Goal: Task Accomplishment & Management: Use online tool/utility

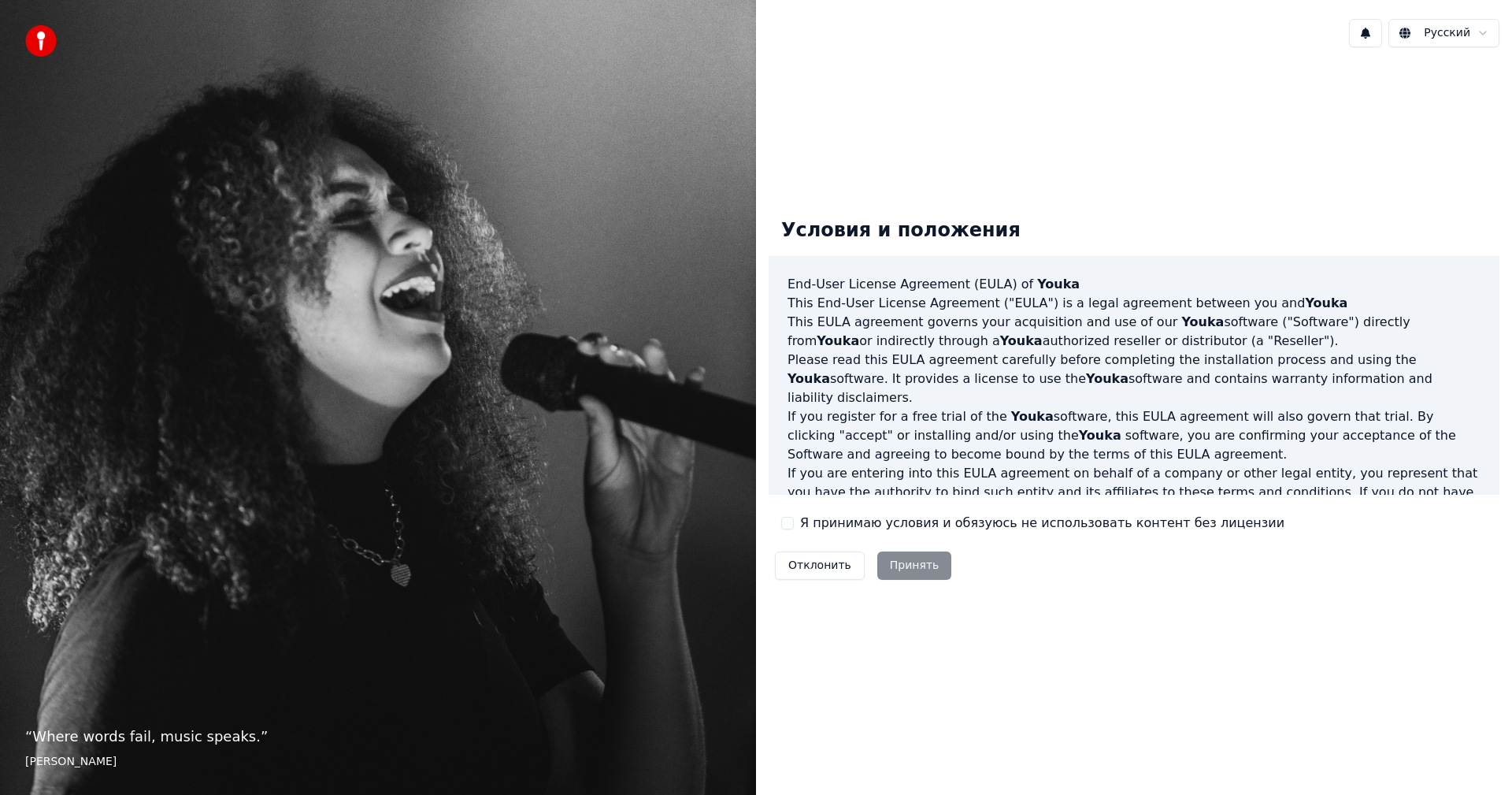
click at [790, 523] on button "Я принимаю условия и обязуюсь не использовать контент без лицензии" at bounding box center [787, 523] width 13 height 13
click at [939, 576] on button "Принять" at bounding box center [915, 565] width 75 height 28
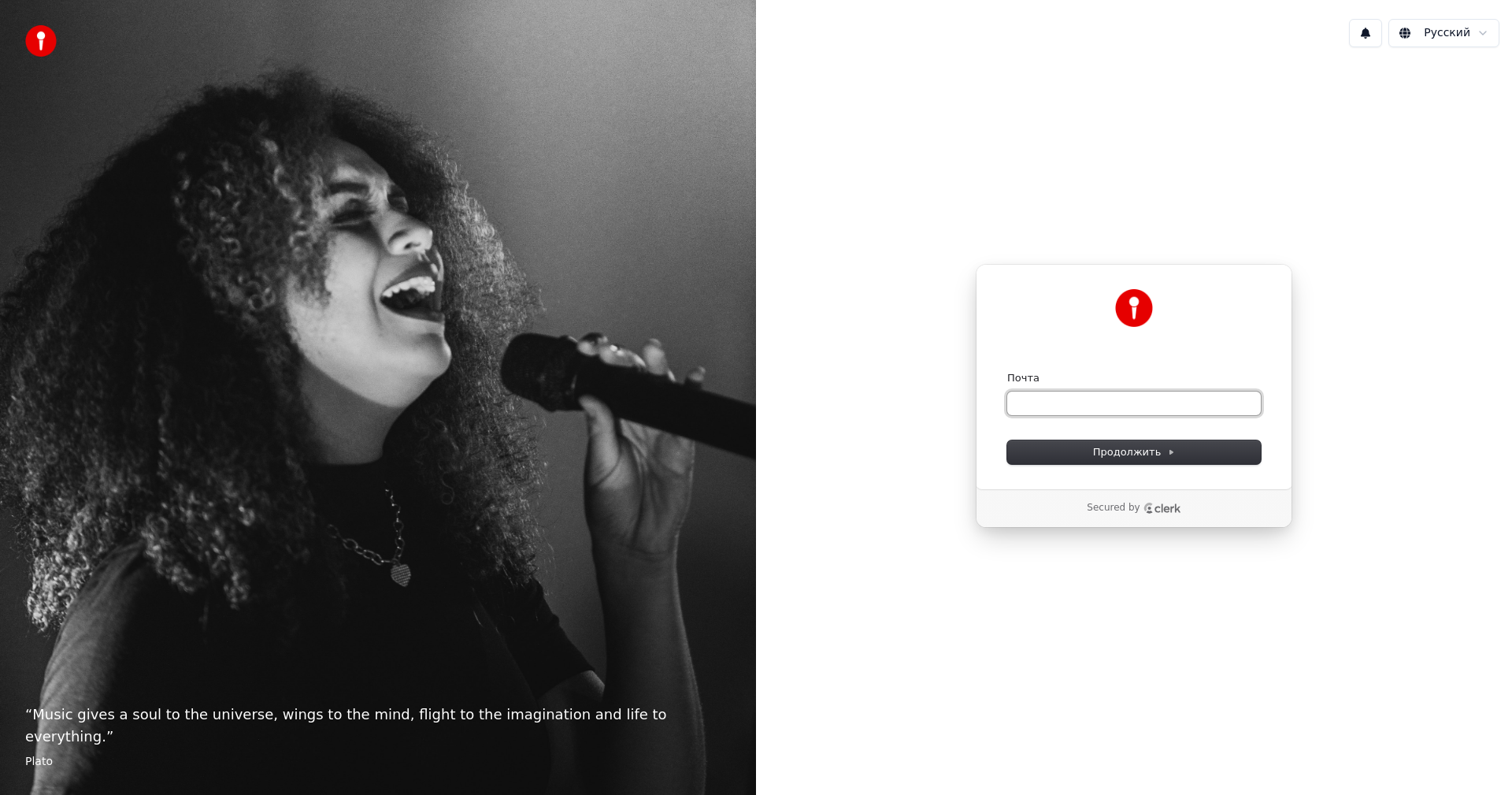
click at [1087, 395] on input "Почта" at bounding box center [1135, 403] width 254 height 24
click at [1055, 410] on input "Почта" at bounding box center [1135, 403] width 254 height 24
click at [1097, 407] on input "Почта" at bounding box center [1135, 403] width 254 height 24
paste input "**********"
click at [1073, 449] on button "Продолжить" at bounding box center [1135, 451] width 254 height 24
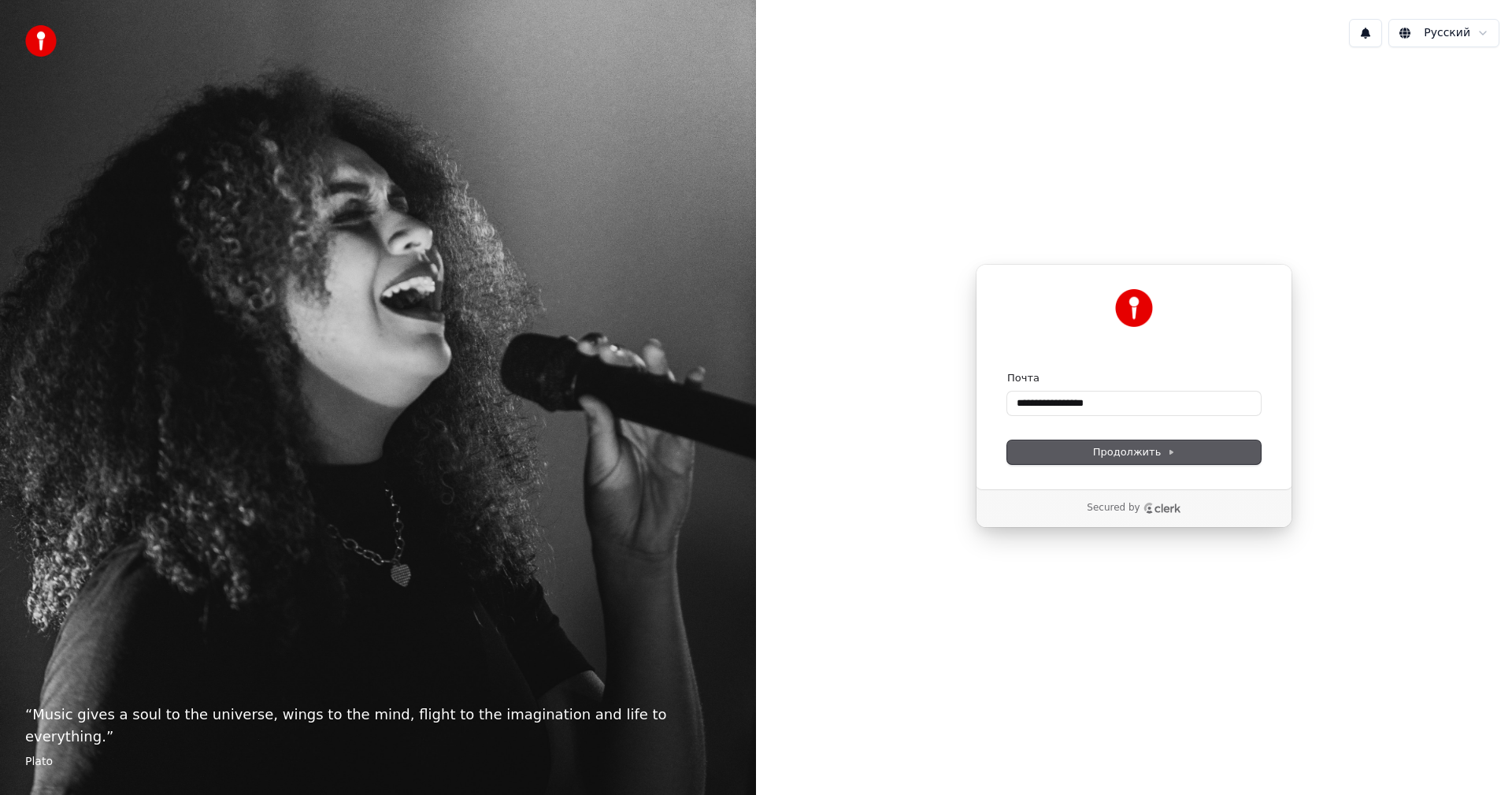
type input "**********"
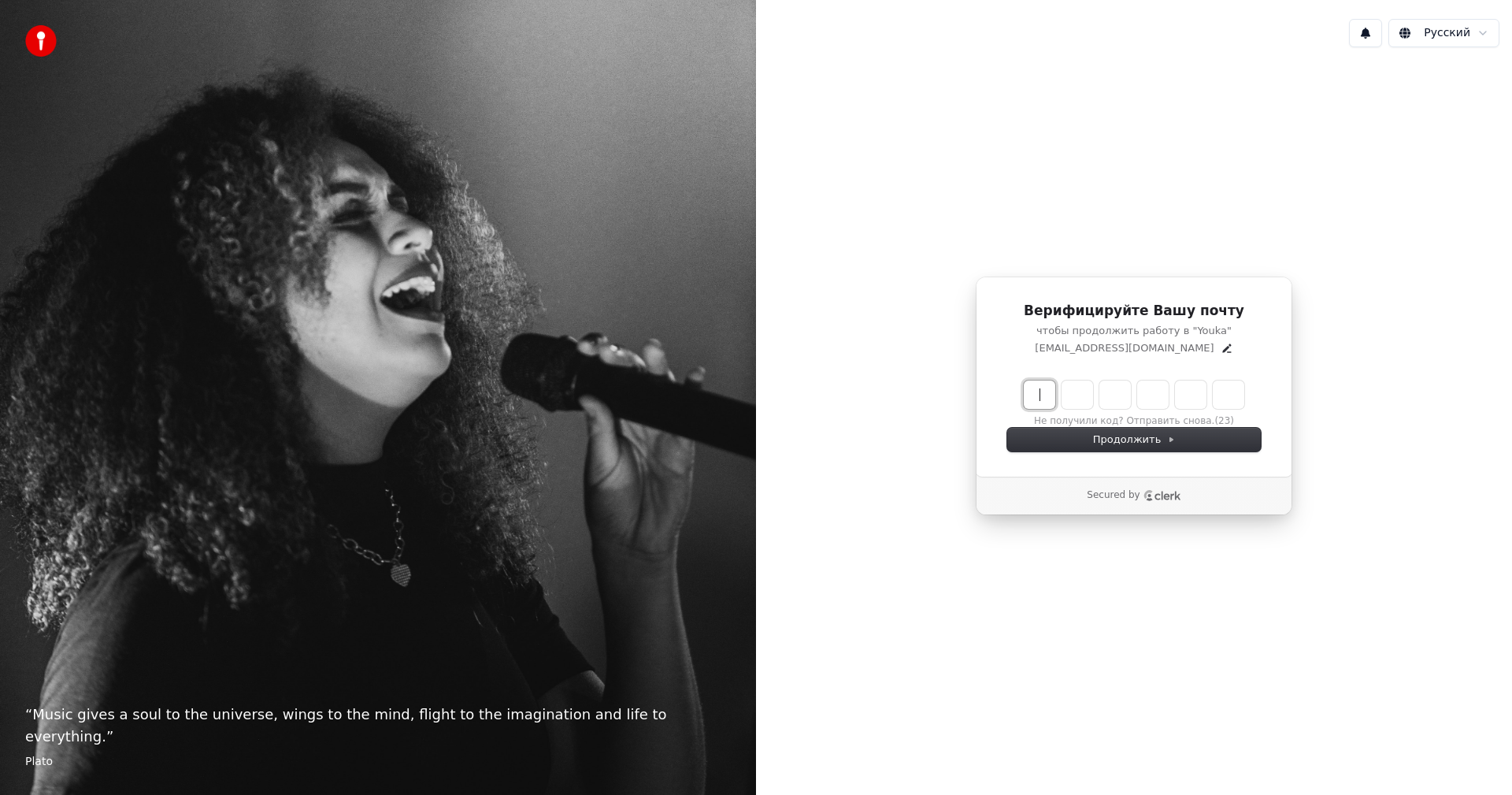
click at [1034, 388] on input "Enter verification code" at bounding box center [1150, 394] width 252 height 28
type input "******"
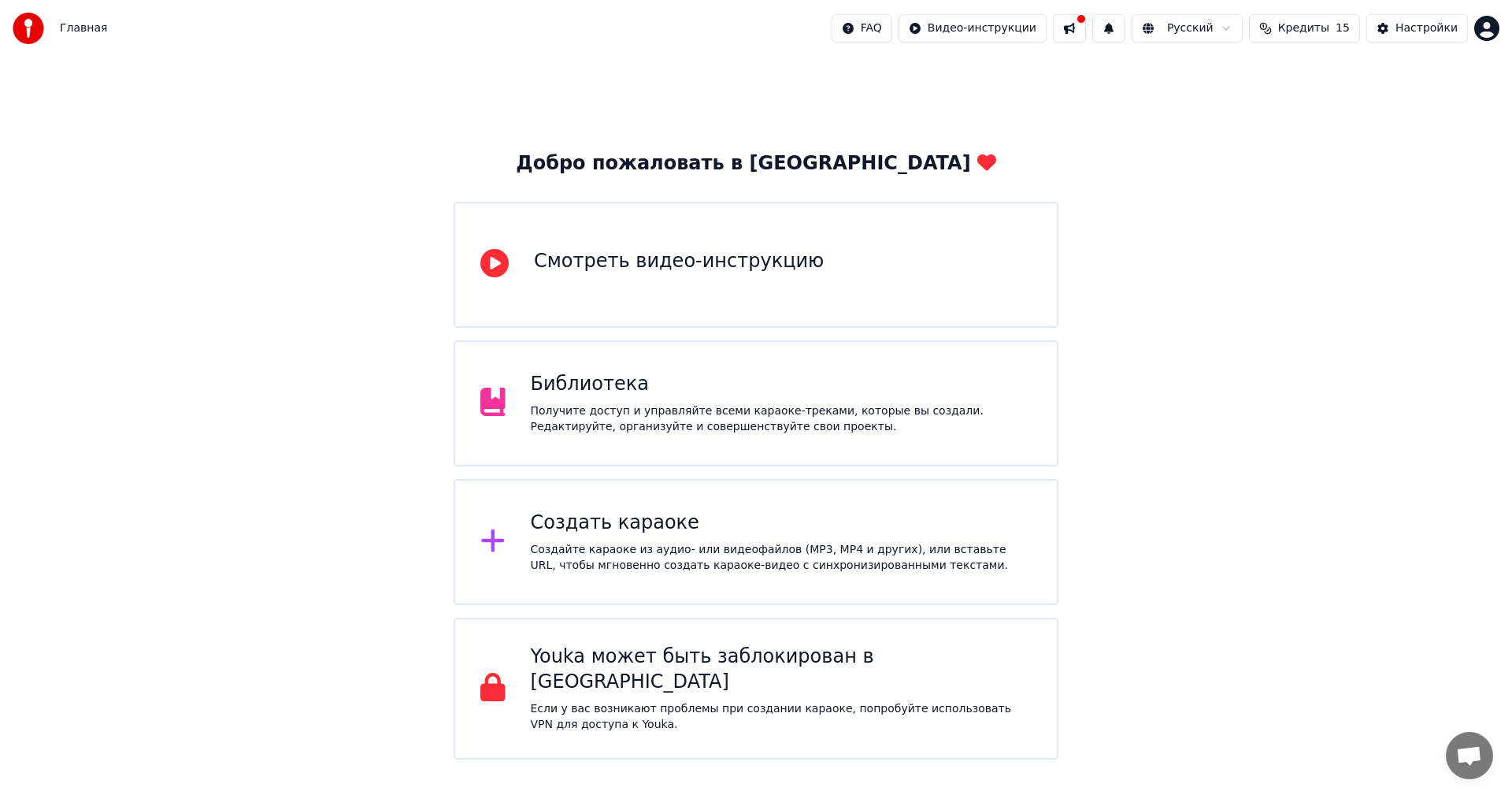
click at [594, 516] on div "Создать караоке" at bounding box center [782, 523] width 501 height 25
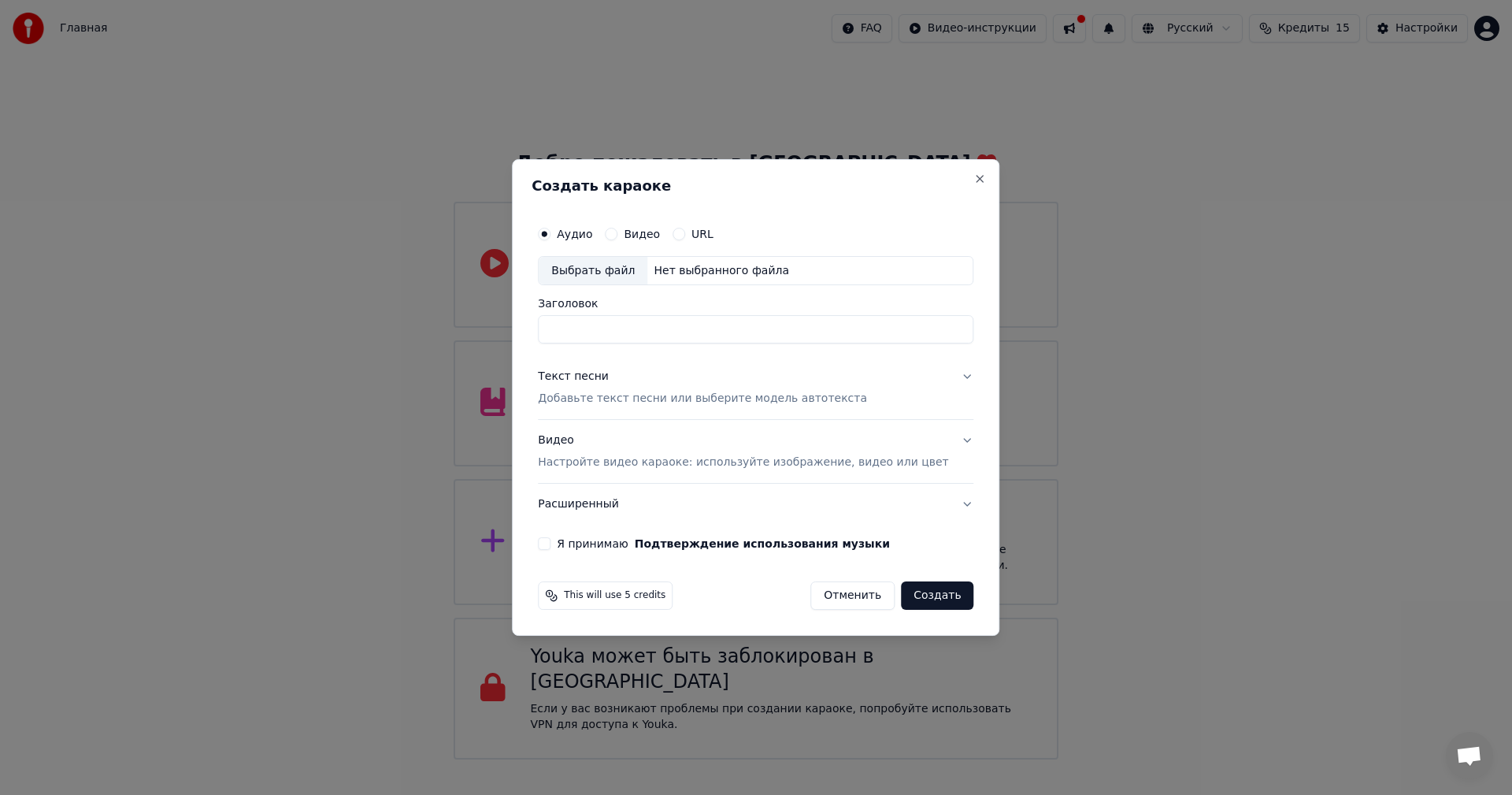
click at [655, 336] on input "Заголовок" at bounding box center [756, 329] width 436 height 28
click at [713, 231] on label "URL" at bounding box center [703, 233] width 22 height 11
click at [685, 231] on button "URL" at bounding box center [679, 234] width 13 height 13
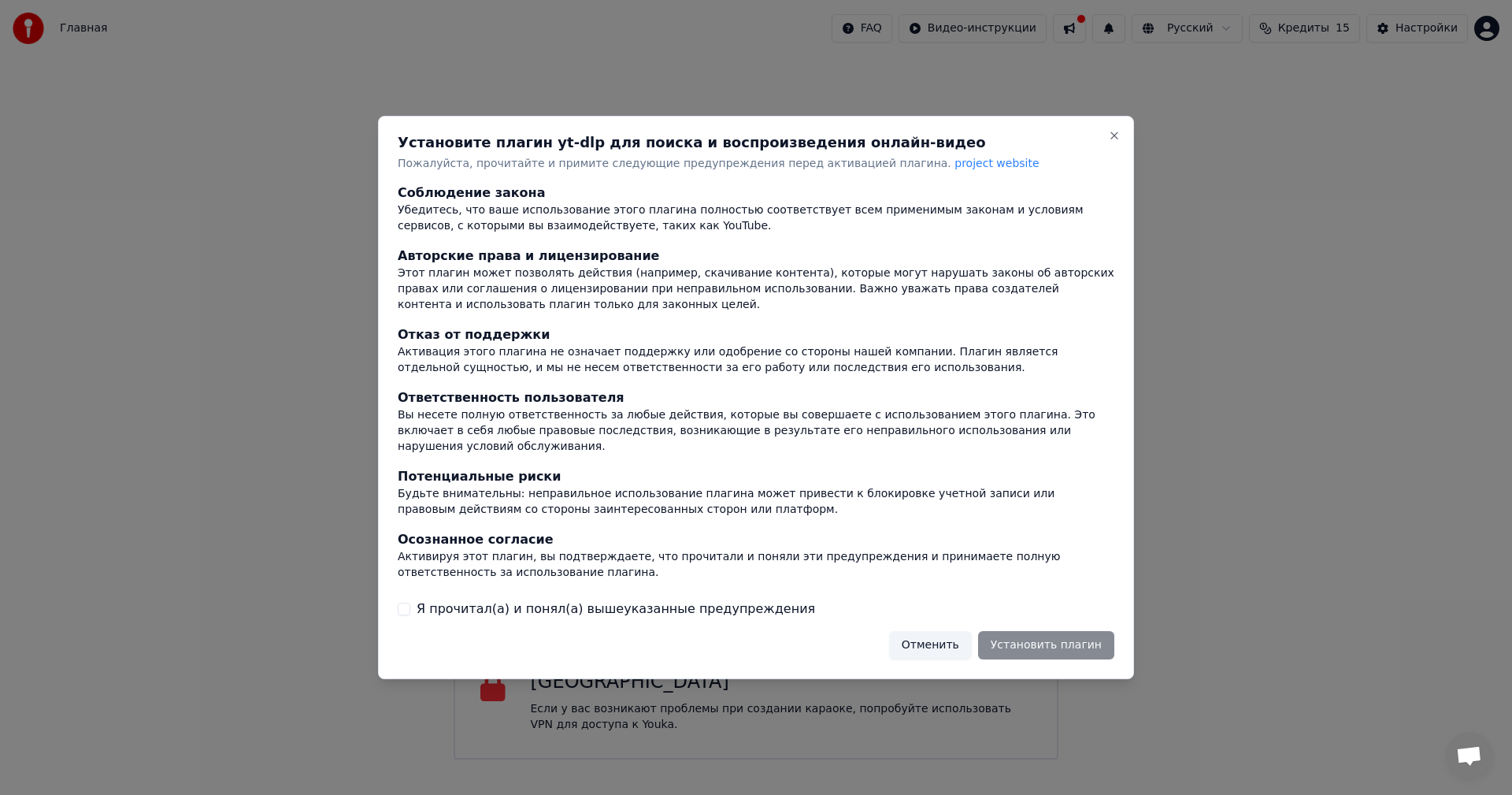
click at [423, 600] on label "Я прочитал(а) и понял(а) вышеуказанные предупреждения" at bounding box center [616, 609] width 398 height 19
click at [410, 603] on button "Я прочитал(а) и понял(а) вышеуказанные предупреждения" at bounding box center [403, 608] width 13 height 13
click at [1042, 640] on button "Установить плагин" at bounding box center [1046, 645] width 137 height 28
click at [926, 634] on div "Отменить Установить плагин" at bounding box center [992, 645] width 244 height 28
click at [405, 603] on button "Я прочитал(а) и понял(а) вышеуказанные предупреждения" at bounding box center [403, 608] width 13 height 13
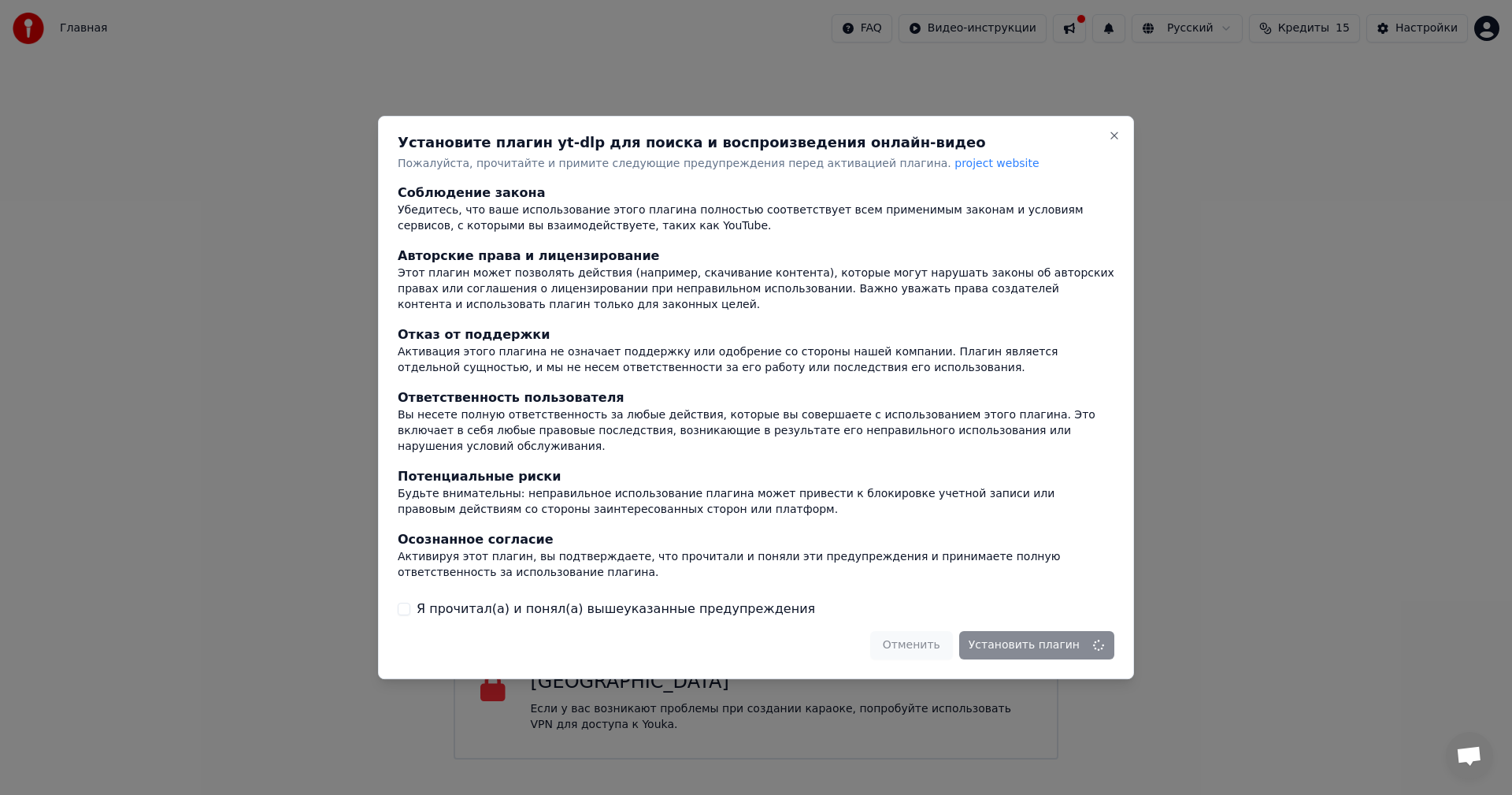
click at [405, 606] on button "Я прочитал(а) и понял(а) вышеуказанные предупреждения" at bounding box center [403, 608] width 13 height 13
click at [1112, 141] on button "Close" at bounding box center [1115, 135] width 13 height 13
drag, startPoint x: 791, startPoint y: 335, endPoint x: 801, endPoint y: 335, distance: 10.0
click at [801, 335] on div "Отказ от поддержки" at bounding box center [756, 336] width 717 height 19
click at [1110, 141] on button "Close" at bounding box center [1115, 135] width 13 height 13
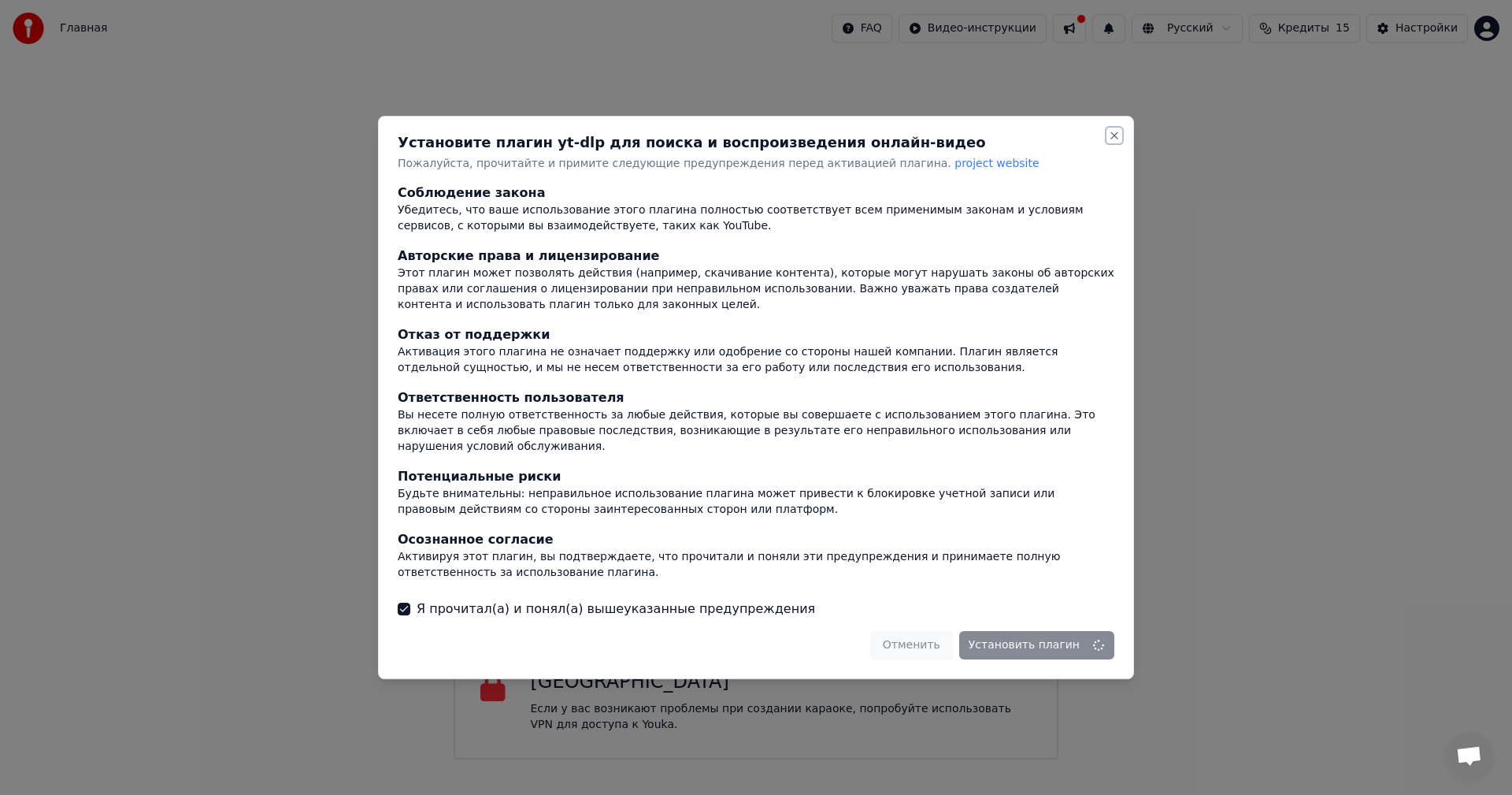
click at [1112, 141] on button "Close" at bounding box center [1115, 135] width 13 height 13
click at [1112, 149] on div "Установите плагин yt-dlp для поиска и воспроизведения онлайн-видео Пожалуйста, …" at bounding box center [756, 398] width 756 height 564
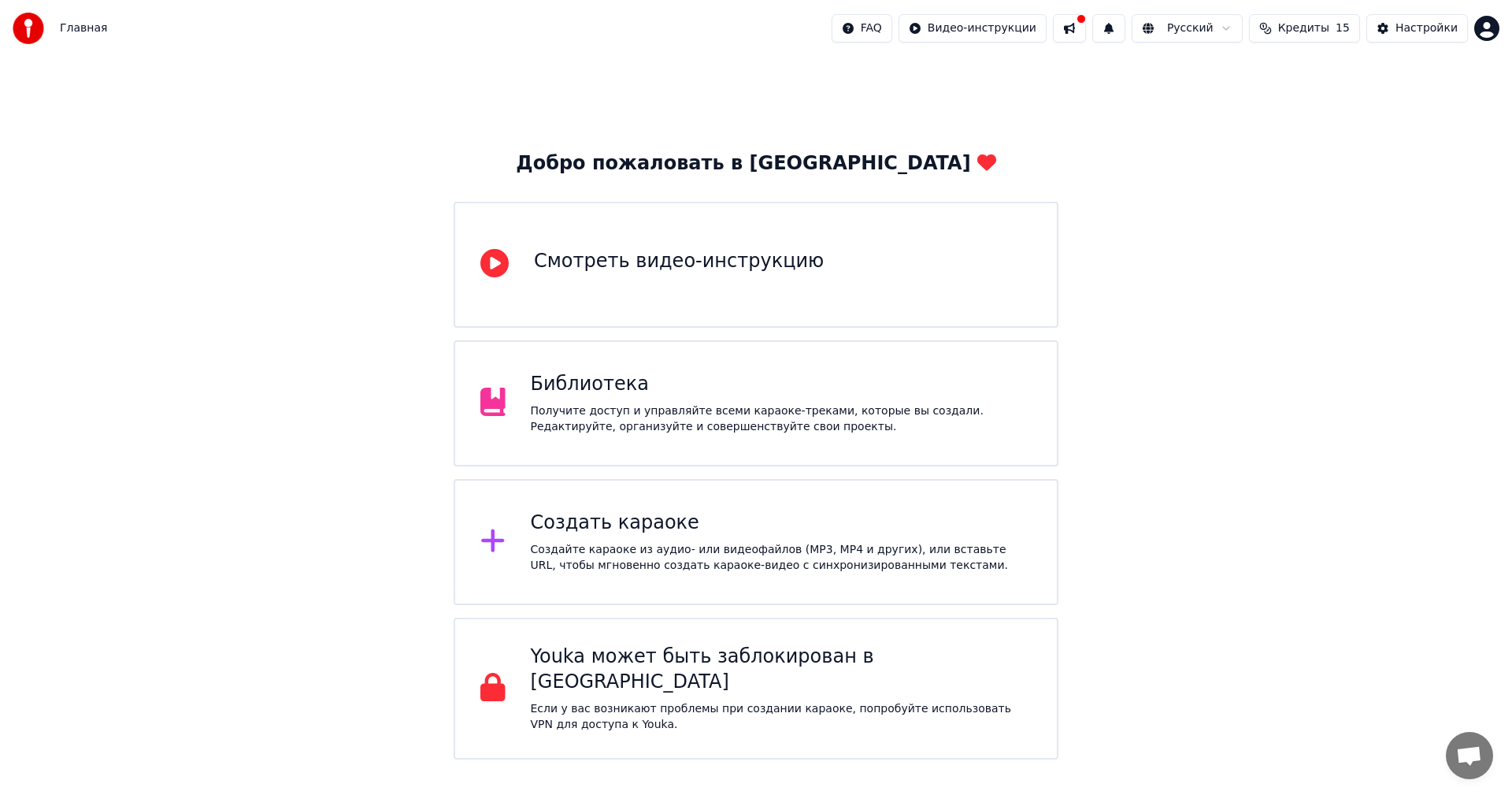
click at [541, 533] on div "Создать караоке" at bounding box center [782, 523] width 501 height 25
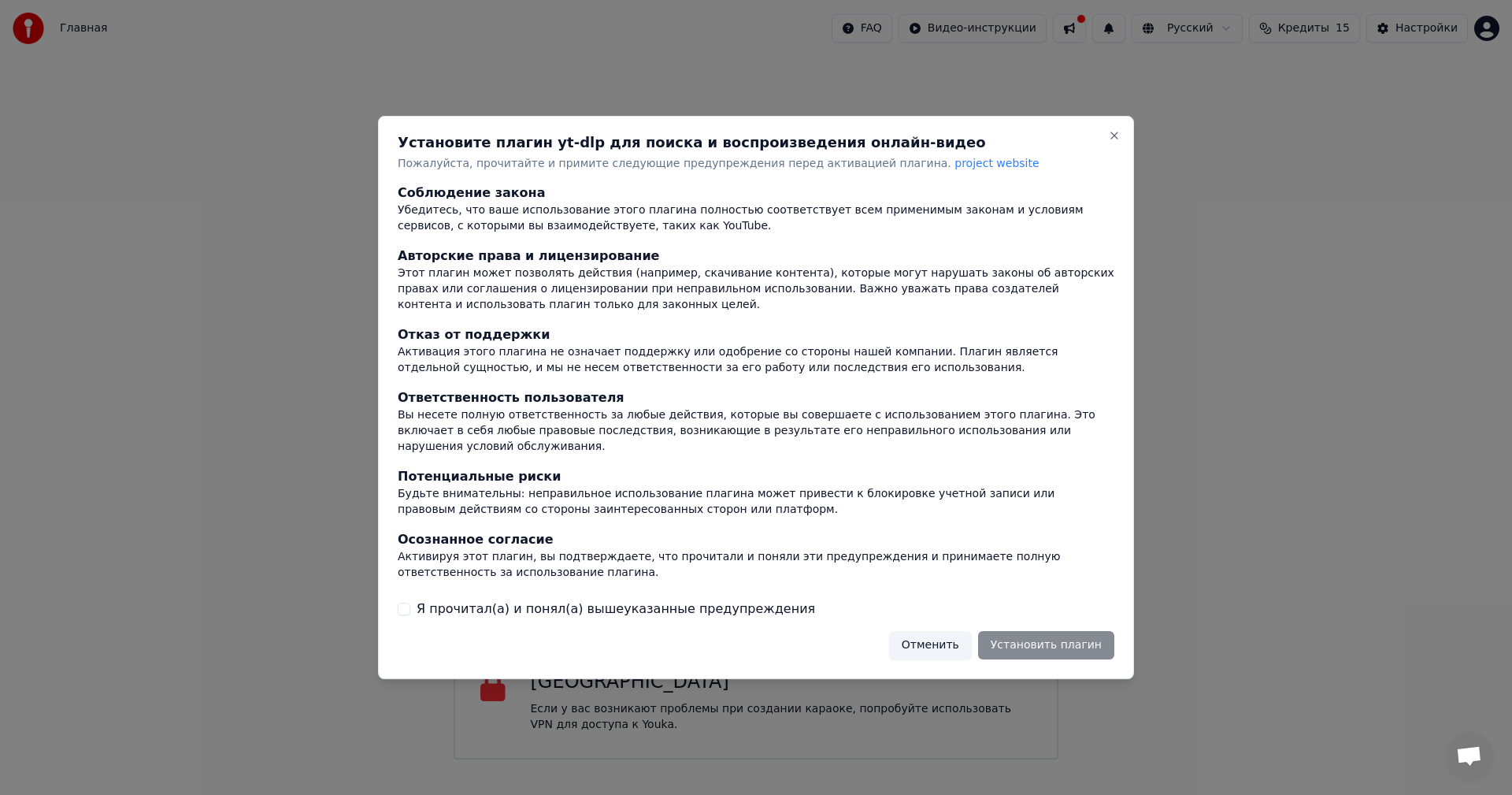
drag, startPoint x: 957, startPoint y: 643, endPoint x: 946, endPoint y: 639, distance: 11.7
click at [956, 641] on button "Отменить" at bounding box center [931, 645] width 83 height 28
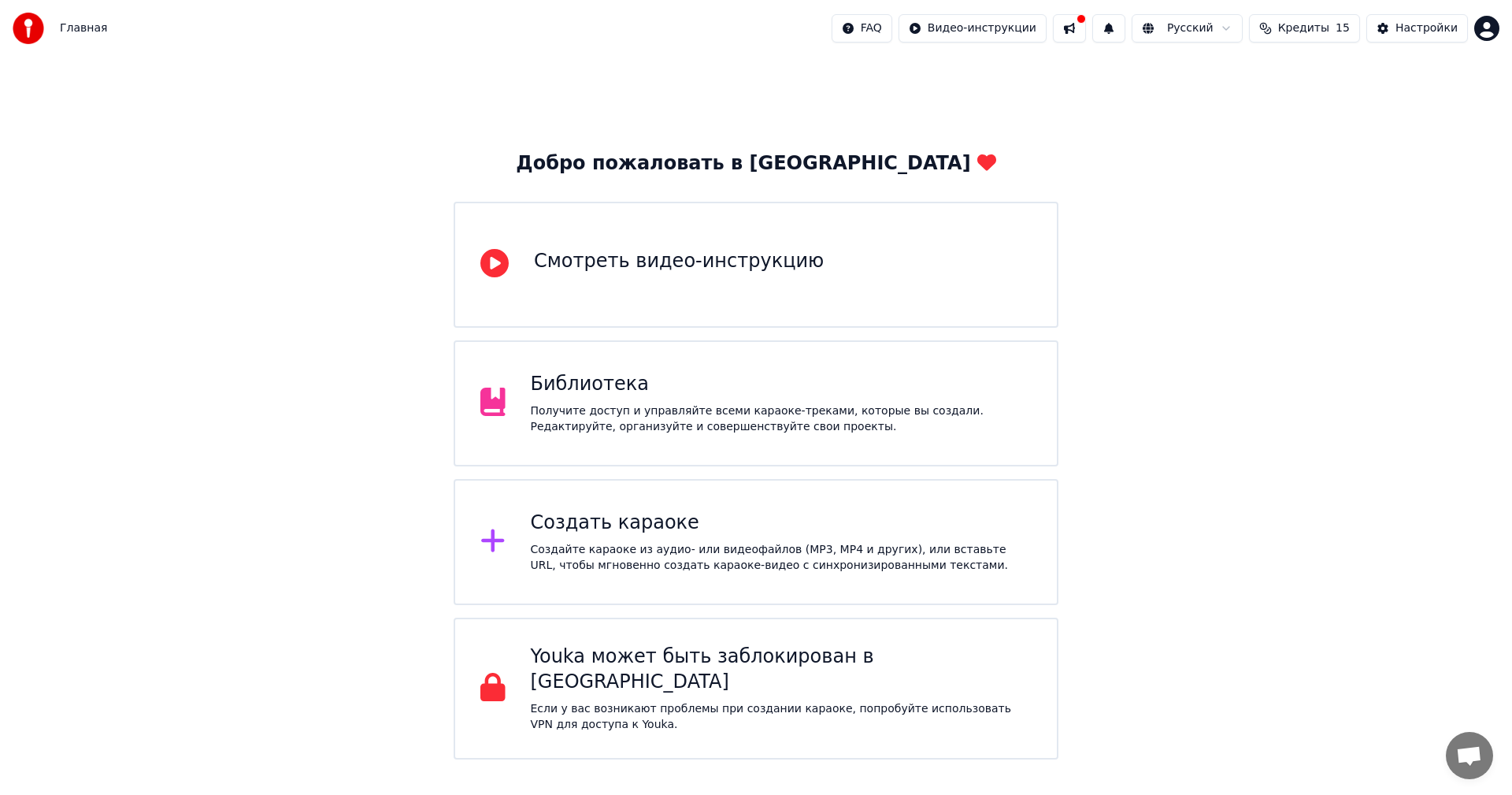
click at [626, 531] on div "Создать караоке" at bounding box center [782, 523] width 501 height 25
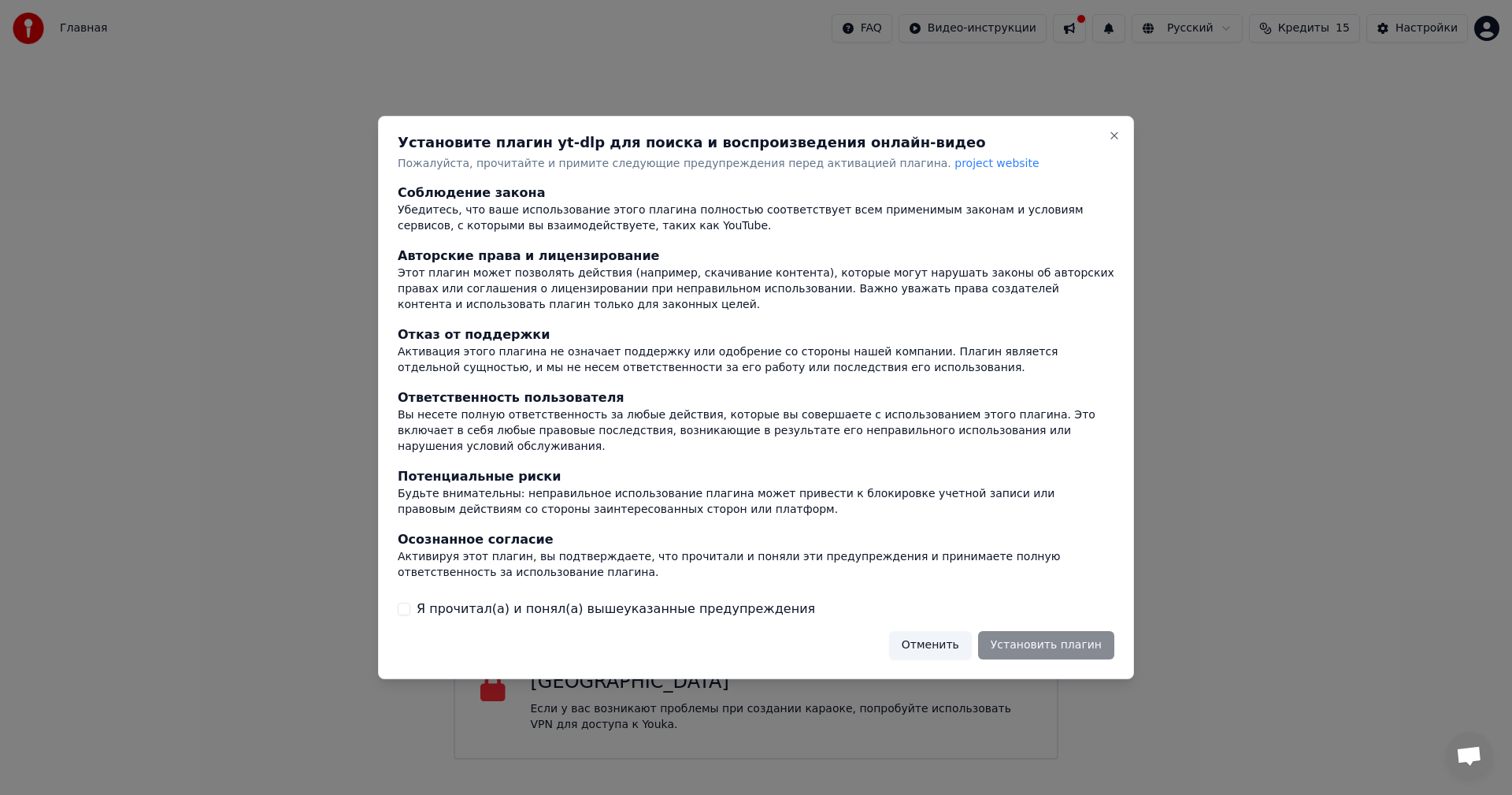
click at [407, 603] on button "Я прочитал(а) и понял(а) вышеуказанные предупреждения" at bounding box center [403, 608] width 13 height 13
click at [955, 635] on button "Отменить" at bounding box center [931, 645] width 83 height 28
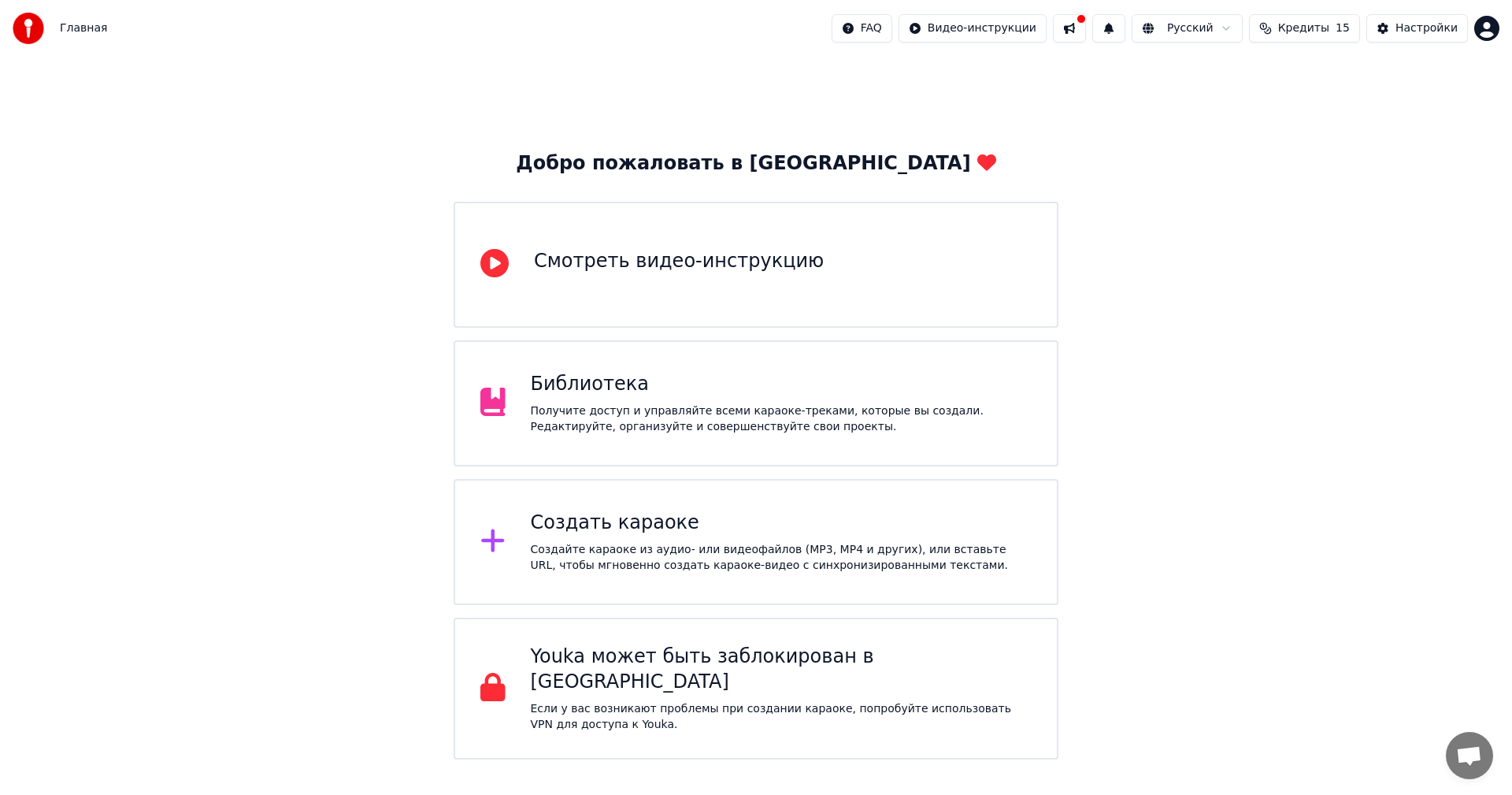
click at [733, 562] on div "Создайте караоке из аудио- или видеофайлов (MP3, MP4 и других), или вставьте UR…" at bounding box center [782, 557] width 501 height 32
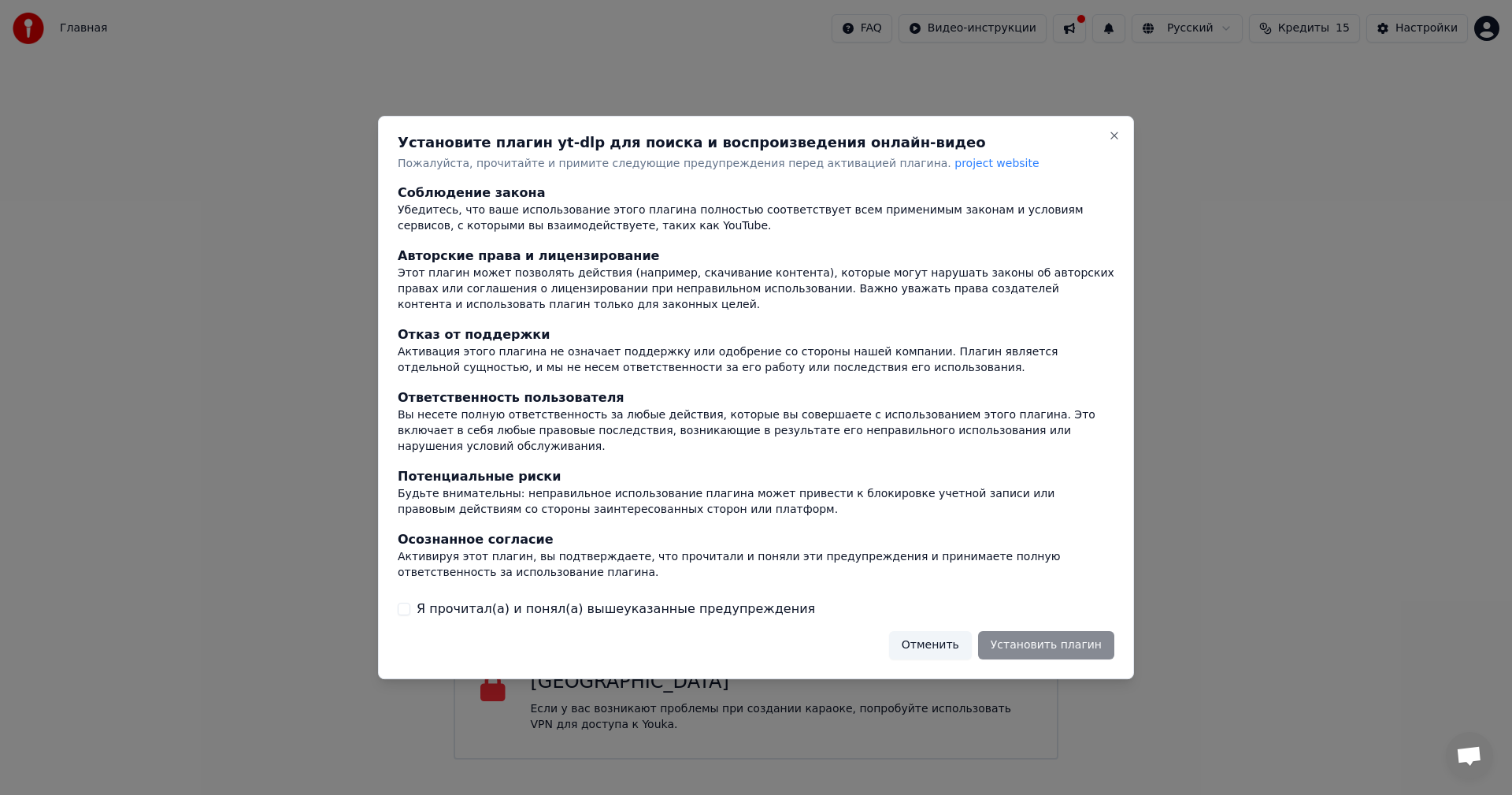
drag, startPoint x: 407, startPoint y: 598, endPoint x: 415, endPoint y: 600, distance: 8.2
click at [406, 603] on button "Я прочитал(а) и понял(а) вышеуказанные предупреждения" at bounding box center [403, 608] width 13 height 13
click at [1109, 136] on div "Установите плагин yt-dlp для поиска и воспроизведения онлайн-видео Пожалуйста, …" at bounding box center [756, 398] width 756 height 564
click at [1118, 130] on div "Установите плагин yt-dlp для поиска и воспроизведения онлайн-видео Пожалуйста, …" at bounding box center [756, 398] width 756 height 564
click at [1129, 150] on div "Установите плагин yt-dlp для поиска и воспроизведения онлайн-видео Пожалуйста, …" at bounding box center [756, 398] width 756 height 564
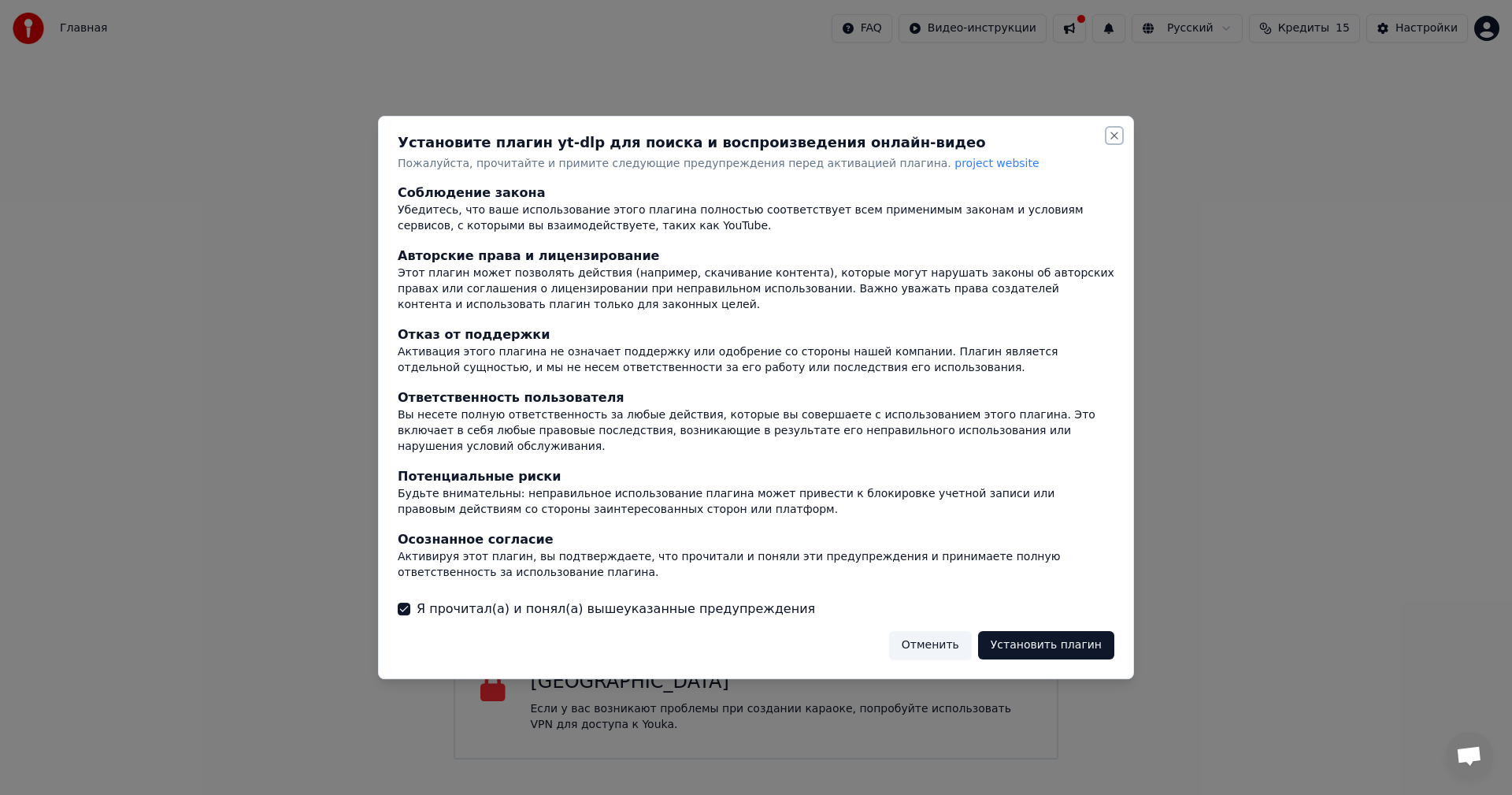
click at [1119, 141] on button "Close" at bounding box center [1115, 135] width 13 height 13
click at [1116, 141] on button "Close" at bounding box center [1115, 135] width 13 height 13
click at [941, 637] on button "Отменить" at bounding box center [931, 645] width 83 height 28
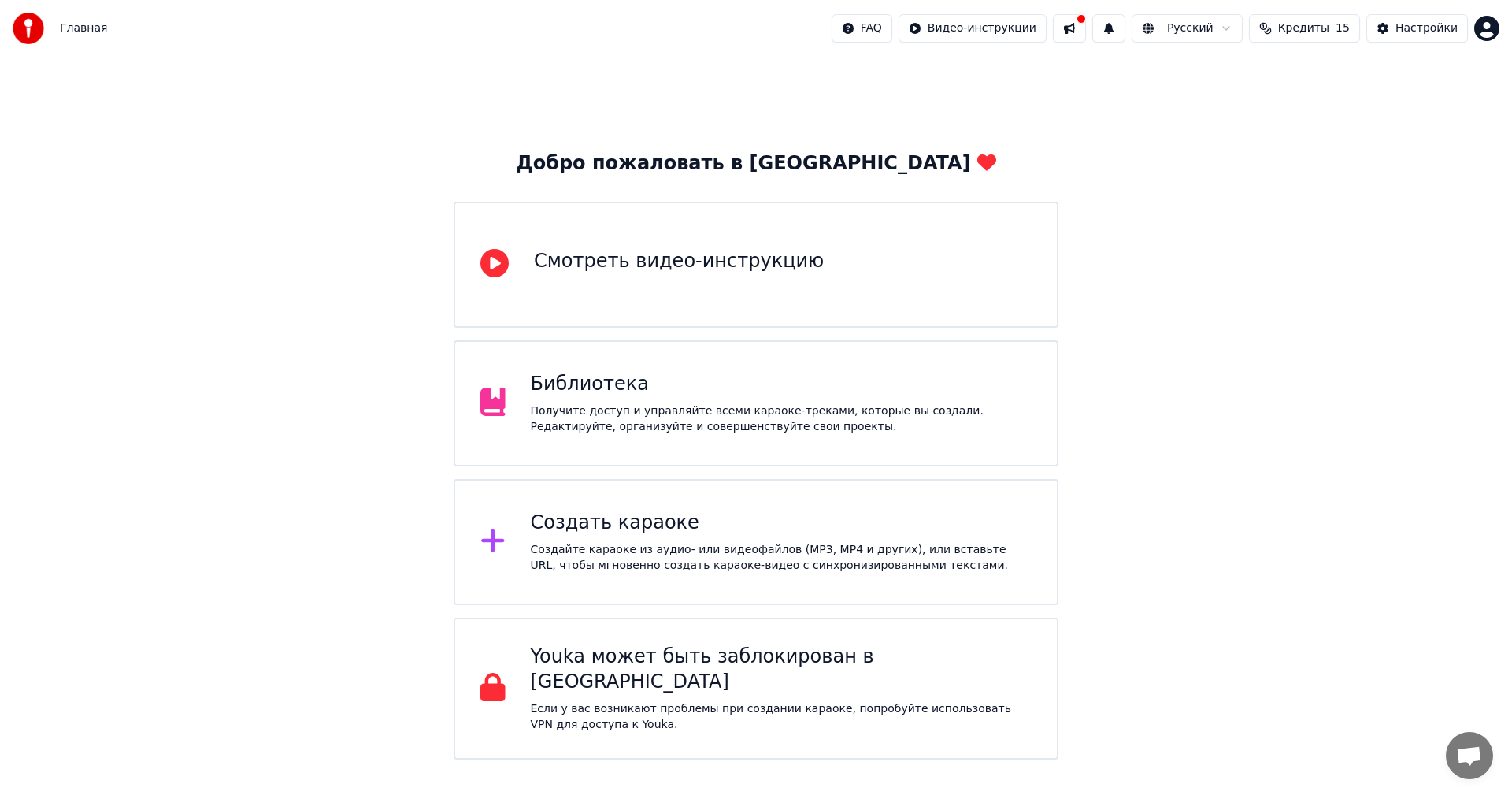
click at [598, 398] on div "Библиотека Получите доступ и управляйте всеми караоке-треками, которые вы созда…" at bounding box center [782, 402] width 501 height 63
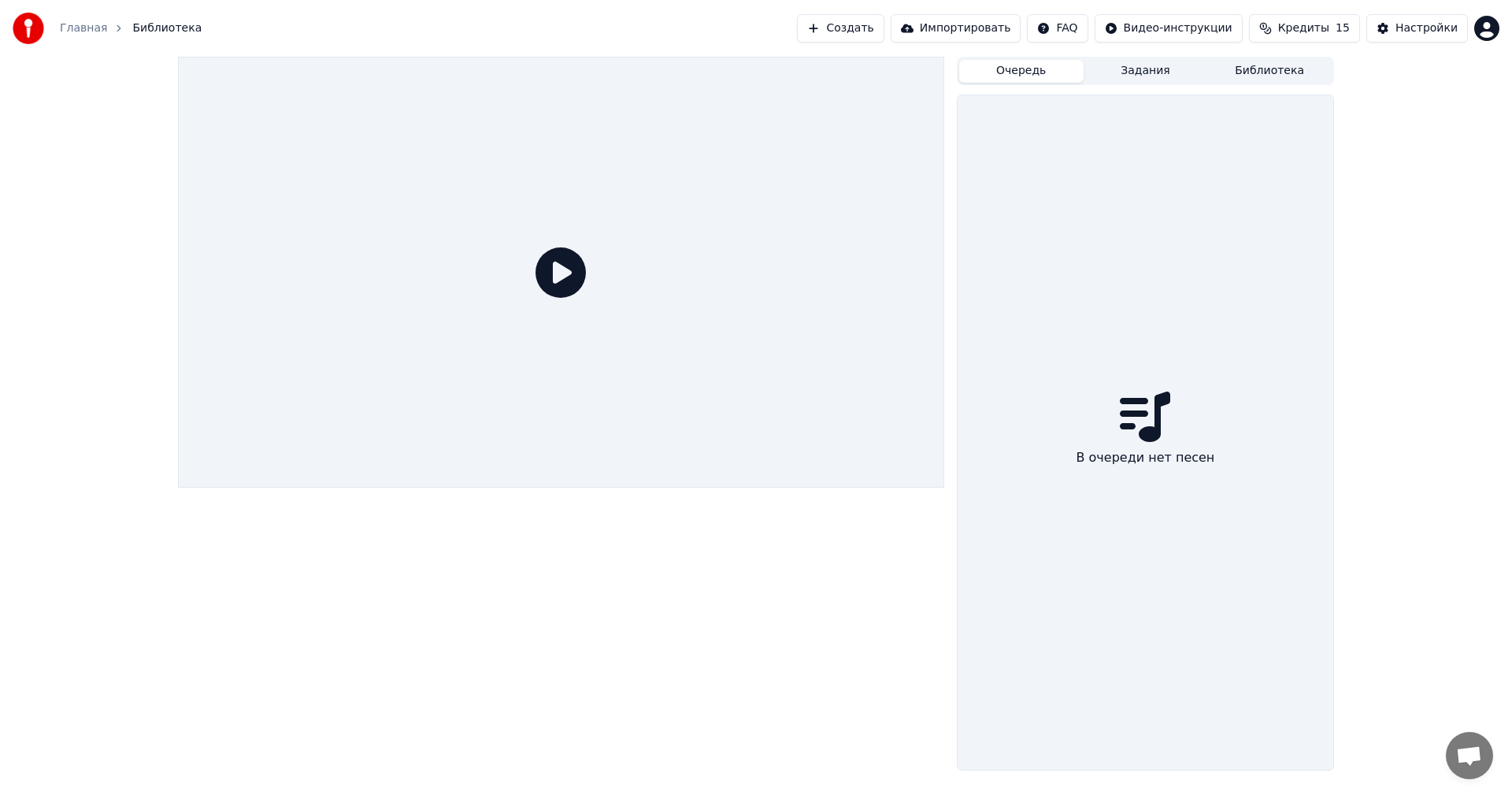
click at [1024, 71] on button "Очередь" at bounding box center [1021, 71] width 124 height 23
drag, startPoint x: 1199, startPoint y: 405, endPoint x: 1117, endPoint y: 392, distance: 83.0
click at [1194, 408] on div "В очереди нет песен" at bounding box center [1145, 432] width 375 height 675
click at [878, 29] on button "Создать" at bounding box center [840, 28] width 87 height 28
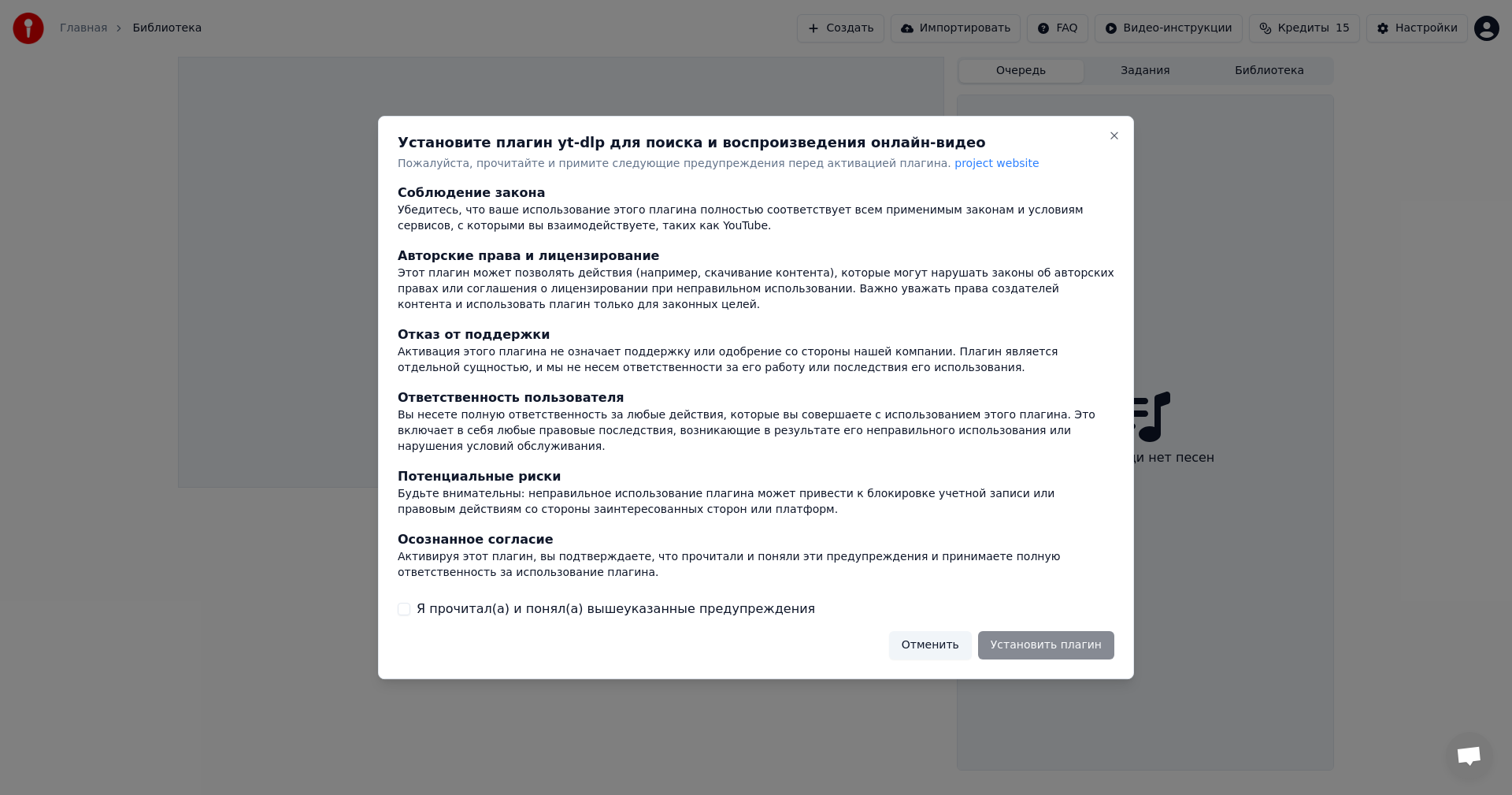
click at [405, 603] on button "Я прочитал(а) и понял(а) вышеуказанные предупреждения" at bounding box center [403, 608] width 13 height 13
click at [1051, 631] on button "Установить плагин" at bounding box center [1046, 645] width 137 height 28
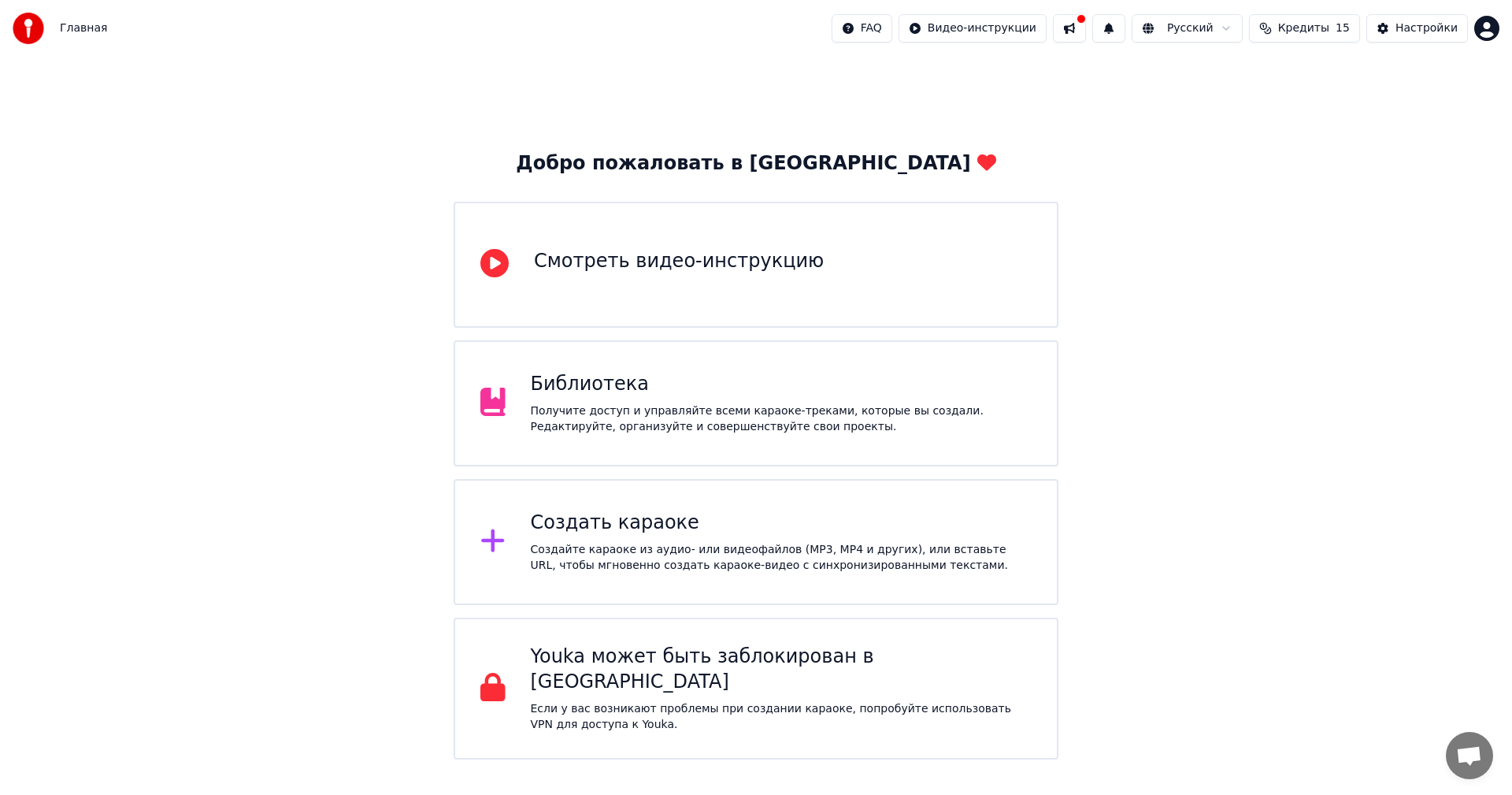
click at [572, 511] on div "Создать караоке" at bounding box center [782, 523] width 501 height 25
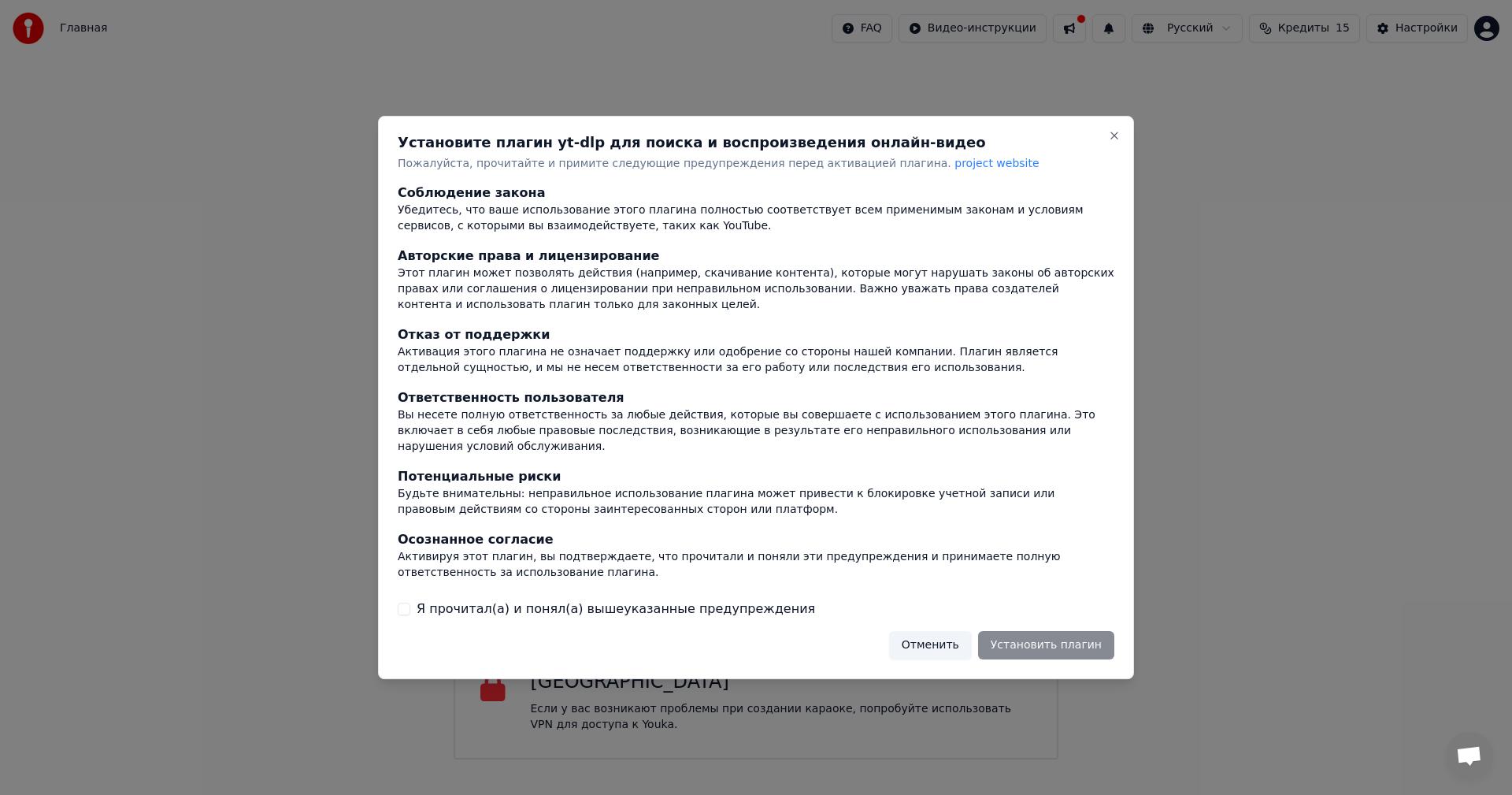
click at [393, 605] on div "Установите плагин yt-dlp для поиска и воспроизведения онлайн-видео Пожалуйста, …" at bounding box center [756, 398] width 756 height 564
click at [411, 602] on div "Я прочитал(а) и понял(а) вышеуказанные предупреждения" at bounding box center [756, 609] width 717 height 19
click at [398, 603] on button "Я прочитал(а) и понял(а) вышеуказанные предупреждения" at bounding box center [403, 608] width 13 height 13
click at [1003, 631] on button "Установить плагин" at bounding box center [1046, 645] width 137 height 28
click at [1117, 141] on button "Close" at bounding box center [1115, 135] width 13 height 13
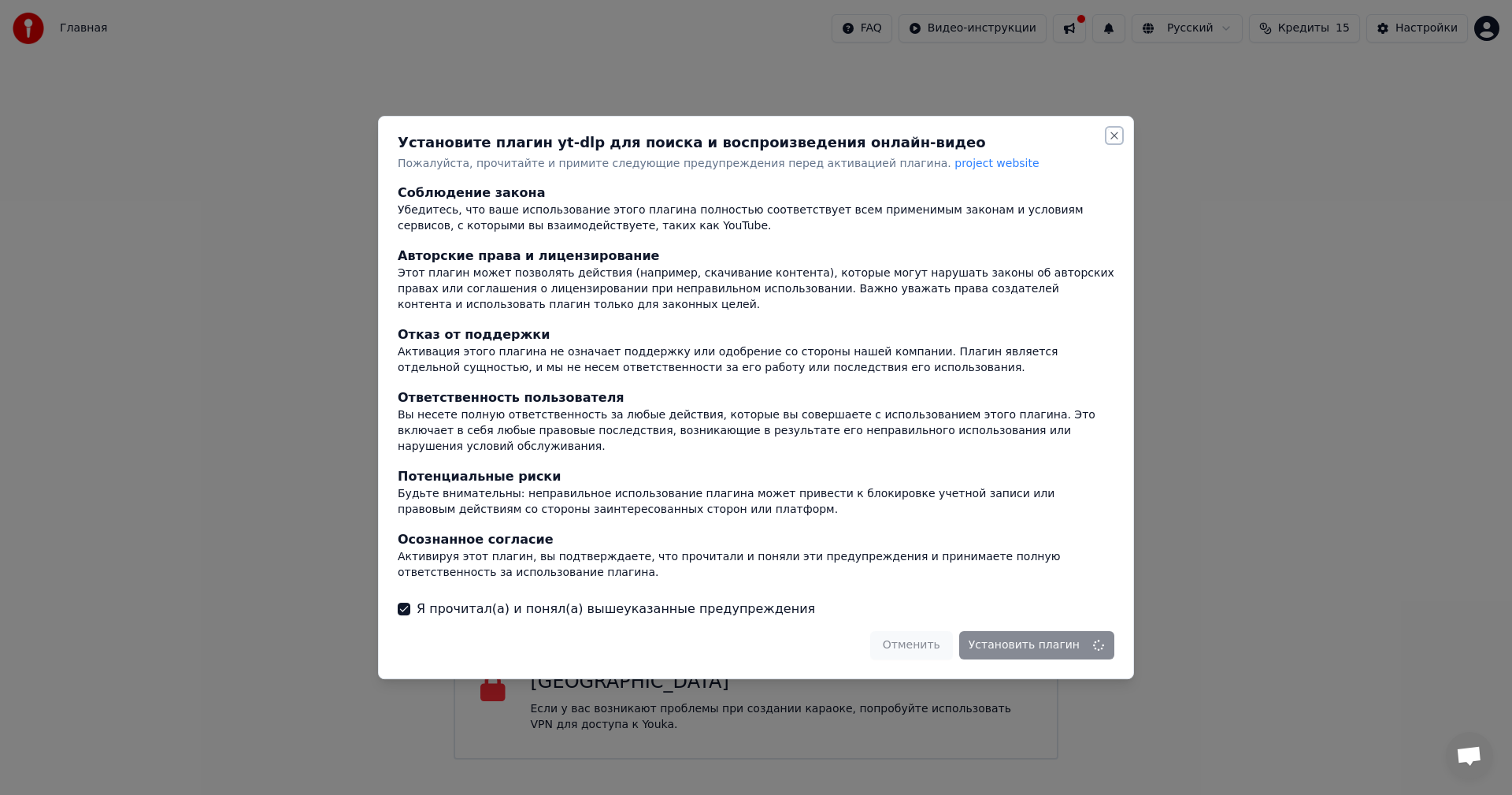
click at [1115, 141] on button "Close" at bounding box center [1115, 135] width 13 height 13
click at [922, 638] on div "Отменить Установить плагин" at bounding box center [992, 645] width 244 height 28
click at [1379, 514] on div at bounding box center [756, 398] width 1512 height 795
click at [1334, 480] on div at bounding box center [756, 398] width 1512 height 795
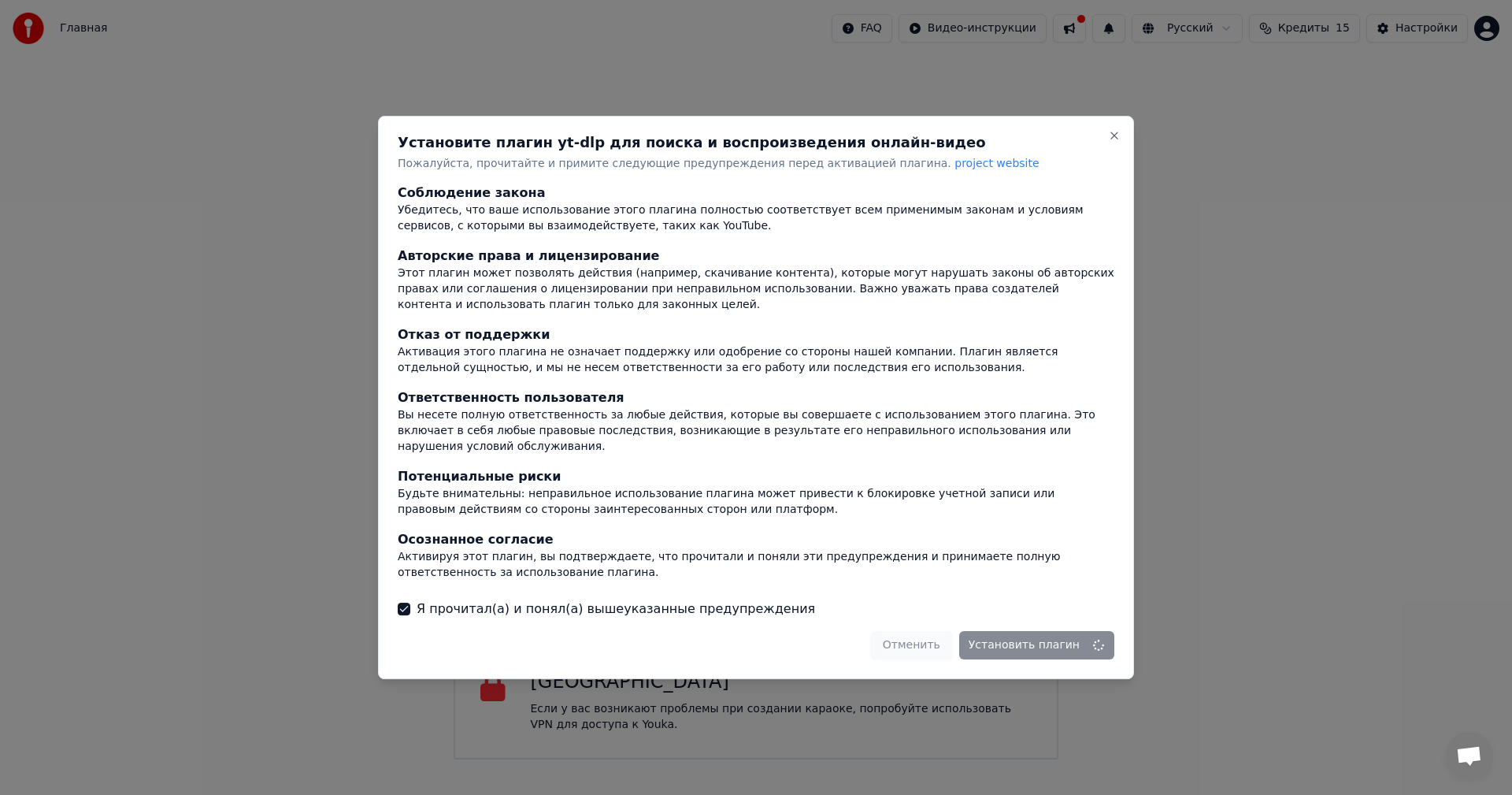
click at [1122, 152] on div "Установите плагин yt-dlp для поиска и воспроизведения онлайн-видео Пожалуйста, …" at bounding box center [756, 398] width 756 height 564
click at [1104, 134] on div "Установите плагин yt-dlp для поиска и воспроизведения онлайн-видео Пожалуйста, …" at bounding box center [756, 398] width 756 height 564
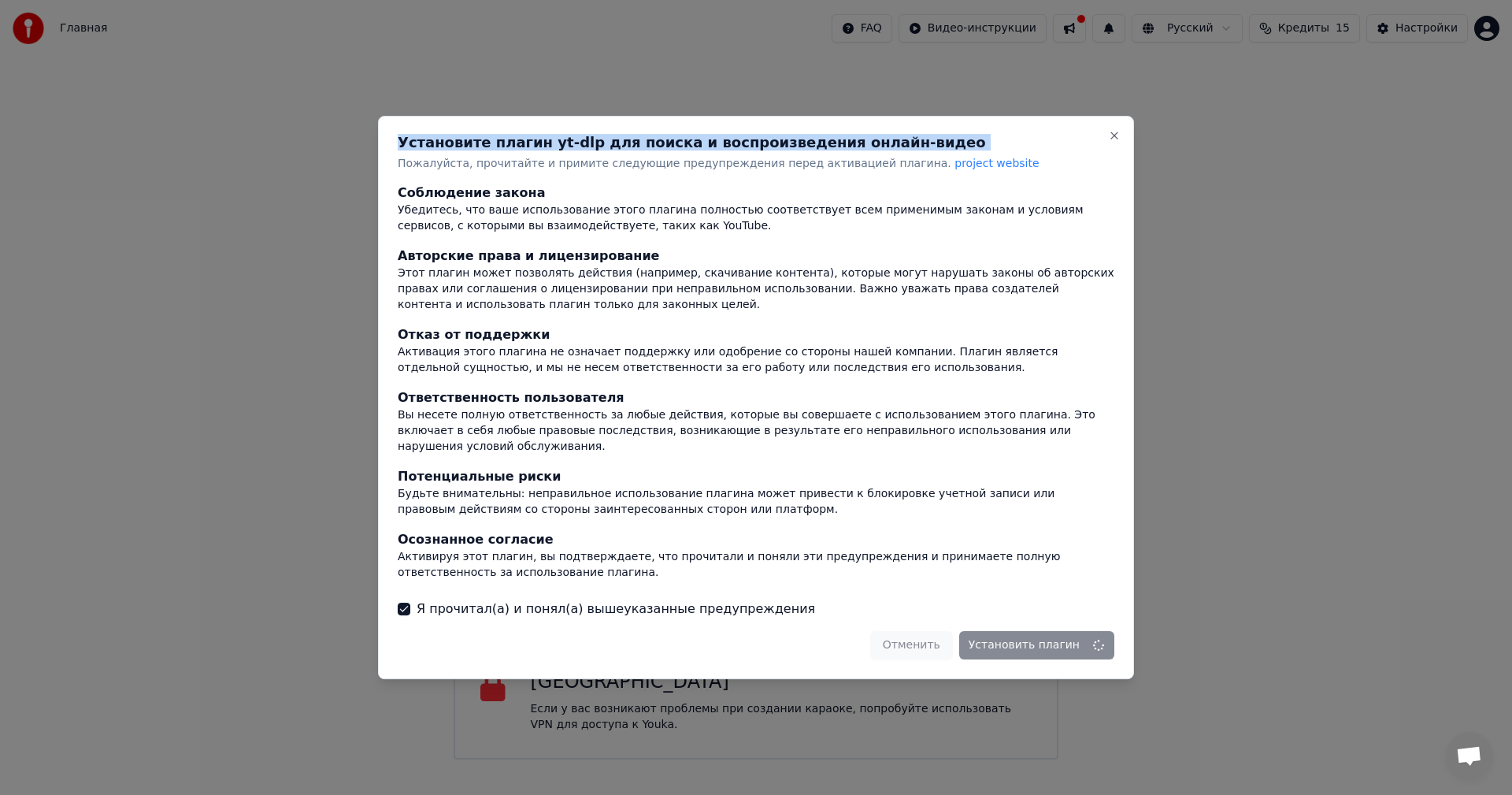
click at [1104, 134] on div "Установите плагин yt-dlp для поиска и воспроизведения онлайн-видео Пожалуйста, …" at bounding box center [756, 398] width 756 height 564
drag, startPoint x: 1104, startPoint y: 134, endPoint x: 1117, endPoint y: 157, distance: 26.4
click at [1116, 157] on div "Установите плагин yt-dlp для поиска и воспроизведения онлайн-видео Пожалуйста, …" at bounding box center [756, 398] width 756 height 564
click at [1112, 141] on button "Close" at bounding box center [1115, 135] width 13 height 13
click at [1113, 141] on button "Close" at bounding box center [1115, 135] width 13 height 13
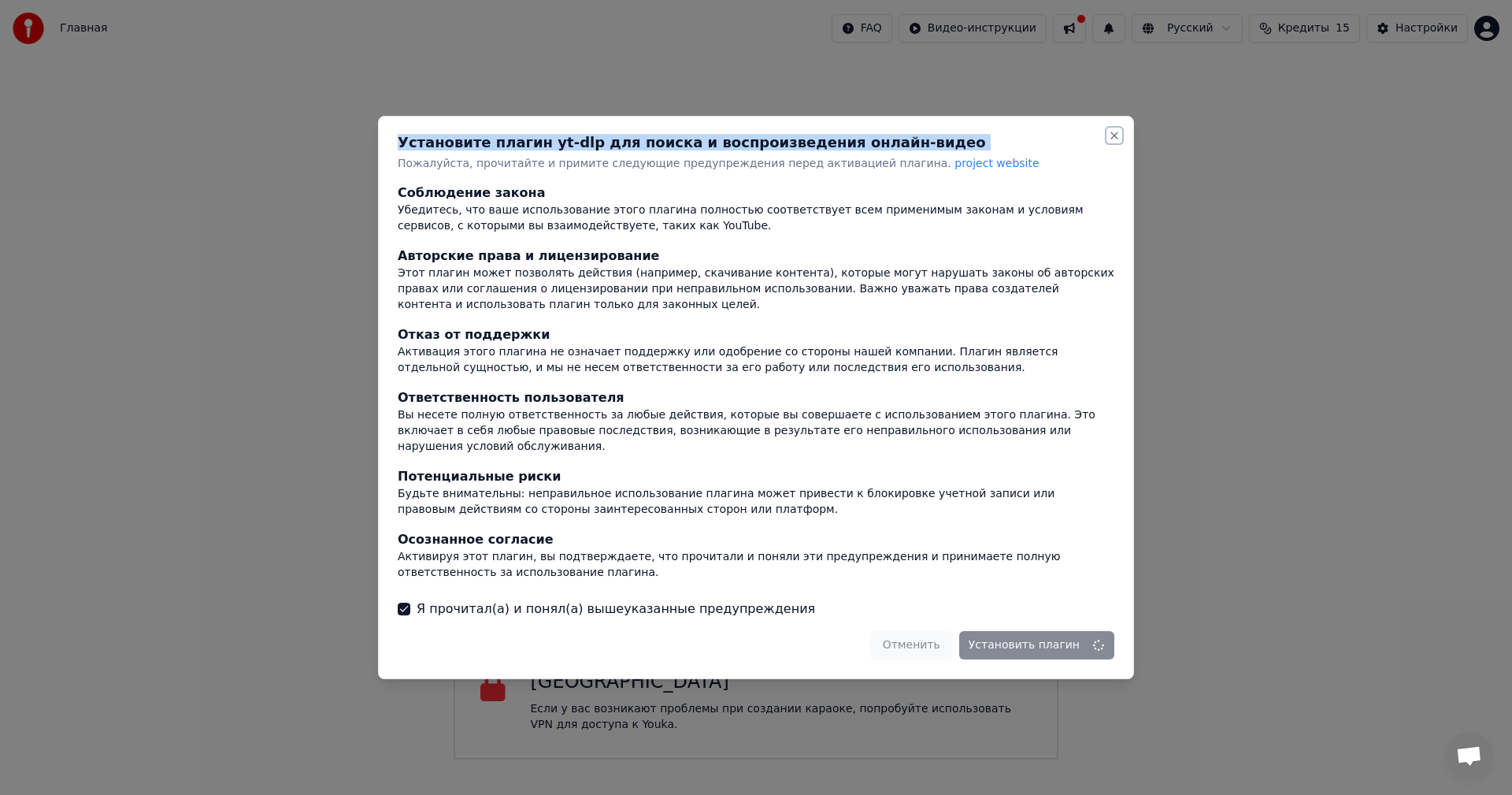
click at [1113, 141] on button "Close" at bounding box center [1115, 135] width 13 height 13
click at [1112, 141] on button "Close" at bounding box center [1115, 135] width 13 height 13
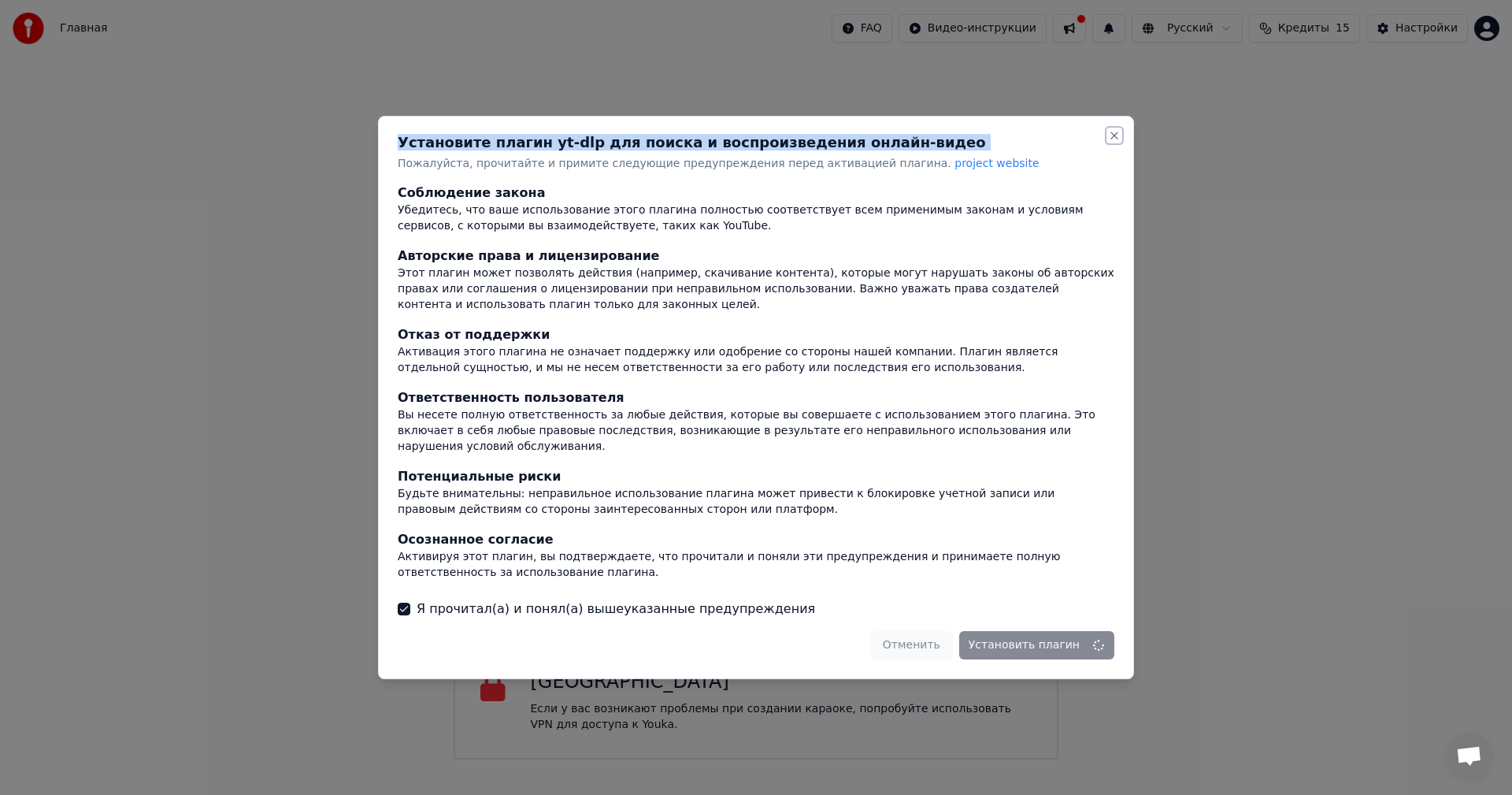
click at [1110, 141] on button "Close" at bounding box center [1115, 135] width 13 height 13
drag, startPoint x: 1110, startPoint y: 144, endPoint x: 1323, endPoint y: 169, distance: 214.5
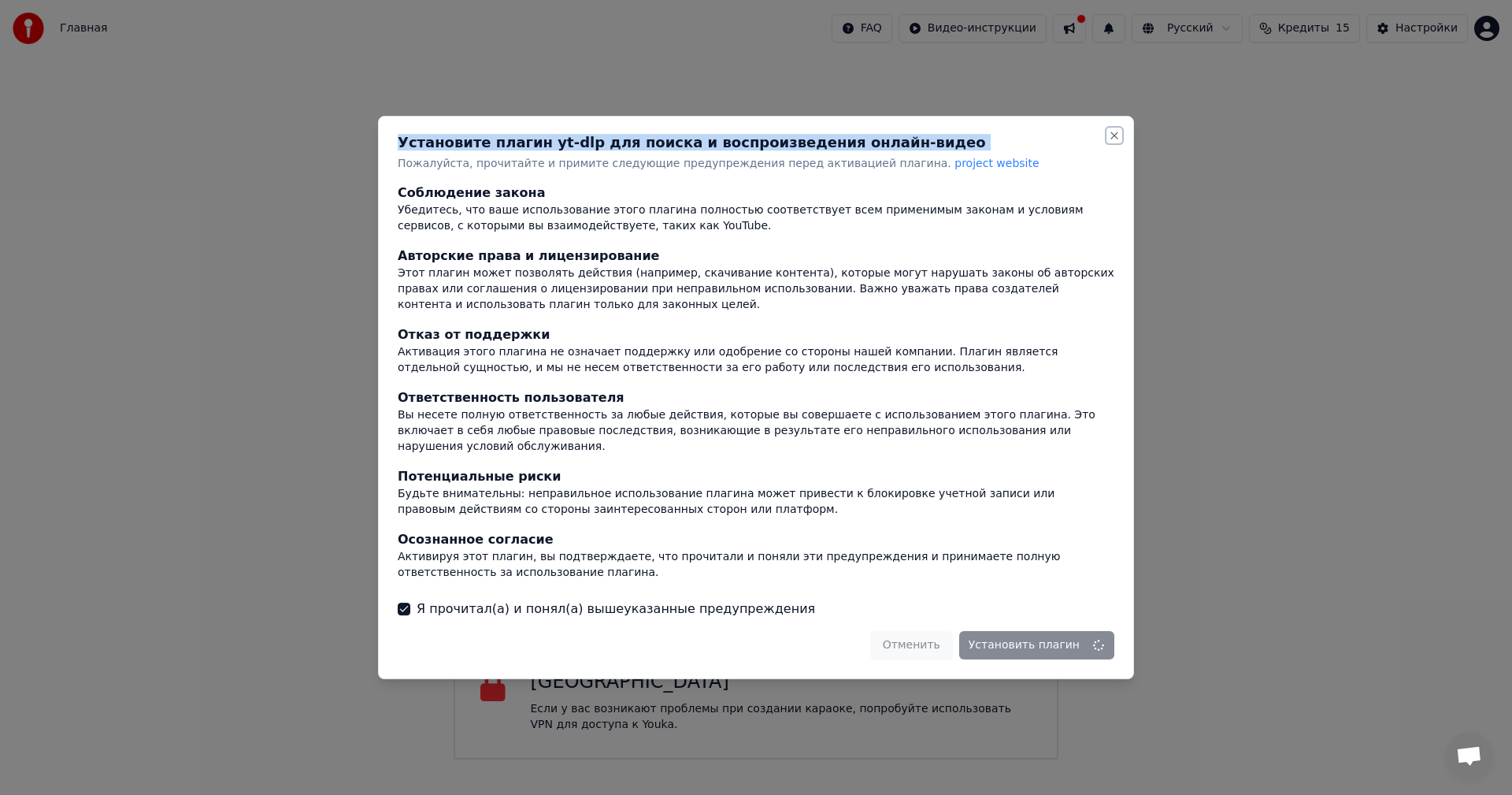
click at [1117, 141] on button "Close" at bounding box center [1115, 135] width 13 height 13
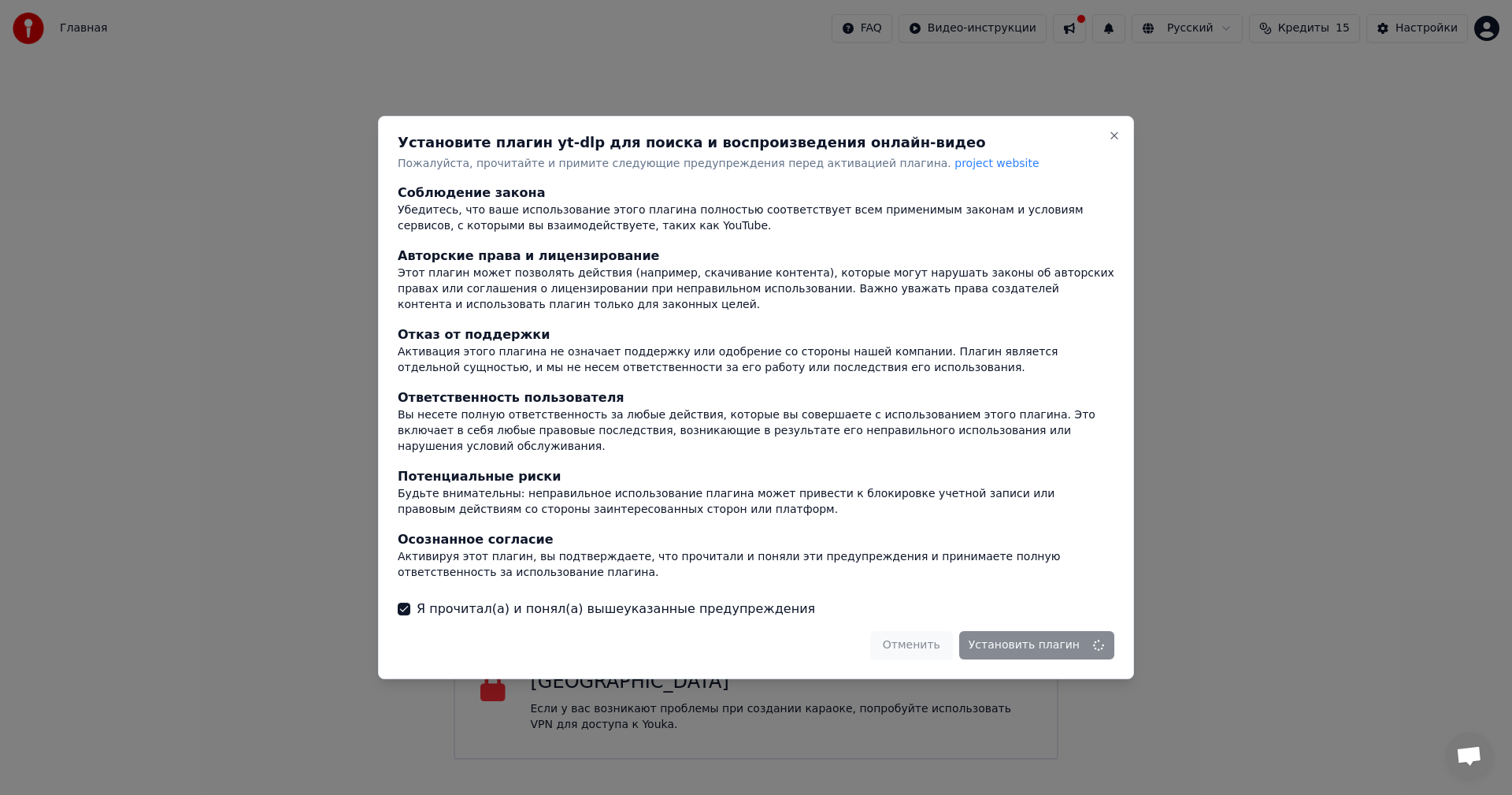
drag, startPoint x: 1323, startPoint y: 169, endPoint x: 1354, endPoint y: 149, distance: 36.9
click at [1347, 161] on div at bounding box center [756, 398] width 1512 height 795
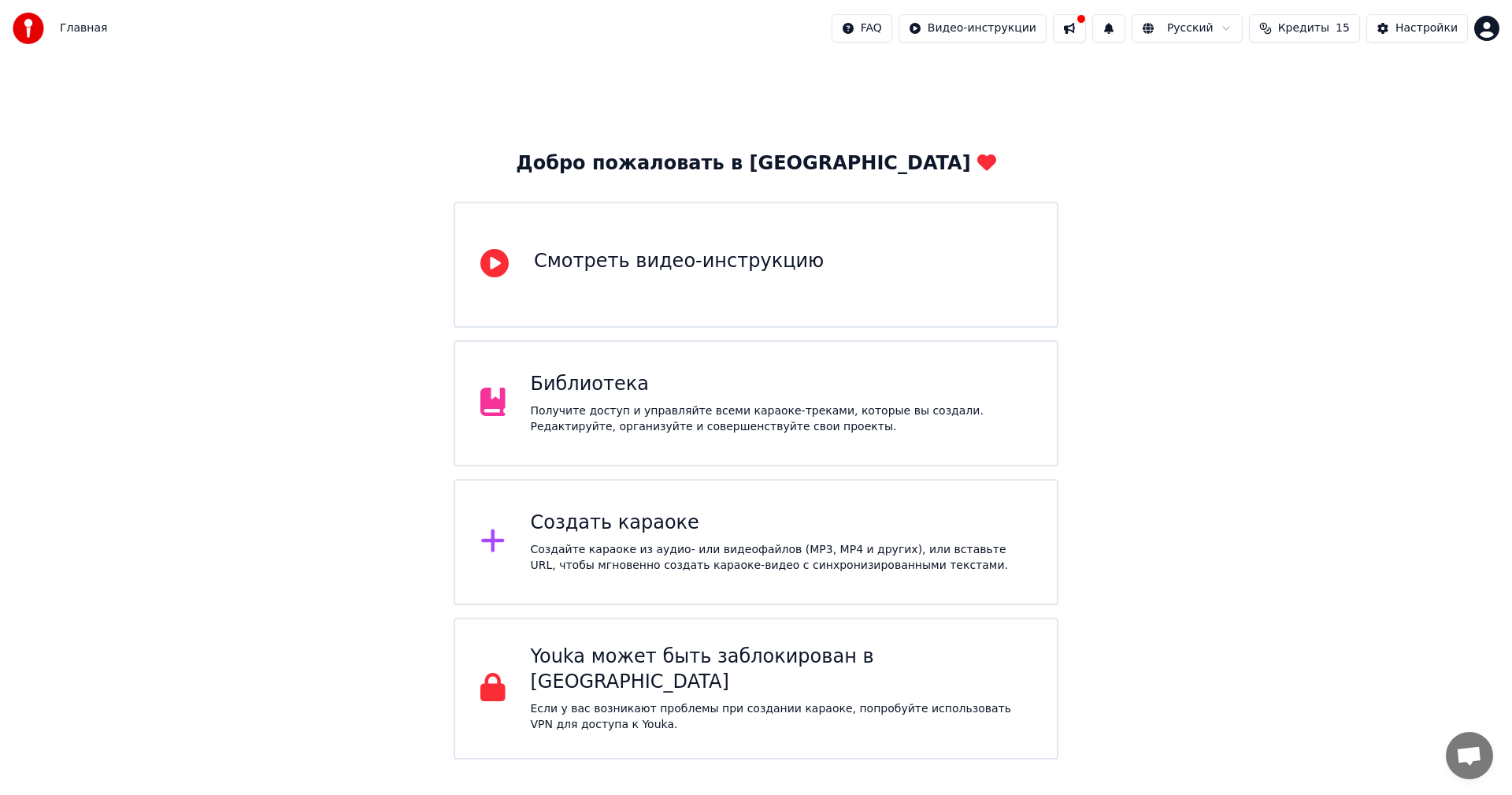
click at [898, 23] on html "Главная FAQ Видео-инструкции Русский Кредиты 15 Настройки Добро пожаловать в Yo…" at bounding box center [756, 379] width 1512 height 759
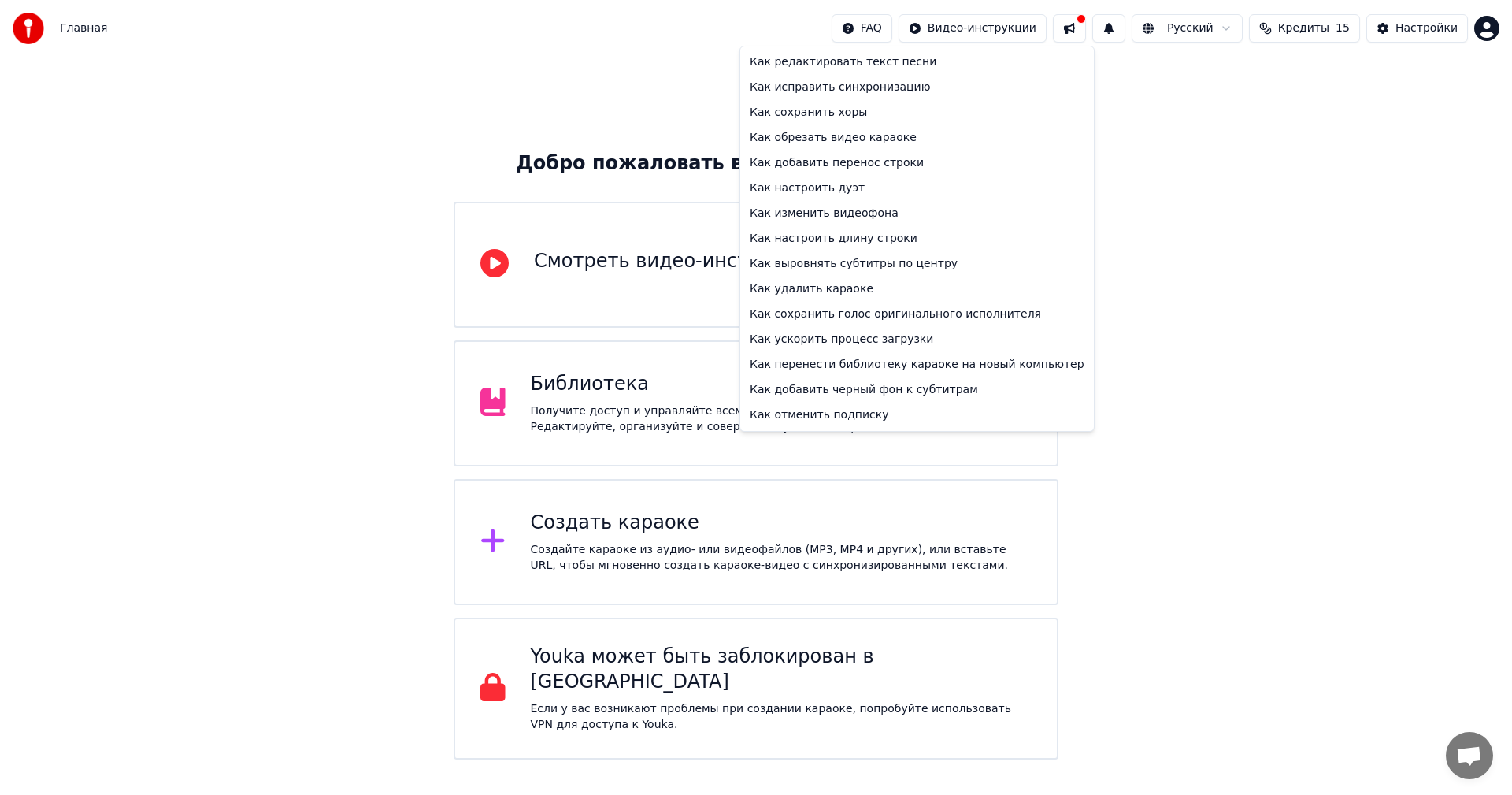
drag, startPoint x: 1194, startPoint y: 118, endPoint x: 1195, endPoint y: 109, distance: 9.1
click at [1195, 117] on html "Главная FAQ Видео-инструкции Русский Кредиты 15 Настройки Добро пожаловать в Yo…" at bounding box center [756, 379] width 1512 height 759
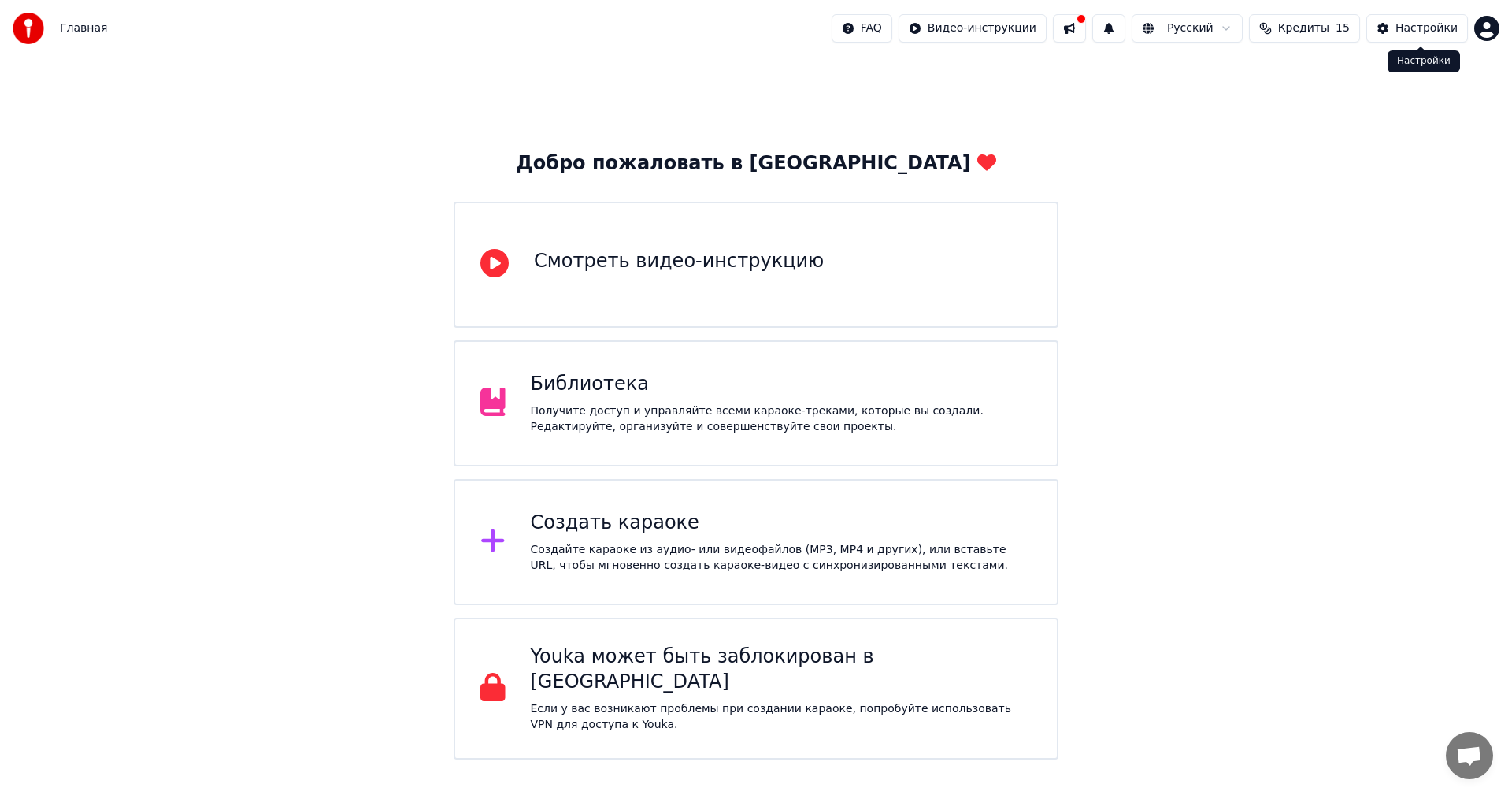
click at [1437, 24] on div "Настройки" at bounding box center [1426, 28] width 63 height 15
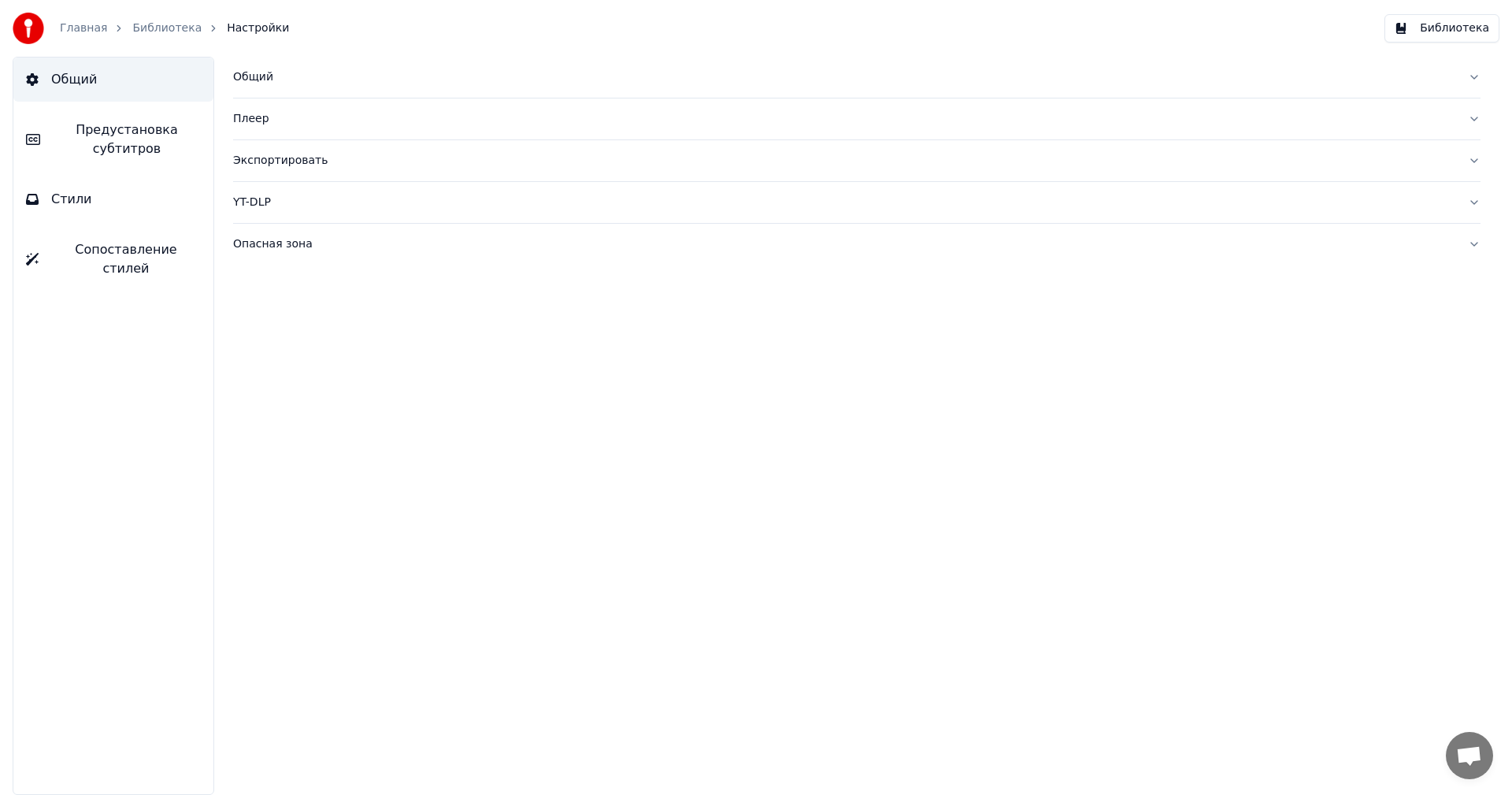
click at [245, 83] on div "Общий" at bounding box center [844, 77] width 1222 height 15
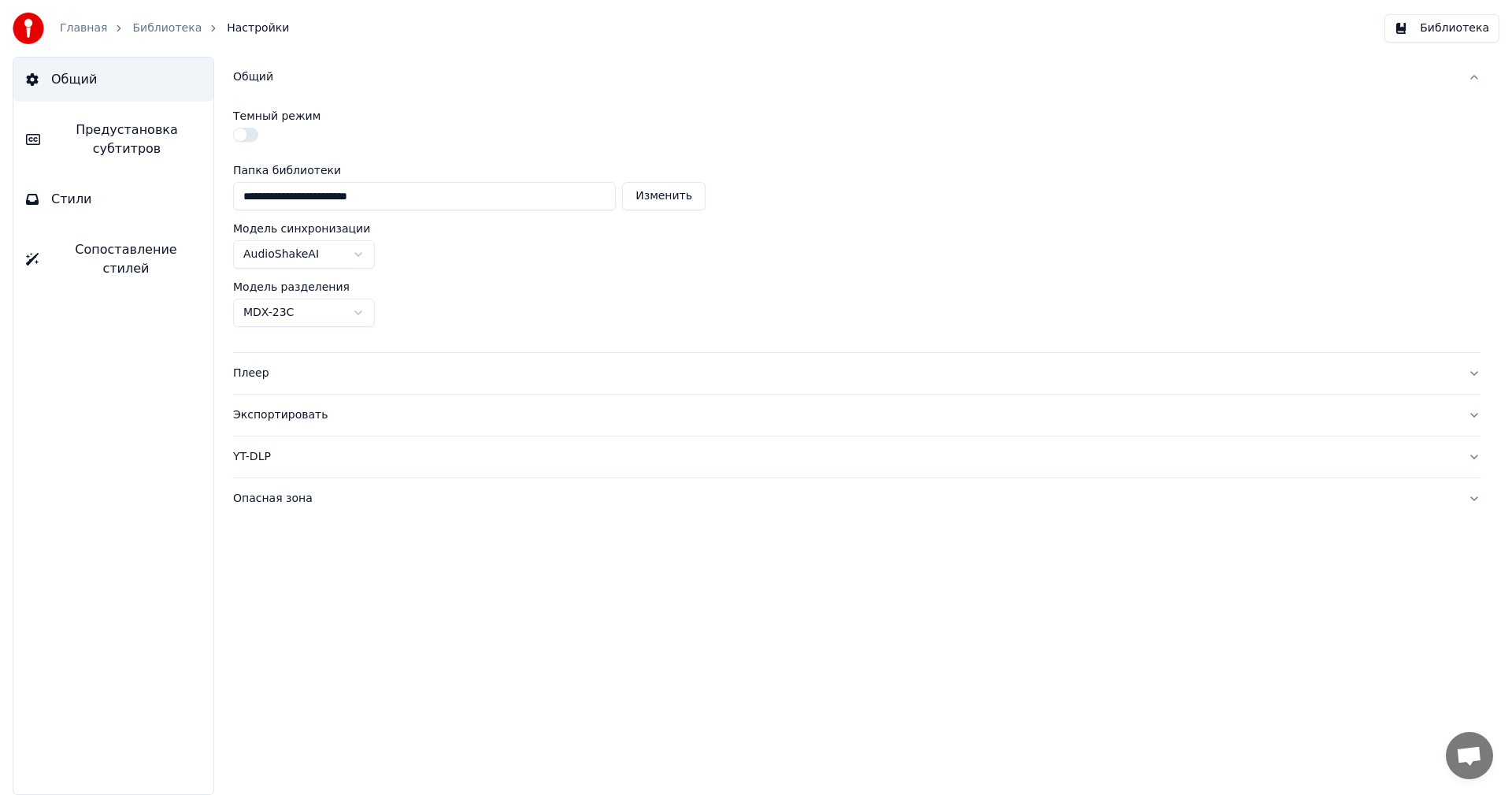
click at [249, 138] on button "button" at bounding box center [245, 135] width 25 height 14
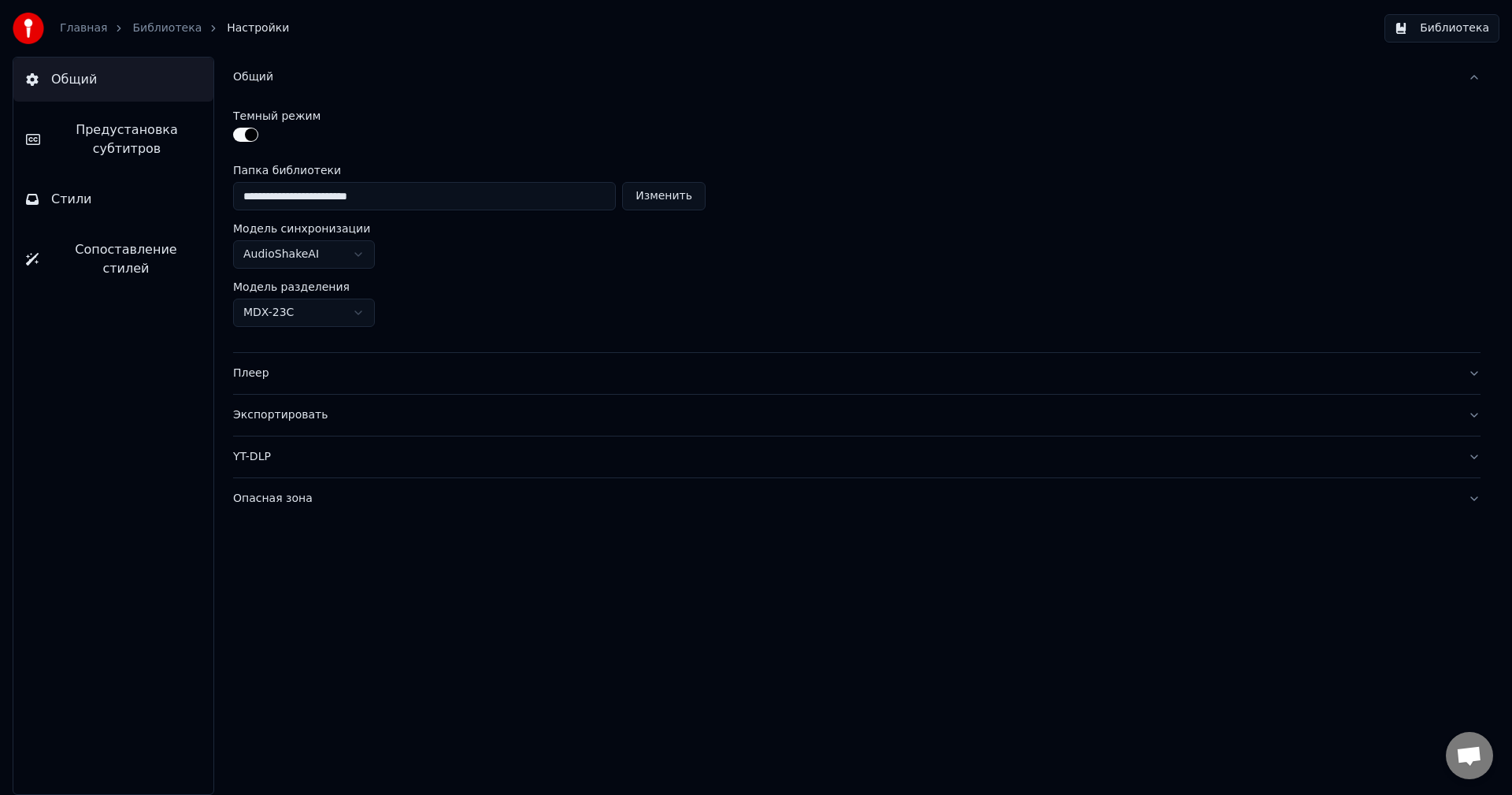
click at [249, 138] on button "button" at bounding box center [245, 135] width 25 height 14
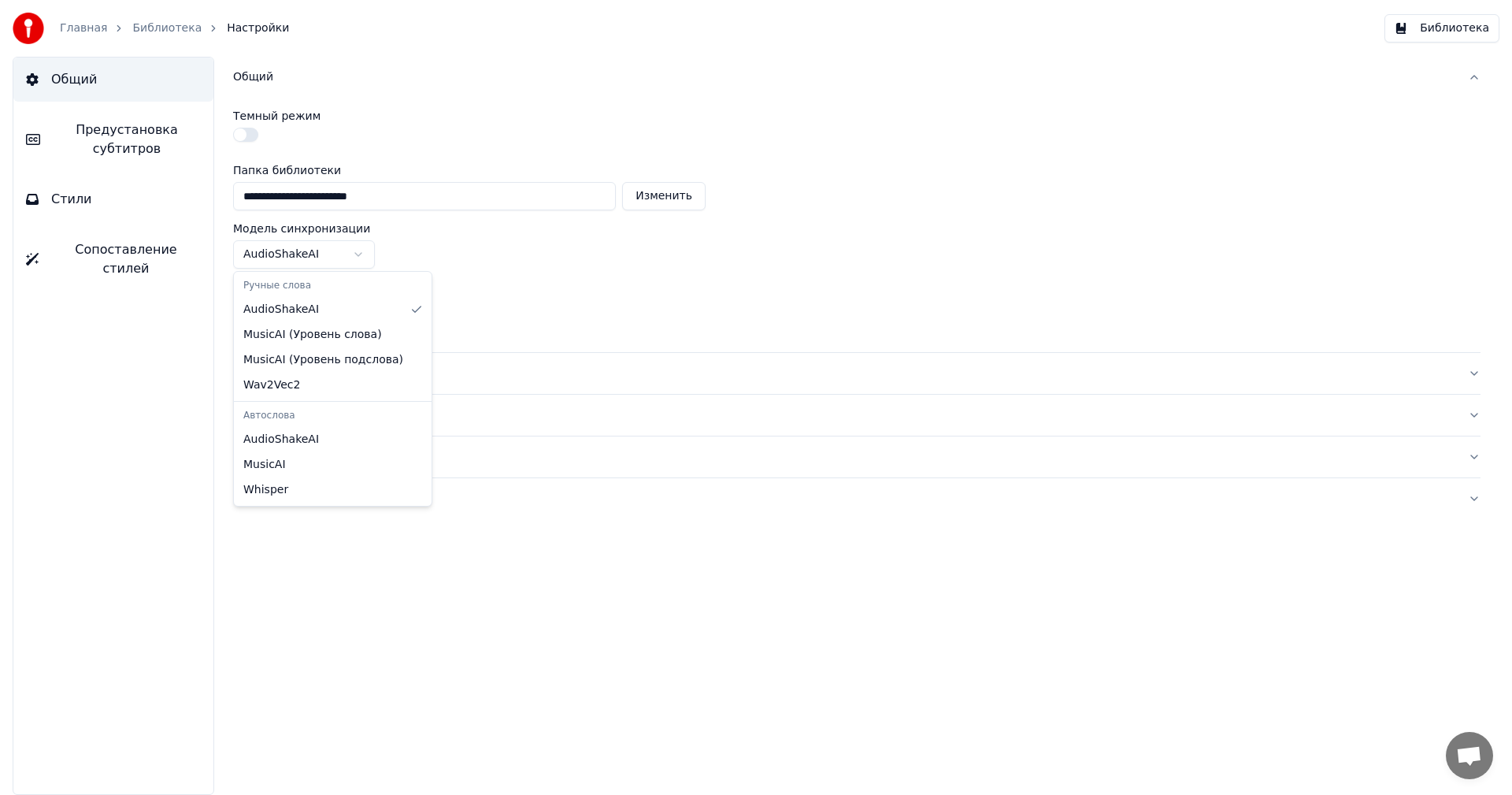
click at [358, 245] on html "**********" at bounding box center [756, 398] width 1512 height 795
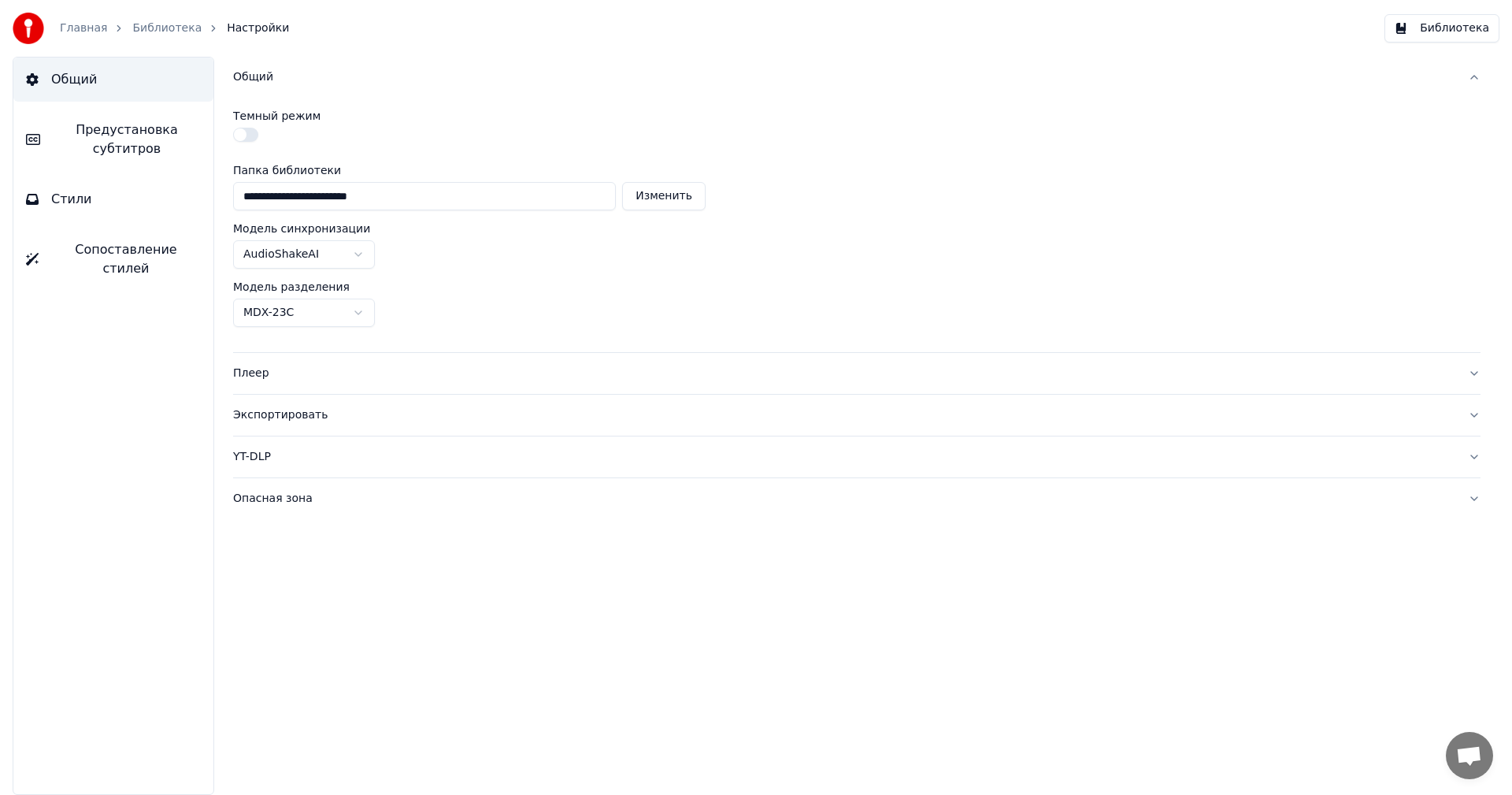
click at [358, 244] on html "**********" at bounding box center [756, 398] width 1512 height 795
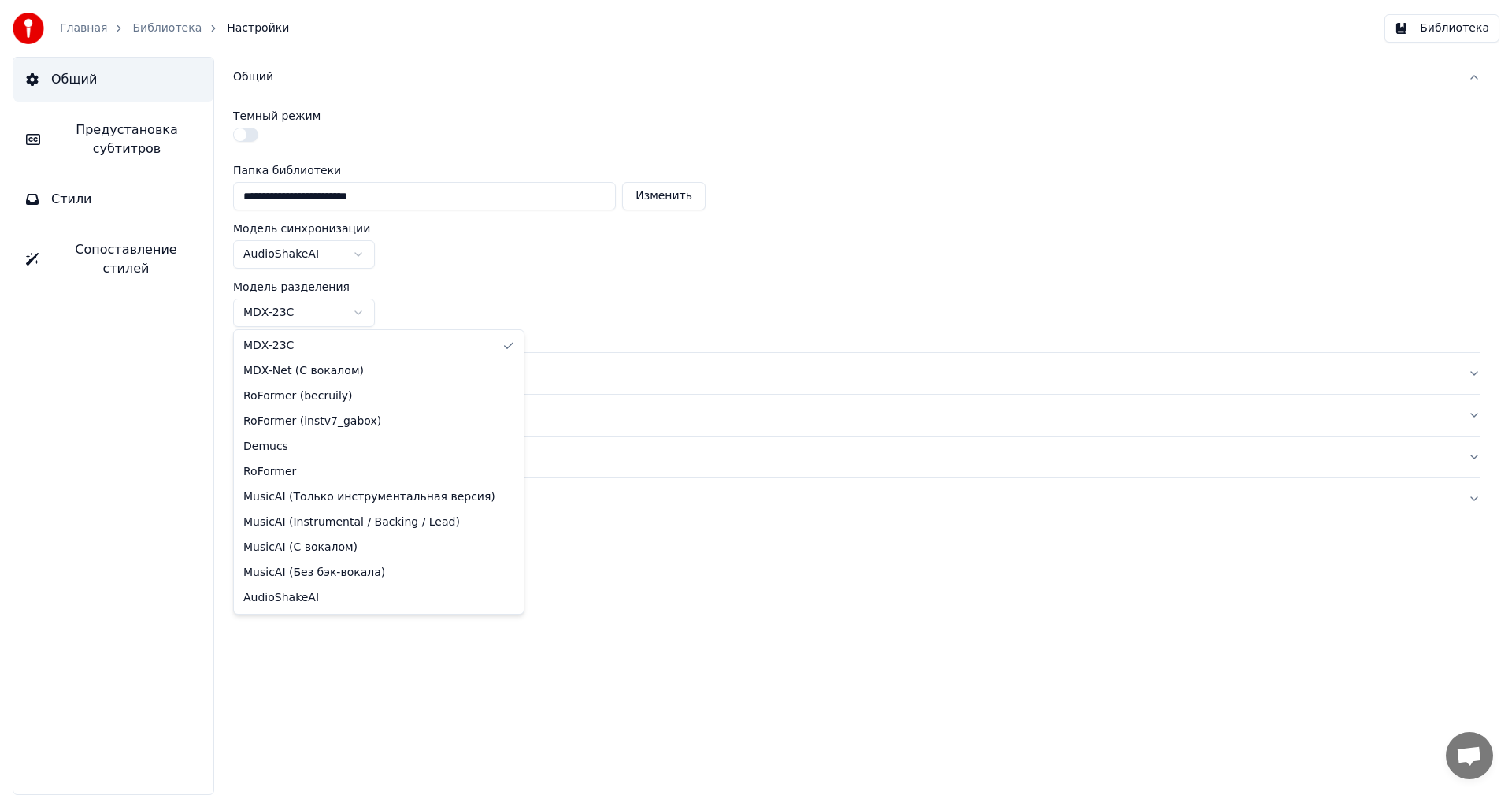
click at [338, 308] on html "**********" at bounding box center [756, 398] width 1512 height 795
click at [338, 306] on html "**********" at bounding box center [756, 398] width 1512 height 795
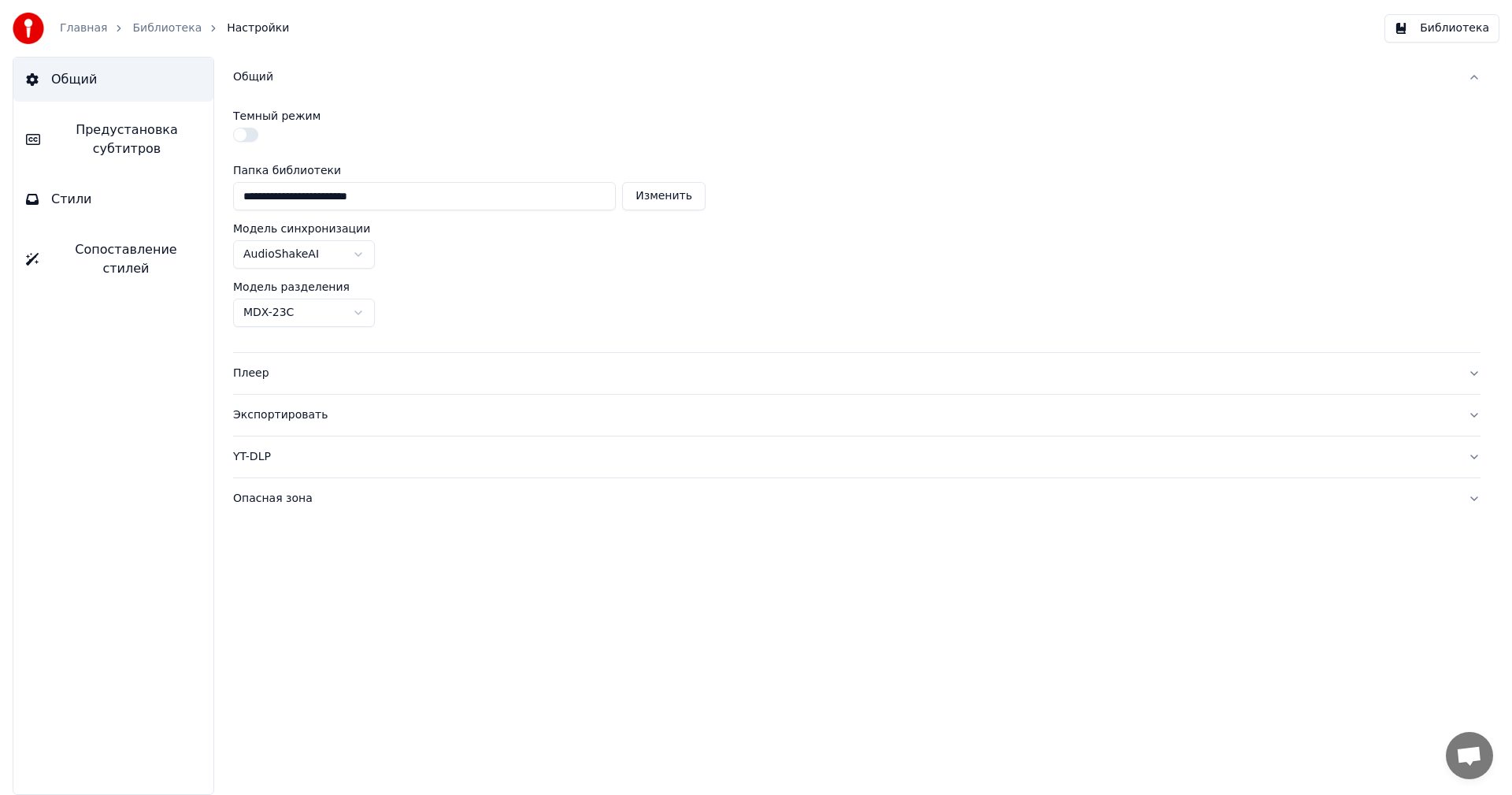
click at [249, 462] on div "YT-DLP" at bounding box center [844, 456] width 1222 height 15
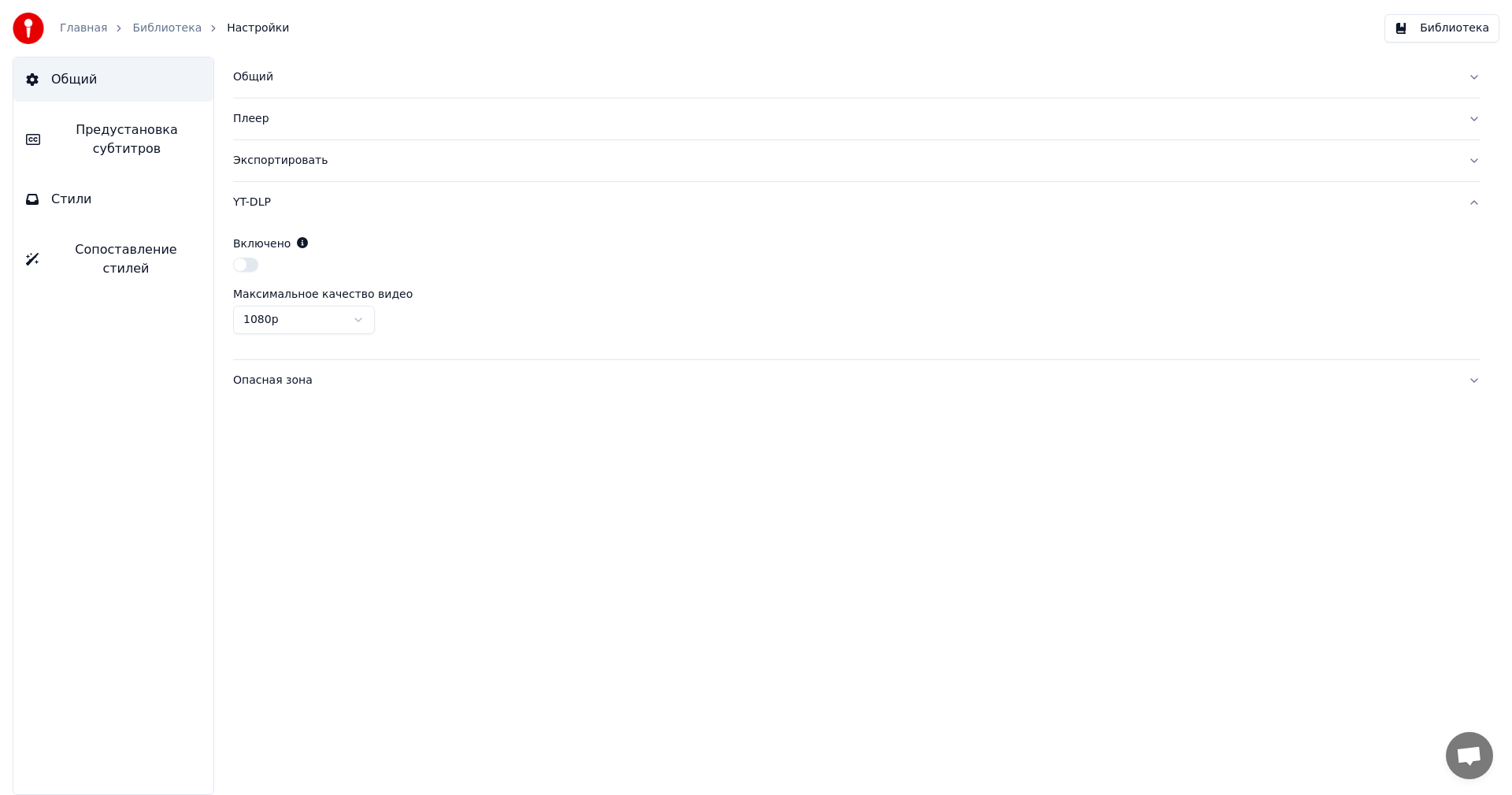
click at [266, 162] on div "Экспортировать" at bounding box center [844, 161] width 1222 height 15
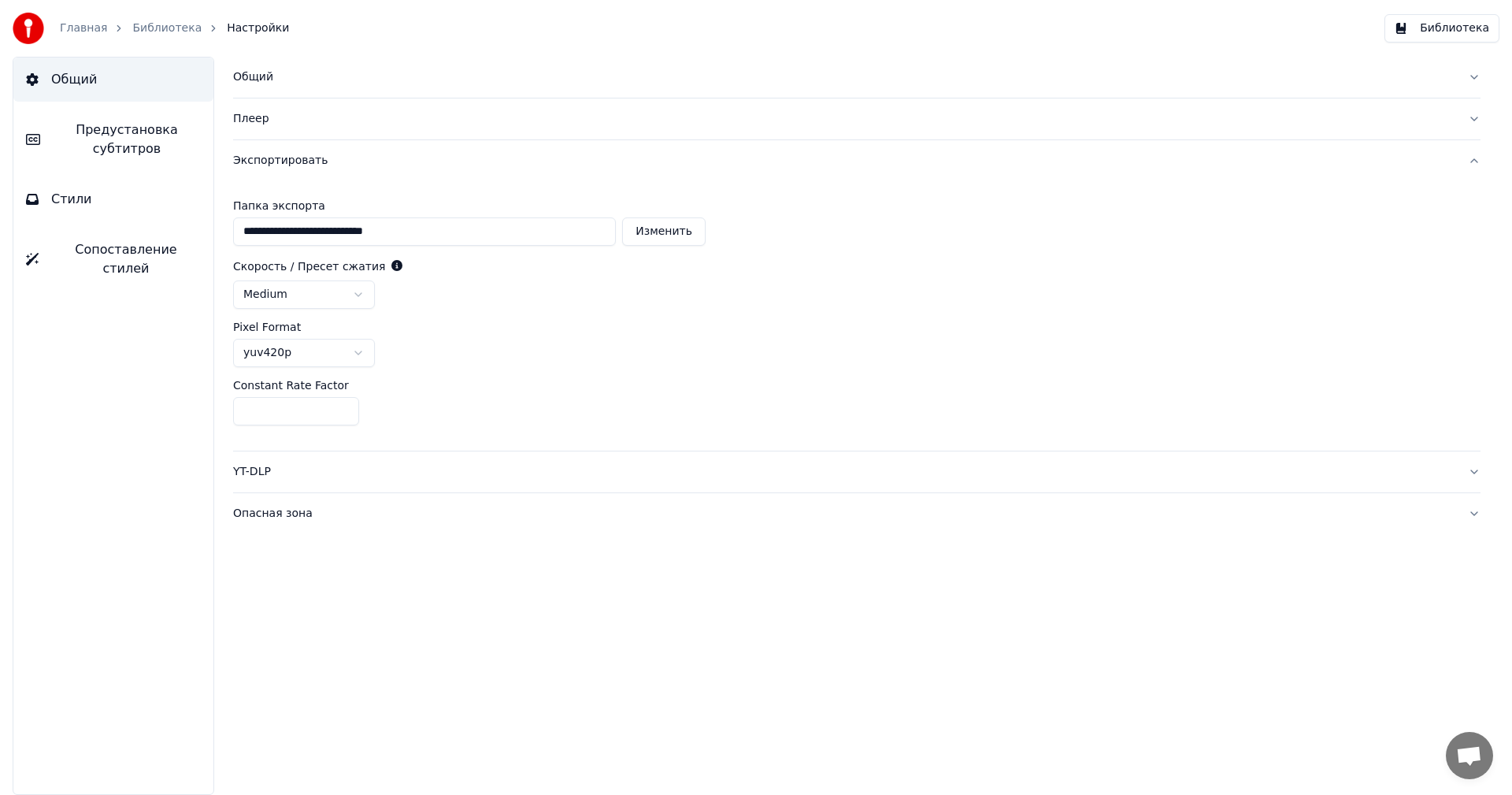
drag, startPoint x: 663, startPoint y: 227, endPoint x: 620, endPoint y: 265, distance: 57.4
click at [662, 228] on button "Изменить" at bounding box center [664, 231] width 84 height 28
type input "***"
click at [255, 159] on div "Экспортировать" at bounding box center [844, 161] width 1222 height 15
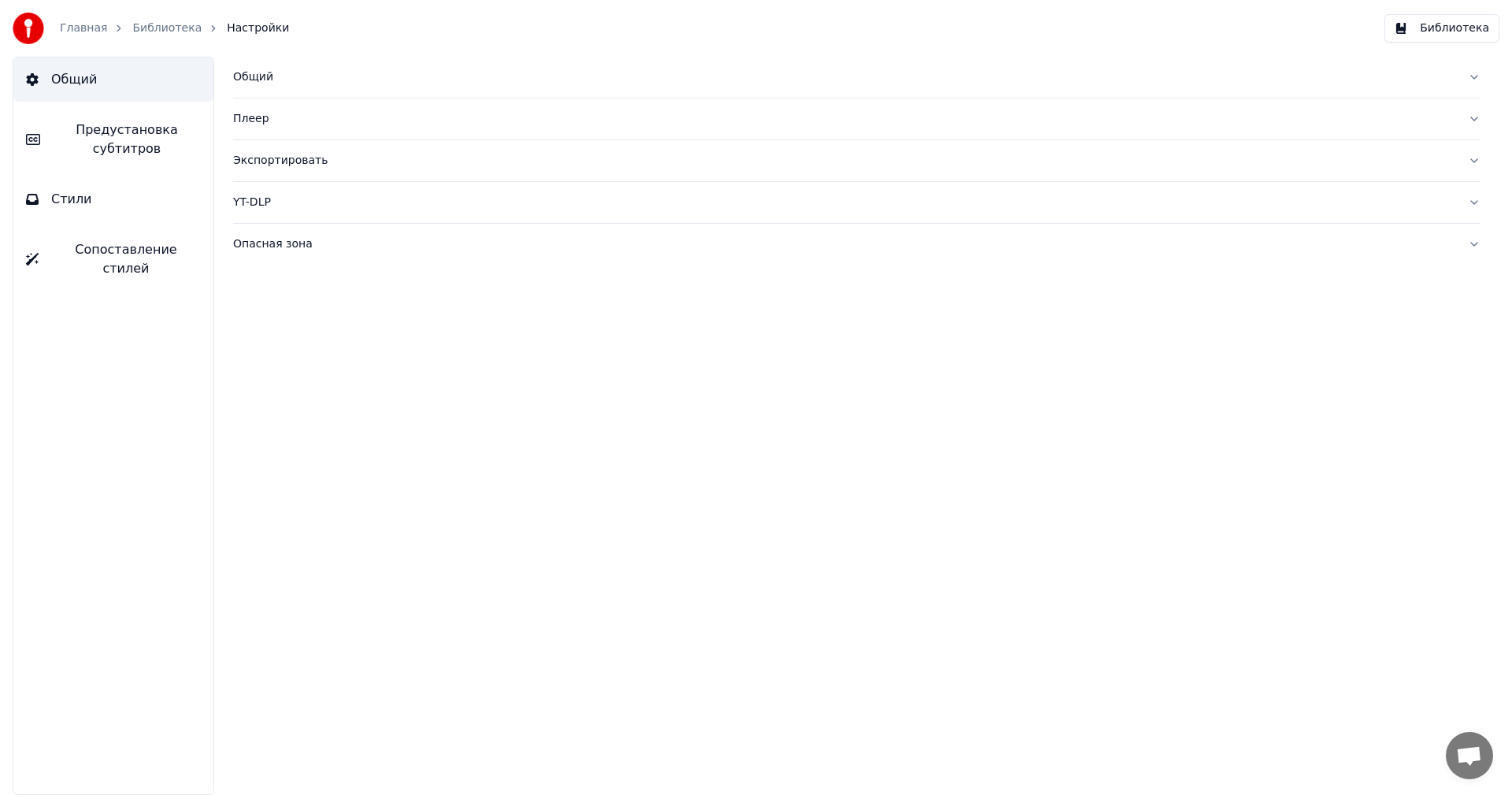
click at [145, 27] on link "Библиотека" at bounding box center [167, 28] width 69 height 15
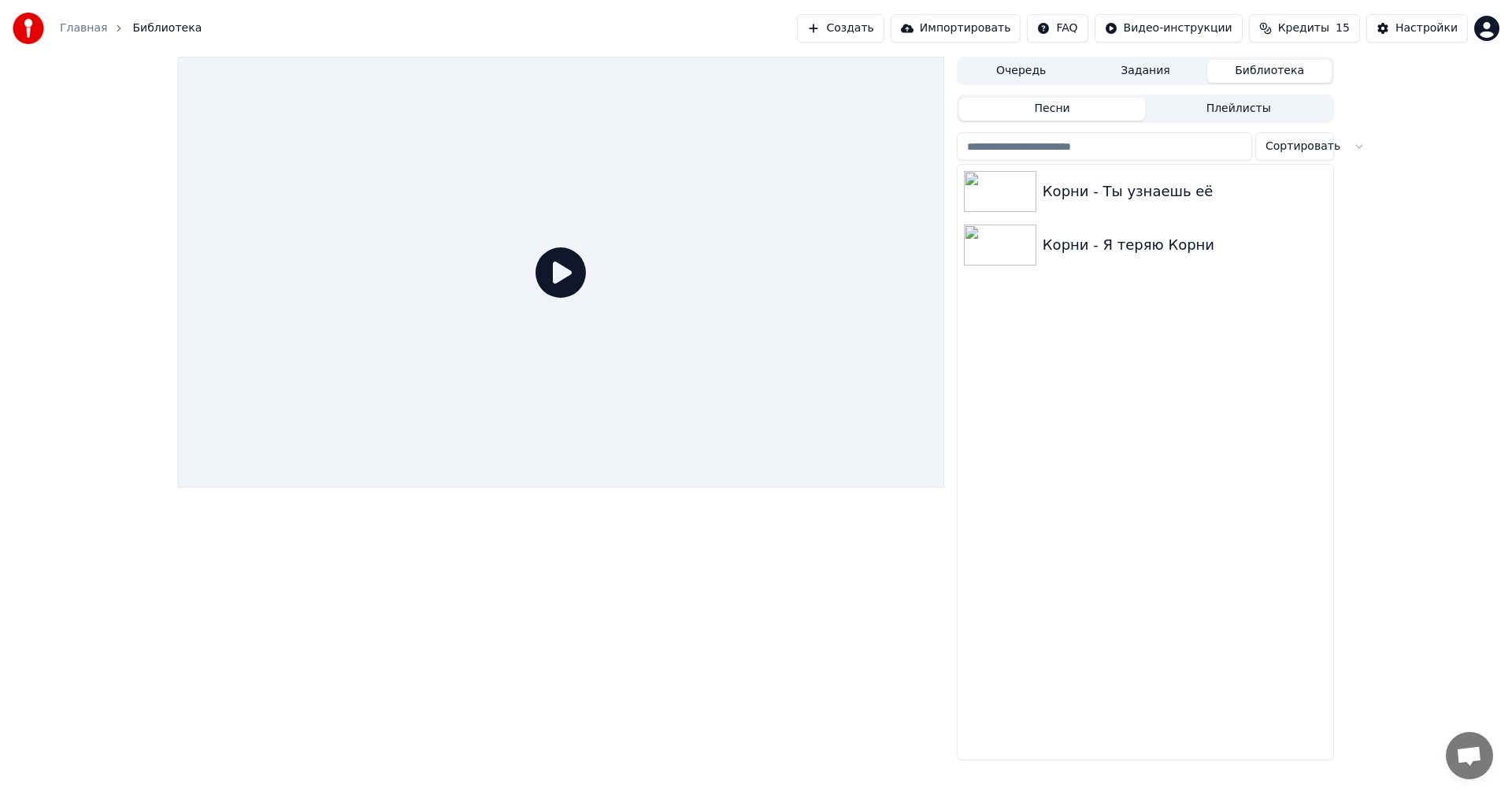
click at [1020, 85] on div "Очередь Задания Библиотека Песни Плейлисты Сортировать Корни - Ты узнаешь её Ко…" at bounding box center [1145, 408] width 377 height 704
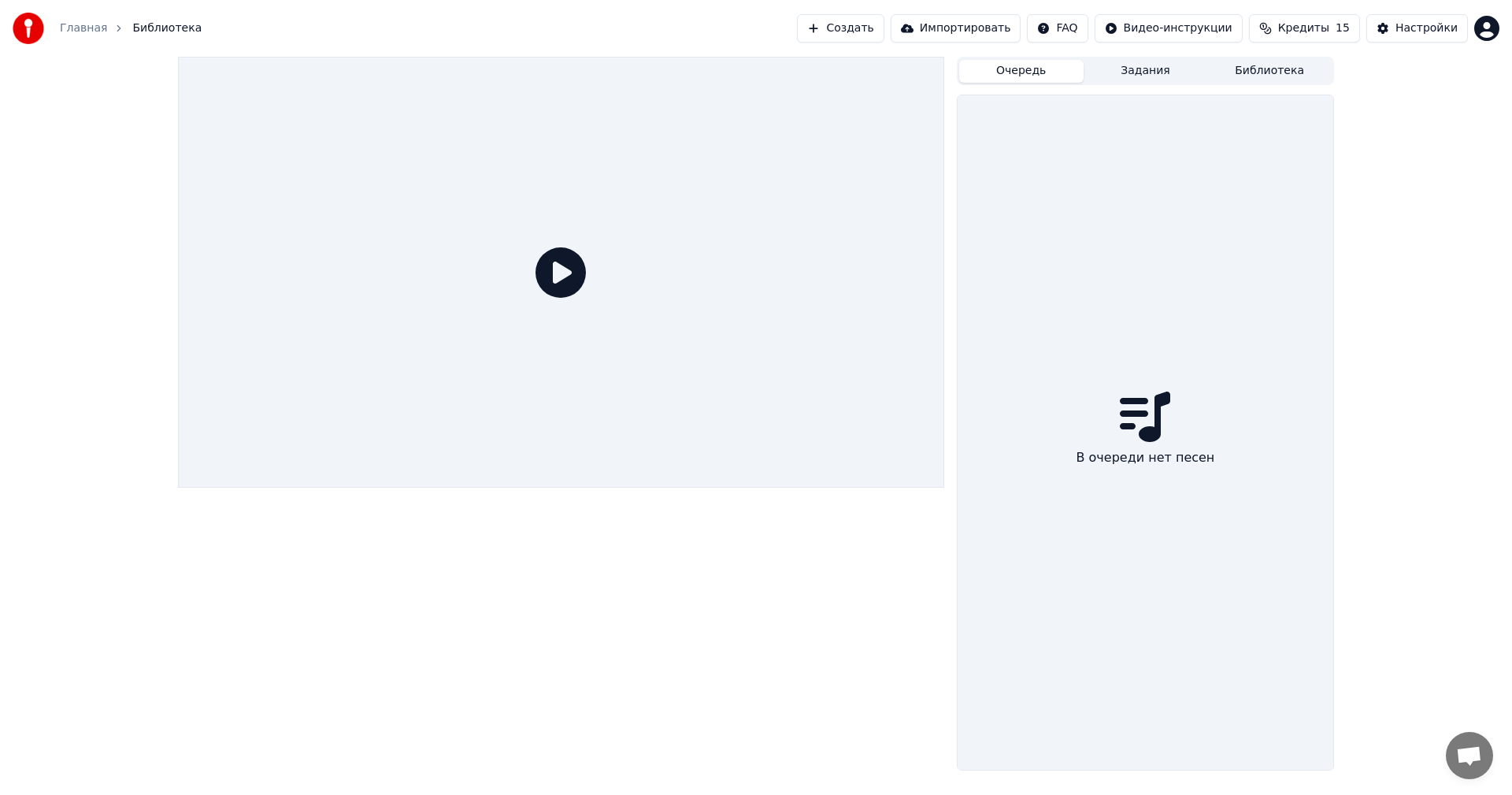
click at [1021, 71] on button "Очередь" at bounding box center [1021, 71] width 124 height 23
click at [875, 41] on button "Создать" at bounding box center [840, 28] width 87 height 28
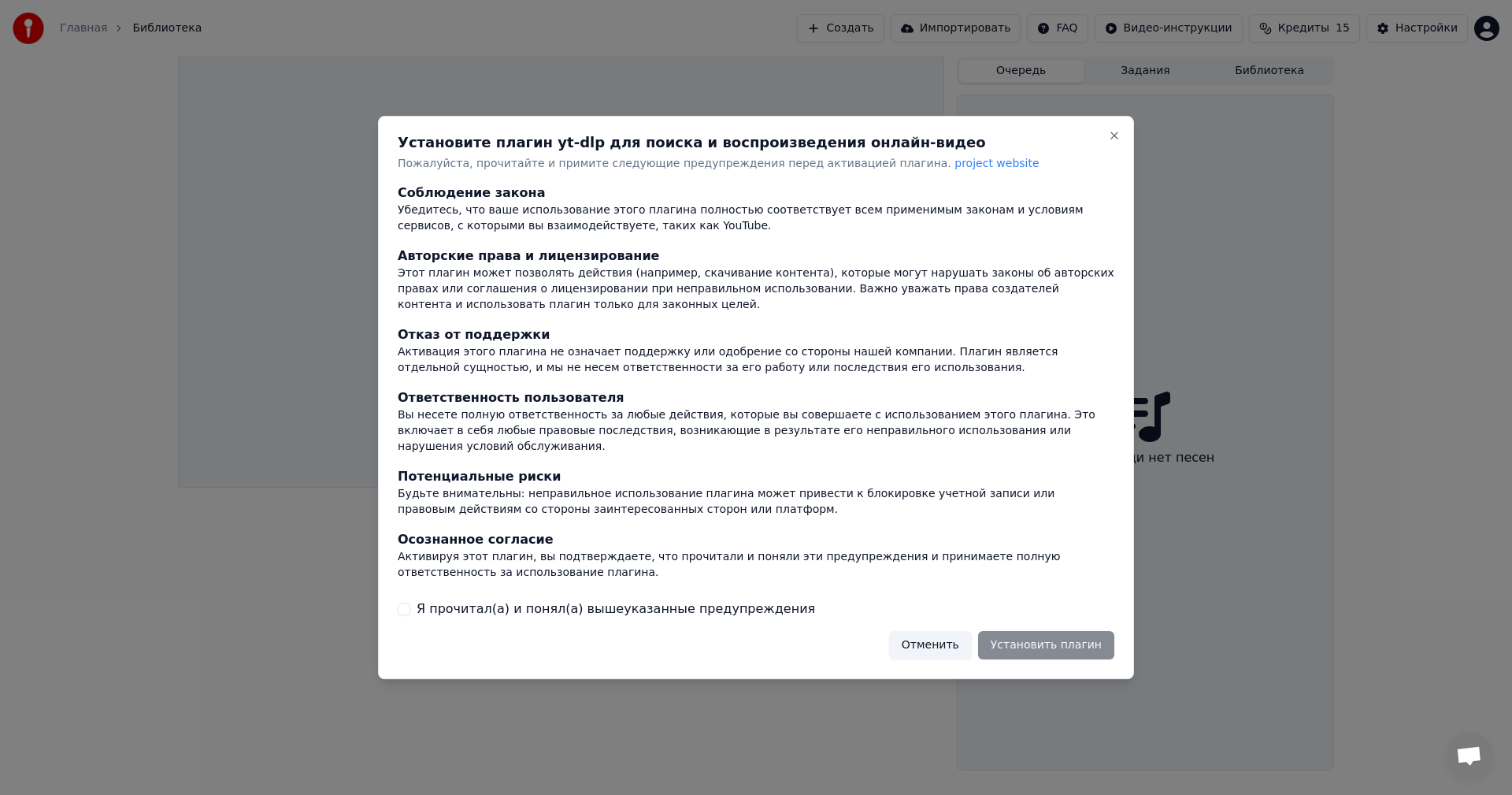
drag, startPoint x: 401, startPoint y: 605, endPoint x: 446, endPoint y: 614, distance: 45.9
click at [401, 605] on button "Я прочитал(а) и понял(а) вышеуказанные предупреждения" at bounding box center [403, 608] width 13 height 13
click at [1050, 642] on button "Установить плагин" at bounding box center [1046, 645] width 137 height 28
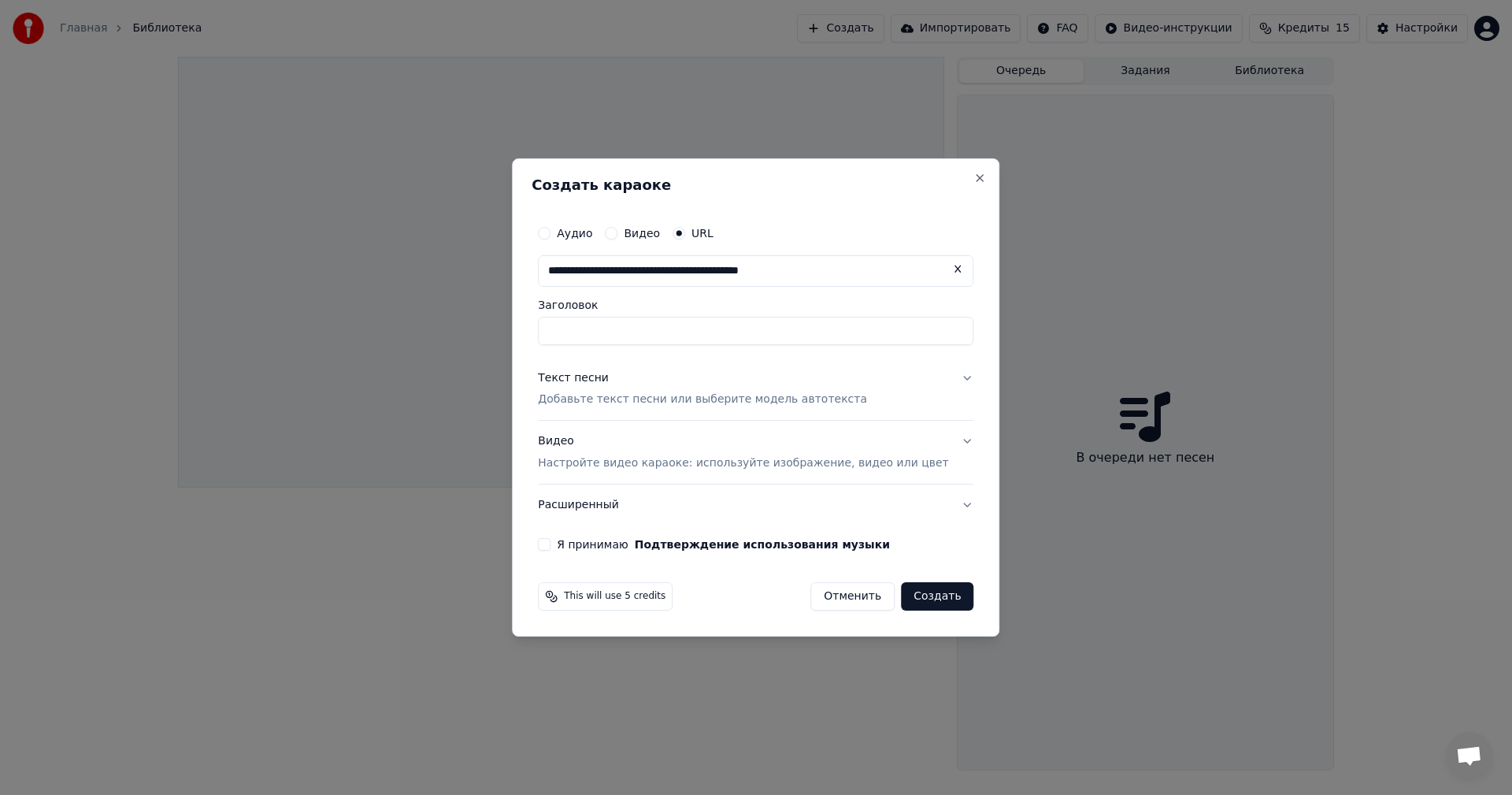
type input "**********"
click at [718, 338] on input "Заголовок" at bounding box center [756, 330] width 436 height 28
click at [705, 272] on input "text" at bounding box center [756, 270] width 436 height 32
paste input "**********"
type input "**********"
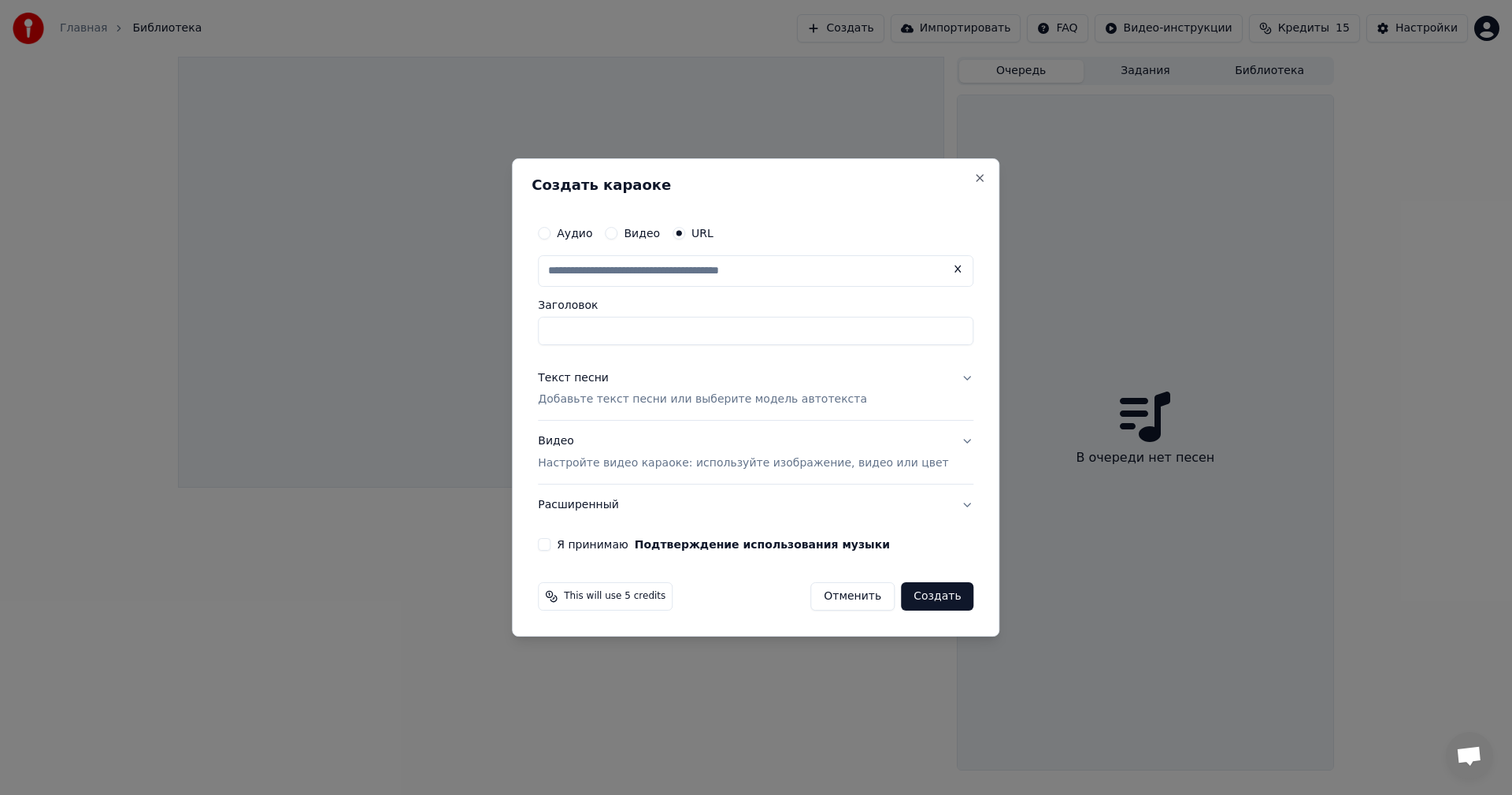
click at [661, 308] on label "Заголовок" at bounding box center [756, 304] width 436 height 11
click at [661, 317] on input "Заголовок" at bounding box center [756, 330] width 436 height 28
click at [653, 235] on label "Видео" at bounding box center [642, 233] width 37 height 11
click at [618, 235] on button "Видео" at bounding box center [611, 233] width 13 height 13
type input "**********"
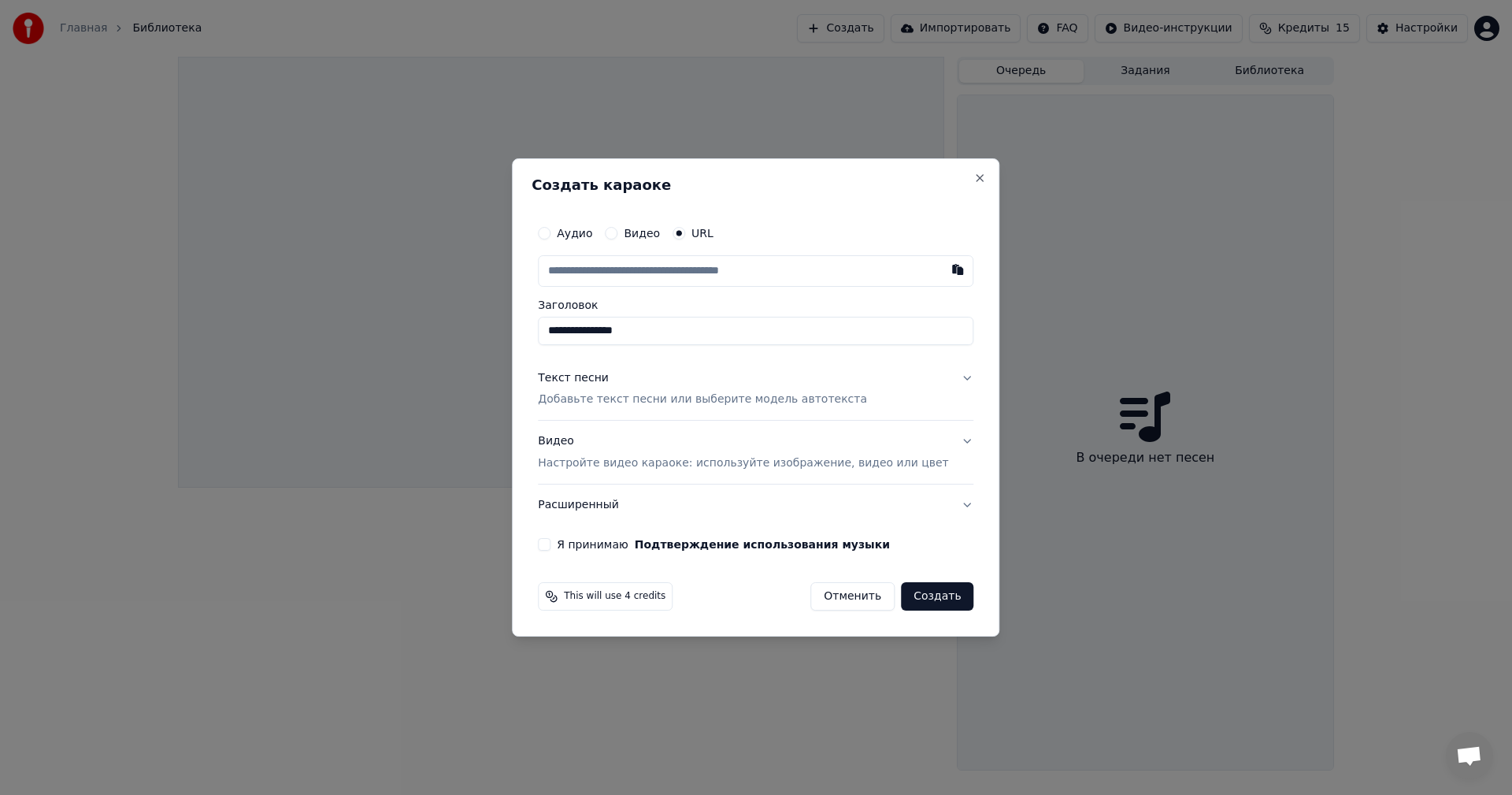
drag, startPoint x: 611, startPoint y: 250, endPoint x: 601, endPoint y: 264, distance: 17.2
click at [601, 264] on input "text" at bounding box center [756, 270] width 436 height 32
click at [651, 236] on label "Видео" at bounding box center [642, 233] width 37 height 11
click at [618, 236] on button "Видео" at bounding box center [611, 233] width 13 height 13
click at [712, 275] on div "Нет выбранного файла" at bounding box center [722, 270] width 148 height 15
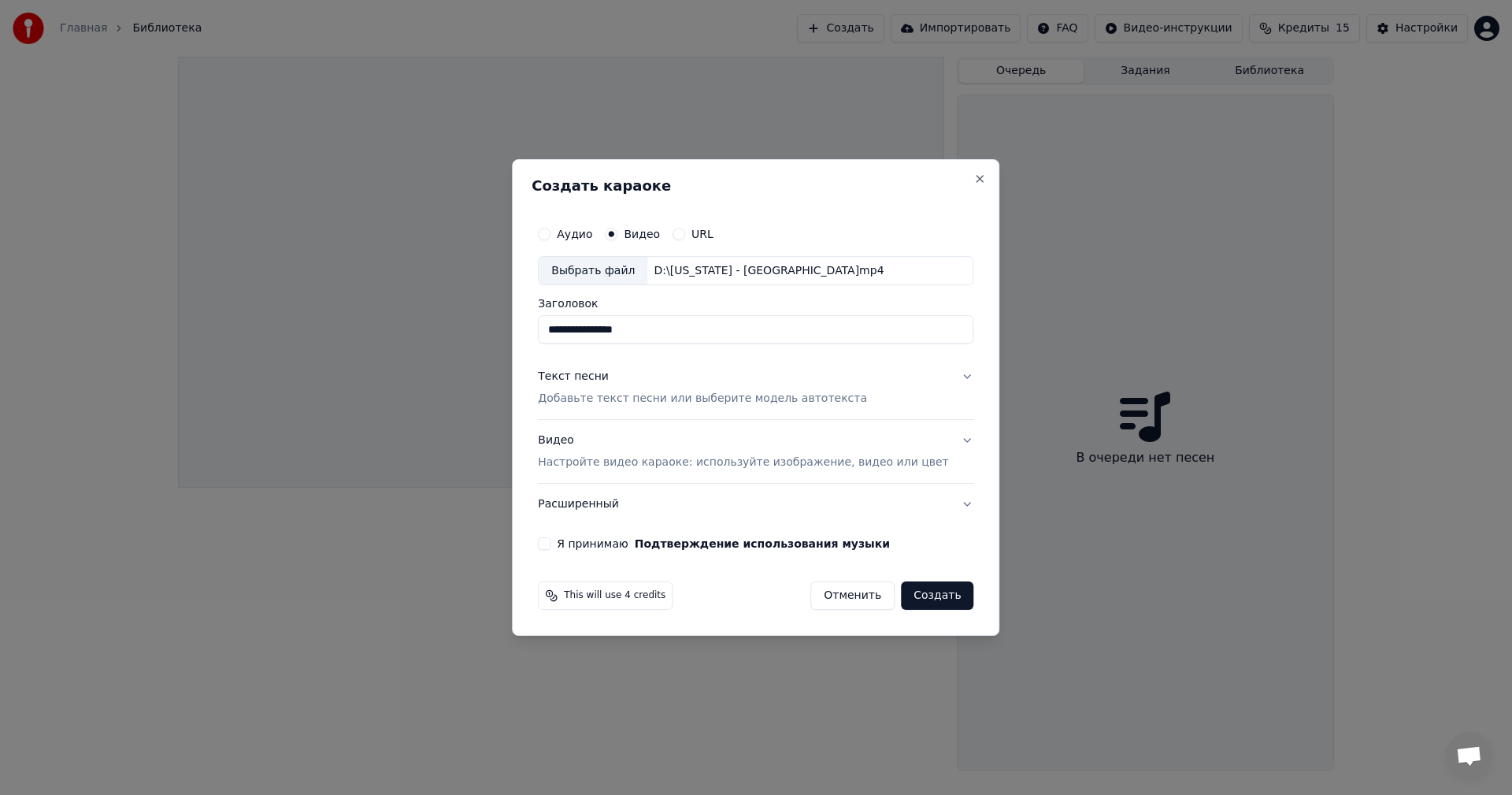
click at [739, 337] on input "**********" at bounding box center [756, 329] width 436 height 28
type input "**********"
click at [583, 543] on label "Я принимаю Подтверждение использования музыки" at bounding box center [724, 543] width 333 height 11
click at [551, 543] on button "Я принимаю Подтверждение использования музыки" at bounding box center [544, 543] width 13 height 13
click at [940, 595] on button "Создать" at bounding box center [936, 595] width 72 height 28
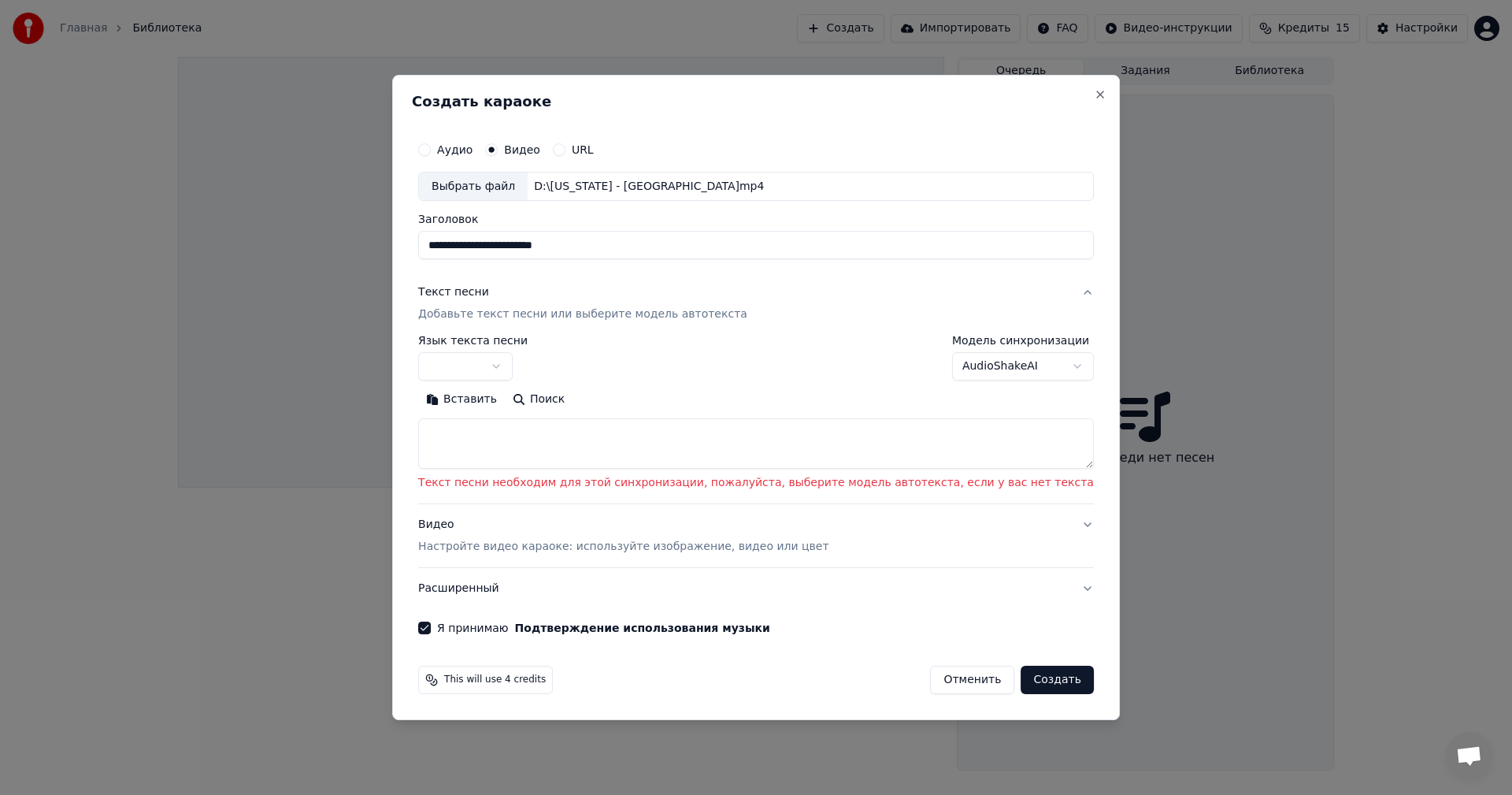
click at [553, 371] on body "**********" at bounding box center [756, 398] width 1512 height 795
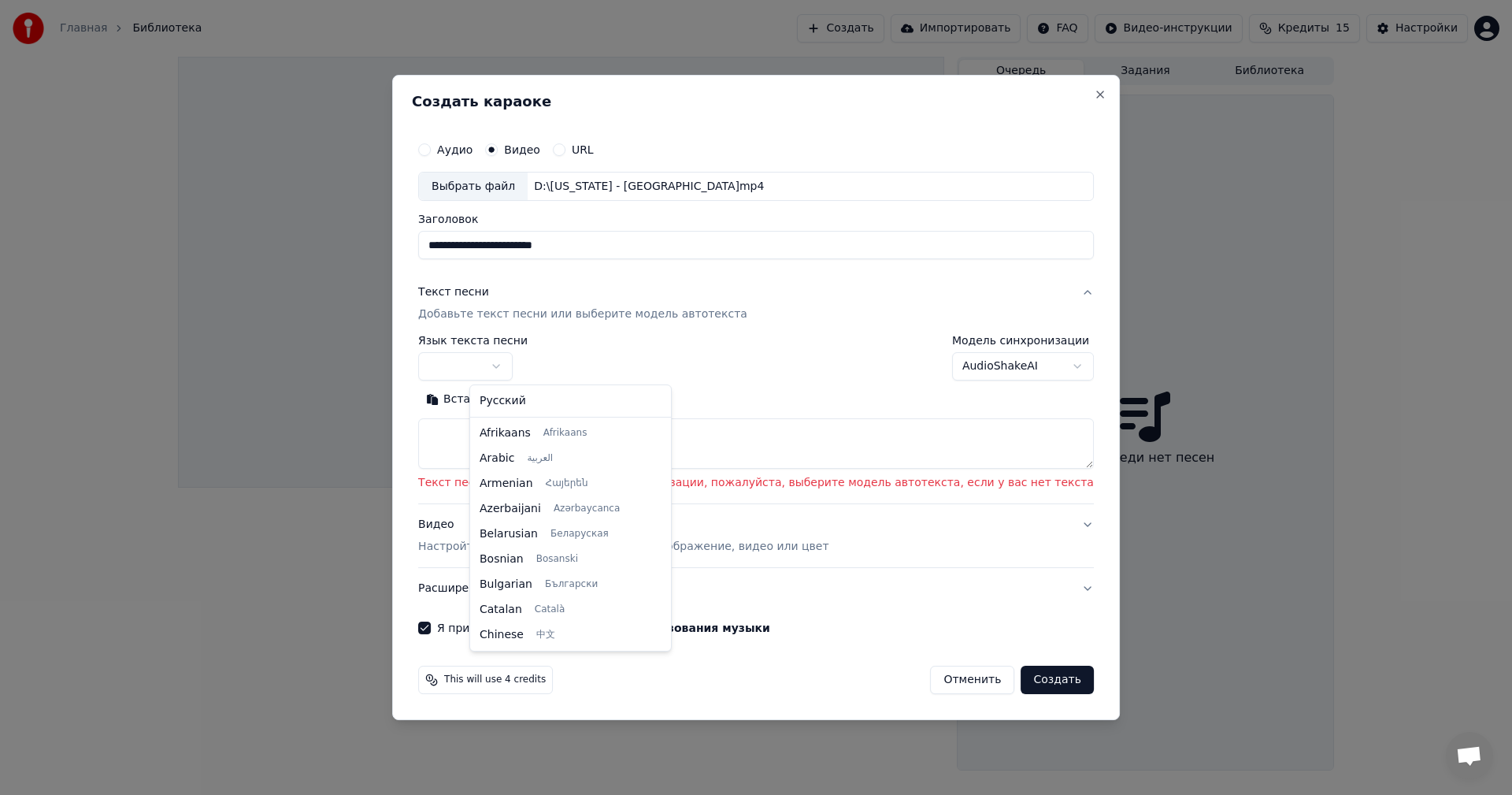
select select "**"
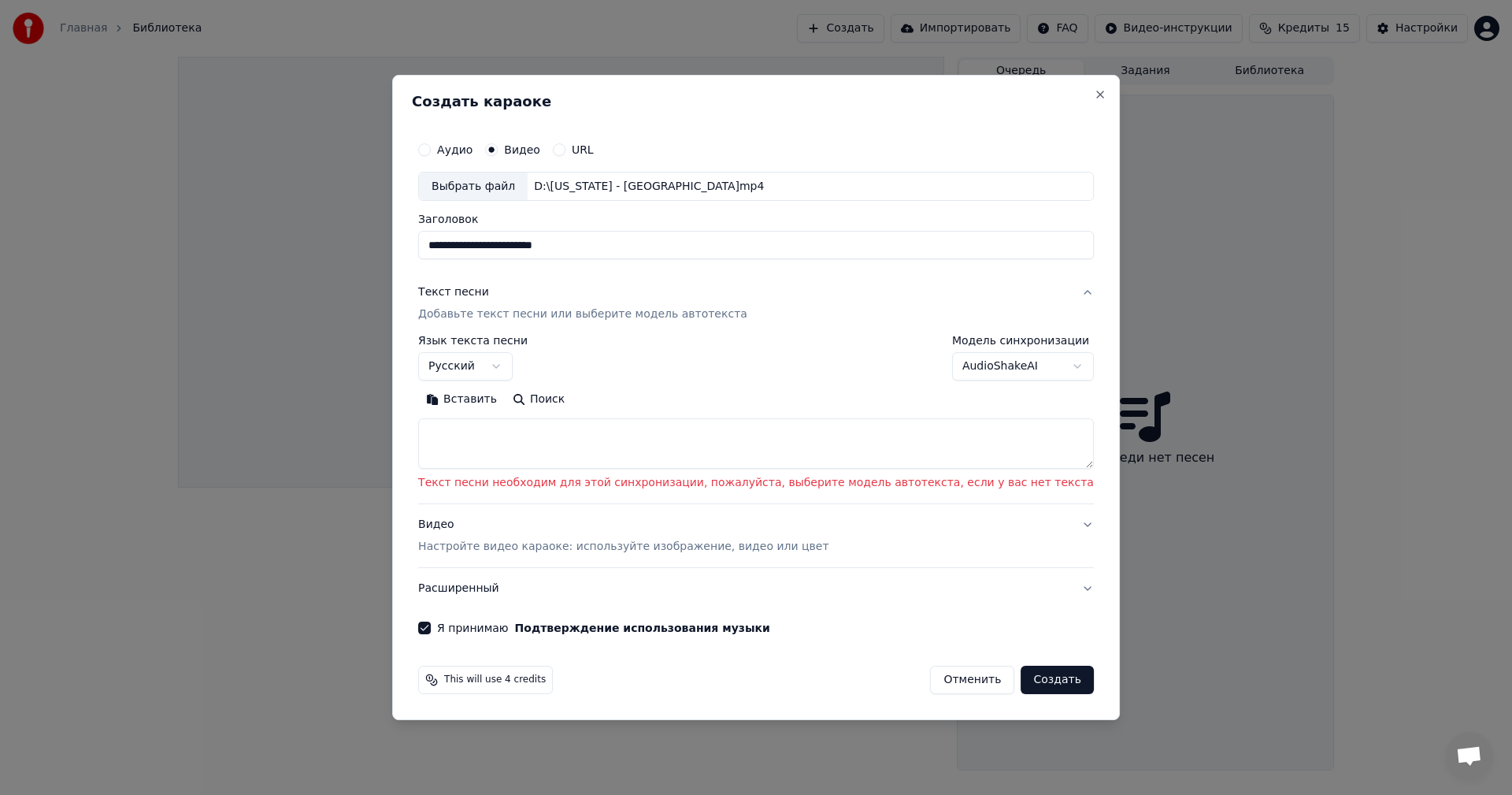
click at [1021, 679] on button "Создать" at bounding box center [1057, 680] width 72 height 28
click at [1021, 684] on button "Создать" at bounding box center [1057, 680] width 72 height 28
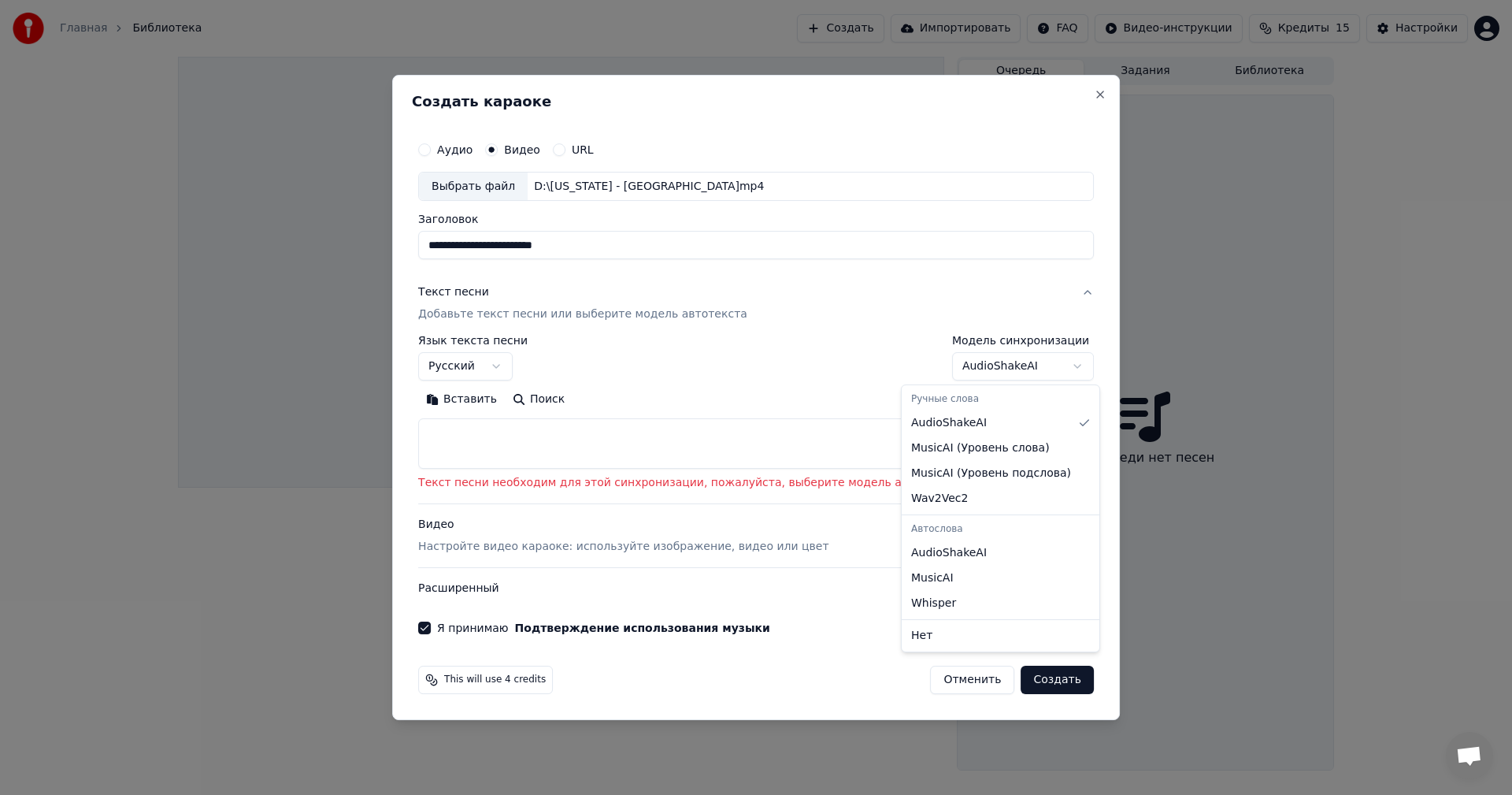
click at [1026, 364] on body "**********" at bounding box center [756, 398] width 1512 height 795
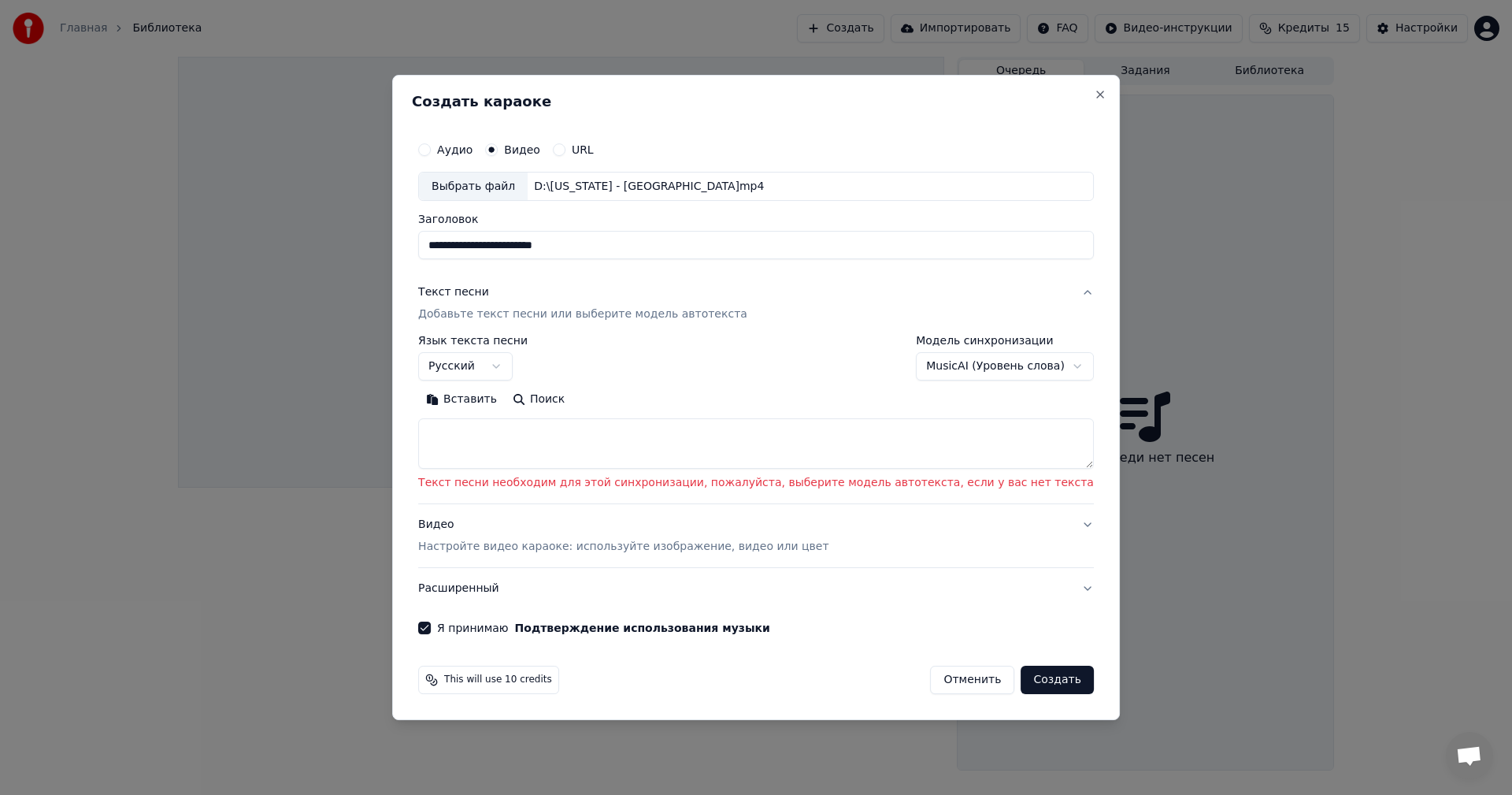
click at [995, 366] on body "**********" at bounding box center [756, 398] width 1512 height 795
click at [737, 489] on p "Текст песни необходим для этой синхронизации, пожалуйста, выберите модель автот…" at bounding box center [756, 483] width 676 height 15
click at [693, 436] on textarea at bounding box center [756, 444] width 676 height 50
click at [564, 397] on button "Поиск" at bounding box center [539, 400] width 67 height 25
click at [1002, 367] on body "**********" at bounding box center [756, 398] width 1512 height 795
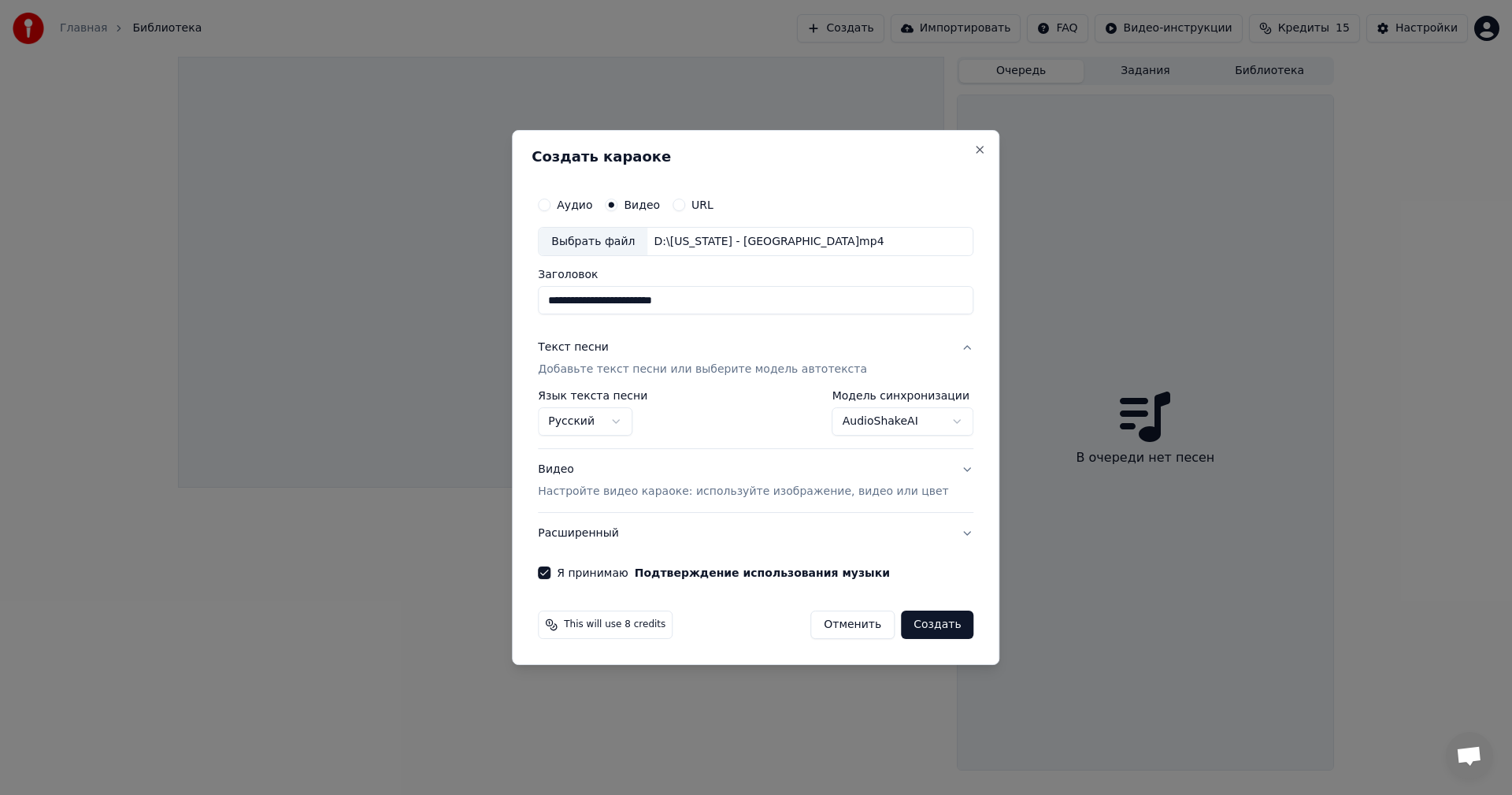
click at [935, 628] on button "Создать" at bounding box center [936, 624] width 72 height 28
select select "**********"
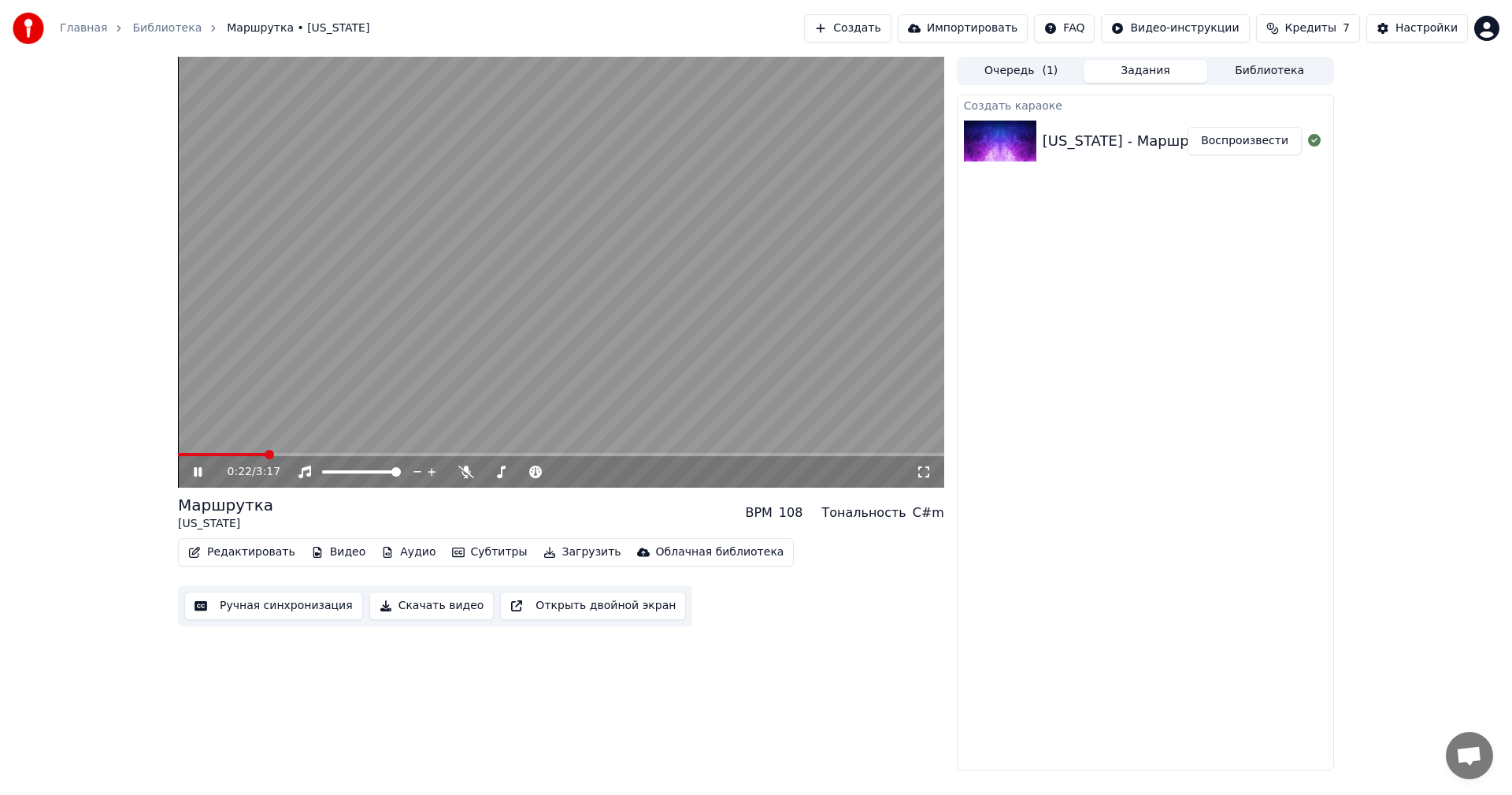
click at [596, 273] on video at bounding box center [561, 272] width 766 height 431
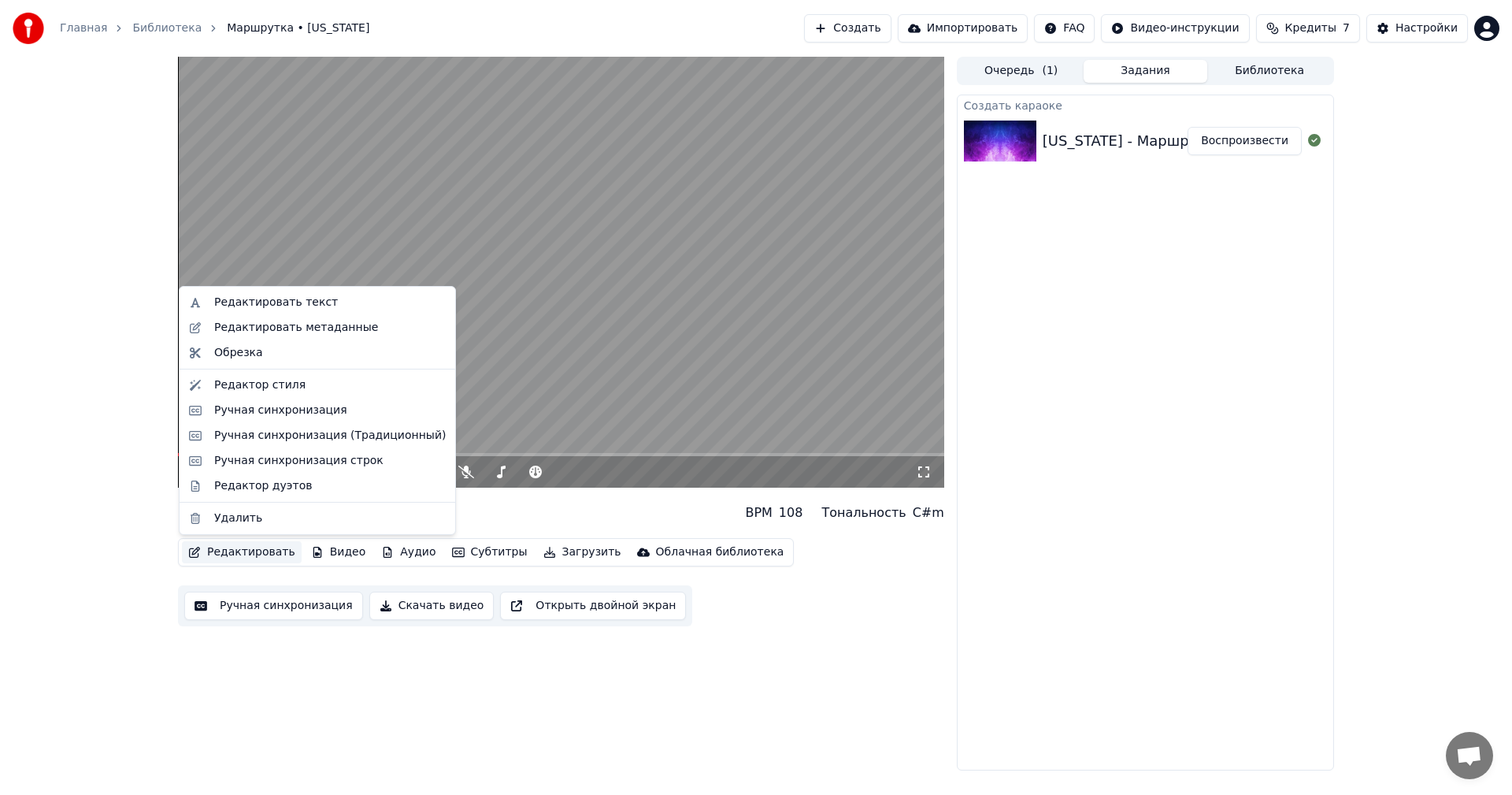
click at [215, 546] on button "Редактировать" at bounding box center [242, 551] width 119 height 22
click at [280, 304] on div "Редактировать текст" at bounding box center [276, 302] width 123 height 15
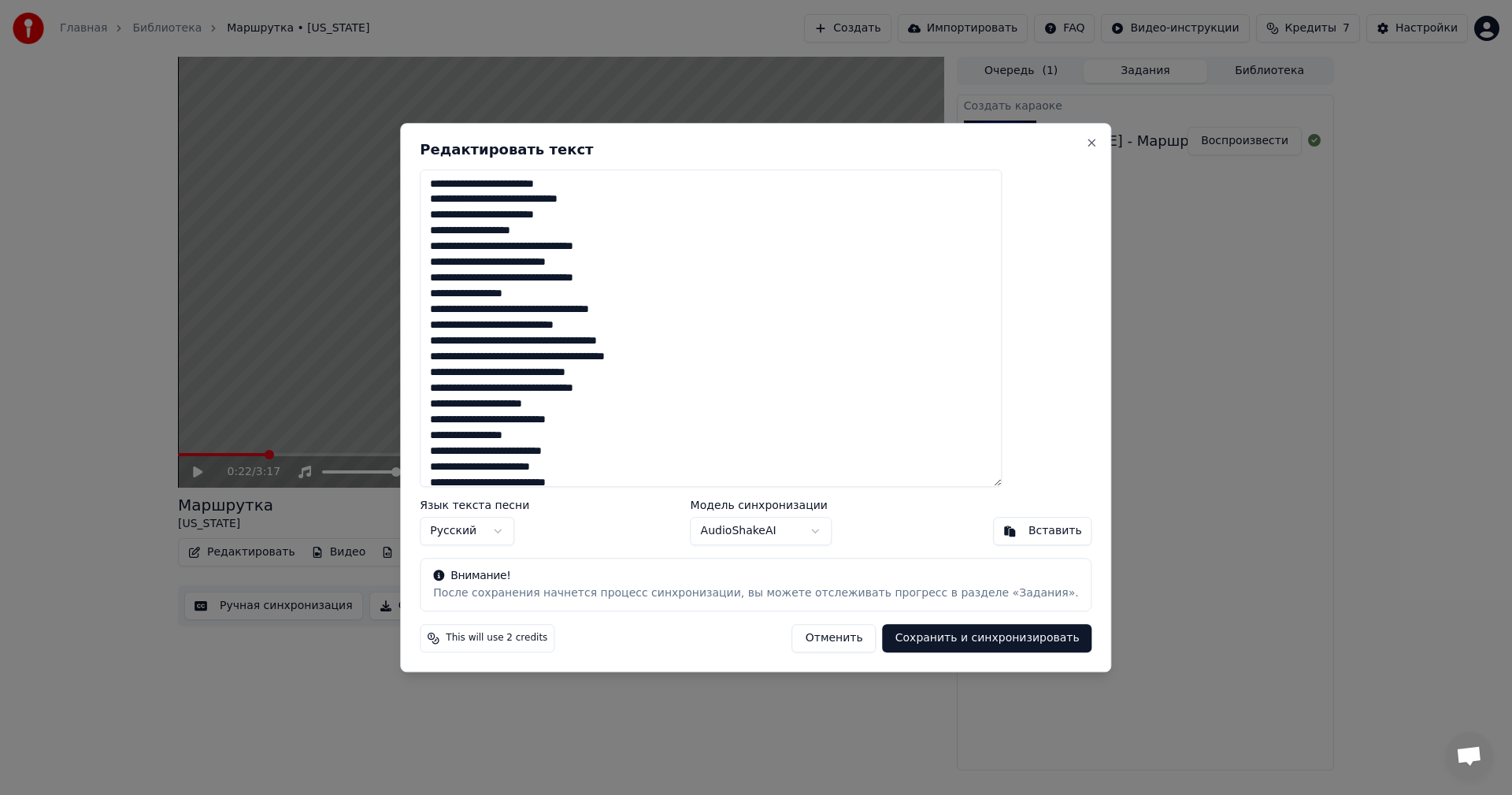
drag, startPoint x: 540, startPoint y: 182, endPoint x: 575, endPoint y: 185, distance: 35.1
click at [575, 185] on textarea at bounding box center [710, 328] width 582 height 319
drag, startPoint x: 555, startPoint y: 198, endPoint x: 571, endPoint y: 200, distance: 16.1
click at [571, 200] on textarea at bounding box center [710, 328] width 582 height 319
drag, startPoint x: 496, startPoint y: 228, endPoint x: 504, endPoint y: 241, distance: 15.3
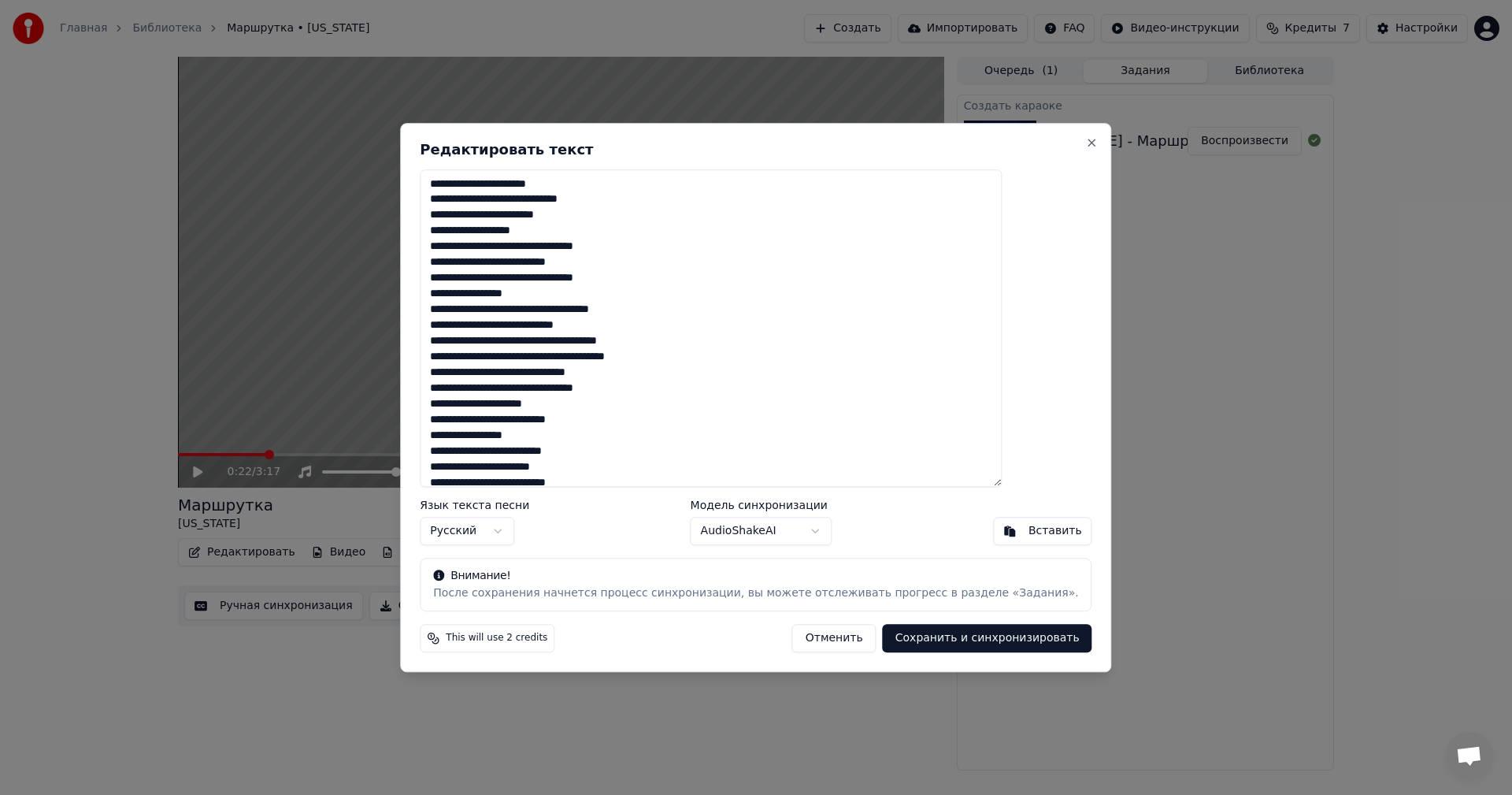
click at [496, 228] on textarea at bounding box center [710, 328] width 582 height 319
click at [638, 244] on textarea at bounding box center [710, 328] width 582 height 319
click at [623, 267] on textarea at bounding box center [710, 328] width 582 height 319
drag, startPoint x: 525, startPoint y: 295, endPoint x: 547, endPoint y: 318, distance: 31.8
click at [525, 295] on textarea at bounding box center [710, 328] width 582 height 319
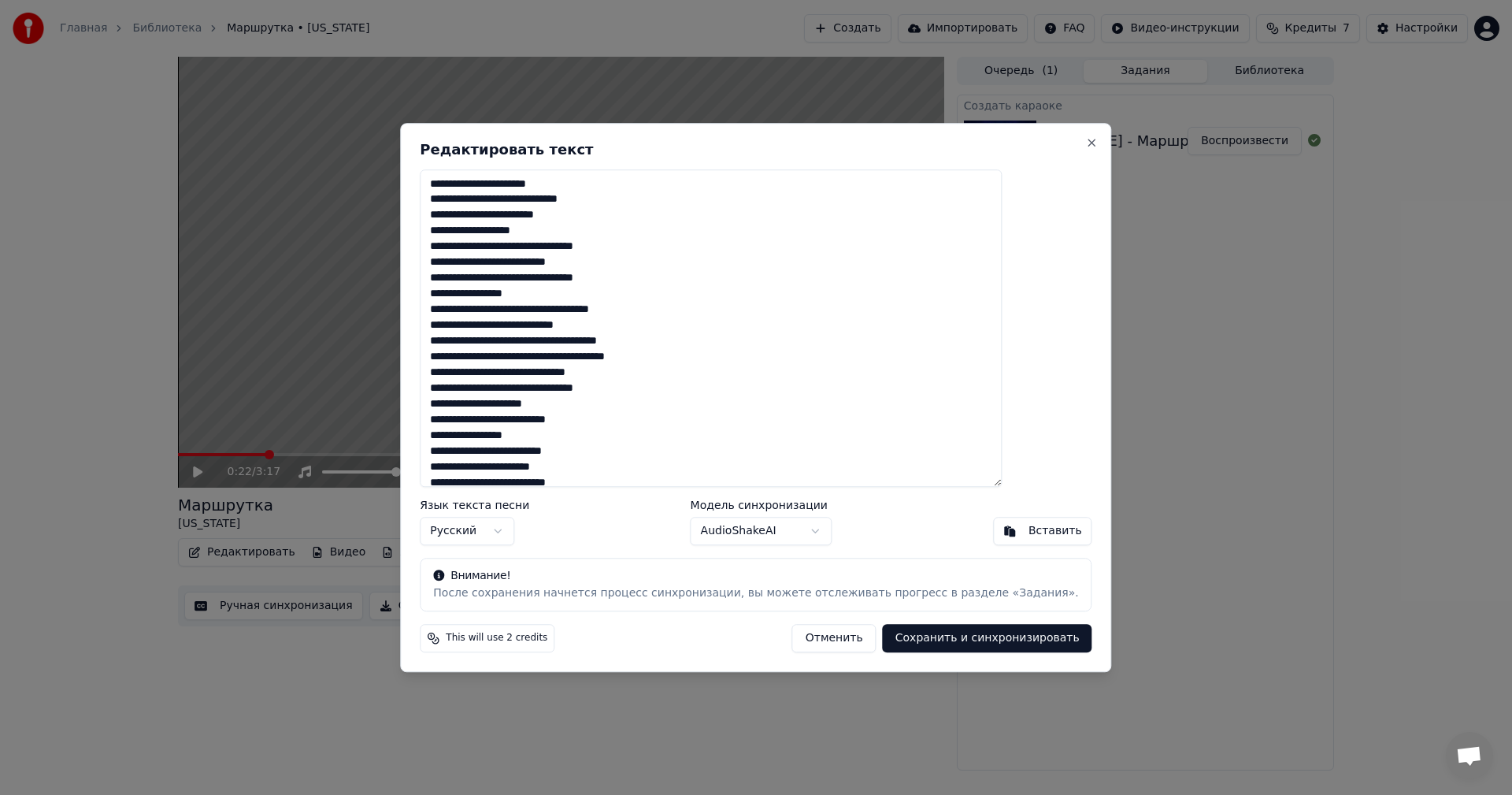
drag, startPoint x: 571, startPoint y: 309, endPoint x: 614, endPoint y: 338, distance: 51.9
click at [571, 309] on textarea at bounding box center [710, 328] width 582 height 319
click at [586, 325] on textarea at bounding box center [710, 328] width 582 height 319
click at [641, 345] on textarea at bounding box center [710, 328] width 582 height 319
drag, startPoint x: 627, startPoint y: 341, endPoint x: 631, endPoint y: 350, distance: 9.8
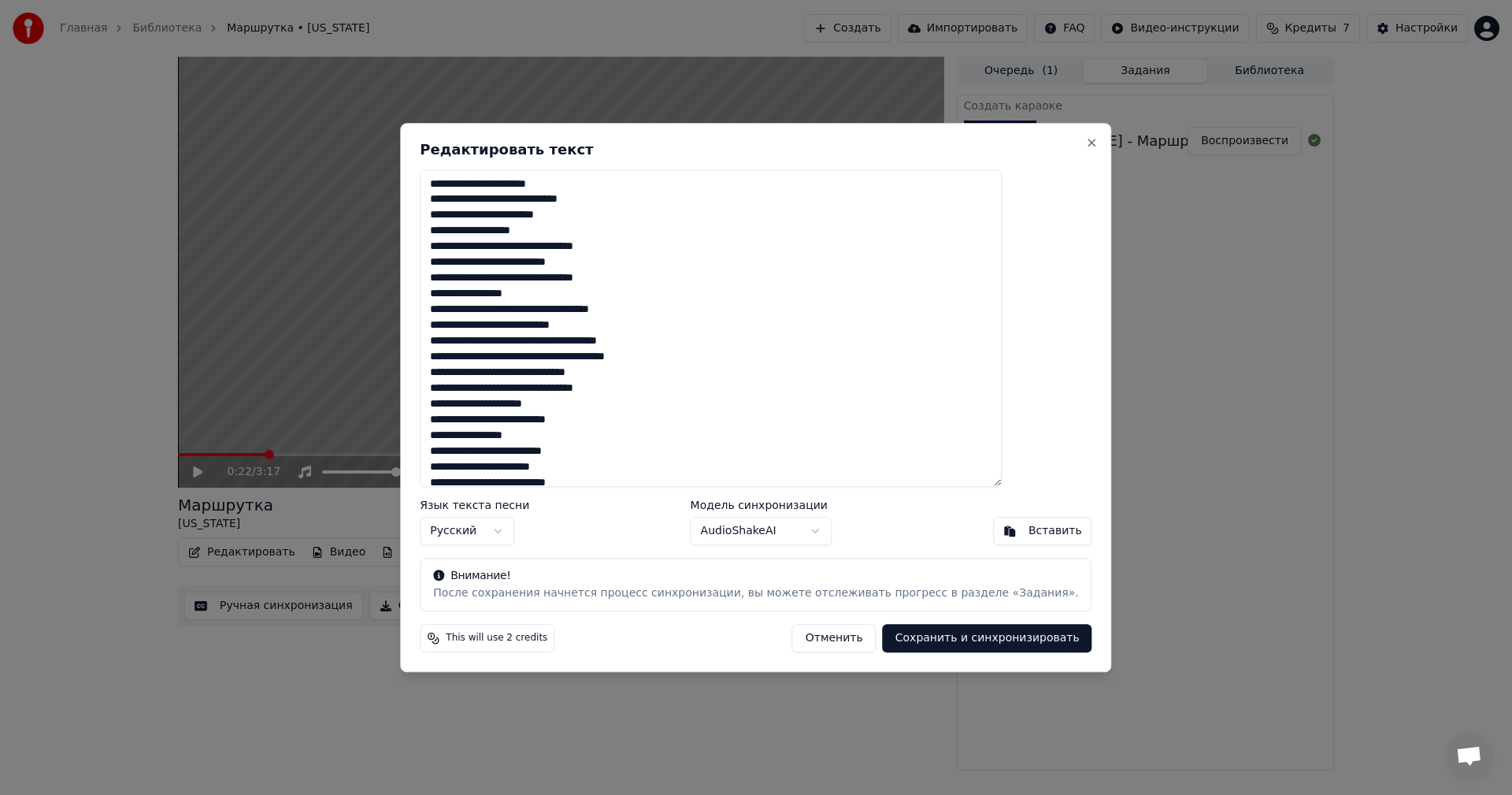
click at [627, 344] on textarea at bounding box center [710, 328] width 582 height 319
click at [499, 355] on textarea at bounding box center [710, 328] width 582 height 319
drag, startPoint x: 500, startPoint y: 355, endPoint x: 505, endPoint y: 374, distance: 19.6
click at [500, 356] on textarea at bounding box center [710, 328] width 582 height 319
click at [574, 370] on textarea at bounding box center [710, 328] width 582 height 319
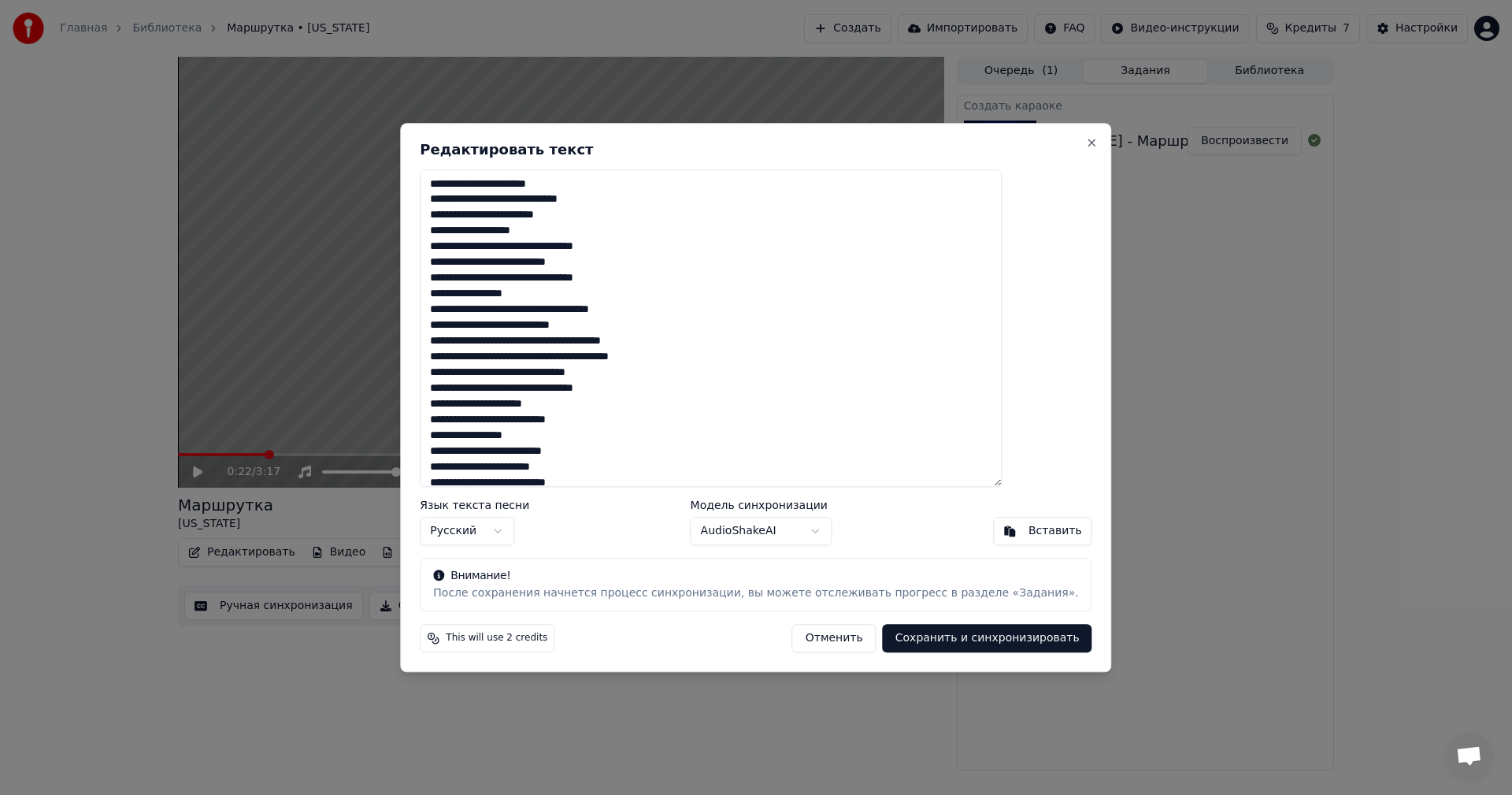
click at [640, 398] on textarea at bounding box center [710, 328] width 582 height 319
drag, startPoint x: 478, startPoint y: 402, endPoint x: 483, endPoint y: 418, distance: 16.8
click at [478, 402] on textarea at bounding box center [710, 328] width 582 height 319
drag, startPoint x: 543, startPoint y: 440, endPoint x: 534, endPoint y: 454, distance: 16.6
click at [543, 440] on textarea at bounding box center [710, 328] width 582 height 319
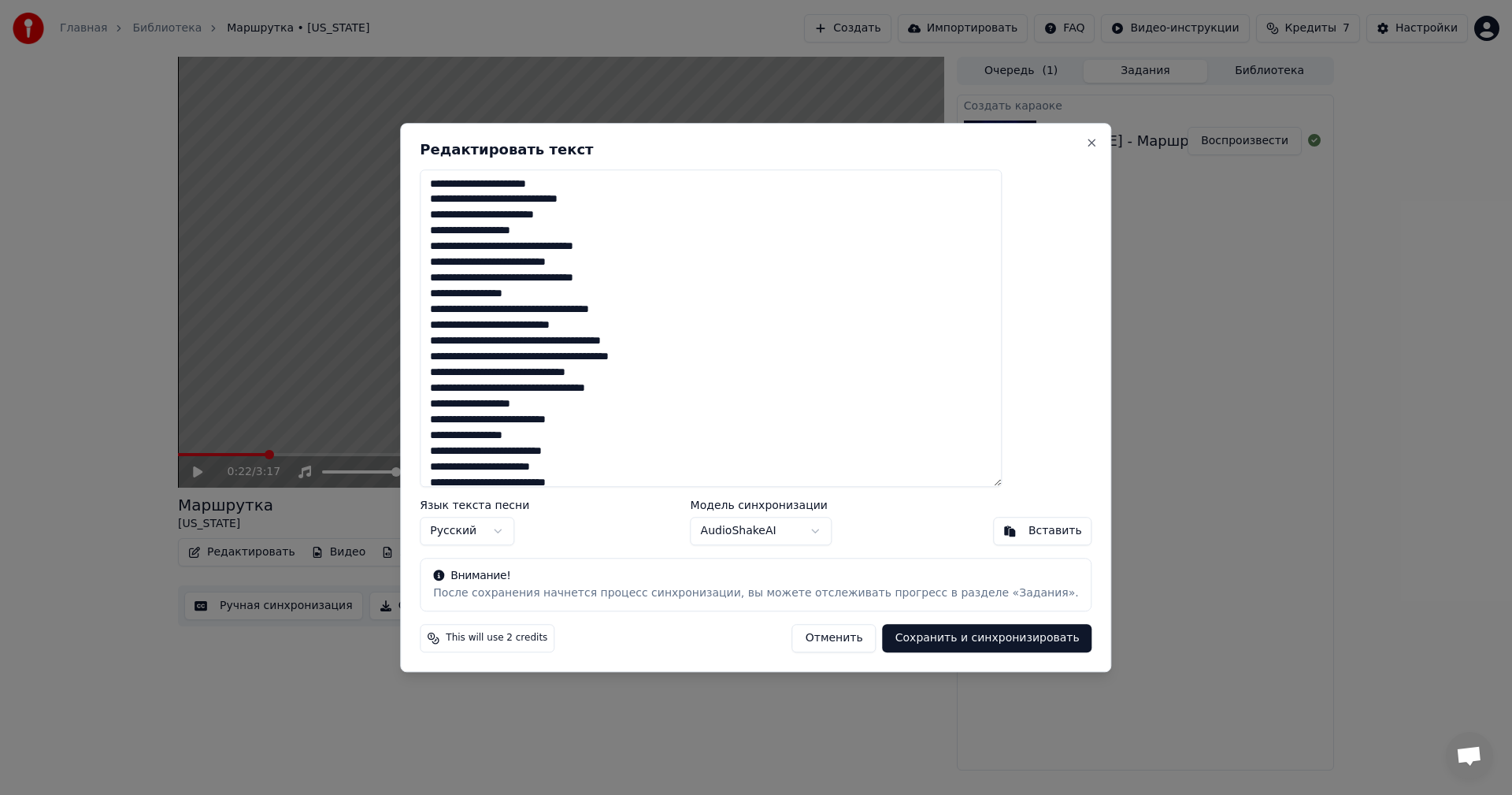
scroll to position [79, 0]
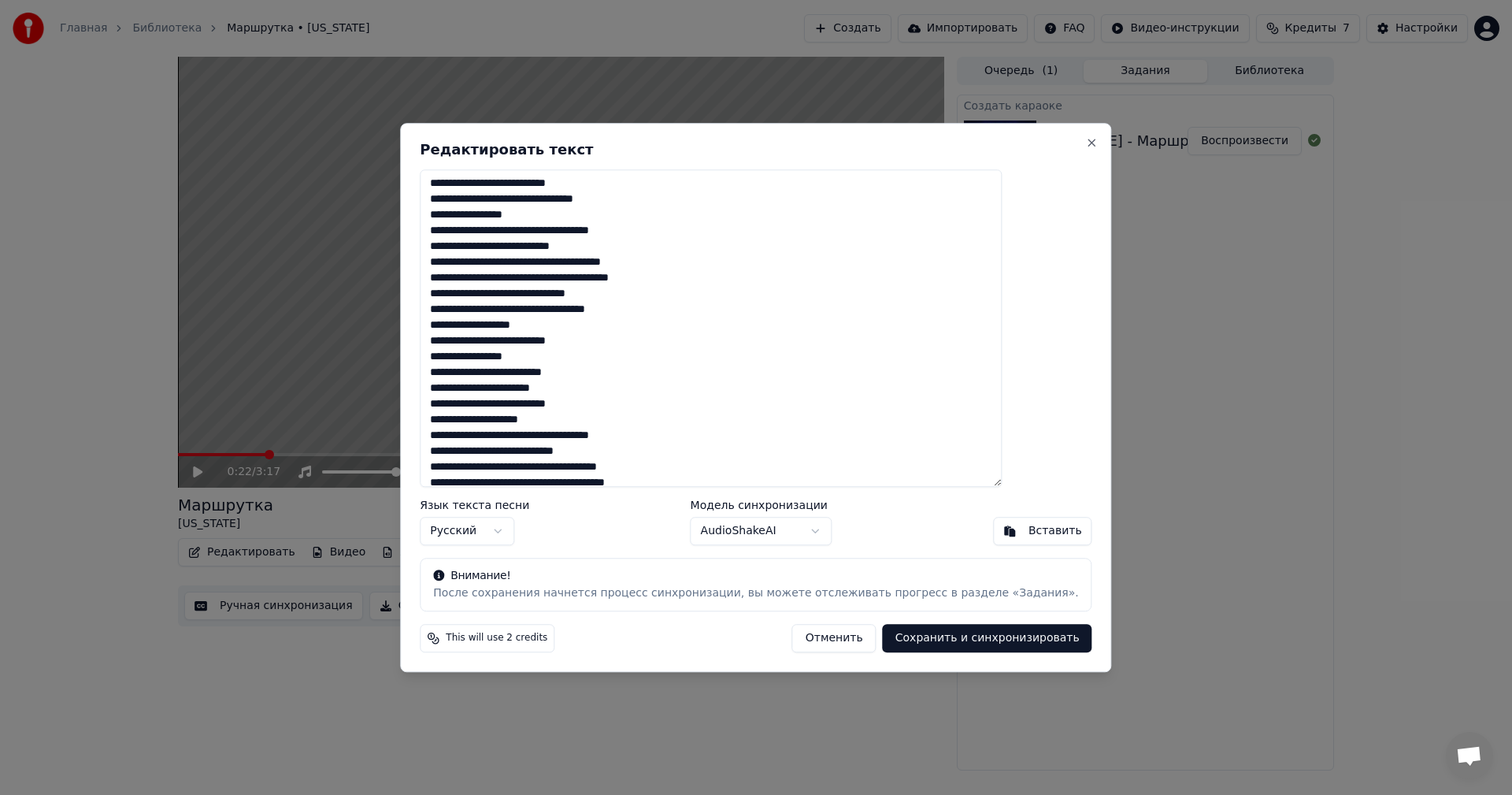
click at [550, 375] on textarea at bounding box center [710, 328] width 582 height 319
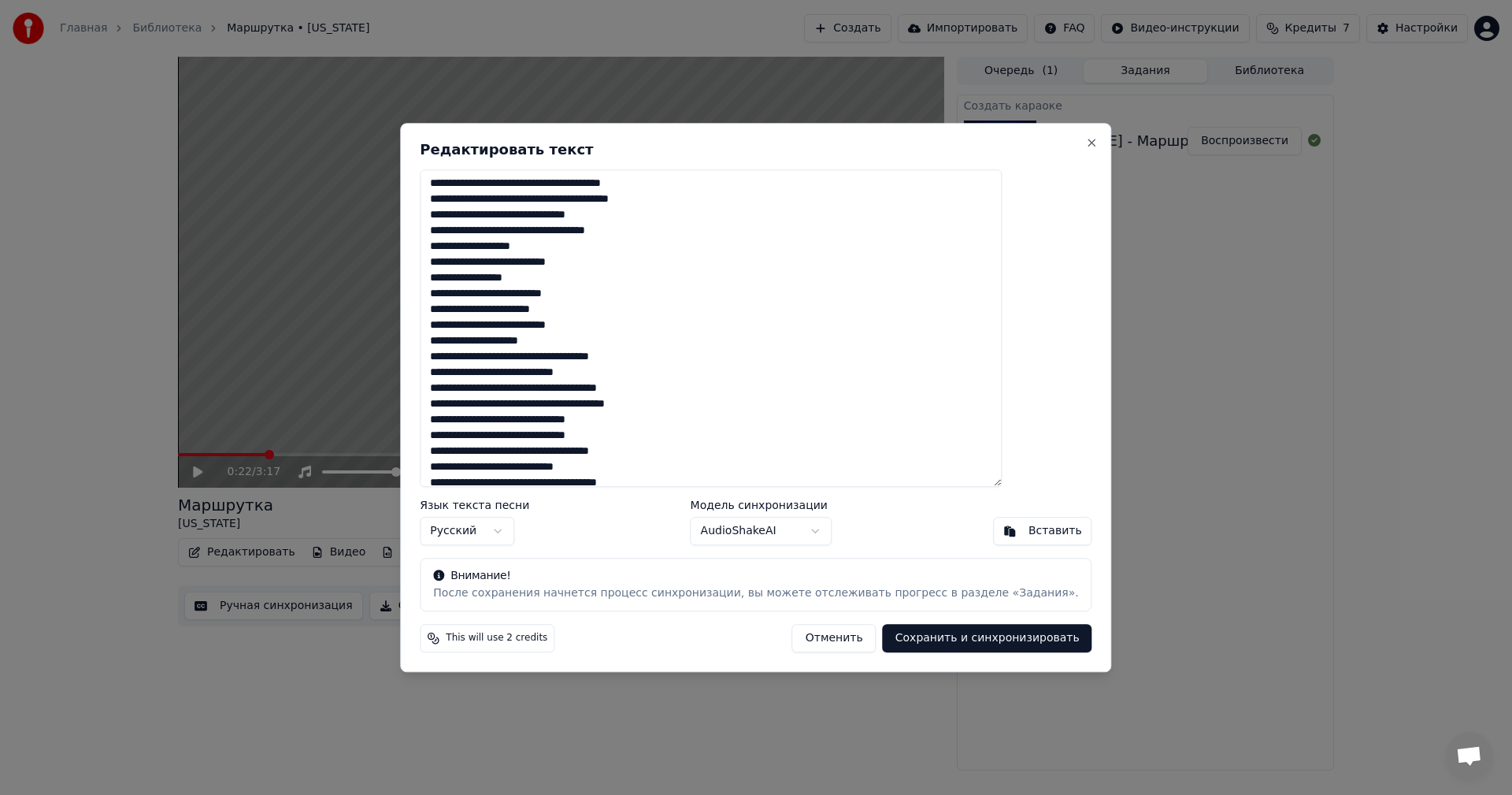
click at [498, 325] on textarea at bounding box center [710, 328] width 582 height 319
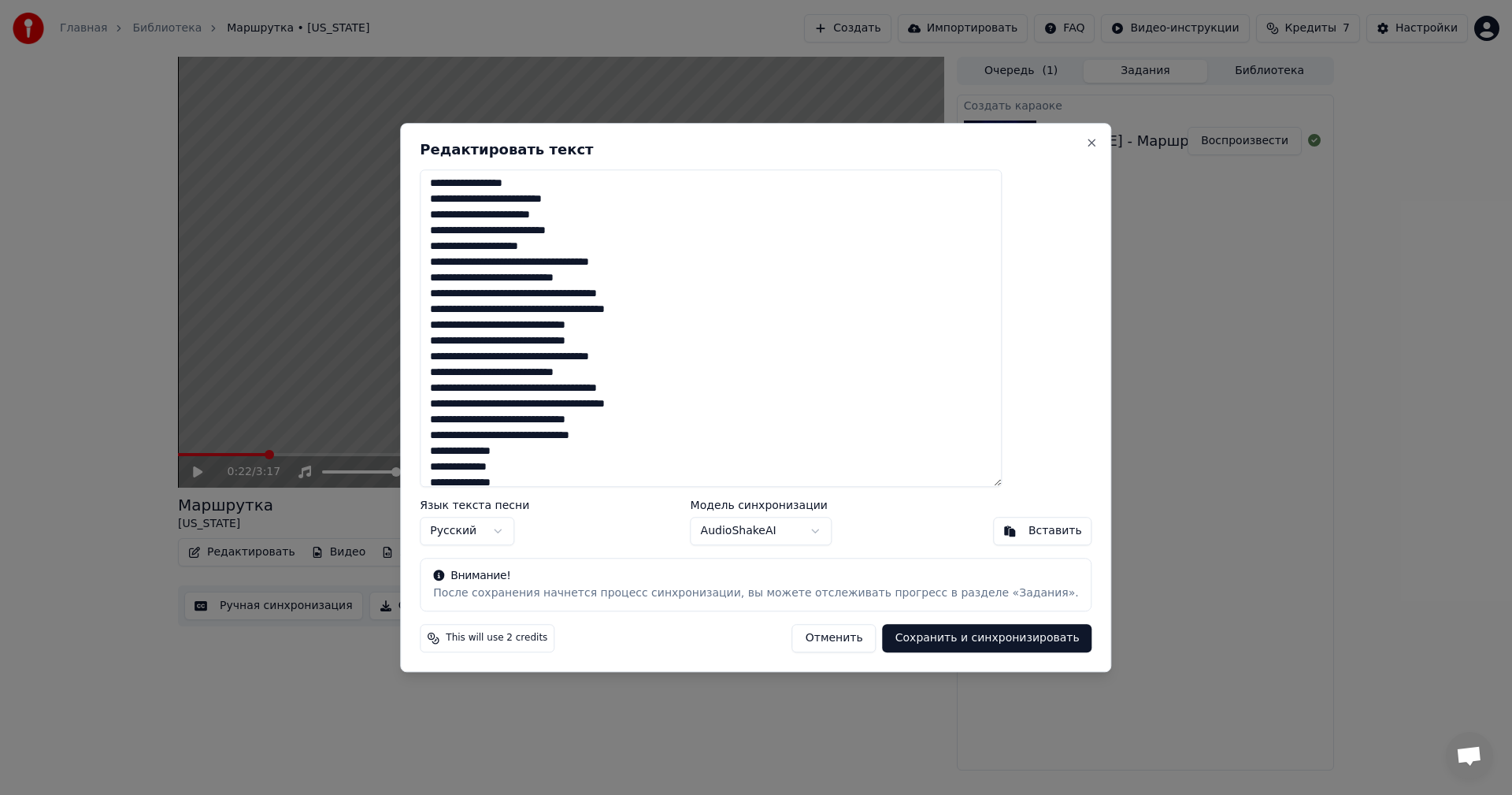
scroll to position [263, 0]
click at [605, 249] on textarea at bounding box center [710, 328] width 582 height 319
click at [571, 245] on textarea at bounding box center [710, 328] width 582 height 319
drag, startPoint x: 580, startPoint y: 267, endPoint x: 627, endPoint y: 330, distance: 78.6
click at [581, 269] on textarea at bounding box center [710, 328] width 582 height 319
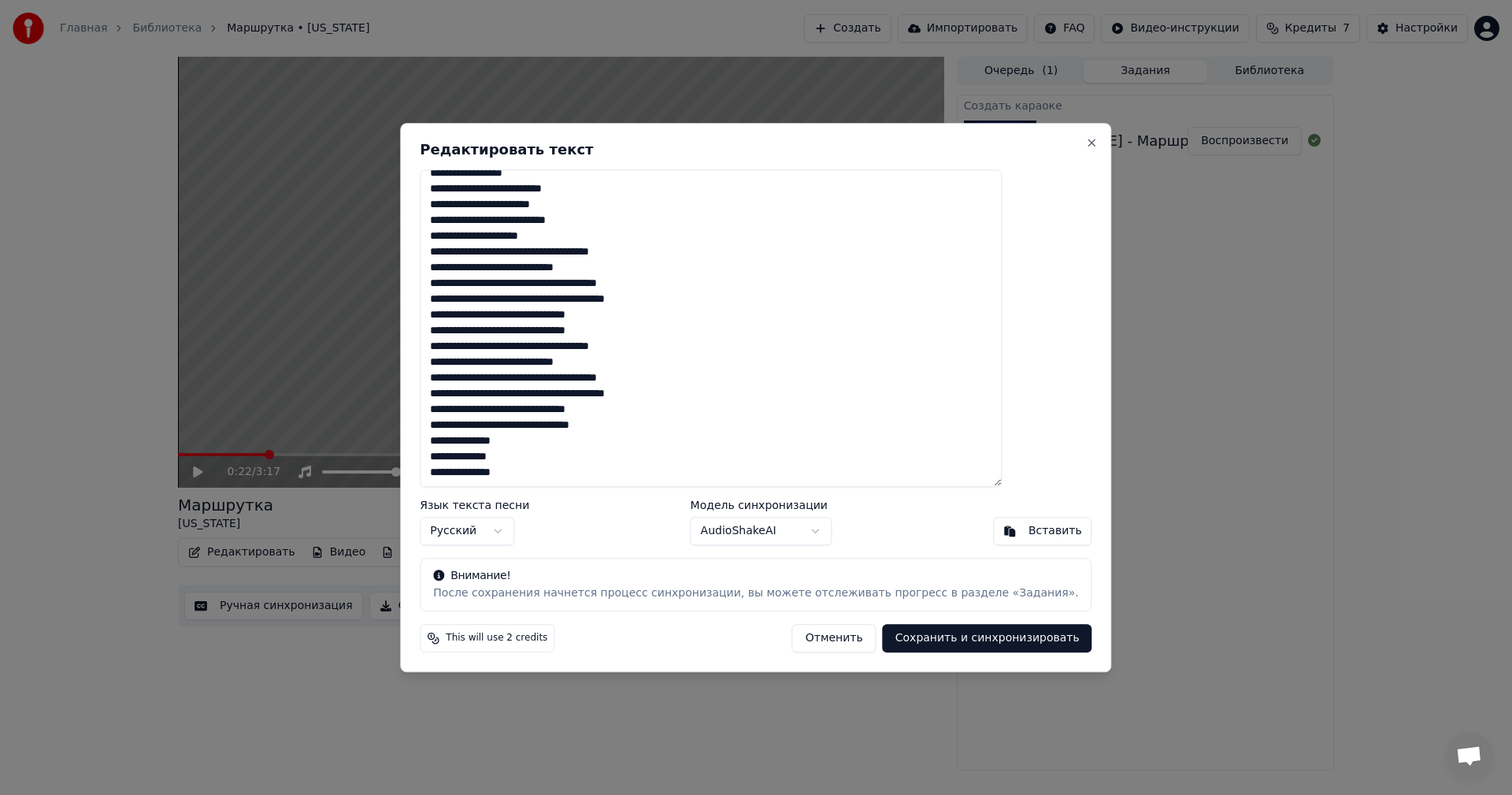
click at [631, 284] on textarea at bounding box center [710, 328] width 582 height 319
click at [476, 315] on textarea at bounding box center [710, 328] width 582 height 319
click at [481, 328] on textarea at bounding box center [710, 328] width 582 height 319
click at [496, 299] on textarea at bounding box center [710, 328] width 582 height 319
click at [475, 407] on textarea at bounding box center [710, 328] width 582 height 319
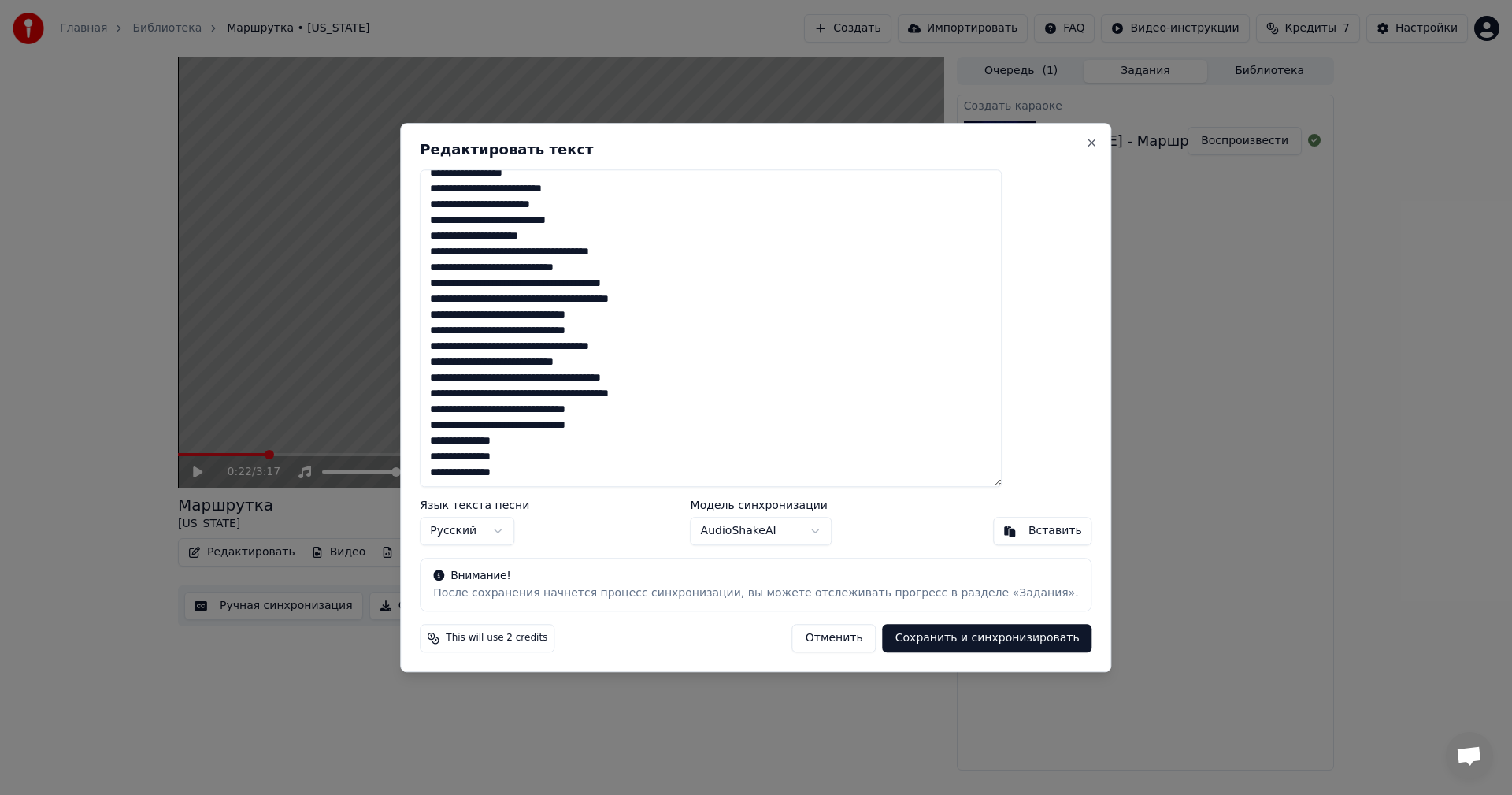
type textarea "**********"
click at [957, 640] on button "Сохранить и синхронизировать" at bounding box center [987, 637] width 210 height 28
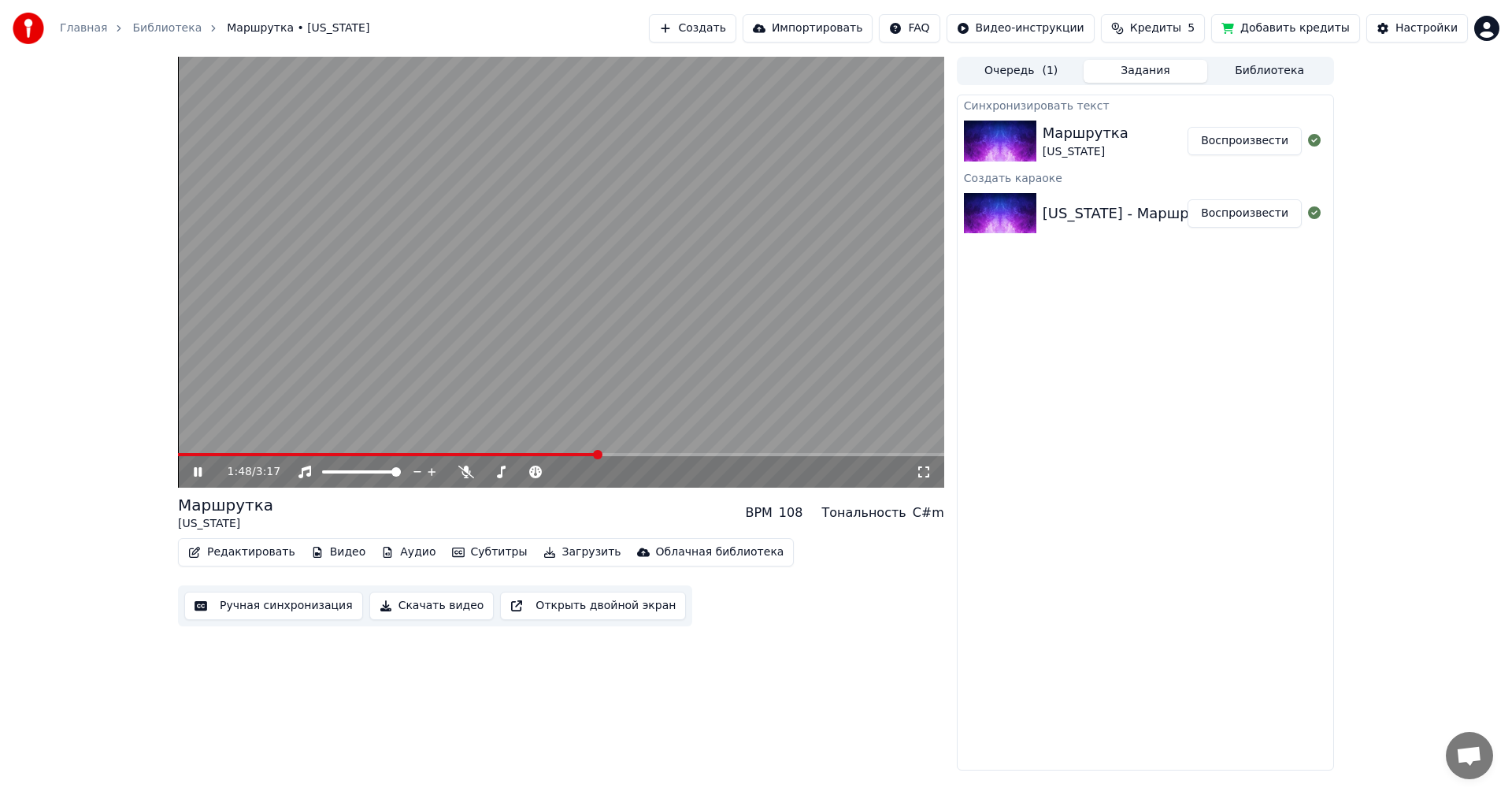
drag, startPoint x: 730, startPoint y: 245, endPoint x: 729, endPoint y: 254, distance: 9.1
click at [730, 245] on video at bounding box center [561, 272] width 766 height 431
click at [541, 549] on button "Загрузить" at bounding box center [582, 551] width 90 height 22
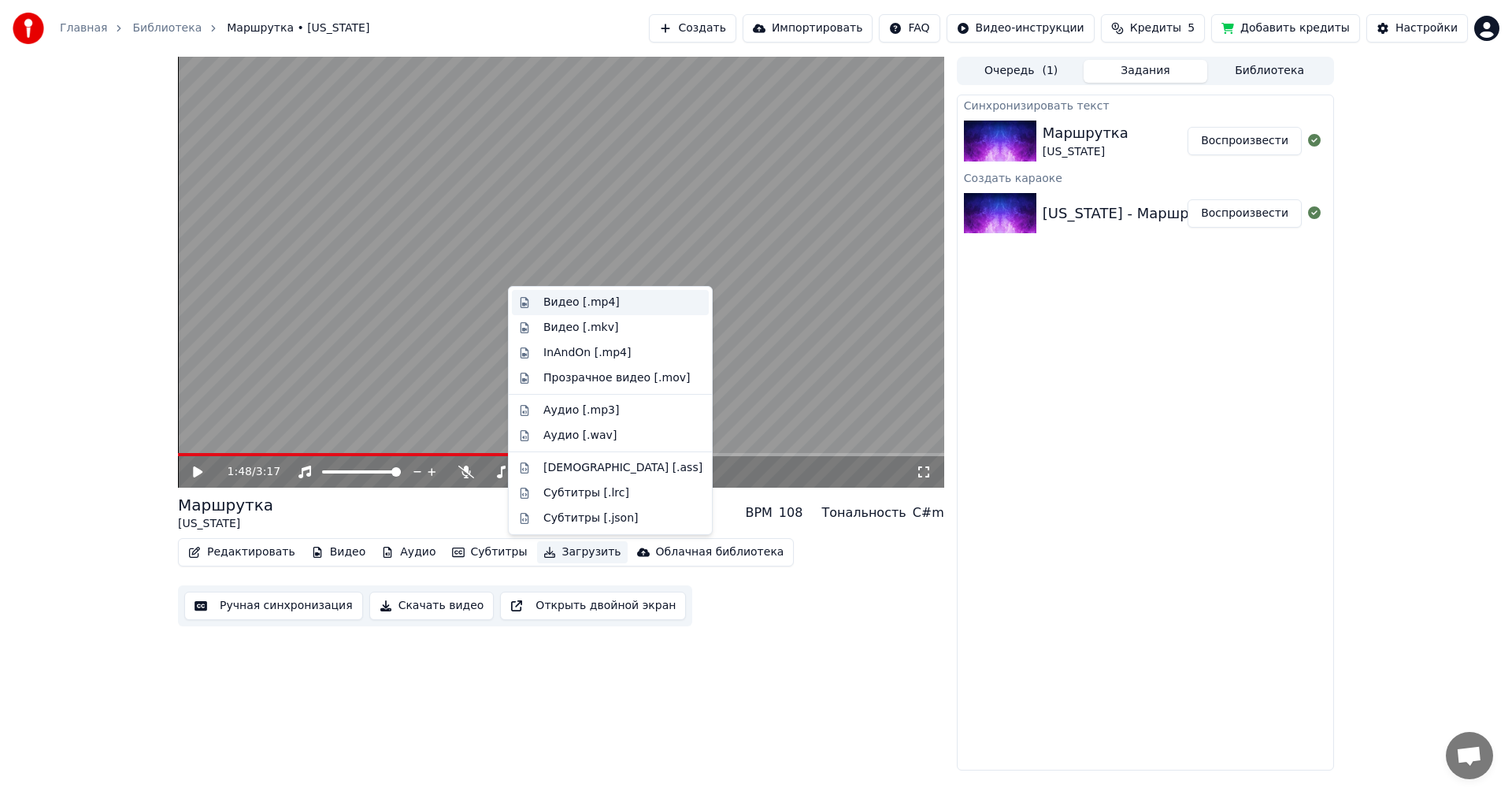
click at [592, 302] on div "Видео [.mp4]" at bounding box center [581, 302] width 76 height 15
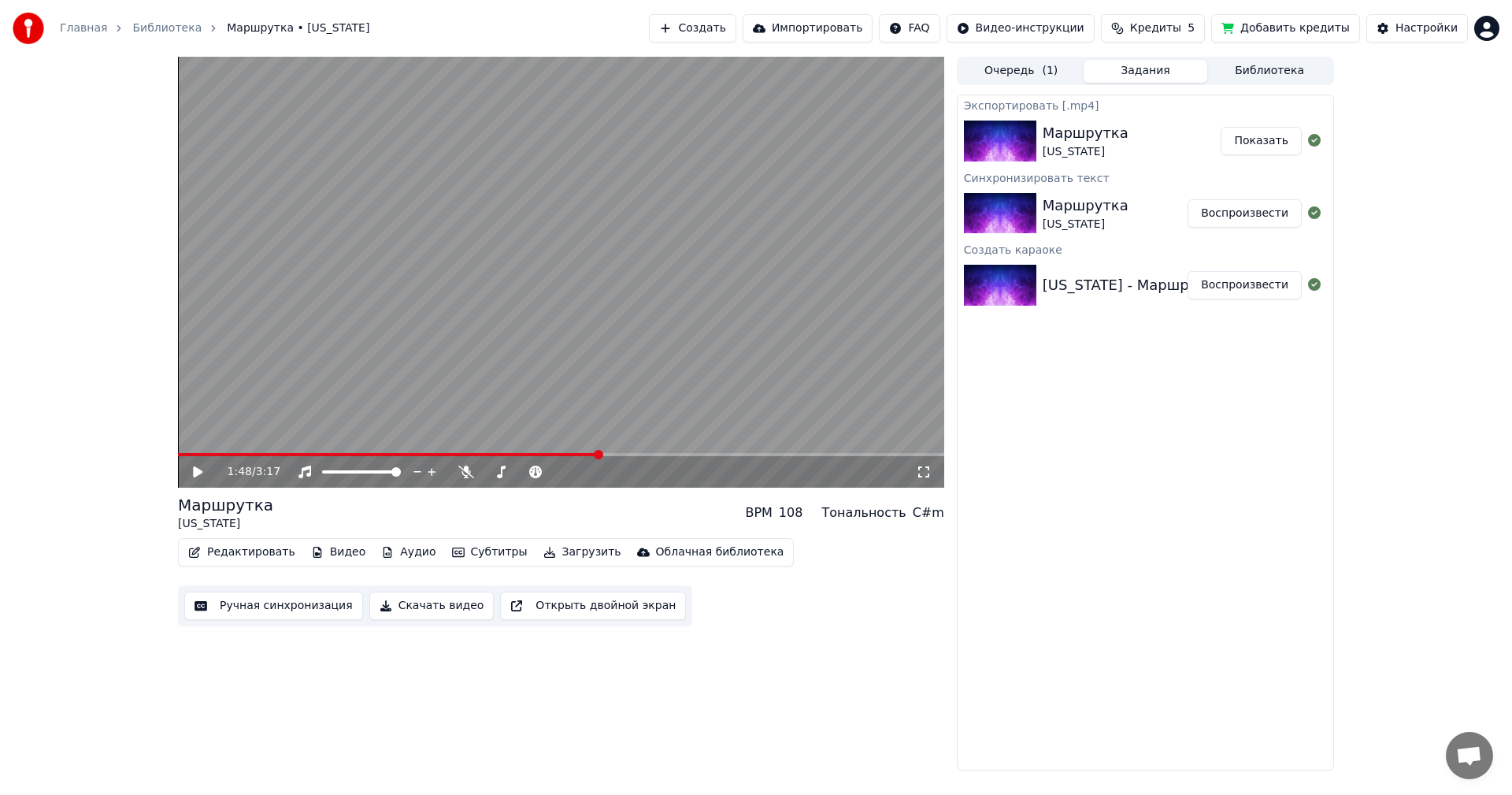
click at [1266, 142] on button "Показать" at bounding box center [1262, 141] width 81 height 28
click at [307, 605] on button "Ручная синхронизация" at bounding box center [274, 605] width 179 height 28
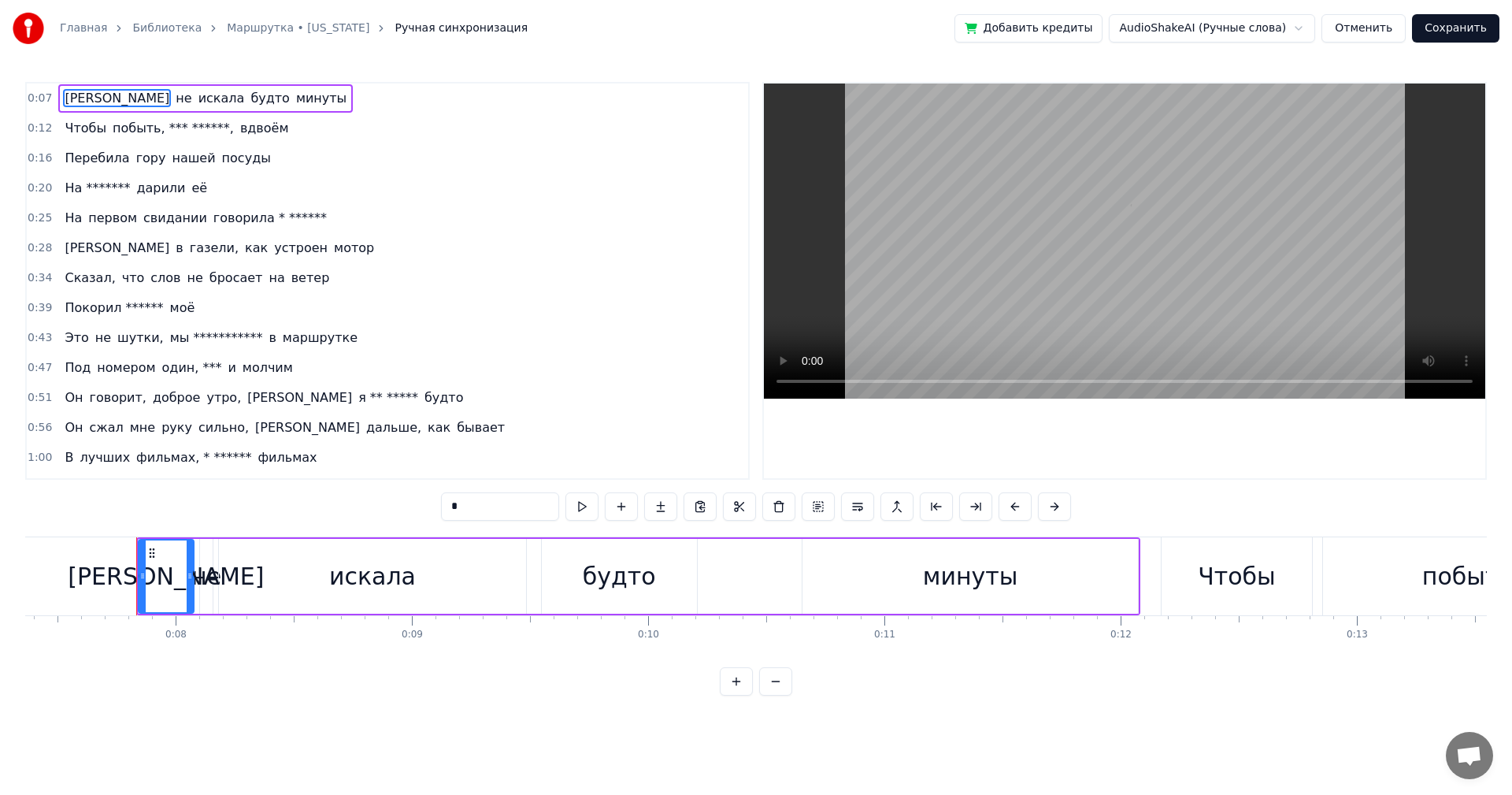
scroll to position [0, 1772]
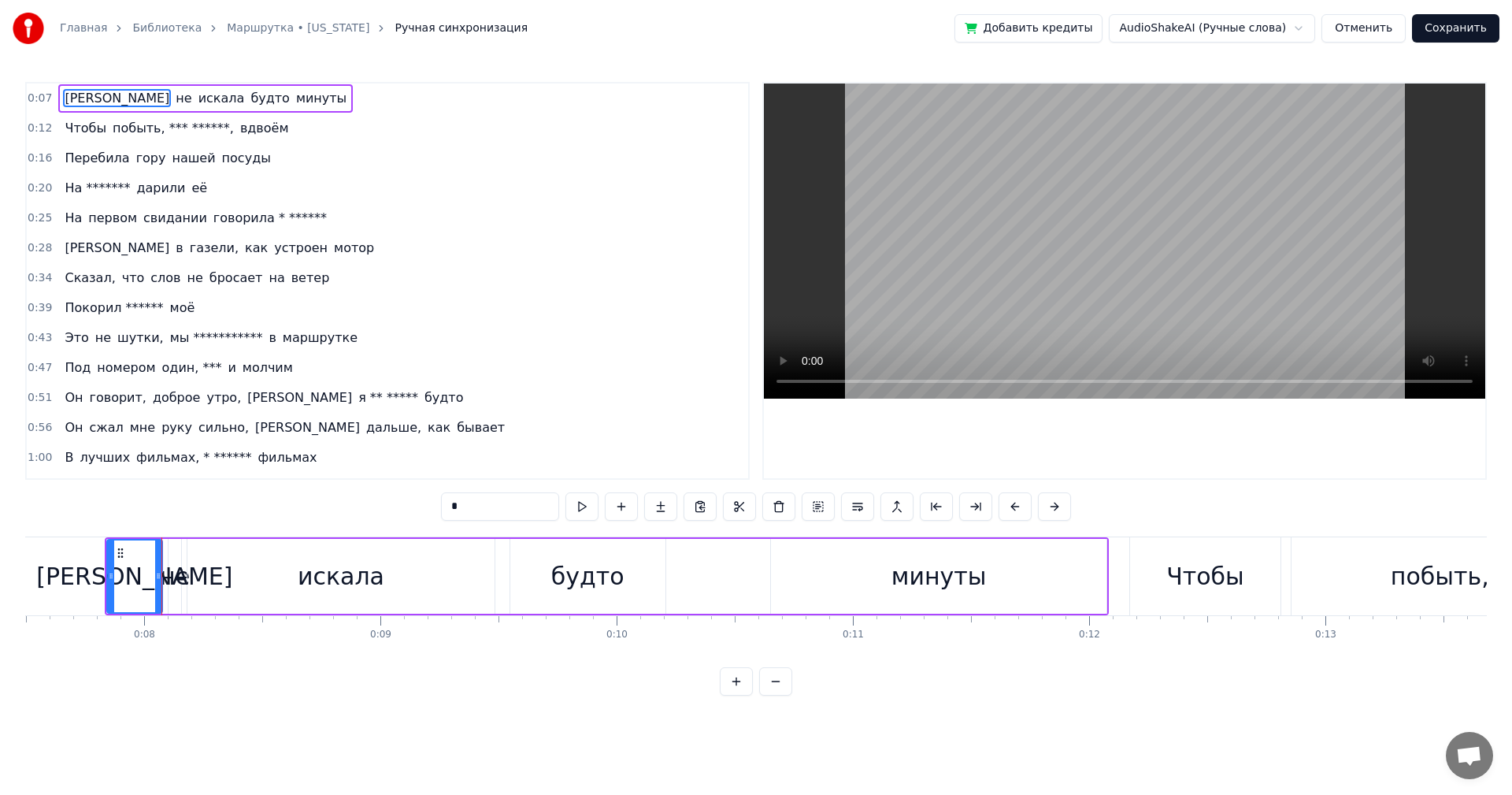
click at [174, 100] on span "не" at bounding box center [184, 97] width 19 height 18
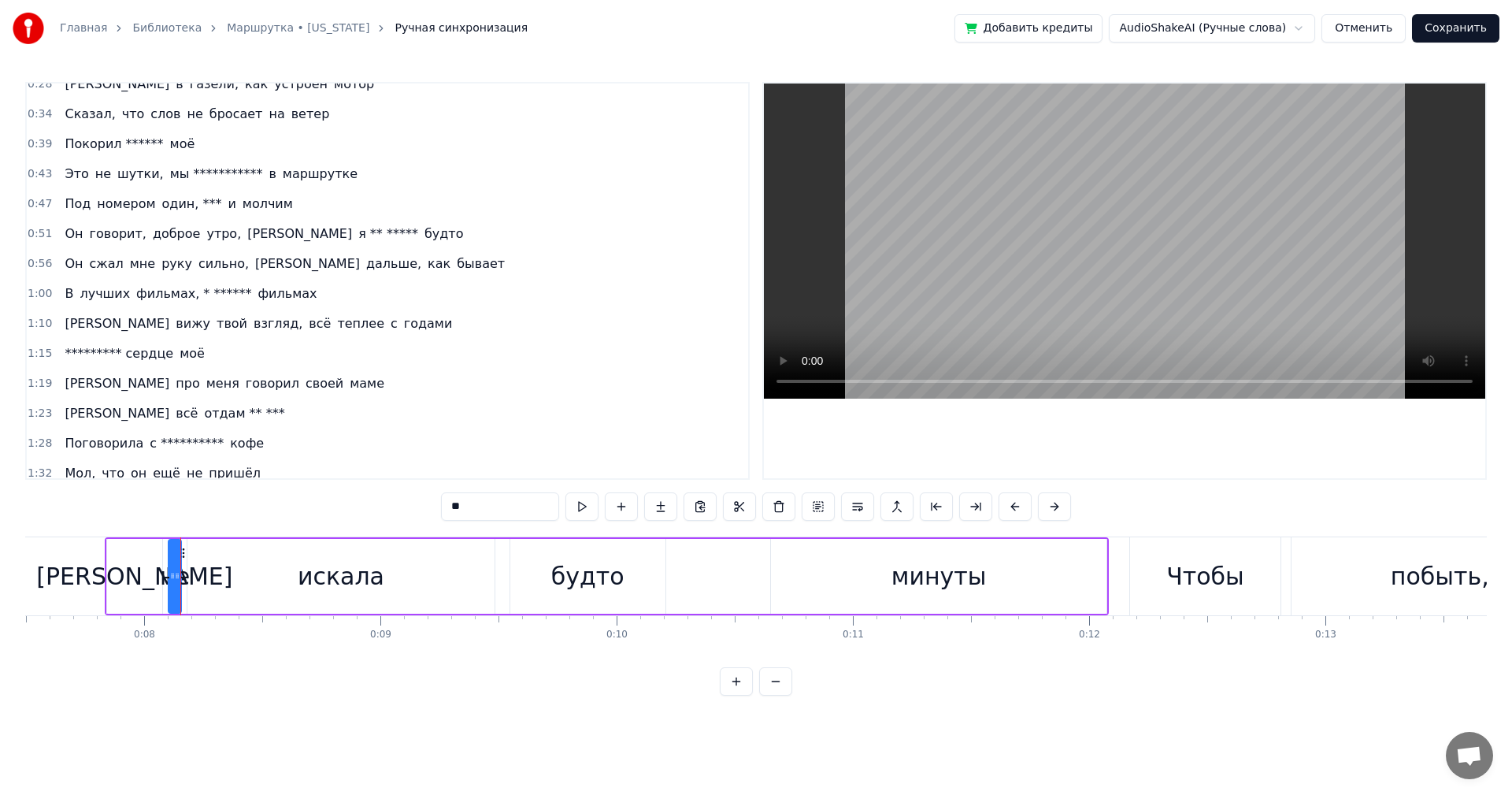
scroll to position [0, 0]
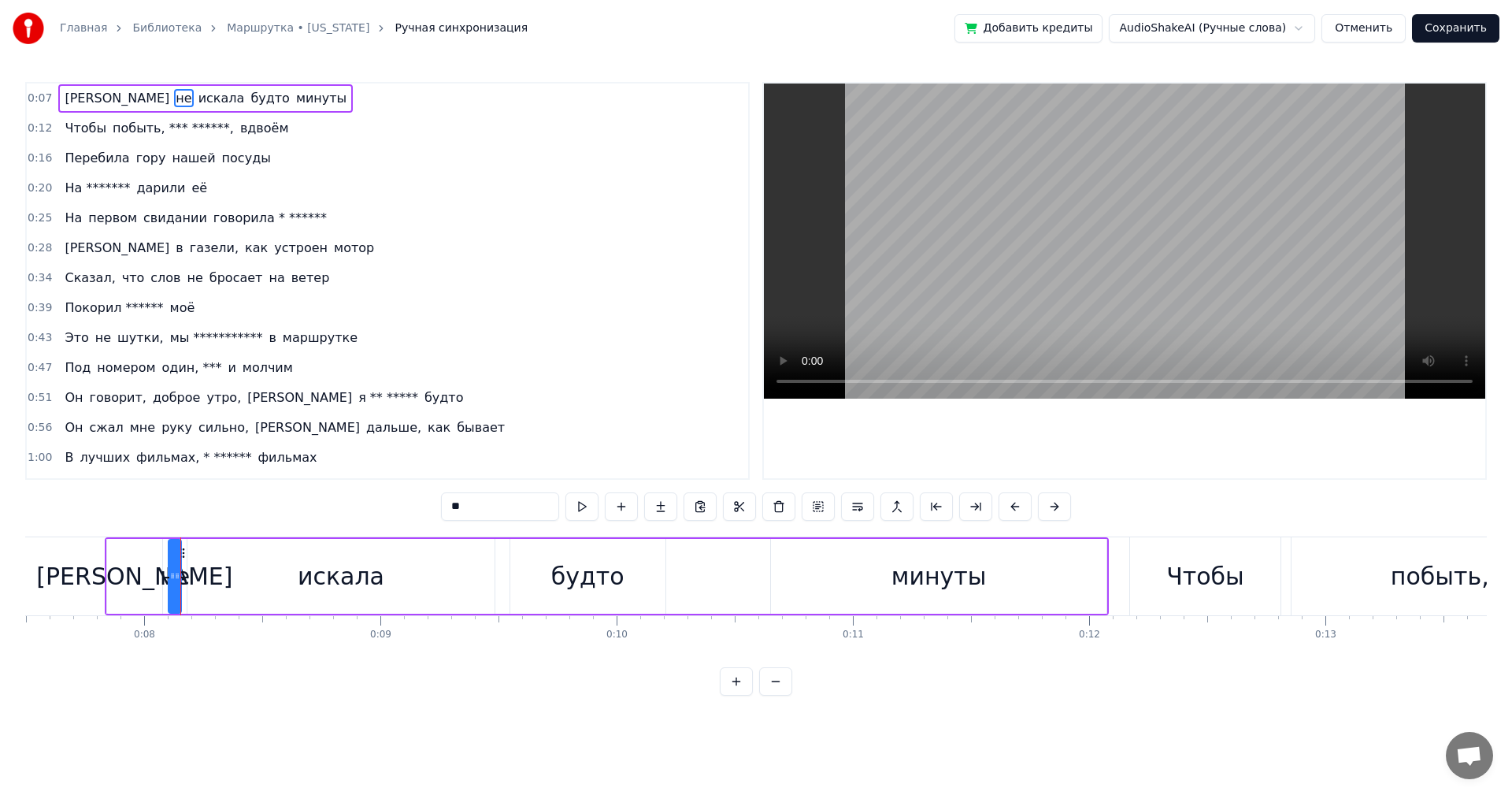
click at [197, 96] on span "искала" at bounding box center [222, 97] width 50 height 18
type input "******"
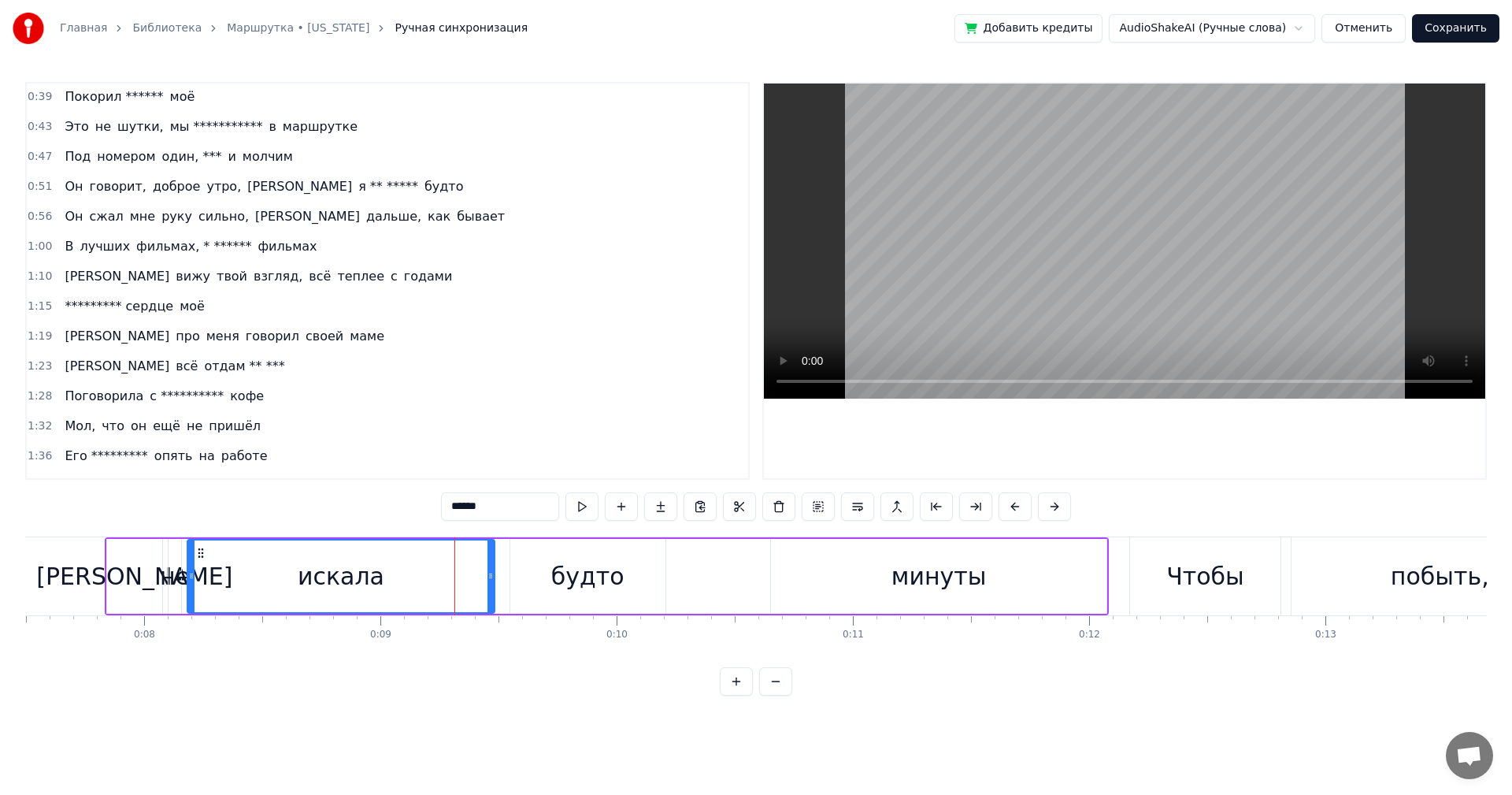
scroll to position [211, 0]
drag, startPoint x: 190, startPoint y: 567, endPoint x: 228, endPoint y: 536, distance: 49.0
click at [244, 566] on div at bounding box center [246, 576] width 7 height 71
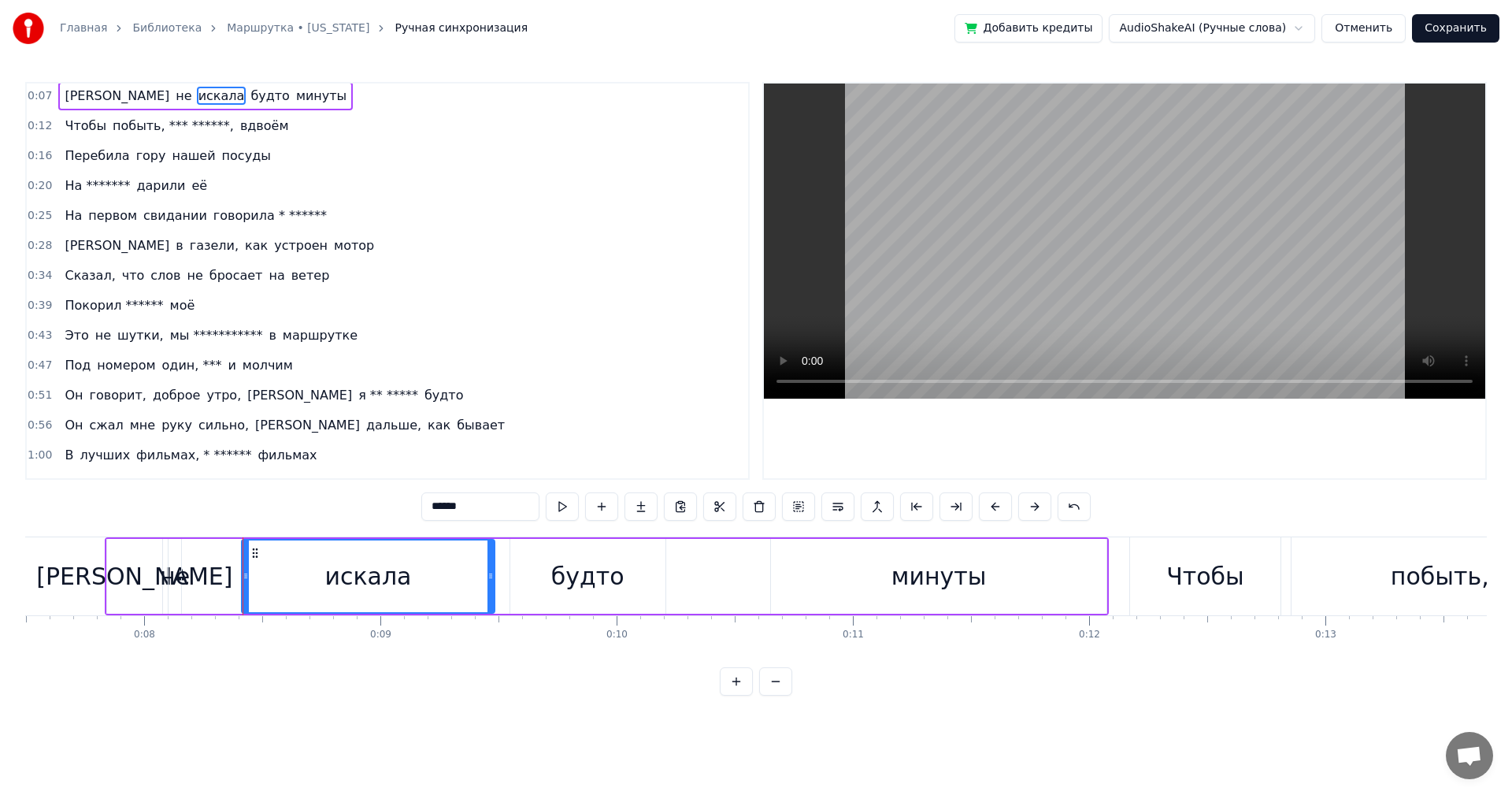
scroll to position [0, 0]
click at [59, 95] on div "Я не искала будто минуты" at bounding box center [206, 98] width 295 height 28
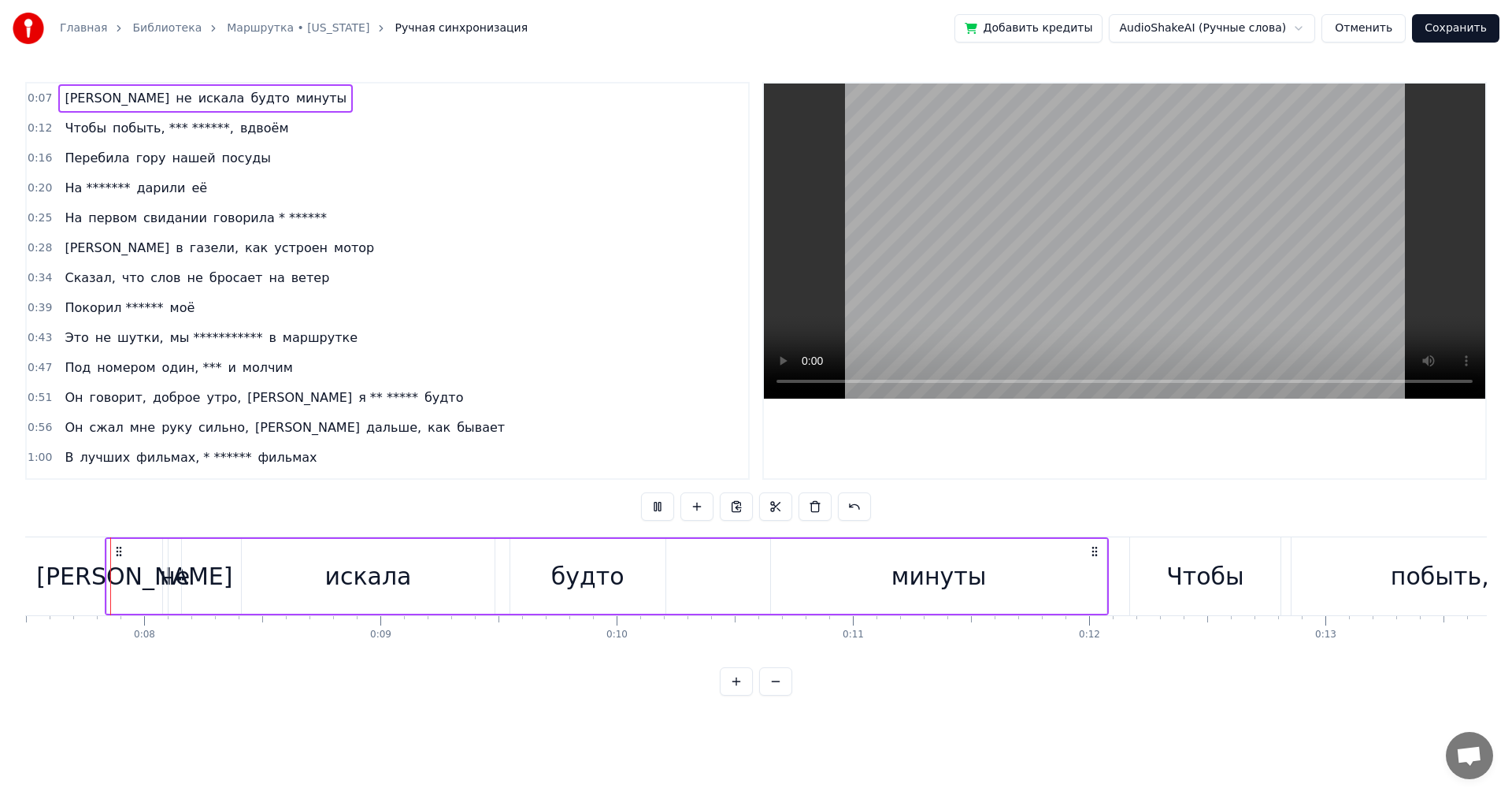
scroll to position [345, 0]
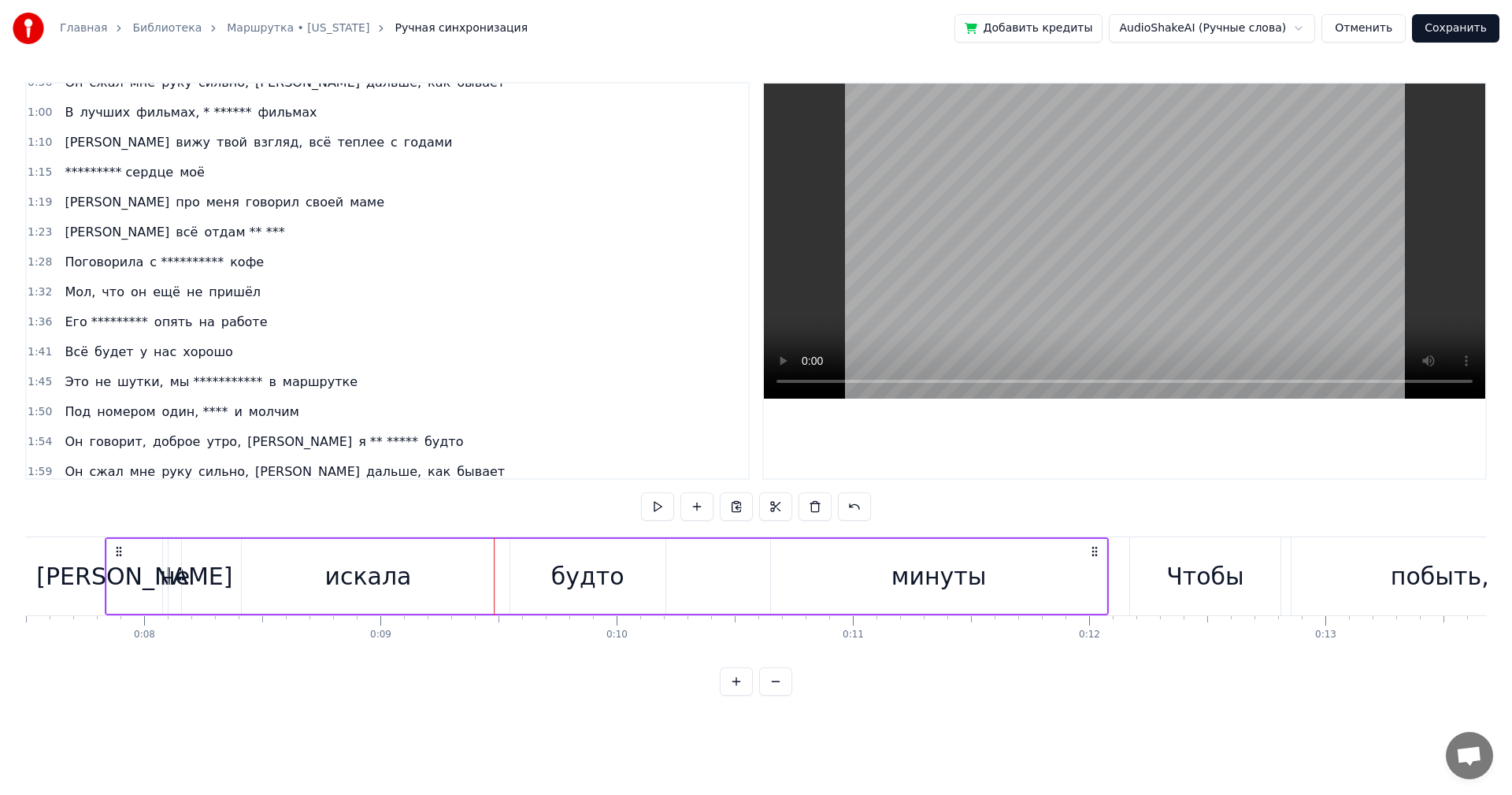
drag, startPoint x: 566, startPoint y: 556, endPoint x: 533, endPoint y: 556, distance: 33.0
click at [533, 556] on div "будто" at bounding box center [587, 577] width 155 height 75
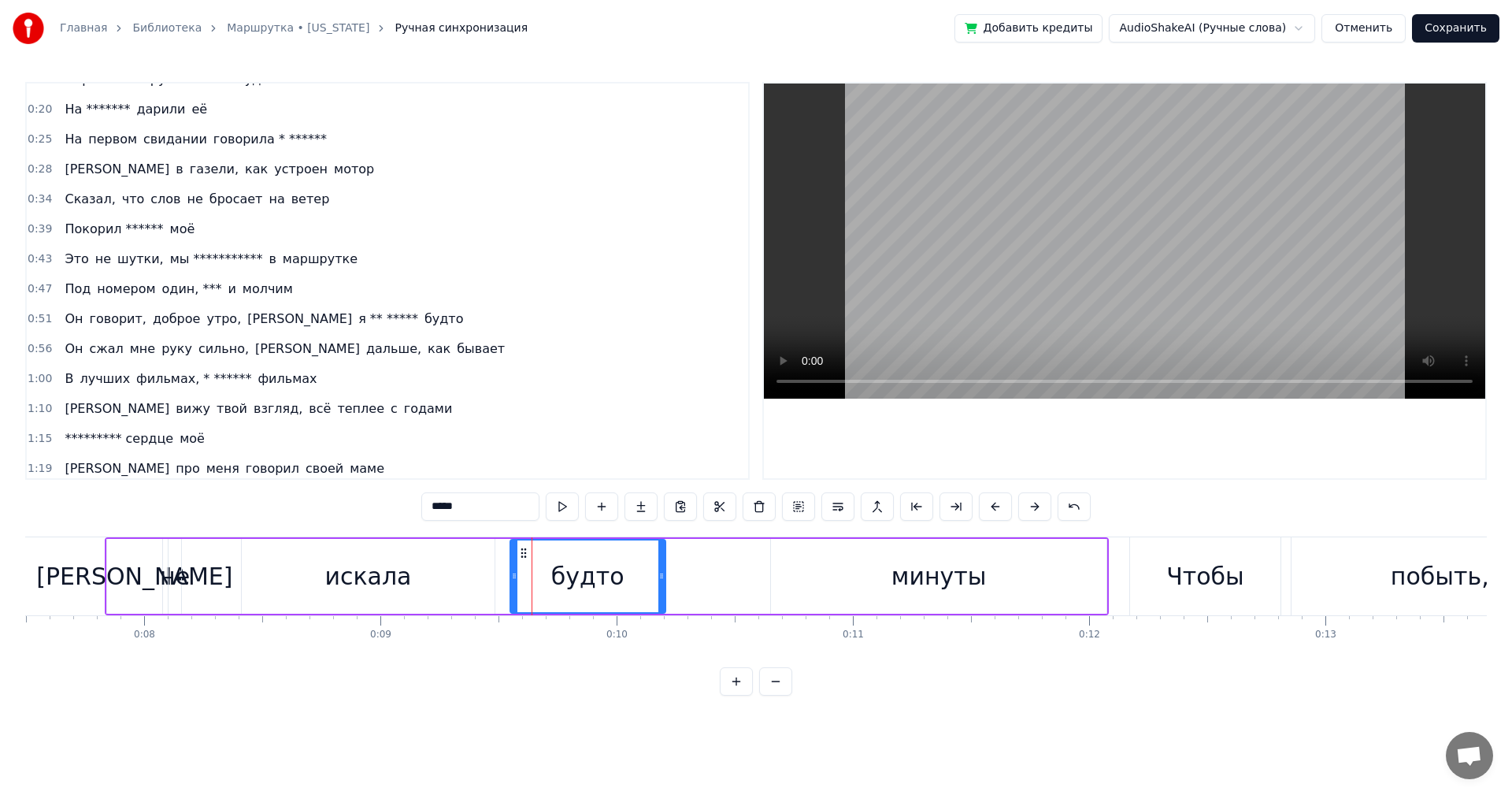
scroll to position [0, 0]
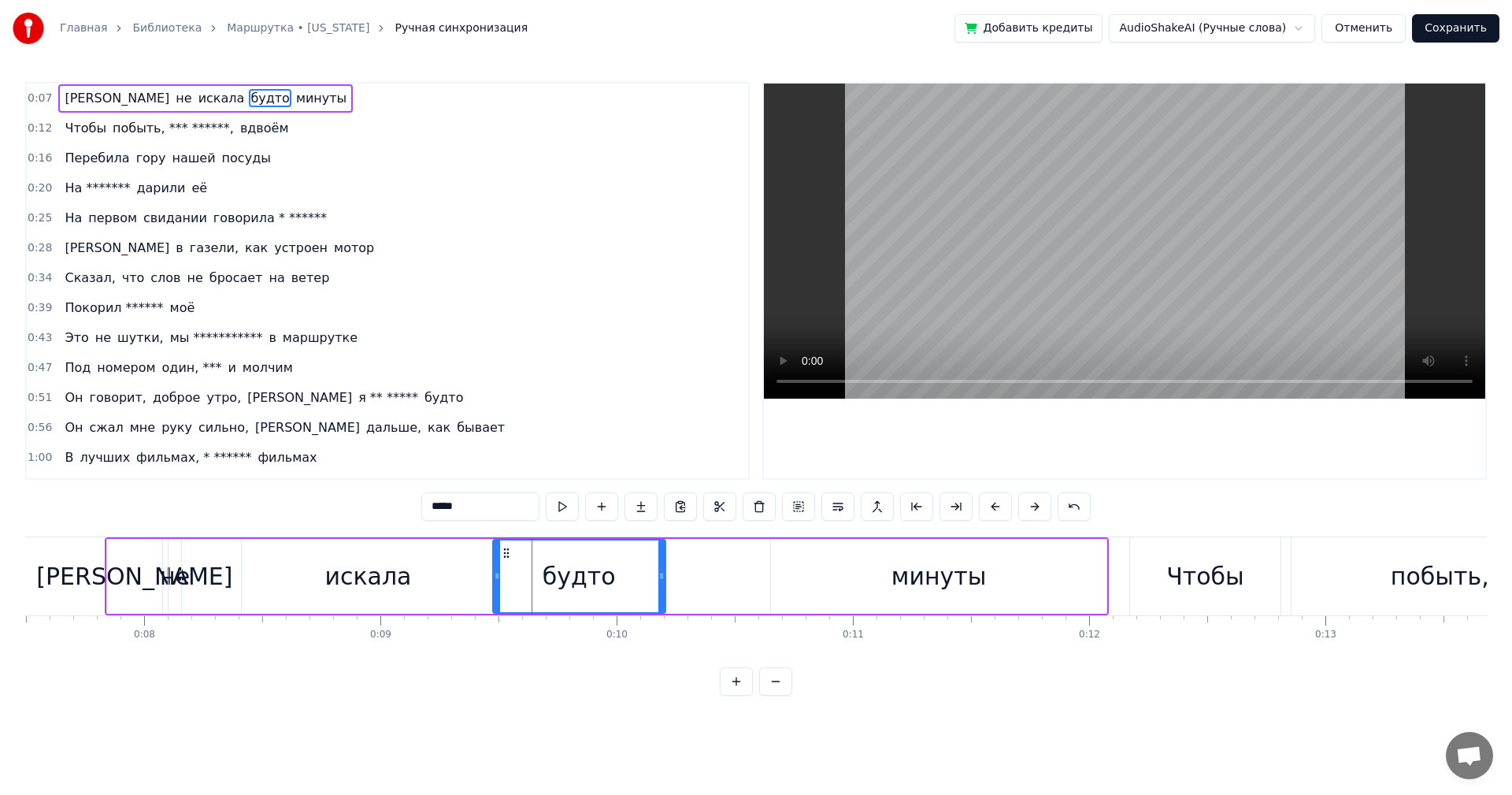
drag, startPoint x: 513, startPoint y: 566, endPoint x: 499, endPoint y: 564, distance: 14.1
click at [496, 565] on div at bounding box center [497, 576] width 7 height 71
click at [706, 575] on div "Я не искала будто минуты" at bounding box center [606, 576] width 1004 height 78
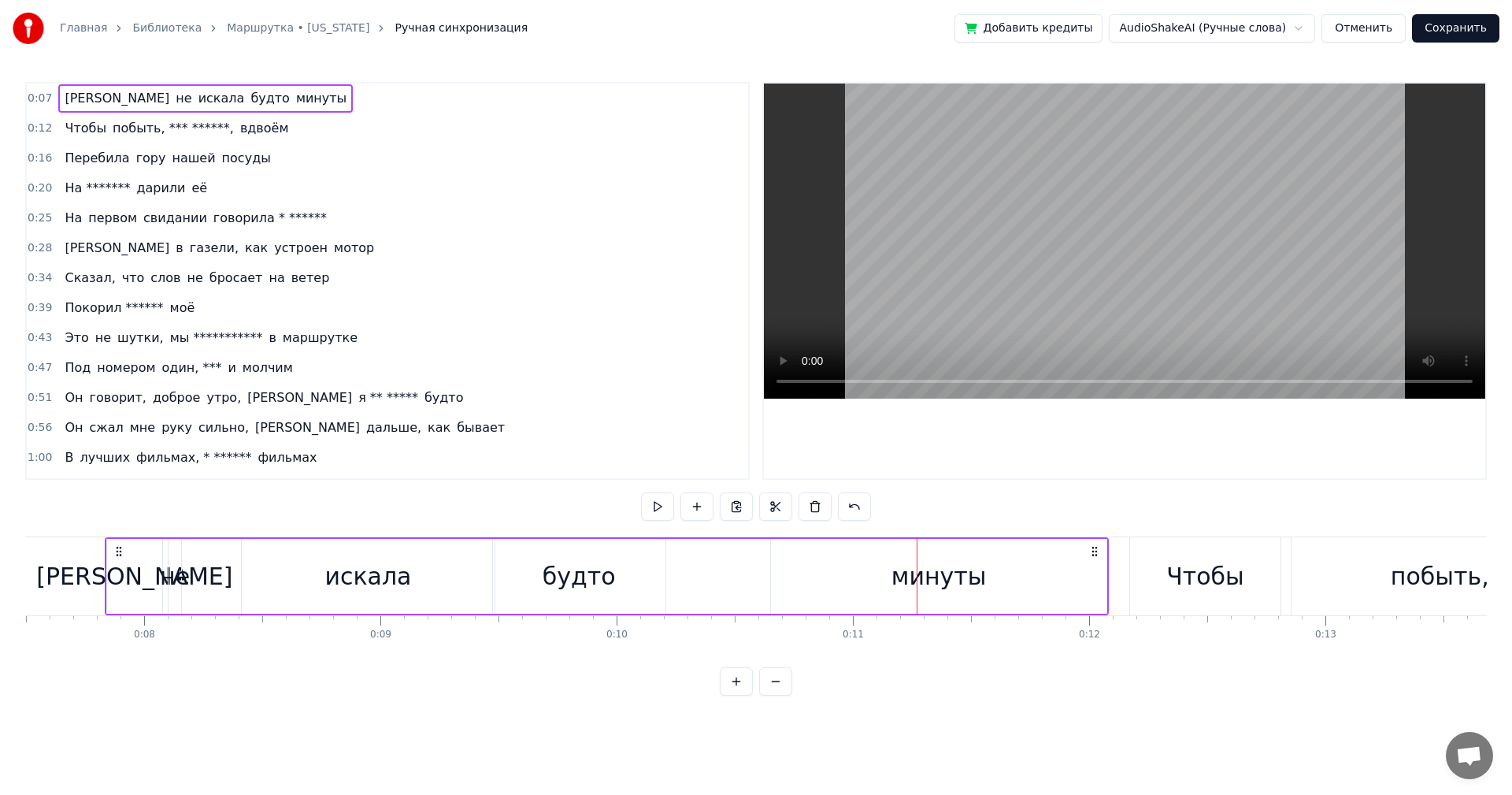
drag, startPoint x: 943, startPoint y: 578, endPoint x: 905, endPoint y: 583, distance: 38.3
click at [905, 583] on div "минуты" at bounding box center [938, 576] width 95 height 36
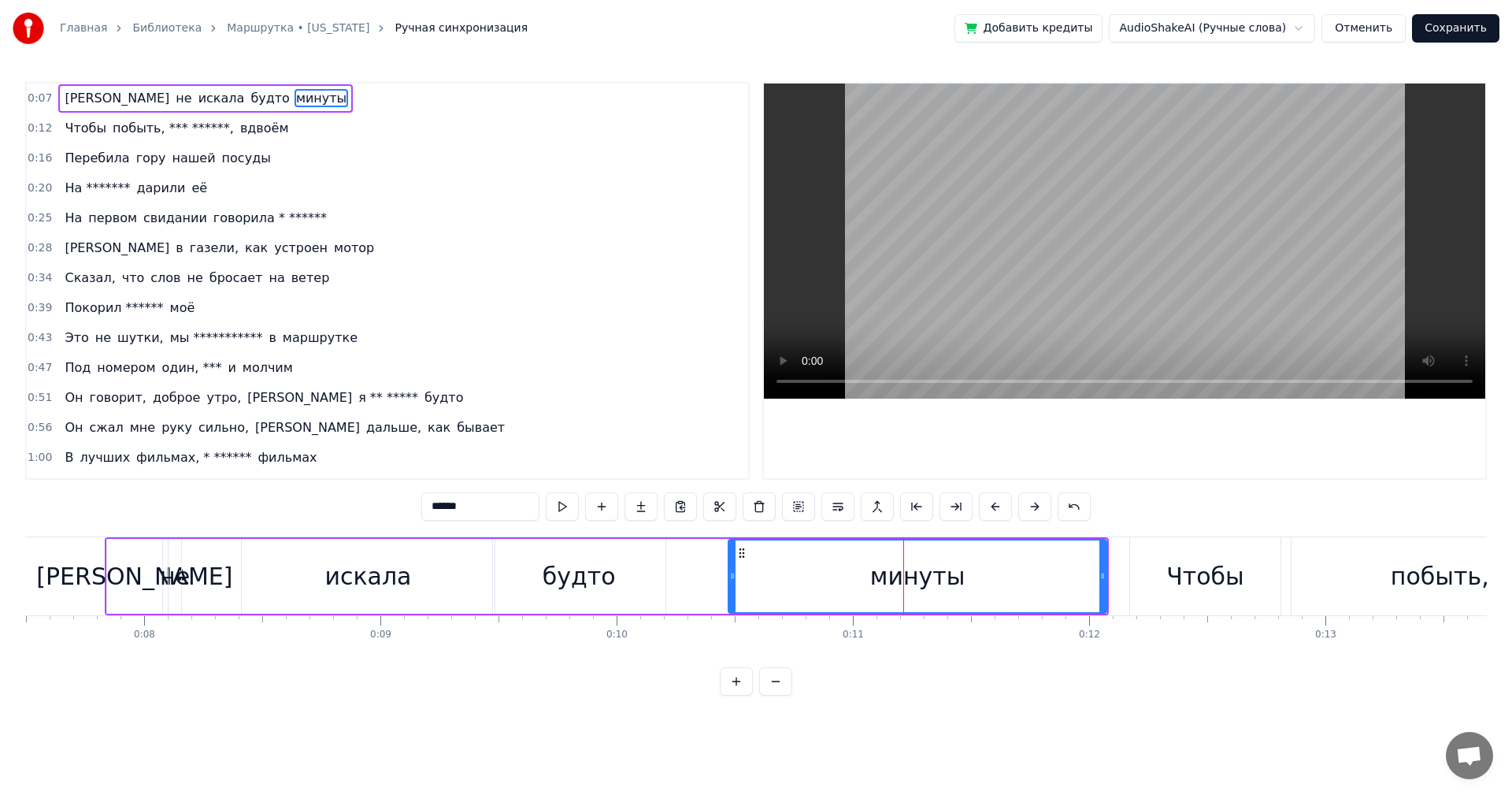
drag, startPoint x: 772, startPoint y: 579, endPoint x: 730, endPoint y: 579, distance: 42.0
click at [730, 579] on icon at bounding box center [732, 576] width 7 height 13
click at [704, 576] on div "Я не искала будто минуты" at bounding box center [606, 576] width 1004 height 78
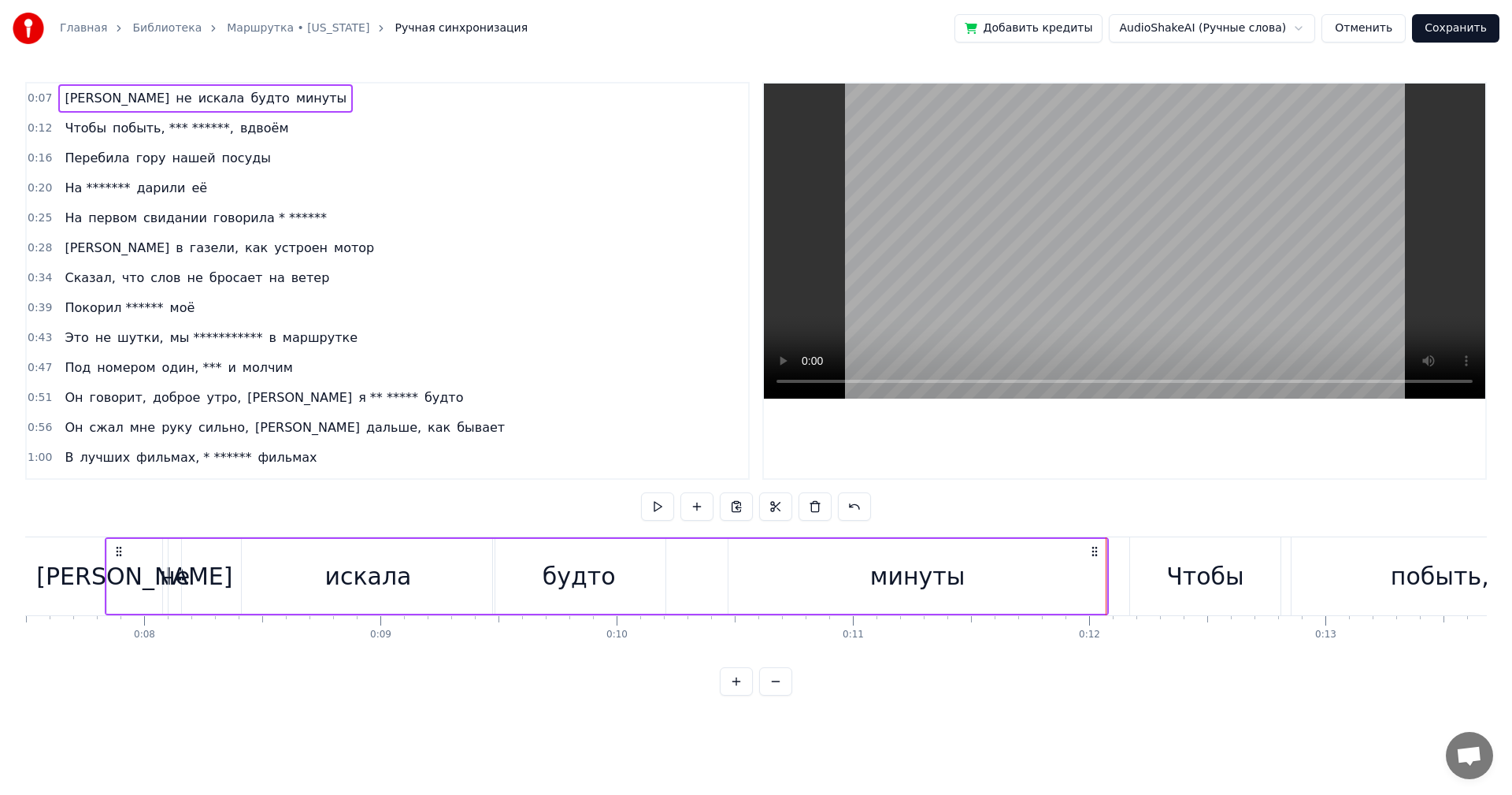
click at [1024, 489] on div "**********" at bounding box center [756, 389] width 1462 height 614
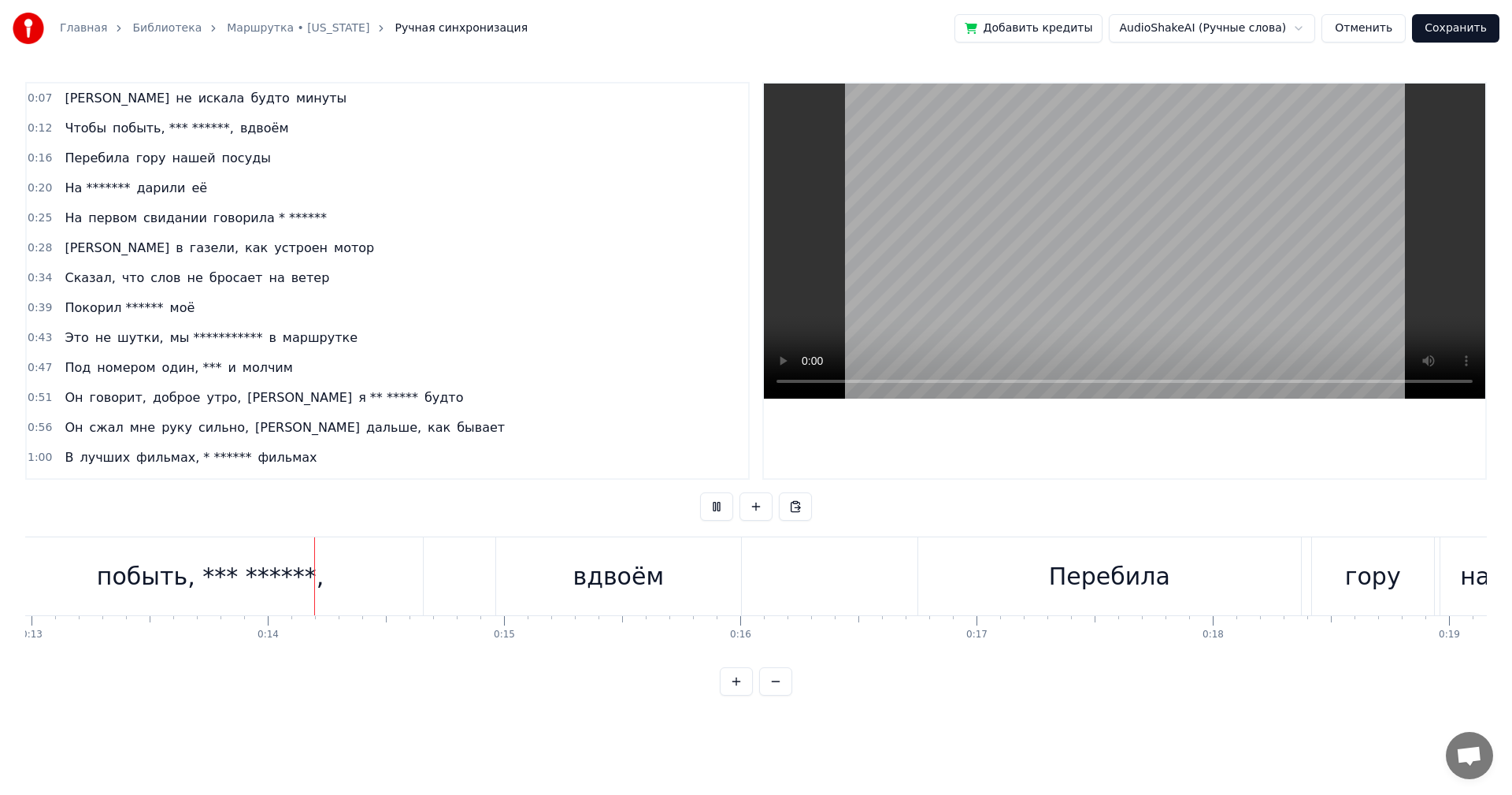
scroll to position [0, 3135]
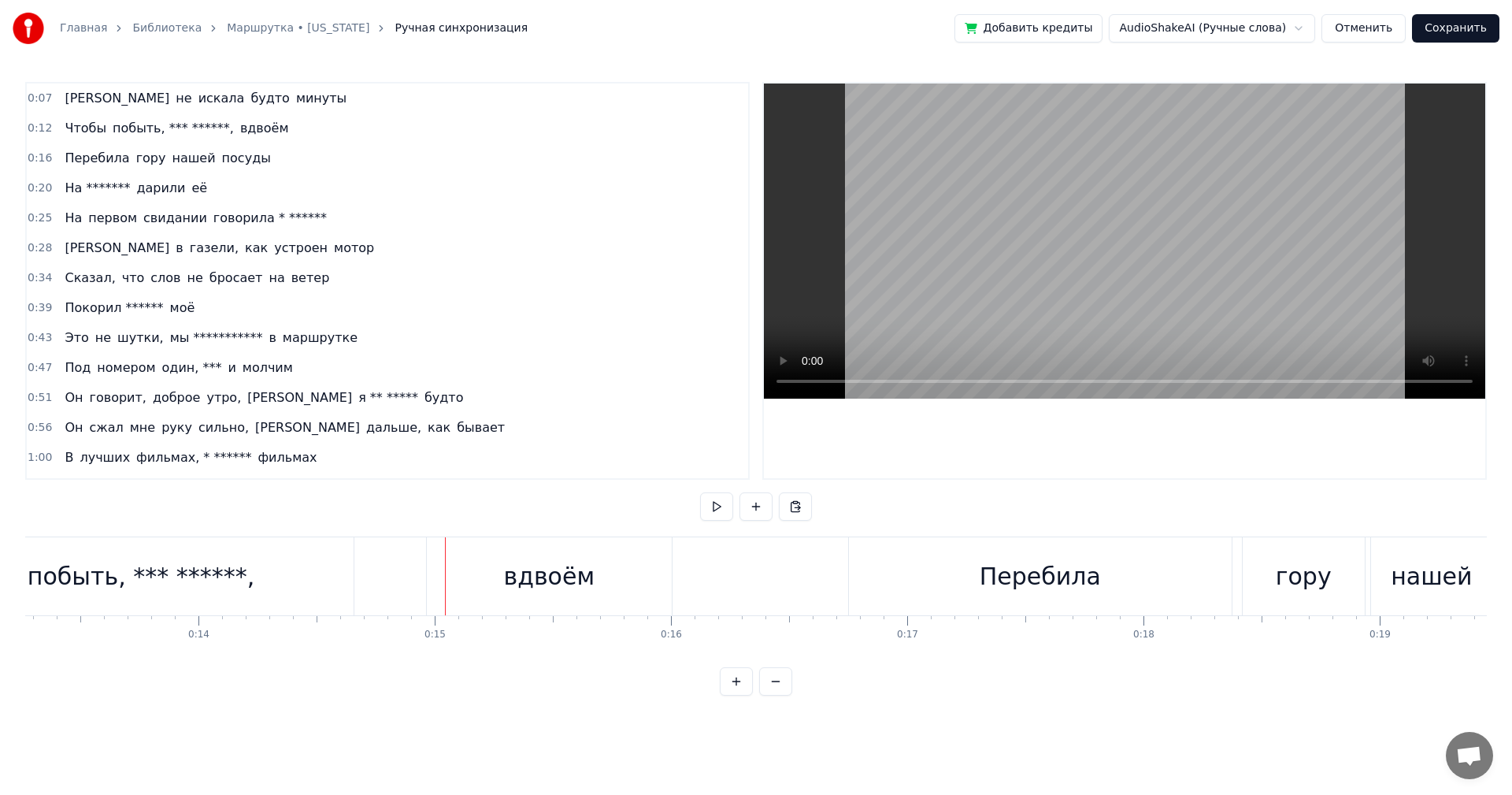
click at [215, 566] on div "побыть, *** ******," at bounding box center [141, 576] width 227 height 36
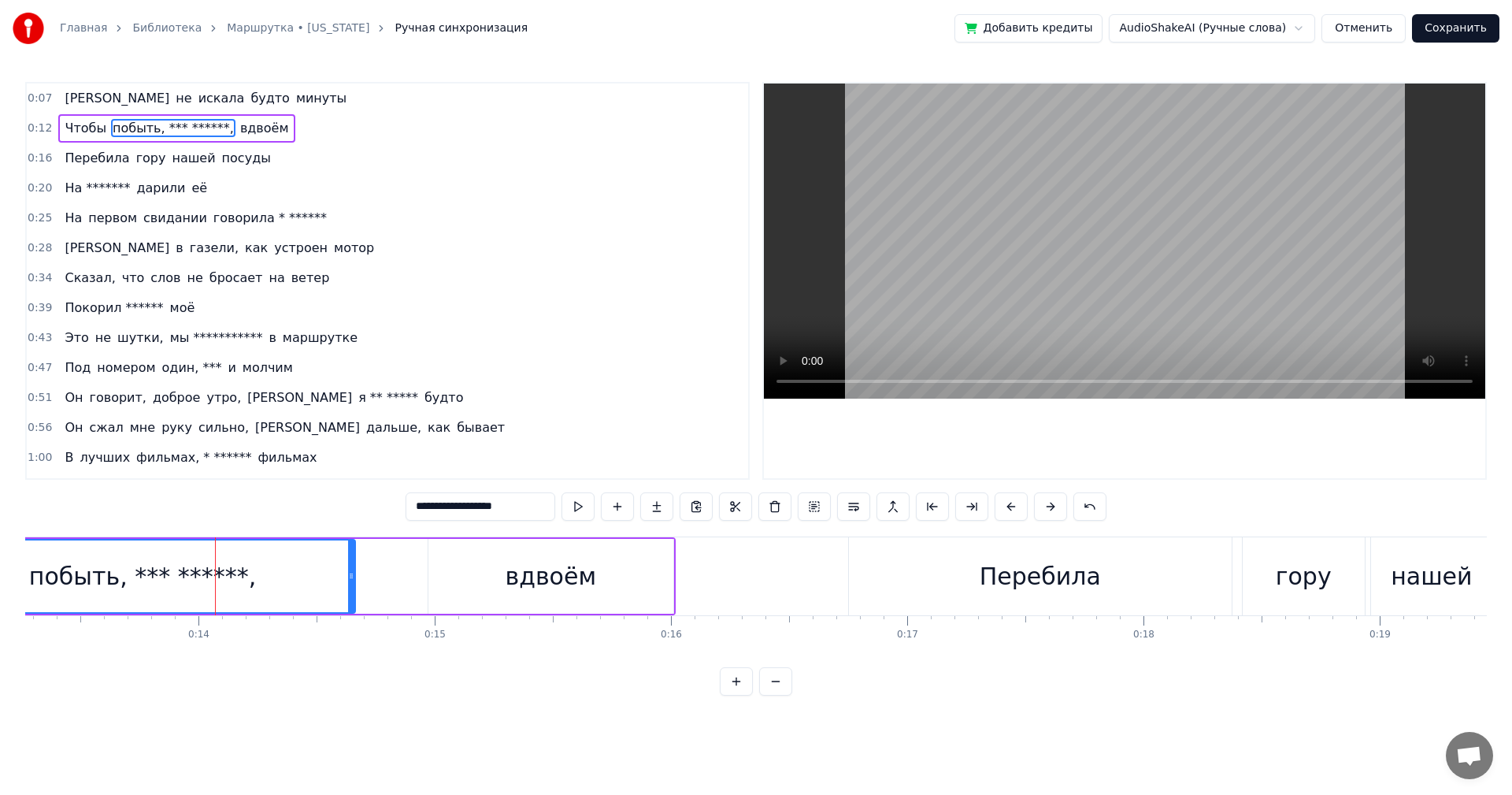
click at [141, 571] on div "побыть, *** ******," at bounding box center [142, 576] width 227 height 36
drag, startPoint x: 351, startPoint y: 577, endPoint x: 399, endPoint y: 576, distance: 48.0
click at [399, 576] on icon at bounding box center [399, 576] width 7 height 13
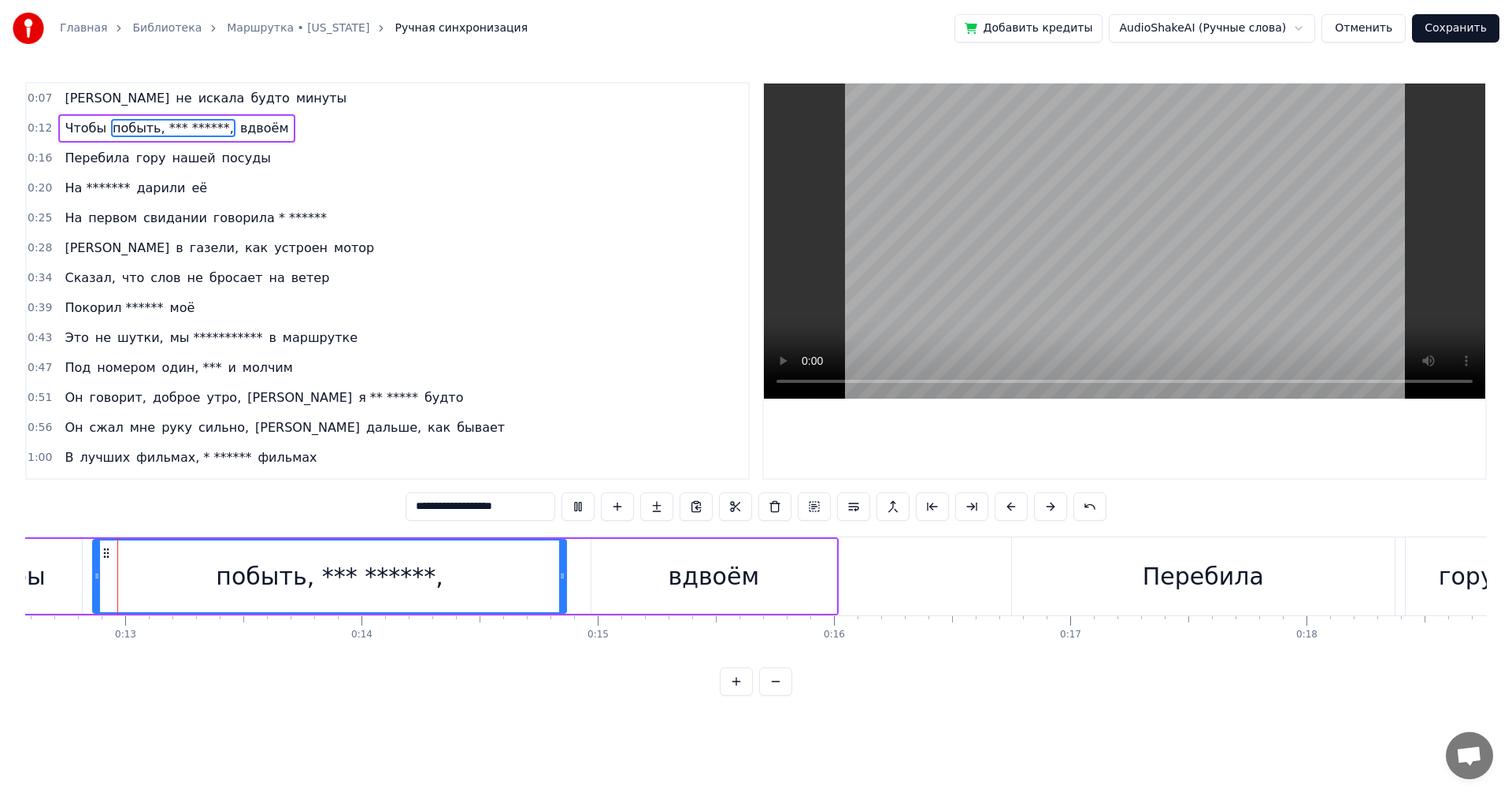
scroll to position [0, 2958]
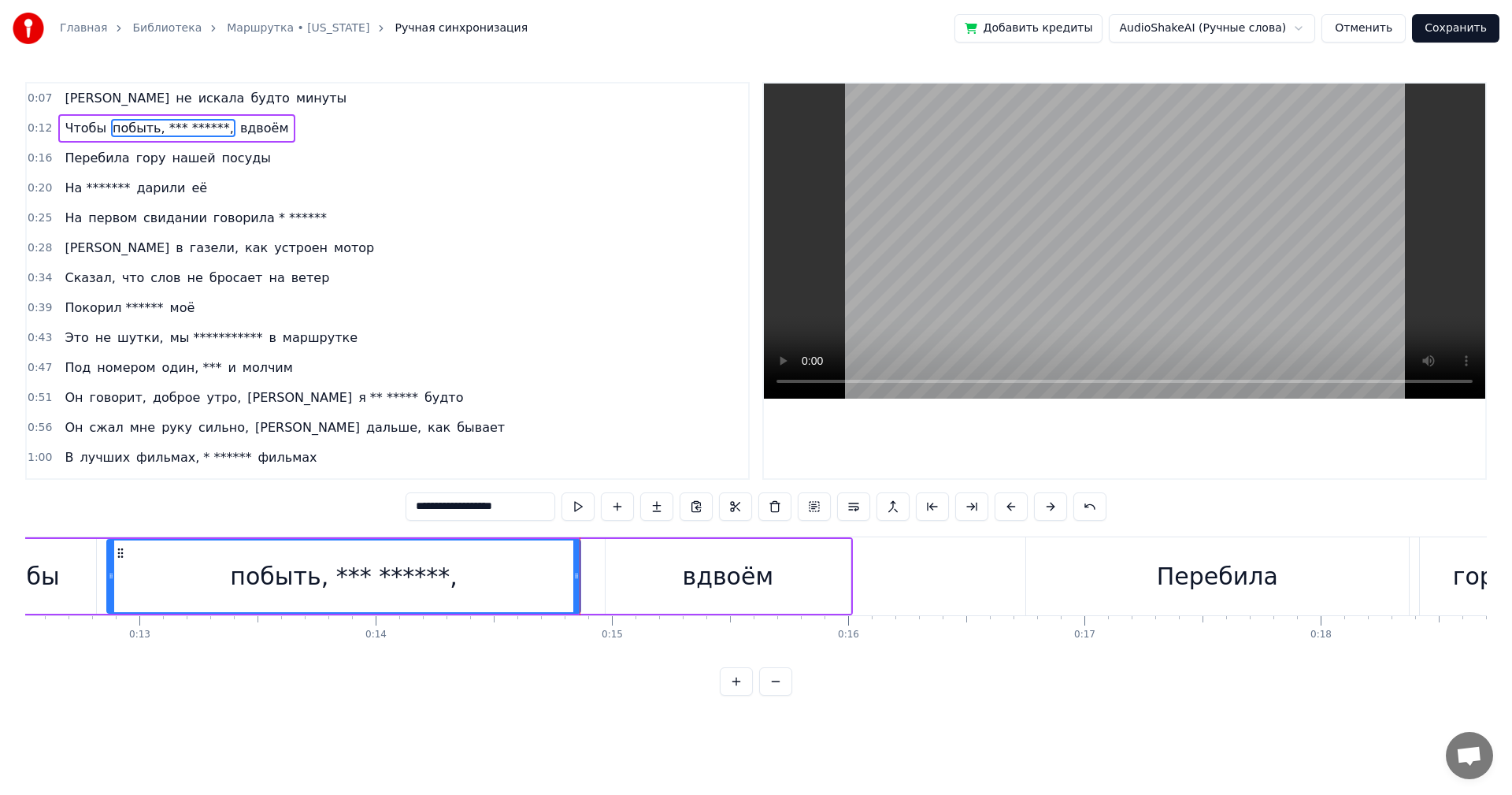
click at [645, 575] on div "вдвоём" at bounding box center [728, 577] width 245 height 75
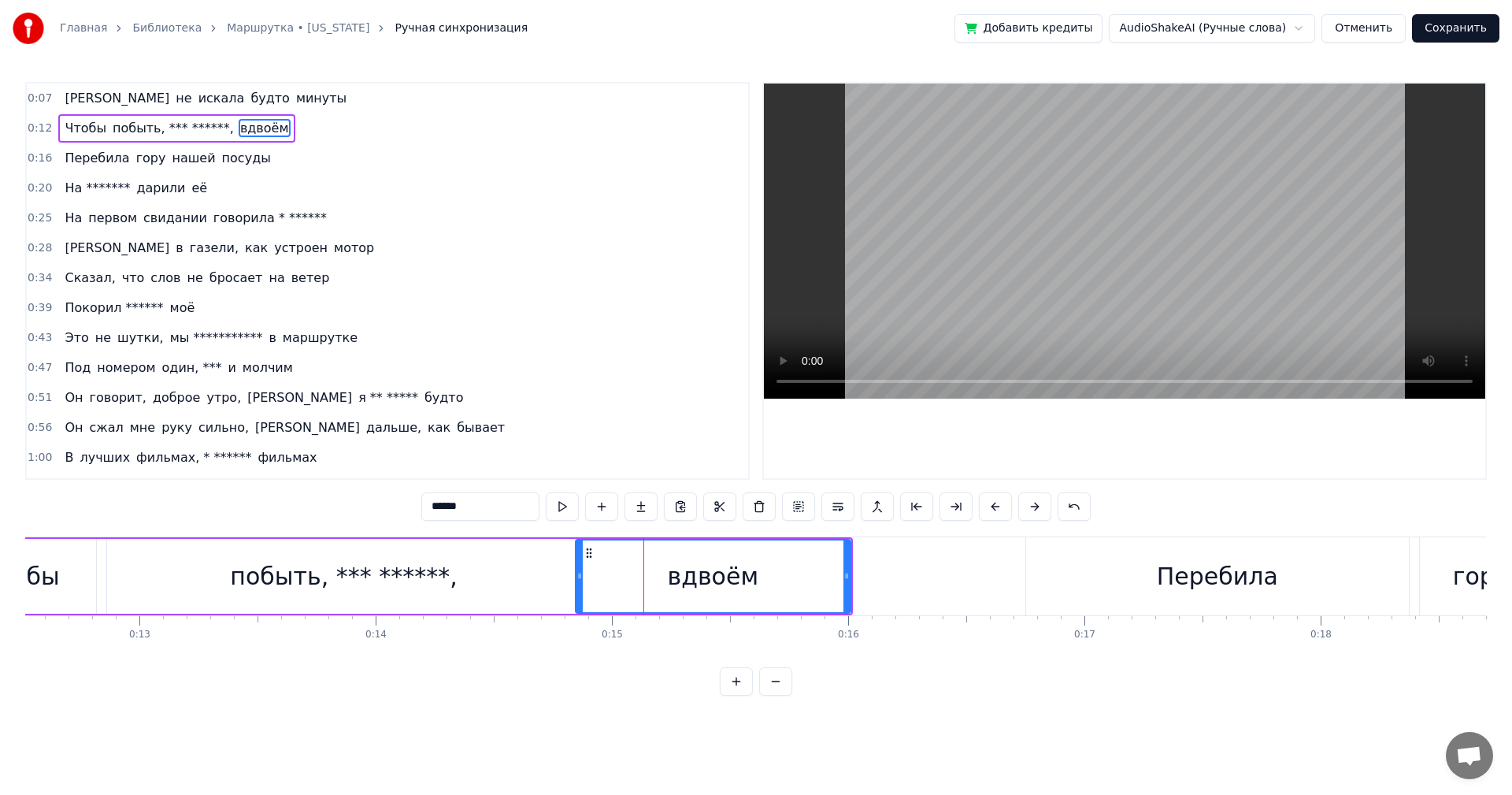
drag, startPoint x: 607, startPoint y: 579, endPoint x: 577, endPoint y: 588, distance: 31.3
click at [577, 588] on div at bounding box center [579, 576] width 7 height 71
click at [547, 565] on div "побыть, *** ******," at bounding box center [344, 577] width 474 height 75
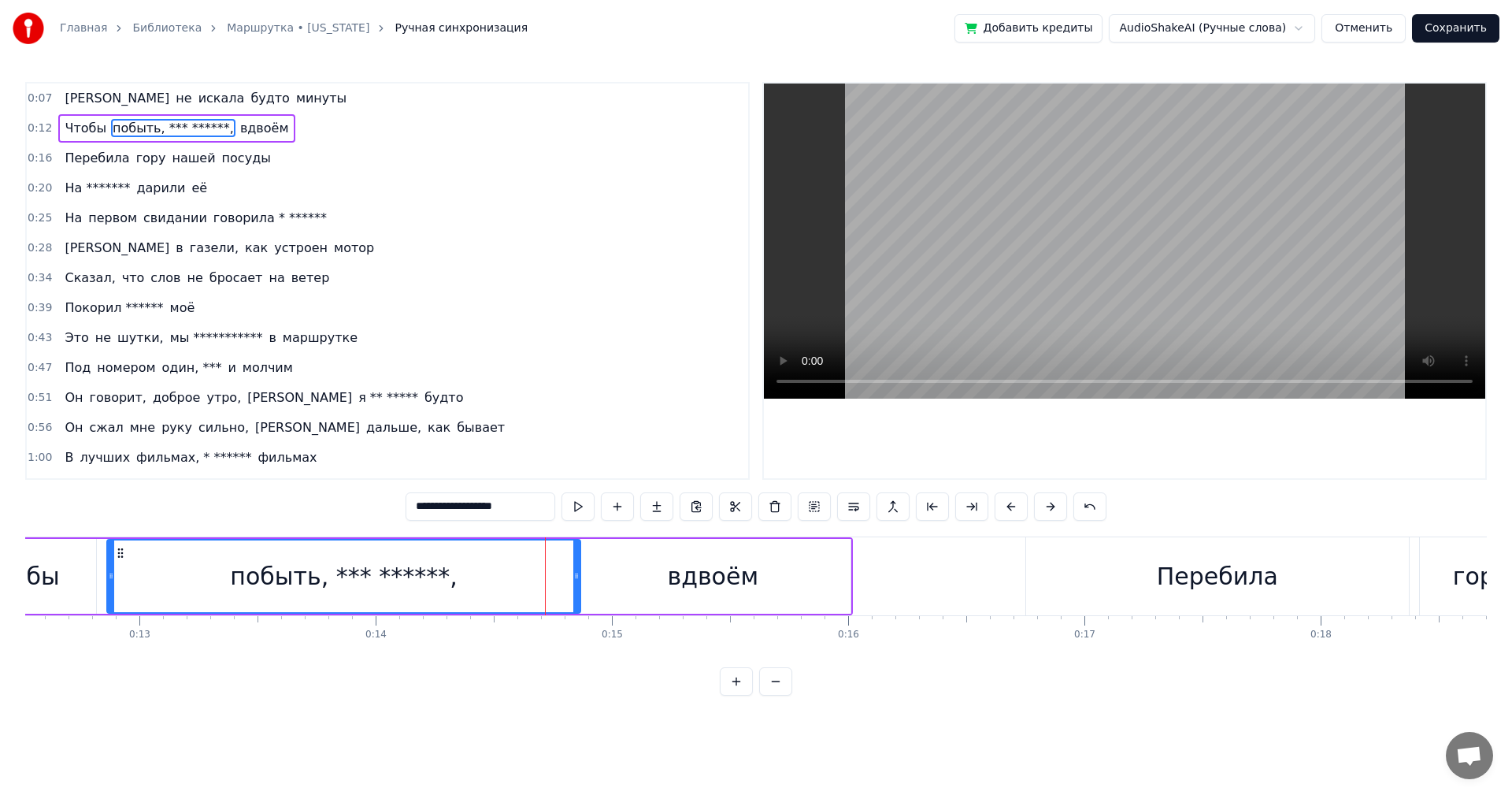
click at [574, 531] on div "**********" at bounding box center [756, 389] width 1462 height 614
click at [600, 560] on div "вдвоём" at bounding box center [713, 577] width 275 height 75
type input "******"
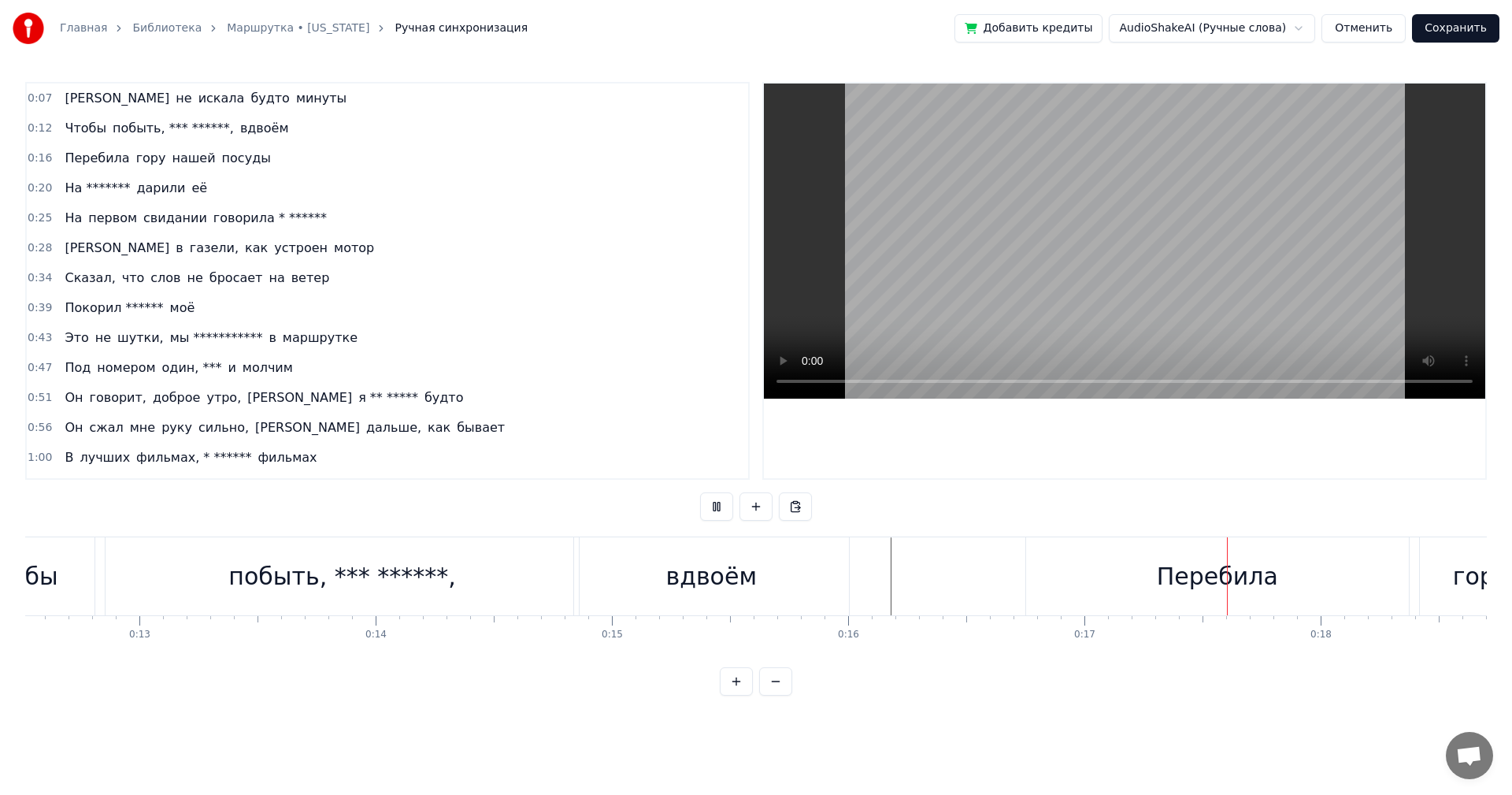
click at [1117, 588] on div "Перебила" at bounding box center [1217, 576] width 383 height 78
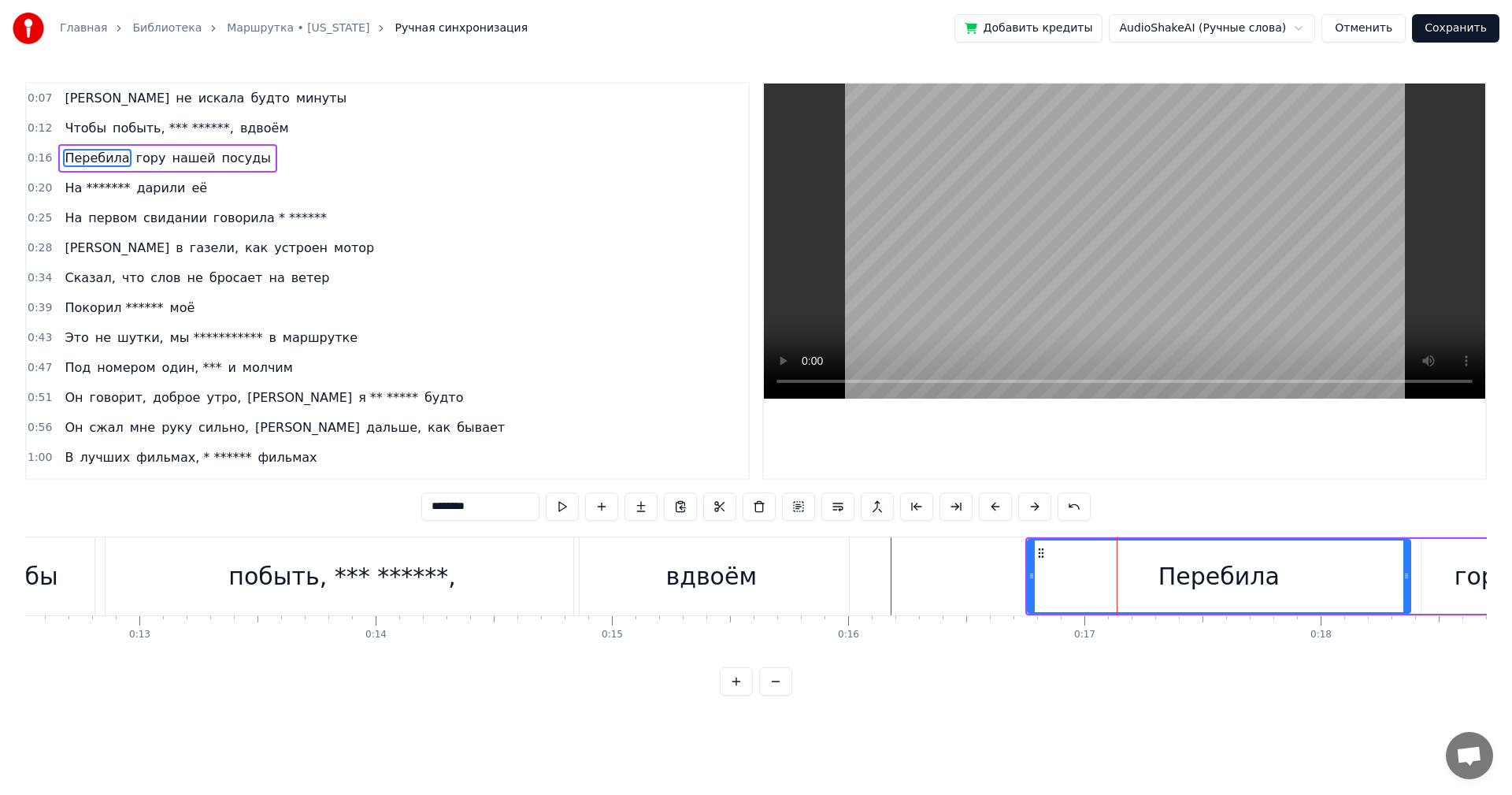
click at [1026, 579] on div "Перебила гору нашей посуды" at bounding box center [1511, 576] width 971 height 78
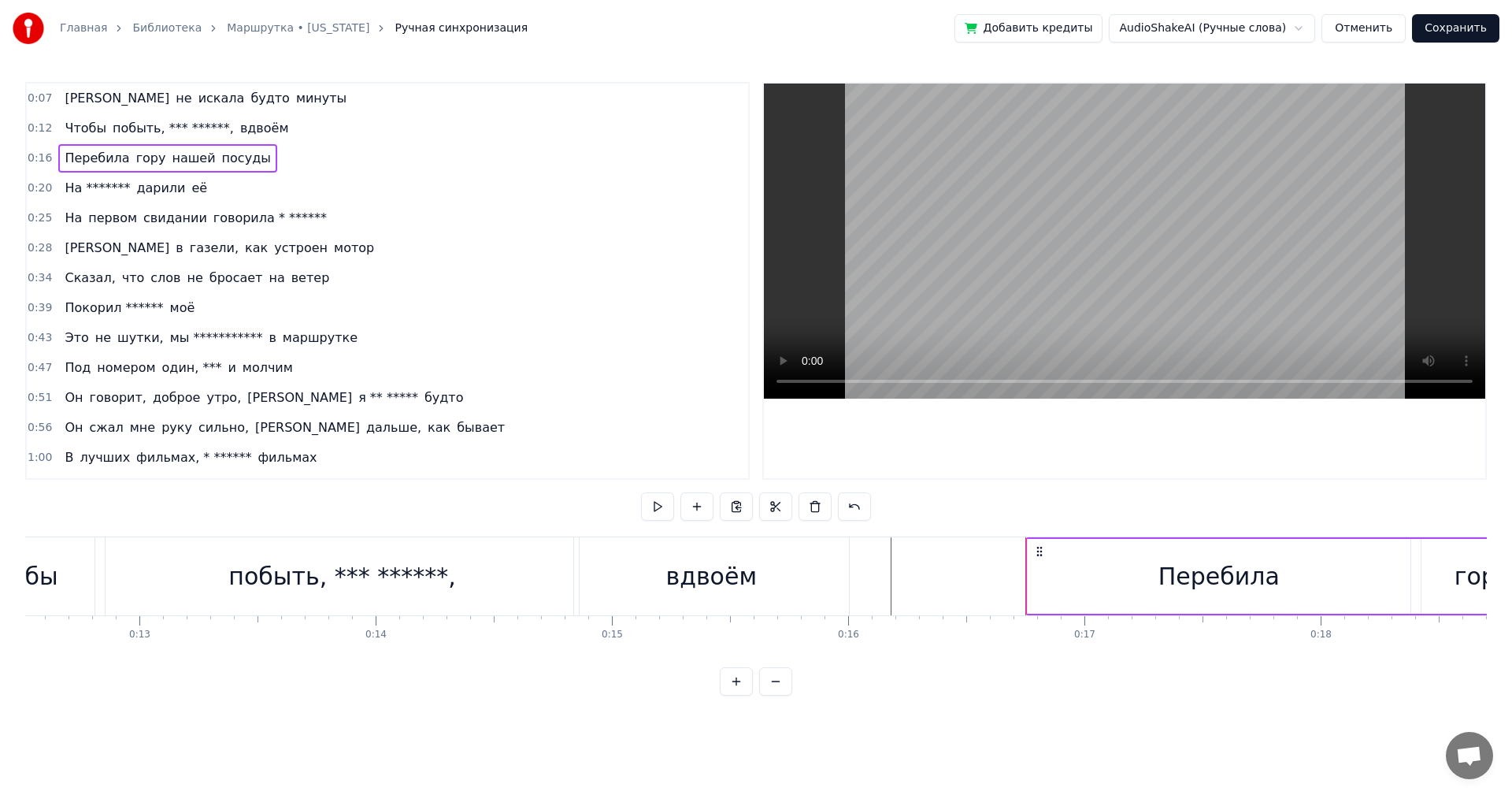
click at [1062, 579] on div "Перебила" at bounding box center [1219, 577] width 383 height 75
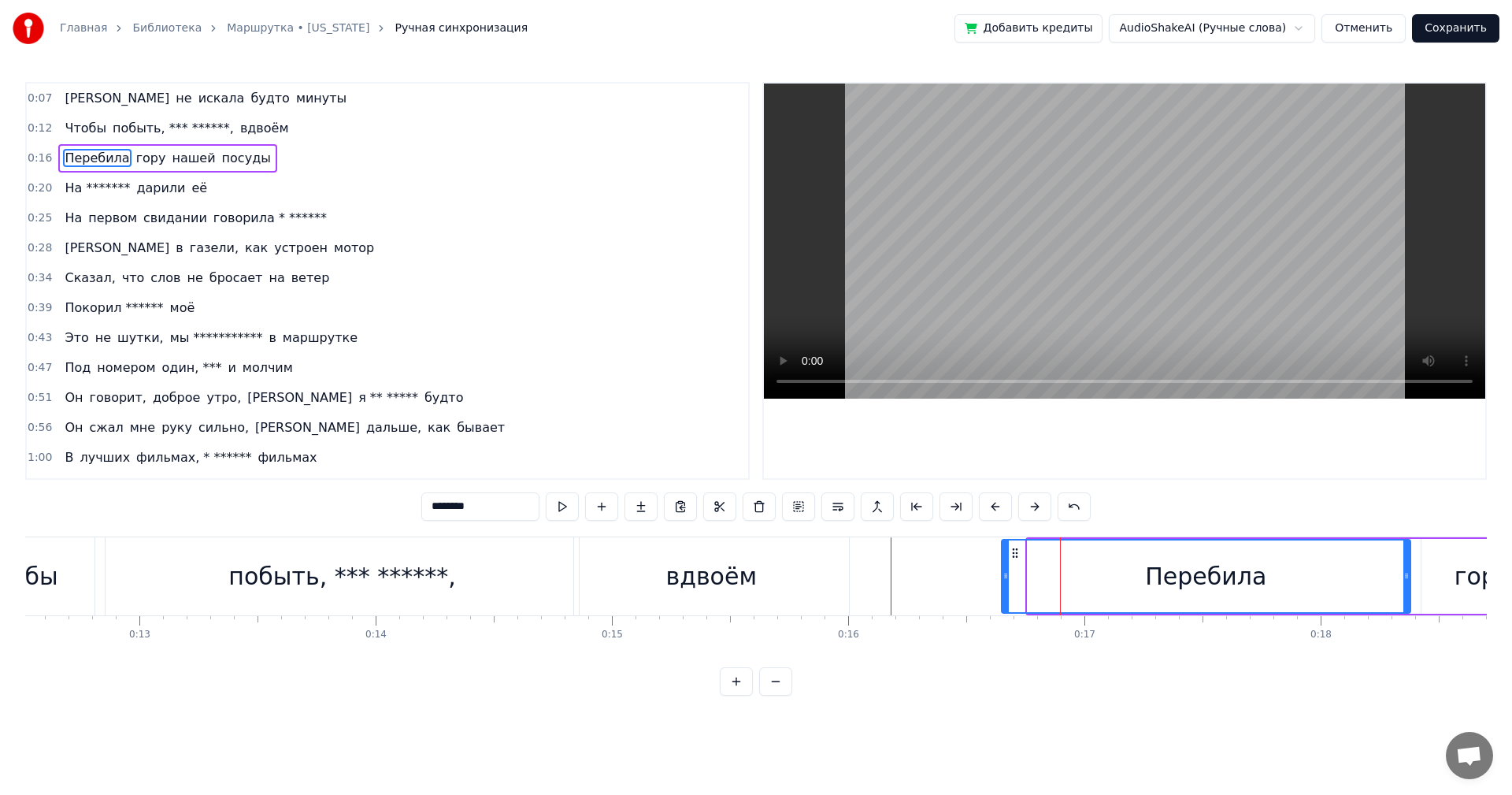
drag, startPoint x: 1030, startPoint y: 579, endPoint x: 1004, endPoint y: 587, distance: 27.2
click at [1004, 587] on div at bounding box center [1006, 576] width 7 height 71
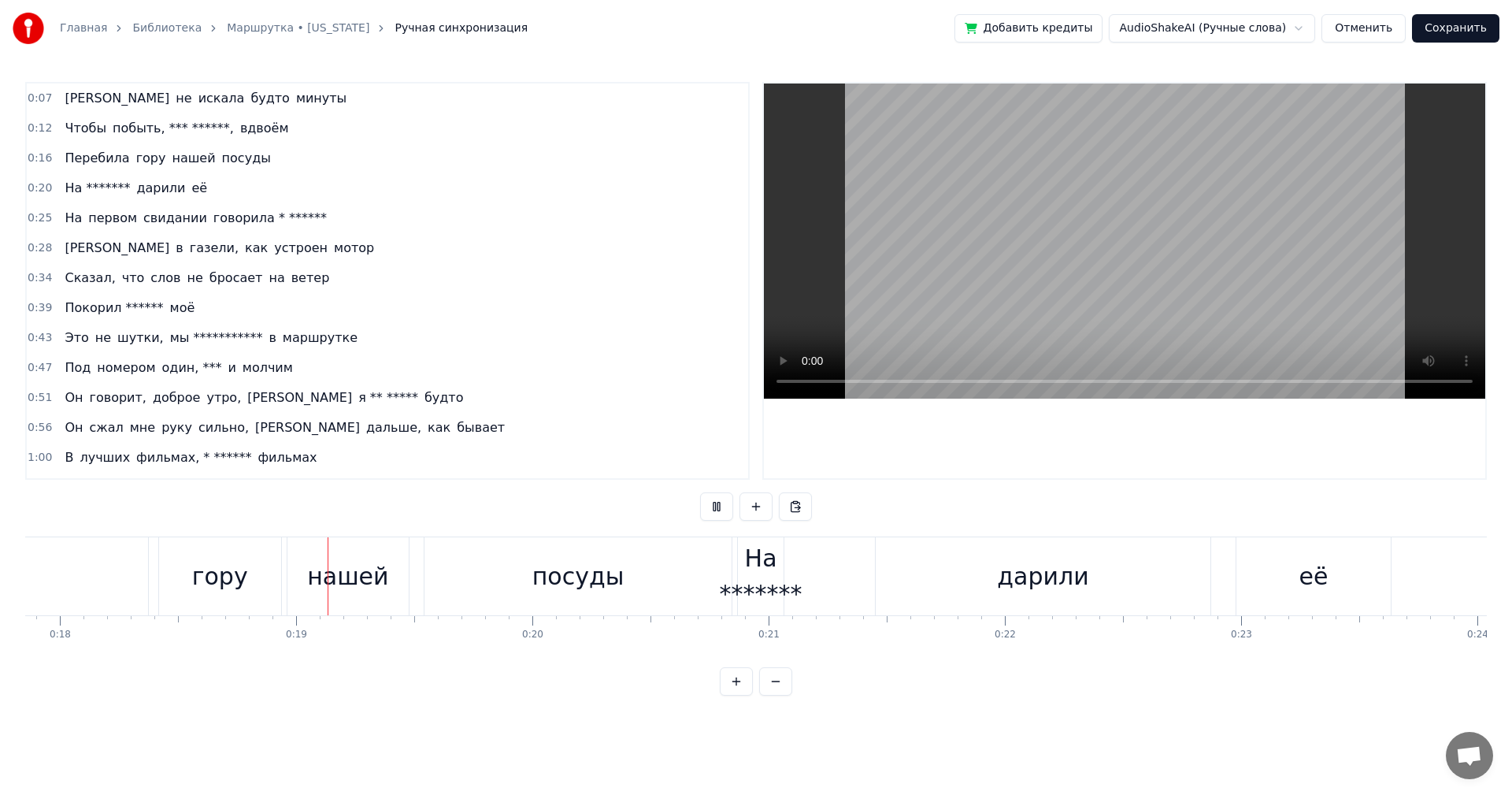
scroll to position [0, 4274]
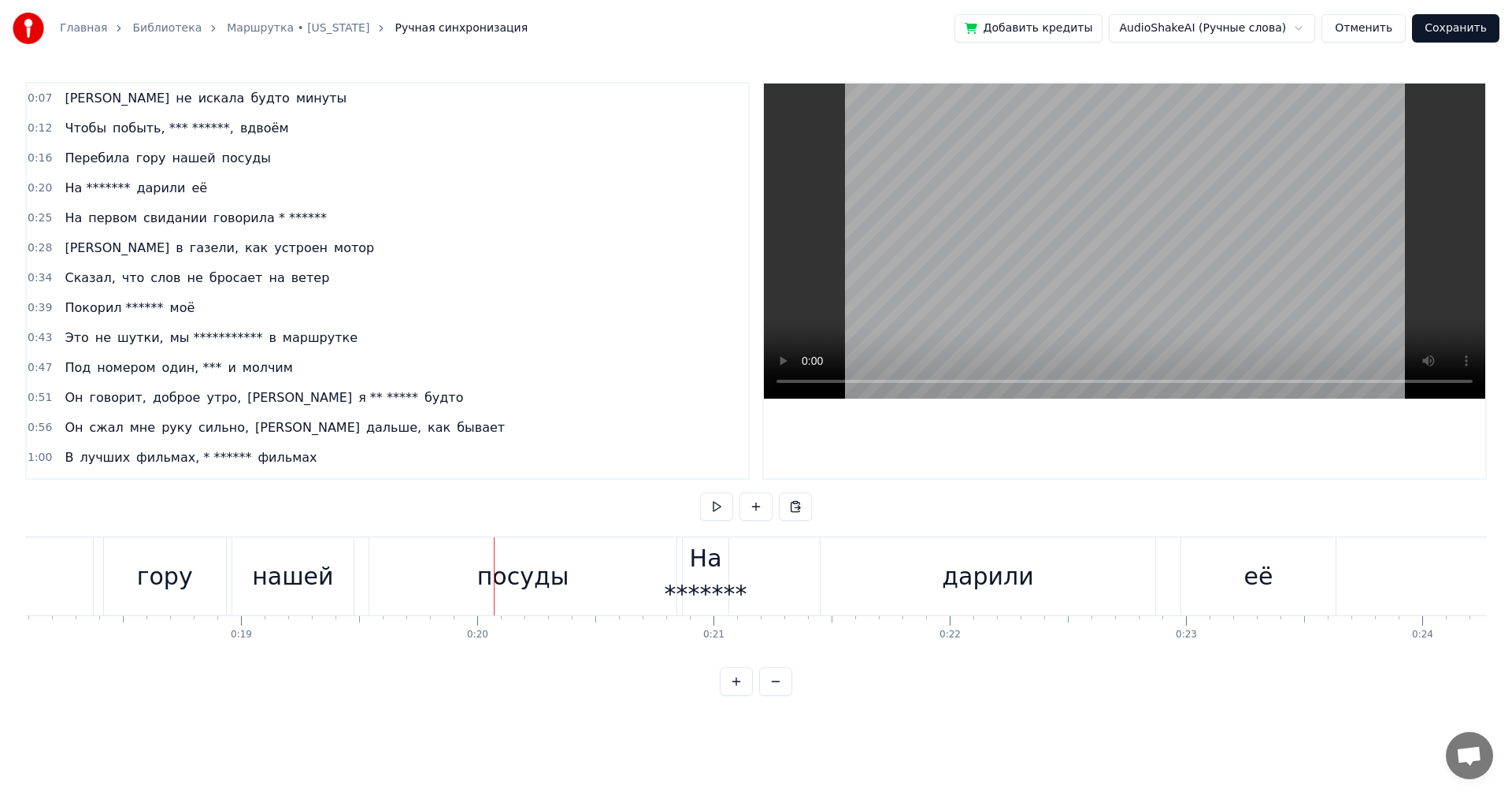
click at [368, 578] on div "Перебила гору нашей посуды" at bounding box center [182, 576] width 997 height 78
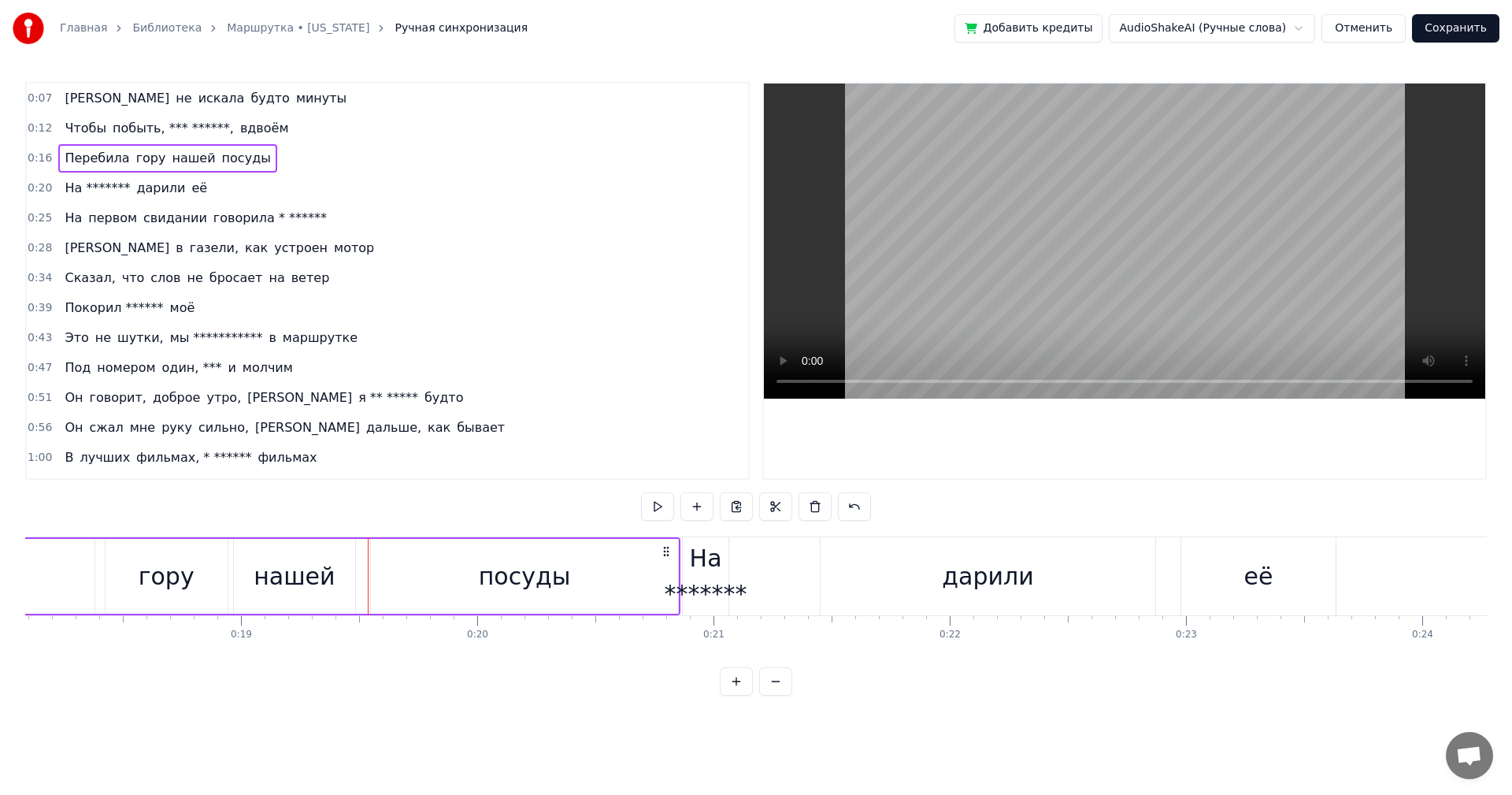
click at [384, 575] on div "посуды" at bounding box center [524, 577] width 307 height 75
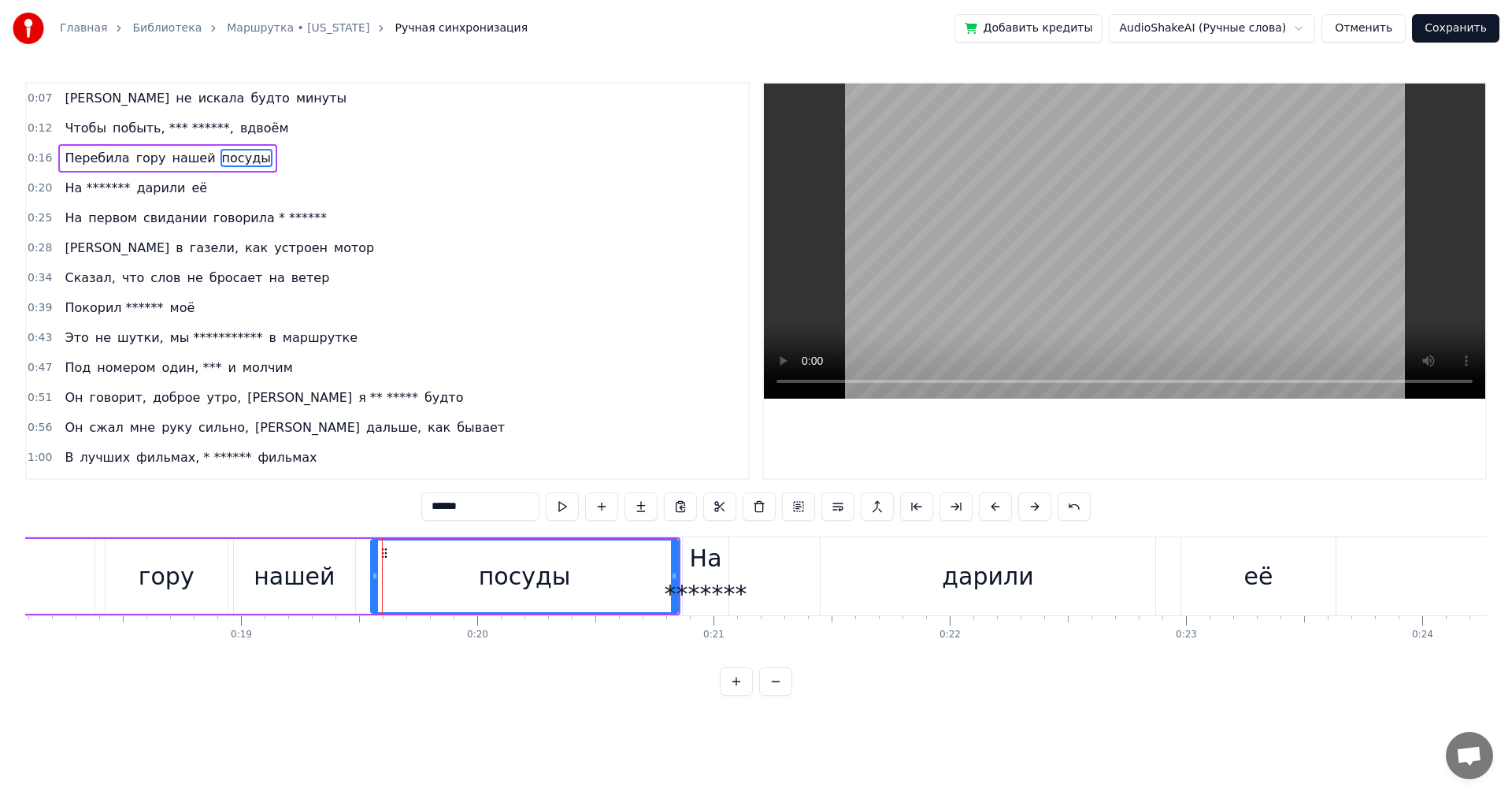
click at [365, 578] on div "Перебила гору нашей посуды" at bounding box center [182, 576] width 997 height 78
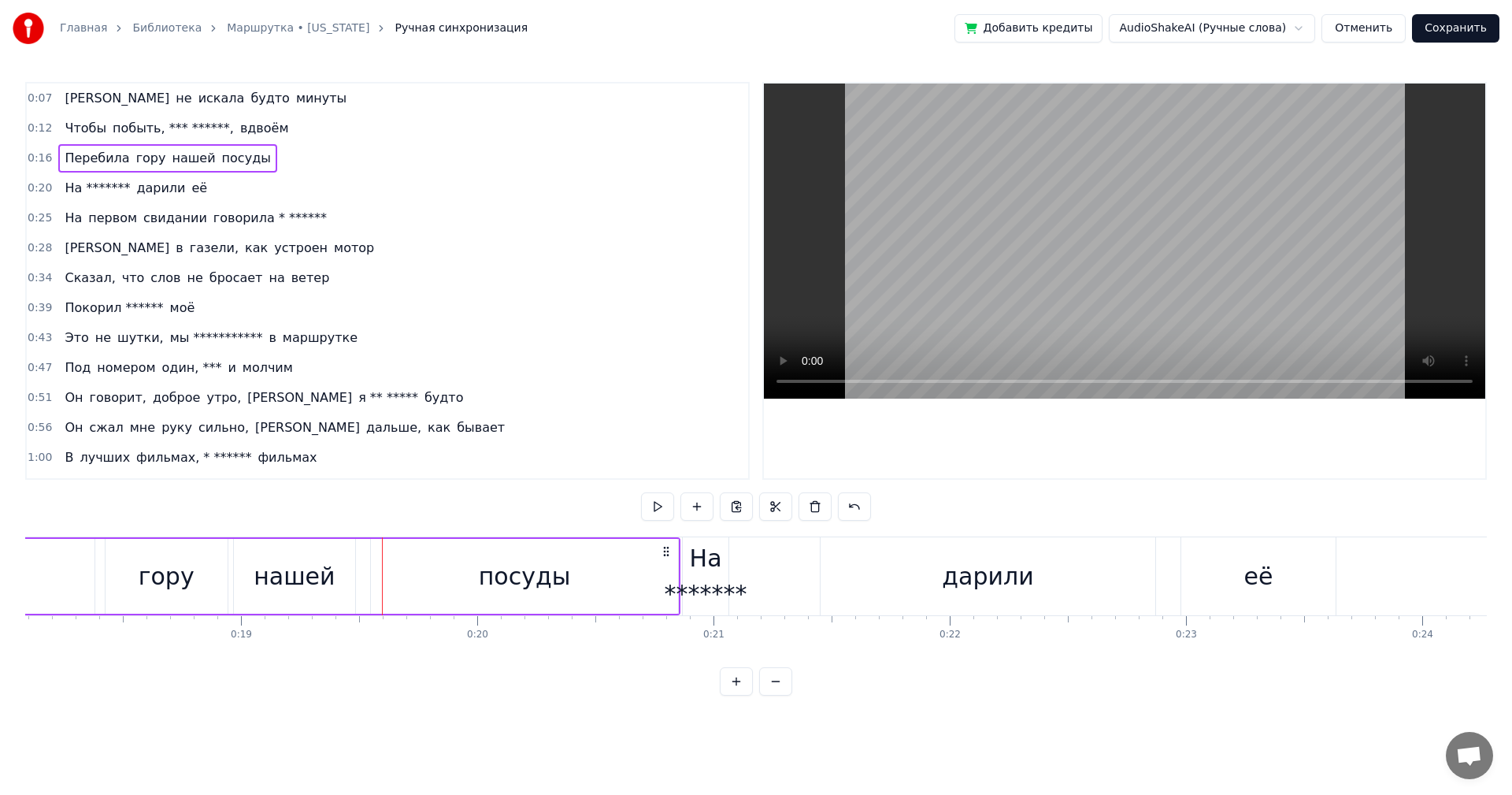
drag, startPoint x: 401, startPoint y: 575, endPoint x: 390, endPoint y: 575, distance: 11.0
click at [399, 575] on div "посуды" at bounding box center [524, 577] width 307 height 75
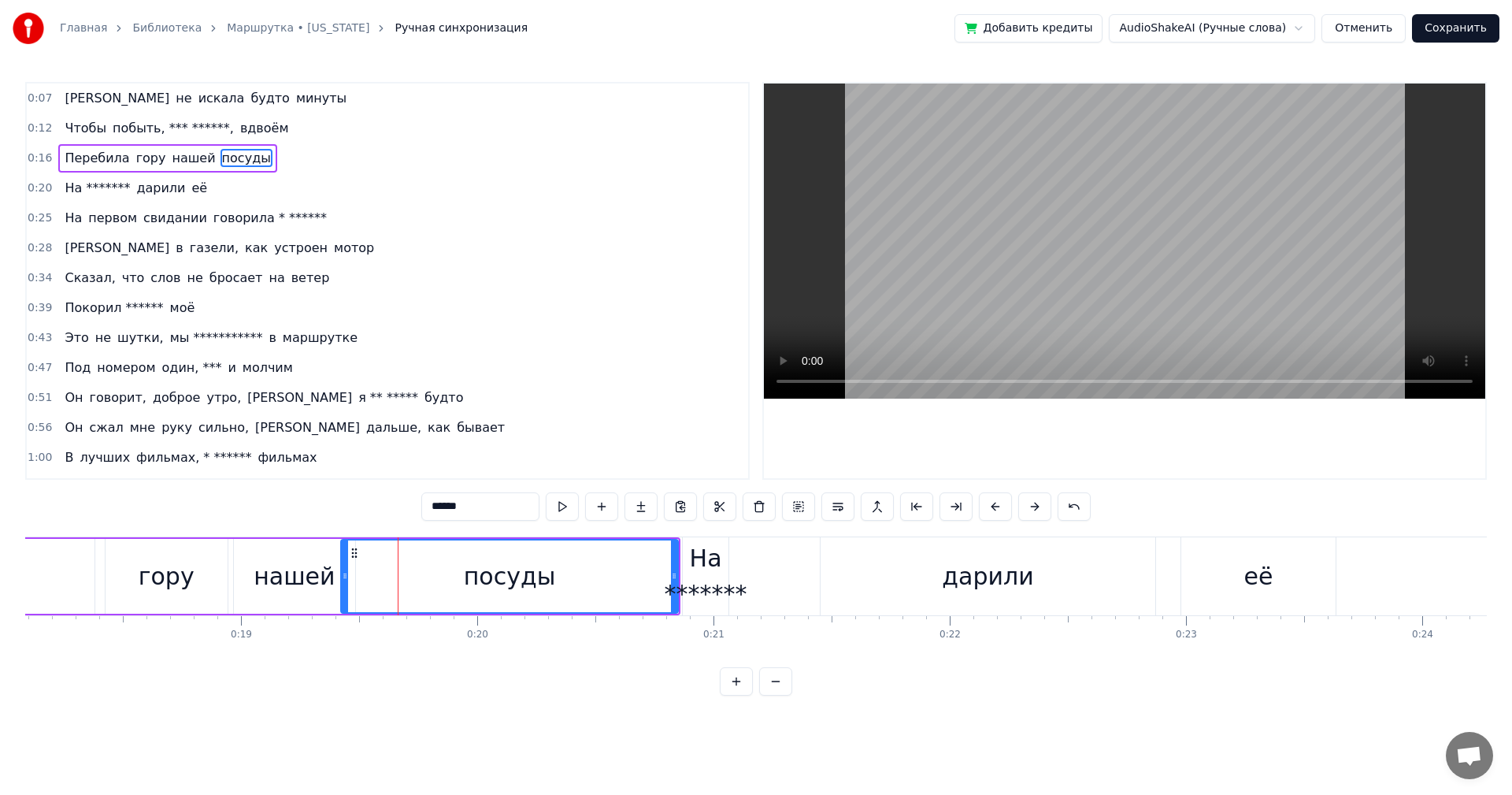
drag, startPoint x: 375, startPoint y: 579, endPoint x: 345, endPoint y: 585, distance: 30.6
click at [345, 585] on div at bounding box center [345, 576] width 7 height 71
click at [658, 533] on div "**********" at bounding box center [756, 389] width 1462 height 614
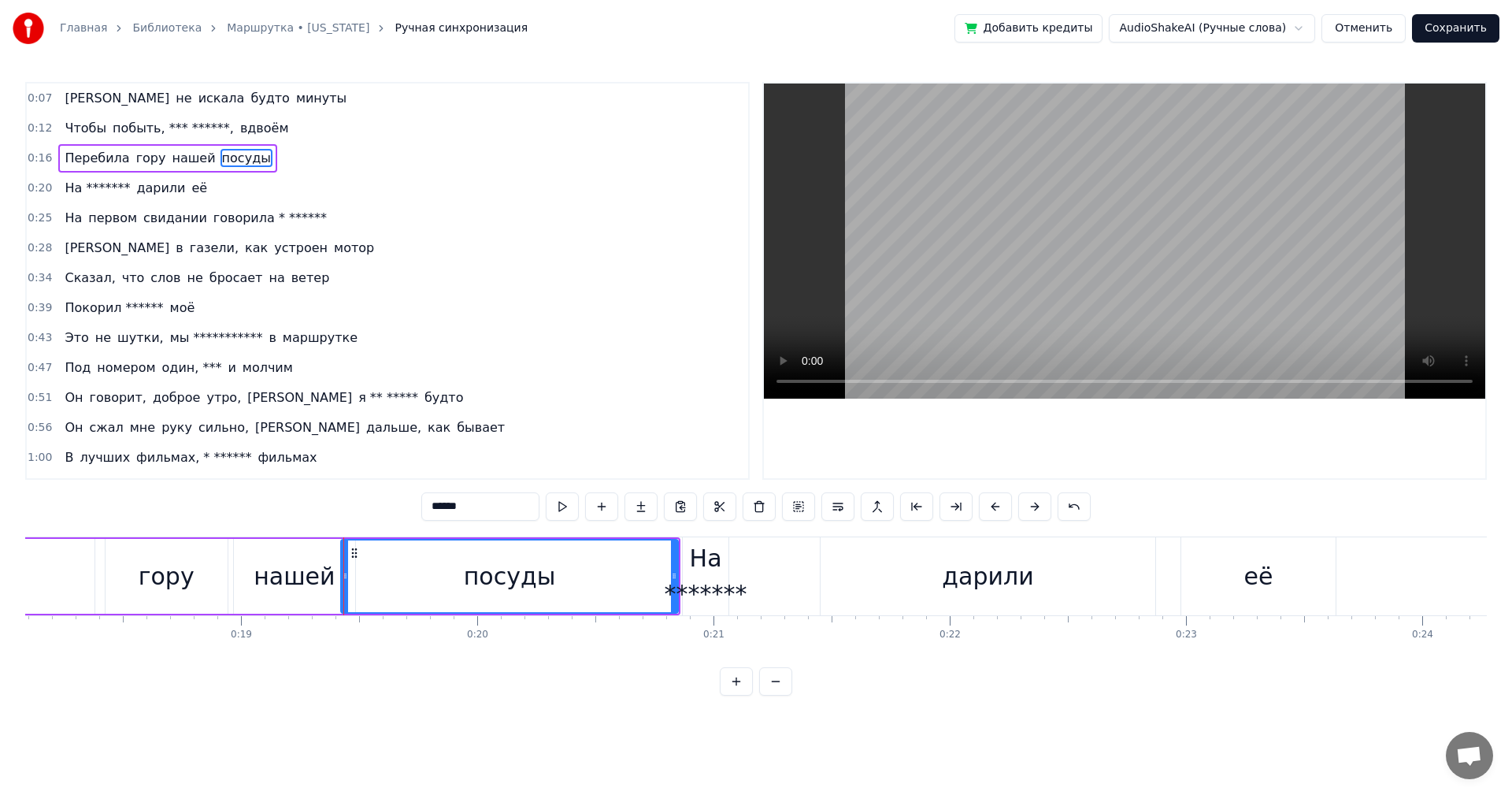
click at [722, 582] on div "На *******" at bounding box center [706, 576] width 83 height 71
type input "**********"
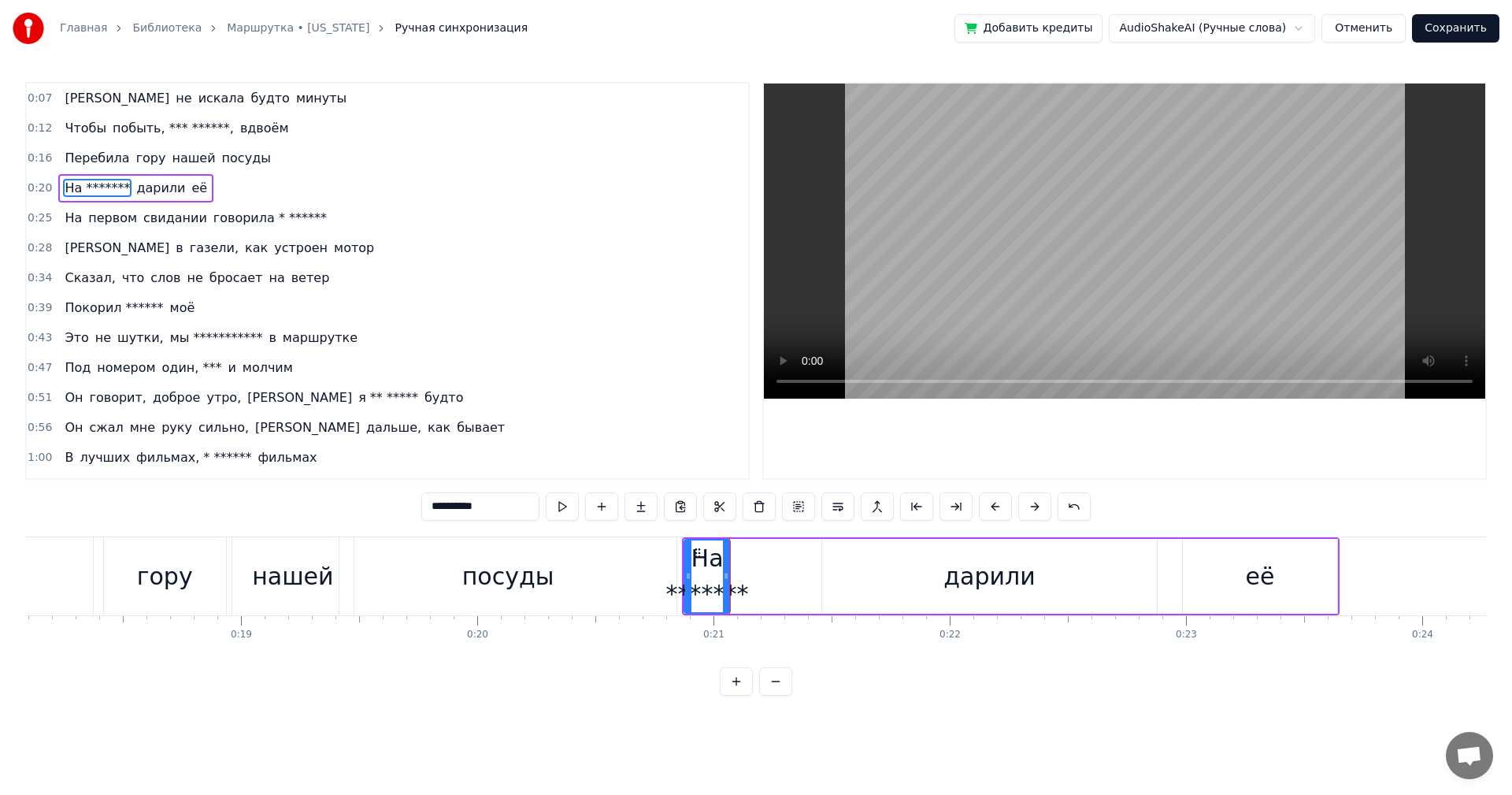
click at [791, 573] on div "На ******* дарили её" at bounding box center [1011, 576] width 657 height 78
click at [727, 582] on div "На *******" at bounding box center [707, 576] width 83 height 71
drag, startPoint x: 727, startPoint y: 575, endPoint x: 861, endPoint y: 577, distance: 134.0
click at [861, 577] on icon at bounding box center [861, 576] width 7 height 13
click at [1009, 583] on div "дарили" at bounding box center [988, 576] width 91 height 36
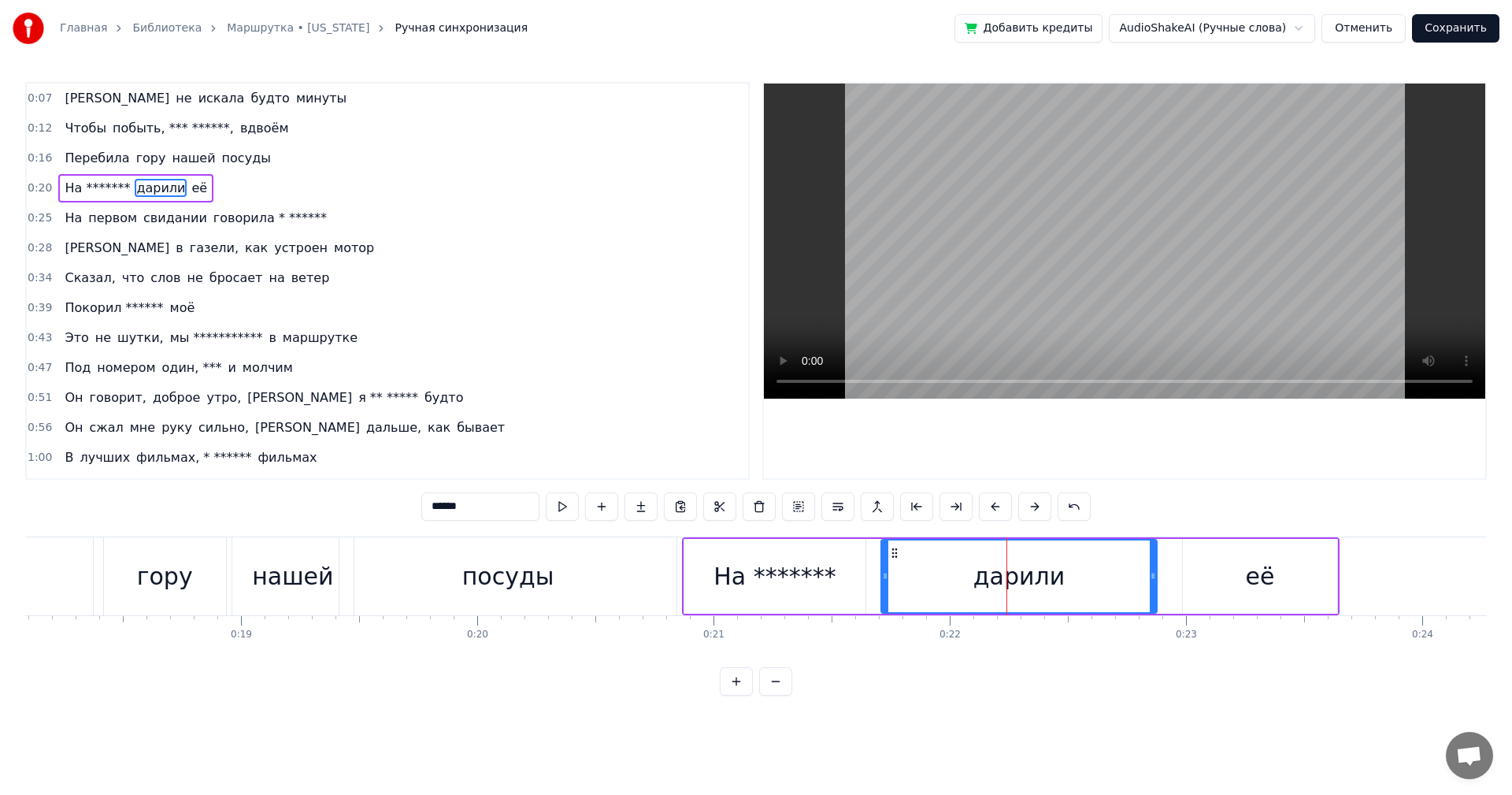
drag, startPoint x: 827, startPoint y: 590, endPoint x: 886, endPoint y: 590, distance: 59.0
click at [886, 590] on div at bounding box center [885, 576] width 7 height 71
click at [770, 568] on div "На *******" at bounding box center [774, 576] width 122 height 36
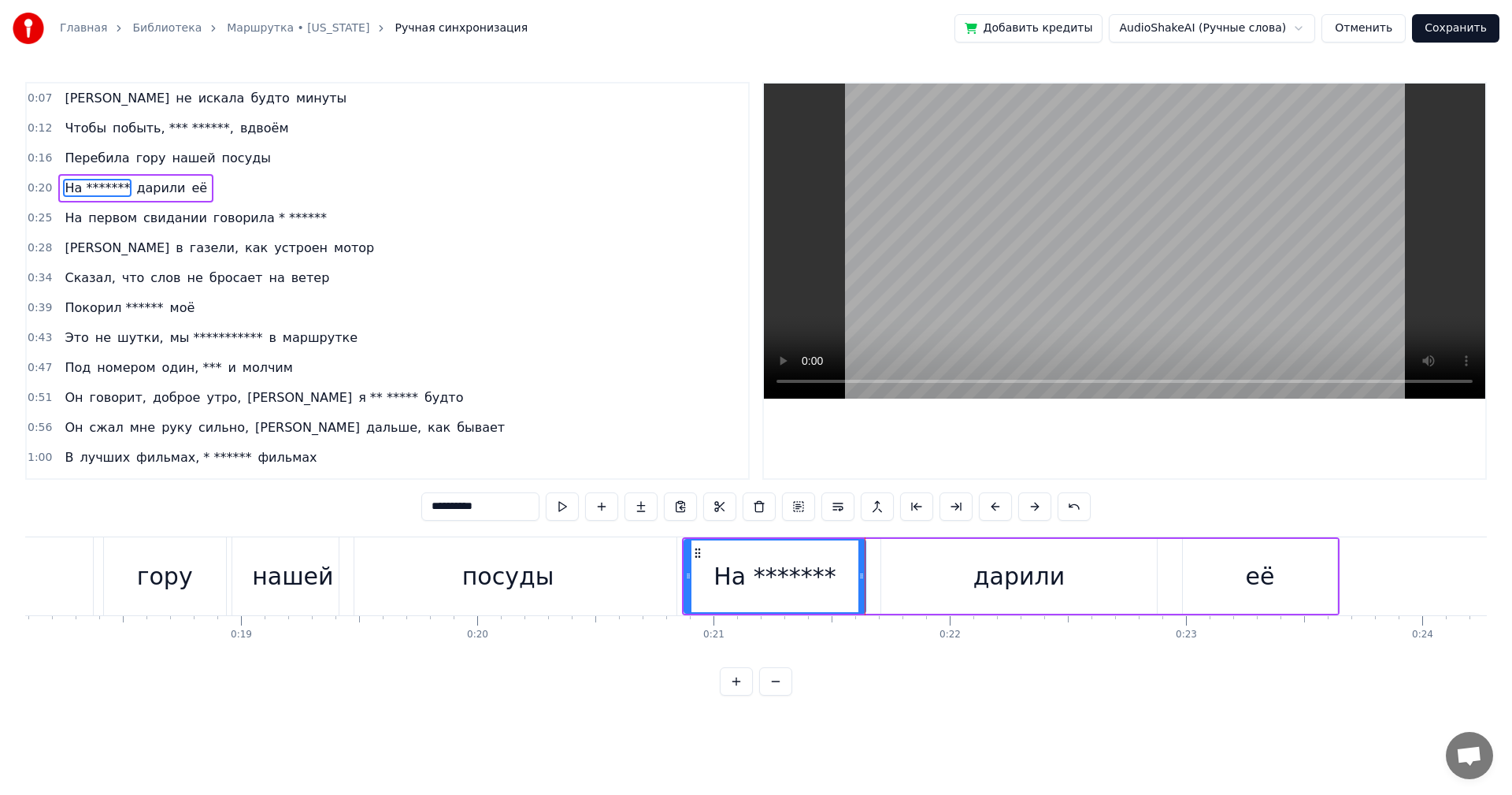
click at [893, 586] on div "дарили" at bounding box center [1019, 577] width 276 height 75
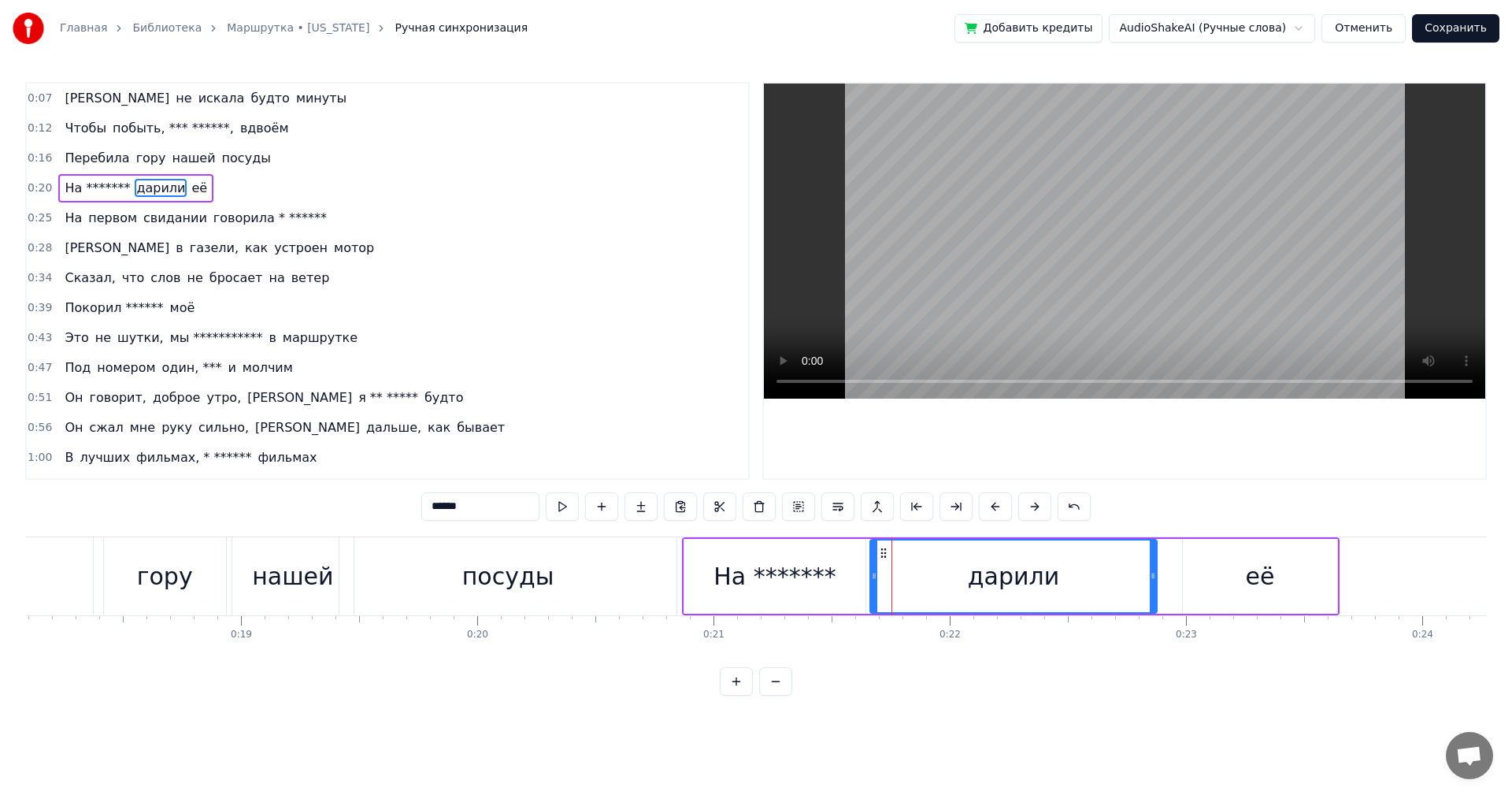
drag, startPoint x: 884, startPoint y: 582, endPoint x: 874, endPoint y: 584, distance: 10.2
click at [874, 584] on div at bounding box center [874, 576] width 7 height 71
click at [891, 568] on div "дарили" at bounding box center [1013, 576] width 286 height 71
click at [1243, 569] on div "её" at bounding box center [1260, 577] width 155 height 75
type input "**"
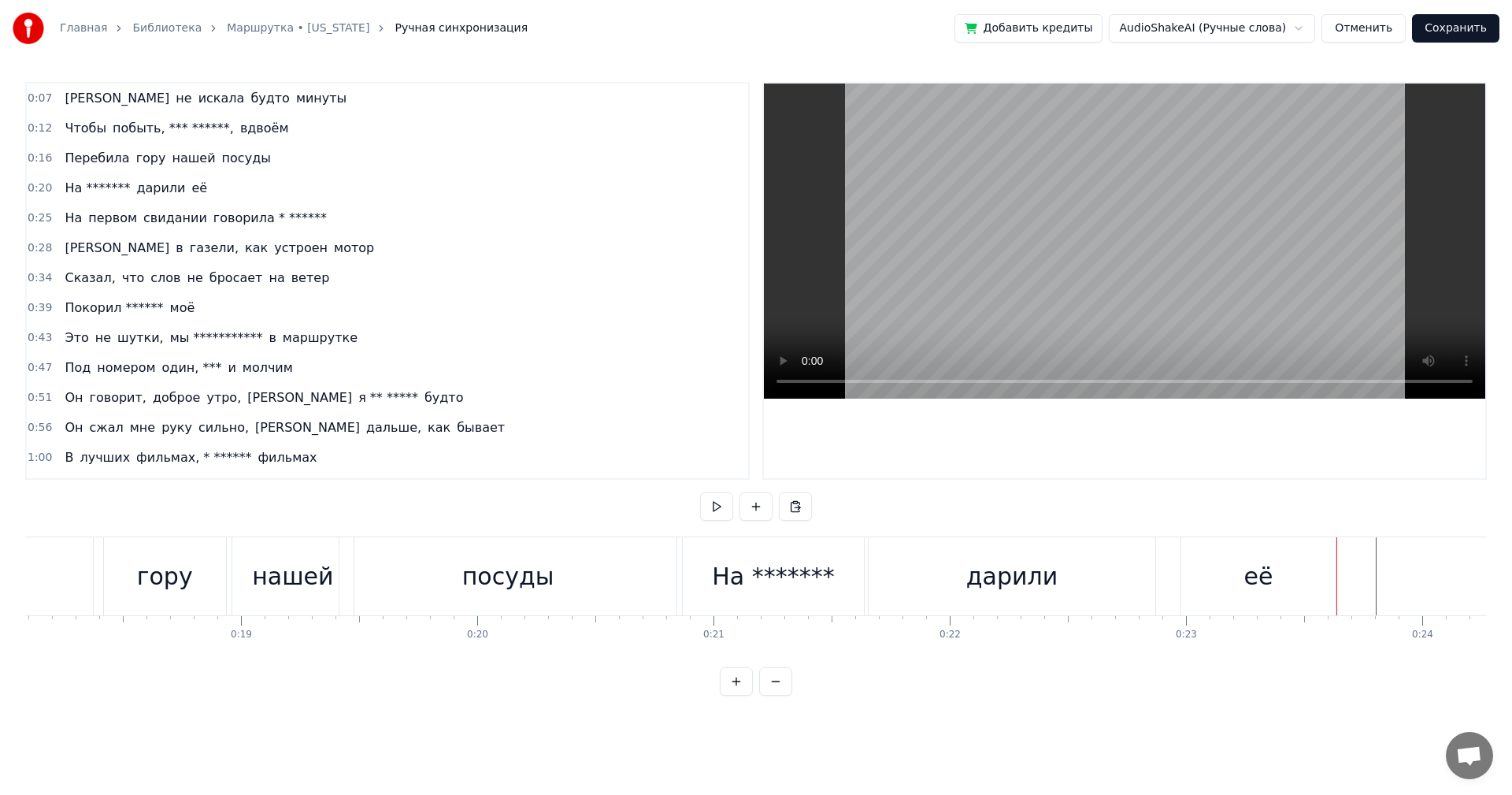
click at [1279, 511] on div "**********" at bounding box center [756, 389] width 1462 height 614
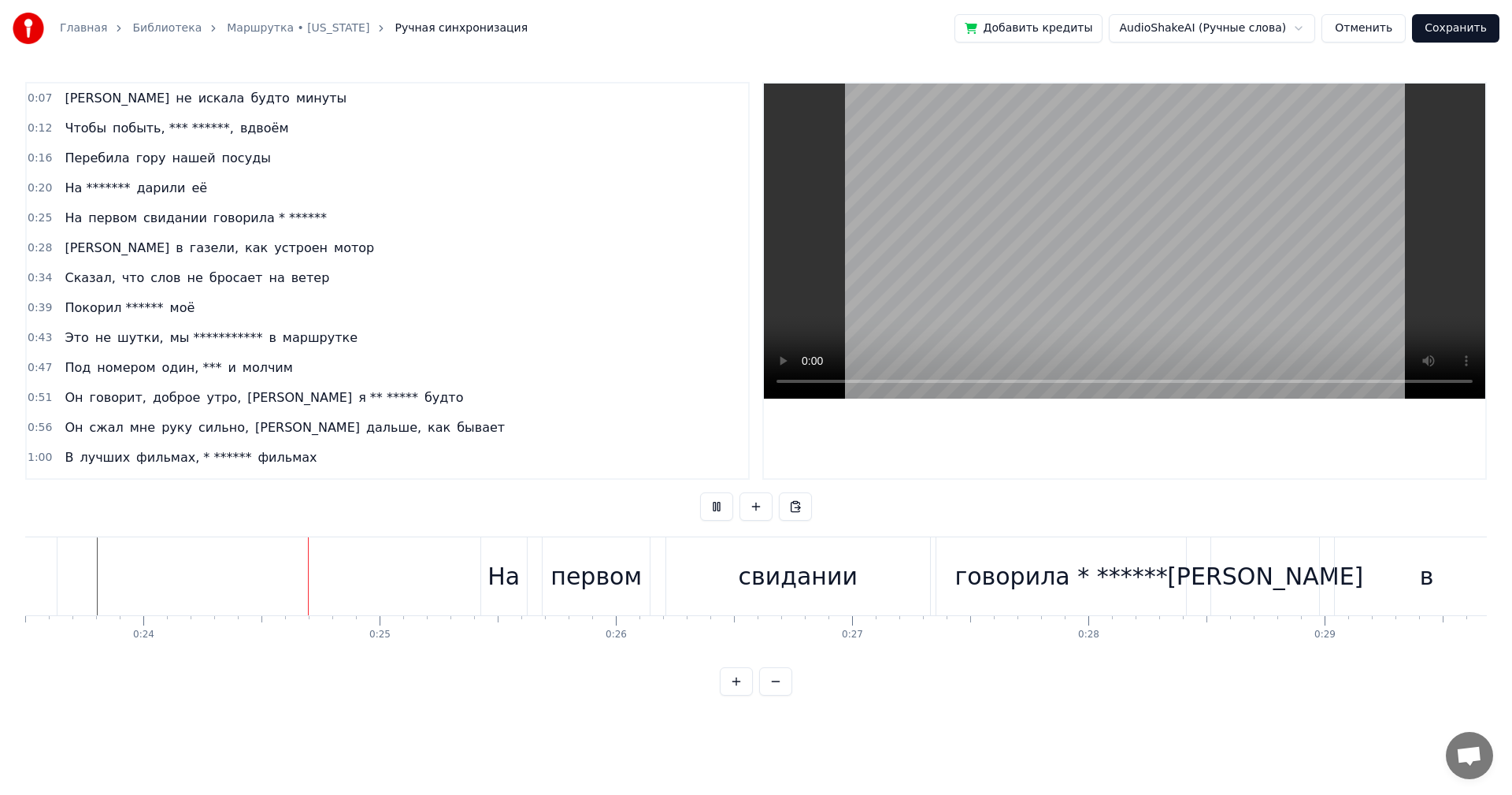
scroll to position [0, 5615]
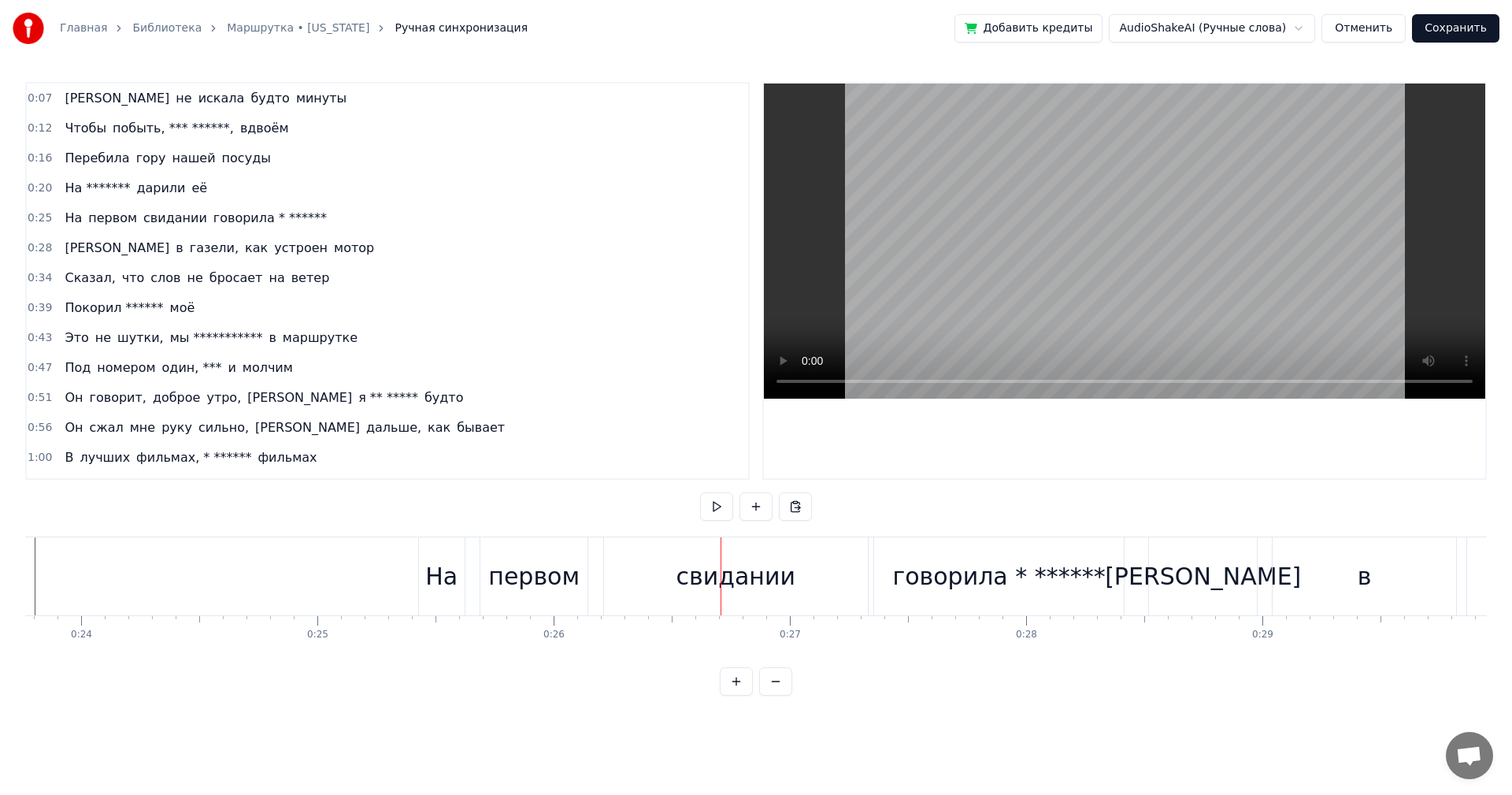
drag, startPoint x: 602, startPoint y: 587, endPoint x: 611, endPoint y: 586, distance: 9.1
click at [602, 587] on div "На первом свидании говорила * ******" at bounding box center [774, 576] width 710 height 78
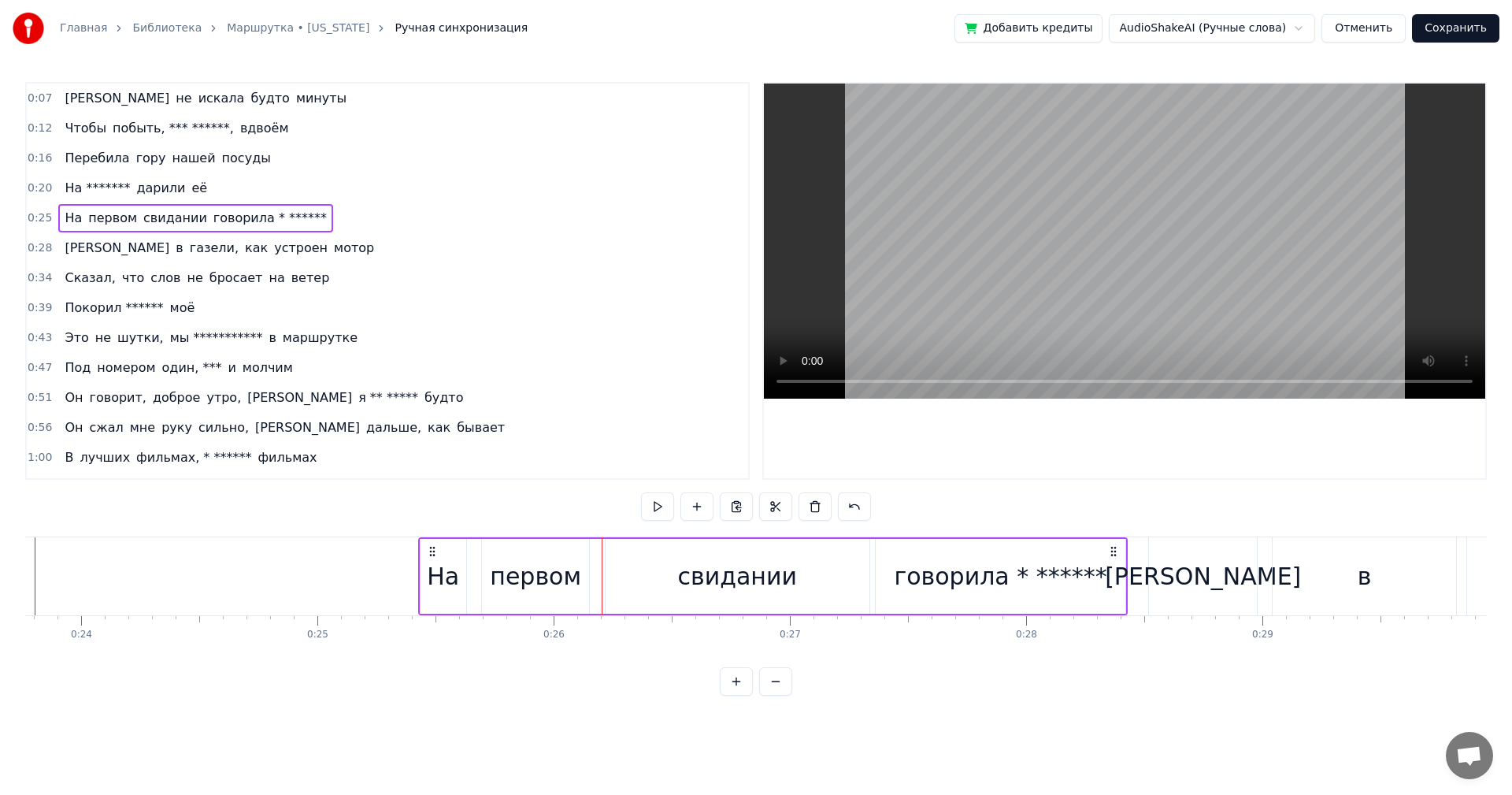
drag, startPoint x: 602, startPoint y: 583, endPoint x: 583, endPoint y: 584, distance: 19.0
click at [583, 584] on div "На первом свидании говорила * ******" at bounding box center [774, 576] width 710 height 78
click at [649, 578] on div "свидании" at bounding box center [737, 577] width 264 height 75
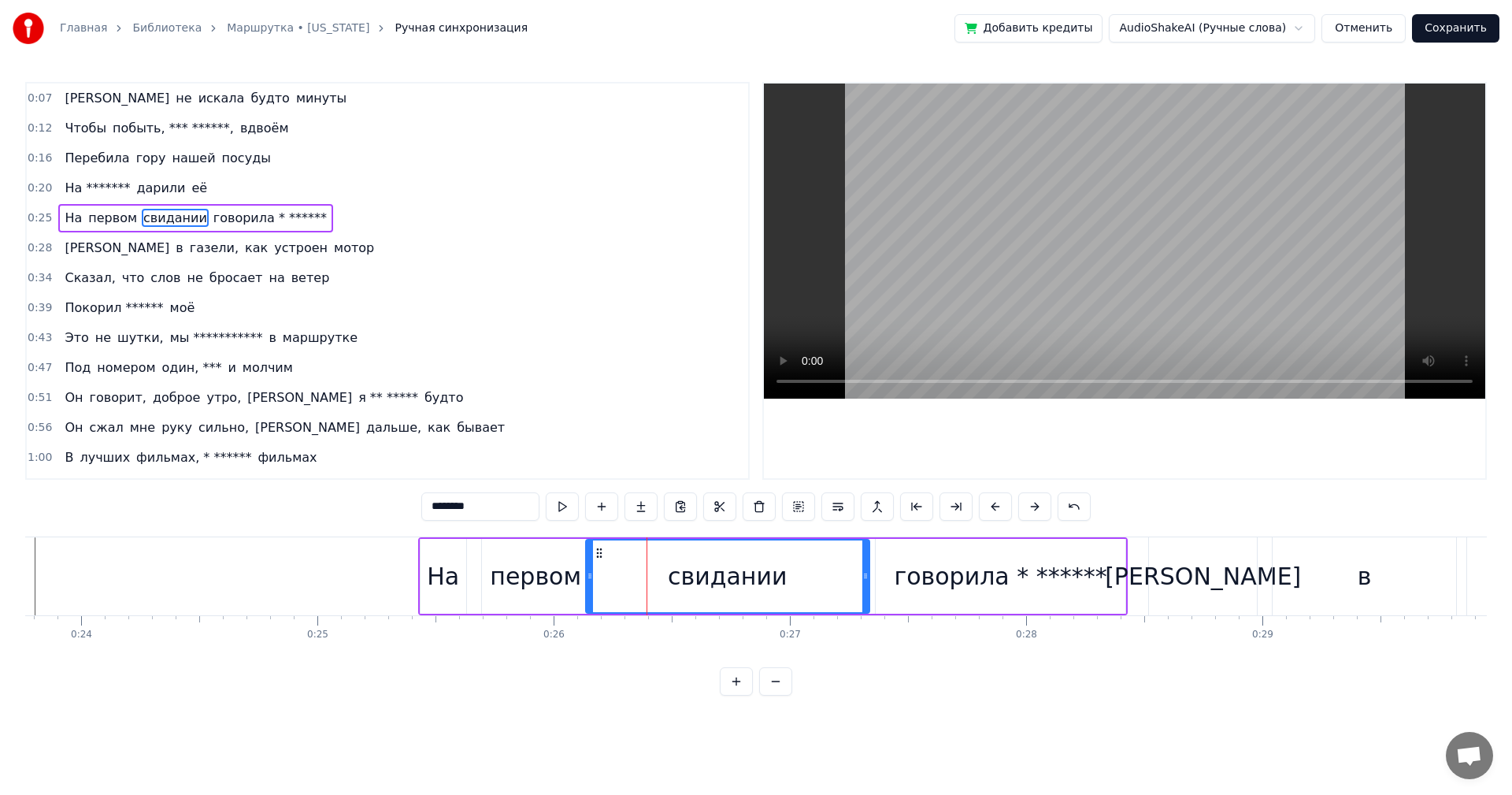
drag, startPoint x: 607, startPoint y: 577, endPoint x: 588, endPoint y: 577, distance: 19.0
click at [588, 577] on icon at bounding box center [590, 576] width 7 height 13
click at [557, 569] on div "первом" at bounding box center [535, 576] width 91 height 36
type input "******"
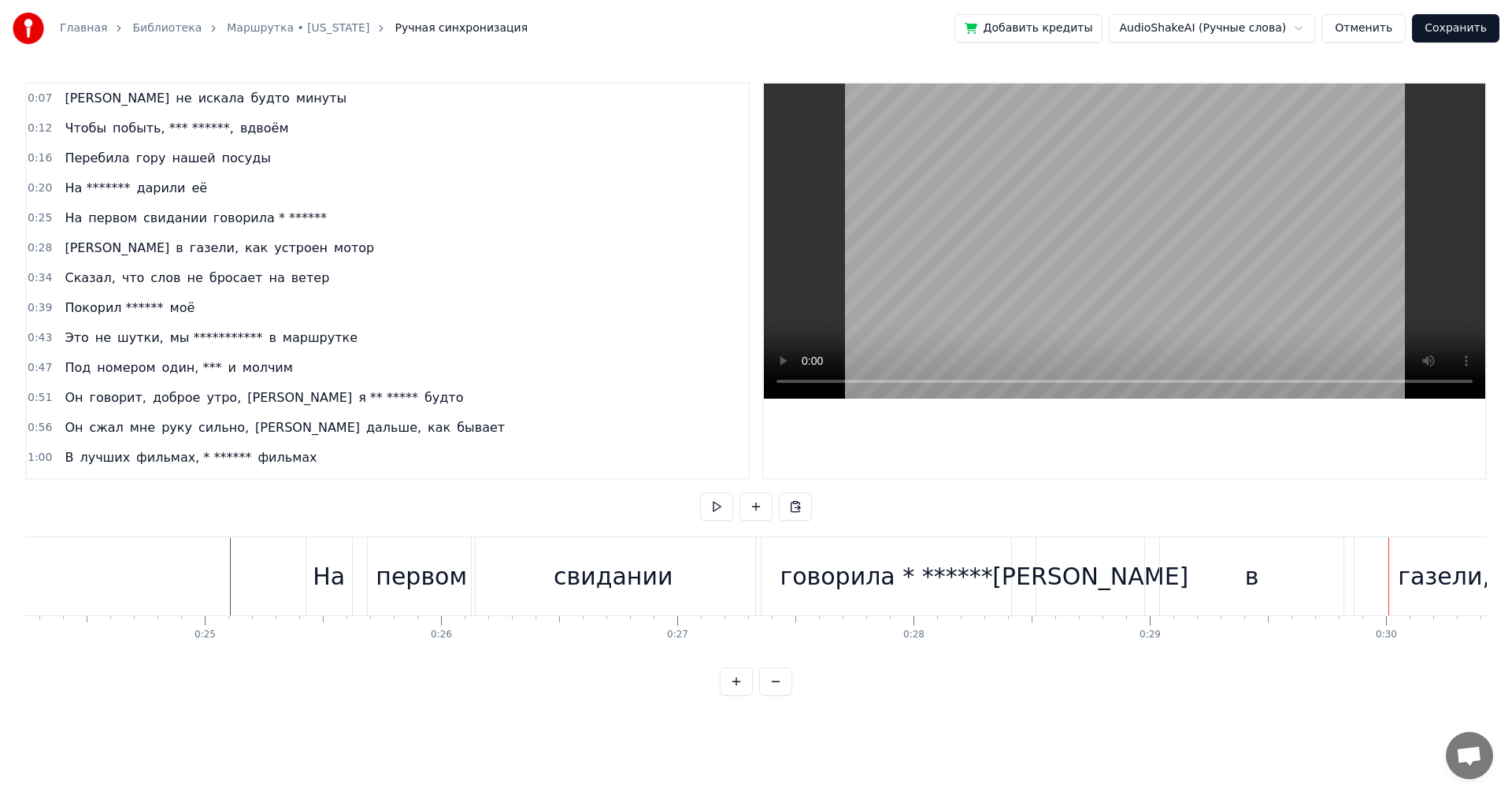
scroll to position [0, 5932]
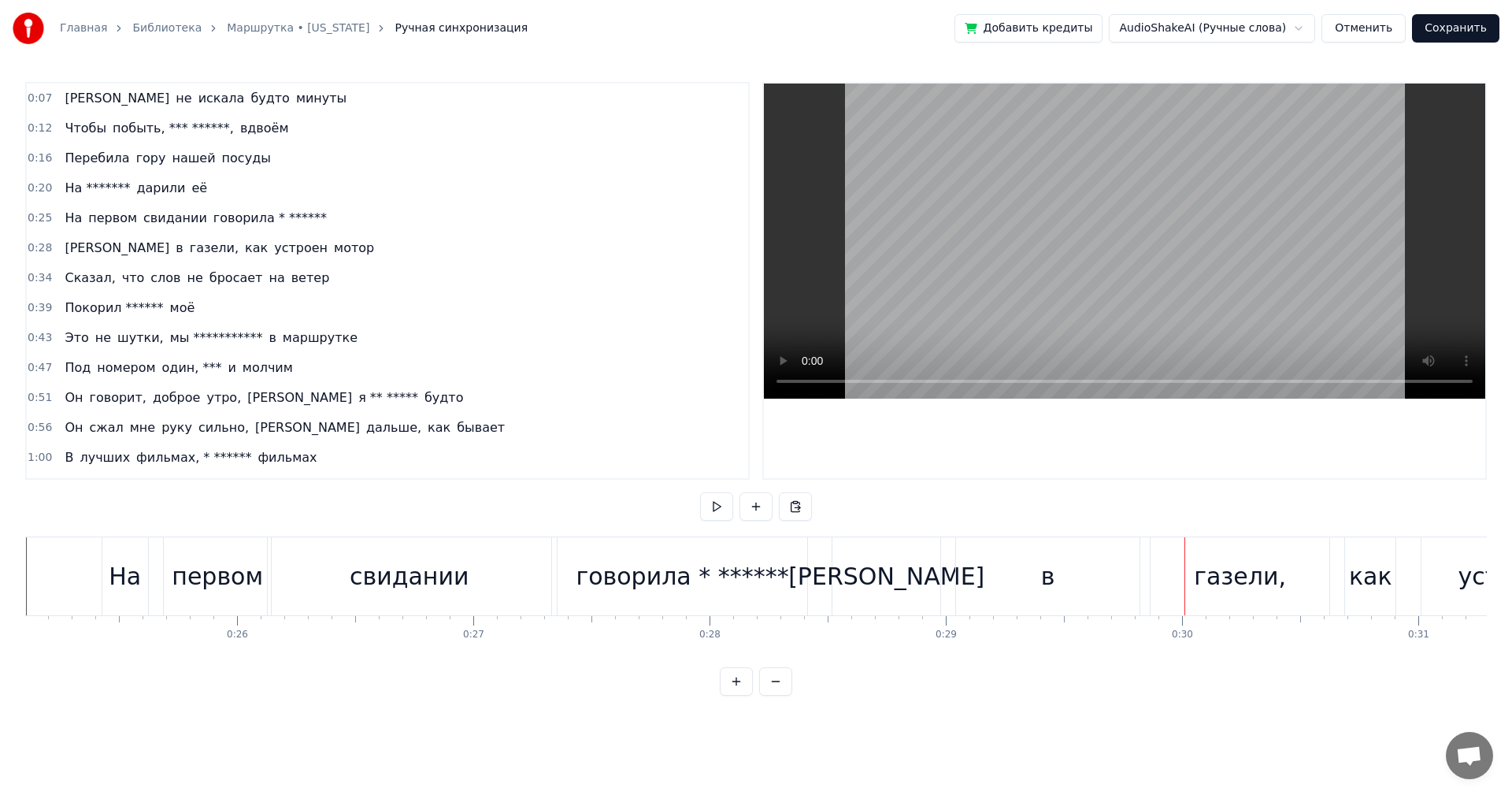
click at [1027, 585] on div "в" at bounding box center [1048, 576] width 184 height 78
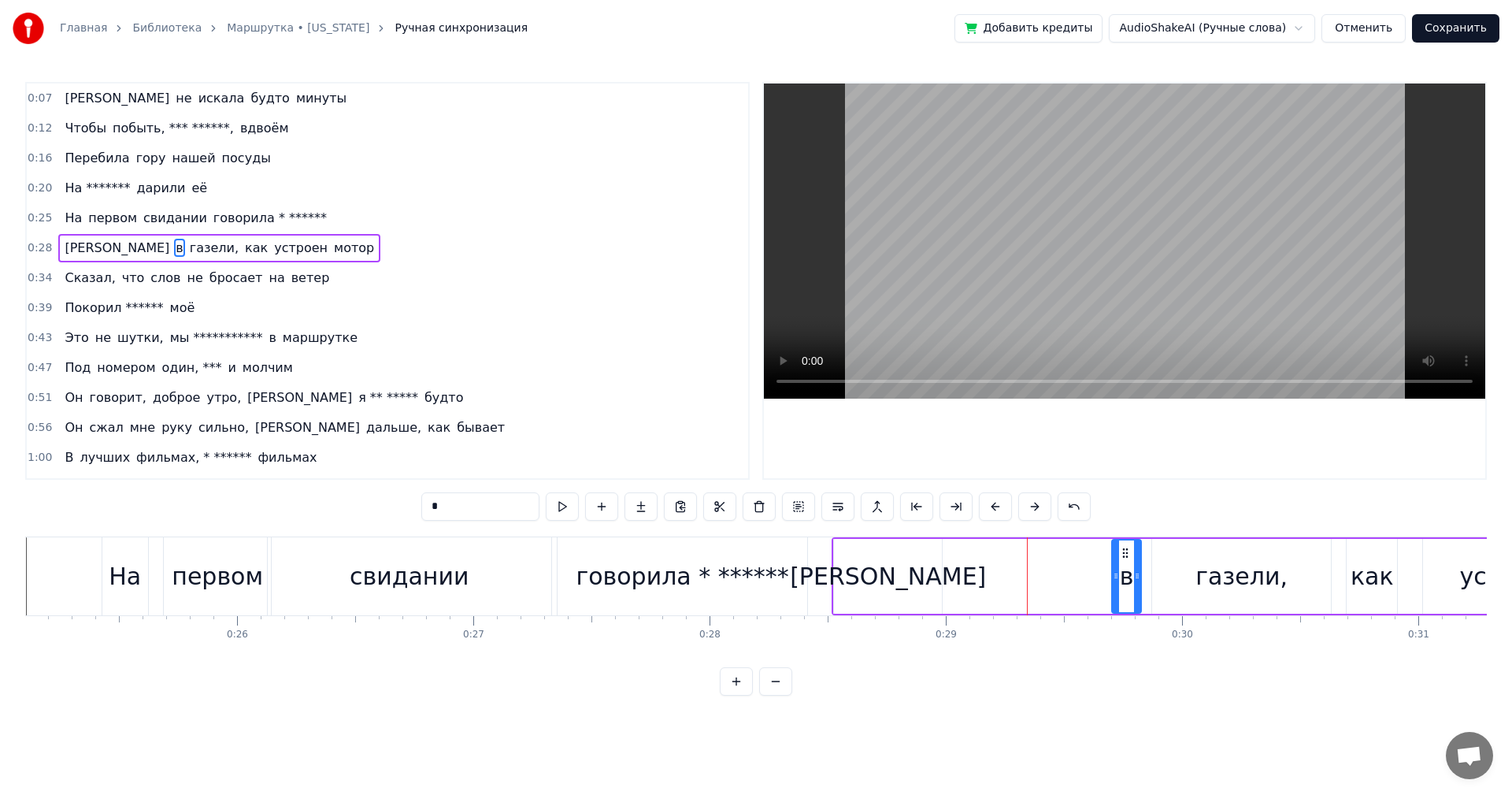
drag, startPoint x: 961, startPoint y: 588, endPoint x: 1115, endPoint y: 588, distance: 154.0
click at [1115, 588] on div at bounding box center [1115, 576] width 7 height 71
click at [936, 589] on div "И" at bounding box center [888, 577] width 108 height 75
type input "*"
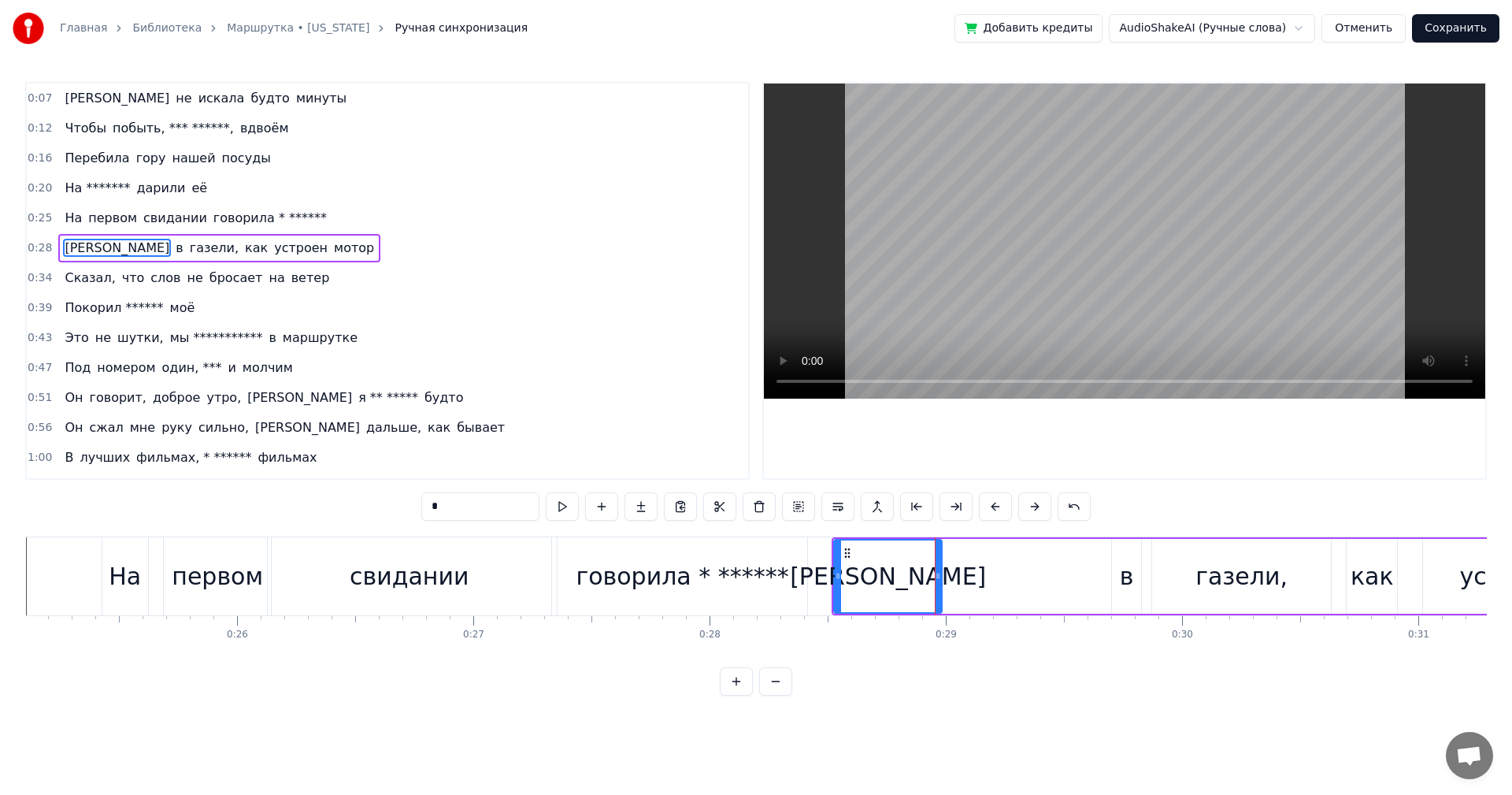
drag, startPoint x: 913, startPoint y: 585, endPoint x: 961, endPoint y: 586, distance: 48.0
click at [978, 588] on div "И в газели, как устроен мотор" at bounding box center [1300, 576] width 938 height 78
drag, startPoint x: 942, startPoint y: 579, endPoint x: 933, endPoint y: 581, distance: 9.2
click at [939, 581] on div "И" at bounding box center [888, 577] width 110 height 75
drag, startPoint x: 939, startPoint y: 576, endPoint x: 1103, endPoint y: 580, distance: 164.0
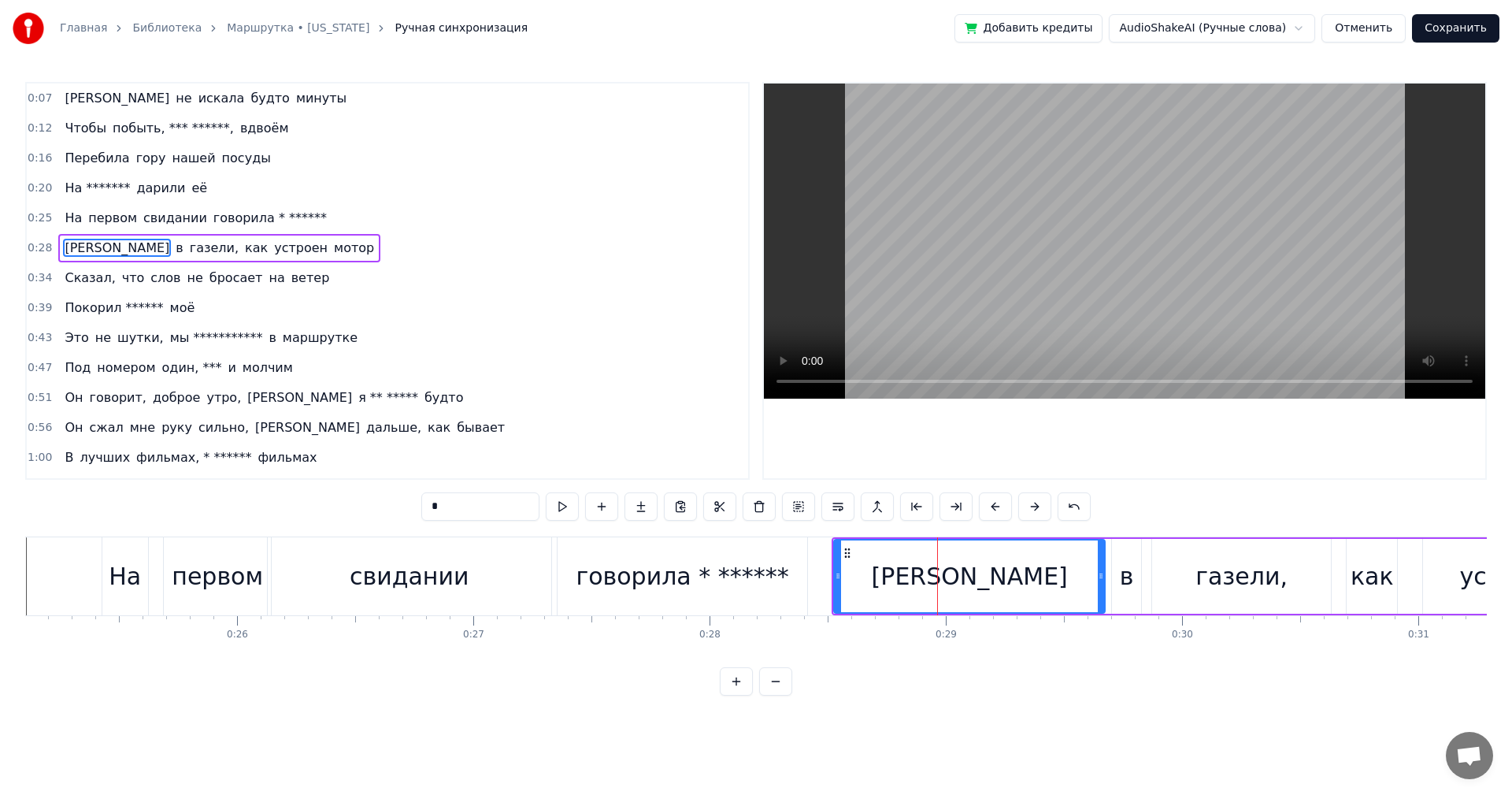
click at [1103, 580] on icon at bounding box center [1101, 576] width 7 height 13
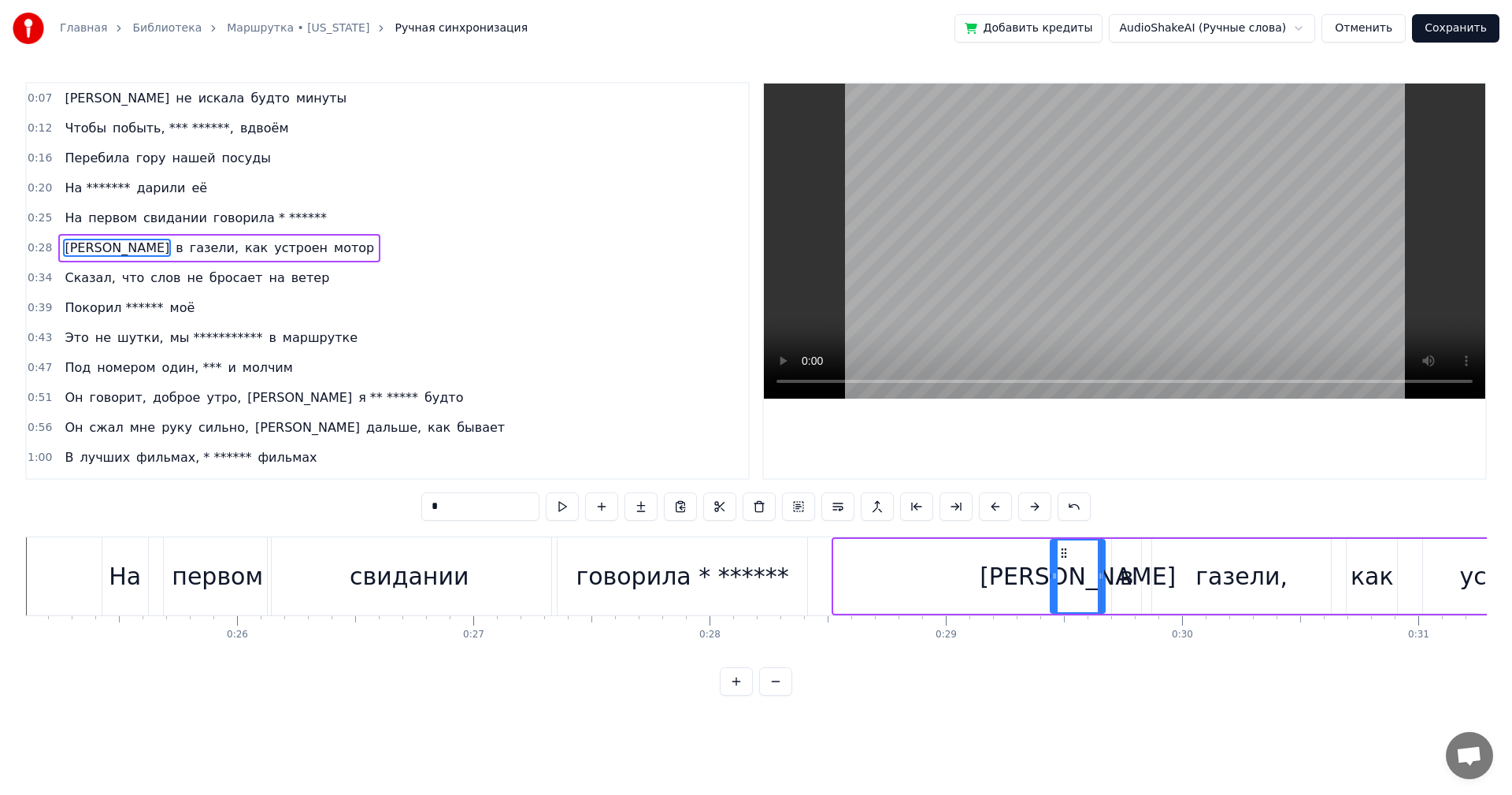
drag, startPoint x: 841, startPoint y: 577, endPoint x: 1060, endPoint y: 581, distance: 219.0
click at [1058, 581] on icon at bounding box center [1055, 576] width 7 height 13
click at [710, 584] on div "говорила * ******" at bounding box center [681, 576] width 213 height 36
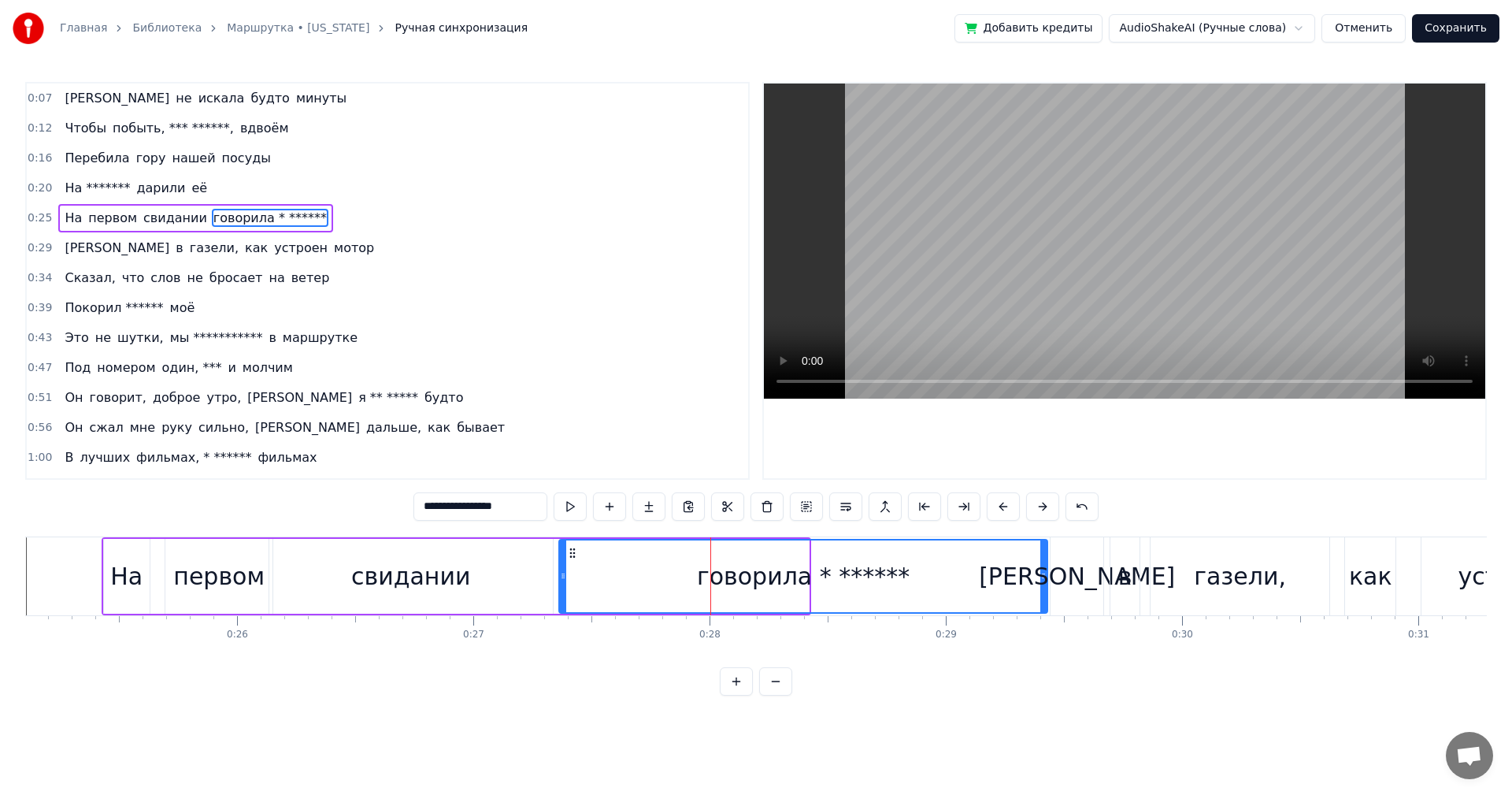
drag, startPoint x: 806, startPoint y: 579, endPoint x: 1044, endPoint y: 588, distance: 238.2
click at [1044, 588] on div at bounding box center [1043, 576] width 7 height 71
click at [557, 529] on div "**********" at bounding box center [756, 389] width 1462 height 614
click at [636, 568] on div "говорила * ******" at bounding box center [804, 576] width 487 height 71
click at [1058, 572] on div "И" at bounding box center [1077, 576] width 53 height 78
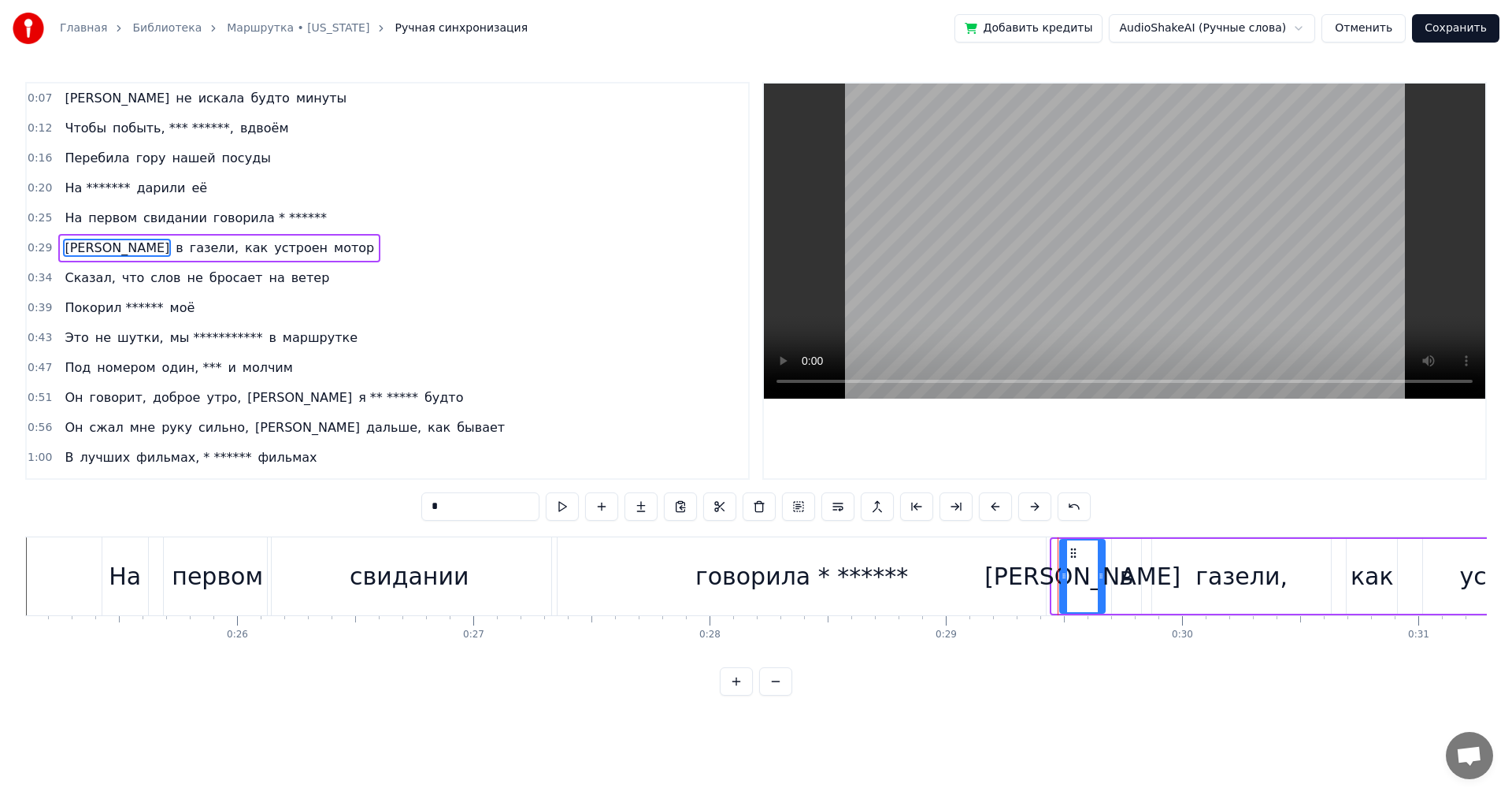
drag, startPoint x: 1056, startPoint y: 577, endPoint x: 1064, endPoint y: 578, distance: 8.1
click at [1064, 578] on icon at bounding box center [1064, 576] width 7 height 13
click at [1018, 578] on div "говорила * ******" at bounding box center [801, 576] width 488 height 78
type input "**********"
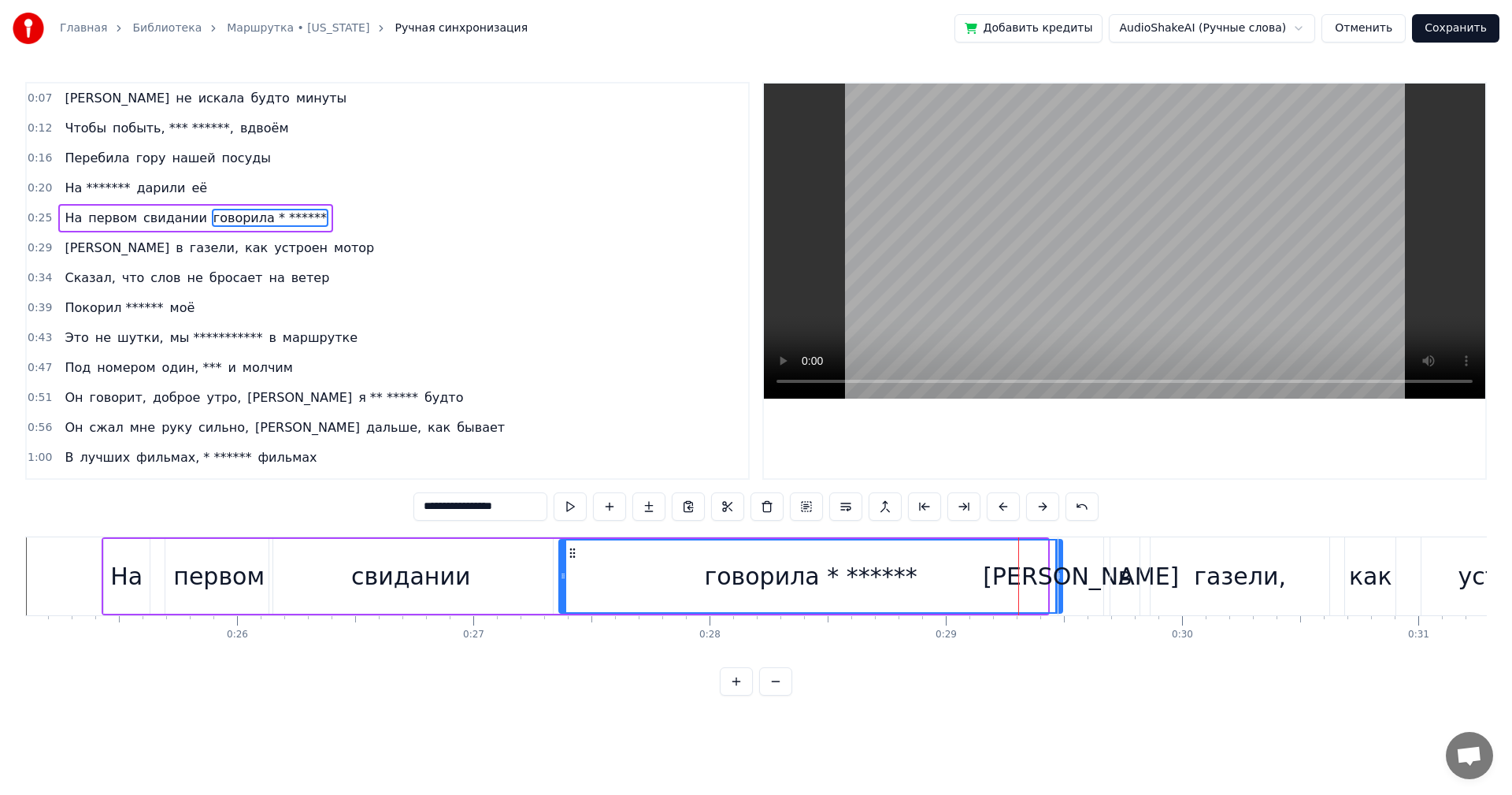
drag, startPoint x: 1044, startPoint y: 577, endPoint x: 1060, endPoint y: 578, distance: 16.0
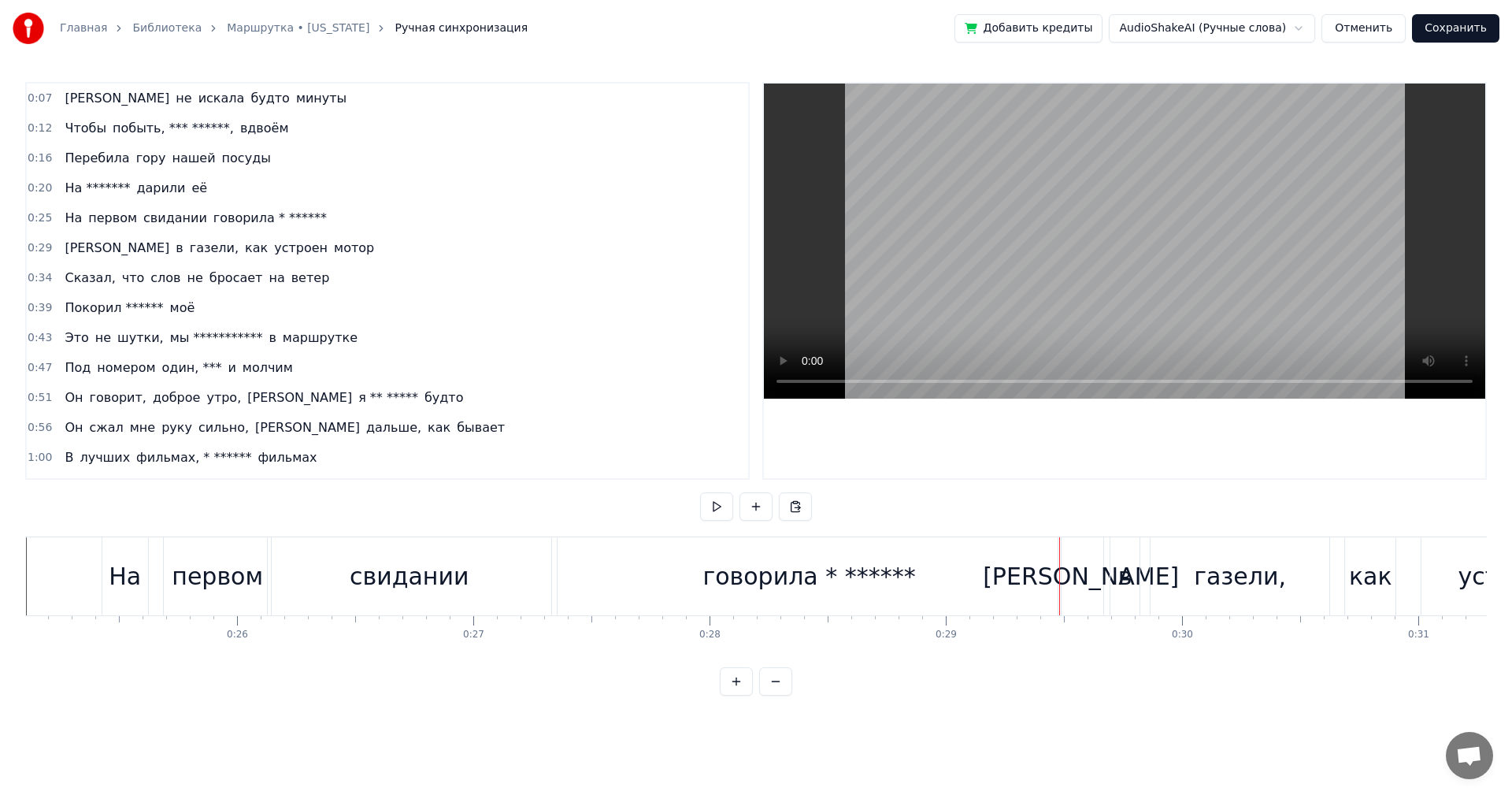
click at [582, 562] on div "говорила * ******" at bounding box center [808, 576] width 503 height 78
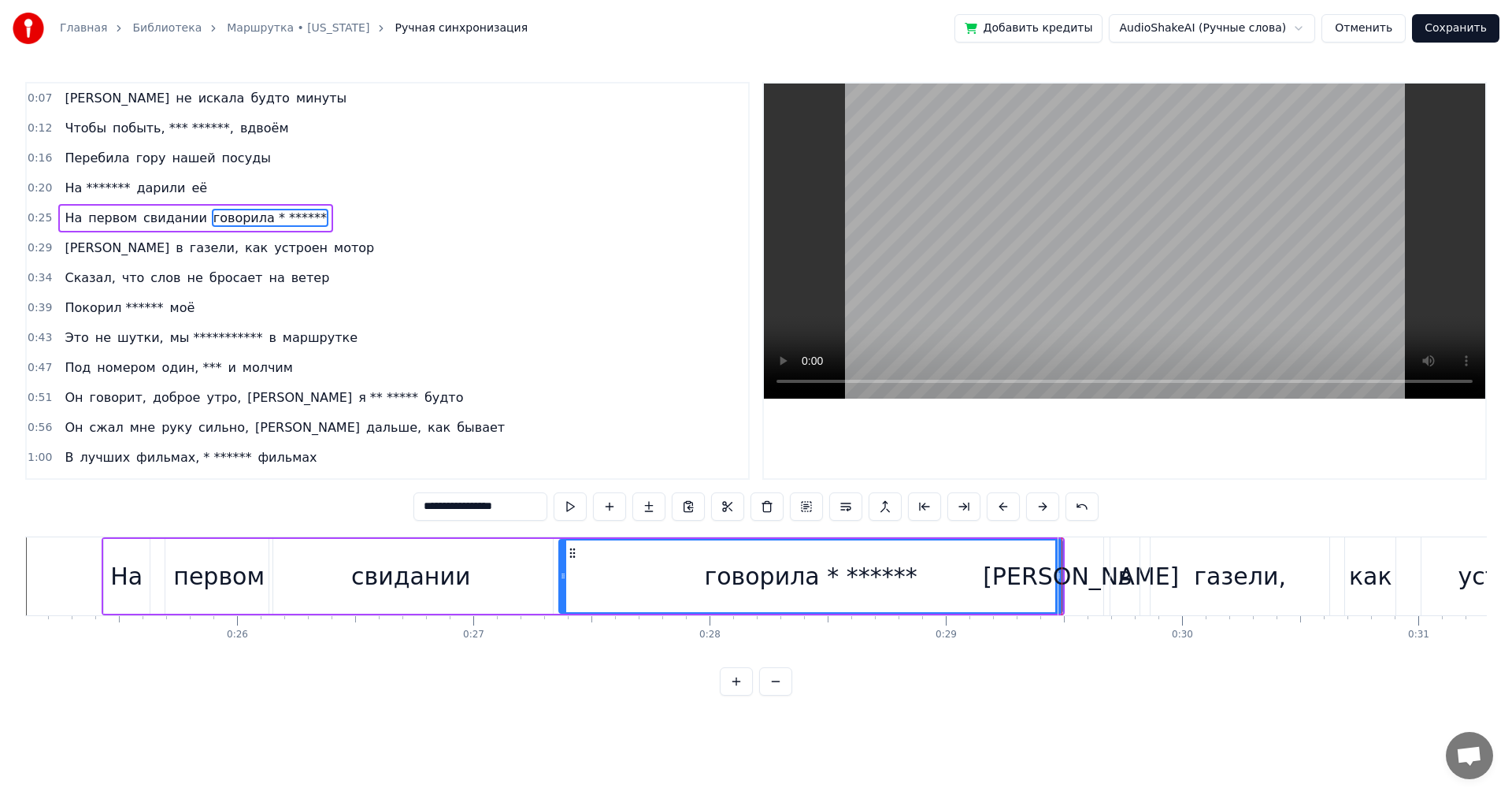
click at [1157, 508] on div "**********" at bounding box center [756, 389] width 1462 height 614
click at [1086, 559] on div "И" at bounding box center [1081, 576] width 196 height 36
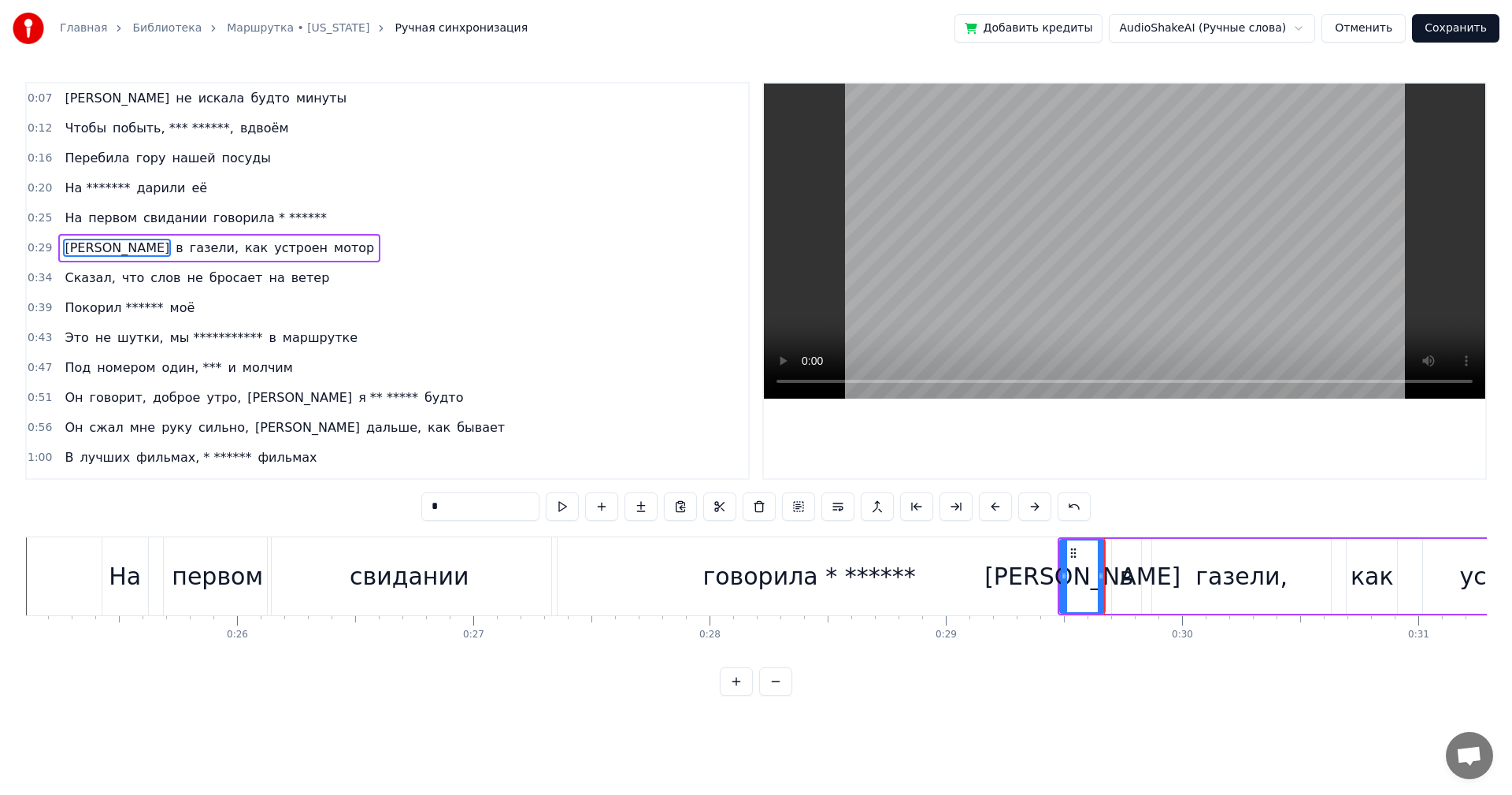
click at [1117, 564] on div "в" at bounding box center [1127, 577] width 29 height 75
click at [1184, 562] on div "газели," at bounding box center [1242, 577] width 179 height 75
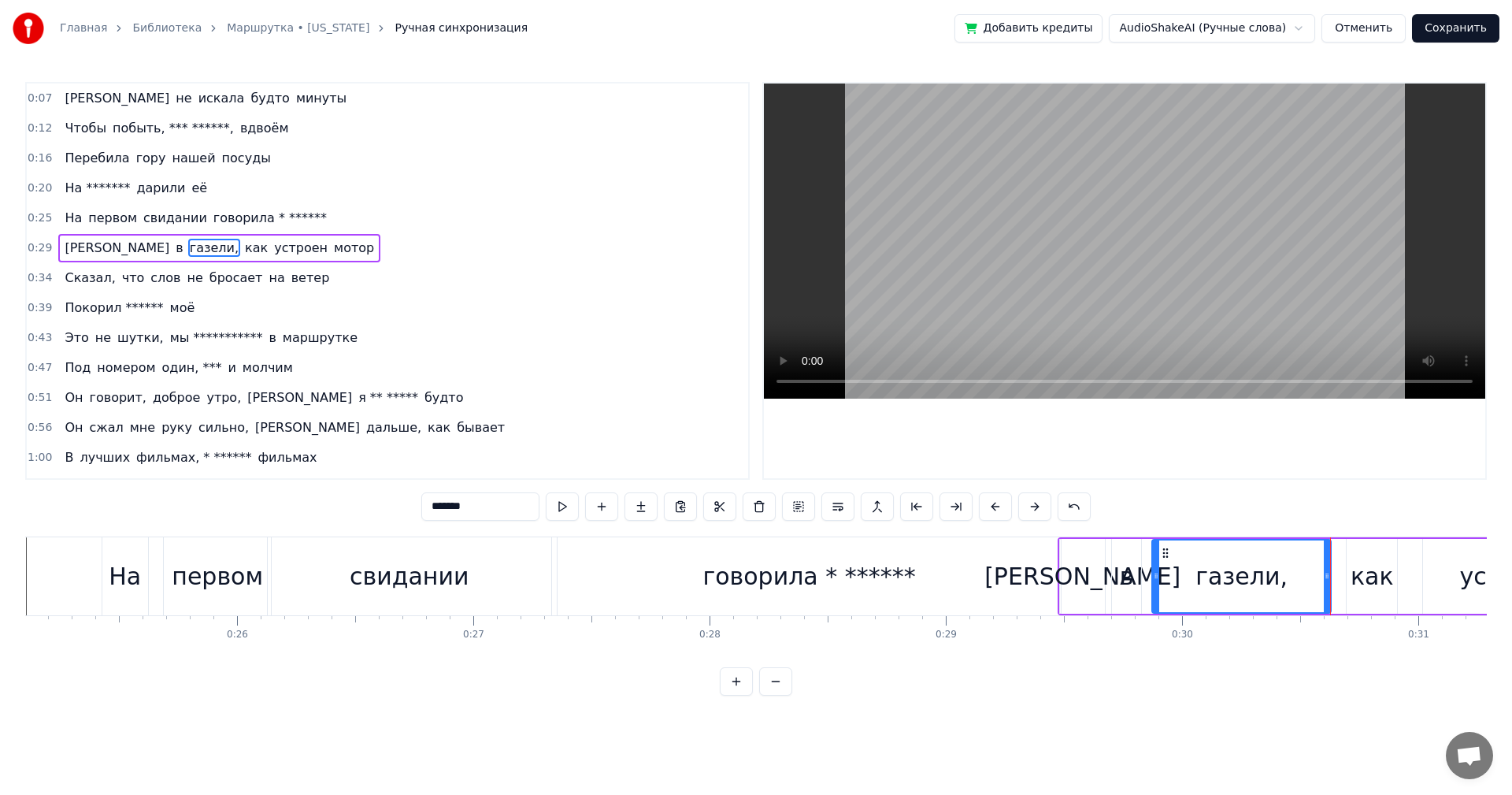
click at [1348, 581] on div "как" at bounding box center [1371, 577] width 50 height 75
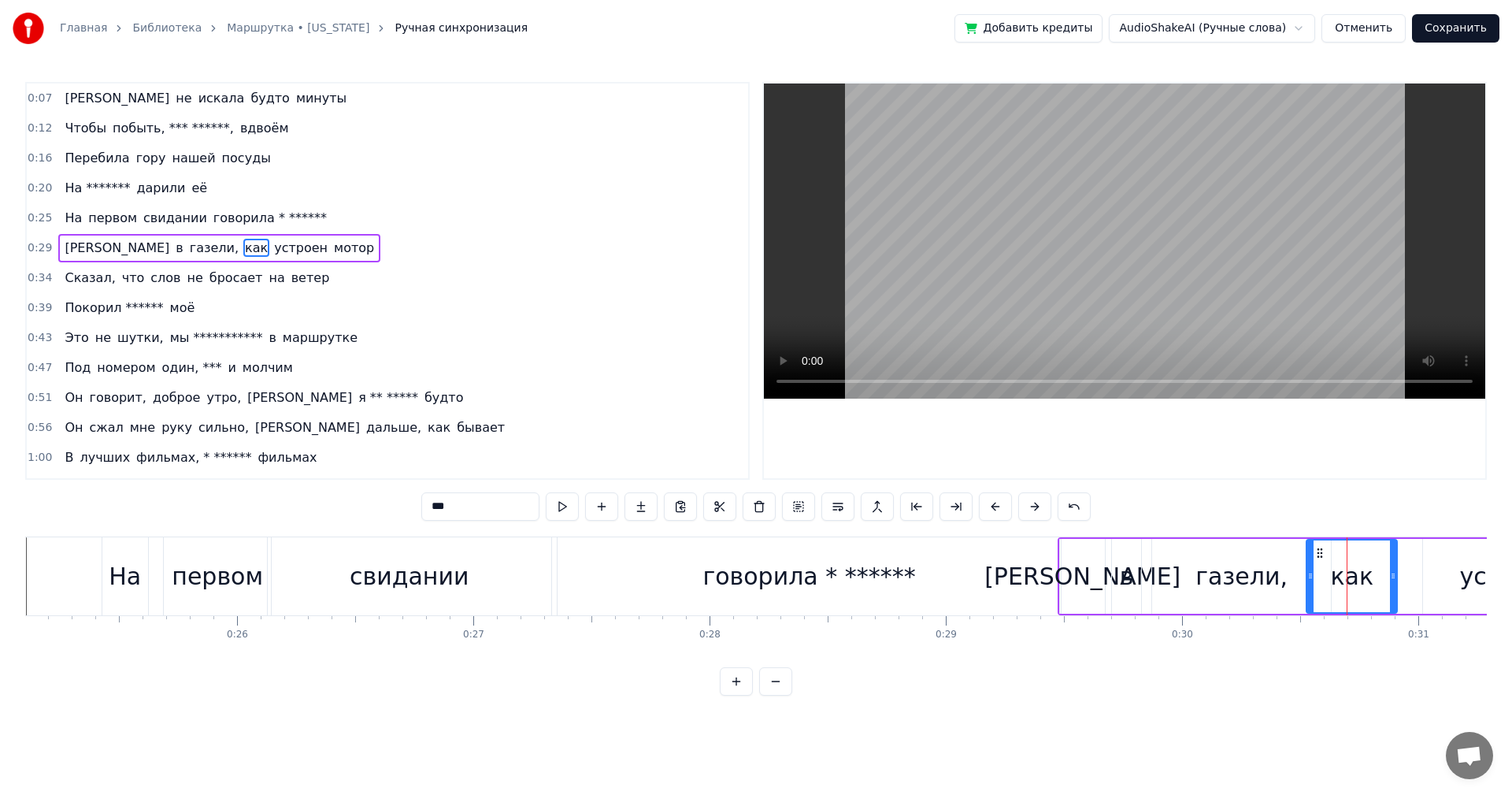
drag, startPoint x: 1349, startPoint y: 580, endPoint x: 1309, endPoint y: 586, distance: 40.4
click at [1309, 586] on div at bounding box center [1311, 576] width 7 height 71
click at [1245, 579] on div "газели," at bounding box center [1242, 576] width 92 height 36
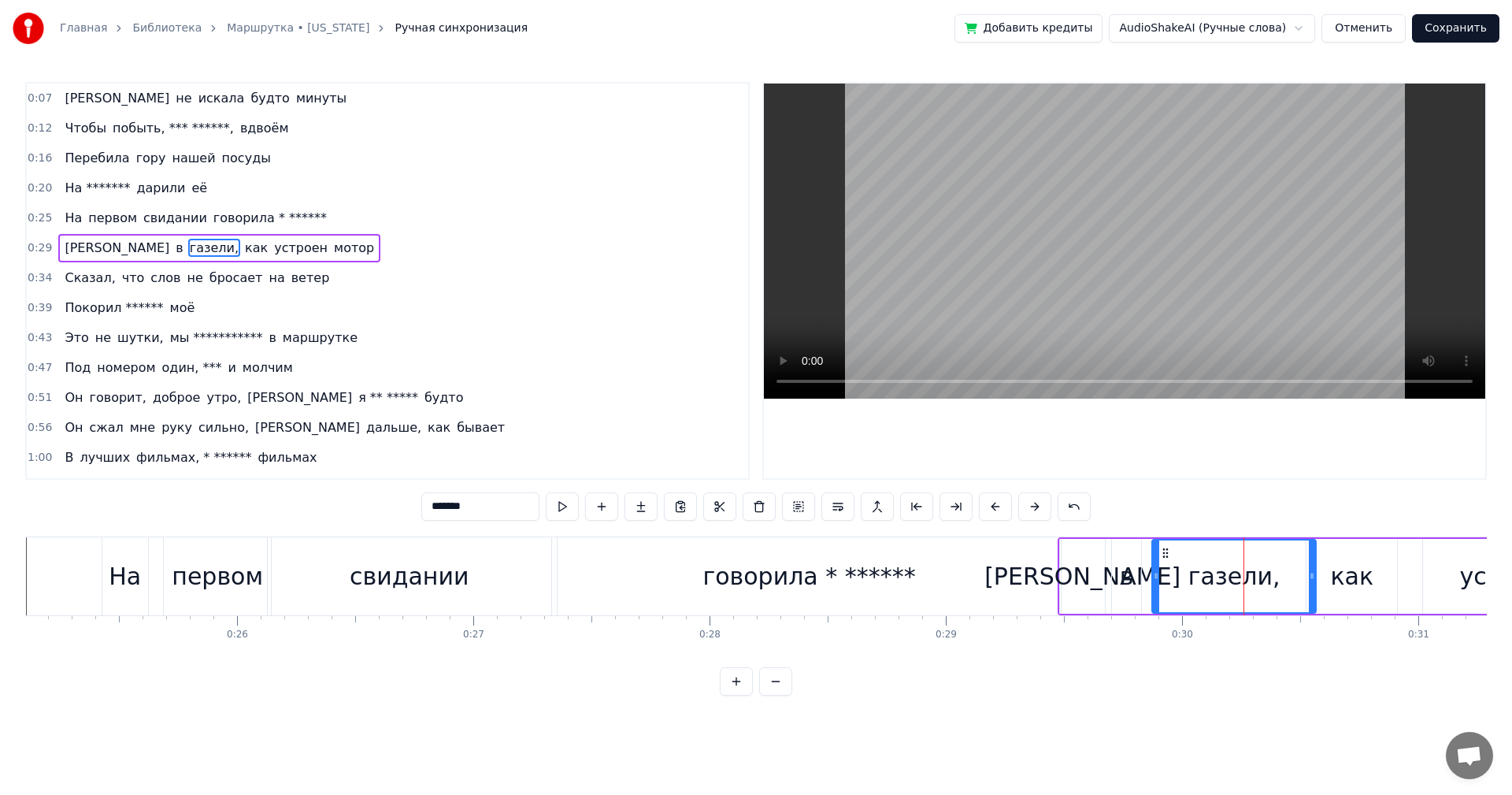
drag, startPoint x: 1325, startPoint y: 573, endPoint x: 1317, endPoint y: 578, distance: 9.4
click at [1309, 578] on icon at bounding box center [1312, 576] width 7 height 13
click at [1390, 577] on div "как" at bounding box center [1352, 577] width 90 height 75
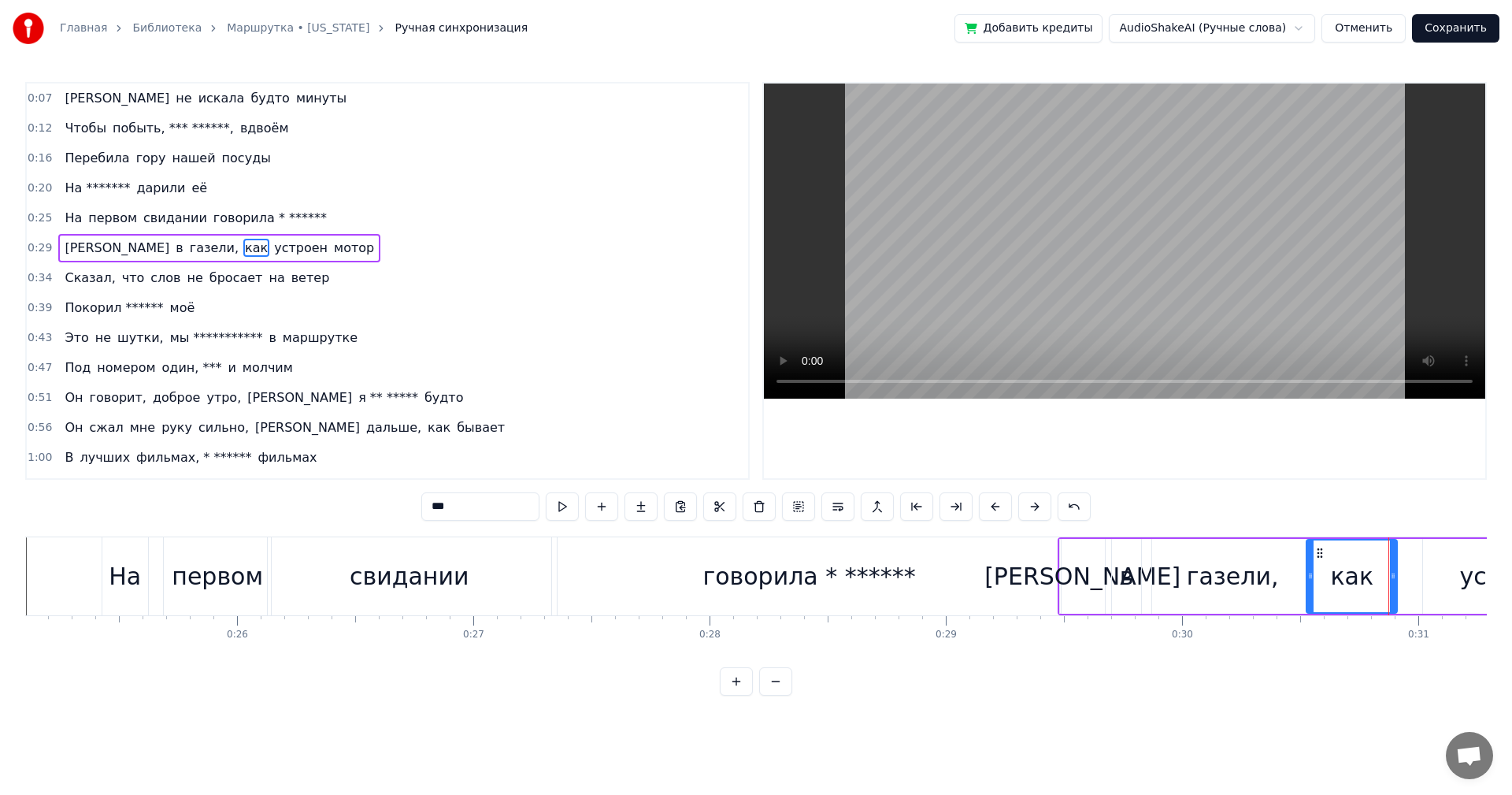
click at [1355, 578] on div "как" at bounding box center [1351, 576] width 43 height 36
drag, startPoint x: 1393, startPoint y: 572, endPoint x: 1379, endPoint y: 575, distance: 14.3
click at [1379, 575] on icon at bounding box center [1381, 576] width 7 height 13
click at [1458, 569] on div "устроен" at bounding box center [1510, 577] width 174 height 75
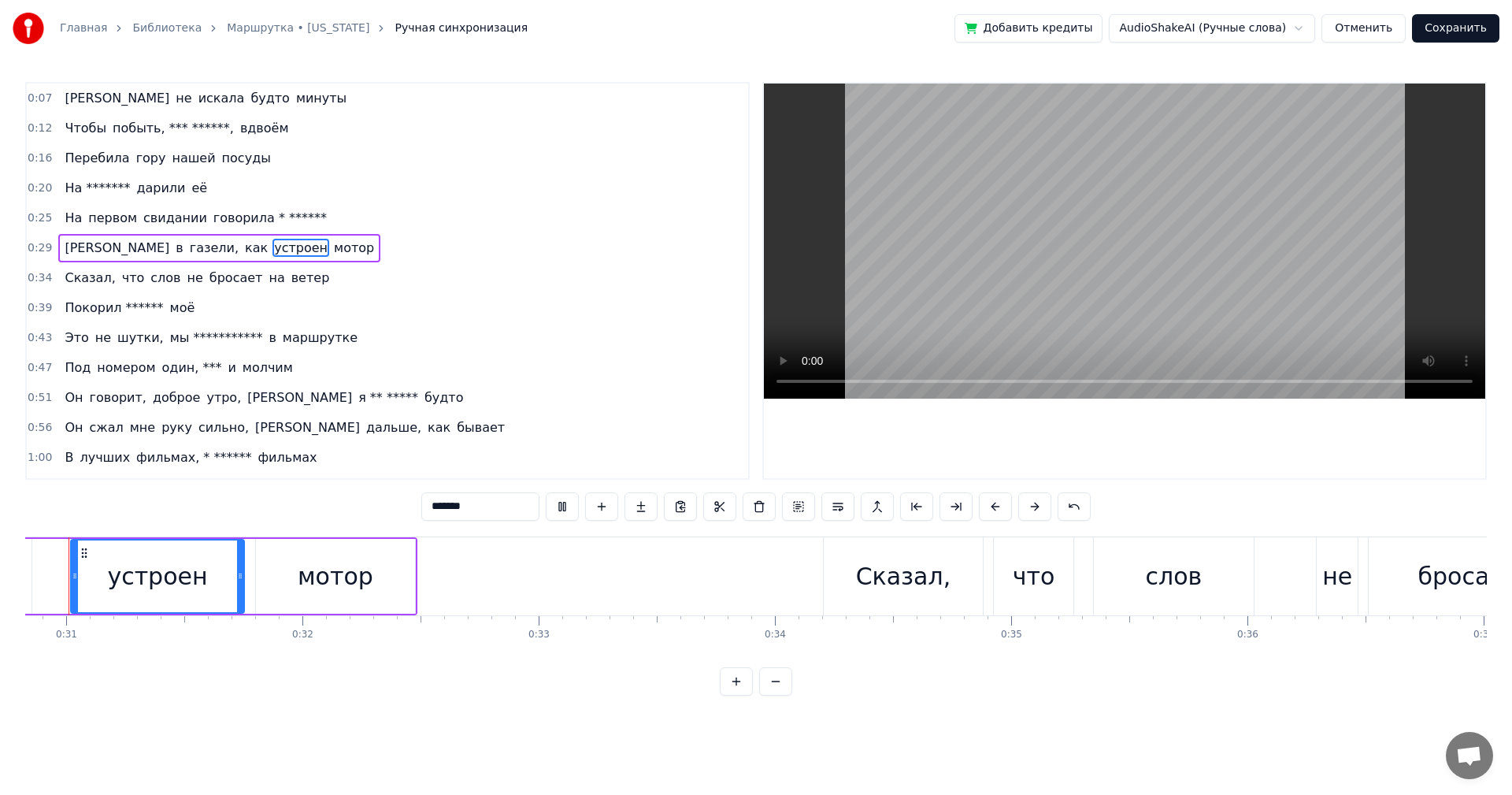
scroll to position [0, 7248]
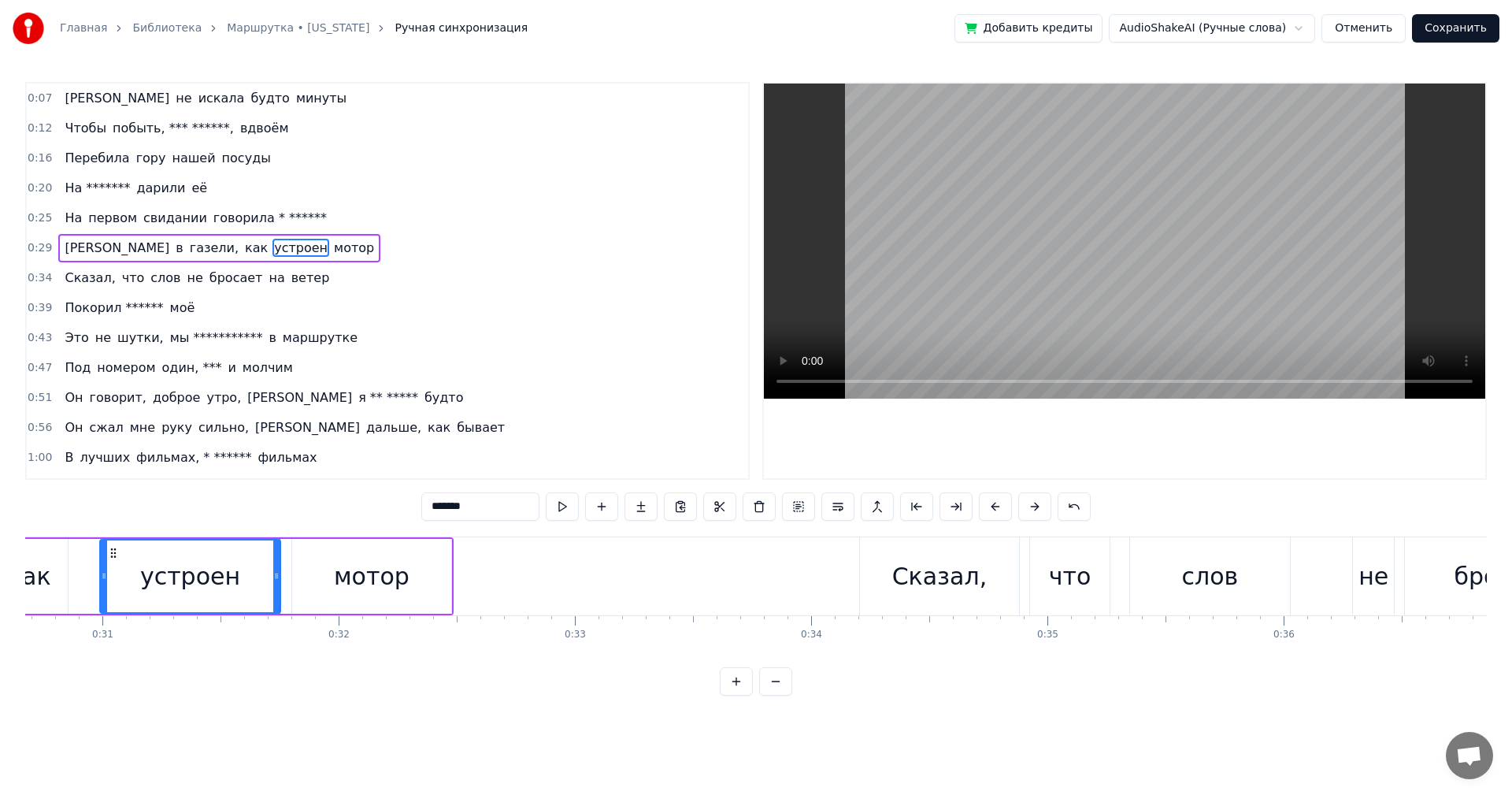
click at [106, 579] on icon at bounding box center [104, 576] width 7 height 13
click at [343, 558] on div "мотор" at bounding box center [372, 576] width 76 height 36
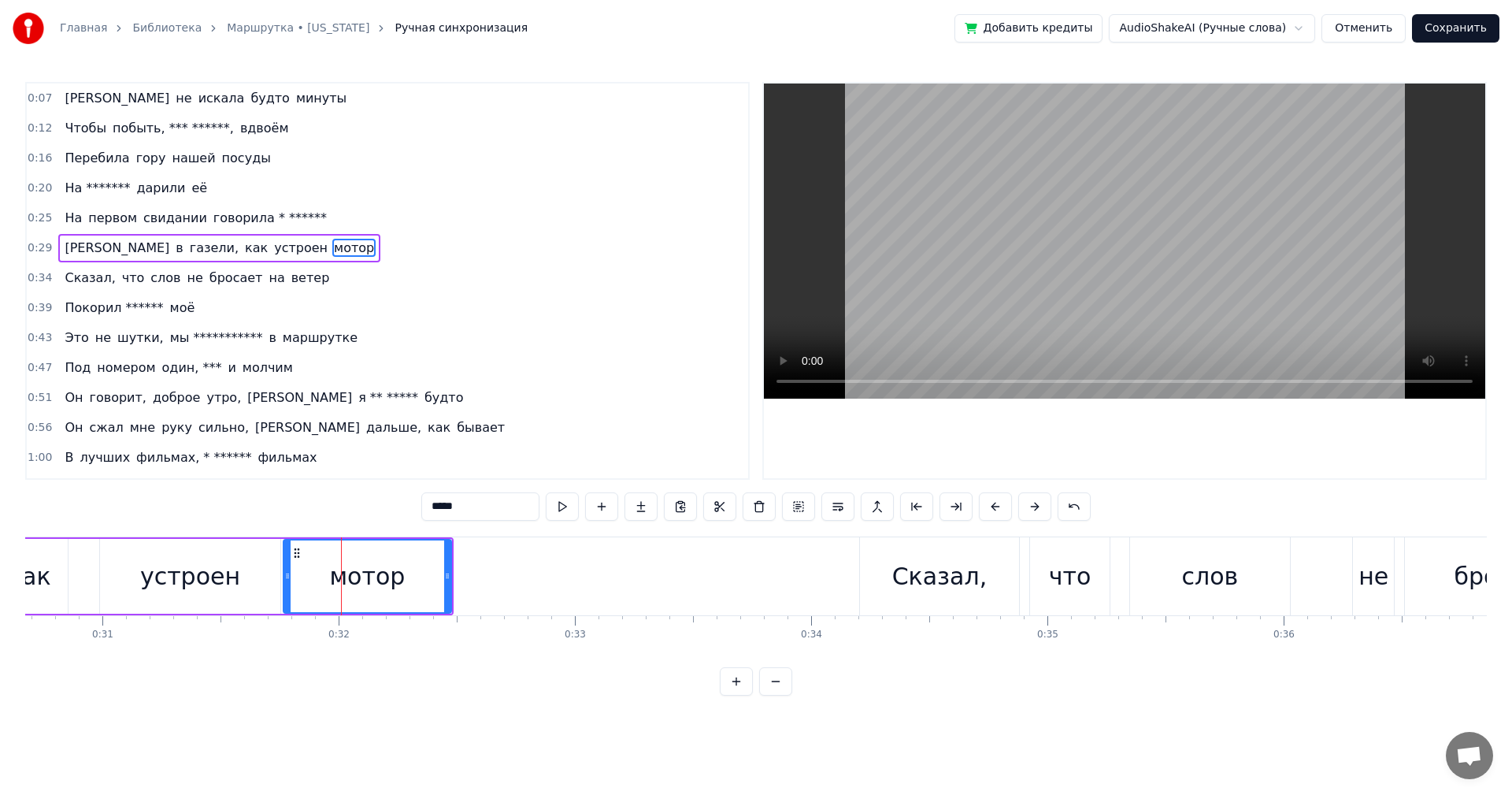
drag, startPoint x: 295, startPoint y: 572, endPoint x: 283, endPoint y: 574, distance: 12.2
click at [288, 575] on icon at bounding box center [287, 576] width 7 height 13
click at [59, 563] on div "как" at bounding box center [29, 577] width 77 height 75
type input "***"
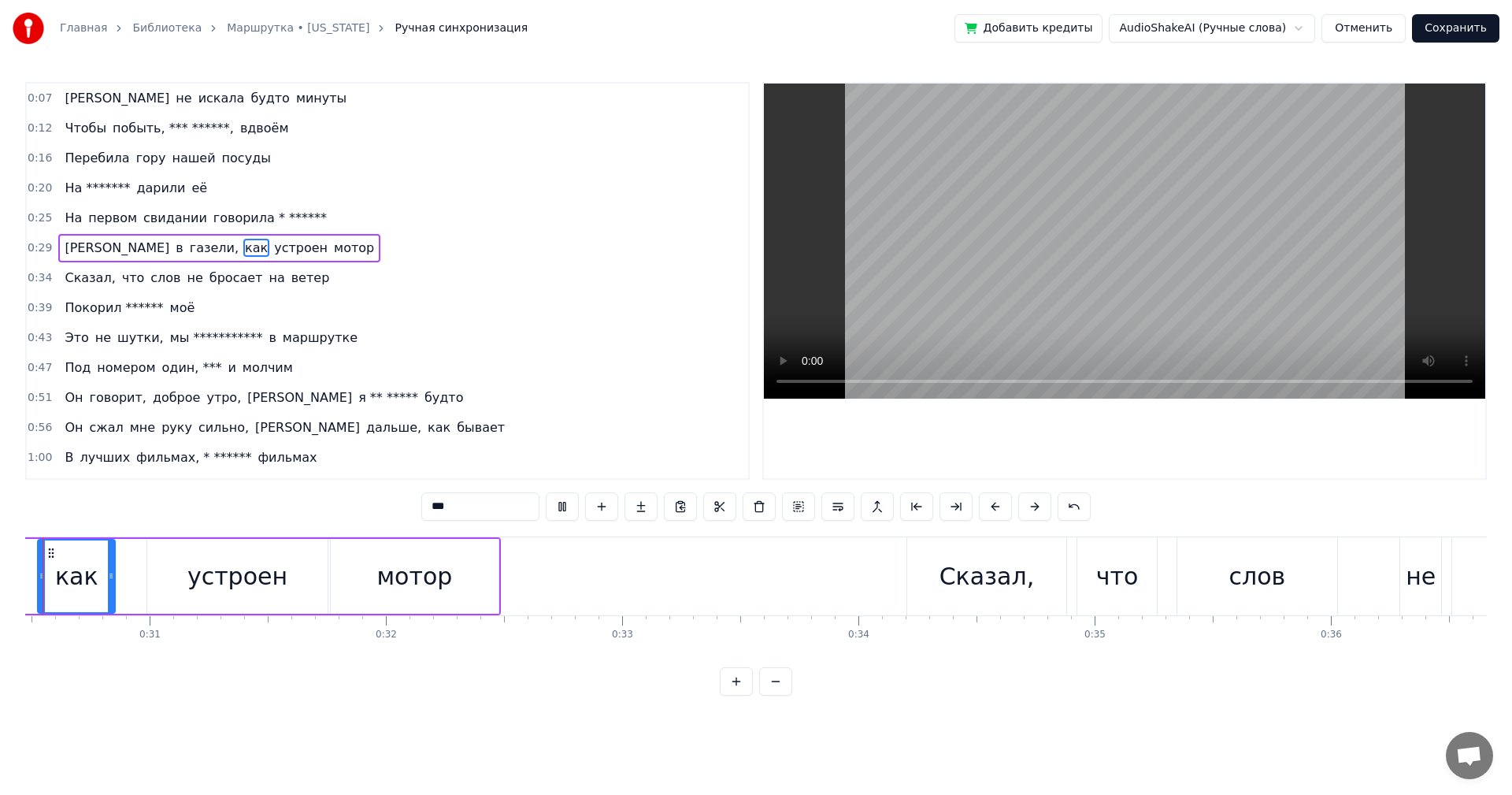
scroll to position [0, 7133]
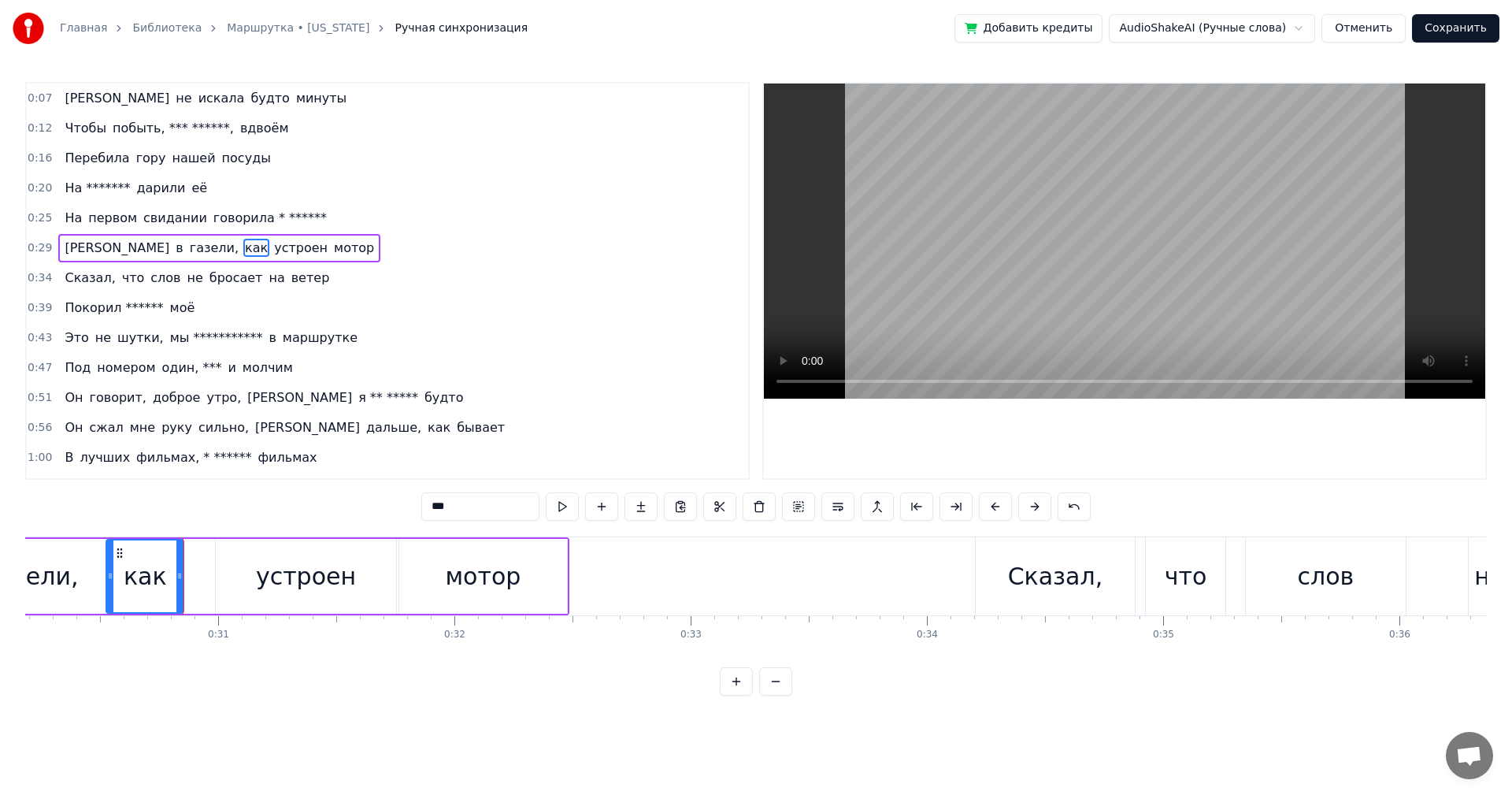
click at [202, 519] on div "**********" at bounding box center [756, 389] width 1462 height 614
click at [193, 562] on div "И в газели, как устроен мотор" at bounding box center [214, 576] width 712 height 78
click at [233, 568] on div "устроен" at bounding box center [306, 577] width 181 height 75
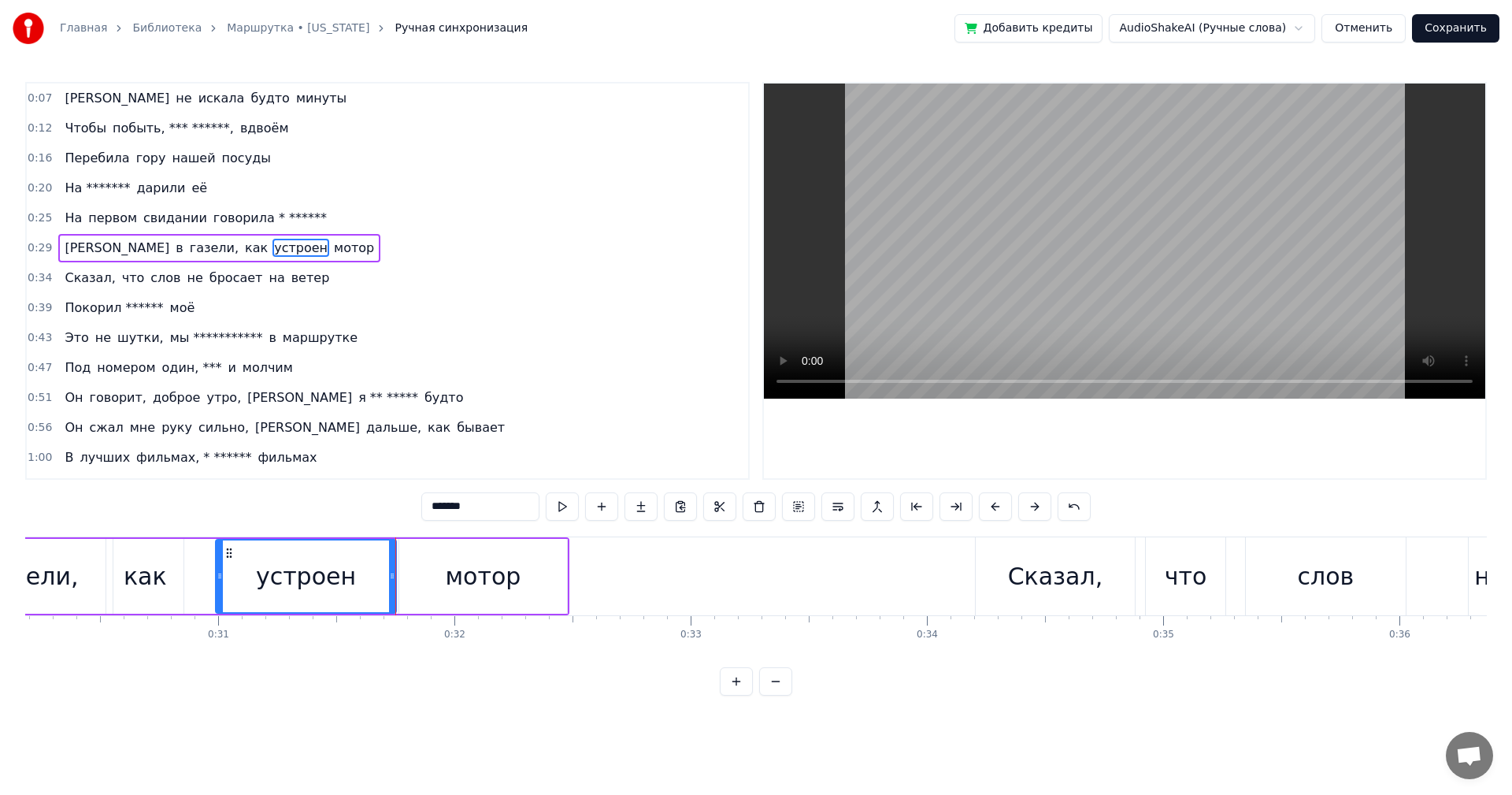
click at [427, 579] on div "мотор" at bounding box center [483, 577] width 168 height 75
type input "*****"
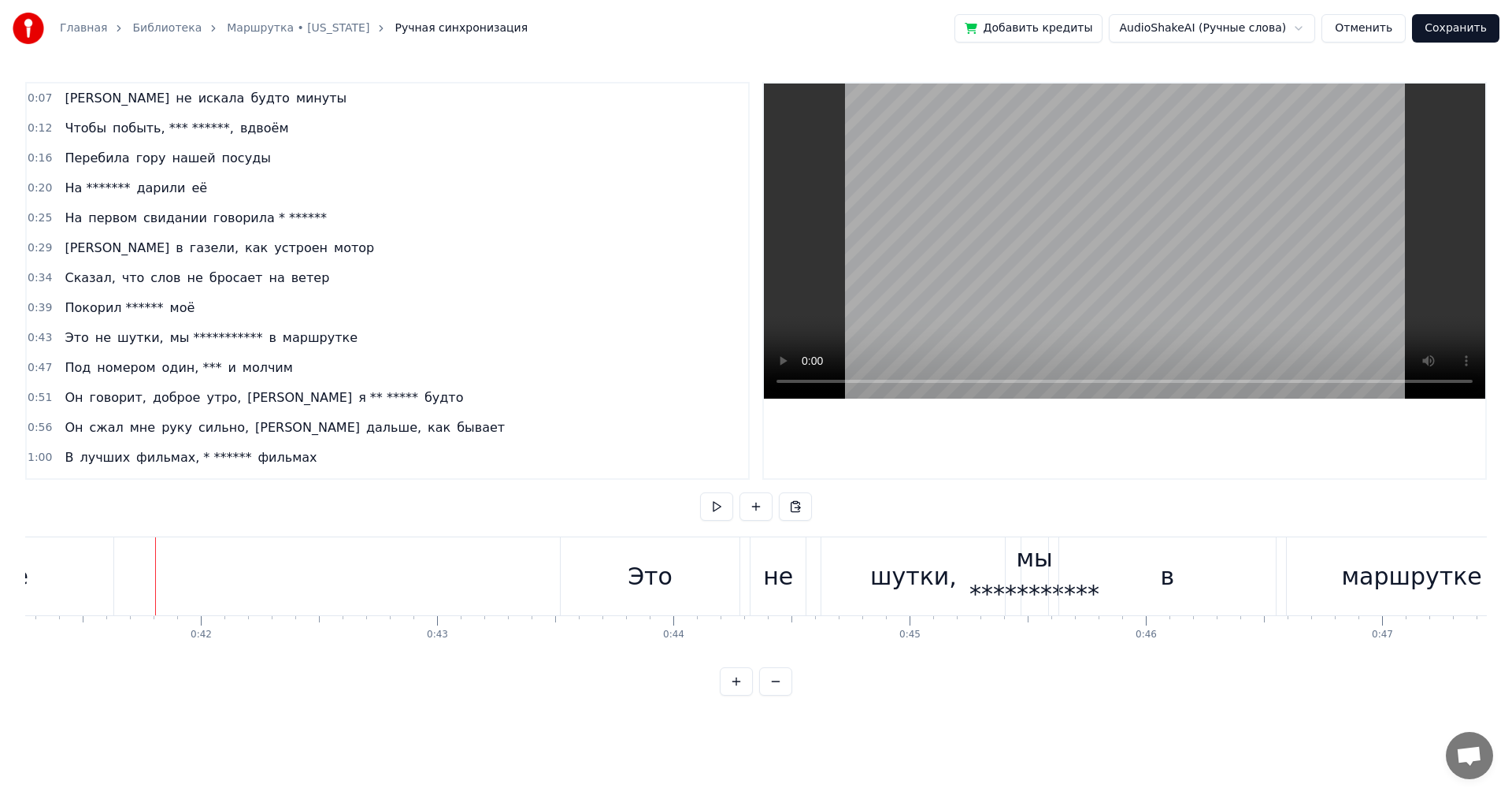
scroll to position [0, 9801]
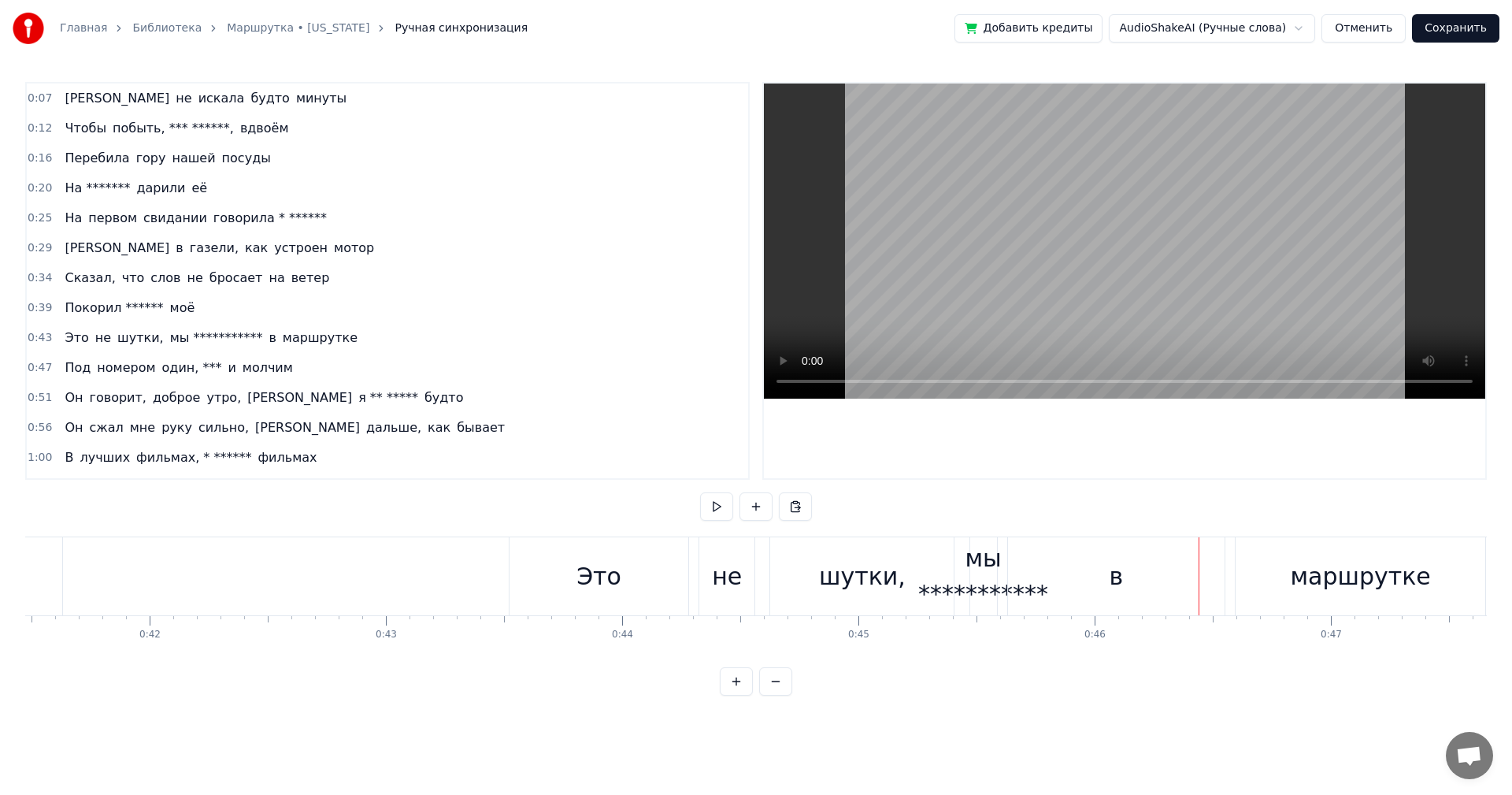
click at [1095, 571] on div "в" at bounding box center [1116, 576] width 217 height 78
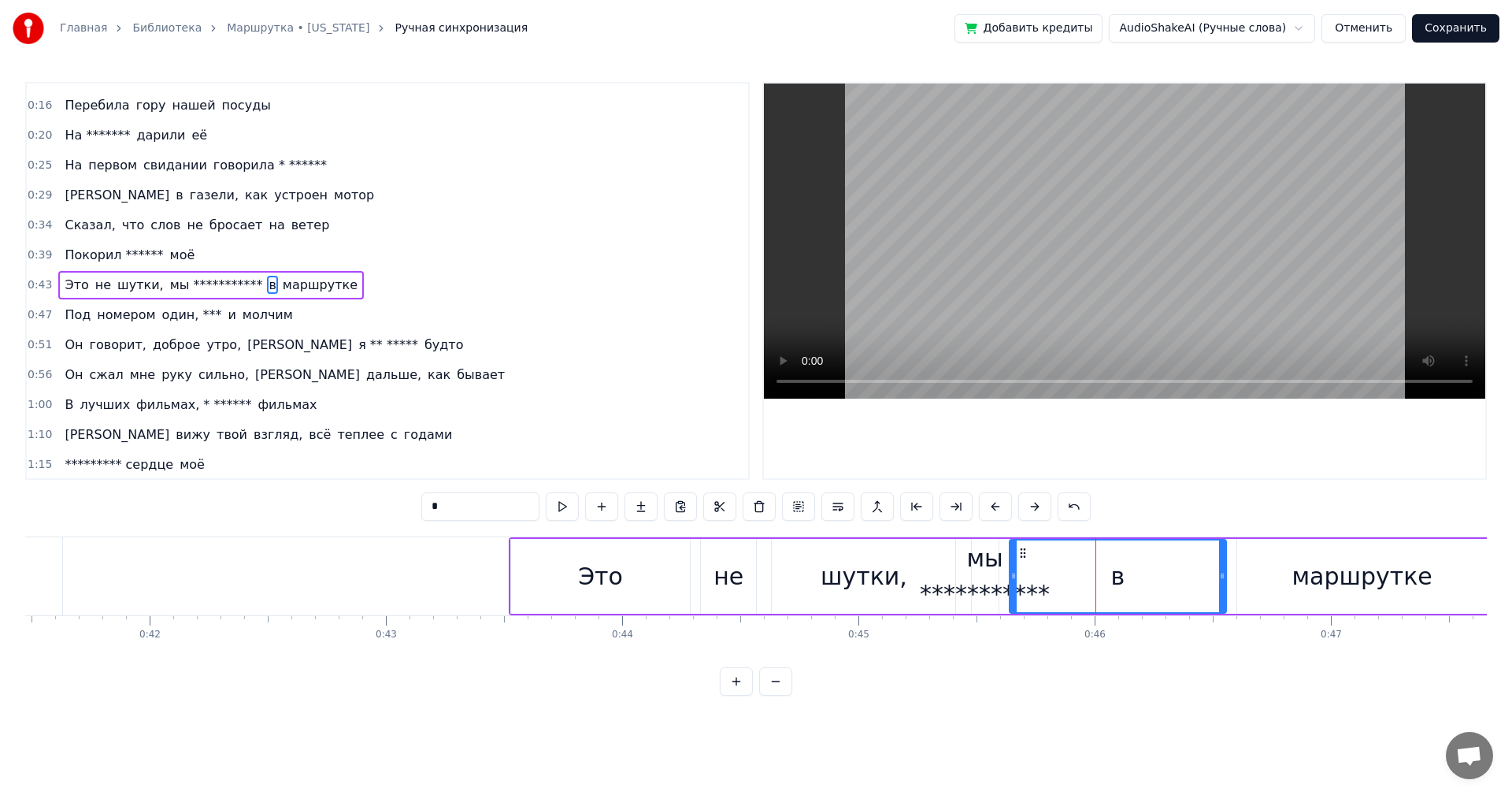
scroll to position [57, 0]
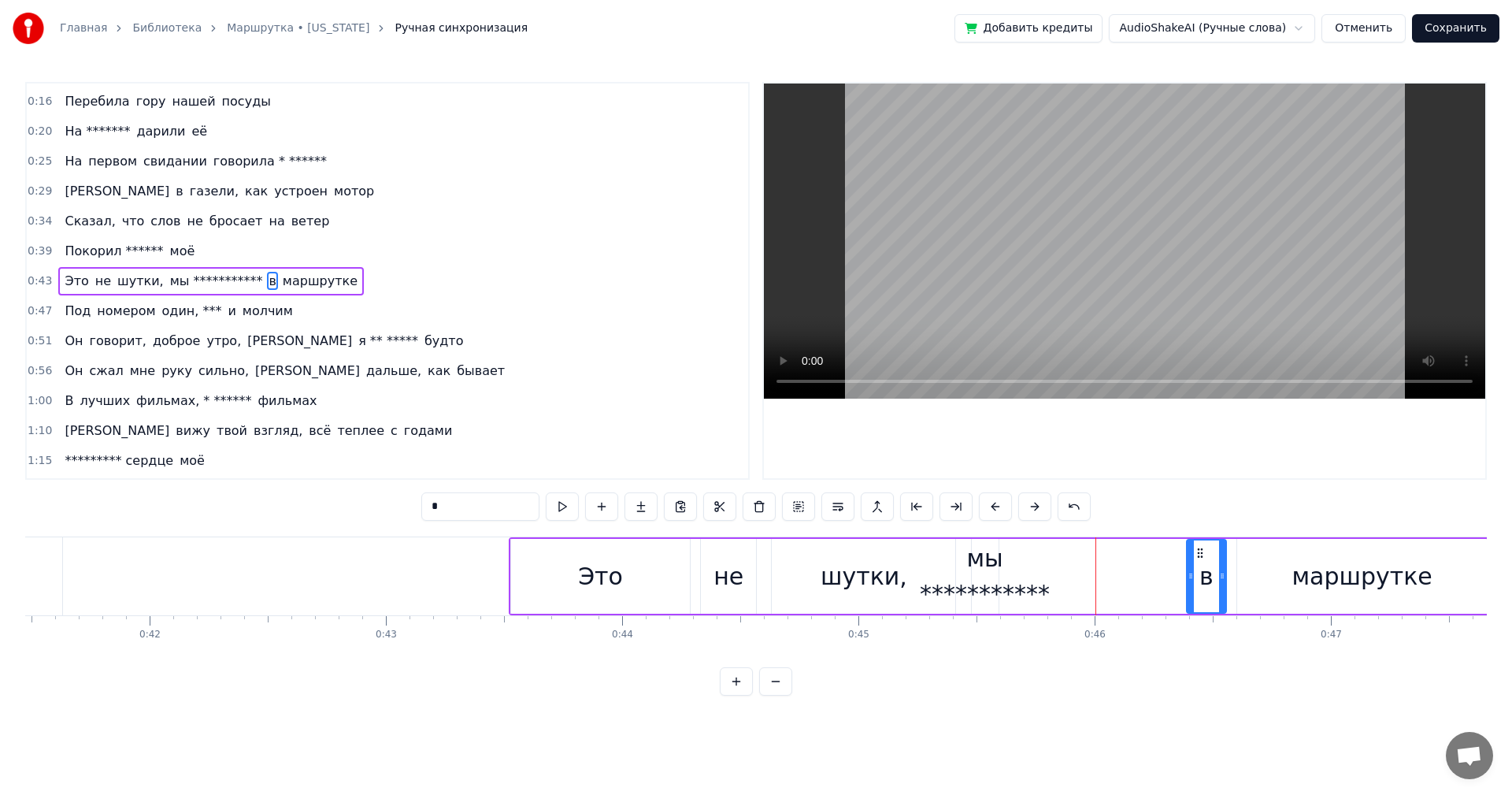
drag, startPoint x: 1011, startPoint y: 582, endPoint x: 1192, endPoint y: 586, distance: 181.0
click at [1192, 586] on div at bounding box center [1191, 576] width 7 height 71
click at [969, 585] on div "**********" at bounding box center [985, 576] width 130 height 71
type input "**********"
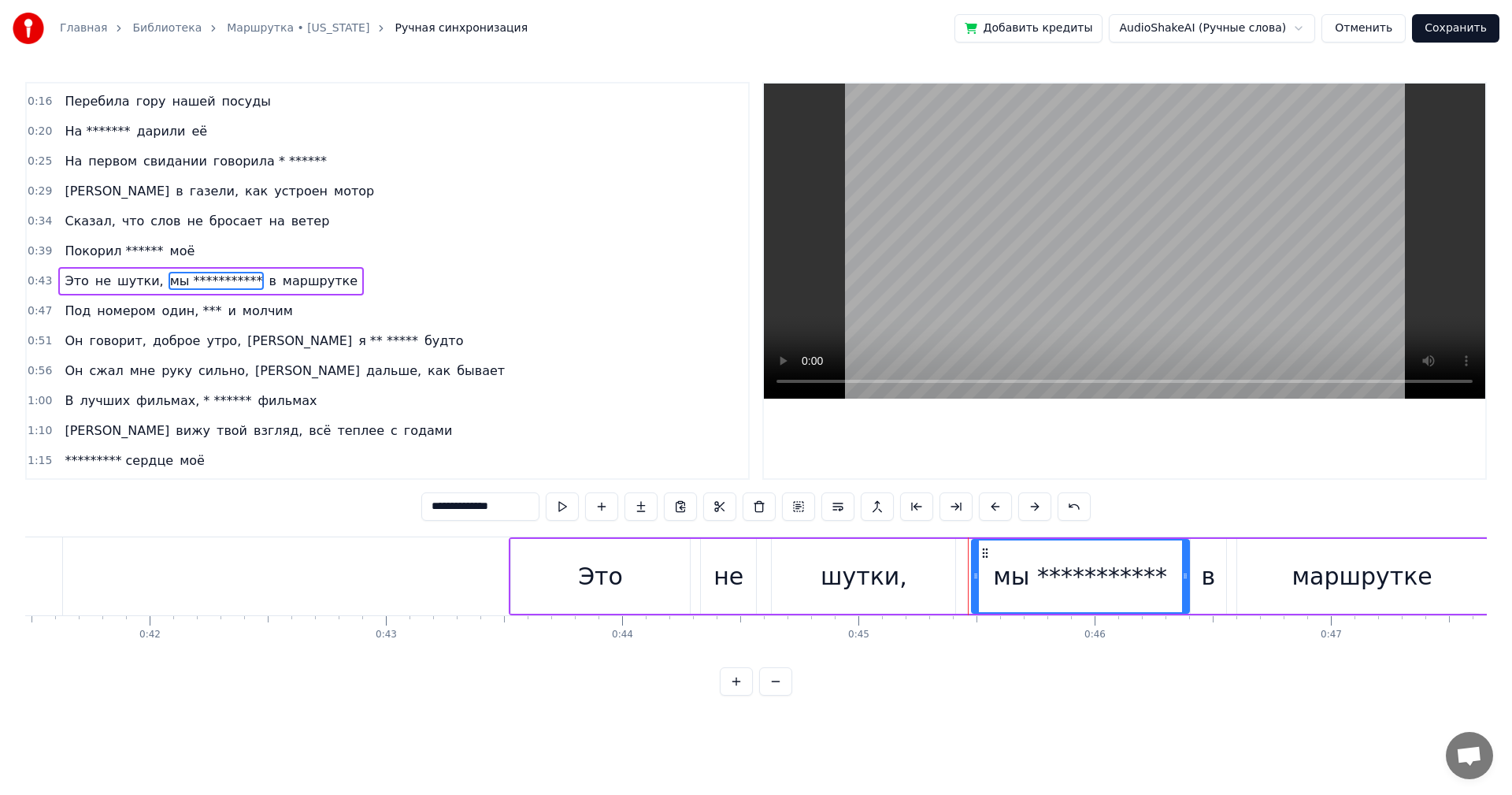
drag, startPoint x: 996, startPoint y: 575, endPoint x: 1187, endPoint y: 577, distance: 191.0
click at [1187, 577] on icon at bounding box center [1185, 576] width 7 height 13
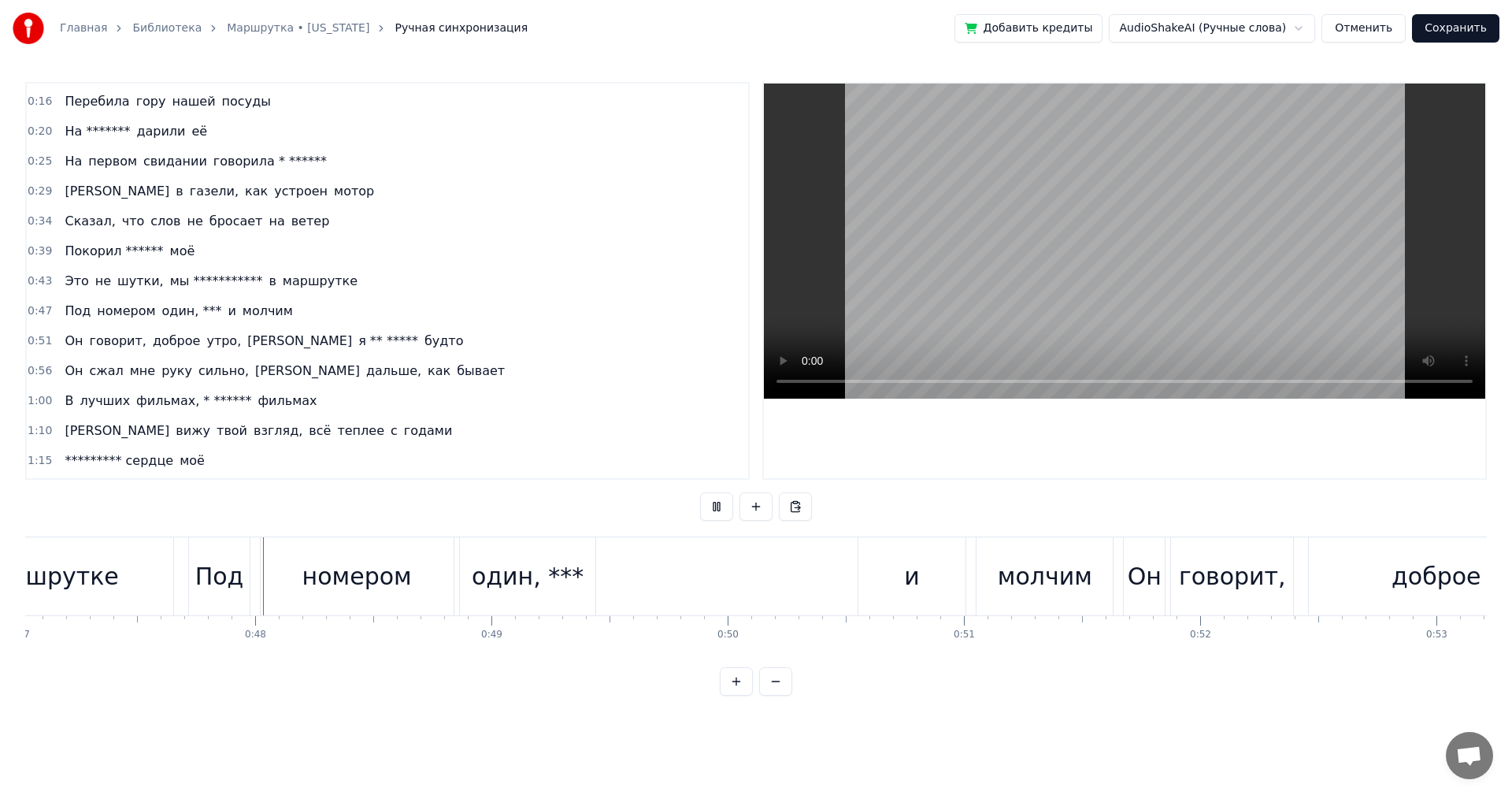
scroll to position [0, 11113]
click at [519, 578] on div "один, ***" at bounding box center [526, 576] width 112 height 36
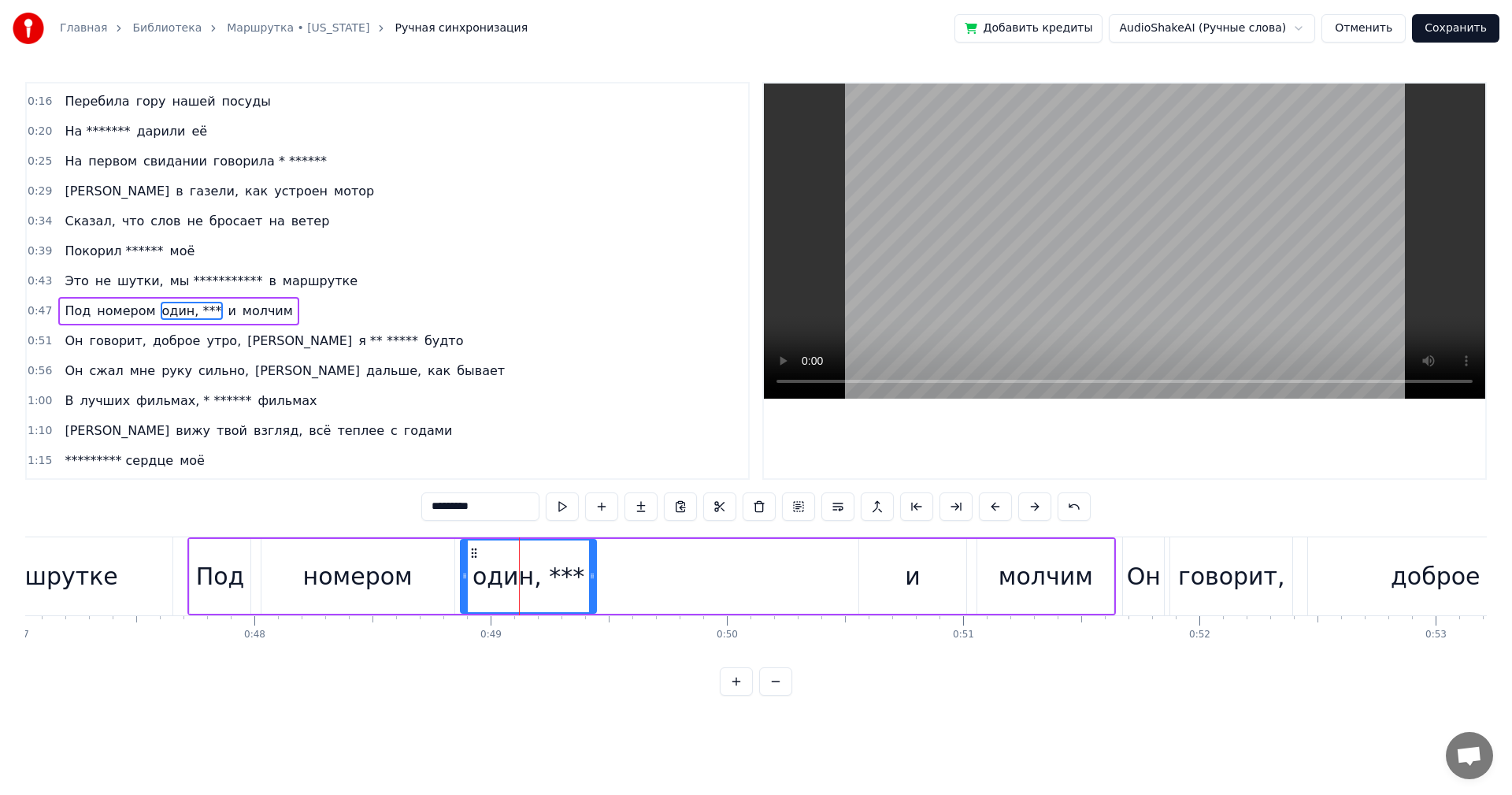
scroll to position [87, 0]
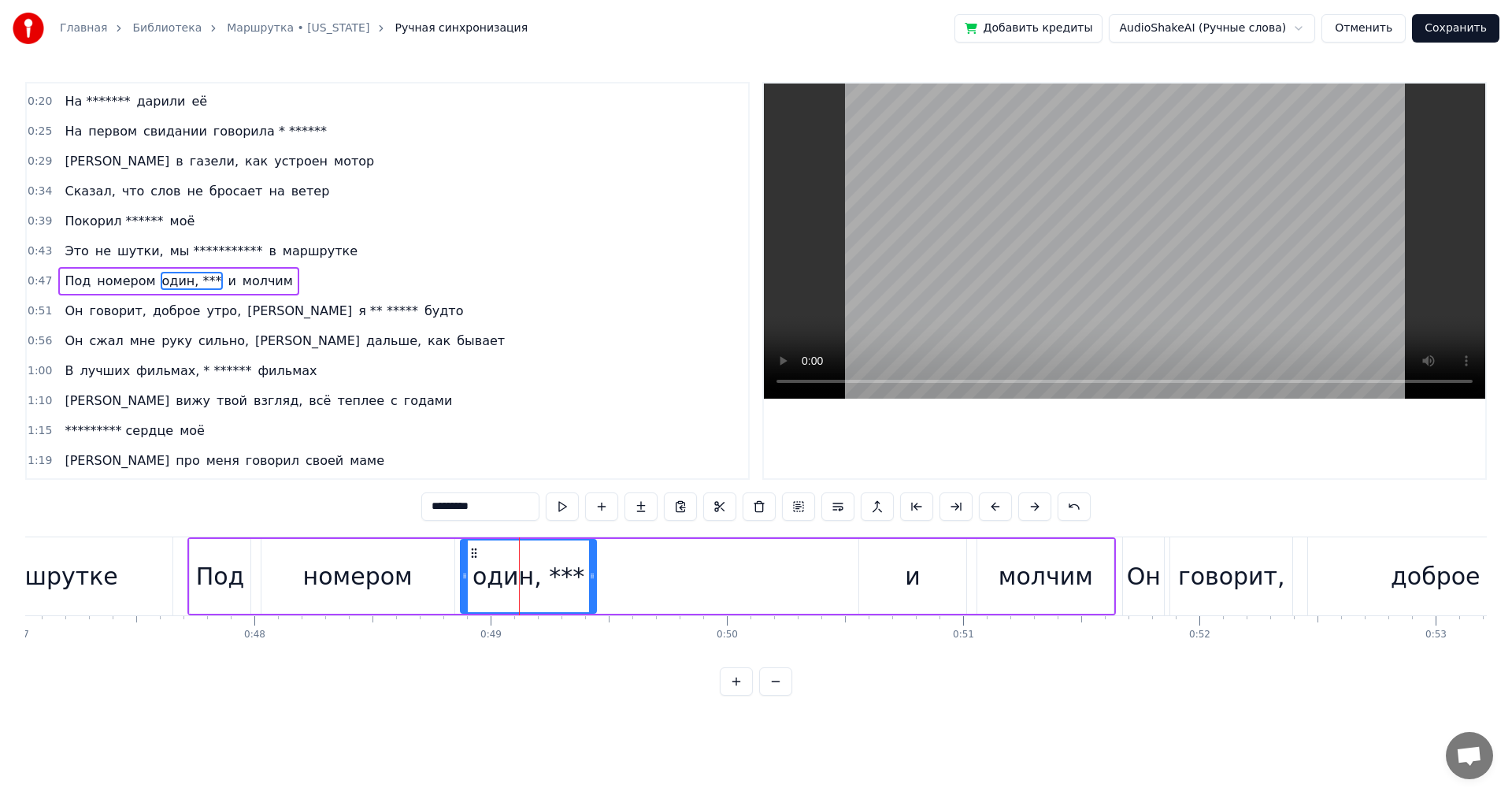
click at [648, 567] on div "Под номером один, *** и молчим" at bounding box center [652, 576] width 929 height 78
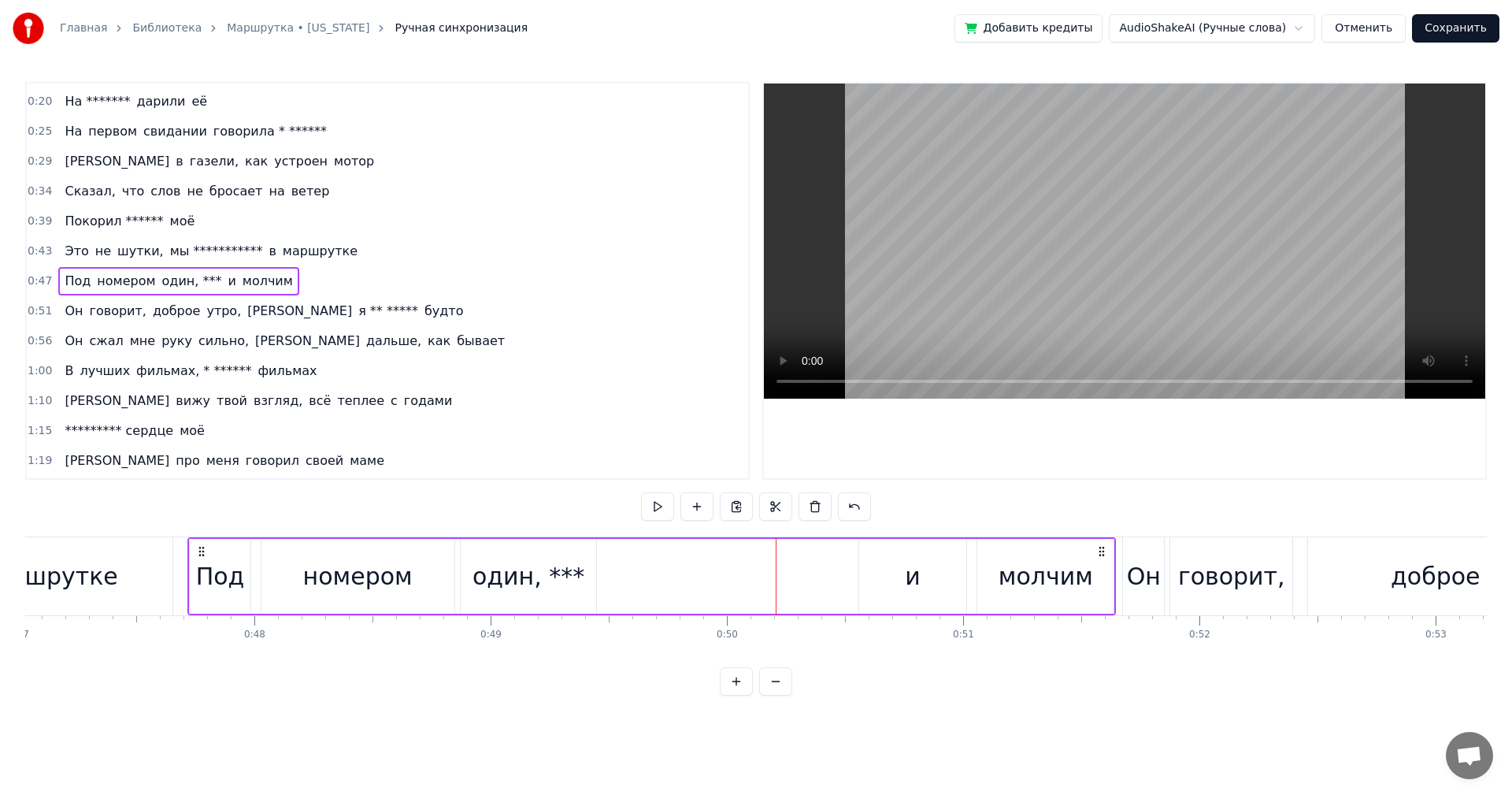
click at [537, 590] on div "один, ***" at bounding box center [528, 576] width 112 height 36
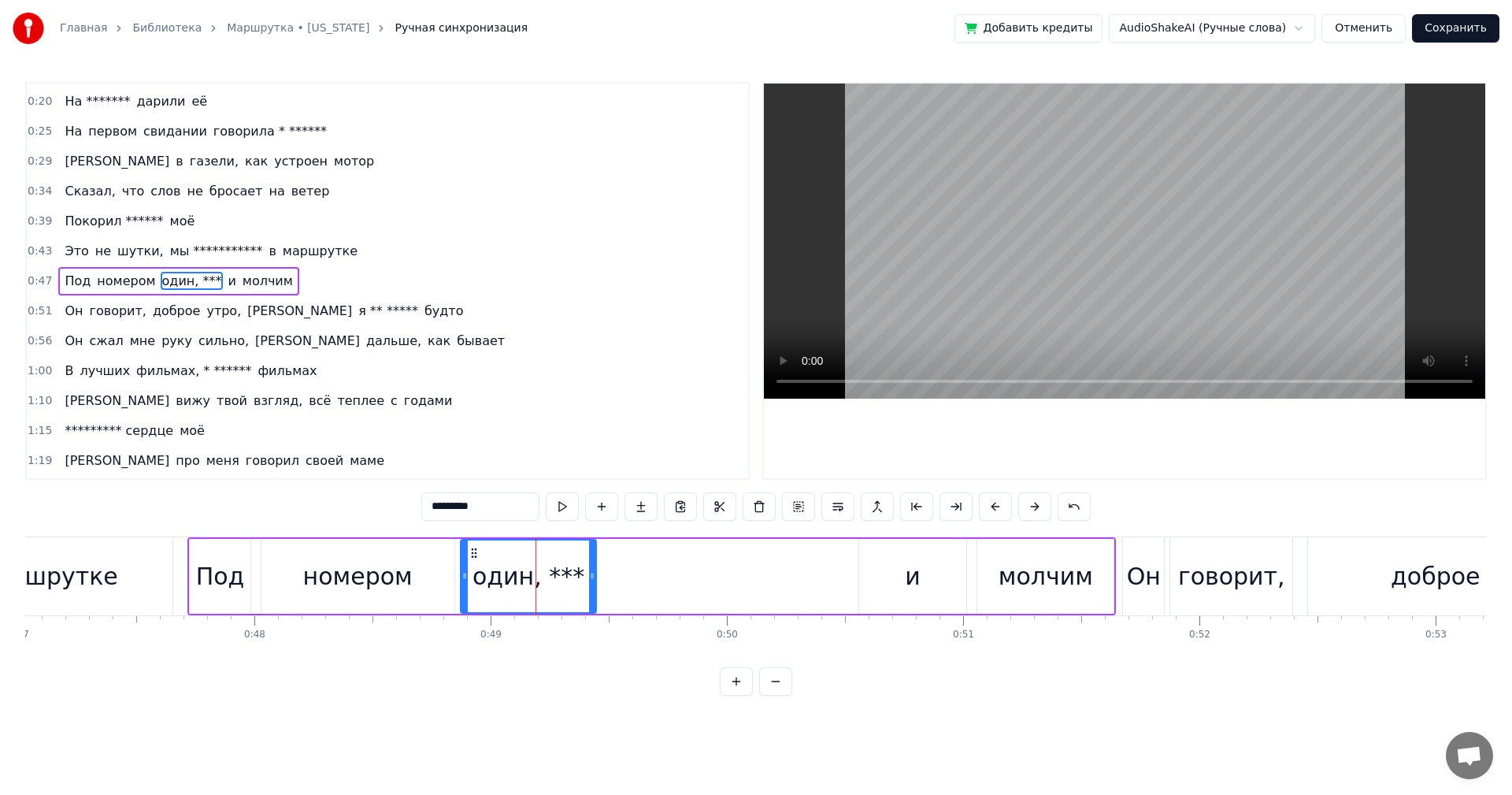
drag, startPoint x: 597, startPoint y: 581, endPoint x: 701, endPoint y: 585, distance: 104.1
click at [701, 585] on div "Под номером один, *** и молчим" at bounding box center [652, 576] width 929 height 78
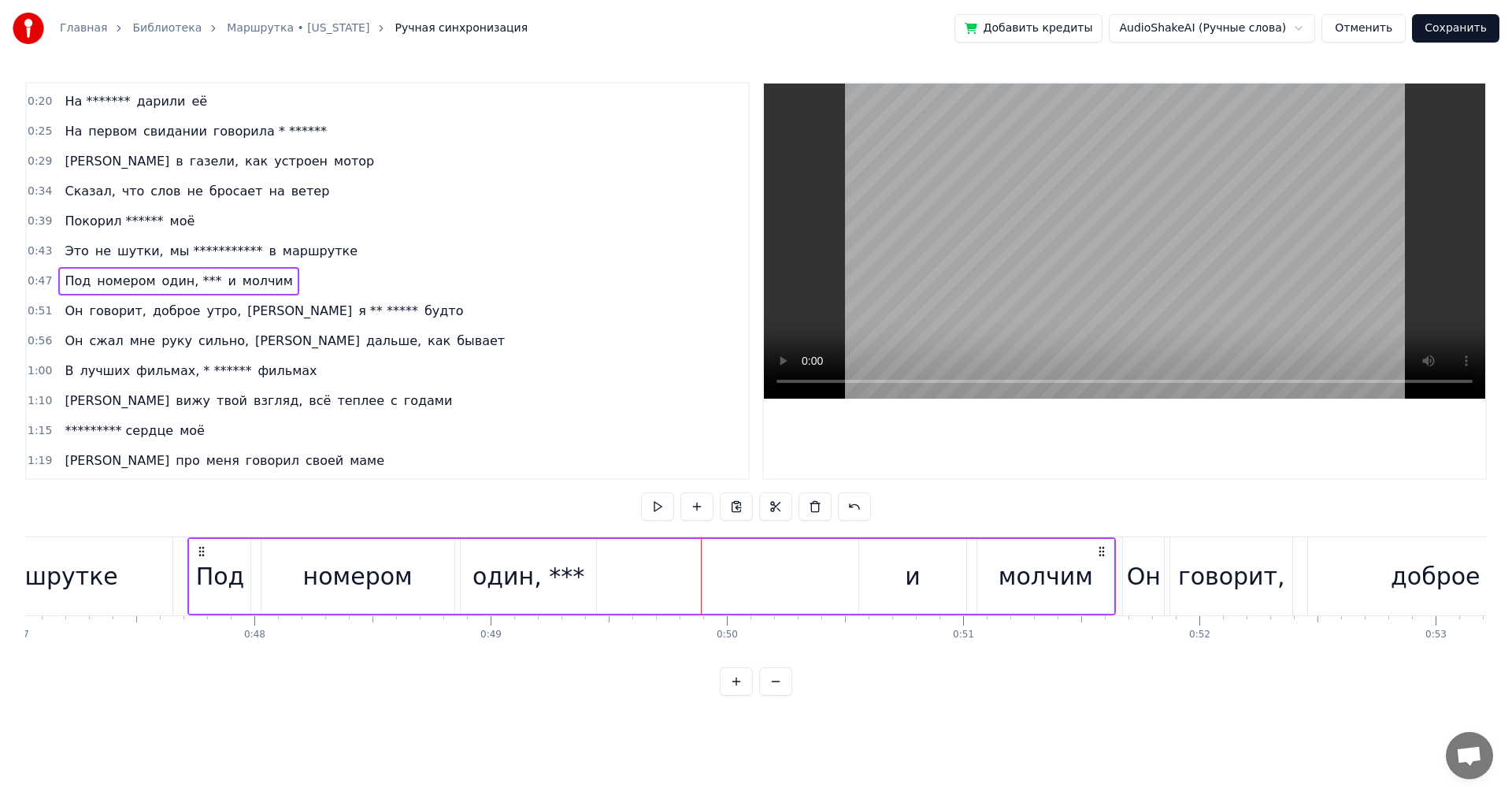
click at [556, 583] on div "один, ***" at bounding box center [528, 576] width 112 height 36
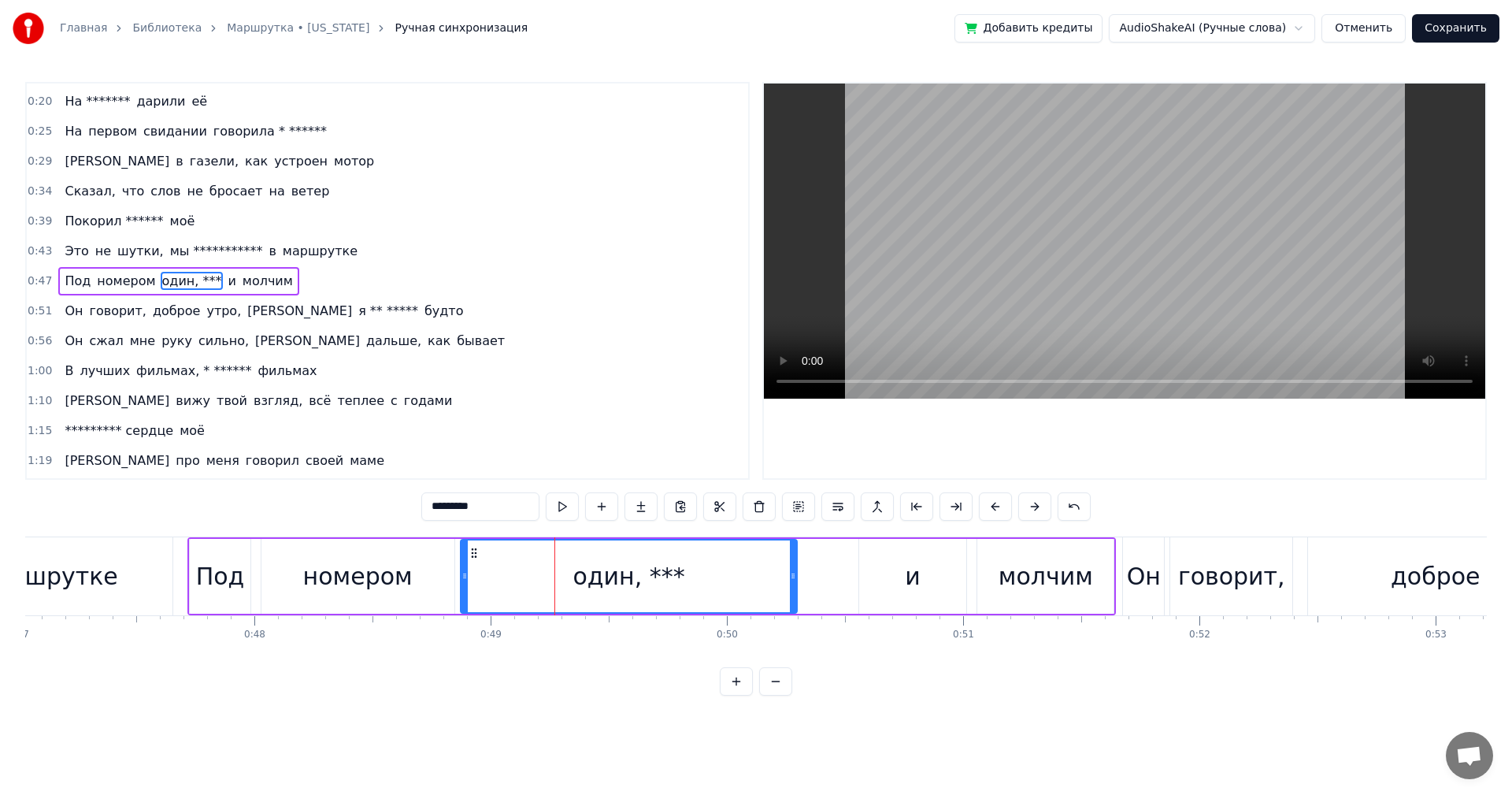
drag, startPoint x: 592, startPoint y: 577, endPoint x: 767, endPoint y: 584, distance: 175.1
click at [793, 582] on div at bounding box center [793, 576] width 7 height 71
click at [841, 578] on div "Под номером один, *** и молчим" at bounding box center [652, 576] width 929 height 78
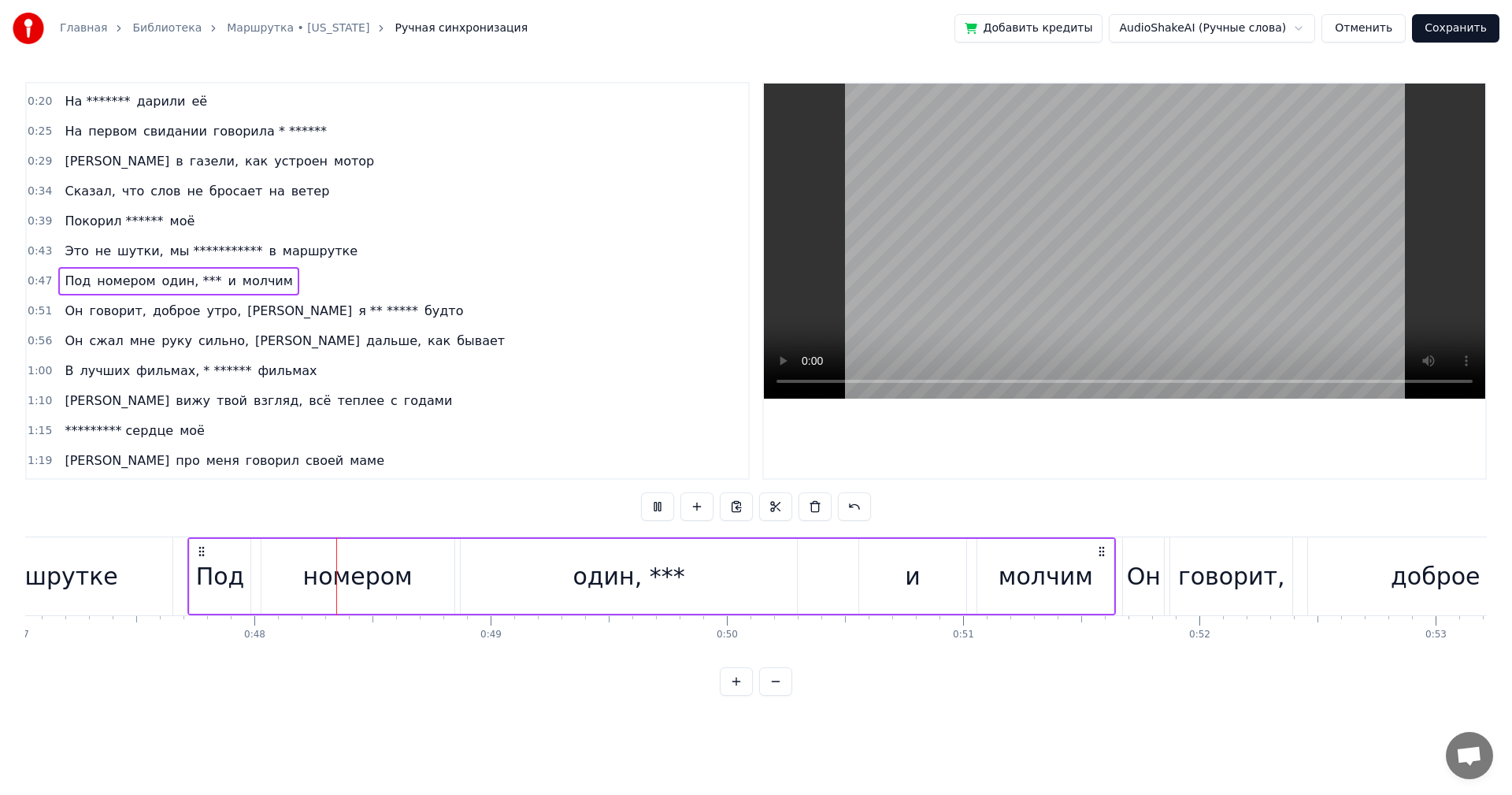
click at [841, 578] on div "Под номером один, *** и молчим" at bounding box center [652, 576] width 929 height 78
click at [1130, 515] on div "**********" at bounding box center [756, 389] width 1462 height 614
click at [1272, 559] on div "говорит," at bounding box center [1231, 576] width 107 height 36
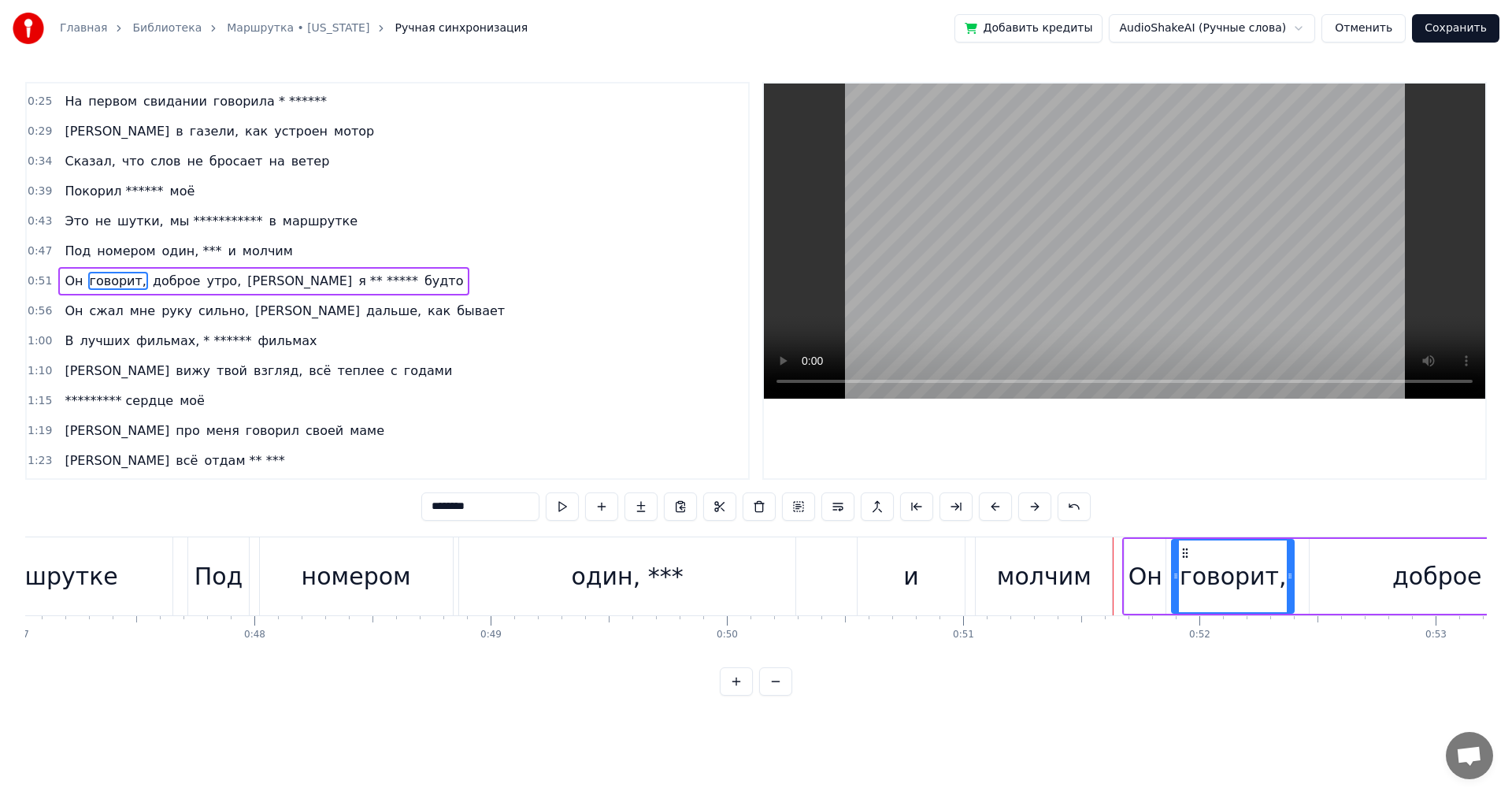
click at [1272, 559] on div "говорит," at bounding box center [1233, 576] width 107 height 36
click at [1140, 567] on div "Он" at bounding box center [1145, 576] width 34 height 36
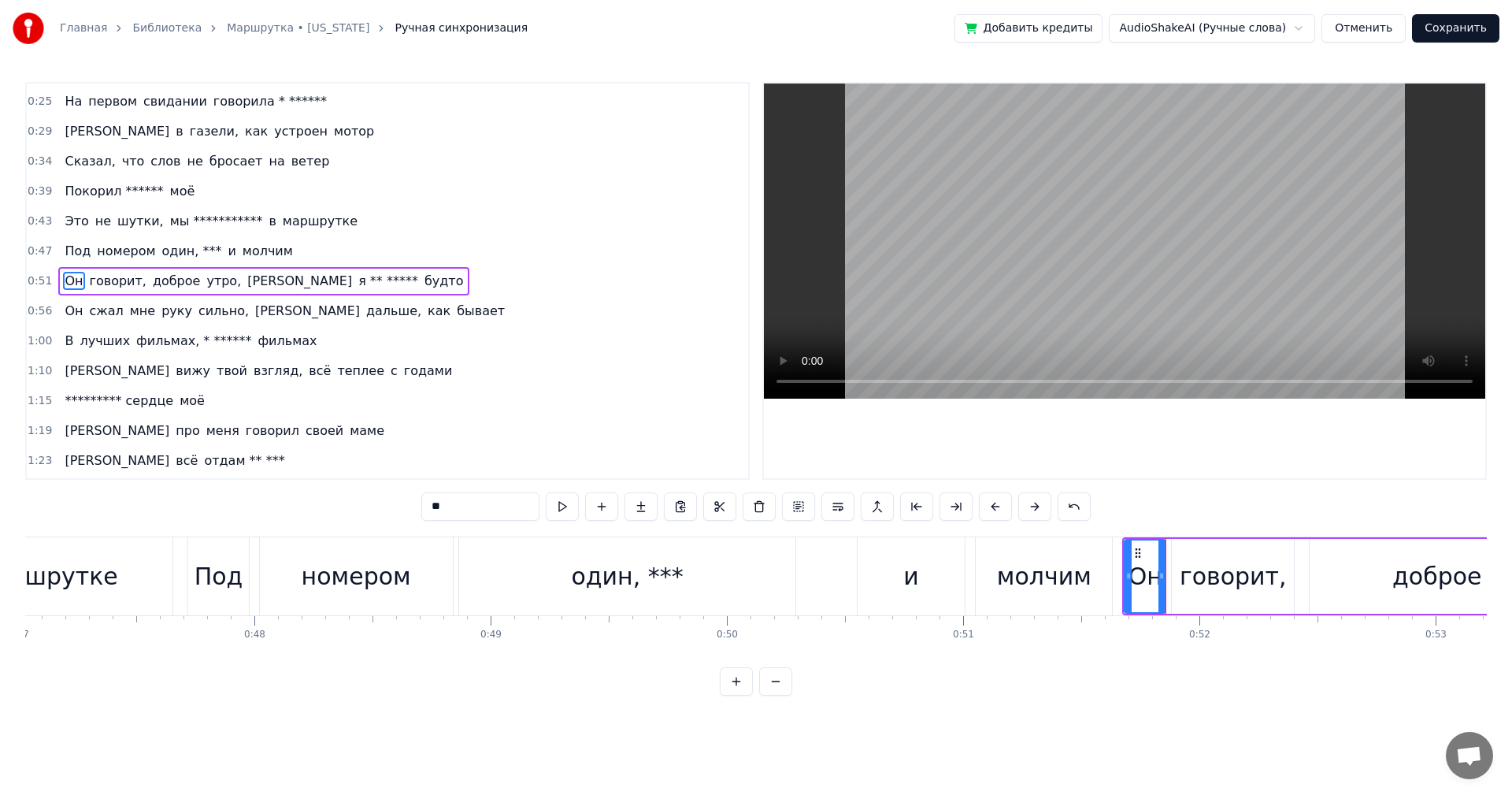
click at [1188, 566] on div "говорит," at bounding box center [1233, 576] width 107 height 36
click at [1312, 571] on div "доброе" at bounding box center [1437, 577] width 254 height 75
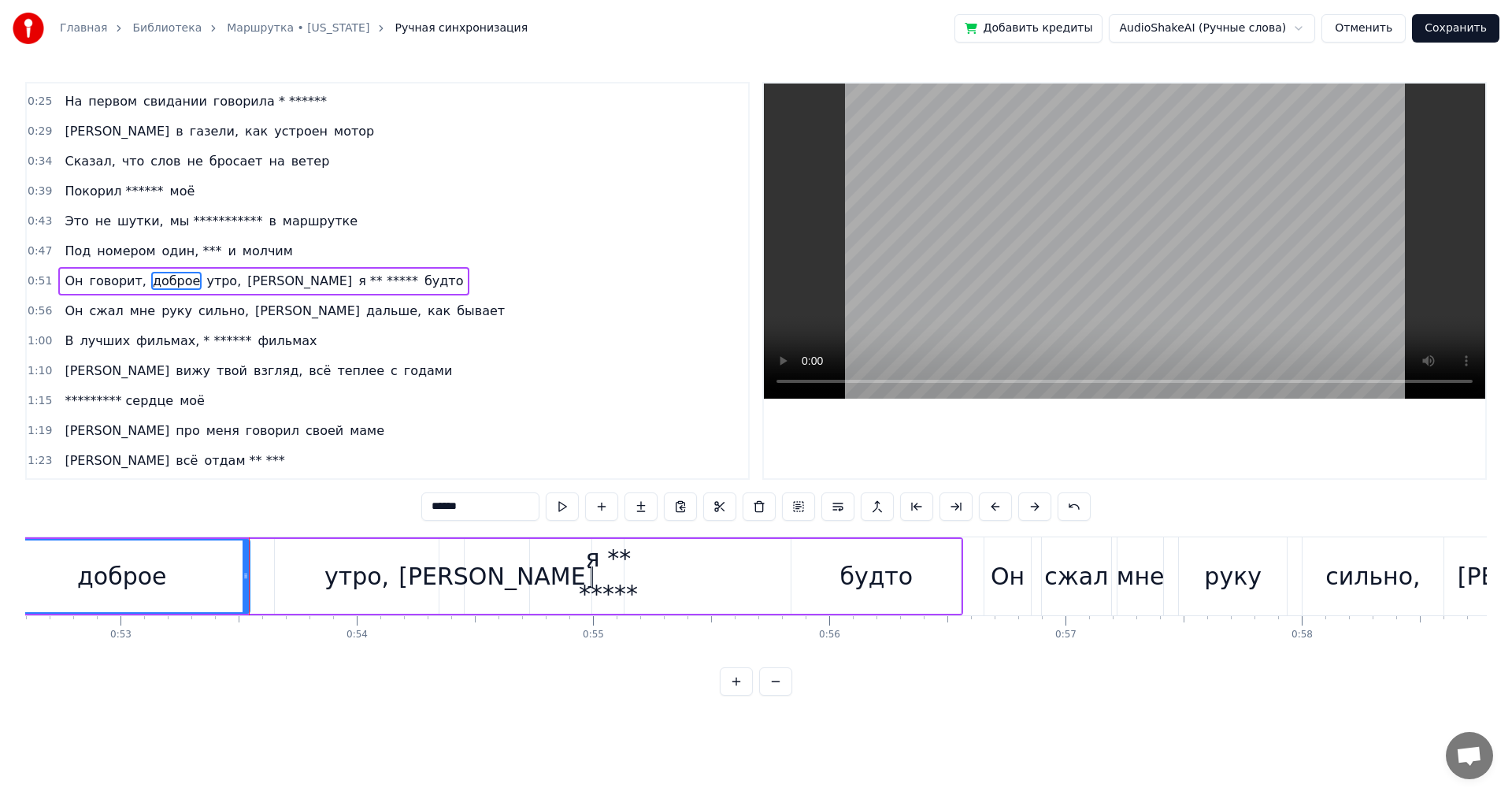
scroll to position [0, 12430]
click at [339, 563] on div "утро," at bounding box center [355, 576] width 64 height 36
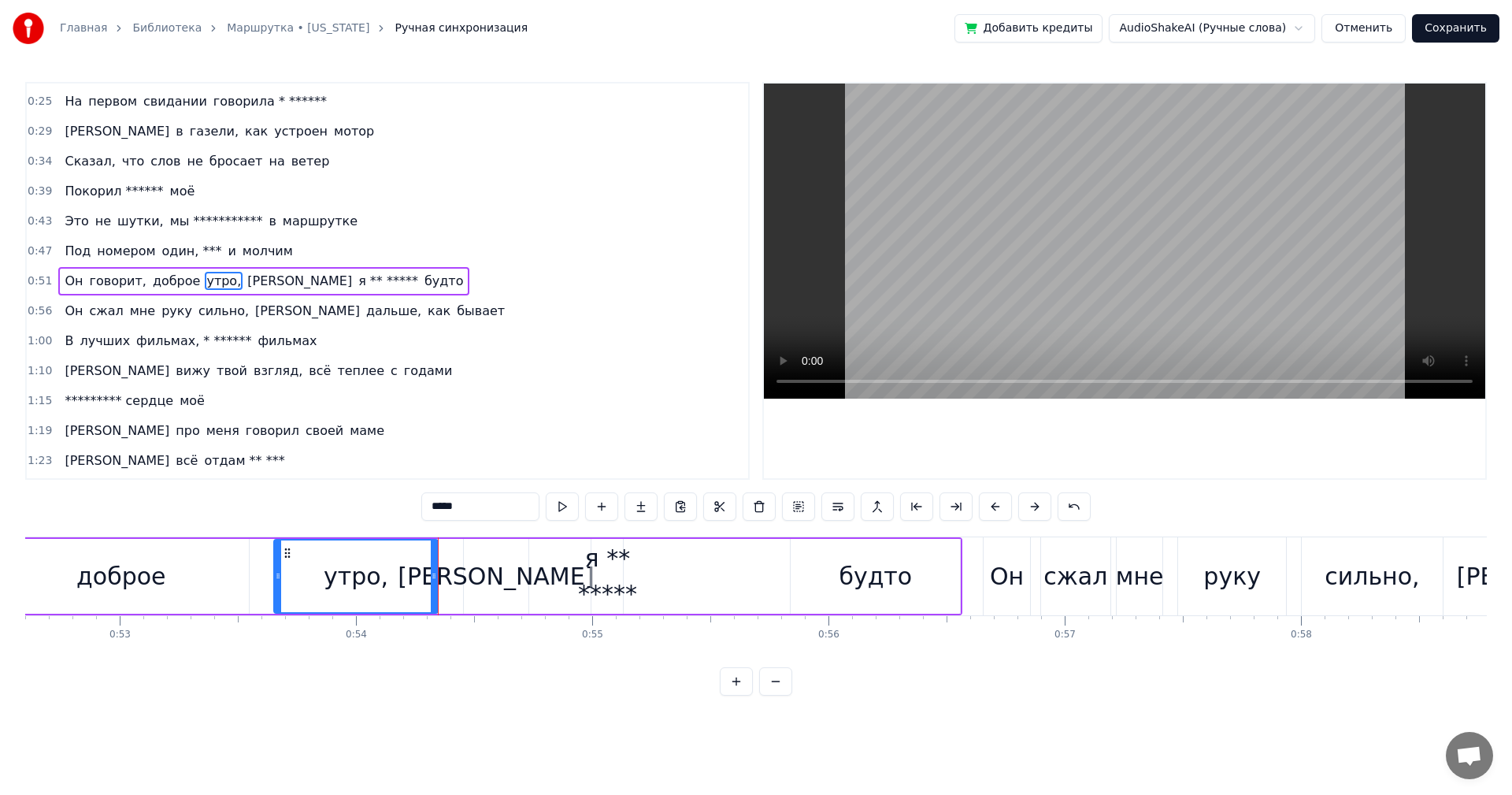
click at [499, 573] on div "[PERSON_NAME]" at bounding box center [496, 576] width 196 height 36
type input "*"
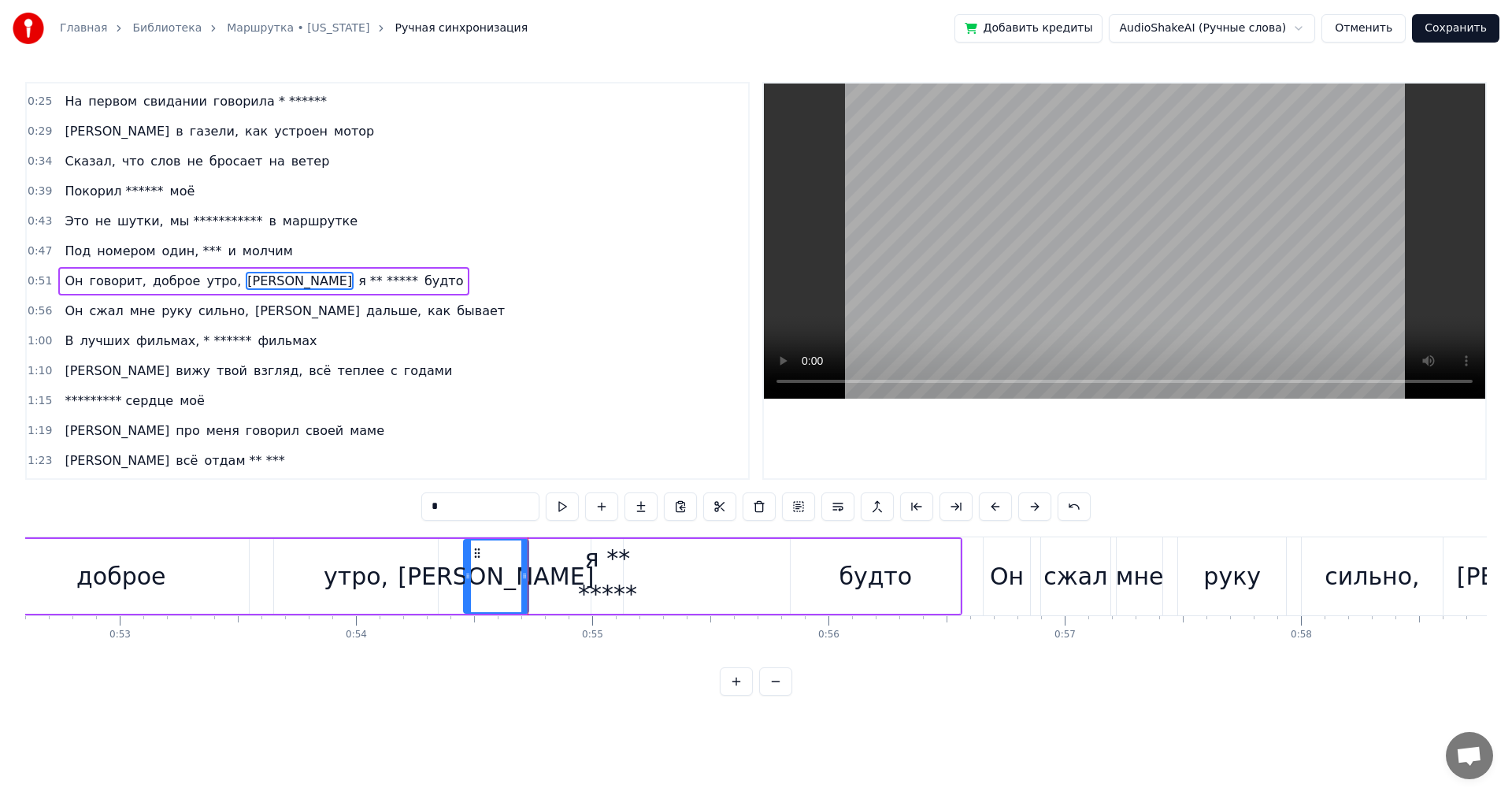
click at [540, 579] on div "Он говорит, доброе утро, а я ** ***** будто" at bounding box center [384, 576] width 1156 height 78
click at [598, 578] on div "я ** *****" at bounding box center [607, 576] width 59 height 71
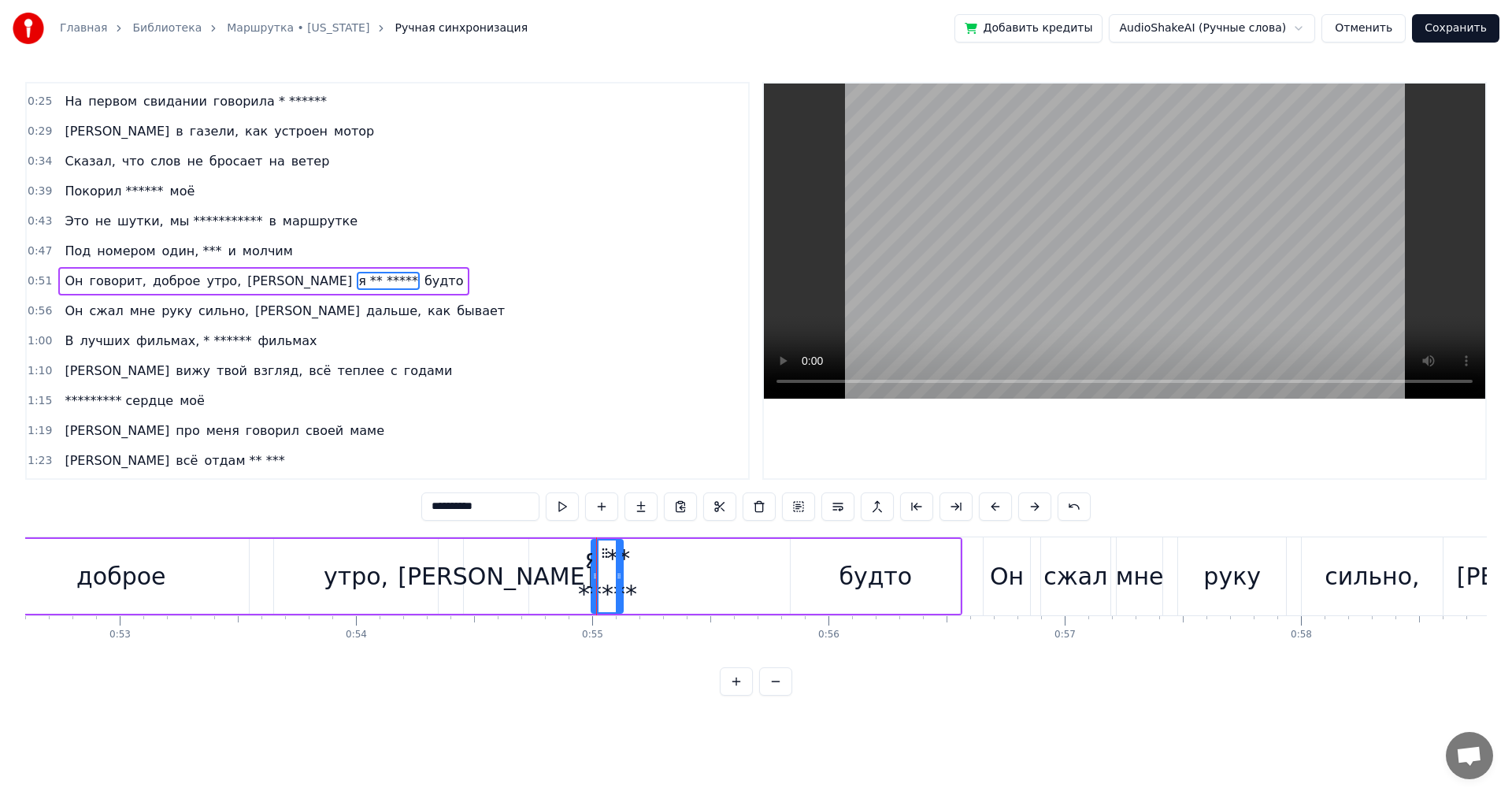
click at [501, 577] on div "[PERSON_NAME]" at bounding box center [496, 576] width 196 height 36
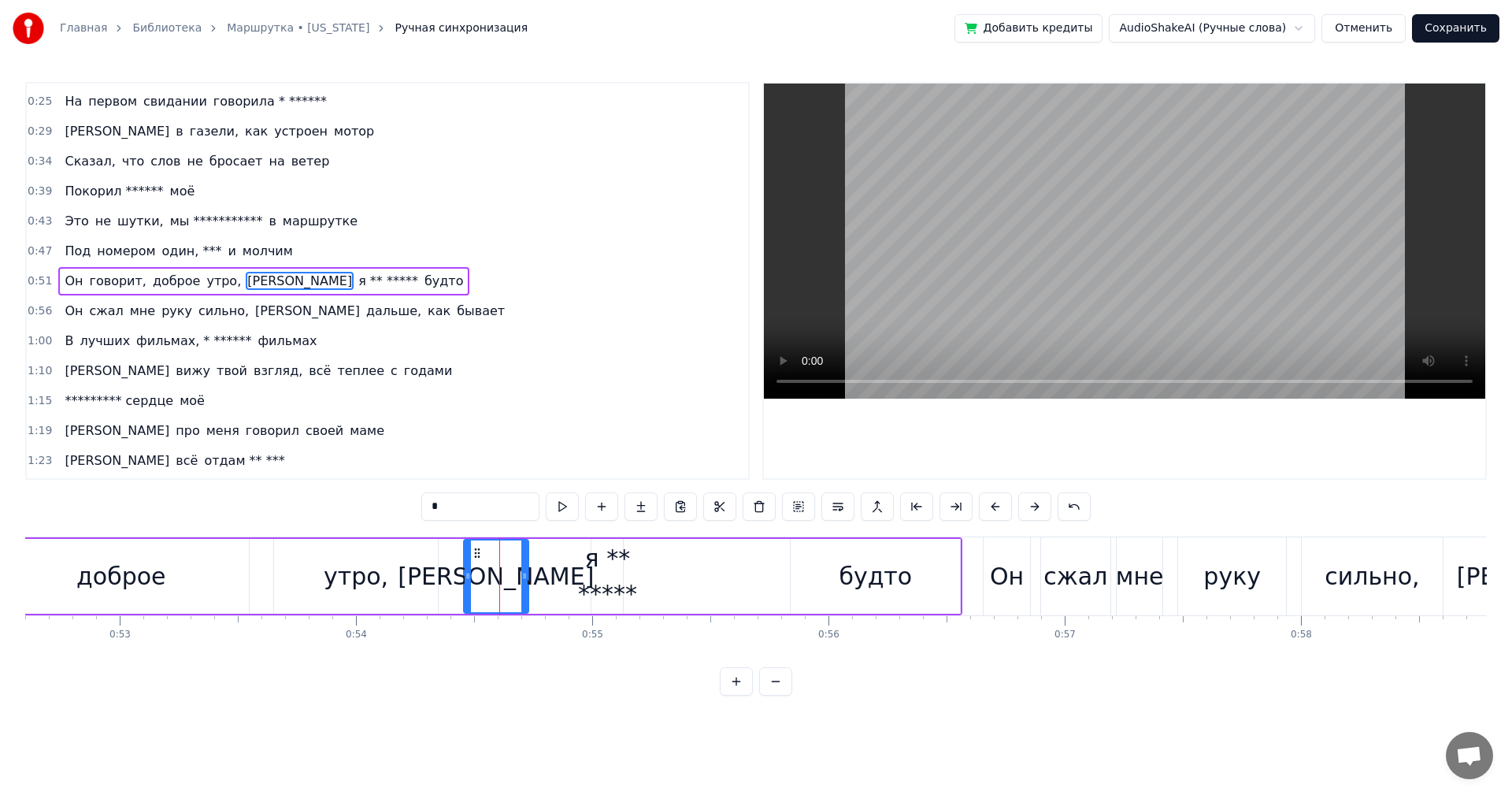
drag, startPoint x: 492, startPoint y: 577, endPoint x: 479, endPoint y: 575, distance: 13.2
click at [465, 577] on div "[PERSON_NAME]" at bounding box center [496, 576] width 63 height 71
drag, startPoint x: 466, startPoint y: 575, endPoint x: 420, endPoint y: 577, distance: 46.0
click at [420, 577] on icon at bounding box center [422, 576] width 7 height 13
drag, startPoint x: 526, startPoint y: 578, endPoint x: 474, endPoint y: 584, distance: 52.3
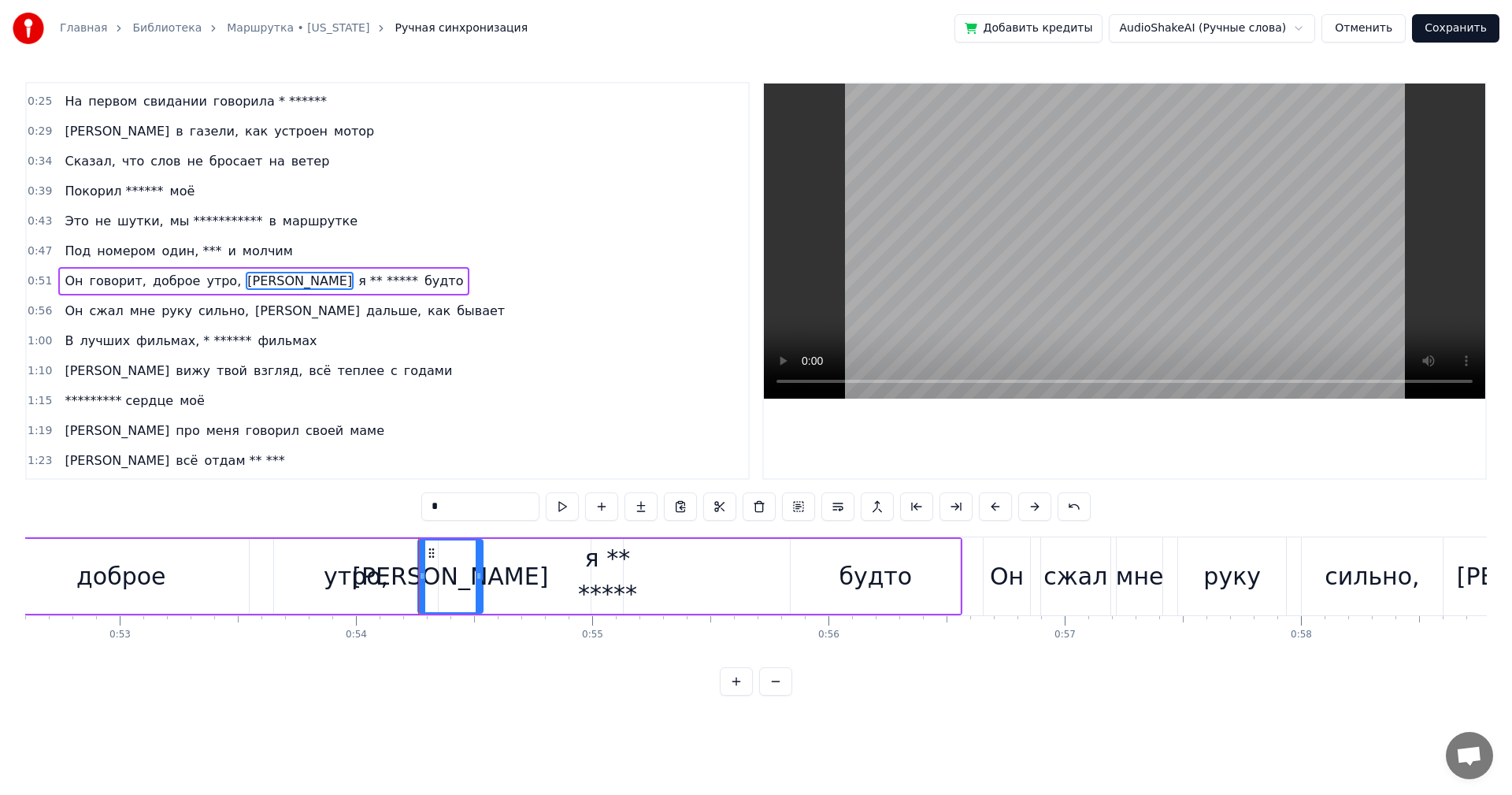
click at [475, 584] on div at bounding box center [478, 576] width 7 height 71
click at [590, 580] on div "я ** *****" at bounding box center [607, 576] width 59 height 71
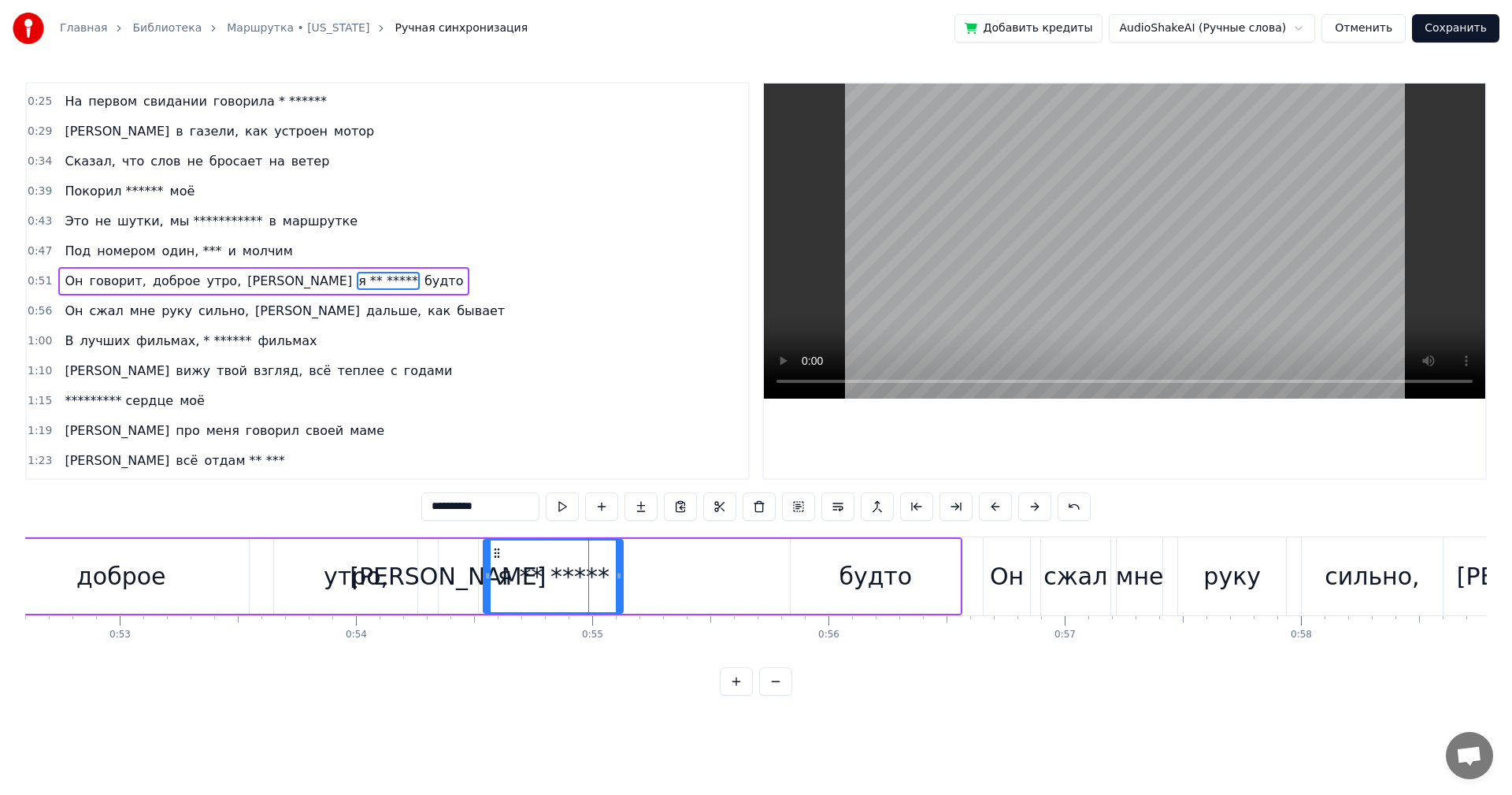
drag, startPoint x: 595, startPoint y: 574, endPoint x: 487, endPoint y: 583, distance: 108.4
click at [487, 583] on div at bounding box center [487, 576] width 7 height 71
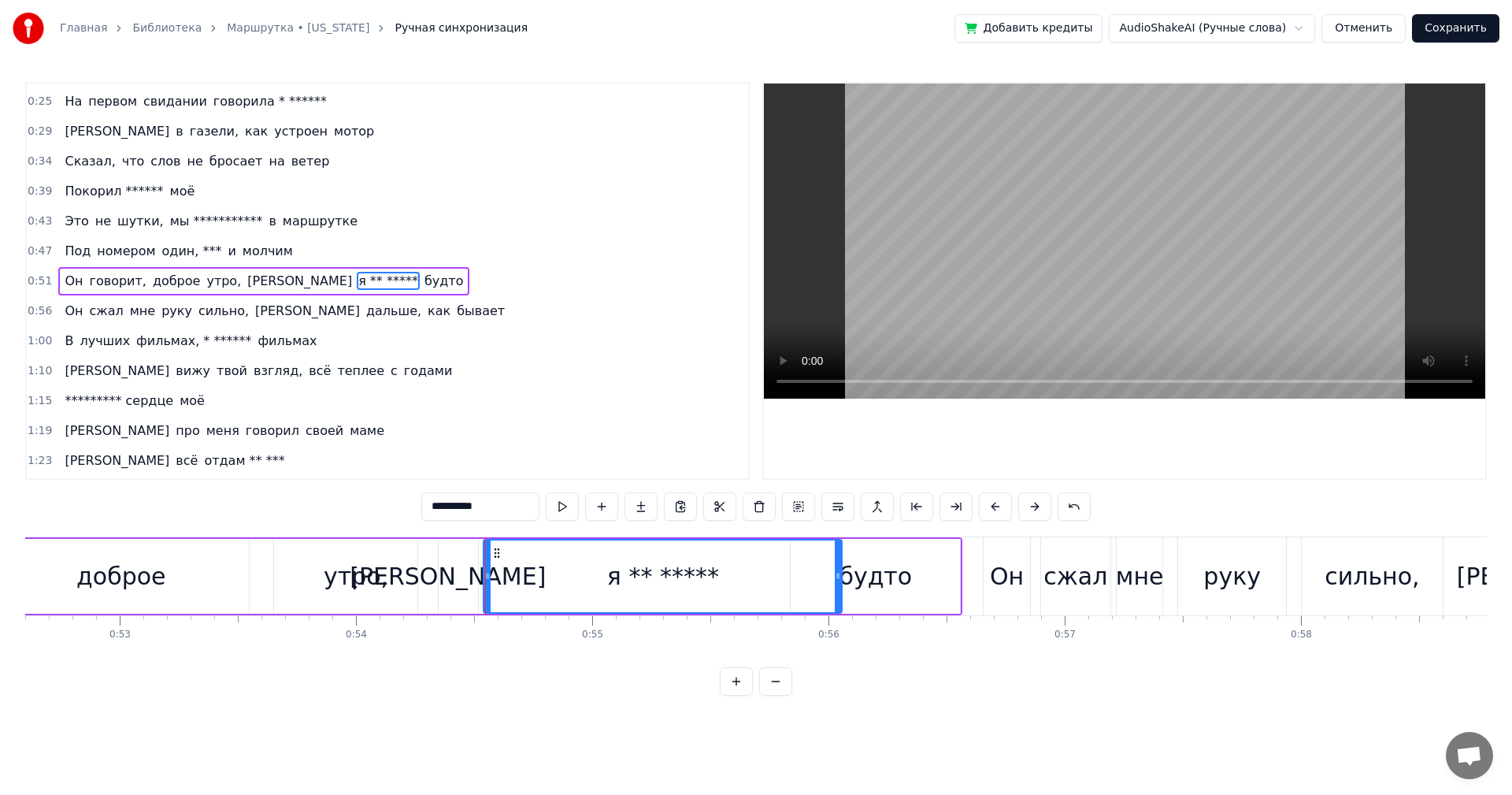
drag, startPoint x: 622, startPoint y: 578, endPoint x: 840, endPoint y: 578, distance: 218.0
click at [840, 578] on icon at bounding box center [838, 576] width 7 height 13
click at [564, 573] on div "я ** *****" at bounding box center [662, 576] width 357 height 71
drag, startPoint x: 839, startPoint y: 584, endPoint x: 730, endPoint y: 584, distance: 109.0
click at [729, 585] on div at bounding box center [726, 576] width 7 height 71
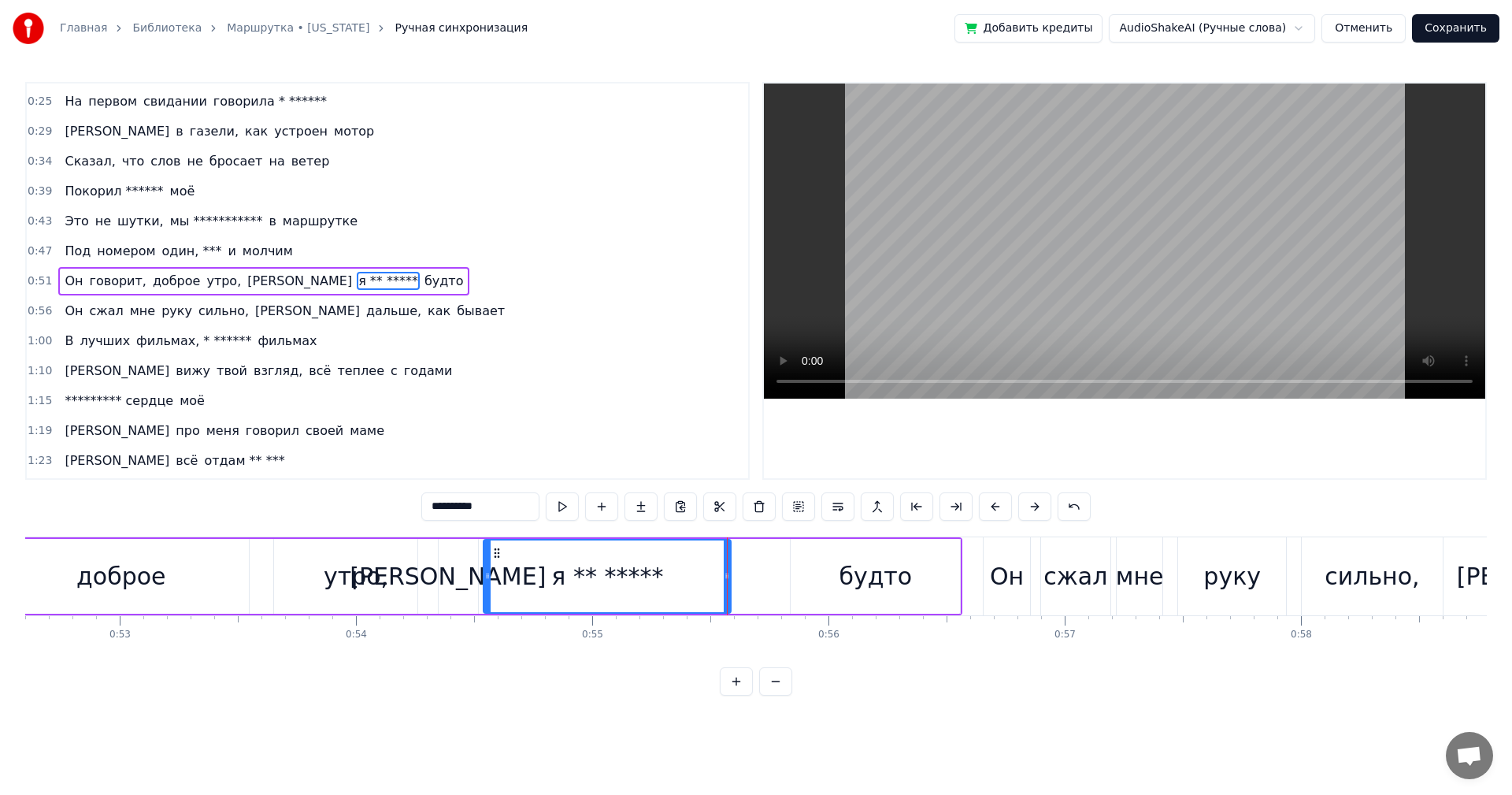
click at [883, 580] on div "будто" at bounding box center [876, 576] width 73 height 36
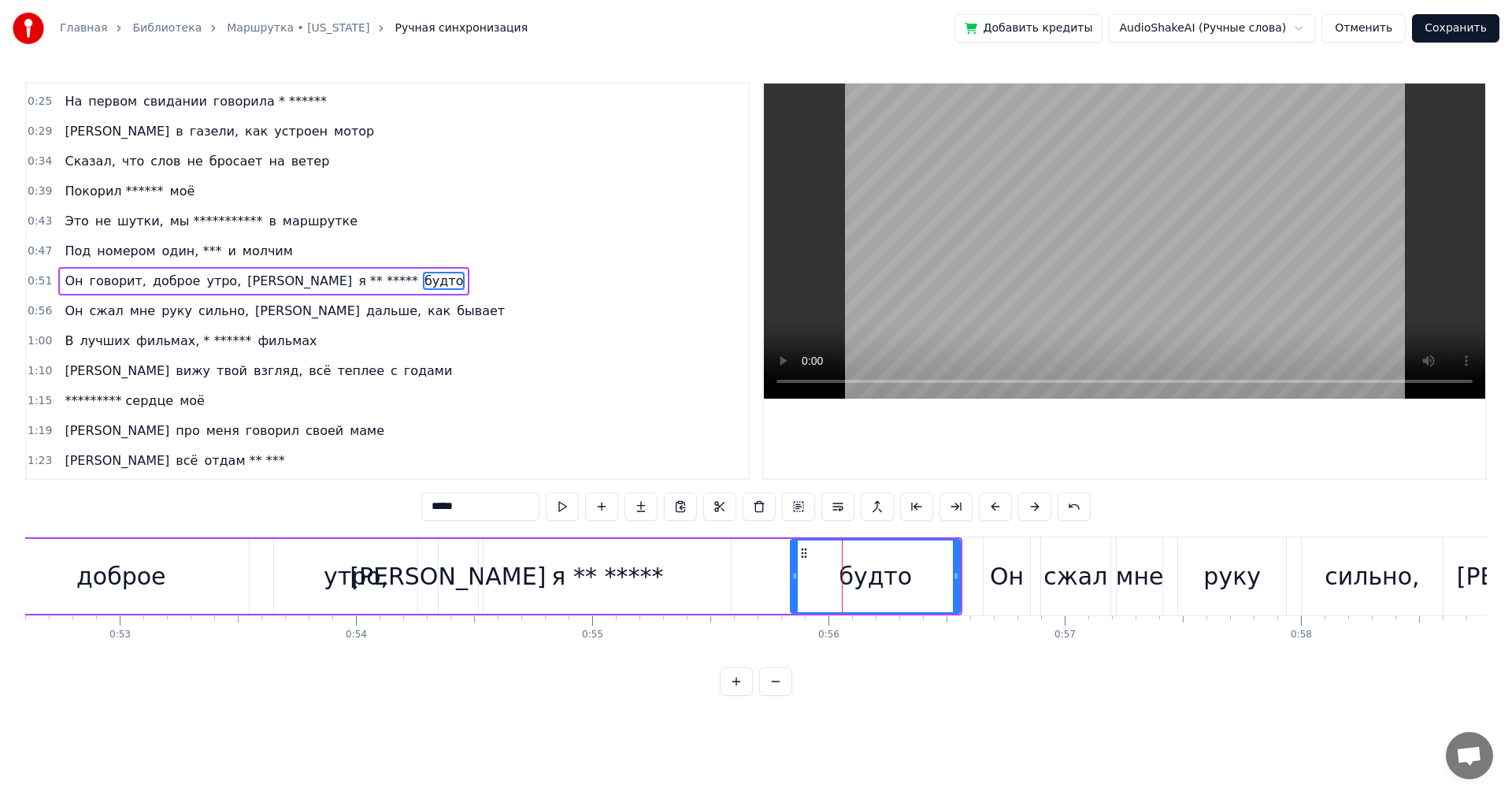
click at [791, 579] on div "будто" at bounding box center [876, 577] width 171 height 75
drag, startPoint x: 796, startPoint y: 578, endPoint x: 735, endPoint y: 584, distance: 61.3
click at [735, 584] on div at bounding box center [733, 576] width 7 height 71
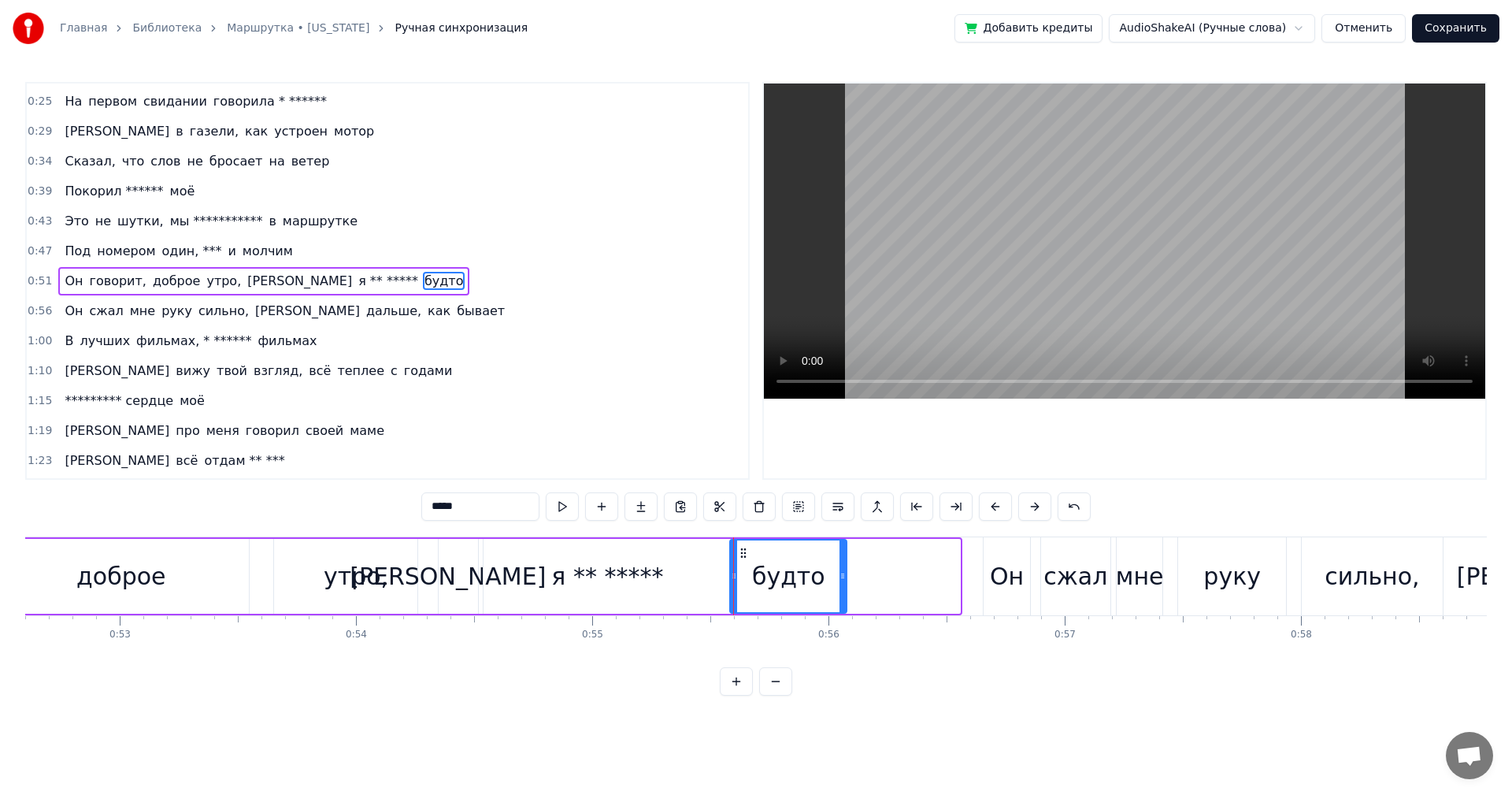
drag, startPoint x: 959, startPoint y: 577, endPoint x: 844, endPoint y: 585, distance: 115.3
click at [843, 585] on div at bounding box center [842, 576] width 7 height 71
click at [758, 576] on div "будто" at bounding box center [787, 576] width 73 height 36
drag, startPoint x: 841, startPoint y: 572, endPoint x: 908, endPoint y: 573, distance: 67.0
click at [923, 573] on icon at bounding box center [920, 576] width 7 height 13
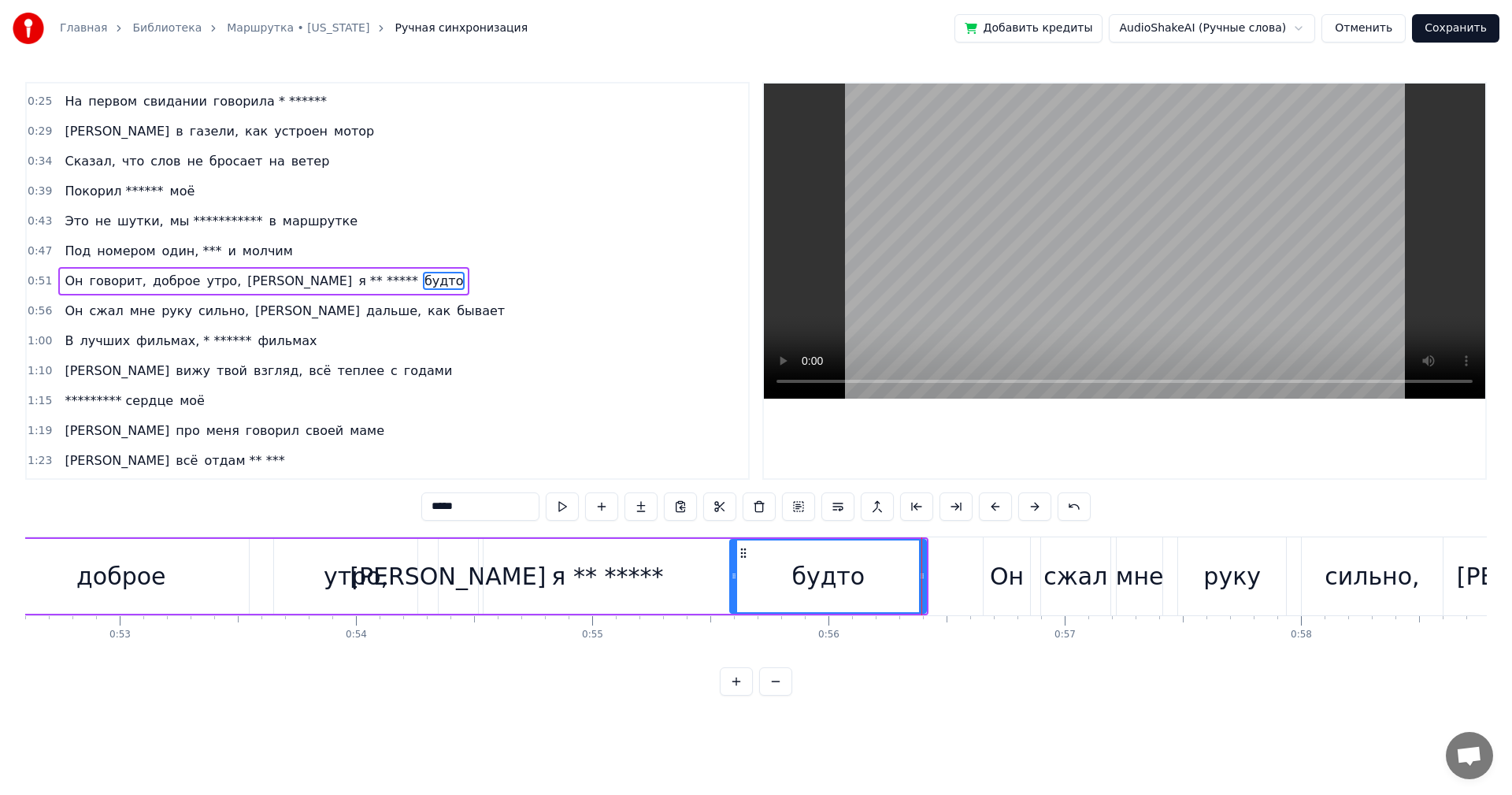
click at [750, 571] on div "будто" at bounding box center [828, 576] width 194 height 71
click at [1000, 575] on div "Он" at bounding box center [1007, 576] width 34 height 36
type input "**"
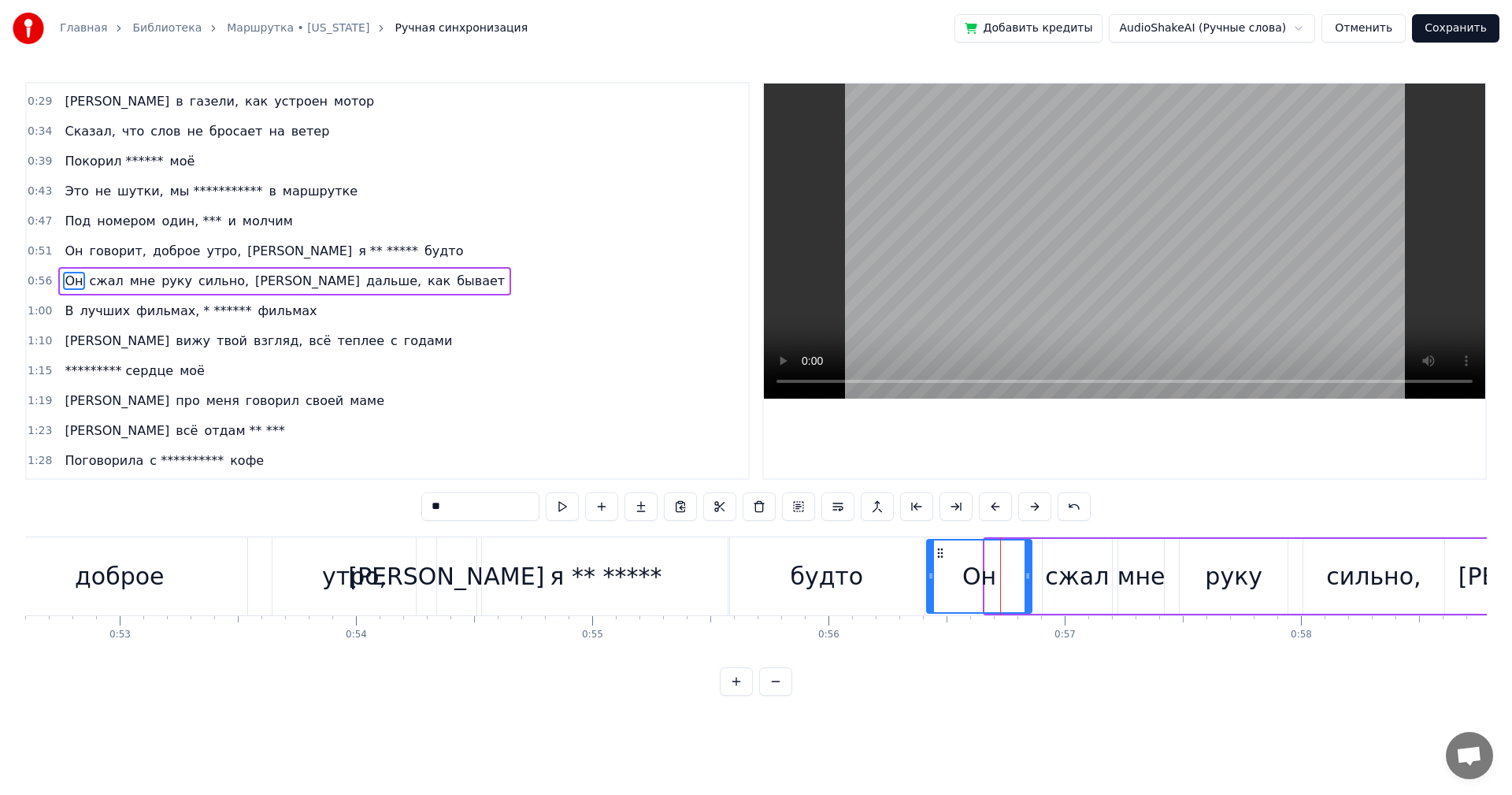
drag, startPoint x: 988, startPoint y: 577, endPoint x: 931, endPoint y: 584, distance: 57.4
click at [931, 584] on div at bounding box center [931, 576] width 7 height 71
drag, startPoint x: 1028, startPoint y: 579, endPoint x: 962, endPoint y: 582, distance: 66.1
click at [962, 582] on div at bounding box center [962, 576] width 7 height 71
click at [993, 573] on div "Он сжал мне руку сильно, а дальше, как бывает" at bounding box center [1349, 576] width 849 height 78
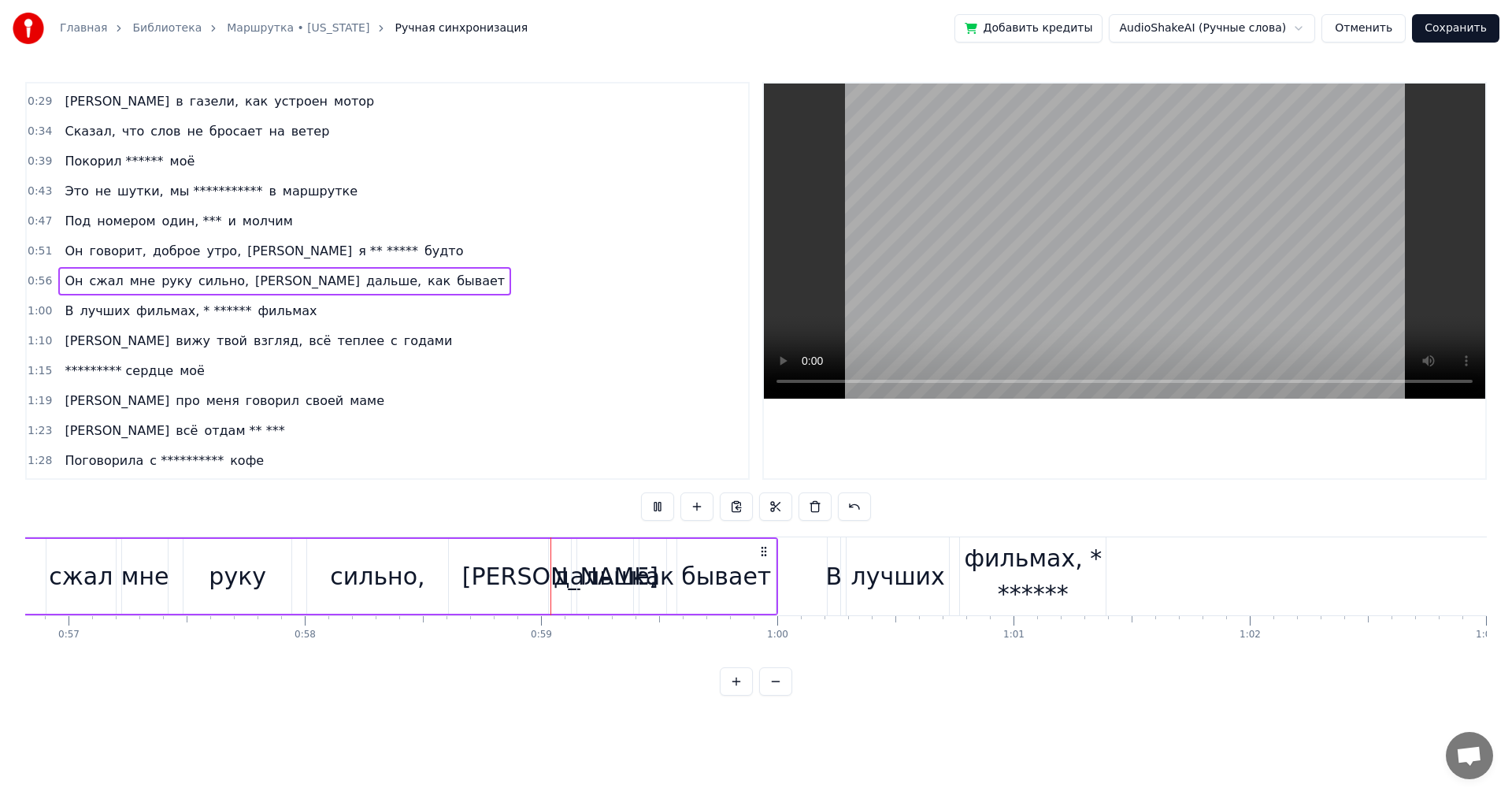
scroll to position [0, 13737]
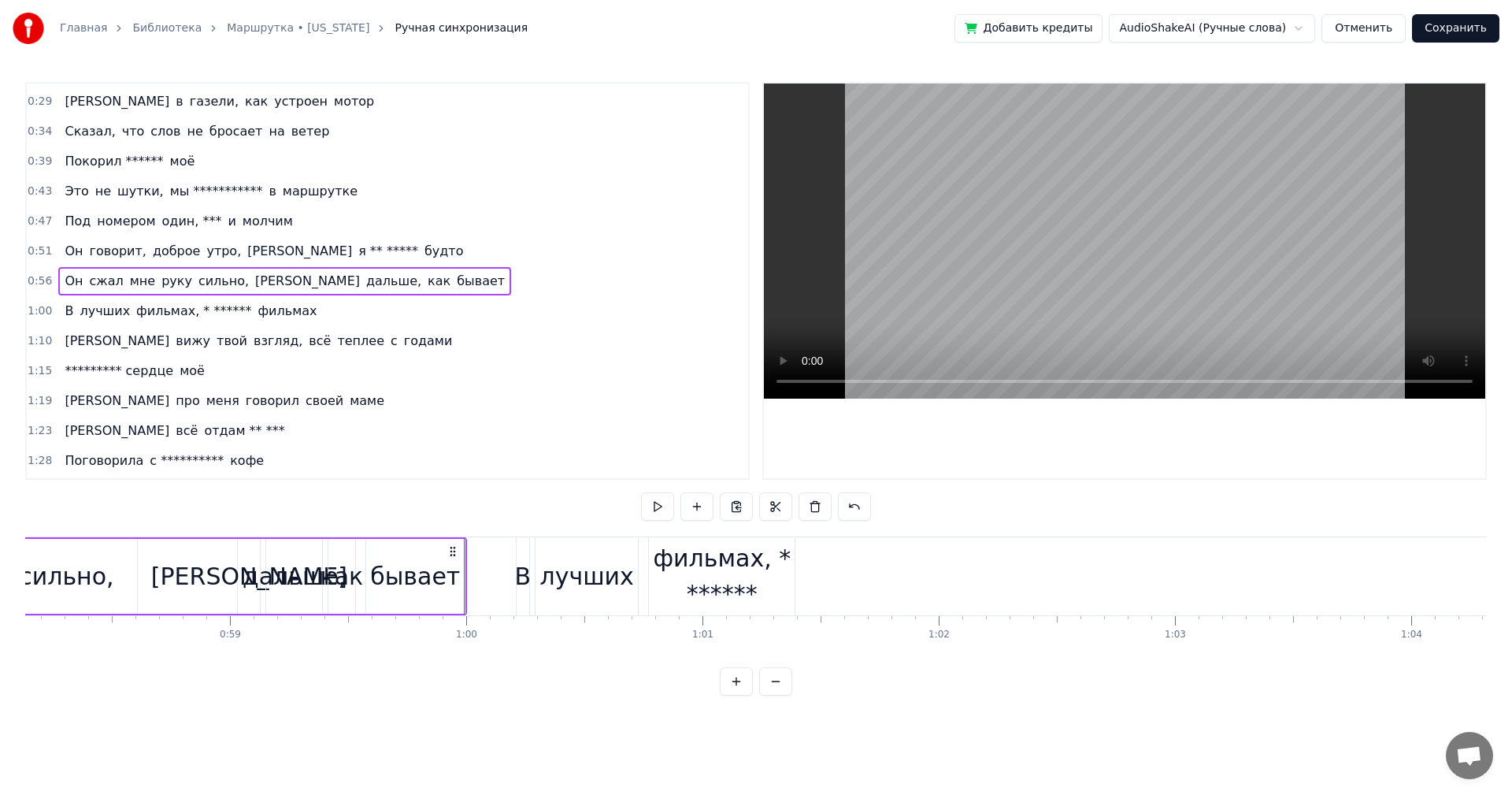
click at [570, 575] on div "лучших" at bounding box center [586, 576] width 93 height 36
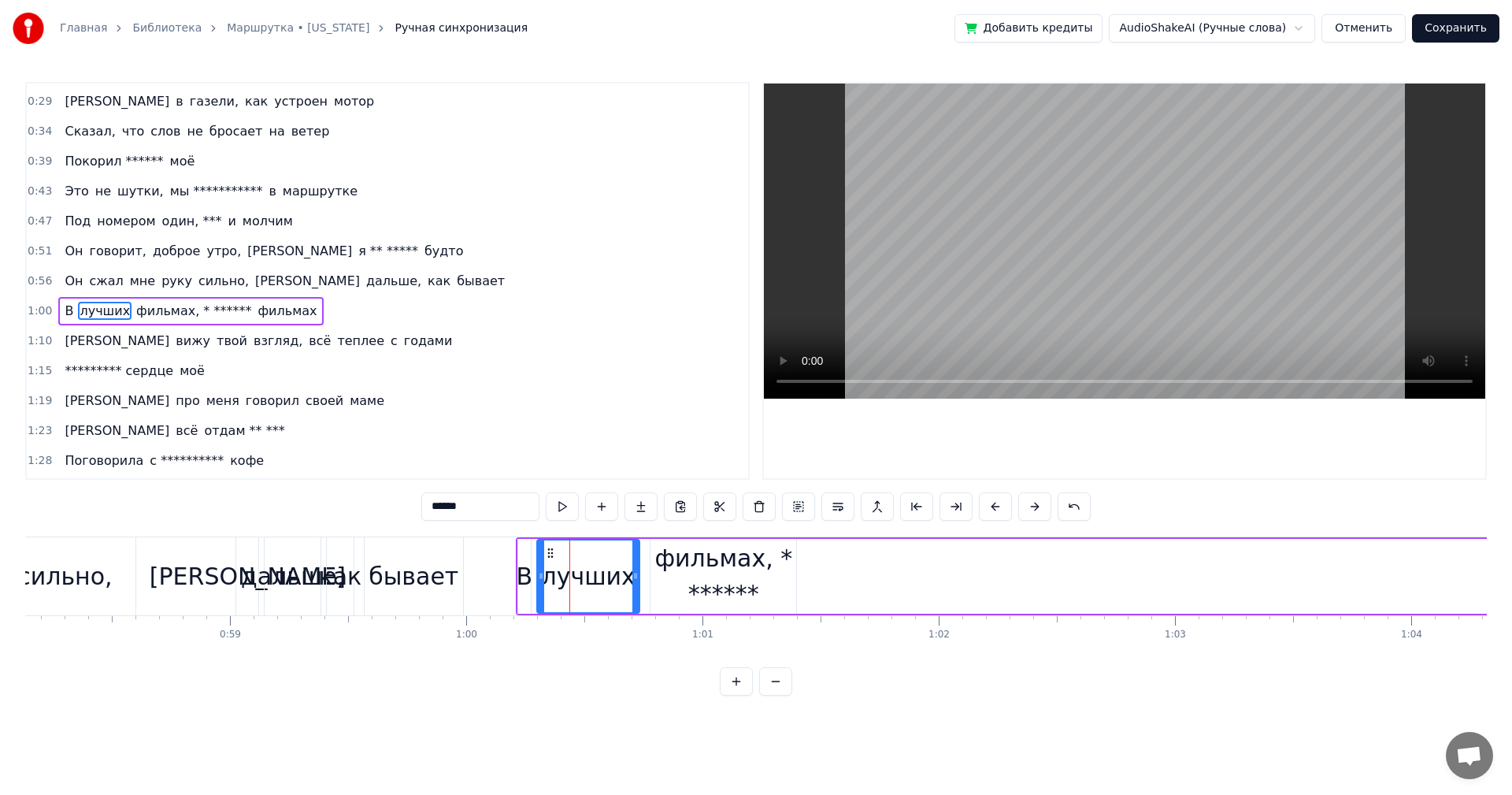
scroll to position [176, 0]
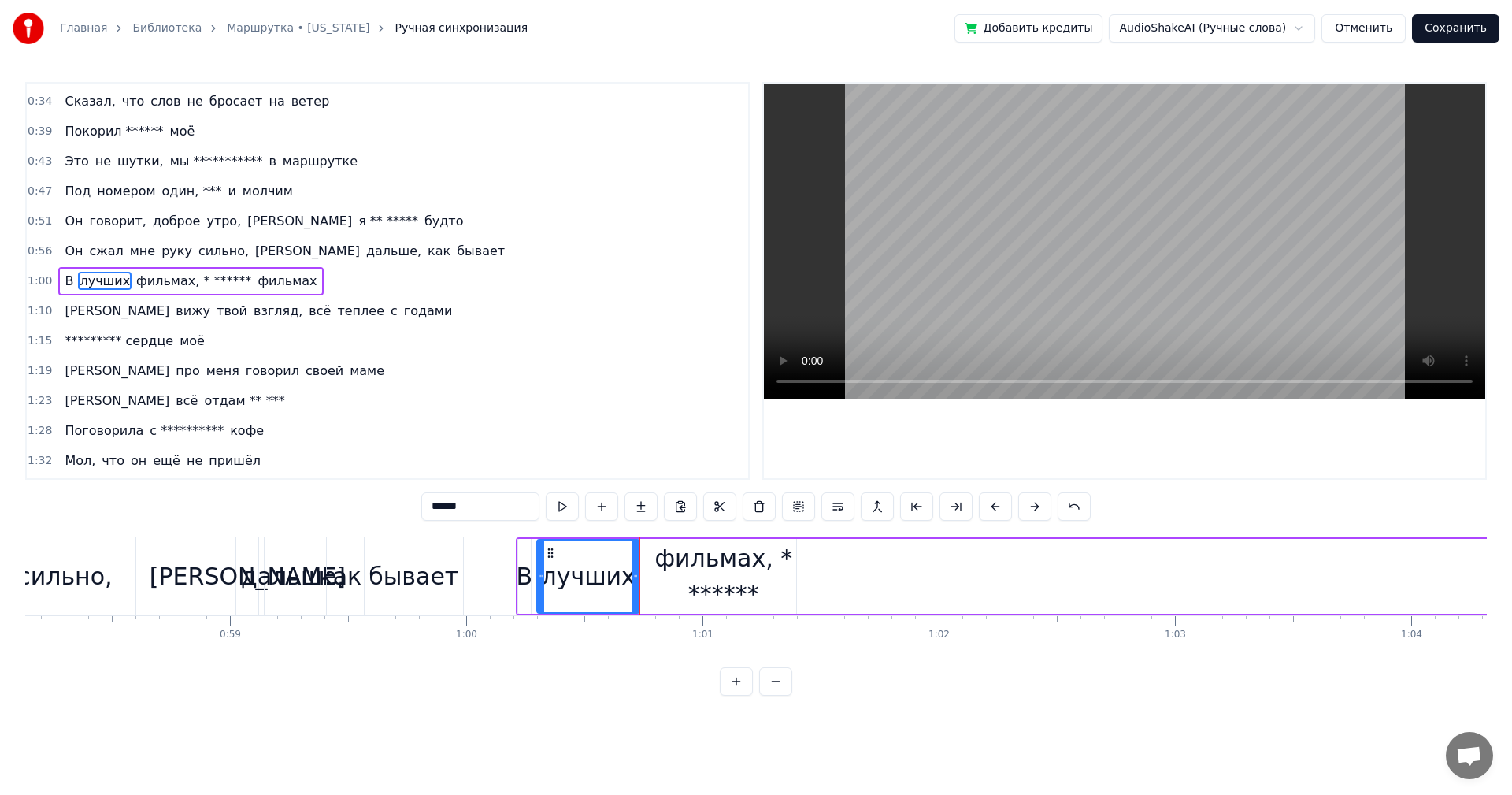
click at [675, 570] on div "фильмах, * ******" at bounding box center [723, 576] width 145 height 71
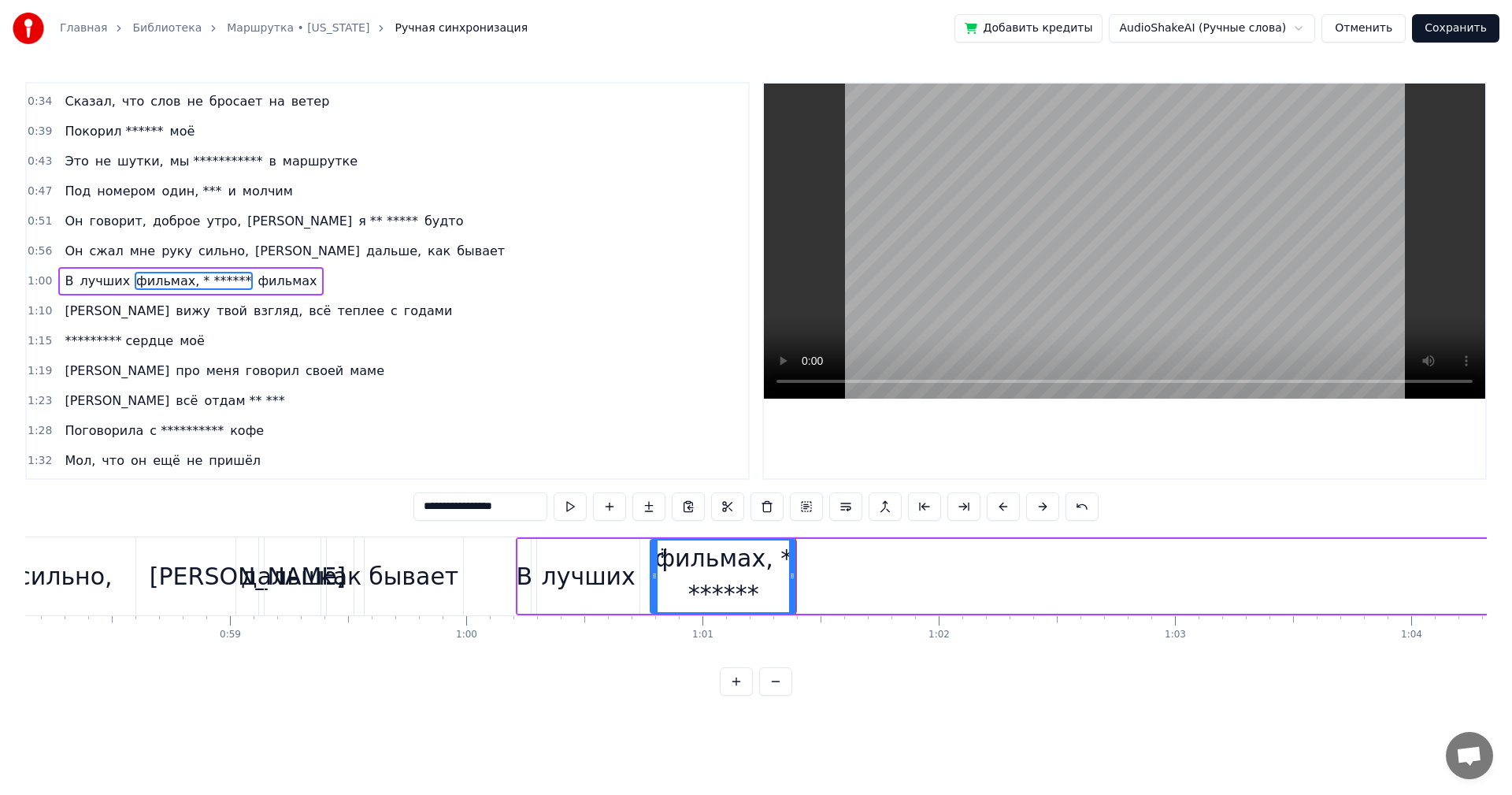
click at [84, 285] on span "лучших" at bounding box center [105, 280] width 54 height 18
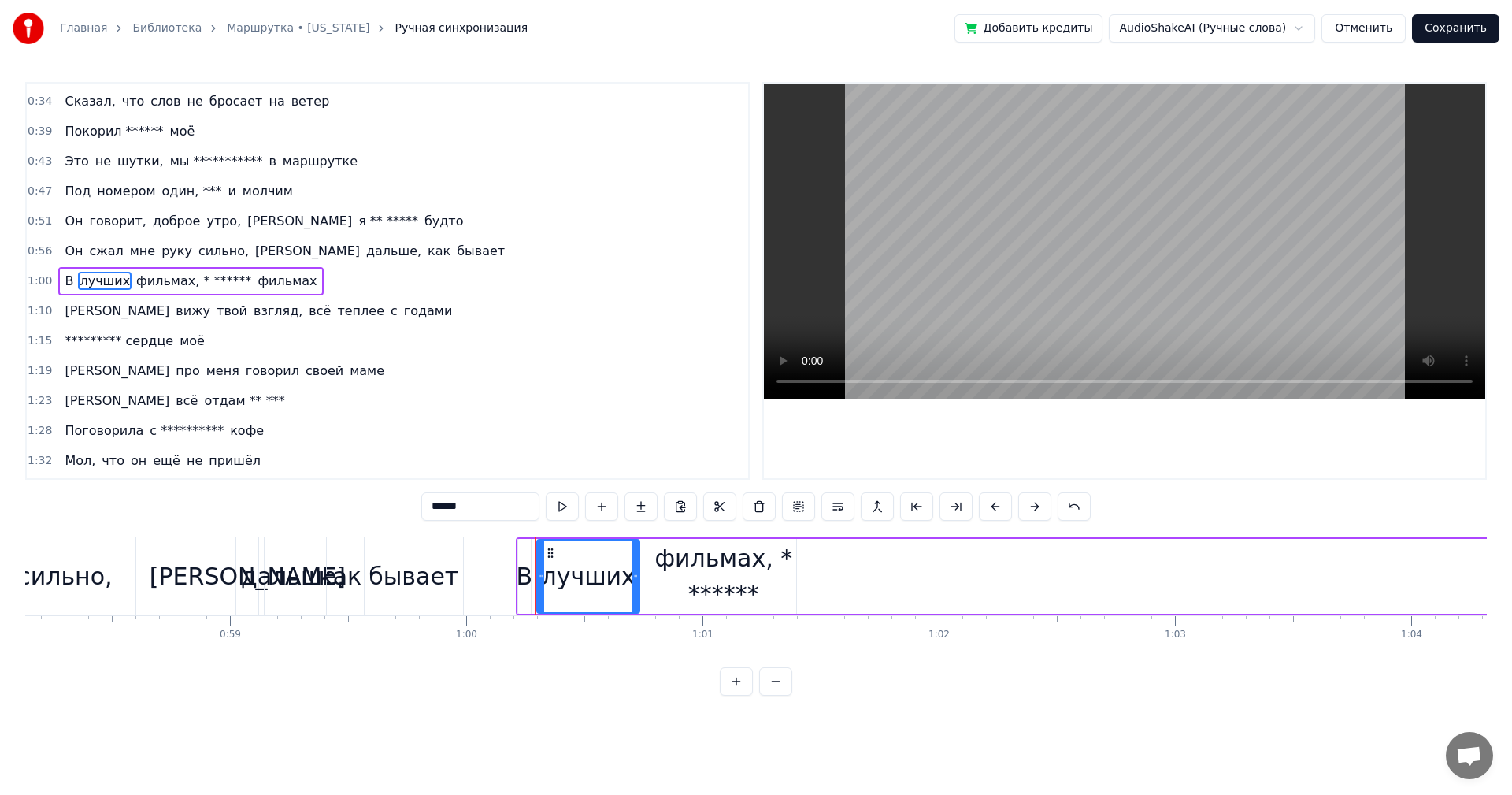
click at [63, 280] on span "В" at bounding box center [68, 280] width 12 height 18
click at [65, 281] on span "В" at bounding box center [68, 280] width 12 height 18
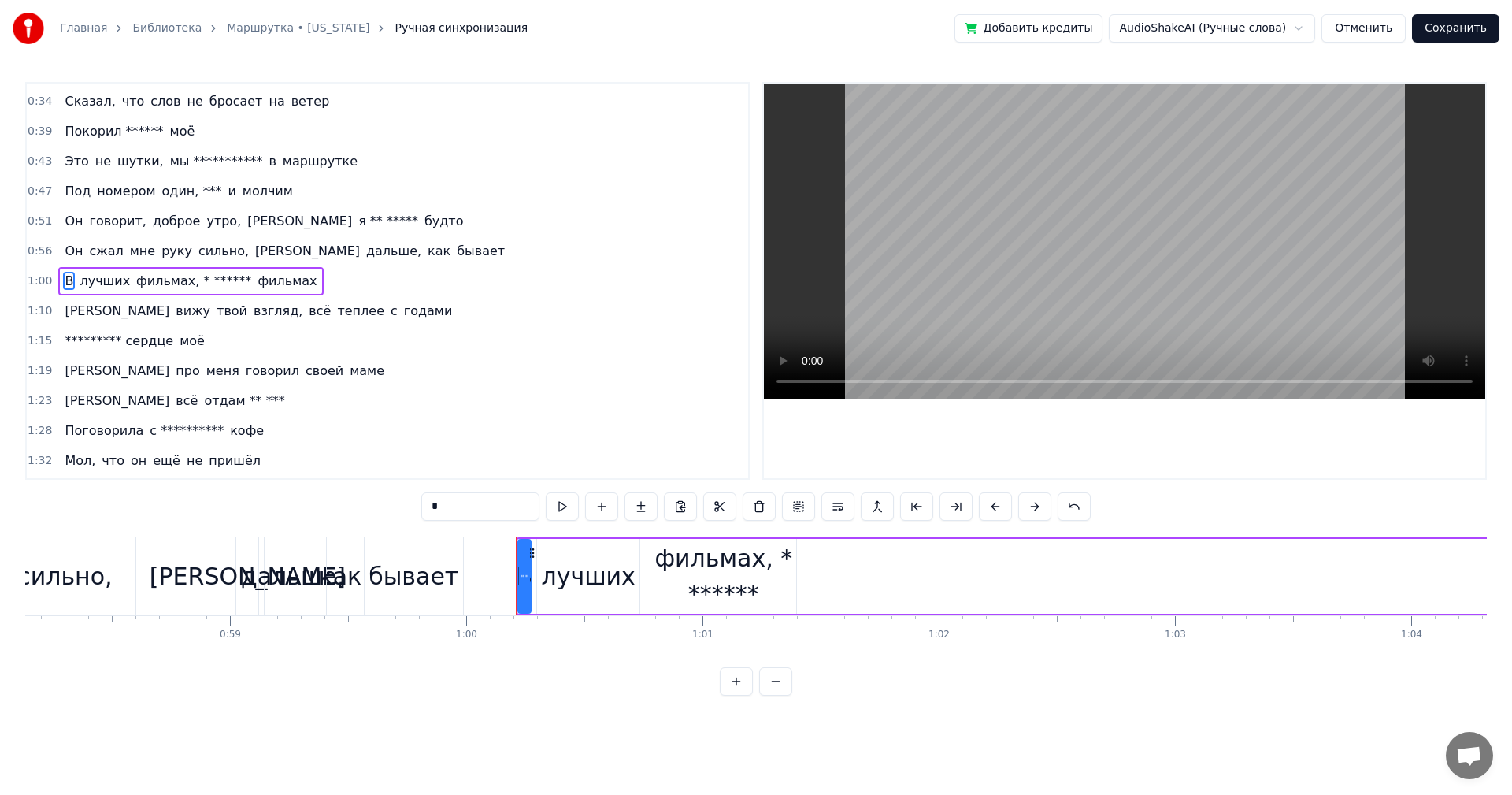
click at [581, 558] on div "лучших" at bounding box center [587, 576] width 93 height 36
type input "******"
click at [549, 576] on div "лучших" at bounding box center [587, 576] width 93 height 36
click at [60, 275] on div "В лучших фильмах, * ****** фильмах" at bounding box center [191, 280] width 265 height 28
click at [63, 282] on span "В" at bounding box center [68, 280] width 12 height 18
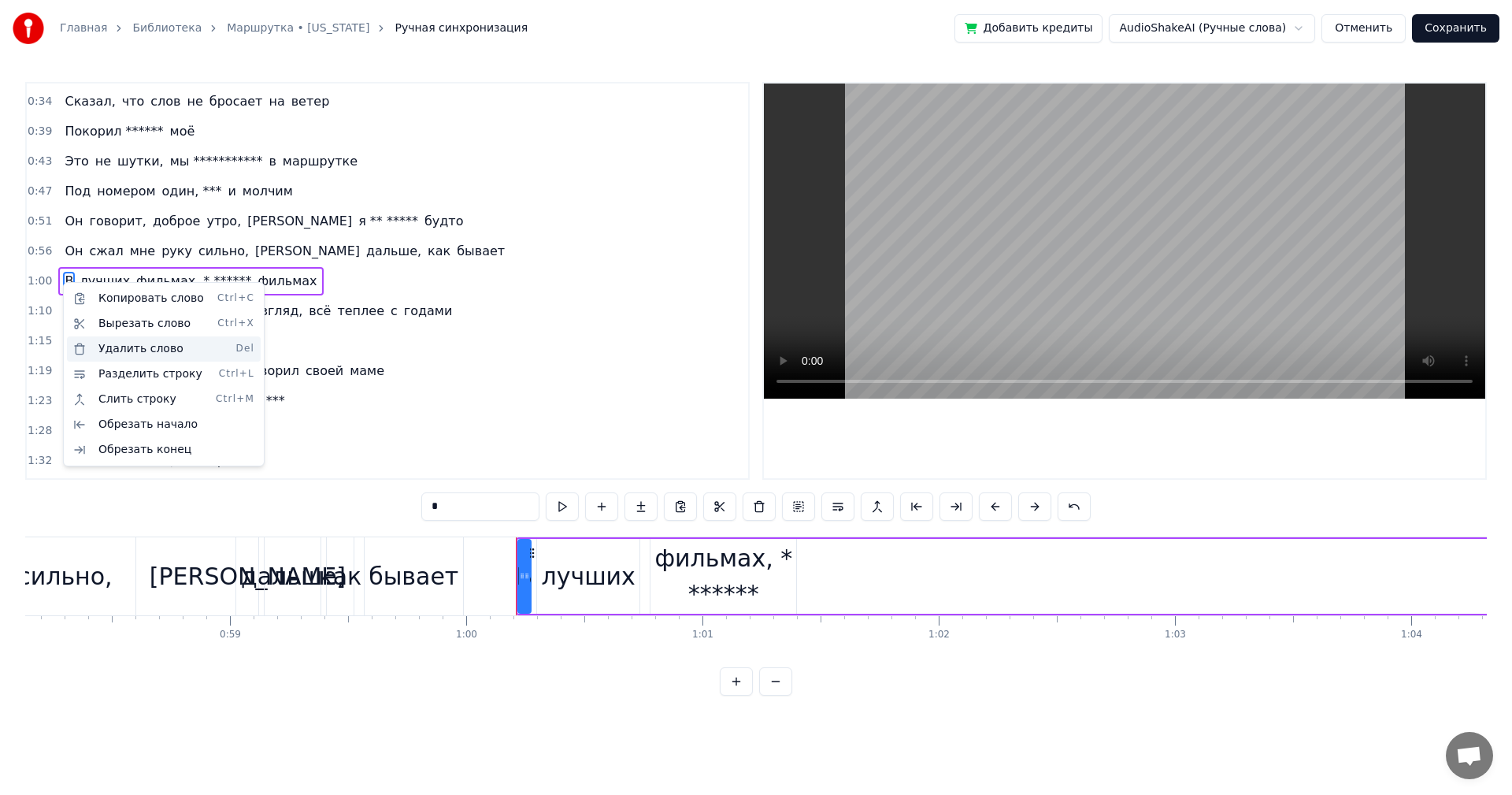
click at [119, 346] on div "Удалить слово Del" at bounding box center [164, 348] width 193 height 25
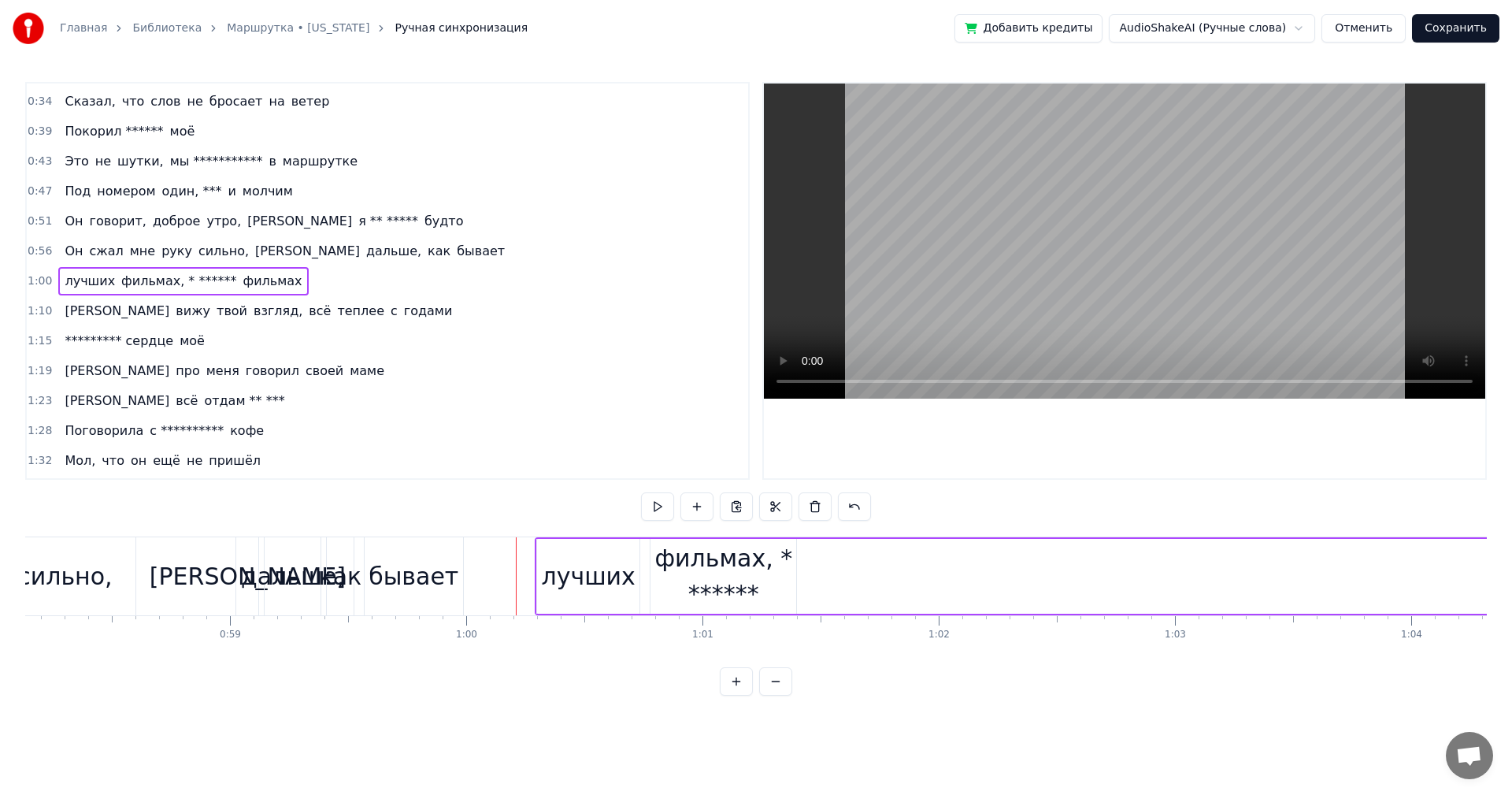
click at [69, 285] on span "лучших" at bounding box center [90, 280] width 54 height 18
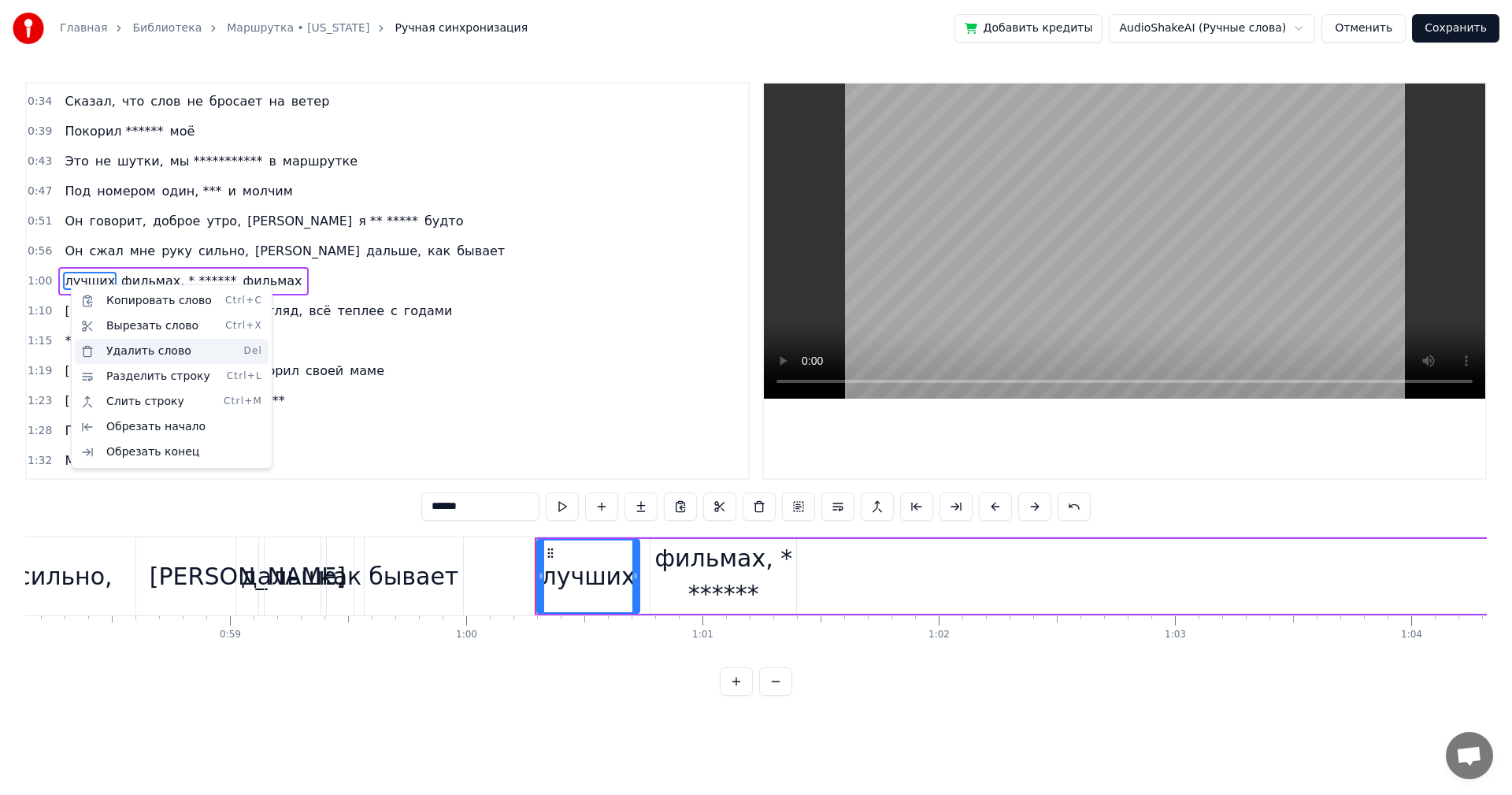
click at [141, 346] on div "Удалить слово Del" at bounding box center [171, 351] width 193 height 25
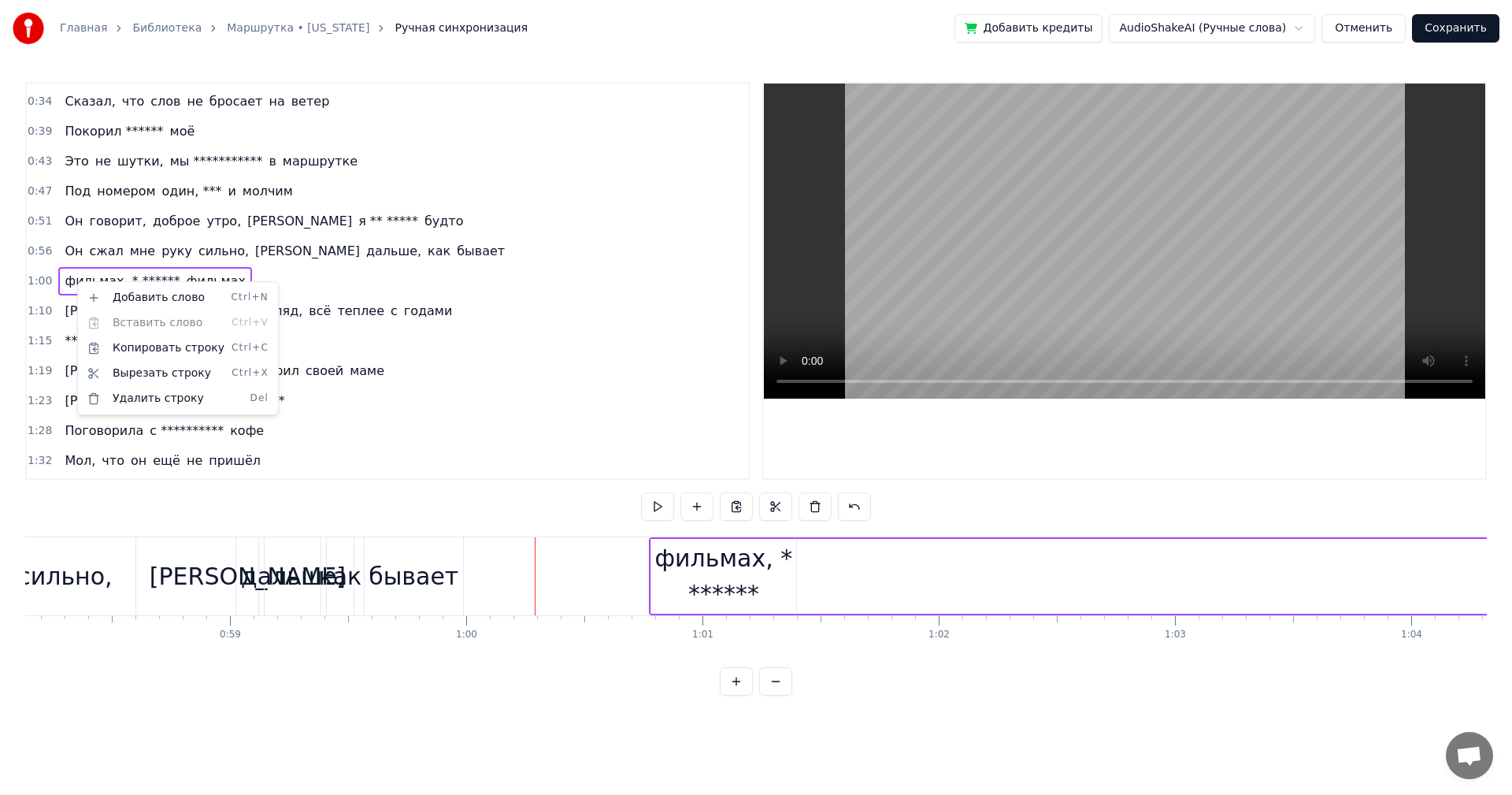
click at [73, 281] on html "**********" at bounding box center [756, 360] width 1512 height 721
click at [76, 278] on span "фильмах, * ******" at bounding box center [121, 280] width 118 height 18
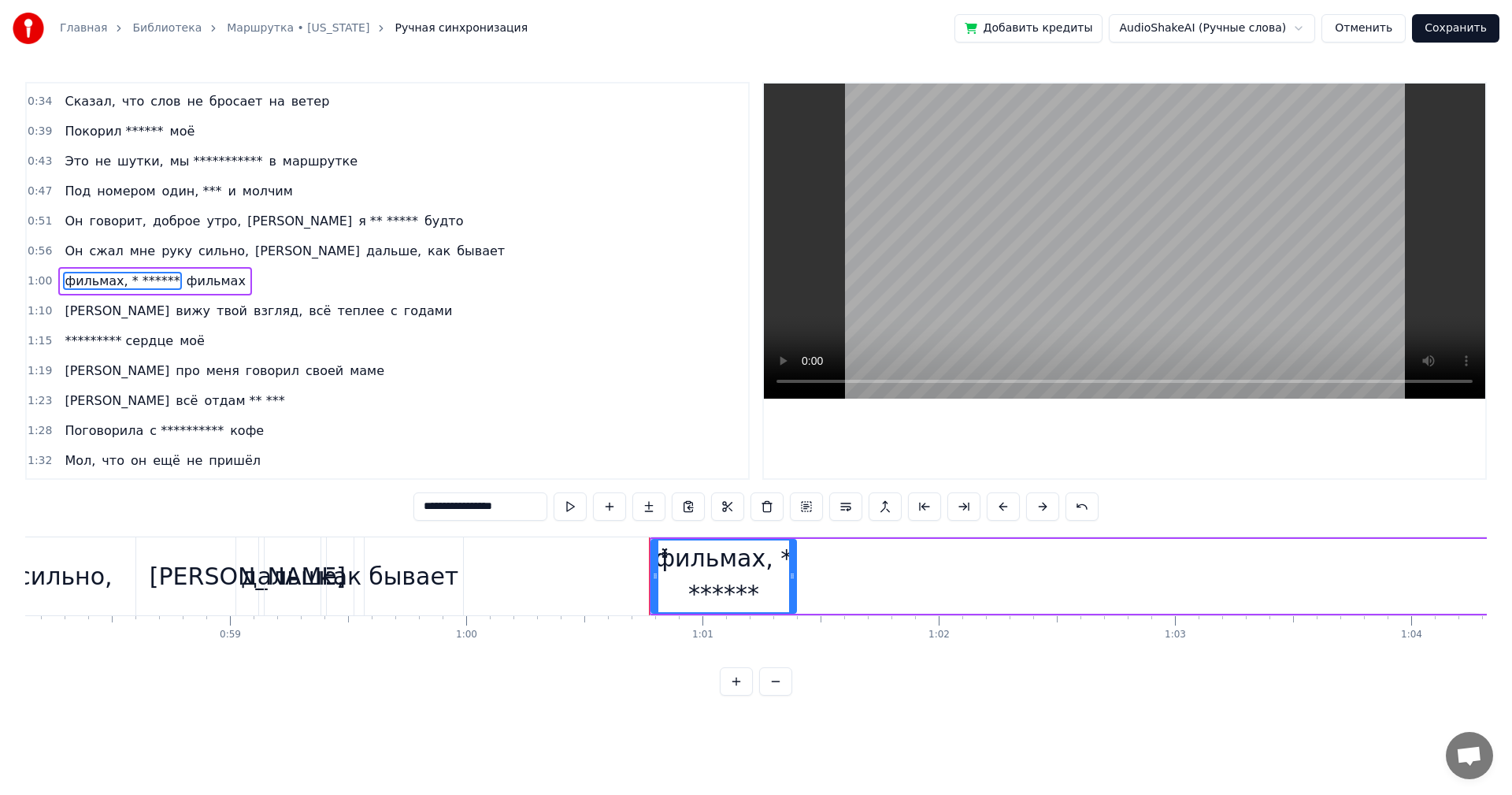
click at [76, 278] on span "фильмах, * ******" at bounding box center [121, 280] width 118 height 18
drag, startPoint x: 177, startPoint y: 275, endPoint x: 167, endPoint y: 276, distance: 10.0
click at [185, 275] on span "фильмах" at bounding box center [216, 280] width 63 height 18
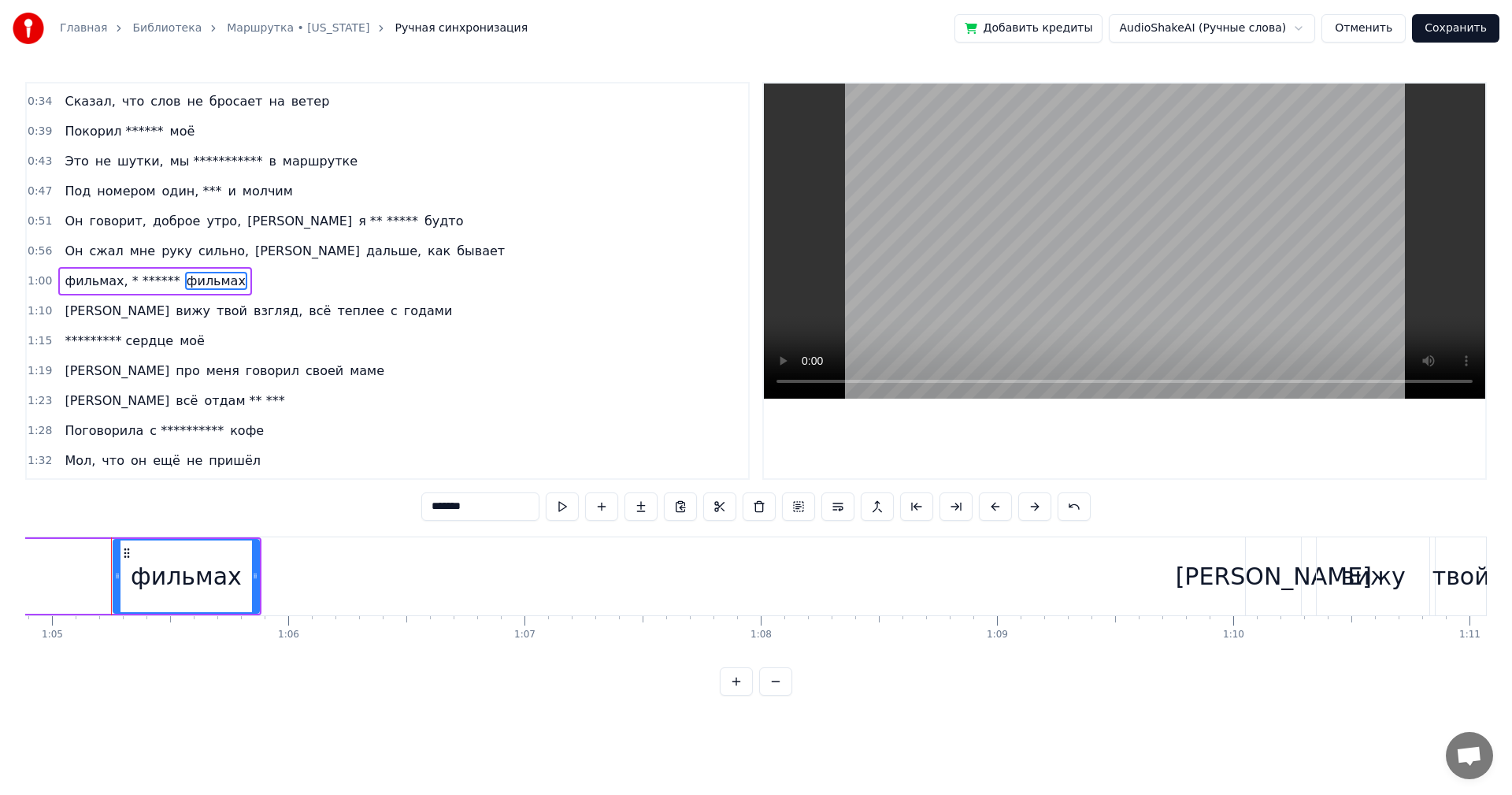
scroll to position [0, 15340]
click at [83, 280] on span "фильмах, * ******" at bounding box center [121, 280] width 118 height 18
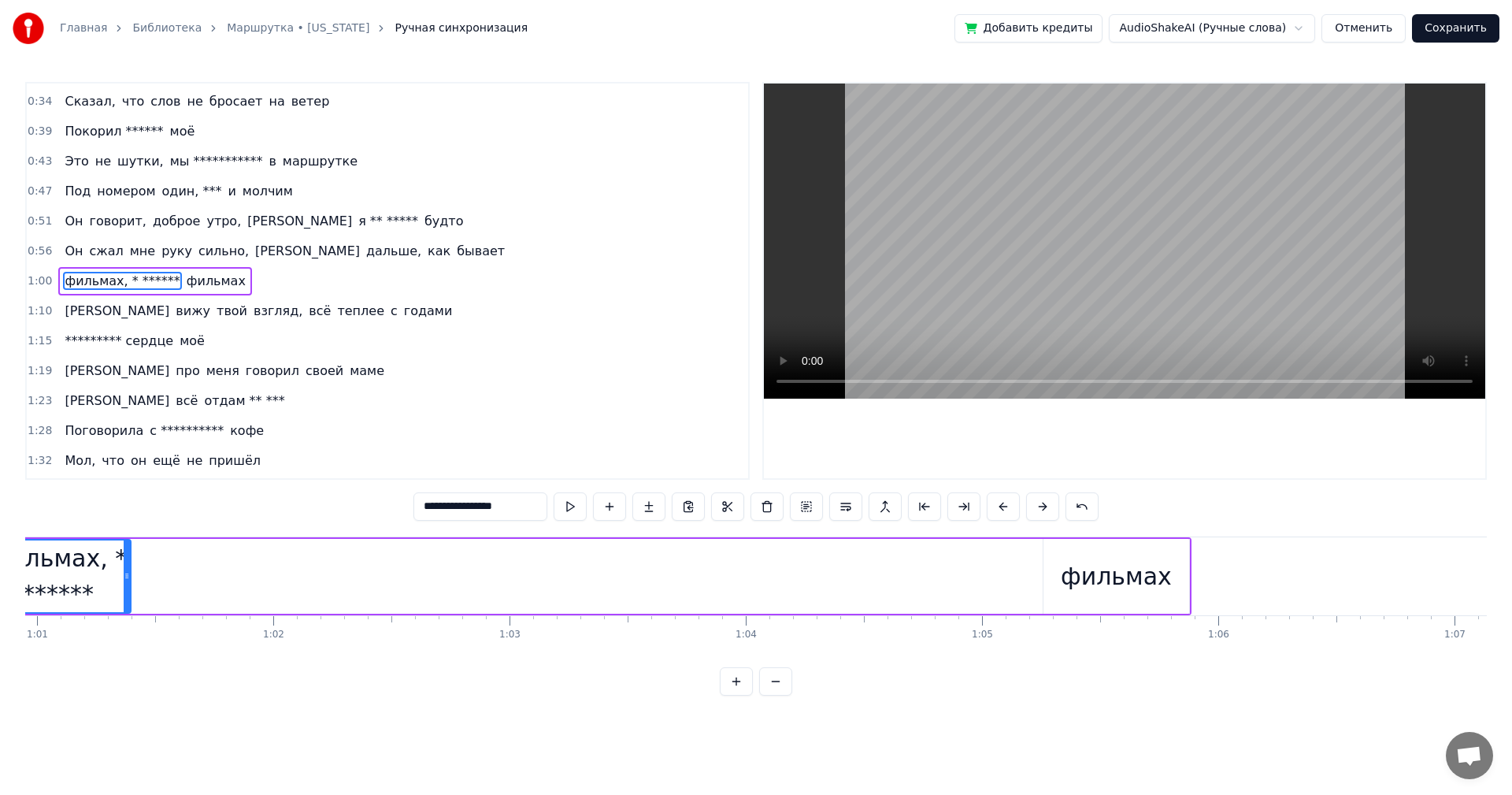
scroll to position [0, 14282]
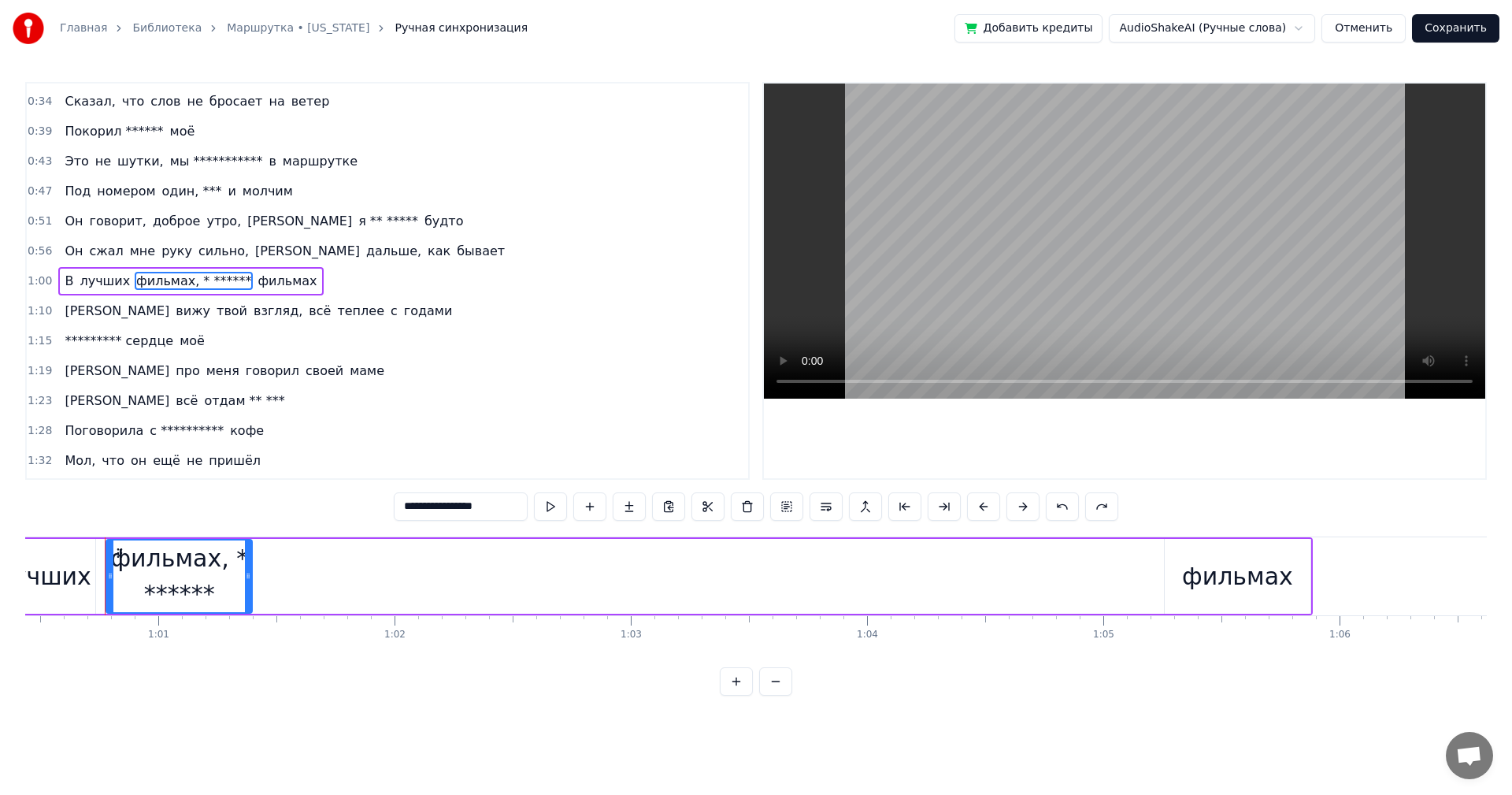
click at [68, 281] on span "В" at bounding box center [68, 280] width 12 height 18
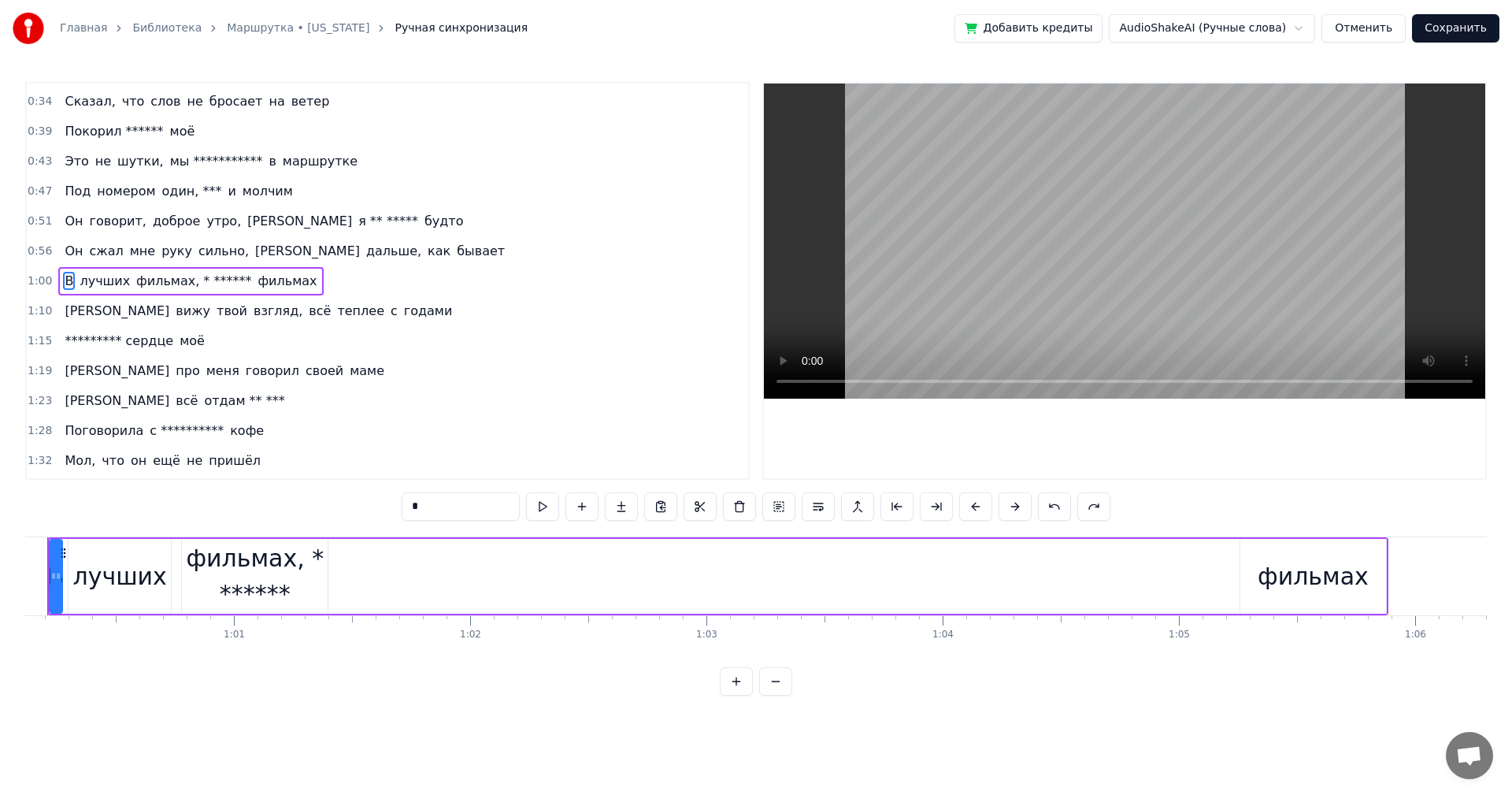
scroll to position [0, 14148]
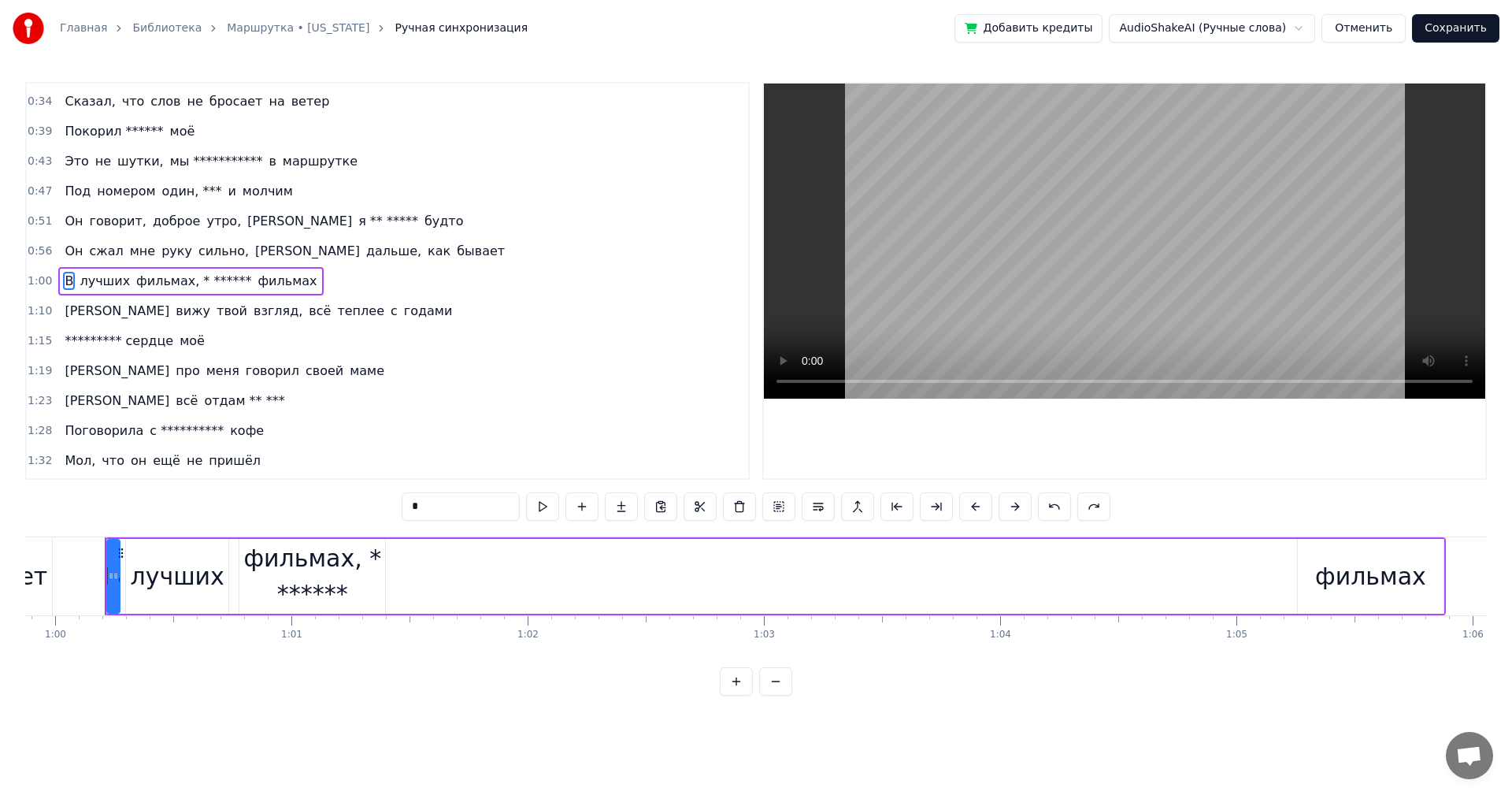
drag, startPoint x: 414, startPoint y: 508, endPoint x: 353, endPoint y: 453, distance: 82.1
click at [366, 498] on div "**********" at bounding box center [756, 389] width 1462 height 614
click at [89, 282] on span "лучших" at bounding box center [103, 280] width 54 height 18
drag, startPoint x: 482, startPoint y: 514, endPoint x: 368, endPoint y: 511, distance: 114.0
click at [368, 511] on div "**********" at bounding box center [756, 389] width 1462 height 614
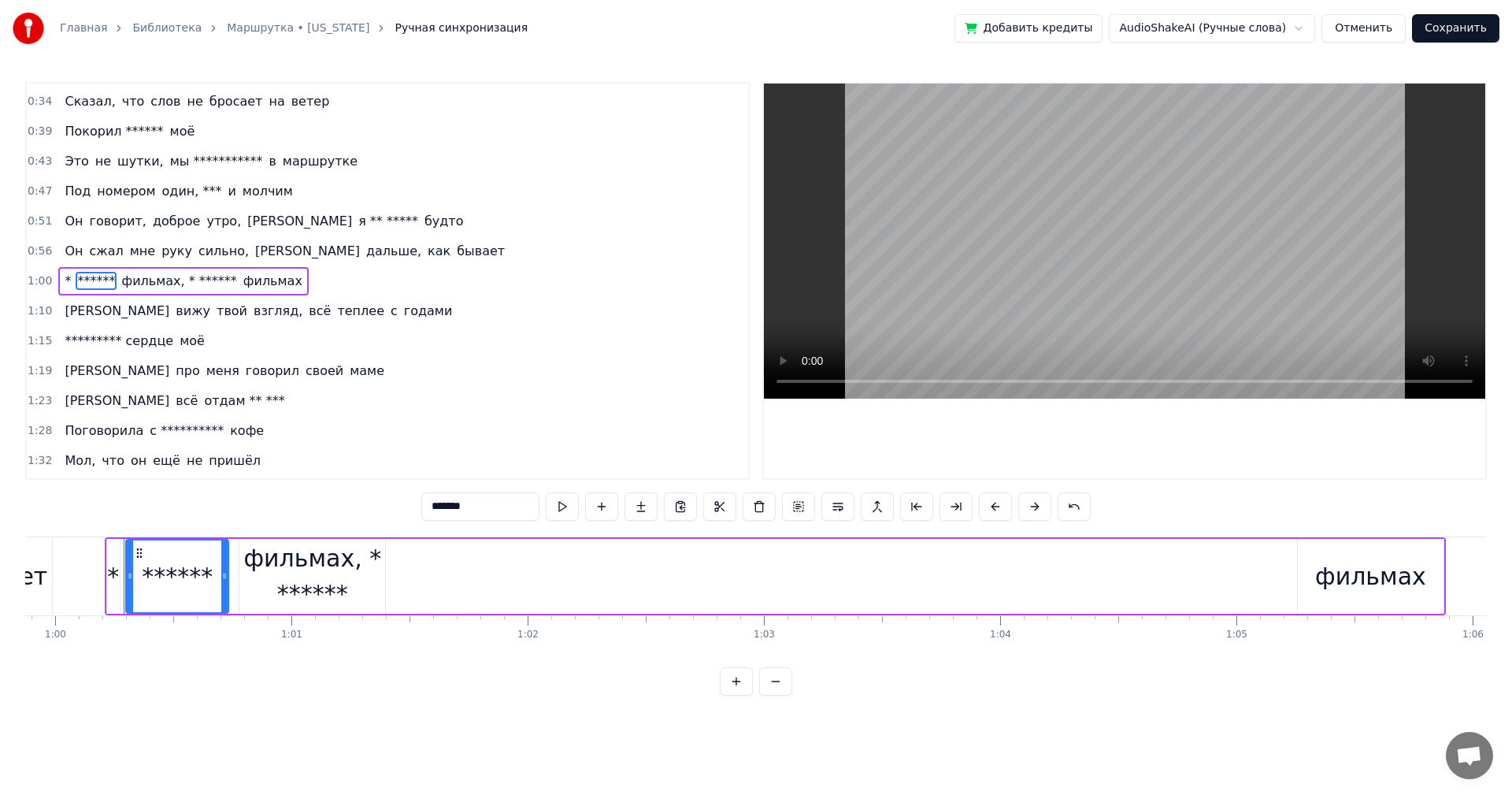
click at [189, 575] on div "******" at bounding box center [177, 576] width 71 height 36
click at [273, 573] on div "фильмах, * ******" at bounding box center [312, 576] width 145 height 71
type input "**********"
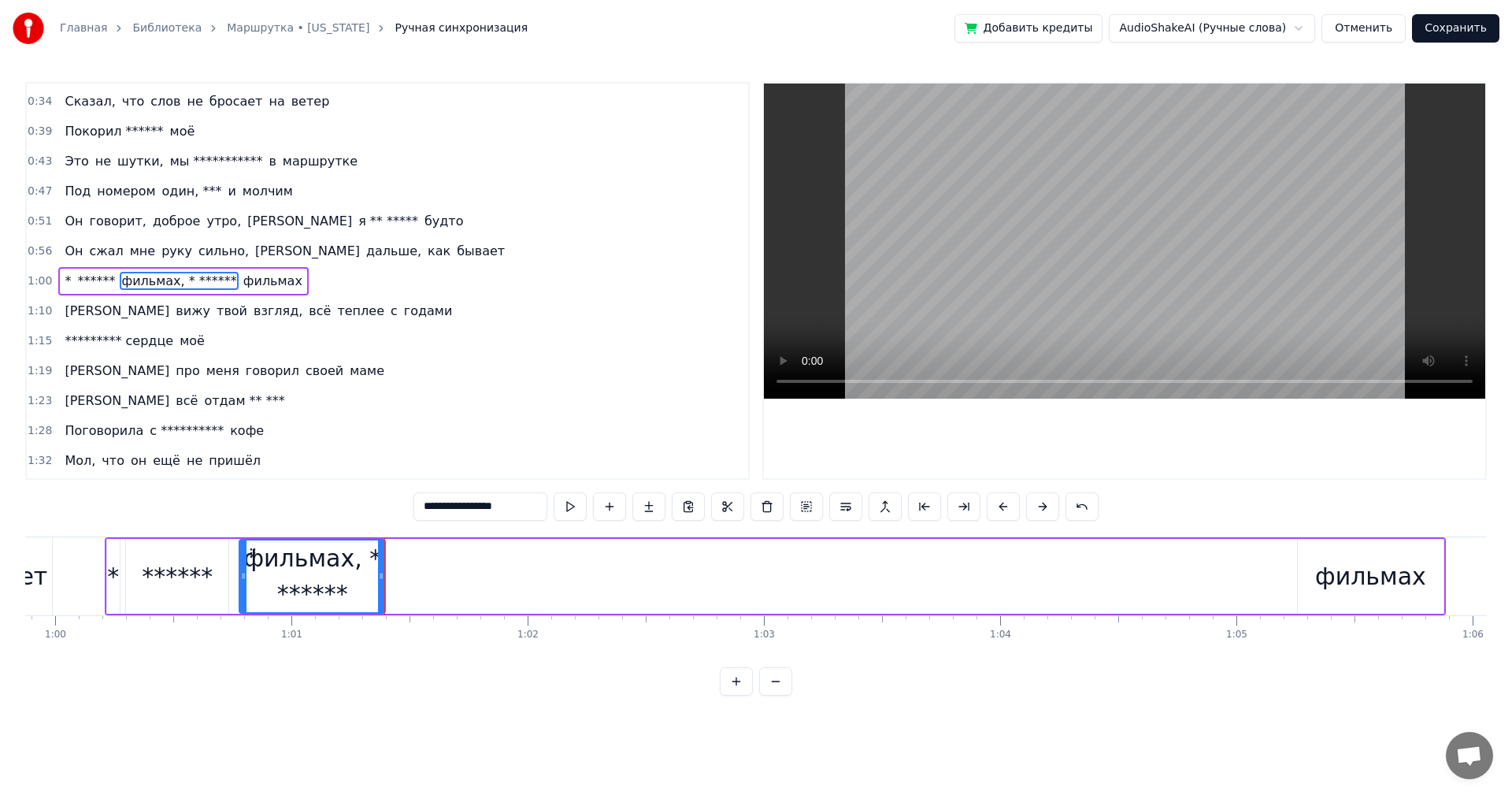
click at [166, 283] on span "фильмах, * ******" at bounding box center [178, 280] width 118 height 18
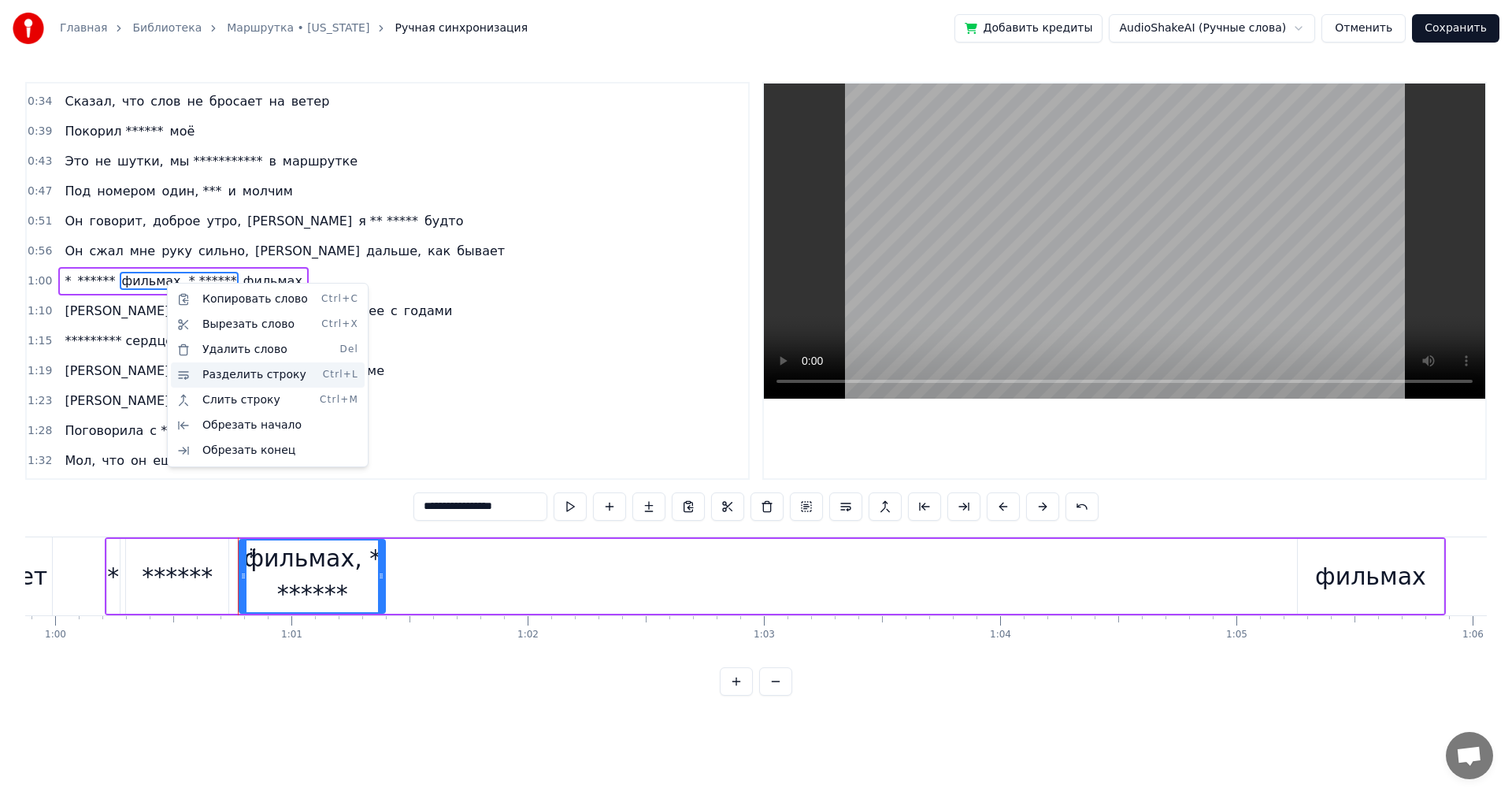
click at [293, 377] on div "Разделить строку Ctrl+L" at bounding box center [268, 374] width 193 height 25
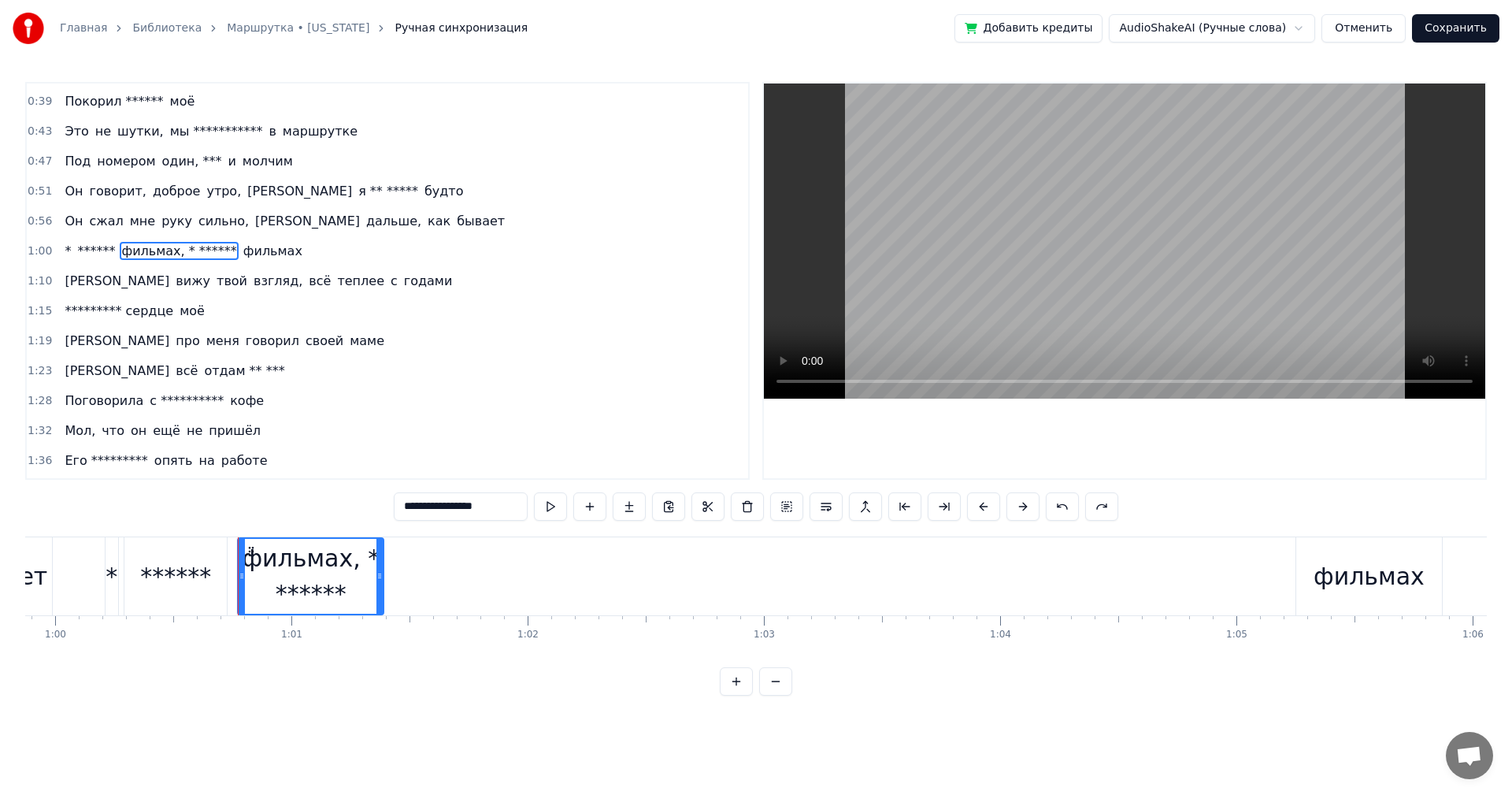
click at [157, 254] on span "фильмах, * ******" at bounding box center [178, 250] width 118 height 18
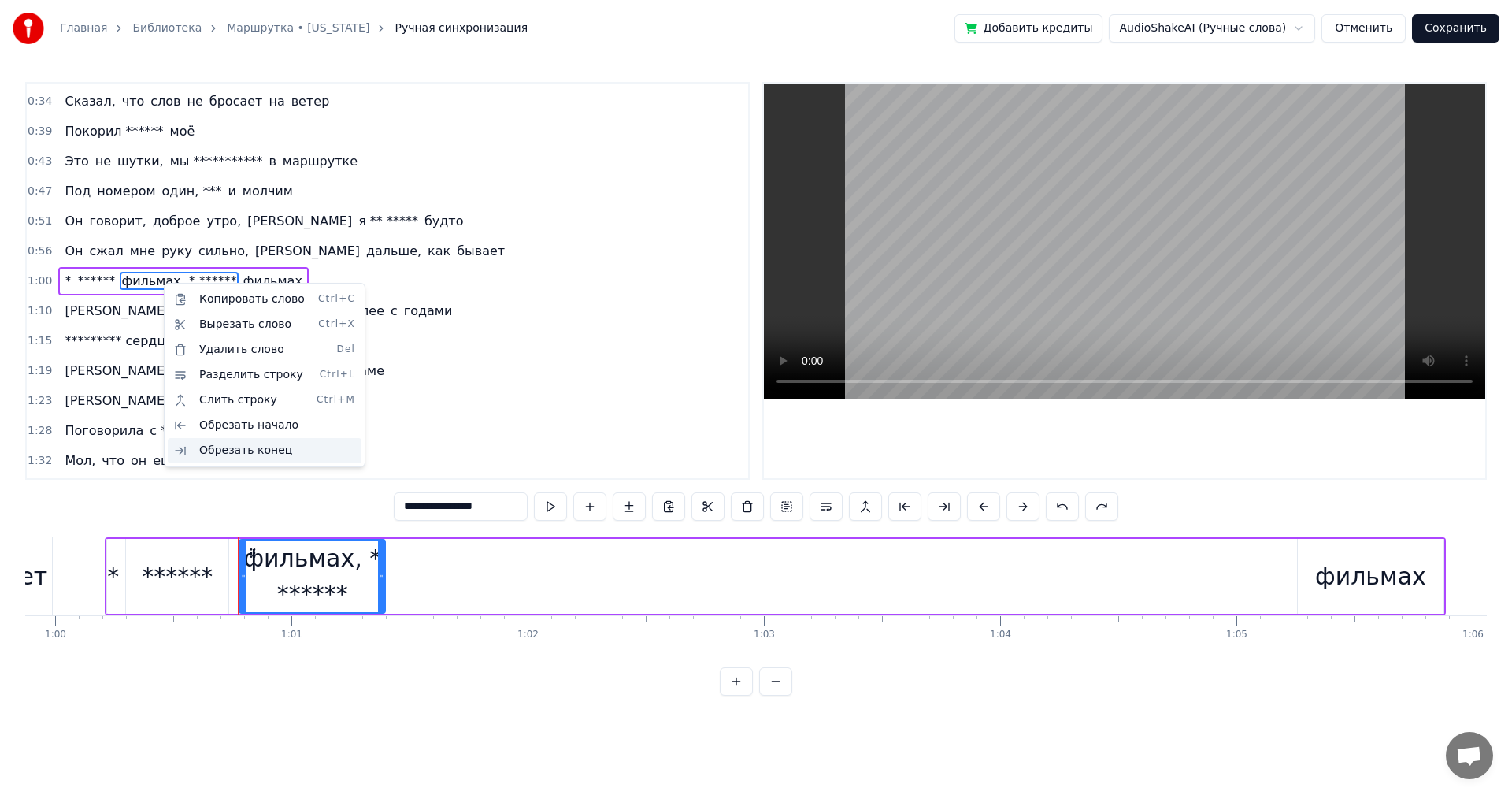
click at [267, 443] on div "Обрезать конец" at bounding box center [264, 450] width 193 height 25
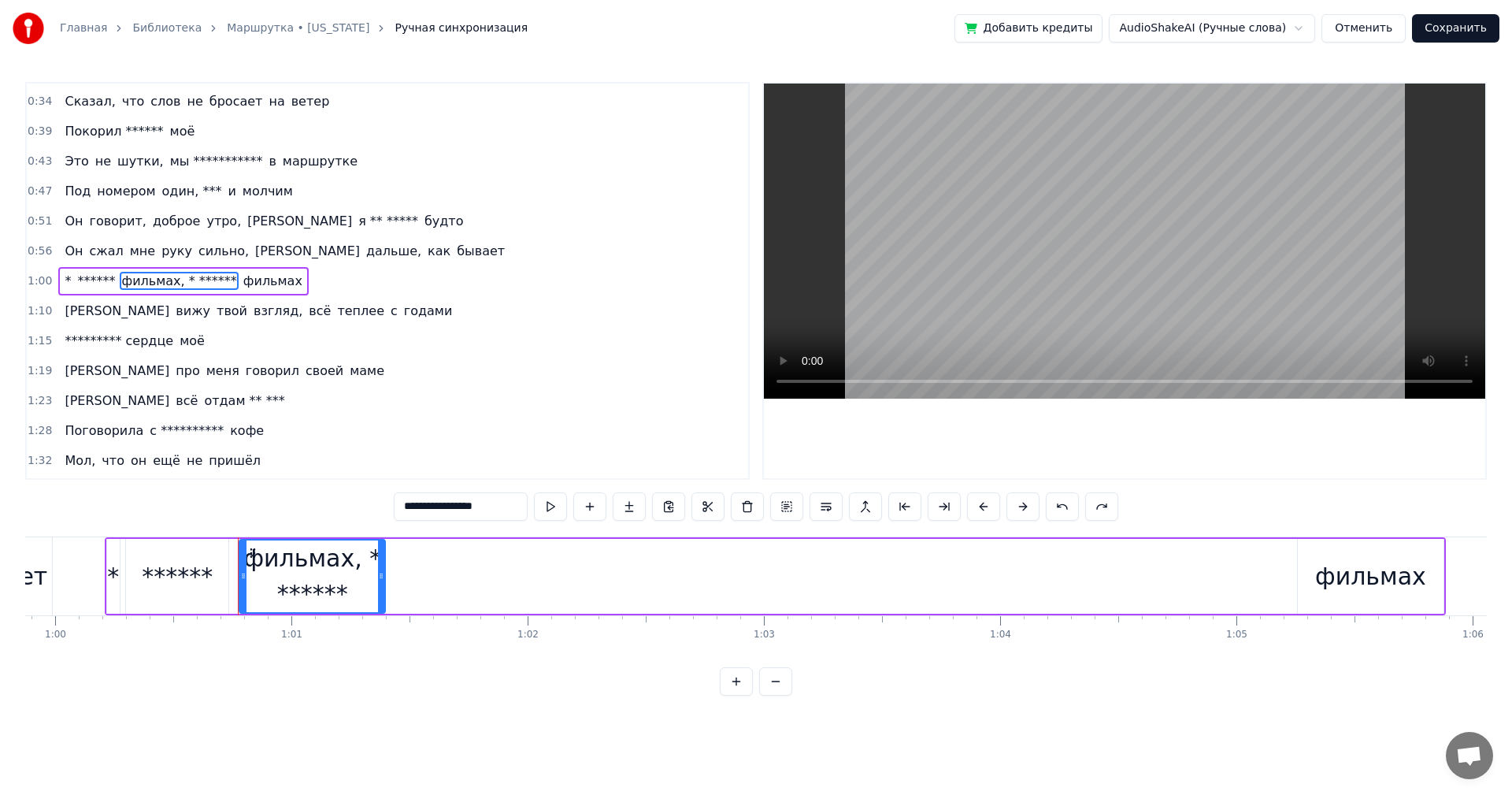
click at [156, 284] on span "фильмах, * ******" at bounding box center [178, 280] width 118 height 18
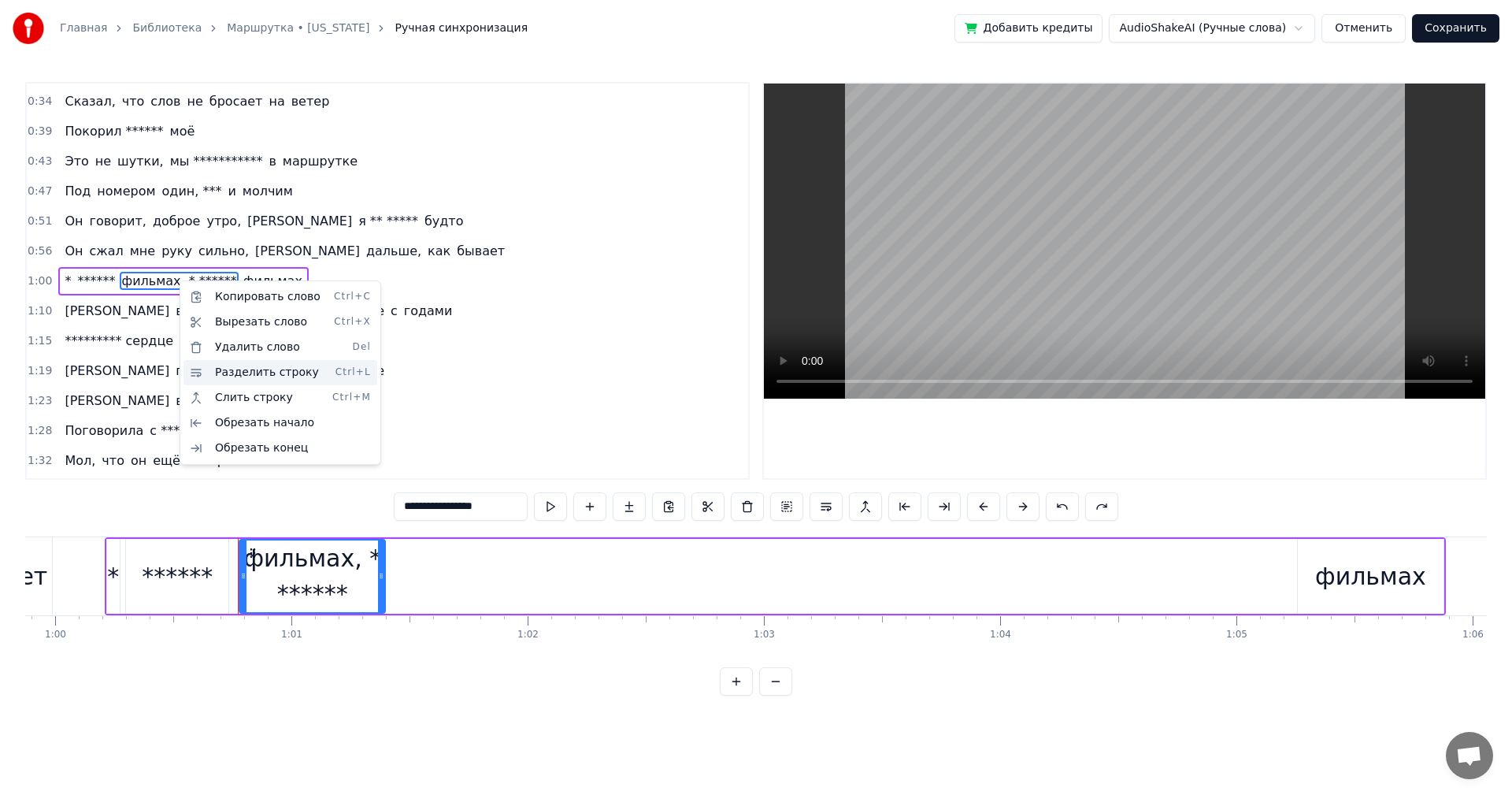
click at [267, 373] on div "Разделить строку Ctrl+L" at bounding box center [280, 372] width 193 height 25
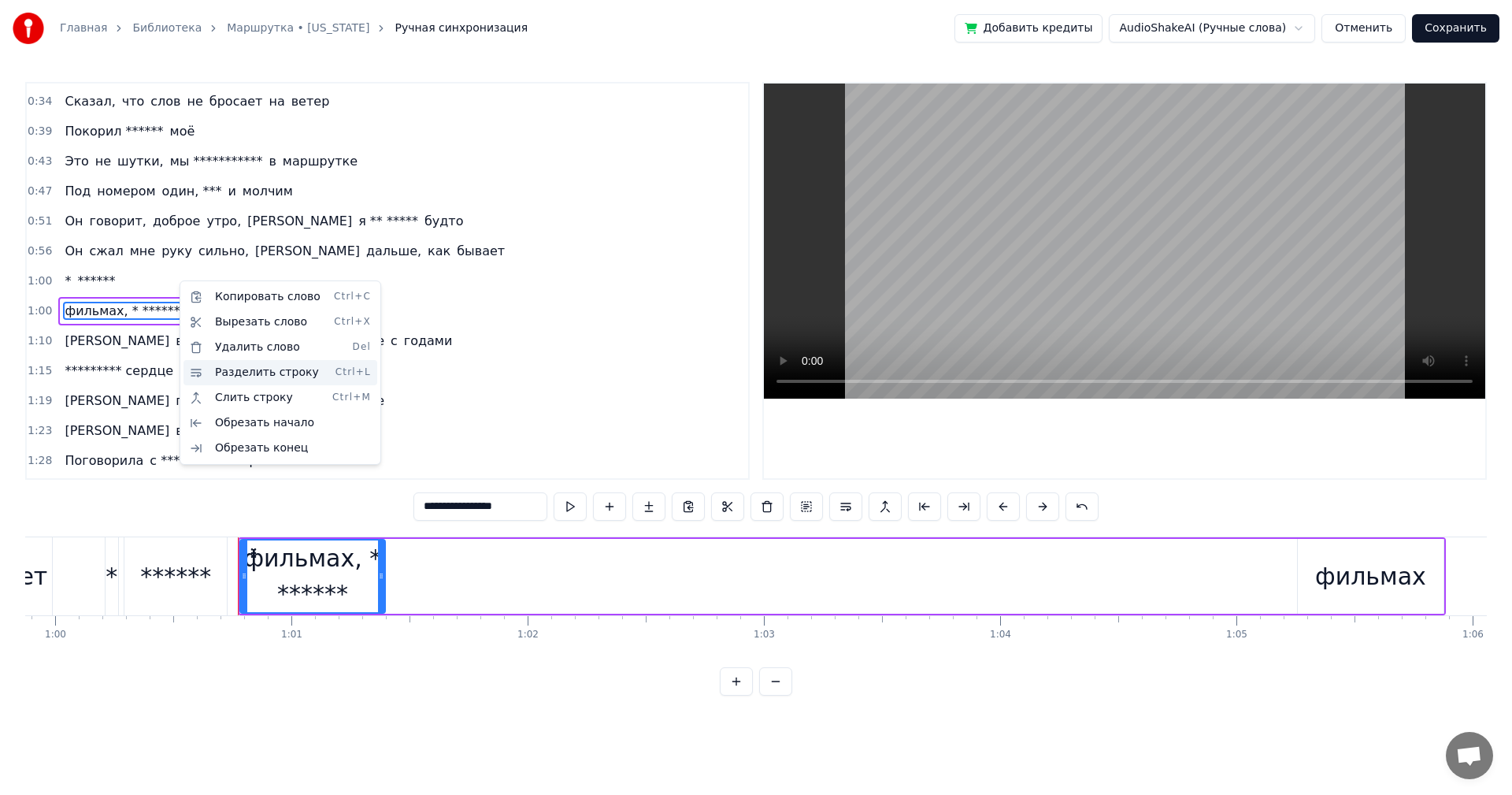
scroll to position [206, 0]
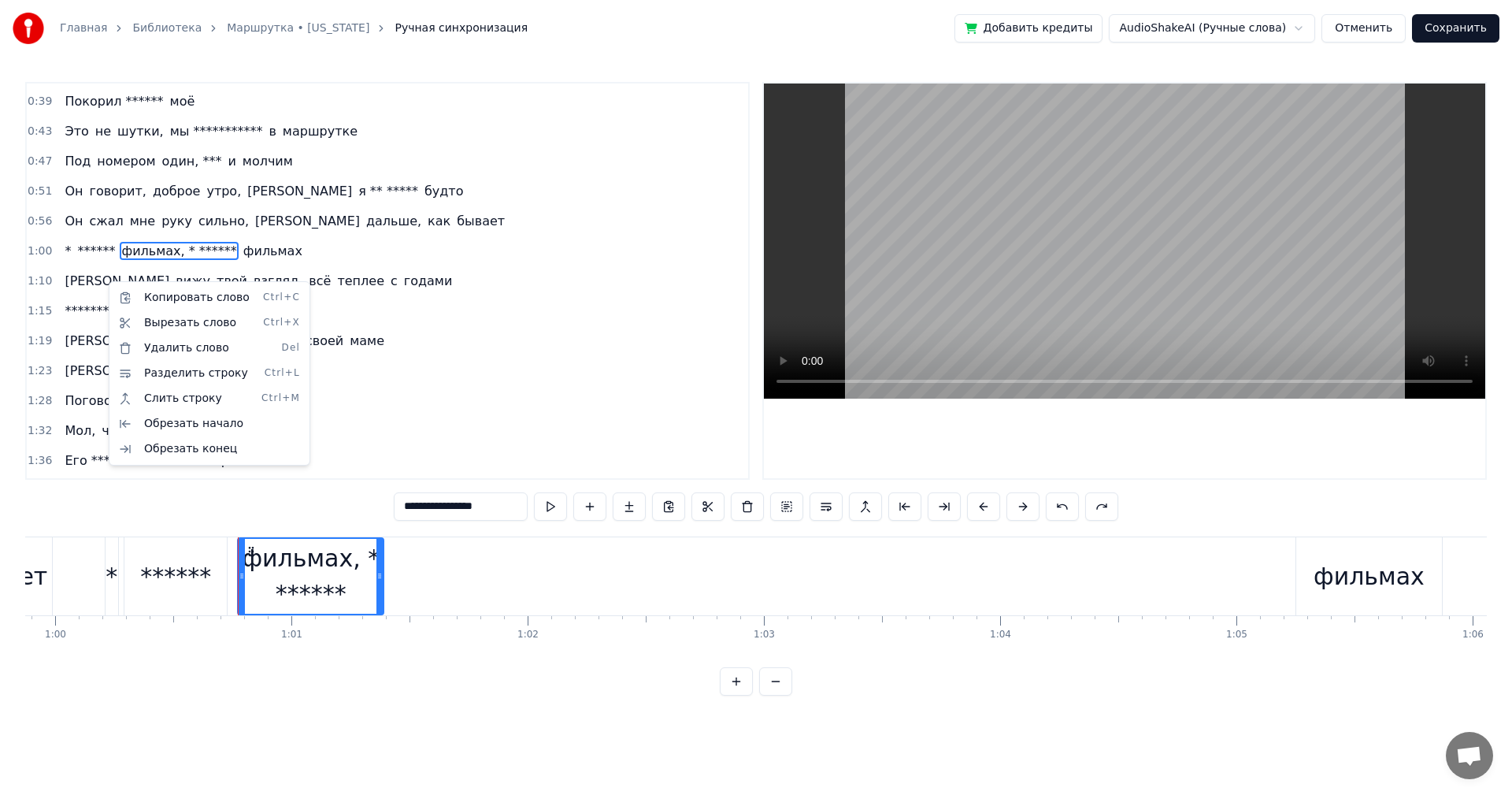
click at [145, 254] on html "**********" at bounding box center [756, 360] width 1512 height 721
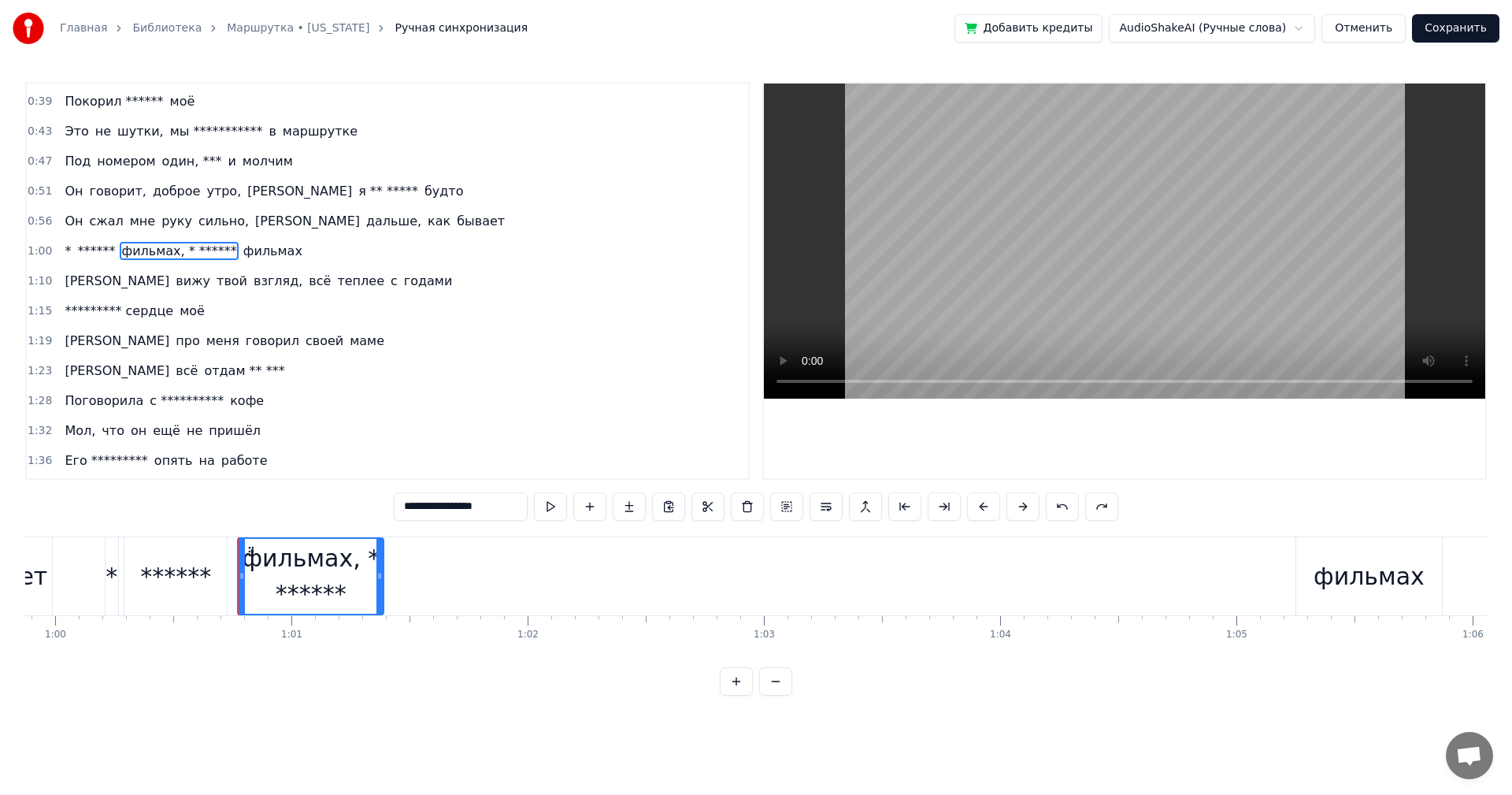
click at [145, 254] on span "фильмах, * ******" at bounding box center [178, 250] width 118 height 18
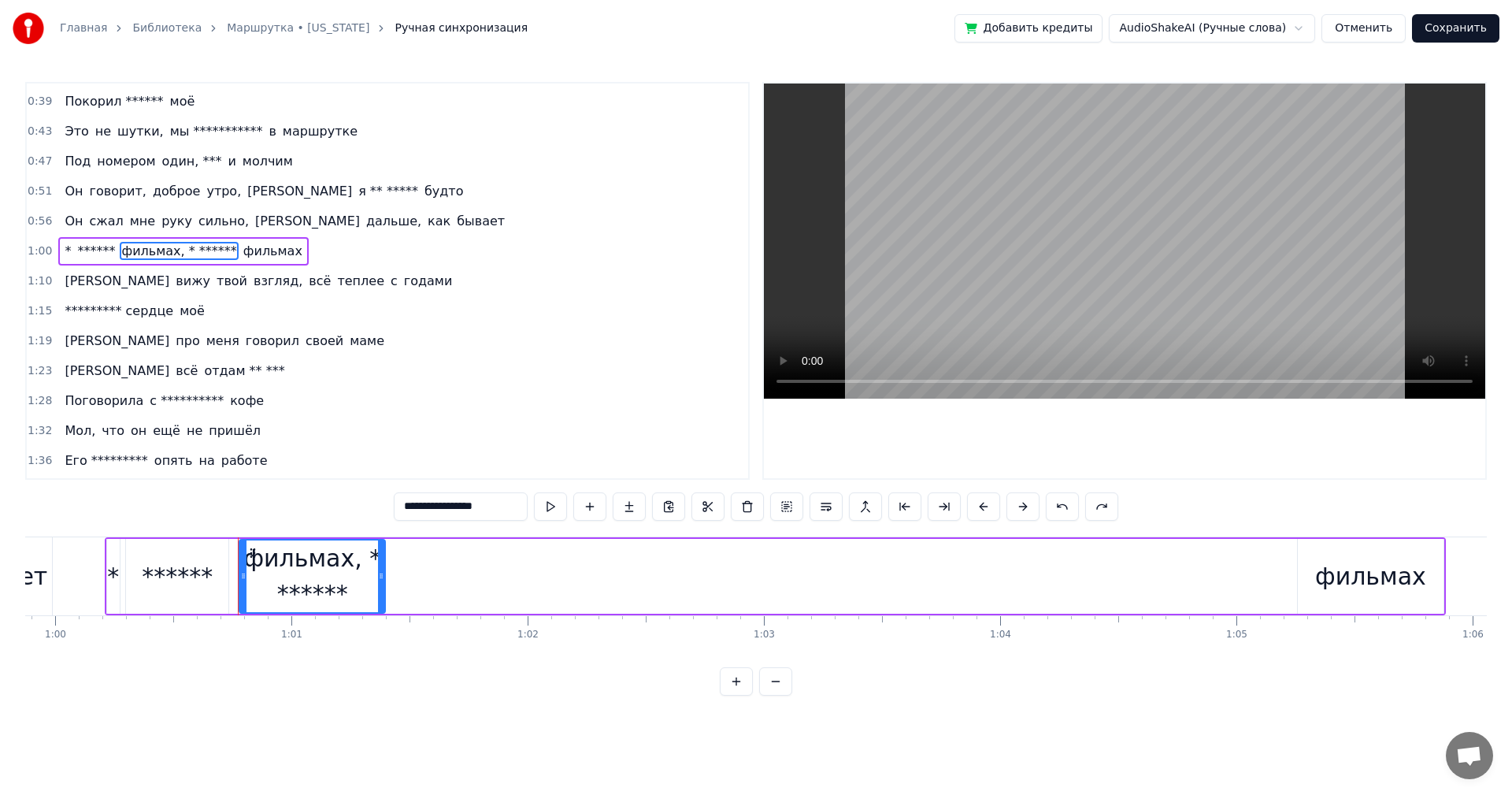
scroll to position [176, 0]
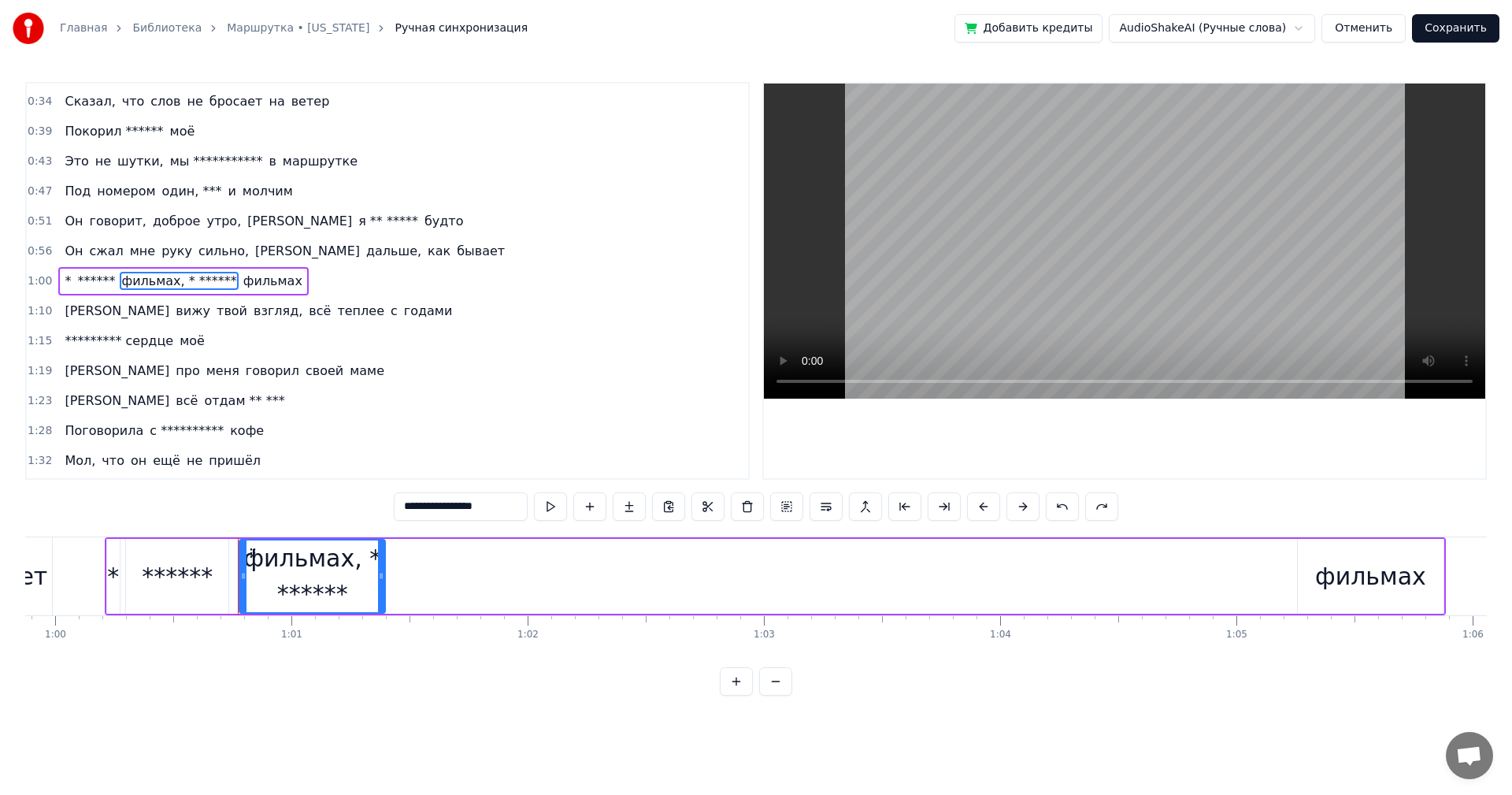
click at [385, 554] on html "**********" at bounding box center [756, 360] width 1512 height 721
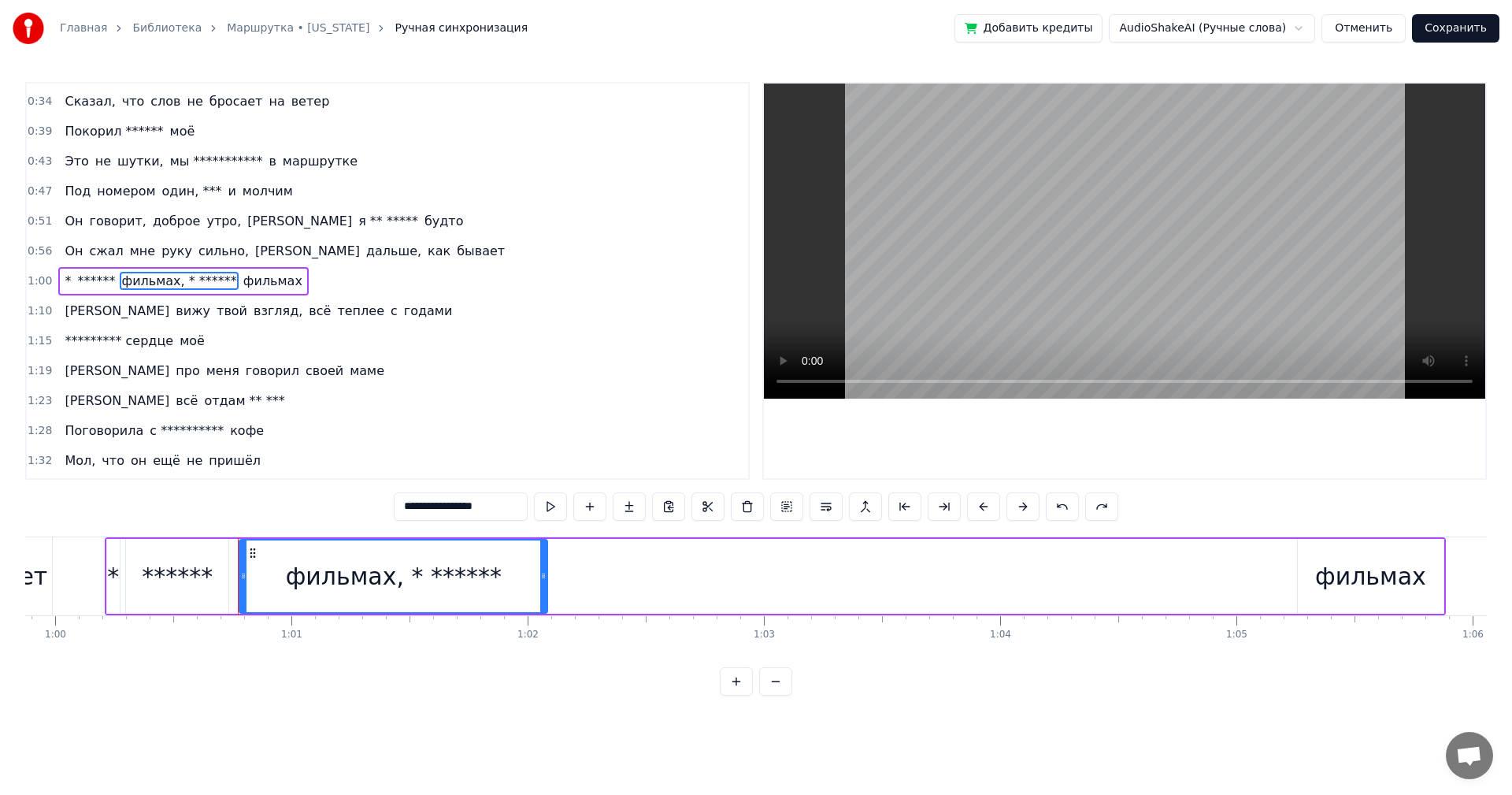
drag, startPoint x: 384, startPoint y: 567, endPoint x: 546, endPoint y: 572, distance: 162.1
click at [546, 572] on div at bounding box center [543, 576] width 7 height 71
click at [396, 558] on div "фильмах, * ******" at bounding box center [394, 576] width 216 height 36
click at [402, 558] on div "фильмах, * ******" at bounding box center [394, 576] width 216 height 36
click at [477, 505] on input "**********" at bounding box center [480, 506] width 134 height 28
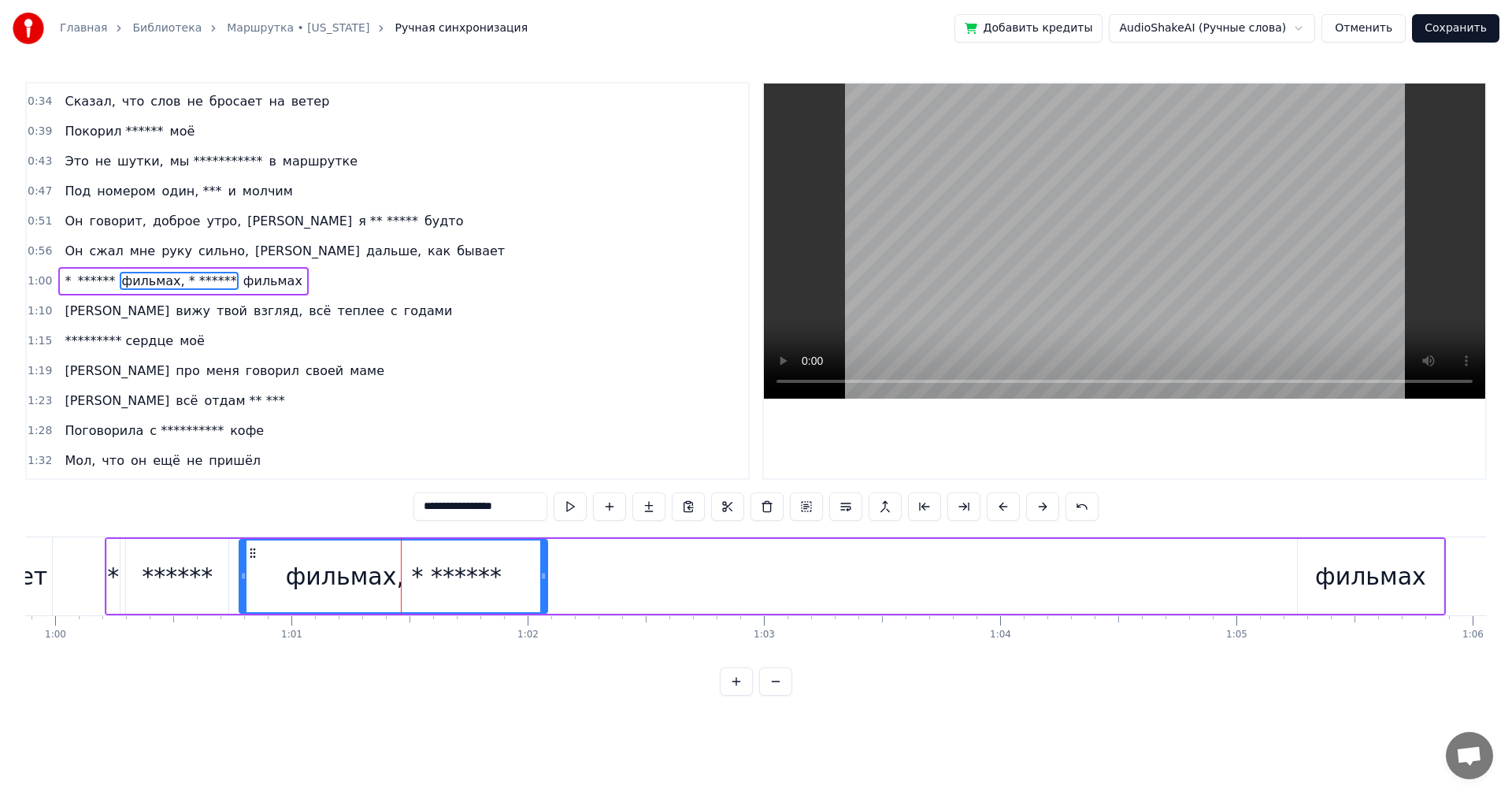
click at [469, 509] on input "**********" at bounding box center [480, 506] width 134 height 28
click at [734, 509] on button at bounding box center [728, 506] width 33 height 28
drag, startPoint x: 453, startPoint y: 510, endPoint x: 546, endPoint y: 503, distance: 93.3
click at [546, 503] on div "**********" at bounding box center [756, 506] width 725 height 28
click at [712, 506] on button at bounding box center [708, 506] width 33 height 28
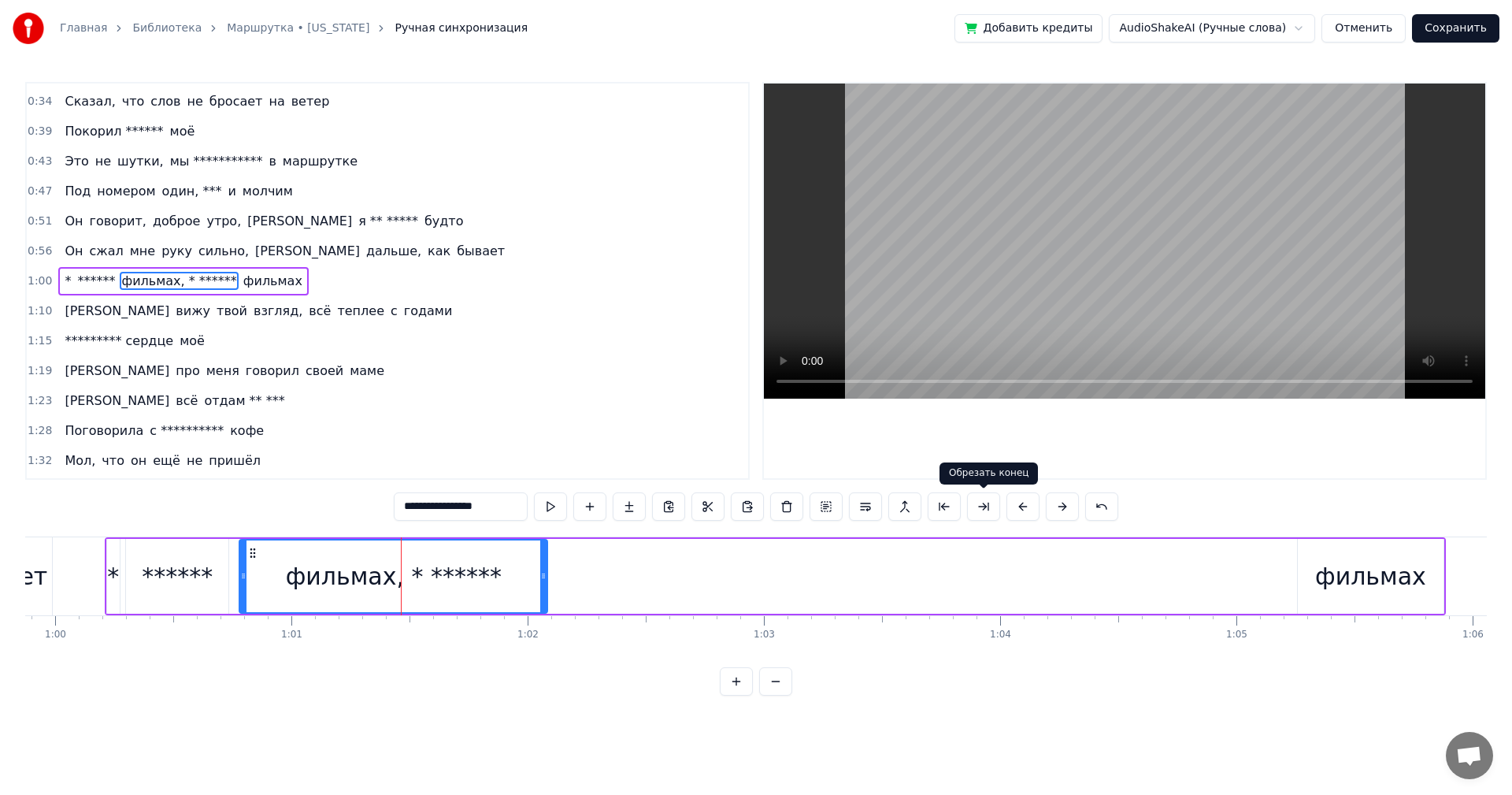
click at [980, 503] on button at bounding box center [984, 506] width 33 height 28
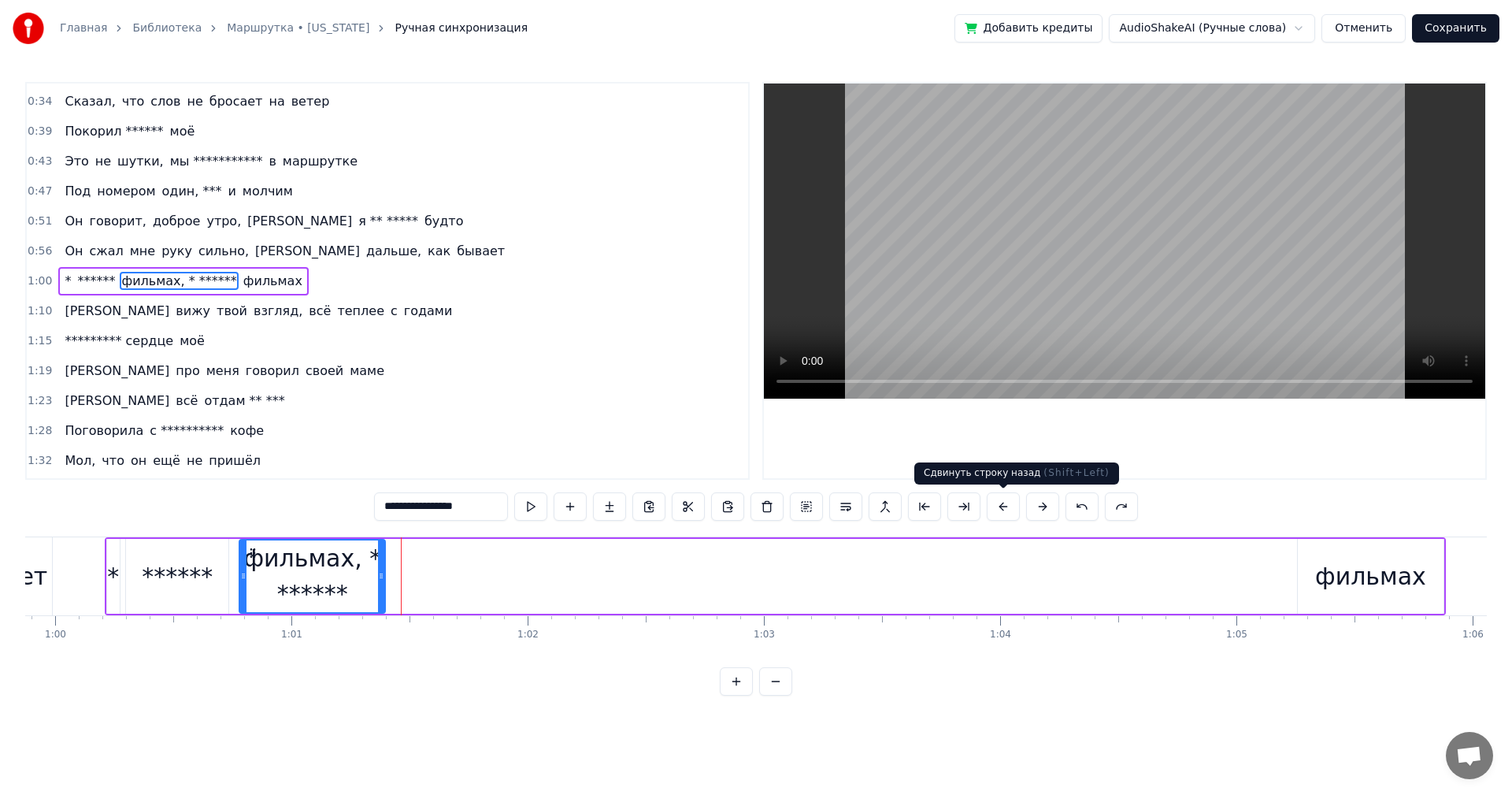
click at [1009, 505] on button at bounding box center [1003, 506] width 33 height 28
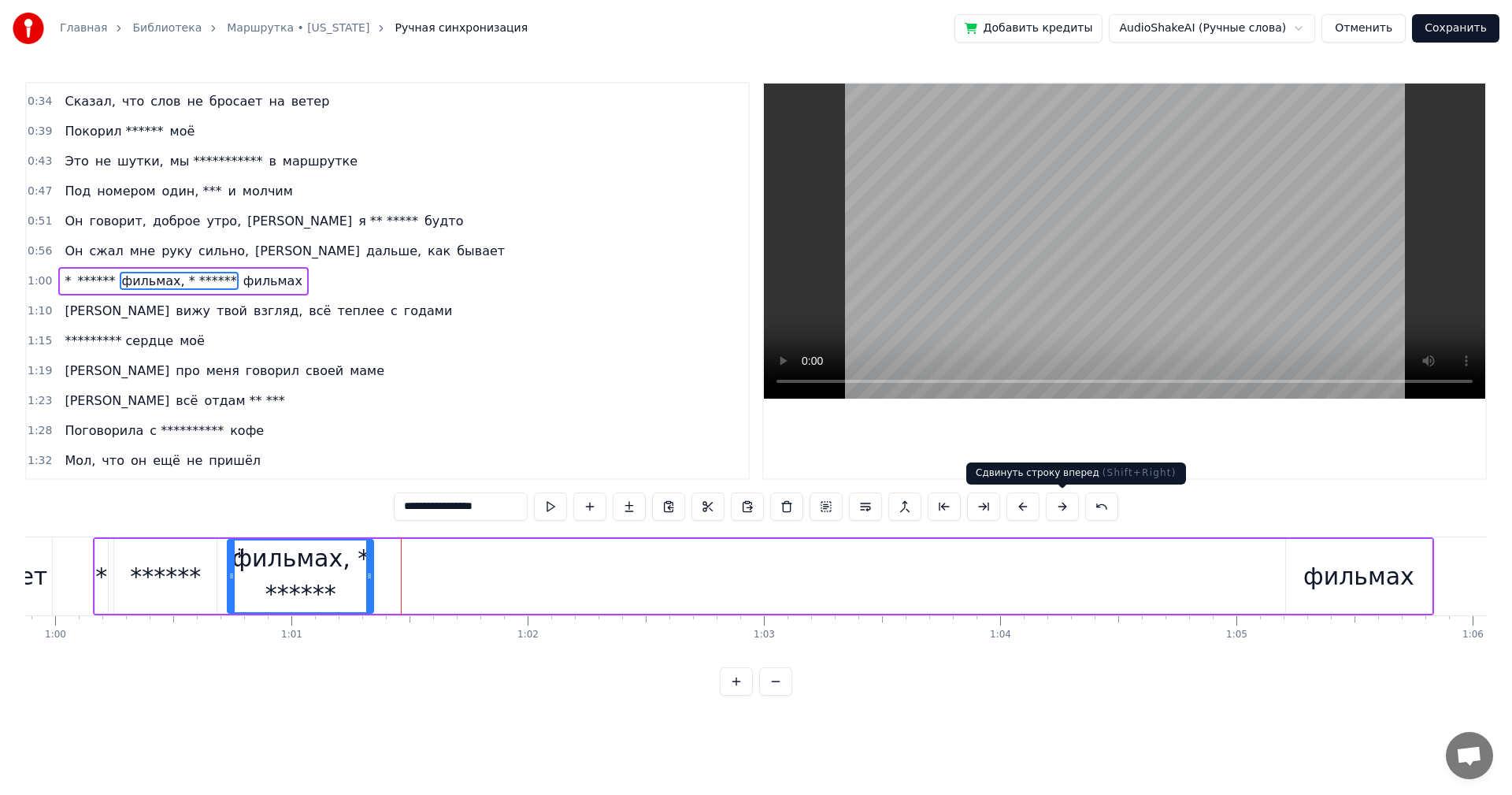
click at [1064, 506] on button at bounding box center [1063, 506] width 33 height 28
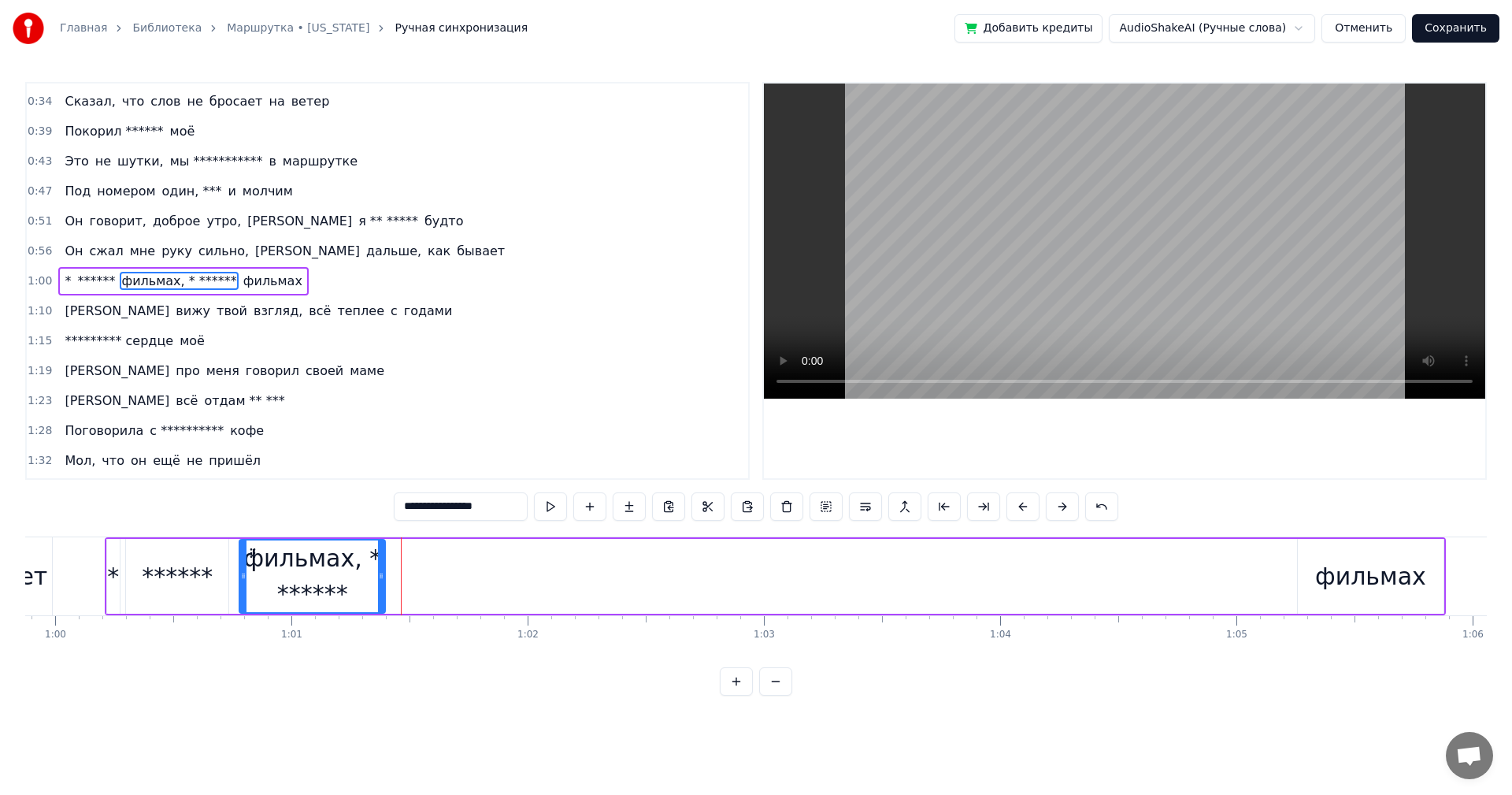
click at [146, 278] on span "фильмах, * ******" at bounding box center [178, 280] width 118 height 18
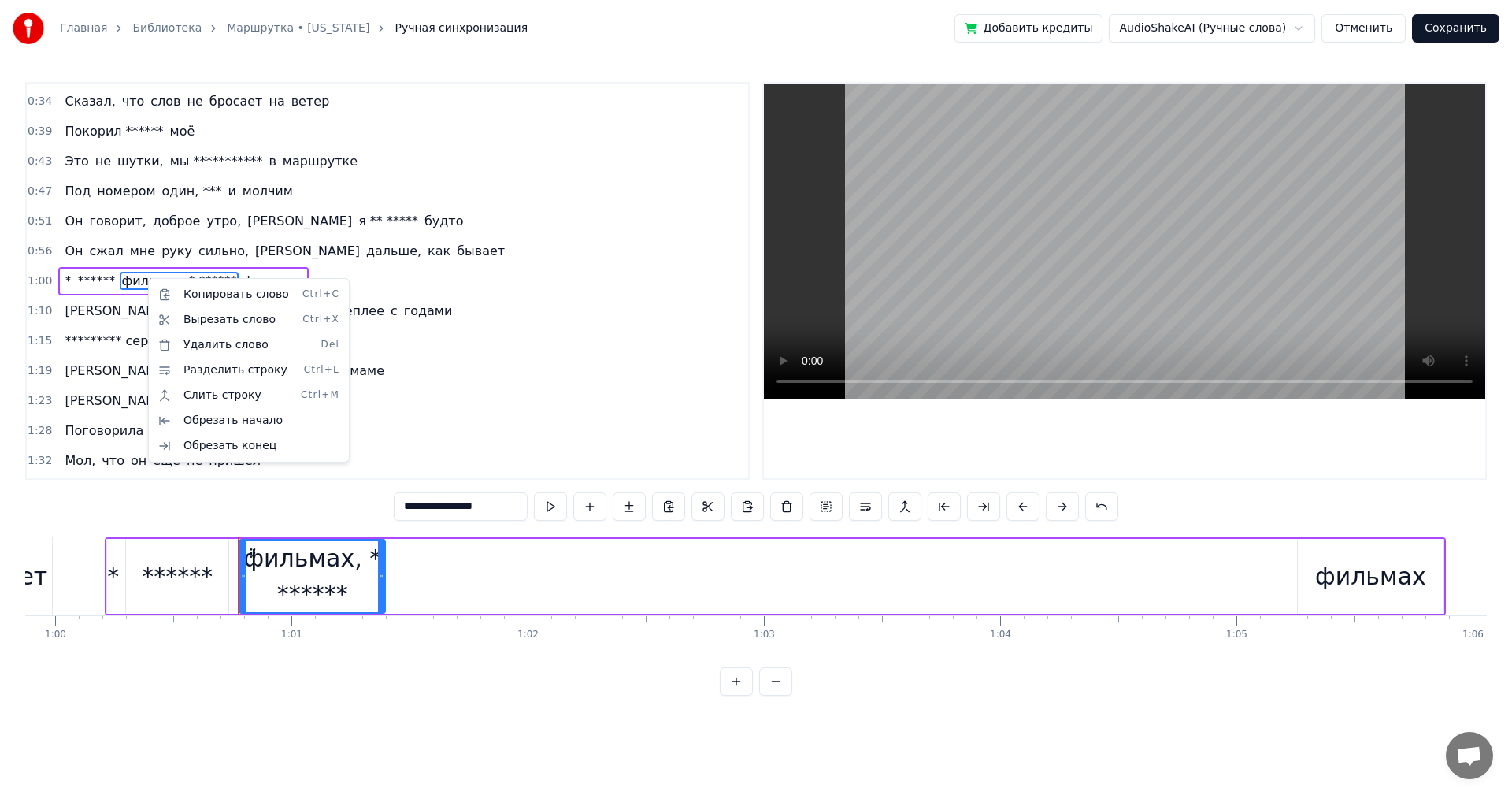
click at [197, 582] on html "**********" at bounding box center [756, 360] width 1512 height 721
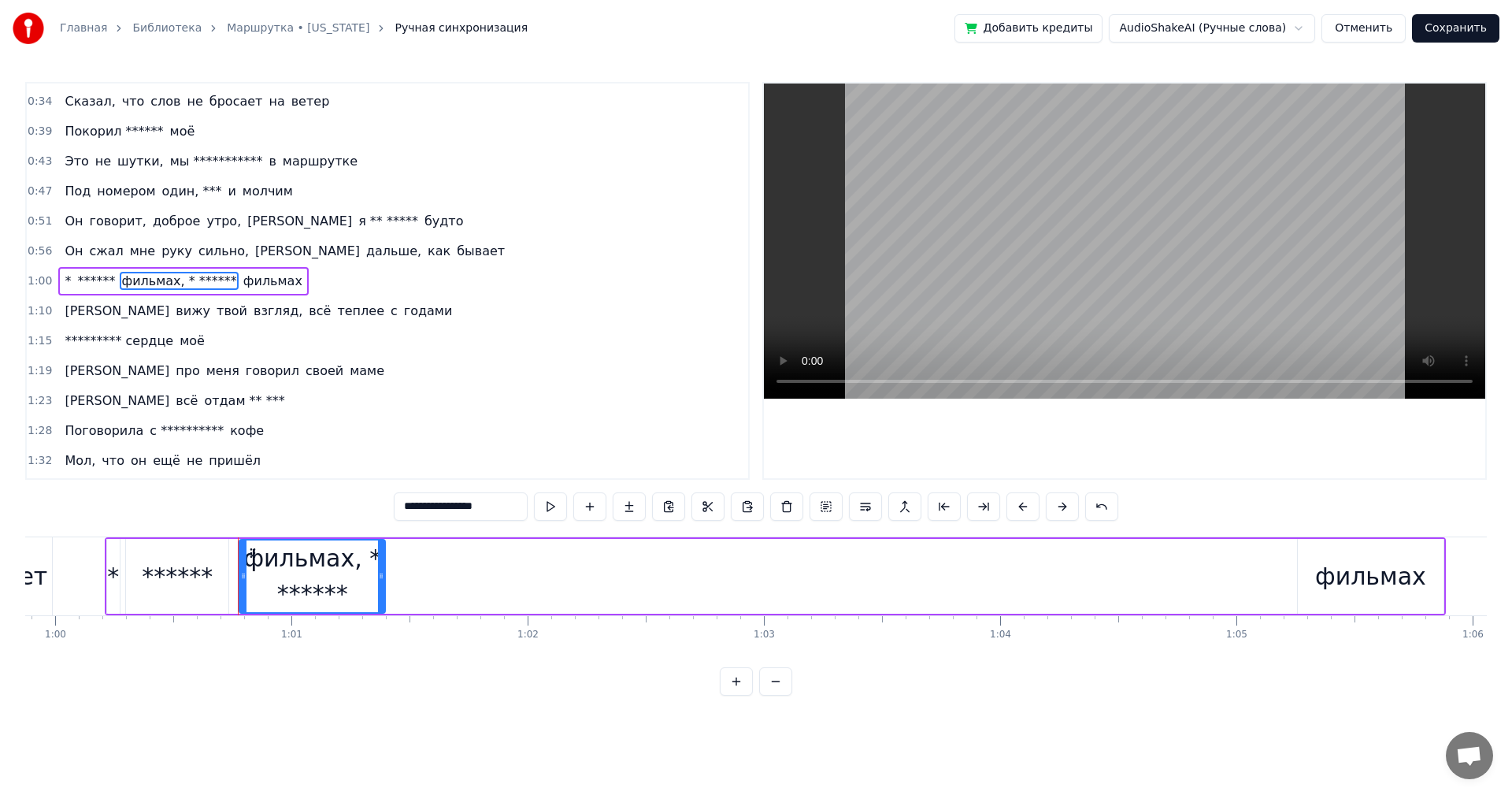
click at [83, 277] on span "******" at bounding box center [96, 280] width 41 height 18
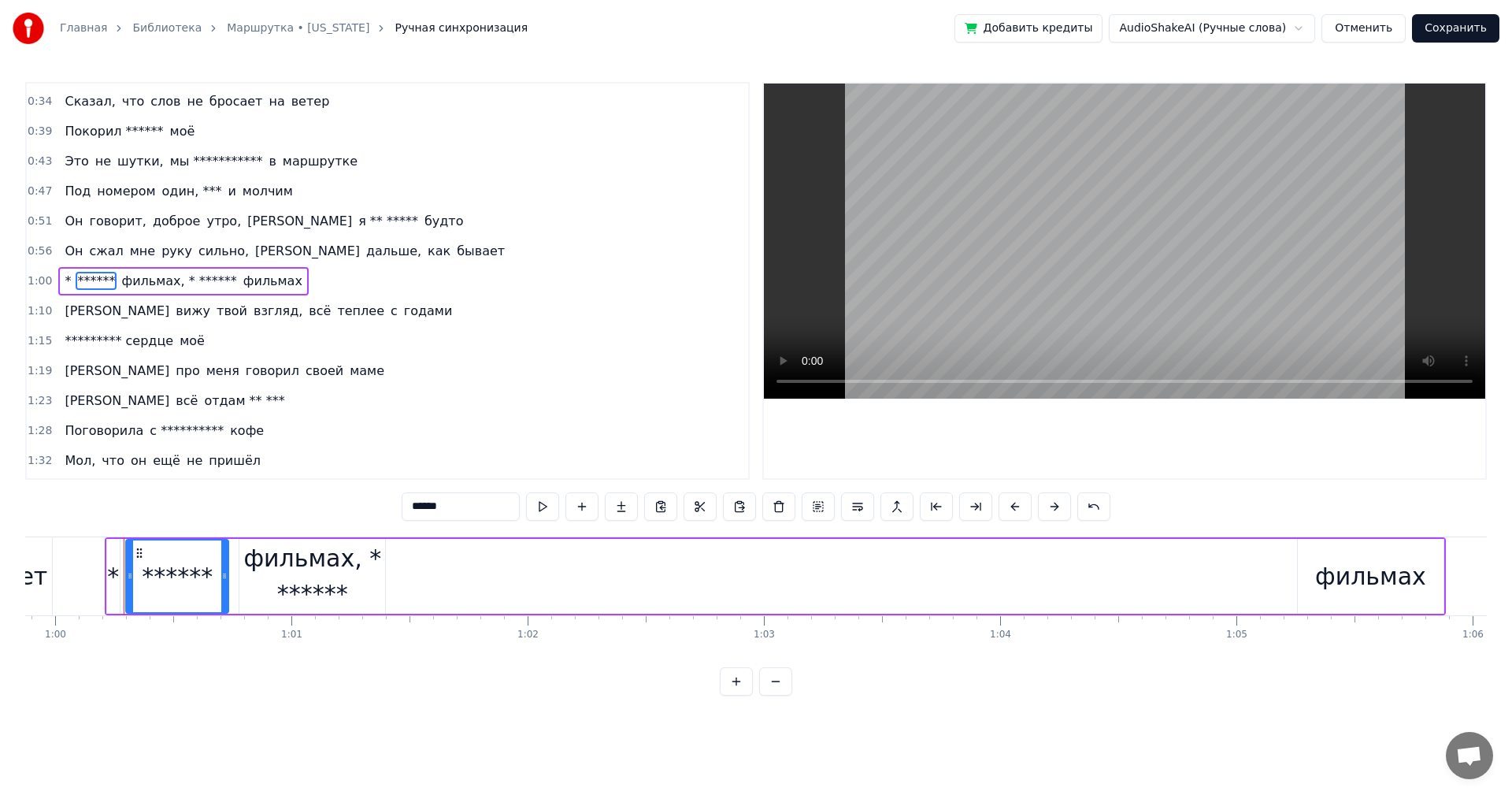
click at [445, 503] on input "******" at bounding box center [460, 506] width 118 height 28
click at [184, 285] on span "фильмах, * ******" at bounding box center [243, 280] width 118 height 18
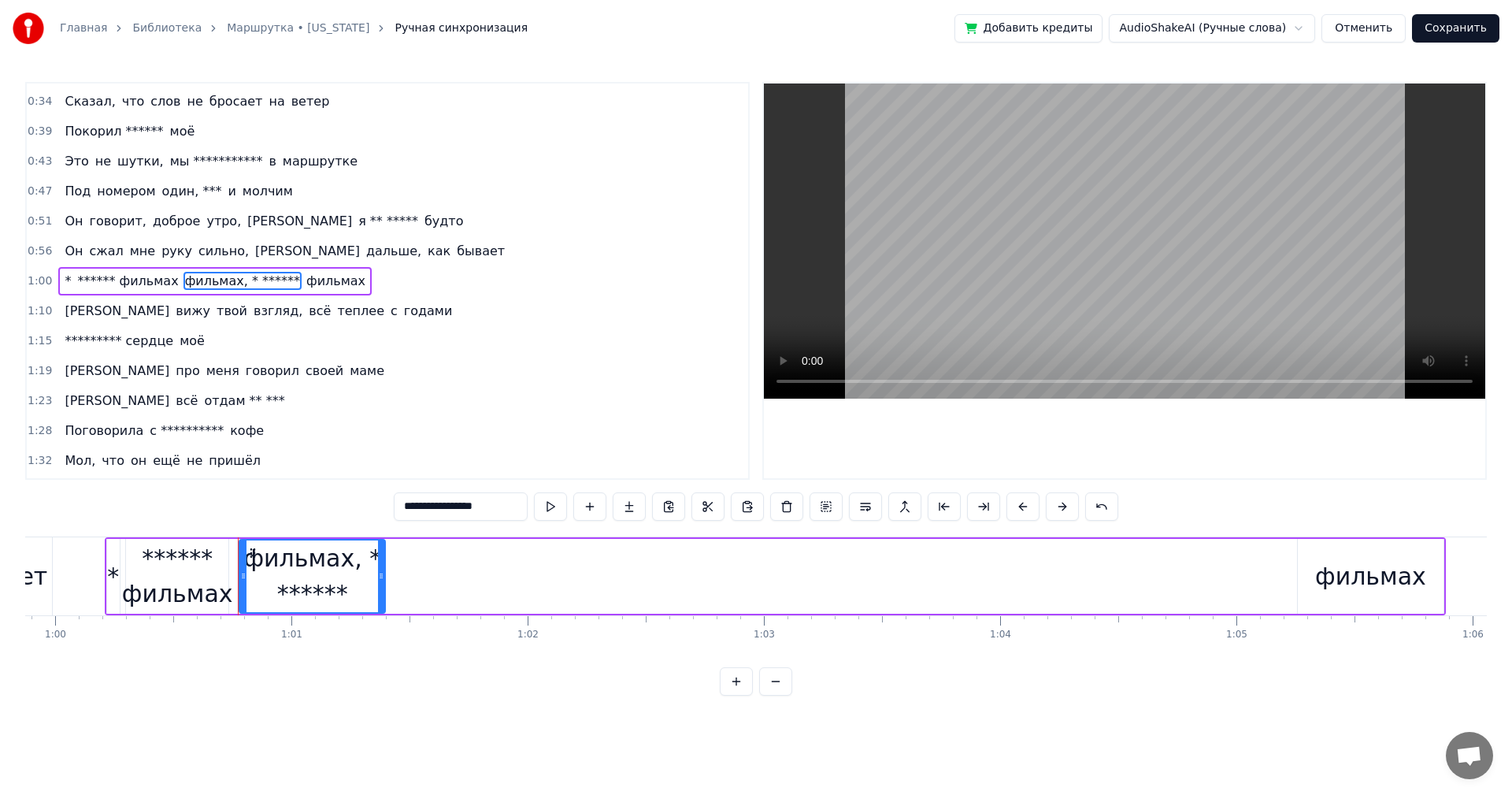
drag, startPoint x: 450, startPoint y: 511, endPoint x: 372, endPoint y: 498, distance: 79.1
click at [373, 500] on div "**********" at bounding box center [756, 389] width 1462 height 614
click at [147, 583] on div "****** фильмах" at bounding box center [177, 576] width 111 height 71
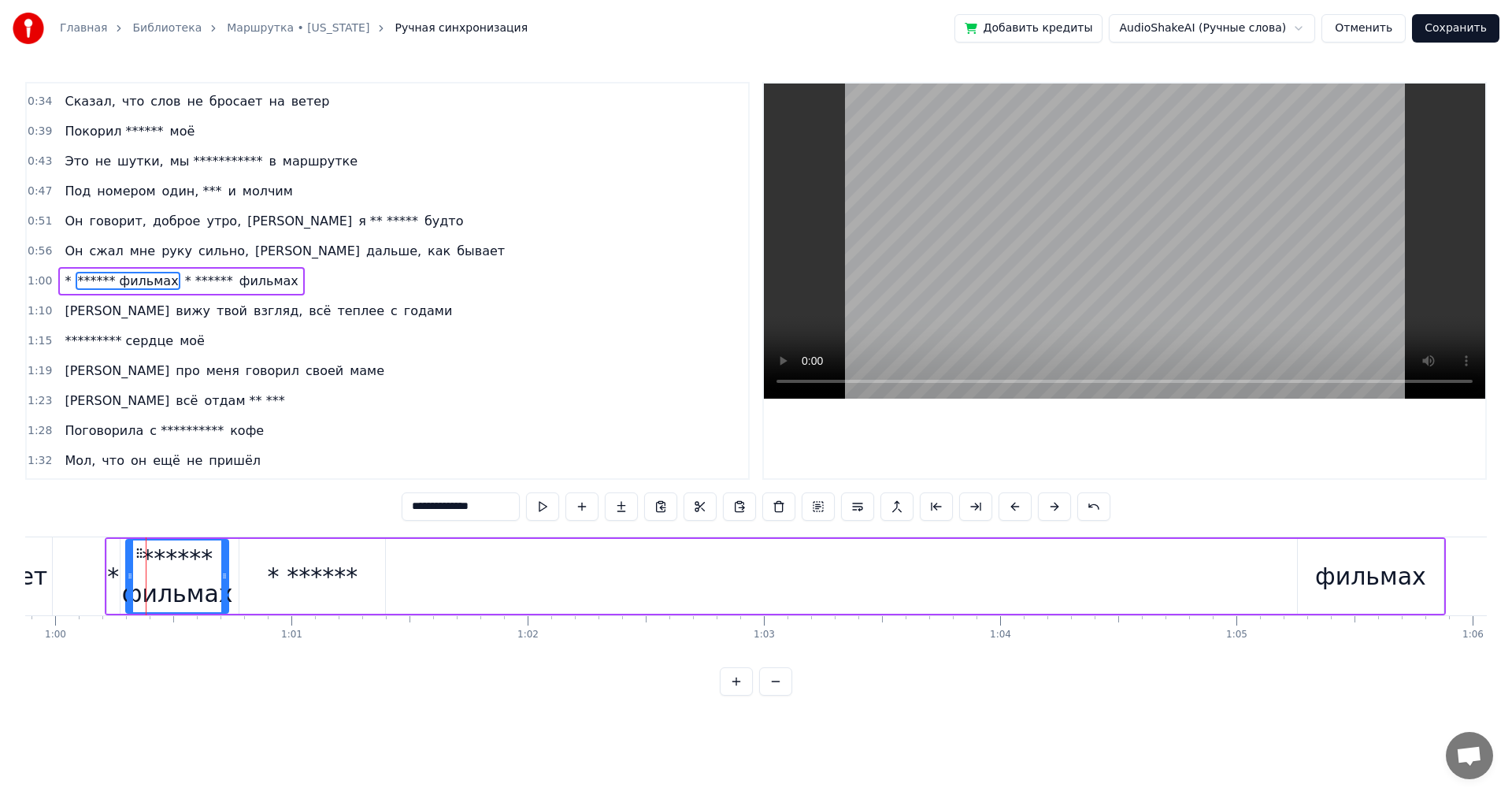
drag, startPoint x: 493, startPoint y: 513, endPoint x: 485, endPoint y: 532, distance: 20.6
click at [493, 514] on input "**********" at bounding box center [460, 506] width 118 height 28
click at [338, 558] on div "* ******" at bounding box center [313, 576] width 90 height 36
type input "********"
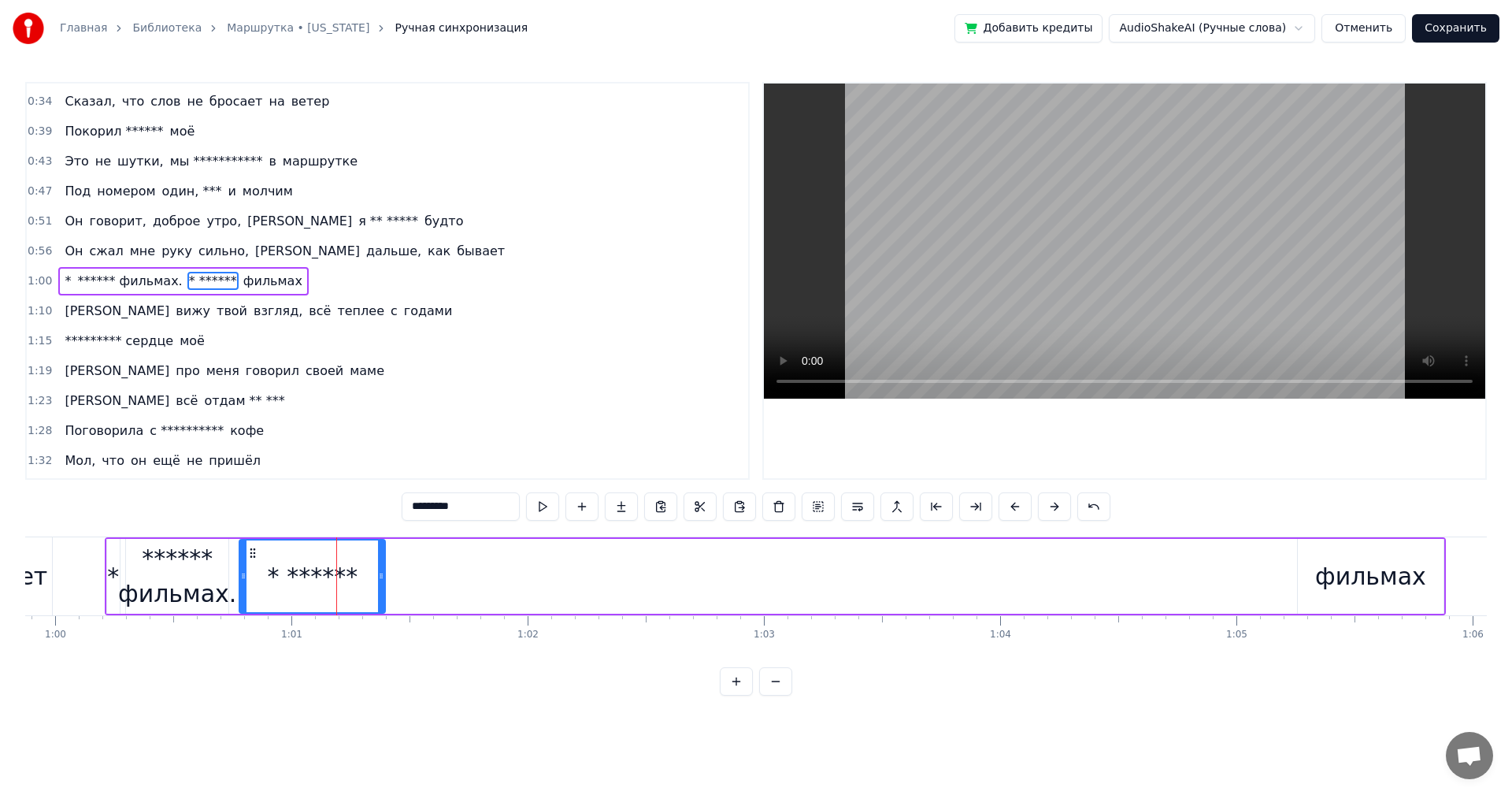
drag, startPoint x: 321, startPoint y: 586, endPoint x: 452, endPoint y: 596, distance: 131.4
click at [497, 599] on div "* ****** фильмах. * ****** фильмах" at bounding box center [776, 576] width 1342 height 78
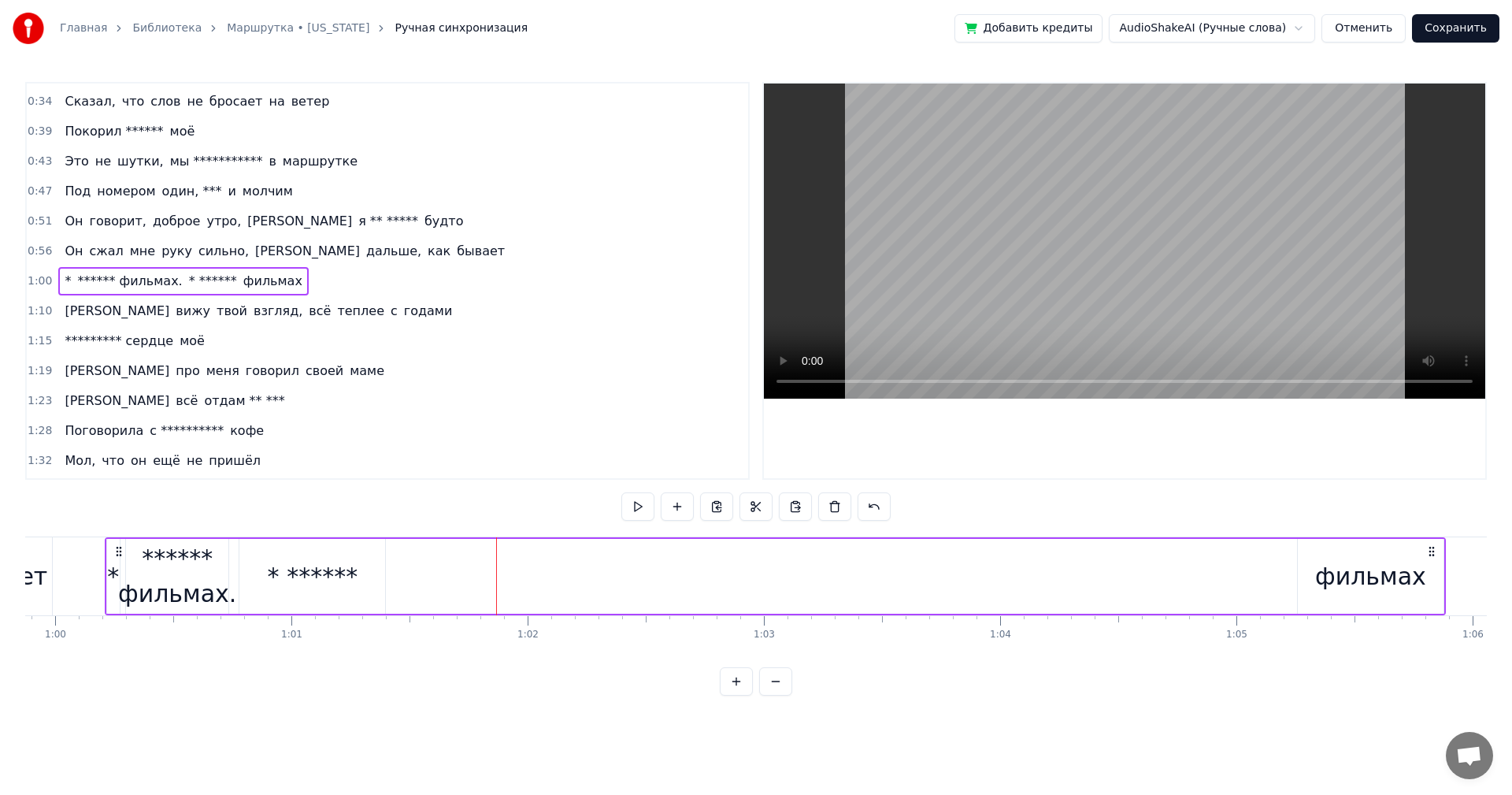
click at [323, 581] on div "* ******" at bounding box center [313, 576] width 90 height 36
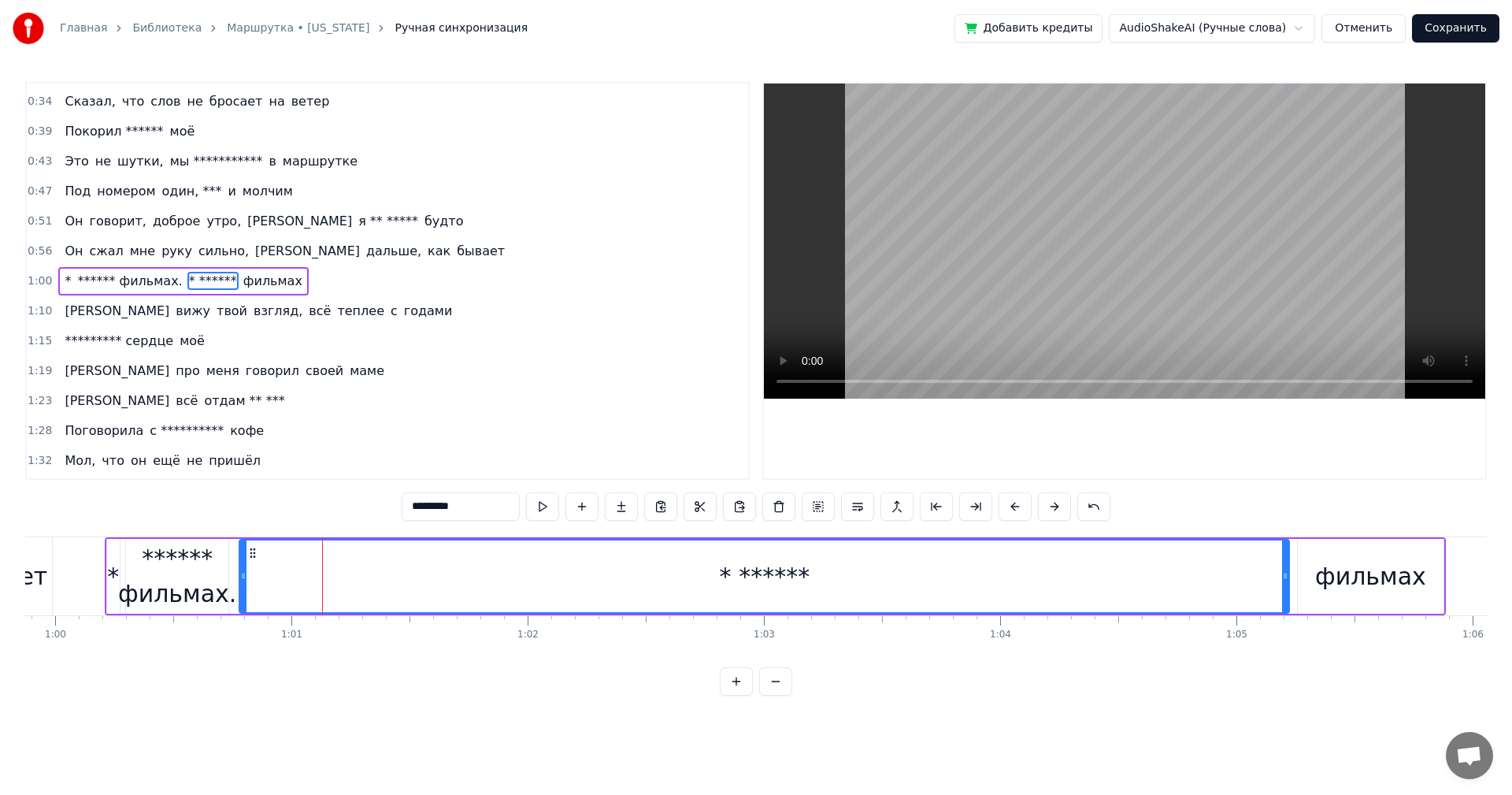
drag, startPoint x: 381, startPoint y: 578, endPoint x: 1286, endPoint y: 581, distance: 905.0
click at [1286, 581] on icon at bounding box center [1285, 576] width 7 height 13
click at [246, 575] on icon at bounding box center [243, 576] width 7 height 13
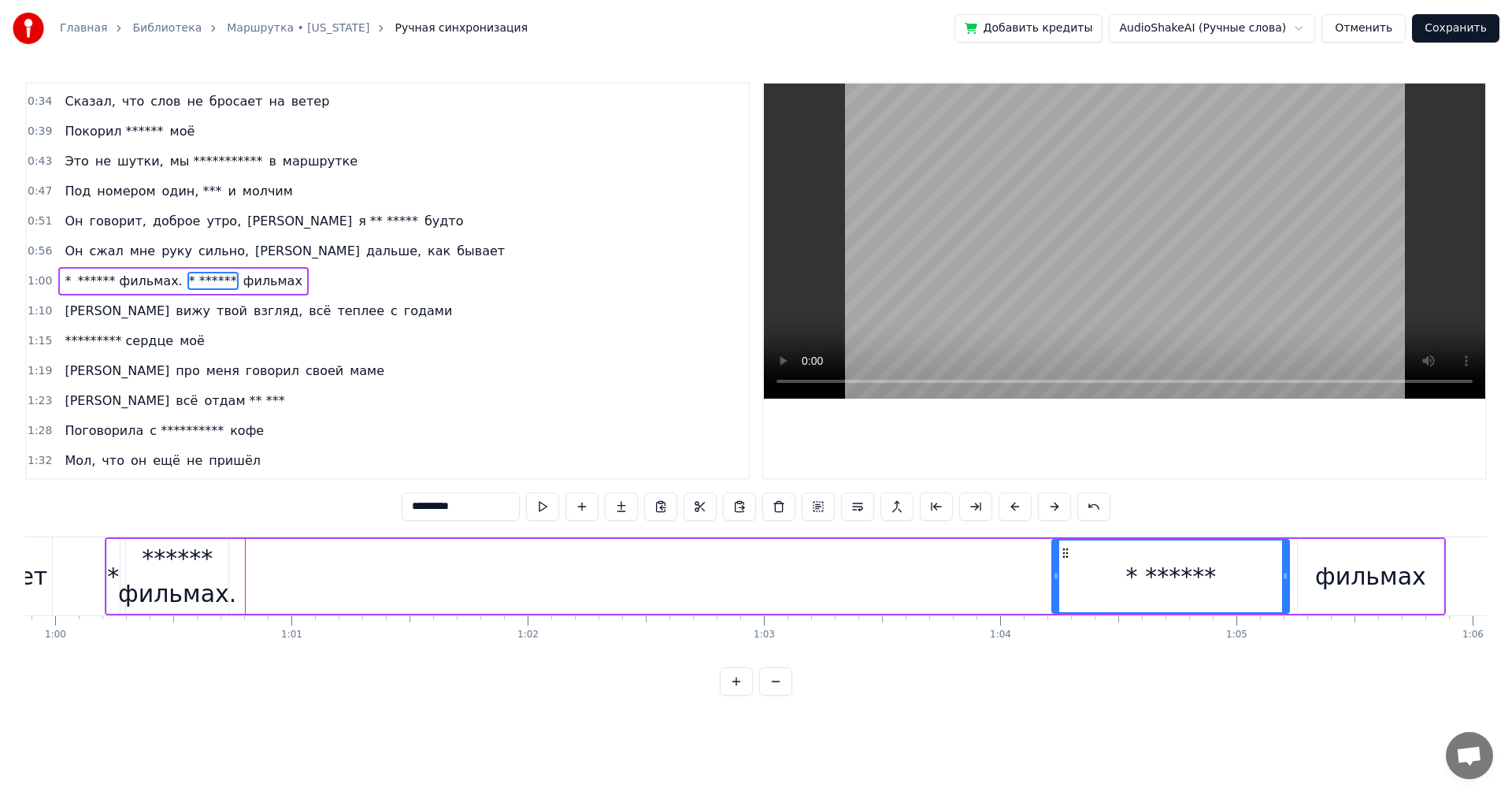
drag, startPoint x: 245, startPoint y: 575, endPoint x: 994, endPoint y: 577, distance: 749.0
click at [1058, 563] on div at bounding box center [1056, 576] width 7 height 71
click at [199, 567] on div "****** фильмах." at bounding box center [177, 576] width 118 height 71
type input "**********"
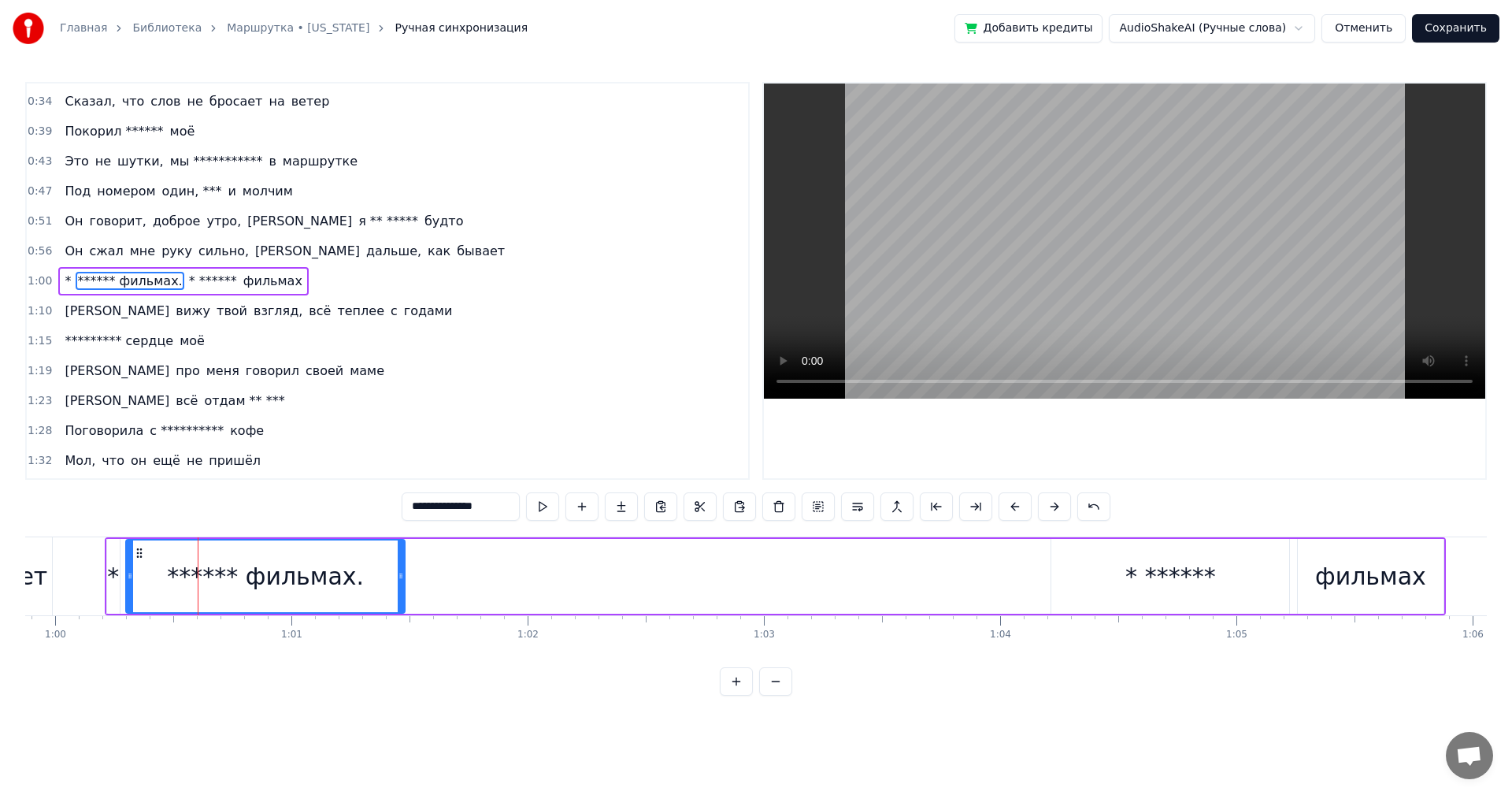
drag, startPoint x: 226, startPoint y: 575, endPoint x: 390, endPoint y: 572, distance: 164.0
click at [402, 574] on icon at bounding box center [400, 576] width 7 height 13
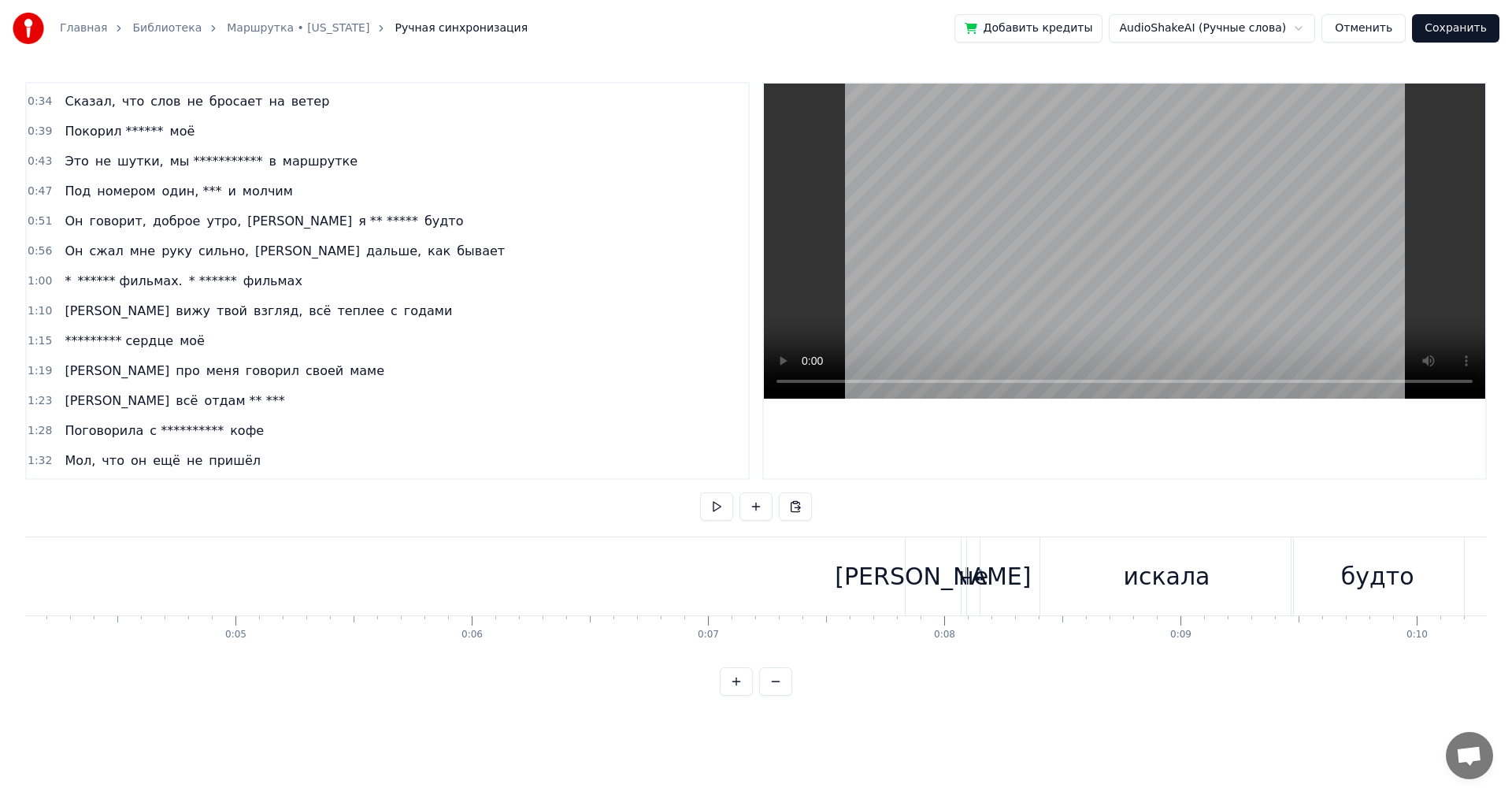
scroll to position [0, 921]
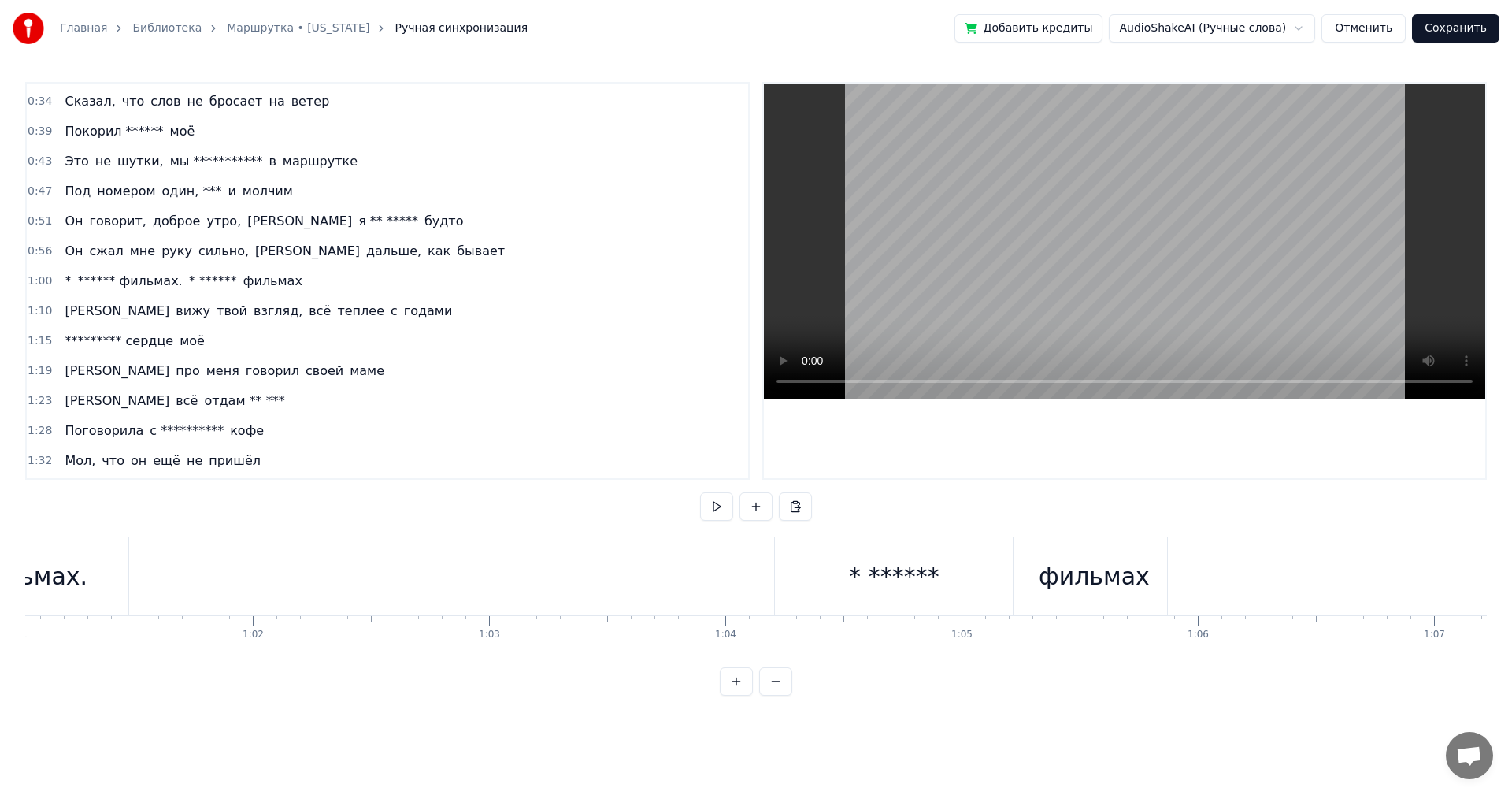
scroll to position [0, 14401]
click at [874, 560] on div "* ******" at bounding box center [915, 576] width 238 height 78
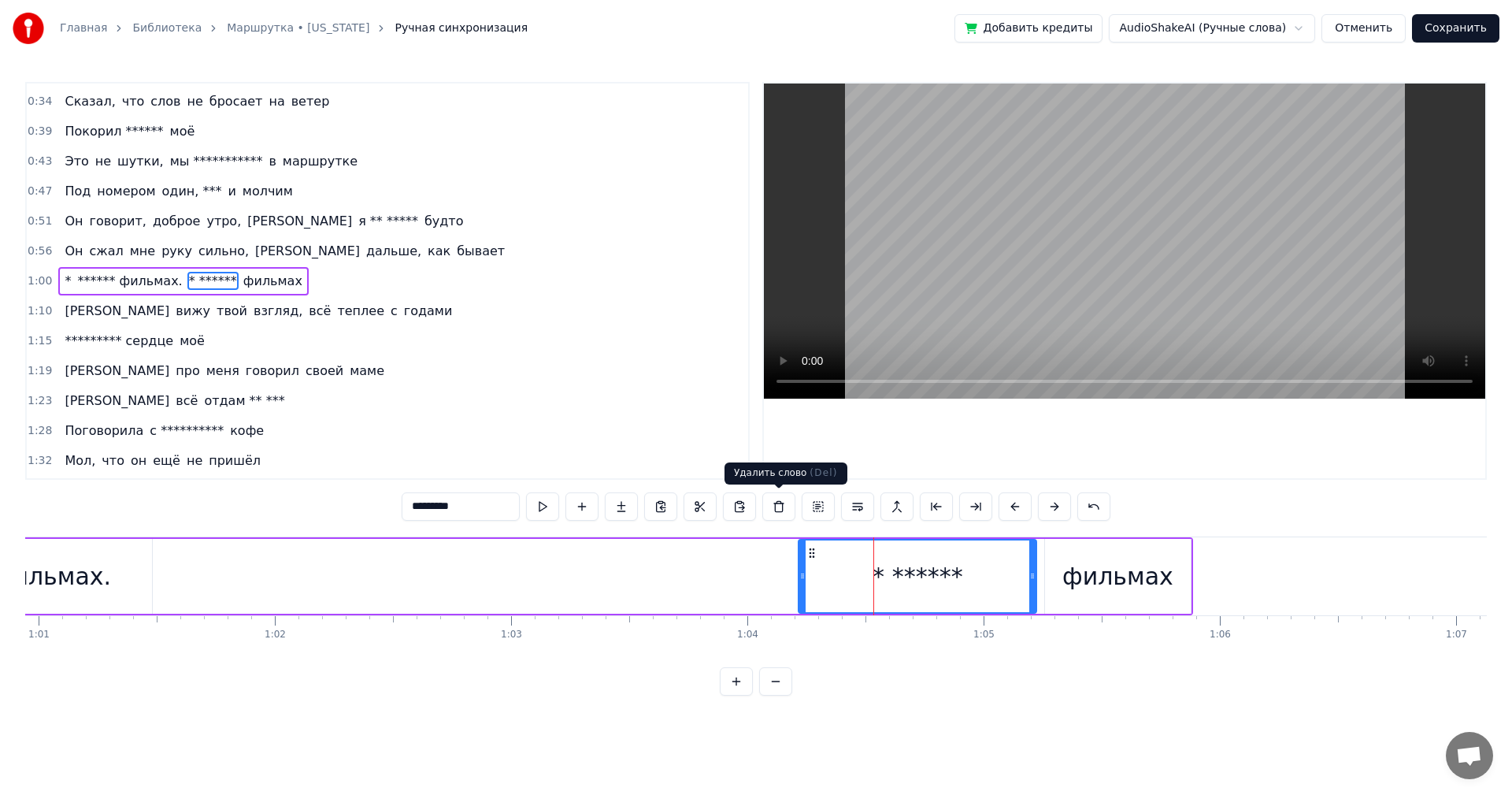
click at [783, 513] on button at bounding box center [779, 506] width 33 height 28
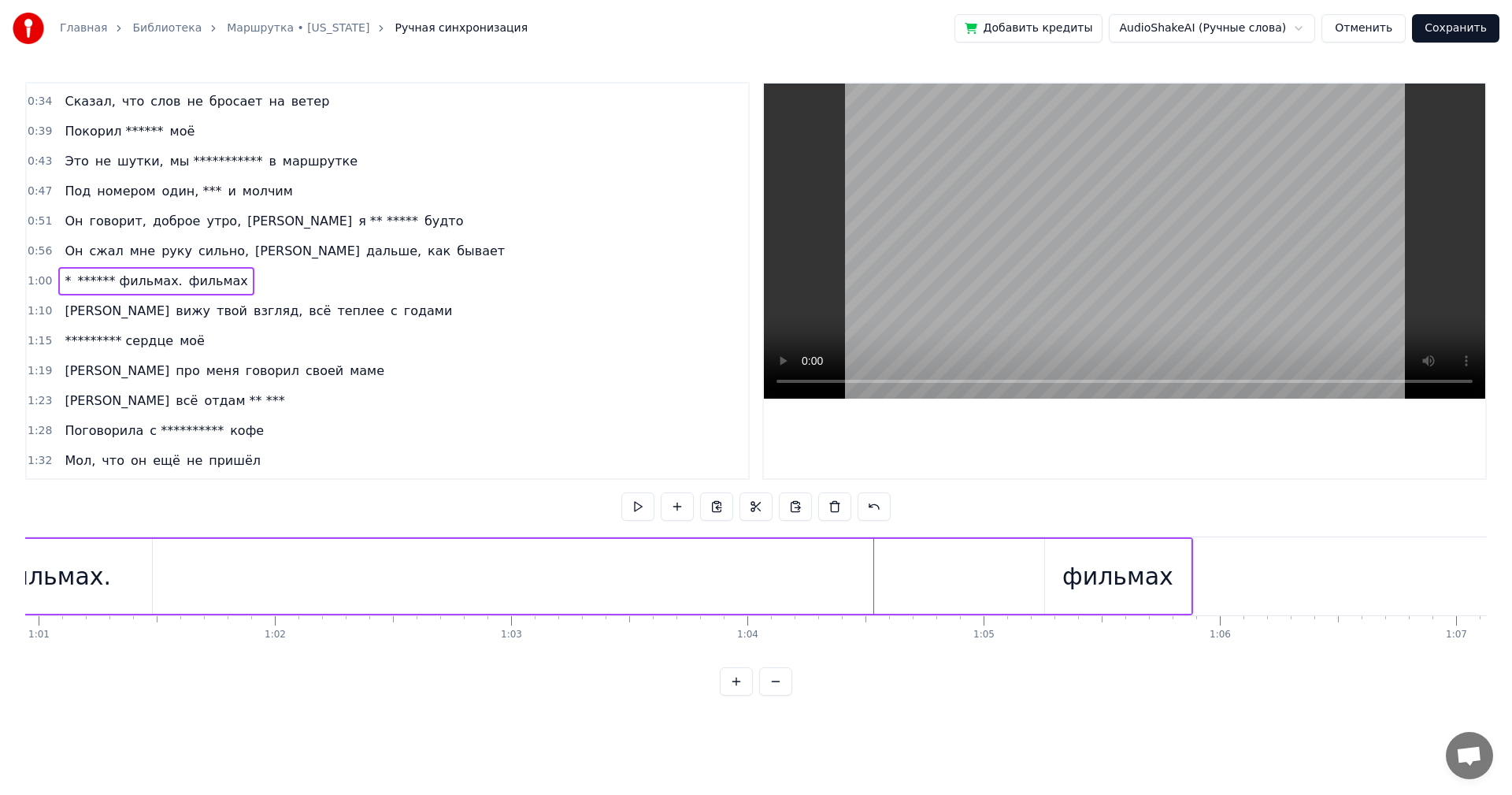
click at [1138, 582] on div "фильмах" at bounding box center [1117, 576] width 111 height 36
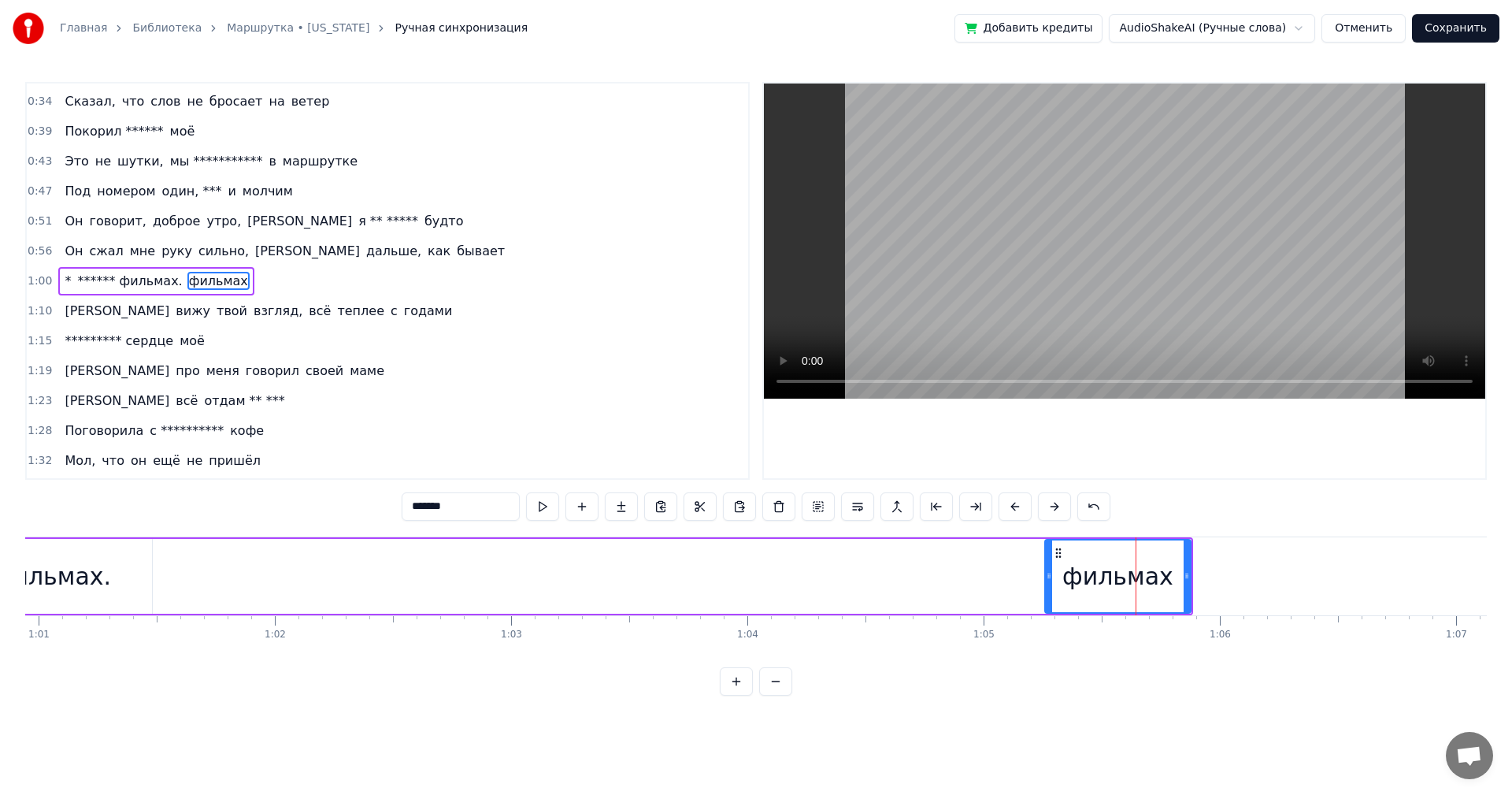
click at [408, 504] on input "*******" at bounding box center [460, 506] width 118 height 28
click at [95, 279] on span "****** фильмах." at bounding box center [130, 280] width 108 height 18
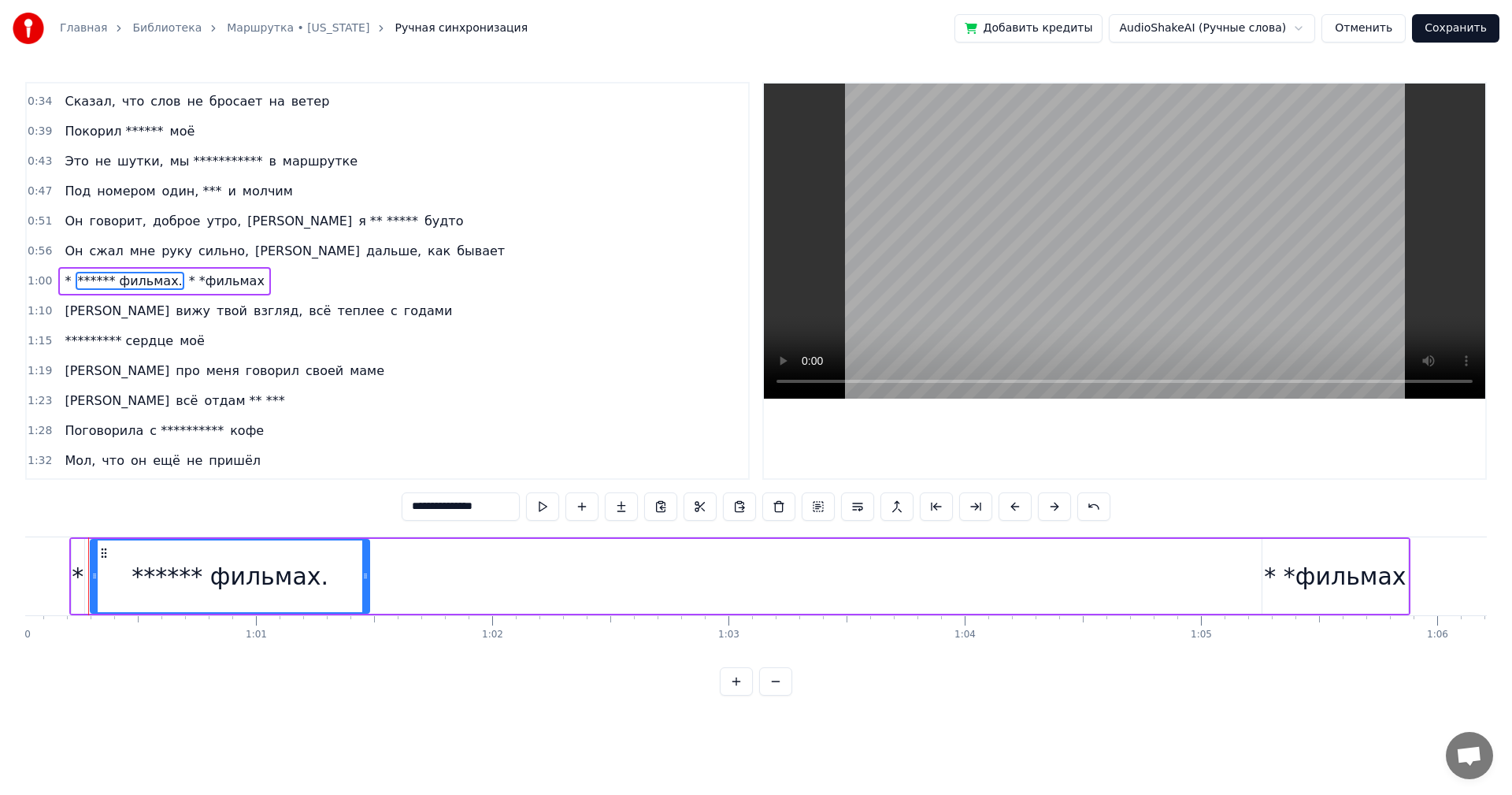
scroll to position [0, 14167]
drag, startPoint x: 439, startPoint y: 509, endPoint x: 412, endPoint y: 508, distance: 27.0
click at [412, 508] on input "**********" at bounding box center [460, 506] width 118 height 28
click at [1348, 581] on div "* *фильмах" at bounding box center [1351, 576] width 141 height 36
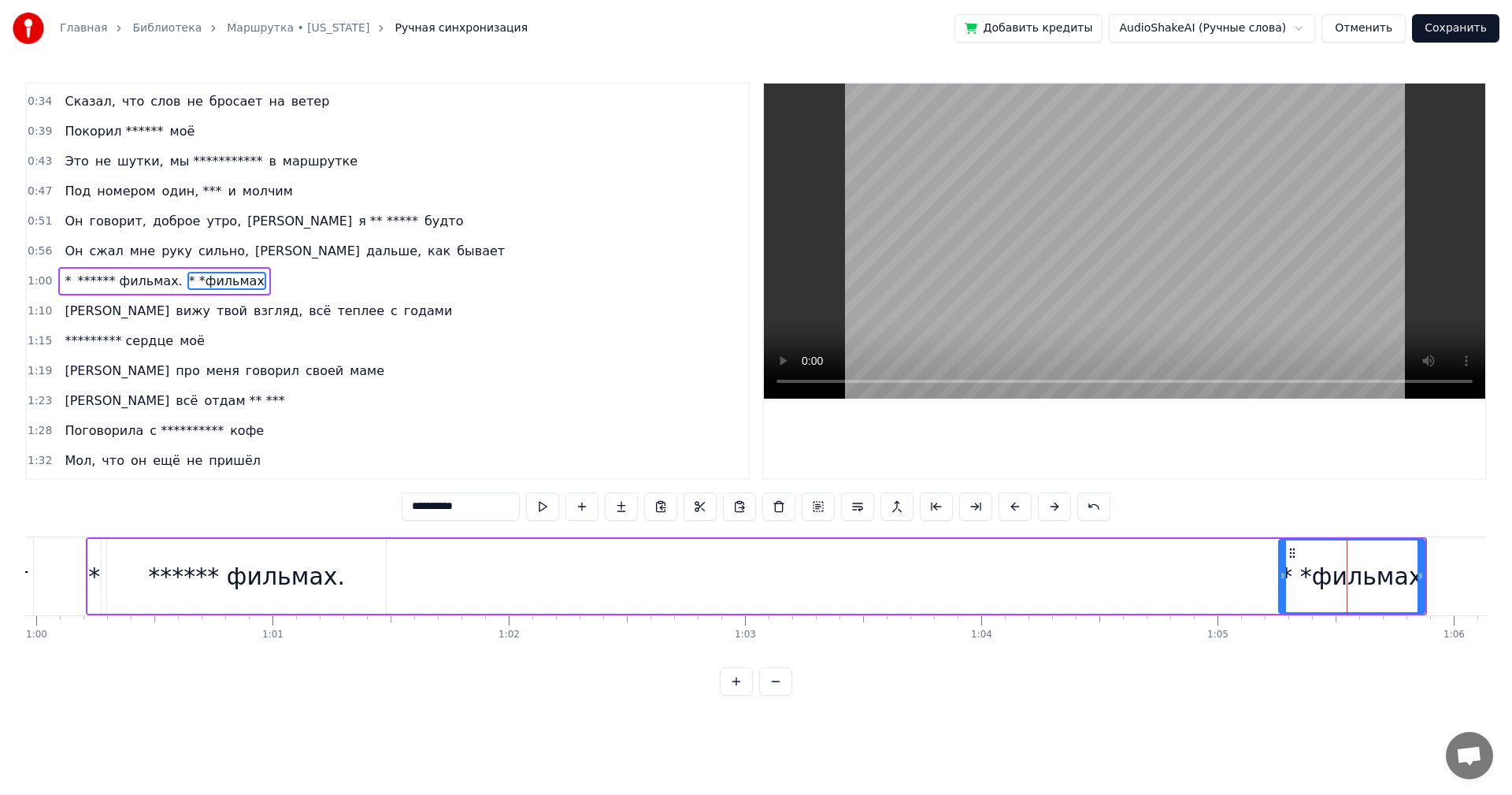
click at [423, 503] on input "**********" at bounding box center [460, 506] width 118 height 28
click at [422, 502] on input "*********" at bounding box center [460, 506] width 118 height 28
click at [418, 508] on input "**********" at bounding box center [460, 506] width 118 height 28
paste input "******"
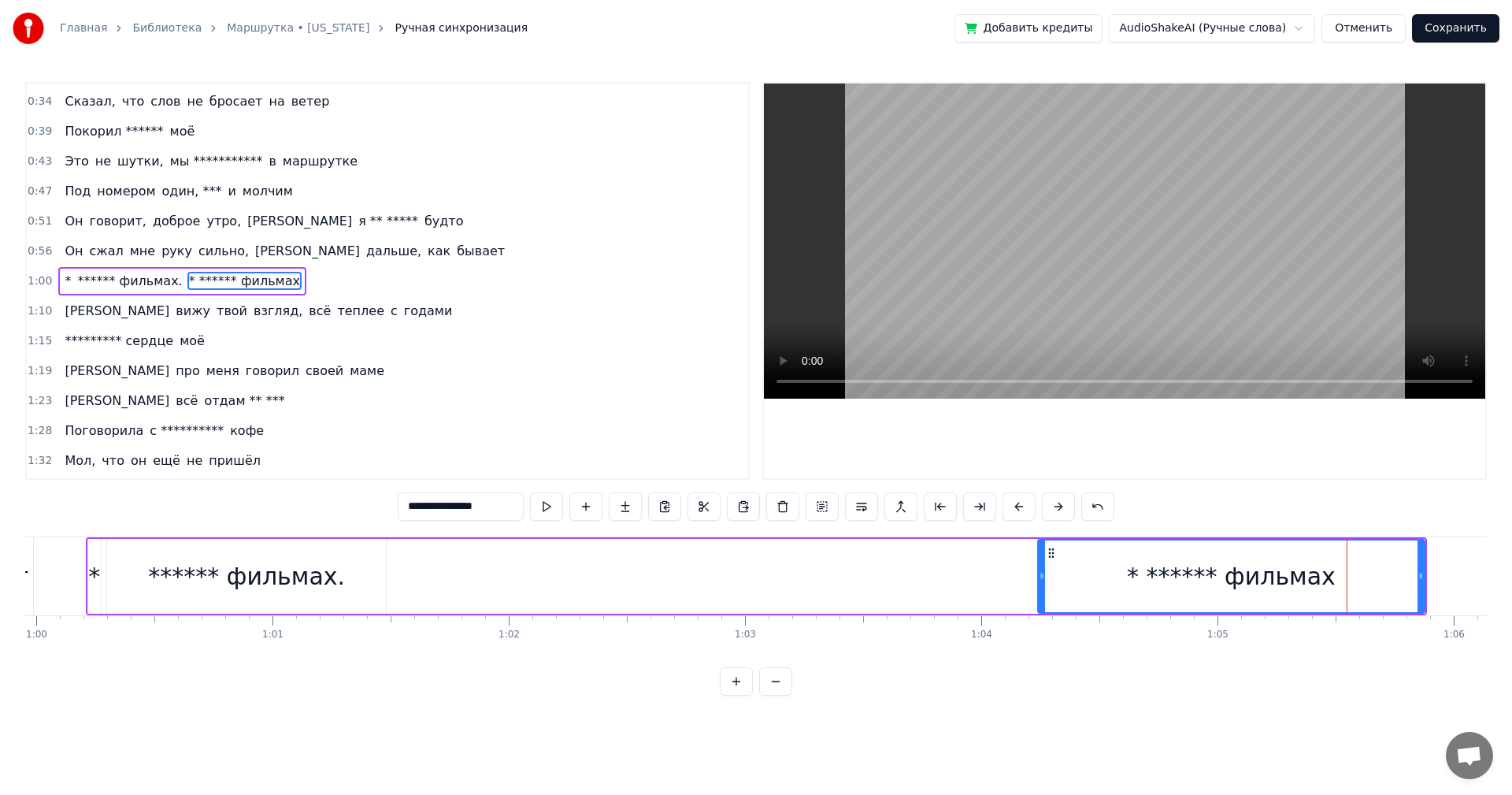
drag, startPoint x: 1281, startPoint y: 578, endPoint x: 1039, endPoint y: 582, distance: 242.0
click at [1039, 582] on div at bounding box center [1041, 576] width 7 height 71
type input "**********"
click at [1002, 571] on div "* ****** фильмах. * ****** фильмах" at bounding box center [756, 576] width 1342 height 78
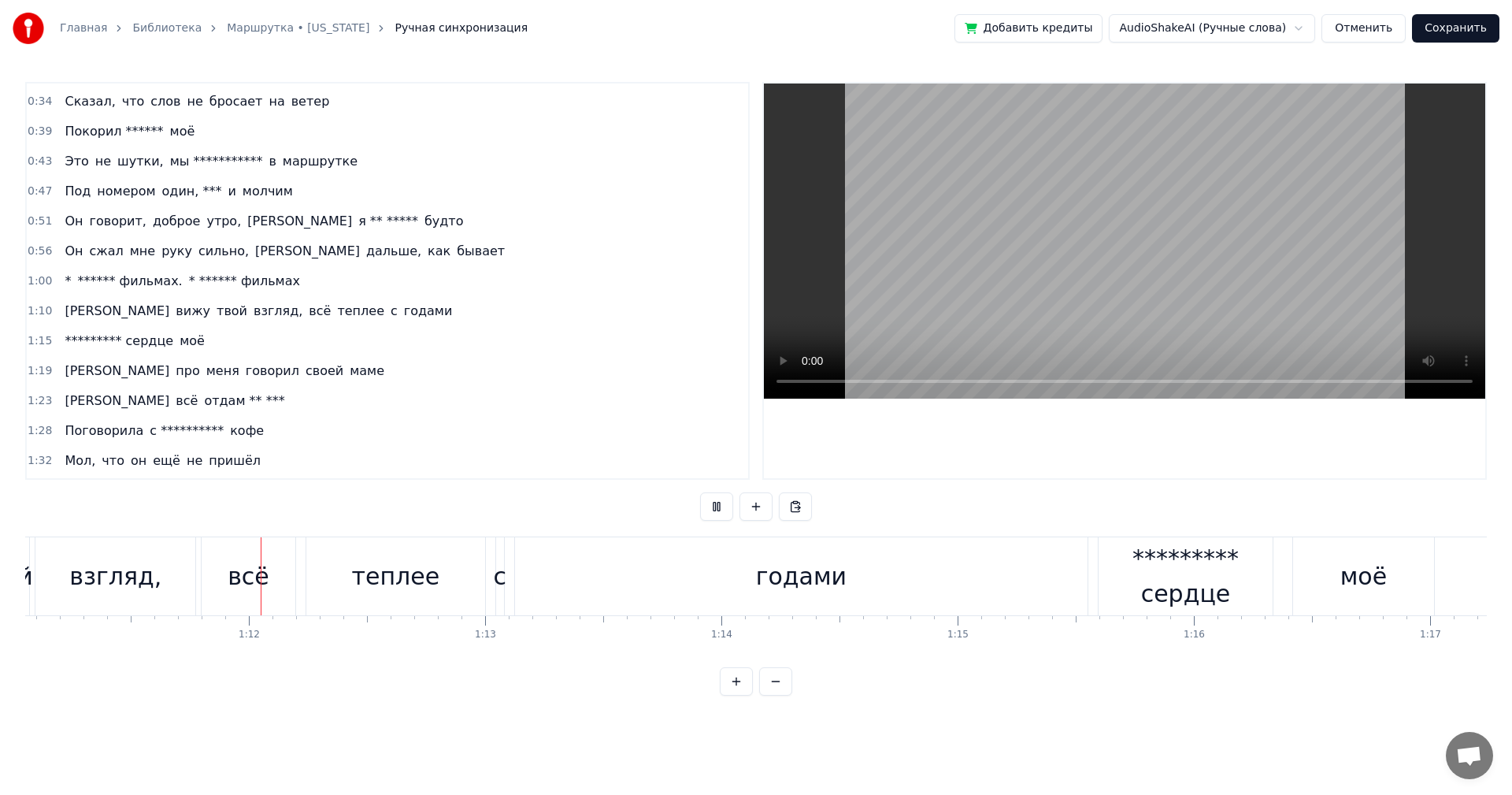
scroll to position [0, 16791]
click at [1054, 577] on div "годами" at bounding box center [800, 576] width 573 height 78
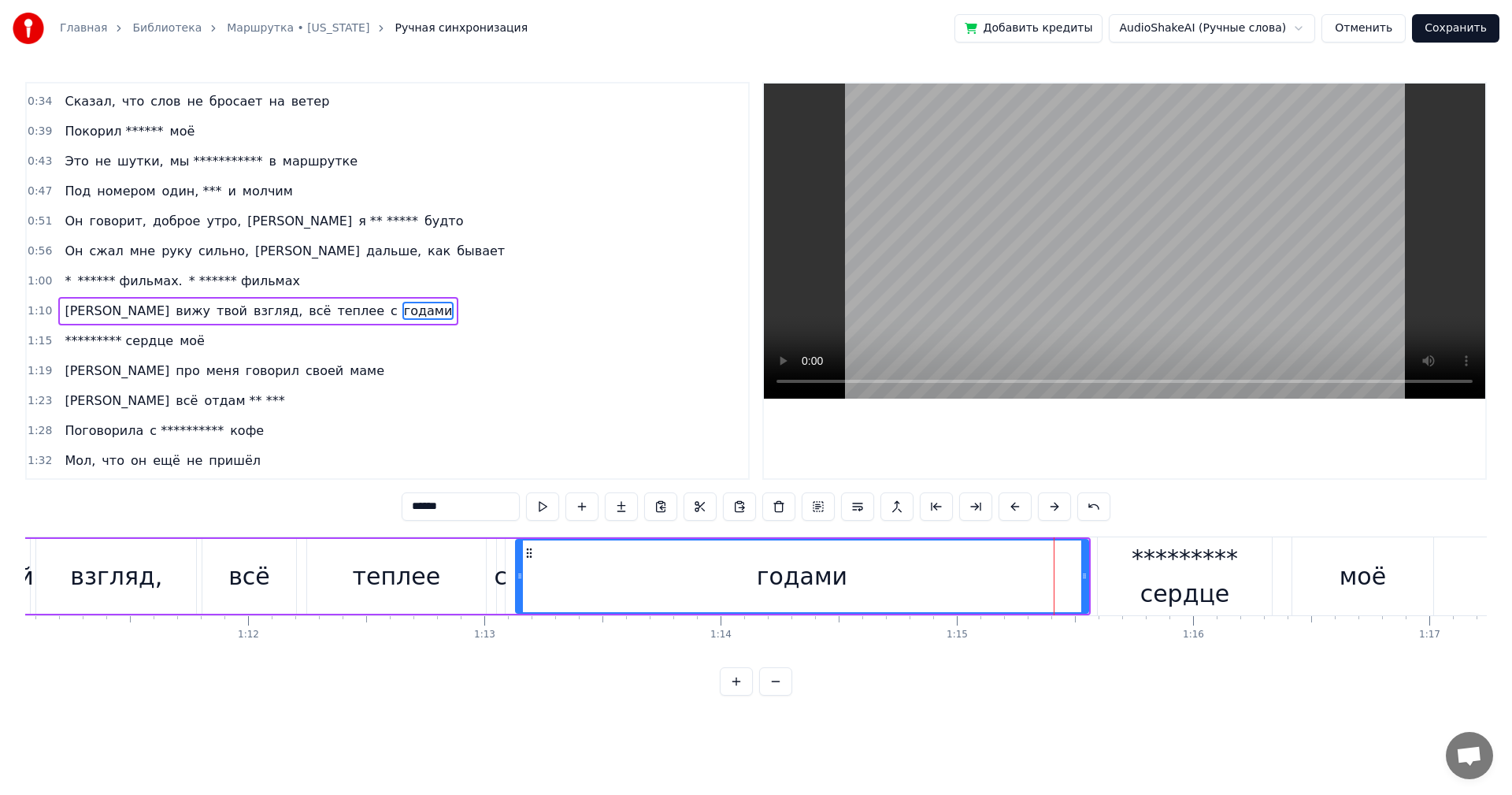
scroll to position [206, 0]
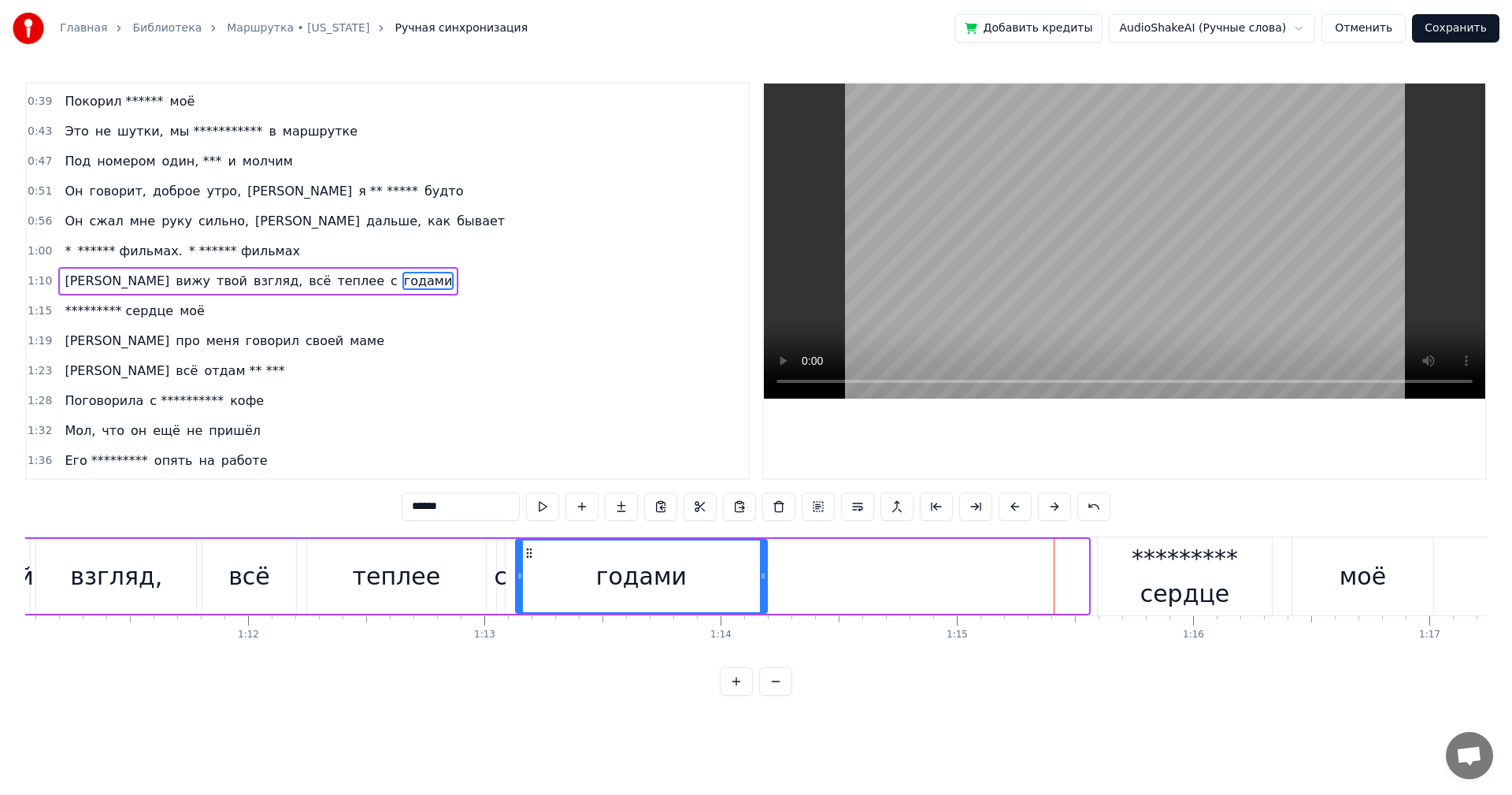
drag, startPoint x: 1082, startPoint y: 575, endPoint x: 760, endPoint y: 573, distance: 322.0
click at [760, 573] on icon at bounding box center [763, 576] width 7 height 13
click at [622, 575] on div "годами" at bounding box center [642, 576] width 90 height 36
click at [1114, 570] on div "********* сердце" at bounding box center [1185, 576] width 174 height 71
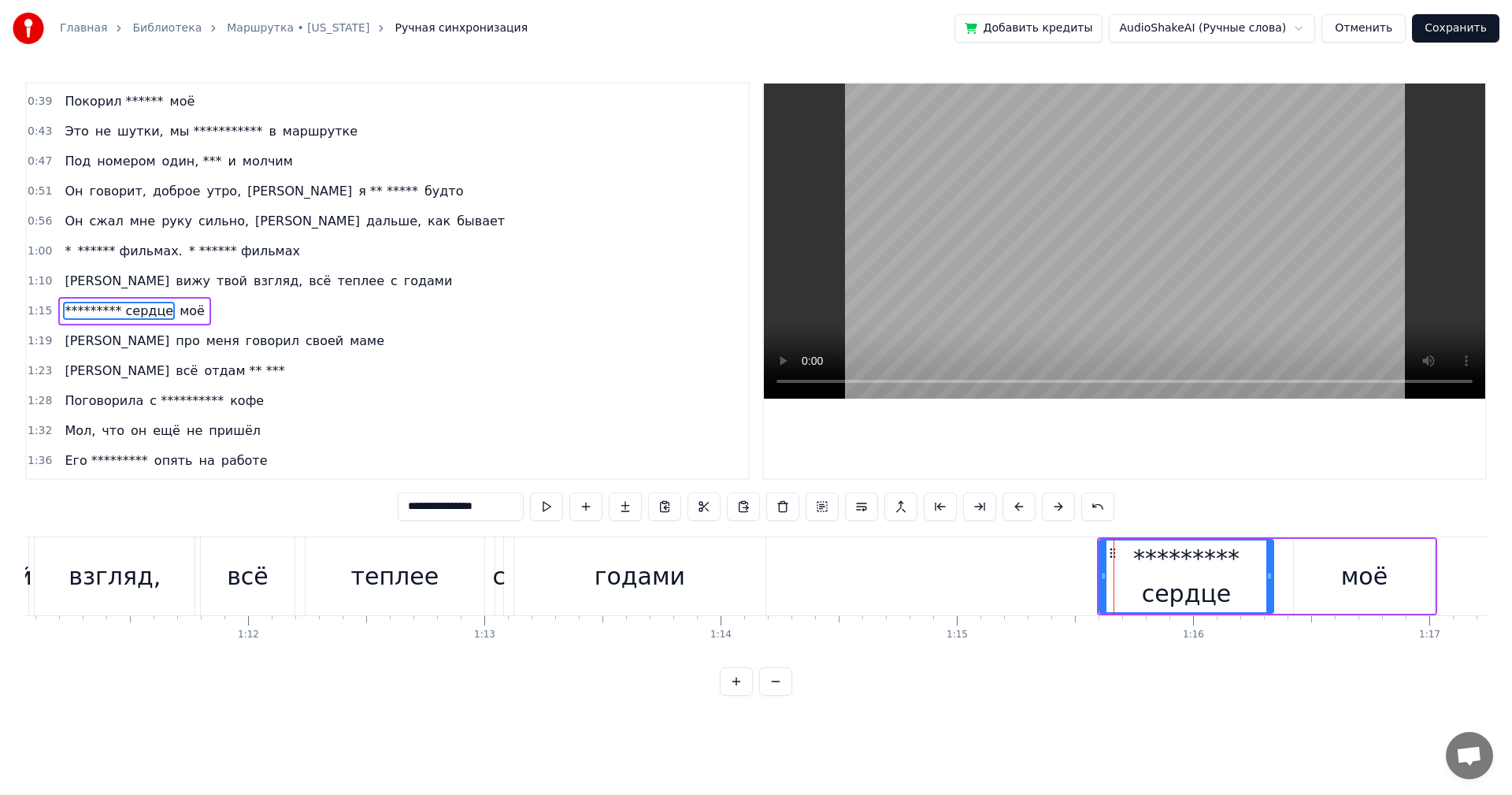
scroll to position [237, 0]
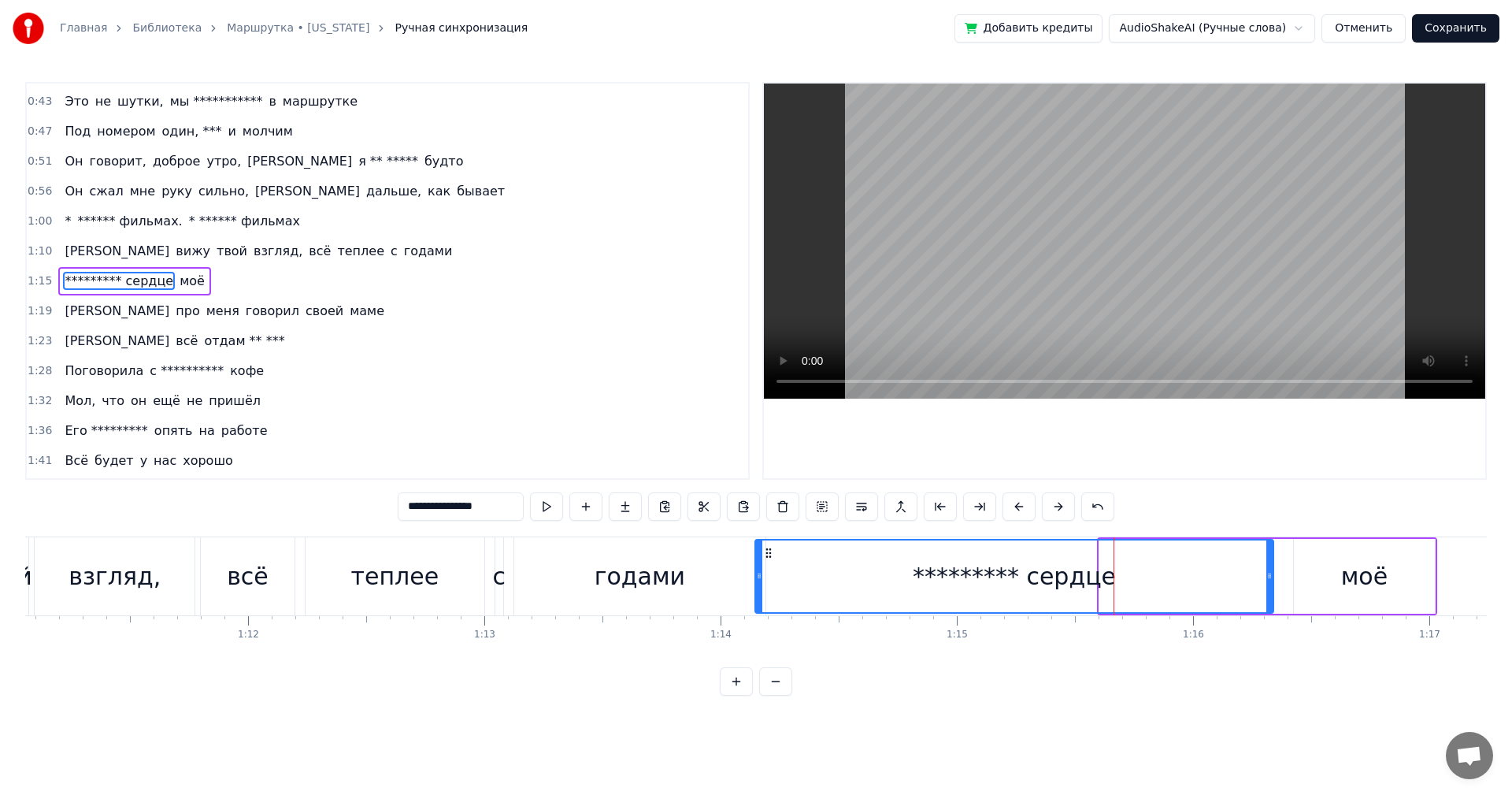
drag, startPoint x: 1099, startPoint y: 574, endPoint x: 756, endPoint y: 580, distance: 343.1
click at [756, 580] on icon at bounding box center [759, 576] width 7 height 13
click at [674, 579] on div "годами" at bounding box center [640, 576] width 90 height 36
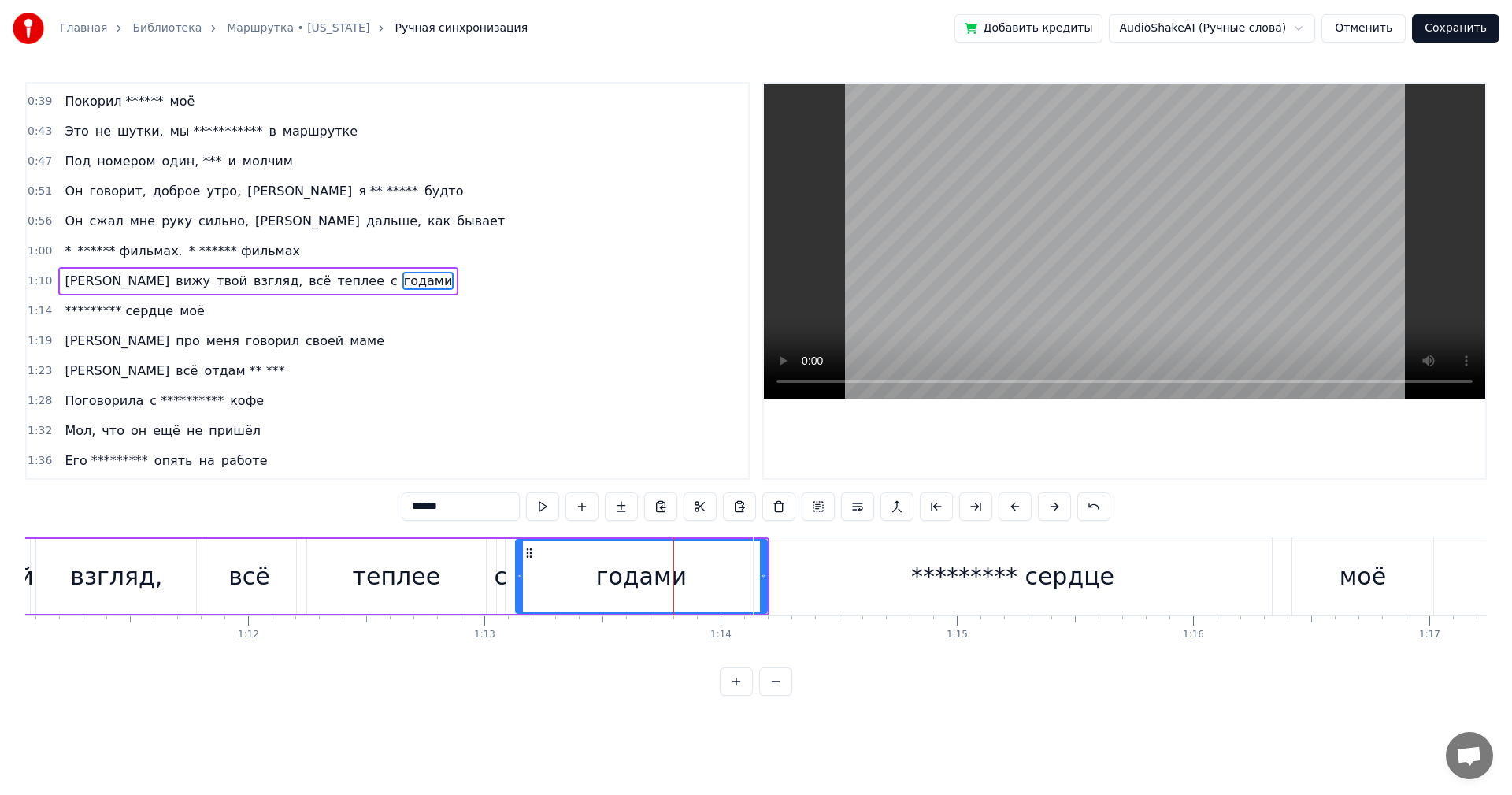
click at [827, 566] on div "********* сердце" at bounding box center [1012, 576] width 519 height 78
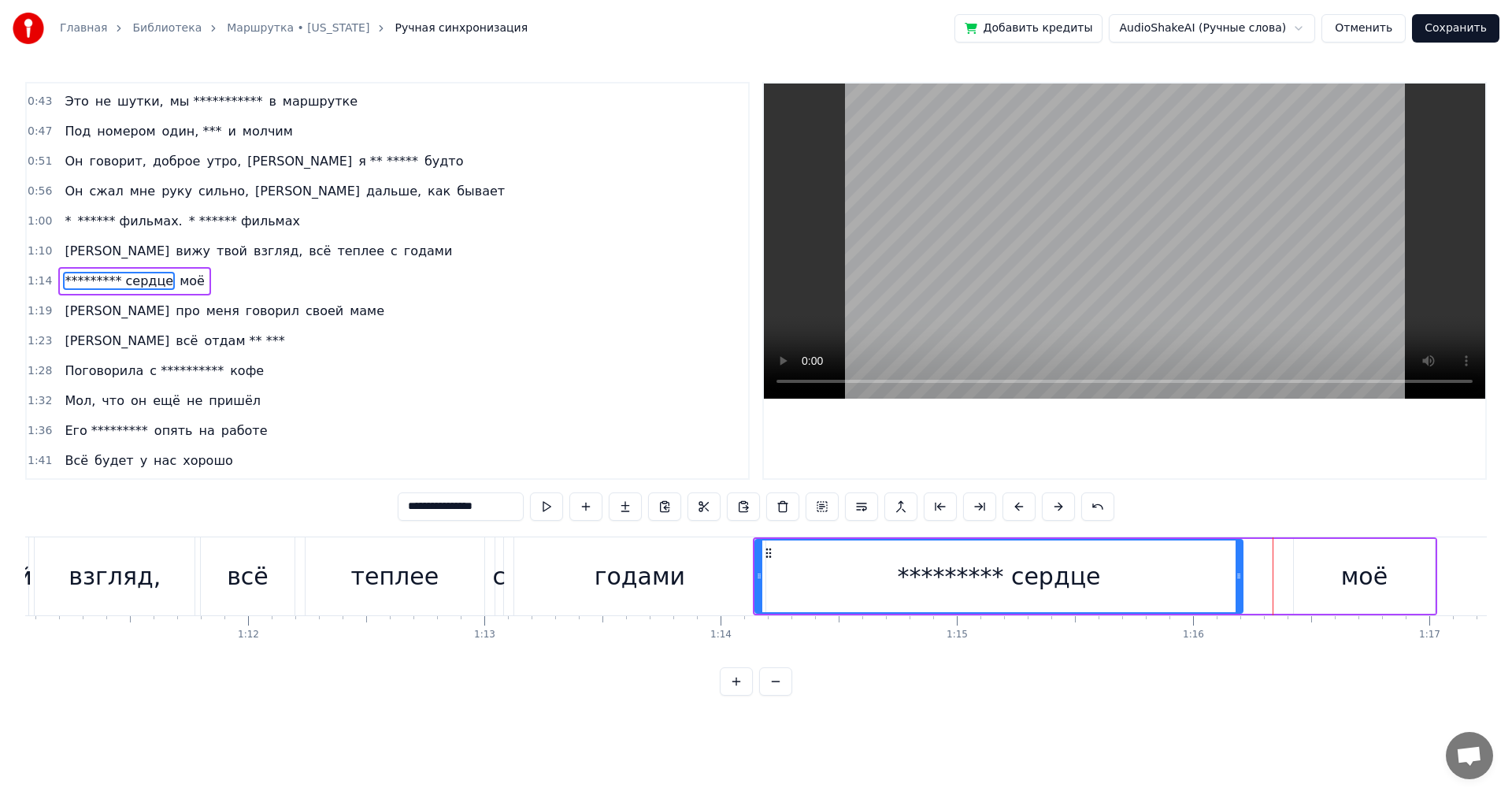
drag, startPoint x: 1269, startPoint y: 581, endPoint x: 1238, endPoint y: 584, distance: 31.1
click at [1238, 584] on div at bounding box center [1239, 576] width 7 height 71
click at [1310, 574] on div "моё" at bounding box center [1365, 577] width 141 height 75
type input "***"
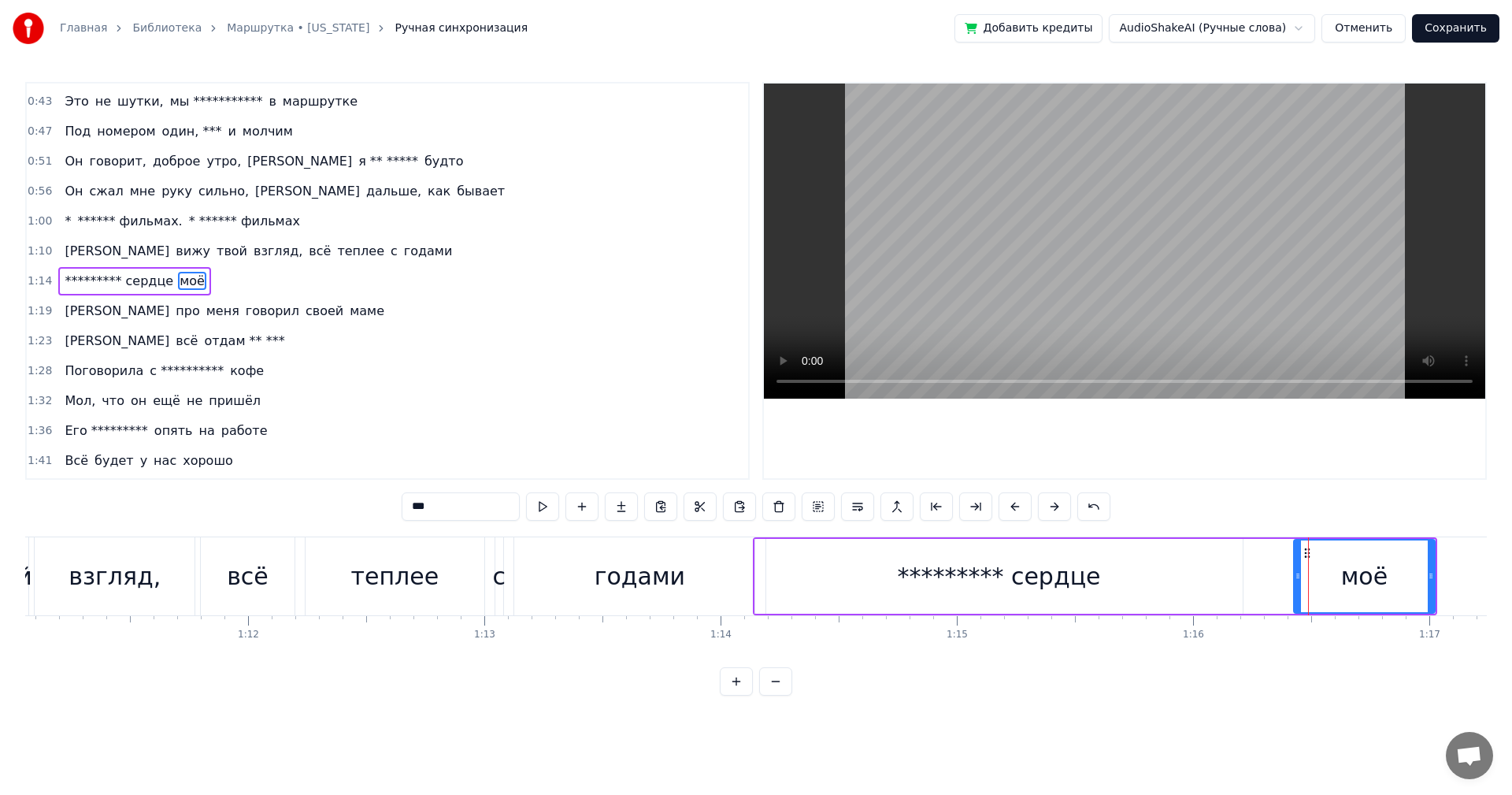
drag, startPoint x: 1294, startPoint y: 575, endPoint x: 1260, endPoint y: 579, distance: 34.2
click at [1260, 579] on div "********* сердце моё" at bounding box center [1094, 576] width 684 height 78
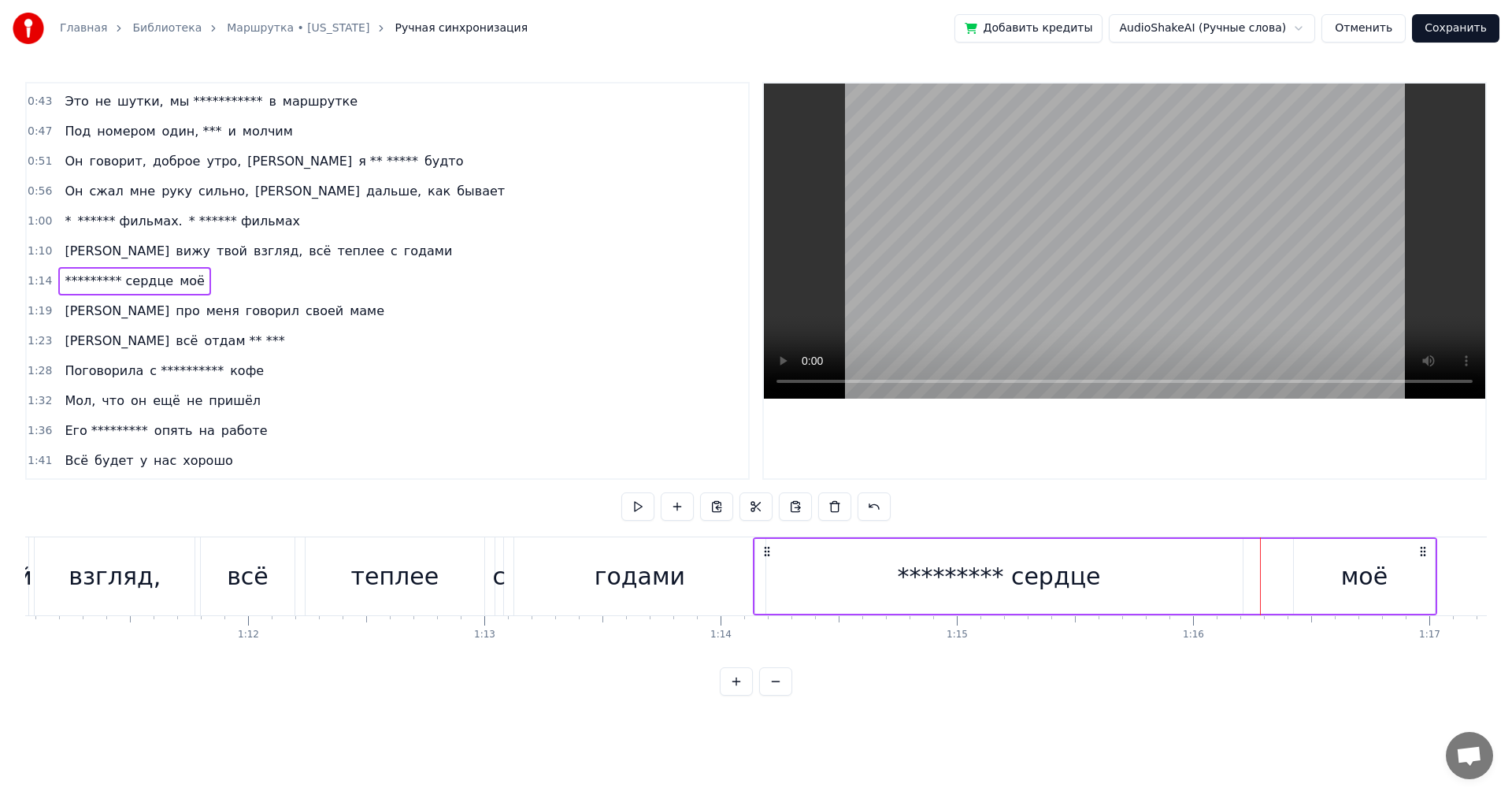
click at [1312, 574] on div "моё" at bounding box center [1365, 577] width 141 height 75
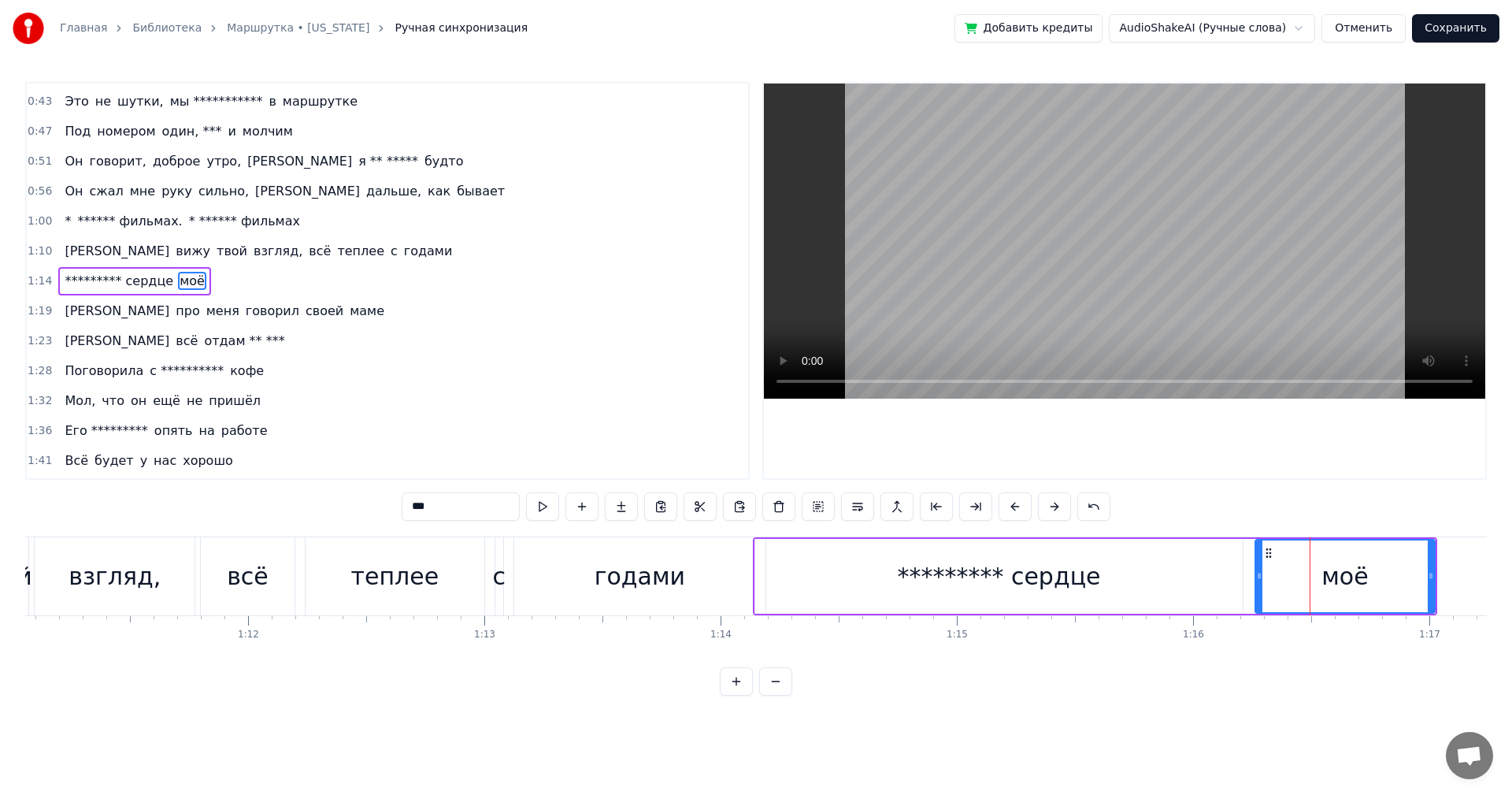
drag, startPoint x: 1297, startPoint y: 575, endPoint x: 1259, endPoint y: 579, distance: 38.2
click at [1259, 579] on icon at bounding box center [1259, 576] width 7 height 13
click at [1125, 579] on div "********* сердце" at bounding box center [999, 577] width 488 height 75
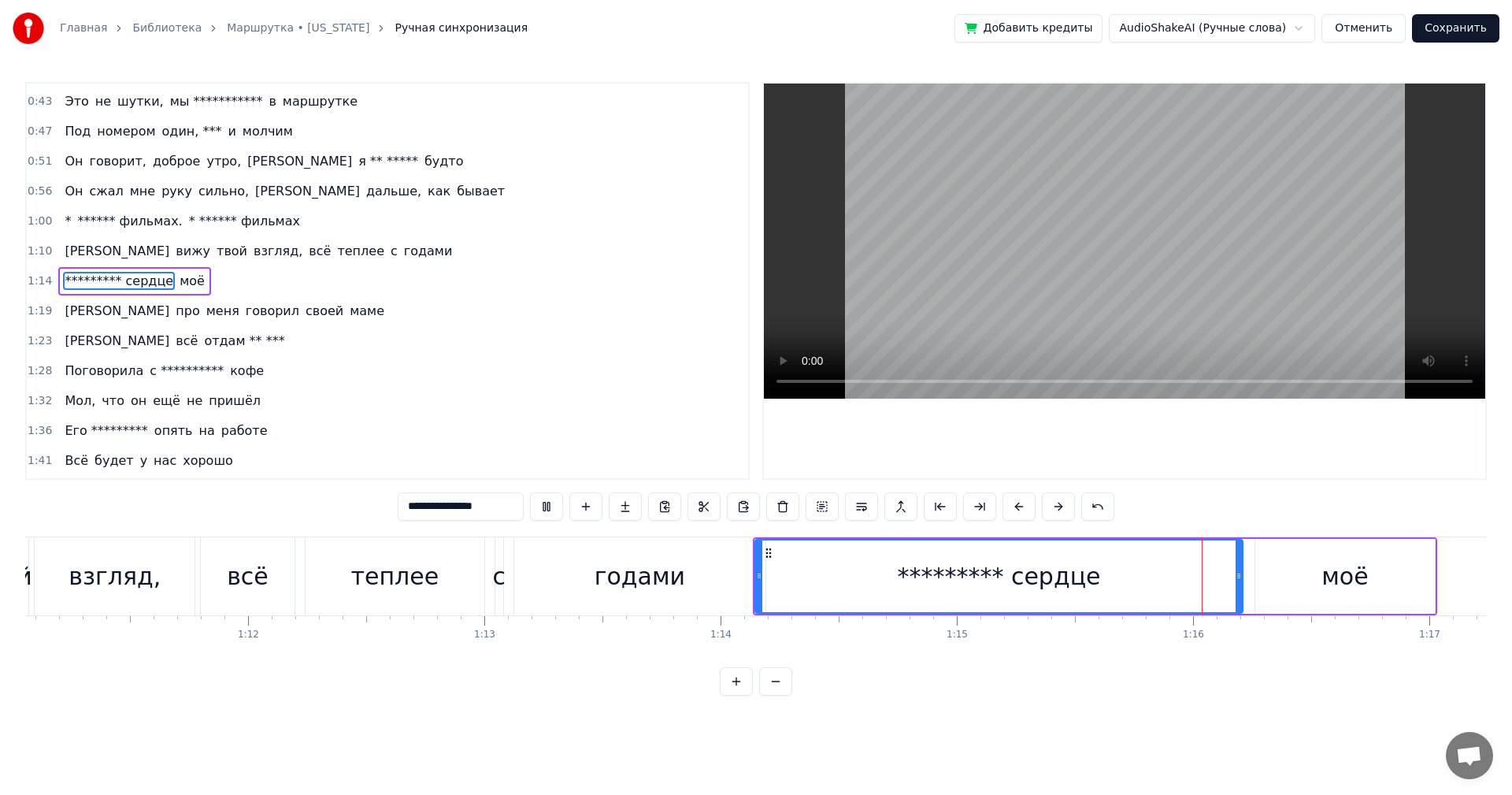
click at [1300, 557] on div "моё" at bounding box center [1345, 577] width 180 height 75
type input "***"
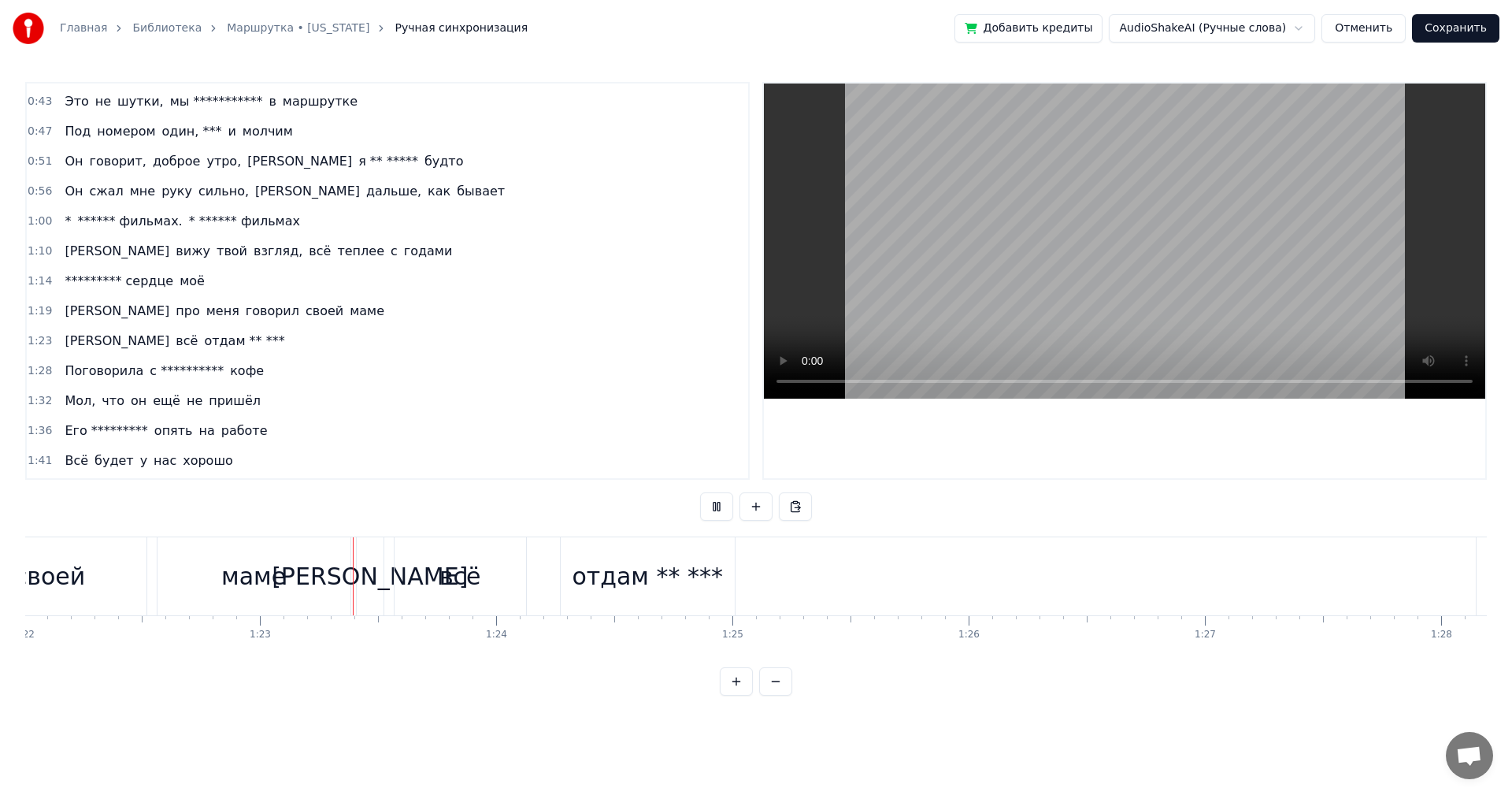
scroll to position [0, 19464]
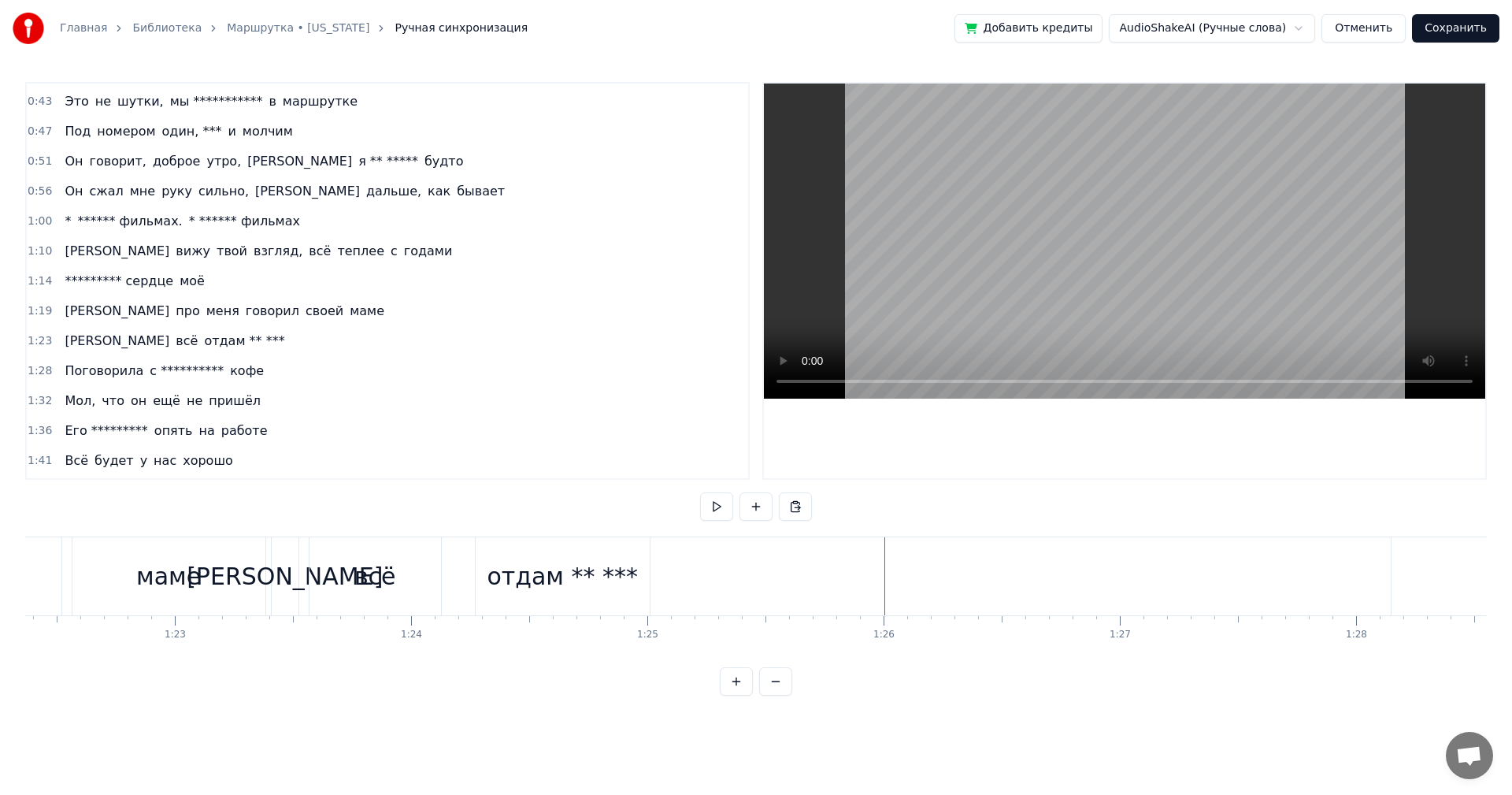
click at [532, 585] on div "отдам ** ***" at bounding box center [562, 576] width 151 height 36
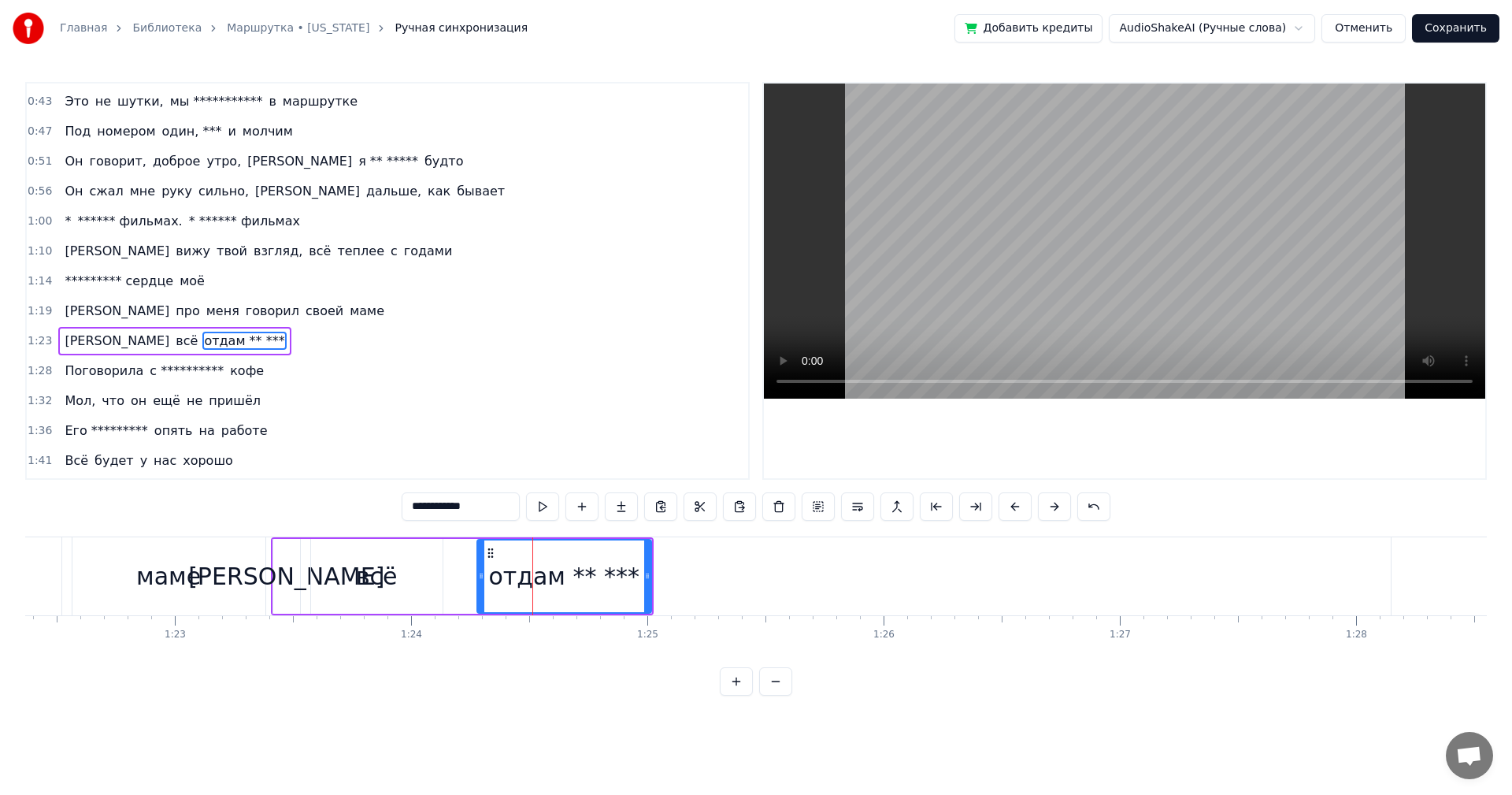
scroll to position [296, 0]
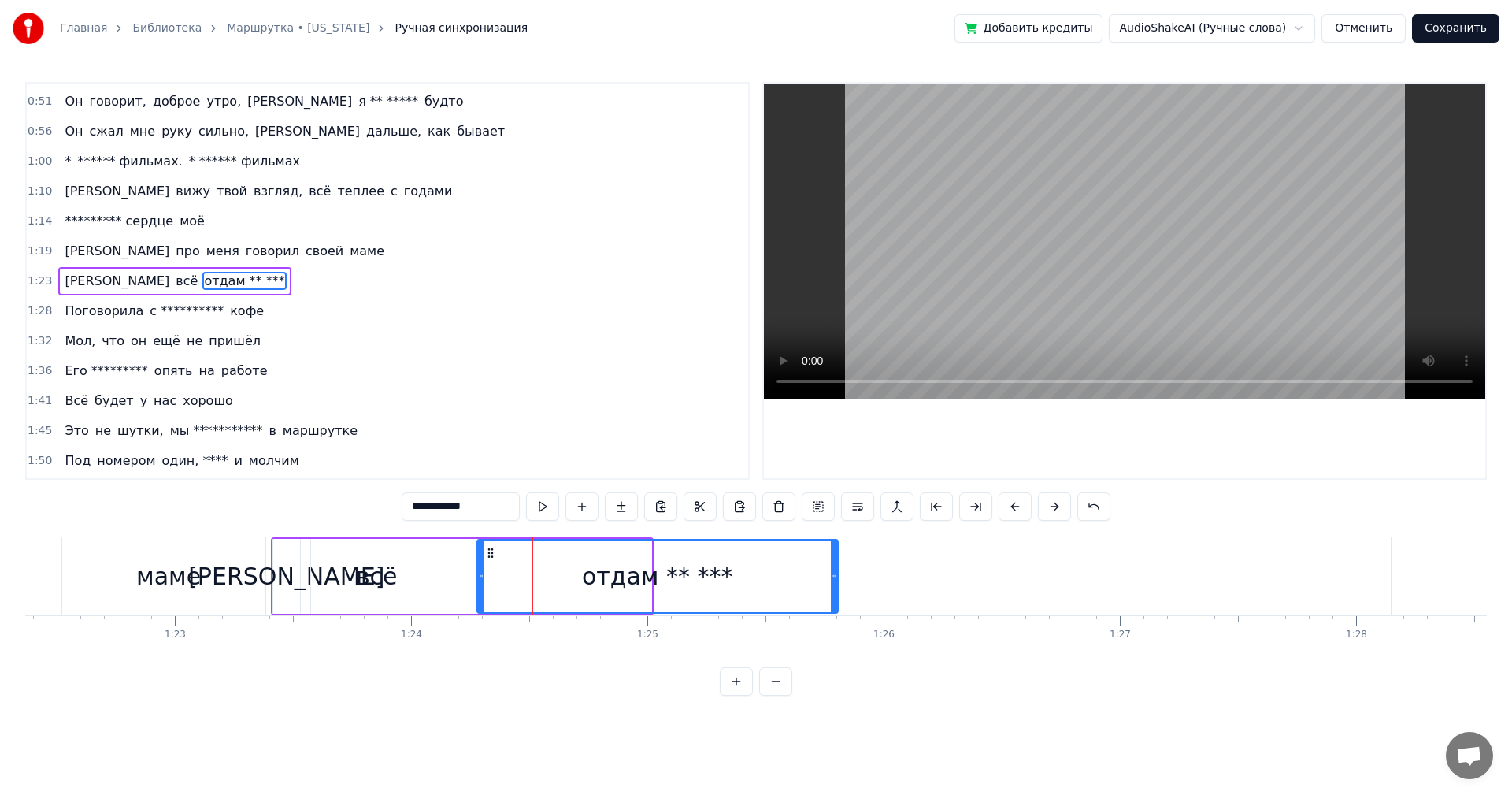
drag, startPoint x: 645, startPoint y: 576, endPoint x: 822, endPoint y: 575, distance: 177.0
click at [831, 576] on icon at bounding box center [833, 576] width 7 height 13
click at [544, 569] on div "отдам ** ***" at bounding box center [657, 576] width 358 height 71
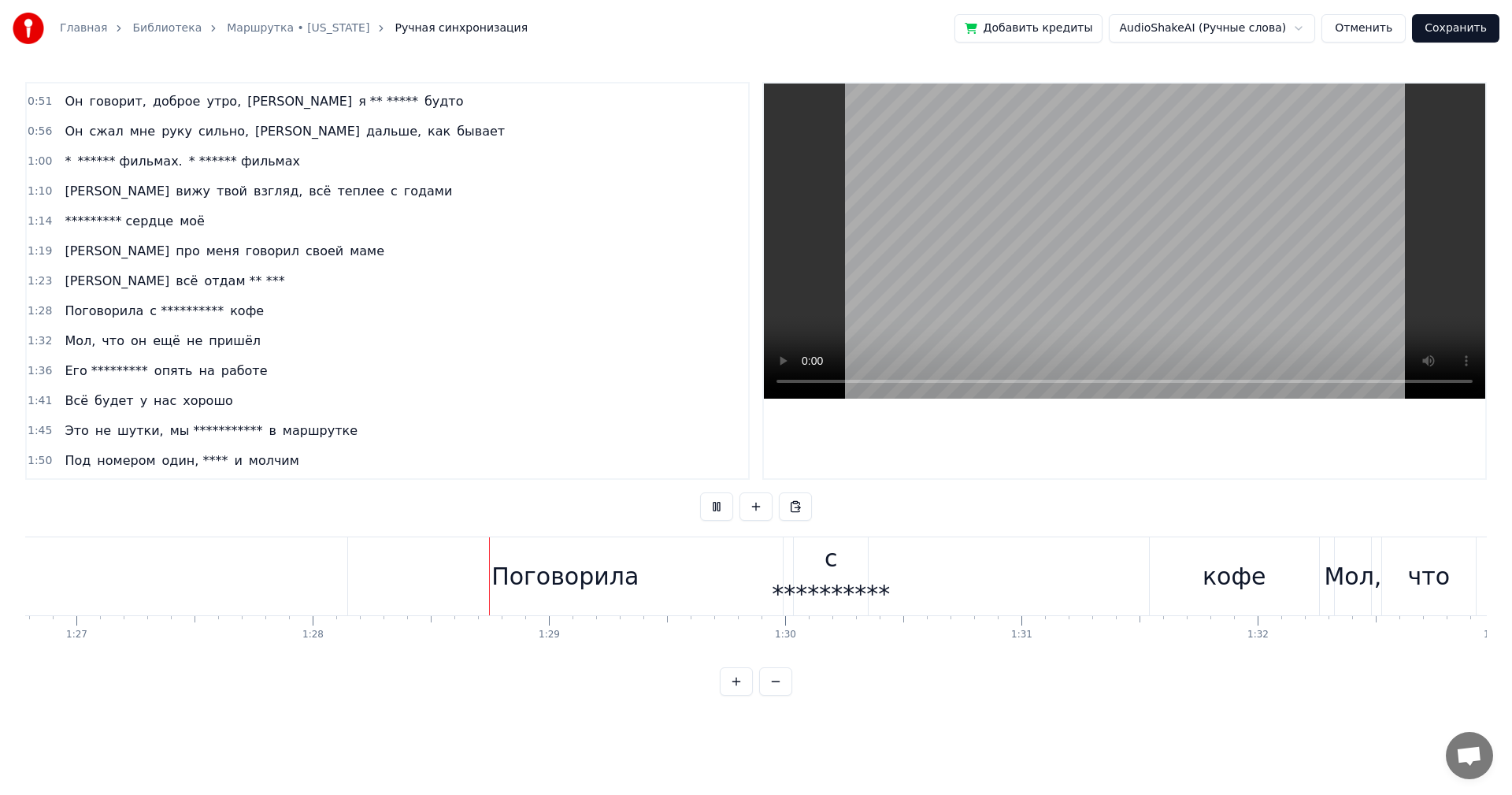
scroll to position [0, 20779]
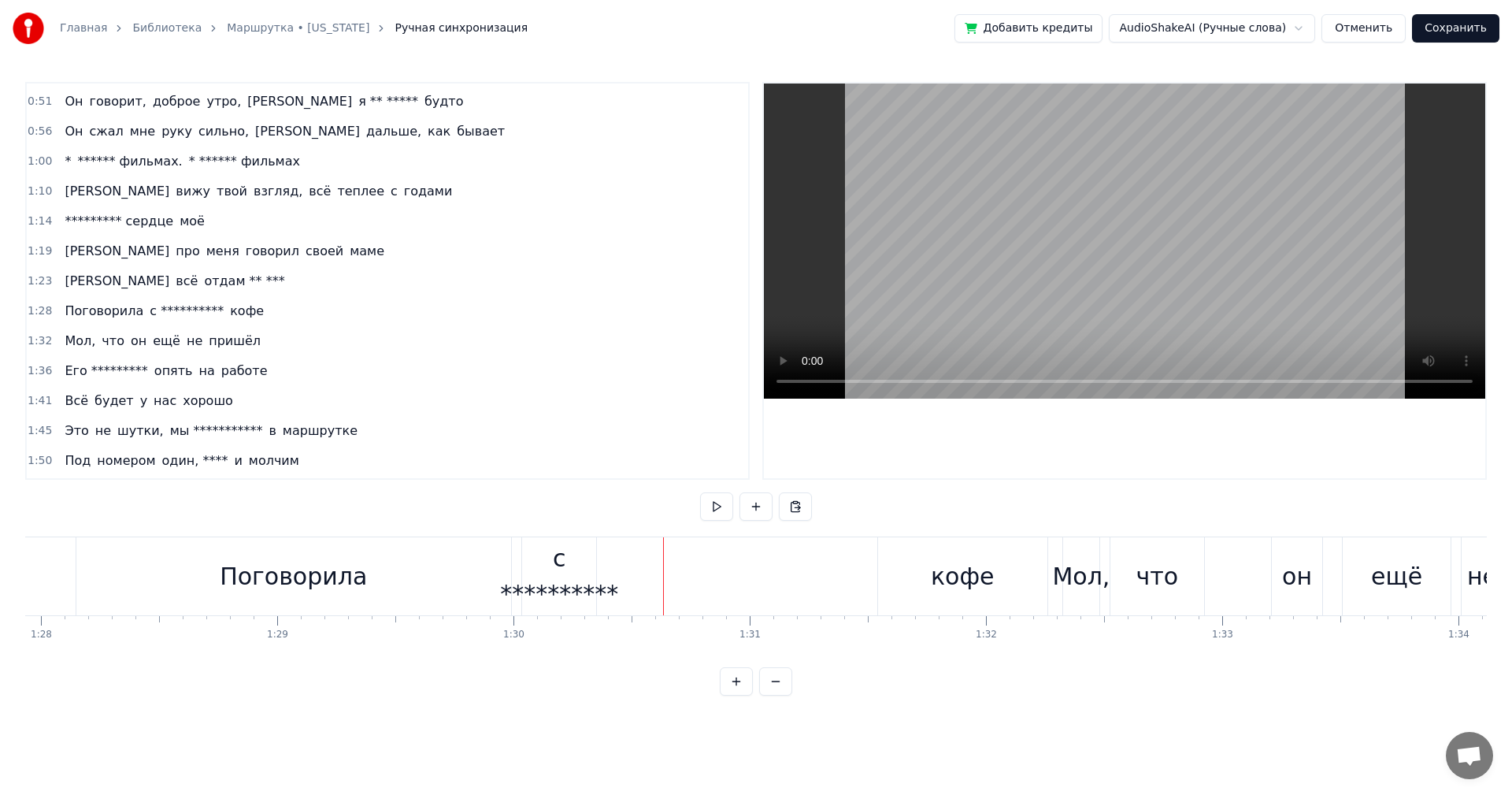
click at [364, 556] on div "Поговорила" at bounding box center [294, 576] width 435 height 78
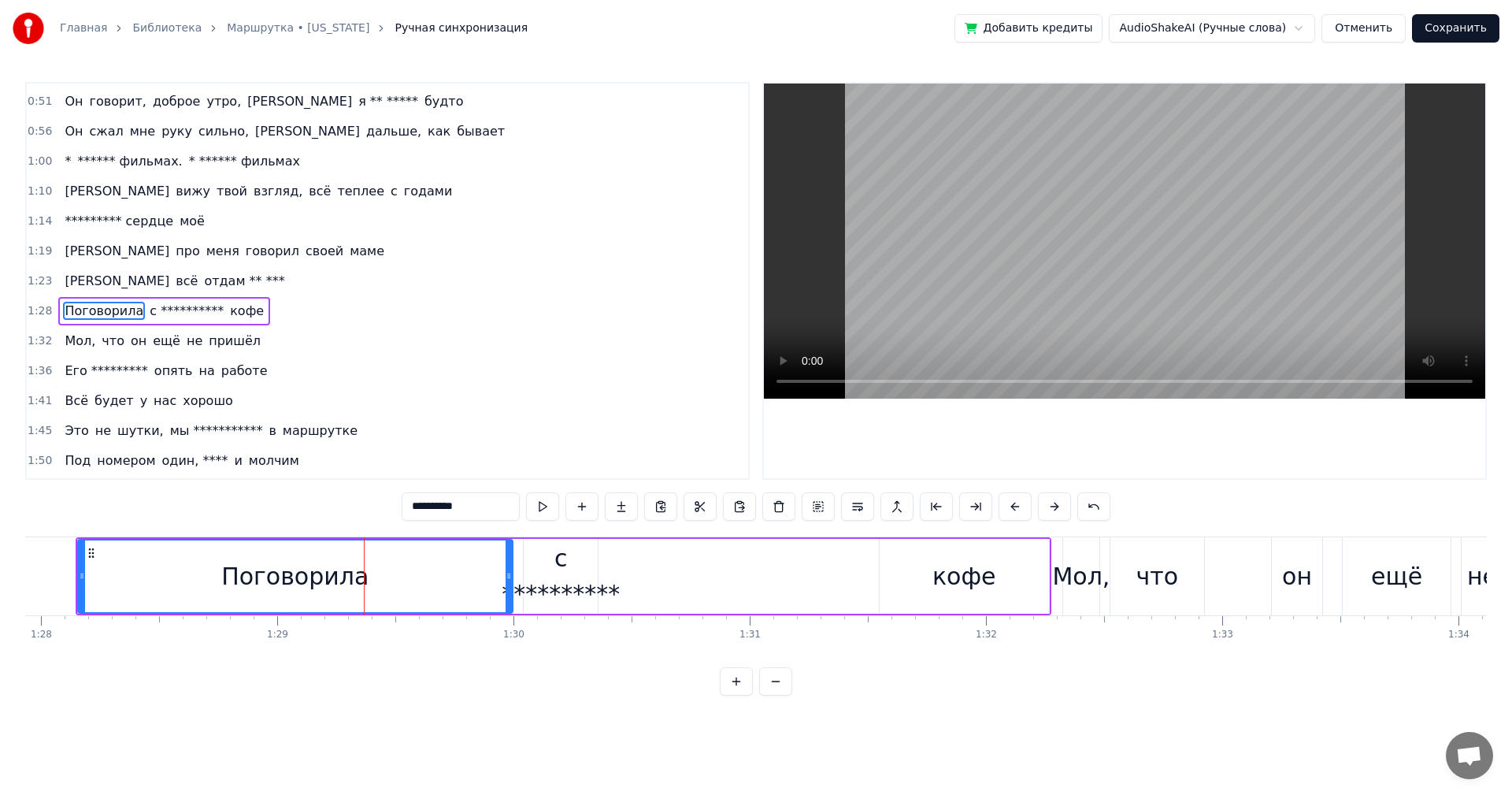
scroll to position [326, 0]
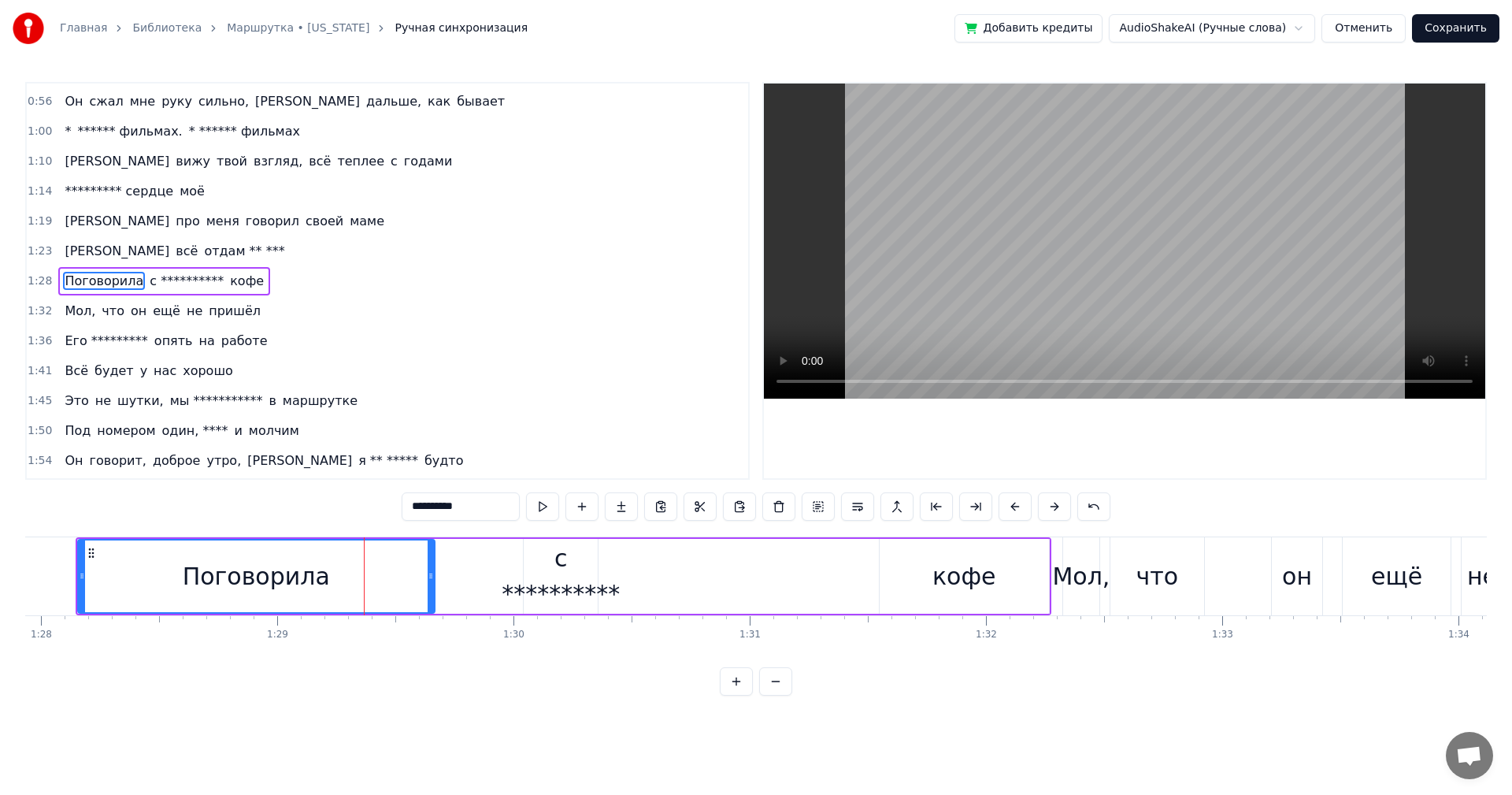
drag, startPoint x: 509, startPoint y: 579, endPoint x: 431, endPoint y: 579, distance: 78.0
click at [431, 579] on icon at bounding box center [430, 576] width 7 height 13
click at [571, 572] on div "**********" at bounding box center [560, 576] width 118 height 71
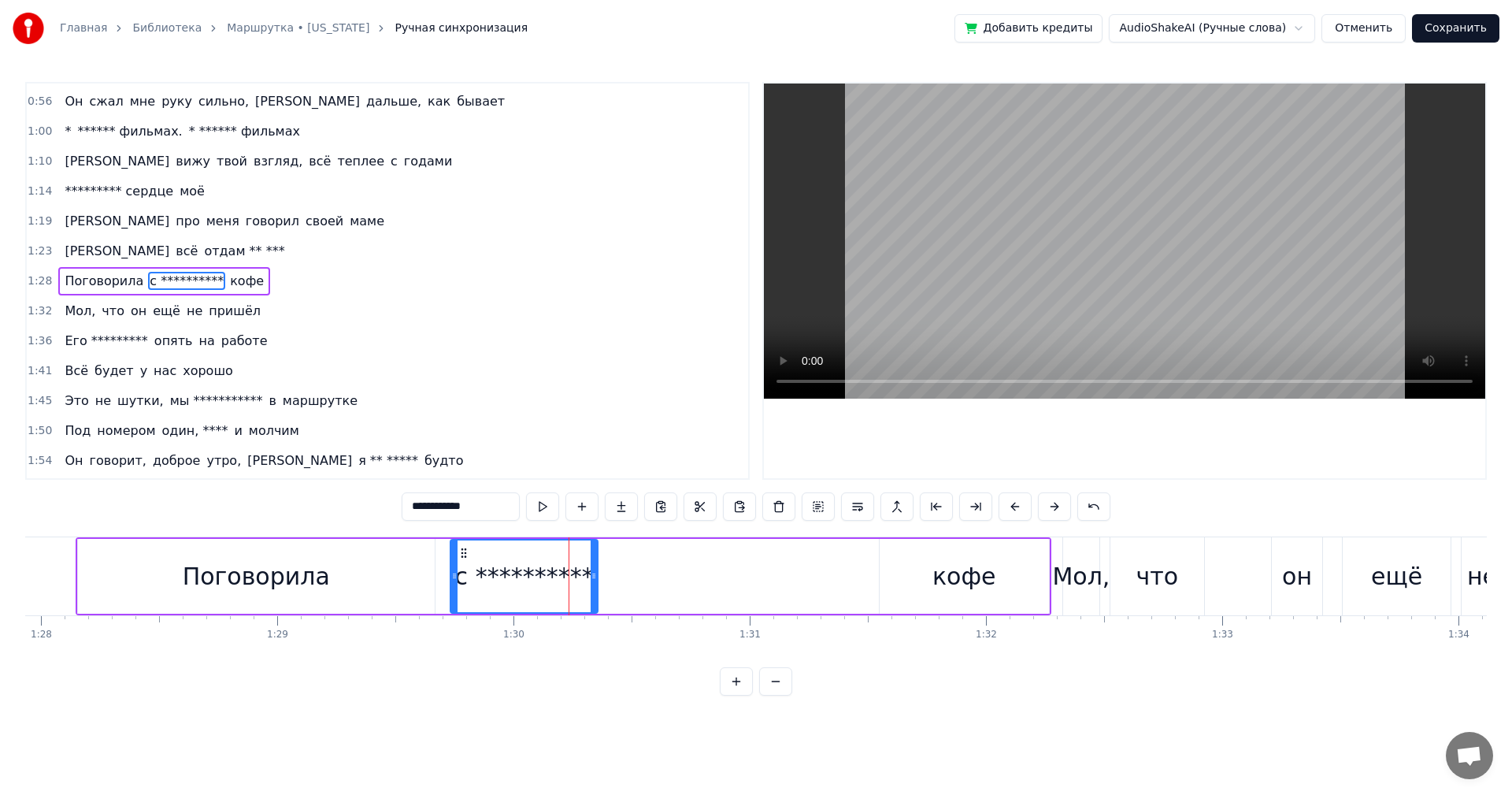
drag, startPoint x: 529, startPoint y: 574, endPoint x: 456, endPoint y: 579, distance: 73.2
click at [456, 579] on icon at bounding box center [454, 576] width 7 height 13
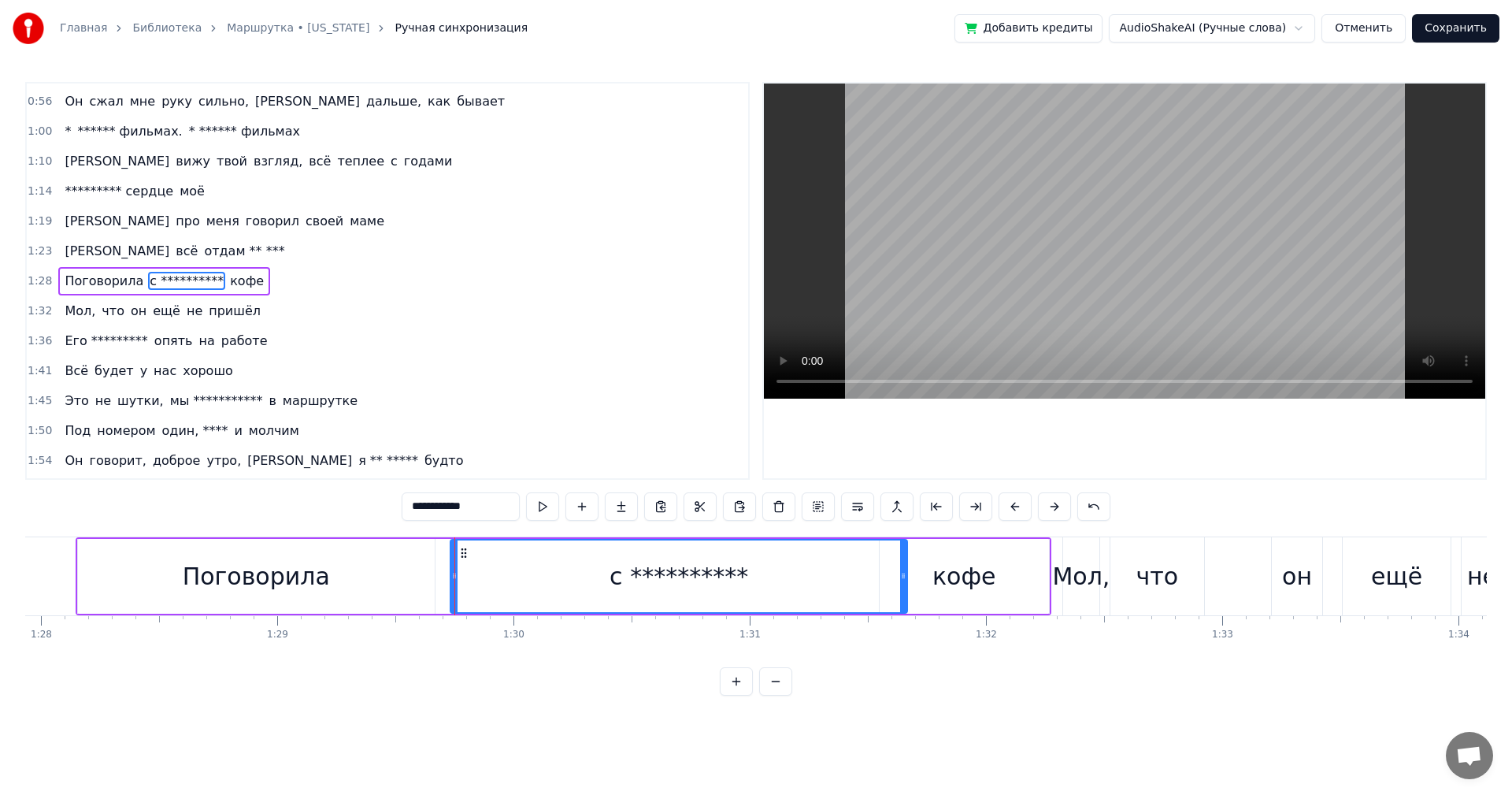
drag, startPoint x: 593, startPoint y: 583, endPoint x: 903, endPoint y: 581, distance: 310.0
click at [903, 581] on div at bounding box center [903, 576] width 7 height 71
click at [379, 577] on div "Поговорила" at bounding box center [256, 577] width 357 height 75
type input "**********"
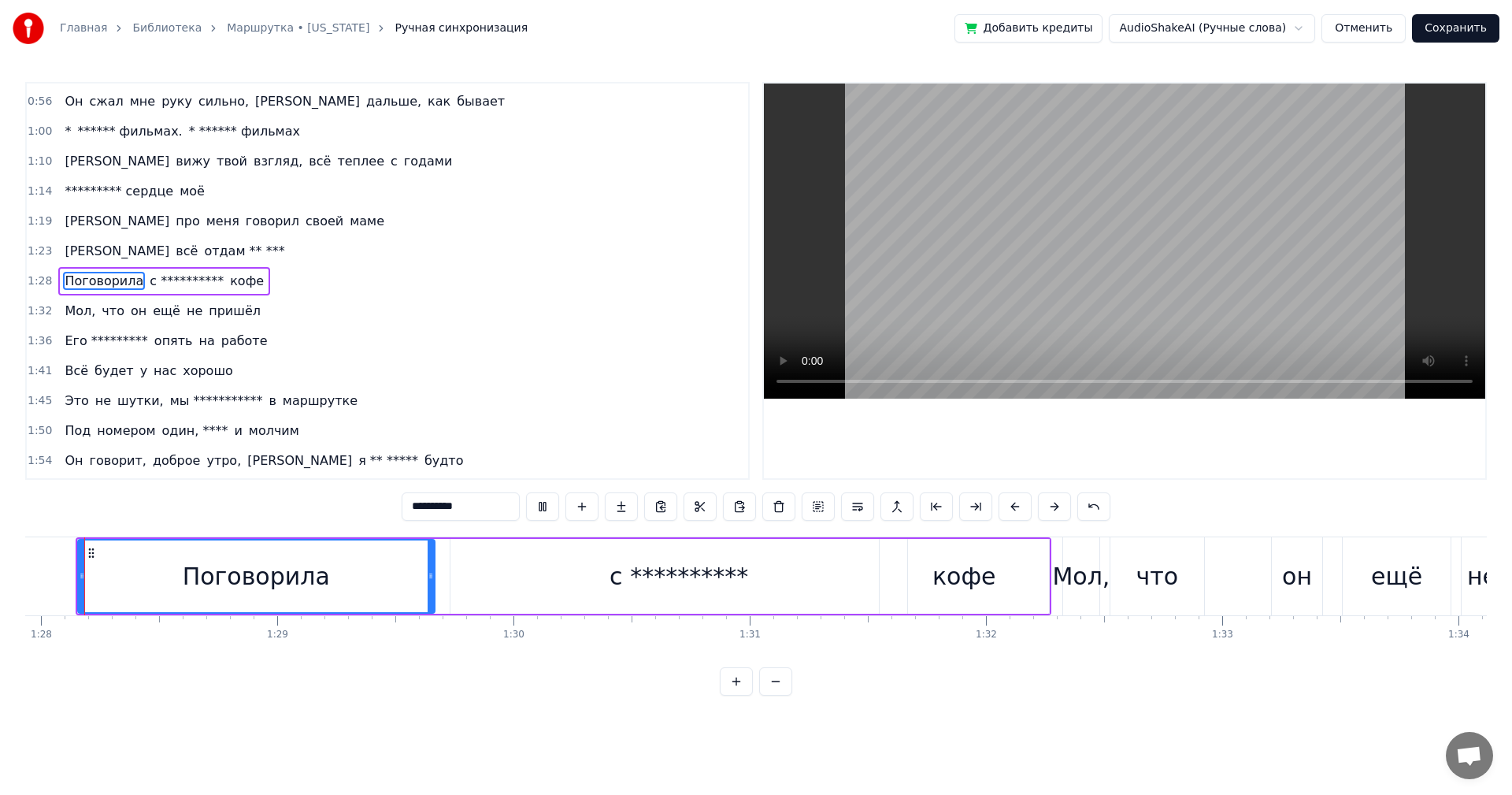
scroll to position [0, 20749]
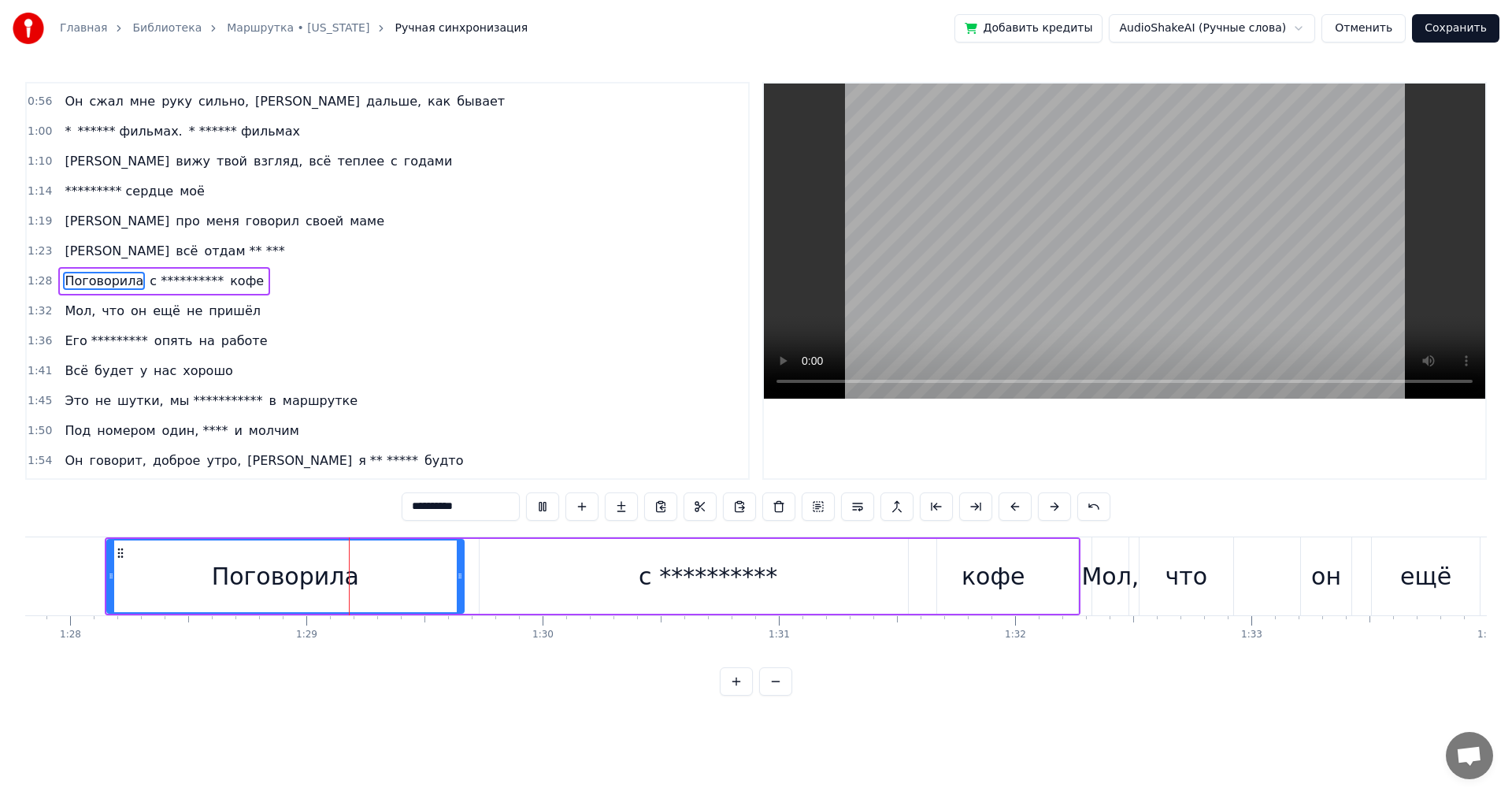
click at [471, 572] on div "**********" at bounding box center [593, 576] width 976 height 78
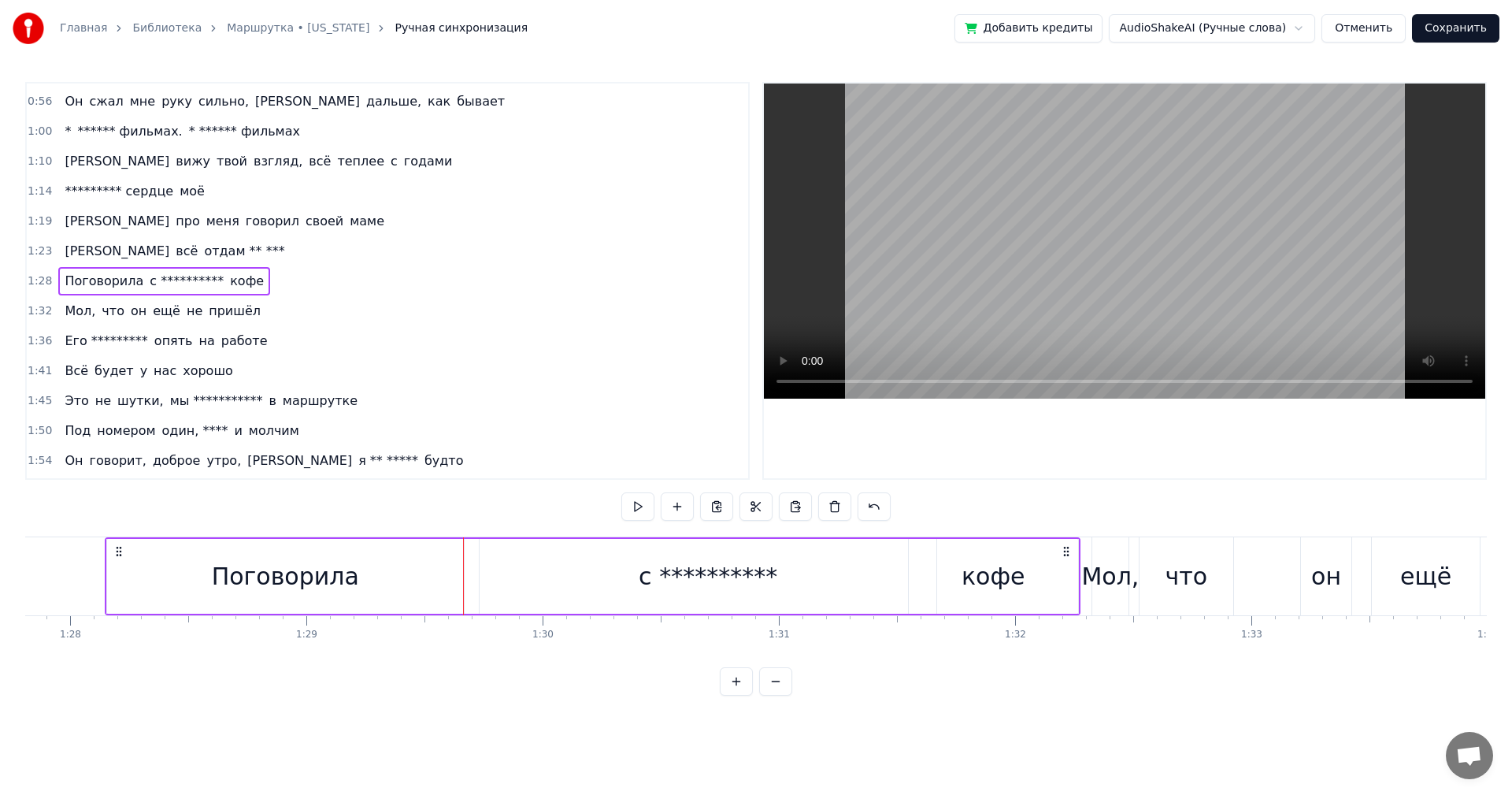
click at [471, 572] on div "**********" at bounding box center [593, 576] width 976 height 78
click at [486, 574] on div "**********" at bounding box center [707, 577] width 457 height 75
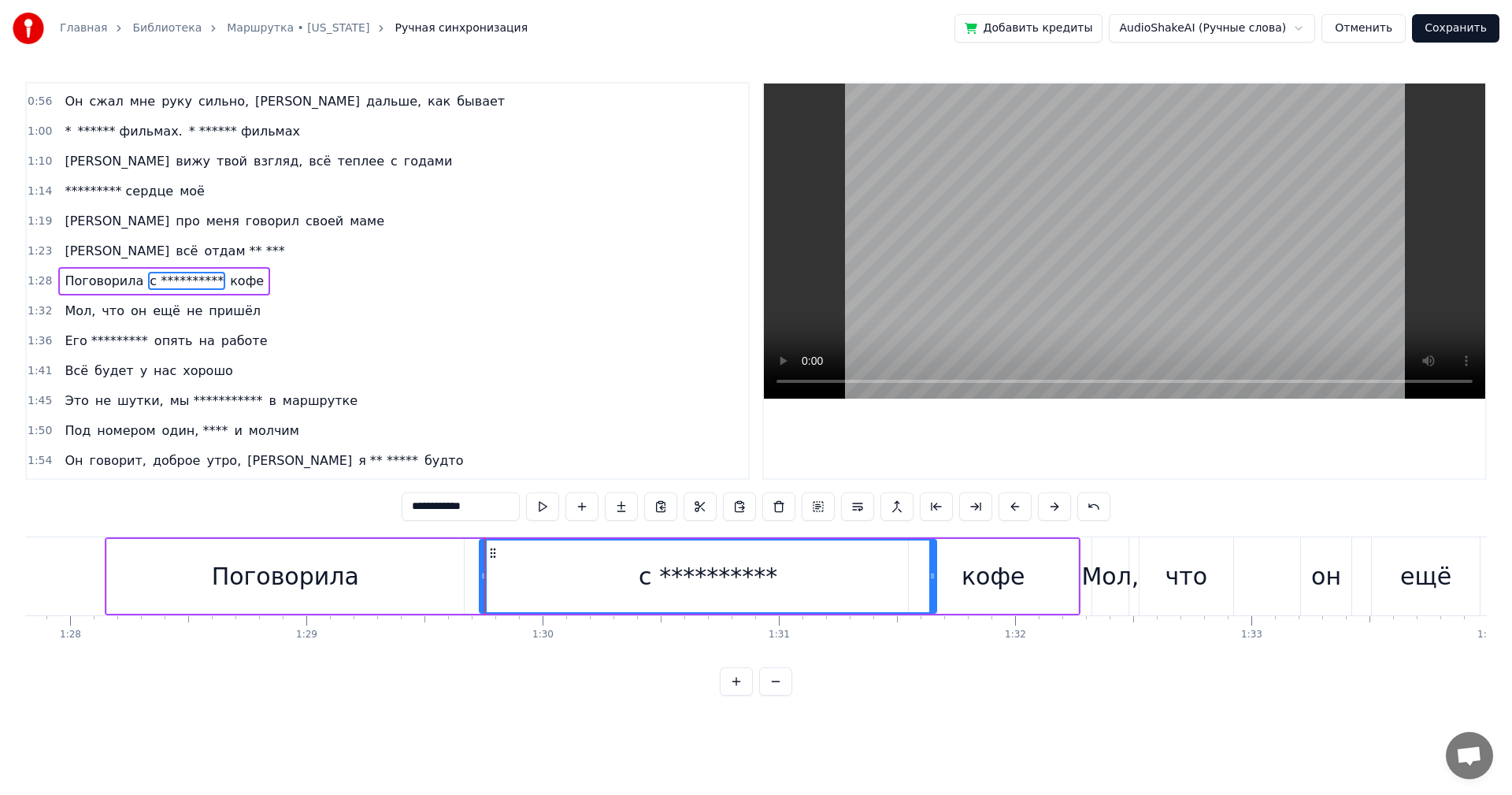
drag, startPoint x: 484, startPoint y: 575, endPoint x: 467, endPoint y: 576, distance: 17.0
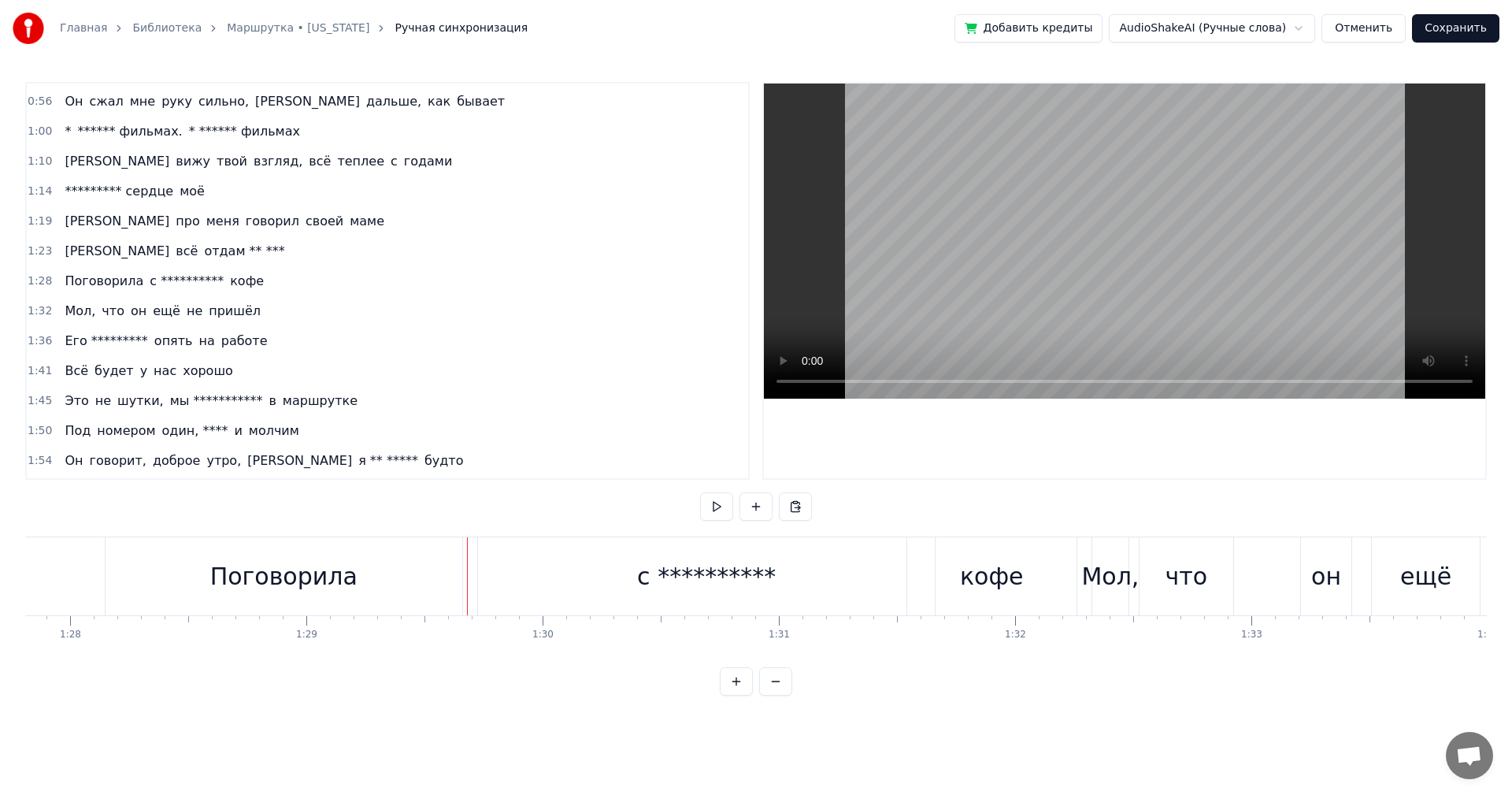
click at [435, 576] on div "Поговорила" at bounding box center [284, 576] width 357 height 78
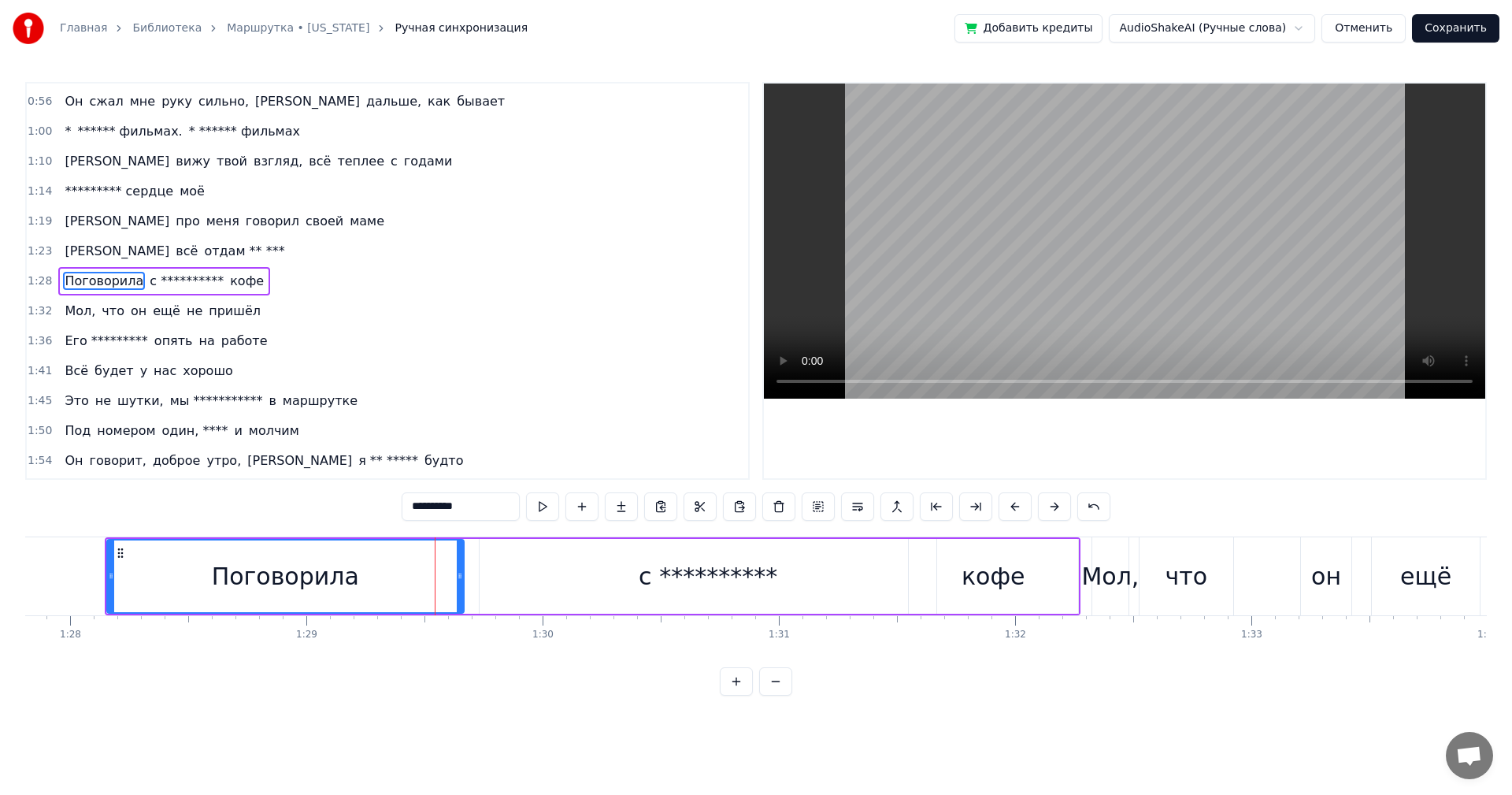
drag, startPoint x: 455, startPoint y: 576, endPoint x: 435, endPoint y: 578, distance: 20.1
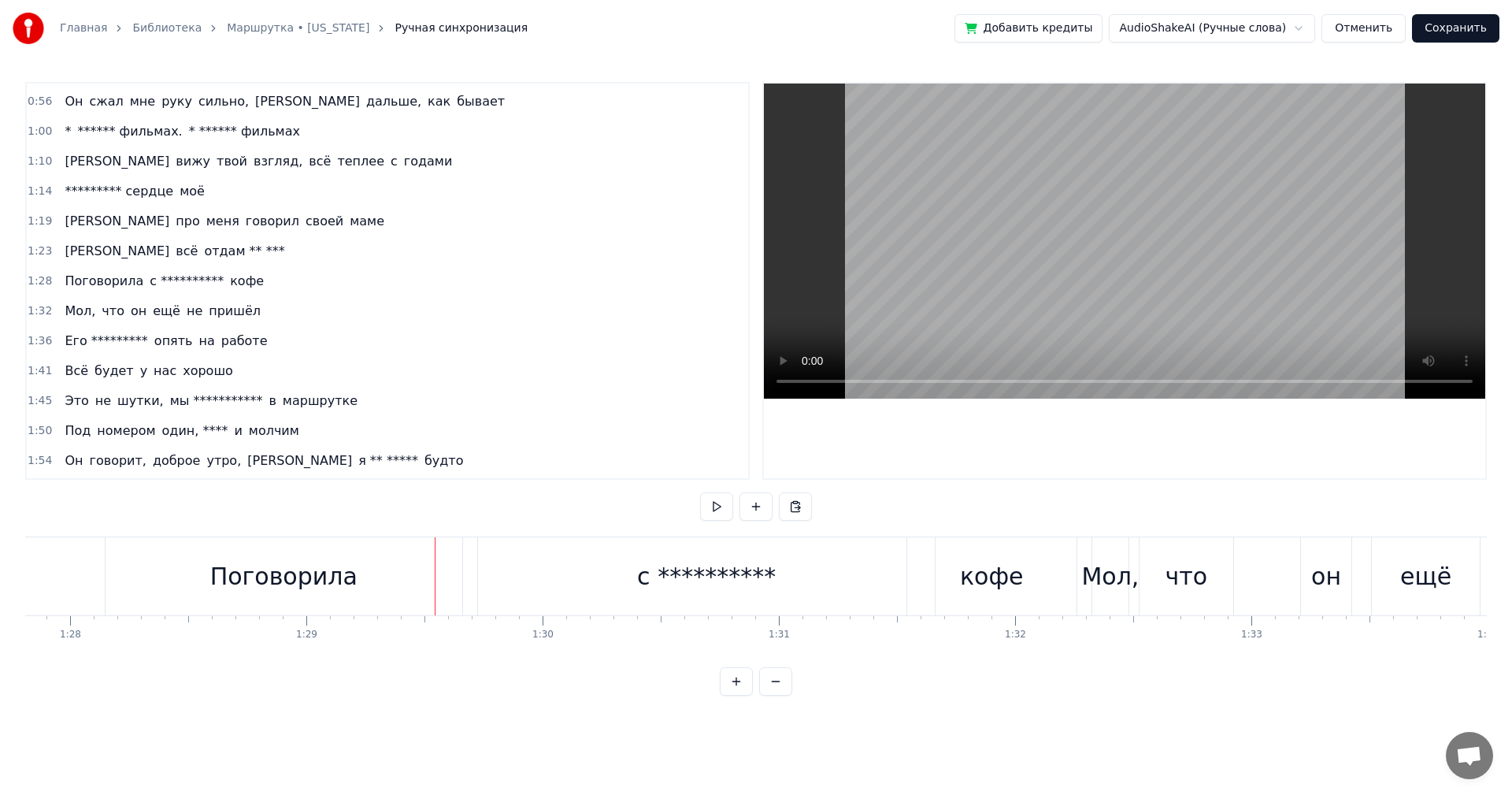
drag, startPoint x: 406, startPoint y: 573, endPoint x: 417, endPoint y: 573, distance: 11.0
click at [406, 573] on div "Поговорила" at bounding box center [284, 576] width 357 height 78
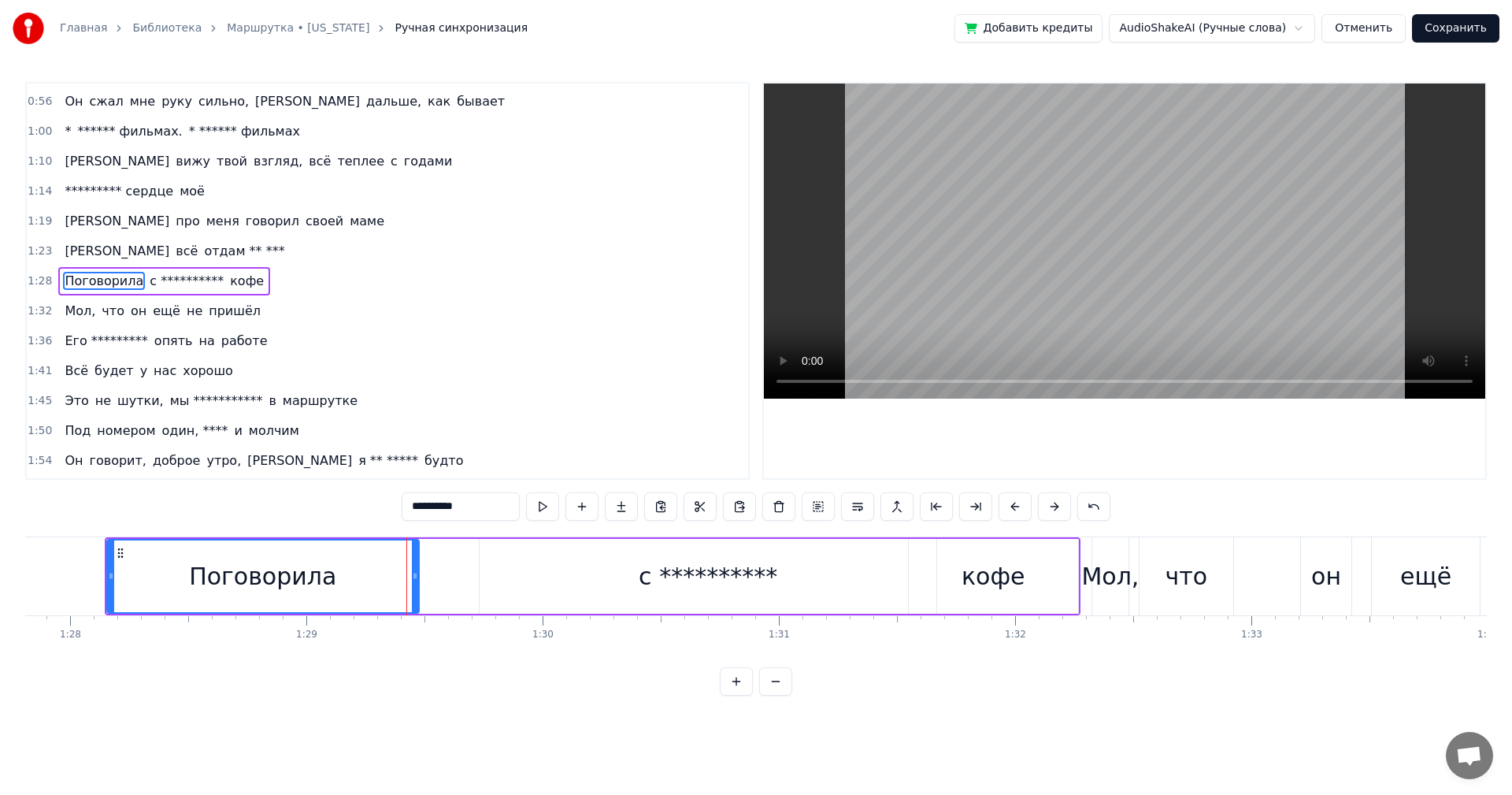
drag, startPoint x: 462, startPoint y: 576, endPoint x: 417, endPoint y: 578, distance: 45.0
click at [417, 578] on icon at bounding box center [415, 576] width 7 height 13
click at [527, 575] on div "**********" at bounding box center [707, 577] width 457 height 75
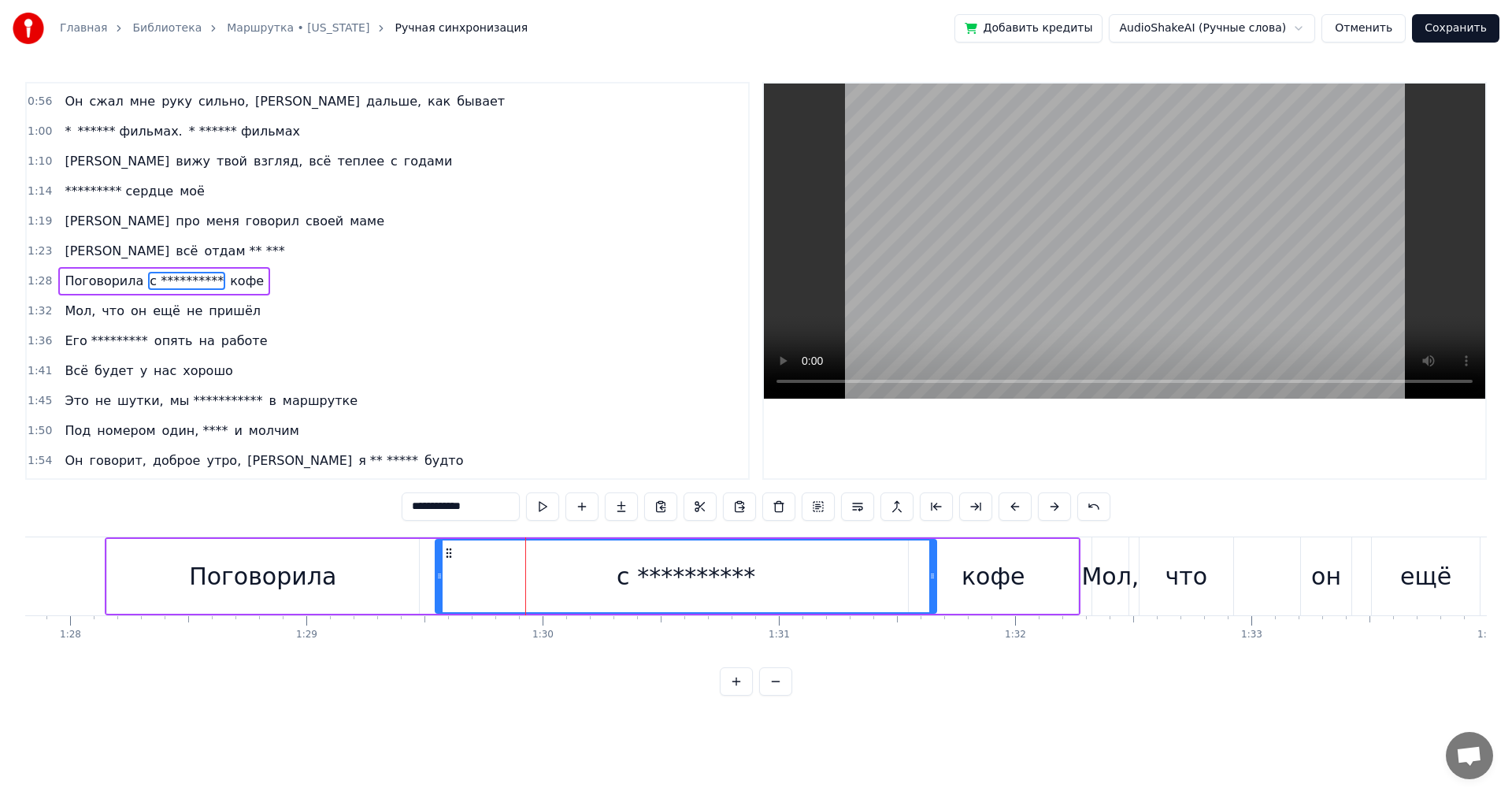
drag, startPoint x: 485, startPoint y: 578, endPoint x: 436, endPoint y: 586, distance: 49.6
click at [436, 586] on div at bounding box center [439, 576] width 7 height 71
click at [470, 579] on div "**********" at bounding box center [683, 576] width 505 height 71
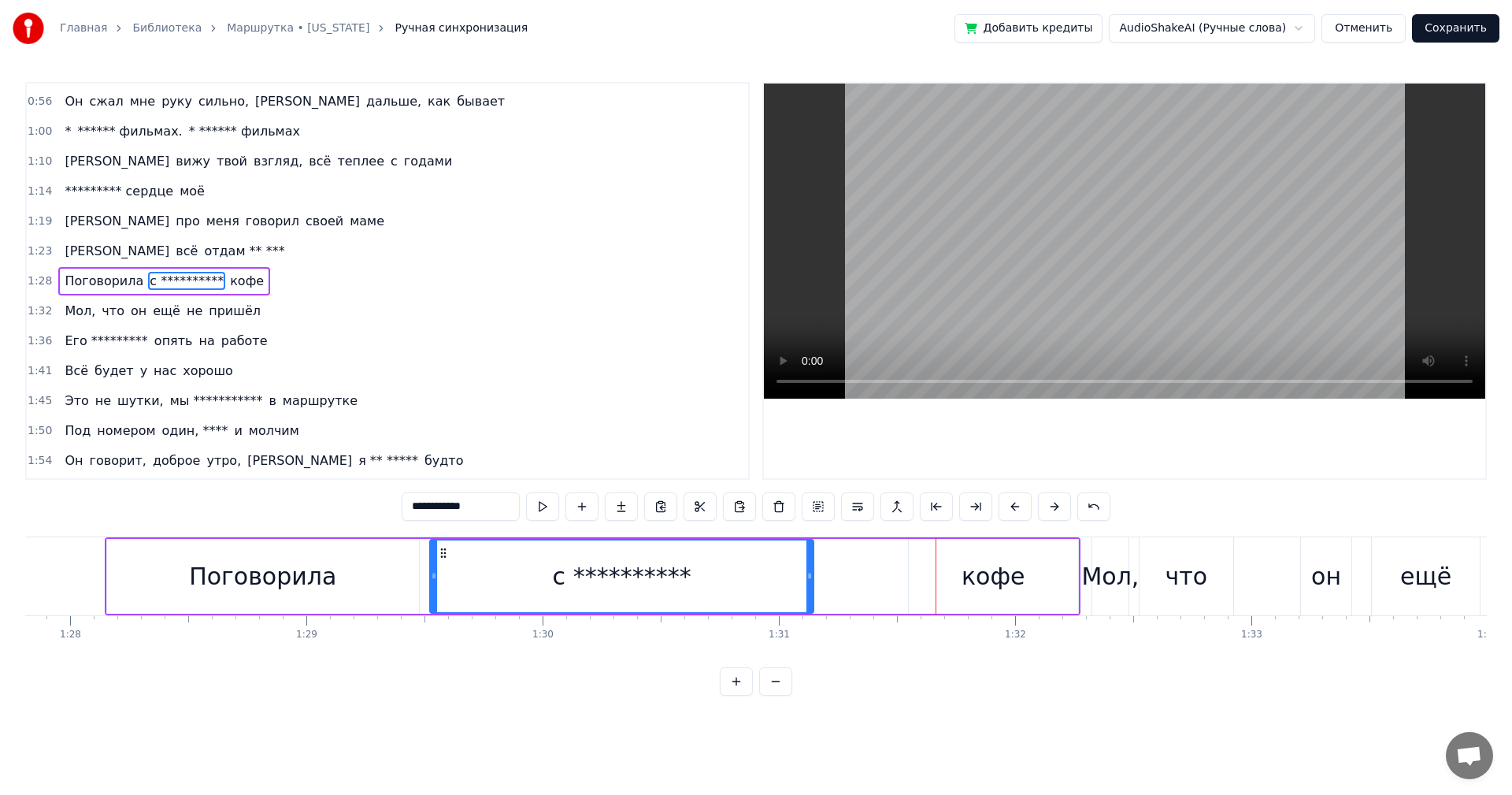
drag, startPoint x: 932, startPoint y: 585, endPoint x: 809, endPoint y: 594, distance: 123.3
click at [809, 594] on div at bounding box center [809, 576] width 7 height 71
drag, startPoint x: 1039, startPoint y: 569, endPoint x: 1030, endPoint y: 571, distance: 9.2
click at [1039, 569] on div "кофе" at bounding box center [993, 577] width 169 height 75
type input "****"
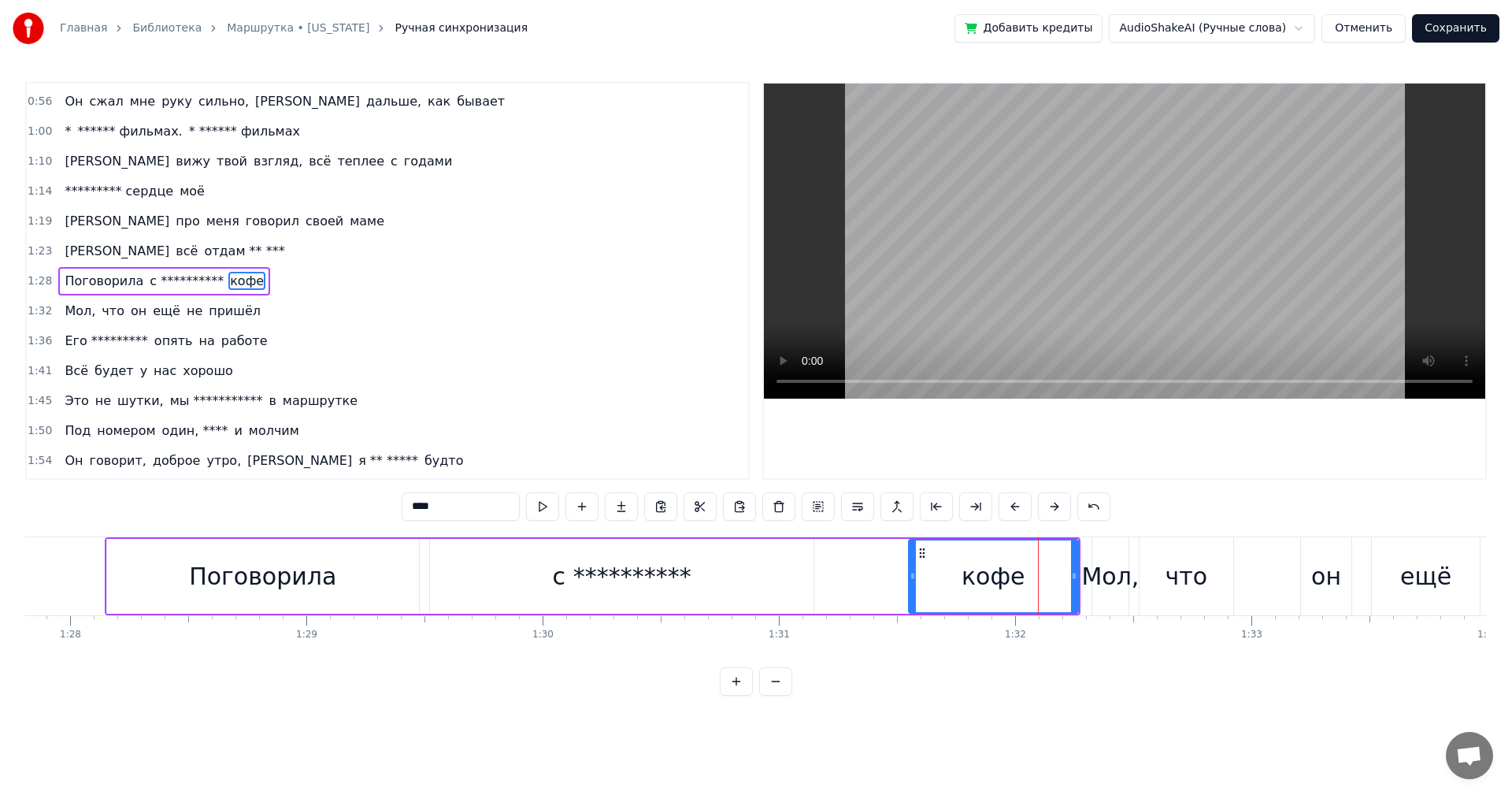
drag, startPoint x: 953, startPoint y: 577, endPoint x: 887, endPoint y: 581, distance: 66.1
click at [884, 581] on div "**********" at bounding box center [593, 576] width 976 height 78
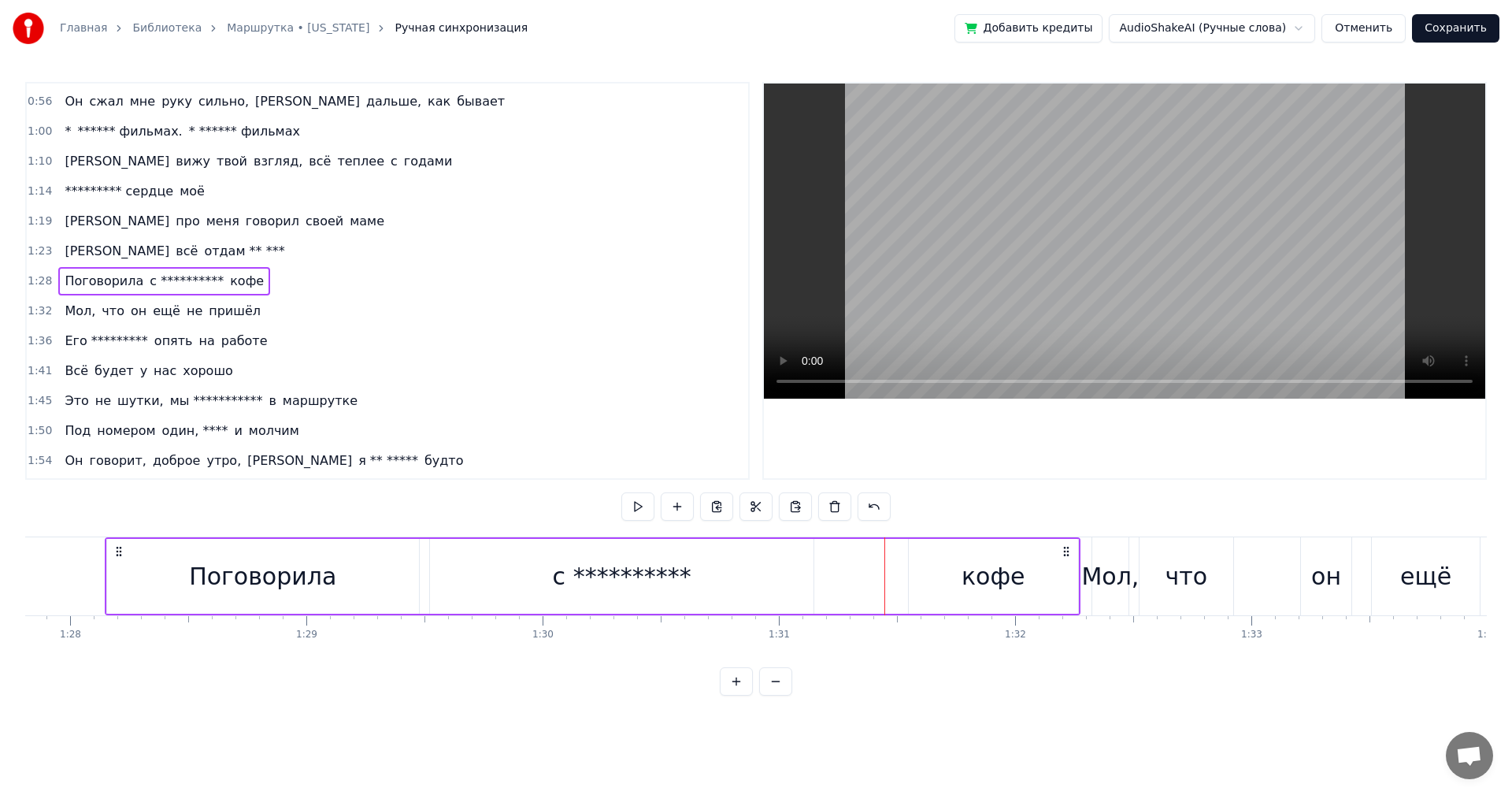
click at [942, 575] on div "кофе" at bounding box center [993, 577] width 169 height 75
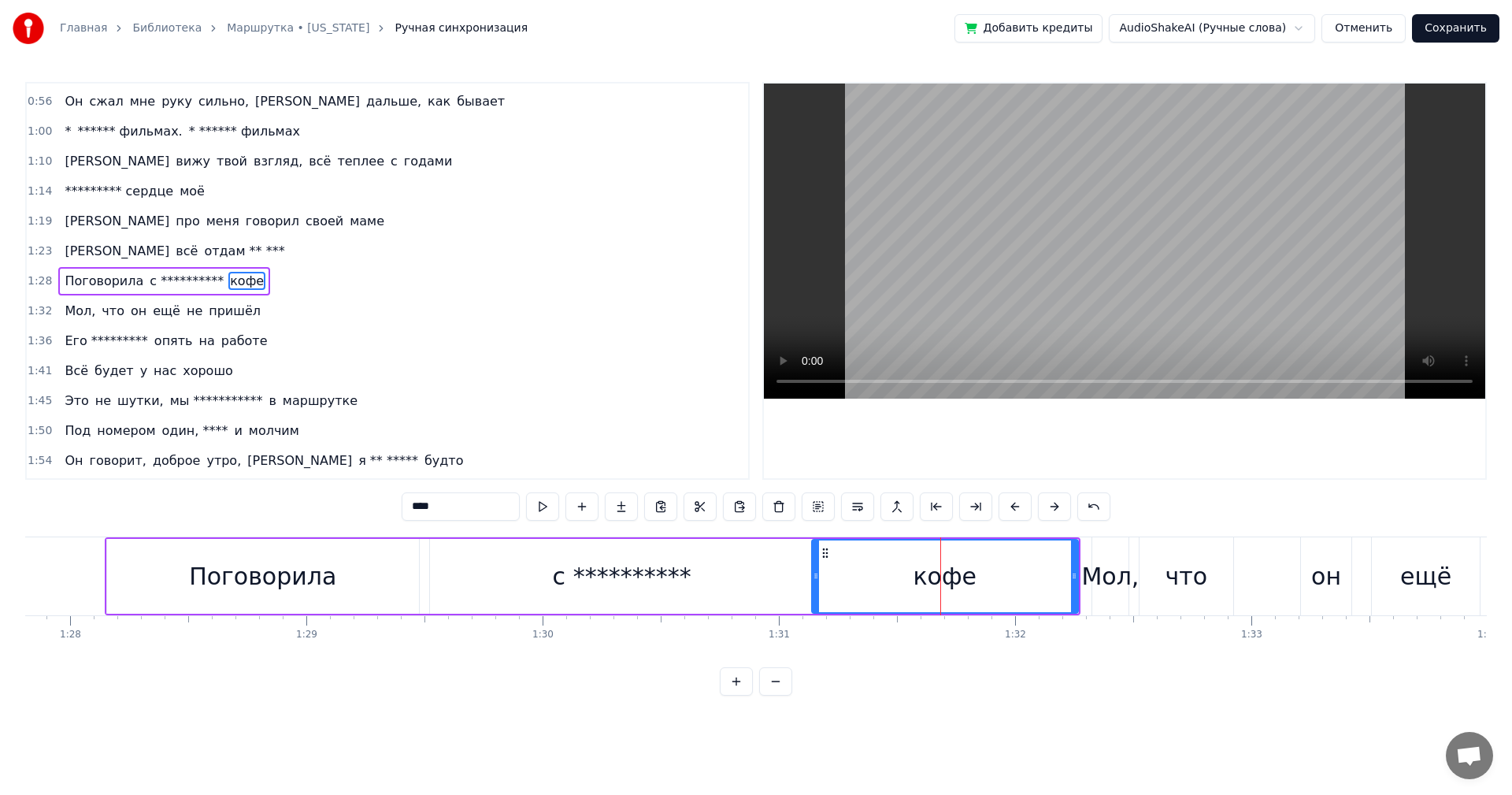
drag, startPoint x: 912, startPoint y: 578, endPoint x: 814, endPoint y: 592, distance: 99.0
click at [814, 592] on div at bounding box center [816, 576] width 7 height 71
drag, startPoint x: 1075, startPoint y: 578, endPoint x: 948, endPoint y: 595, distance: 128.1
click at [948, 595] on div at bounding box center [946, 576] width 7 height 71
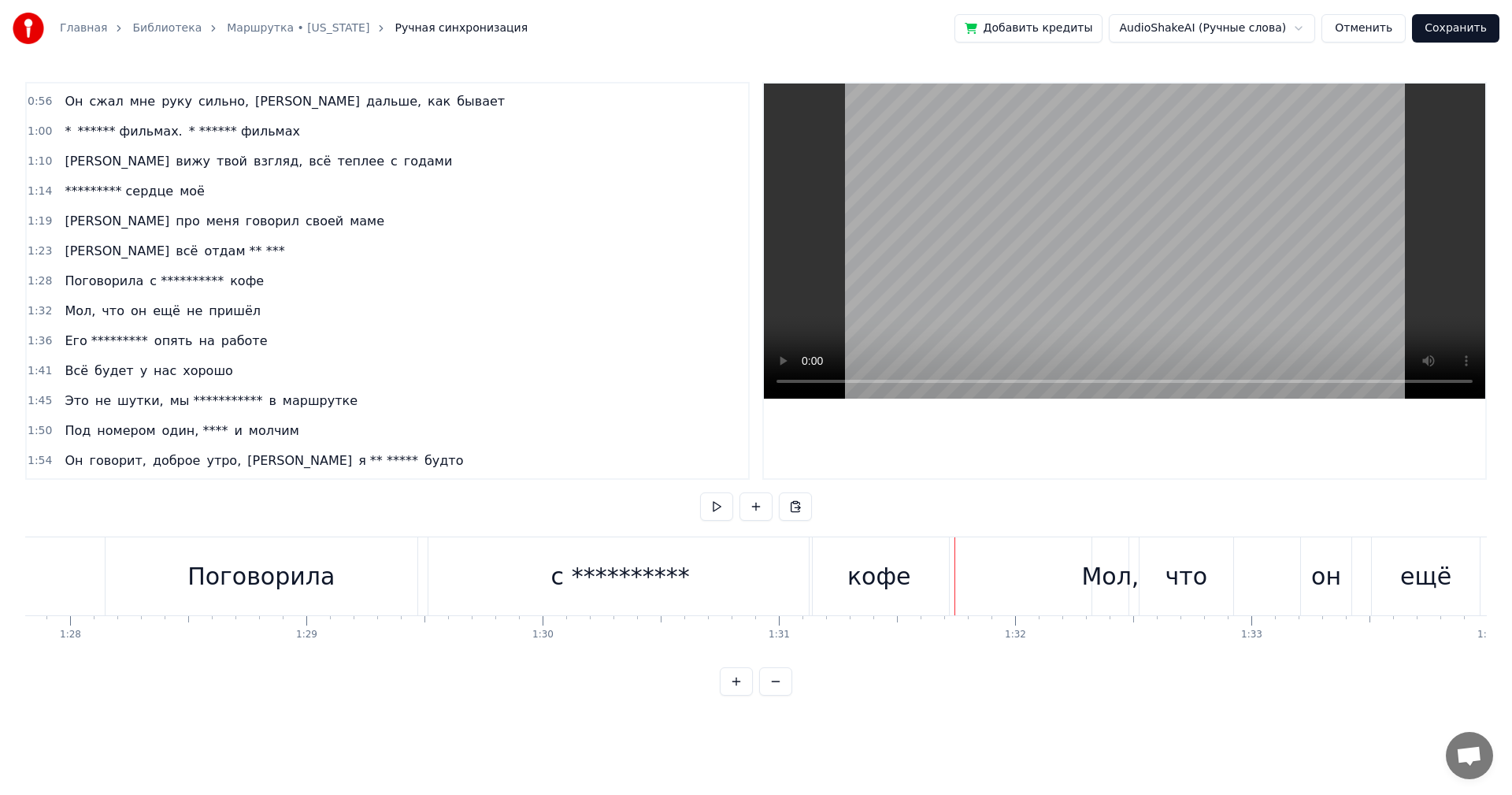
click at [946, 578] on div "кофе" at bounding box center [879, 576] width 140 height 78
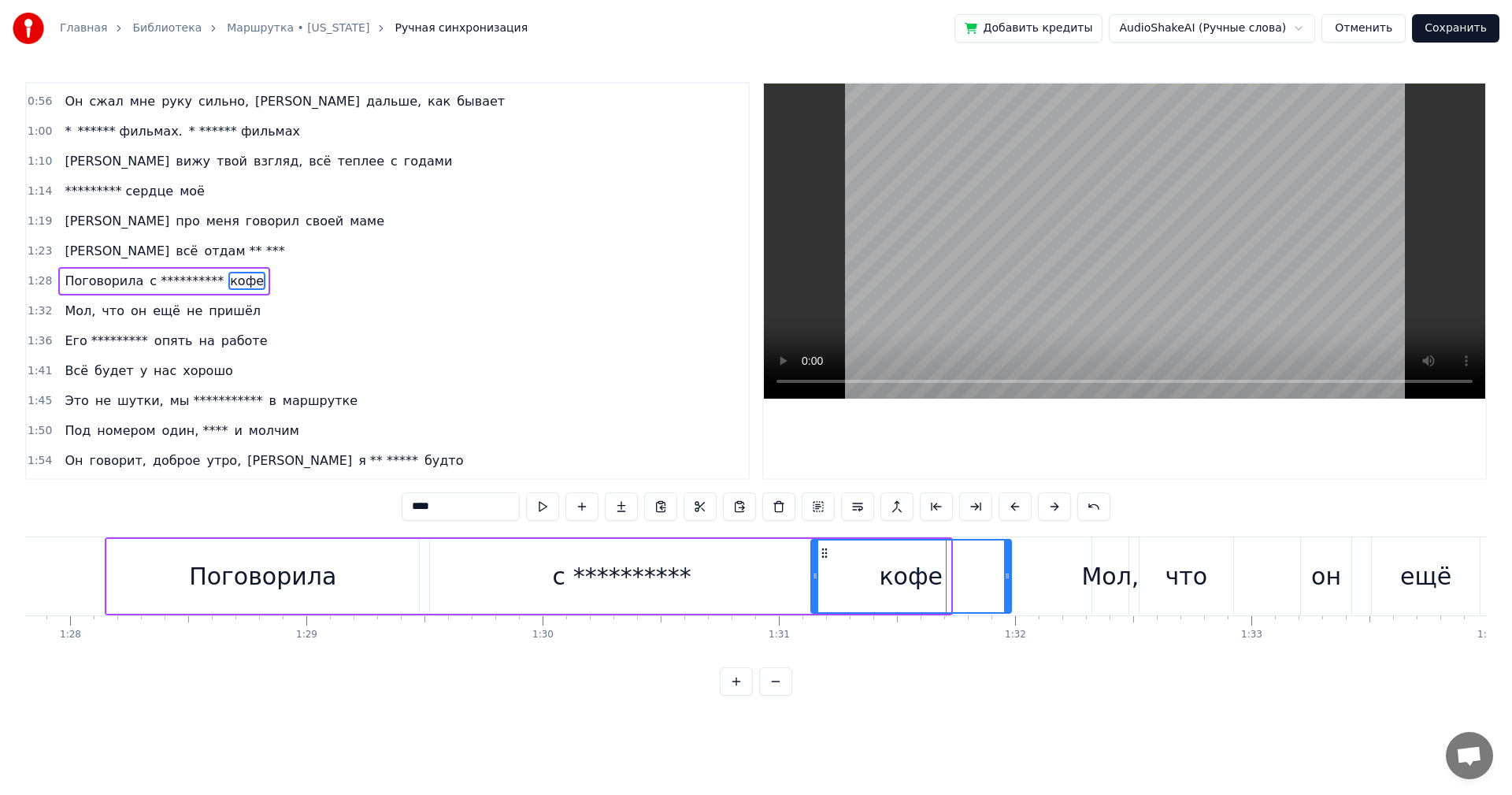
drag, startPoint x: 948, startPoint y: 579, endPoint x: 1009, endPoint y: 579, distance: 61.0
click at [1009, 579] on icon at bounding box center [1007, 576] width 7 height 13
click at [1087, 571] on div "Мол," at bounding box center [1111, 576] width 58 height 36
type input "****"
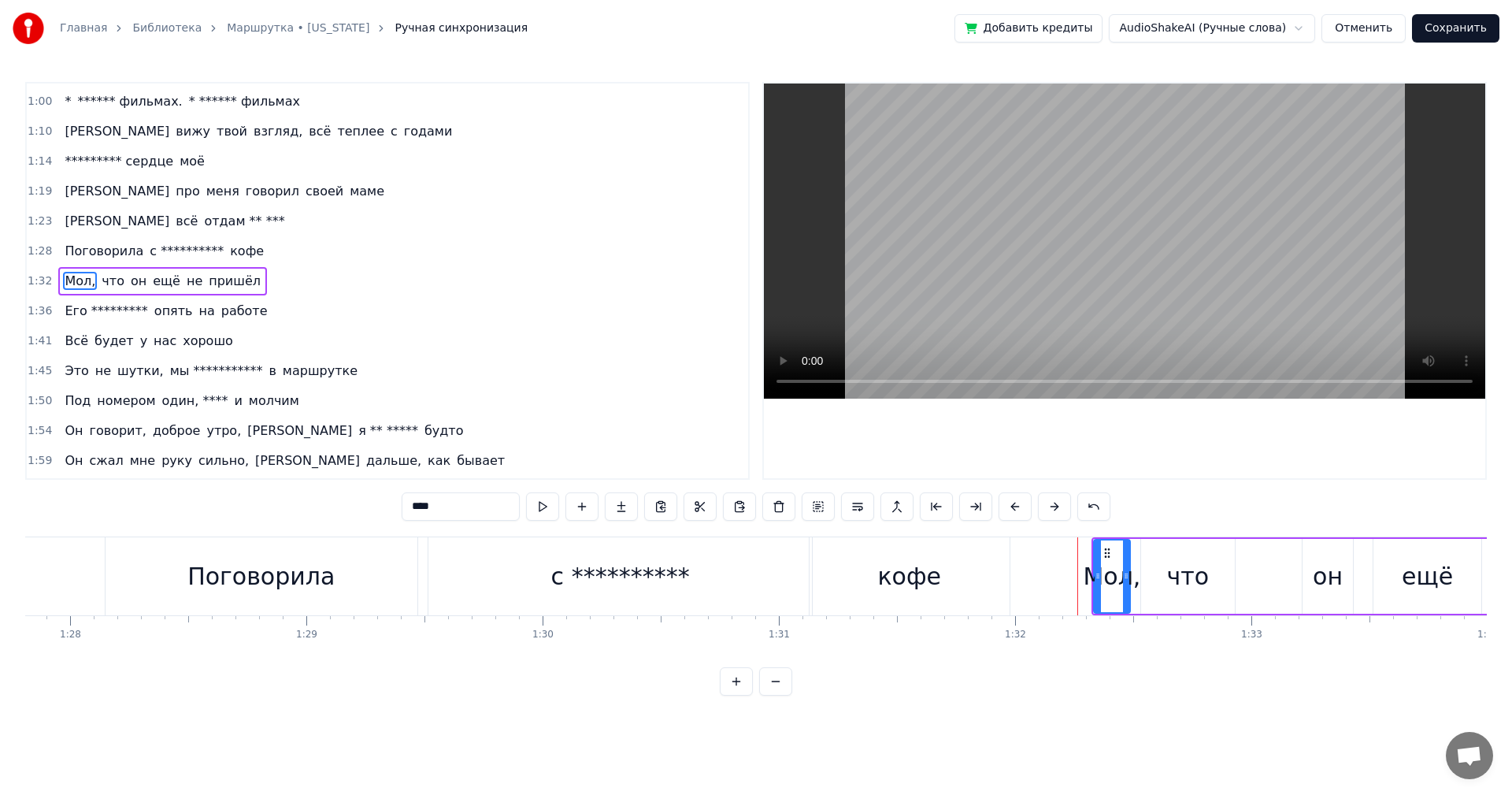
click at [1092, 575] on div "Мол," at bounding box center [1112, 576] width 58 height 36
drag, startPoint x: 1096, startPoint y: 576, endPoint x: 1038, endPoint y: 580, distance: 58.1
click at [1038, 580] on icon at bounding box center [1039, 576] width 7 height 13
click at [423, 582] on div "**********" at bounding box center [559, 576] width 909 height 78
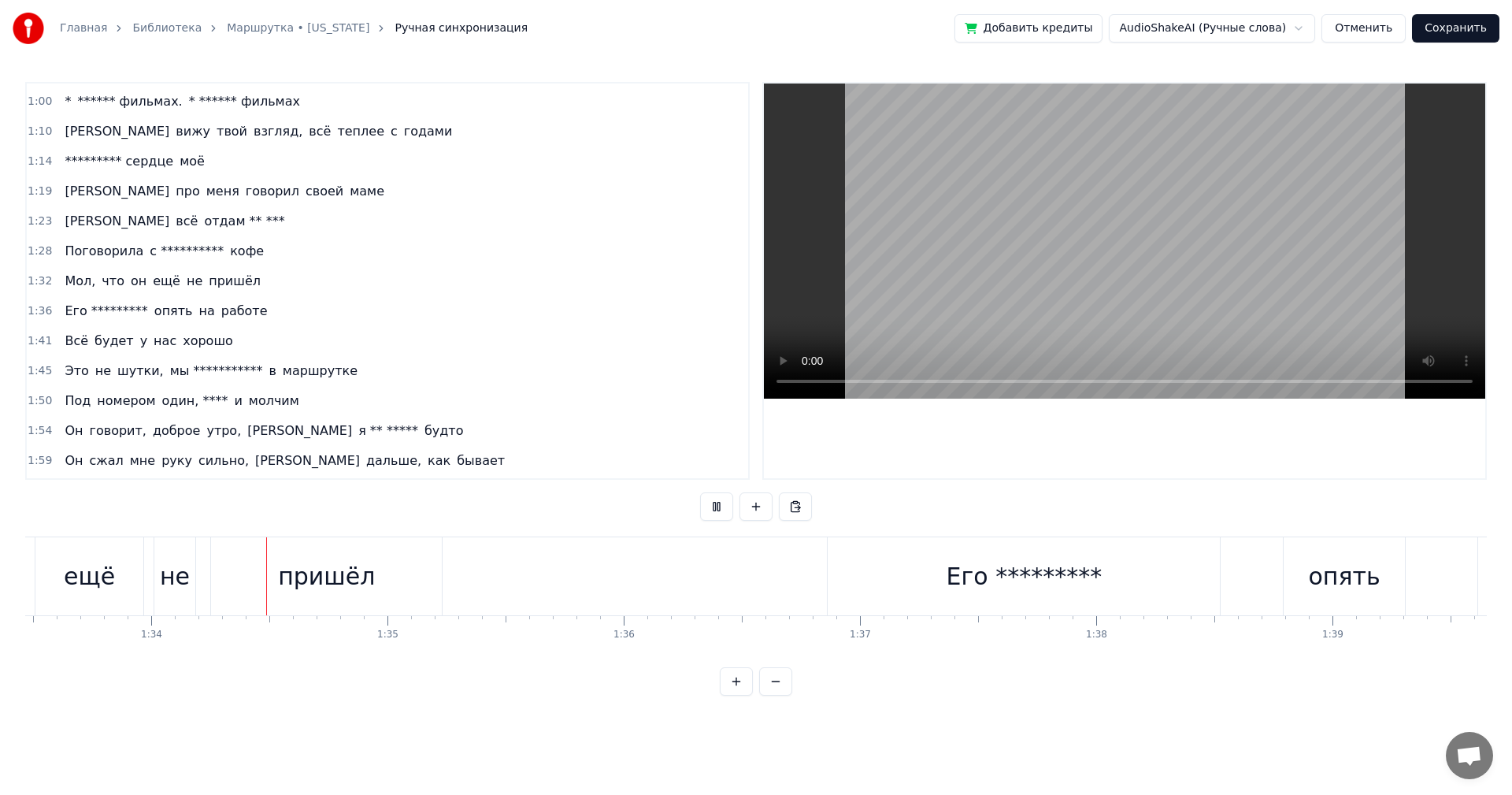
scroll to position [0, 22089]
click at [864, 572] on div "Его *********" at bounding box center [1022, 576] width 393 height 78
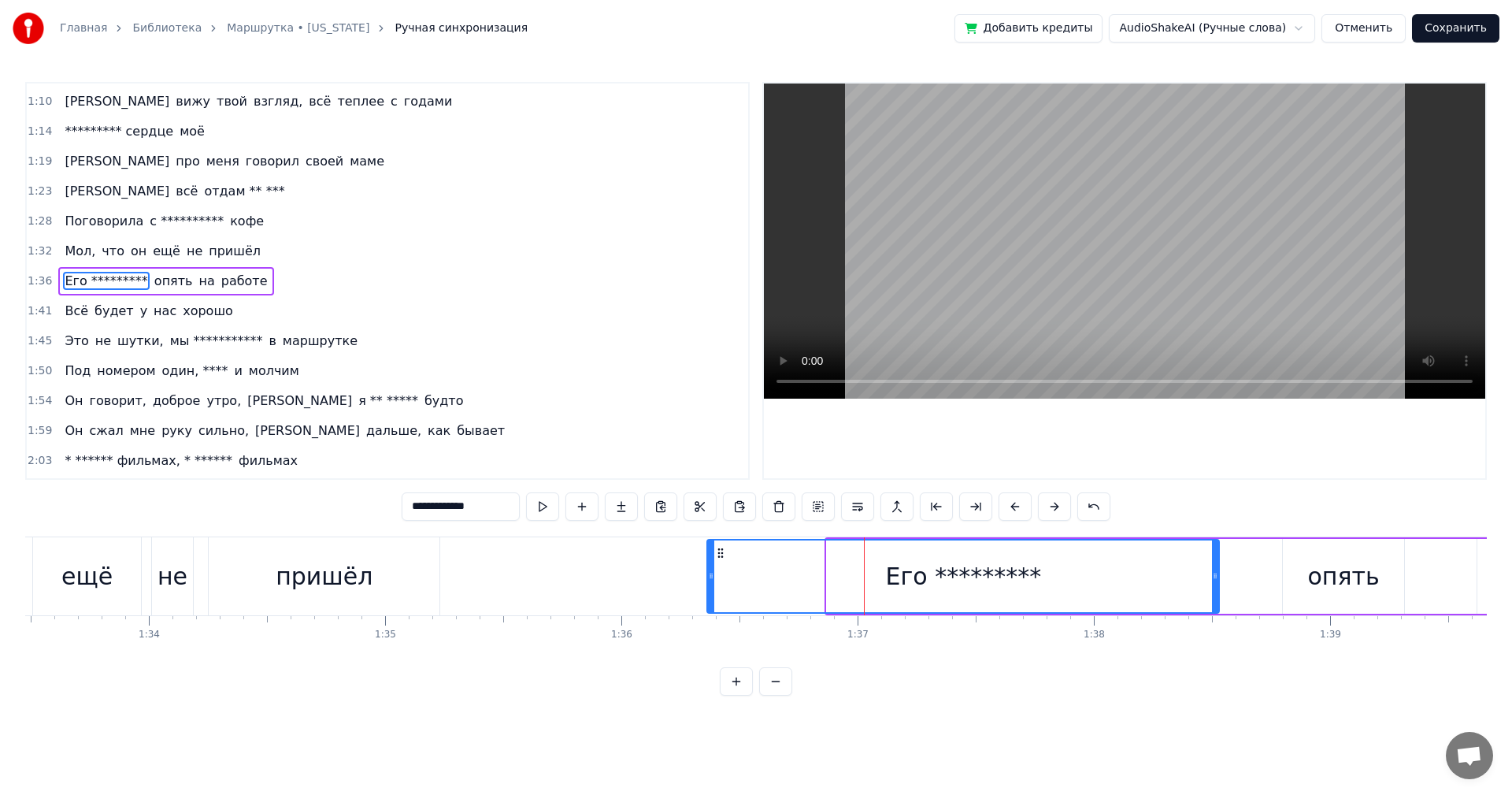
drag, startPoint x: 831, startPoint y: 577, endPoint x: 711, endPoint y: 587, distance: 120.4
click at [711, 587] on div at bounding box center [711, 576] width 7 height 71
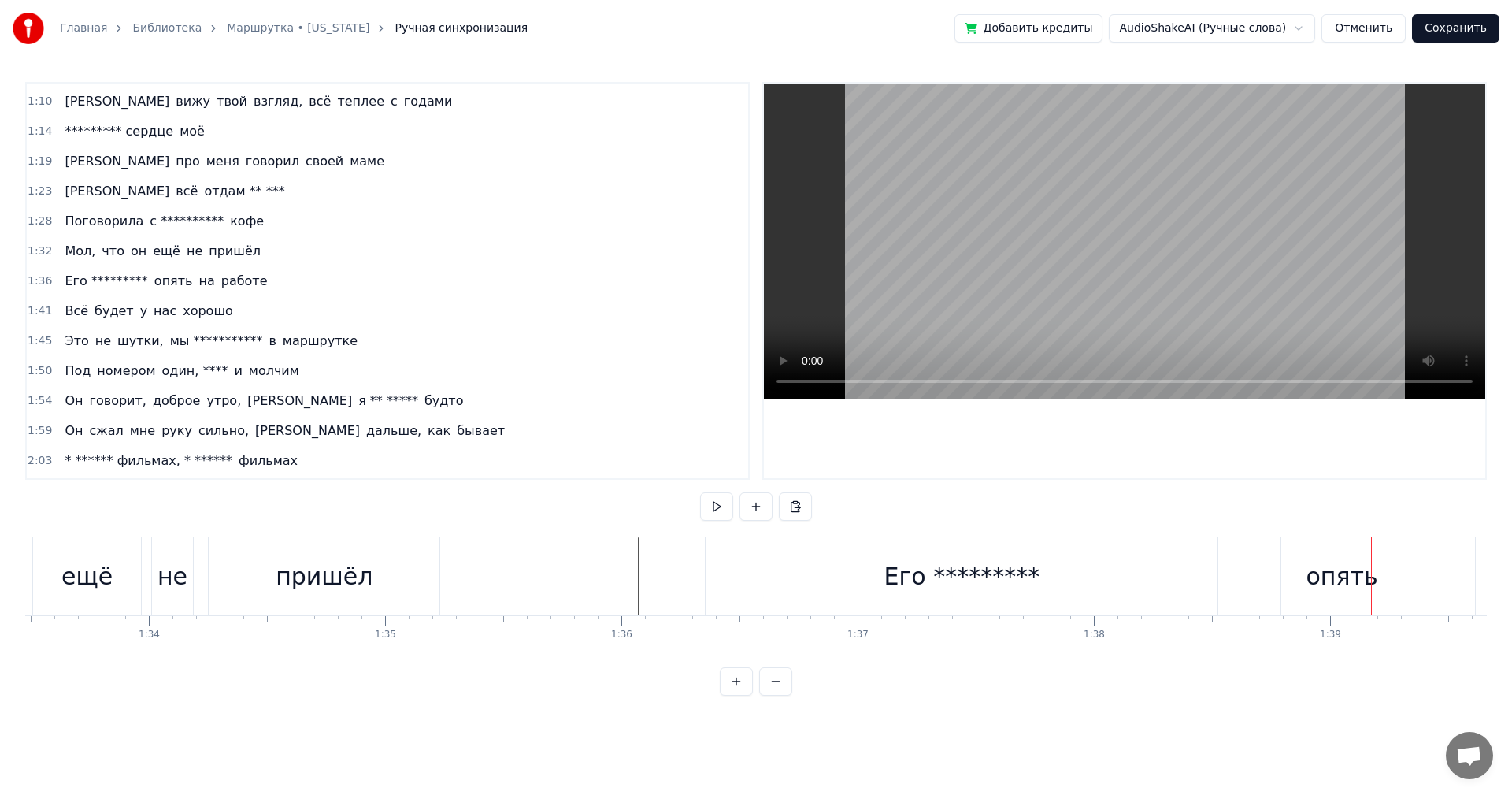
click at [1156, 589] on div "Его *********" at bounding box center [961, 576] width 512 height 78
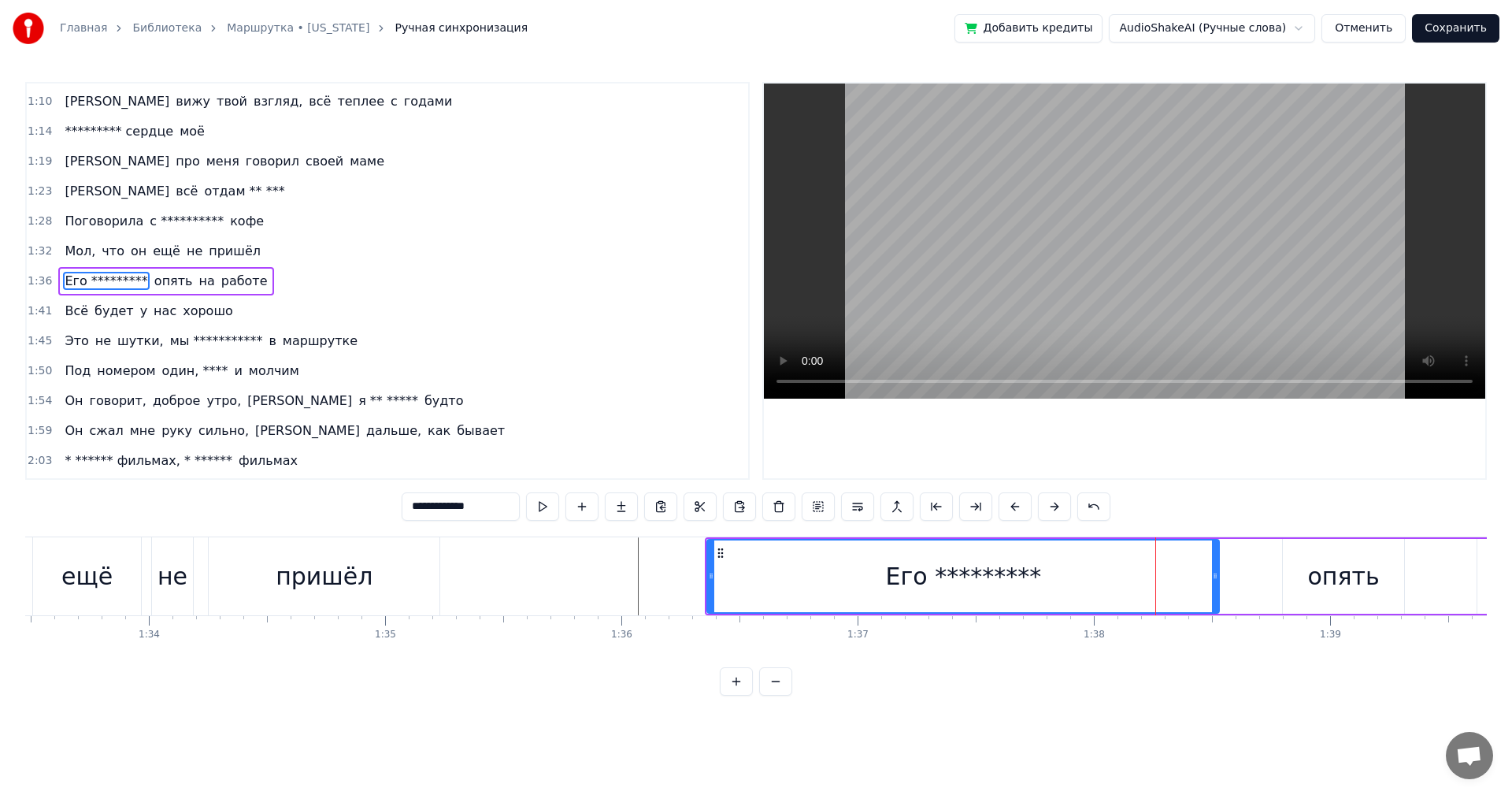
click at [1294, 585] on div "опять" at bounding box center [1344, 577] width 122 height 75
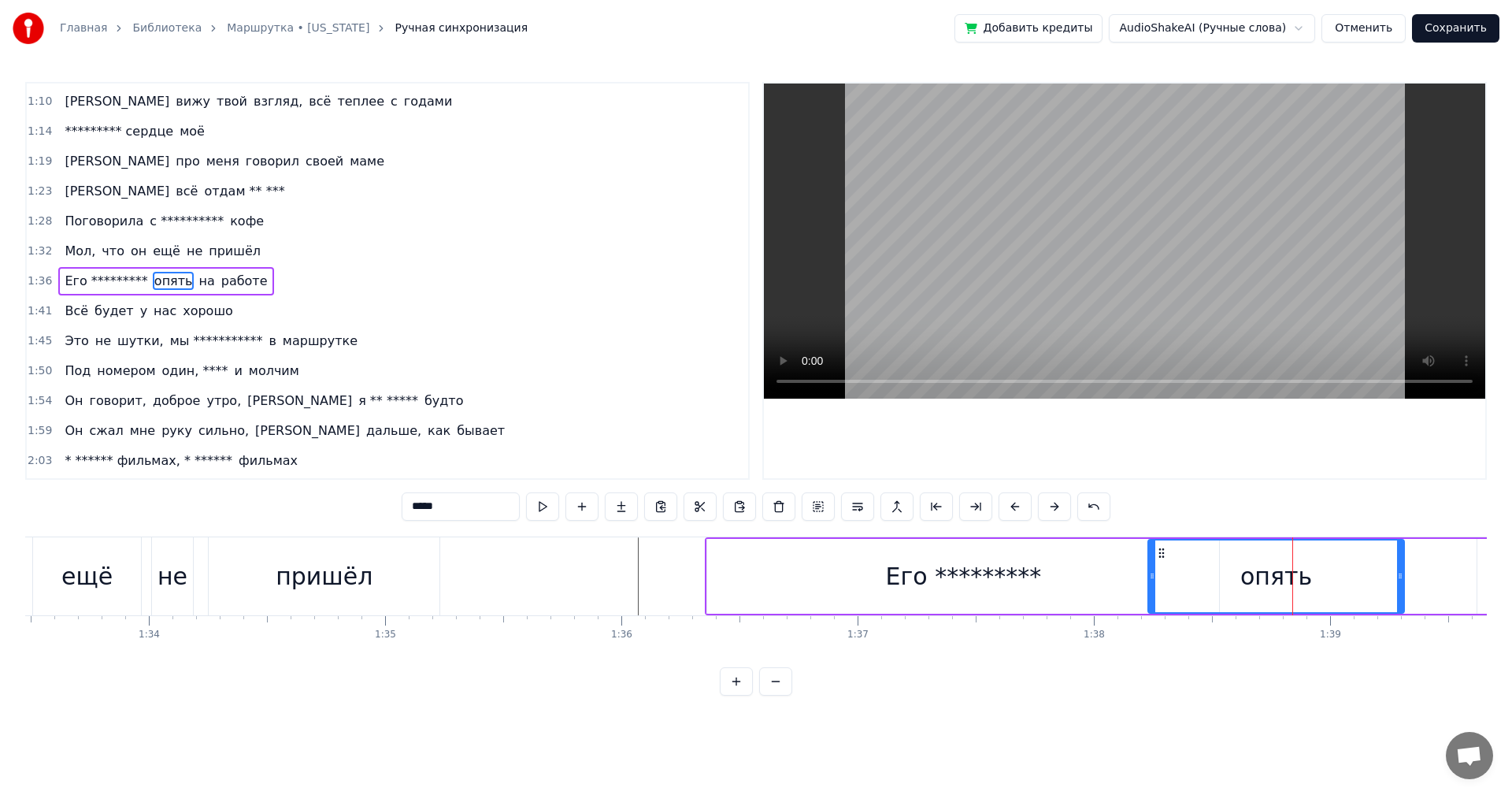
drag, startPoint x: 1286, startPoint y: 585, endPoint x: 1151, endPoint y: 600, distance: 135.8
click at [1151, 600] on div at bounding box center [1152, 576] width 7 height 71
drag, startPoint x: 1057, startPoint y: 592, endPoint x: 1083, endPoint y: 592, distance: 26.0
click at [1057, 592] on div "Его *********" at bounding box center [963, 577] width 512 height 75
type input "**********"
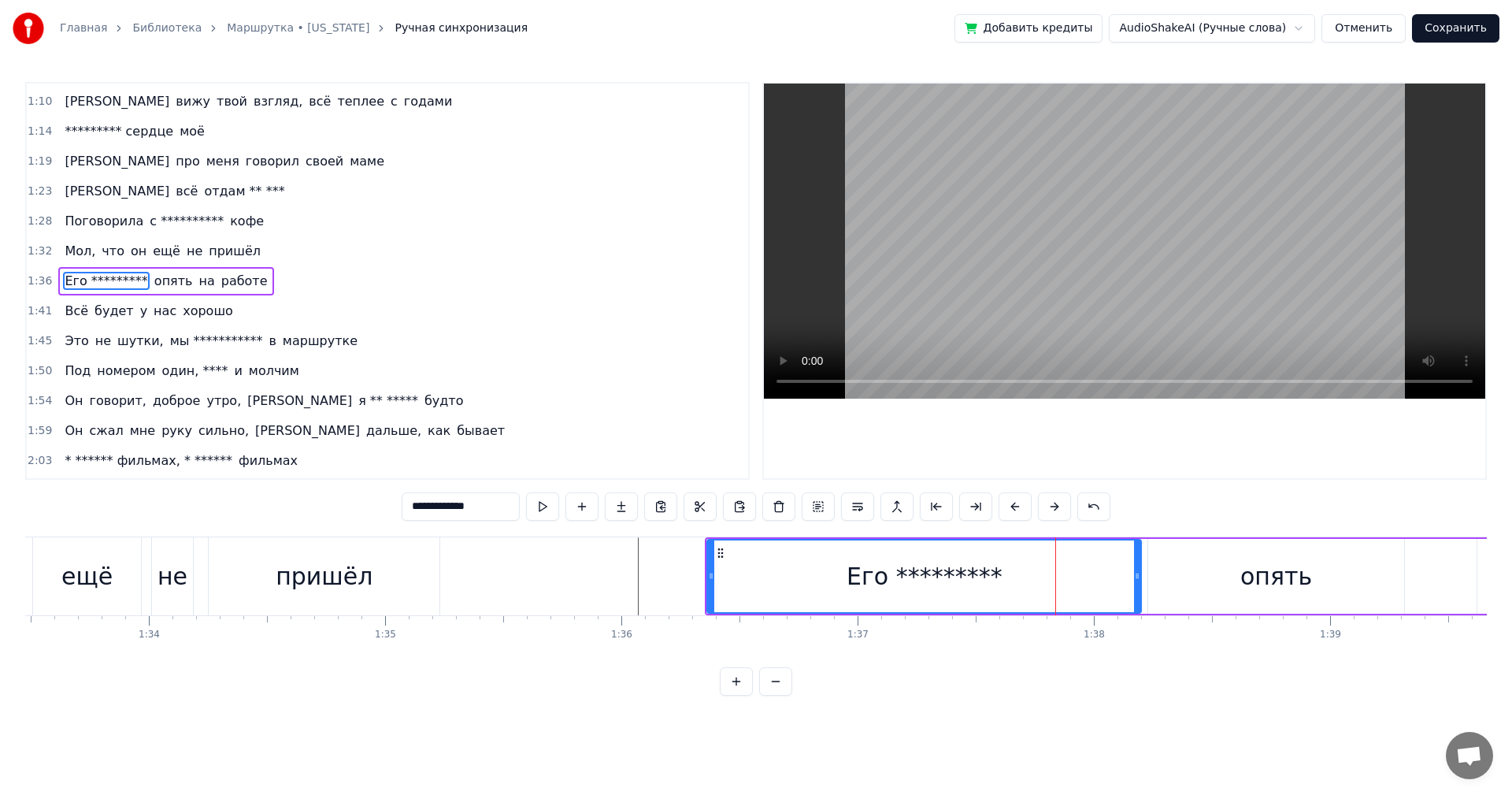
drag, startPoint x: 1216, startPoint y: 576, endPoint x: 1138, endPoint y: 594, distance: 80.0
click at [1138, 594] on div at bounding box center [1138, 576] width 7 height 71
click at [583, 580] on div at bounding box center [1233, 576] width 46593 height 78
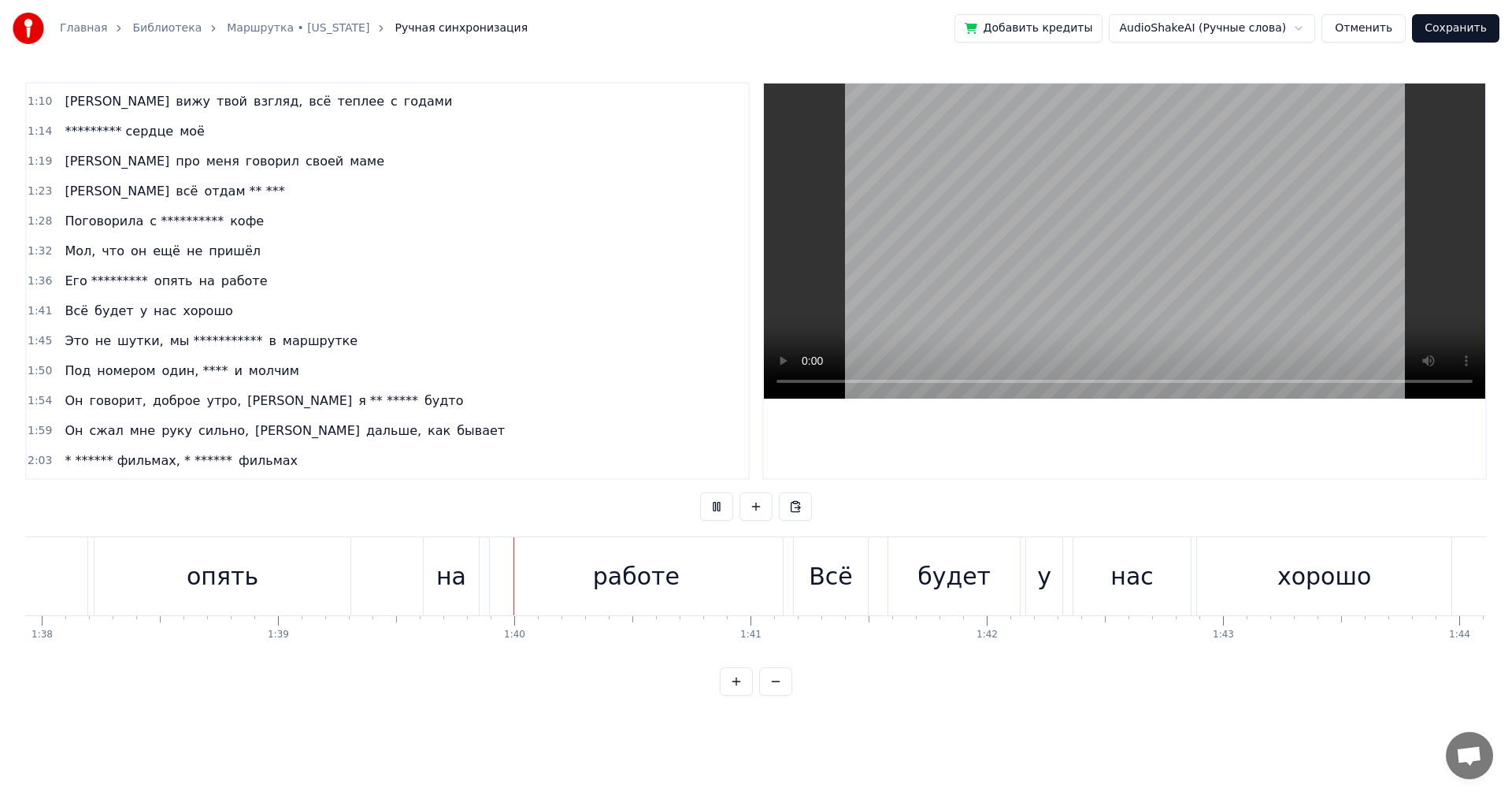
scroll to position [0, 23433]
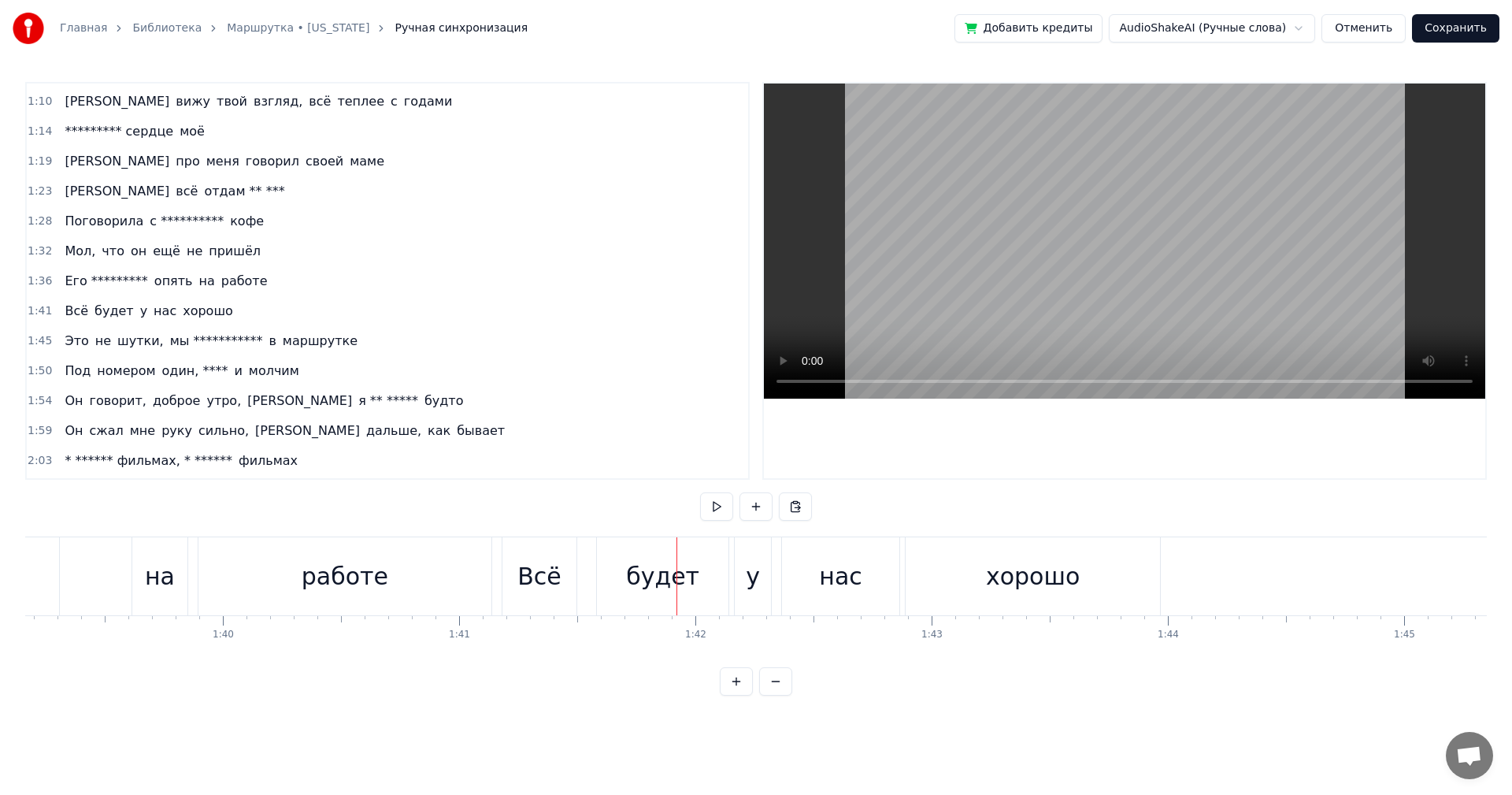
drag, startPoint x: 527, startPoint y: 573, endPoint x: 457, endPoint y: 562, distance: 70.9
click at [441, 562] on div "работе" at bounding box center [345, 576] width 293 height 78
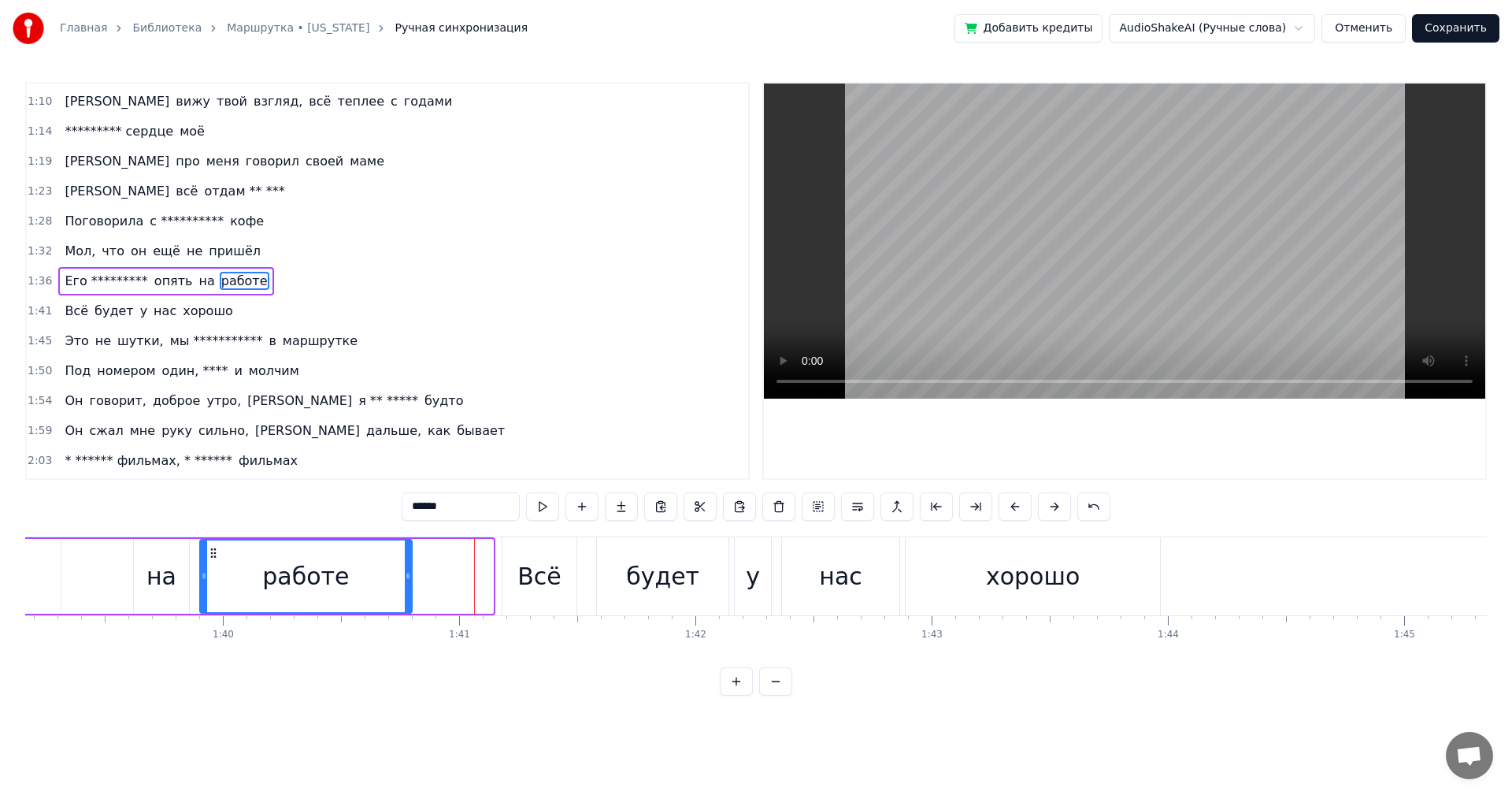
drag, startPoint x: 492, startPoint y: 580, endPoint x: 410, endPoint y: 582, distance: 82.0
click at [410, 582] on div at bounding box center [408, 576] width 7 height 71
click at [545, 579] on div "Всё" at bounding box center [540, 576] width 44 height 36
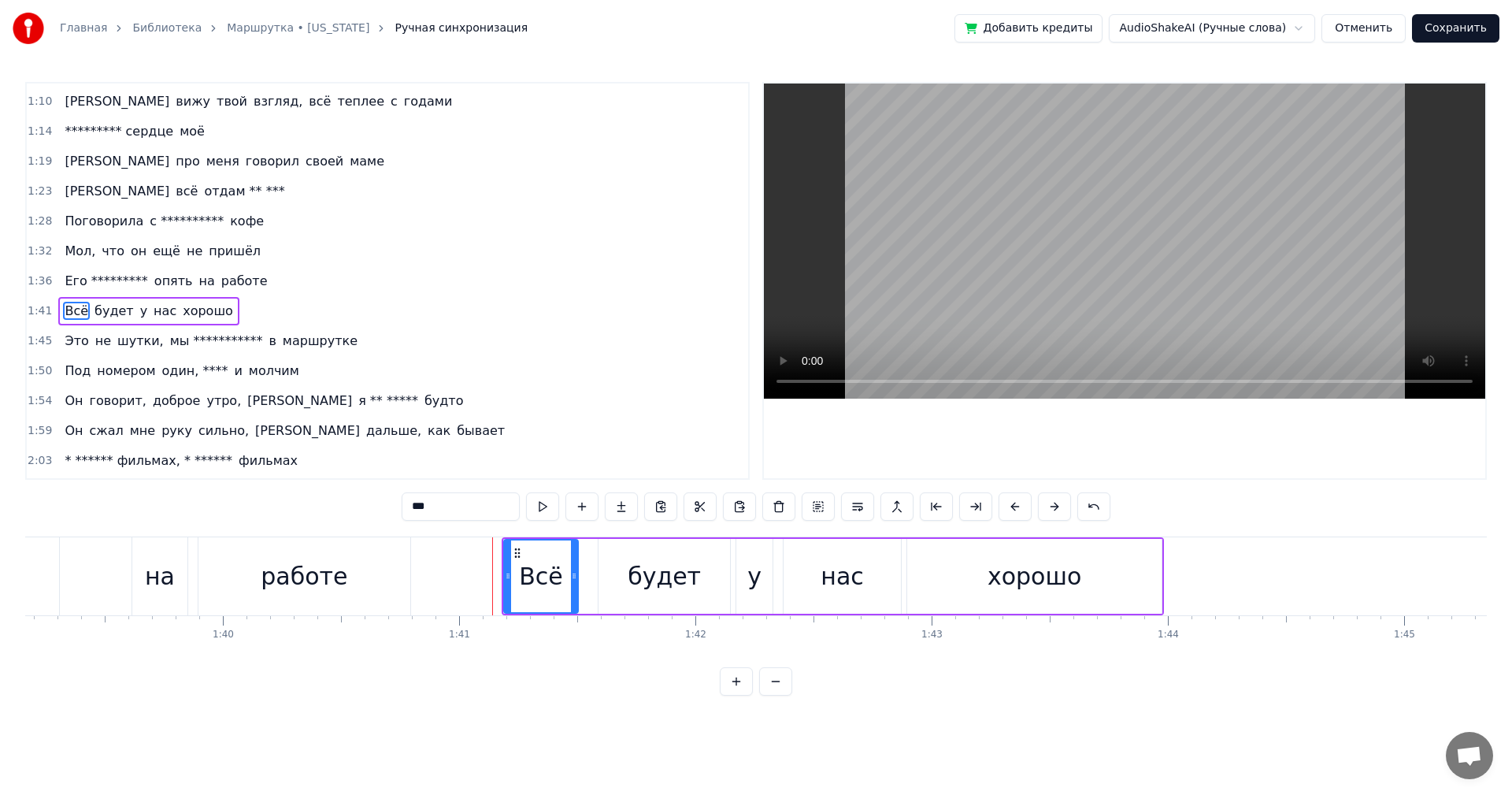
scroll to position [416, 0]
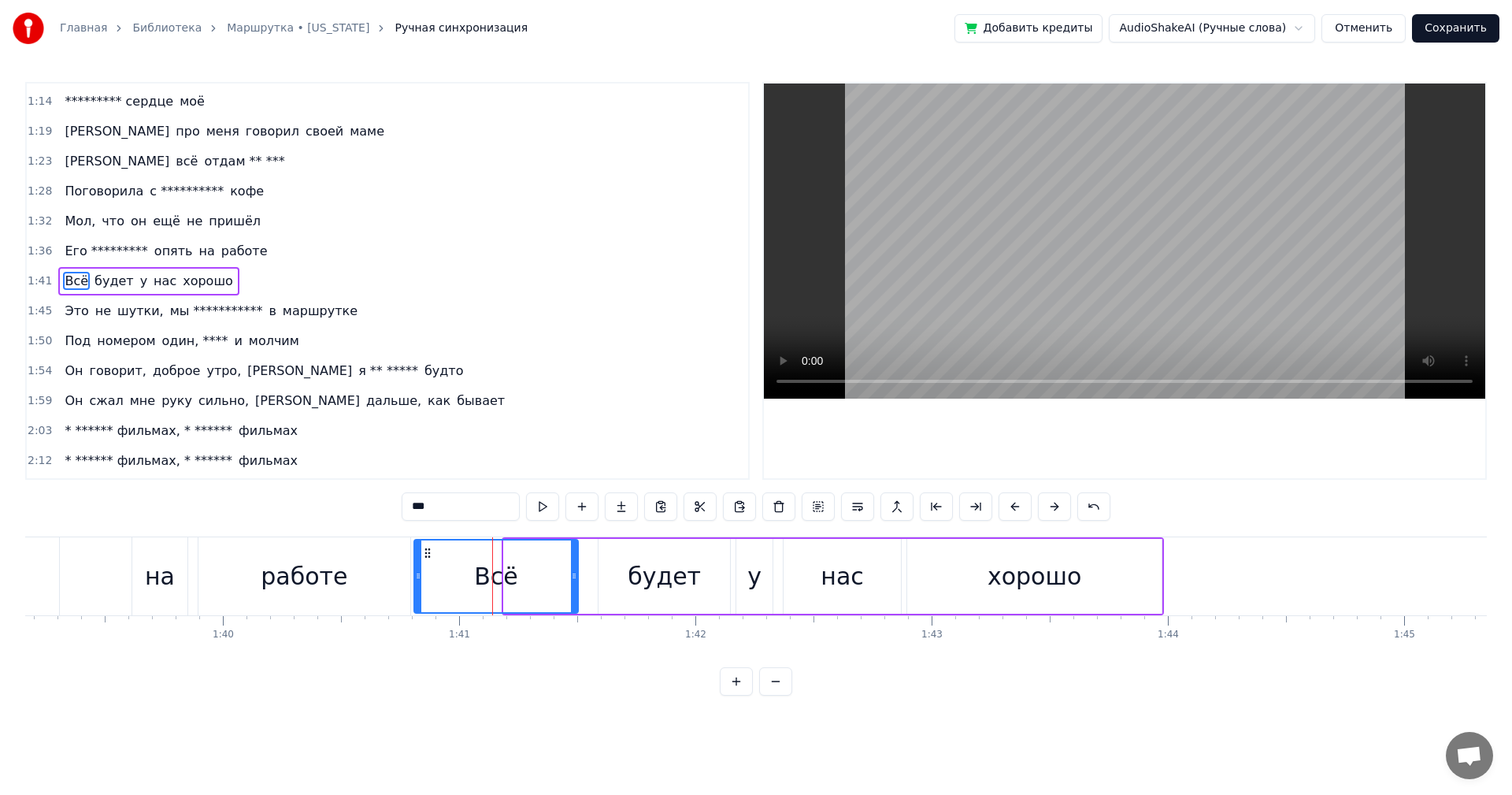
drag, startPoint x: 505, startPoint y: 580, endPoint x: 416, endPoint y: 580, distance: 89.0
click at [416, 580] on icon at bounding box center [418, 576] width 7 height 13
drag, startPoint x: 577, startPoint y: 589, endPoint x: 501, endPoint y: 592, distance: 76.1
click at [501, 592] on div at bounding box center [499, 576] width 7 height 71
click at [658, 594] on div "будет" at bounding box center [664, 577] width 132 height 75
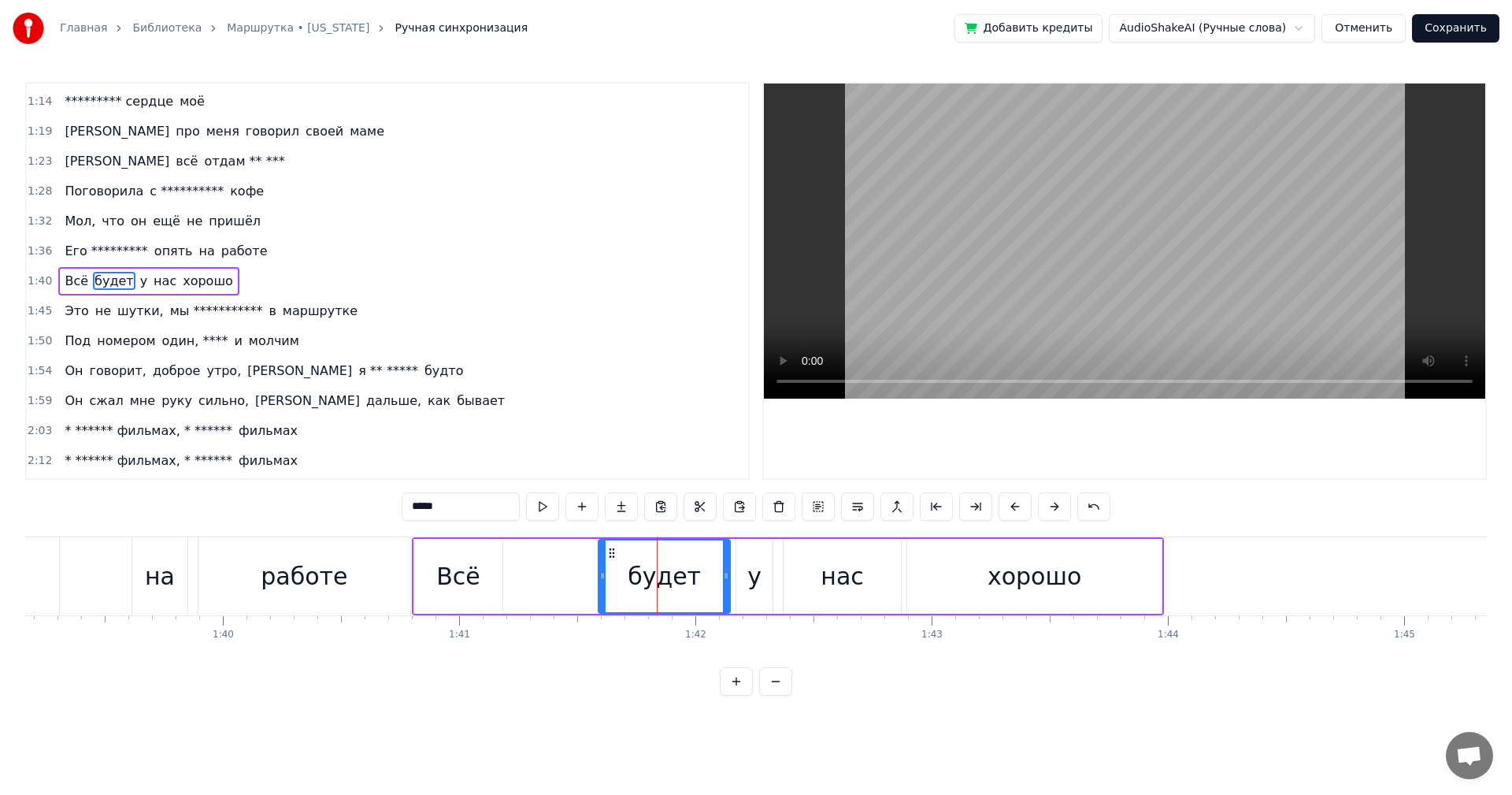
click at [598, 584] on div "будет" at bounding box center [664, 577] width 133 height 75
drag, startPoint x: 602, startPoint y: 583, endPoint x: 503, endPoint y: 586, distance: 99.0
click at [503, 586] on div at bounding box center [503, 576] width 7 height 71
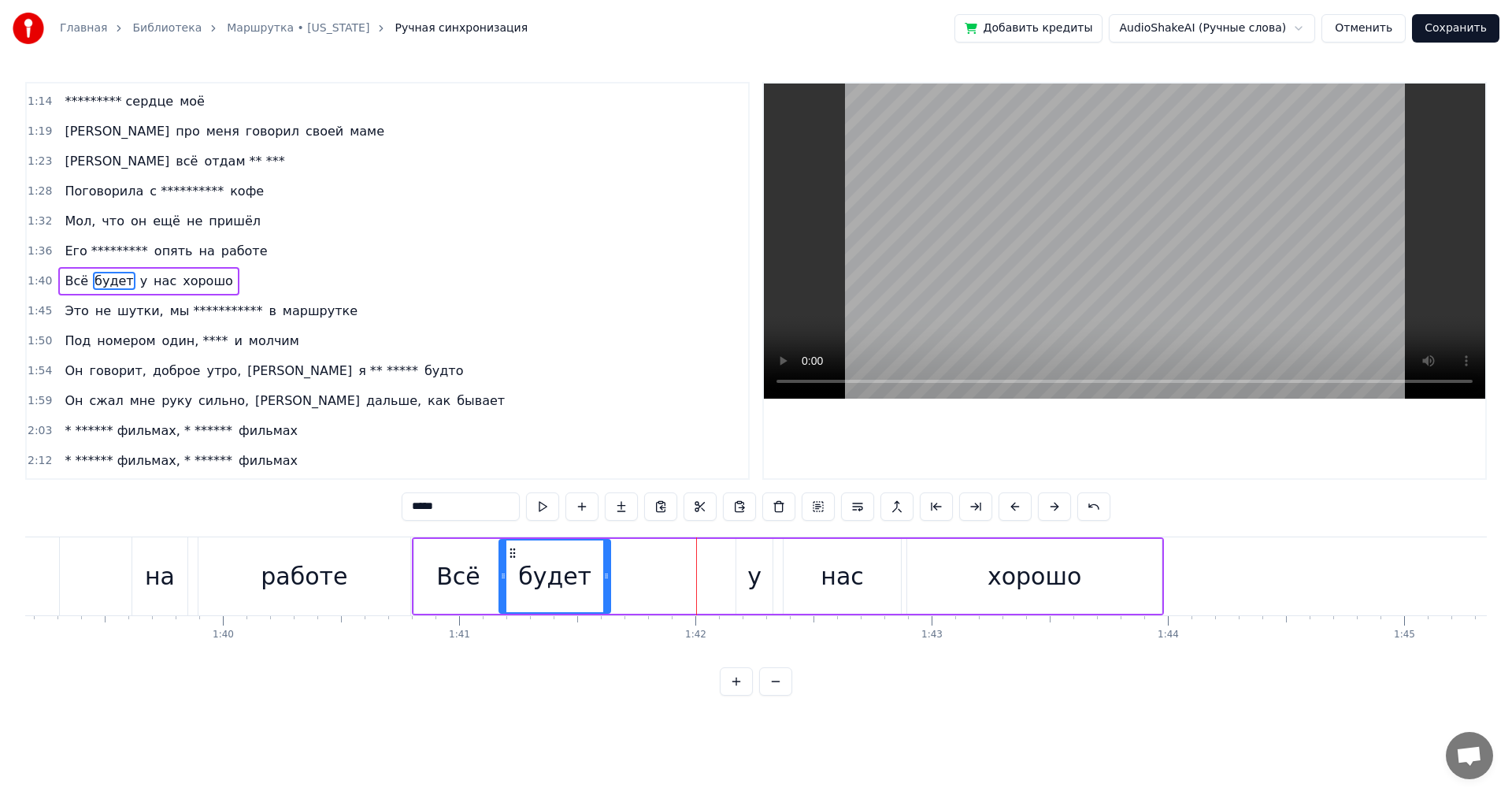
drag, startPoint x: 728, startPoint y: 582, endPoint x: 629, endPoint y: 588, distance: 99.2
click at [608, 587] on div at bounding box center [606, 576] width 7 height 71
click at [744, 588] on div "у" at bounding box center [755, 577] width 37 height 75
drag, startPoint x: 748, startPoint y: 555, endPoint x: 628, endPoint y: 560, distance: 120.1
click at [628, 560] on div "у" at bounding box center [635, 576] width 35 height 71
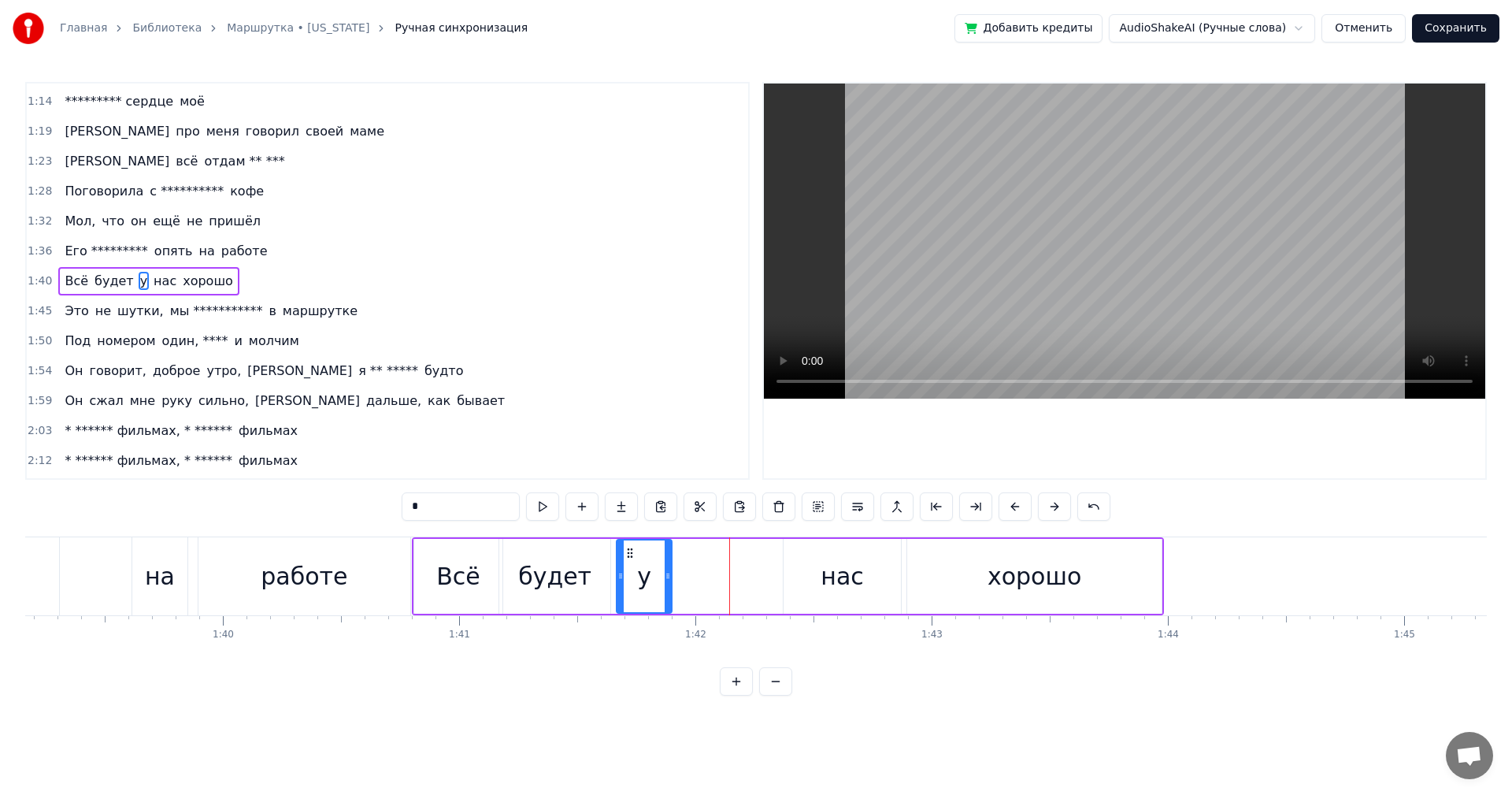
drag, startPoint x: 649, startPoint y: 578, endPoint x: 668, endPoint y: 578, distance: 19.0
click at [668, 578] on icon at bounding box center [668, 576] width 7 height 13
click at [801, 582] on div "нас" at bounding box center [842, 577] width 117 height 75
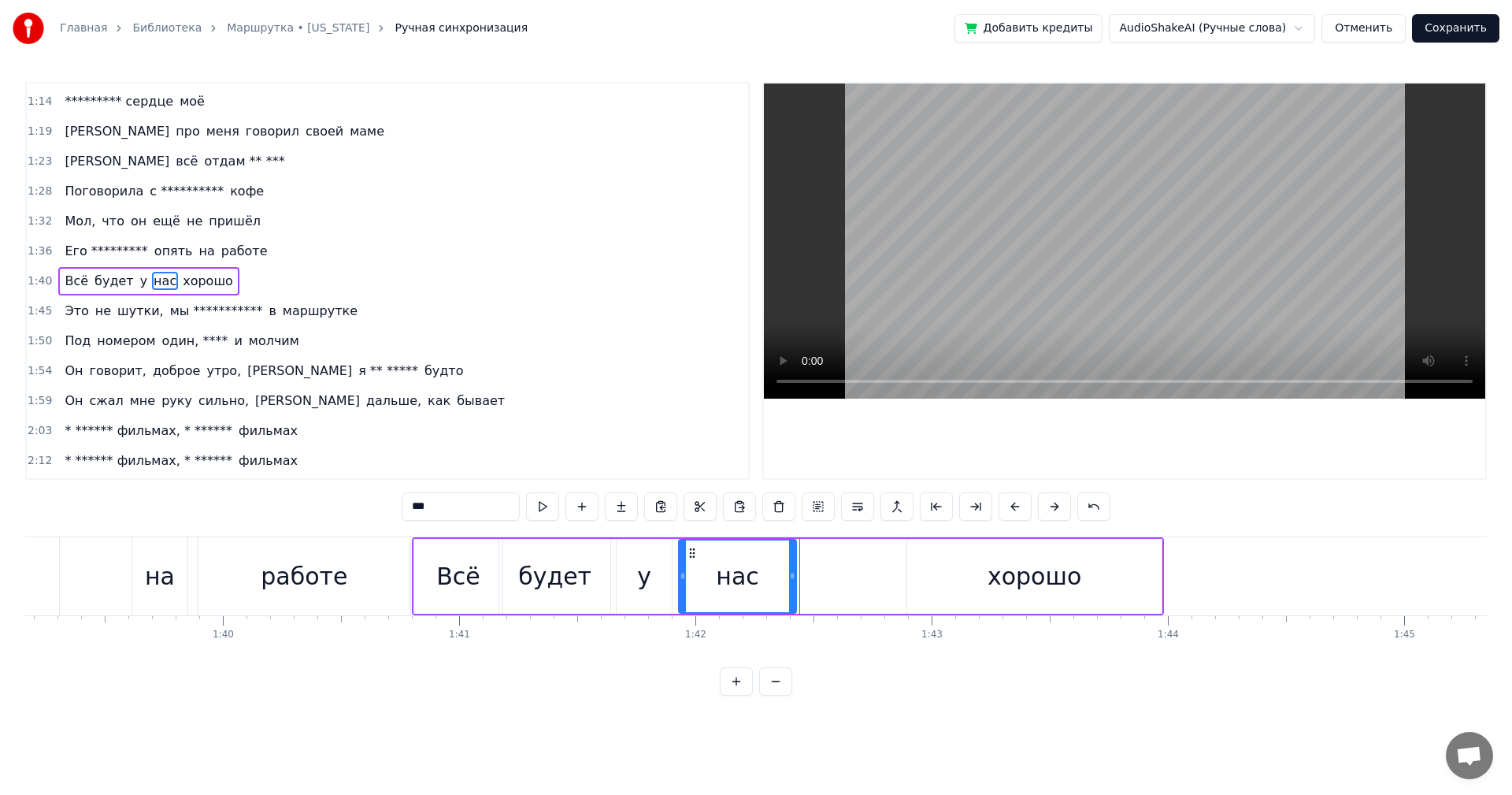
drag, startPoint x: 797, startPoint y: 553, endPoint x: 692, endPoint y: 557, distance: 105.1
click at [692, 557] on icon at bounding box center [692, 552] width 13 height 13
click at [937, 577] on div "хорошо" at bounding box center [1035, 577] width 254 height 75
type input "******"
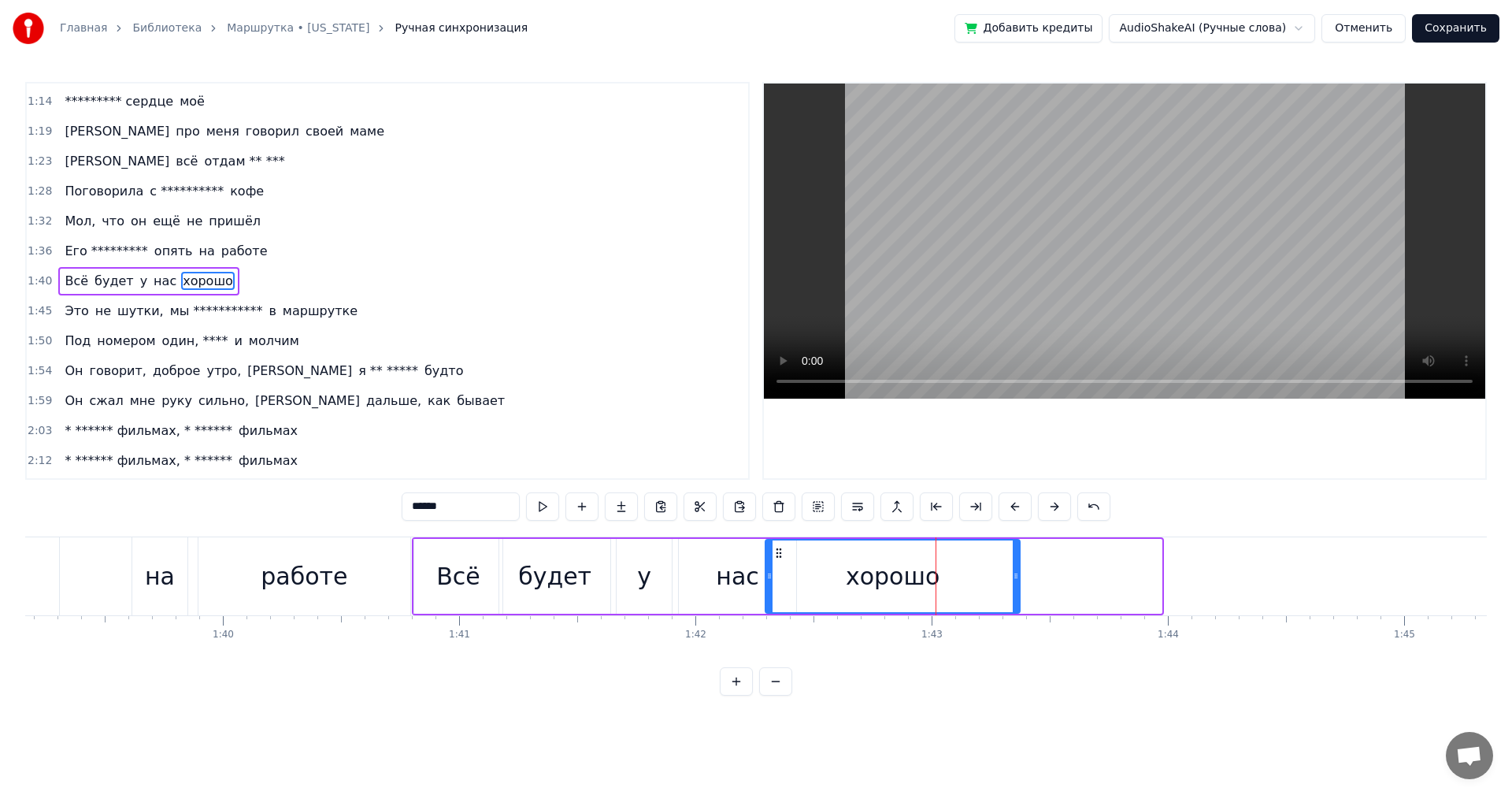
drag, startPoint x: 921, startPoint y: 556, endPoint x: 779, endPoint y: 558, distance: 142.0
click at [779, 558] on icon at bounding box center [779, 552] width 13 height 13
click at [1083, 581] on icon at bounding box center [1080, 576] width 7 height 13
click at [401, 529] on div "**********" at bounding box center [756, 389] width 1462 height 614
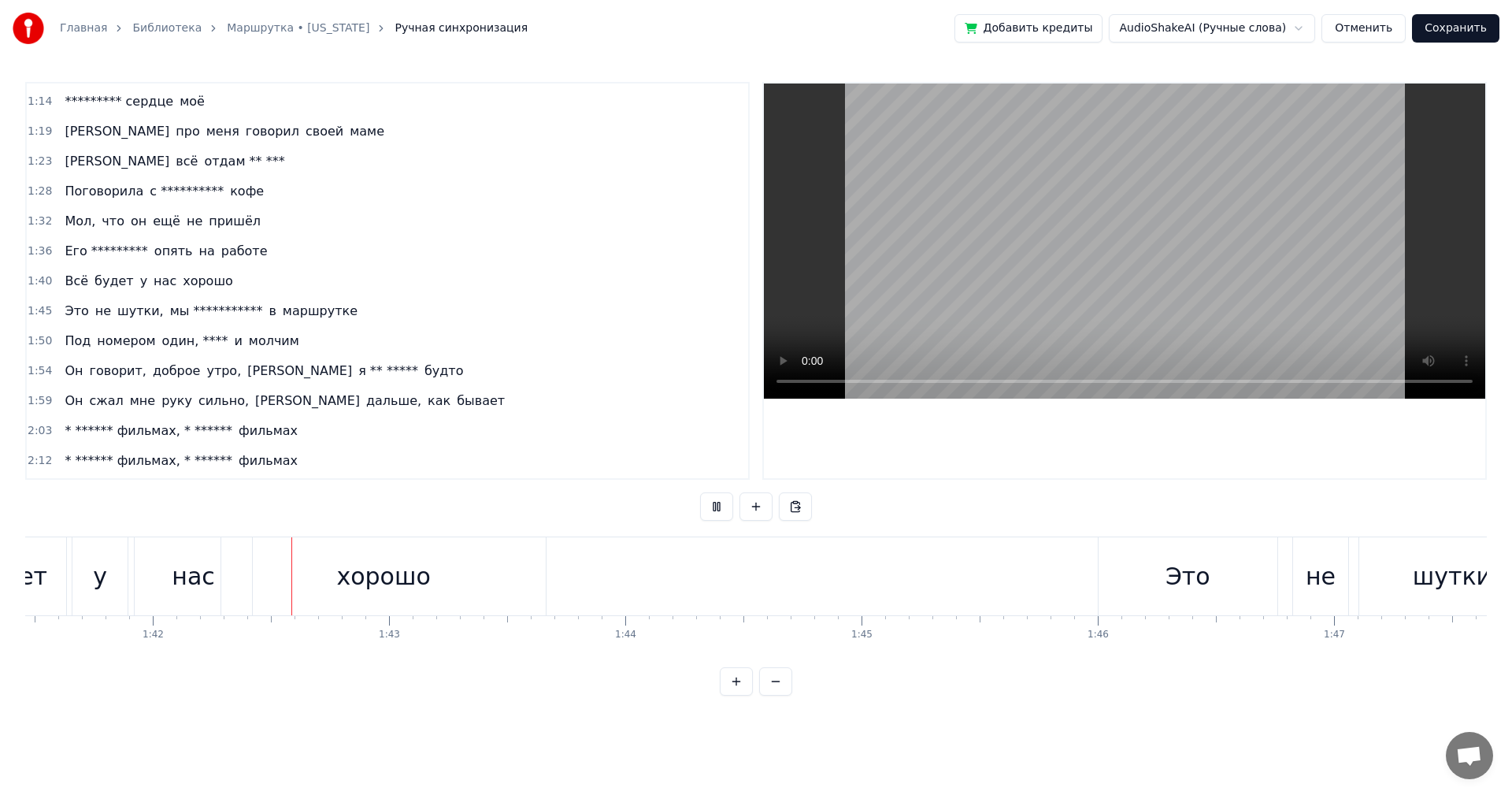
scroll to position [0, 23978]
click at [1187, 558] on div "Это" at bounding box center [1185, 576] width 45 height 36
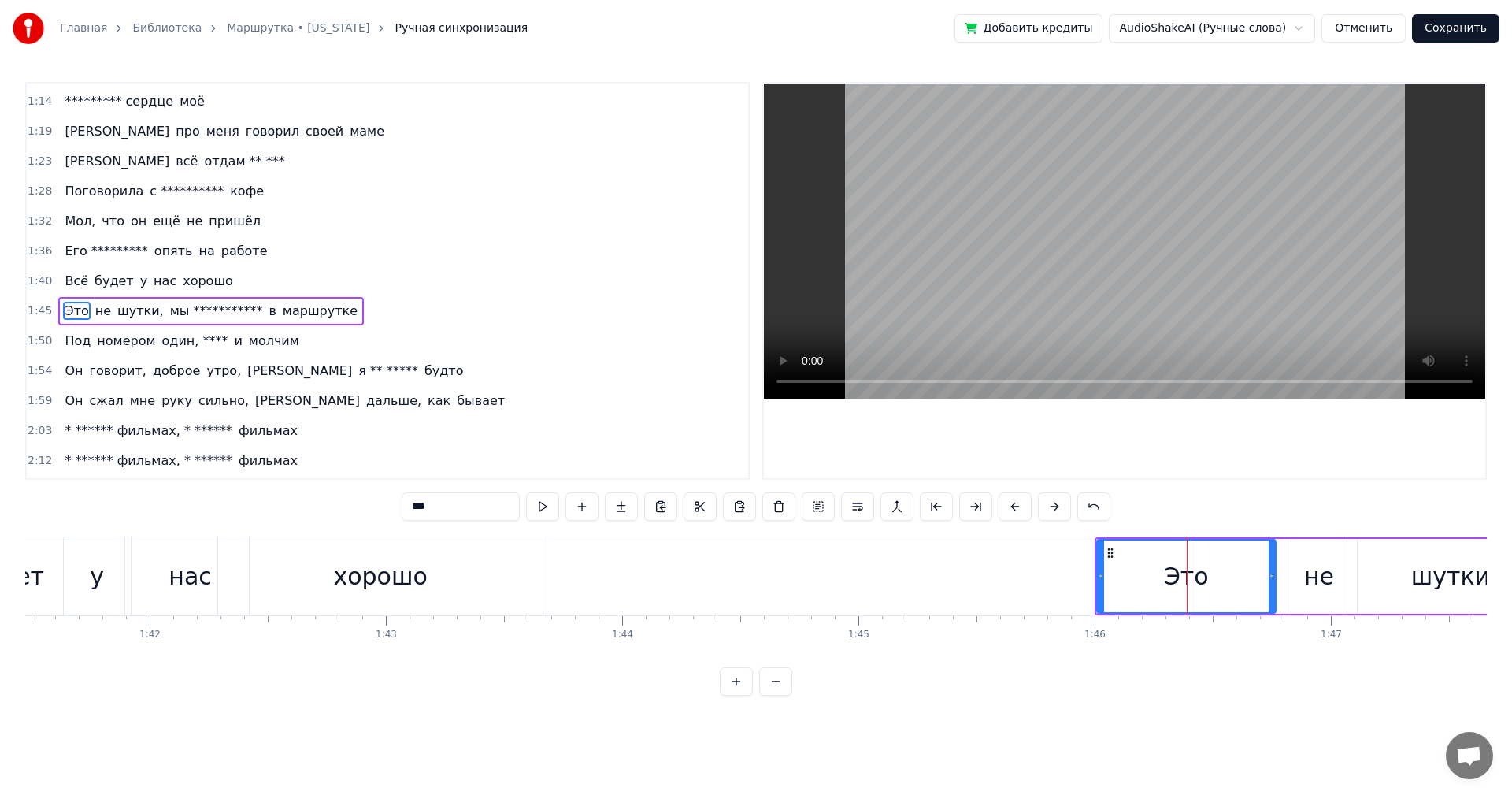
scroll to position [446, 0]
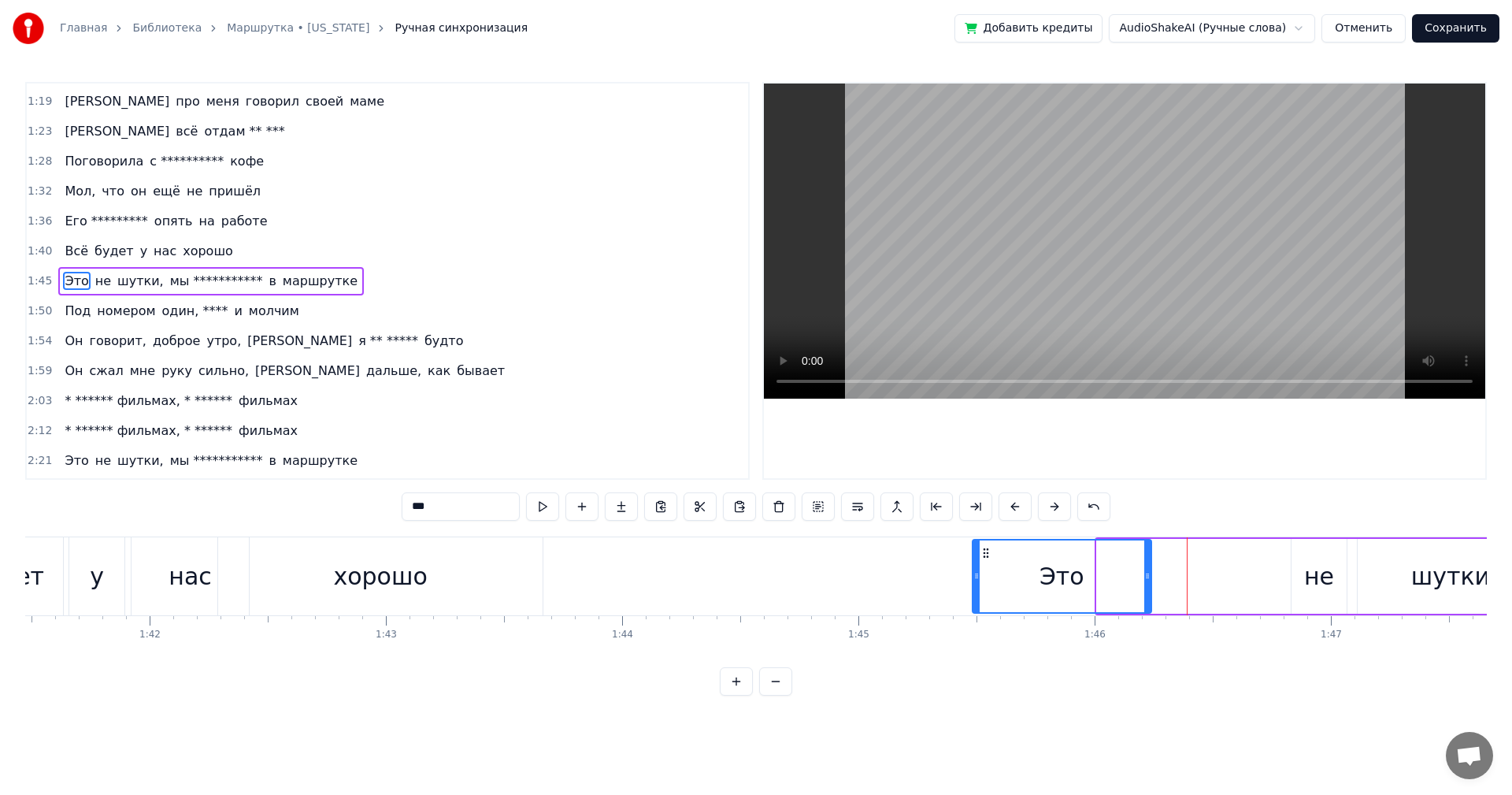
drag, startPoint x: 1112, startPoint y: 550, endPoint x: 987, endPoint y: 553, distance: 125.0
click at [987, 553] on icon at bounding box center [986, 552] width 13 height 13
click at [1308, 575] on div "не" at bounding box center [1319, 576] width 30 height 36
type input "**"
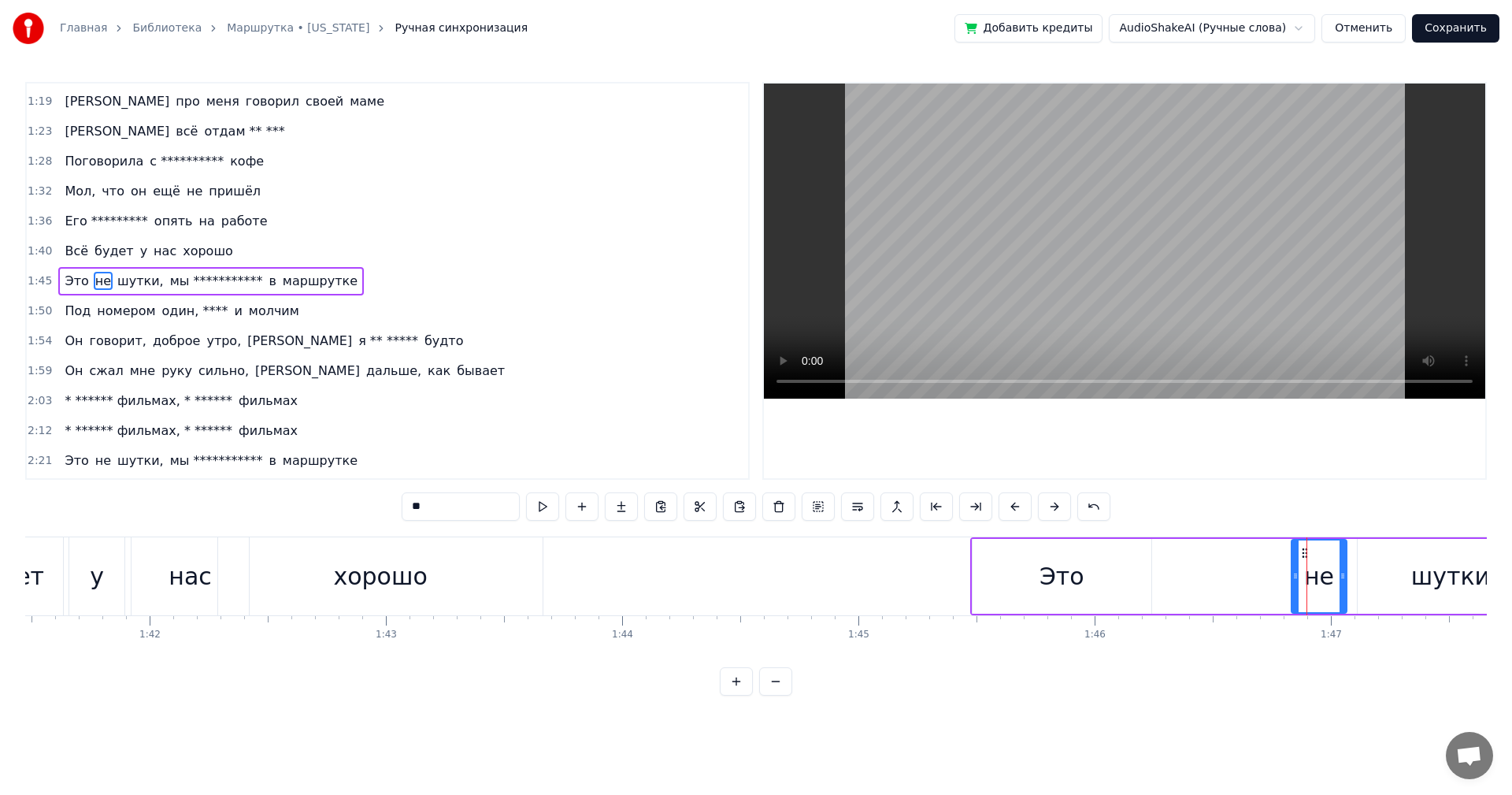
drag, startPoint x: 1303, startPoint y: 553, endPoint x: 1221, endPoint y: 558, distance: 82.2
click at [1196, 561] on div "**********" at bounding box center [1525, 576] width 1110 height 78
click at [1313, 558] on div "не" at bounding box center [1319, 576] width 30 height 36
drag, startPoint x: 1303, startPoint y: 551, endPoint x: 1235, endPoint y: 553, distance: 68.0
click at [1232, 552] on div "**********" at bounding box center [1525, 576] width 1110 height 78
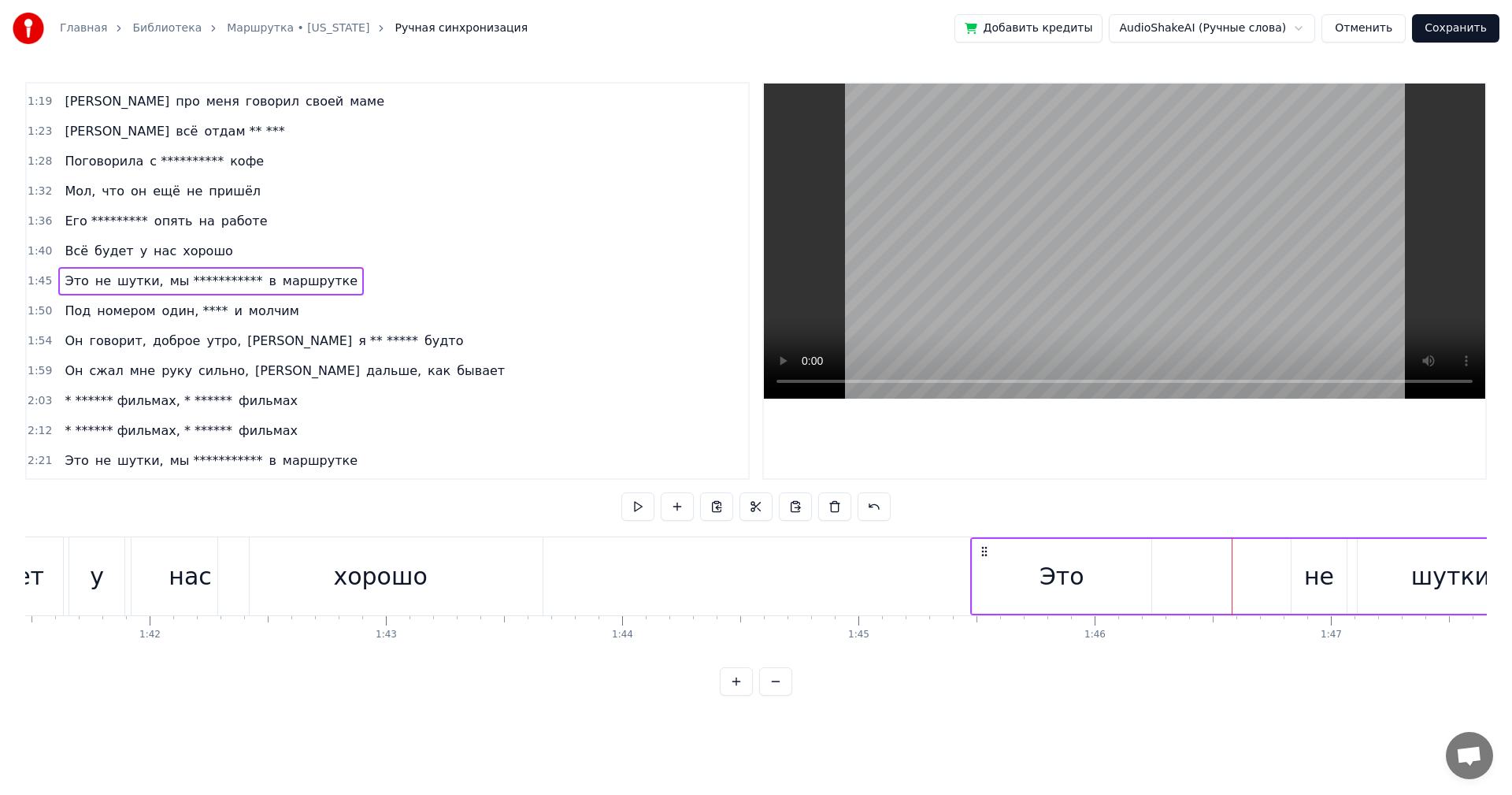
click at [1325, 567] on div "не" at bounding box center [1319, 576] width 30 height 36
click at [1274, 549] on div "**********" at bounding box center [1525, 576] width 1110 height 78
click at [1309, 555] on div "не" at bounding box center [1319, 577] width 55 height 75
drag, startPoint x: 1303, startPoint y: 554, endPoint x: 1248, endPoint y: 551, distance: 55.1
click at [1246, 551] on div "**********" at bounding box center [1525, 576] width 1110 height 78
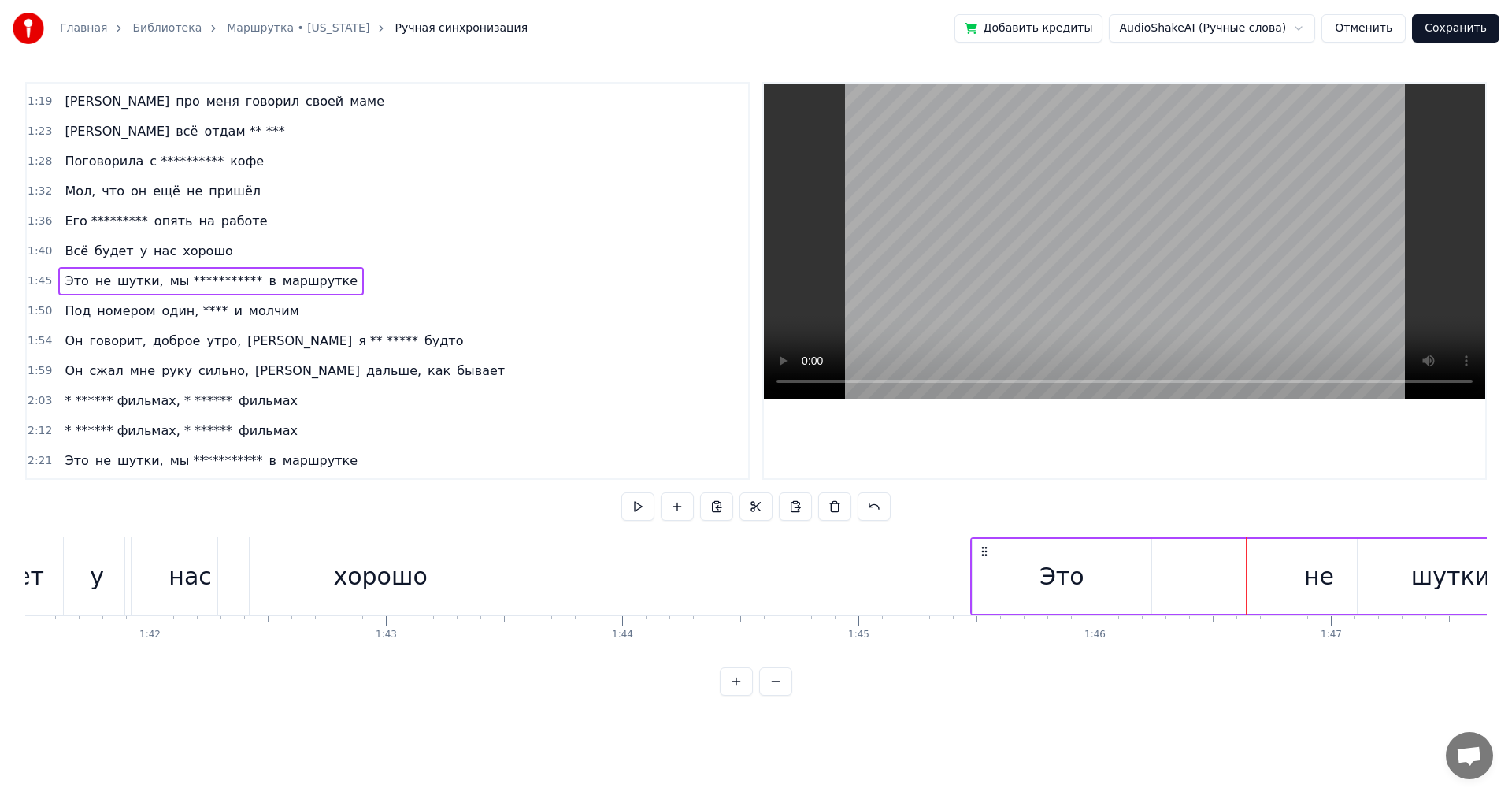
click at [1319, 563] on div "не" at bounding box center [1319, 576] width 30 height 36
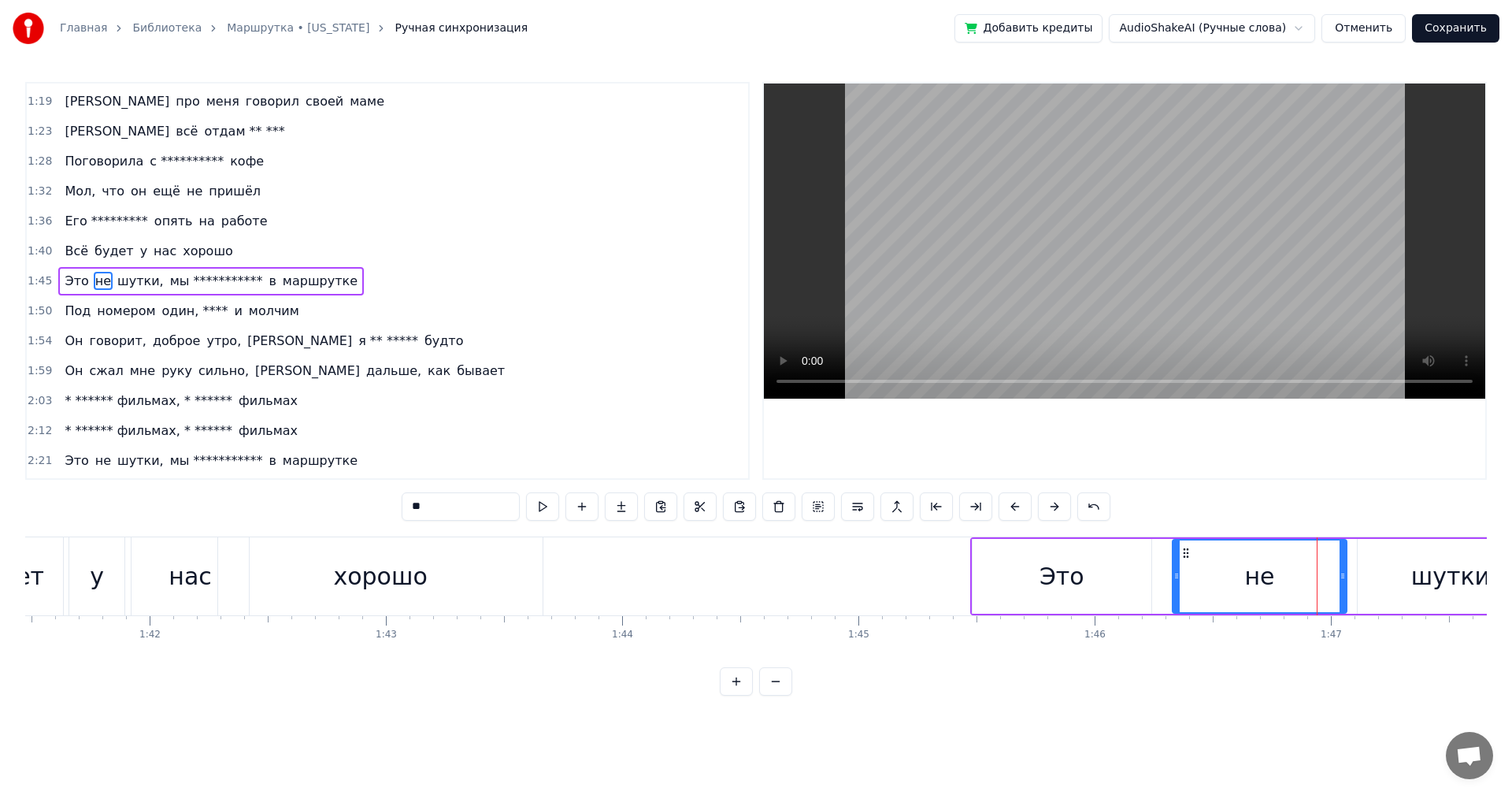
drag, startPoint x: 1291, startPoint y: 569, endPoint x: 1173, endPoint y: 565, distance: 118.1
click at [1173, 565] on div at bounding box center [1176, 576] width 7 height 71
drag, startPoint x: 1343, startPoint y: 578, endPoint x: 1240, endPoint y: 577, distance: 103.0
click at [1240, 577] on icon at bounding box center [1240, 576] width 7 height 13
click at [1404, 581] on div "шутки," at bounding box center [1454, 577] width 193 height 75
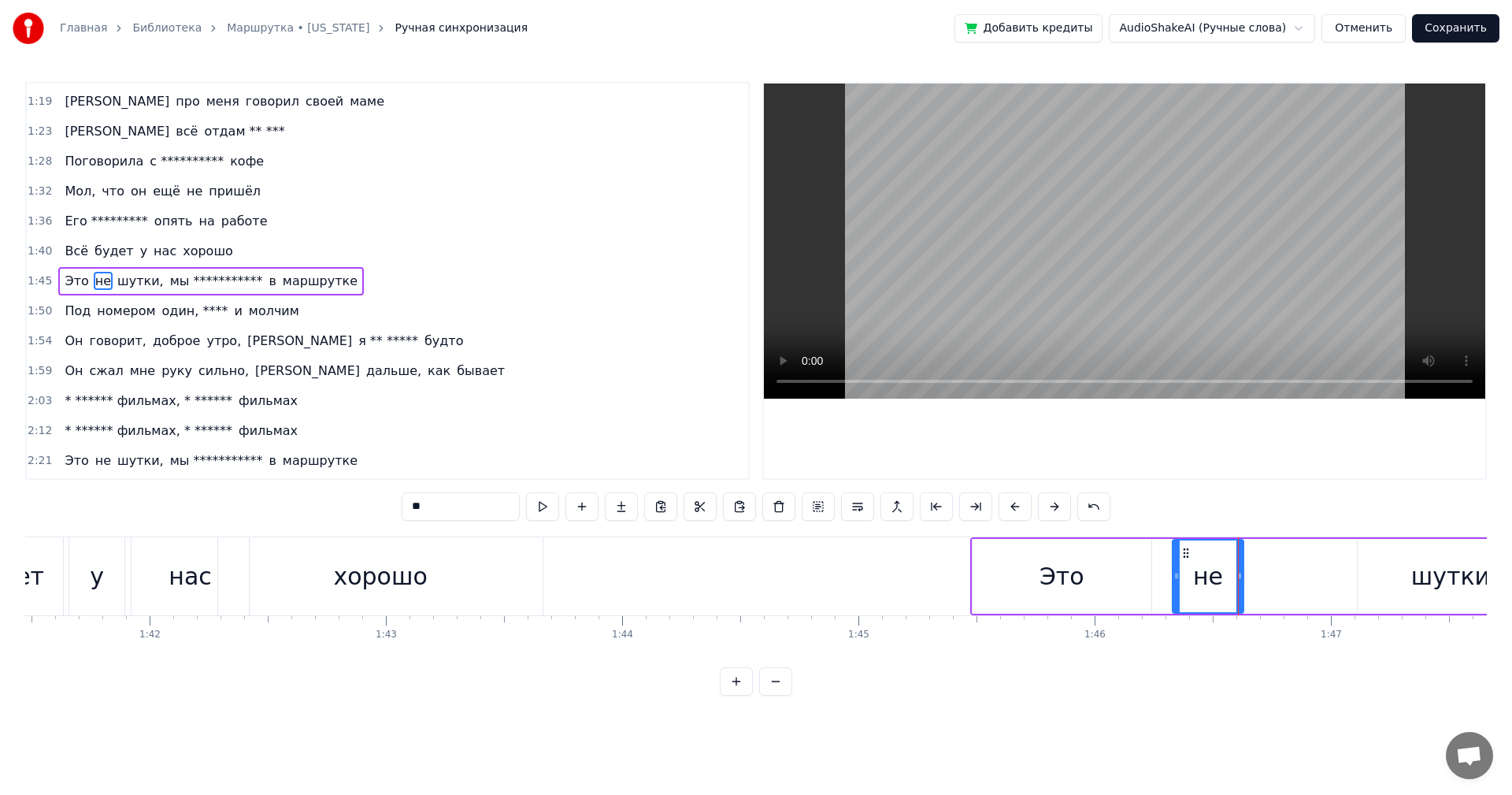
type input "******"
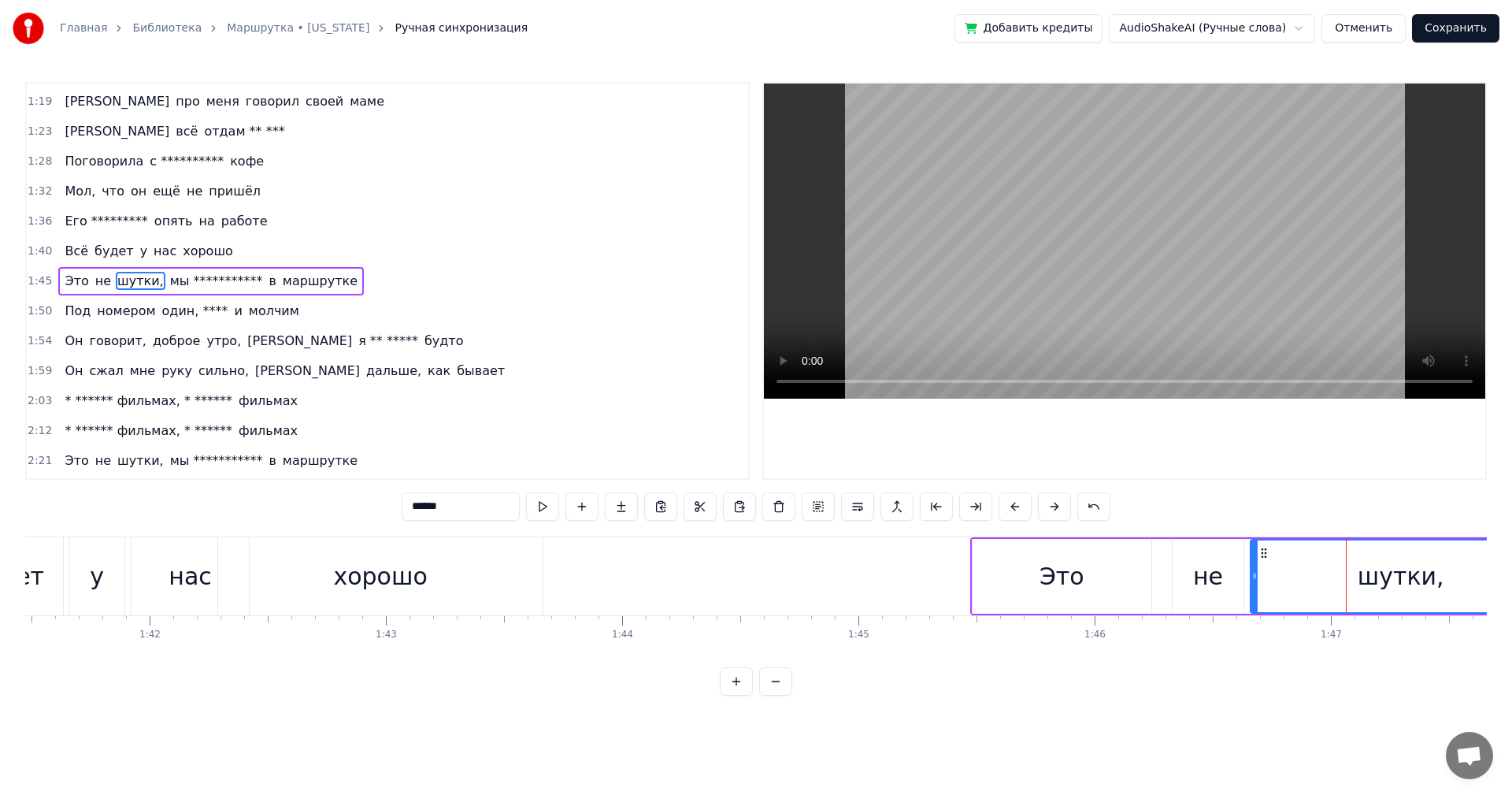
drag, startPoint x: 1360, startPoint y: 571, endPoint x: 1253, endPoint y: 580, distance: 107.4
click at [1253, 580] on icon at bounding box center [1254, 576] width 7 height 13
click at [1169, 564] on div "**********" at bounding box center [1525, 576] width 1110 height 78
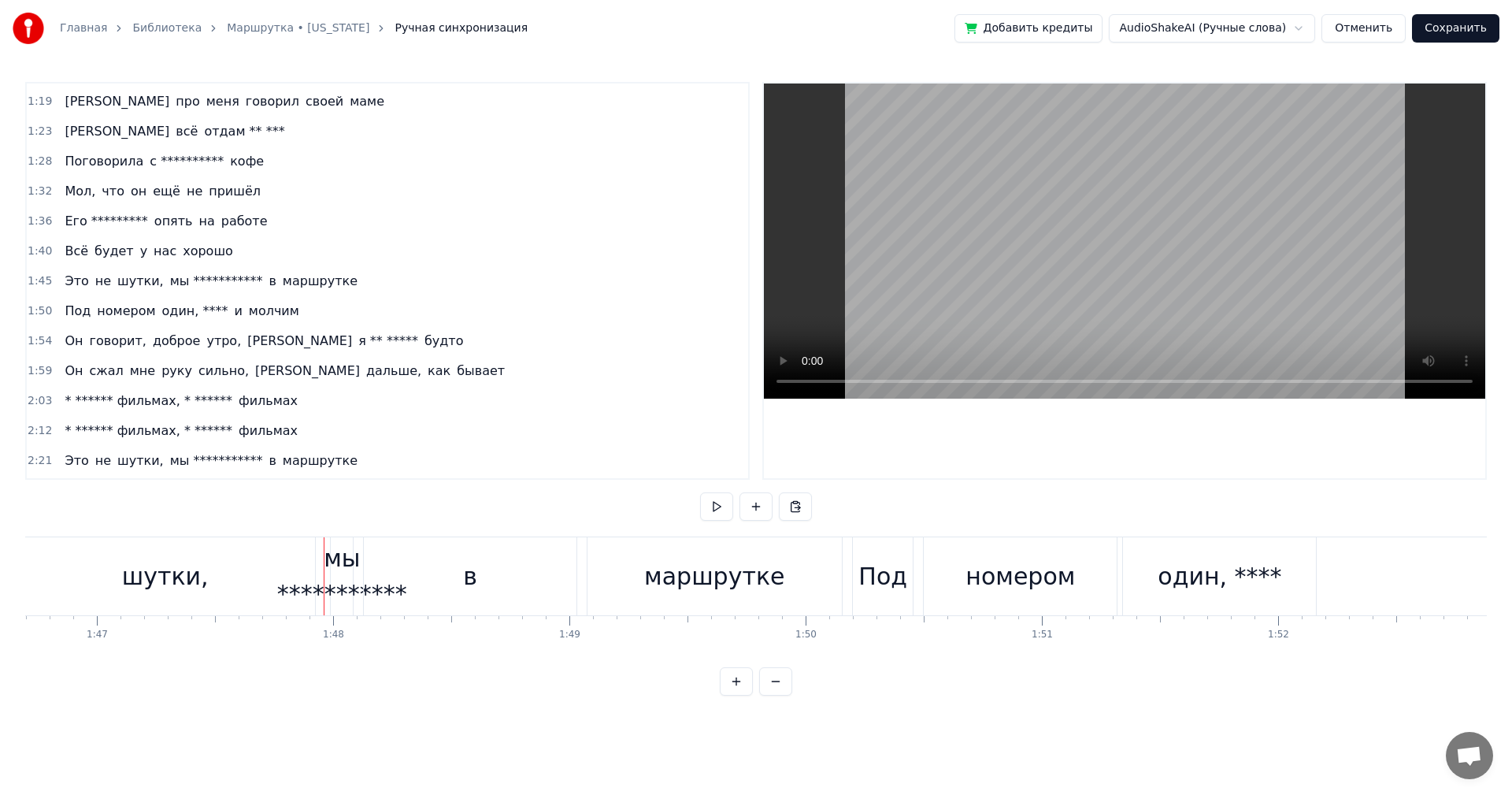
scroll to position [0, 25033]
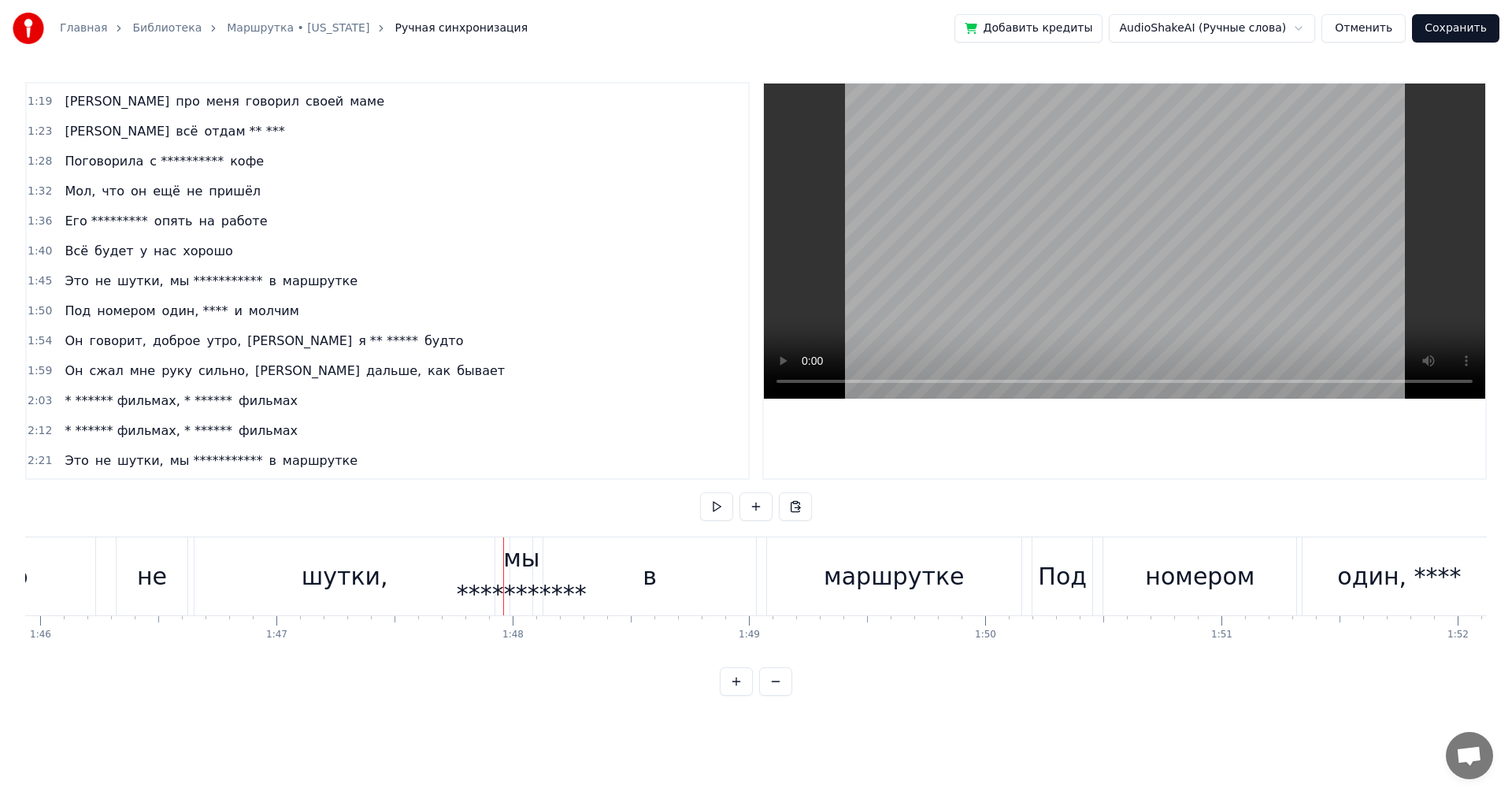
click at [523, 562] on div "**********" at bounding box center [522, 576] width 130 height 71
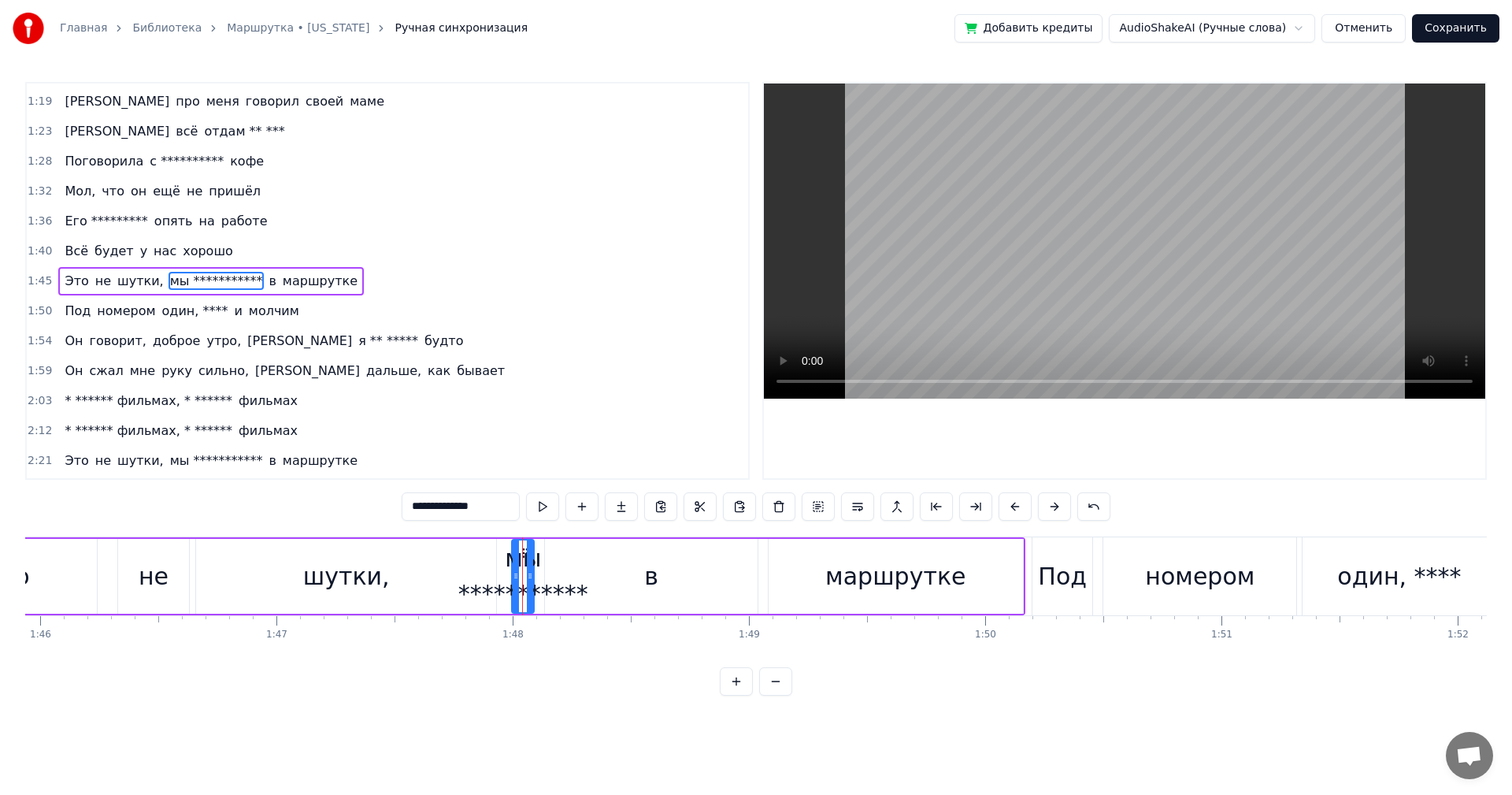
drag, startPoint x: 510, startPoint y: 566, endPoint x: 448, endPoint y: 561, distance: 62.2
click at [448, 561] on div "**********" at bounding box center [470, 576] width 1110 height 78
click at [448, 558] on div "шутки," at bounding box center [346, 577] width 300 height 75
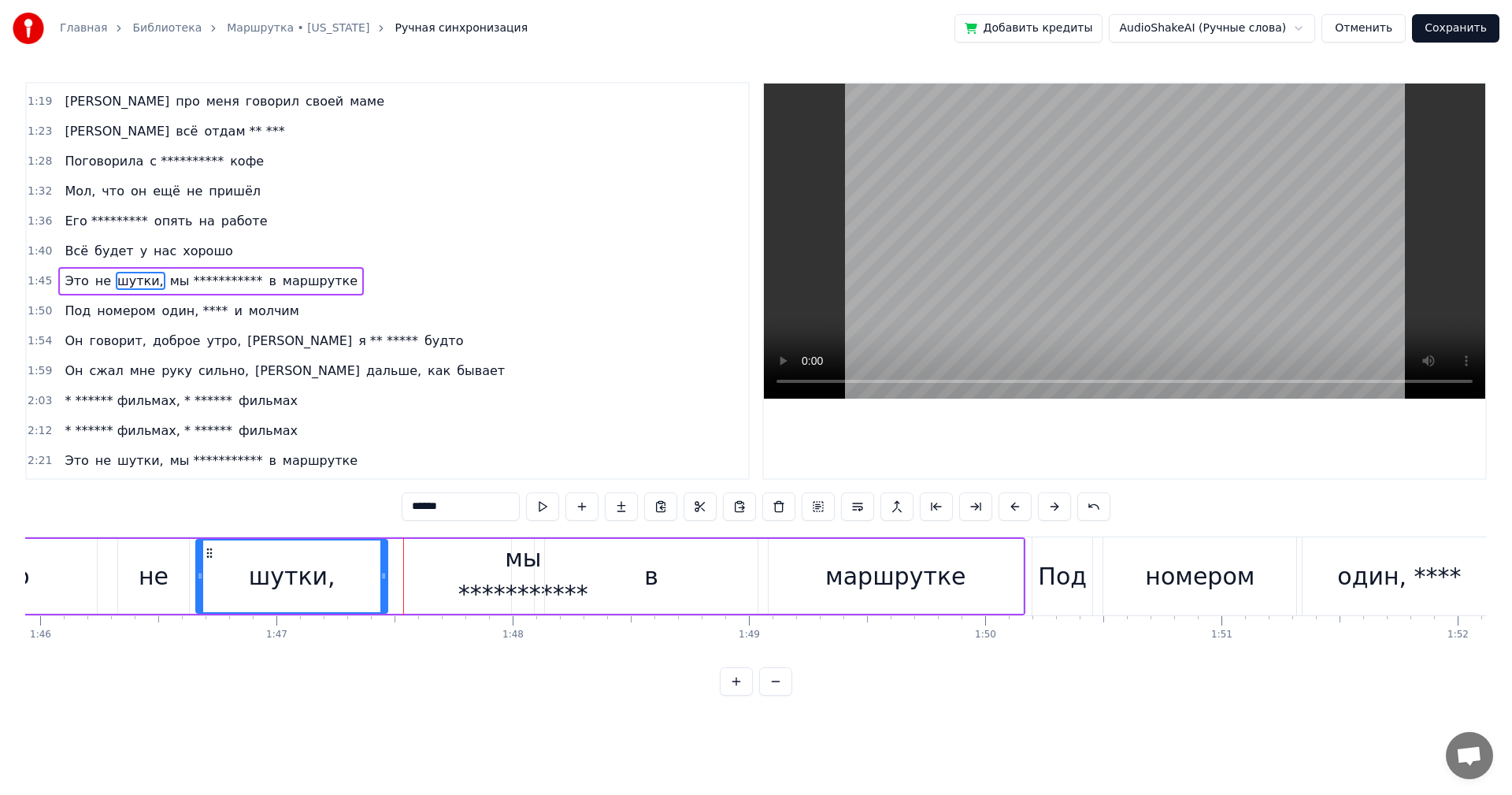
drag, startPoint x: 493, startPoint y: 575, endPoint x: 384, endPoint y: 564, distance: 109.6
click at [384, 564] on div at bounding box center [383, 576] width 7 height 71
click at [516, 575] on div "**********" at bounding box center [523, 576] width 130 height 71
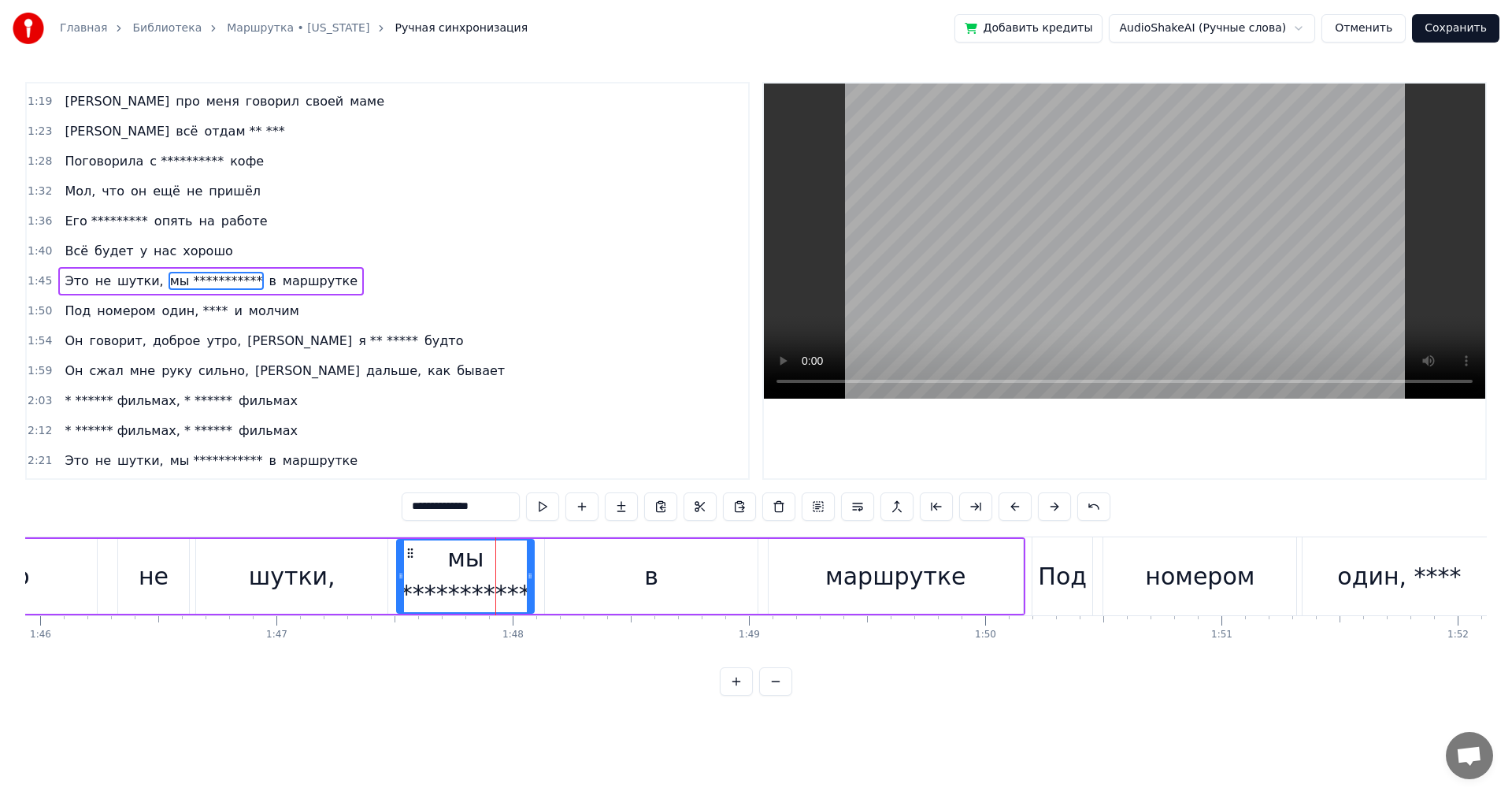
drag, startPoint x: 515, startPoint y: 574, endPoint x: 404, endPoint y: 560, distance: 111.9
click at [400, 560] on div at bounding box center [400, 576] width 7 height 71
drag, startPoint x: 529, startPoint y: 581, endPoint x: 613, endPoint y: 583, distance: 84.0
click at [613, 583] on div at bounding box center [613, 576] width 7 height 71
drag, startPoint x: 614, startPoint y: 585, endPoint x: 627, endPoint y: 587, distance: 13.2
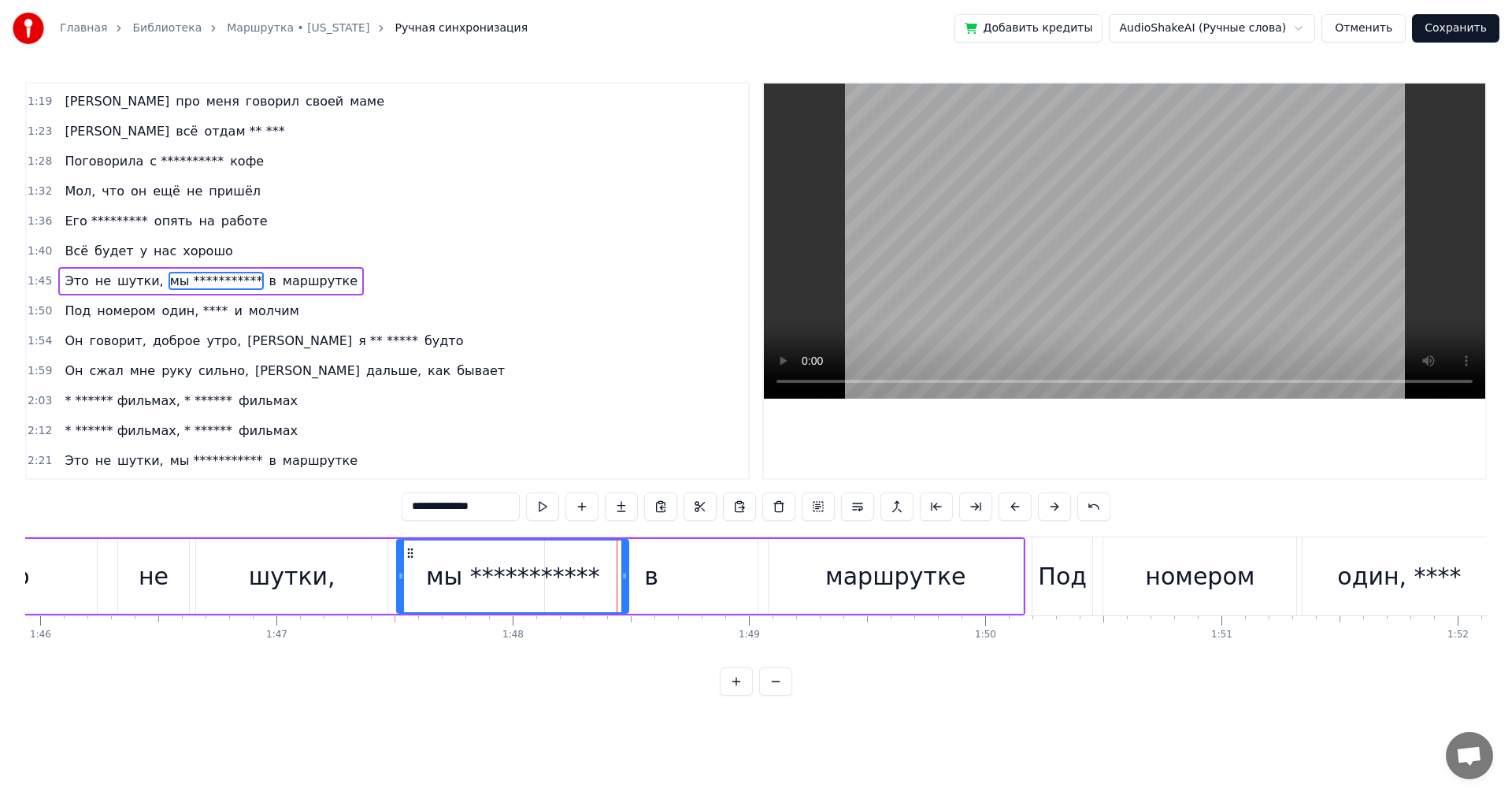
click at [626, 587] on div at bounding box center [625, 576] width 7 height 71
click at [655, 579] on div "в" at bounding box center [651, 576] width 14 height 36
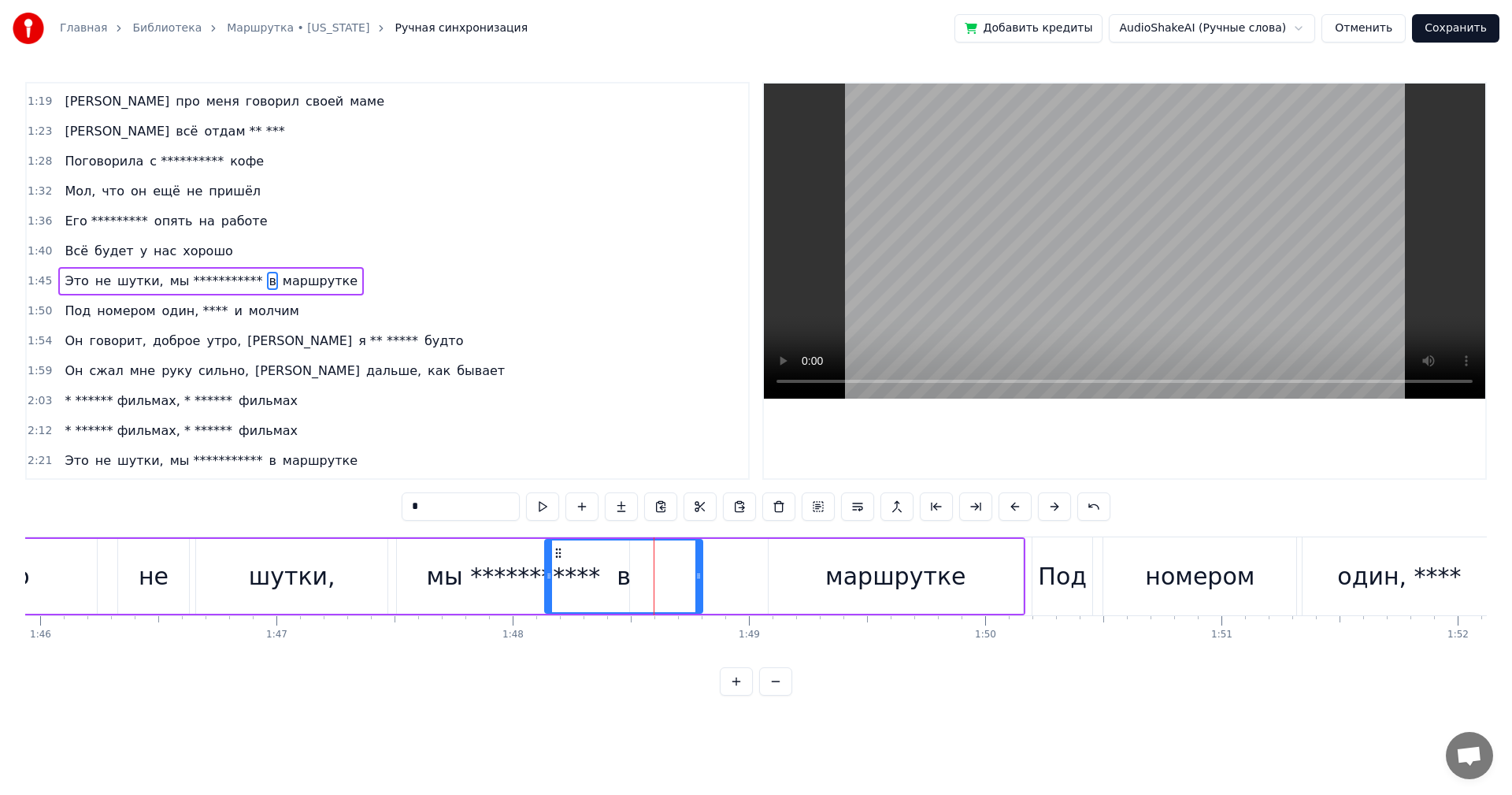
drag, startPoint x: 752, startPoint y: 579, endPoint x: 696, endPoint y: 577, distance: 56.0
click at [696, 577] on icon at bounding box center [699, 576] width 7 height 13
drag, startPoint x: 550, startPoint y: 573, endPoint x: 631, endPoint y: 580, distance: 81.3
click at [631, 580] on icon at bounding box center [630, 576] width 7 height 13
click at [465, 575] on div "**********" at bounding box center [513, 576] width 174 height 36
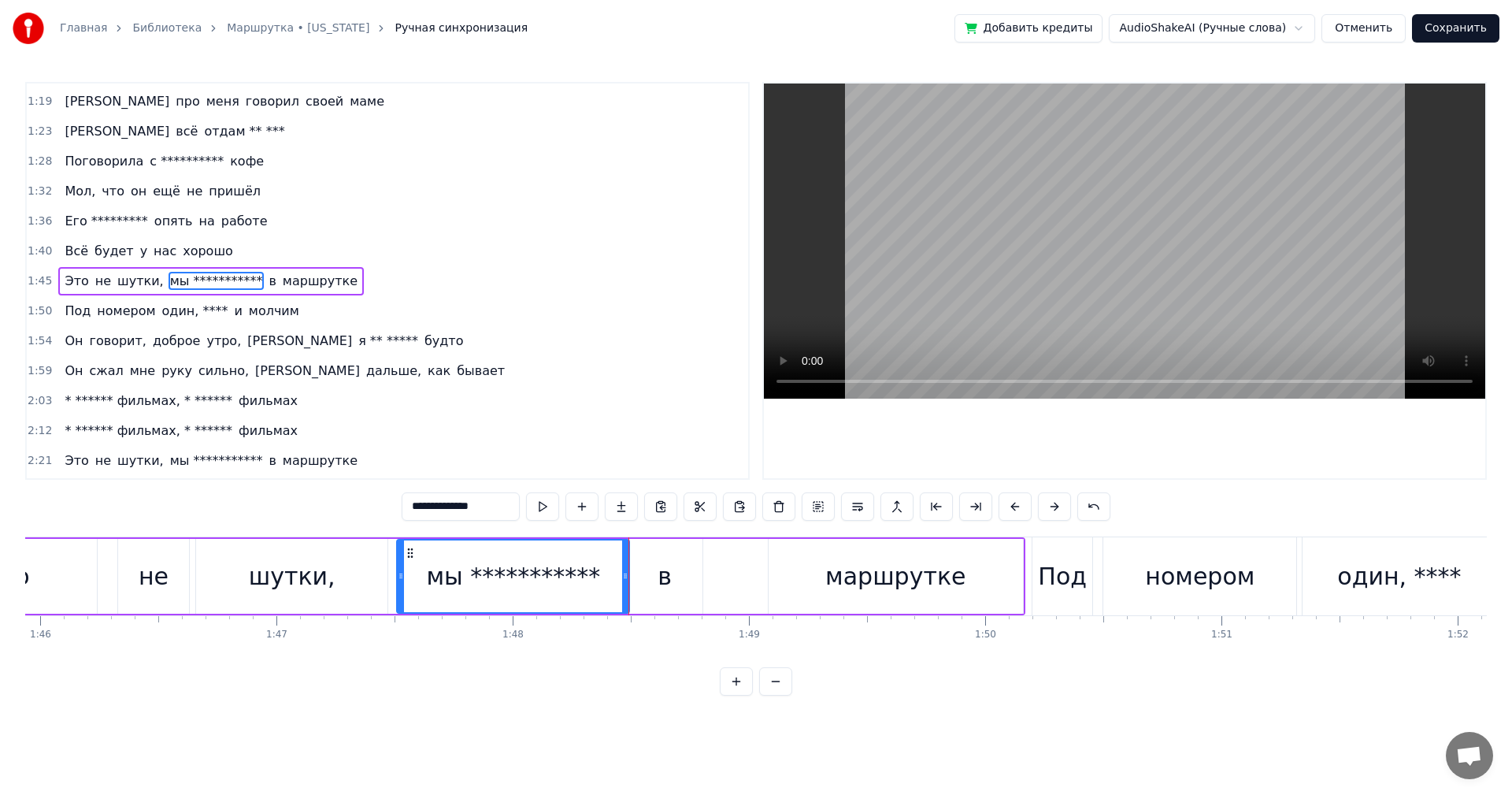
click at [650, 577] on div "в" at bounding box center [664, 577] width 75 height 75
type input "*"
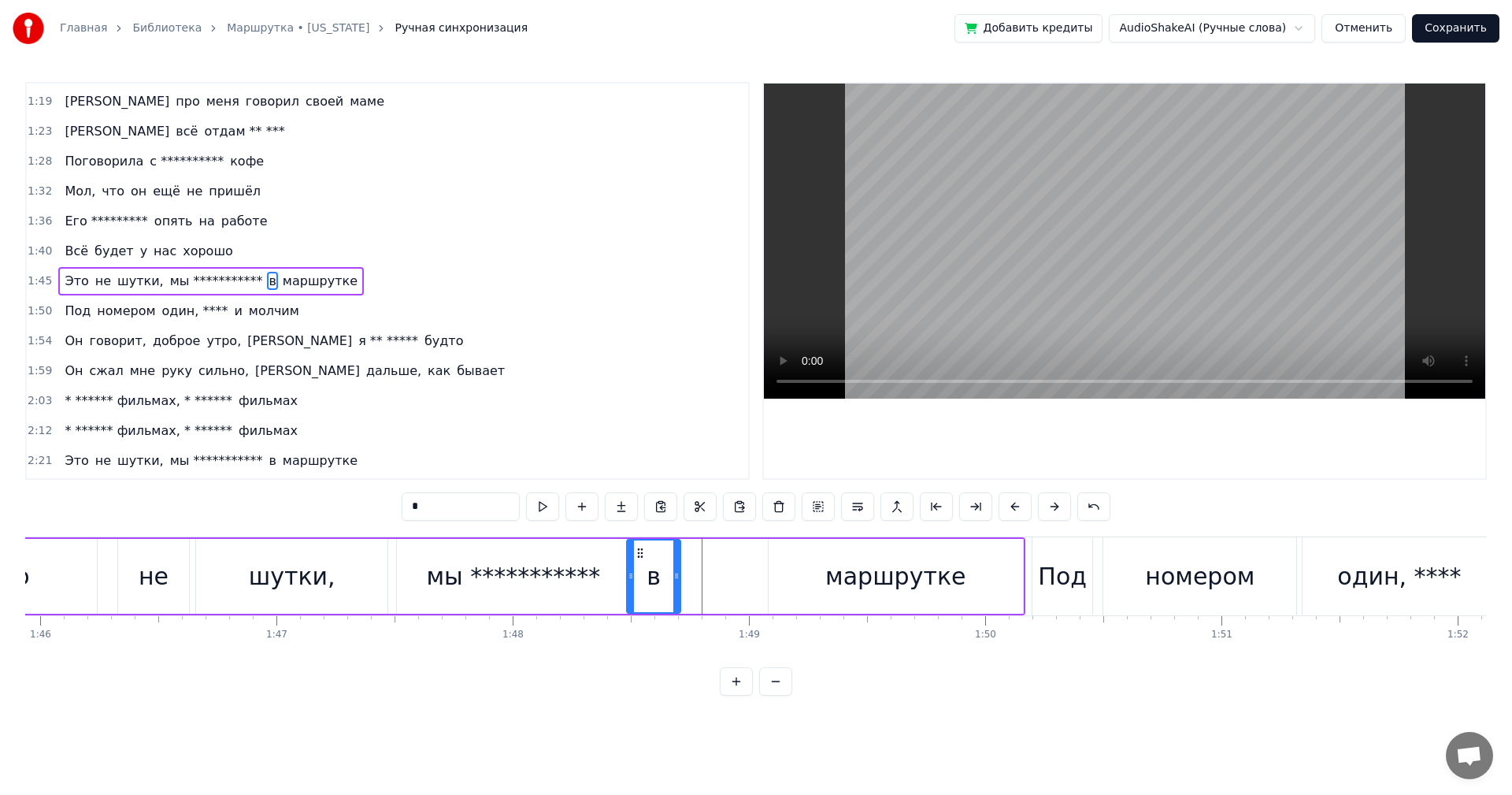
drag, startPoint x: 701, startPoint y: 581, endPoint x: 679, endPoint y: 584, distance: 22.2
click at [679, 584] on div at bounding box center [677, 576] width 7 height 71
click at [765, 583] on div "**********" at bounding box center [470, 576] width 1110 height 78
click at [775, 574] on div "маршрутке" at bounding box center [896, 577] width 254 height 75
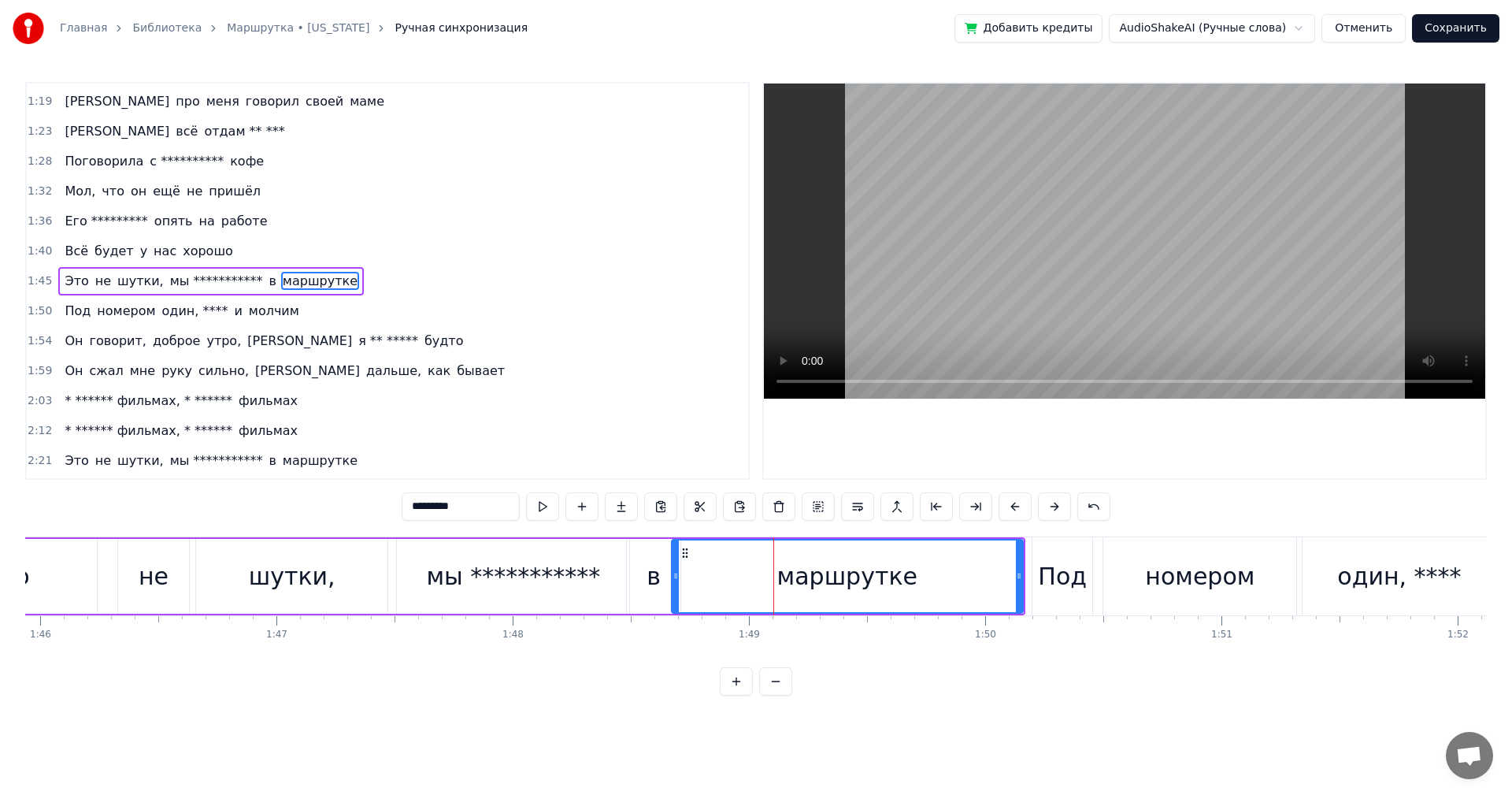
drag, startPoint x: 771, startPoint y: 576, endPoint x: 675, endPoint y: 583, distance: 96.3
click at [675, 583] on div at bounding box center [676, 576] width 7 height 71
click at [605, 527] on div "**********" at bounding box center [756, 389] width 1462 height 614
drag, startPoint x: 1015, startPoint y: 574, endPoint x: 911, endPoint y: 575, distance: 104.0
click at [912, 575] on icon at bounding box center [915, 576] width 7 height 13
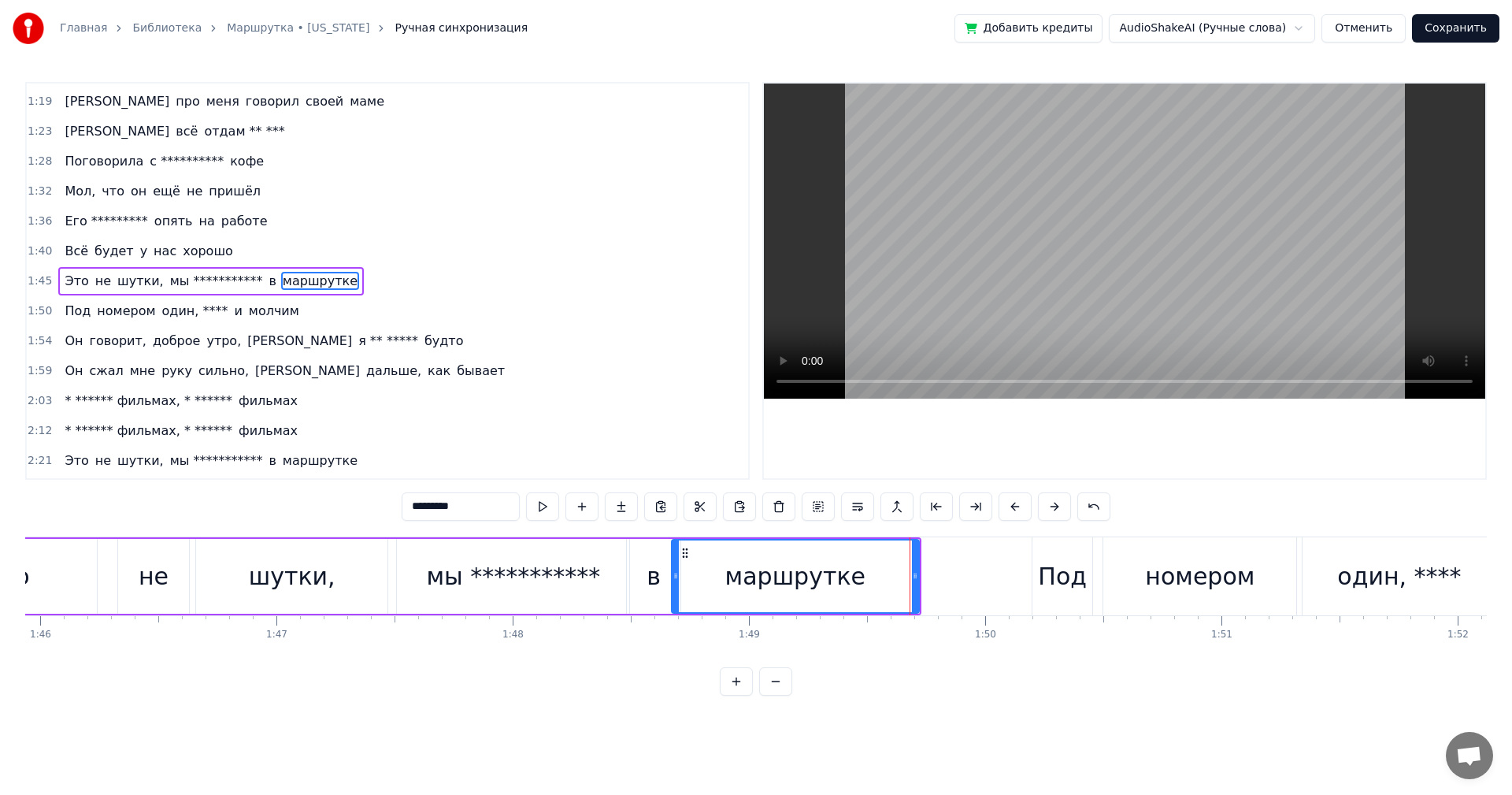
click at [1085, 580] on div "Под" at bounding box center [1063, 576] width 60 height 78
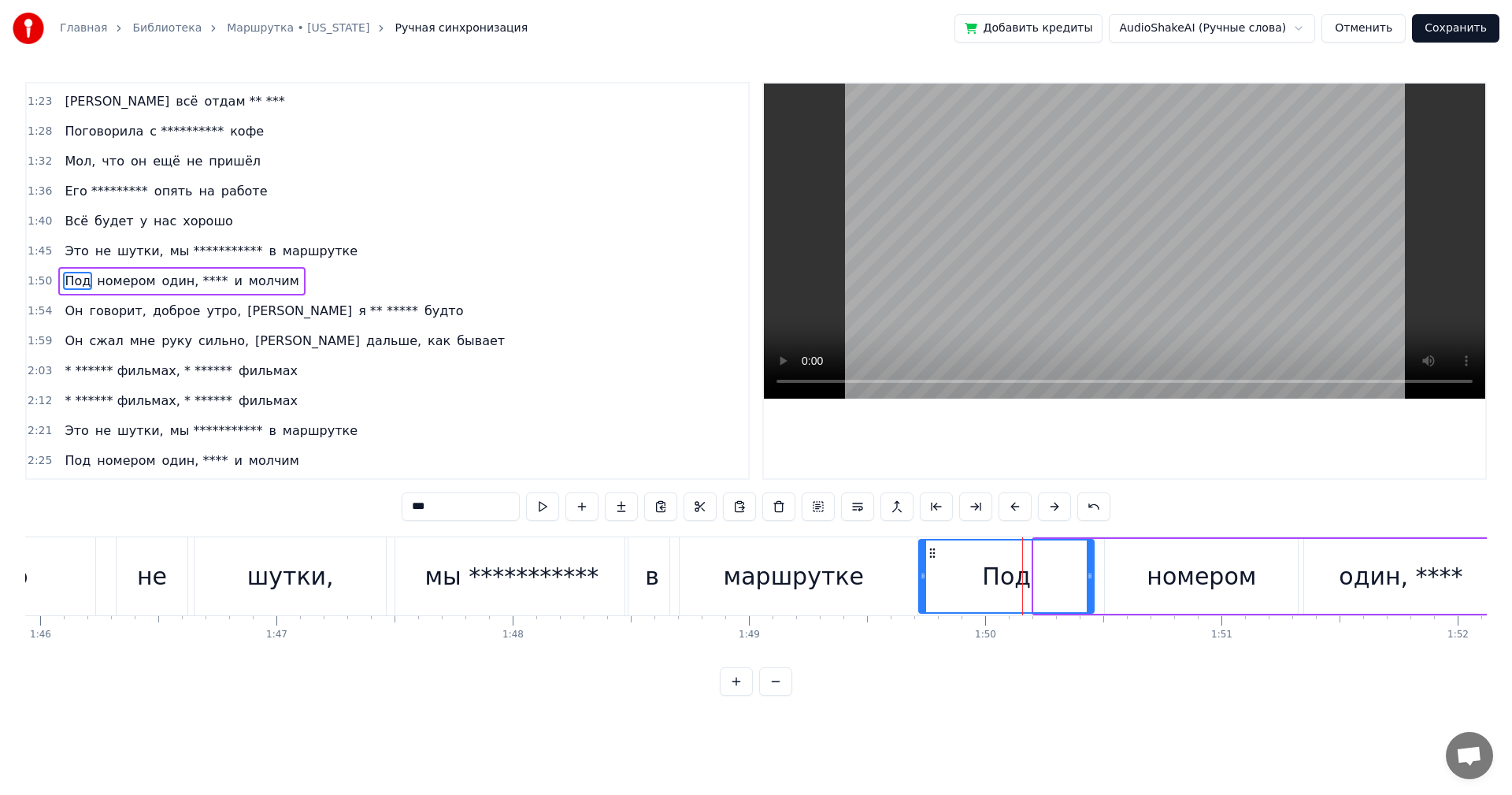
drag, startPoint x: 1038, startPoint y: 577, endPoint x: 922, endPoint y: 571, distance: 116.2
click at [922, 571] on icon at bounding box center [923, 576] width 7 height 13
drag, startPoint x: 1089, startPoint y: 574, endPoint x: 991, endPoint y: 578, distance: 98.1
click at [991, 578] on icon at bounding box center [992, 576] width 7 height 13
drag, startPoint x: 1162, startPoint y: 579, endPoint x: 1148, endPoint y: 579, distance: 14.0
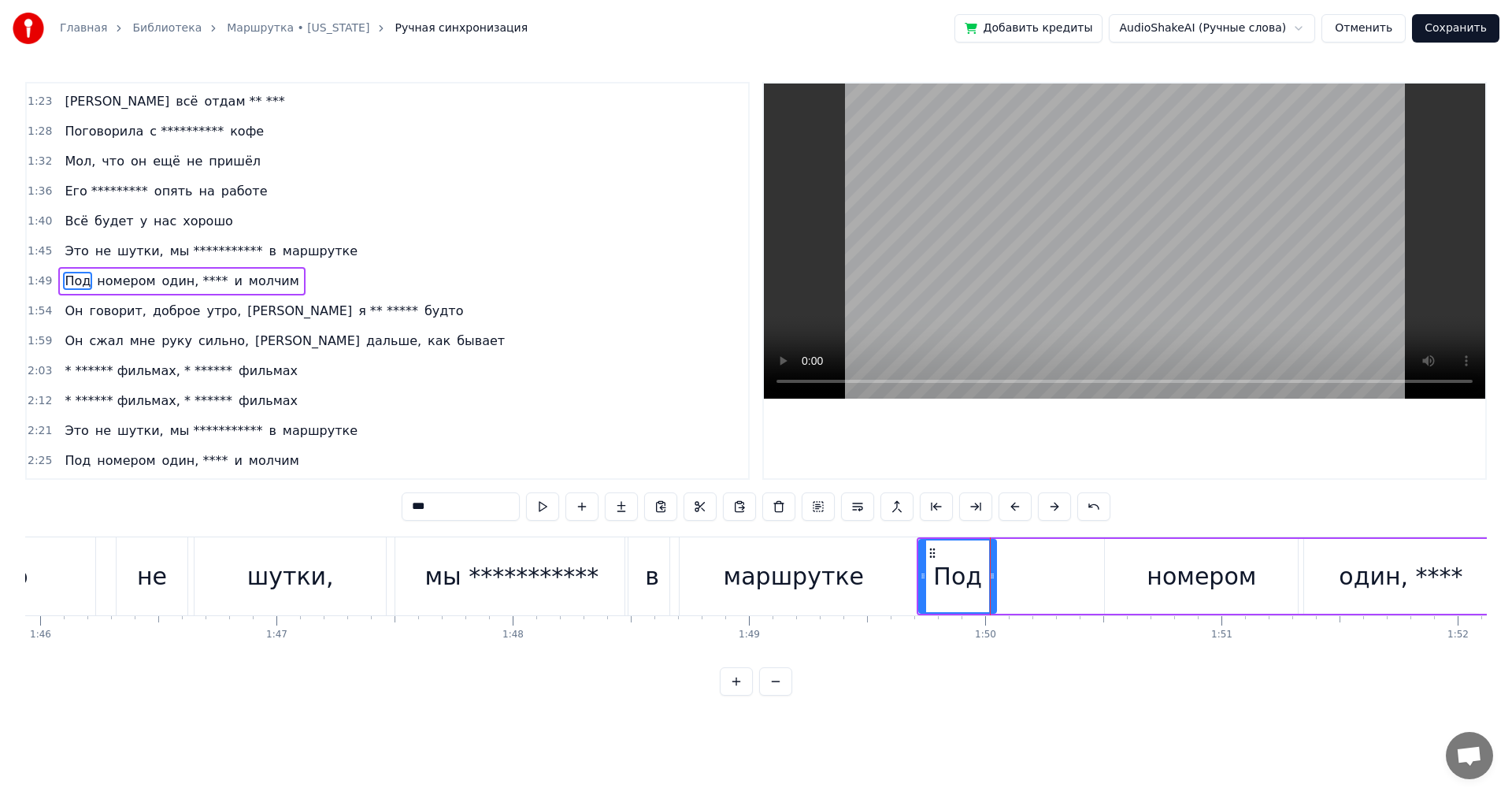
click at [1161, 579] on div "номером" at bounding box center [1202, 576] width 110 height 36
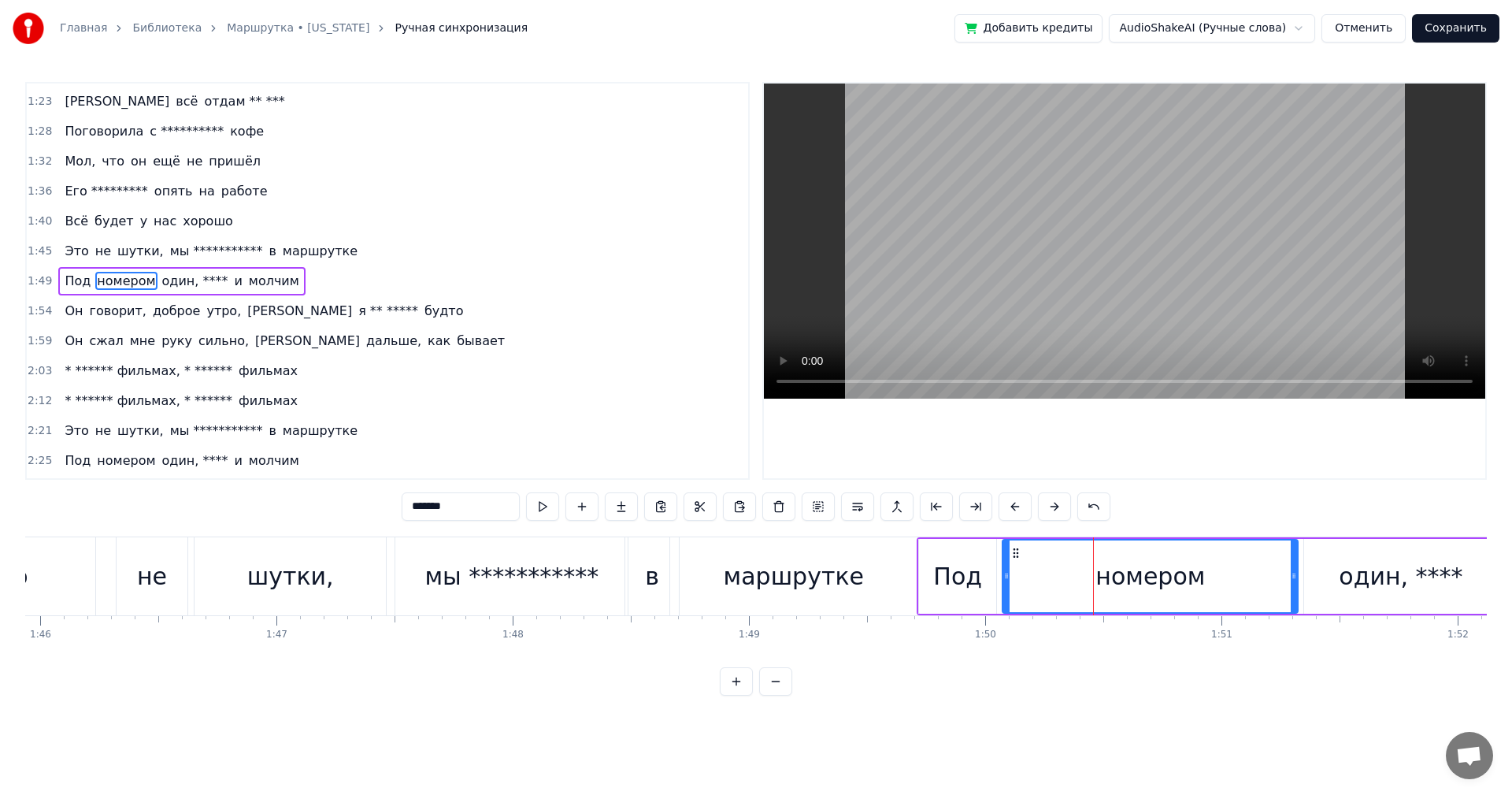
drag, startPoint x: 1107, startPoint y: 579, endPoint x: 1004, endPoint y: 581, distance: 103.0
click at [1004, 581] on icon at bounding box center [1007, 576] width 7 height 13
click at [1292, 579] on icon at bounding box center [1294, 576] width 7 height 13
drag, startPoint x: 1294, startPoint y: 577, endPoint x: 1175, endPoint y: 577, distance: 119.0
click at [1175, 577] on icon at bounding box center [1174, 576] width 7 height 13
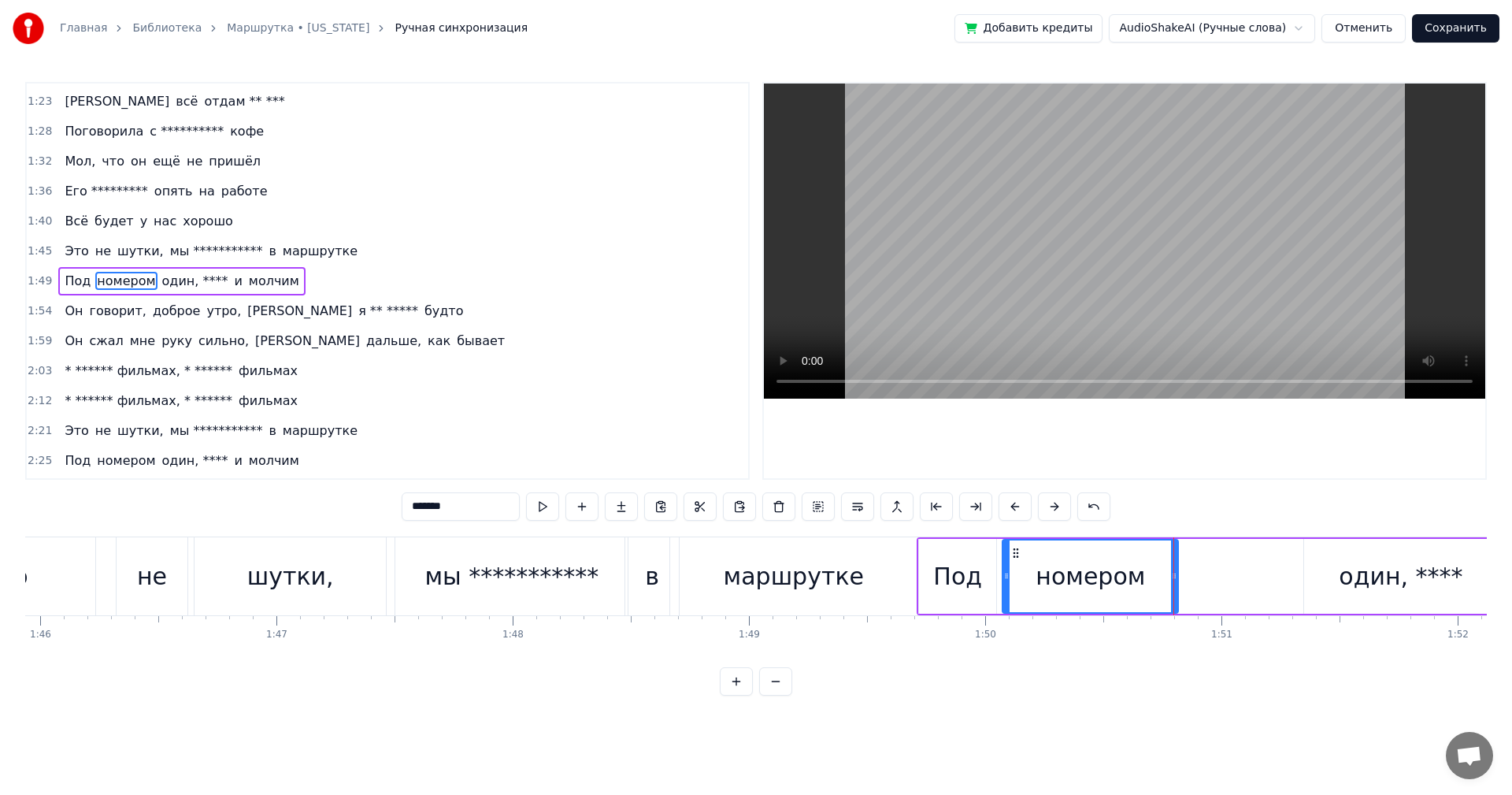
click at [1390, 571] on div "один, ****" at bounding box center [1400, 576] width 123 height 36
type input "**********"
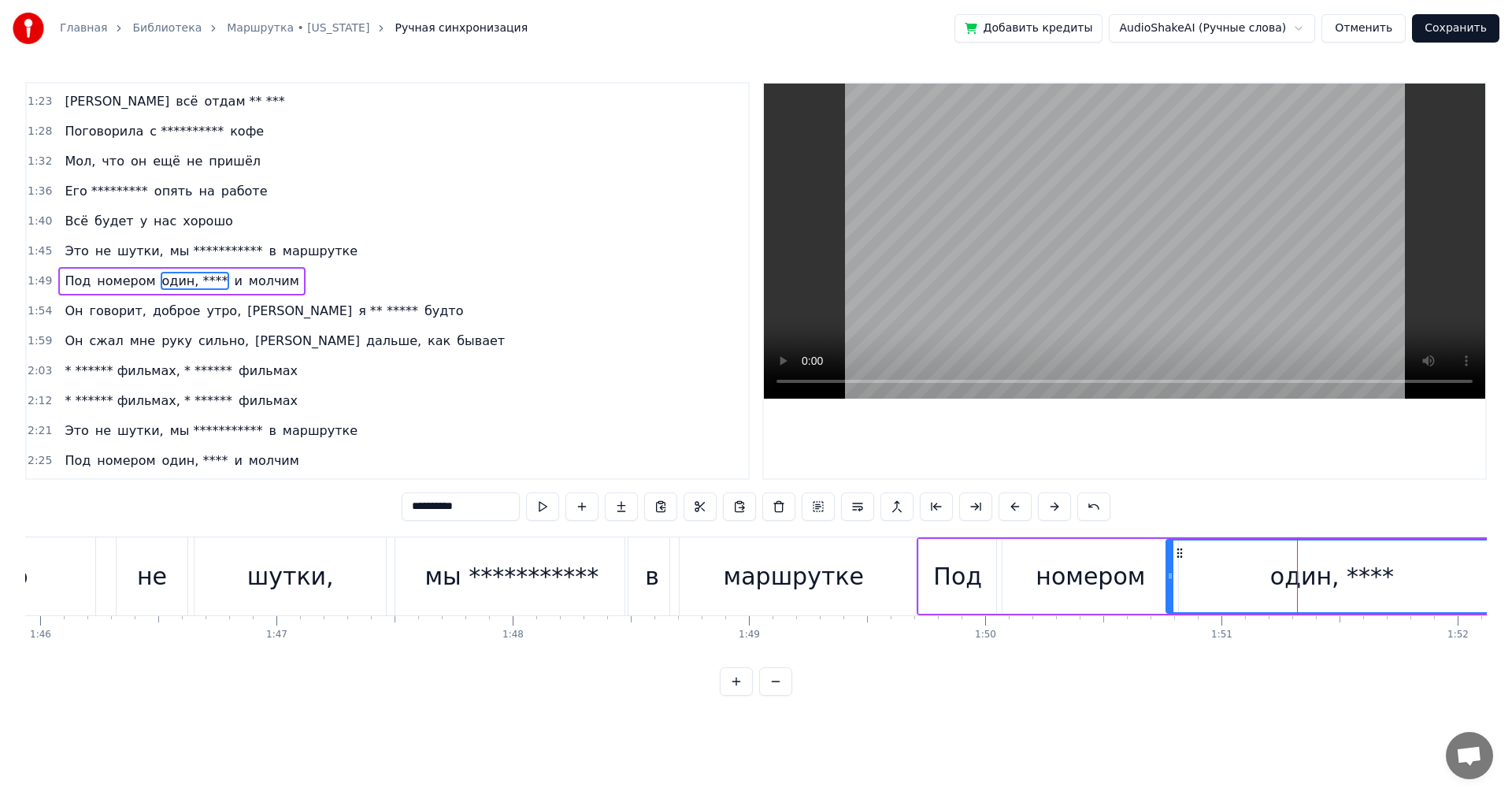
drag, startPoint x: 1308, startPoint y: 573, endPoint x: 1179, endPoint y: 573, distance: 129.0
click at [1173, 573] on icon at bounding box center [1170, 576] width 7 height 13
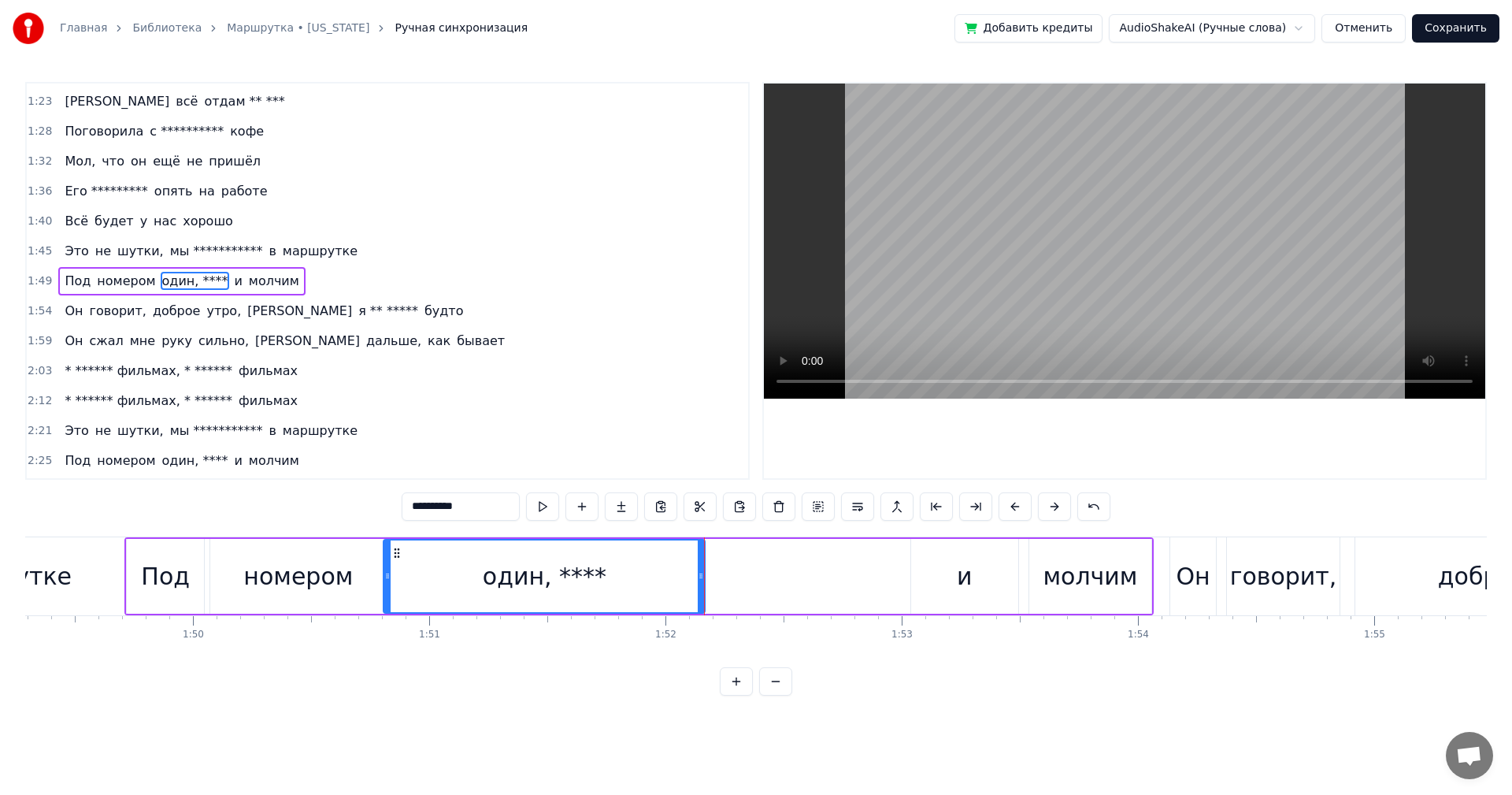
scroll to position [0, 25775]
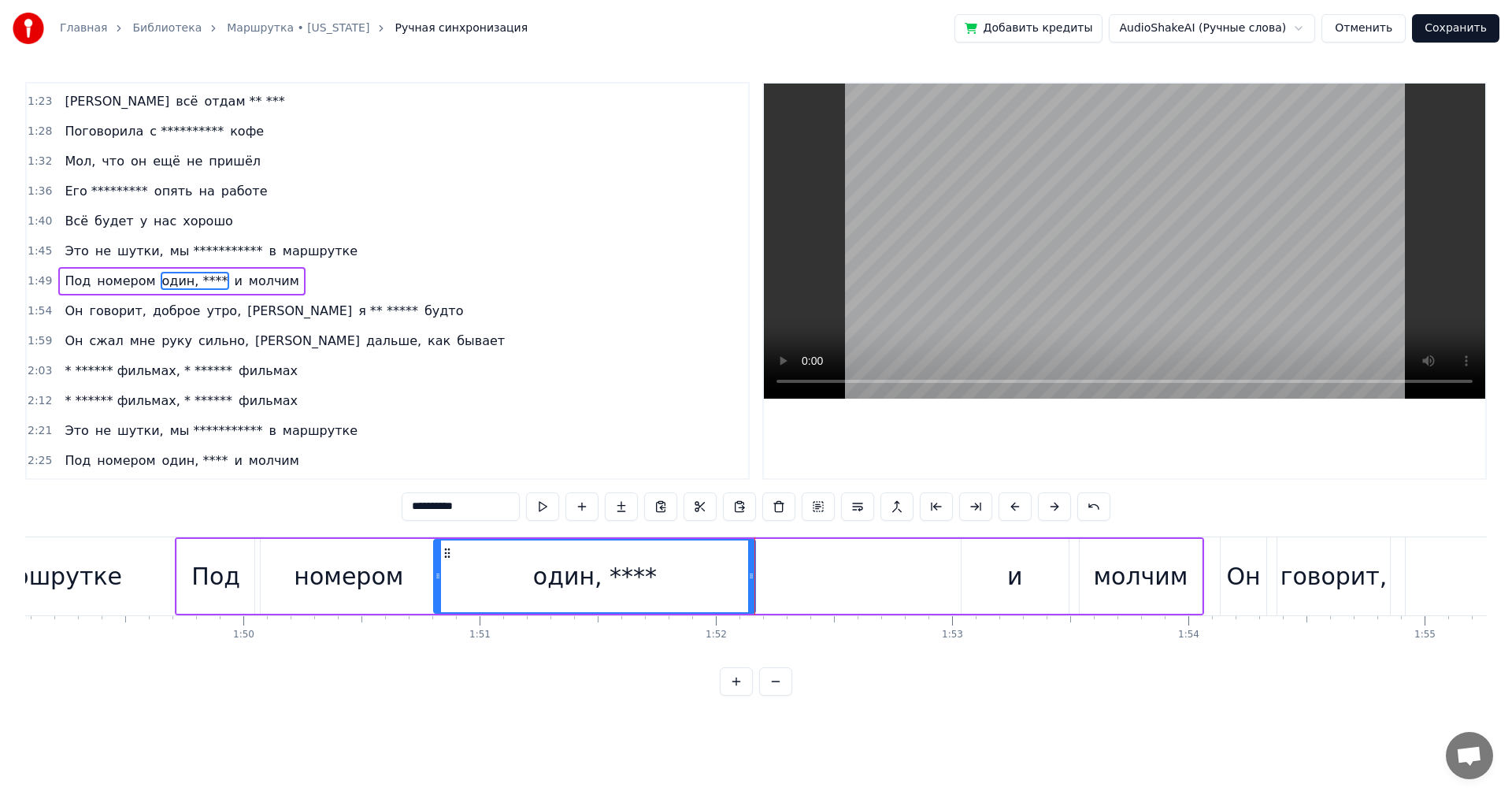
click at [768, 582] on div "Под номером один, **** и молчим" at bounding box center [690, 576] width 1030 height 78
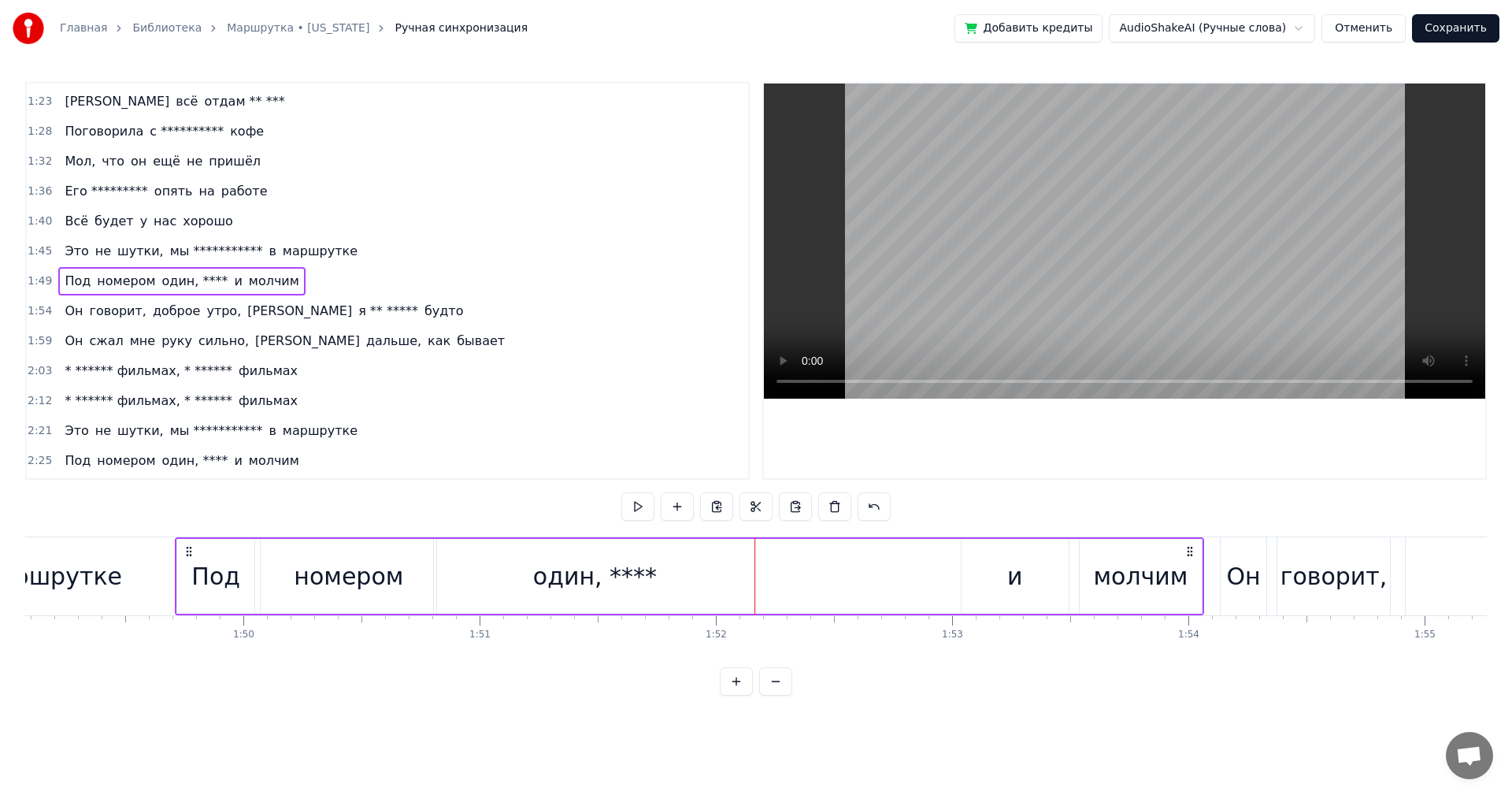
click at [733, 581] on div "один, ****" at bounding box center [595, 577] width 321 height 75
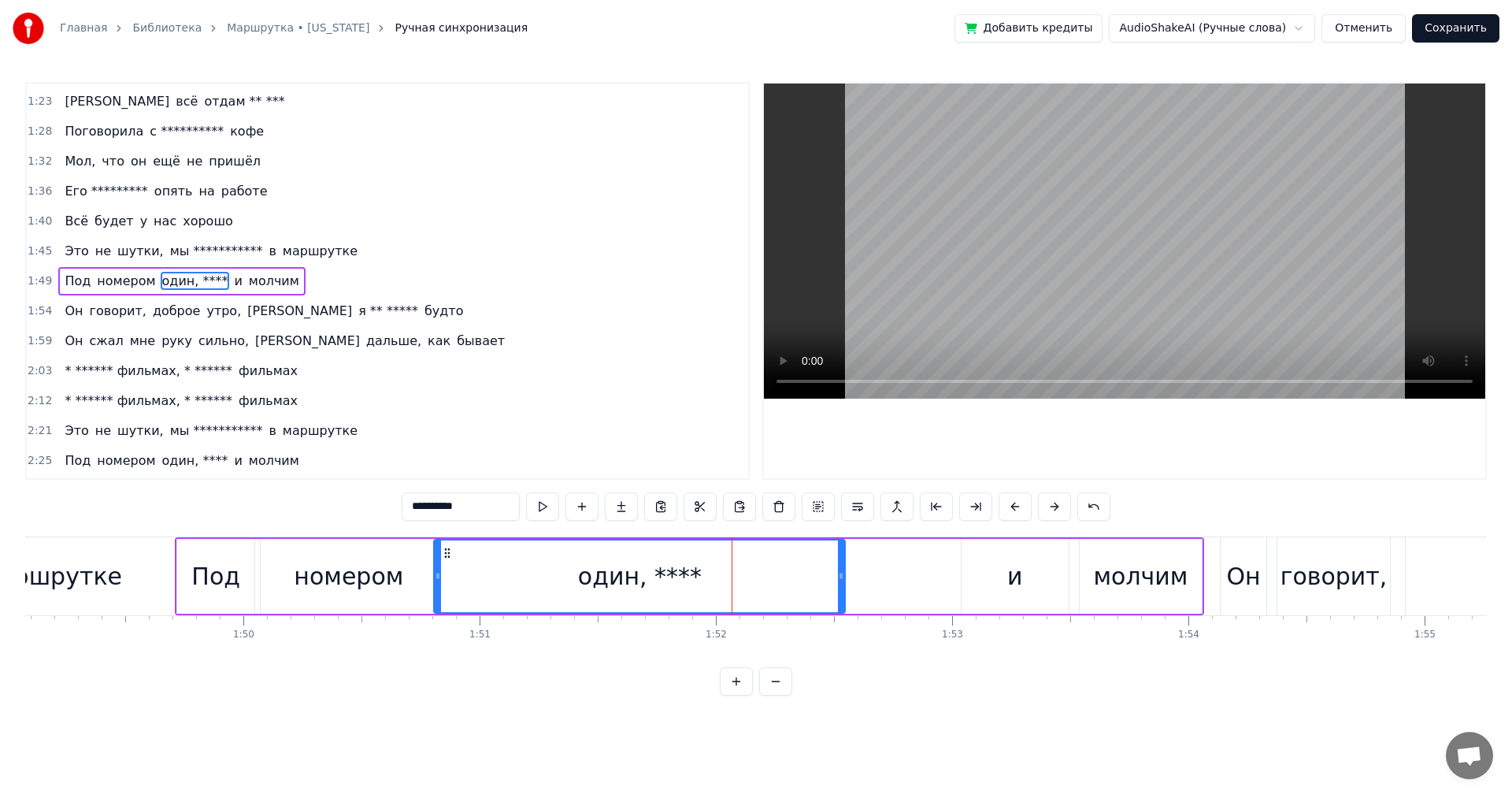
drag, startPoint x: 752, startPoint y: 579, endPoint x: 841, endPoint y: 579, distance: 89.0
click at [841, 579] on icon at bounding box center [841, 576] width 7 height 13
click at [903, 575] on div "Под номером один, **** и молчим" at bounding box center [690, 576] width 1030 height 78
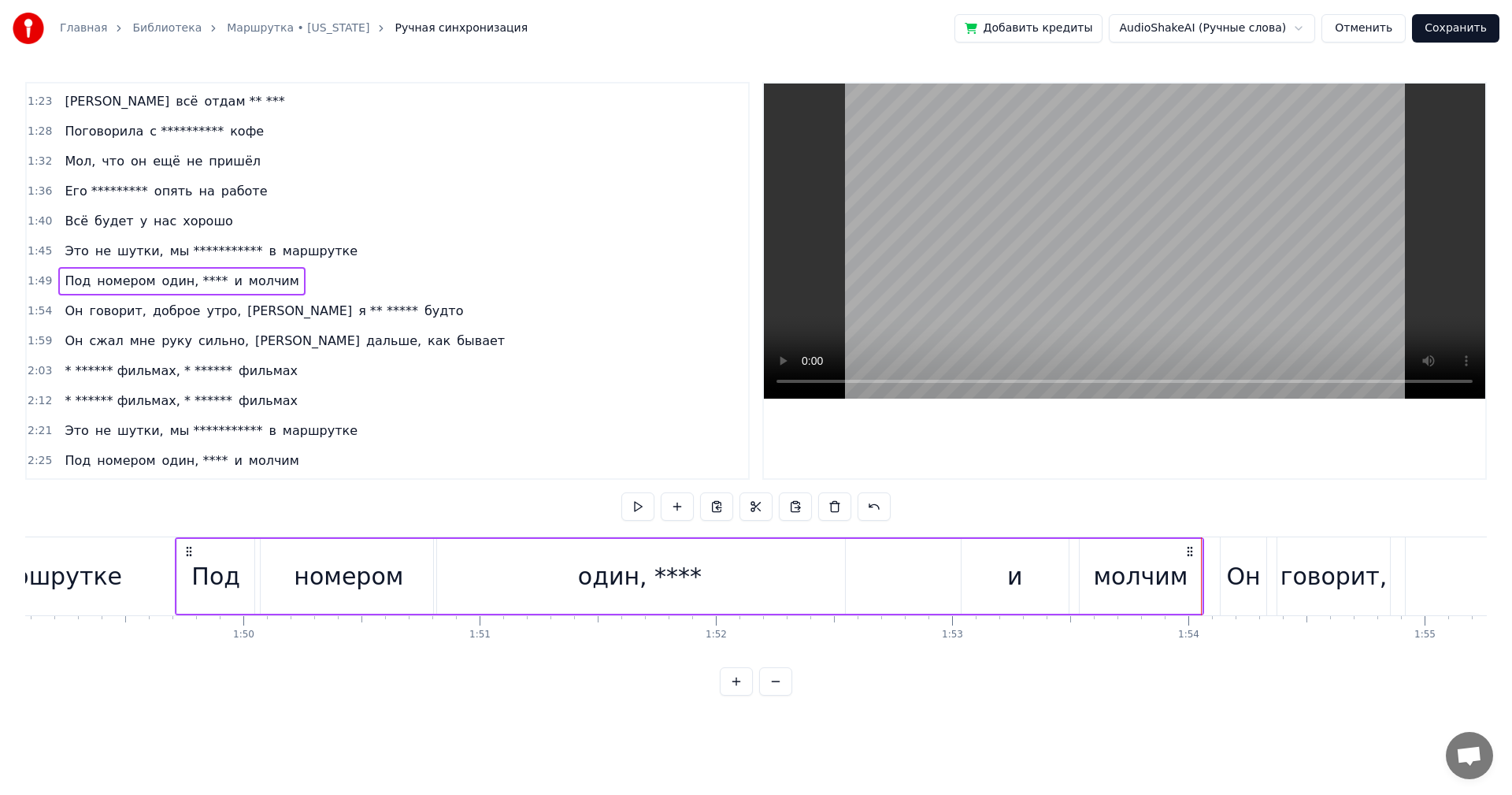
click at [1130, 575] on div "молчим" at bounding box center [1140, 576] width 94 height 36
drag, startPoint x: 1198, startPoint y: 575, endPoint x: 1149, endPoint y: 583, distance: 49.6
click at [1149, 583] on div at bounding box center [1149, 576] width 7 height 71
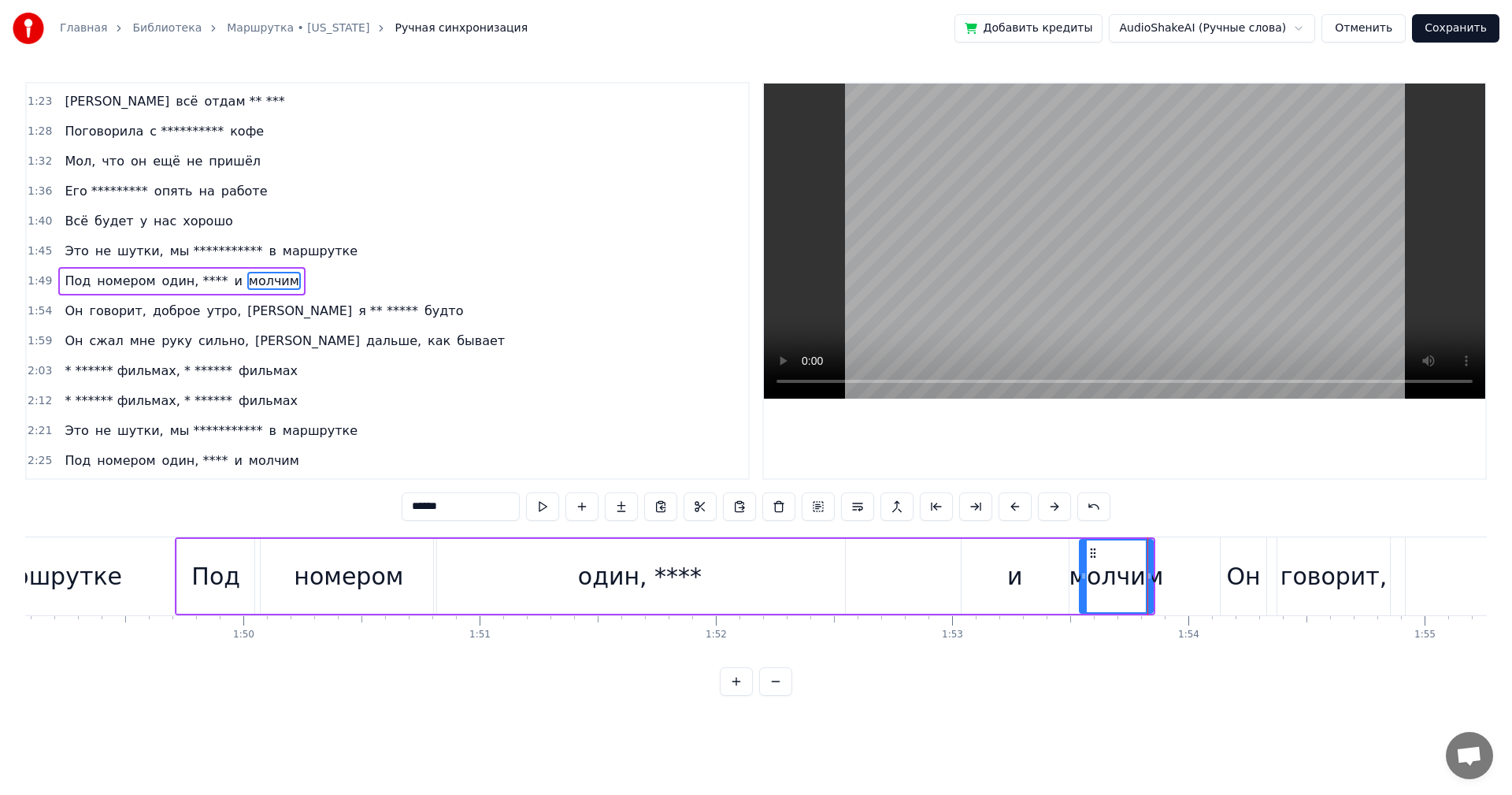
click at [994, 583] on div "и" at bounding box center [1015, 577] width 108 height 75
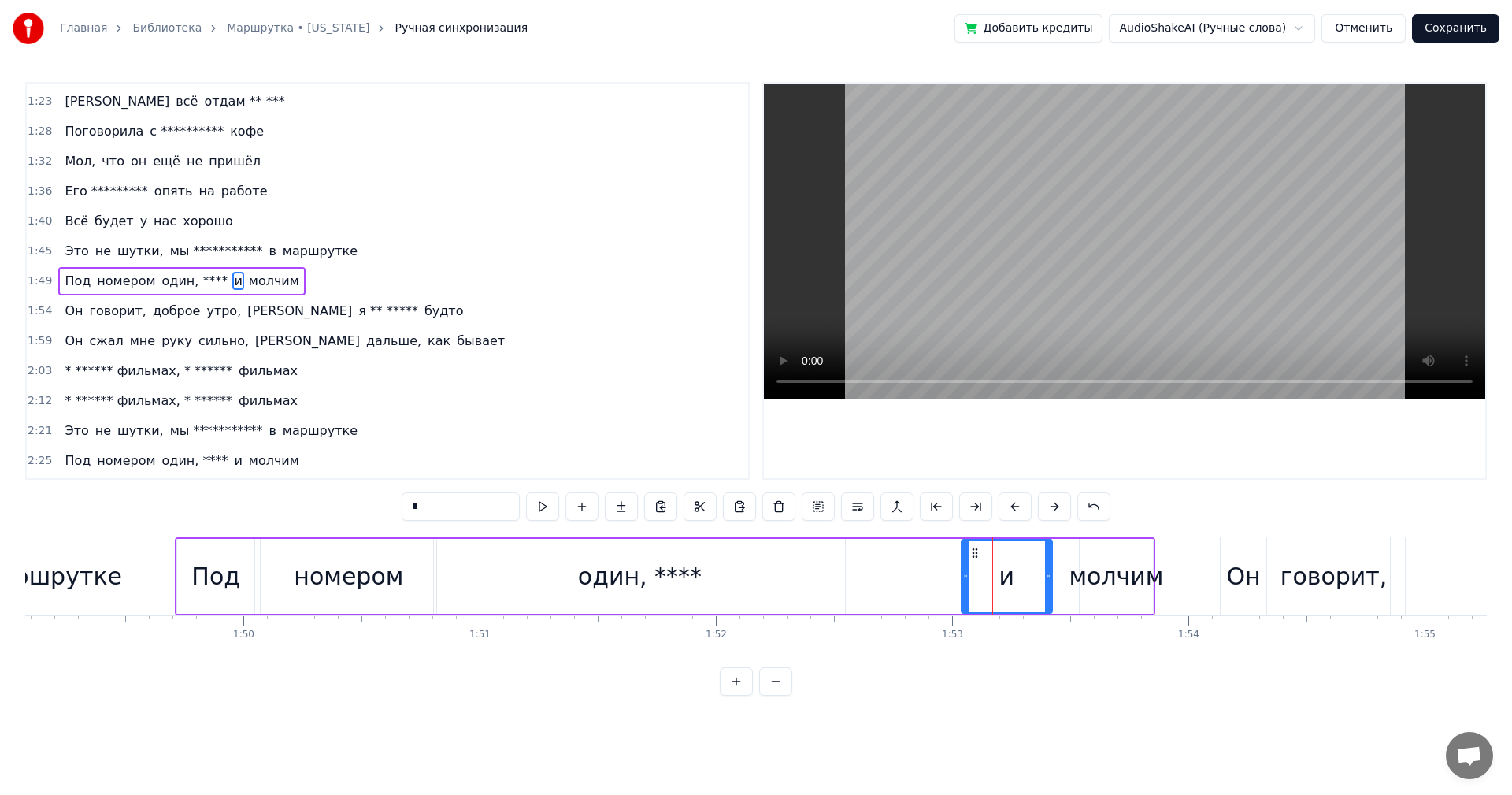
drag, startPoint x: 1064, startPoint y: 571, endPoint x: 1047, endPoint y: 577, distance: 18.0
click at [1047, 577] on icon at bounding box center [1048, 576] width 7 height 13
click at [1085, 573] on div "молчим" at bounding box center [1116, 576] width 94 height 36
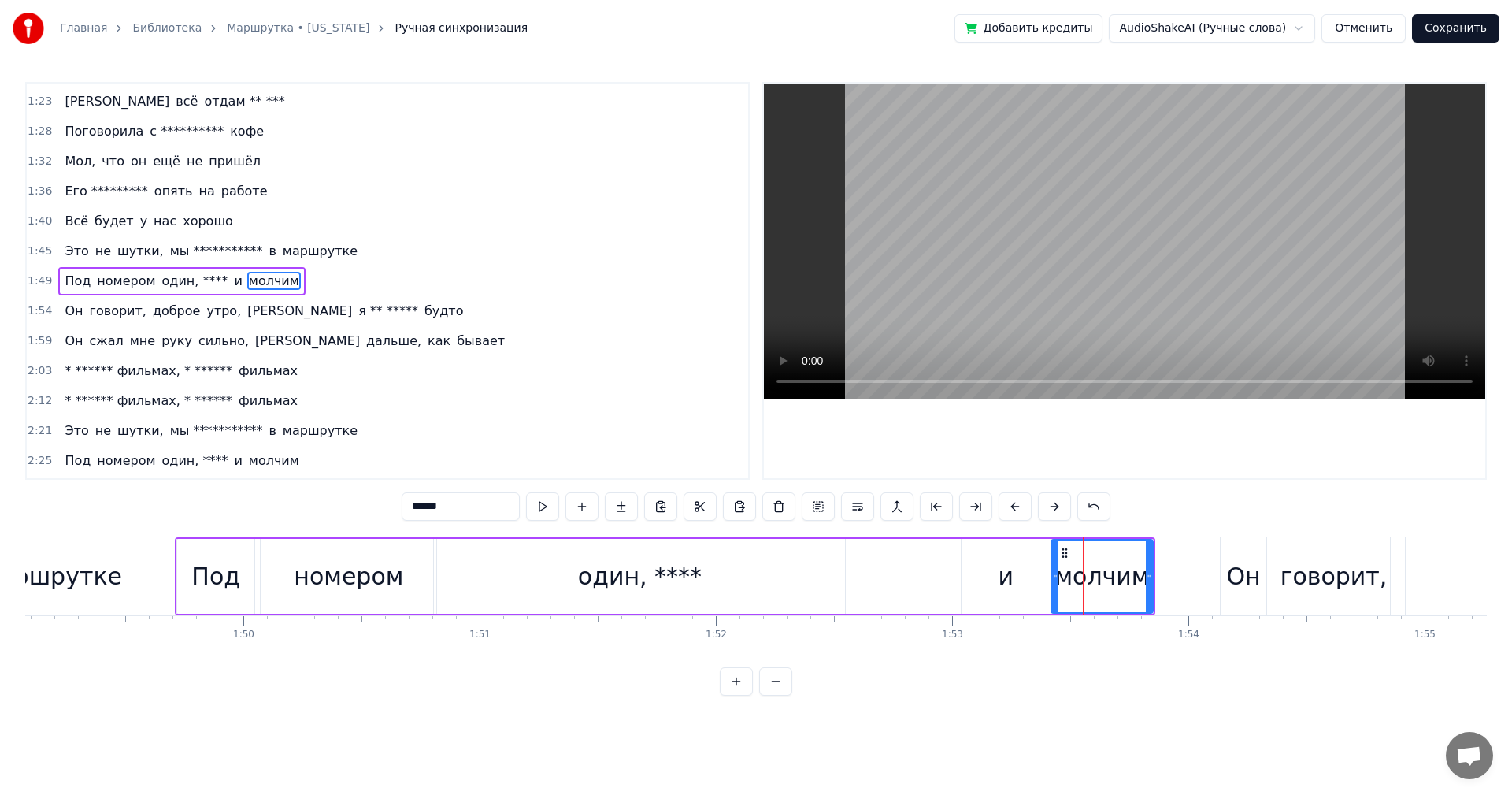
drag, startPoint x: 1081, startPoint y: 576, endPoint x: 1052, endPoint y: 588, distance: 31.4
click at [1052, 588] on div at bounding box center [1055, 576] width 7 height 71
click at [1225, 585] on div "Он" at bounding box center [1243, 576] width 45 height 78
type input "**"
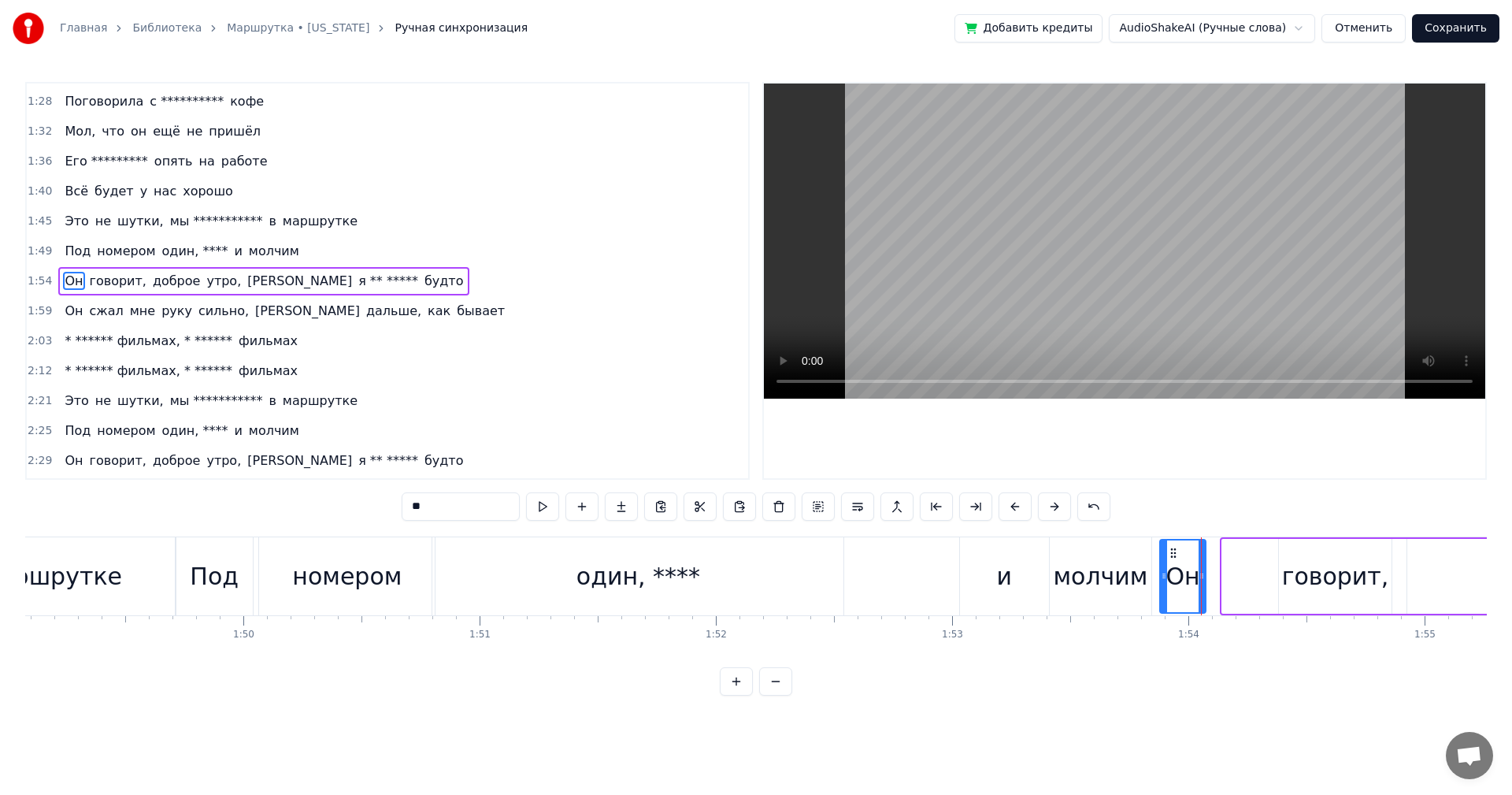
drag, startPoint x: 1234, startPoint y: 553, endPoint x: 1171, endPoint y: 566, distance: 64.3
click at [1171, 566] on div "Он" at bounding box center [1183, 576] width 44 height 71
drag, startPoint x: 1177, startPoint y: 551, endPoint x: 1151, endPoint y: 559, distance: 27.2
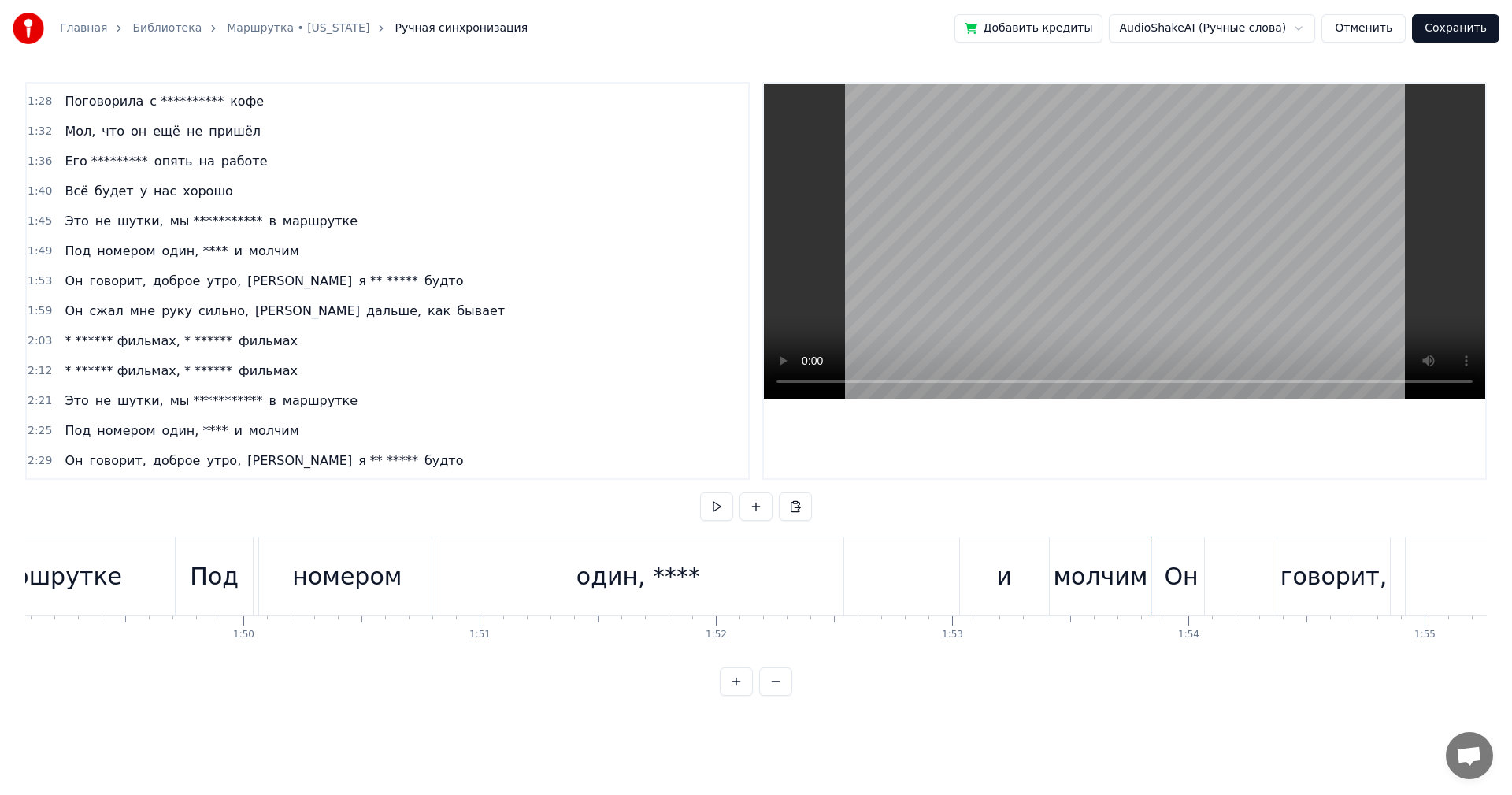
click at [990, 575] on div "и" at bounding box center [1005, 576] width 90 height 78
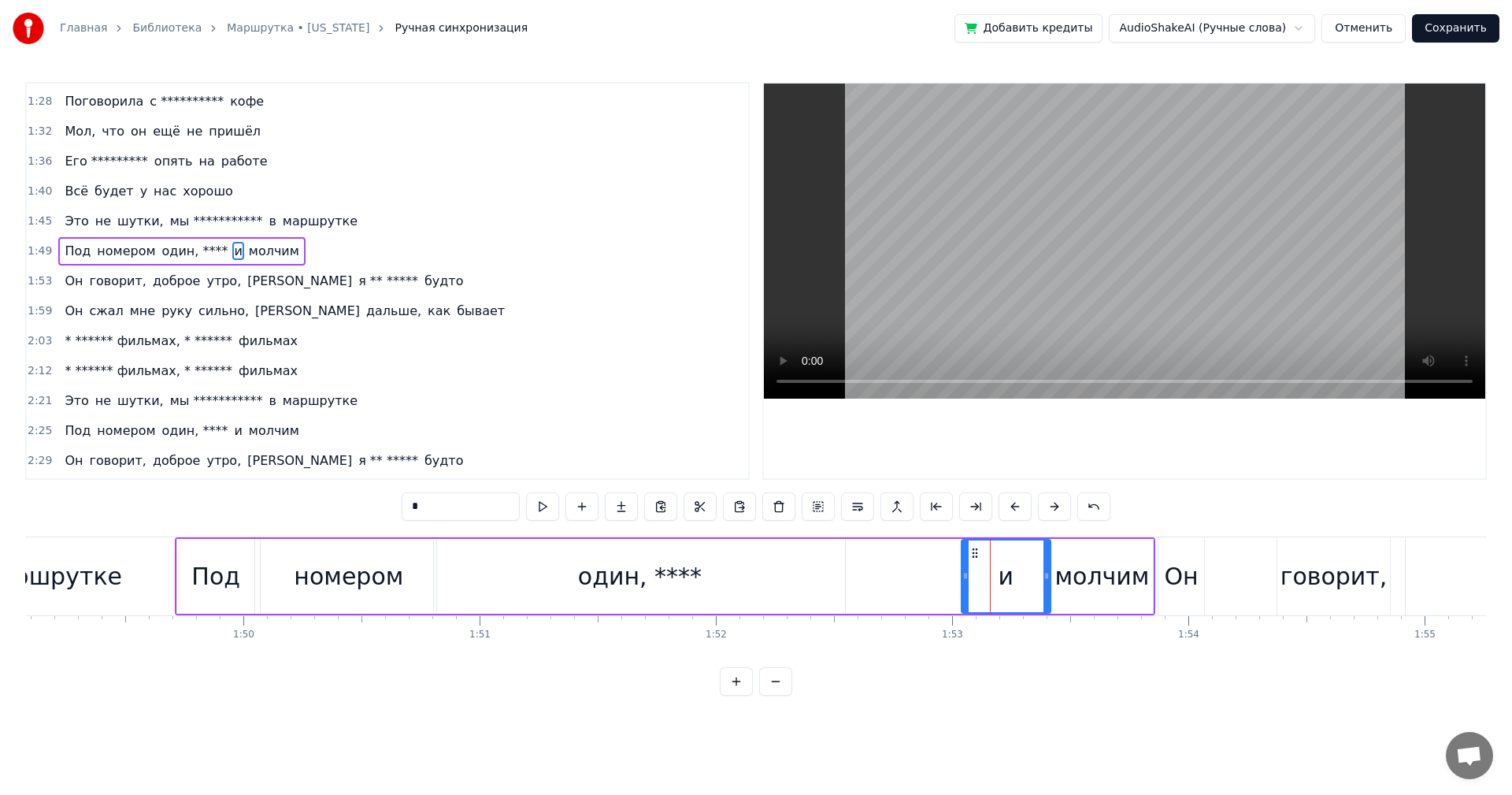
scroll to position [475, 0]
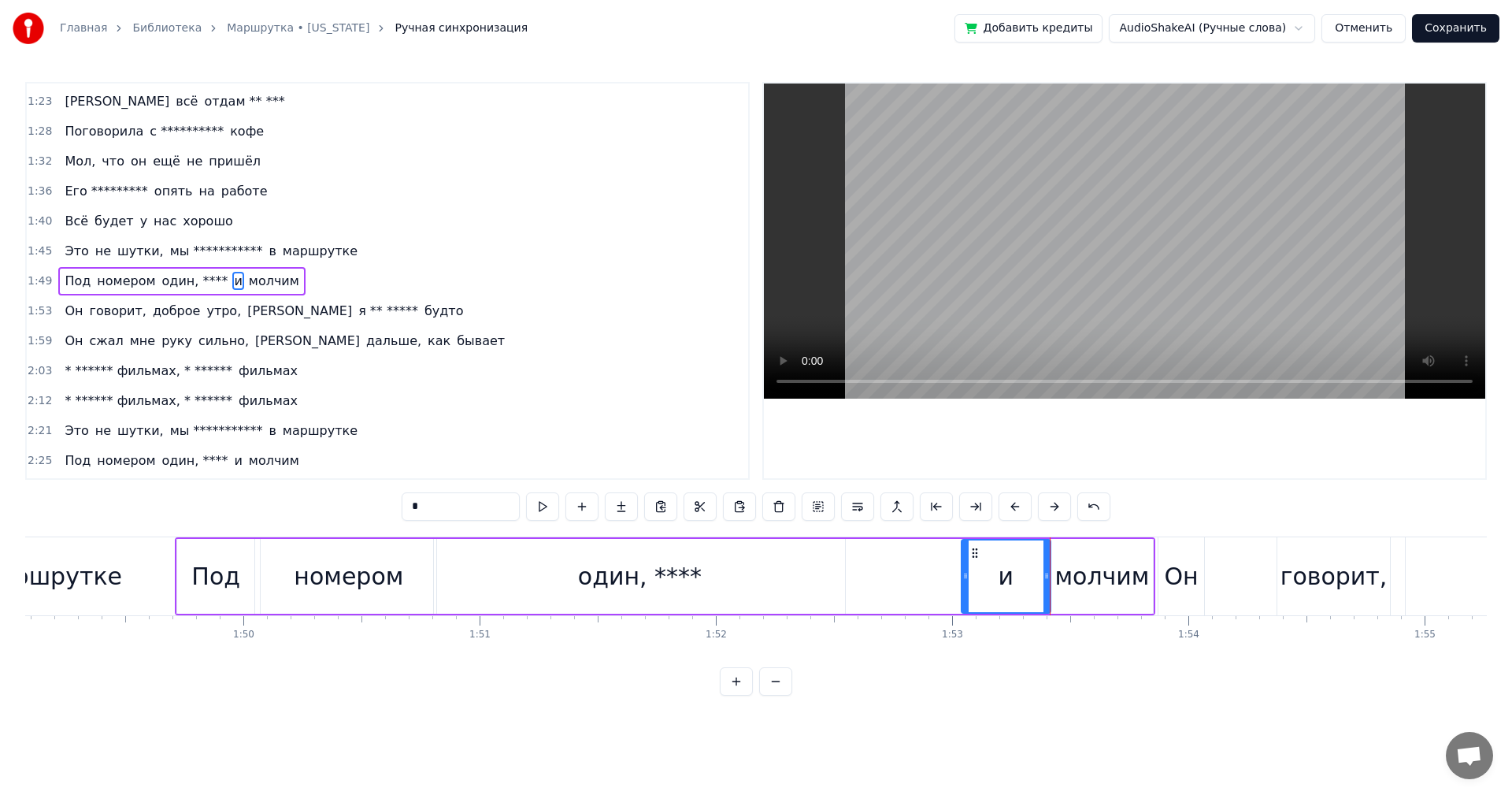
drag, startPoint x: 904, startPoint y: 575, endPoint x: 912, endPoint y: 573, distance: 8.2
click at [905, 575] on div "Под номером один, **** и молчим" at bounding box center [665, 576] width 981 height 78
click at [1018, 568] on div "и" at bounding box center [1006, 577] width 90 height 75
drag, startPoint x: 973, startPoint y: 554, endPoint x: 911, endPoint y: 553, distance: 62.0
click at [911, 553] on icon at bounding box center [913, 552] width 13 height 13
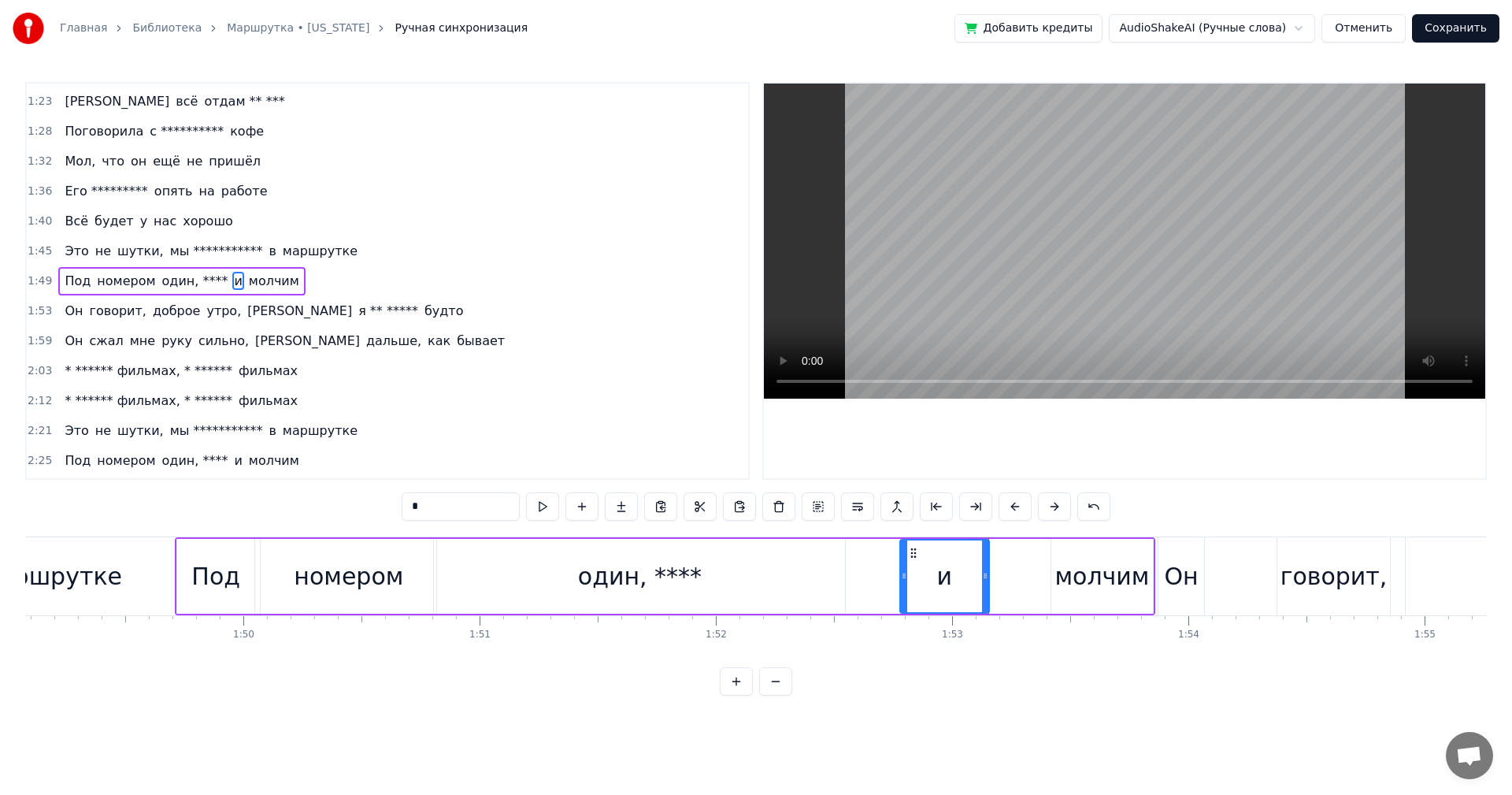
drag, startPoint x: 913, startPoint y: 552, endPoint x: 898, endPoint y: 553, distance: 15.0
click at [898, 553] on div "Под номером один, **** и молчим" at bounding box center [665, 576] width 981 height 78
click at [910, 553] on div "и" at bounding box center [944, 577] width 90 height 75
click at [901, 552] on div "и" at bounding box center [945, 576] width 89 height 71
click at [909, 553] on icon at bounding box center [913, 552] width 13 height 13
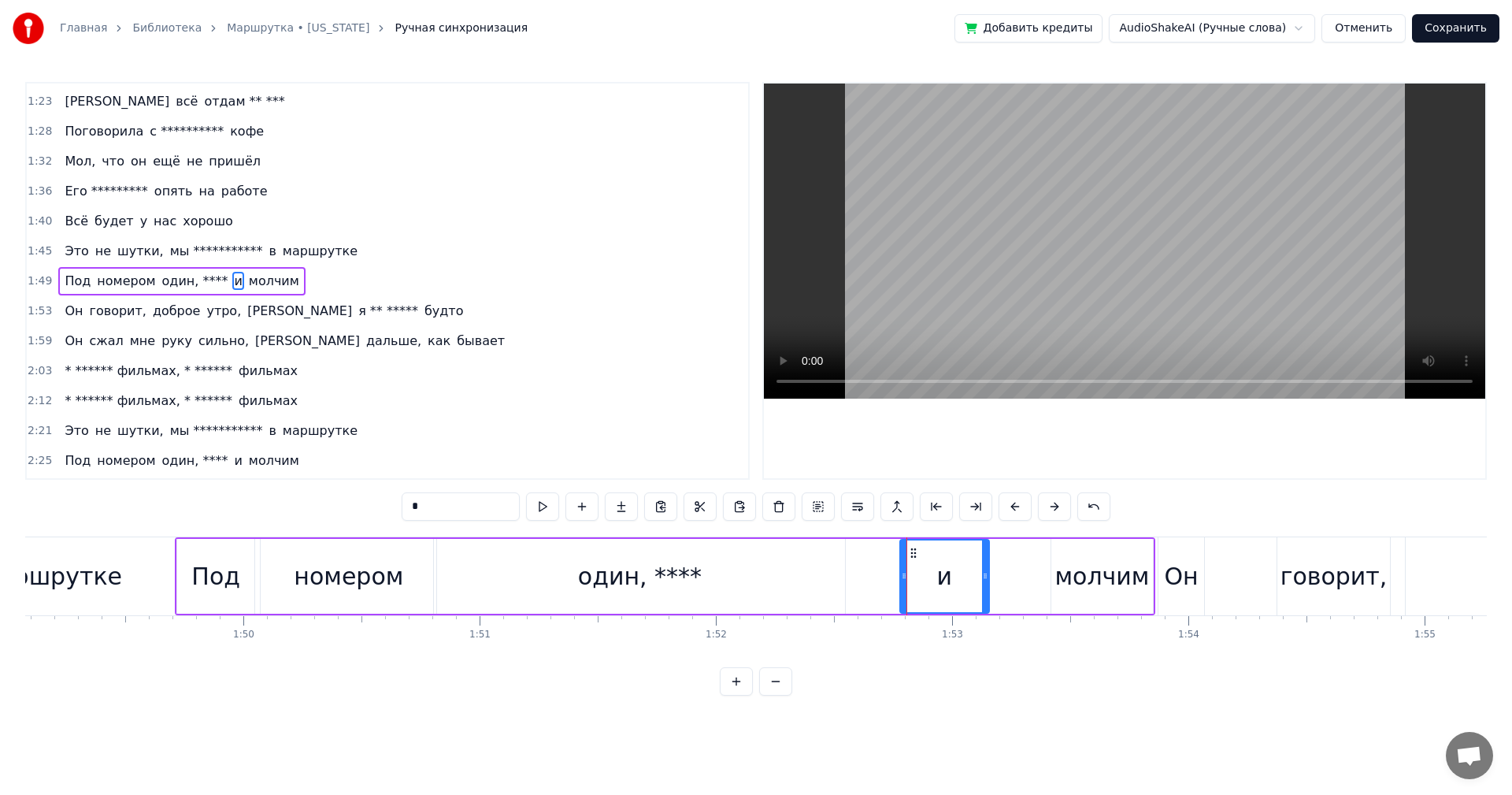
click at [905, 553] on div "и" at bounding box center [945, 576] width 89 height 71
drag, startPoint x: 905, startPoint y: 567, endPoint x: 892, endPoint y: 571, distance: 13.6
click at [892, 571] on div at bounding box center [891, 576] width 7 height 71
click at [983, 577] on div "и" at bounding box center [938, 576] width 101 height 71
drag, startPoint x: 983, startPoint y: 577, endPoint x: 960, endPoint y: 577, distance: 23.0
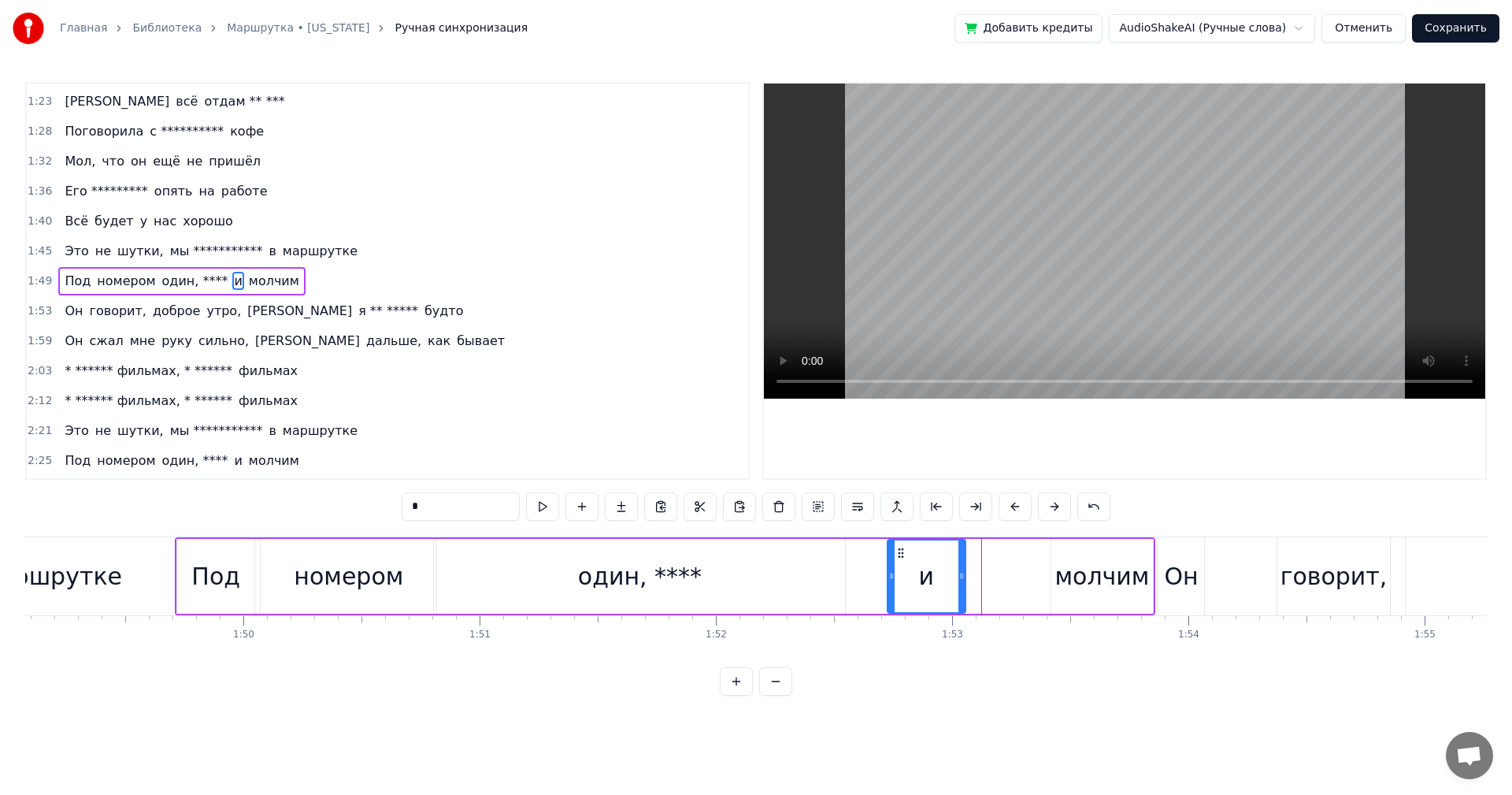
click at [960, 577] on icon at bounding box center [961, 576] width 7 height 13
click at [1042, 572] on div "Под номером один, **** и молчим" at bounding box center [665, 576] width 981 height 78
drag, startPoint x: 1139, startPoint y: 551, endPoint x: 1126, endPoint y: 556, distance: 13.9
click at [1100, 557] on div "Под номером один, **** и молчим" at bounding box center [665, 576] width 981 height 78
drag, startPoint x: 1142, startPoint y: 553, endPoint x: 1116, endPoint y: 555, distance: 26.1
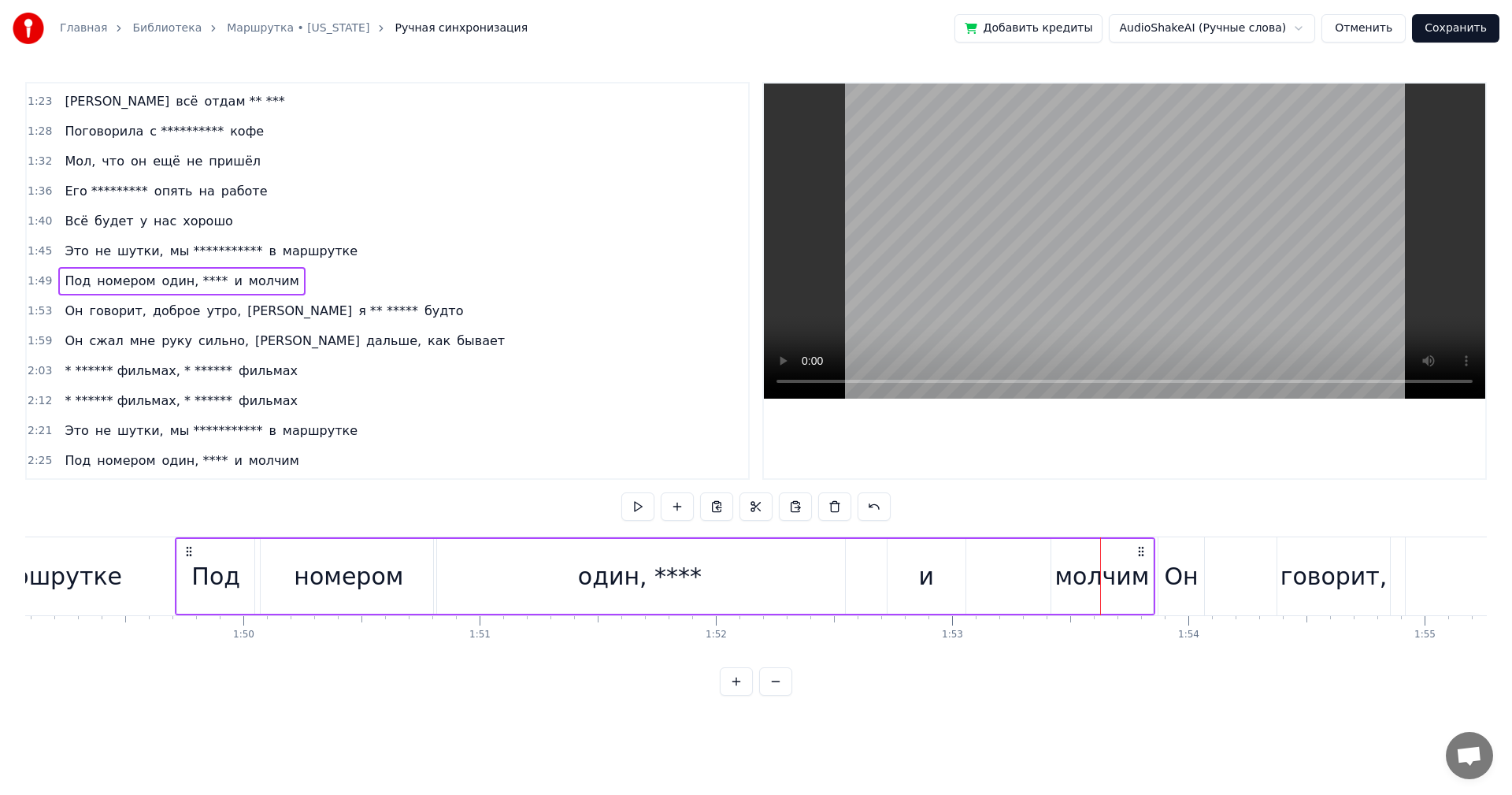
click at [1116, 555] on div "Под номером один, **** и молчим" at bounding box center [665, 576] width 981 height 78
click at [1107, 557] on div "молчим" at bounding box center [1103, 577] width 102 height 75
drag, startPoint x: 1064, startPoint y: 549, endPoint x: 1039, endPoint y: 551, distance: 25.1
click at [1039, 551] on div "Под номером один, **** и молчим" at bounding box center [665, 576] width 981 height 78
click at [1064, 563] on div "молчим" at bounding box center [1102, 576] width 94 height 36
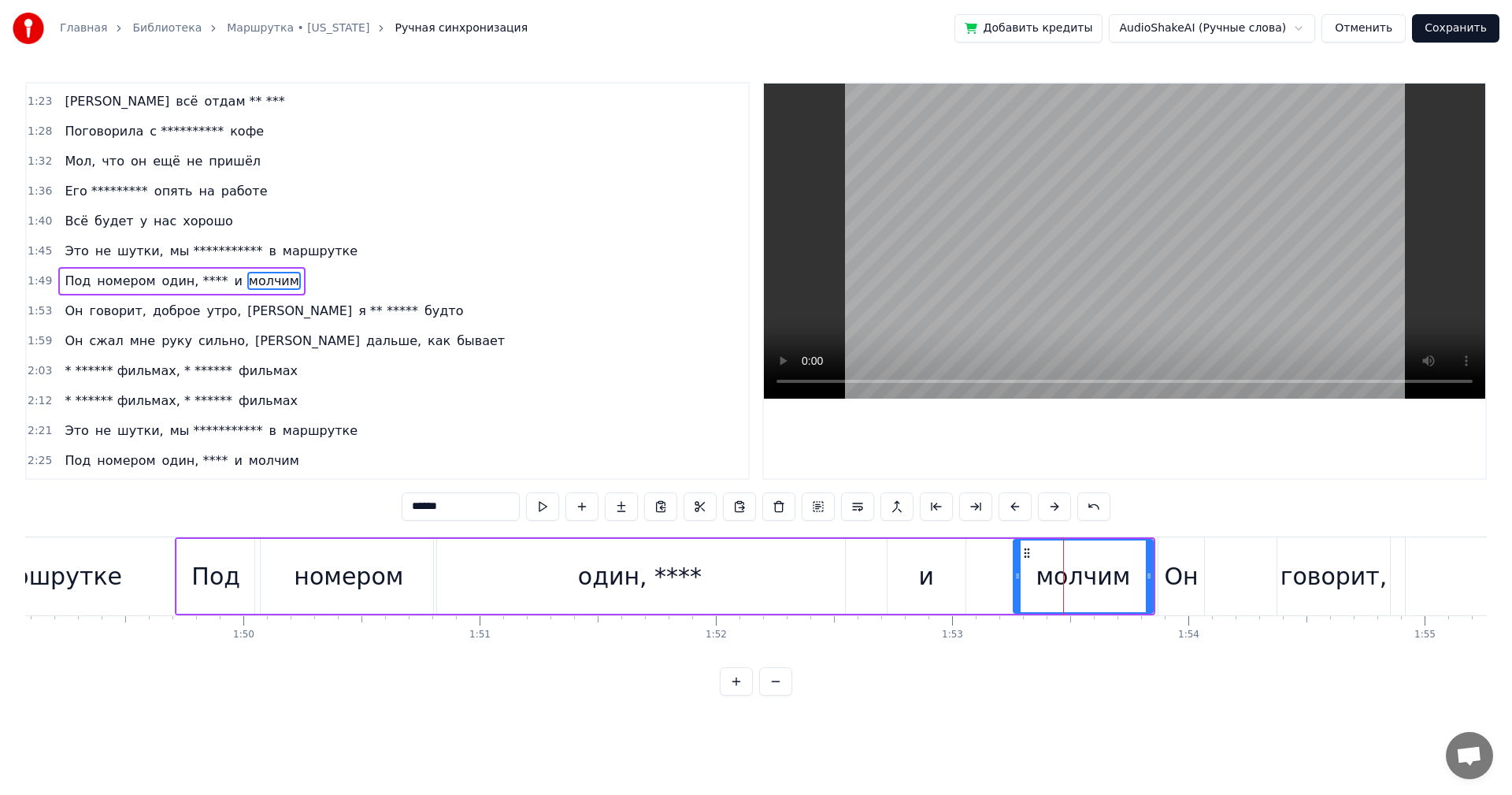
drag, startPoint x: 1056, startPoint y: 565, endPoint x: 1018, endPoint y: 571, distance: 38.5
click at [1018, 571] on div at bounding box center [1017, 576] width 7 height 71
drag, startPoint x: 1148, startPoint y: 575, endPoint x: 1115, endPoint y: 579, distance: 33.2
click at [1115, 579] on icon at bounding box center [1115, 576] width 7 height 13
click at [1174, 569] on div "Он" at bounding box center [1181, 576] width 34 height 36
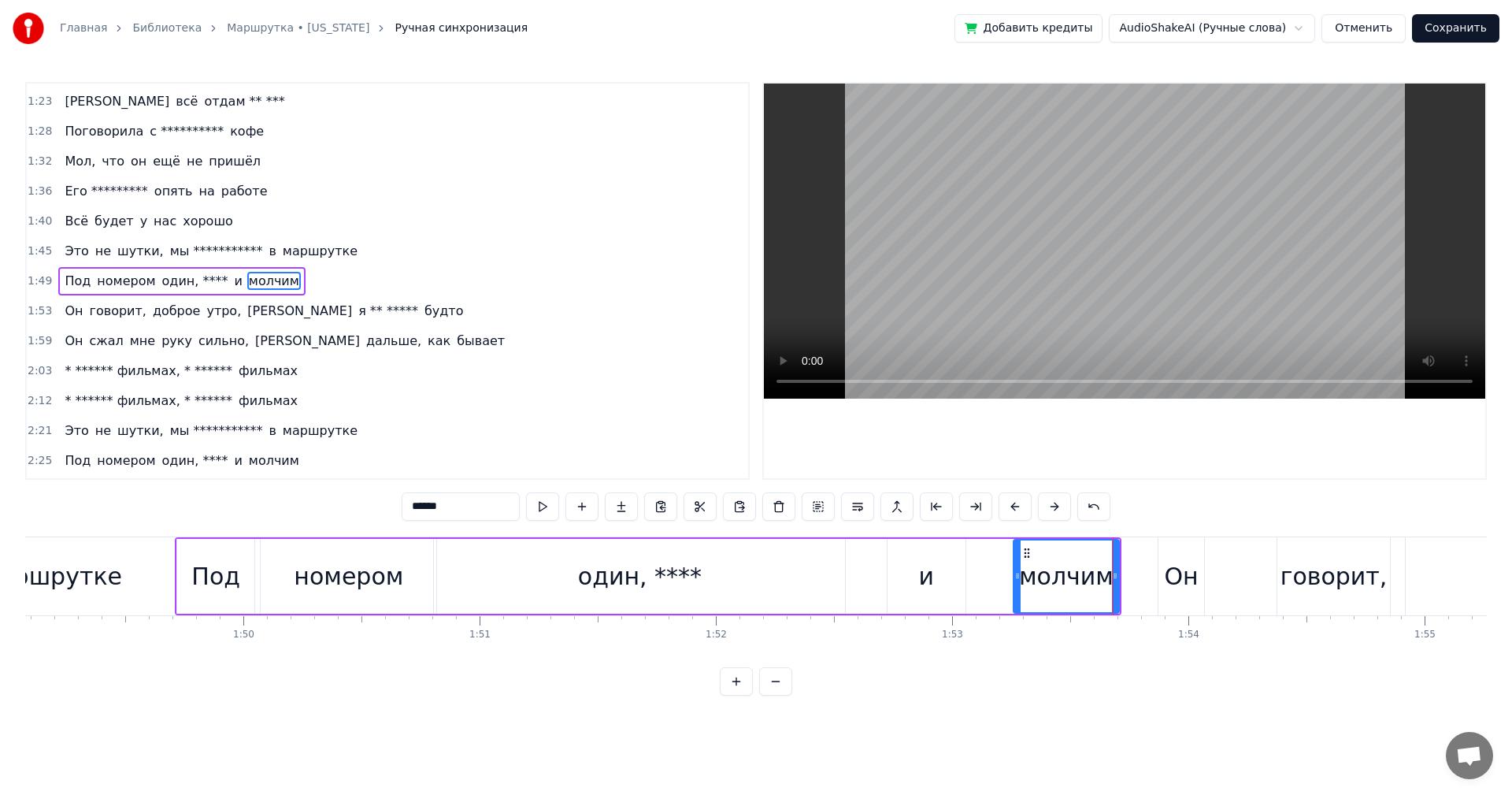
type input "**"
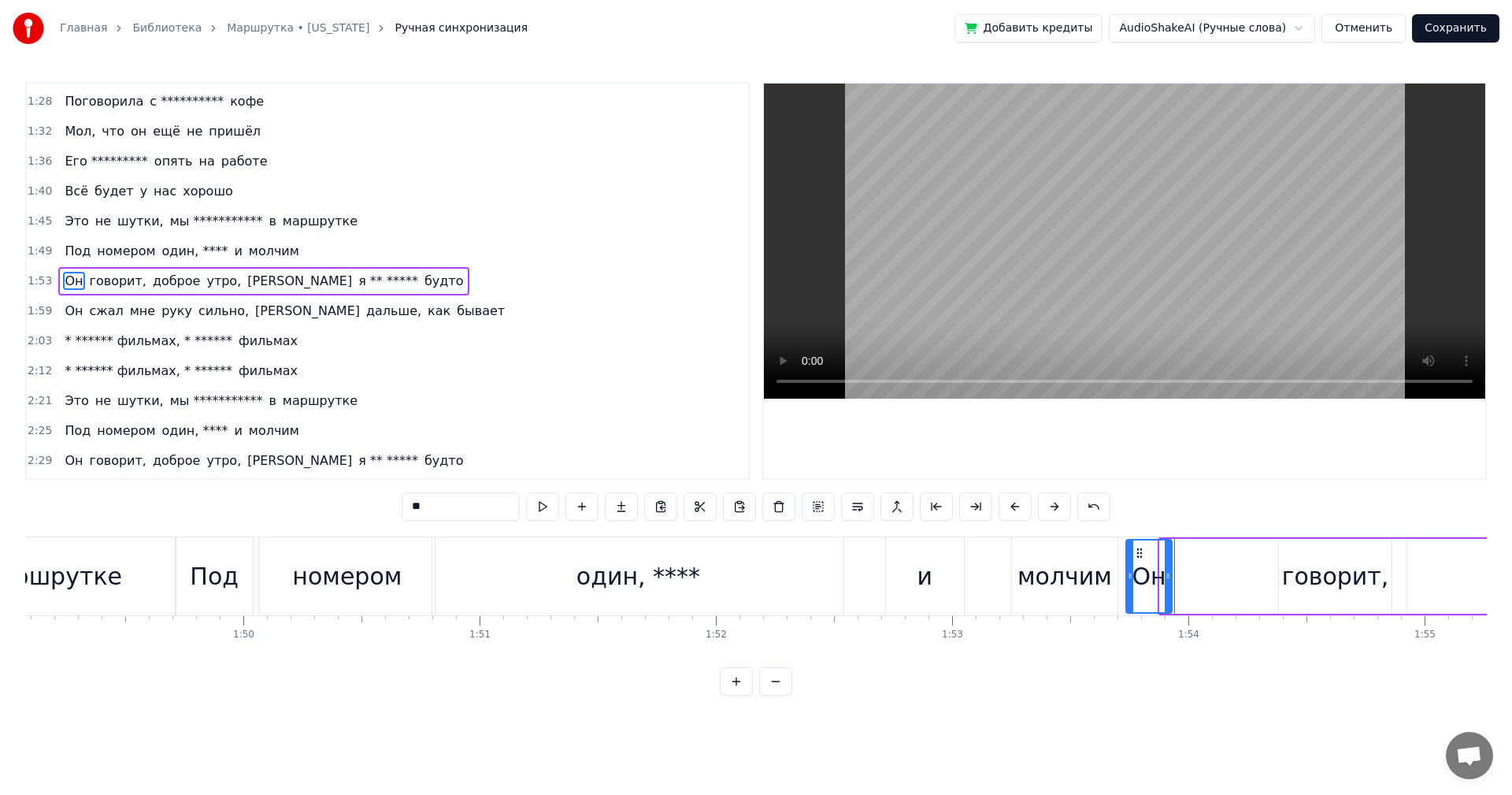
drag, startPoint x: 1173, startPoint y: 553, endPoint x: 1140, endPoint y: 561, distance: 34.0
click at [1140, 561] on div "Он" at bounding box center [1149, 576] width 44 height 71
click at [1294, 562] on div "говорит," at bounding box center [1335, 576] width 107 height 36
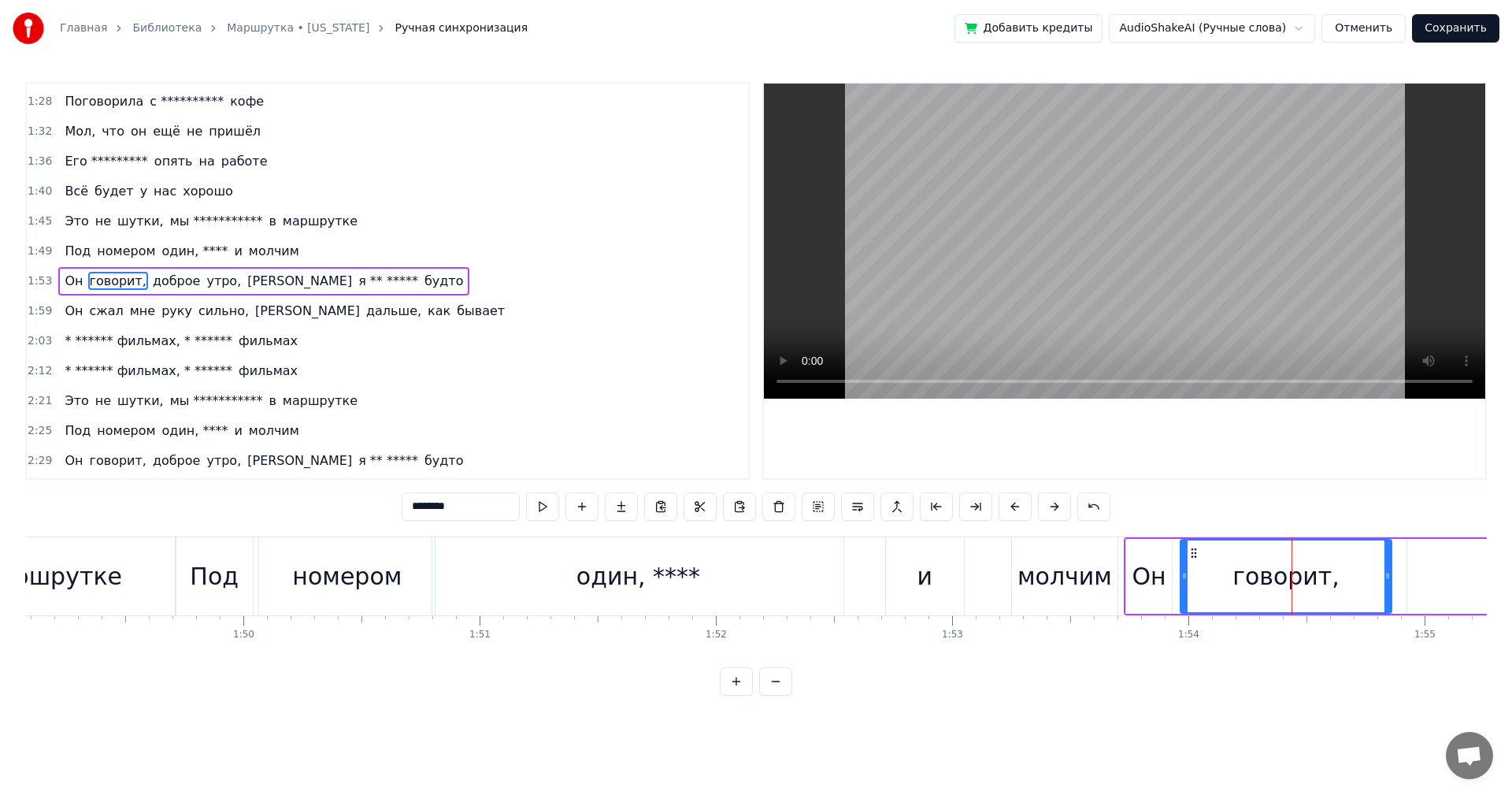
drag, startPoint x: 1283, startPoint y: 571, endPoint x: 1182, endPoint y: 582, distance: 101.6
click at [1182, 582] on div at bounding box center [1185, 576] width 7 height 71
click at [1082, 533] on div "**********" at bounding box center [756, 389] width 1462 height 614
click at [1082, 529] on div "**********" at bounding box center [756, 389] width 1462 height 614
click at [854, 574] on div "Под номером один, **** и молчим" at bounding box center [649, 576] width 947 height 78
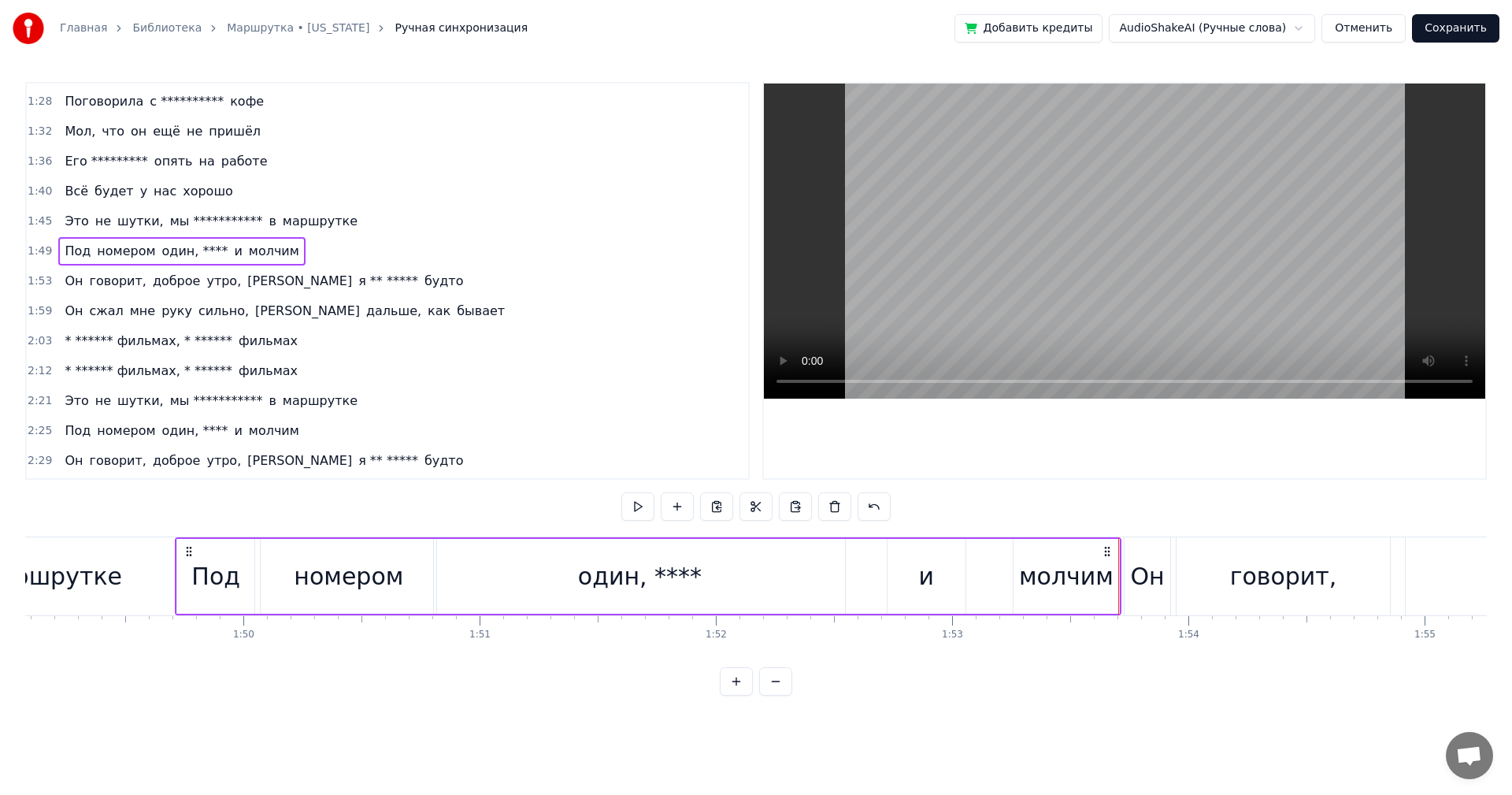
click at [1121, 589] on div "Под номером один, **** и молчим" at bounding box center [649, 576] width 947 height 78
click at [1121, 591] on div "Под номером один, **** и молчим" at bounding box center [649, 576] width 947 height 78
click at [1126, 591] on div "Он" at bounding box center [1147, 576] width 45 height 78
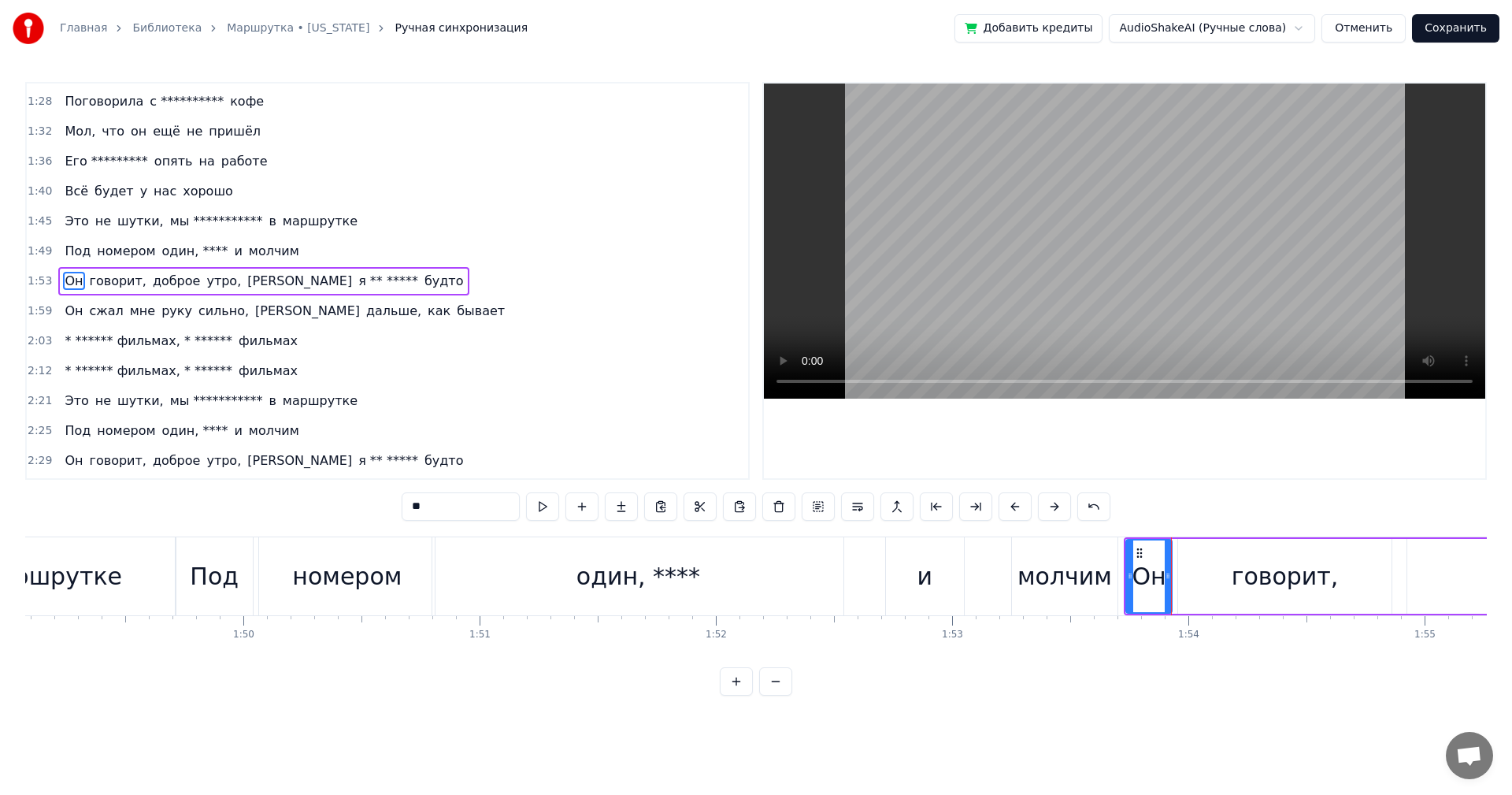
click at [1227, 581] on div "говорит," at bounding box center [1285, 577] width 214 height 75
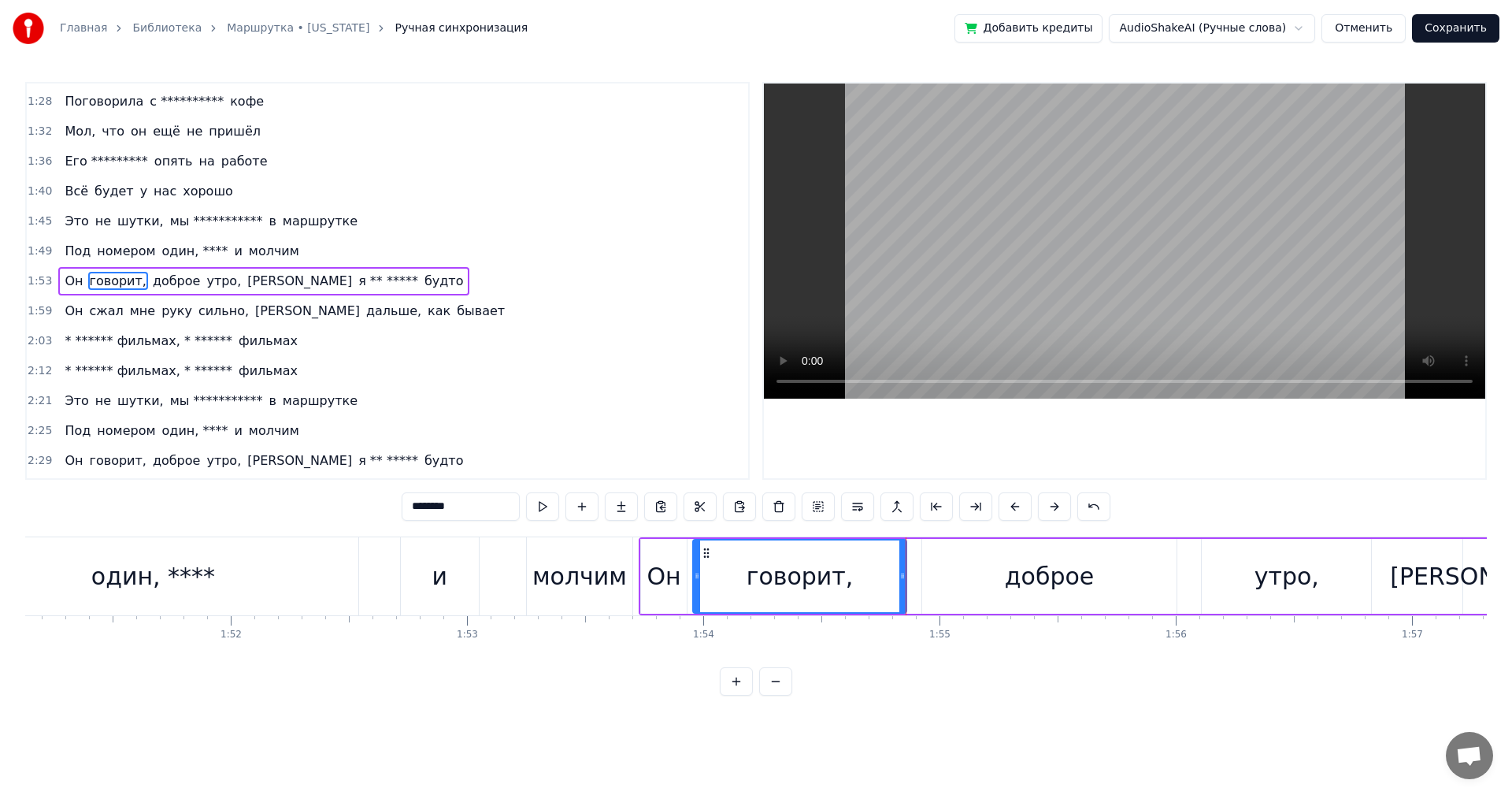
scroll to position [0, 26312]
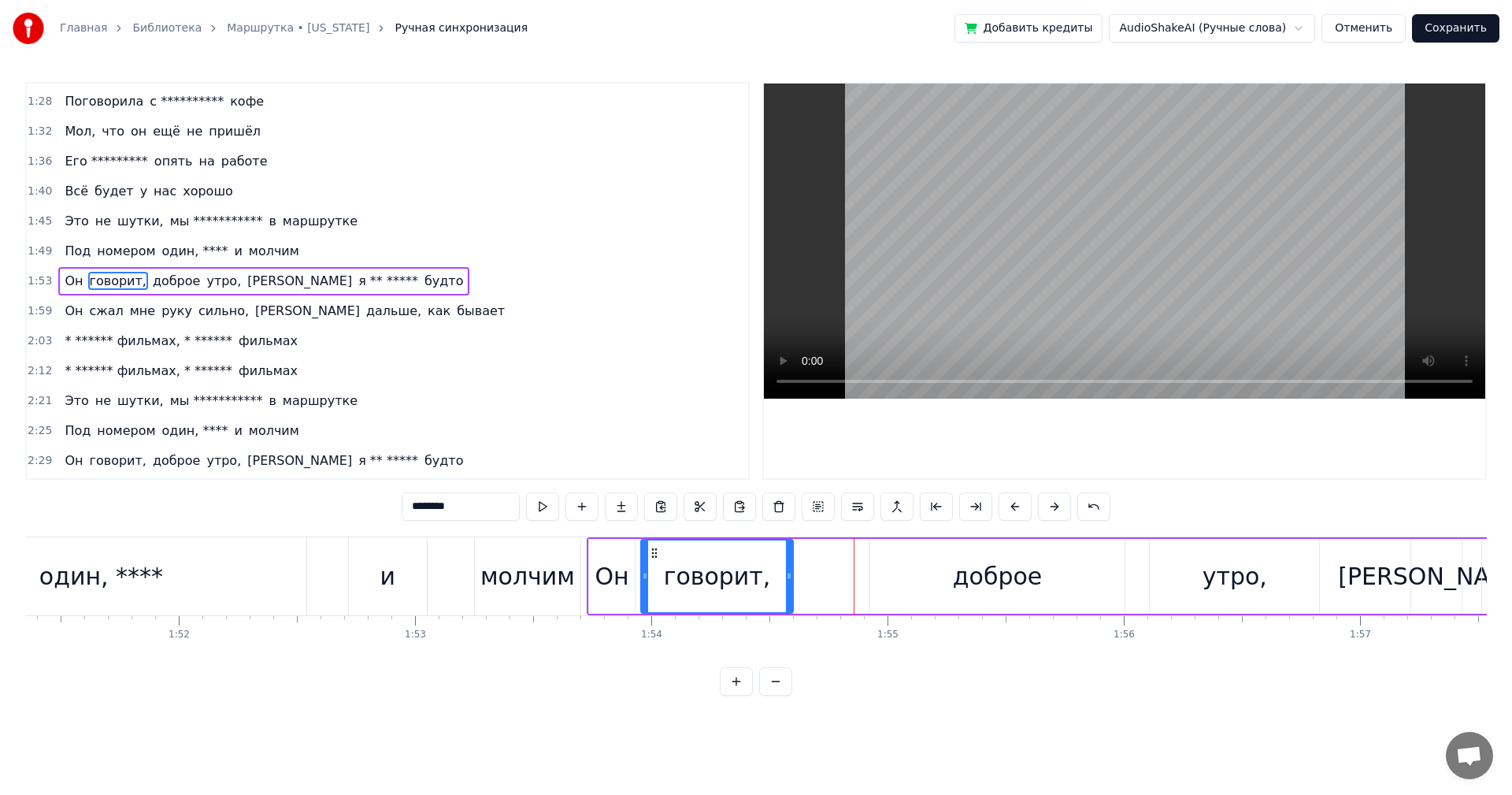
drag, startPoint x: 851, startPoint y: 592, endPoint x: 789, endPoint y: 593, distance: 62.0
click at [789, 593] on div at bounding box center [789, 576] width 7 height 71
drag, startPoint x: 942, startPoint y: 581, endPoint x: 918, endPoint y: 579, distance: 24.1
click at [942, 581] on div "доброе" at bounding box center [997, 577] width 254 height 75
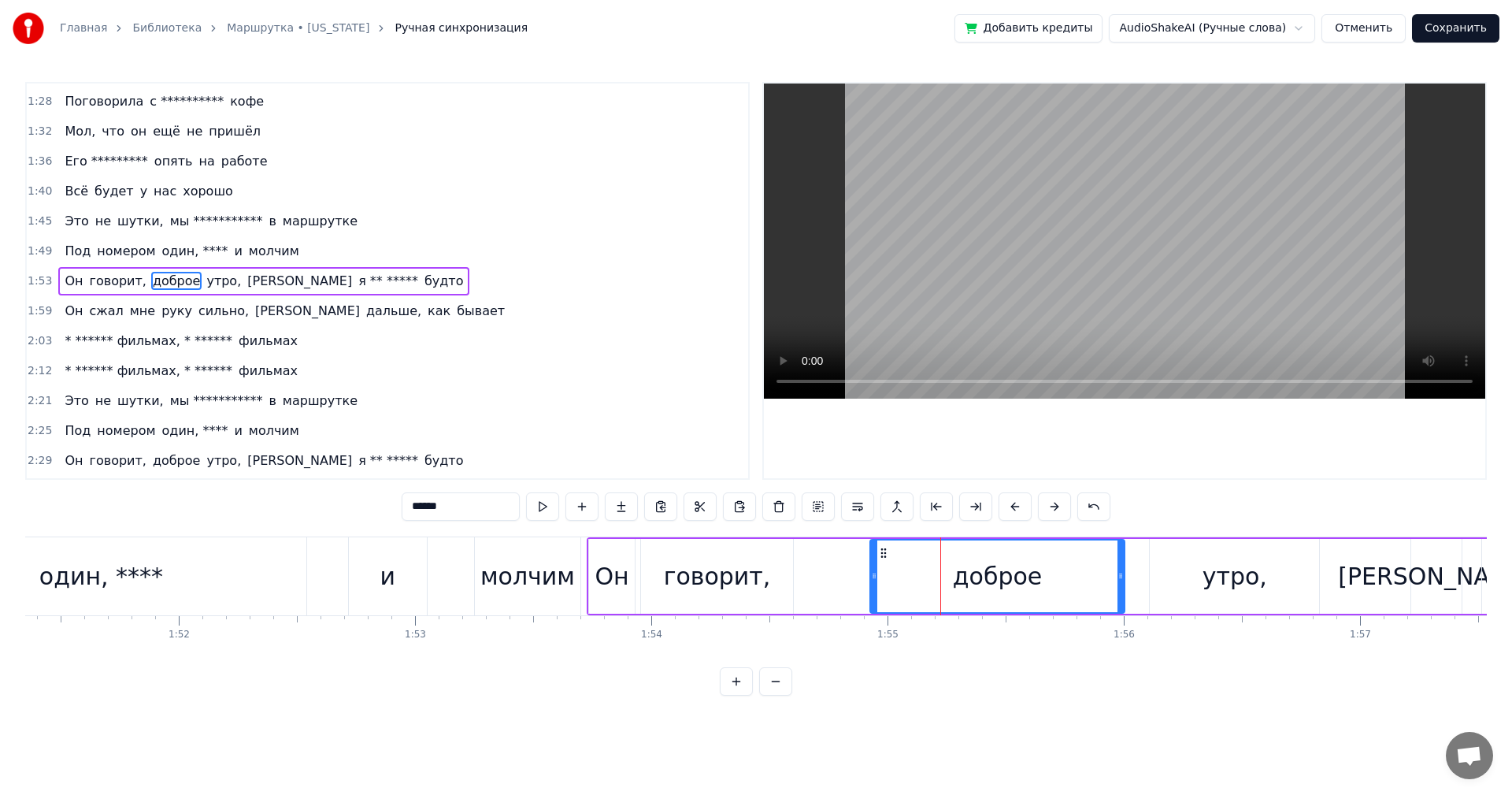
click at [777, 571] on div "говорит," at bounding box center [717, 577] width 152 height 75
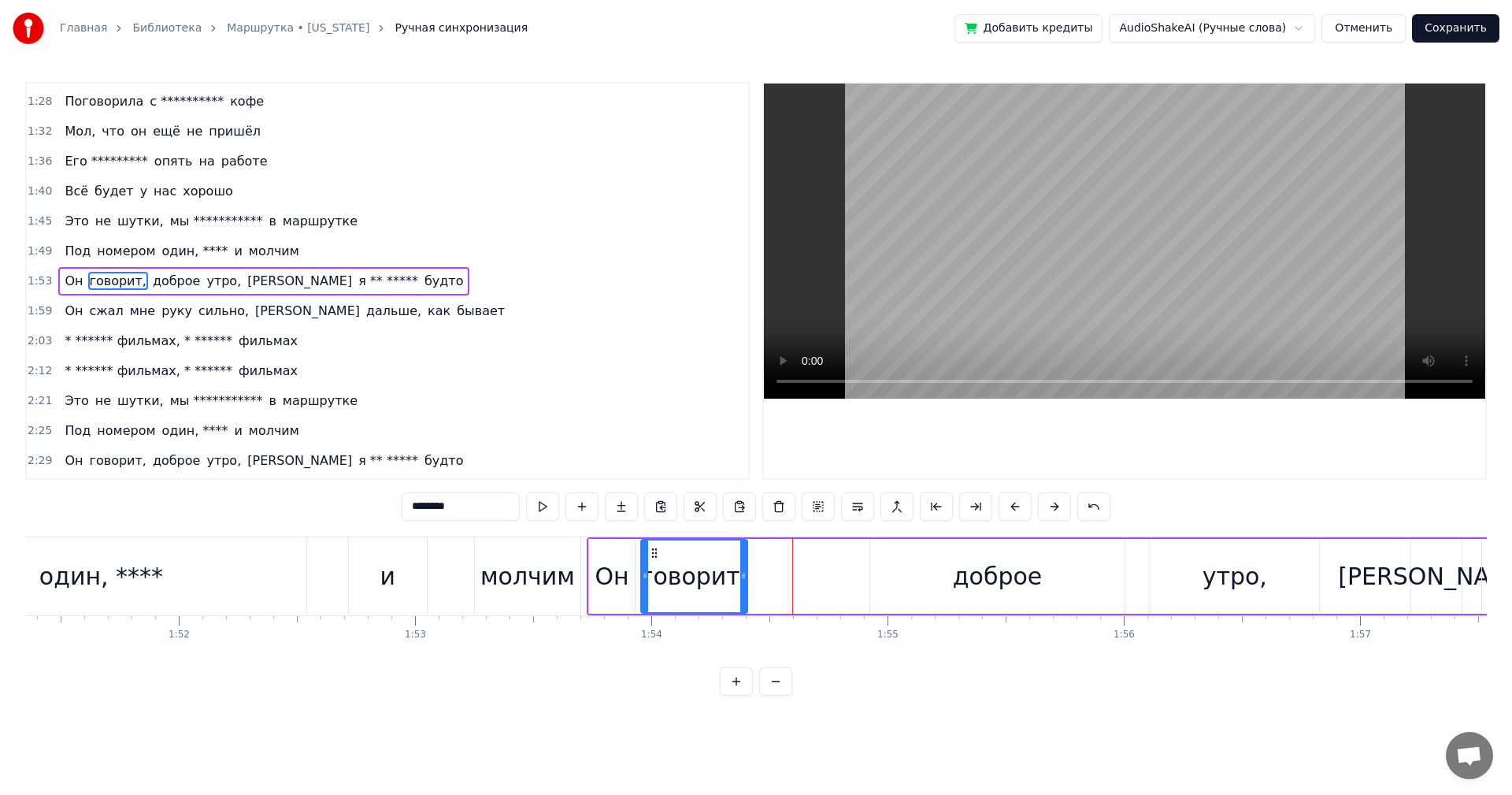
drag, startPoint x: 787, startPoint y: 571, endPoint x: 739, endPoint y: 571, distance: 48.0
click at [740, 571] on icon at bounding box center [743, 576] width 7 height 13
click at [900, 580] on div "доброе" at bounding box center [997, 577] width 254 height 75
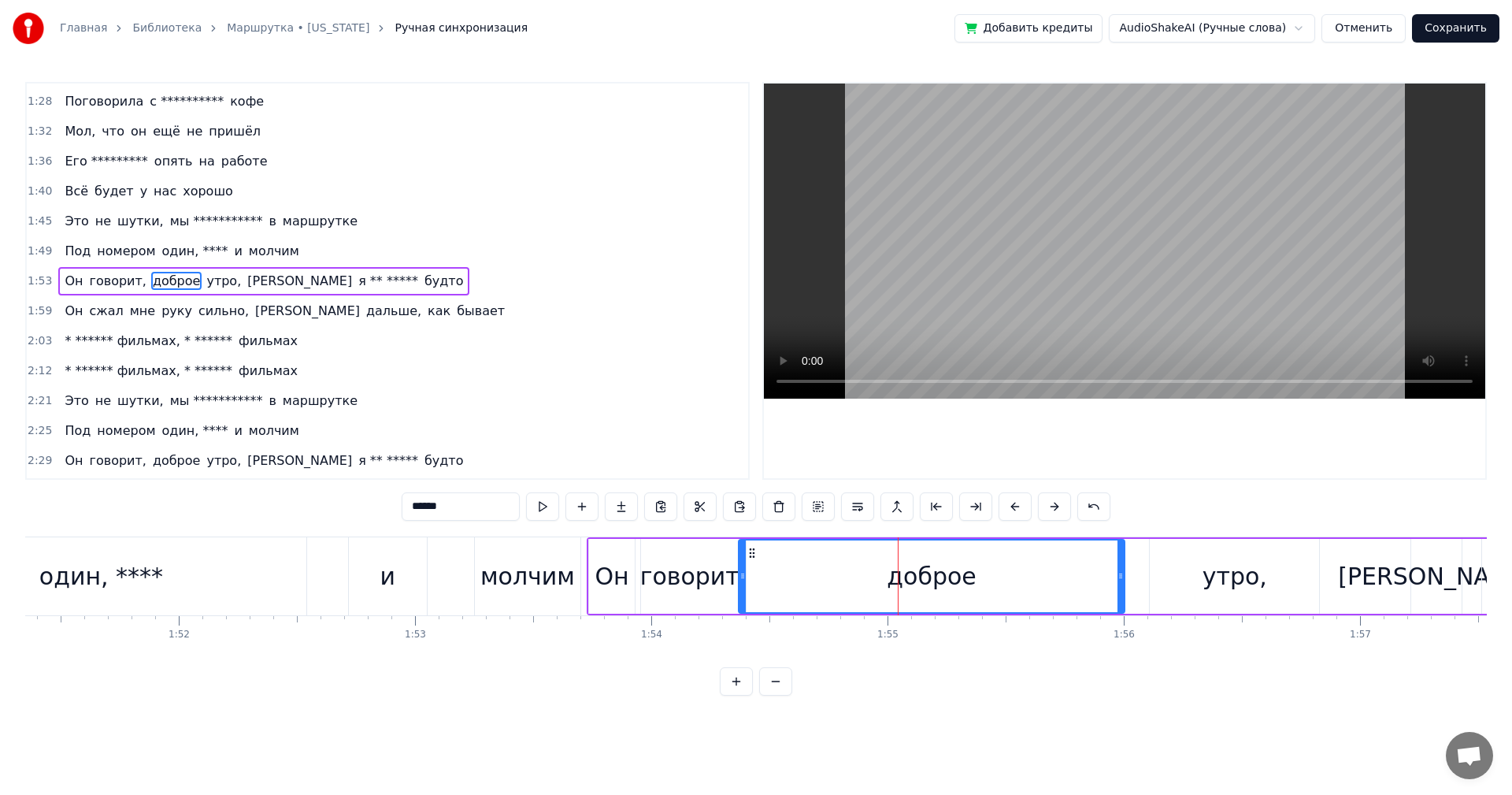
drag, startPoint x: 873, startPoint y: 575, endPoint x: 747, endPoint y: 571, distance: 126.1
click at [742, 576] on icon at bounding box center [742, 576] width 7 height 13
click at [757, 570] on div "доброе" at bounding box center [932, 576] width 384 height 71
drag, startPoint x: 1121, startPoint y: 571, endPoint x: 1016, endPoint y: 577, distance: 105.2
click at [1016, 577] on icon at bounding box center [1015, 576] width 7 height 13
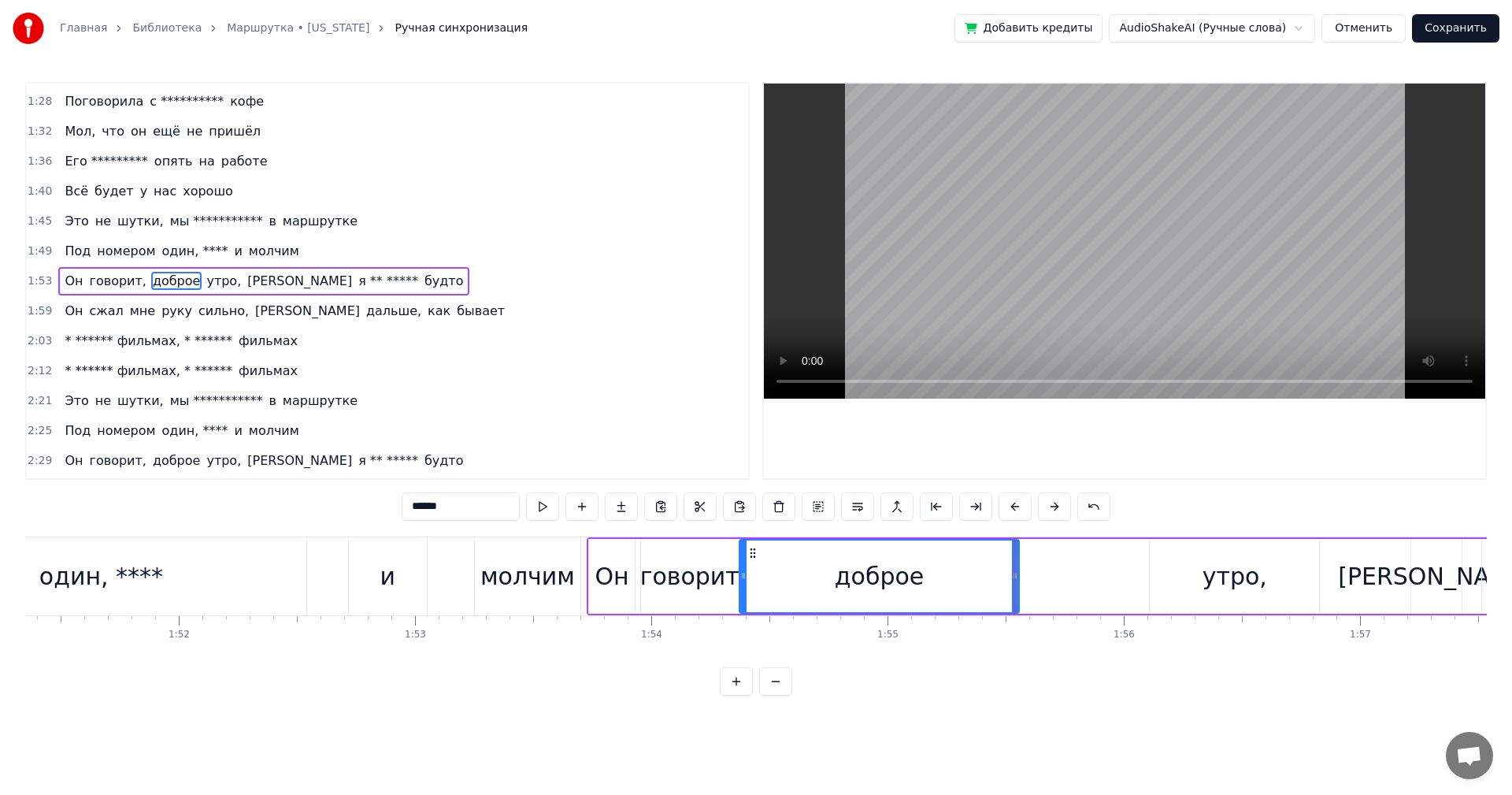
click at [1205, 581] on div "утро," at bounding box center [1235, 577] width 169 height 75
type input "*****"
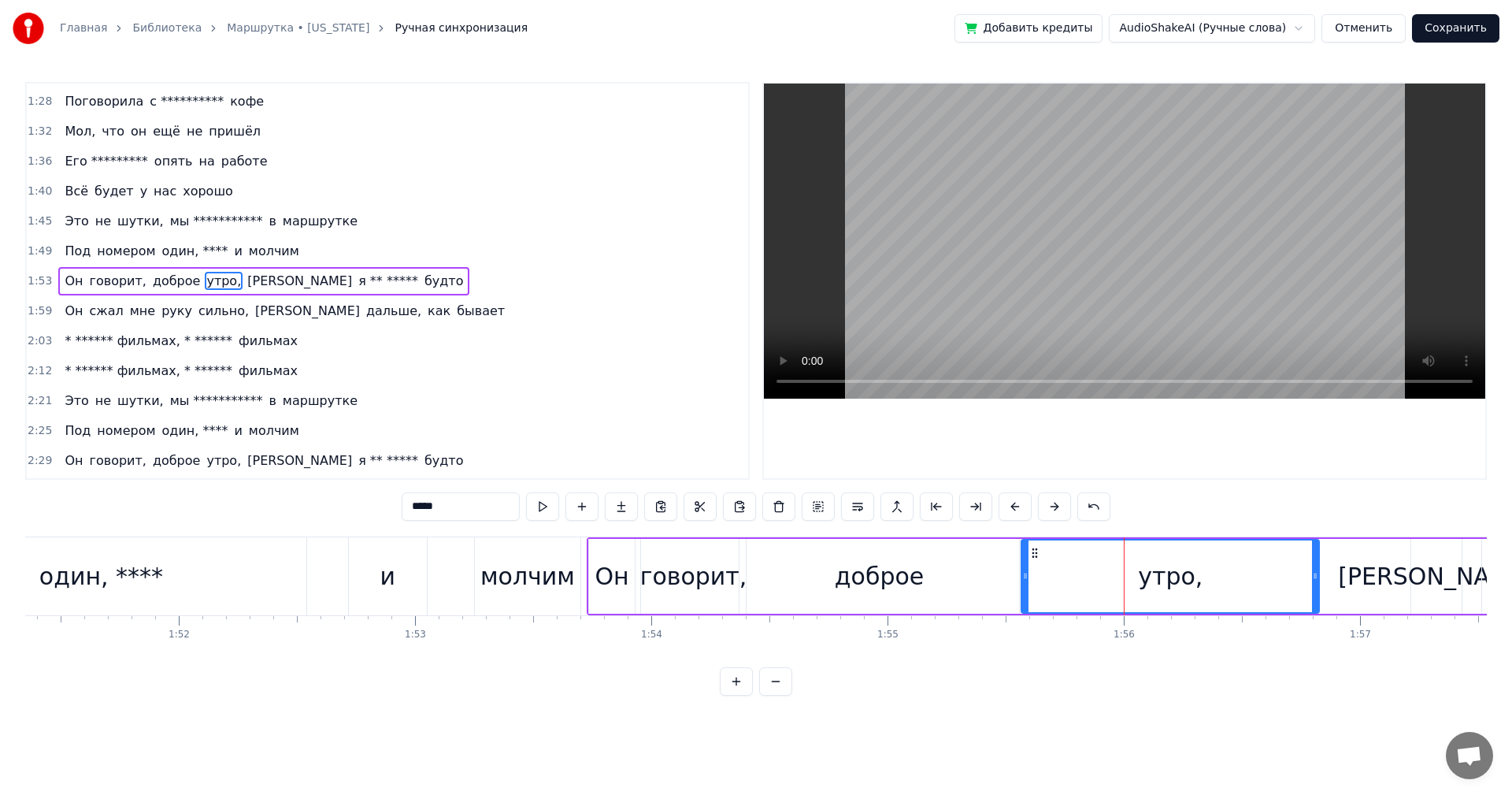
drag, startPoint x: 1151, startPoint y: 579, endPoint x: 1022, endPoint y: 577, distance: 129.0
click at [1022, 577] on icon at bounding box center [1025, 576] width 7 height 13
drag, startPoint x: 1315, startPoint y: 572, endPoint x: 1217, endPoint y: 575, distance: 98.0
click at [1217, 576] on icon at bounding box center [1217, 576] width 7 height 13
click at [1243, 571] on div "Он говорит, доброе утро, а я ** ***** будто" at bounding box center [1211, 576] width 1247 height 78
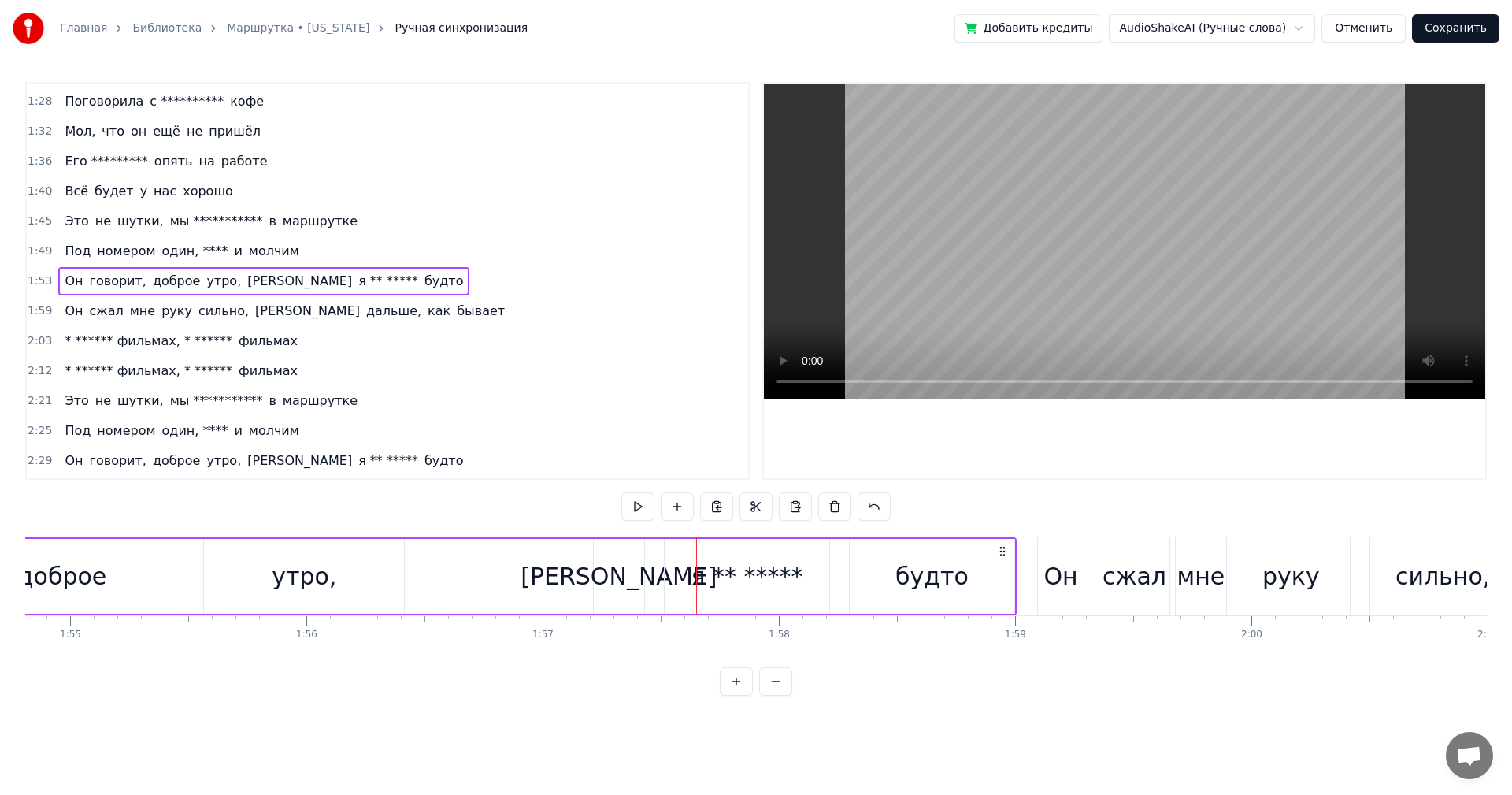
scroll to position [0, 26926]
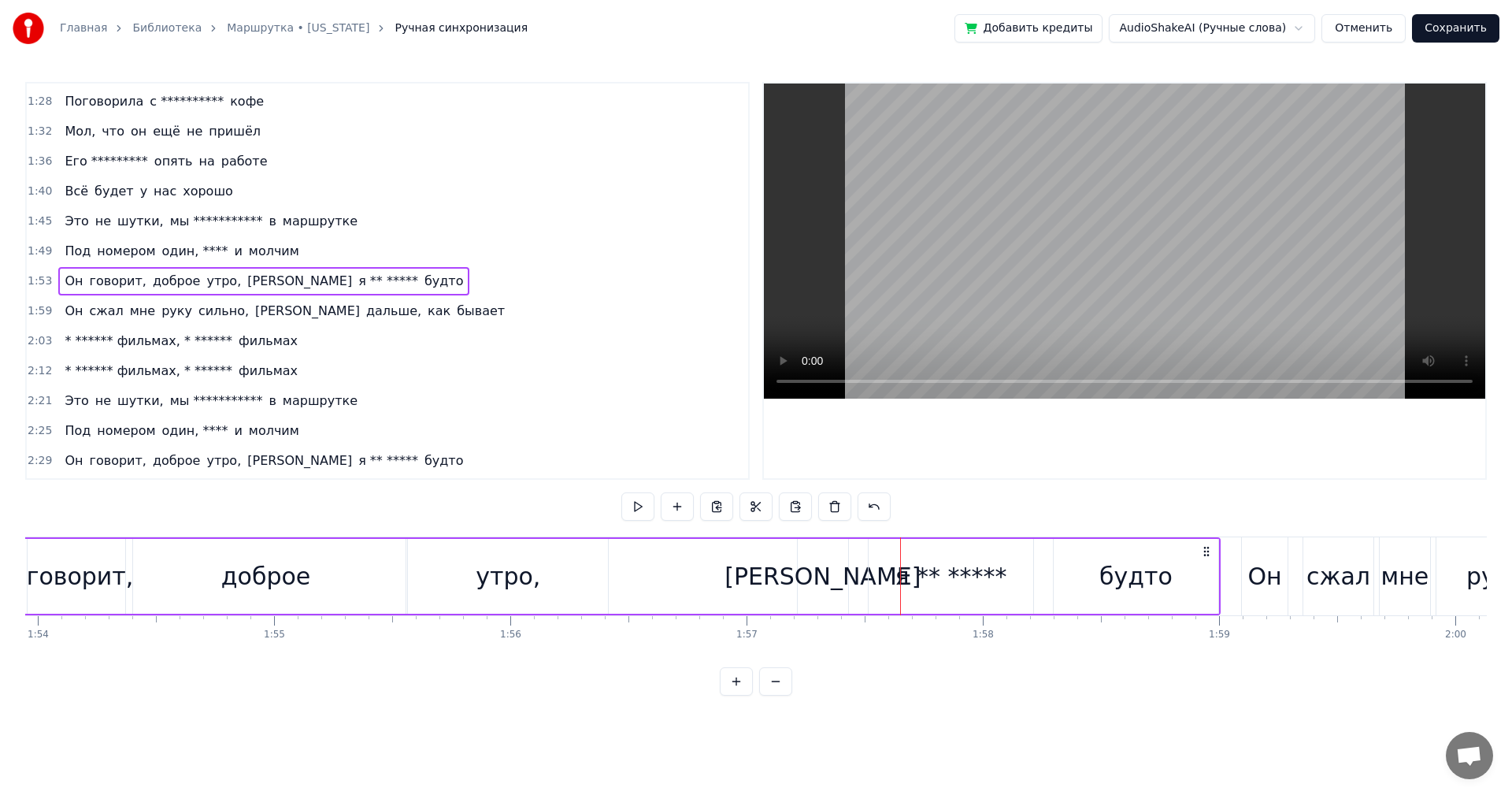
click at [479, 577] on div "утро," at bounding box center [508, 577] width 200 height 75
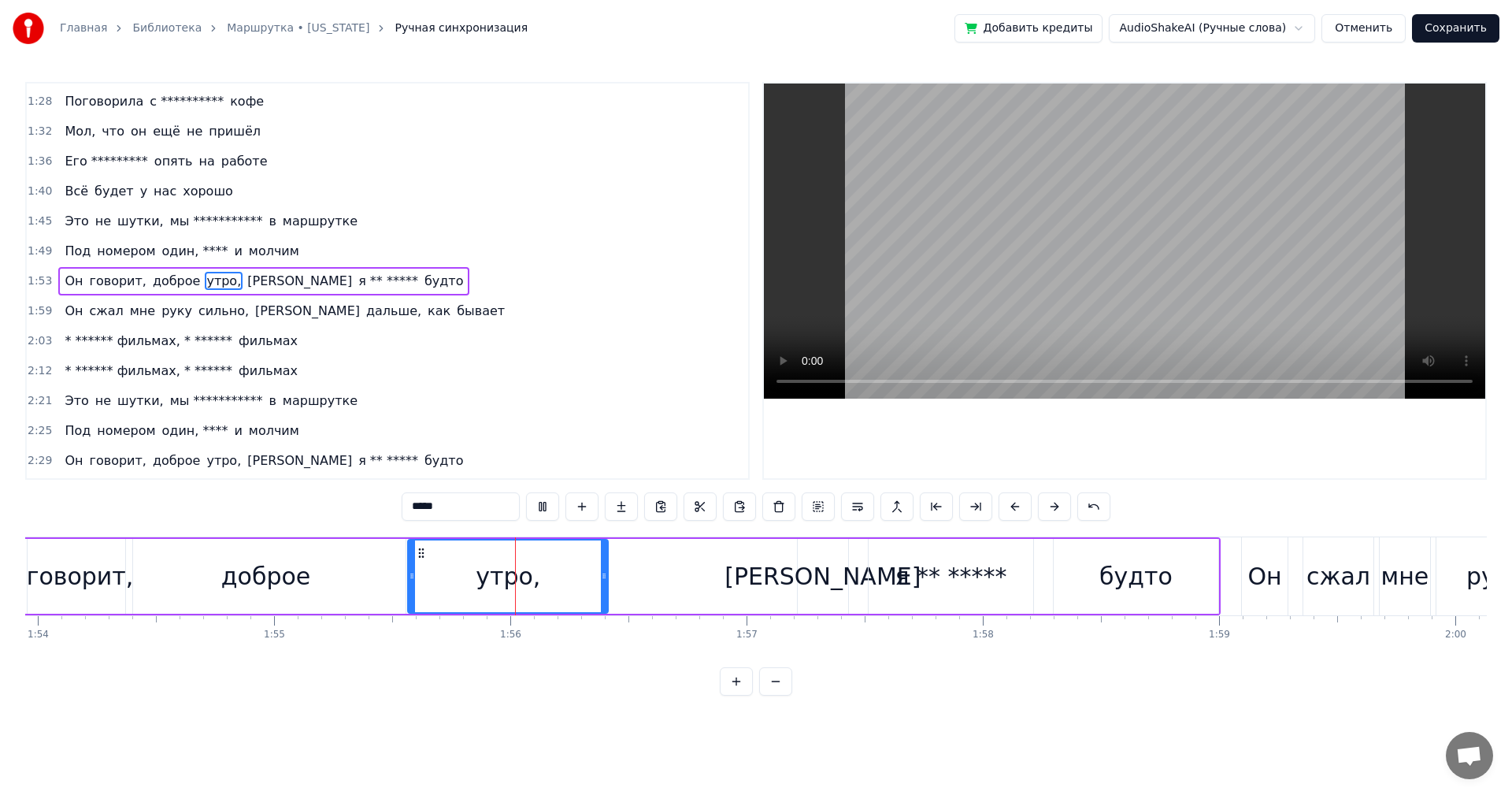
click at [630, 568] on div "Он говорит, доброе утро, а я ** ***** будто" at bounding box center [597, 576] width 1247 height 78
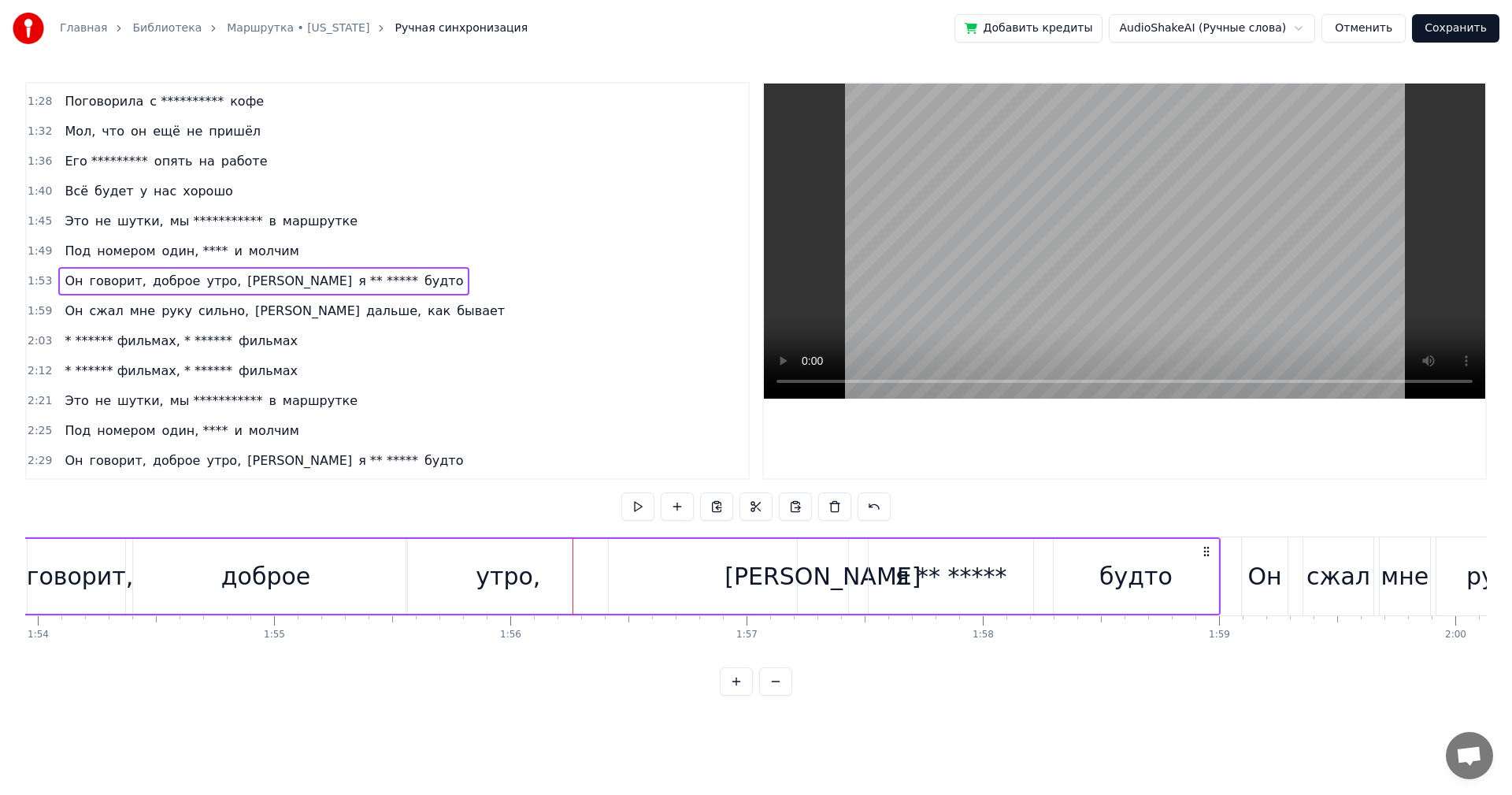
click at [822, 575] on div "[PERSON_NAME]" at bounding box center [823, 576] width 196 height 36
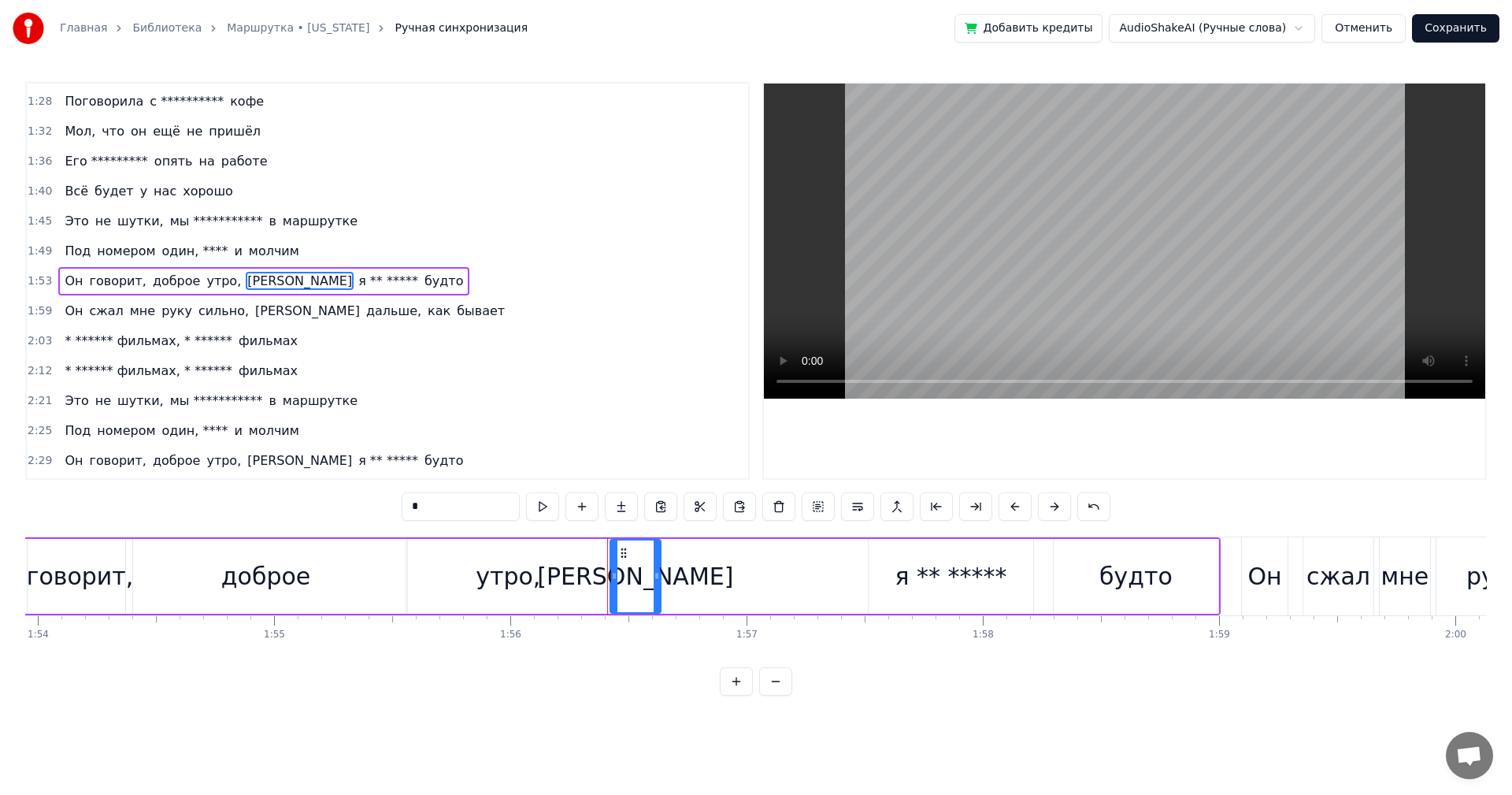
drag, startPoint x: 809, startPoint y: 553, endPoint x: 622, endPoint y: 561, distance: 187.2
click at [622, 561] on div "[PERSON_NAME]" at bounding box center [635, 576] width 49 height 71
click at [921, 577] on div "я ** *****" at bounding box center [951, 576] width 112 height 36
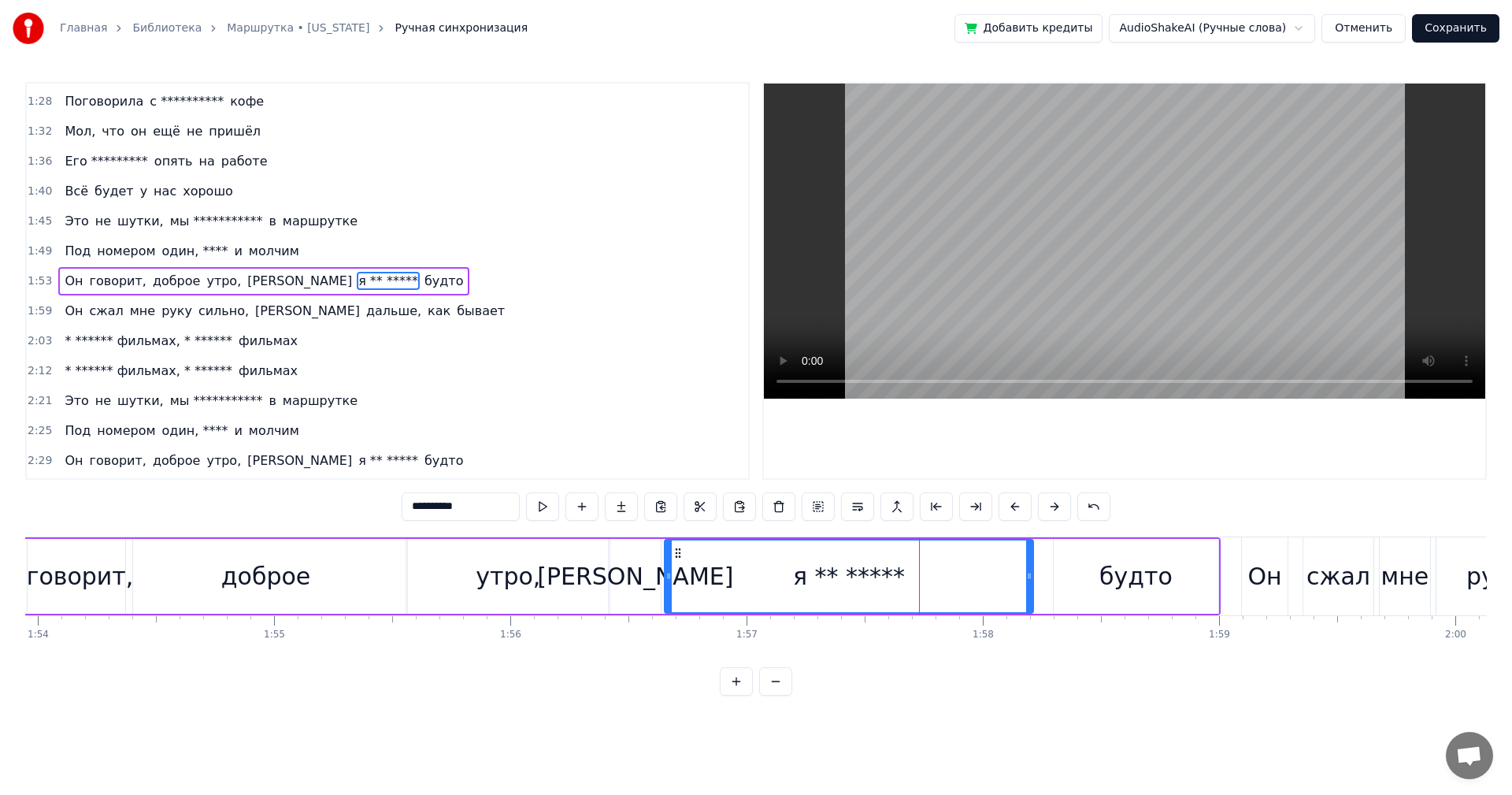
drag, startPoint x: 871, startPoint y: 574, endPoint x: 667, endPoint y: 575, distance: 204.0
click at [667, 575] on icon at bounding box center [669, 576] width 7 height 13
click at [487, 530] on div "**********" at bounding box center [756, 389] width 1462 height 614
click at [576, 560] on div "утро," at bounding box center [508, 577] width 200 height 75
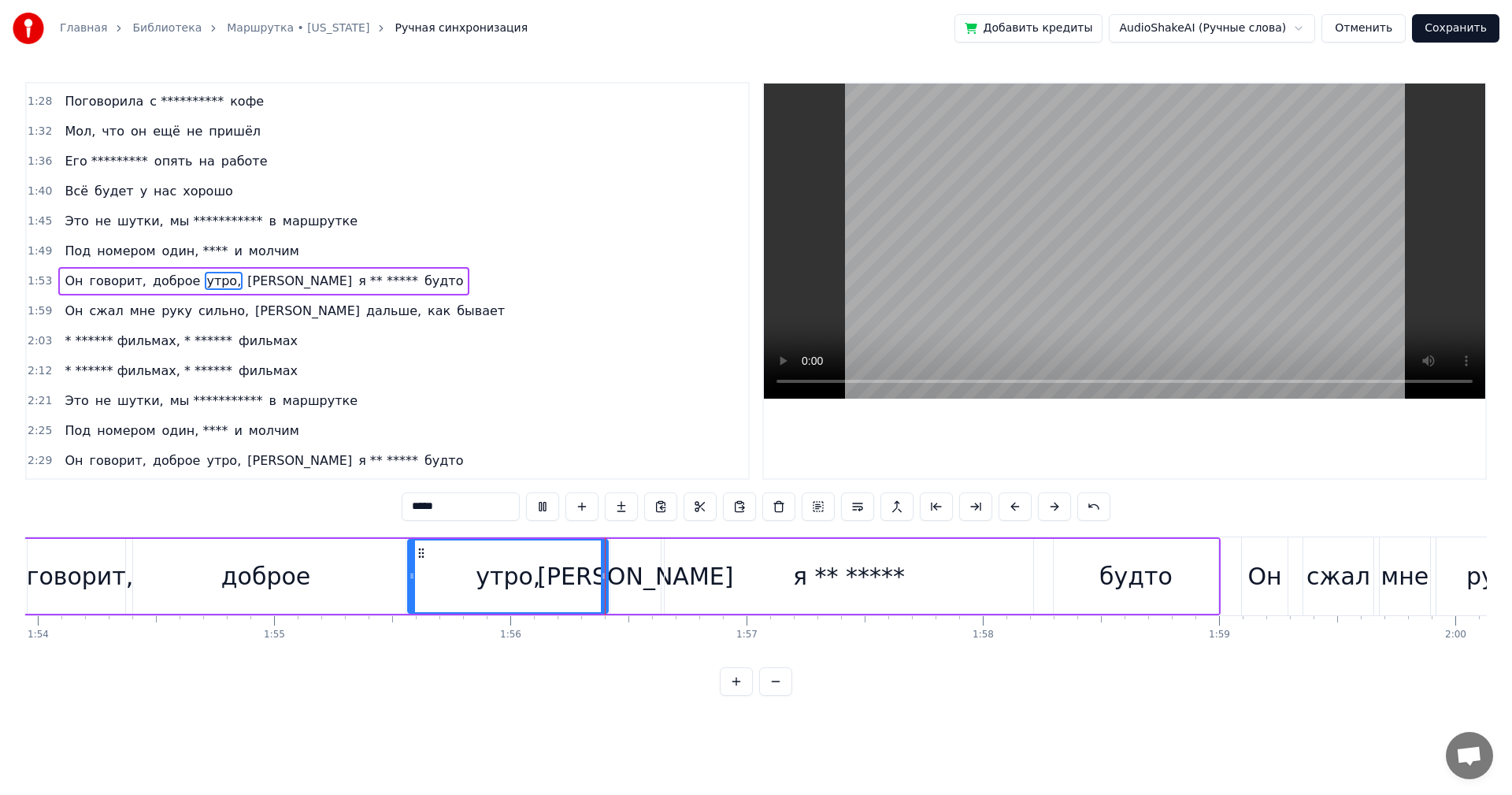
click at [621, 566] on div "[PERSON_NAME]" at bounding box center [635, 577] width 50 height 75
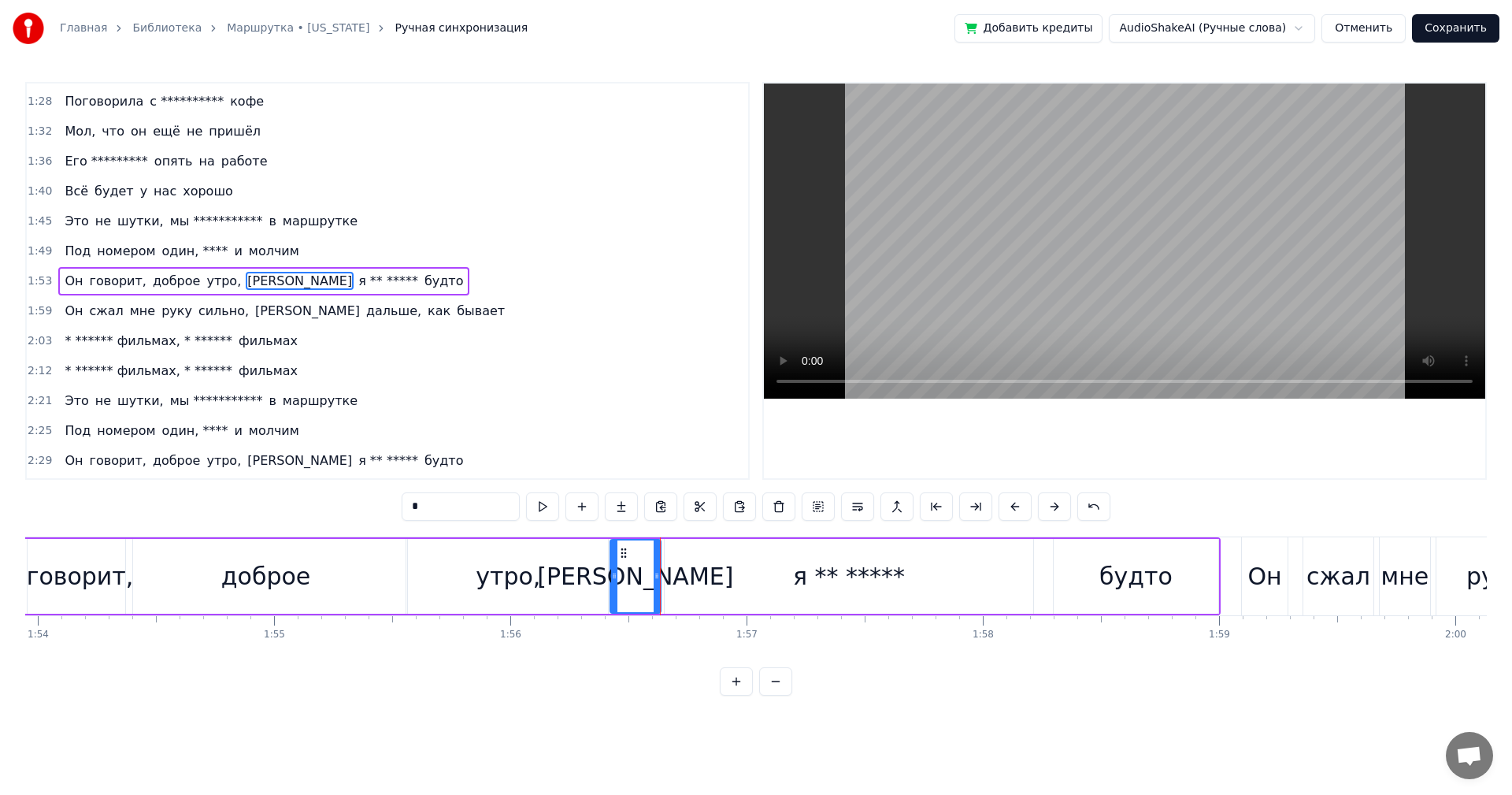
click at [674, 567] on div "я ** *****" at bounding box center [849, 577] width 369 height 75
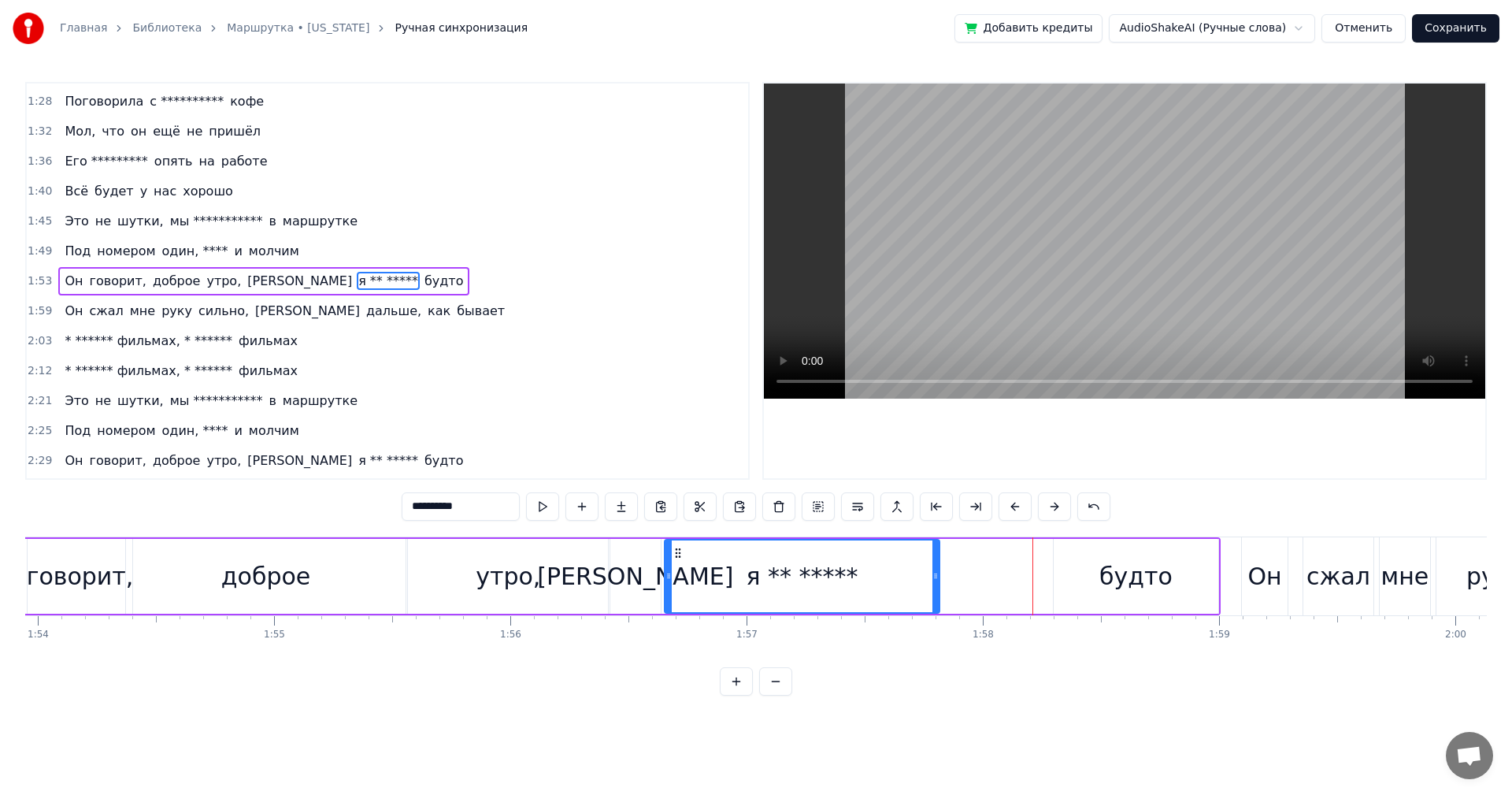
drag, startPoint x: 1031, startPoint y: 577, endPoint x: 937, endPoint y: 583, distance: 94.2
click at [937, 583] on div at bounding box center [935, 576] width 7 height 71
click at [1112, 584] on div "будто" at bounding box center [1136, 576] width 73 height 36
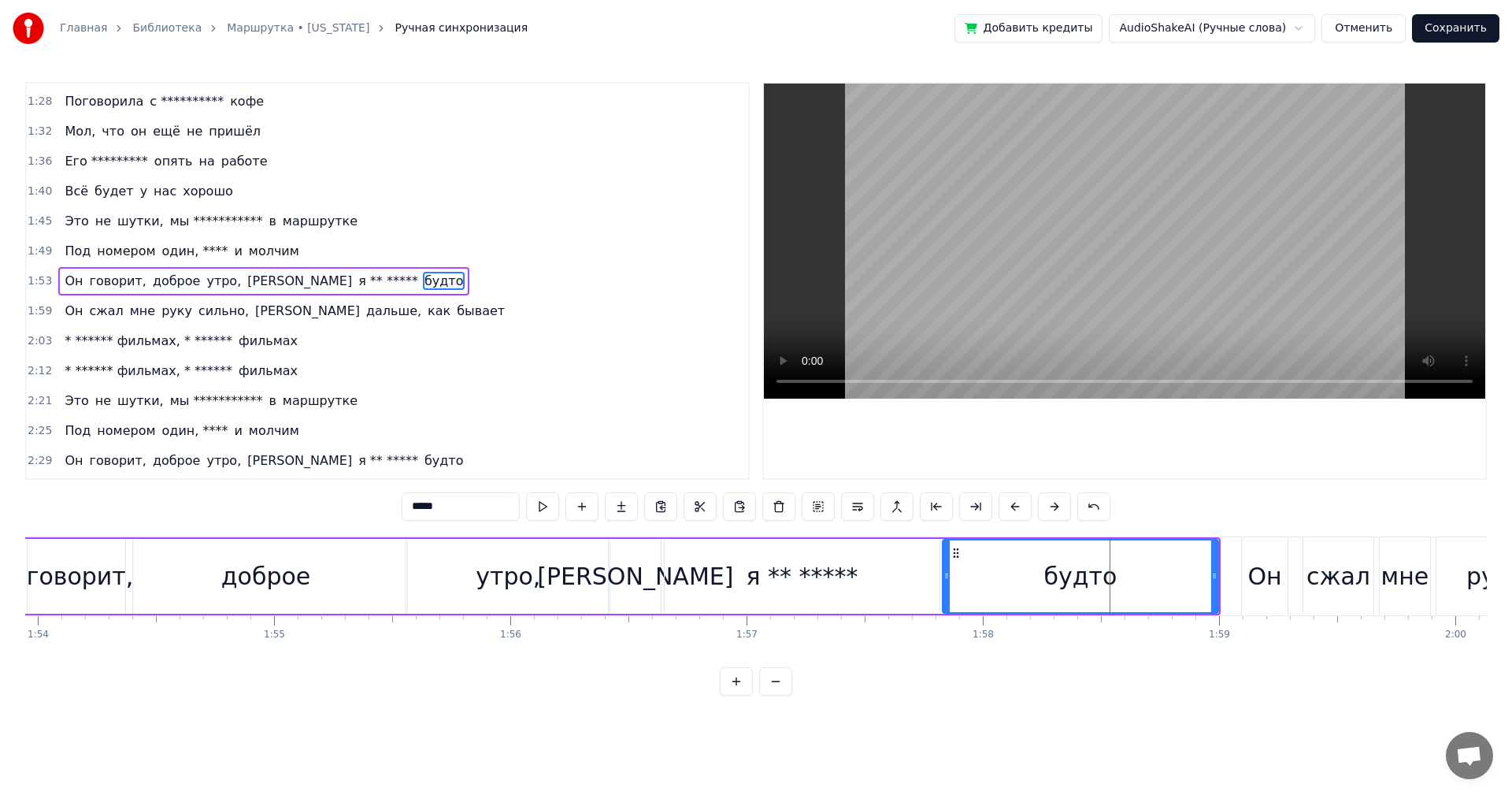
drag, startPoint x: 1058, startPoint y: 577, endPoint x: 942, endPoint y: 577, distance: 116.0
click at [943, 577] on icon at bounding box center [946, 576] width 7 height 13
click at [975, 577] on div "будто" at bounding box center [1079, 576] width 279 height 71
drag, startPoint x: 939, startPoint y: 575, endPoint x: 902, endPoint y: 576, distance: 37.0
click at [915, 576] on icon at bounding box center [918, 576] width 7 height 13
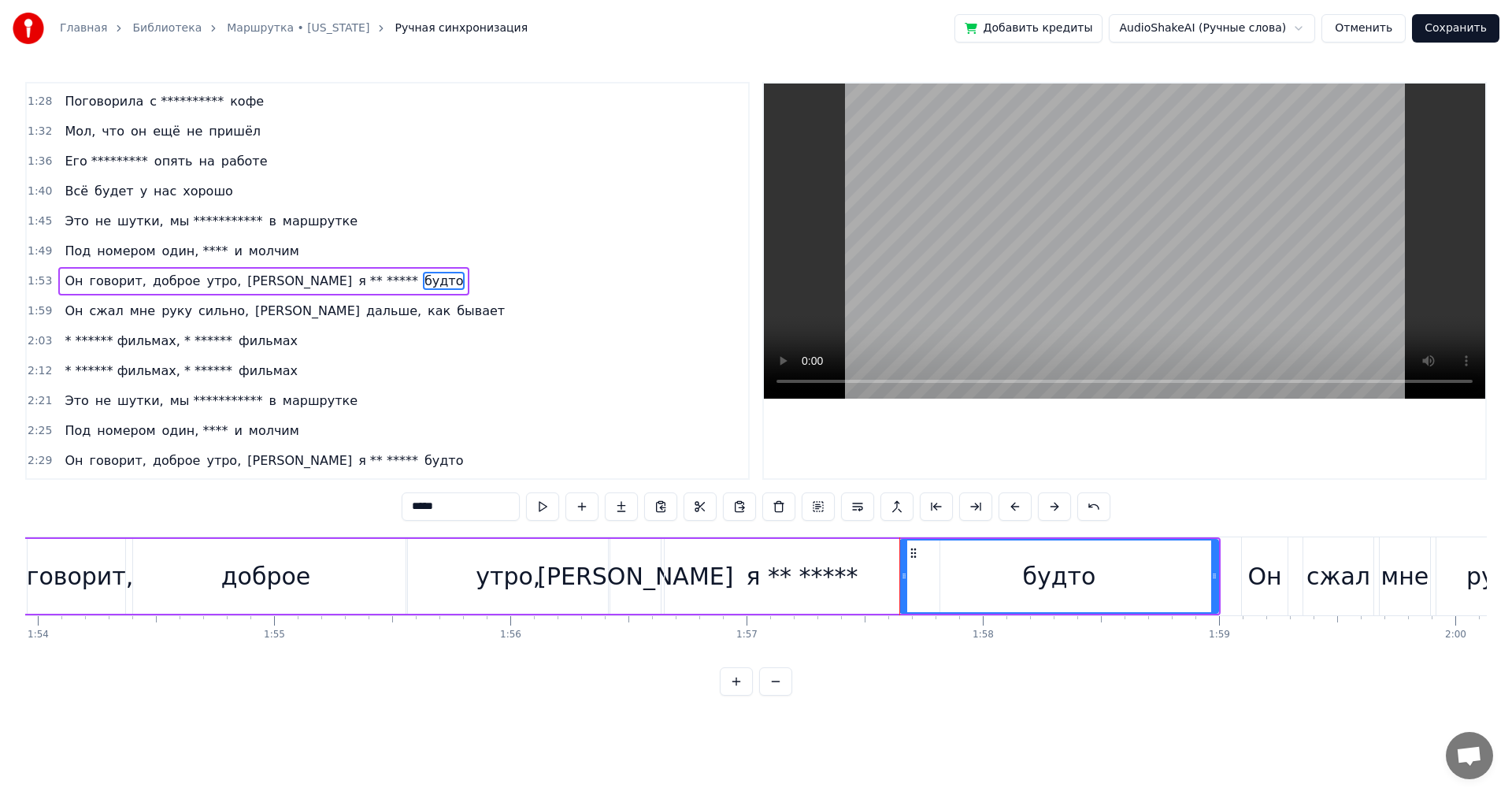
click at [822, 574] on div "я ** *****" at bounding box center [802, 576] width 112 height 36
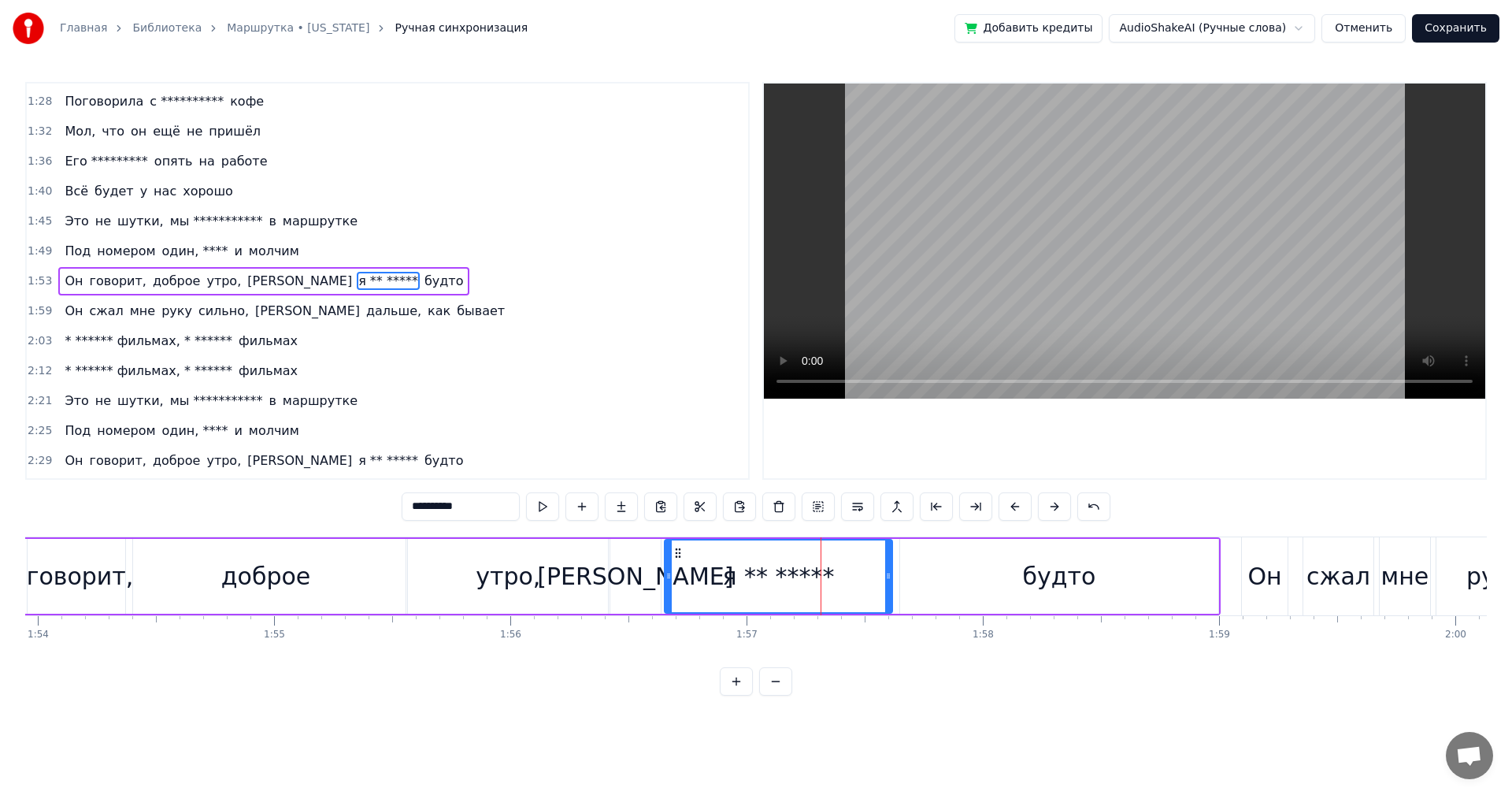
drag, startPoint x: 935, startPoint y: 575, endPoint x: 887, endPoint y: 577, distance: 48.0
click at [887, 577] on icon at bounding box center [888, 576] width 7 height 13
click at [1018, 579] on div "будто" at bounding box center [1059, 577] width 319 height 75
type input "*****"
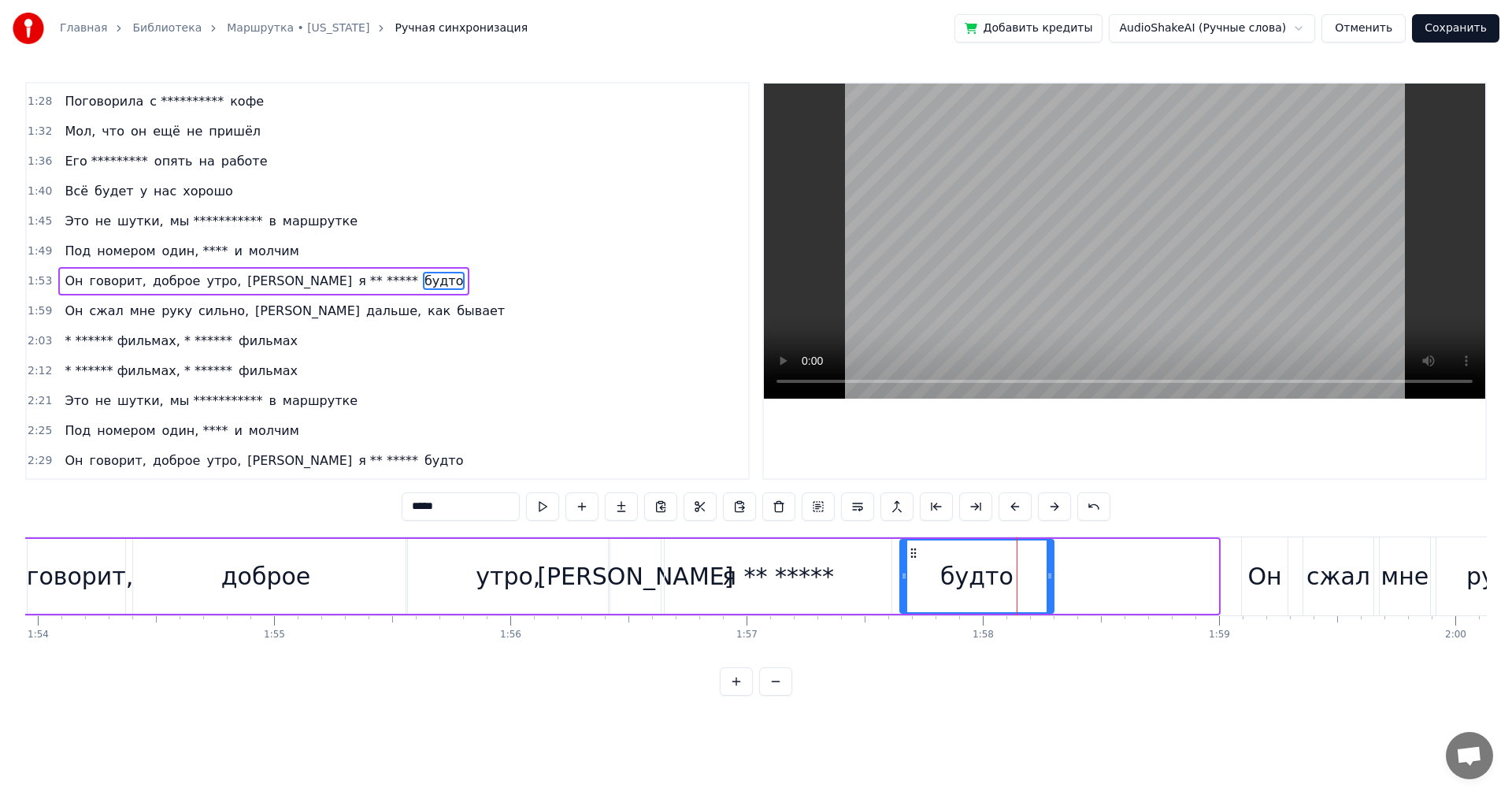
drag, startPoint x: 1216, startPoint y: 571, endPoint x: 1051, endPoint y: 575, distance: 165.0
click at [1051, 575] on icon at bounding box center [1050, 576] width 7 height 13
drag, startPoint x: 1051, startPoint y: 574, endPoint x: 1085, endPoint y: 569, distance: 34.4
click at [1085, 569] on div at bounding box center [1084, 576] width 7 height 71
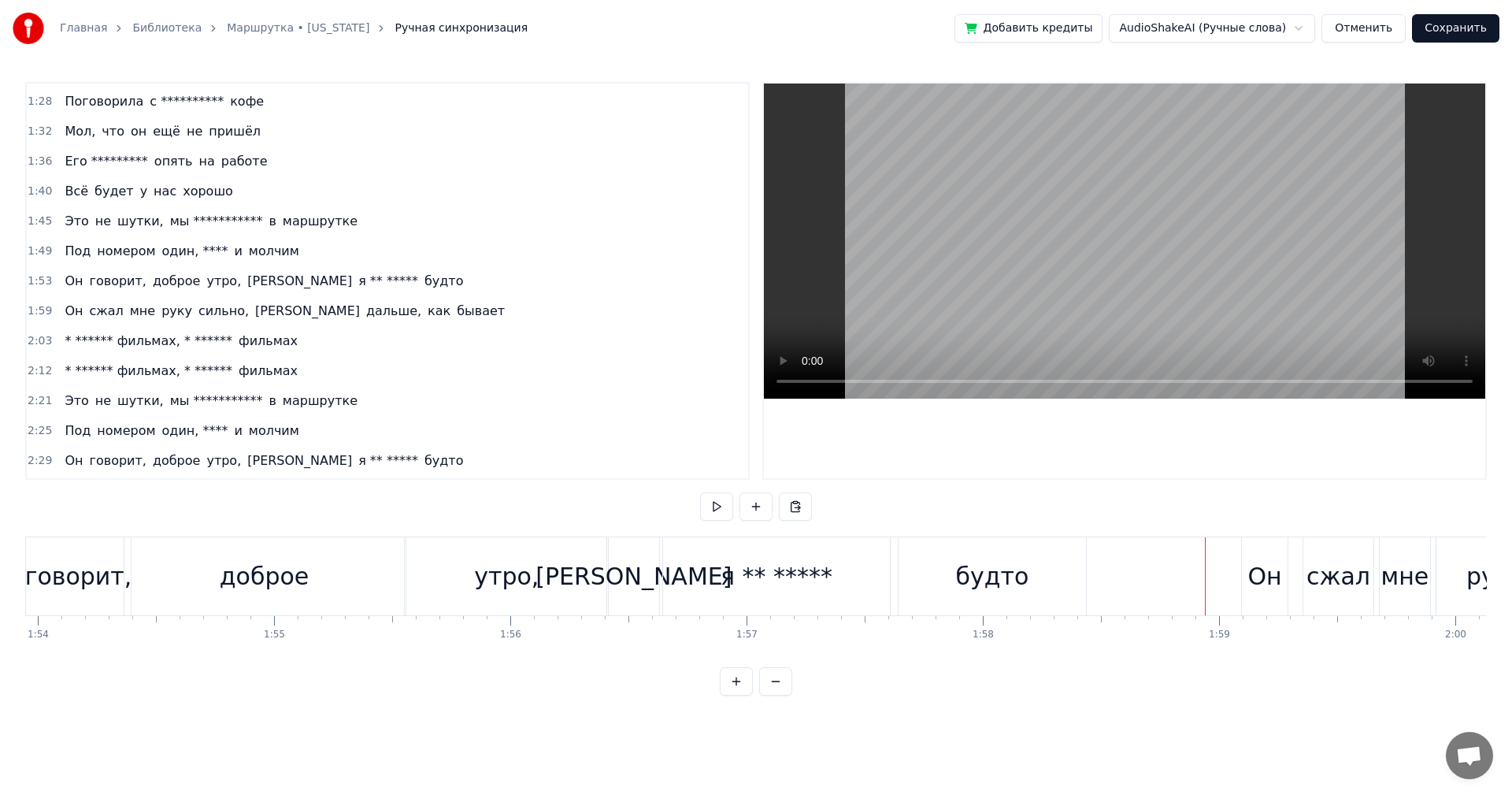
click at [1254, 562] on div "Он" at bounding box center [1265, 576] width 34 height 36
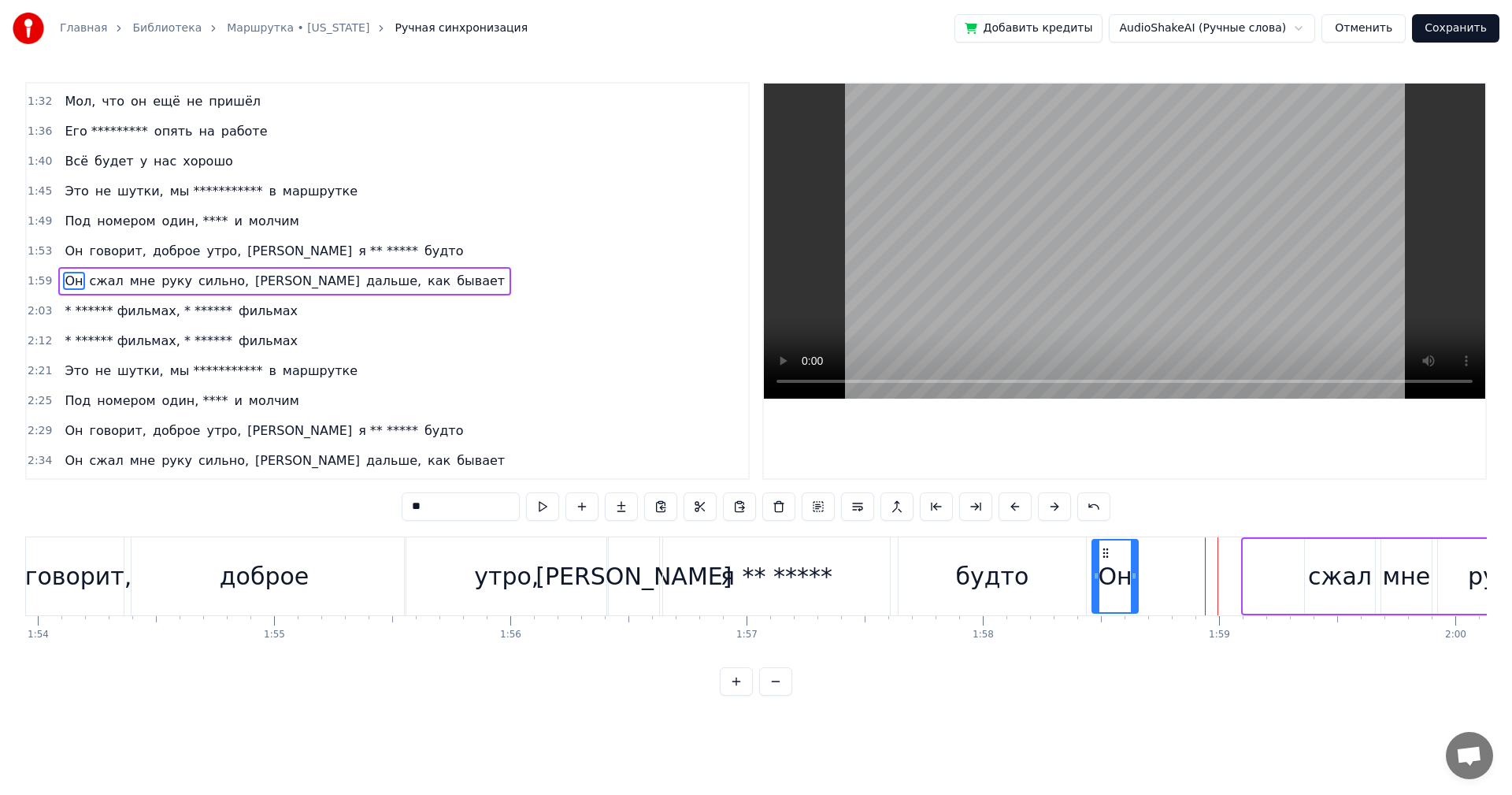
drag, startPoint x: 1256, startPoint y: 554, endPoint x: 1104, endPoint y: 557, distance: 152.0
click at [1104, 557] on icon at bounding box center [1105, 552] width 13 height 13
click at [1003, 563] on div "будто" at bounding box center [993, 576] width 73 height 36
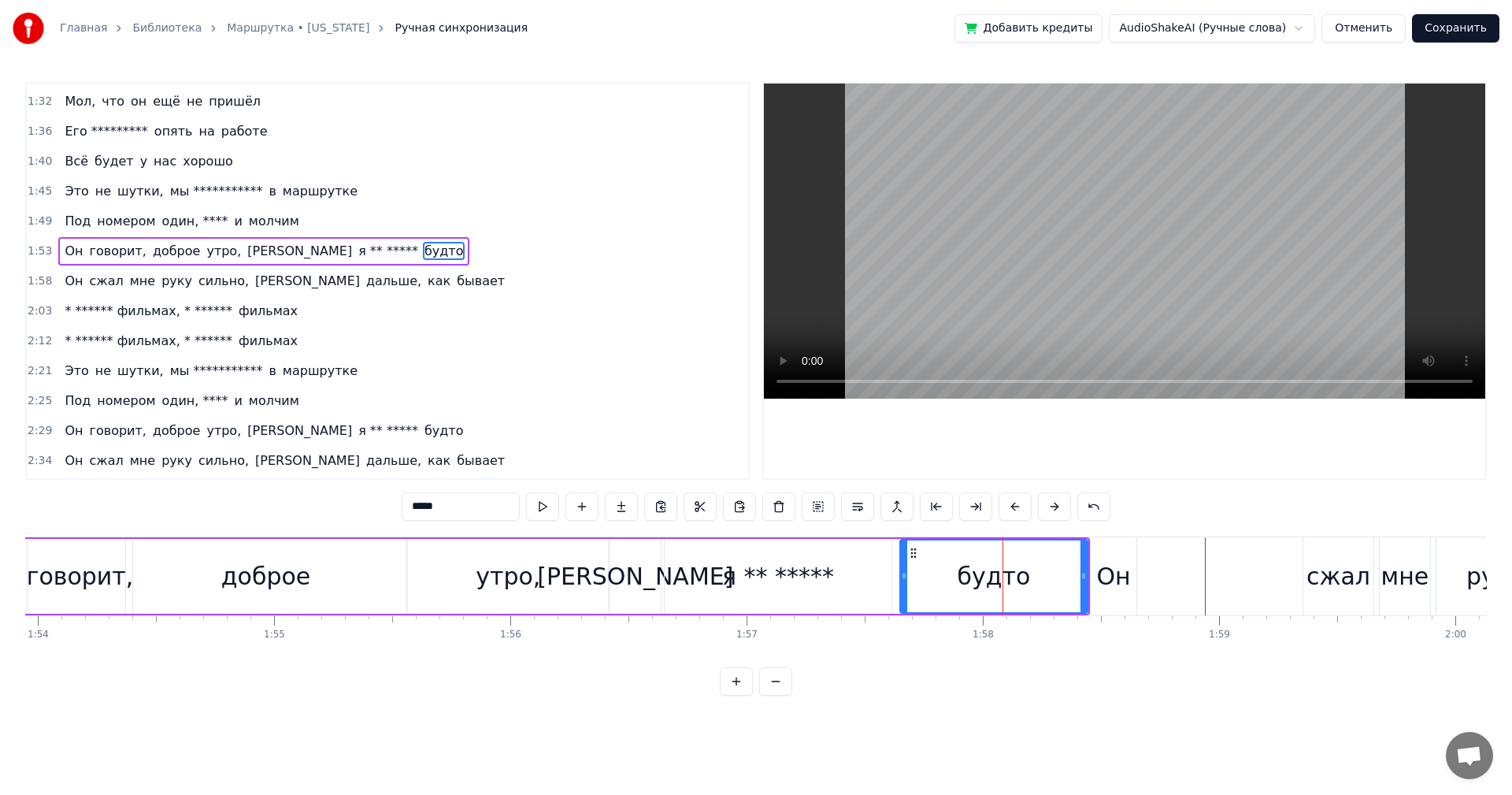
scroll to position [505, 0]
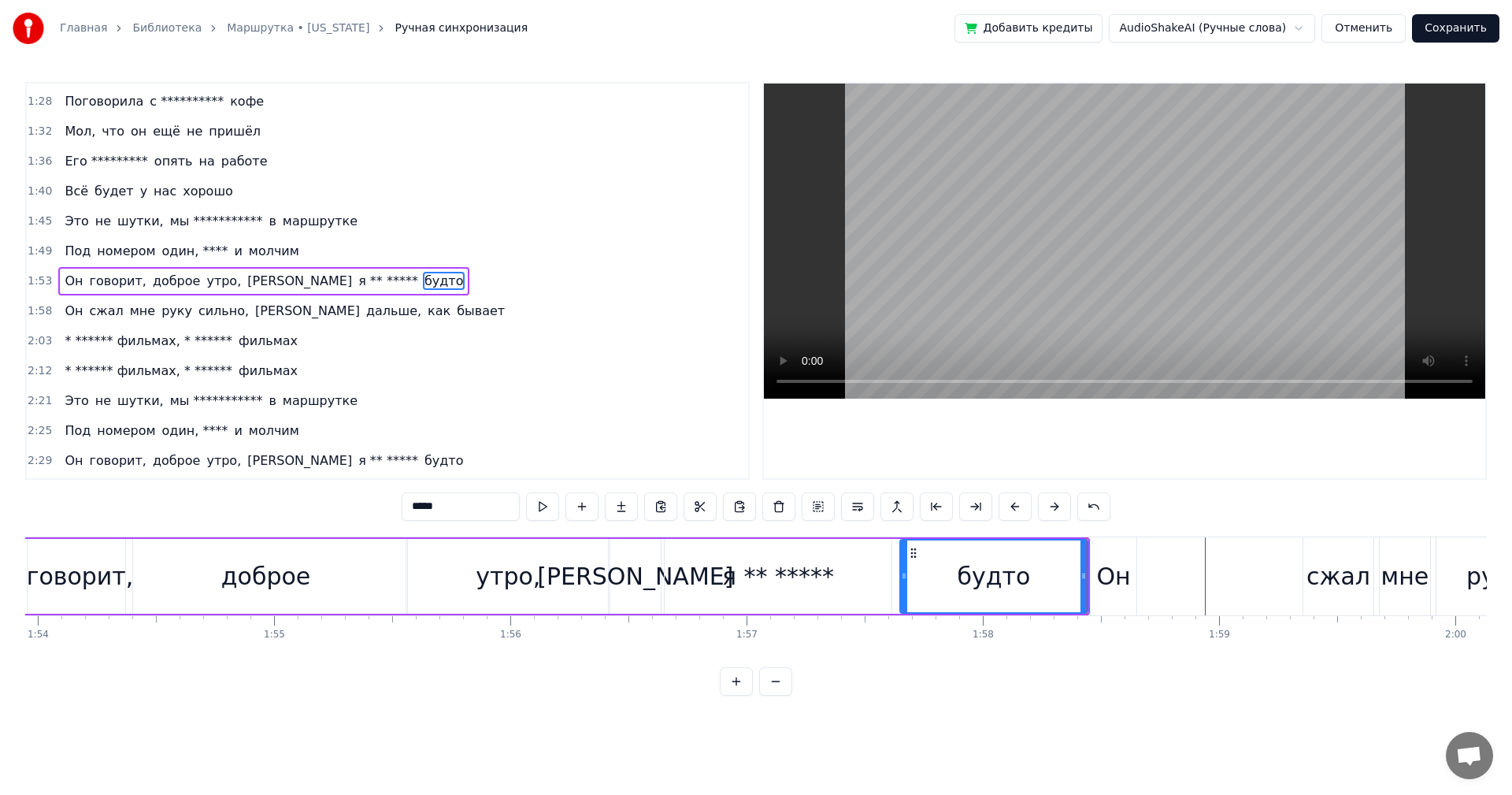
click at [1099, 559] on div "Он" at bounding box center [1114, 576] width 34 height 36
type input "**"
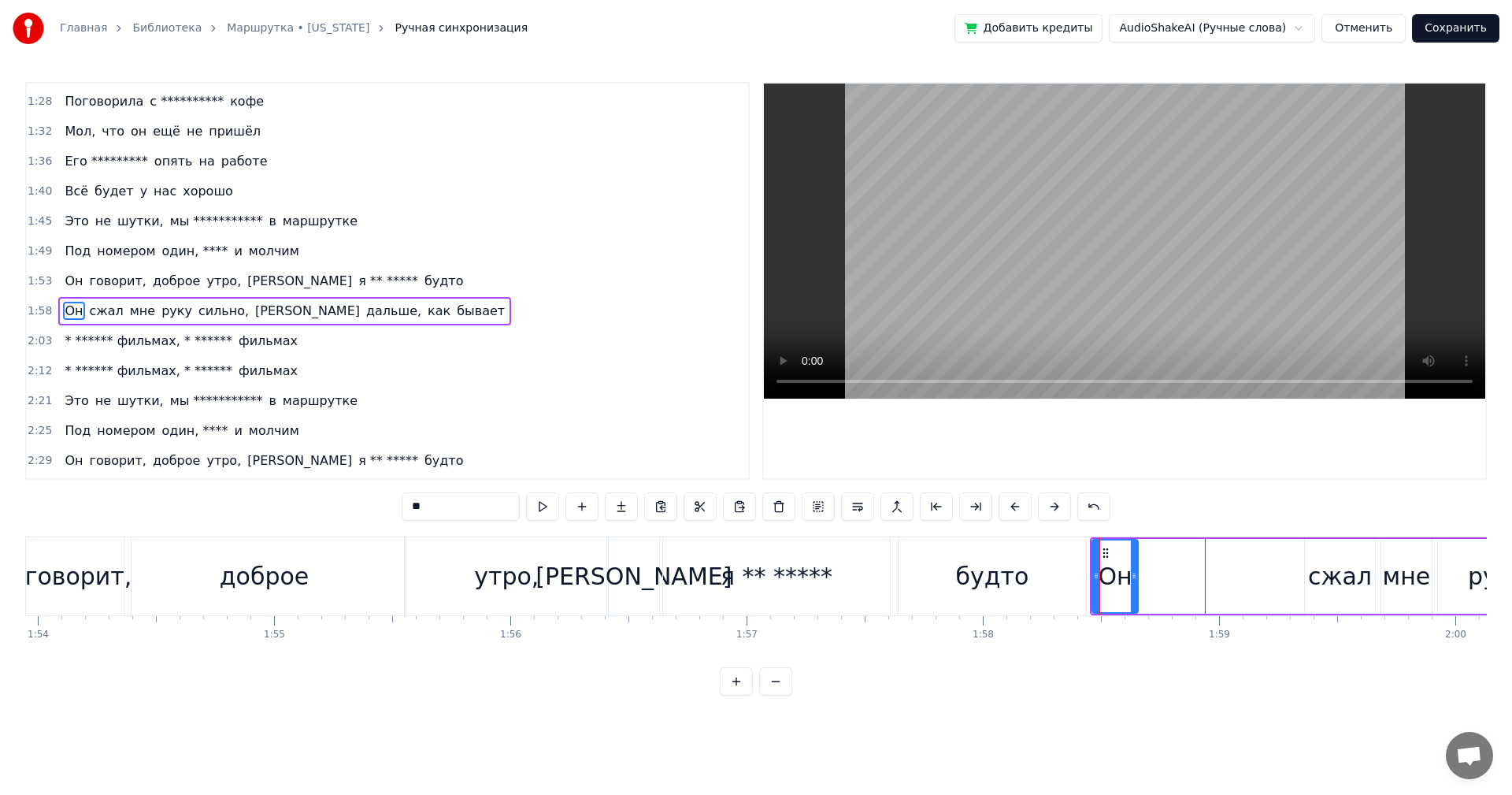
scroll to position [536, 0]
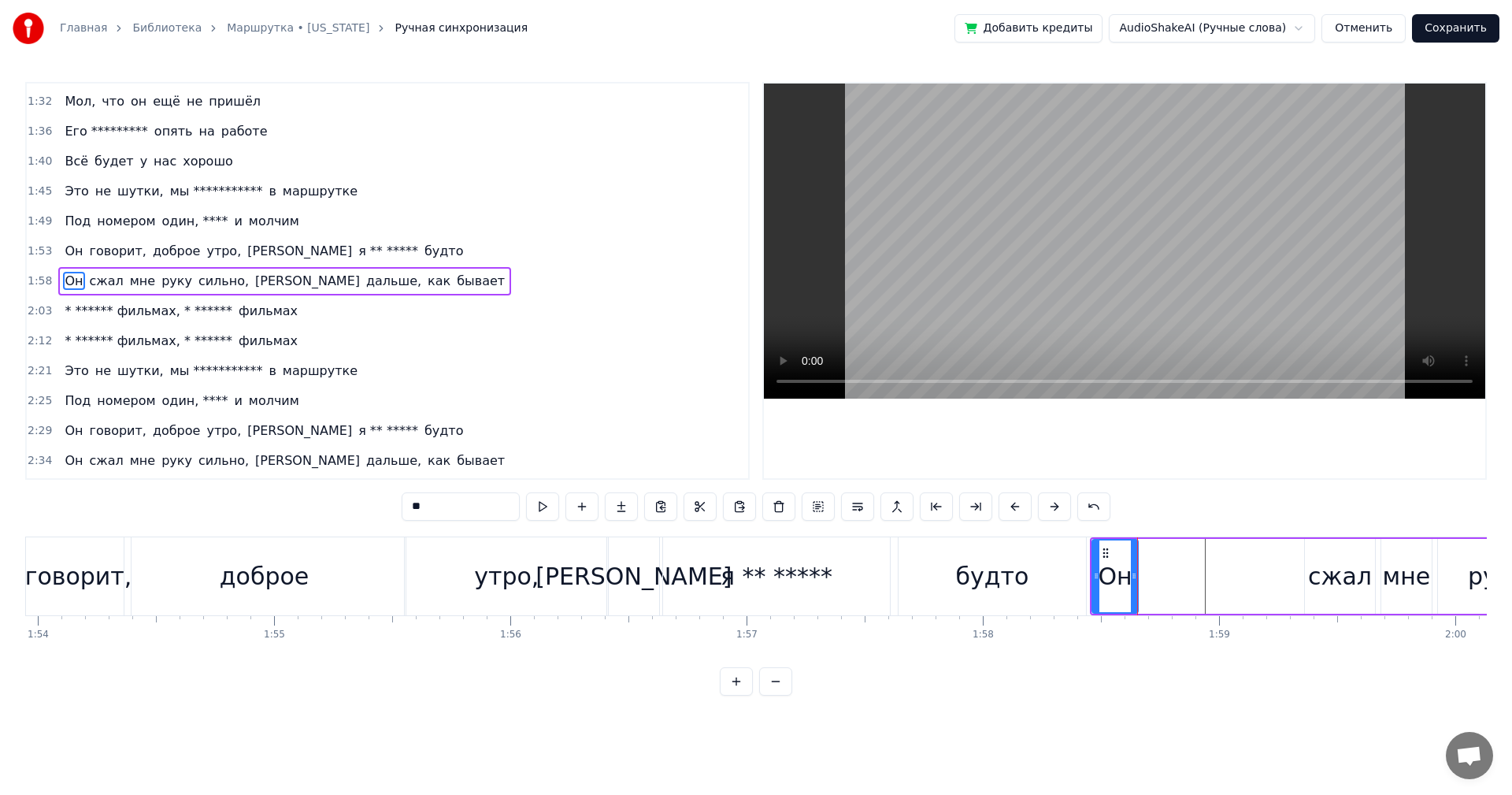
click at [1328, 569] on div "сжал" at bounding box center [1340, 576] width 64 height 36
drag, startPoint x: 1317, startPoint y: 553, endPoint x: 1156, endPoint y: 562, distance: 161.3
click at [1156, 562] on div "сжал" at bounding box center [1179, 576] width 67 height 71
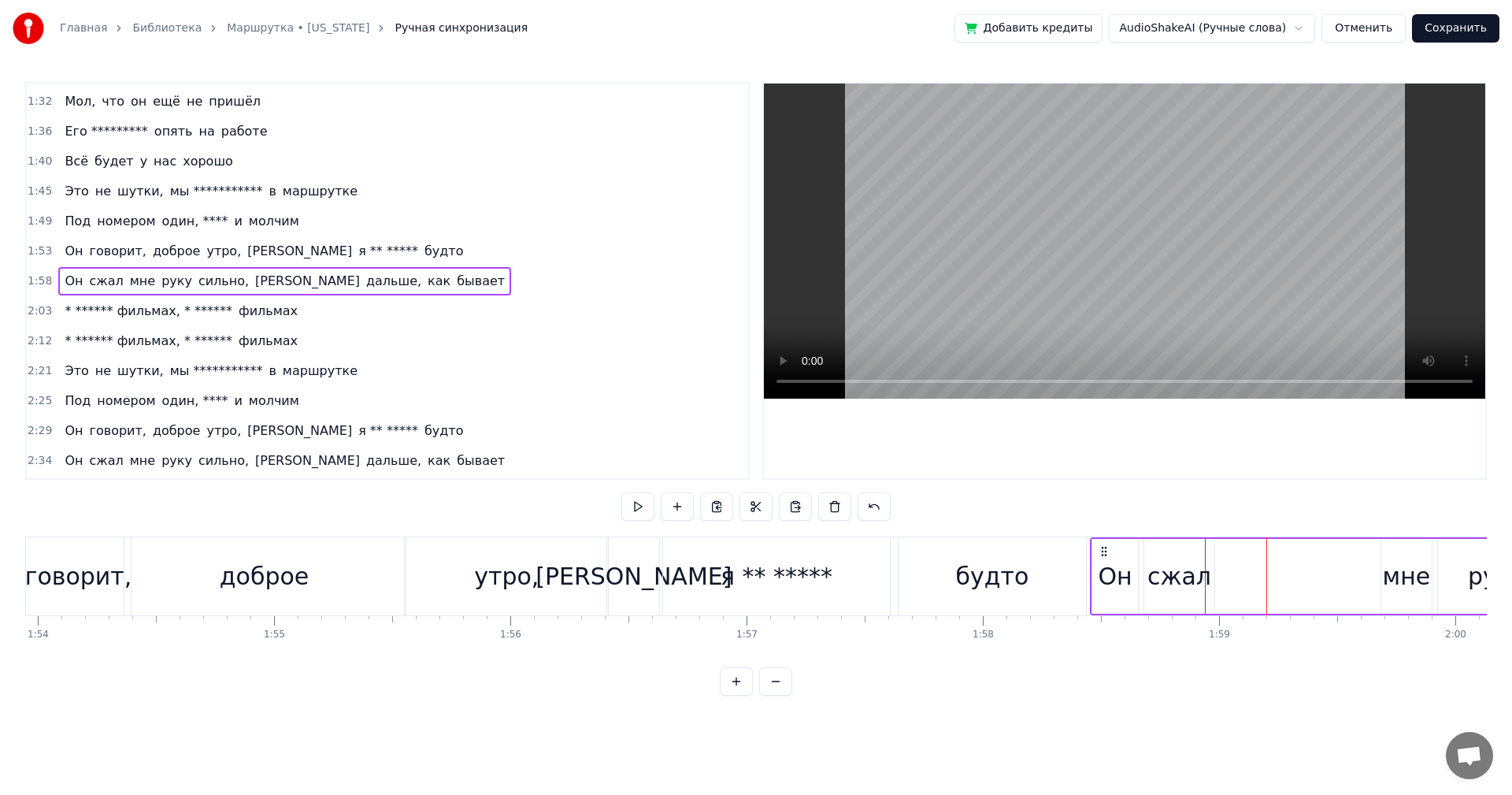
drag, startPoint x: 1405, startPoint y: 568, endPoint x: 1248, endPoint y: 568, distance: 157.0
click at [1399, 569] on div "мне" at bounding box center [1407, 576] width 48 height 36
drag, startPoint x: 1394, startPoint y: 553, endPoint x: 1348, endPoint y: 561, distance: 46.7
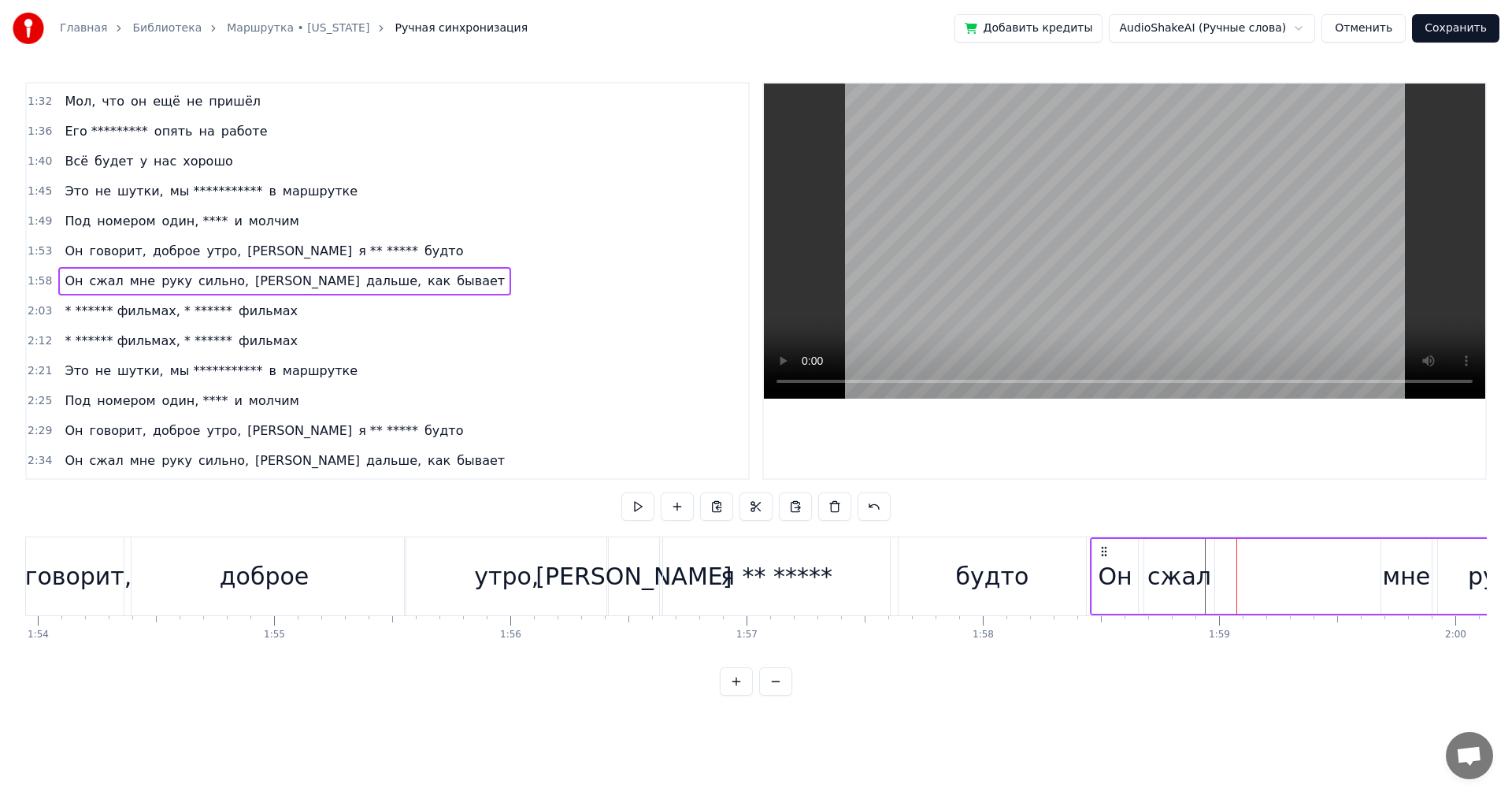
click at [1410, 566] on div "мне" at bounding box center [1407, 576] width 48 height 36
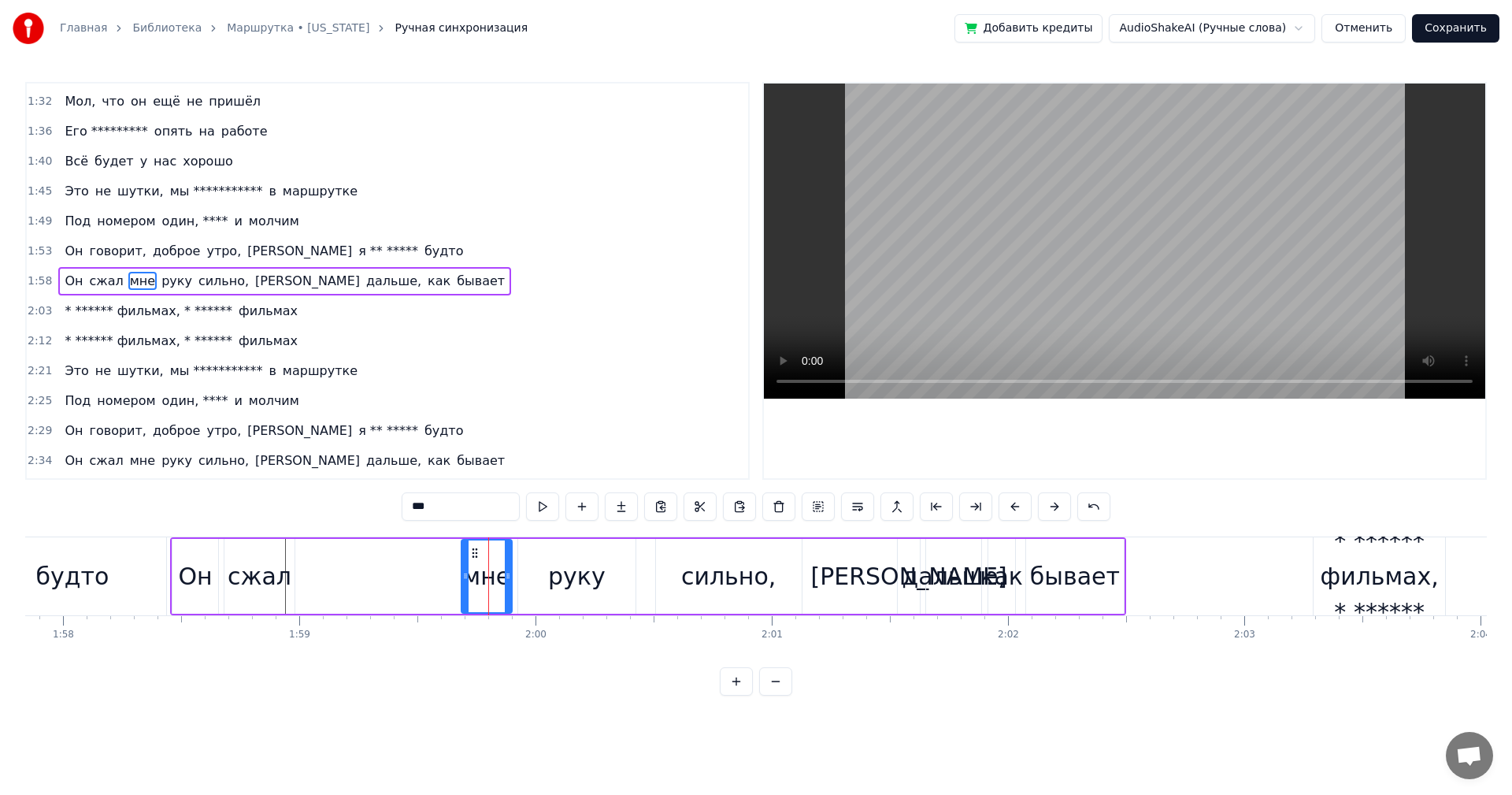
scroll to position [0, 27768]
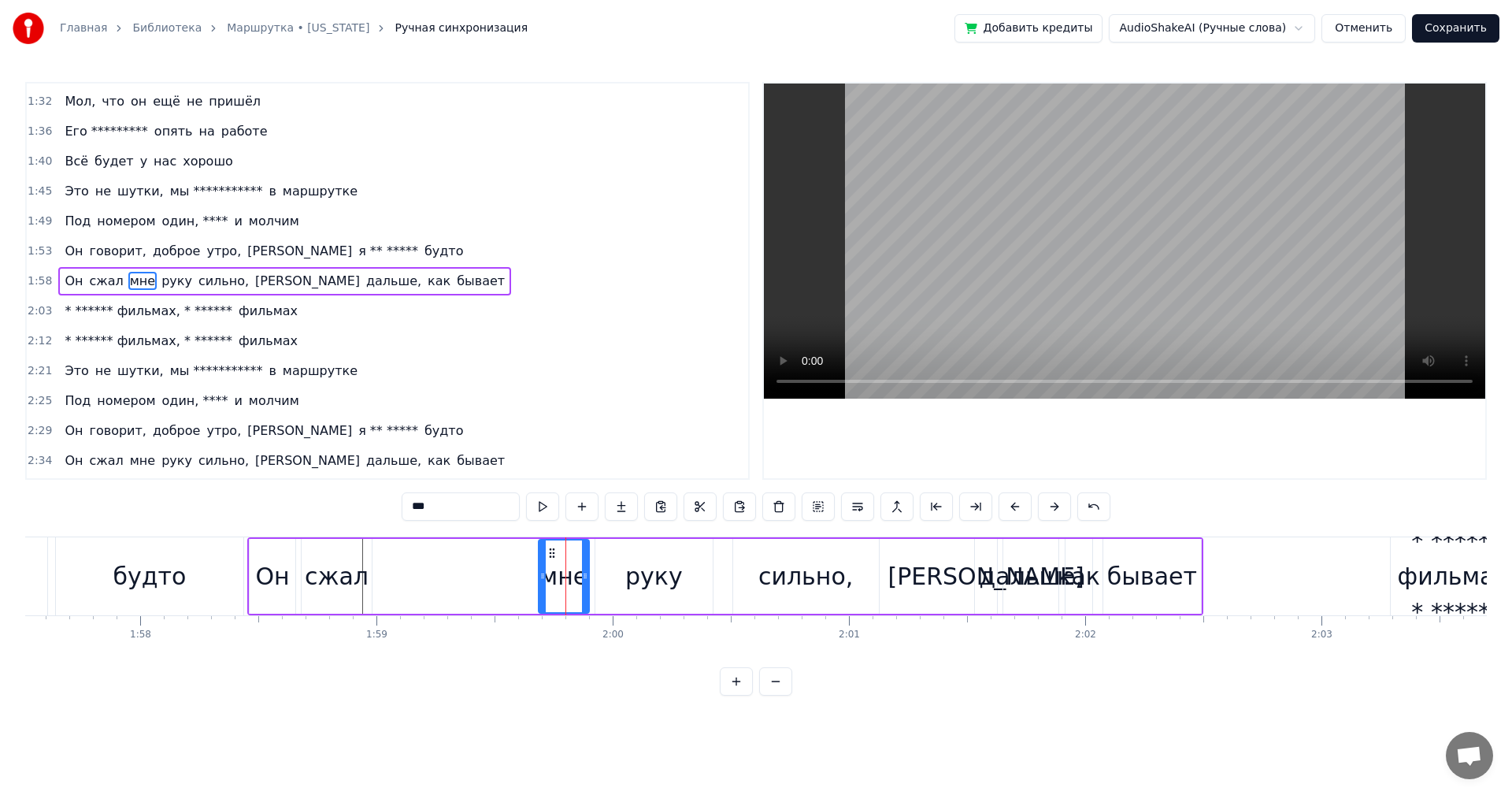
drag, startPoint x: 551, startPoint y: 552, endPoint x: 519, endPoint y: 552, distance: 32.0
click at [519, 552] on div "Он сжал мне руку сильно, а дальше, как бывает" at bounding box center [726, 576] width 957 height 78
click at [550, 553] on div "мне" at bounding box center [564, 577] width 50 height 75
drag, startPoint x: 541, startPoint y: 560, endPoint x: 366, endPoint y: 562, distance: 175.0
click at [366, 562] on div at bounding box center [367, 576] width 7 height 71
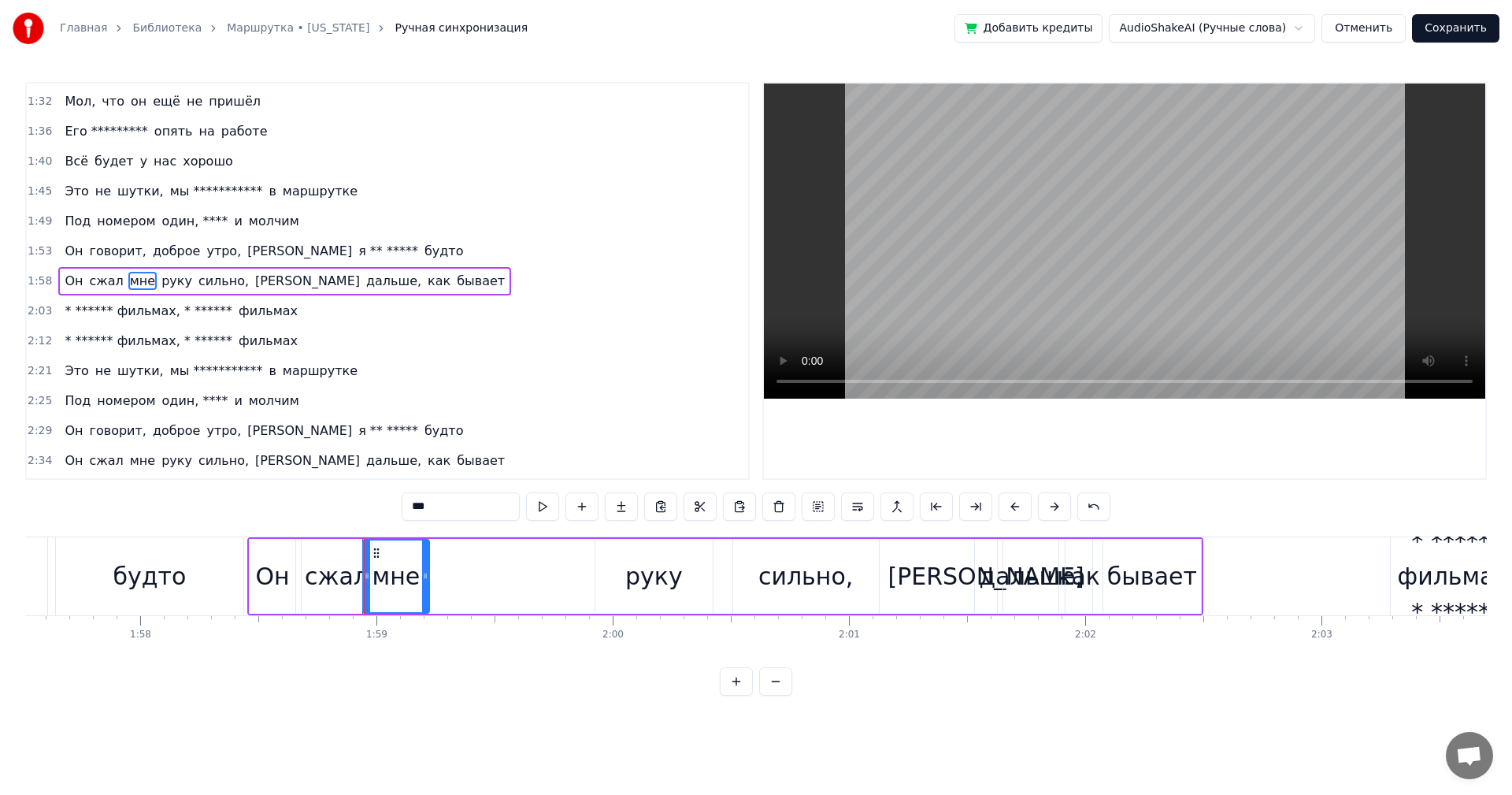
drag, startPoint x: 585, startPoint y: 583, endPoint x: 425, endPoint y: 581, distance: 160.0
click at [425, 581] on div at bounding box center [425, 576] width 7 height 71
drag, startPoint x: 655, startPoint y: 588, endPoint x: 605, endPoint y: 571, distance: 52.8
click at [655, 588] on div "руку" at bounding box center [654, 576] width 58 height 36
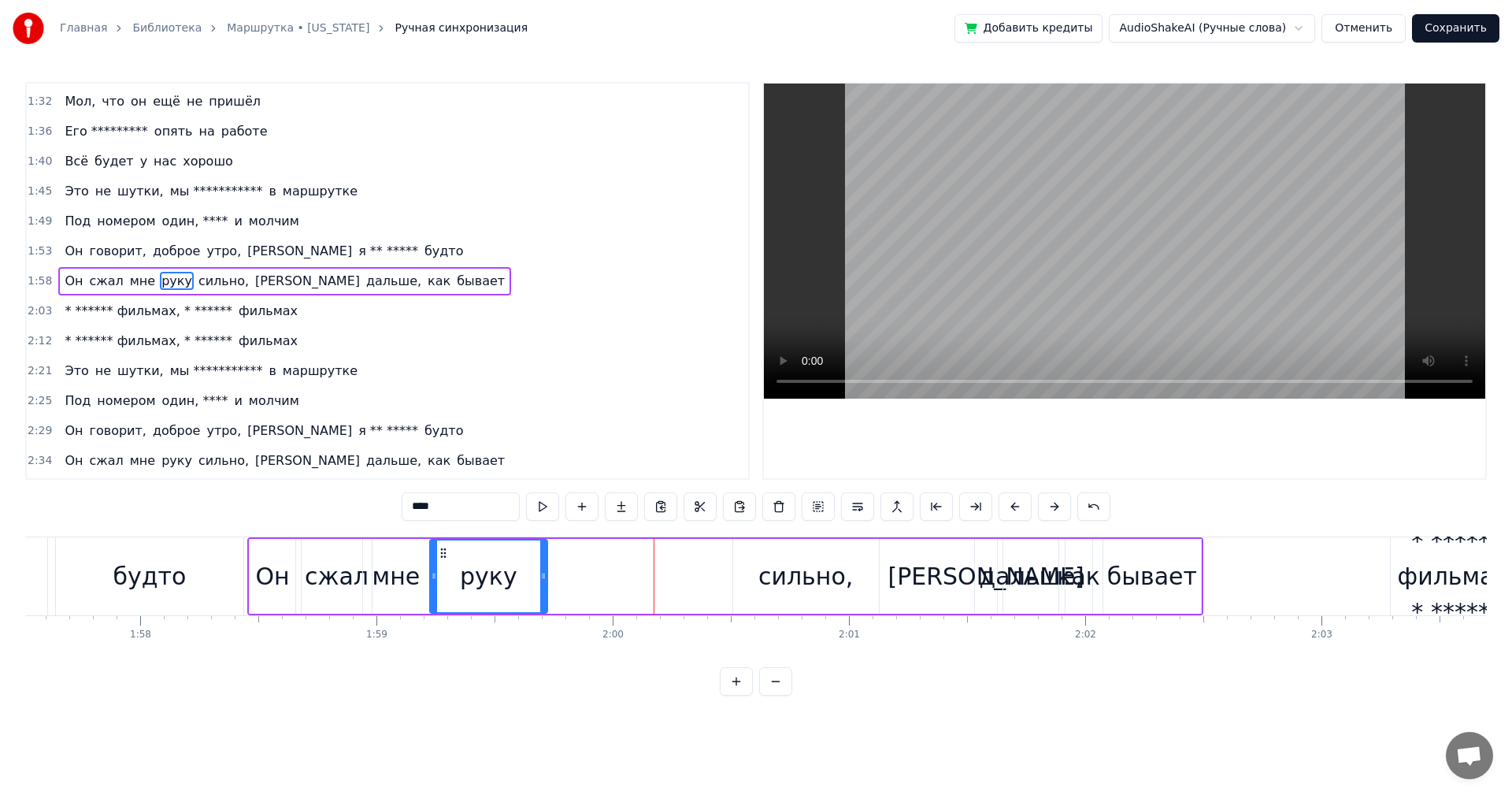
drag, startPoint x: 609, startPoint y: 557, endPoint x: 445, endPoint y: 560, distance: 164.0
click at [445, 560] on div "руку" at bounding box center [489, 576] width 115 height 71
drag, startPoint x: 545, startPoint y: 579, endPoint x: 559, endPoint y: 579, distance: 14.0
click at [559, 579] on icon at bounding box center [558, 576] width 7 height 13
click at [753, 577] on div "сильно," at bounding box center [806, 577] width 145 height 75
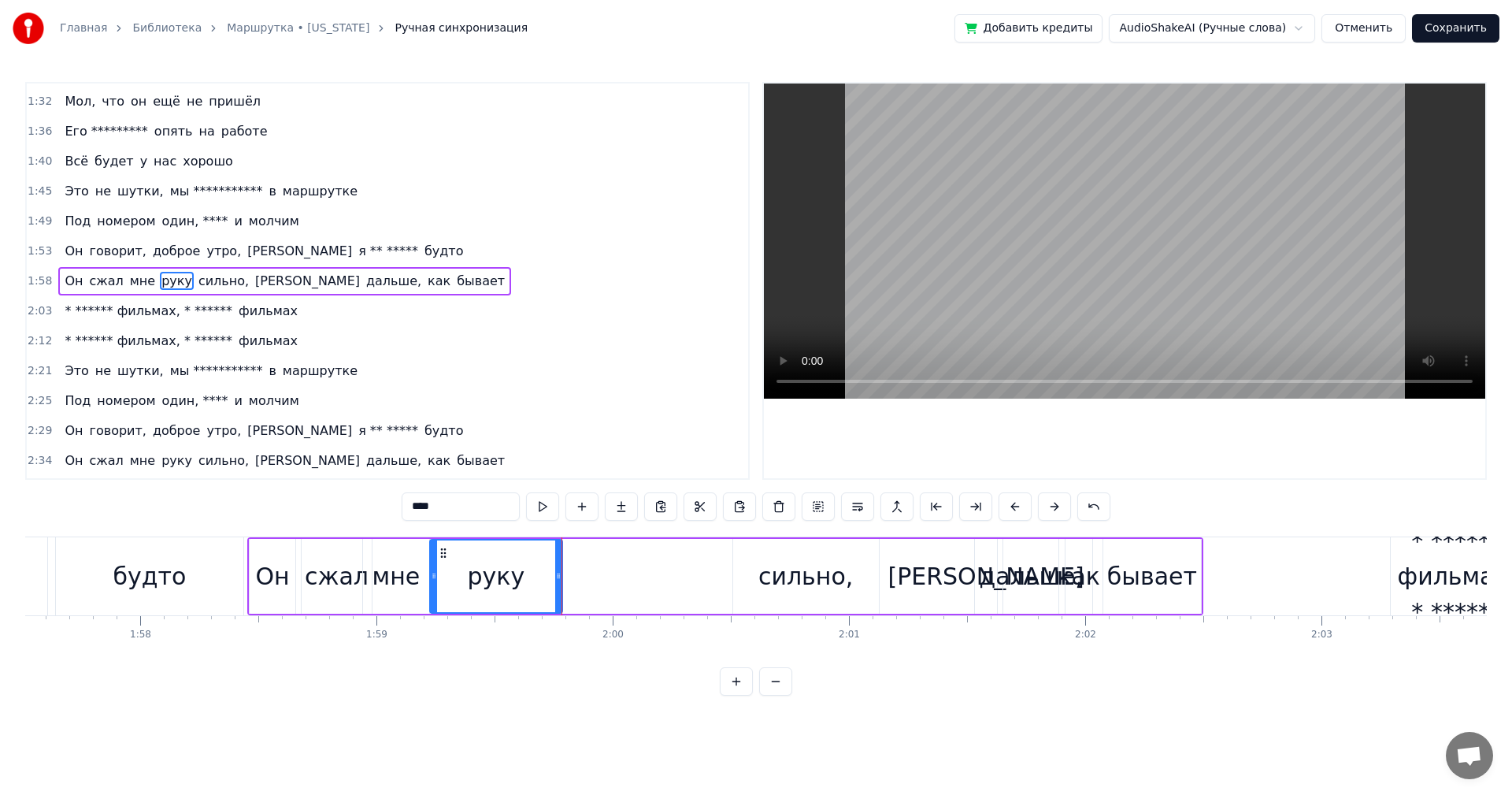
type input "*******"
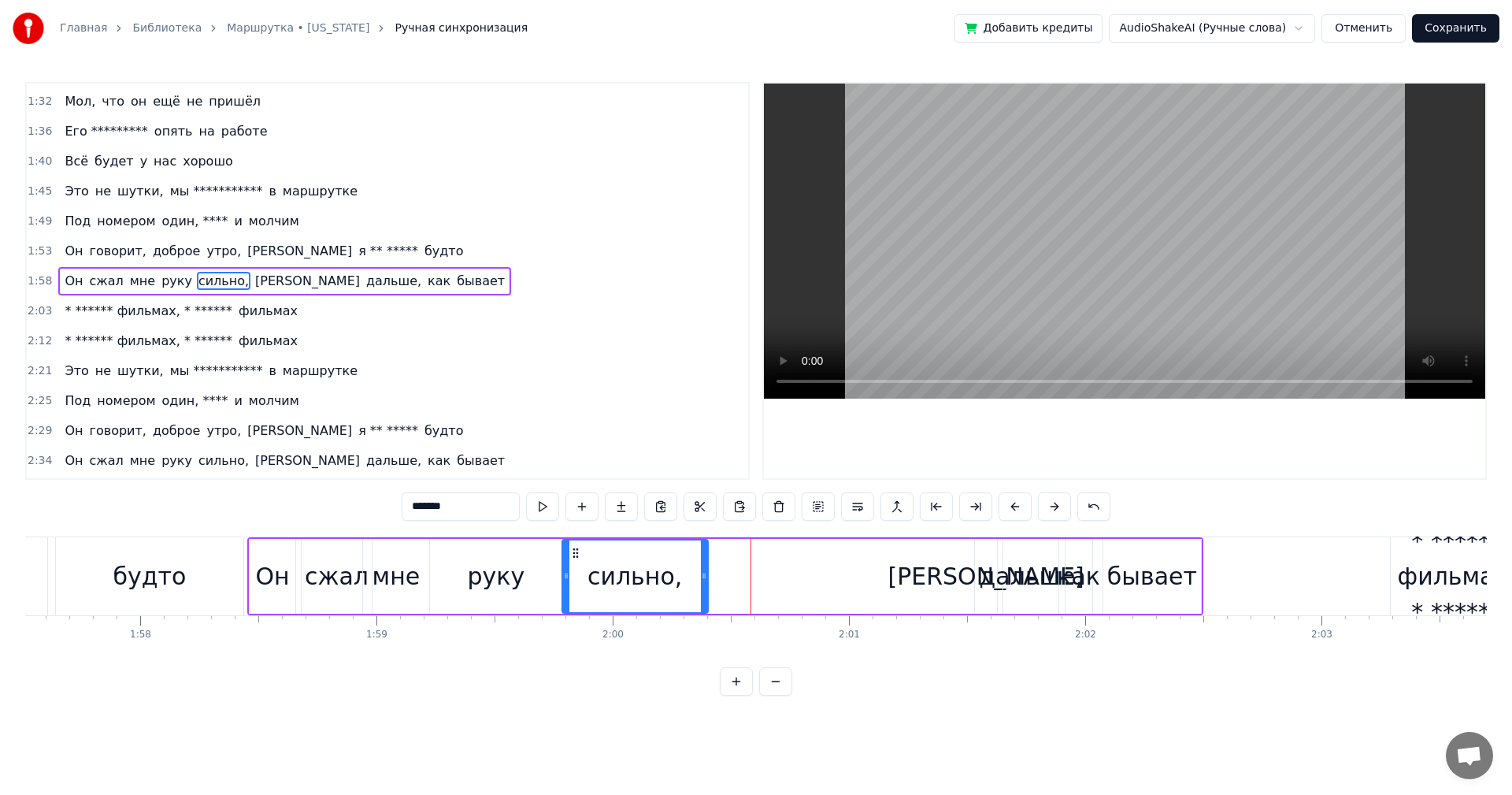
drag, startPoint x: 745, startPoint y: 555, endPoint x: 575, endPoint y: 562, distance: 170.1
click at [575, 562] on div "сильно," at bounding box center [635, 576] width 144 height 71
drag, startPoint x: 706, startPoint y: 577, endPoint x: 768, endPoint y: 577, distance: 62.0
click at [765, 577] on icon at bounding box center [762, 576] width 7 height 13
click at [817, 575] on div "Он сжал мне руку сильно, а дальше, как бывает" at bounding box center [726, 576] width 957 height 78
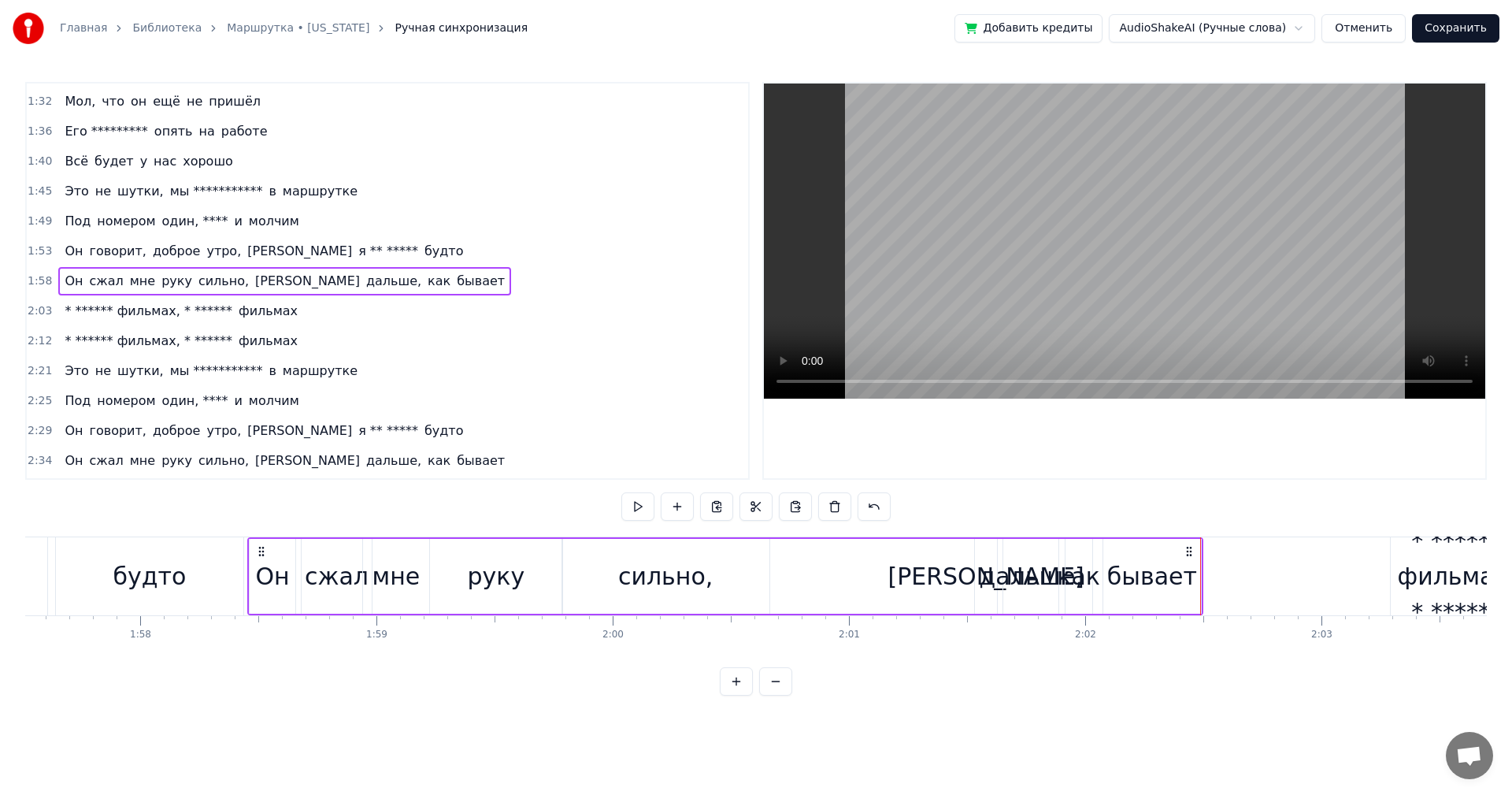
click at [981, 575] on div "[PERSON_NAME]" at bounding box center [986, 576] width 196 height 36
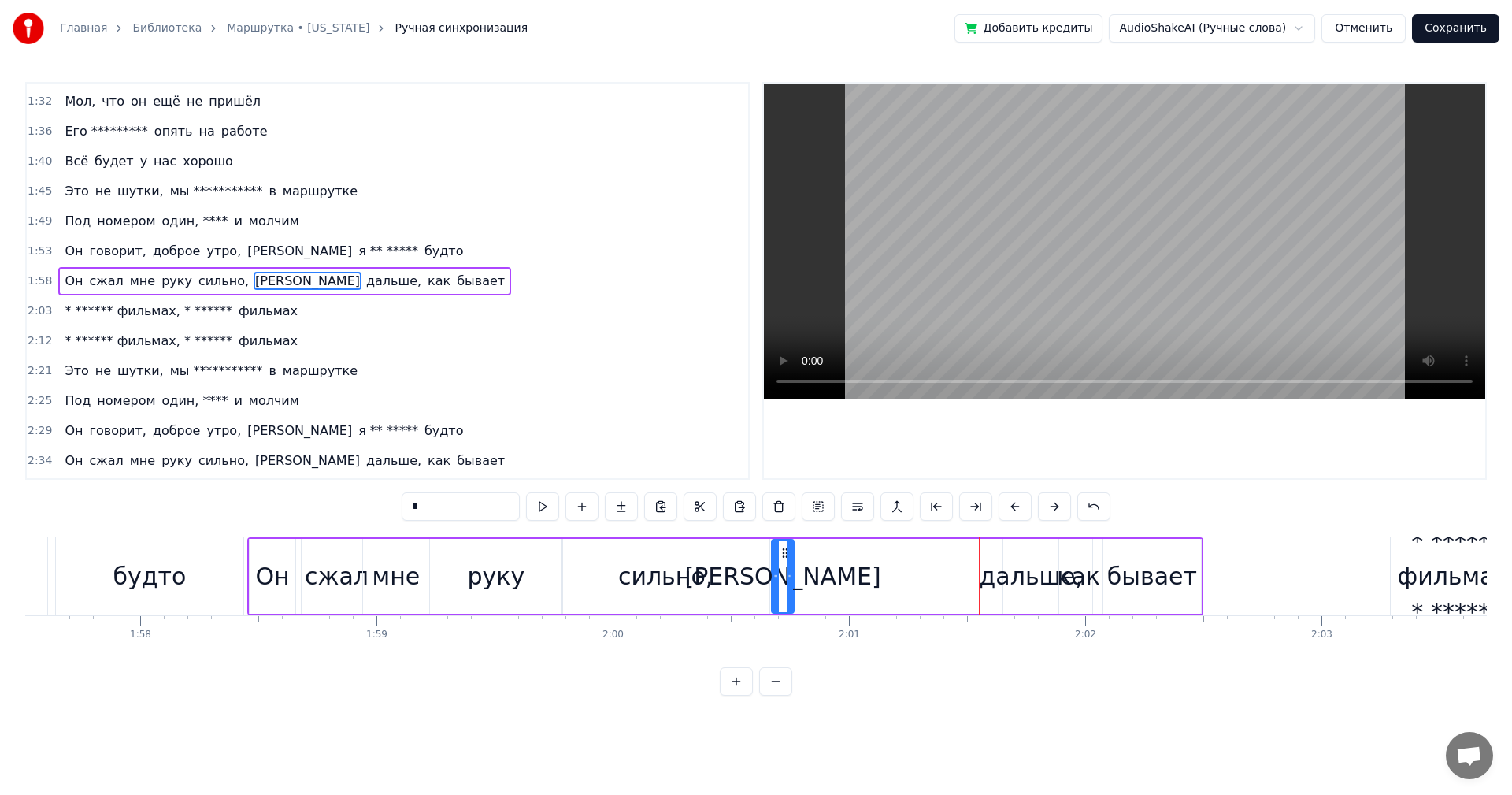
drag, startPoint x: 987, startPoint y: 554, endPoint x: 784, endPoint y: 566, distance: 203.4
click at [784, 566] on div "[PERSON_NAME]" at bounding box center [782, 576] width 20 height 71
click at [1005, 577] on div "дальше," at bounding box center [1031, 576] width 103 height 36
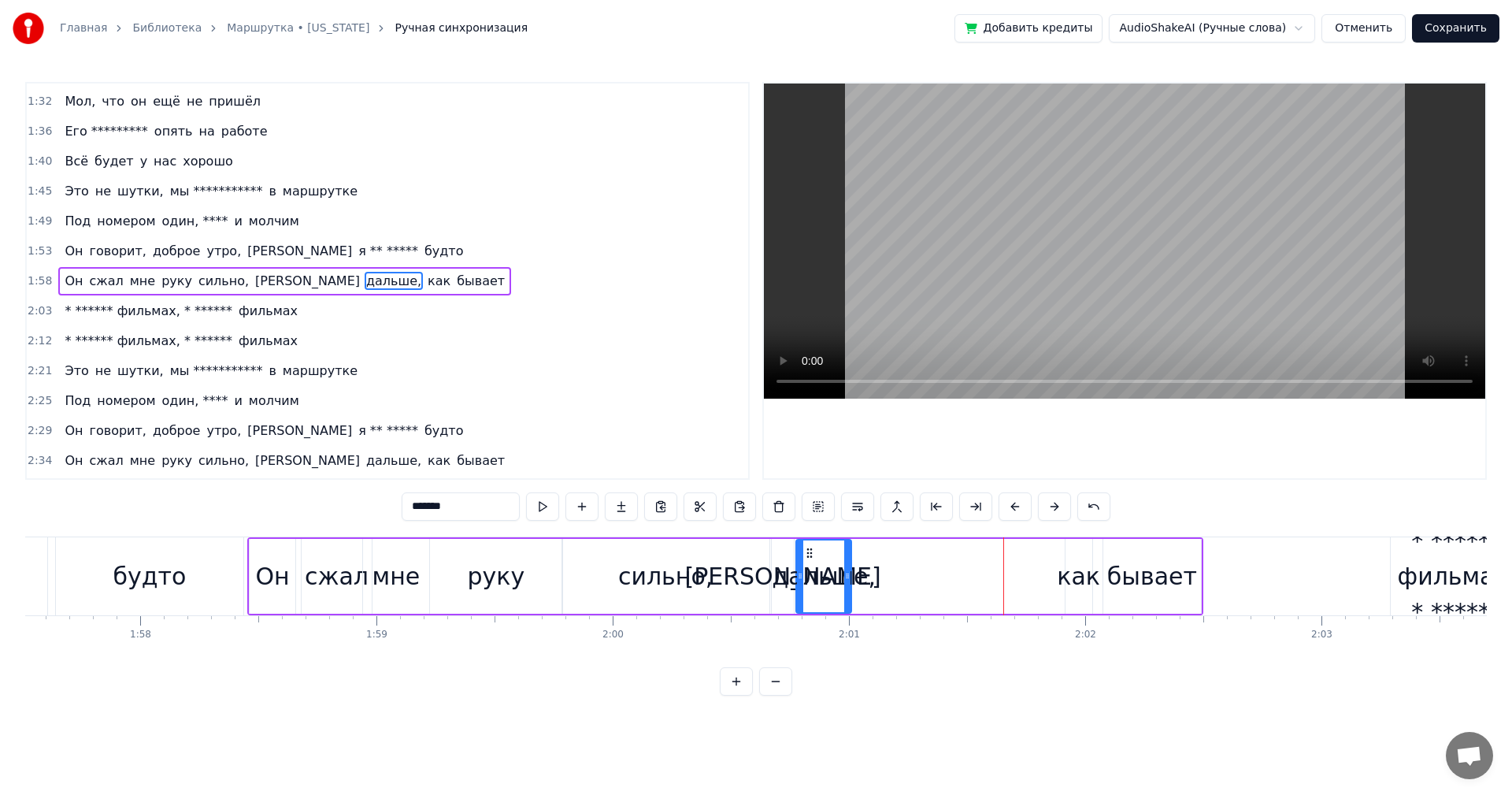
drag, startPoint x: 1016, startPoint y: 556, endPoint x: 809, endPoint y: 568, distance: 207.3
click at [809, 568] on div "дальше," at bounding box center [824, 576] width 54 height 71
drag, startPoint x: 851, startPoint y: 569, endPoint x: 887, endPoint y: 569, distance: 36.0
click at [887, 569] on div at bounding box center [884, 576] width 7 height 71
click at [1083, 575] on div "как" at bounding box center [1078, 576] width 43 height 36
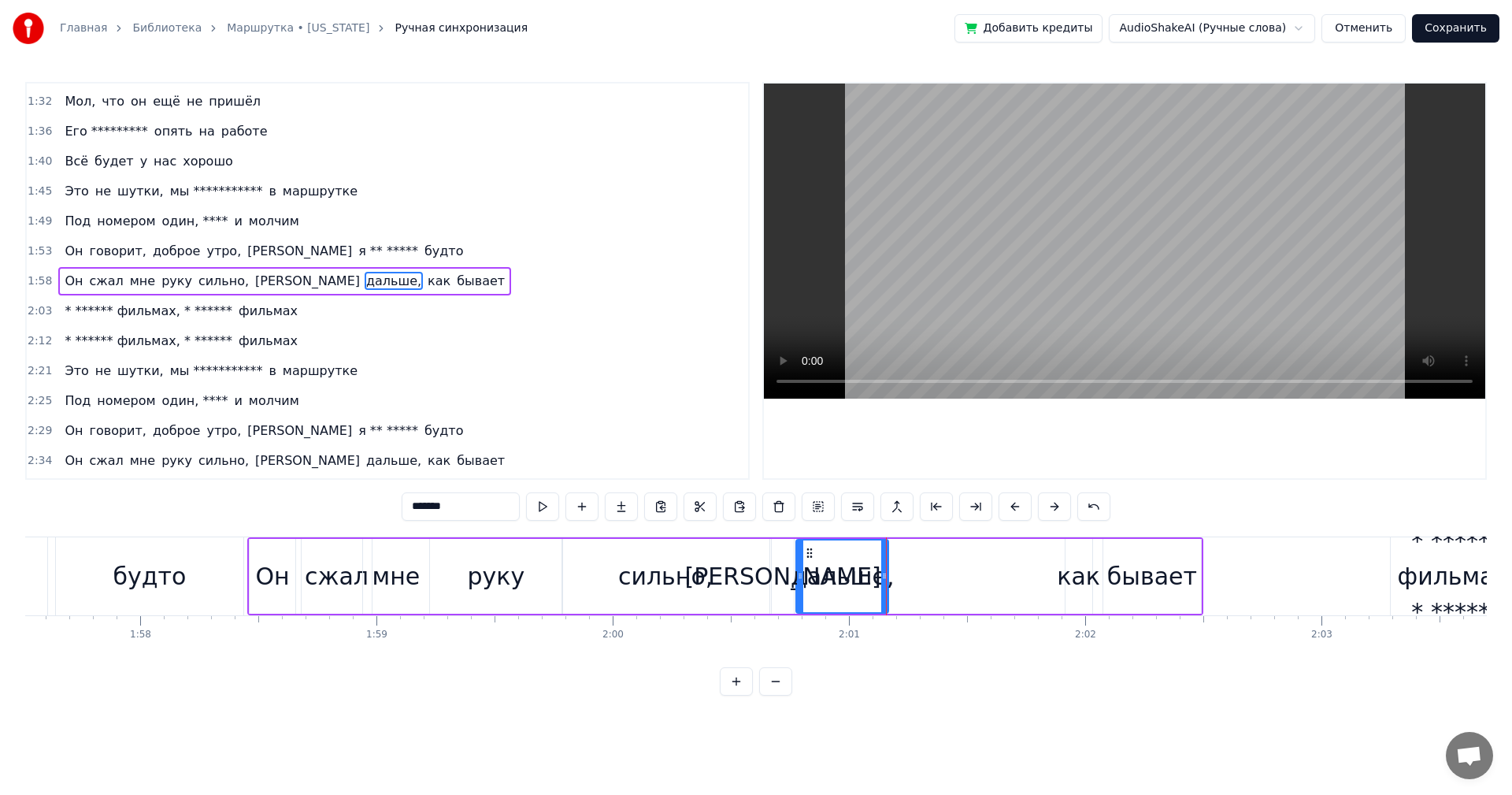
type input "***"
drag, startPoint x: 1082, startPoint y: 555, endPoint x: 1057, endPoint y: 567, distance: 27.7
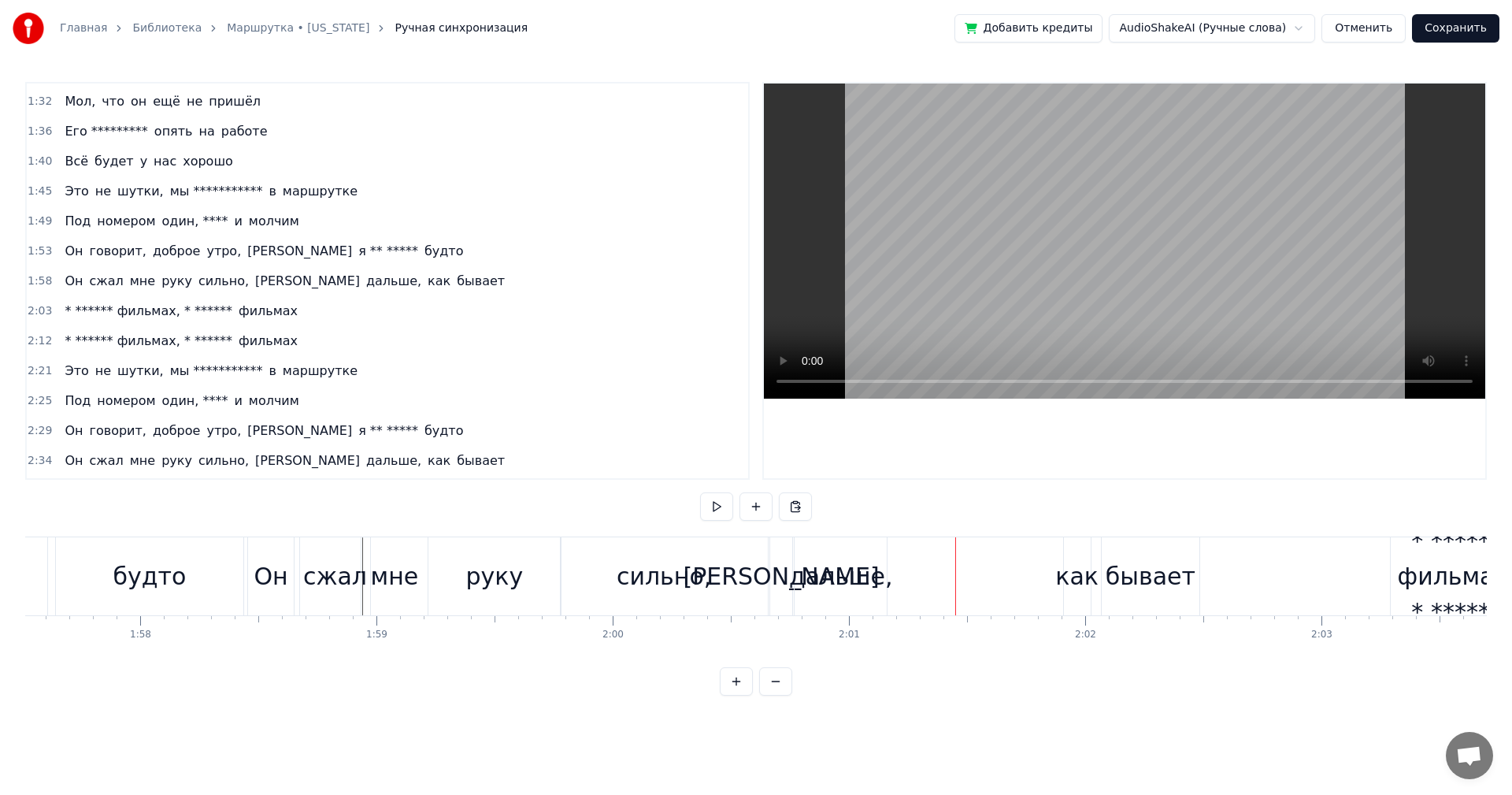
click at [1069, 564] on div "как" at bounding box center [1077, 576] width 43 height 36
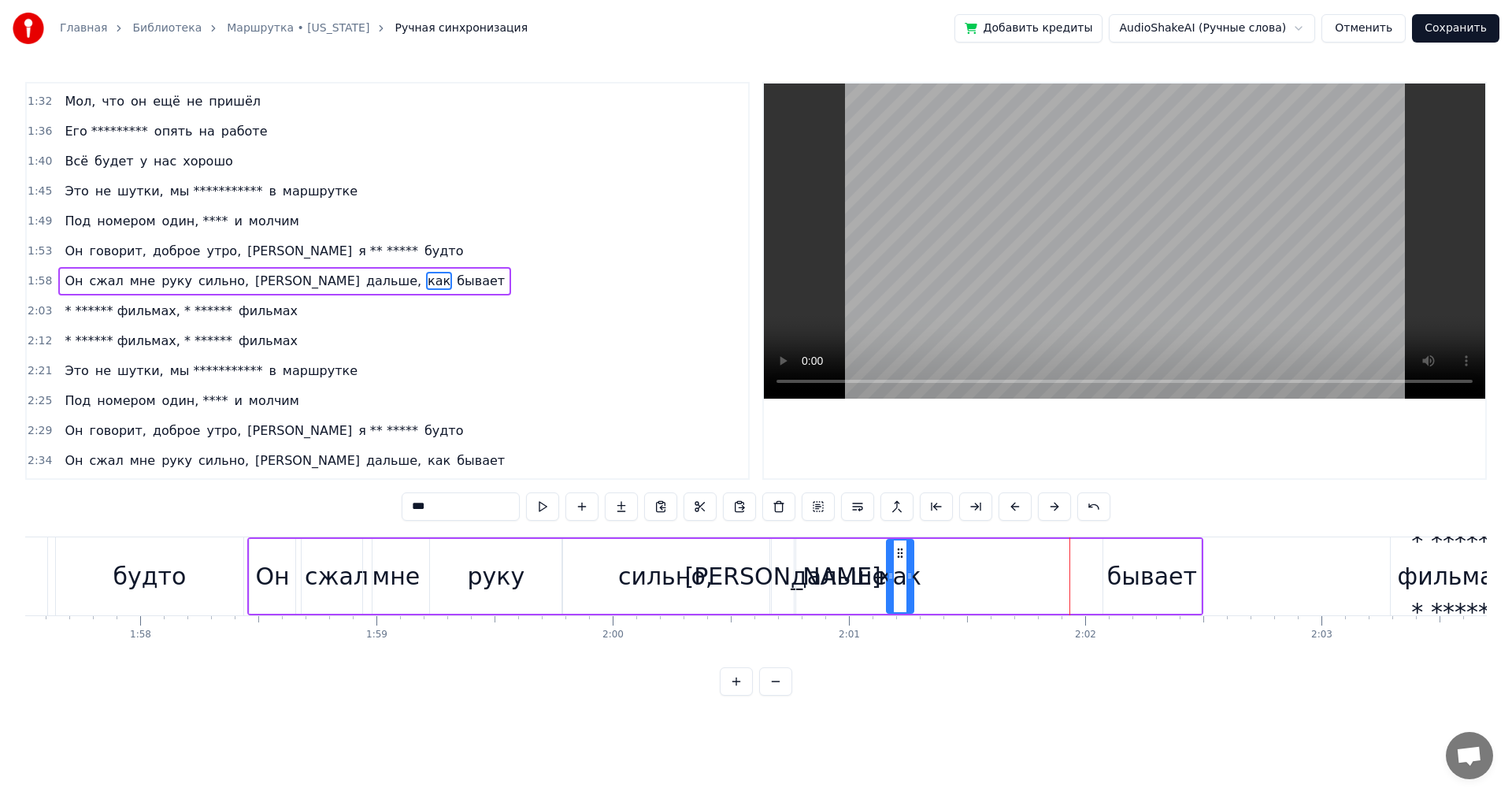
drag, startPoint x: 1078, startPoint y: 553, endPoint x: 900, endPoint y: 565, distance: 178.4
click at [900, 565] on div "как" at bounding box center [900, 576] width 25 height 71
click at [1121, 558] on div "бывает" at bounding box center [1152, 576] width 90 height 36
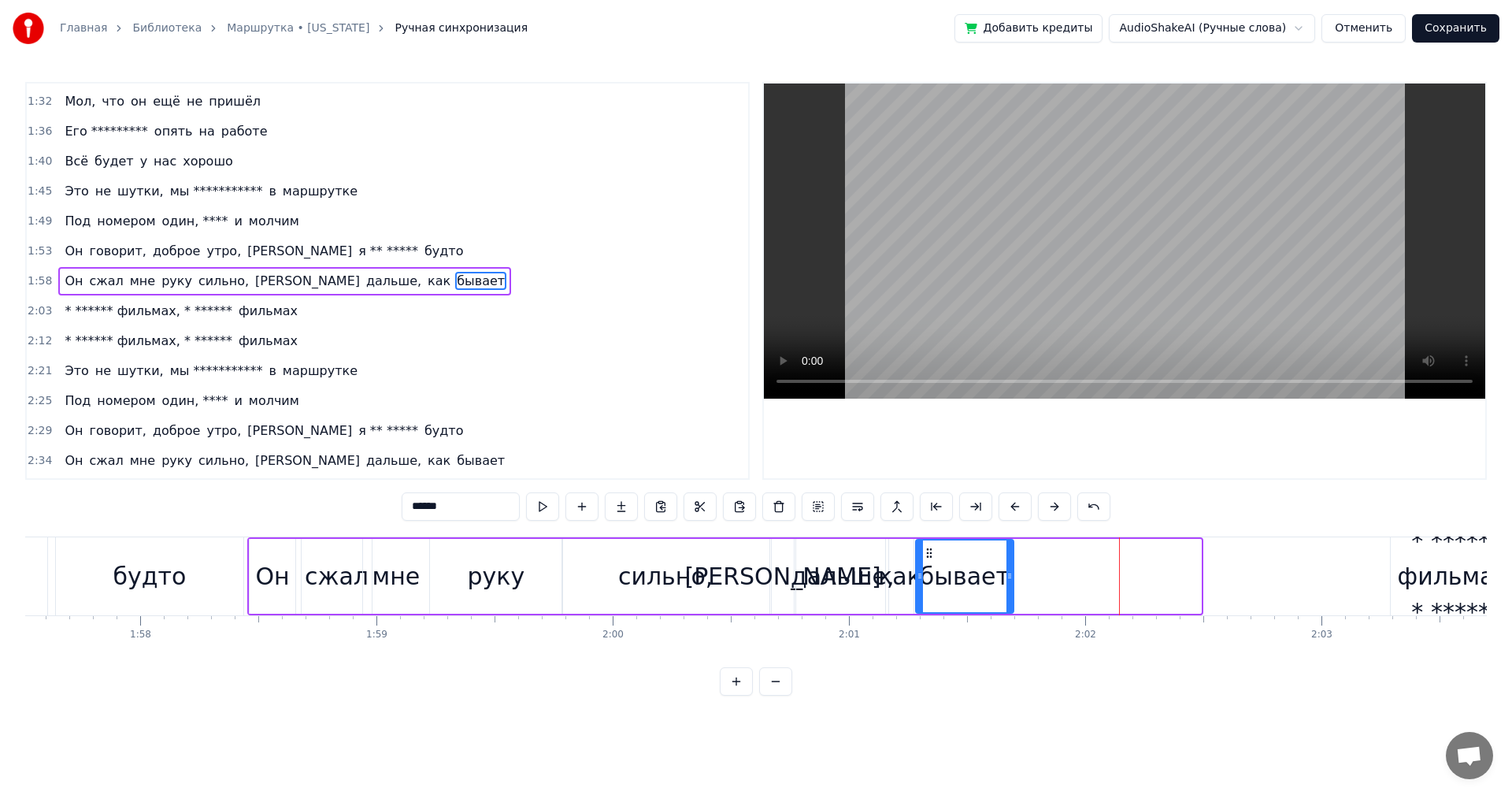
drag, startPoint x: 1116, startPoint y: 551, endPoint x: 929, endPoint y: 566, distance: 187.6
click at [929, 566] on div "бывает" at bounding box center [965, 576] width 97 height 71
drag, startPoint x: 1011, startPoint y: 568, endPoint x: 1049, endPoint y: 562, distance: 38.5
click at [1086, 567] on div at bounding box center [1085, 576] width 7 height 71
click at [536, 533] on div "**********" at bounding box center [756, 389] width 1462 height 614
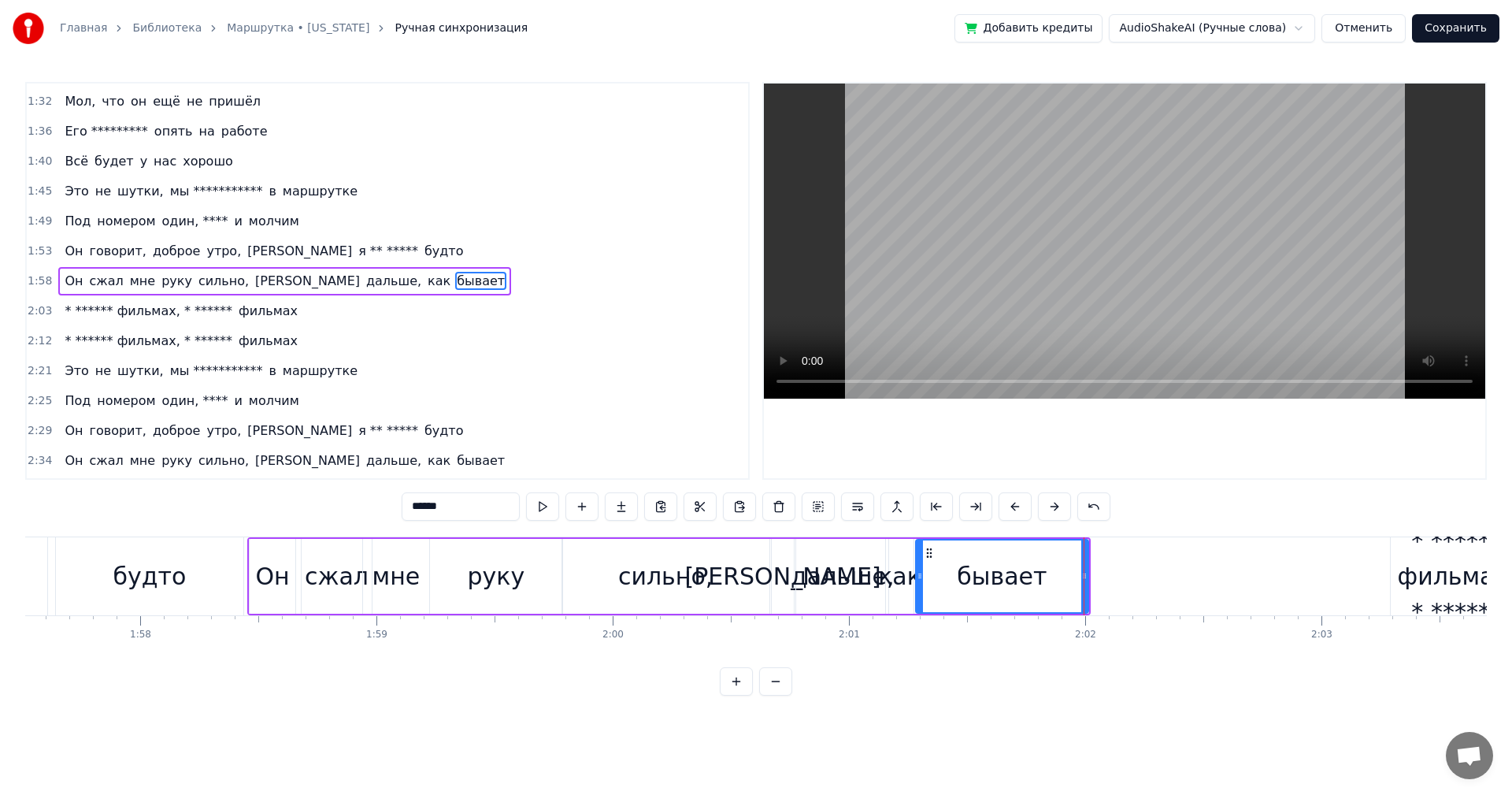
click at [241, 578] on div "будто" at bounding box center [149, 576] width 188 height 78
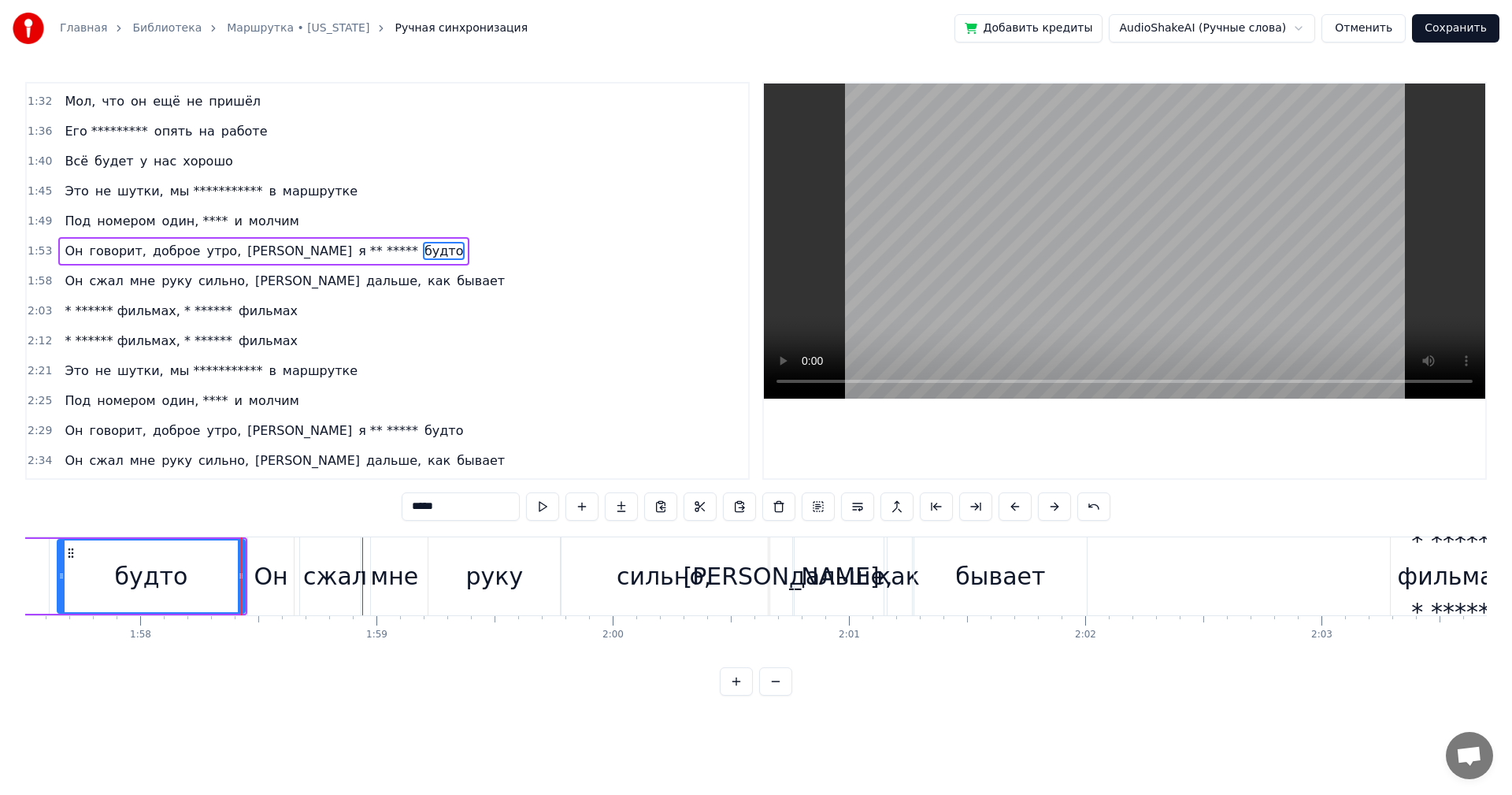
scroll to position [505, 0]
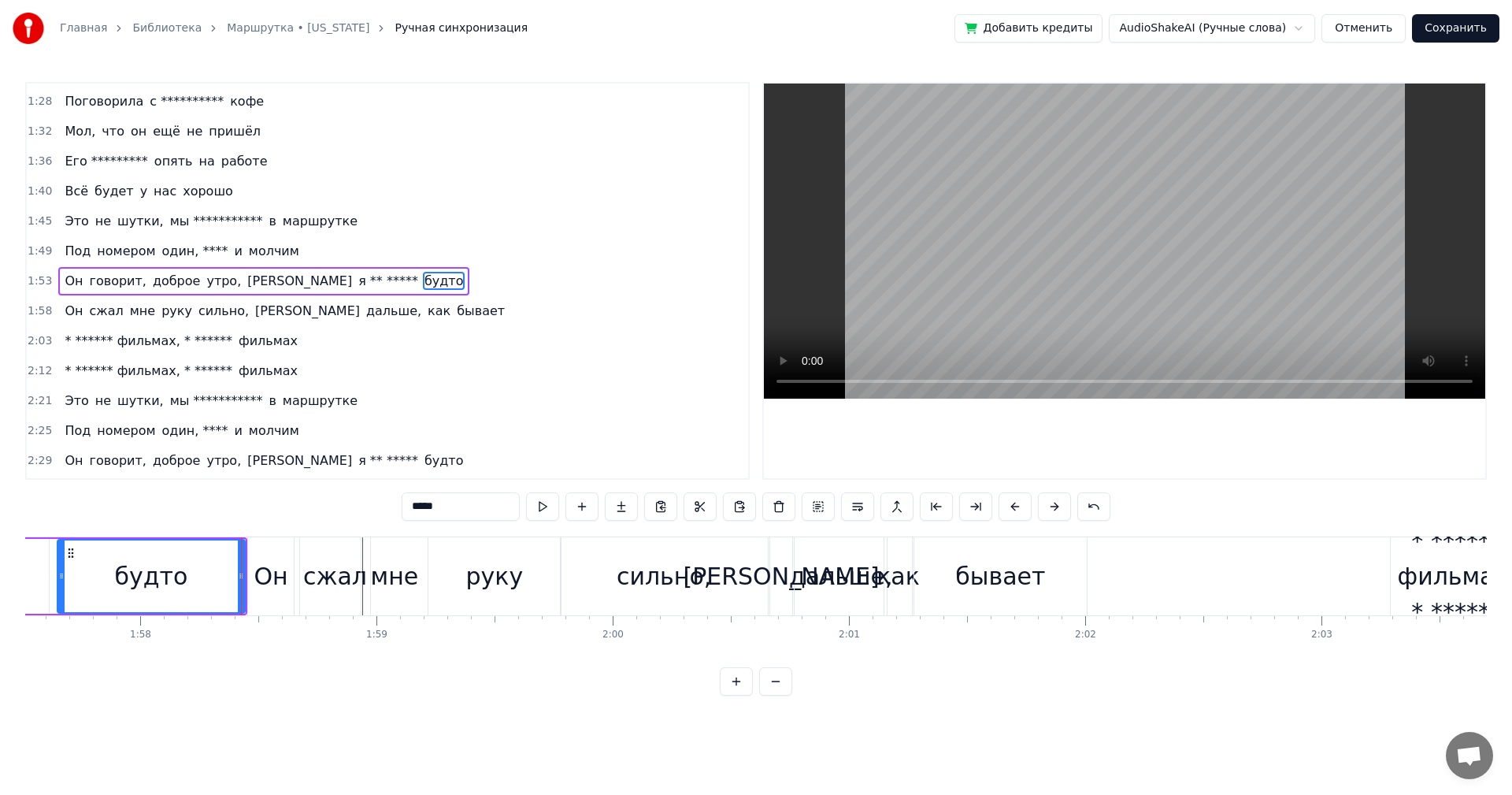
click at [244, 577] on div "будто" at bounding box center [151, 577] width 189 height 75
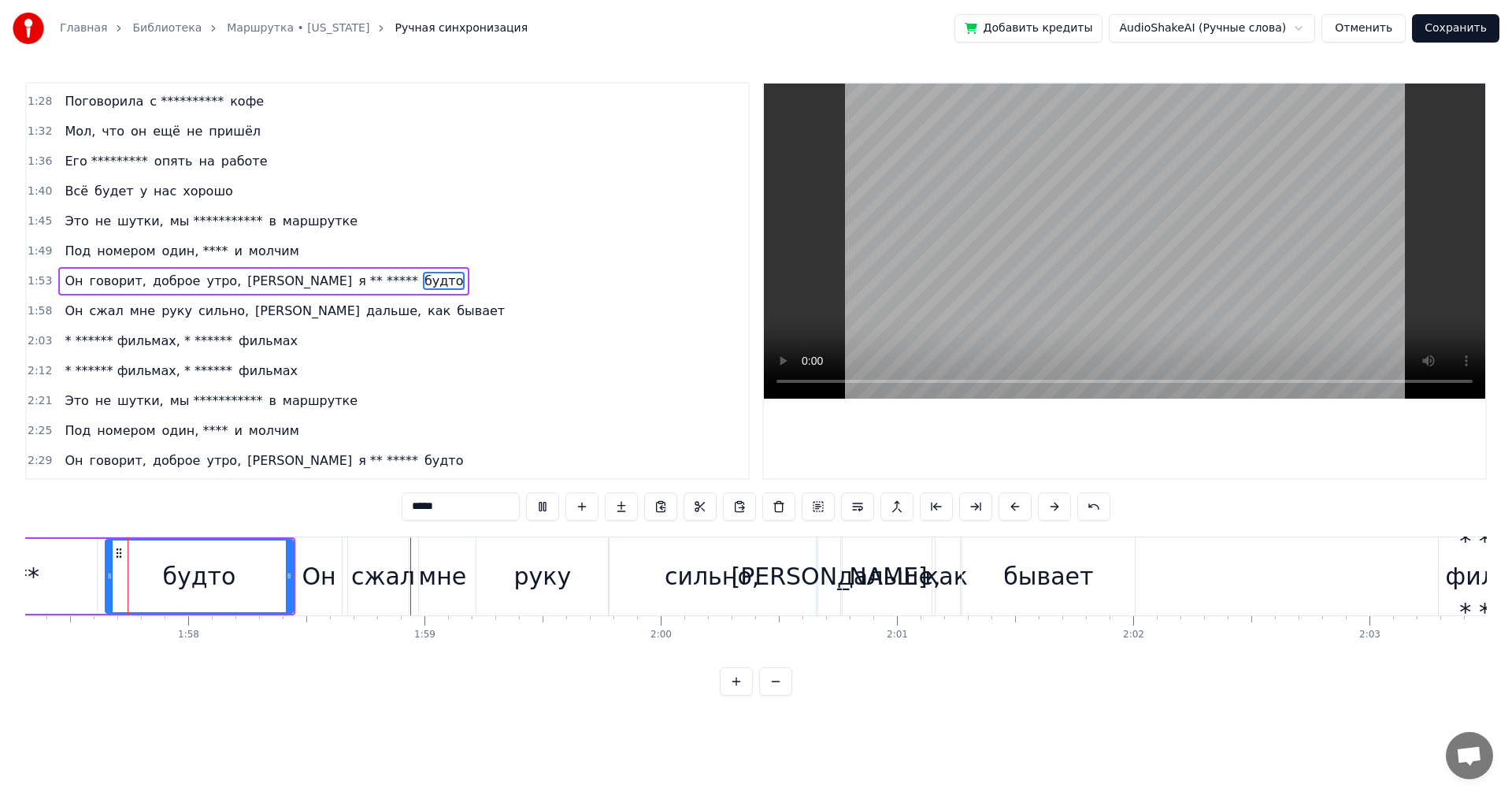
scroll to position [0, 27719]
click at [306, 575] on div "Он" at bounding box center [320, 576] width 34 height 36
type input "**"
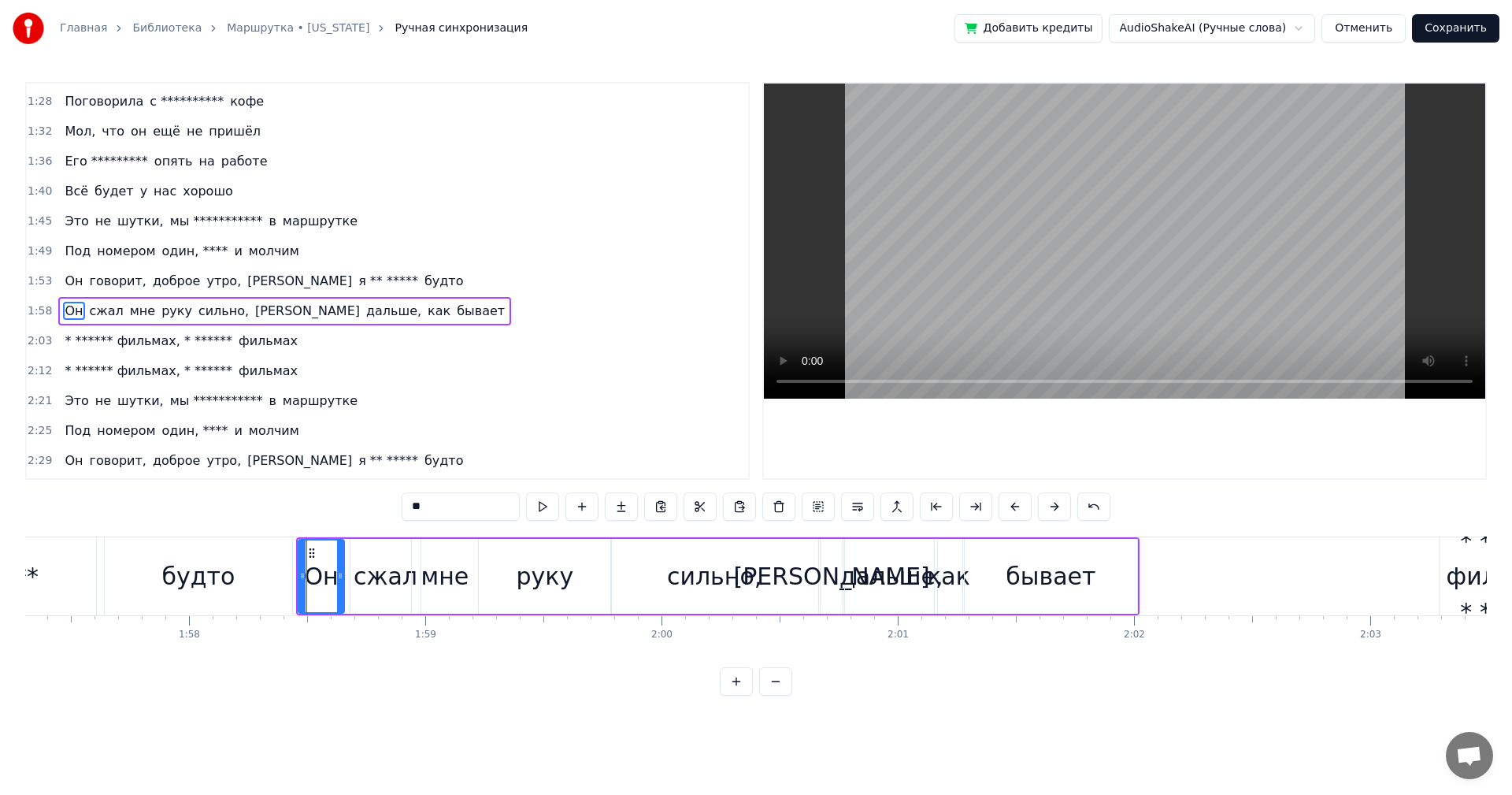
scroll to position [536, 0]
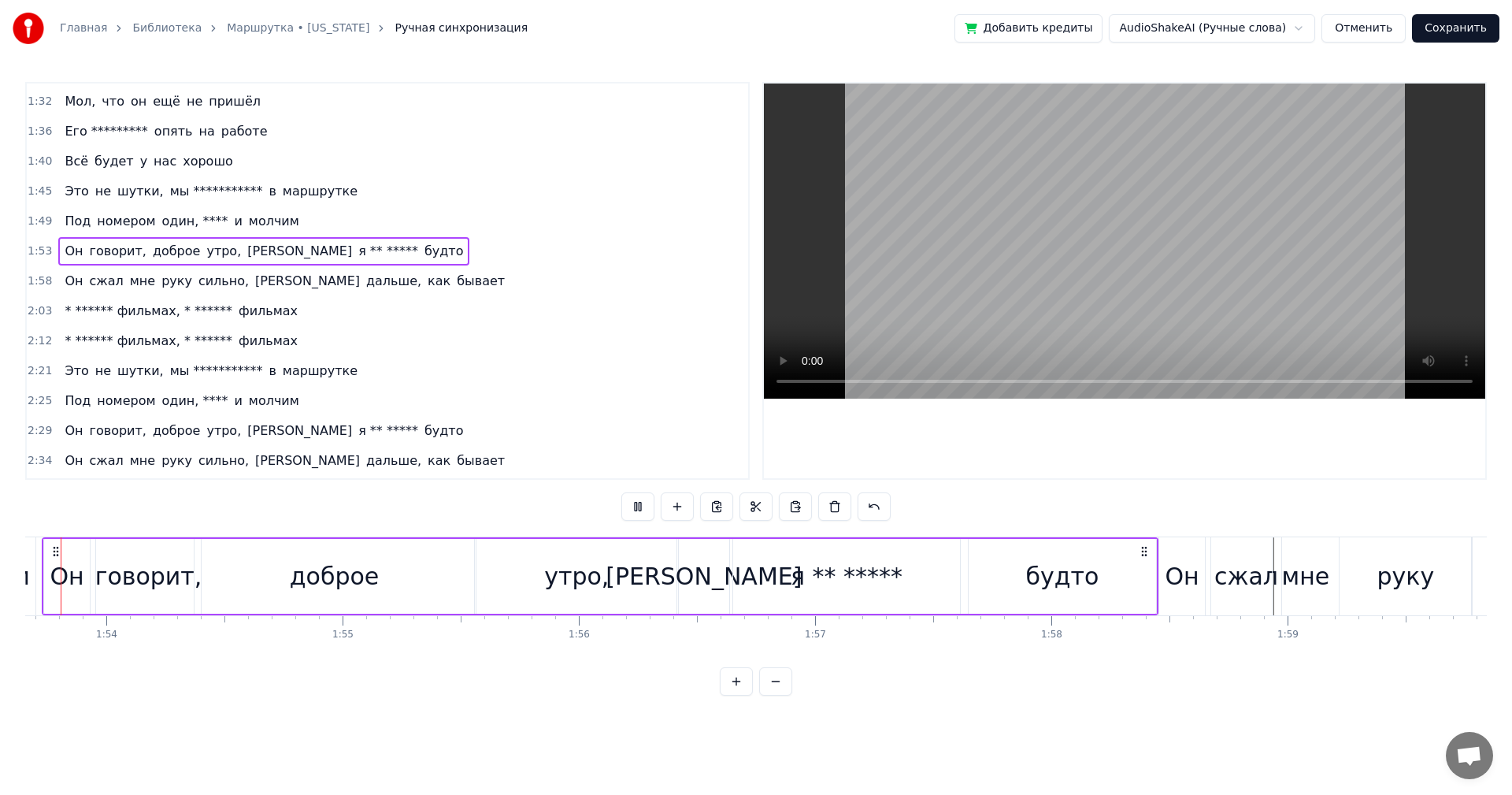
scroll to position [0, 26794]
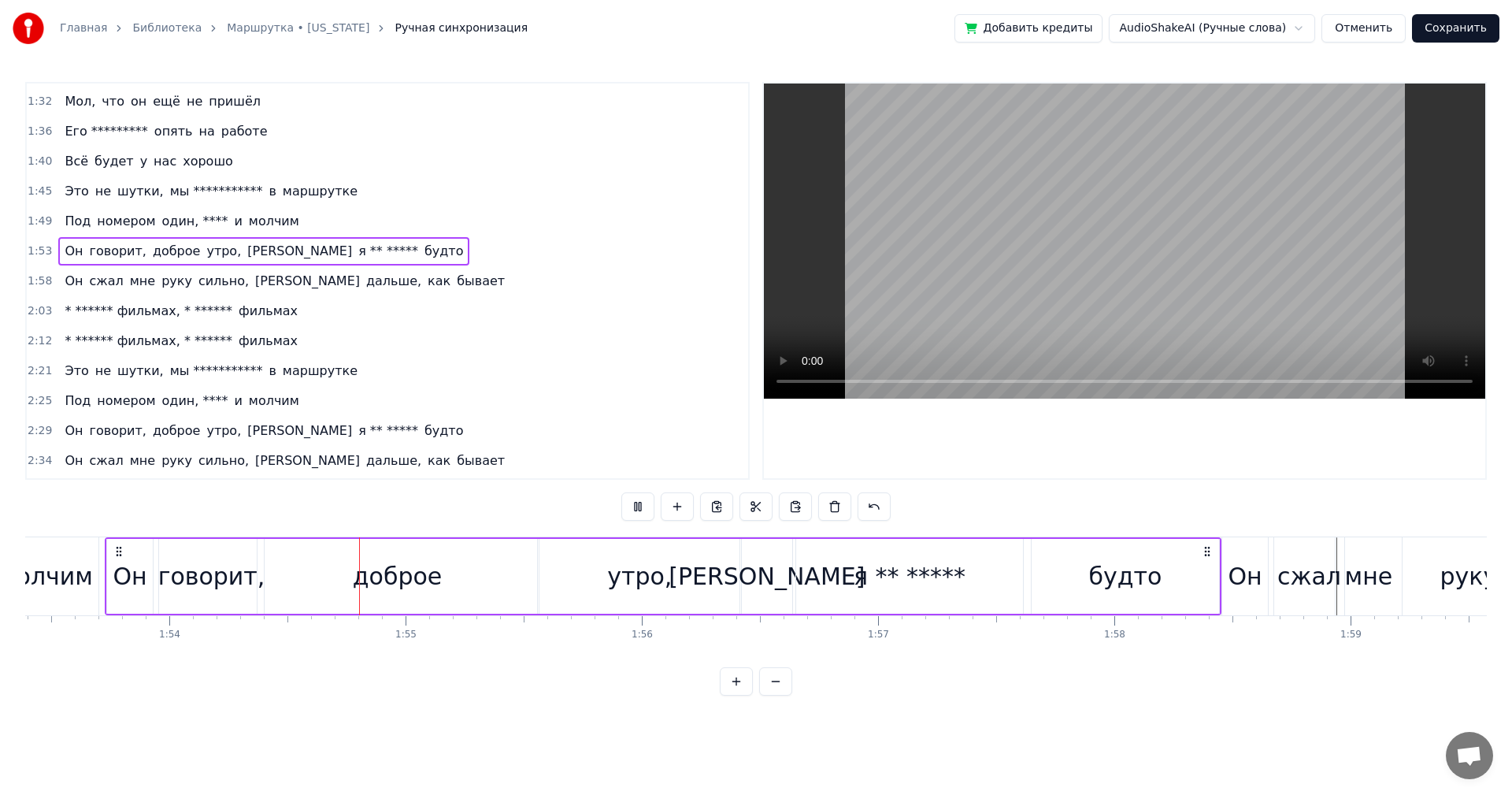
click at [1238, 583] on div "Он" at bounding box center [1245, 576] width 34 height 36
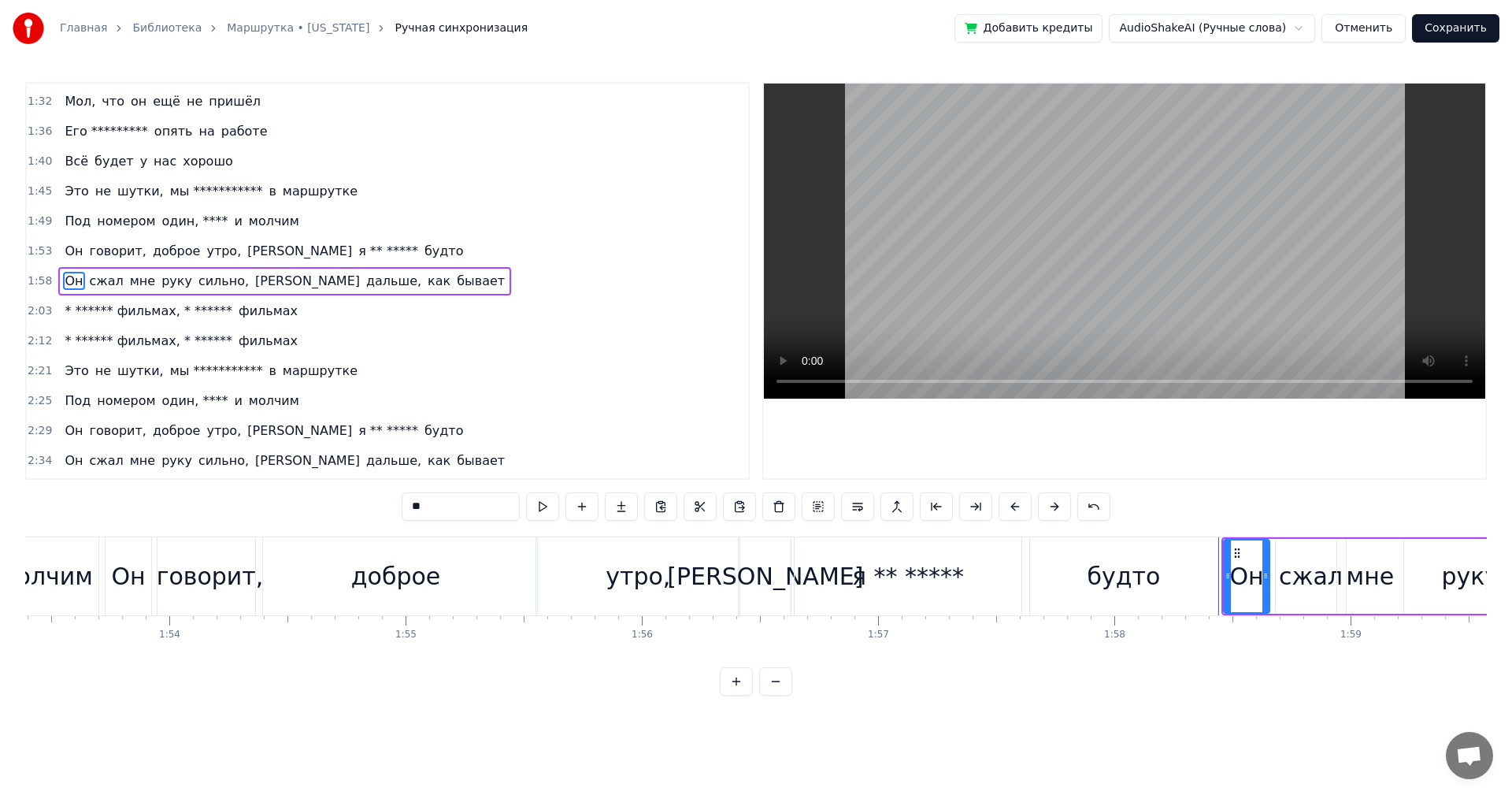
click at [1269, 523] on div "**********" at bounding box center [756, 389] width 1462 height 614
click at [1279, 553] on div "сжал" at bounding box center [1311, 577] width 69 height 75
type input "****"
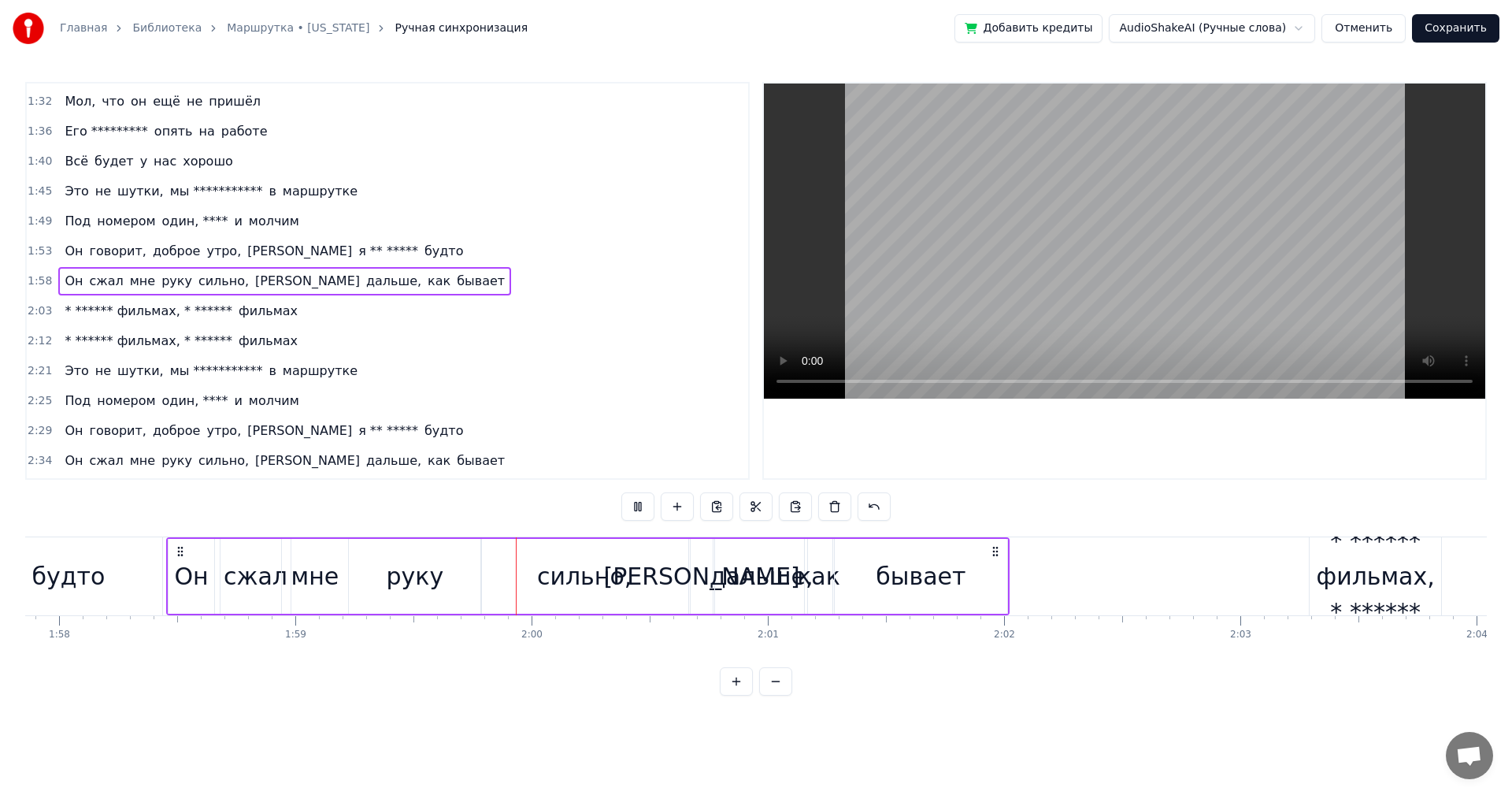
scroll to position [0, 28145]
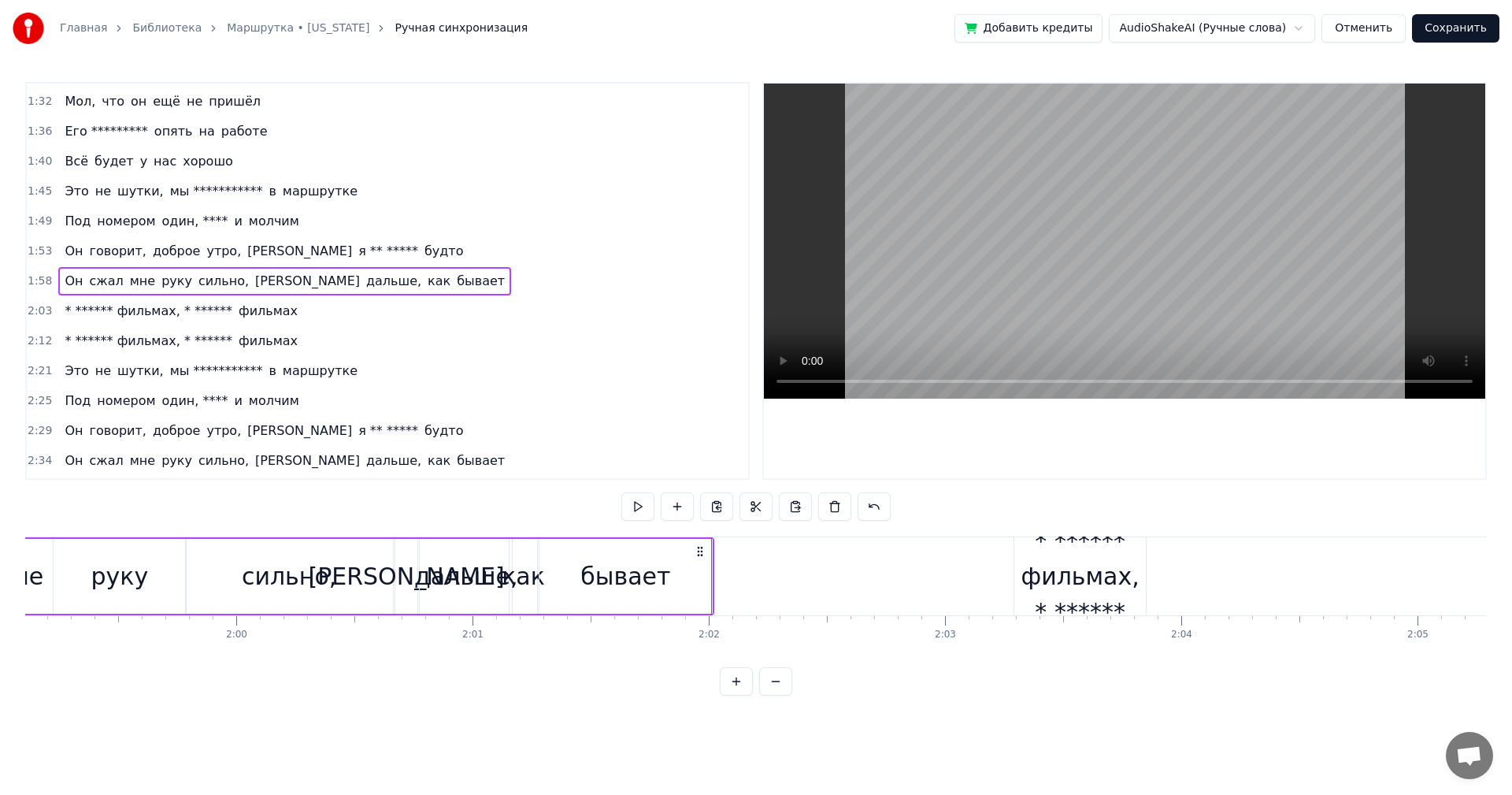
click at [1072, 566] on div "* ****** фильмах, * ******" at bounding box center [1080, 576] width 132 height 106
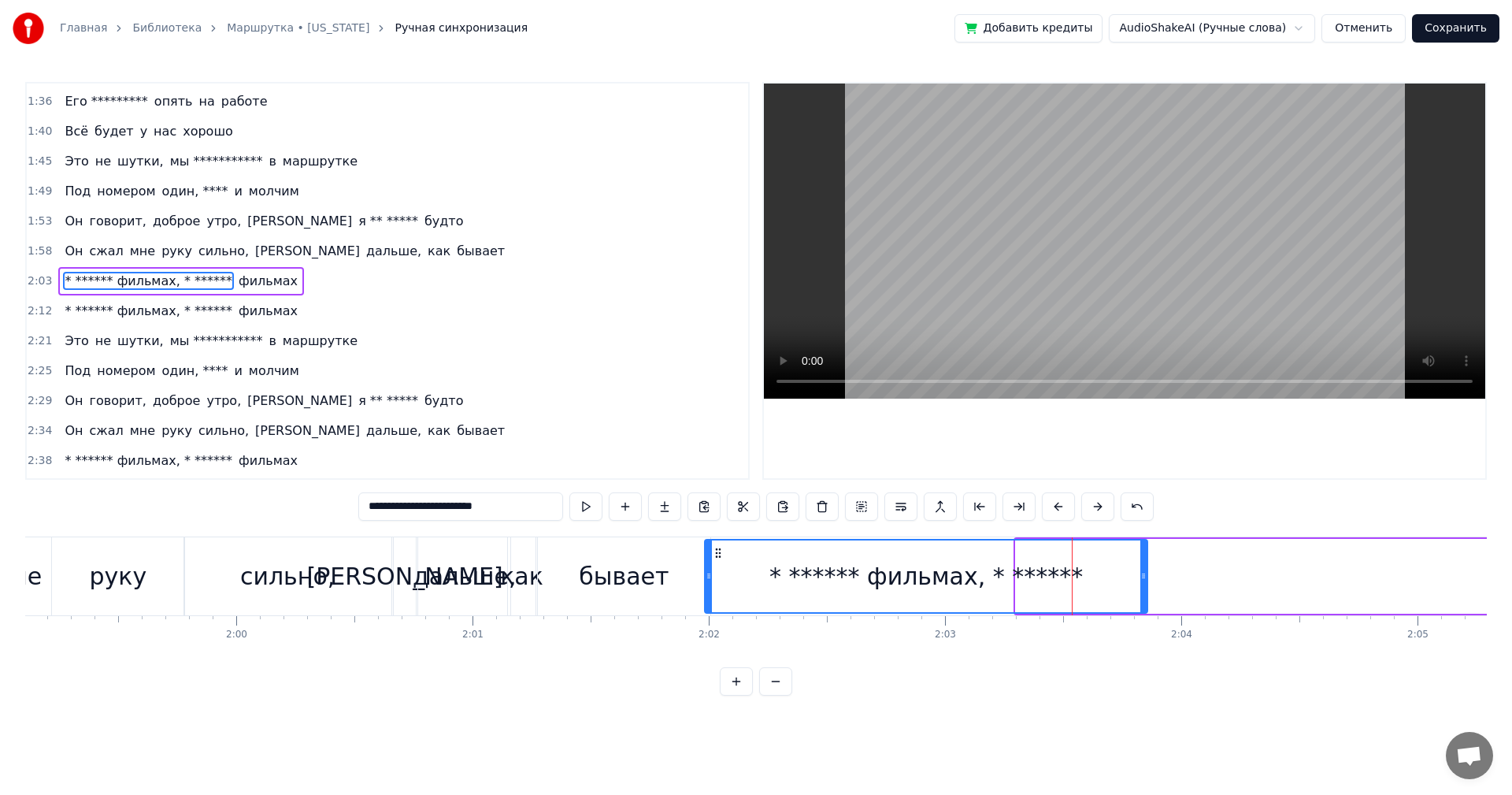
drag, startPoint x: 1018, startPoint y: 571, endPoint x: 707, endPoint y: 586, distance: 311.4
click at [707, 586] on div at bounding box center [708, 576] width 7 height 71
click at [718, 571] on div "* ****** фильмах, * ******" at bounding box center [926, 576] width 441 height 71
click at [925, 586] on div "* ****** фильмах, * ******" at bounding box center [927, 576] width 314 height 36
click at [1095, 567] on div "* ****** фильмах, * ******" at bounding box center [926, 576] width 441 height 71
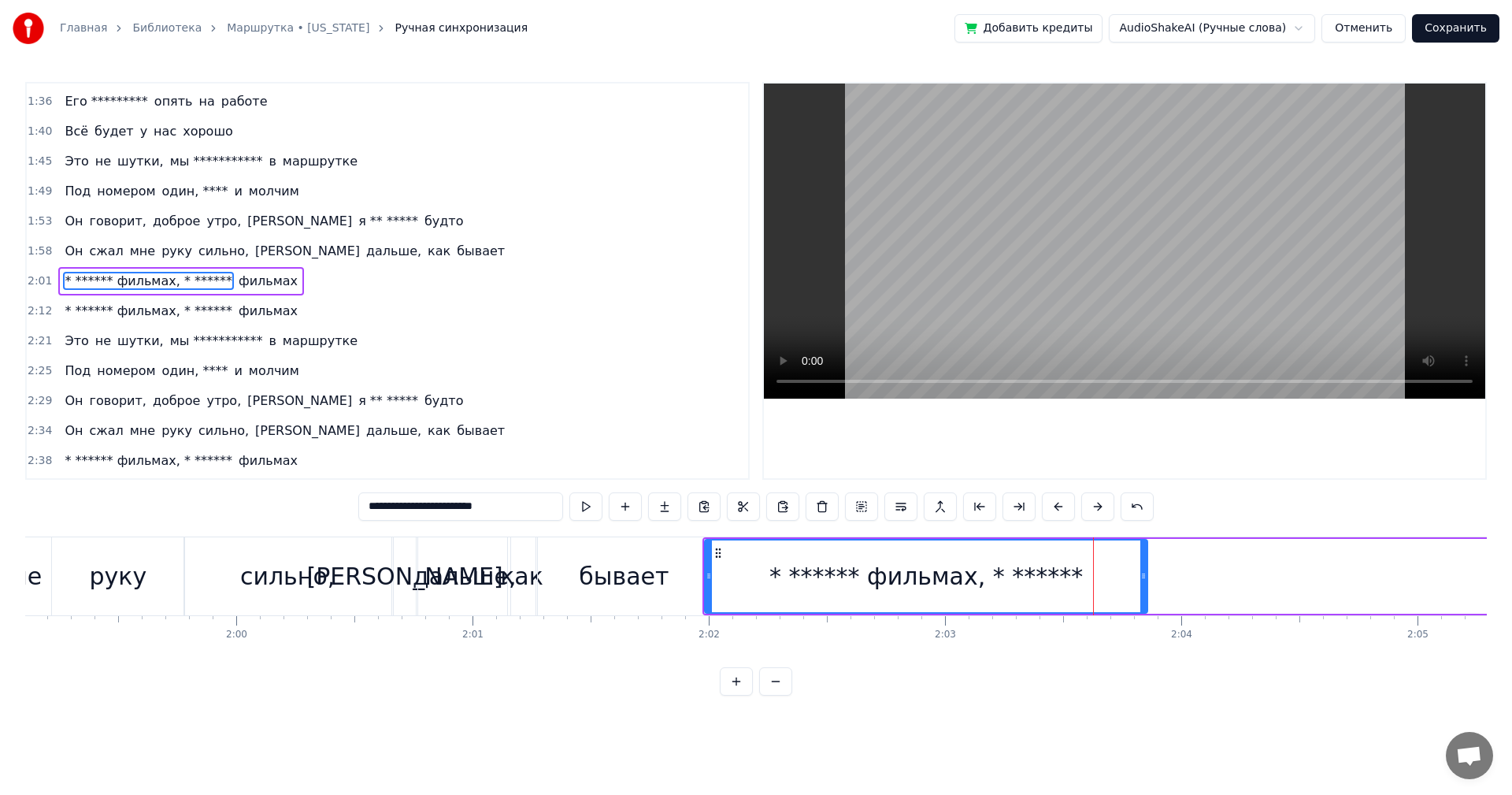
click at [1212, 569] on div "* ****** фильмах, * ****** фильмах" at bounding box center [1462, 576] width 1520 height 78
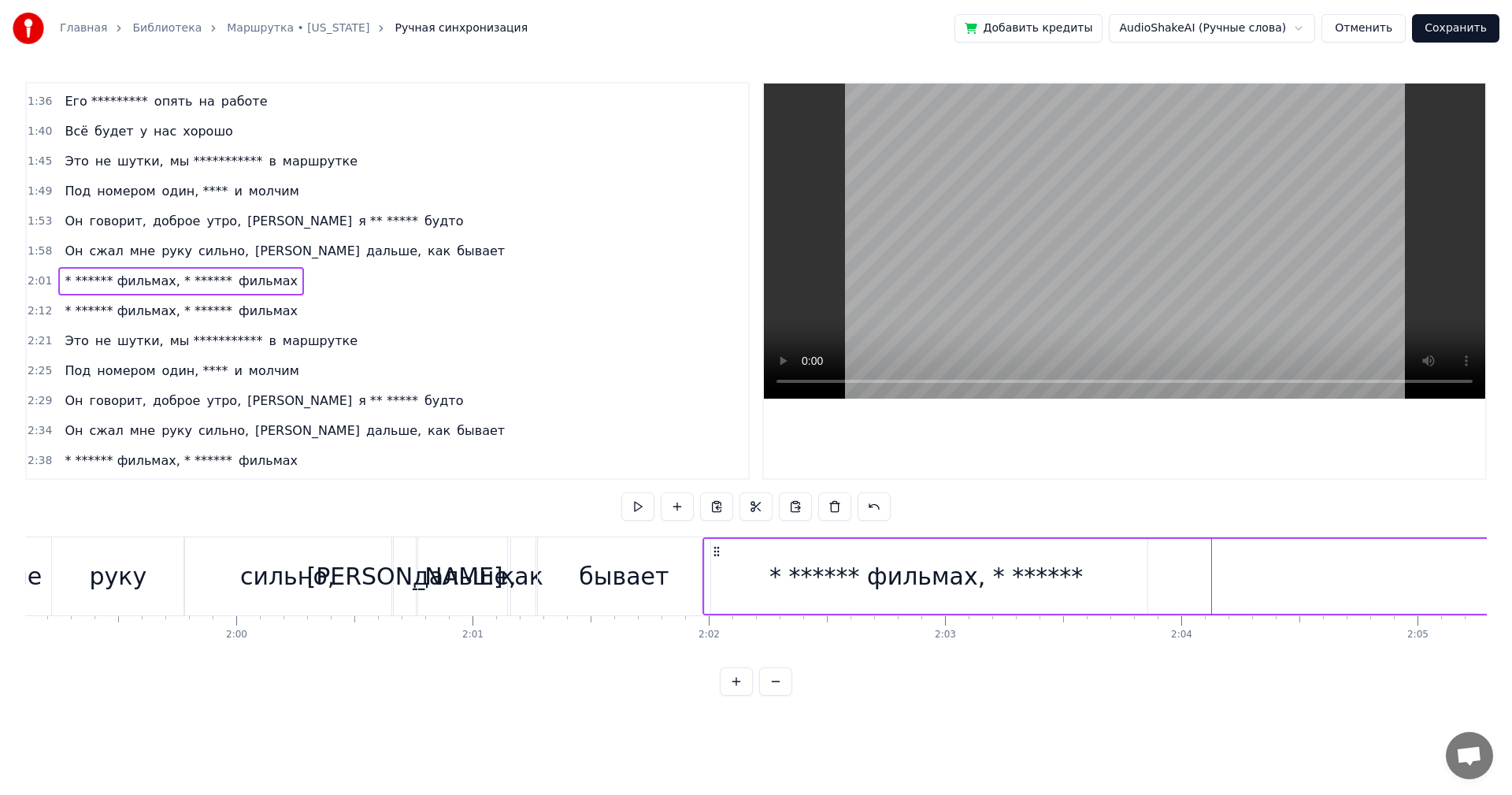
drag, startPoint x: 936, startPoint y: 562, endPoint x: 1042, endPoint y: 559, distance: 106.0
click at [1042, 559] on div "* ****** фильмах, * ******" at bounding box center [927, 576] width 314 height 36
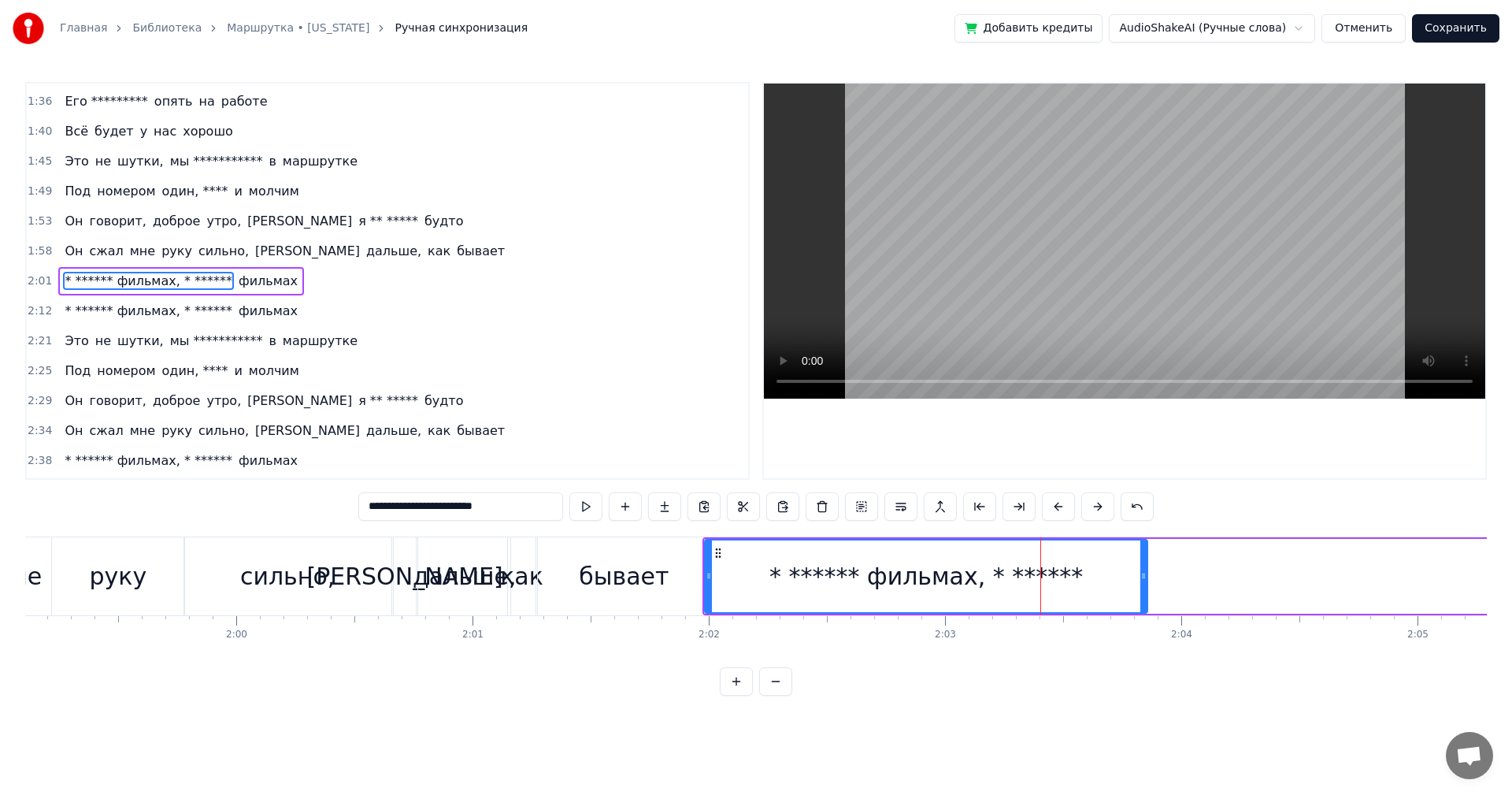
click at [864, 569] on div "* ****** фильмах, * ******" at bounding box center [927, 576] width 314 height 36
click at [756, 557] on div "* ****** фильмах, * ******" at bounding box center [926, 576] width 441 height 71
click at [652, 556] on div "бывает" at bounding box center [625, 576] width 173 height 78
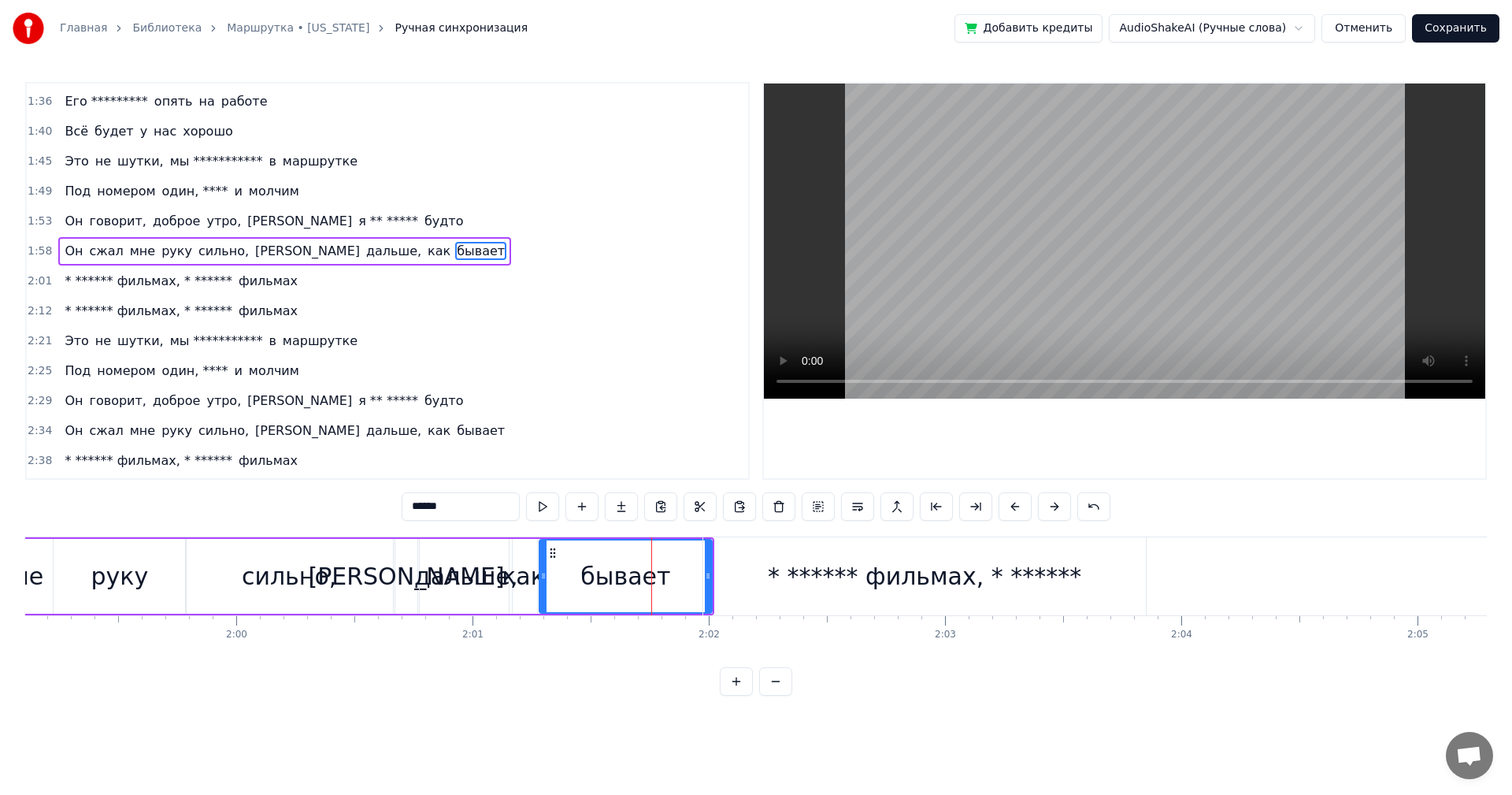
scroll to position [536, 0]
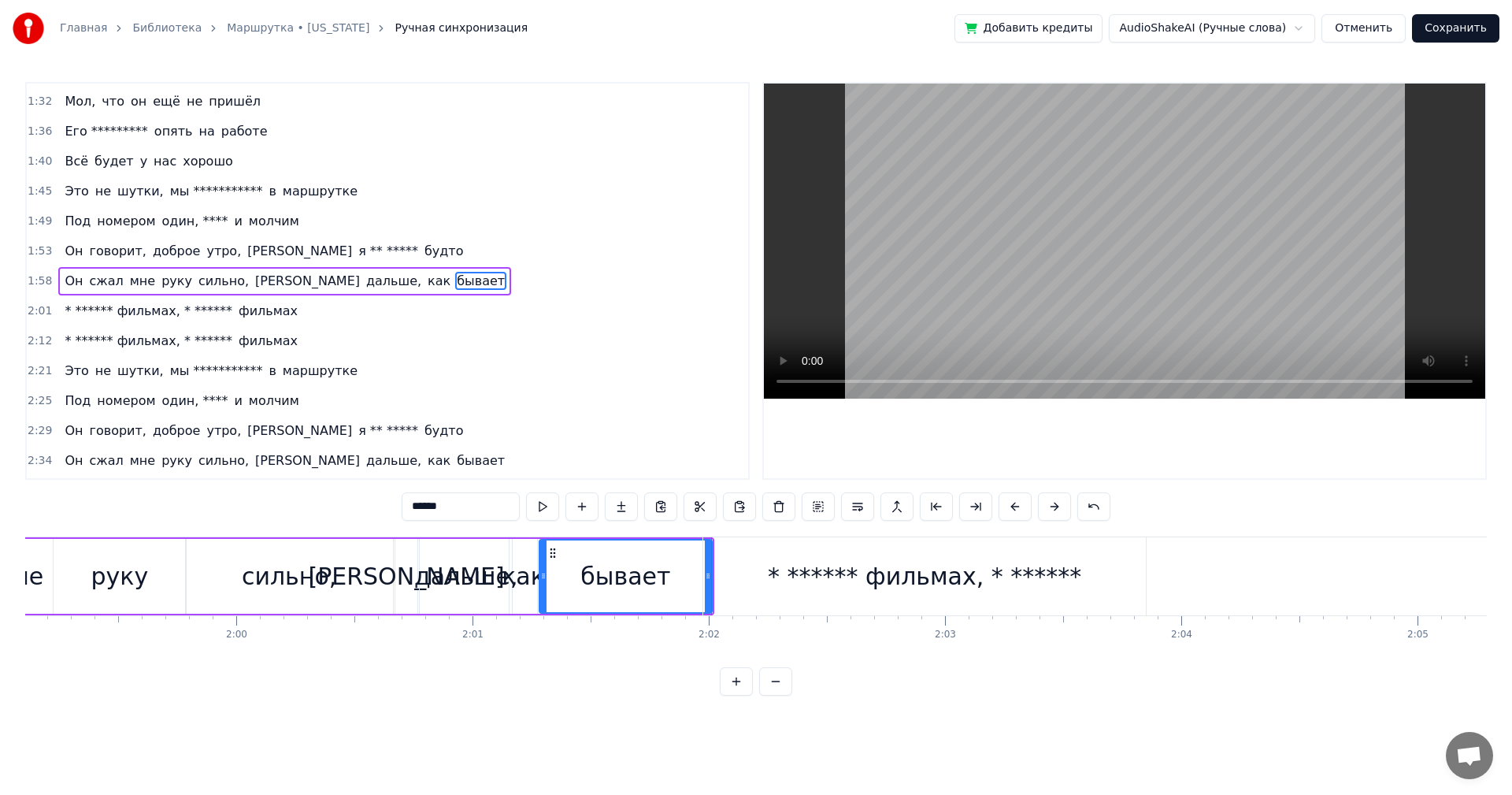
click at [689, 528] on div "**********" at bounding box center [756, 389] width 1462 height 614
click at [710, 528] on div "**********" at bounding box center [756, 389] width 1462 height 614
click at [924, 567] on div "* ****** фильмах, * ******" at bounding box center [925, 576] width 314 height 36
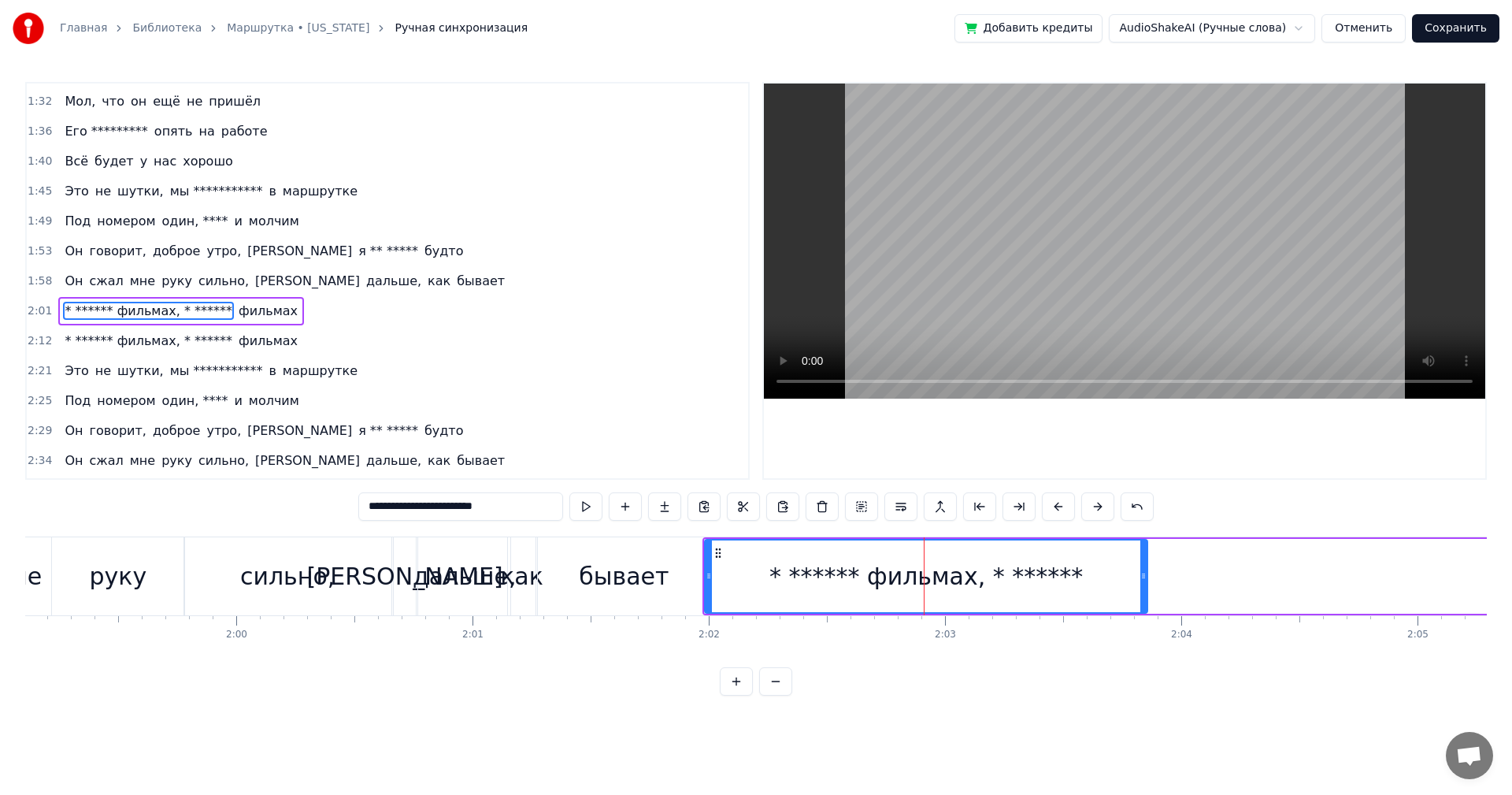
scroll to position [566, 0]
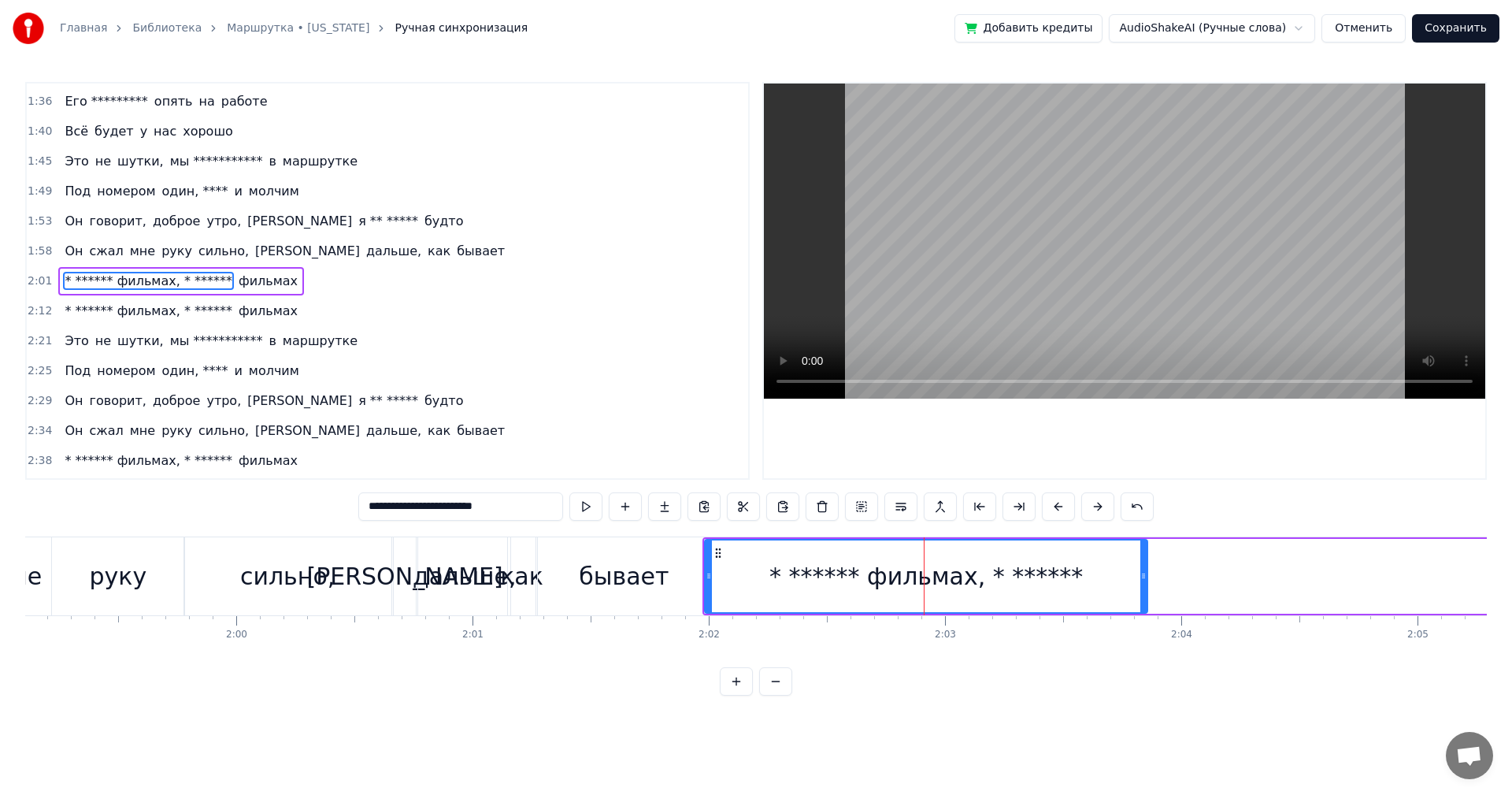
click at [249, 280] on span "фильмах" at bounding box center [268, 280] width 63 height 18
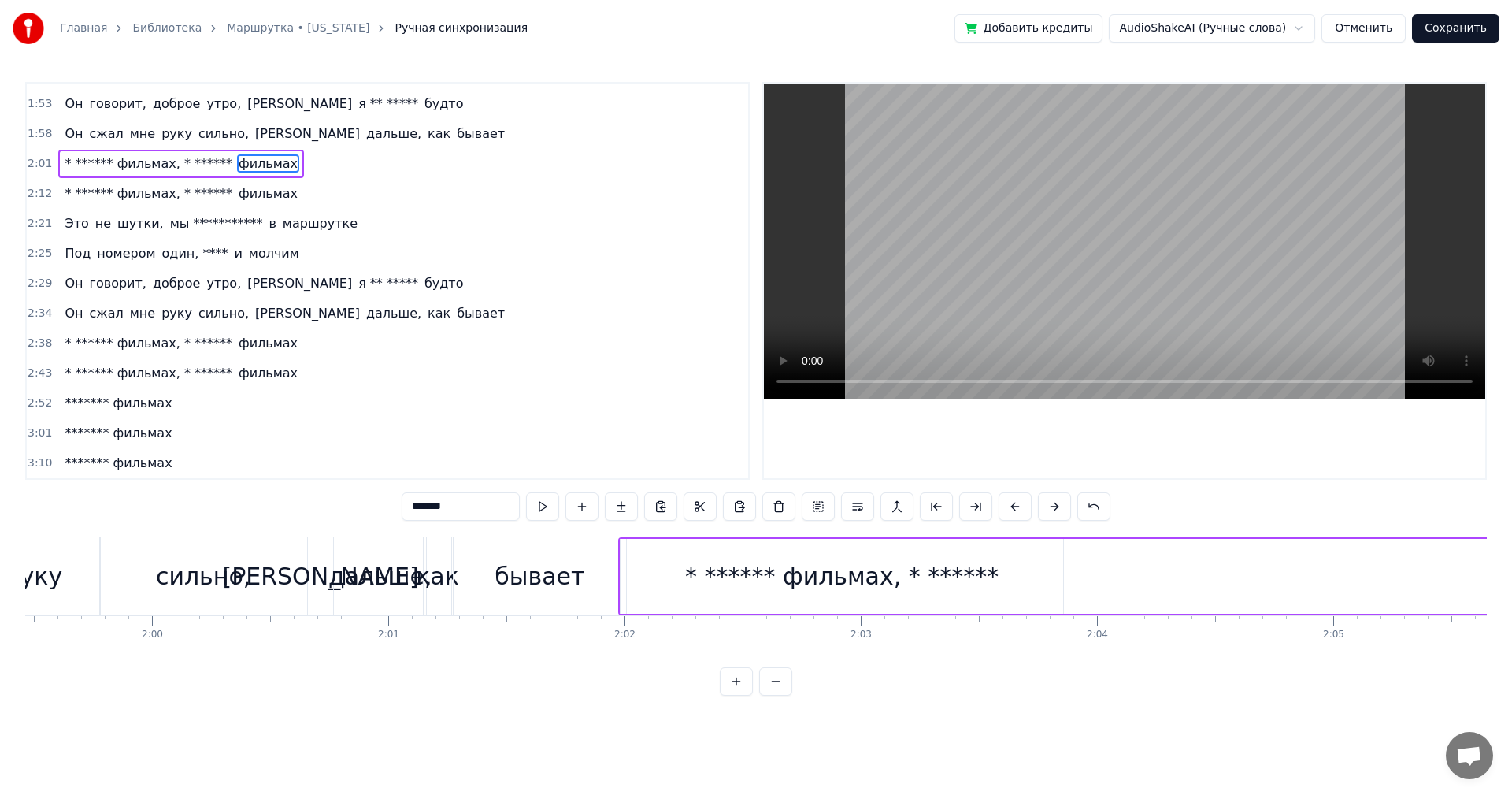
scroll to position [0, 28331]
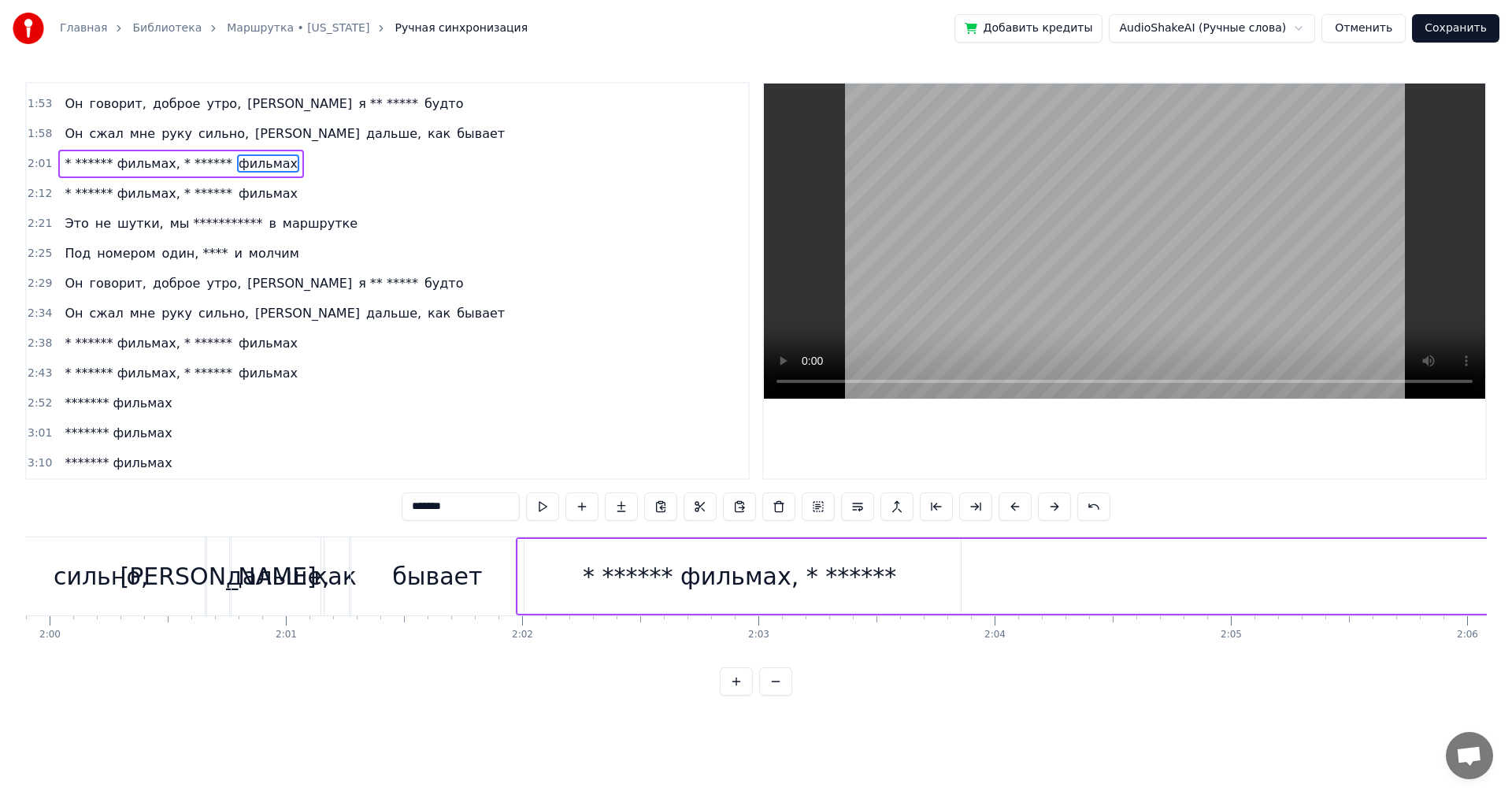
click at [645, 526] on div "**********" at bounding box center [756, 389] width 1462 height 614
click at [689, 557] on div "* ****** фильмах, * ******" at bounding box center [740, 577] width 443 height 75
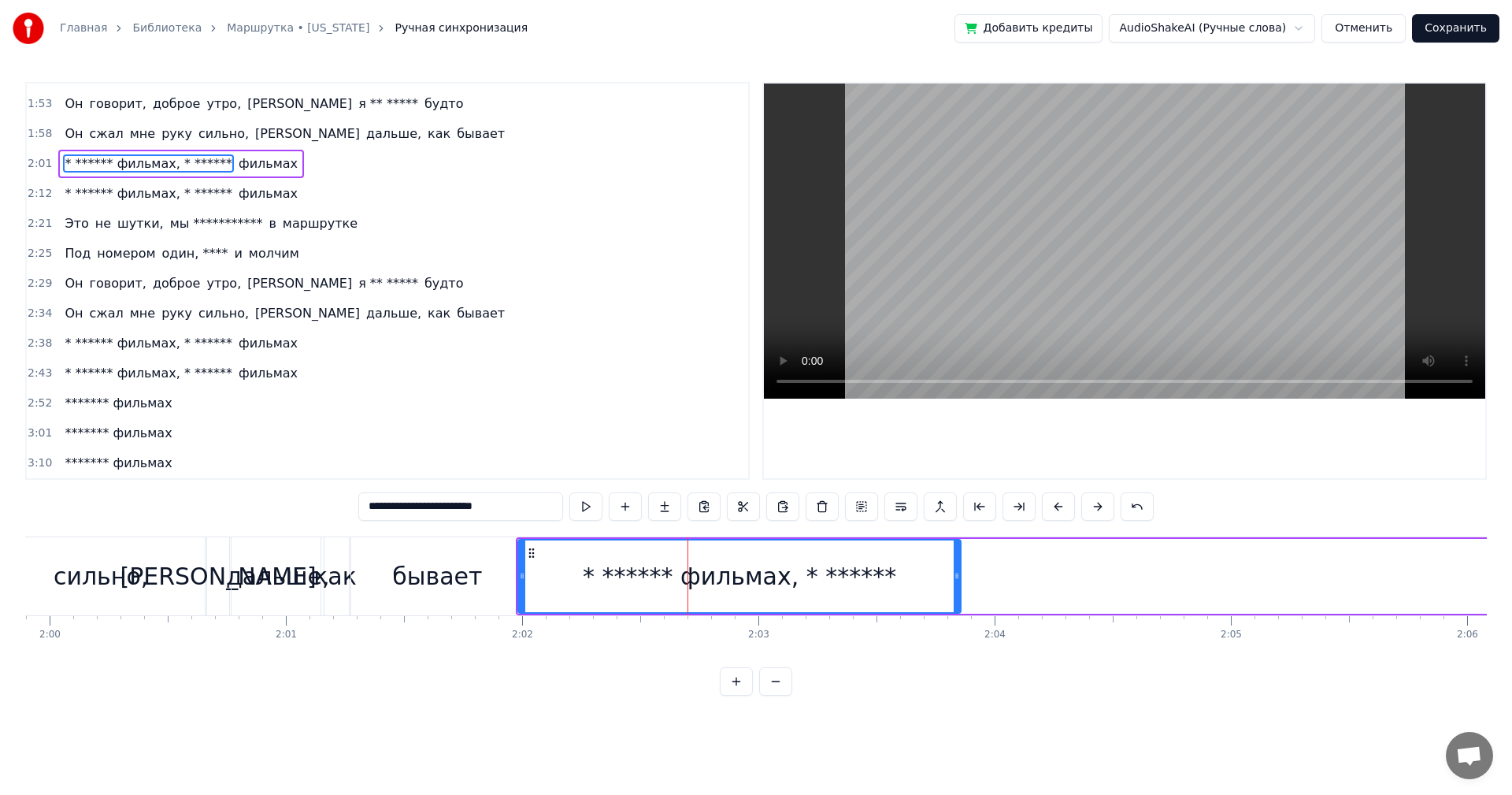
scroll to position [566, 0]
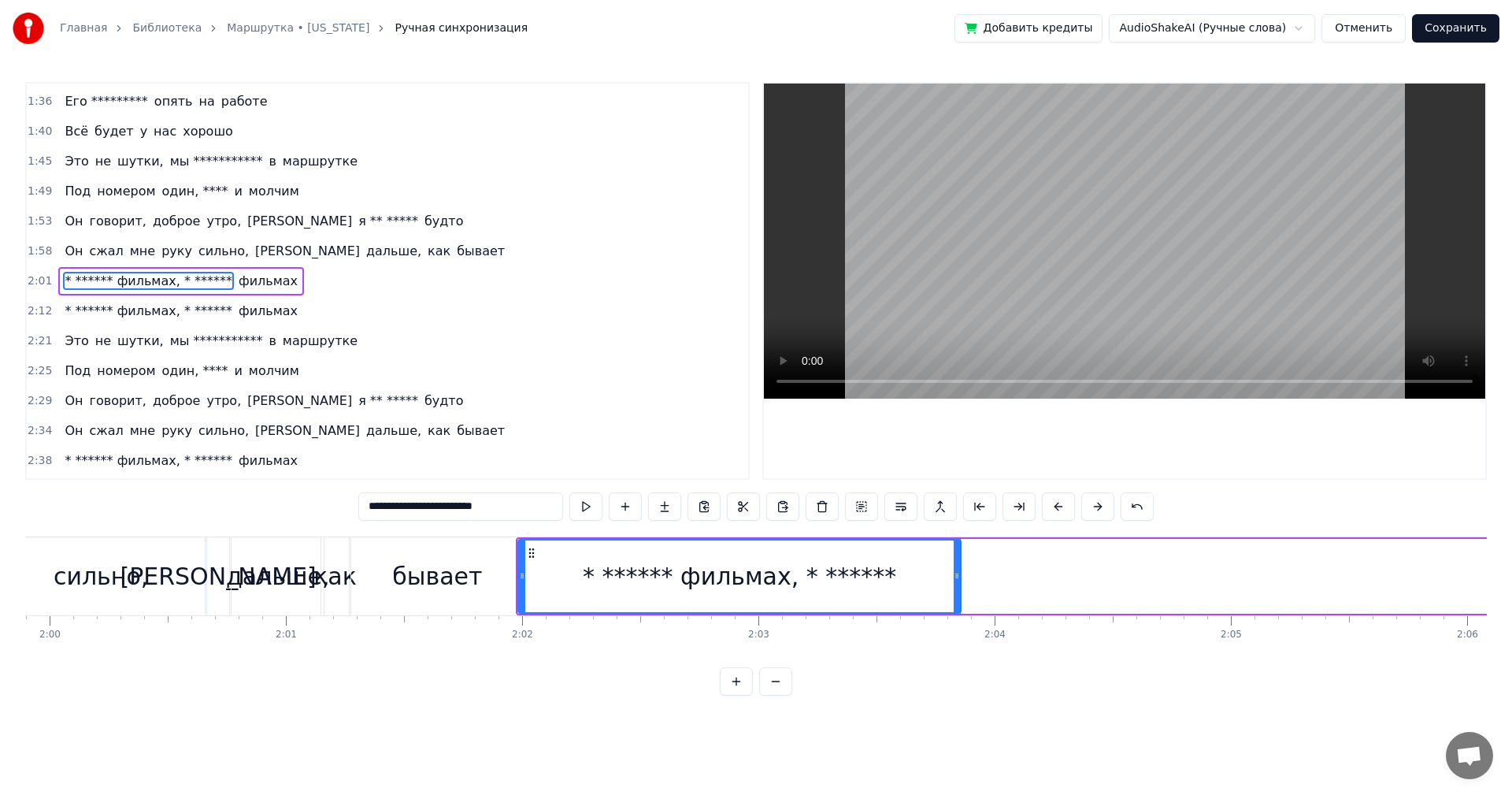
click at [411, 561] on div "бывает" at bounding box center [437, 576] width 90 height 36
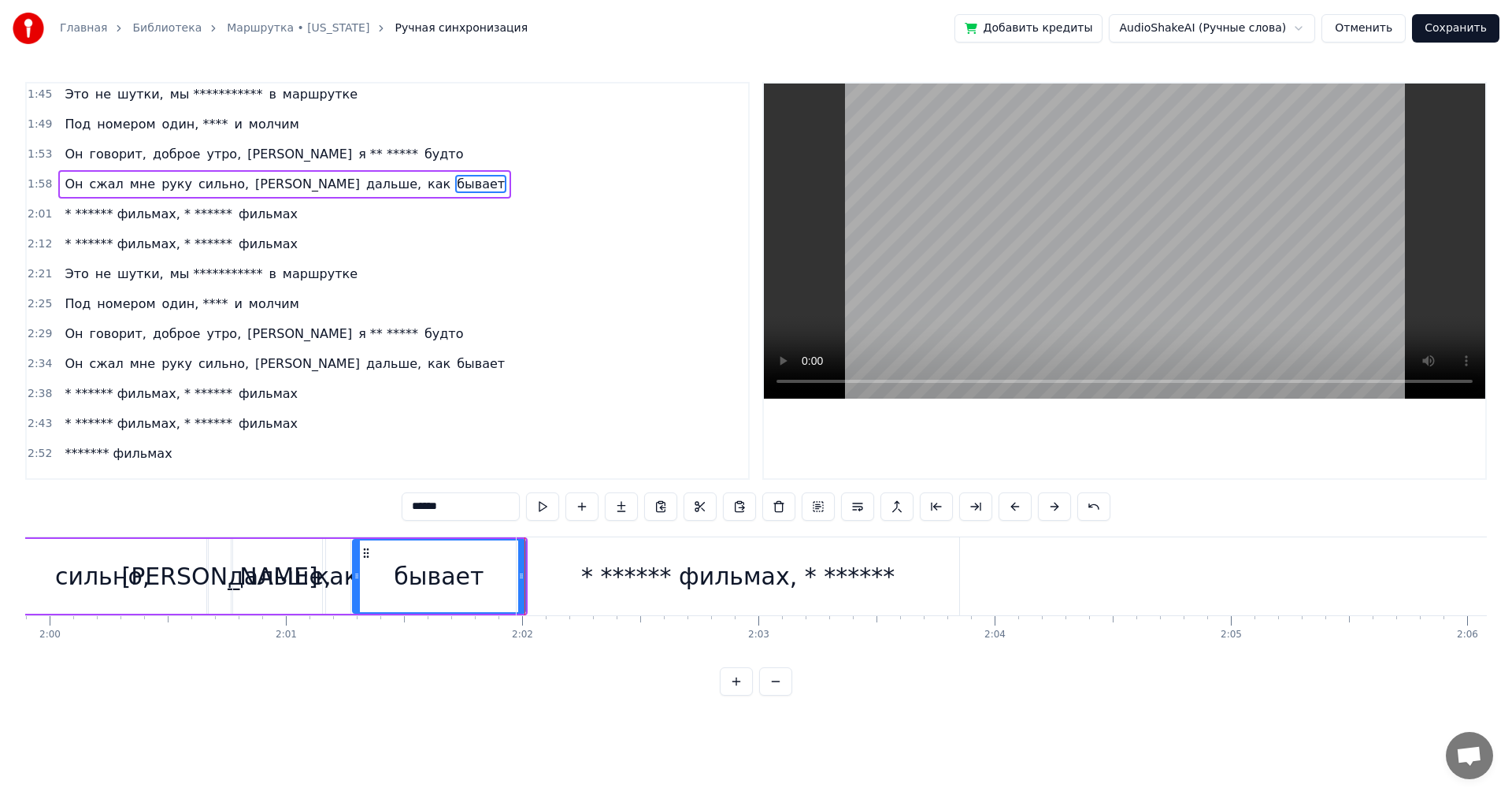
scroll to position [683, 0]
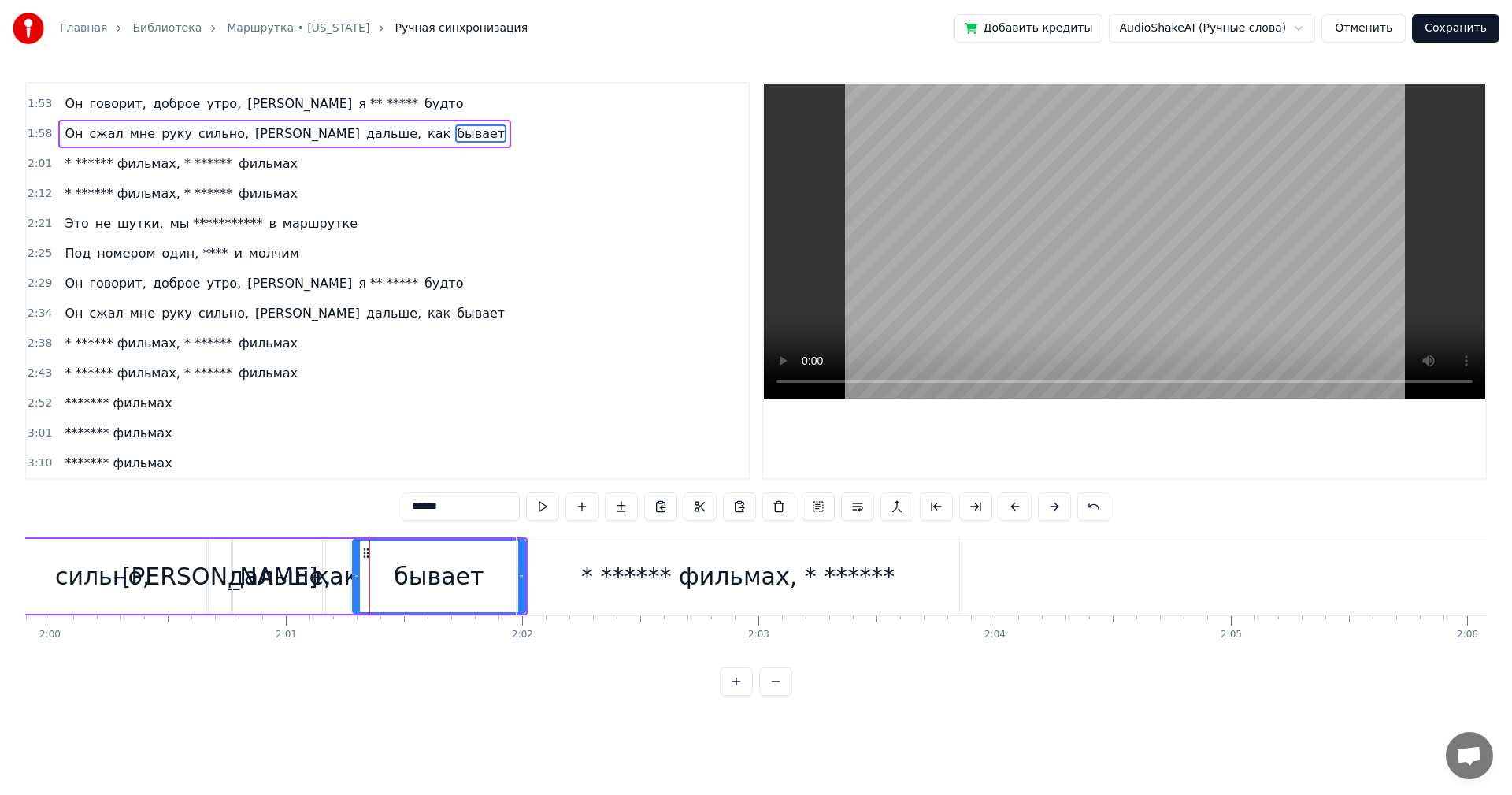
click at [405, 574] on div "бывает" at bounding box center [438, 576] width 90 height 36
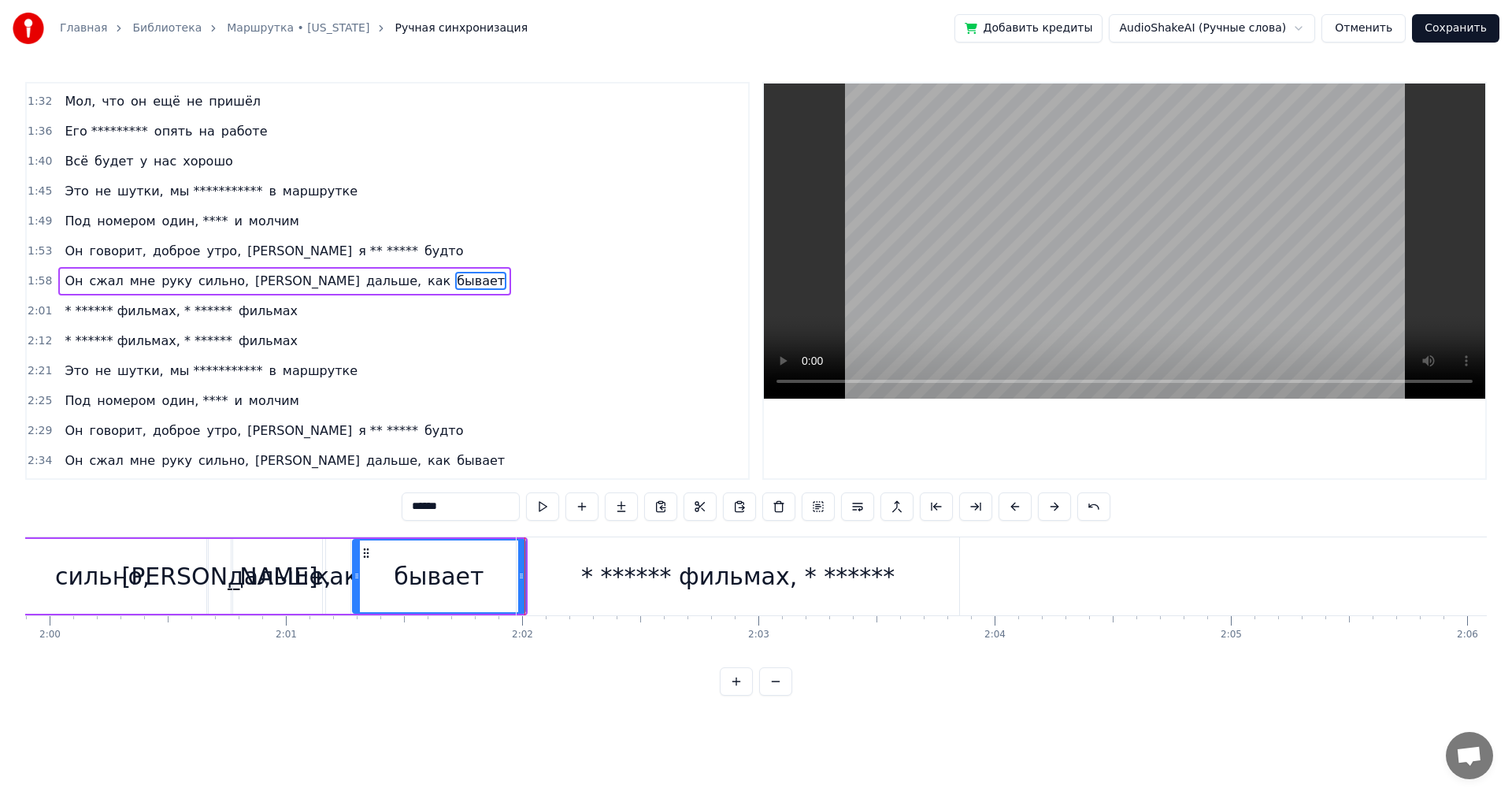
click at [579, 568] on div "* ****** фильмах, * ******" at bounding box center [738, 576] width 443 height 78
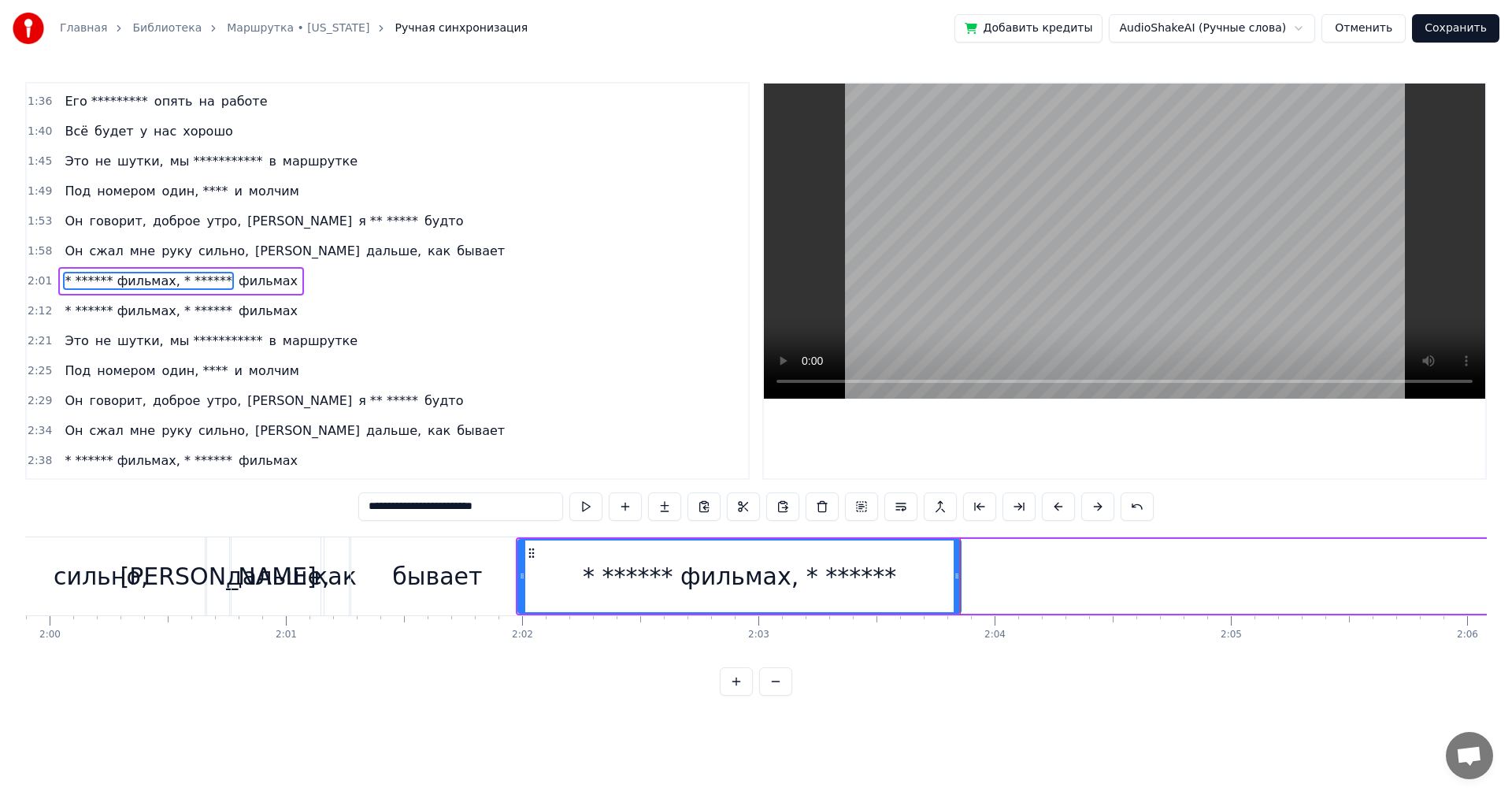
click at [448, 571] on div "бывает" at bounding box center [437, 576] width 90 height 36
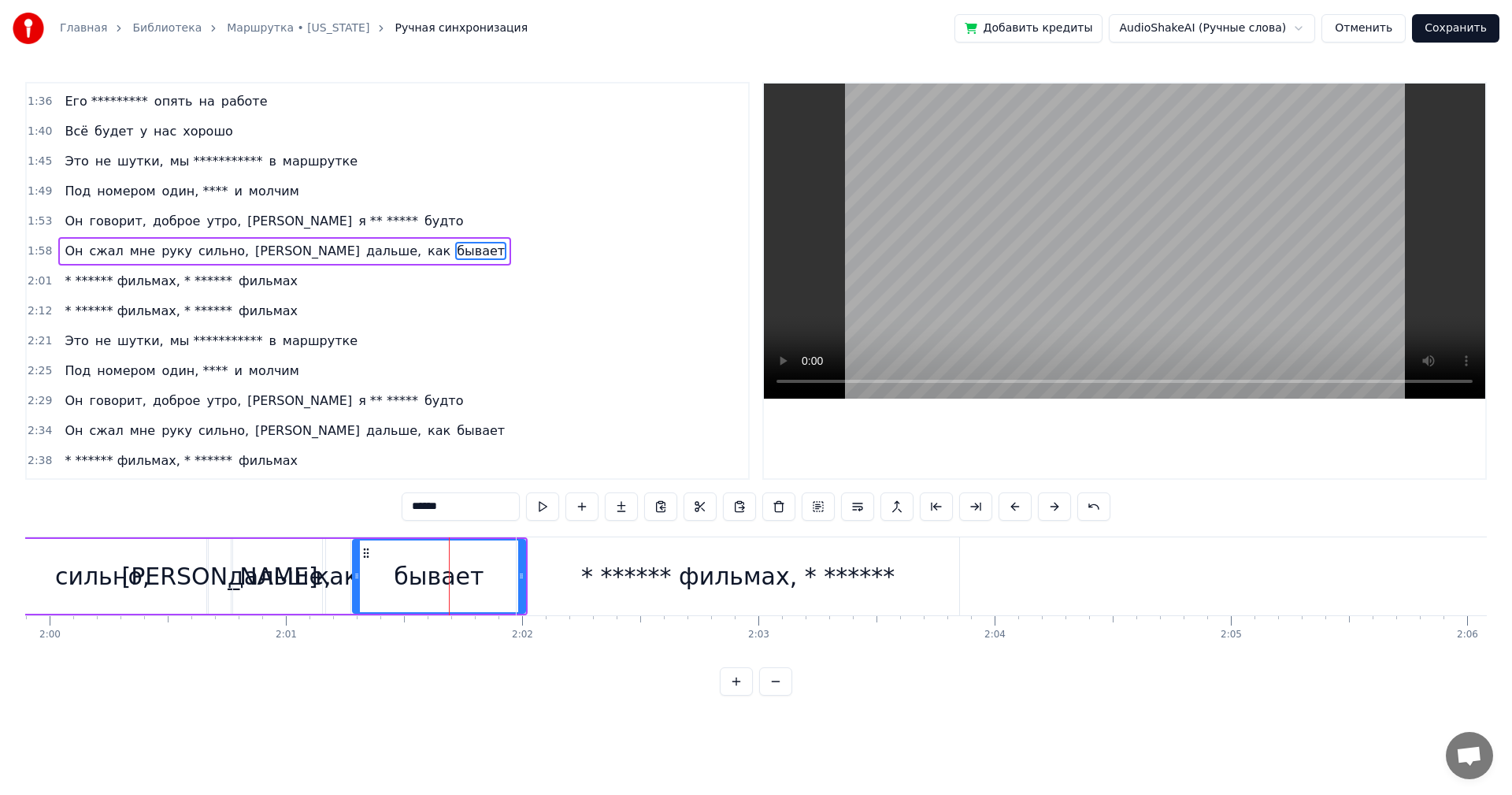
scroll to position [536, 0]
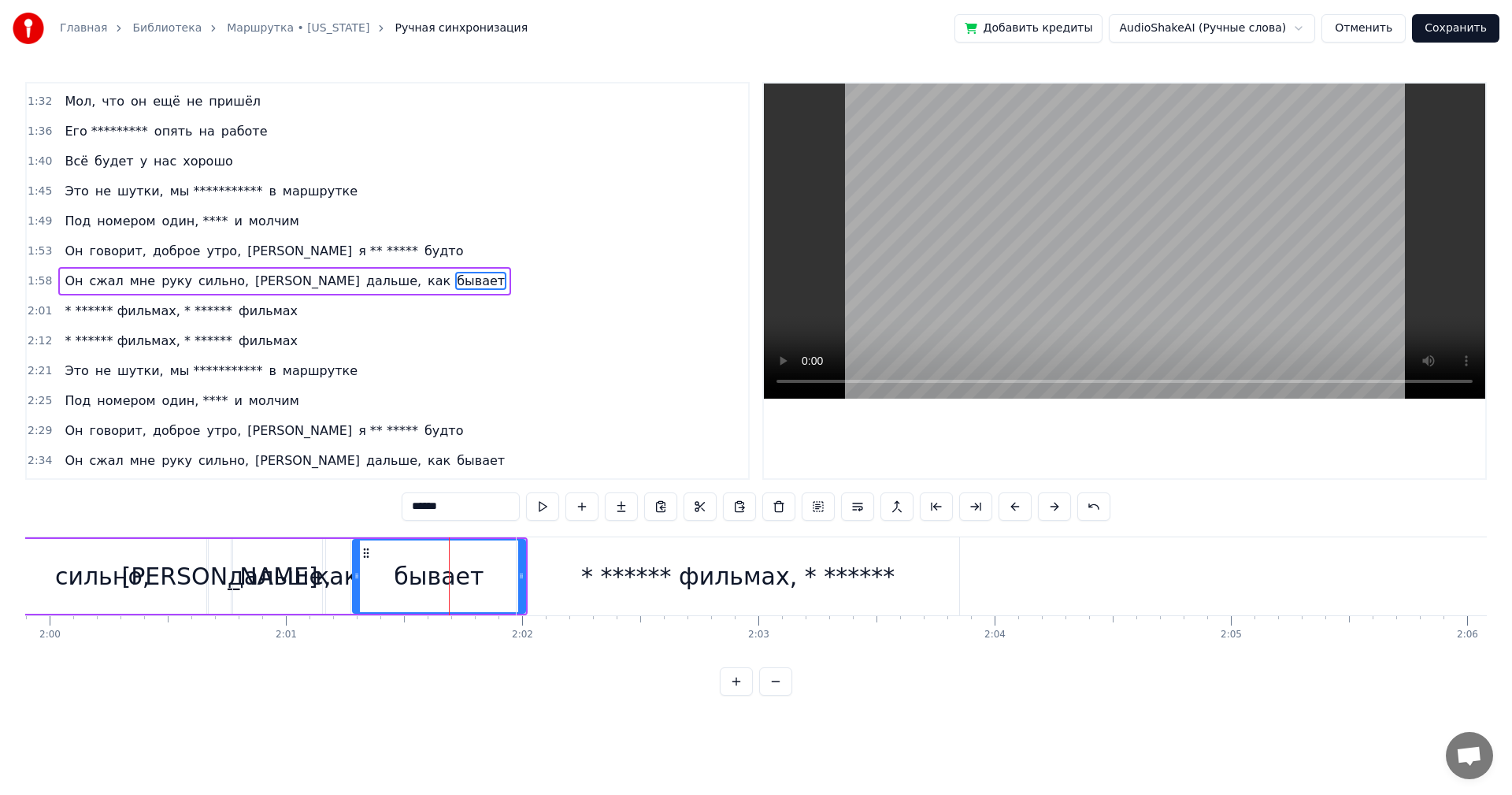
click at [629, 562] on div "* ****** фильмах, * ******" at bounding box center [738, 576] width 314 height 36
type input "**********"
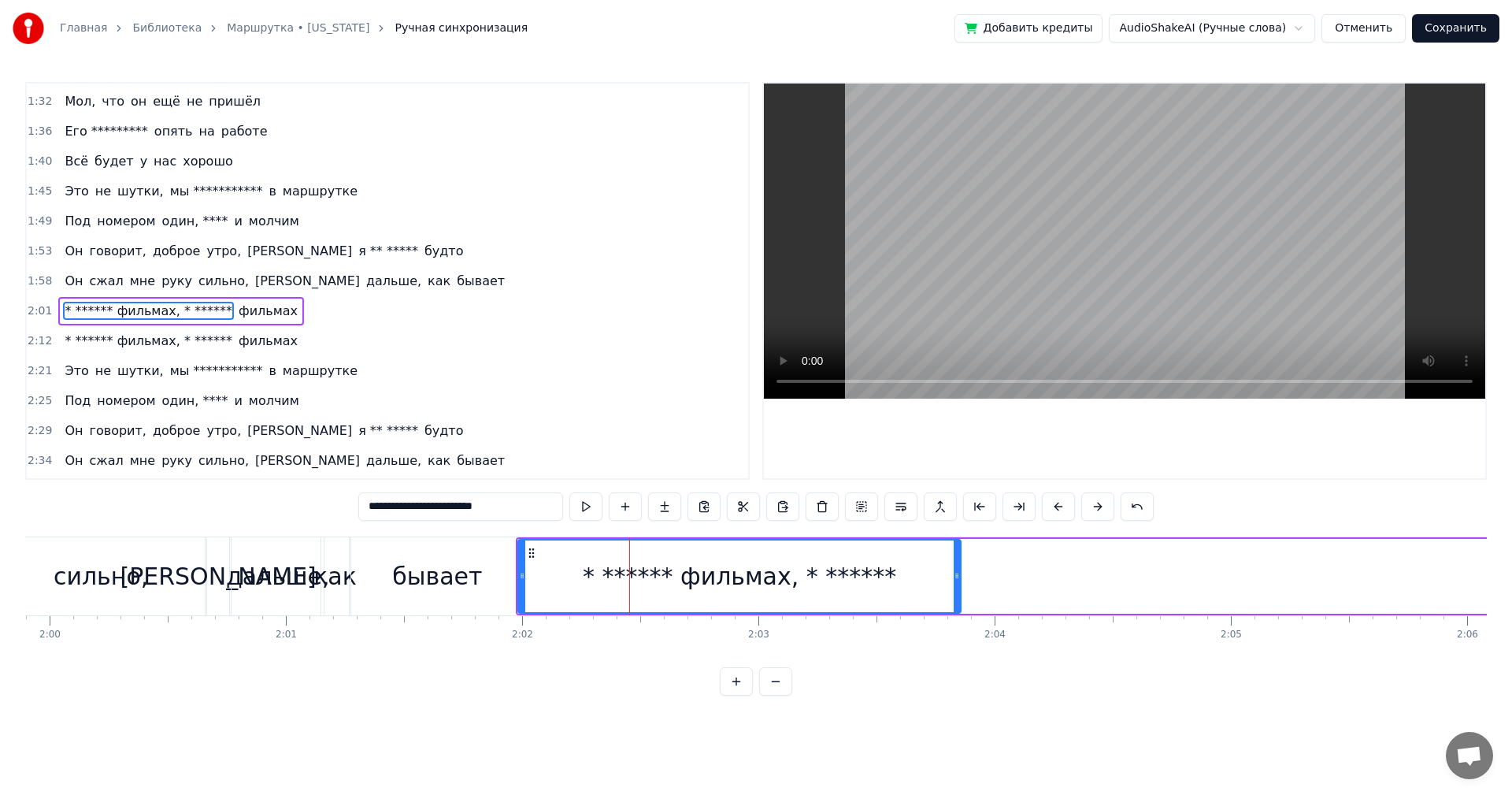
scroll to position [566, 0]
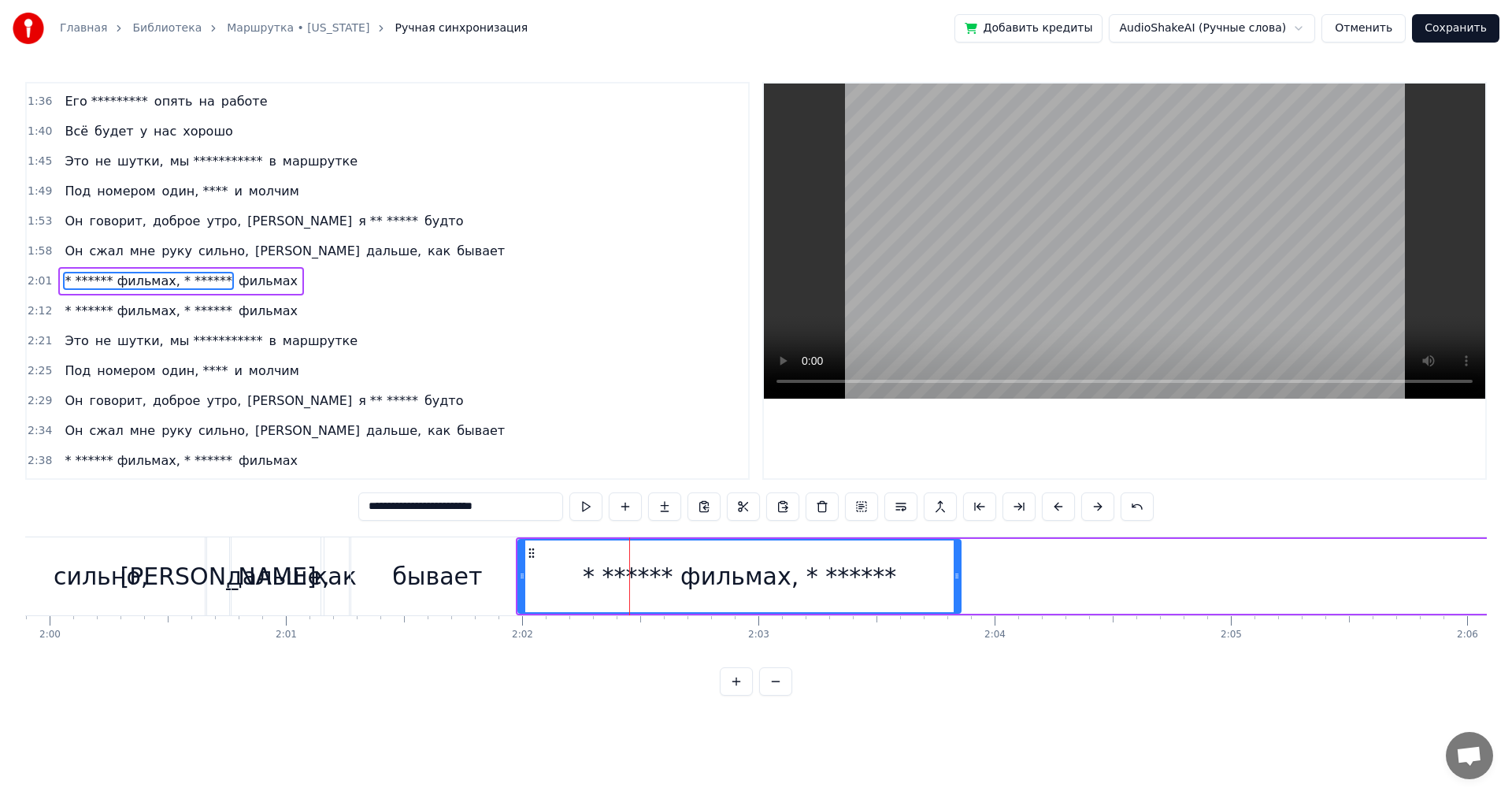
click at [603, 566] on div "* ****** фильмах, * ******" at bounding box center [739, 576] width 441 height 71
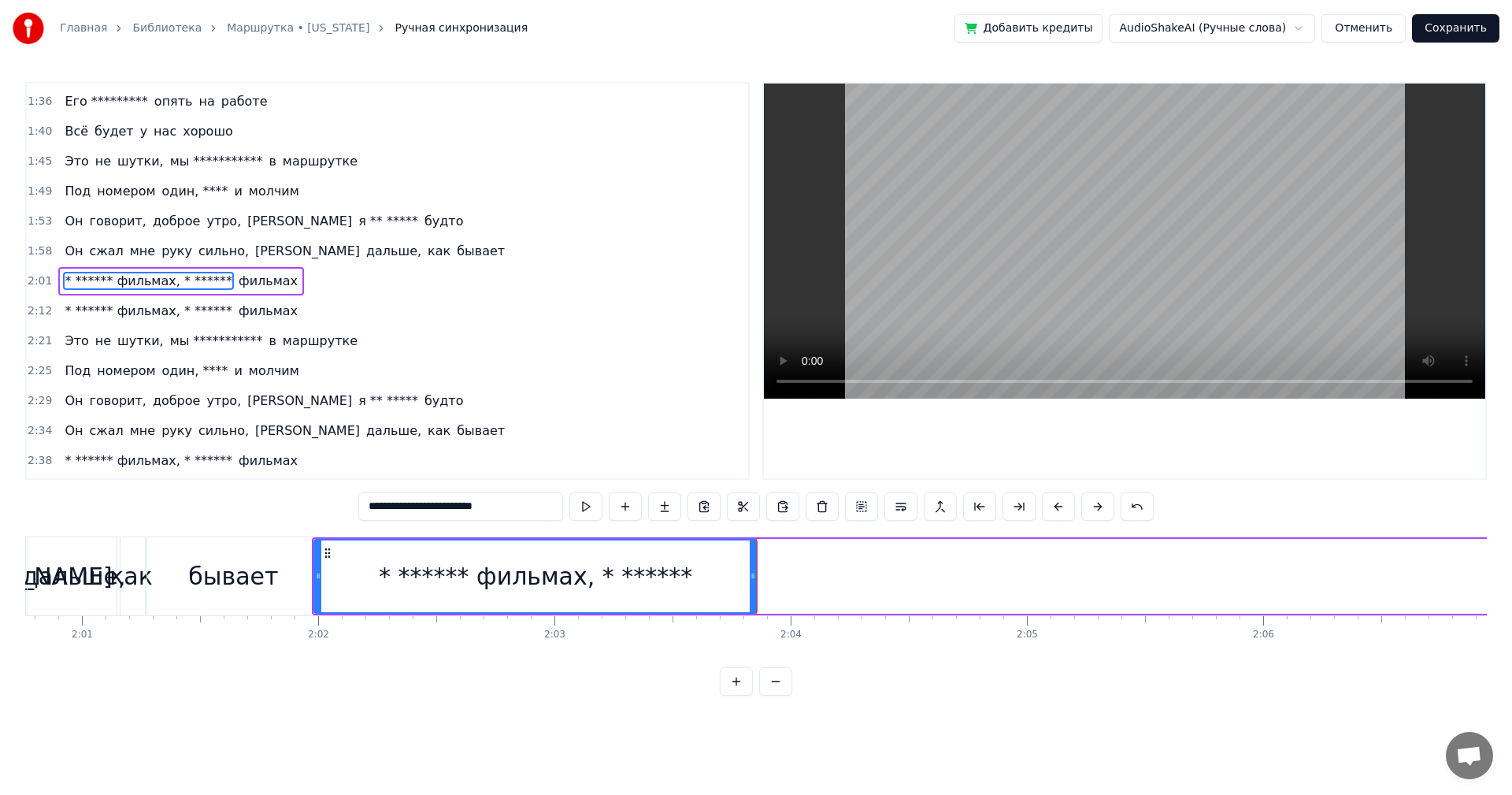
scroll to position [0, 28997]
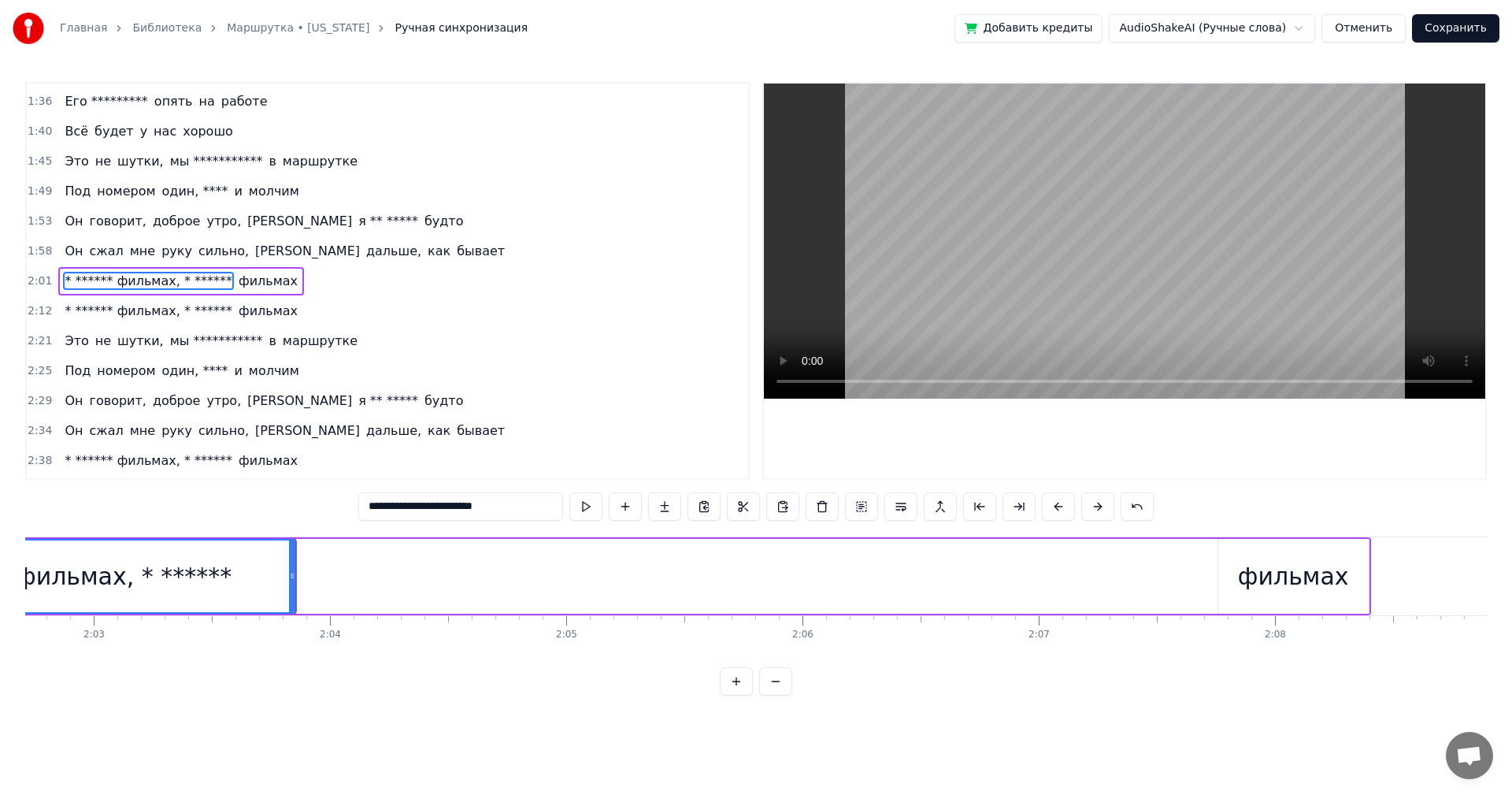
click at [860, 579] on div "* ****** фильмах, * ****** фильмах" at bounding box center [610, 576] width 1520 height 78
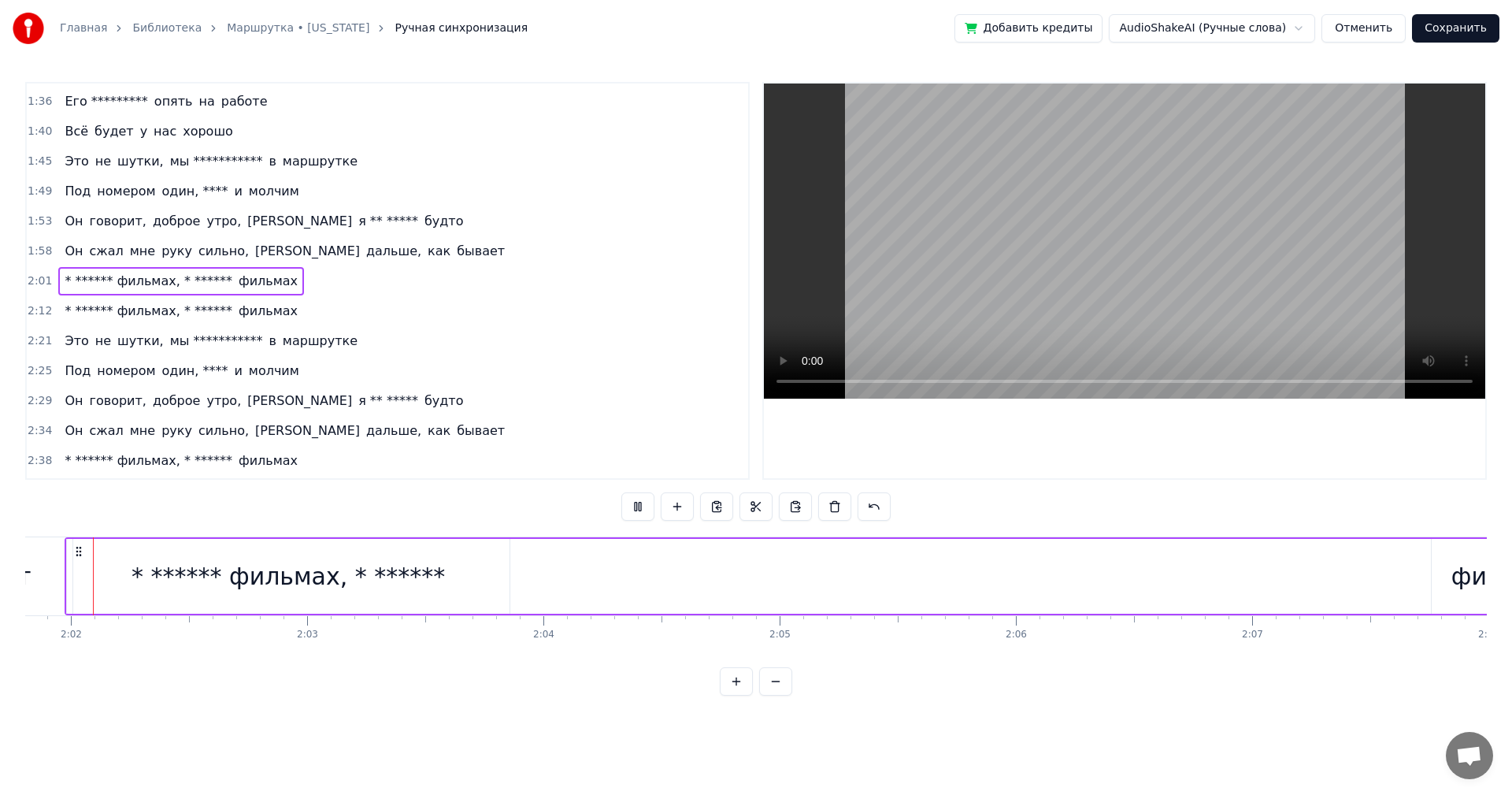
scroll to position [0, 28743]
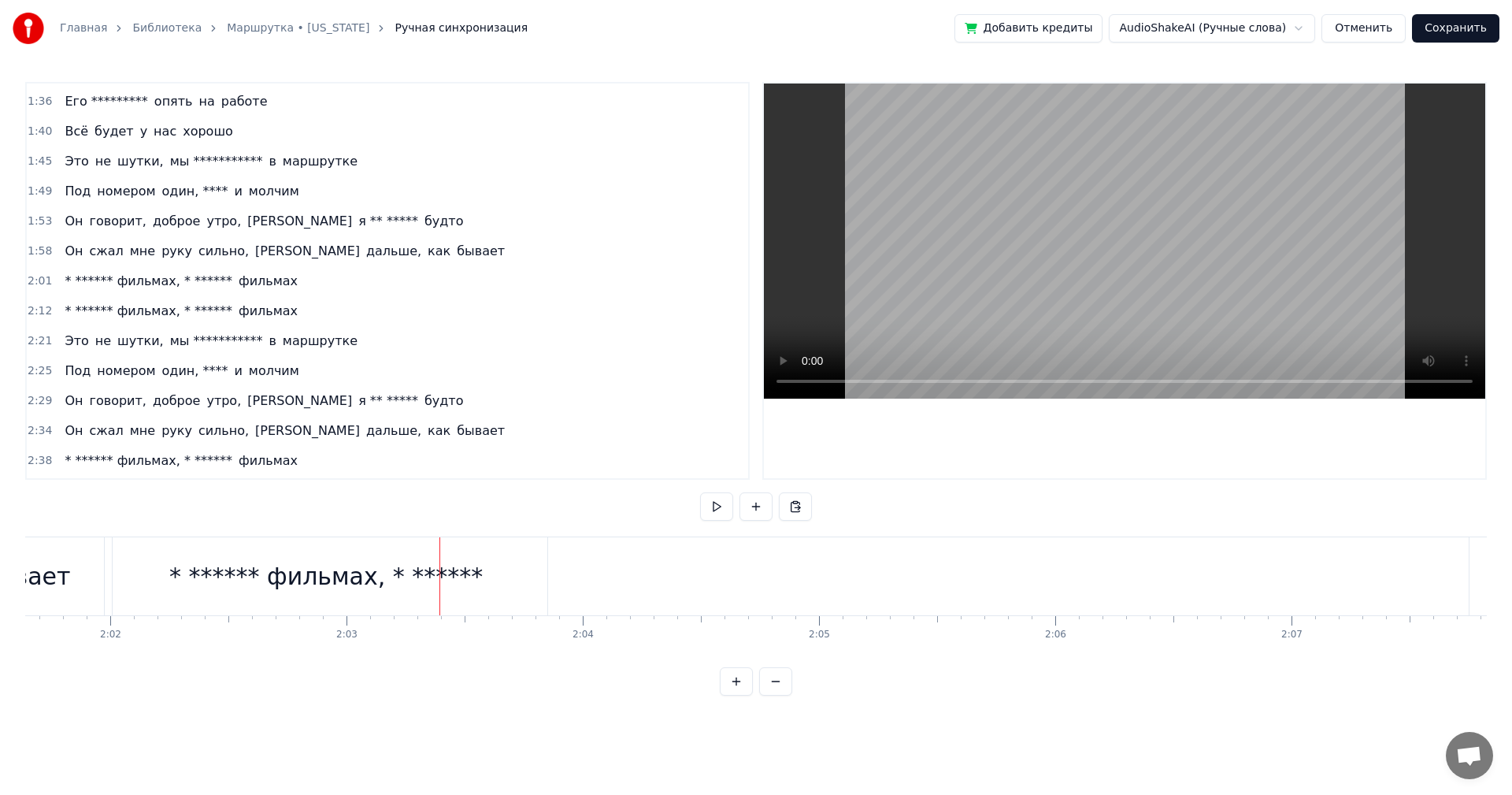
click at [390, 571] on div "* ****** фильмах, * ******" at bounding box center [326, 576] width 314 height 36
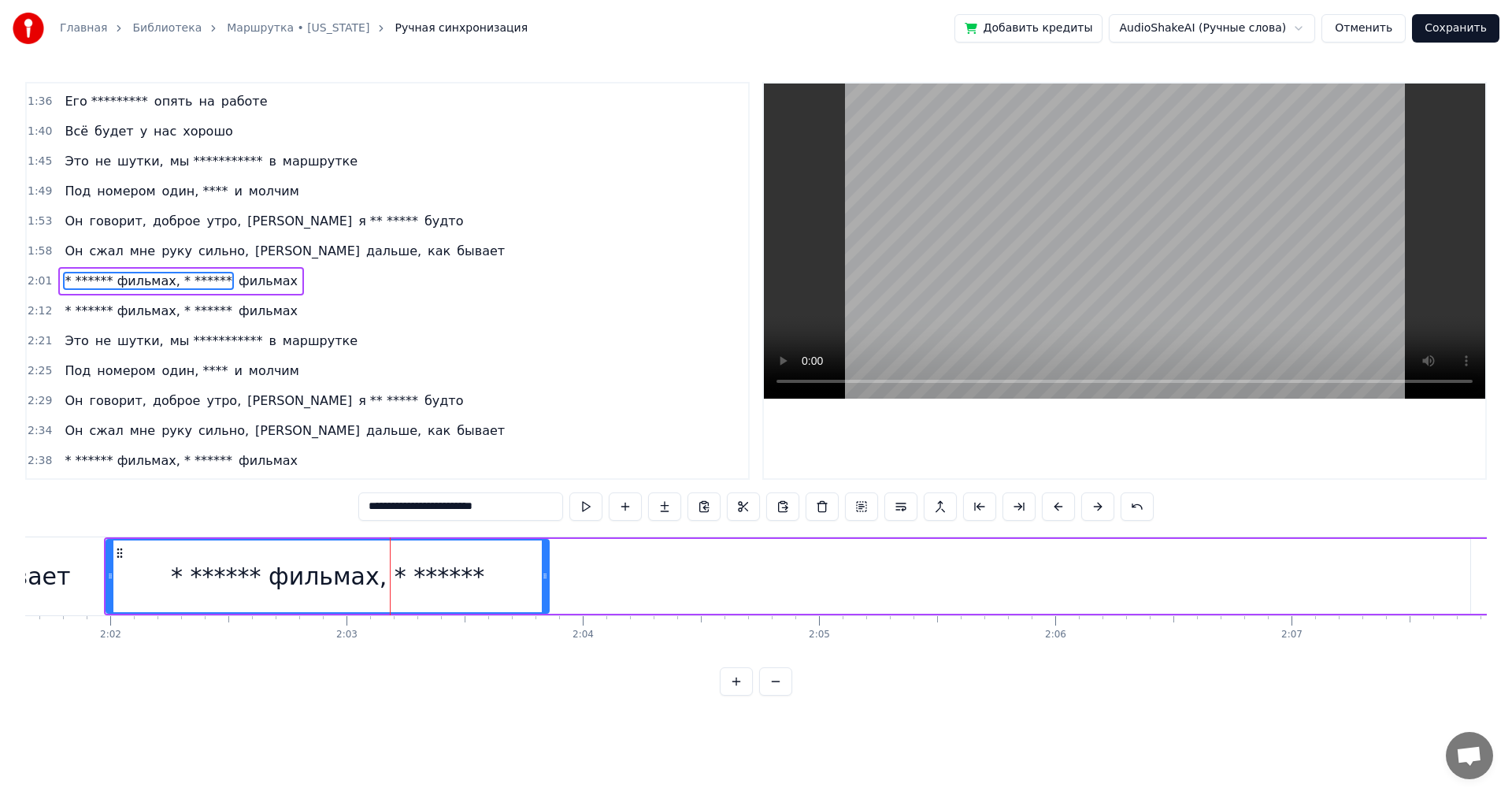
drag, startPoint x: 456, startPoint y: 505, endPoint x: 553, endPoint y: 511, distance: 97.2
click at [553, 511] on input "**********" at bounding box center [460, 506] width 205 height 28
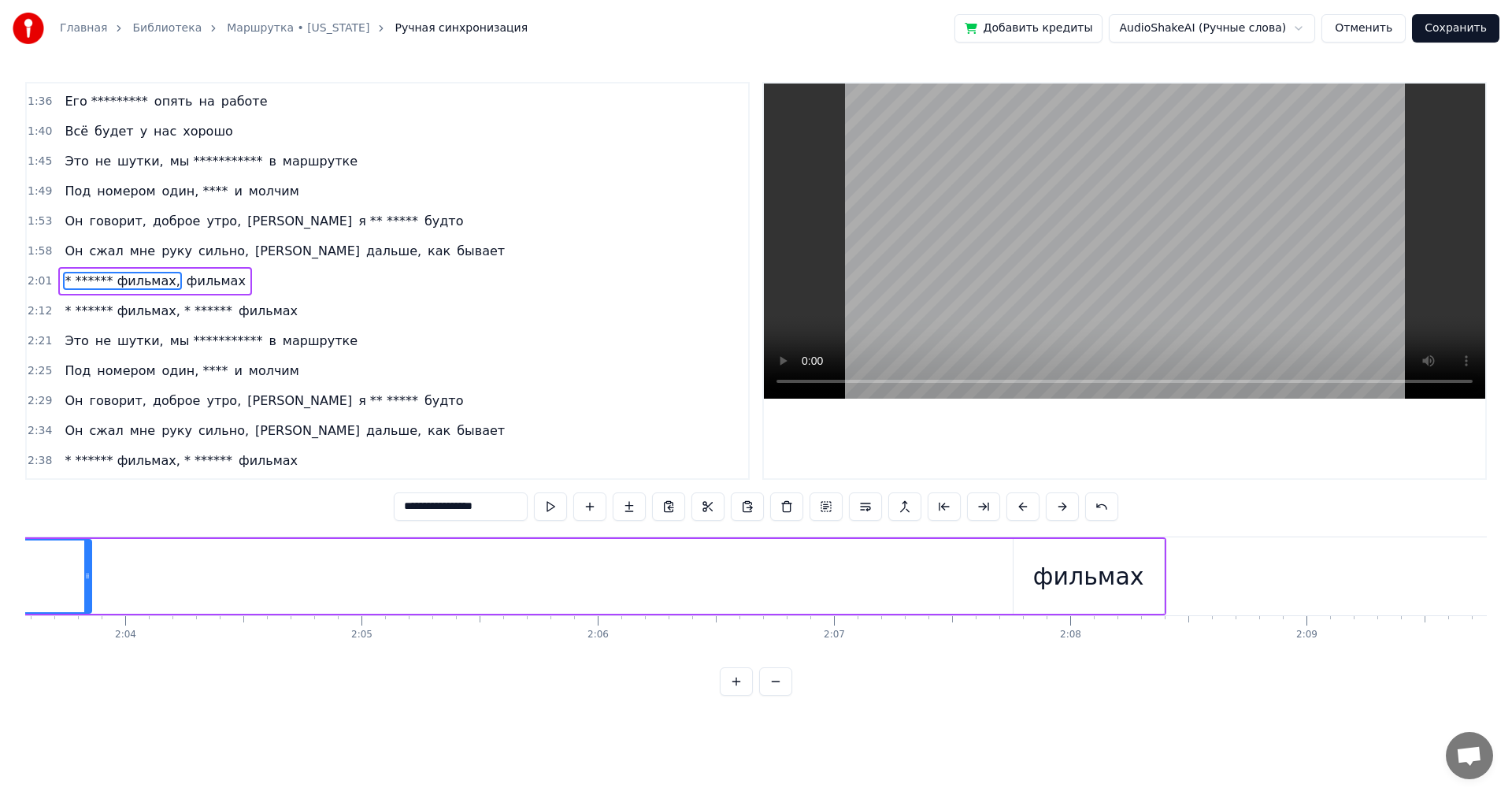
click at [1047, 591] on div "фильмах" at bounding box center [1089, 576] width 111 height 36
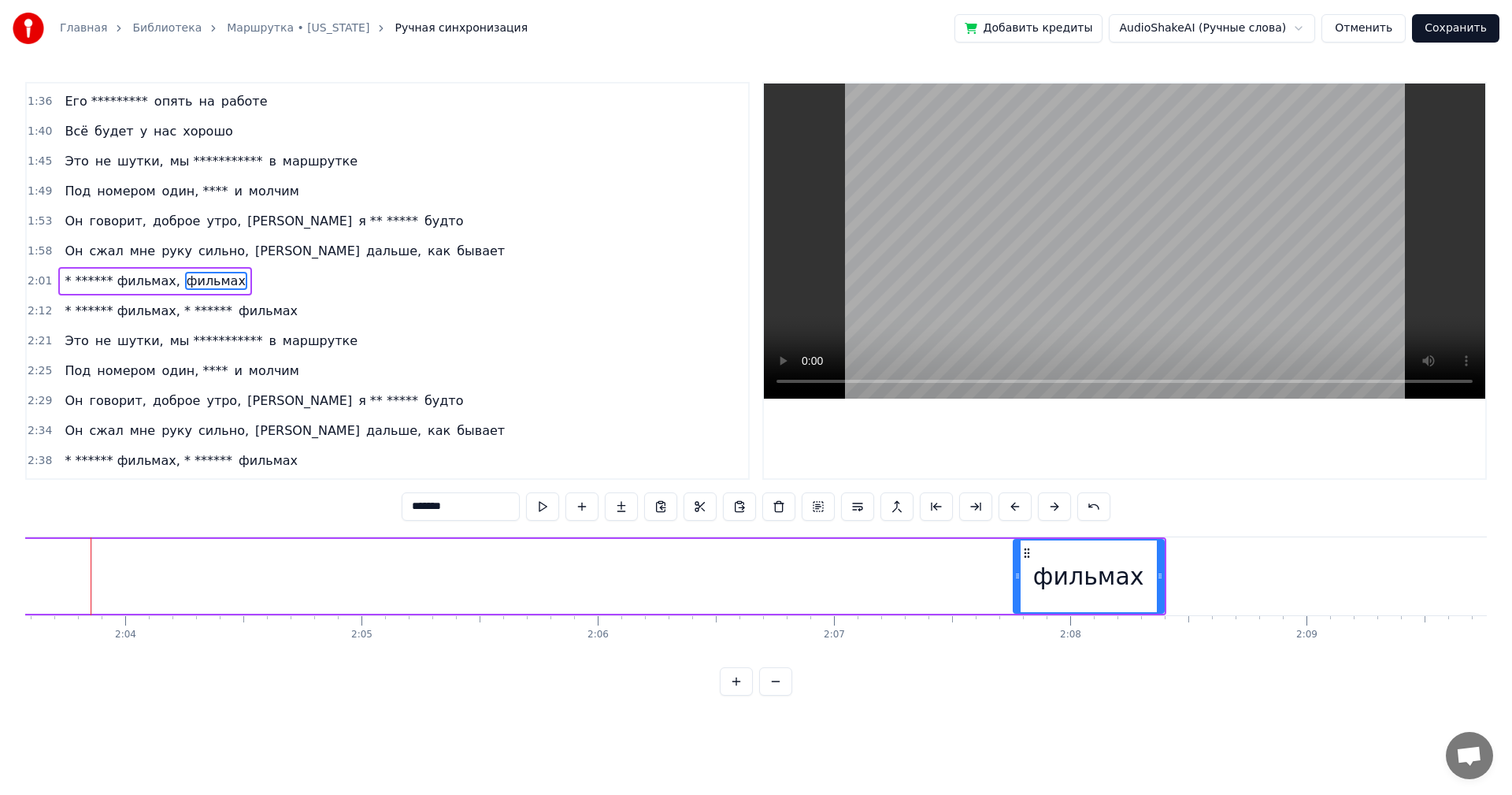
scroll to position [0, 29187]
drag, startPoint x: 415, startPoint y: 506, endPoint x: 418, endPoint y: 515, distance: 9.5
click at [415, 506] on input "*******" at bounding box center [460, 506] width 118 height 28
paste input "********"
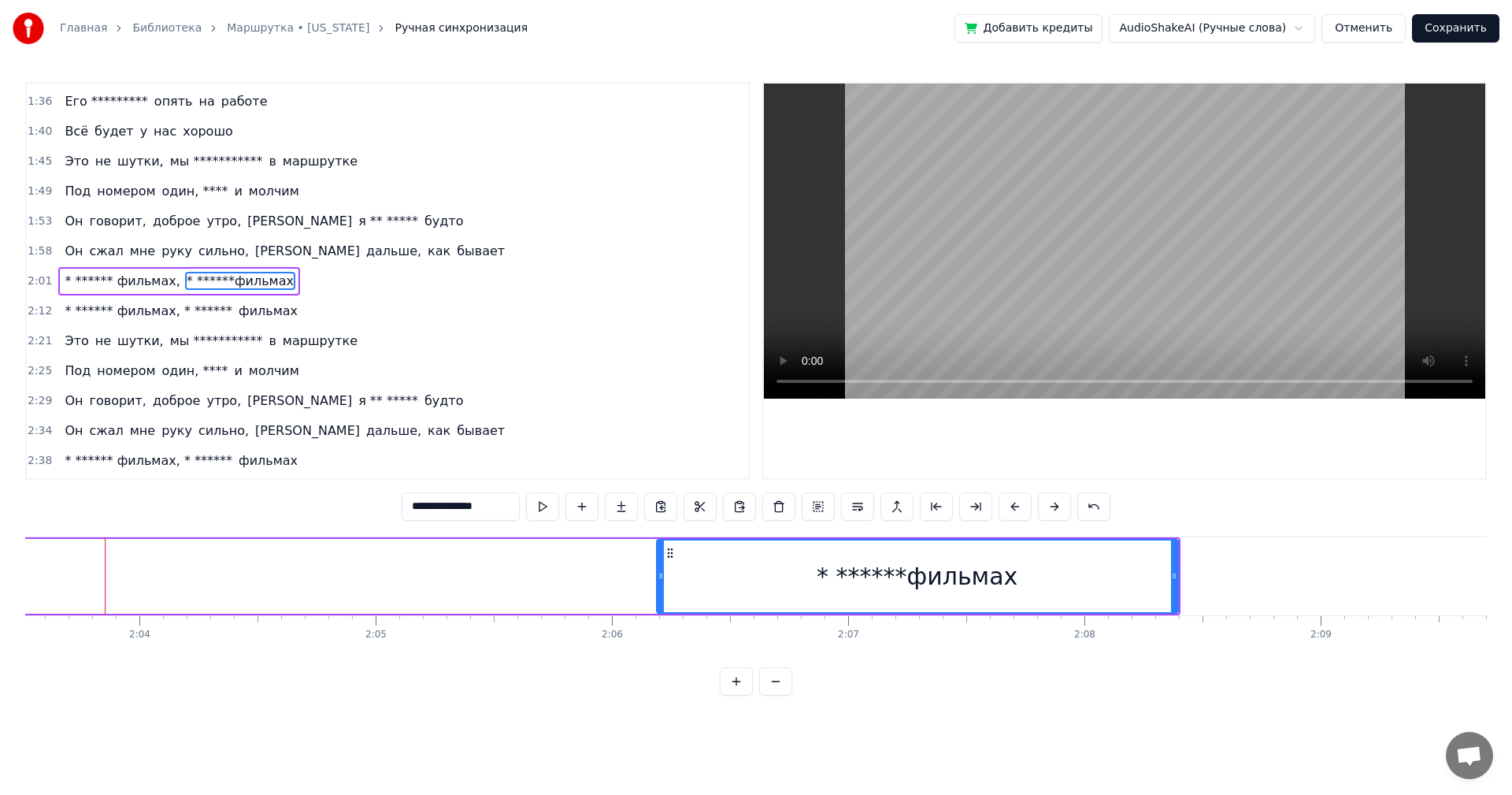
drag, startPoint x: 1031, startPoint y: 577, endPoint x: 660, endPoint y: 567, distance: 371.1
click at [660, 567] on div at bounding box center [660, 576] width 7 height 71
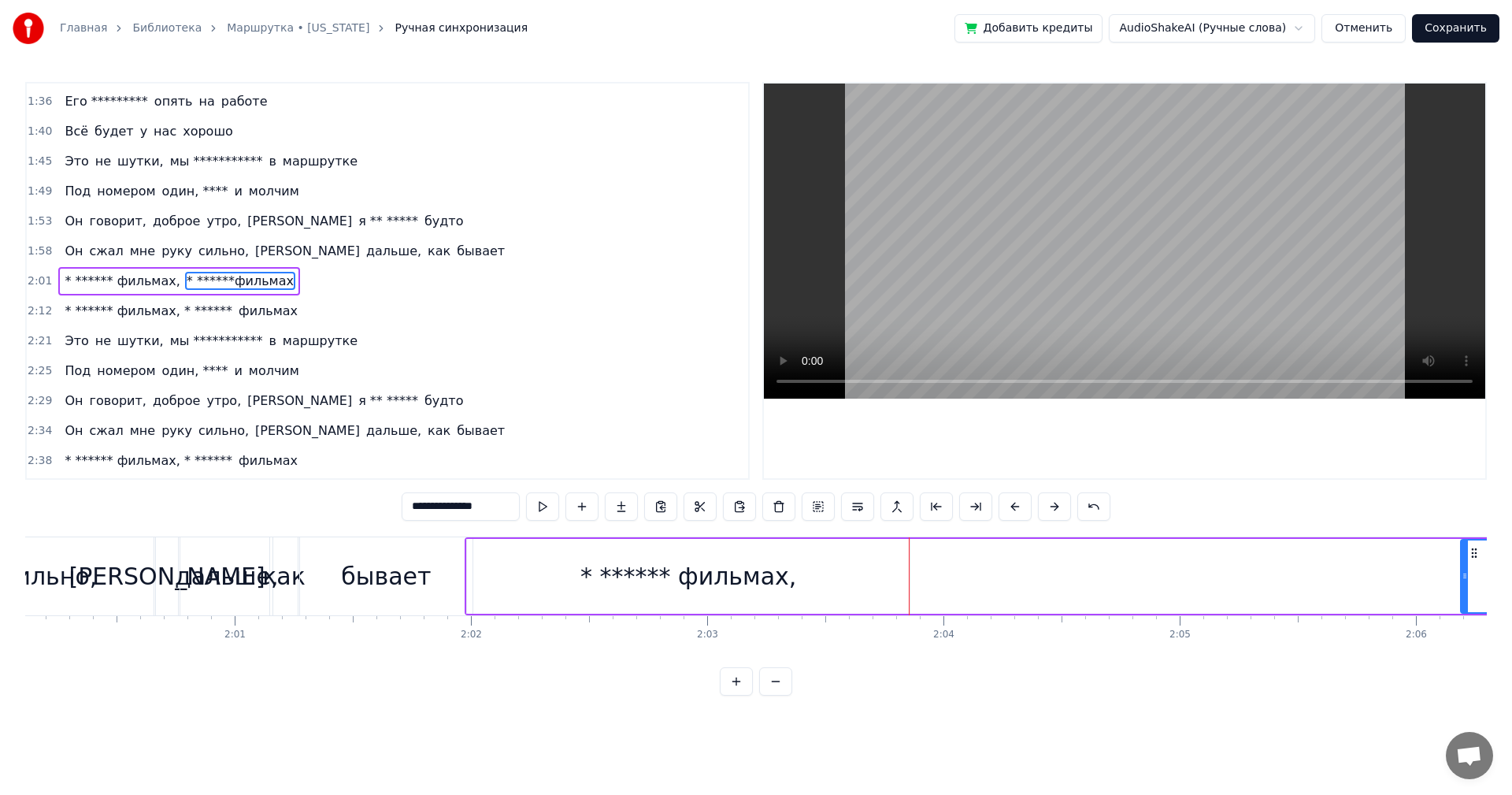
scroll to position [0, 28255]
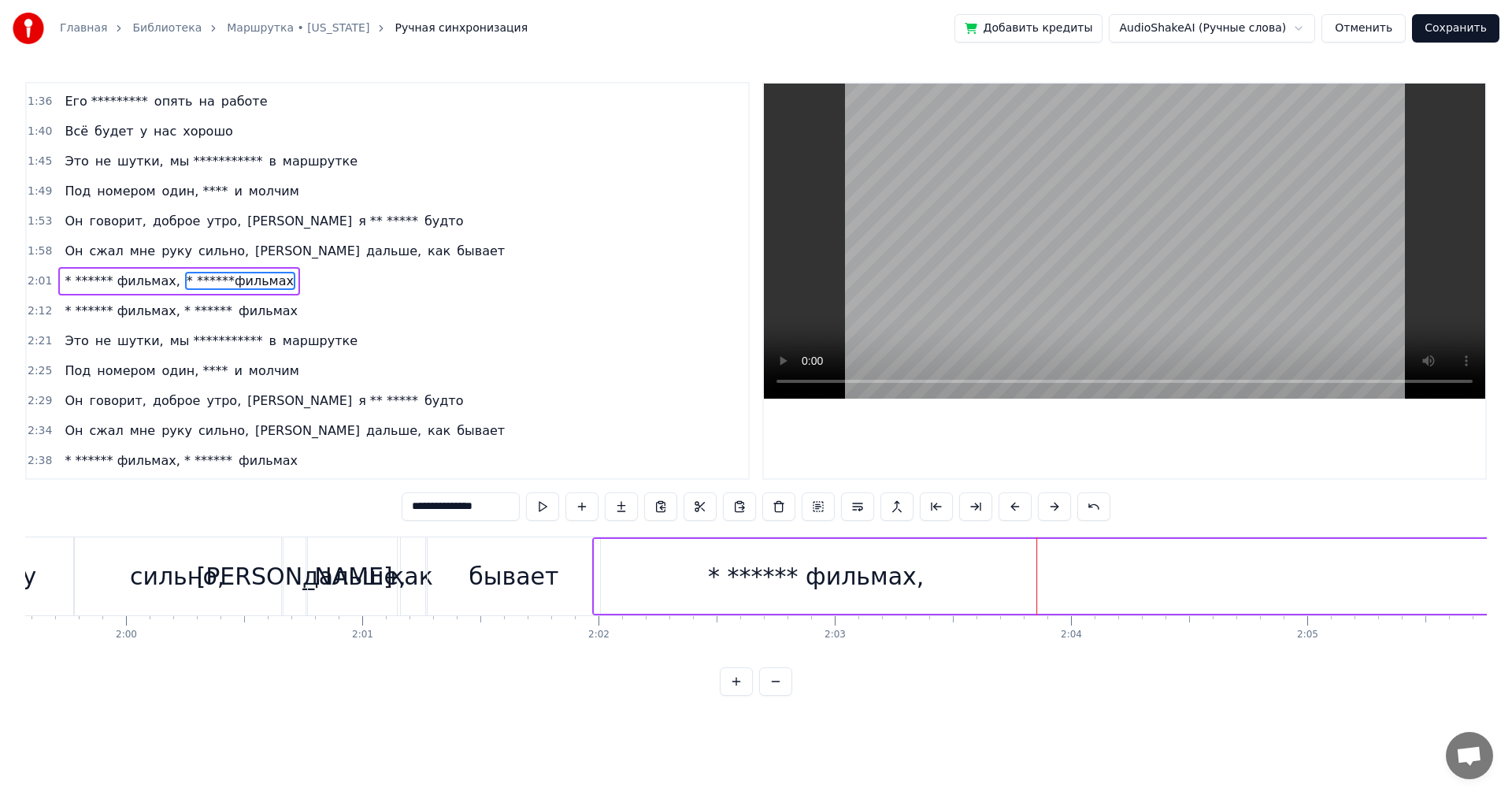
click at [588, 577] on div "бывает" at bounding box center [514, 576] width 173 height 78
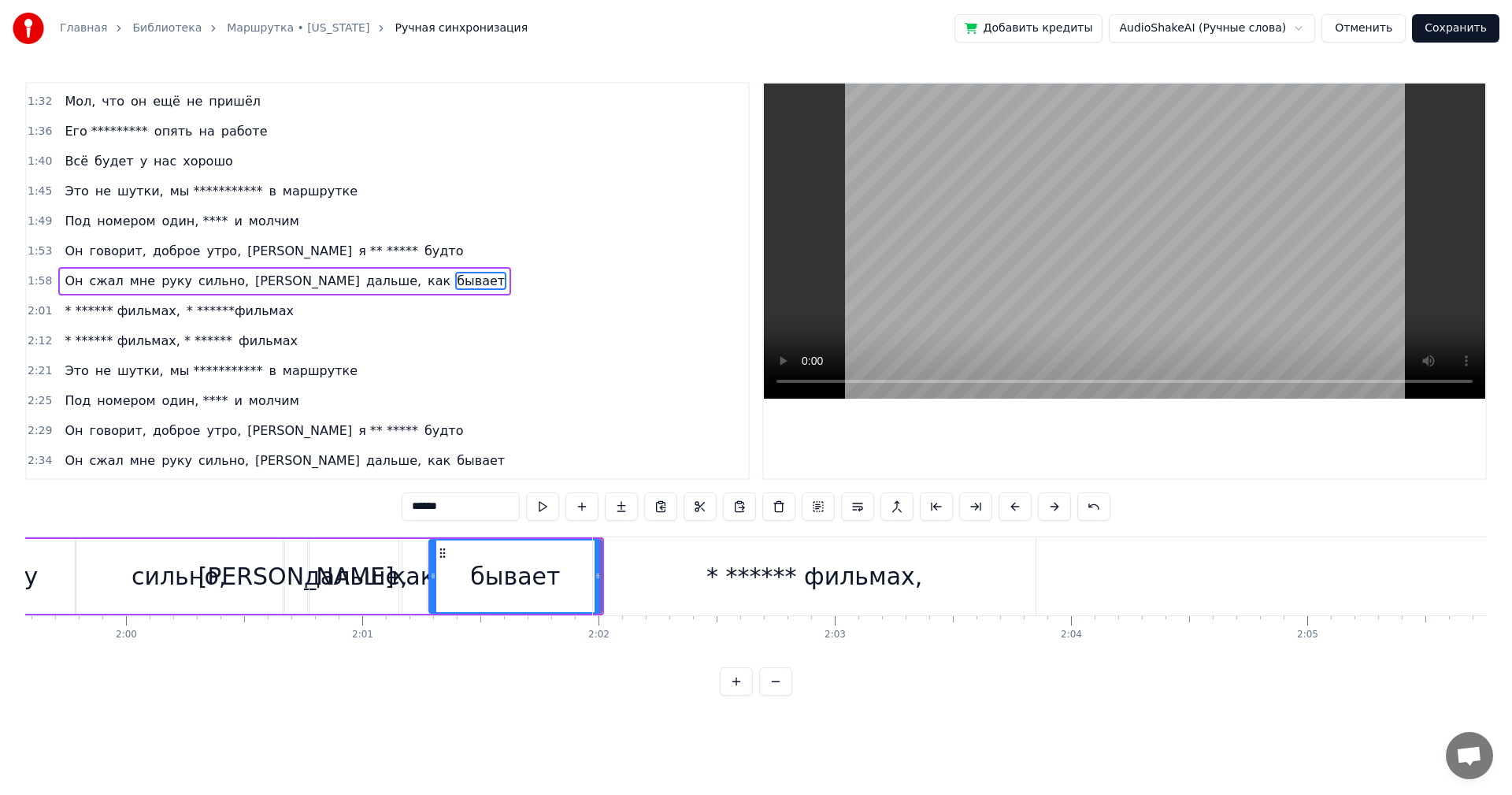
click at [669, 571] on div "* ****** фильмах," at bounding box center [814, 576] width 443 height 78
type input "**********"
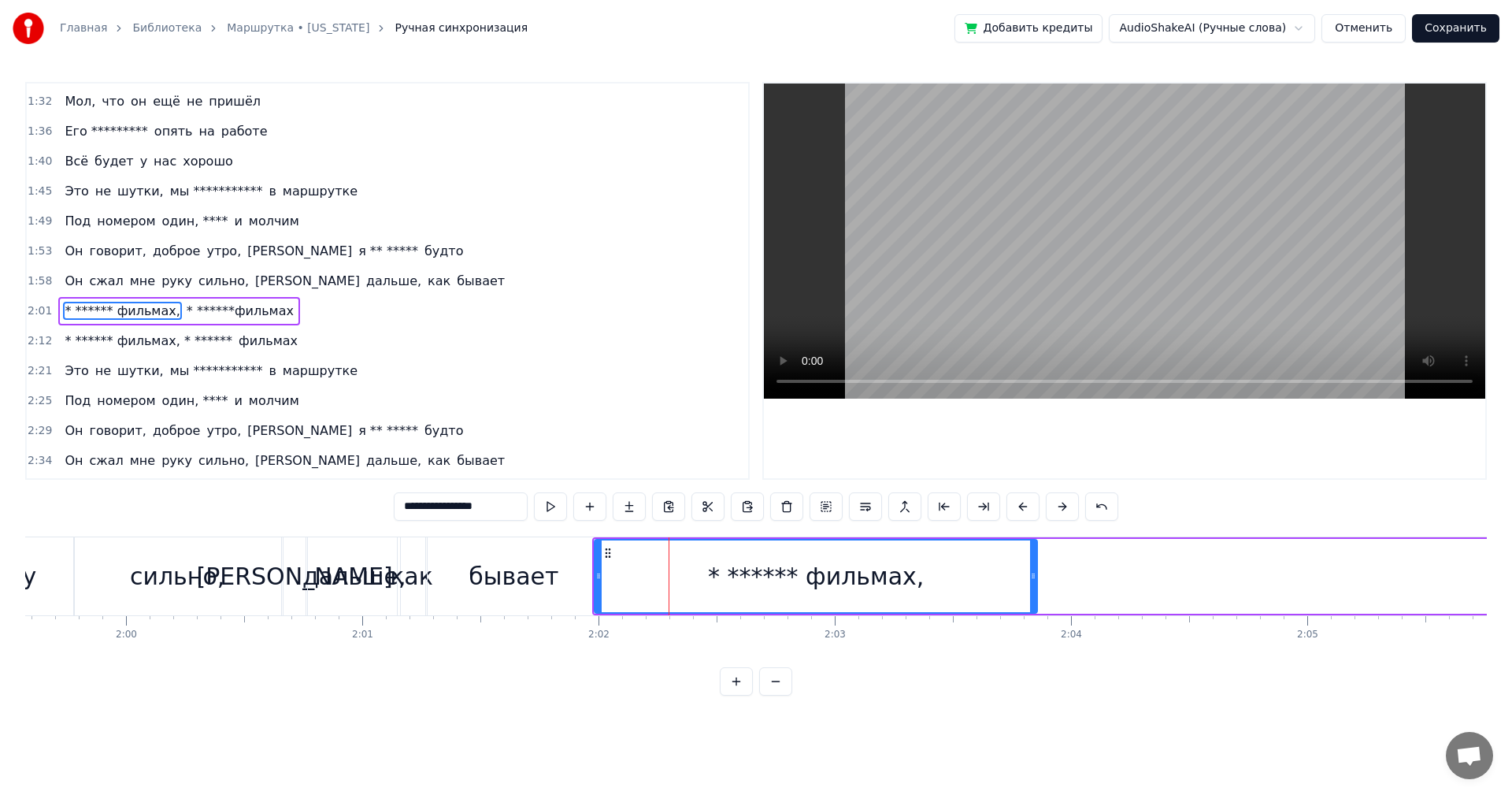
scroll to position [566, 0]
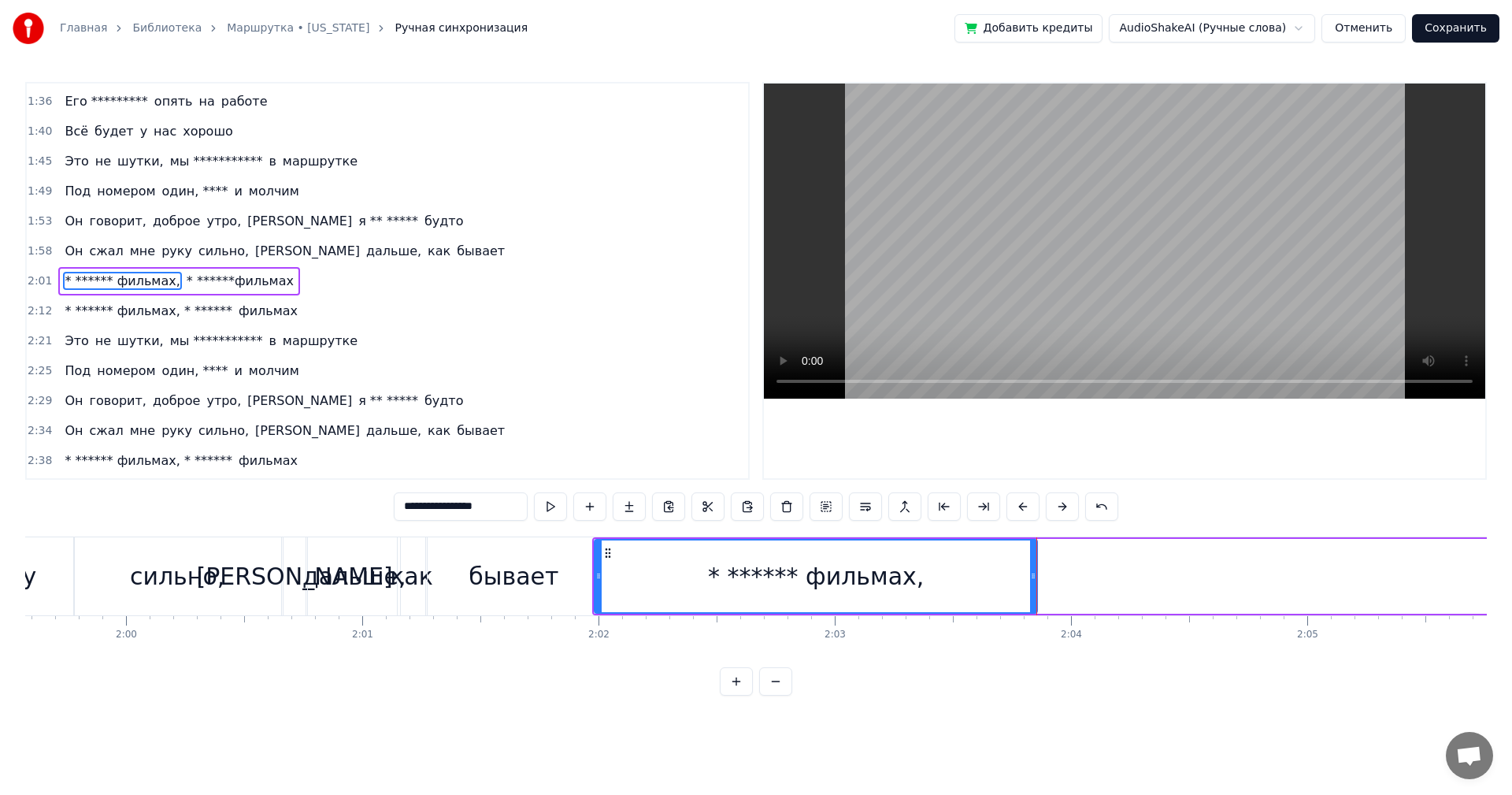
click at [1112, 575] on div "* ****** фильмах, * ******фильмах" at bounding box center [1351, 576] width 1520 height 78
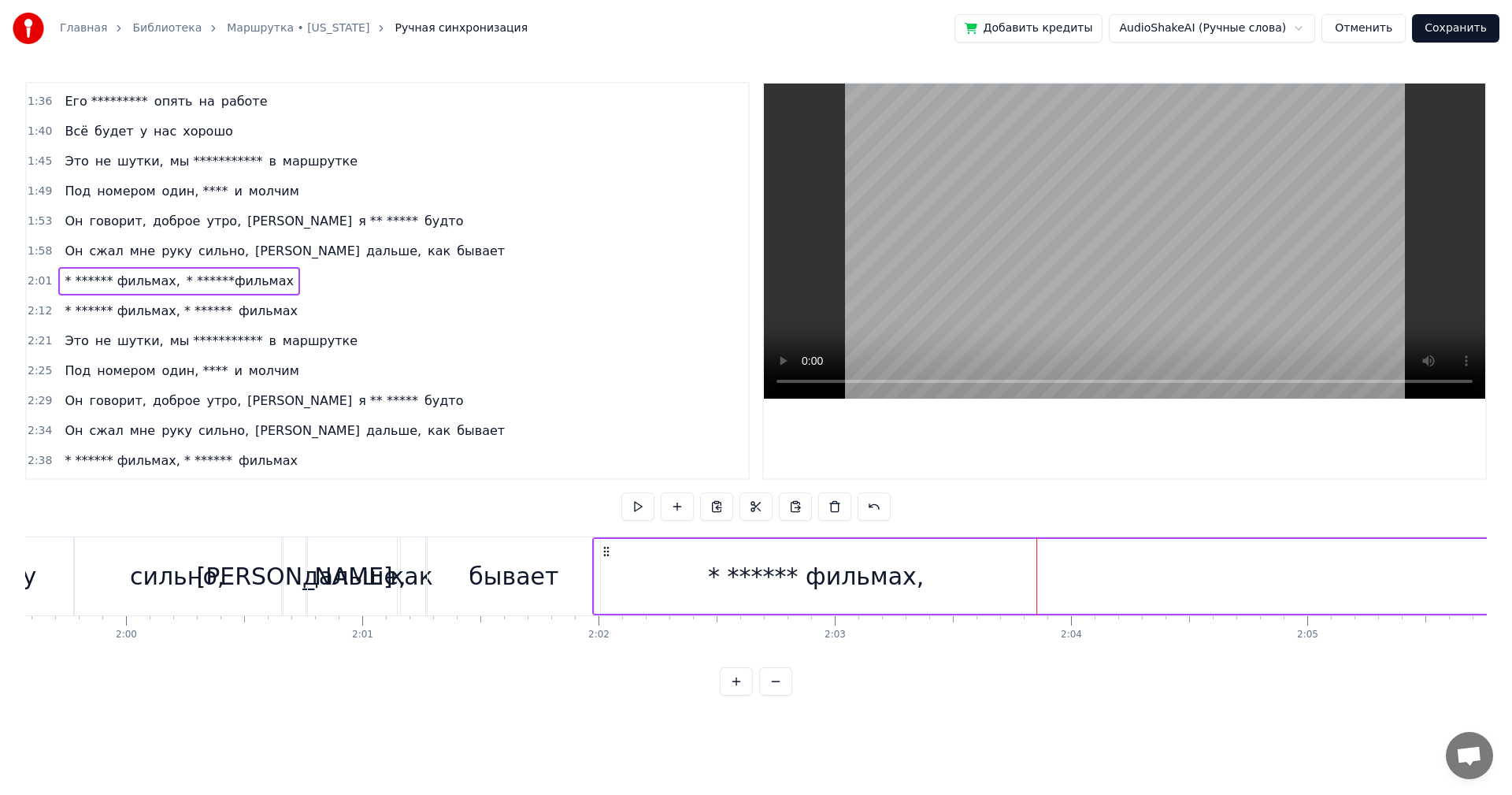
drag, startPoint x: 1006, startPoint y: 583, endPoint x: 1021, endPoint y: 584, distance: 15.0
click at [1006, 583] on div "* ****** фильмах," at bounding box center [816, 577] width 443 height 75
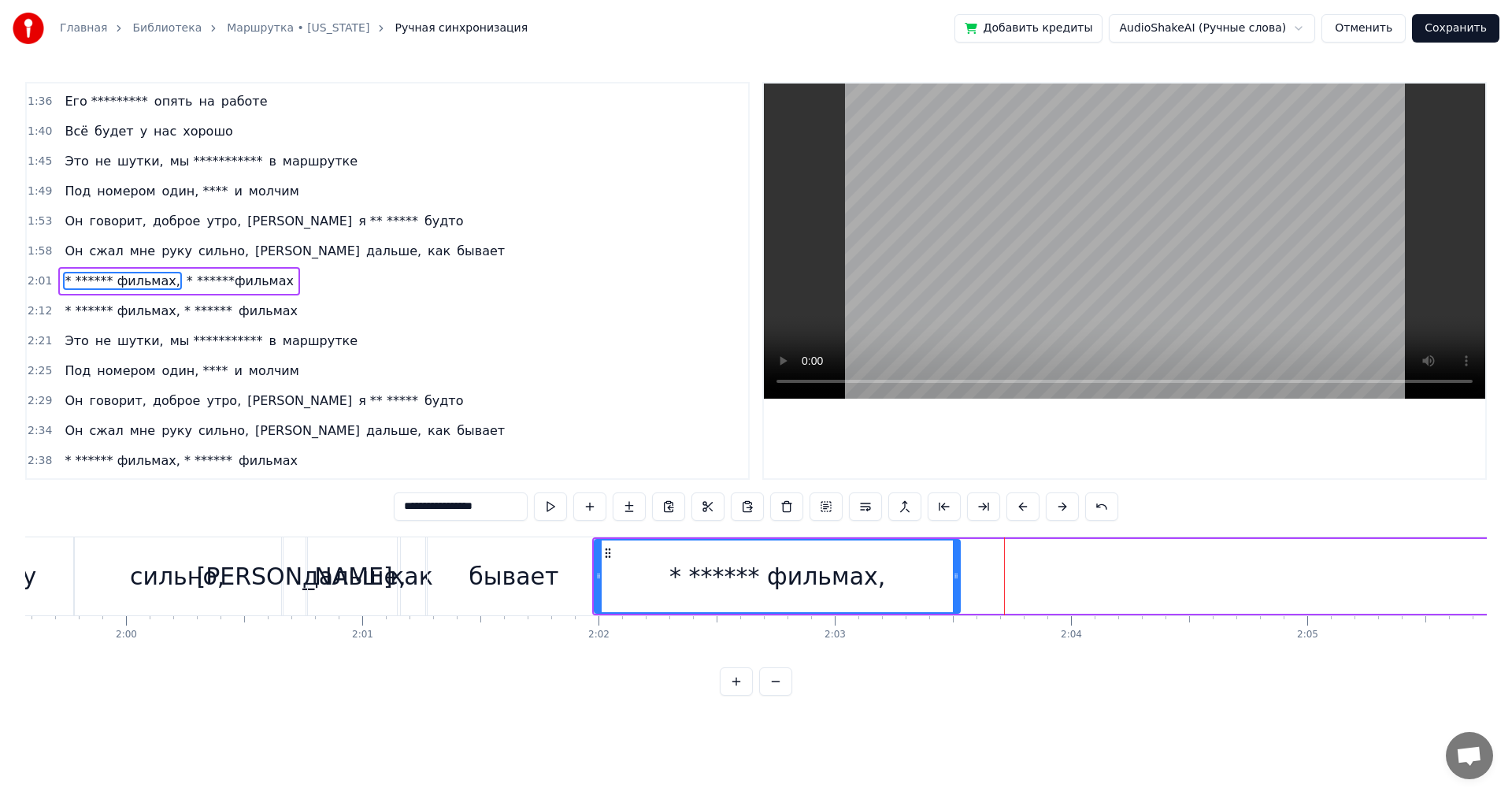
drag, startPoint x: 1034, startPoint y: 581, endPoint x: 957, endPoint y: 588, distance: 77.3
click at [957, 588] on div at bounding box center [956, 576] width 7 height 71
click at [1053, 564] on div "* ****** фильмах, * ******фильмах" at bounding box center [1351, 576] width 1520 height 78
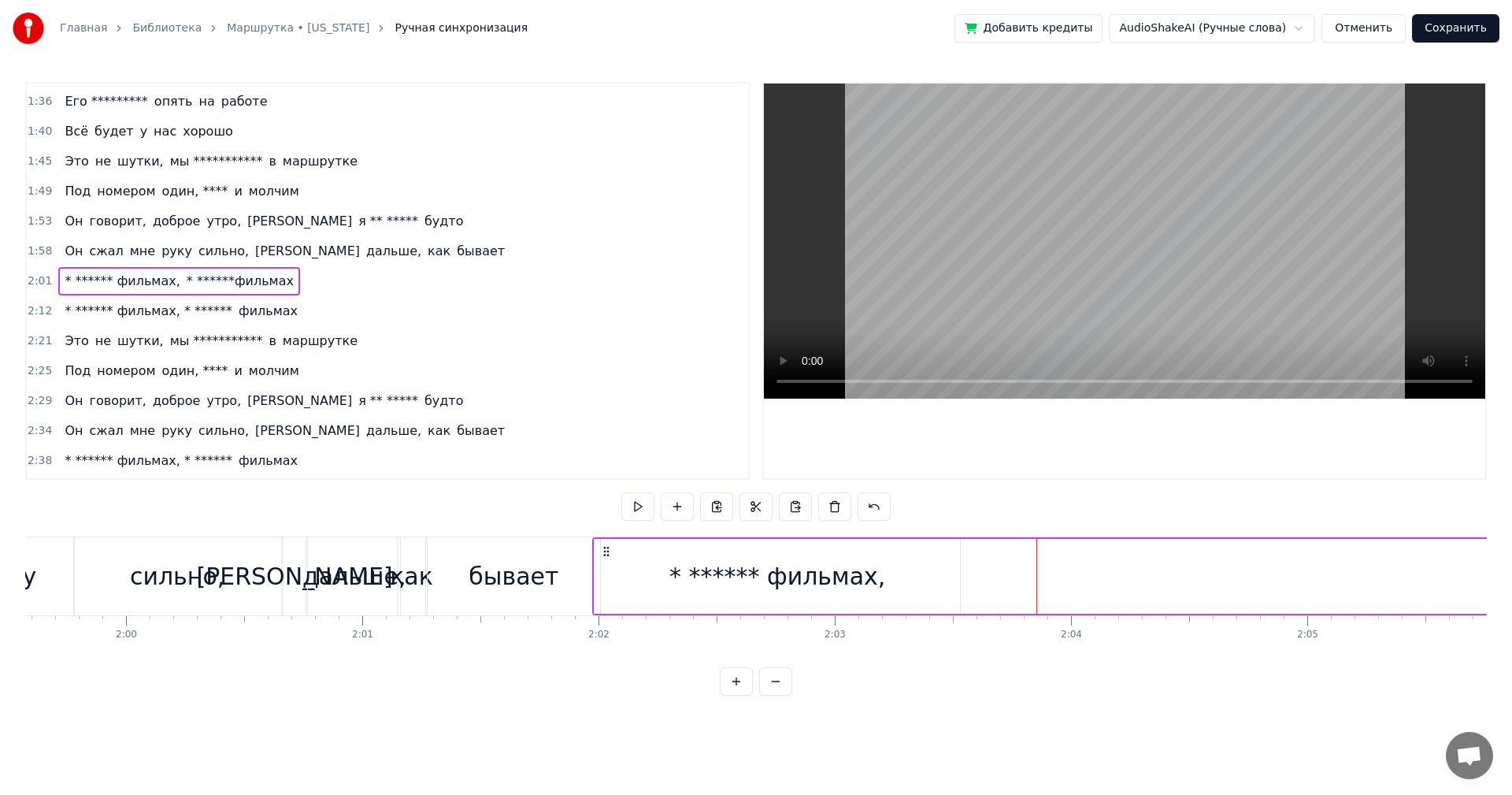
click at [1126, 562] on div "* ****** фильмах, * ******фильмах" at bounding box center [1351, 576] width 1520 height 78
click at [1257, 578] on div "* ****** фильмах, * ******фильмах" at bounding box center [1351, 576] width 1520 height 78
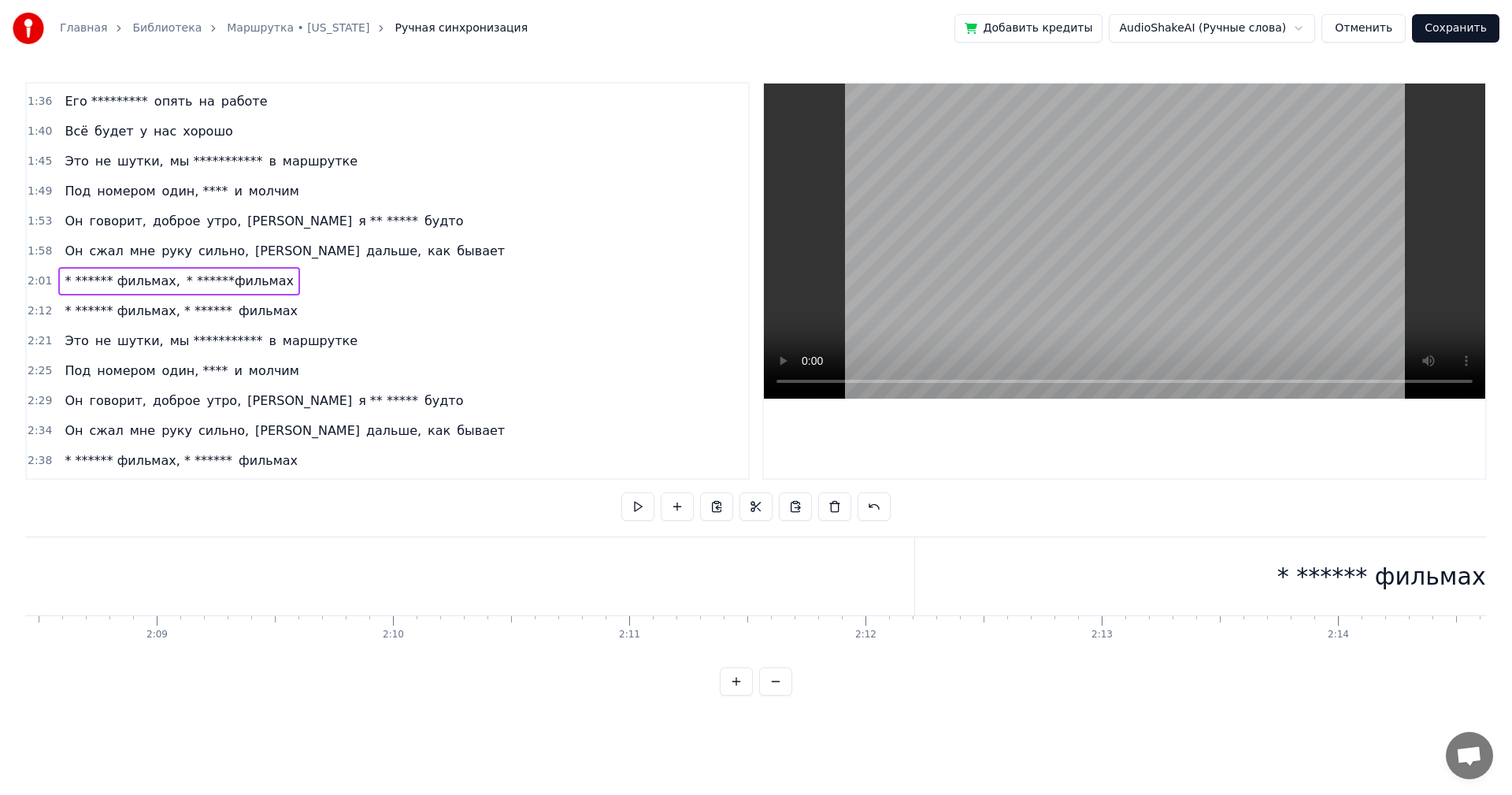
scroll to position [0, 30531]
click at [1170, 588] on div "* ****** фильмах, * ******" at bounding box center [1256, 576] width 314 height 36
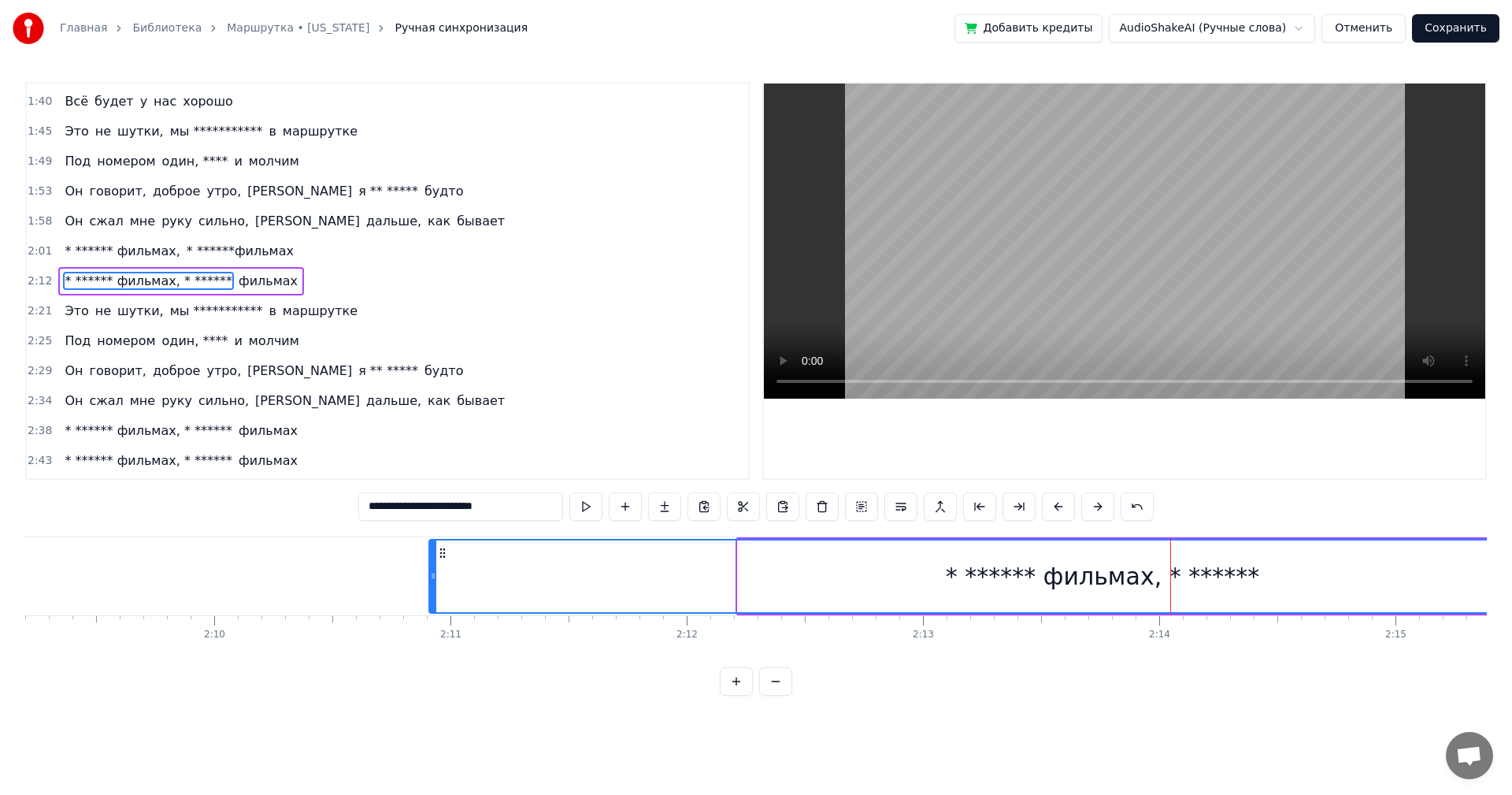
drag, startPoint x: 744, startPoint y: 584, endPoint x: 435, endPoint y: 567, distance: 309.5
click at [435, 567] on div at bounding box center [433, 576] width 7 height 71
drag, startPoint x: 456, startPoint y: 505, endPoint x: 575, endPoint y: 510, distance: 119.1
click at [575, 510] on div "**********" at bounding box center [756, 506] width 796 height 28
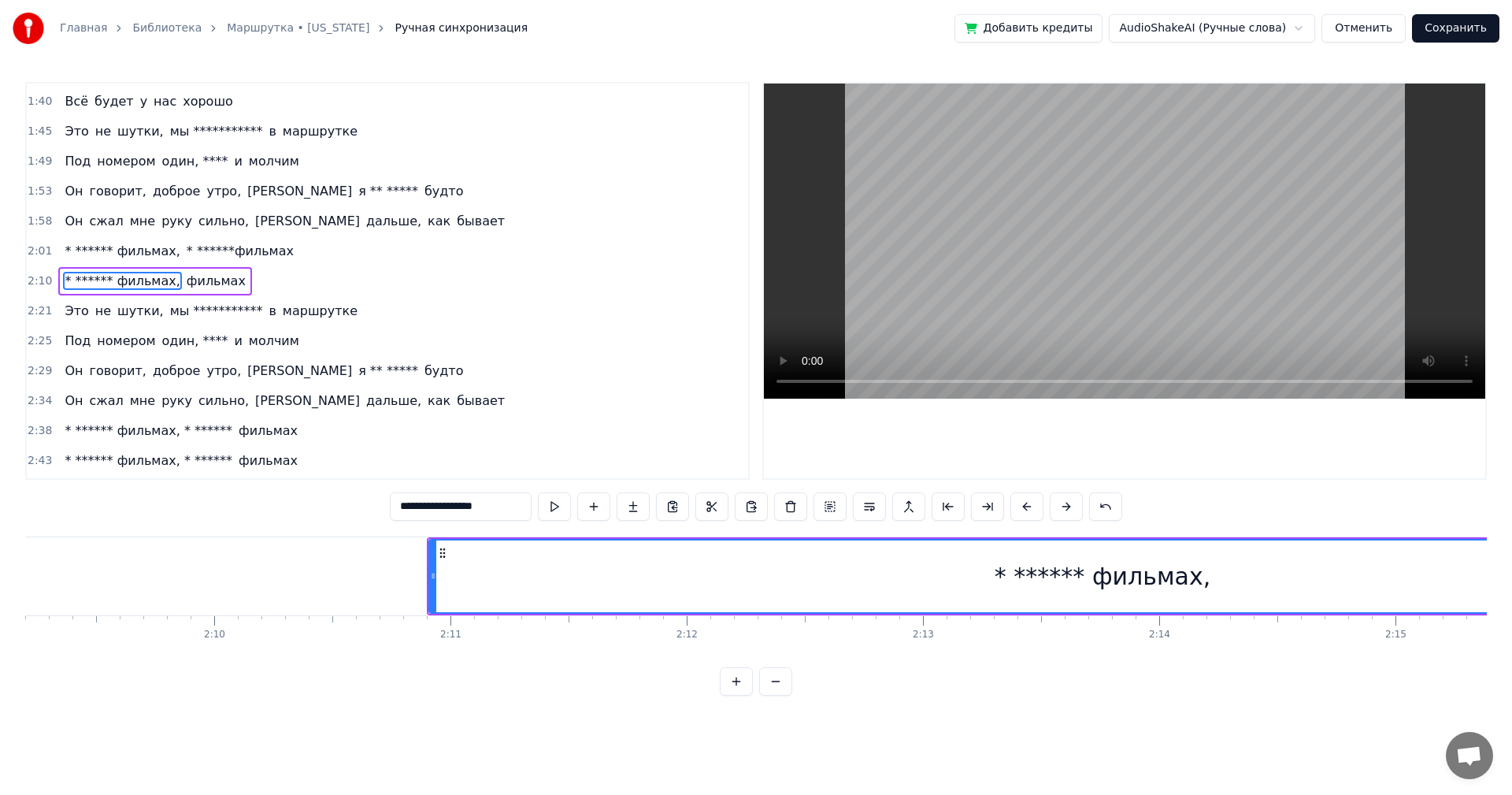
type input "**********"
click at [478, 568] on div "* ****** фильмах," at bounding box center [1102, 576] width 1345 height 71
click at [1149, 588] on div "* ****** фильмах," at bounding box center [1103, 576] width 216 height 36
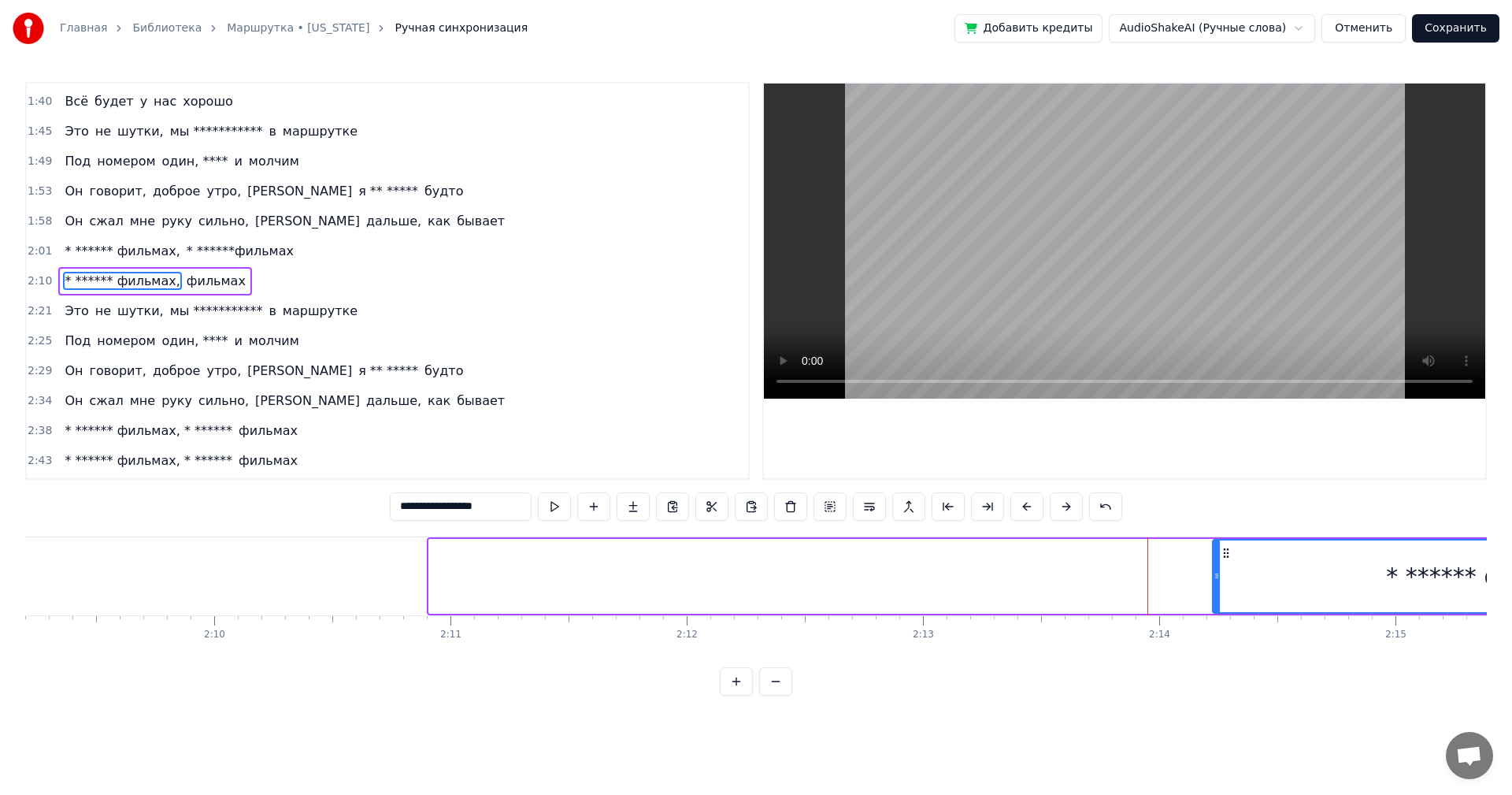
drag, startPoint x: 431, startPoint y: 576, endPoint x: 1215, endPoint y: 605, distance: 784.5
click at [1215, 605] on div at bounding box center [1217, 576] width 7 height 71
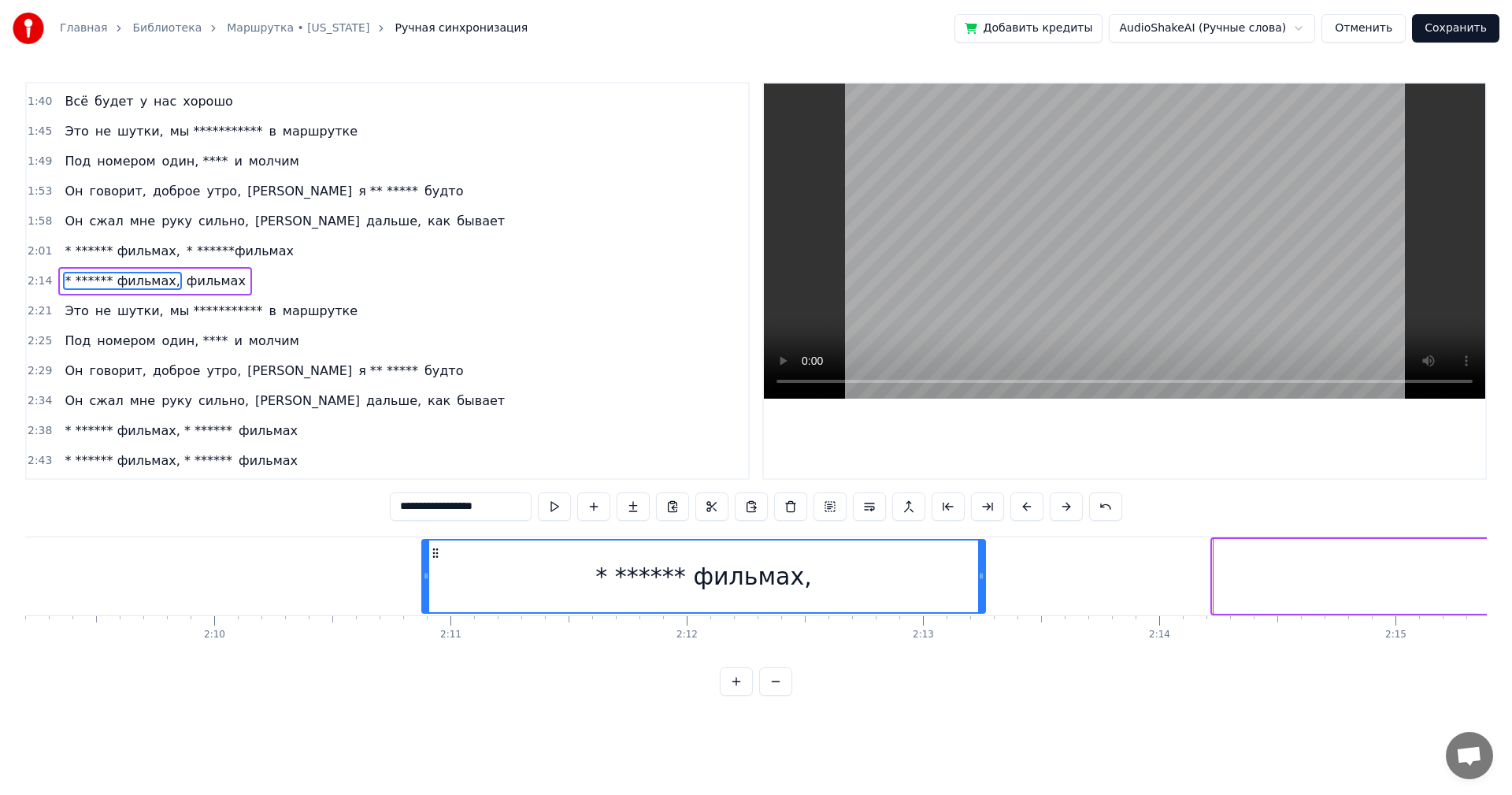
drag, startPoint x: 1222, startPoint y: 553, endPoint x: 436, endPoint y: 577, distance: 786.4
click at [436, 577] on div "* ****** фильмах," at bounding box center [703, 576] width 561 height 71
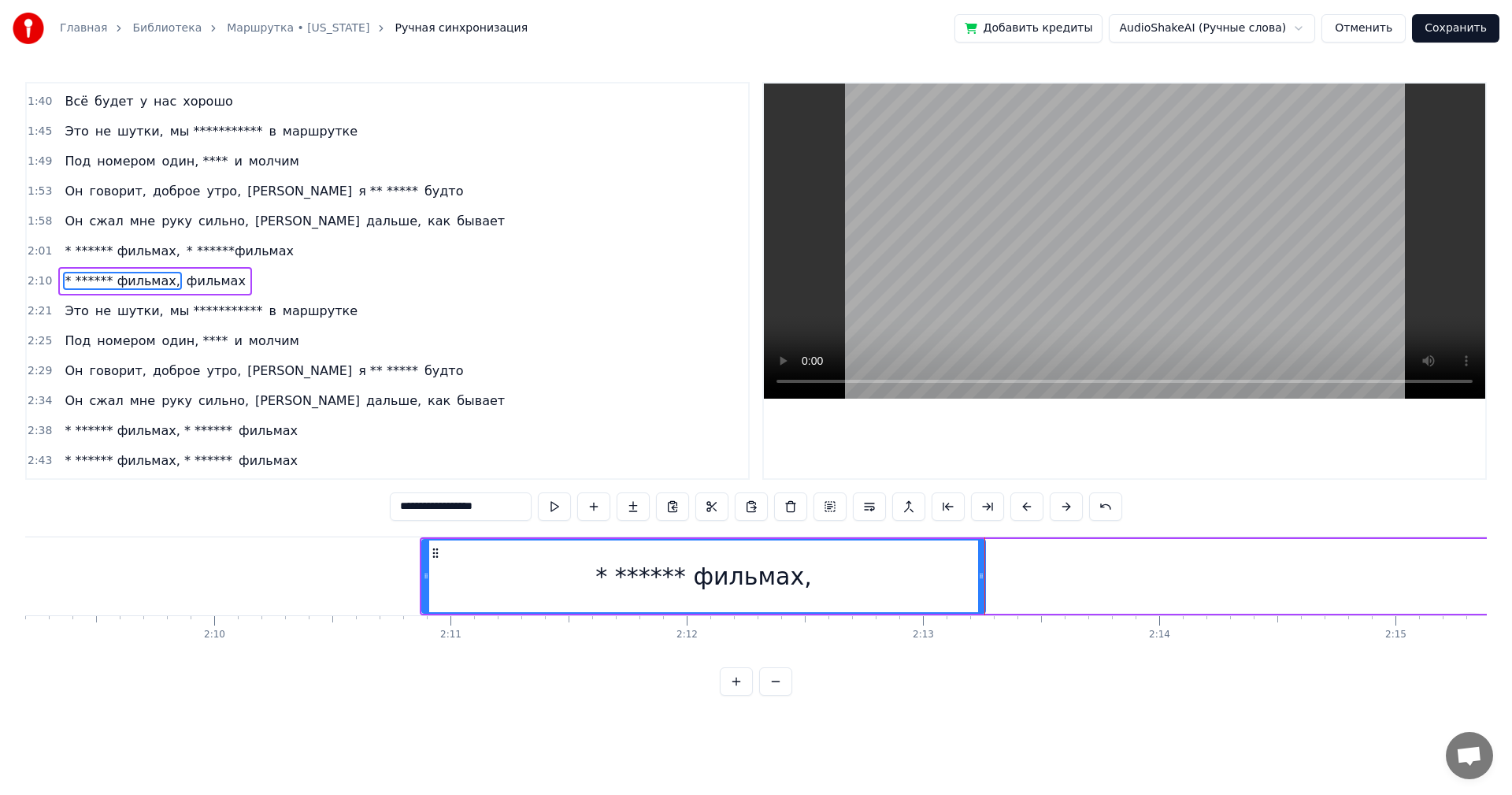
click at [1005, 598] on div "* ****** фильмах, фильмах" at bounding box center [1182, 576] width 1525 height 78
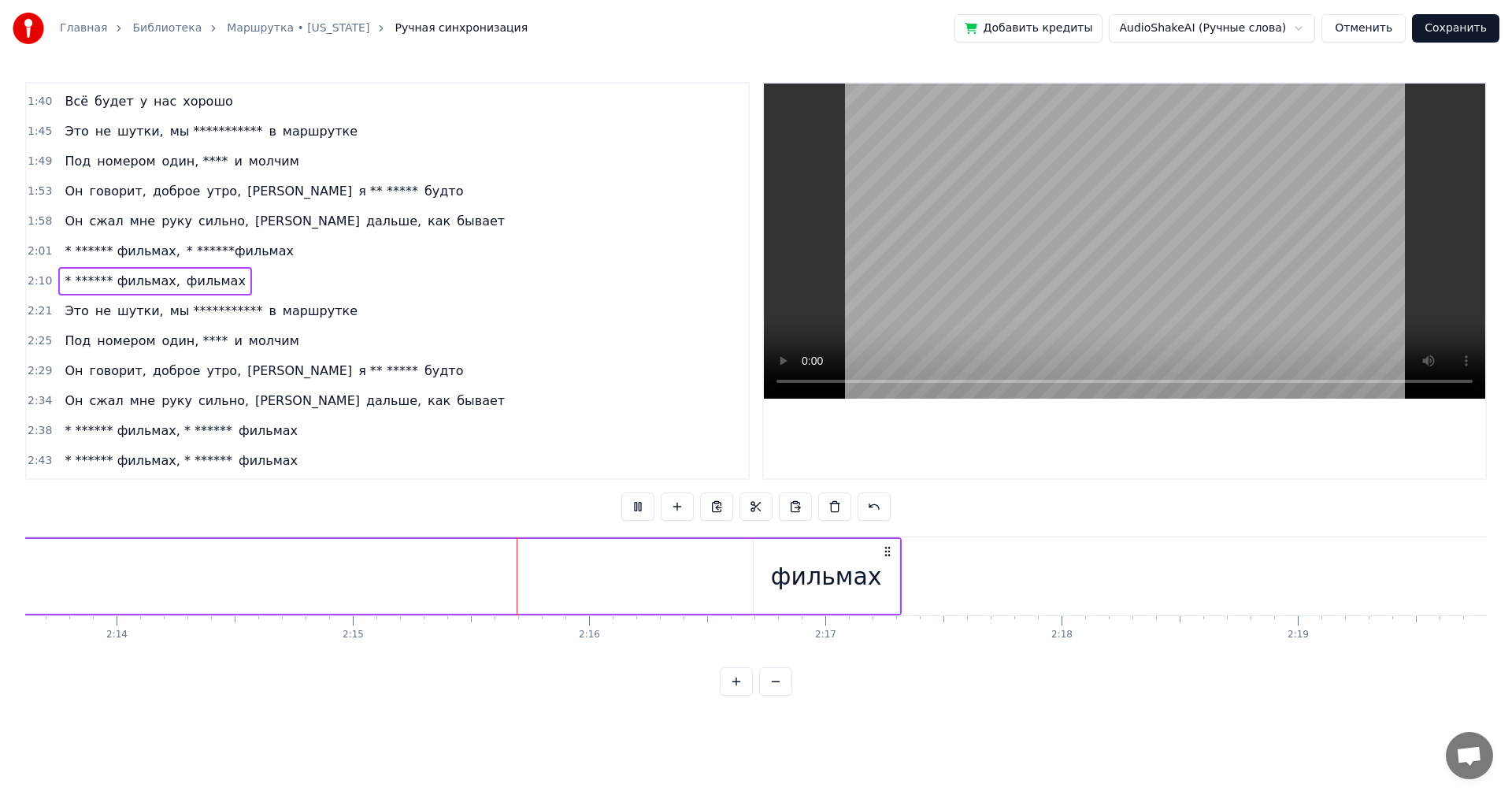
scroll to position [0, 31843]
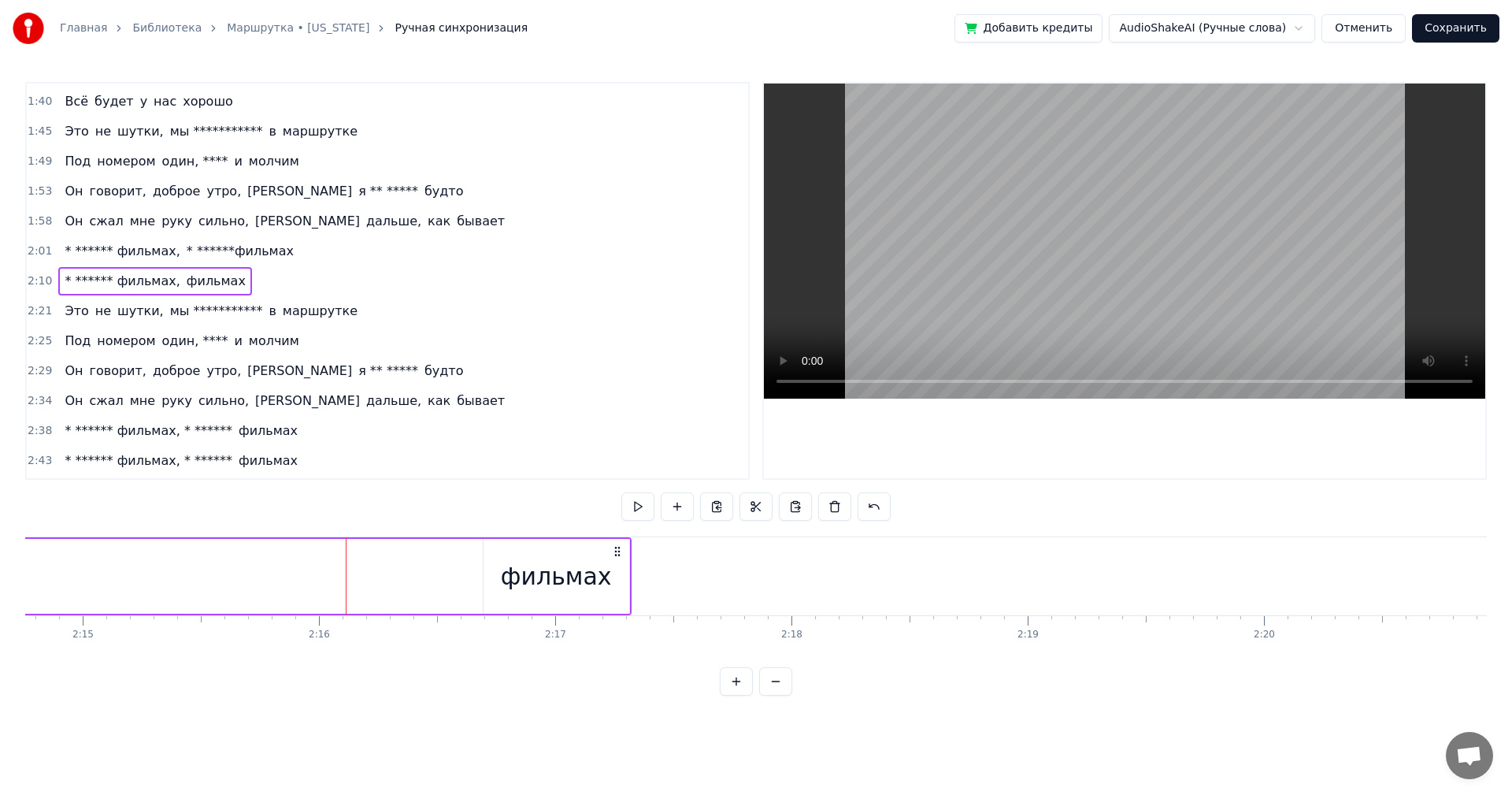
click at [536, 557] on div "фильмах" at bounding box center [556, 577] width 145 height 75
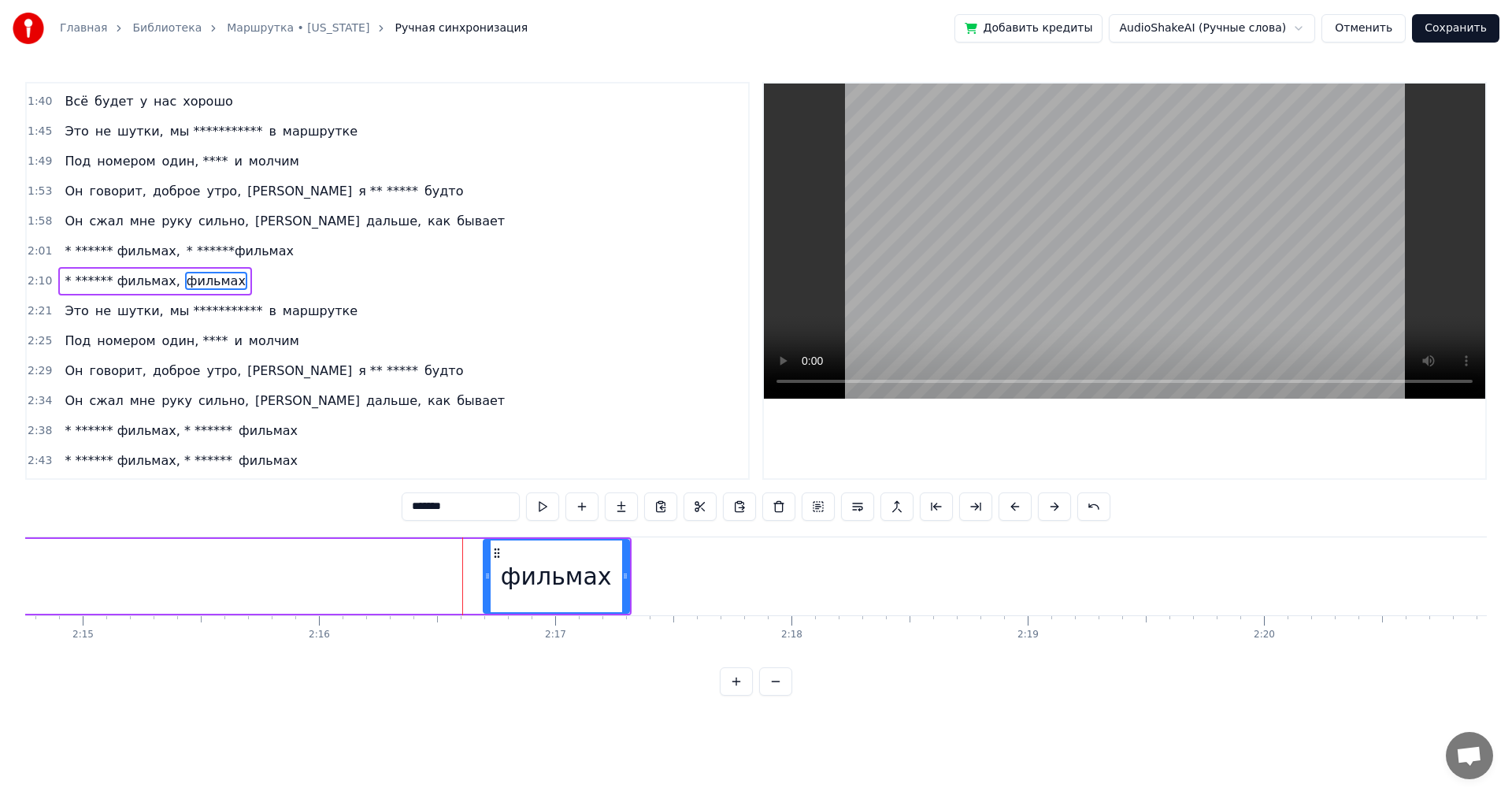
click at [413, 509] on input "*******" at bounding box center [460, 506] width 118 height 28
paste input "********"
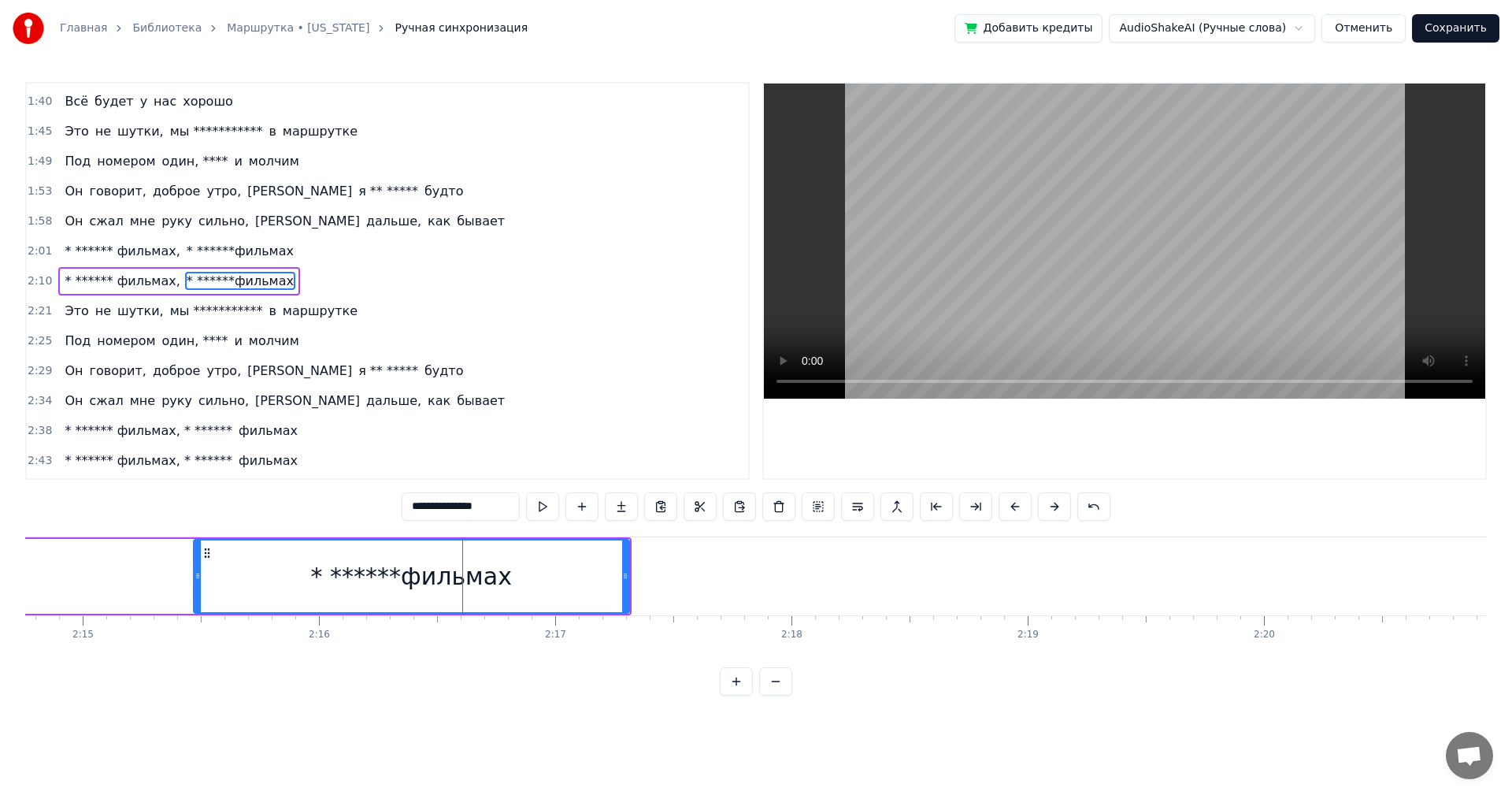
drag, startPoint x: 485, startPoint y: 559, endPoint x: 195, endPoint y: 549, distance: 290.2
click at [195, 549] on div at bounding box center [197, 576] width 7 height 71
type input "**********"
click at [215, 555] on div "* ******фильмах" at bounding box center [411, 576] width 434 height 71
drag, startPoint x: 627, startPoint y: 567, endPoint x: 531, endPoint y: 566, distance: 96.0
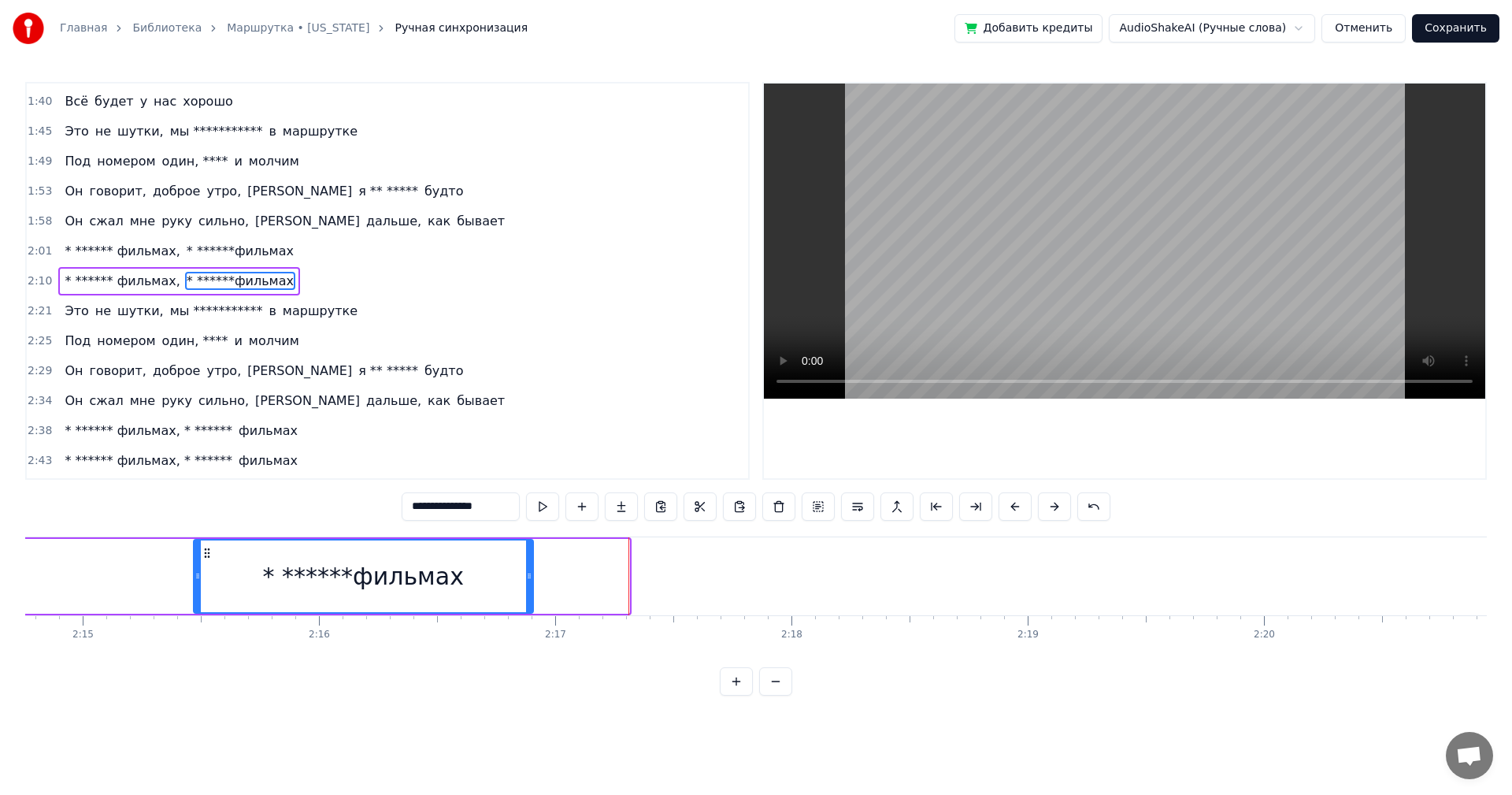
click at [531, 566] on div at bounding box center [529, 576] width 7 height 71
drag, startPoint x: 193, startPoint y: 582, endPoint x: 149, endPoint y: 579, distance: 44.1
click at [150, 579] on div at bounding box center [153, 576] width 7 height 71
click at [185, 574] on div "* ******фильмах" at bounding box center [341, 576] width 382 height 71
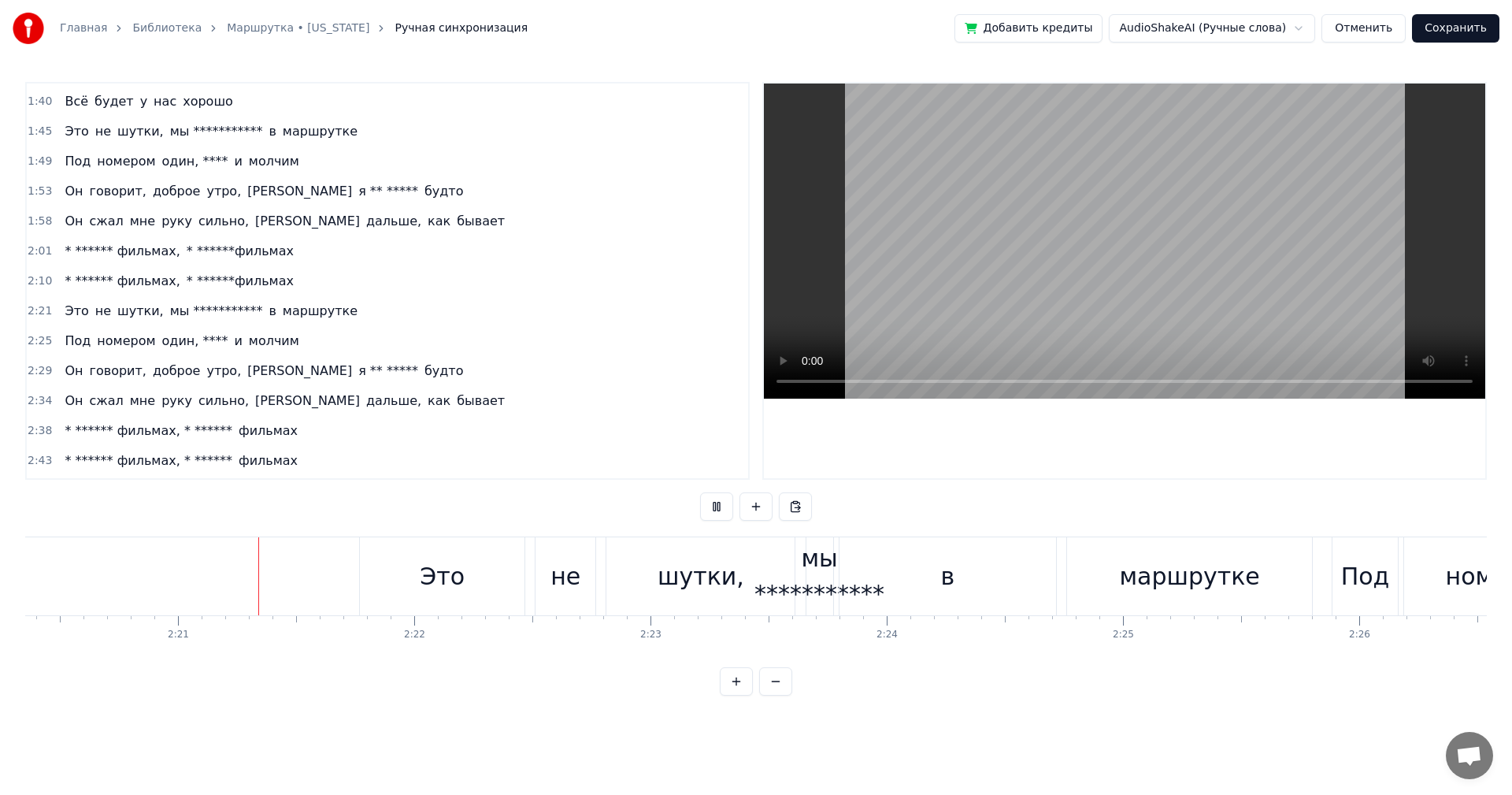
scroll to position [0, 33168]
click at [464, 571] on div "Это" at bounding box center [440, 576] width 165 height 78
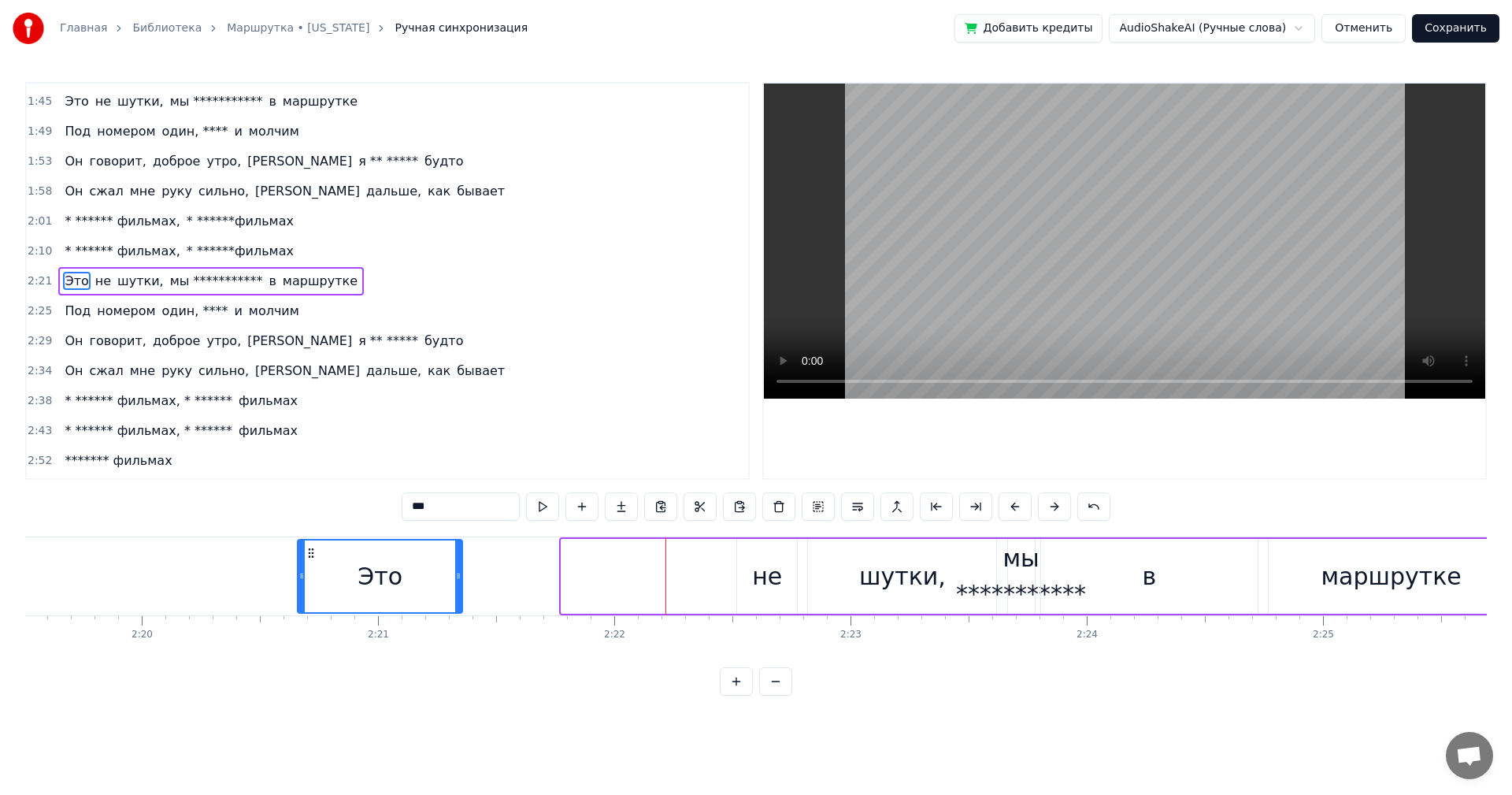
scroll to position [0, 32943]
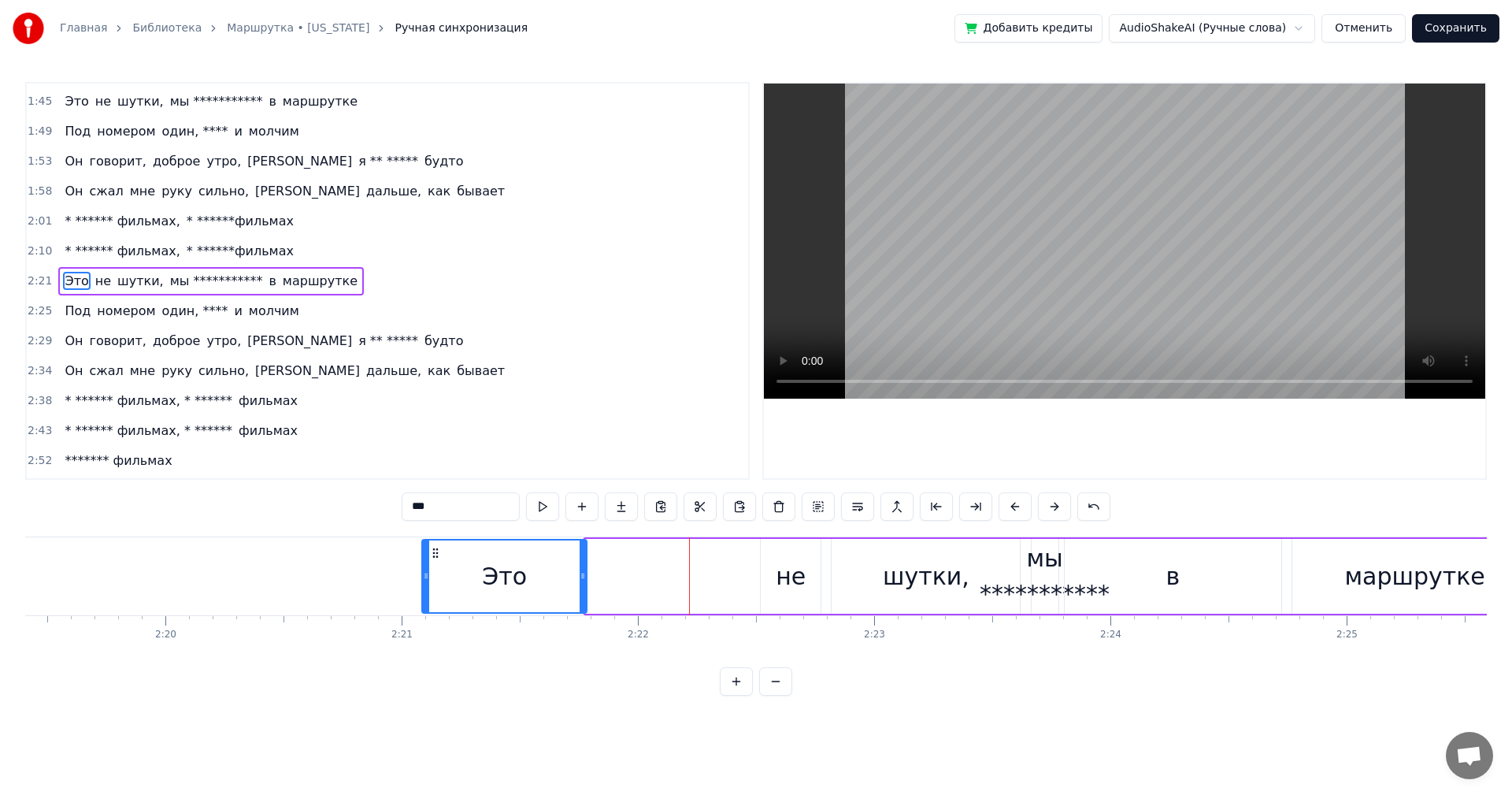
drag, startPoint x: 372, startPoint y: 550, endPoint x: 434, endPoint y: 565, distance: 63.8
click at [434, 565] on div "Это" at bounding box center [503, 576] width 163 height 71
click at [667, 575] on div "**********" at bounding box center [980, 576] width 1120 height 78
click at [779, 564] on div "не" at bounding box center [790, 576] width 30 height 36
drag, startPoint x: 775, startPoint y: 553, endPoint x: 588, endPoint y: 553, distance: 187.0
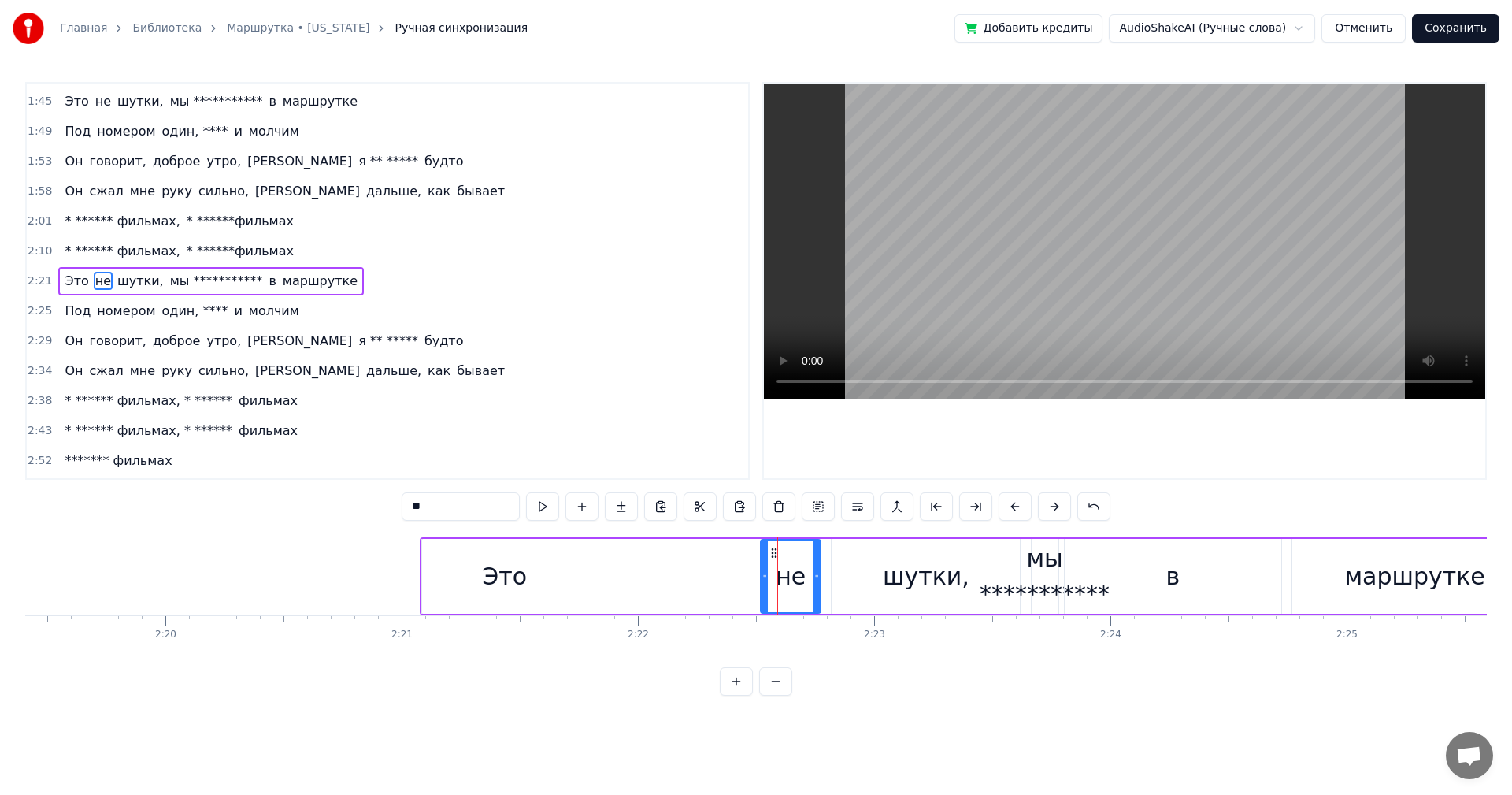
click at [588, 553] on div "**********" at bounding box center [980, 576] width 1120 height 78
click at [767, 563] on div "не" at bounding box center [791, 577] width 60 height 75
drag, startPoint x: 771, startPoint y: 551, endPoint x: 749, endPoint y: 553, distance: 22.1
click at [748, 553] on div "**********" at bounding box center [980, 576] width 1120 height 78
click at [778, 560] on div "не" at bounding box center [791, 577] width 60 height 75
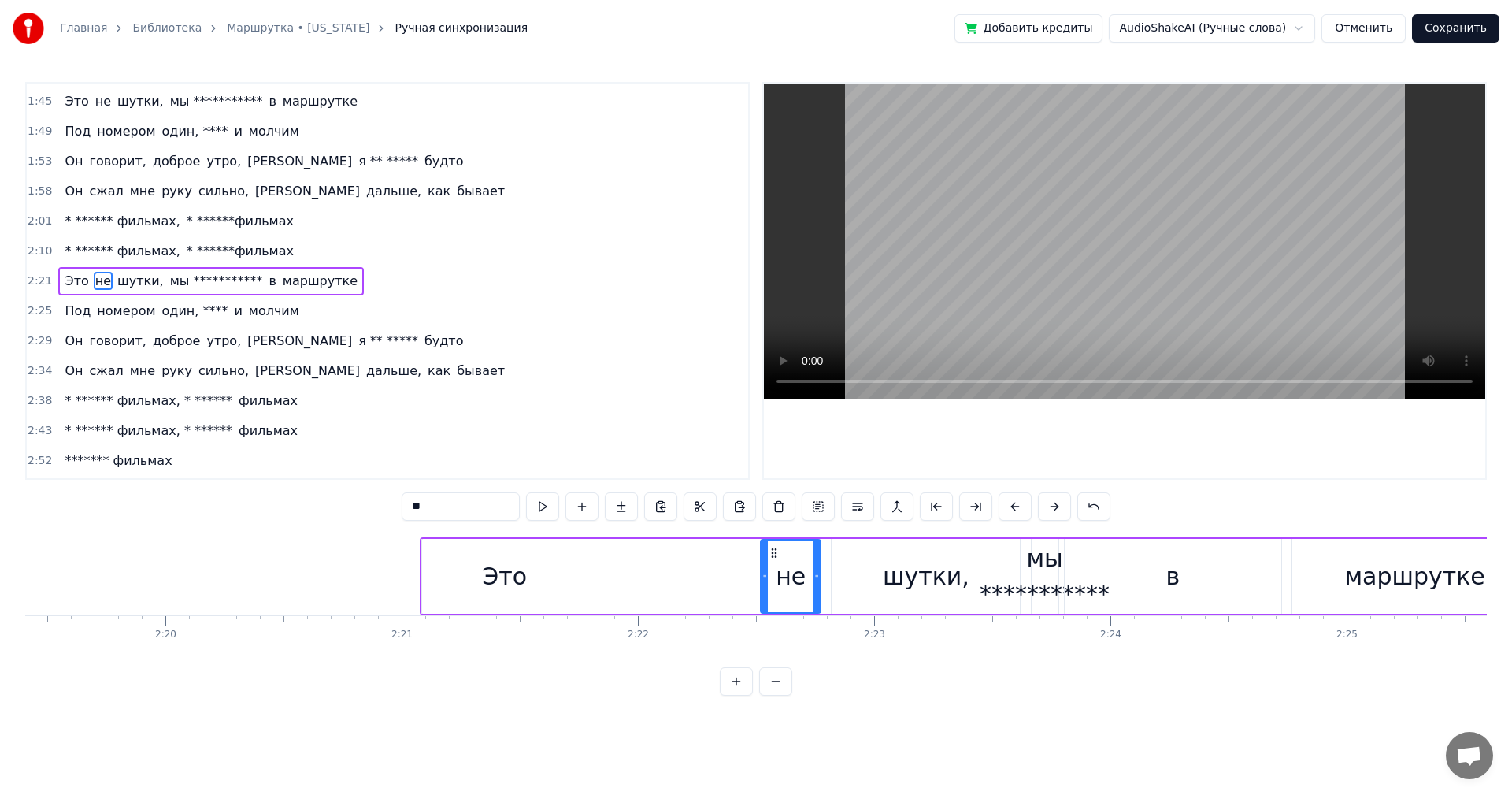
drag, startPoint x: 774, startPoint y: 552, endPoint x: 765, endPoint y: 561, distance: 12.7
click at [722, 550] on div "**********" at bounding box center [980, 576] width 1120 height 78
click at [774, 569] on div "не" at bounding box center [791, 577] width 60 height 75
drag, startPoint x: 764, startPoint y: 571, endPoint x: 570, endPoint y: 583, distance: 194.4
click at [570, 583] on div at bounding box center [570, 576] width 7 height 71
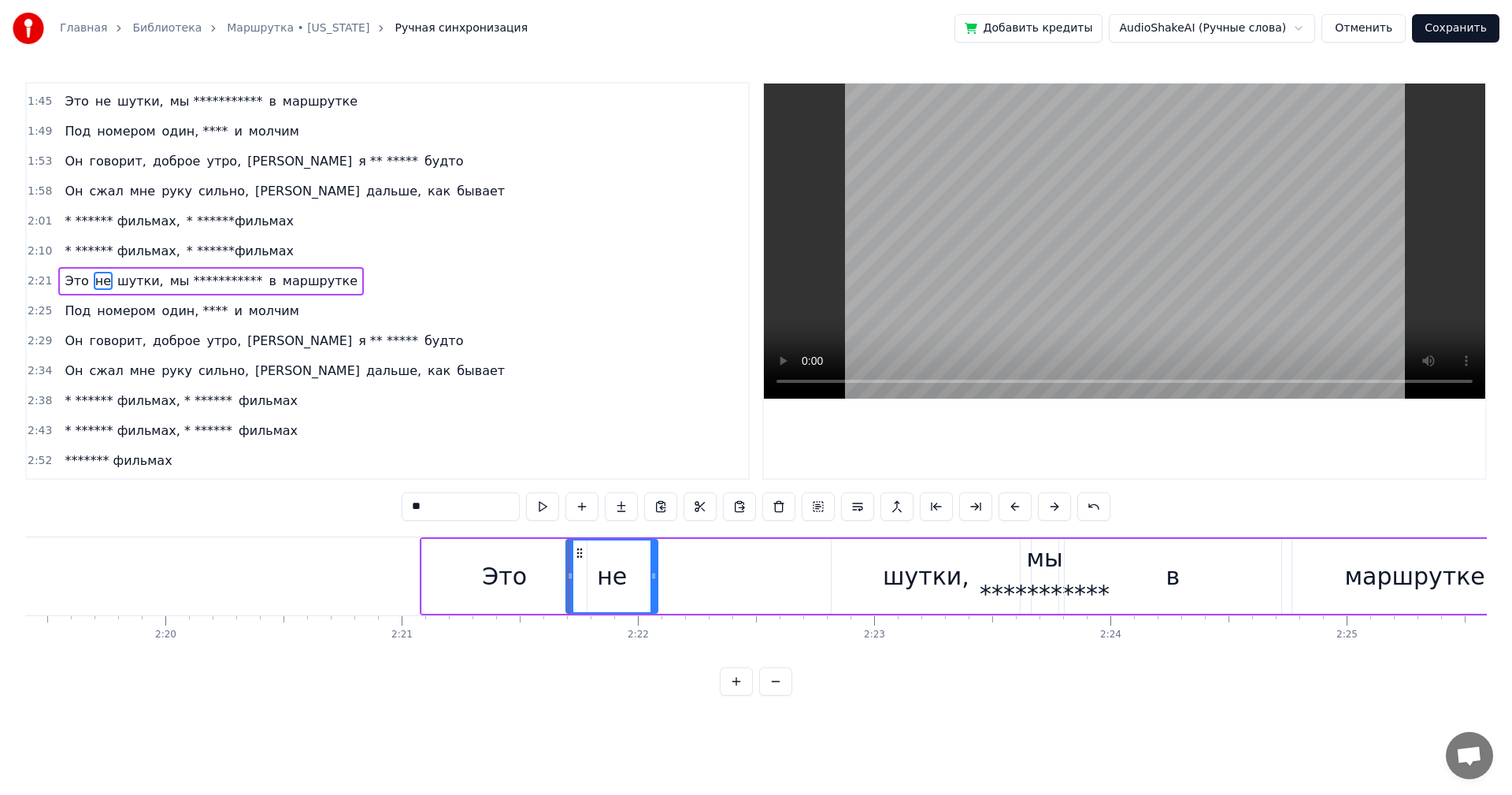
drag, startPoint x: 816, startPoint y: 575, endPoint x: 653, endPoint y: 577, distance: 163.0
click at [653, 577] on icon at bounding box center [653, 576] width 7 height 13
click at [926, 587] on div "шутки," at bounding box center [926, 576] width 87 height 36
type input "******"
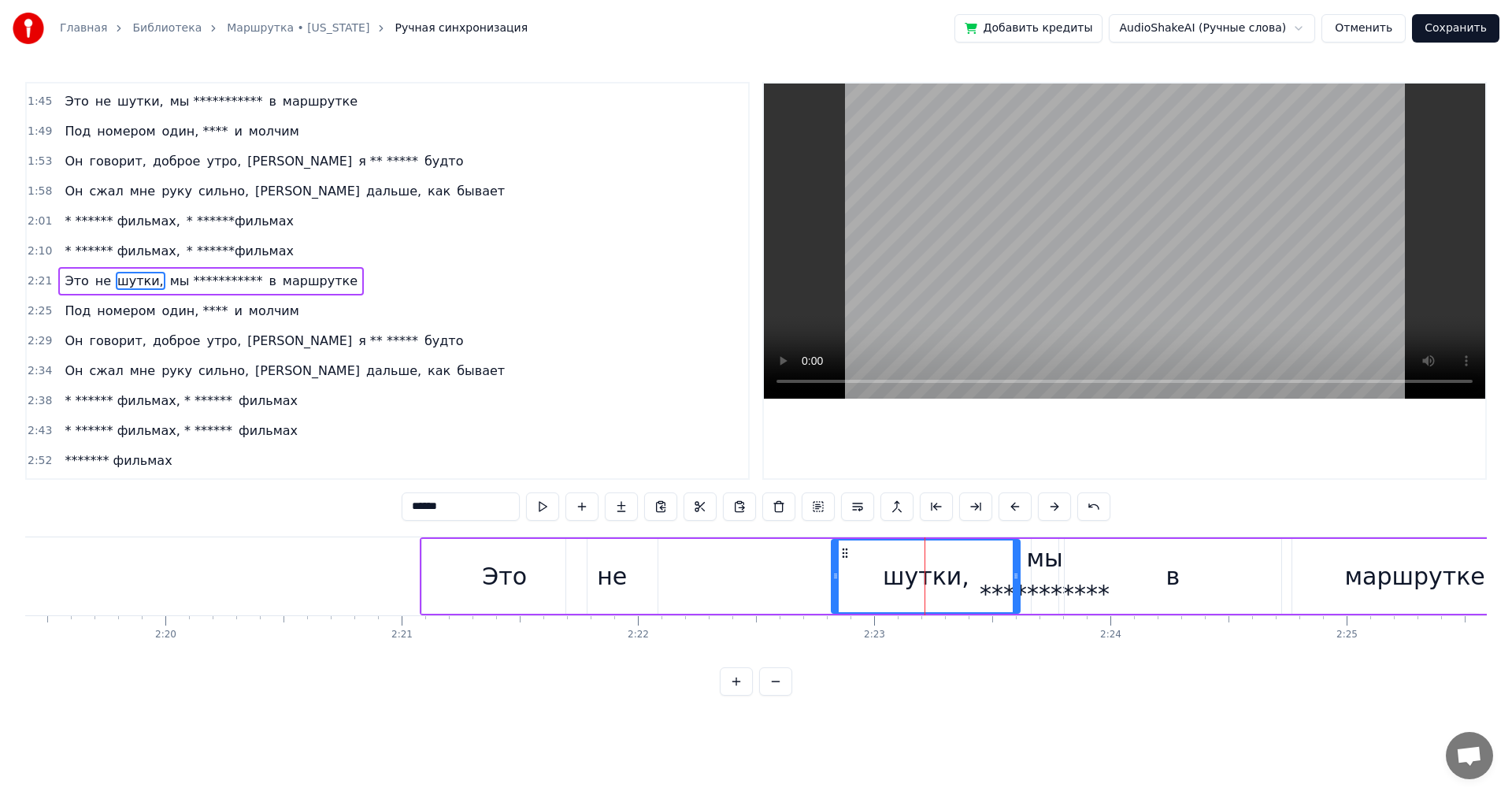
drag, startPoint x: 848, startPoint y: 555, endPoint x: 828, endPoint y: 559, distance: 20.4
click at [790, 555] on div "**********" at bounding box center [980, 576] width 1120 height 78
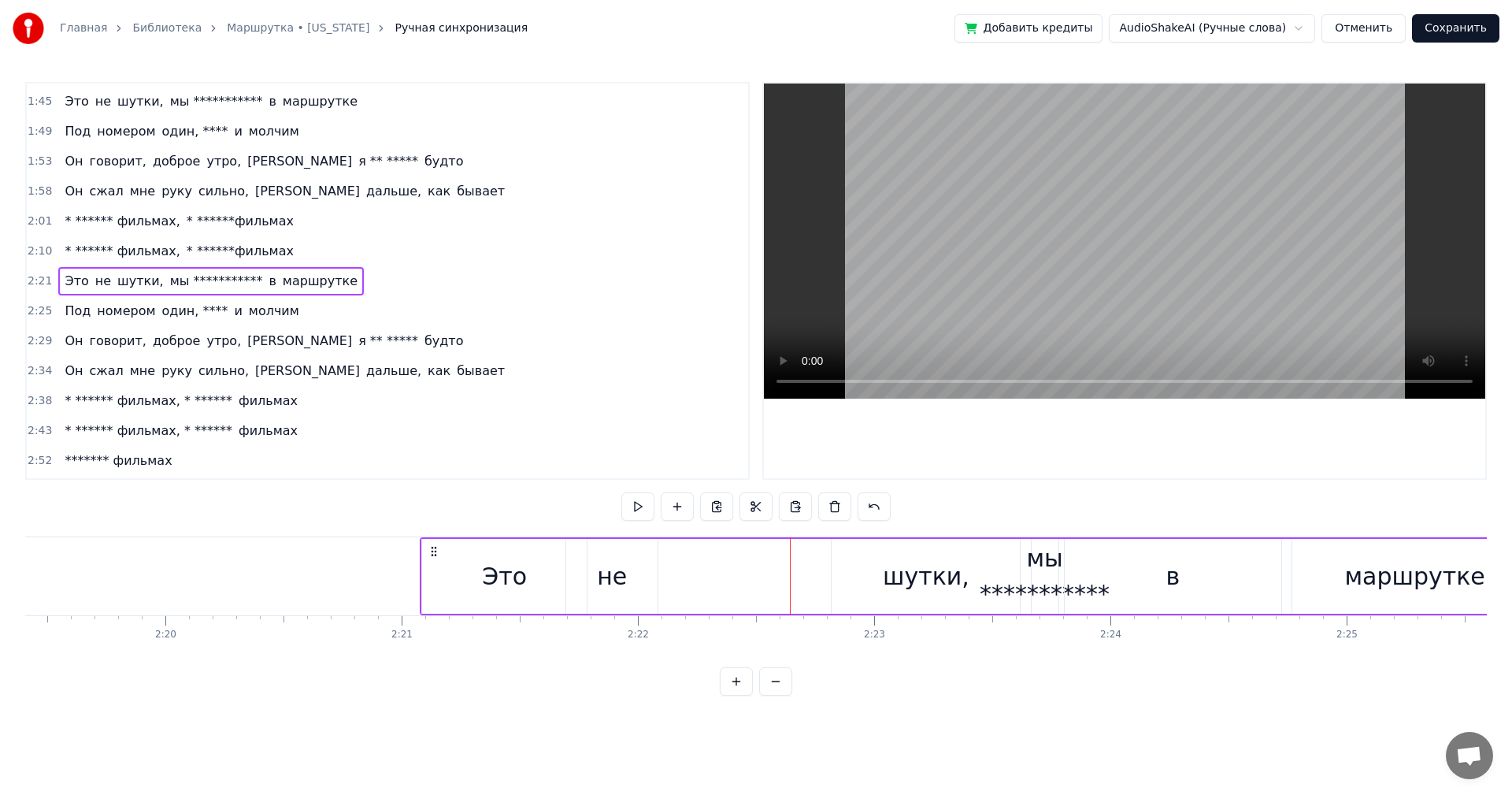
click at [852, 557] on div "шутки," at bounding box center [926, 577] width 189 height 75
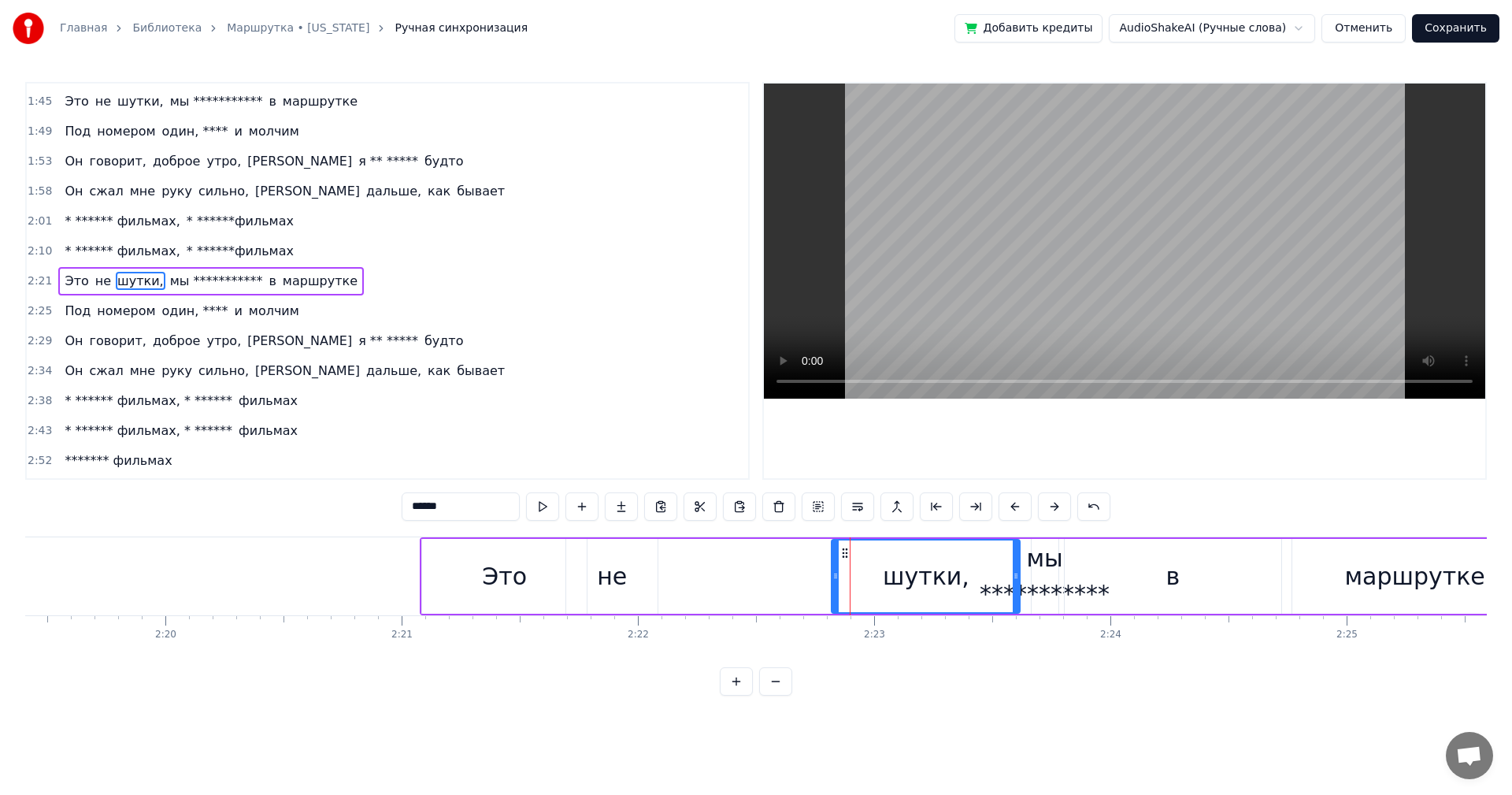
drag, startPoint x: 846, startPoint y: 553, endPoint x: 807, endPoint y: 555, distance: 39.1
click at [785, 554] on div "**********" at bounding box center [980, 576] width 1120 height 78
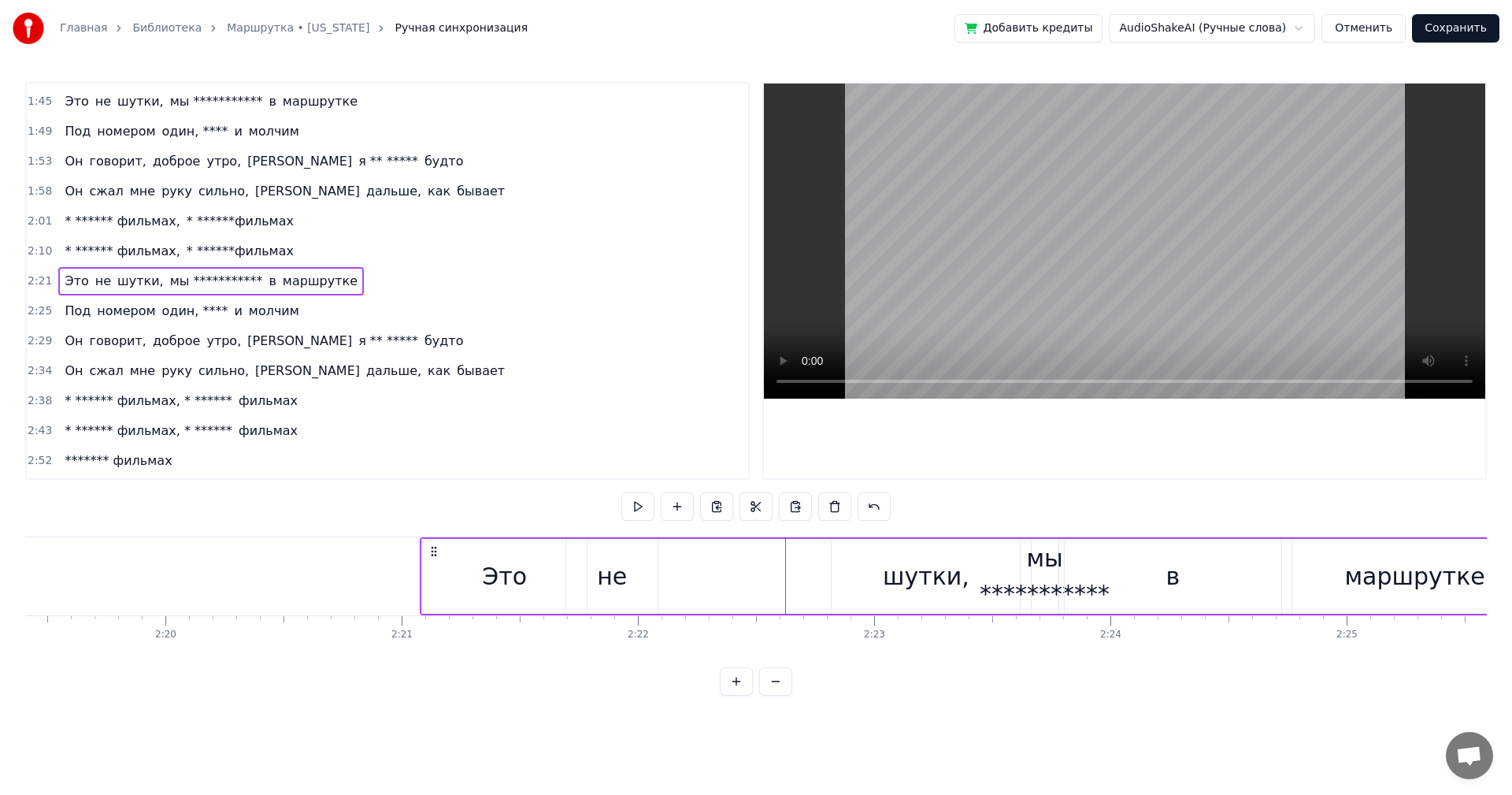
drag, startPoint x: 836, startPoint y: 559, endPoint x: 846, endPoint y: 559, distance: 10.0
click at [838, 559] on div "шутки," at bounding box center [926, 577] width 189 height 75
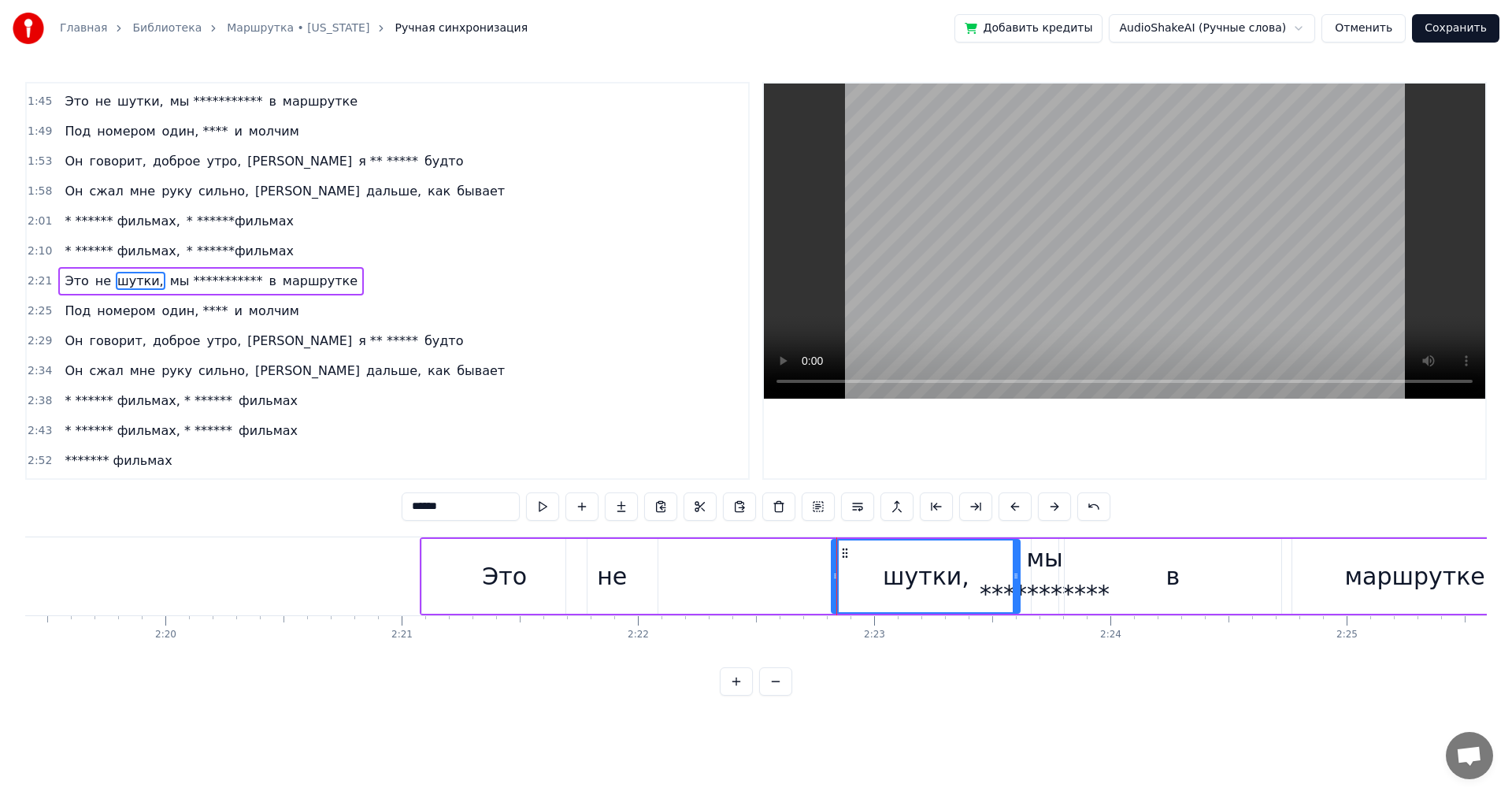
drag, startPoint x: 836, startPoint y: 565, endPoint x: 703, endPoint y: 570, distance: 133.1
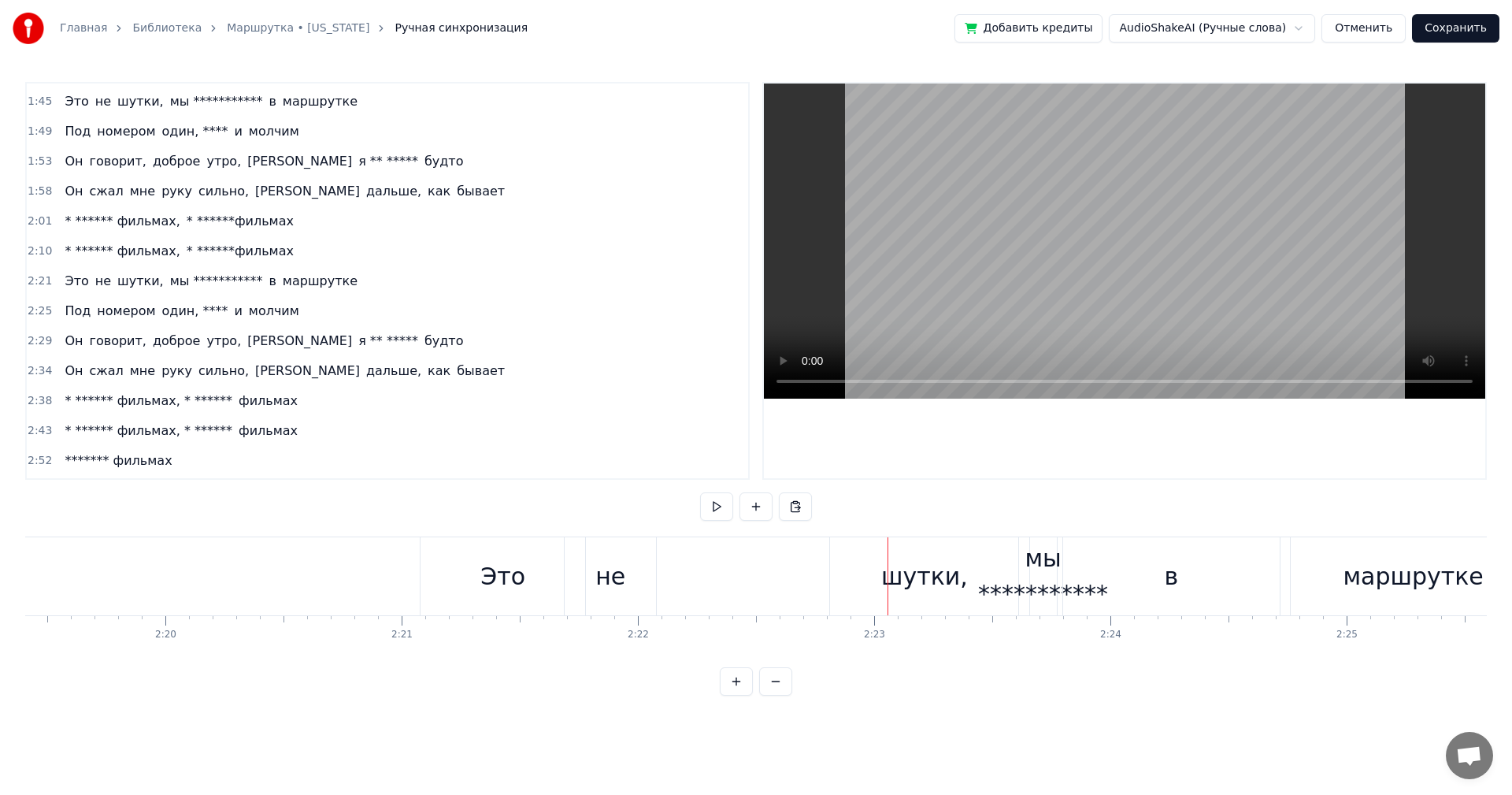
click at [909, 591] on div "шутки," at bounding box center [925, 576] width 87 height 36
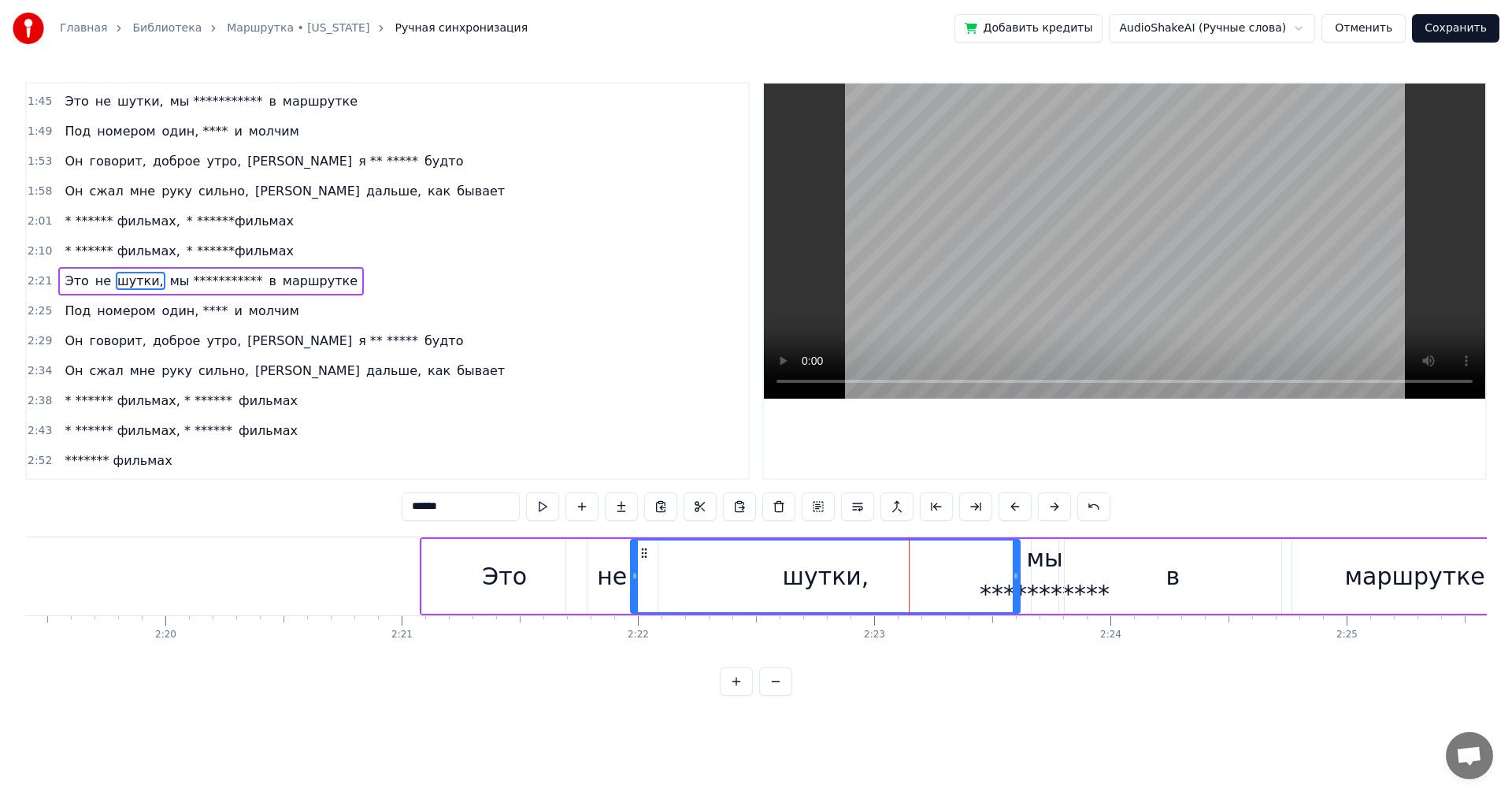
drag, startPoint x: 835, startPoint y: 579, endPoint x: 635, endPoint y: 578, distance: 200.0
click at [635, 578] on icon at bounding box center [634, 576] width 7 height 13
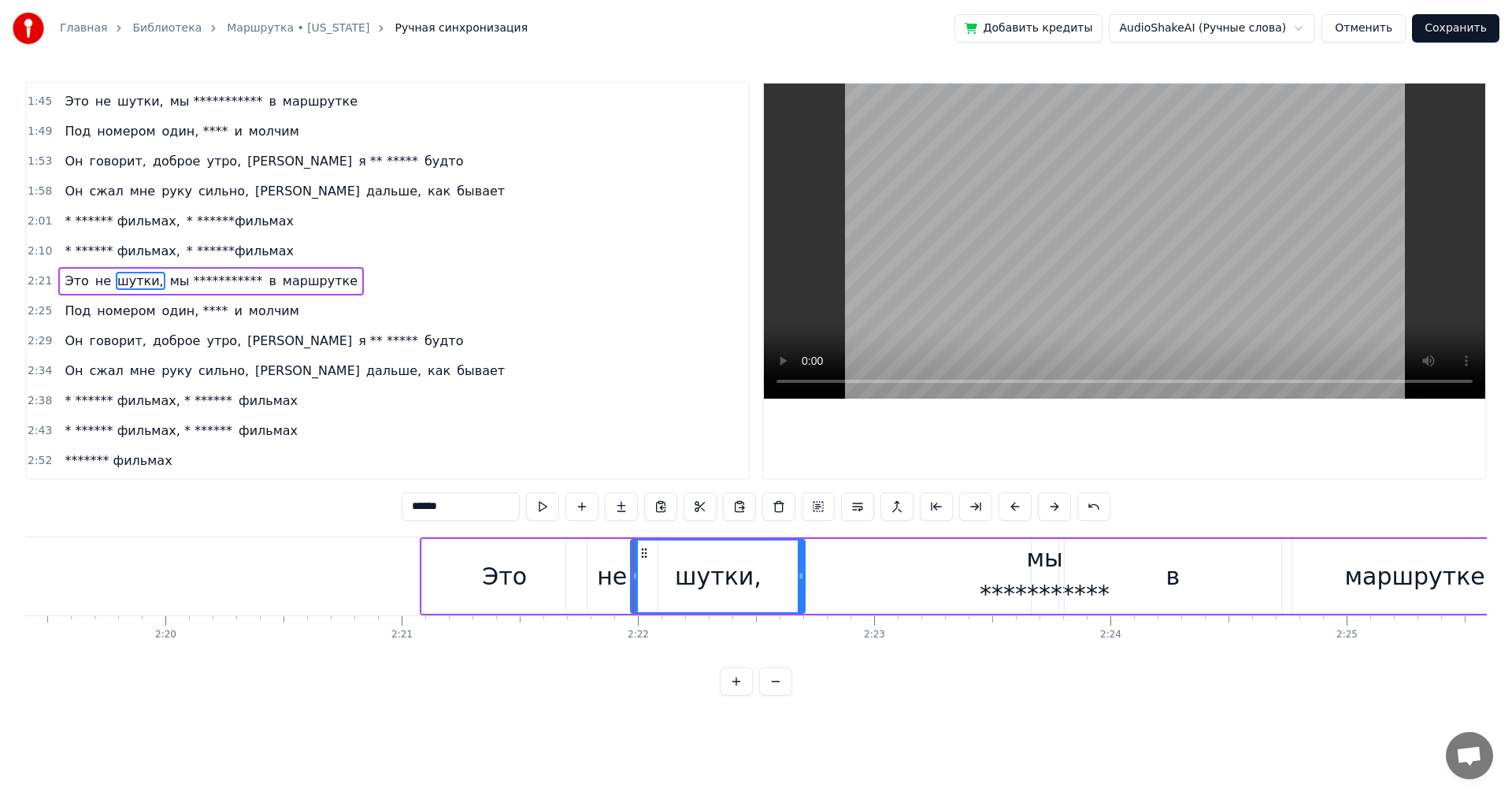
drag, startPoint x: 1016, startPoint y: 583, endPoint x: 802, endPoint y: 581, distance: 214.0
click at [802, 581] on div at bounding box center [801, 576] width 7 height 71
drag, startPoint x: 1069, startPoint y: 579, endPoint x: 1060, endPoint y: 577, distance: 9.2
click at [1068, 578] on div "в" at bounding box center [1172, 577] width 217 height 75
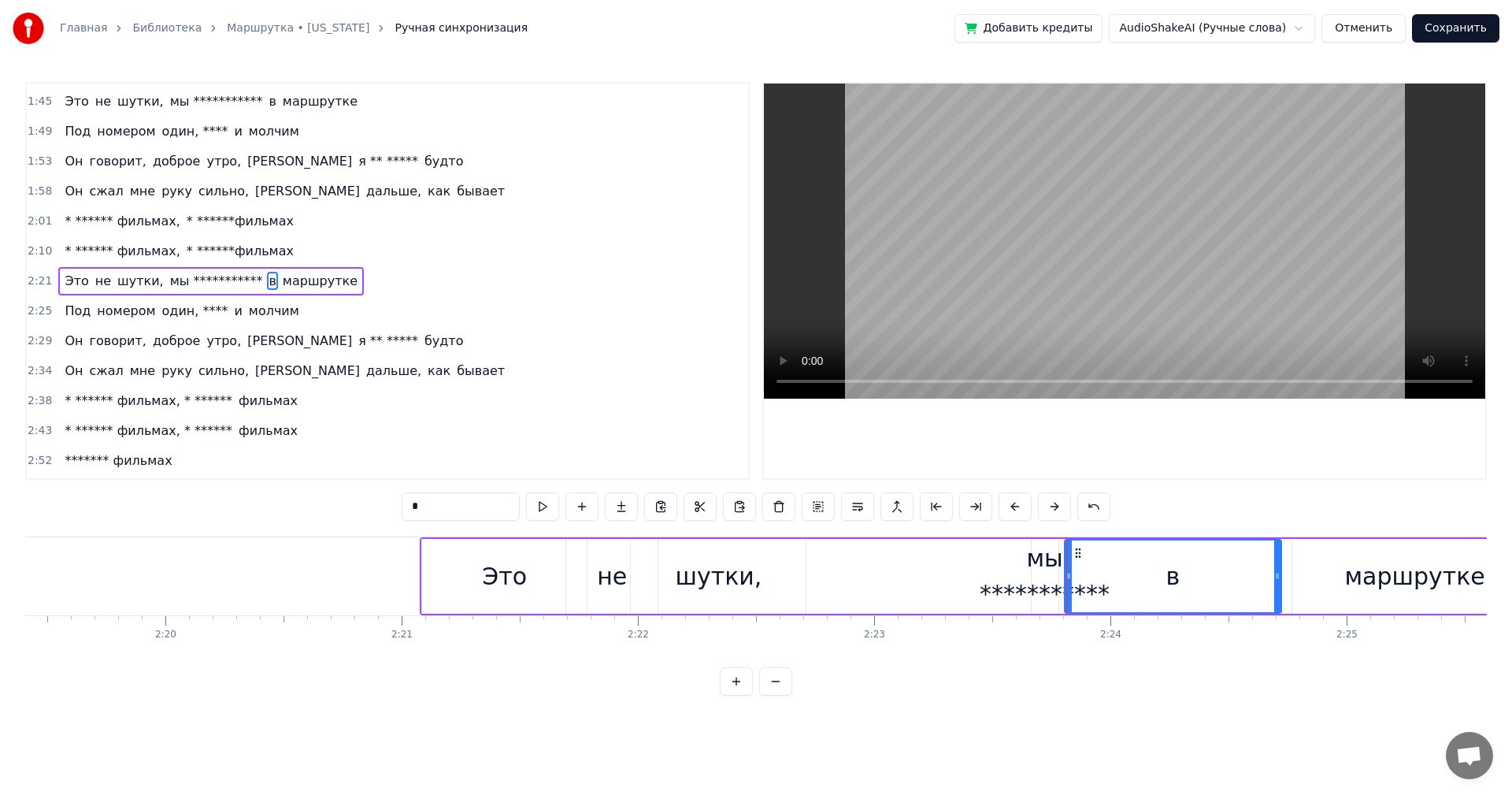
click at [1043, 575] on div "**********" at bounding box center [1044, 576] width 130 height 71
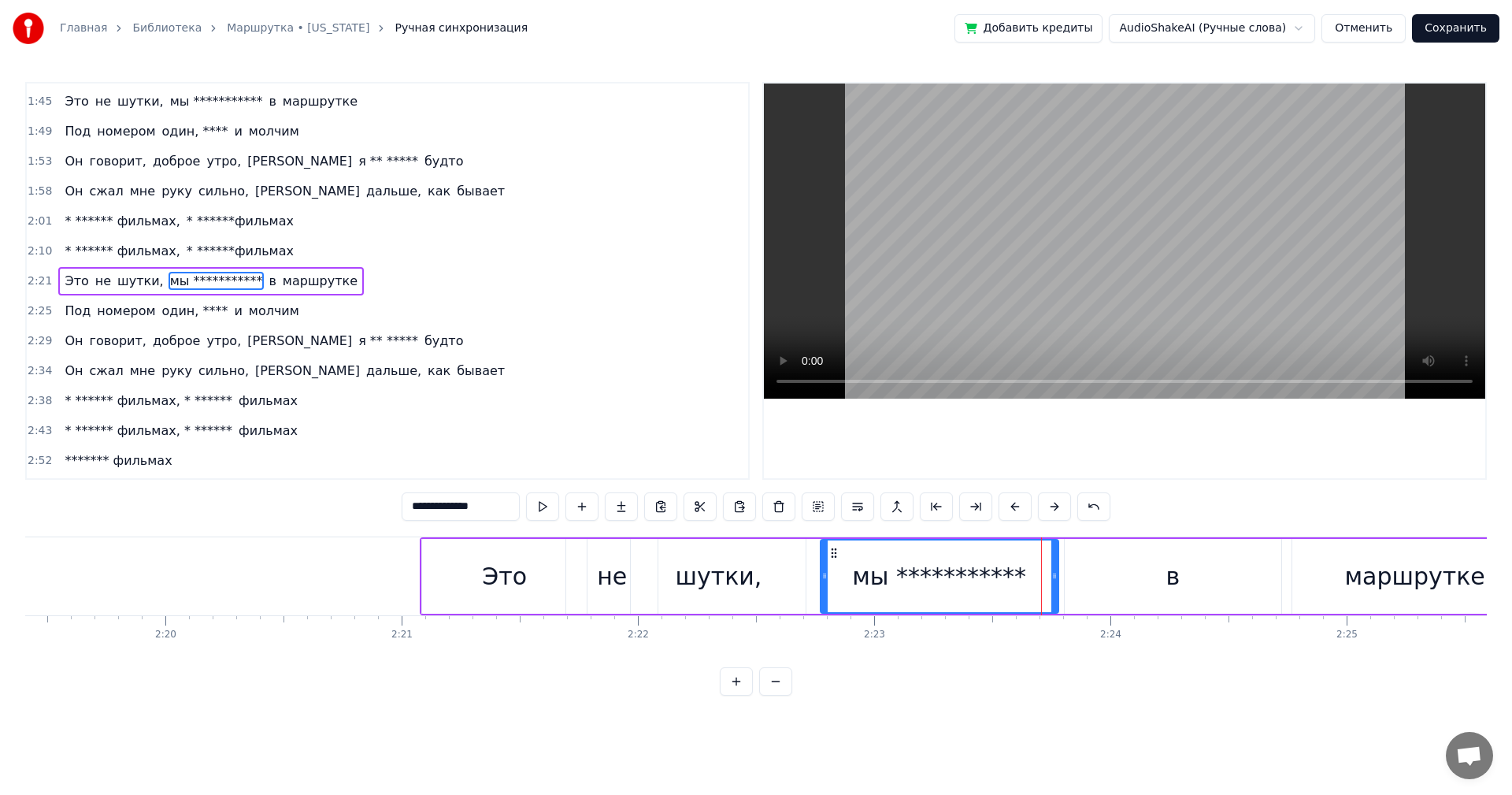
drag, startPoint x: 1035, startPoint y: 575, endPoint x: 823, endPoint y: 577, distance: 212.0
click at [823, 577] on icon at bounding box center [825, 576] width 7 height 13
click at [1096, 576] on div "в" at bounding box center [1172, 577] width 217 height 75
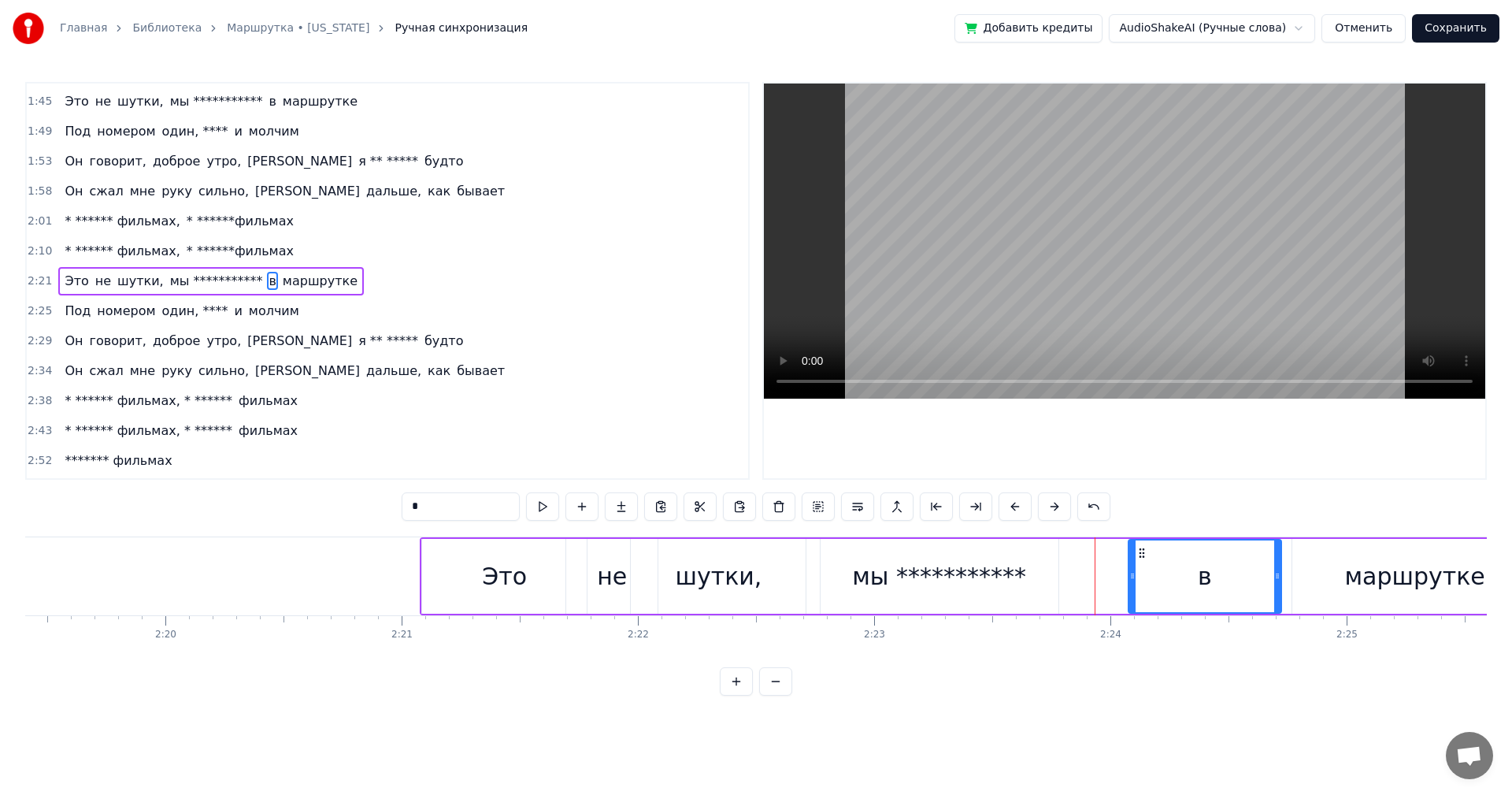
drag, startPoint x: 1069, startPoint y: 576, endPoint x: 971, endPoint y: 575, distance: 98.0
click at [1134, 577] on icon at bounding box center [1133, 576] width 7 height 13
drag, startPoint x: 952, startPoint y: 575, endPoint x: 1013, endPoint y: 579, distance: 61.1
click at [952, 575] on div "**********" at bounding box center [939, 576] width 174 height 36
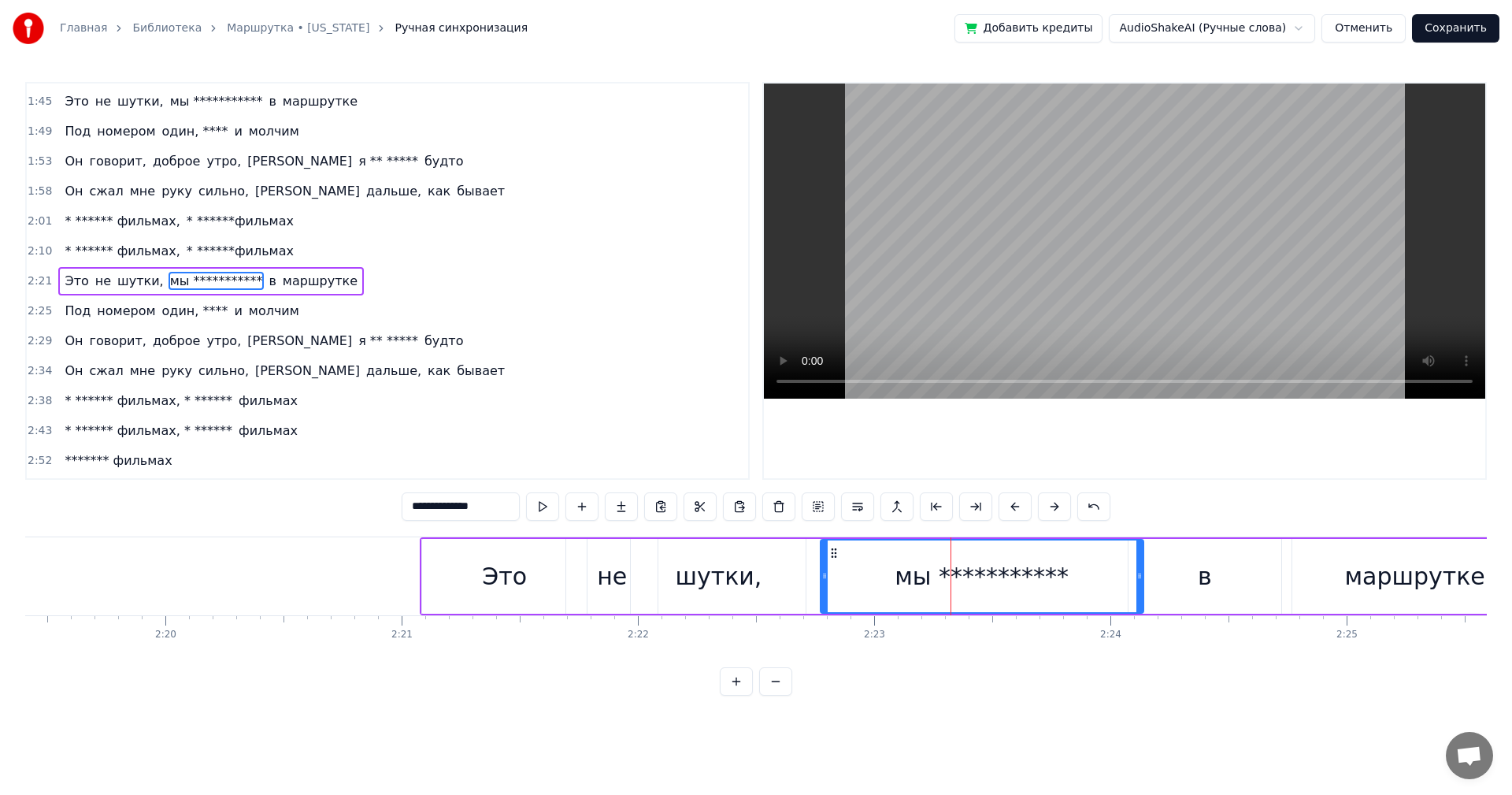
drag, startPoint x: 1054, startPoint y: 580, endPoint x: 1139, endPoint y: 585, distance: 85.1
click at [1139, 585] on div at bounding box center [1140, 576] width 7 height 71
drag, startPoint x: 1199, startPoint y: 574, endPoint x: 1213, endPoint y: 574, distance: 14.0
click at [1199, 574] on div "в" at bounding box center [1205, 576] width 14 height 36
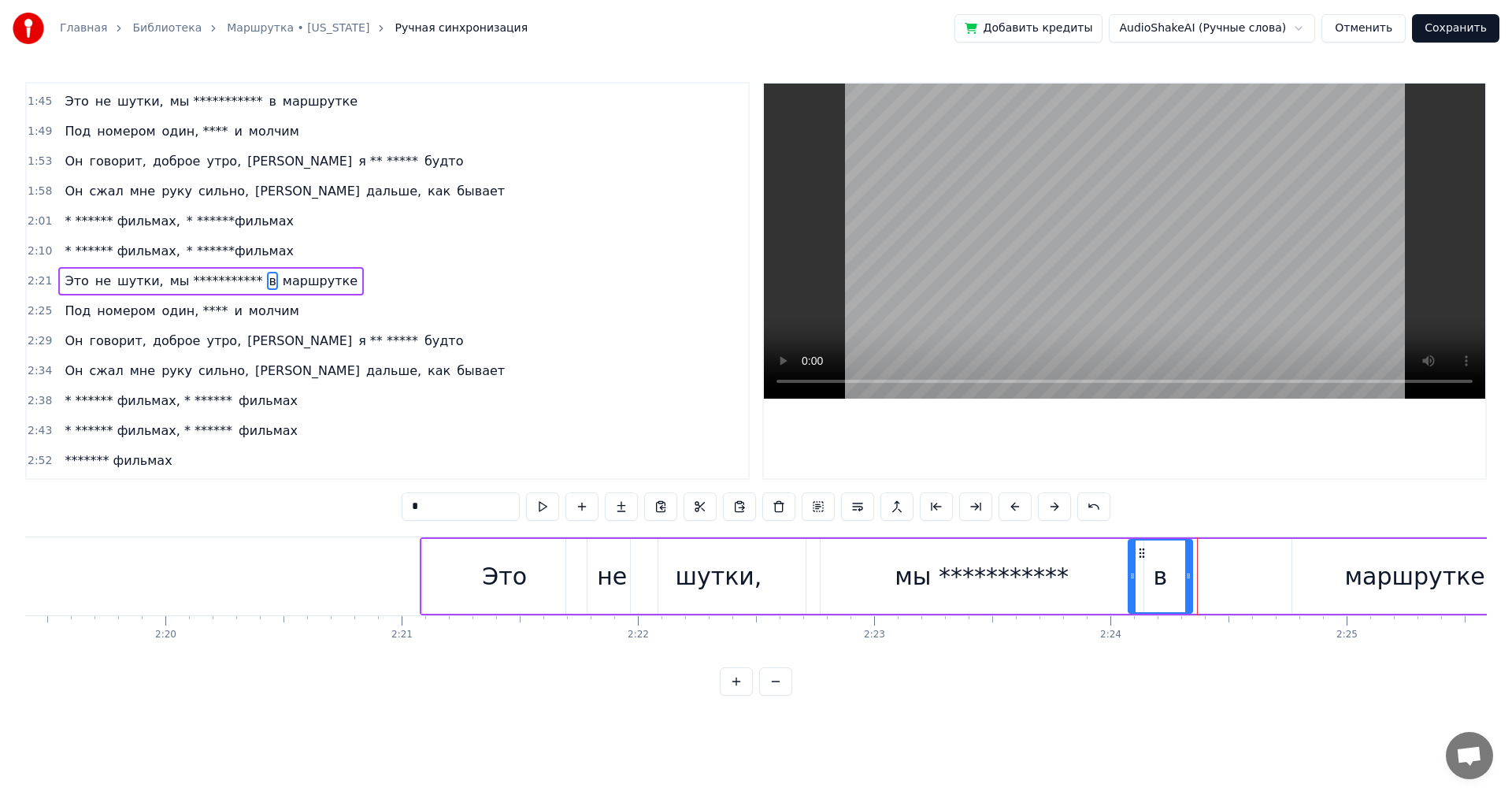
drag, startPoint x: 1277, startPoint y: 575, endPoint x: 1189, endPoint y: 586, distance: 88.7
click at [1189, 586] on div at bounding box center [1189, 576] width 7 height 71
click at [1386, 584] on div "маршрутке" at bounding box center [1415, 576] width 141 height 36
type input "*********"
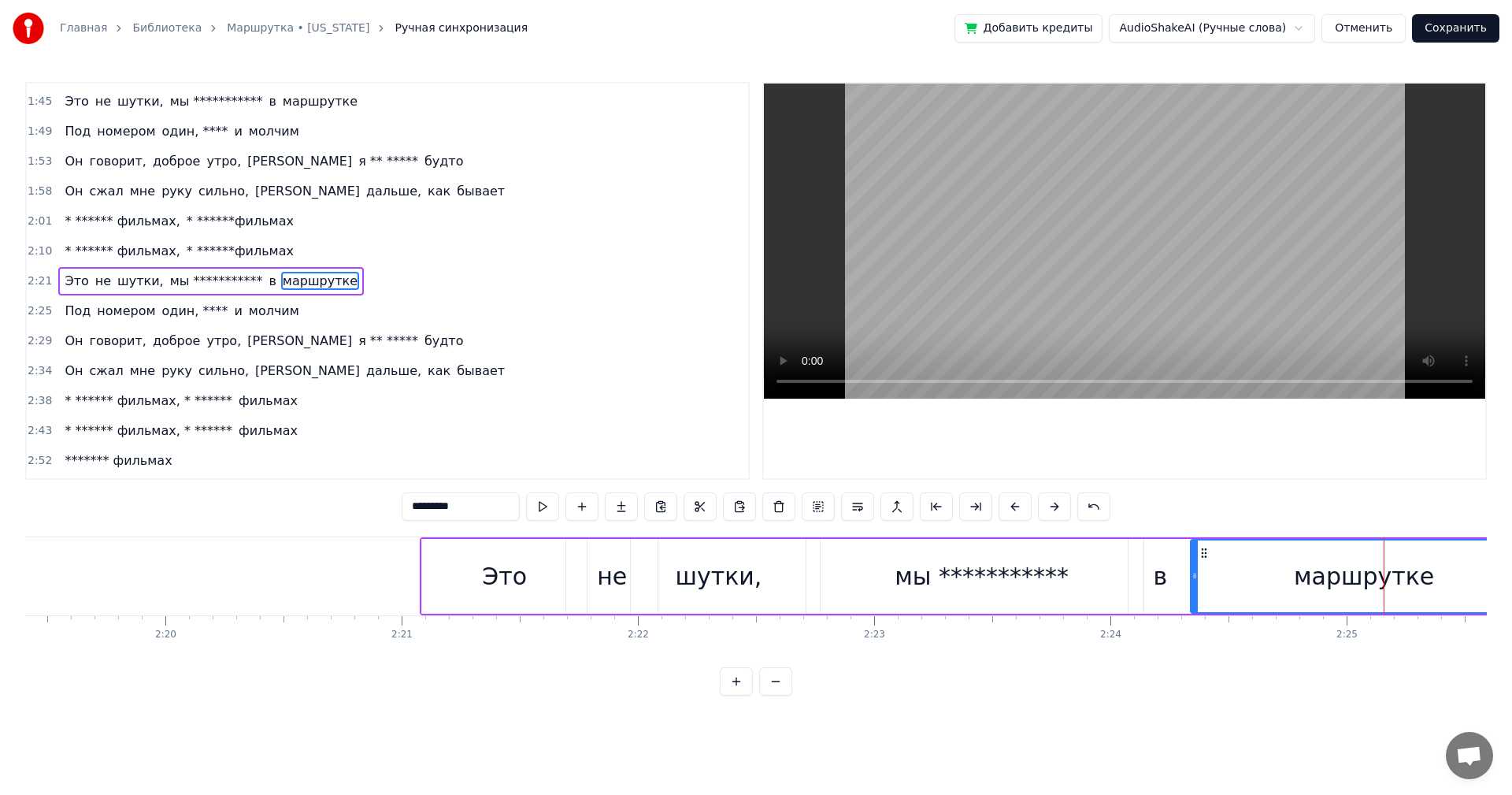
drag, startPoint x: 1293, startPoint y: 583, endPoint x: 1191, endPoint y: 583, distance: 102.0
click at [1192, 583] on div at bounding box center [1194, 576] width 7 height 71
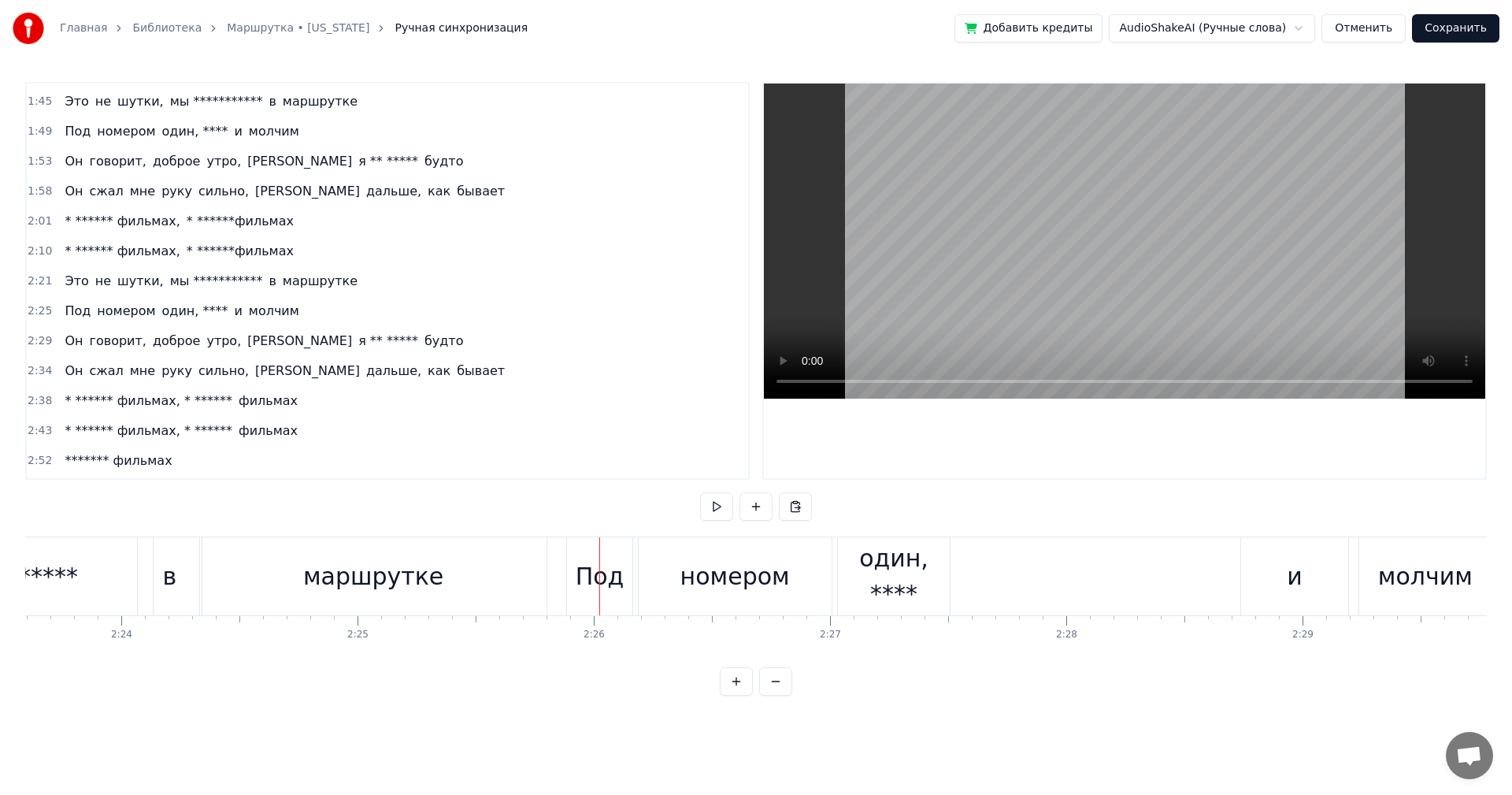
scroll to position [0, 33830]
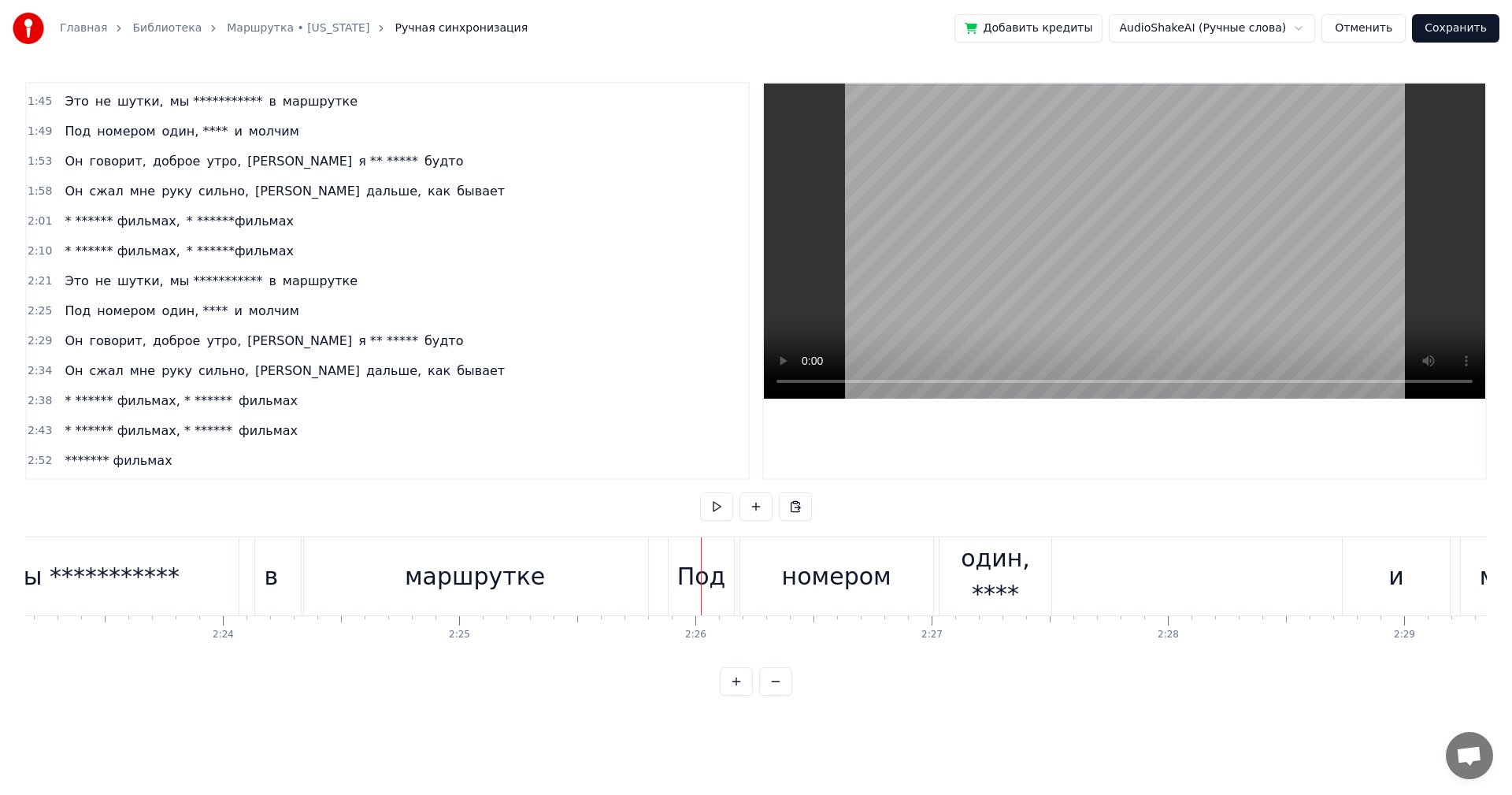
click at [504, 583] on div "маршрутке" at bounding box center [475, 576] width 141 height 36
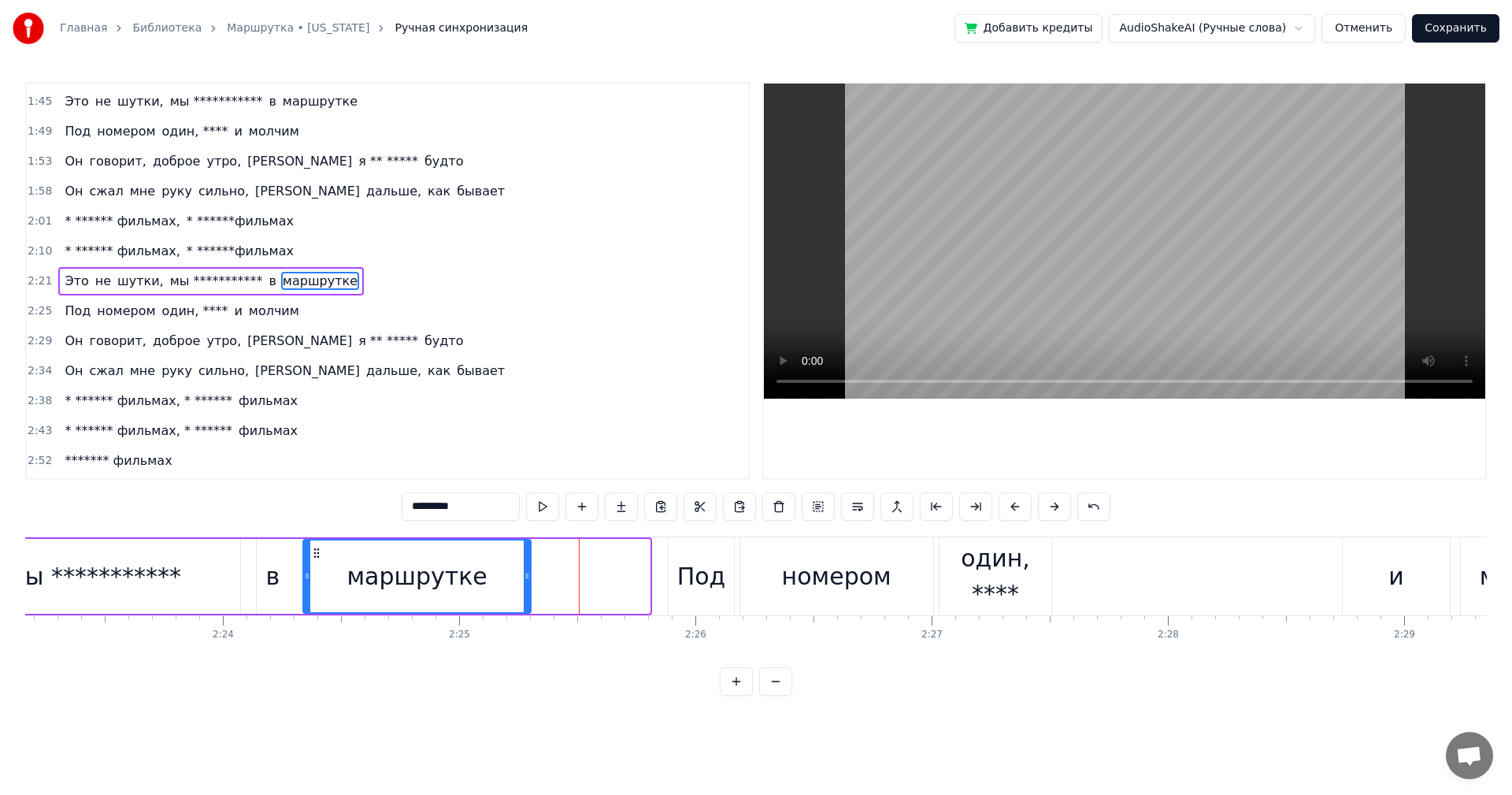
drag, startPoint x: 647, startPoint y: 573, endPoint x: 523, endPoint y: 575, distance: 124.0
click at [524, 575] on icon at bounding box center [526, 576] width 7 height 13
click at [677, 583] on div "Под" at bounding box center [701, 576] width 64 height 78
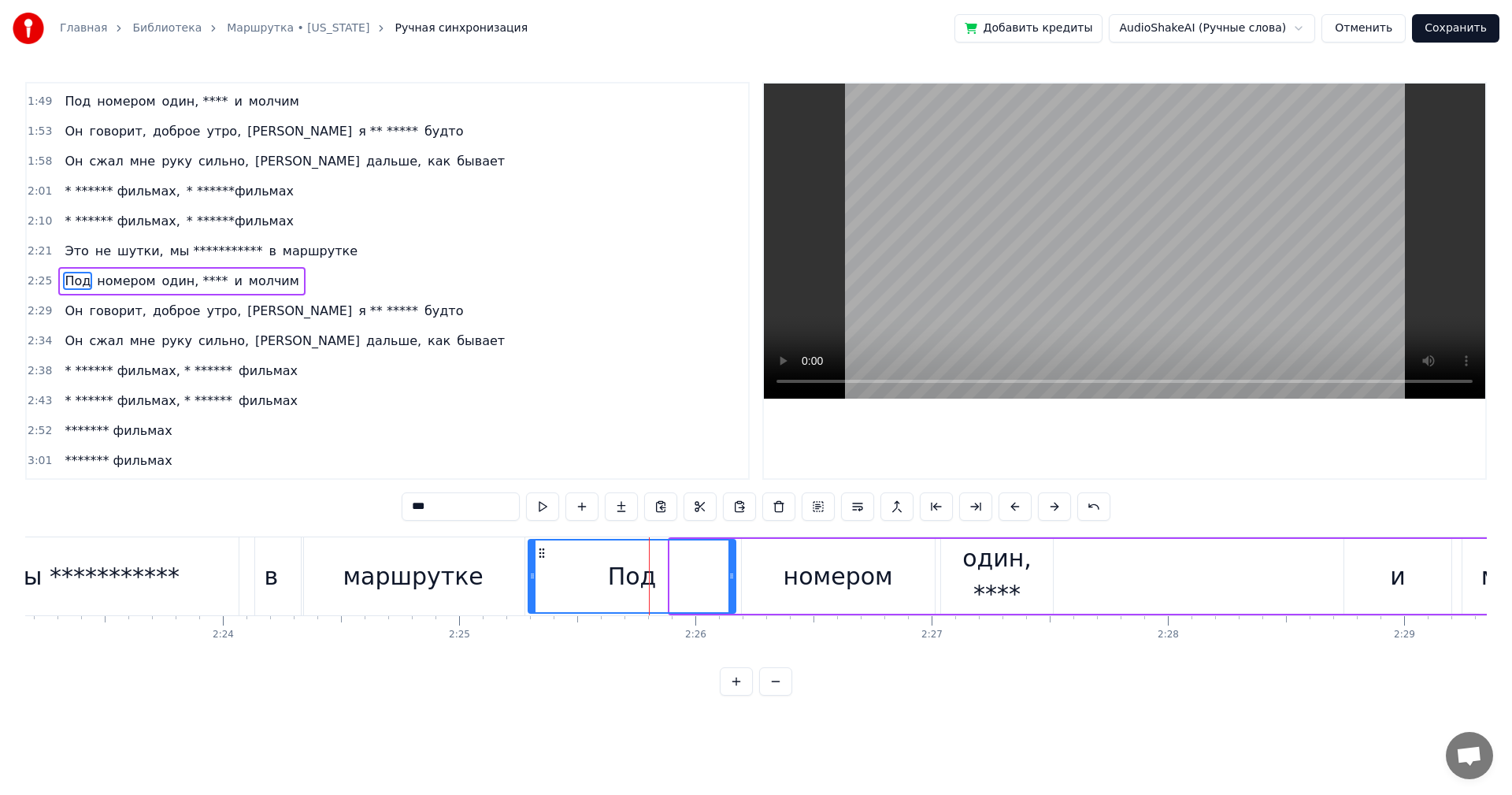
drag, startPoint x: 675, startPoint y: 580, endPoint x: 531, endPoint y: 577, distance: 144.0
click at [531, 577] on icon at bounding box center [532, 576] width 7 height 13
drag, startPoint x: 730, startPoint y: 575, endPoint x: 601, endPoint y: 582, distance: 129.2
click at [601, 582] on div at bounding box center [602, 576] width 7 height 71
click at [788, 574] on div "номером" at bounding box center [838, 576] width 110 height 36
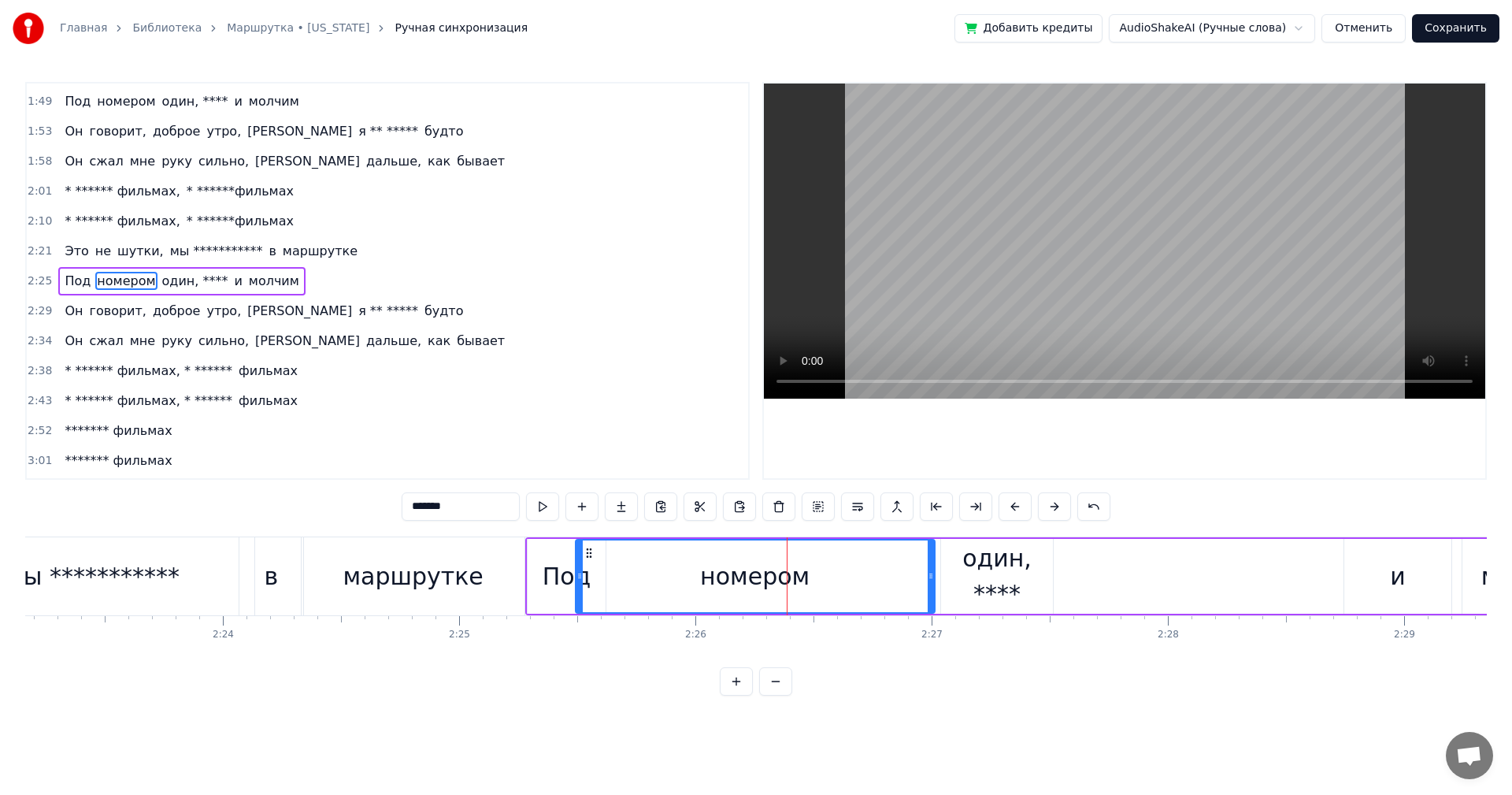
drag, startPoint x: 742, startPoint y: 576, endPoint x: 682, endPoint y: 590, distance: 61.6
click at [577, 583] on div at bounding box center [579, 576] width 7 height 71
drag, startPoint x: 930, startPoint y: 570, endPoint x: 785, endPoint y: 581, distance: 145.4
click at [785, 581] on icon at bounding box center [786, 576] width 7 height 13
click at [947, 581] on div "один, ****" at bounding box center [997, 576] width 113 height 71
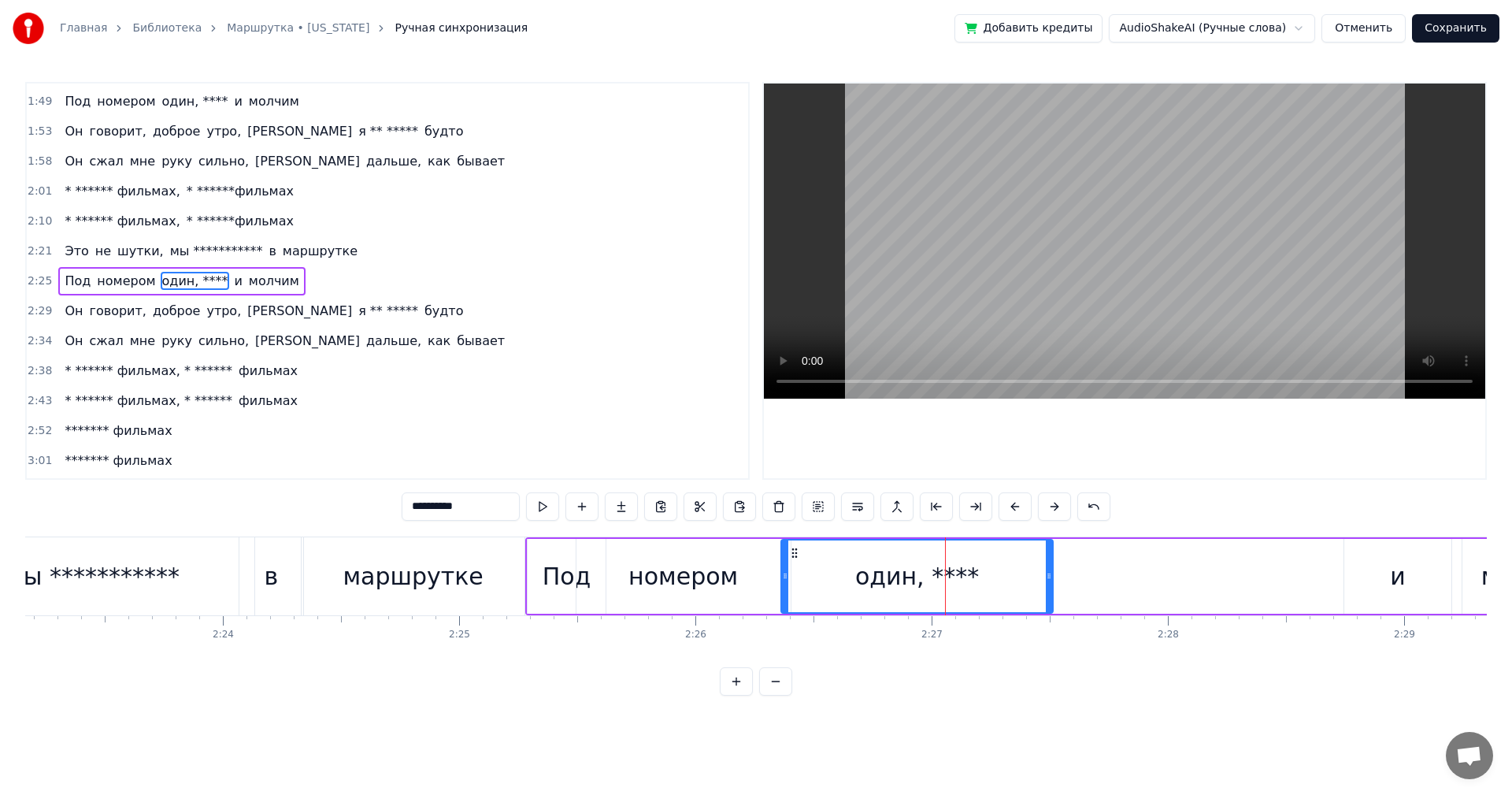
drag, startPoint x: 943, startPoint y: 583, endPoint x: 783, endPoint y: 587, distance: 160.0
click at [783, 587] on div at bounding box center [785, 576] width 7 height 71
click at [802, 577] on div "один, ****" at bounding box center [918, 576] width 271 height 71
drag, startPoint x: 1048, startPoint y: 577, endPoint x: 1113, endPoint y: 577, distance: 65.0
click at [1115, 577] on icon at bounding box center [1116, 576] width 7 height 13
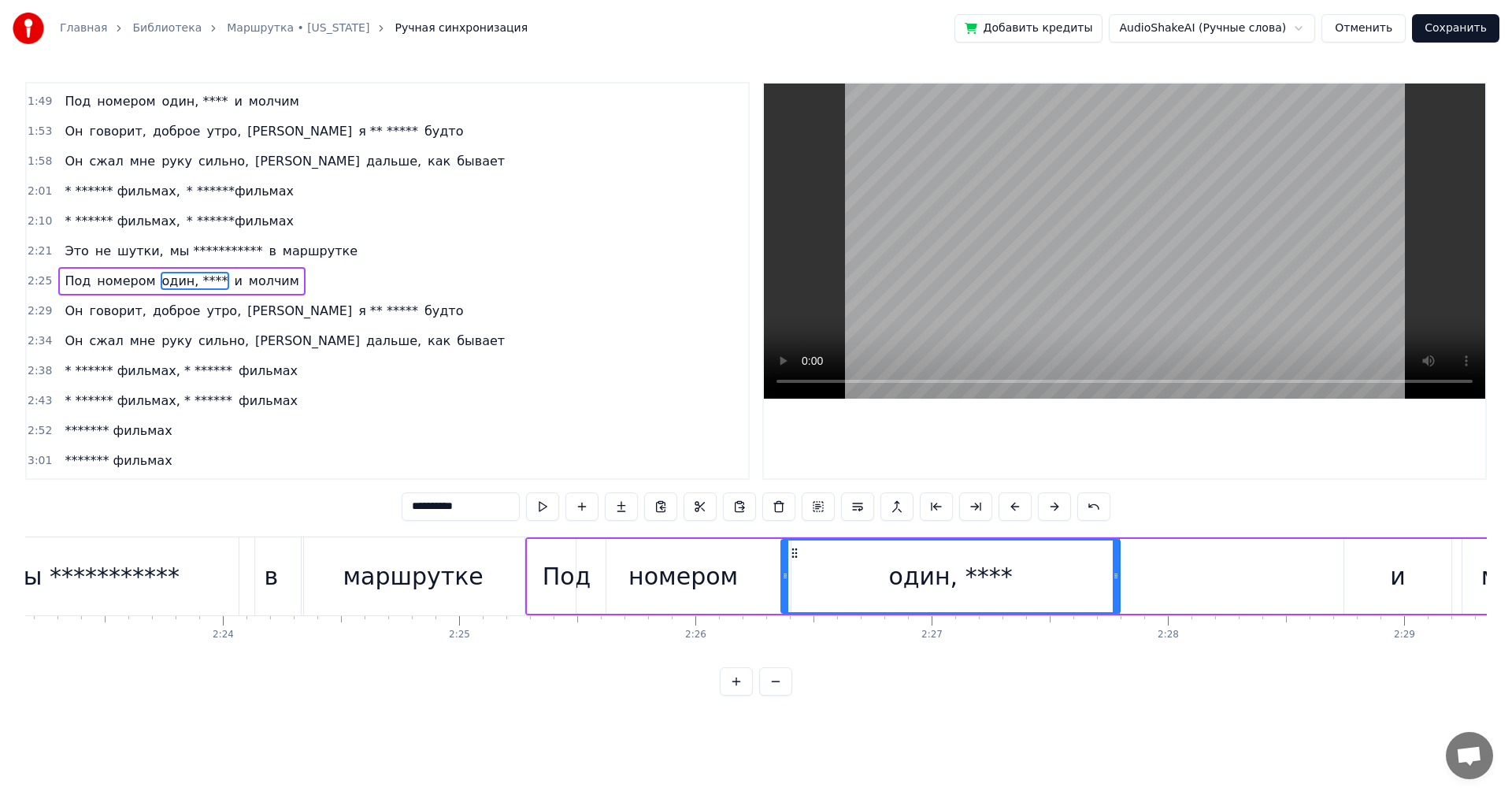
click at [984, 577] on div "один, ****" at bounding box center [950, 576] width 123 height 36
drag, startPoint x: 440, startPoint y: 506, endPoint x: 532, endPoint y: 514, distance: 92.3
click at [532, 514] on div "**********" at bounding box center [756, 506] width 709 height 28
type input "*****"
drag, startPoint x: 776, startPoint y: 565, endPoint x: 789, endPoint y: 569, distance: 13.6
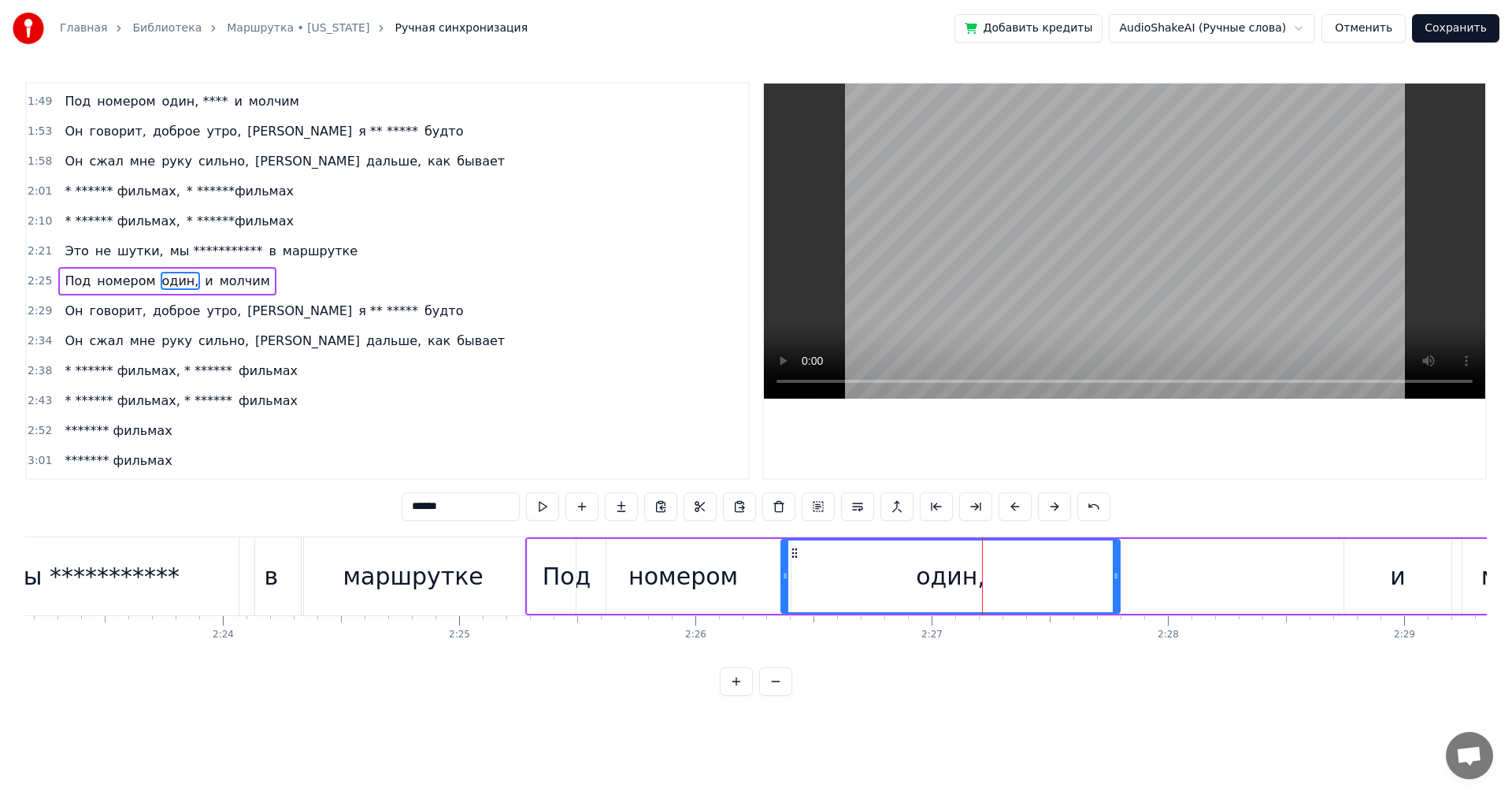
click at [782, 567] on div "Под номером один, и молчим" at bounding box center [1061, 576] width 1071 height 78
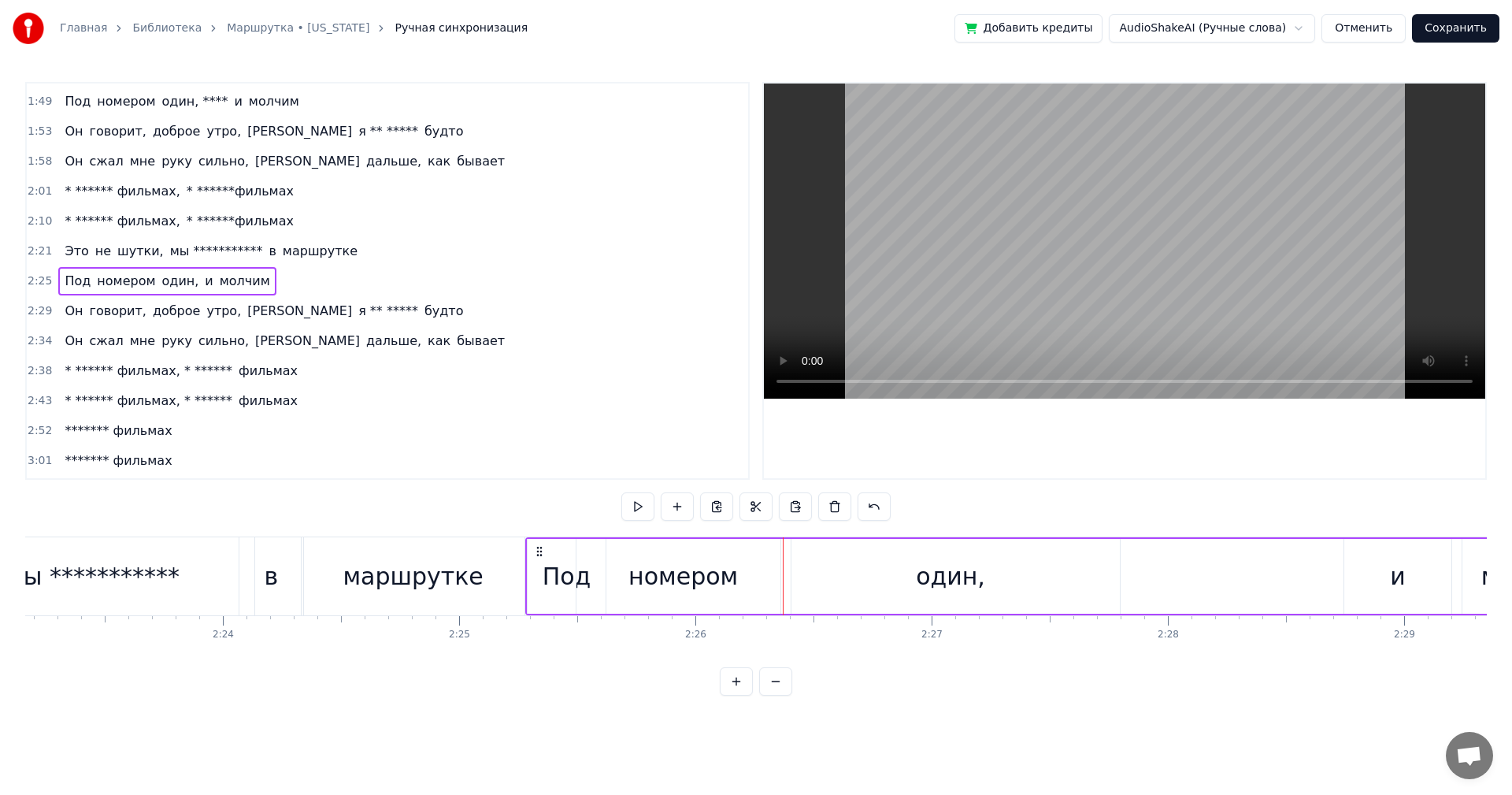
click at [807, 570] on div "один," at bounding box center [951, 577] width 340 height 75
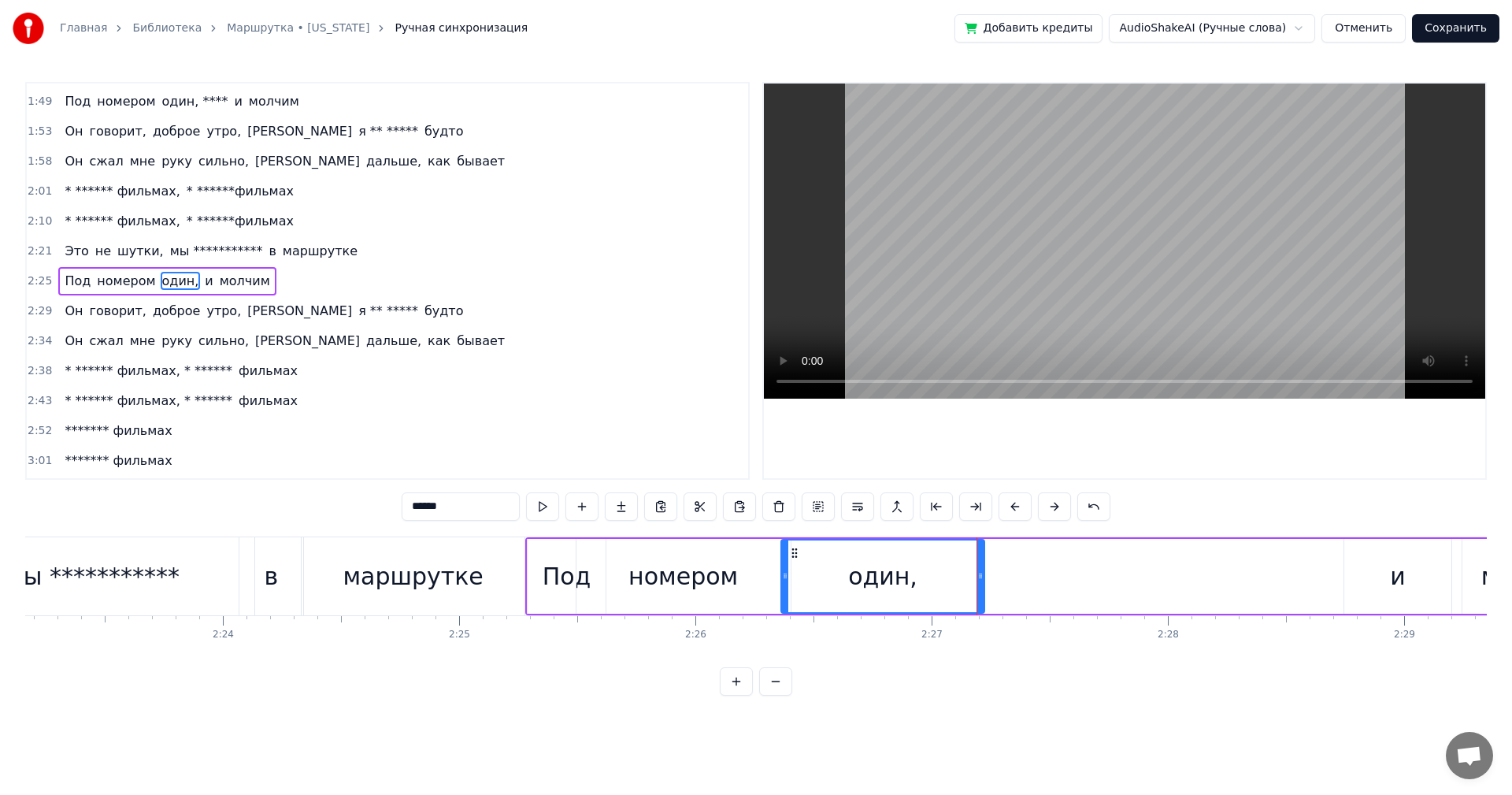
drag, startPoint x: 1117, startPoint y: 578, endPoint x: 983, endPoint y: 592, distance: 134.7
click at [983, 592] on div at bounding box center [981, 576] width 7 height 71
click at [1397, 580] on div "и" at bounding box center [1397, 576] width 15 height 36
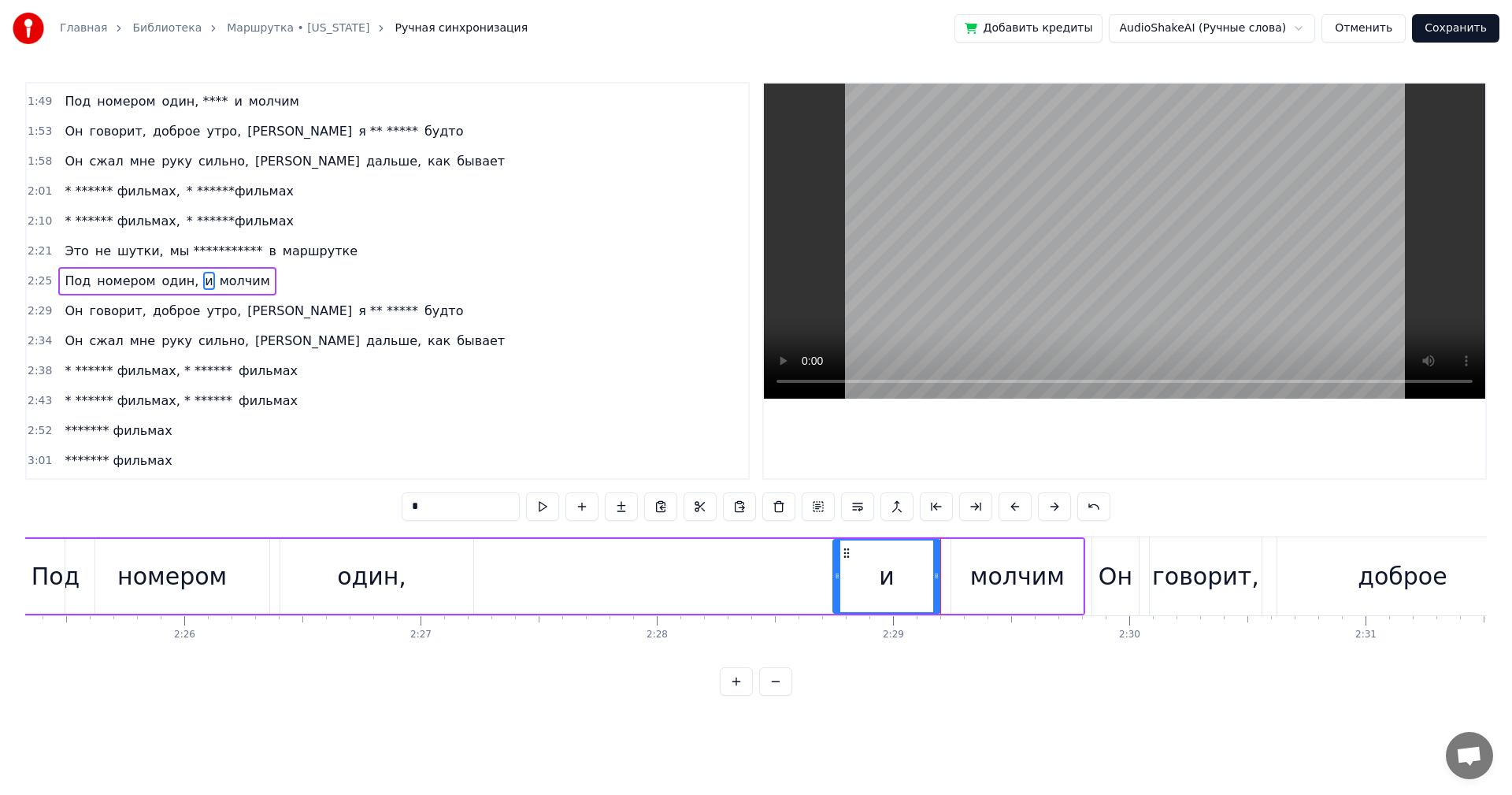
scroll to position [0, 34213]
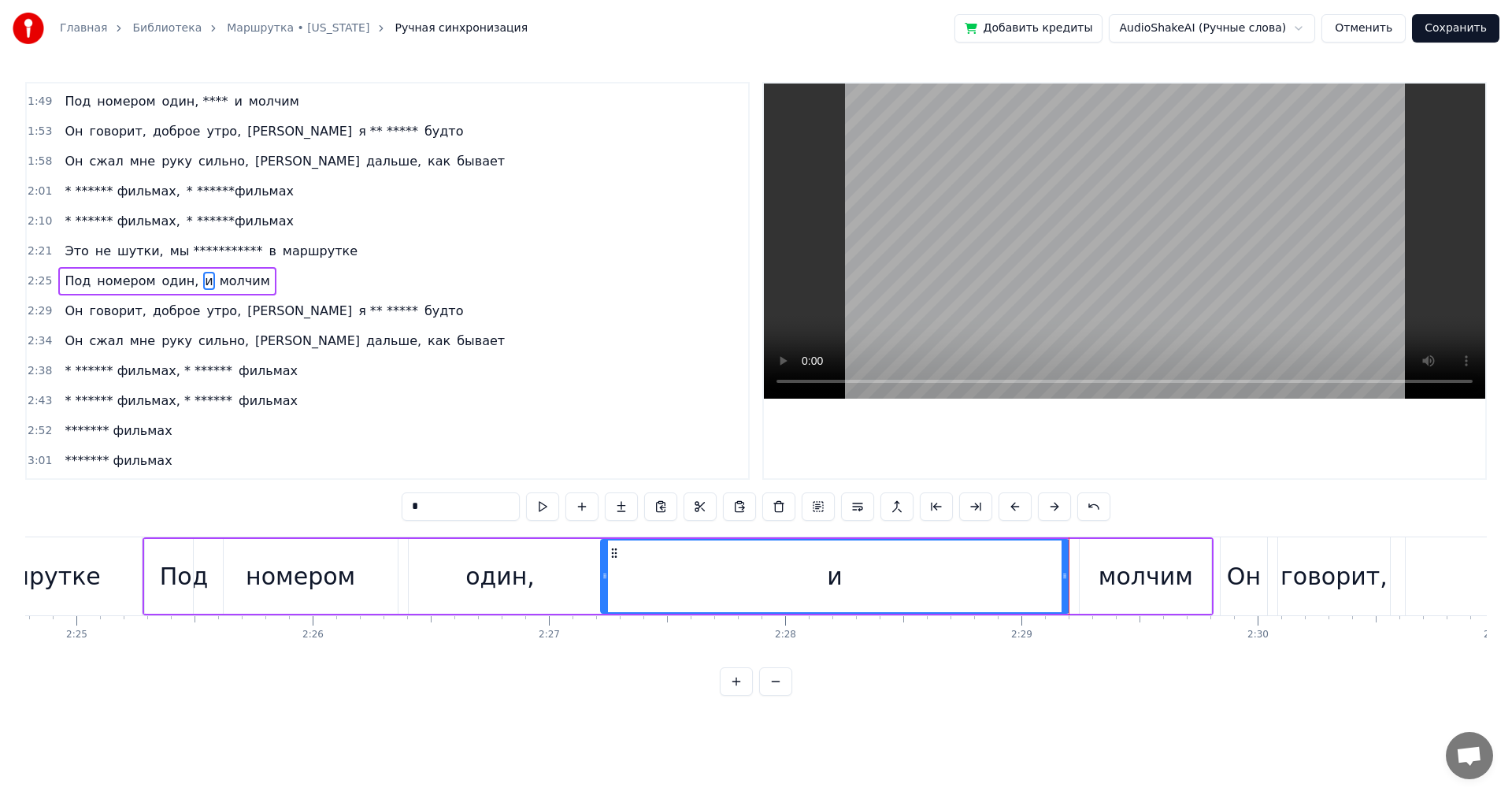
drag, startPoint x: 965, startPoint y: 587, endPoint x: 604, endPoint y: 580, distance: 361.1
click at [604, 580] on div at bounding box center [604, 576] width 7 height 71
drag, startPoint x: 604, startPoint y: 580, endPoint x: 669, endPoint y: 585, distance: 65.2
click at [669, 585] on div at bounding box center [669, 576] width 7 height 71
click at [411, 510] on input "*" at bounding box center [460, 506] width 118 height 28
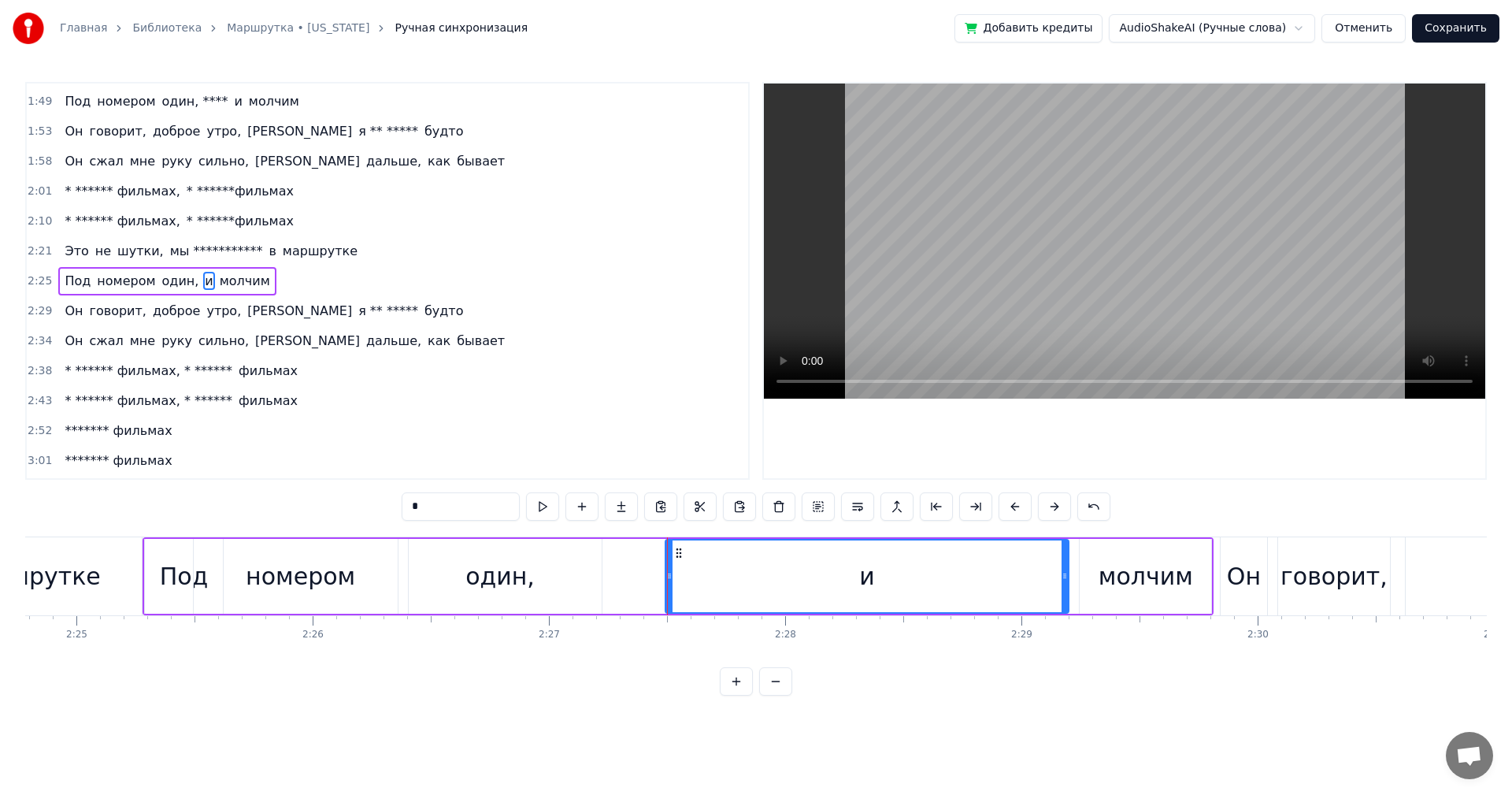
paste input "****"
click at [435, 510] on input "*****" at bounding box center [460, 506] width 118 height 28
click at [584, 571] on div "один," at bounding box center [500, 577] width 204 height 75
type input "*****"
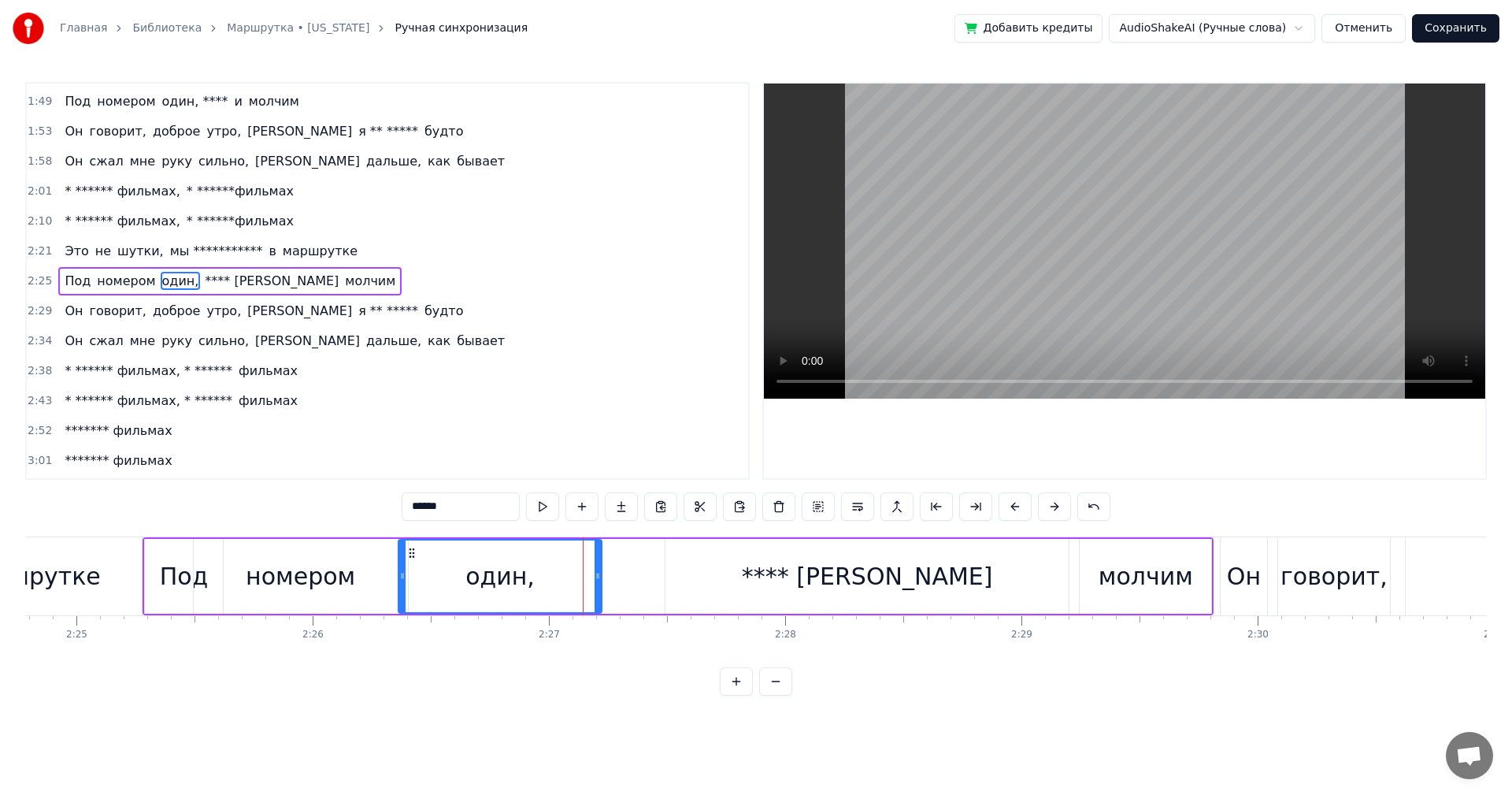
drag, startPoint x: 648, startPoint y: 574, endPoint x: 635, endPoint y: 577, distance: 13.3
click at [648, 575] on div "Под номером один, **** и молчим" at bounding box center [678, 576] width 1071 height 78
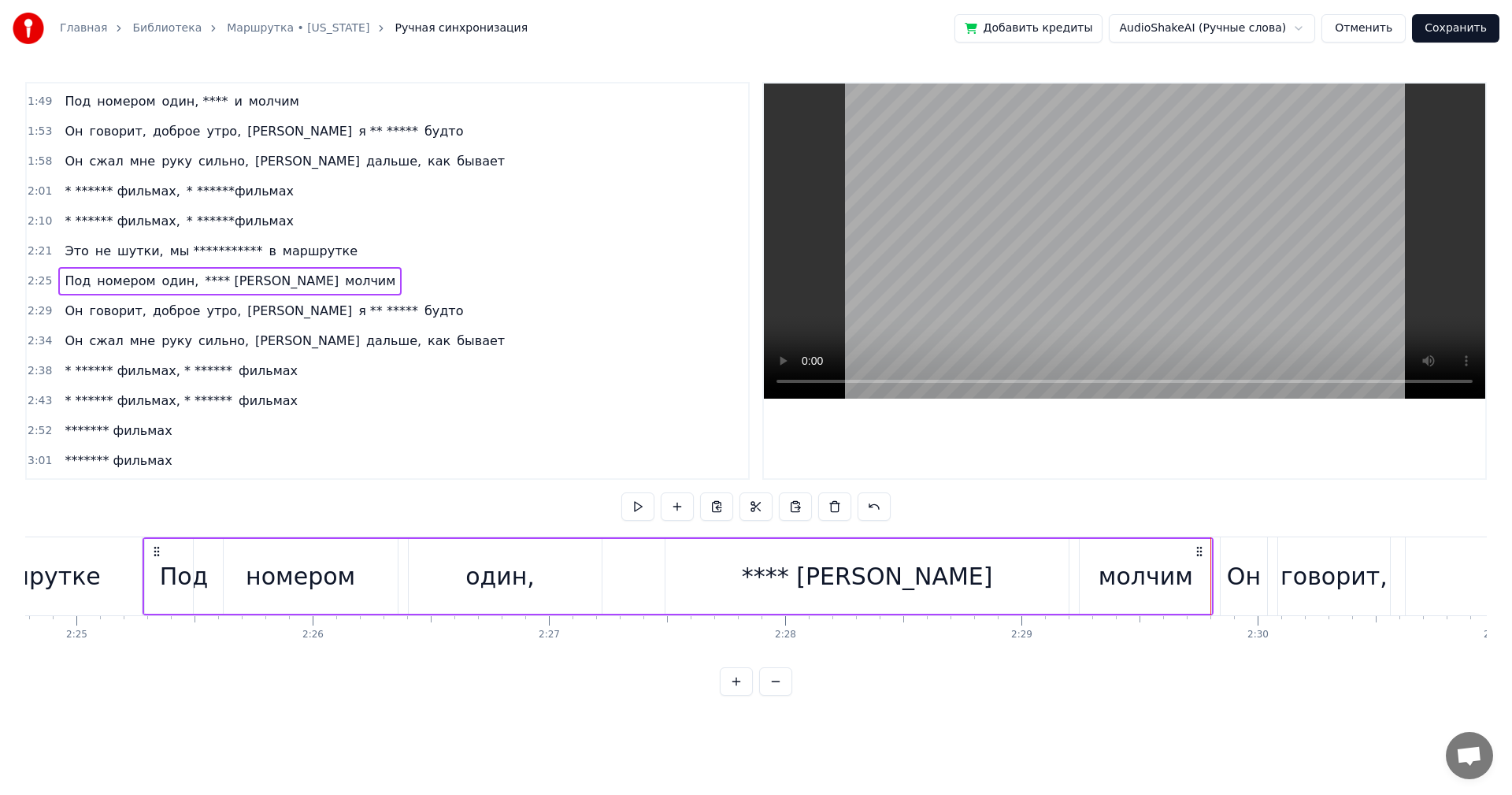
click at [1184, 577] on div "молчим" at bounding box center [1146, 576] width 94 height 36
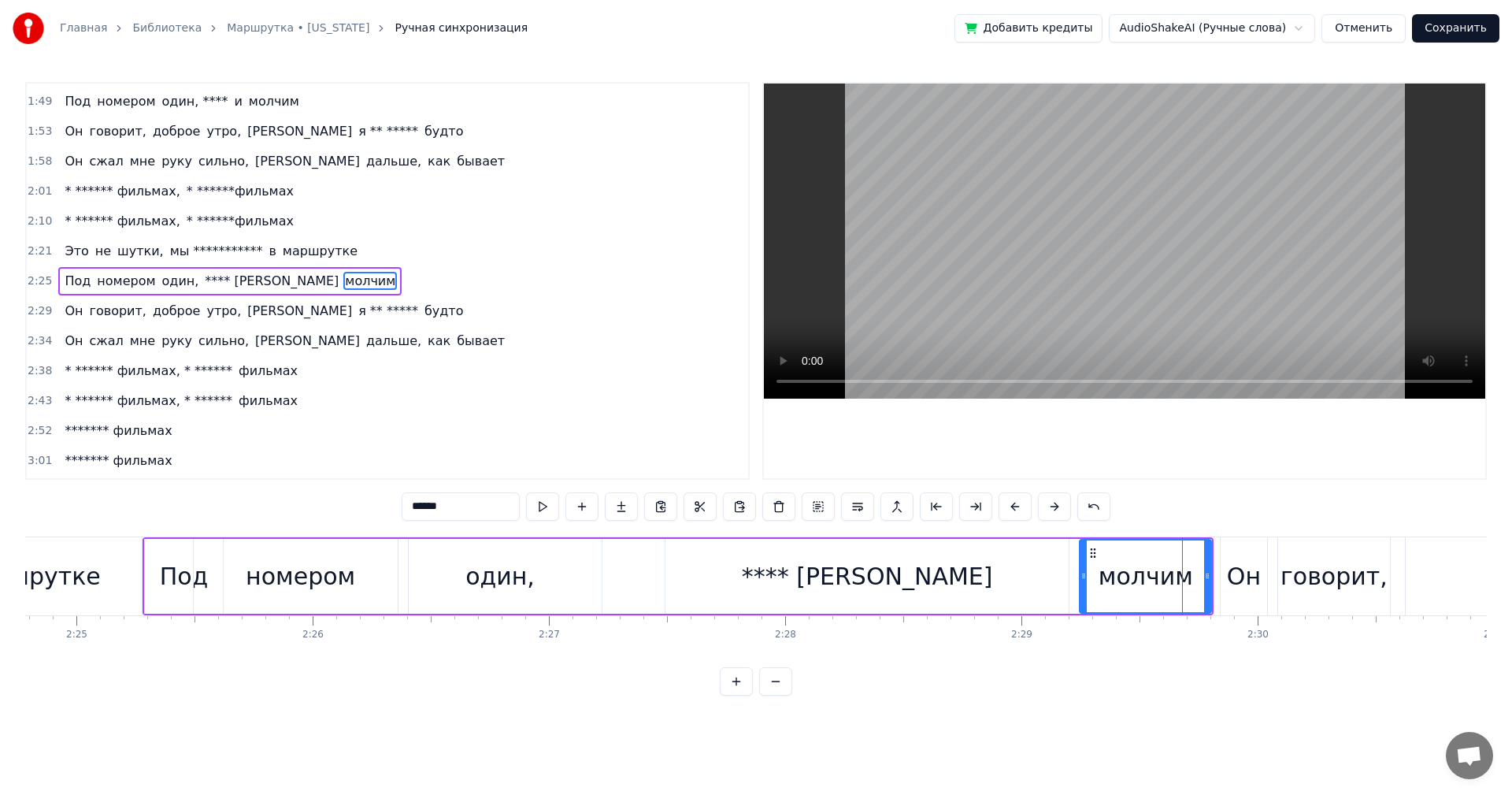
click at [1054, 577] on div "**** и" at bounding box center [868, 577] width 404 height 75
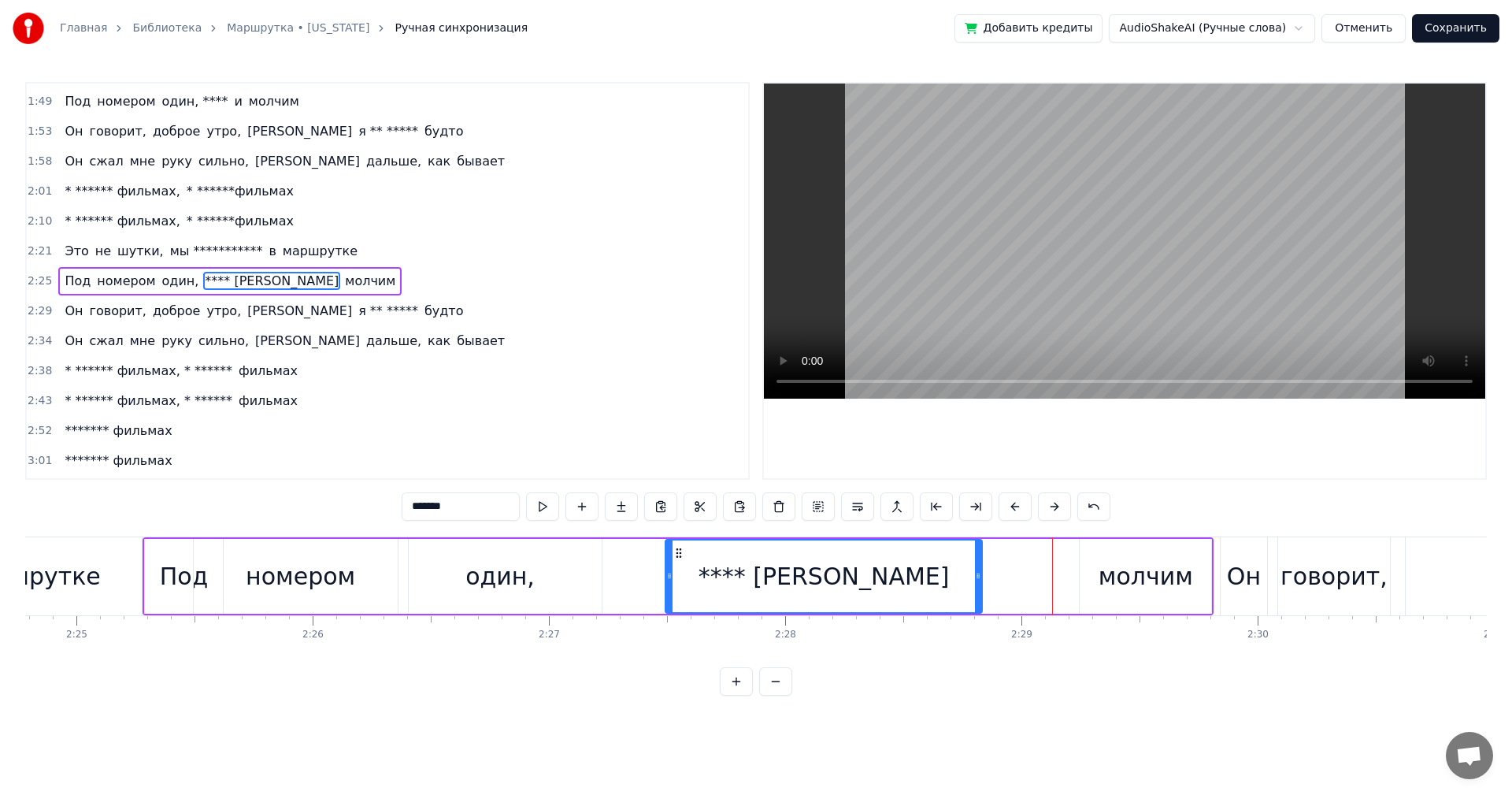
drag, startPoint x: 1066, startPoint y: 576, endPoint x: 980, endPoint y: 583, distance: 86.3
click at [980, 583] on div at bounding box center [978, 576] width 7 height 71
click at [1123, 570] on div "молчим" at bounding box center [1146, 576] width 94 height 36
type input "******"
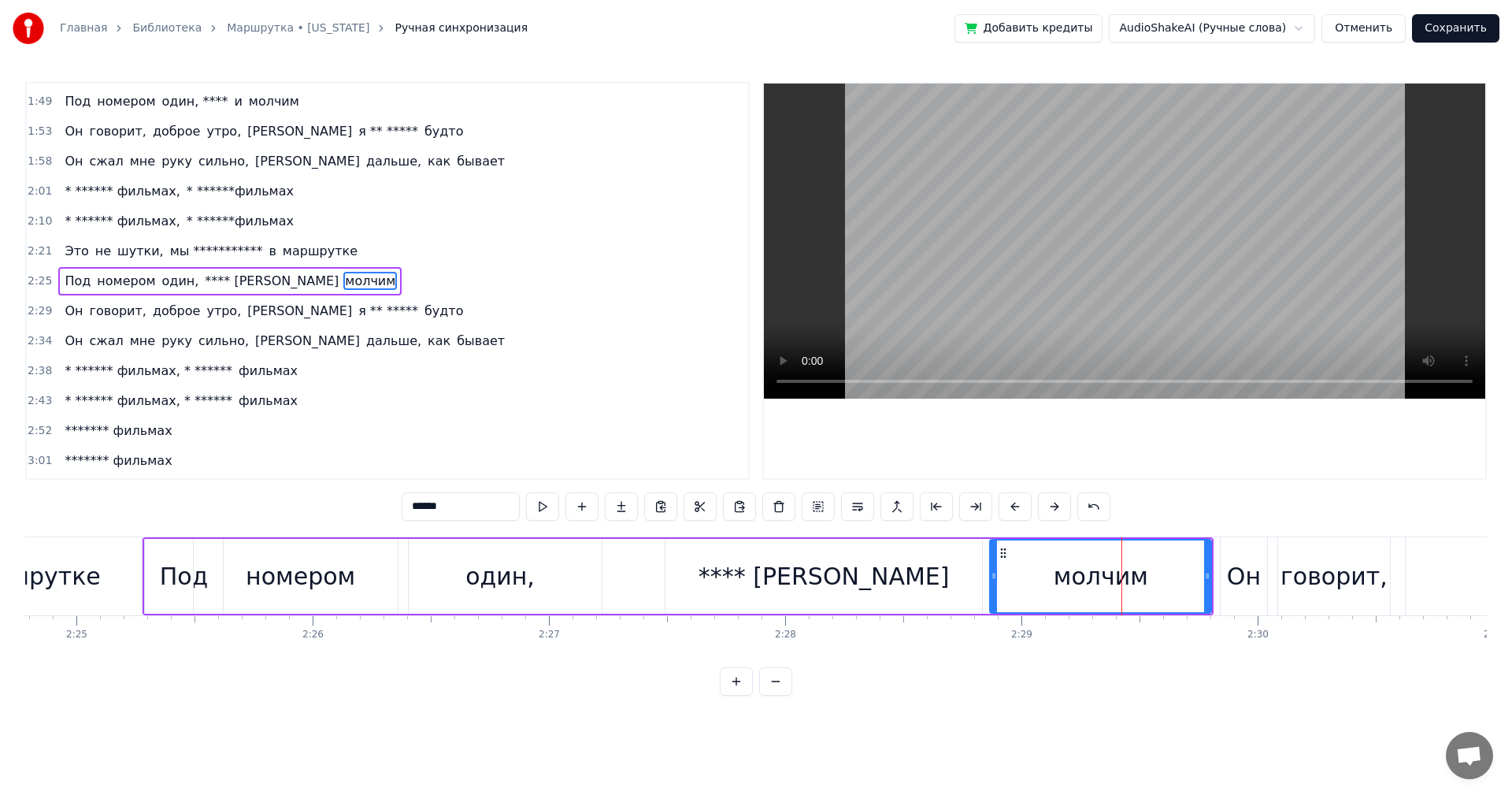
drag, startPoint x: 1091, startPoint y: 570, endPoint x: 994, endPoint y: 571, distance: 97.0
click at [994, 571] on icon at bounding box center [994, 576] width 7 height 13
click at [1038, 573] on div "молчим" at bounding box center [1101, 576] width 219 height 71
drag, startPoint x: 1208, startPoint y: 574, endPoint x: 1099, endPoint y: 582, distance: 109.3
click at [1099, 582] on div at bounding box center [1099, 576] width 7 height 71
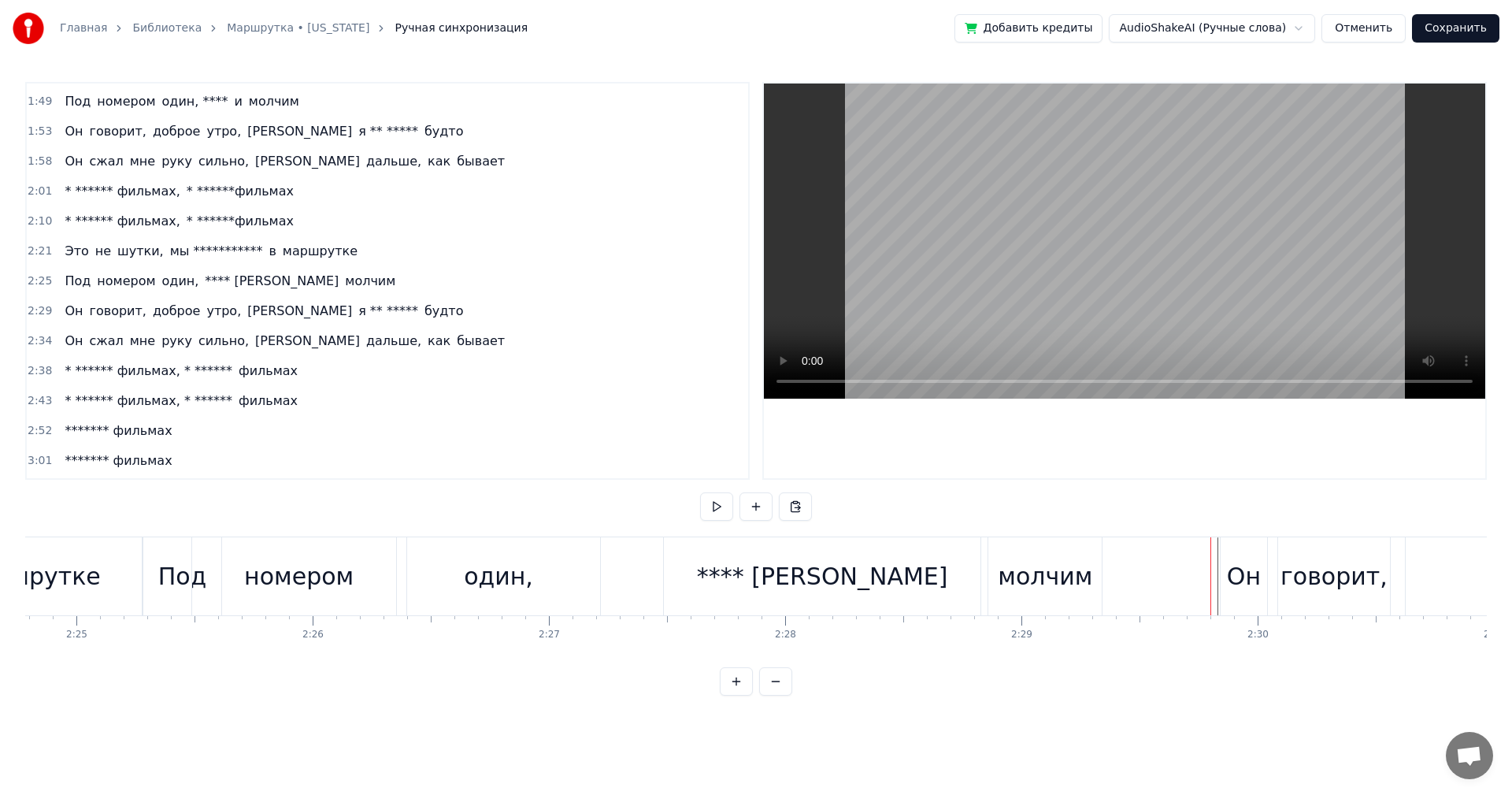
click at [1233, 578] on div "Он" at bounding box center [1243, 576] width 34 height 36
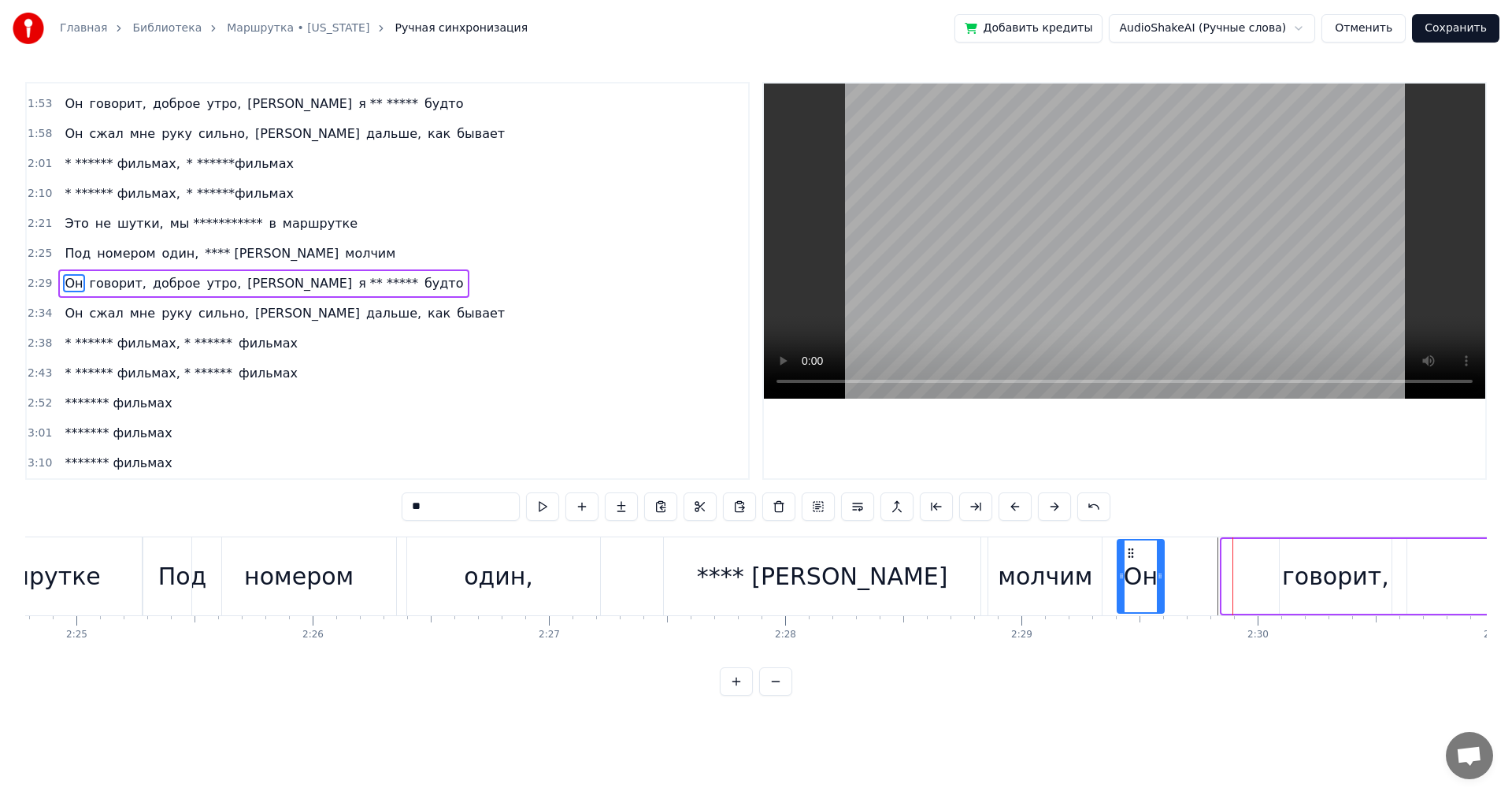
drag, startPoint x: 1234, startPoint y: 556, endPoint x: 1129, endPoint y: 558, distance: 105.0
click at [1129, 558] on icon at bounding box center [1131, 552] width 13 height 13
click at [1320, 581] on div "говорит," at bounding box center [1335, 576] width 107 height 36
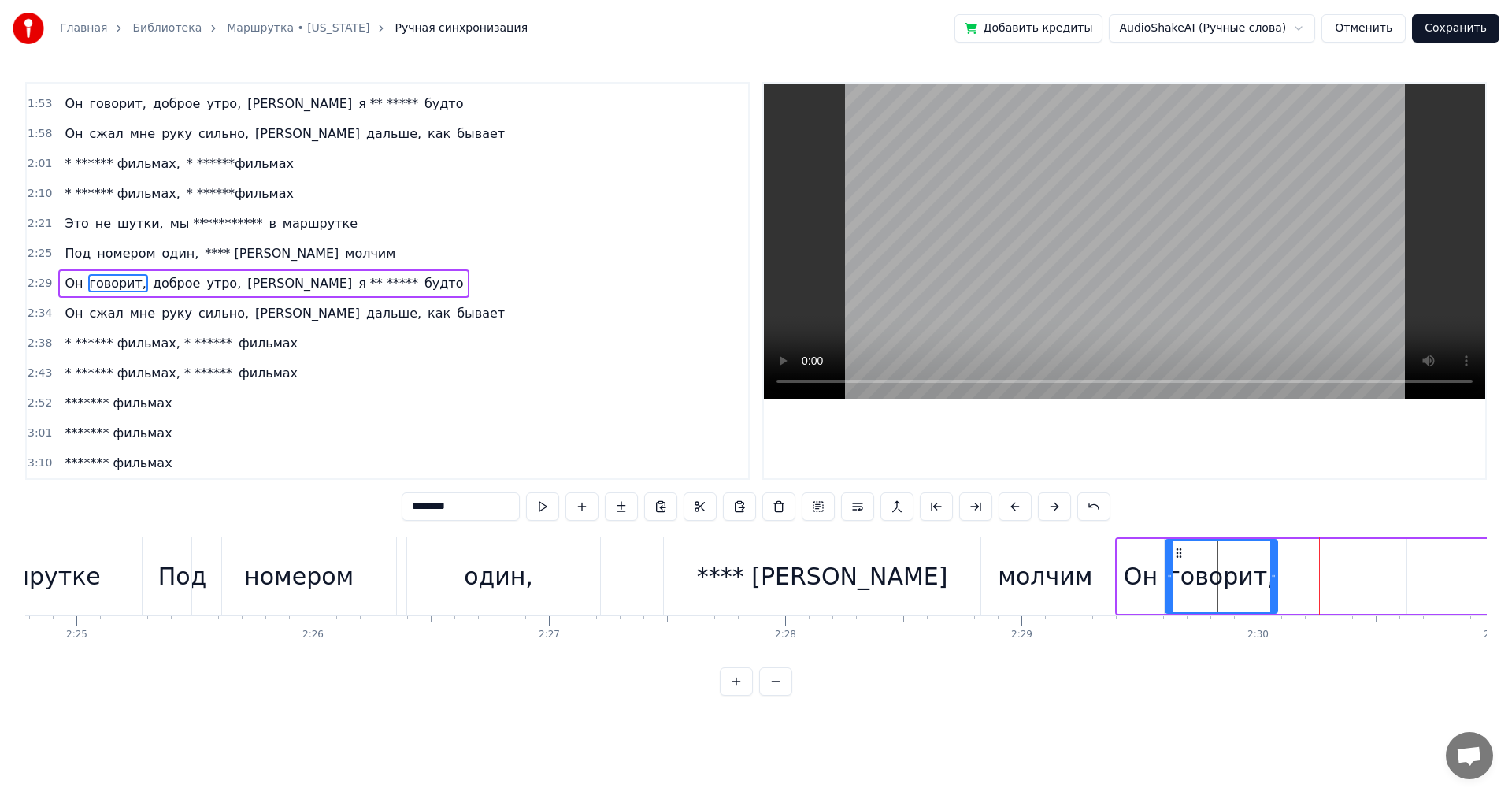
drag, startPoint x: 1291, startPoint y: 553, endPoint x: 1176, endPoint y: 563, distance: 115.4
click at [1176, 563] on div "говорит," at bounding box center [1221, 576] width 111 height 71
drag, startPoint x: 1273, startPoint y: 580, endPoint x: 1334, endPoint y: 579, distance: 61.0
click at [1359, 582] on div at bounding box center [1356, 576] width 7 height 71
click at [562, 581] on div "один," at bounding box center [499, 576] width 204 height 78
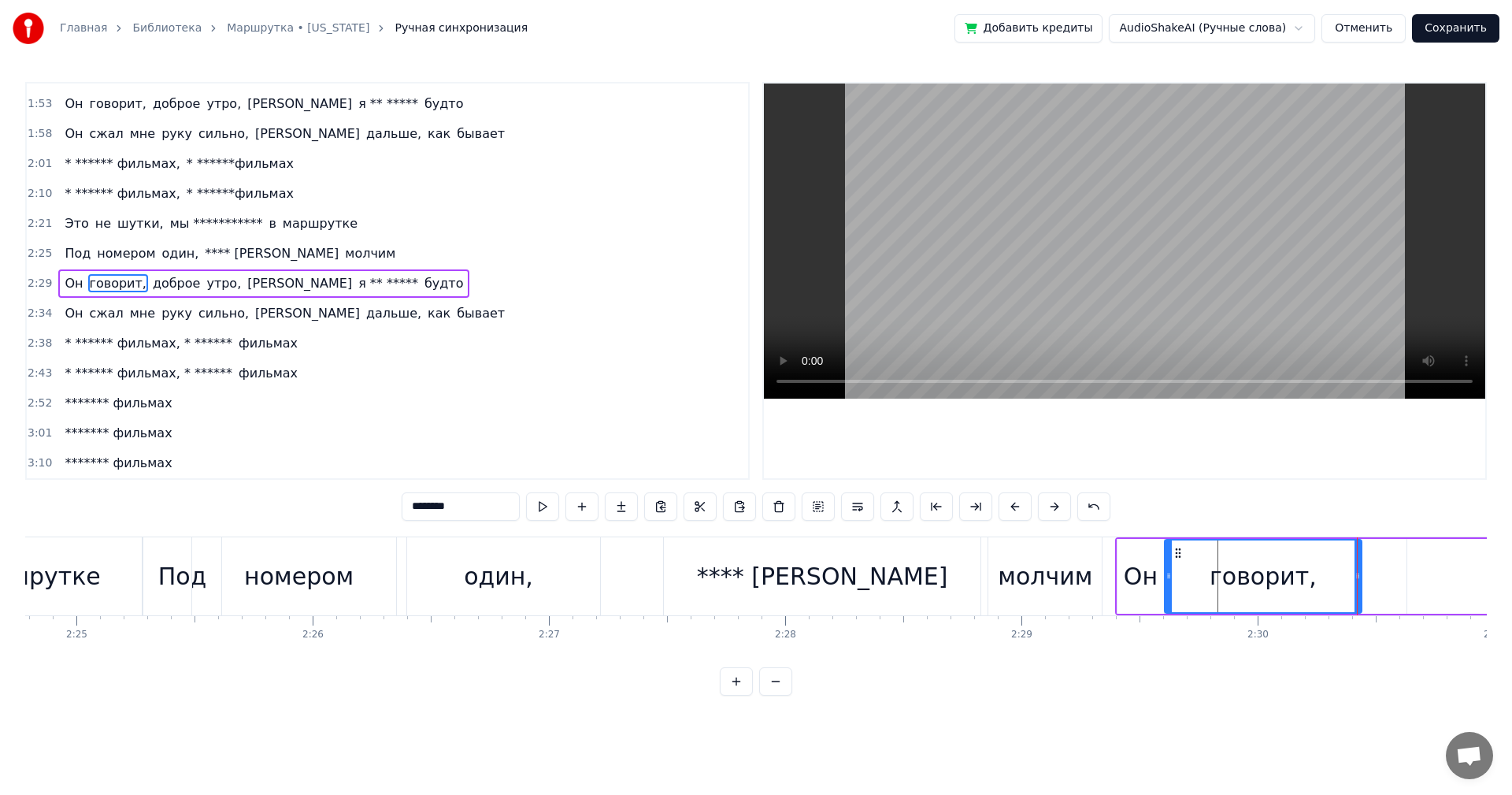
type input "*****"
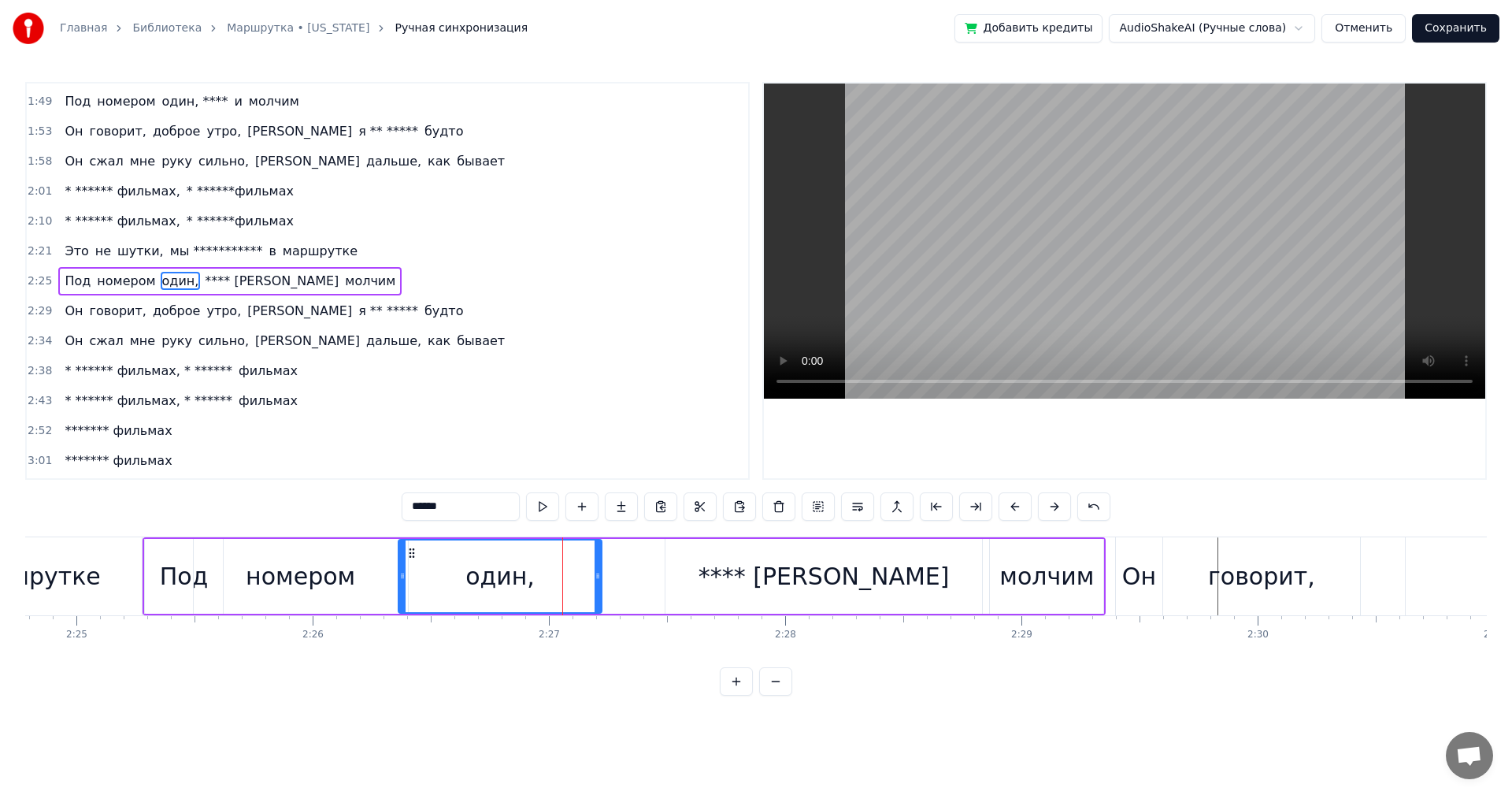
click at [618, 571] on div "Под номером один, **** и молчим" at bounding box center [624, 576] width 963 height 78
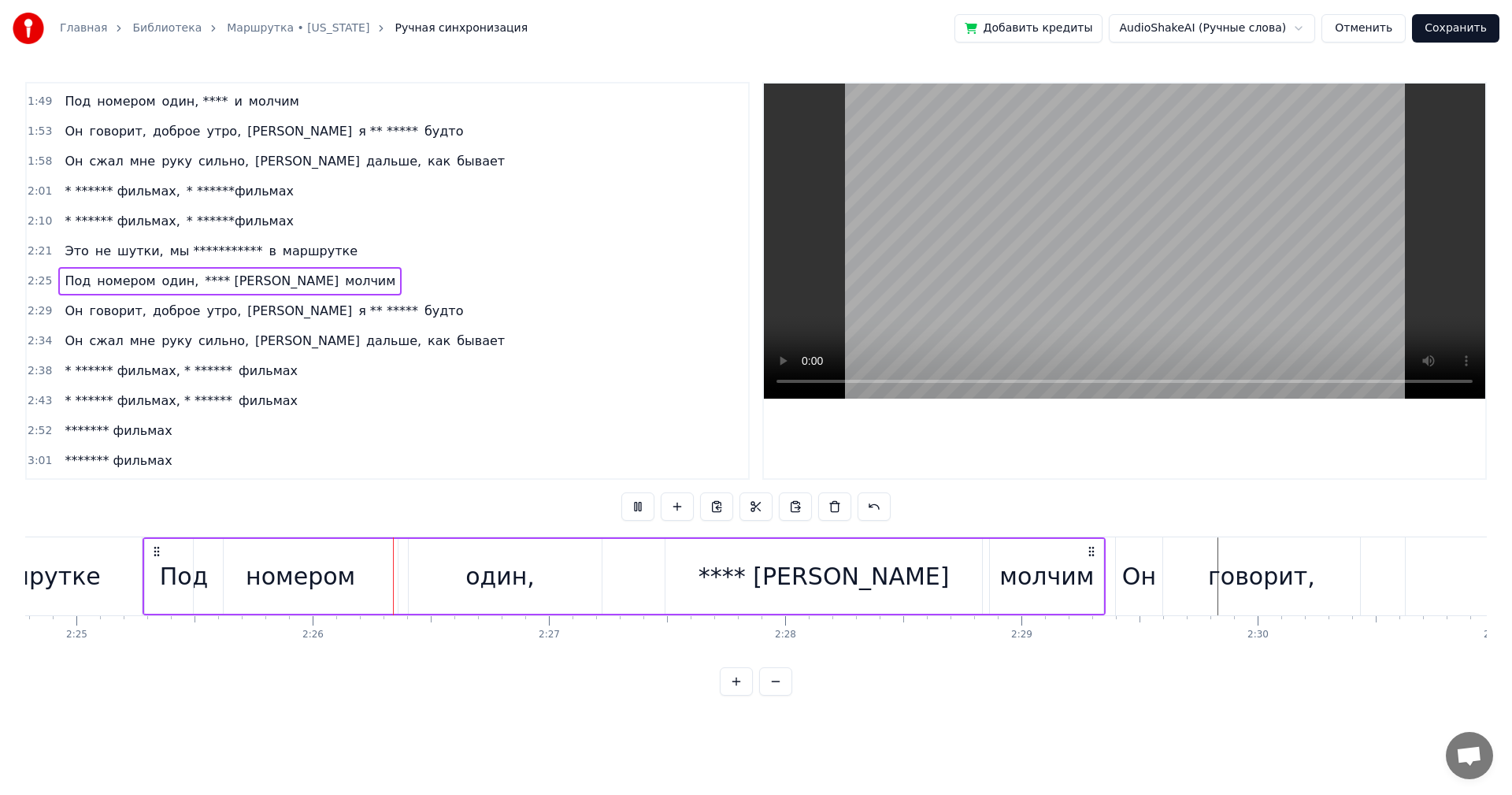
click at [1054, 584] on div "молчим" at bounding box center [1047, 576] width 94 height 36
drag, startPoint x: 1099, startPoint y: 574, endPoint x: 1059, endPoint y: 583, distance: 41.0
click at [1059, 583] on div at bounding box center [1059, 576] width 7 height 71
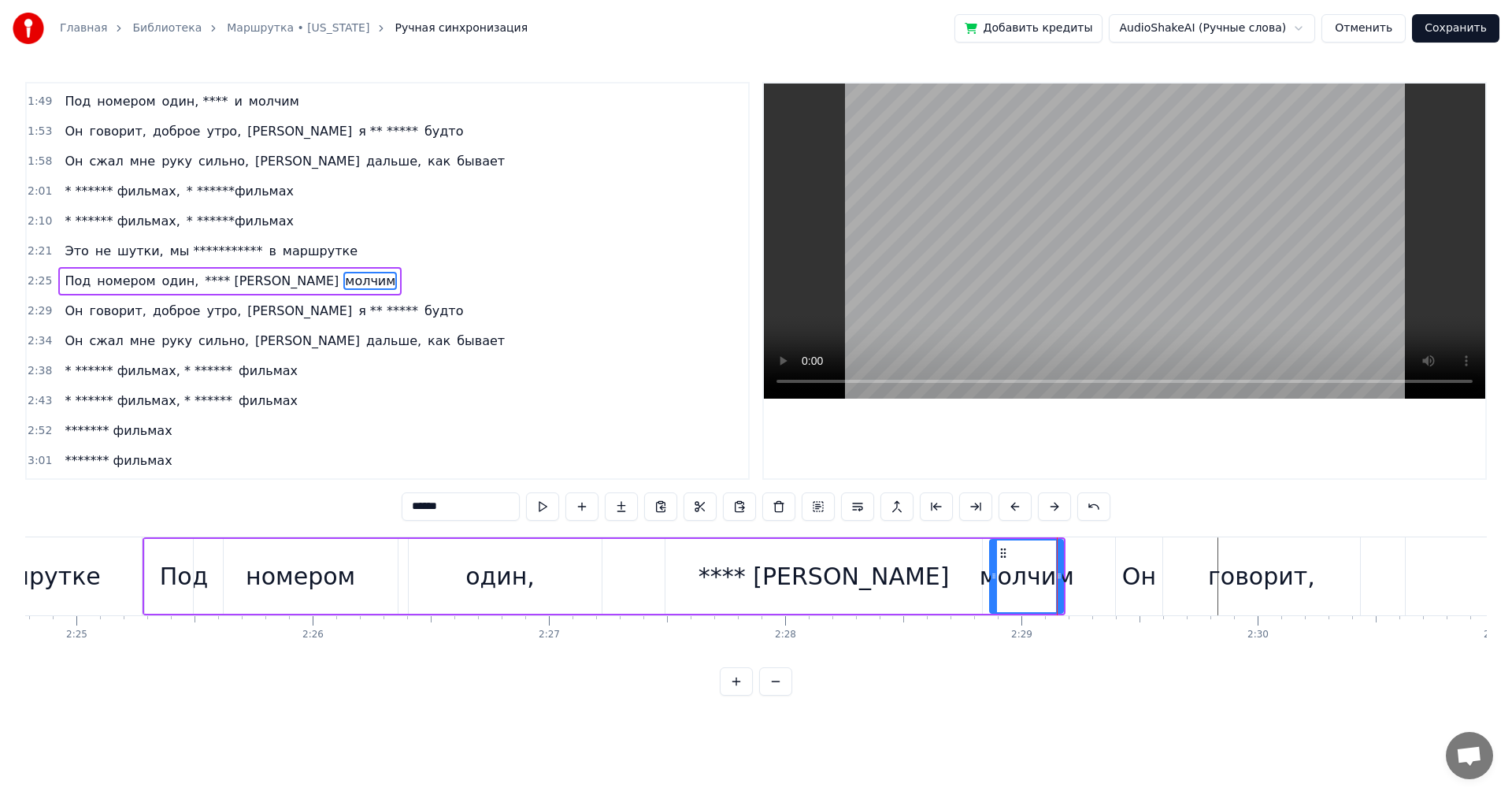
click at [1137, 577] on div "Он" at bounding box center [1139, 576] width 34 height 36
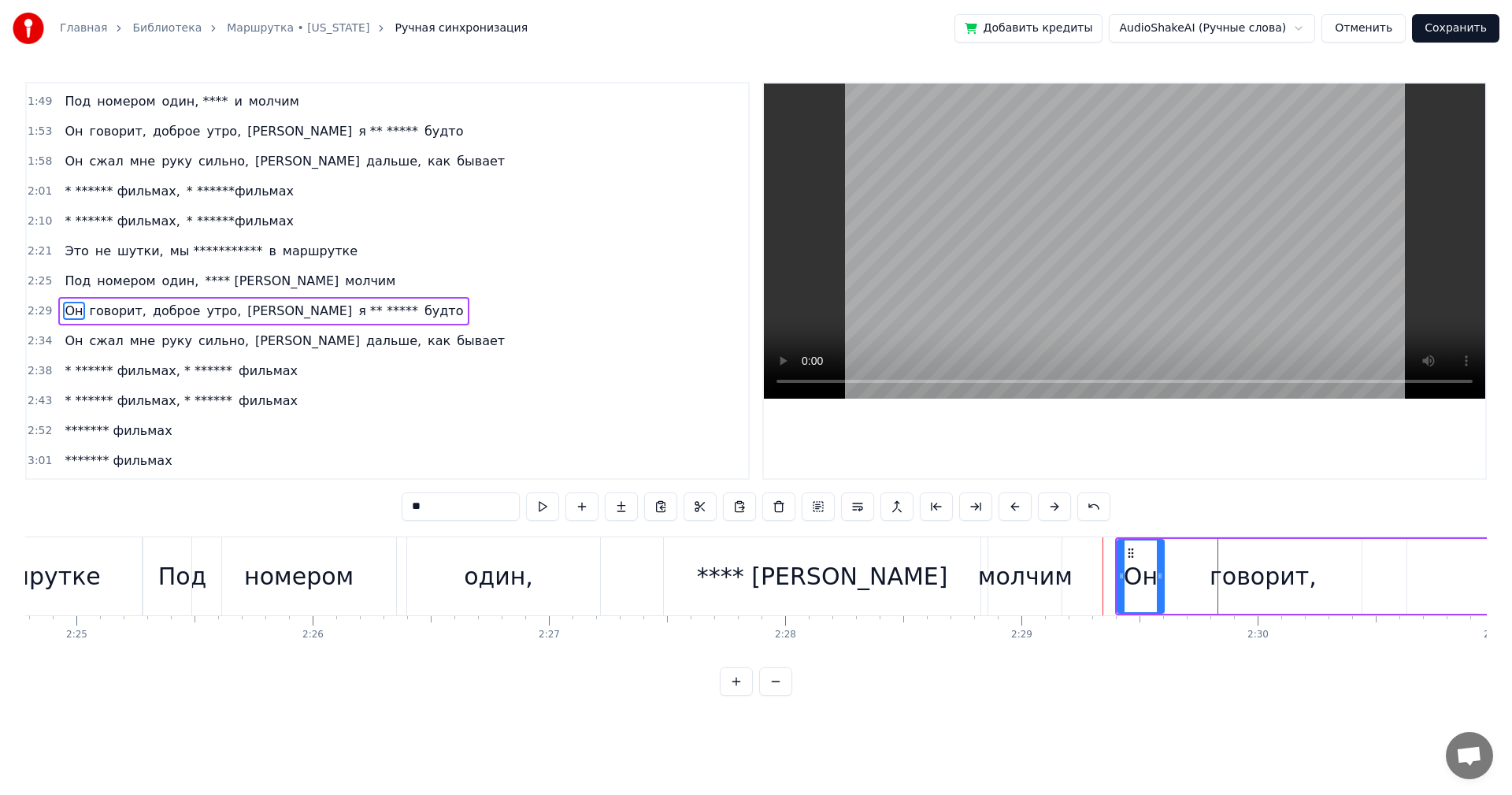
scroll to position [683, 0]
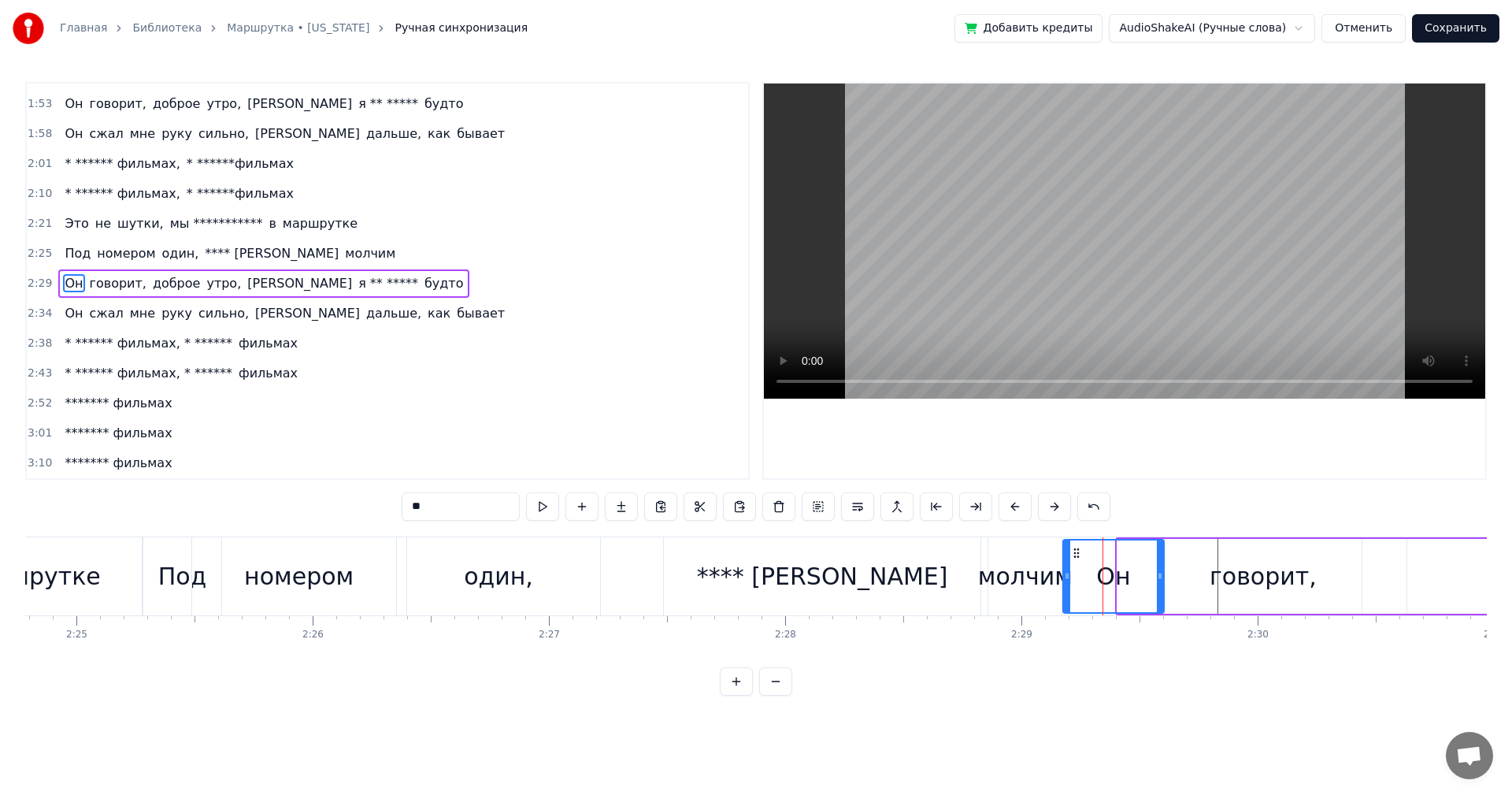
drag, startPoint x: 1120, startPoint y: 571, endPoint x: 1065, endPoint y: 579, distance: 55.6
click at [1065, 579] on icon at bounding box center [1067, 576] width 7 height 13
click at [1056, 571] on div "молчим" at bounding box center [1025, 576] width 94 height 36
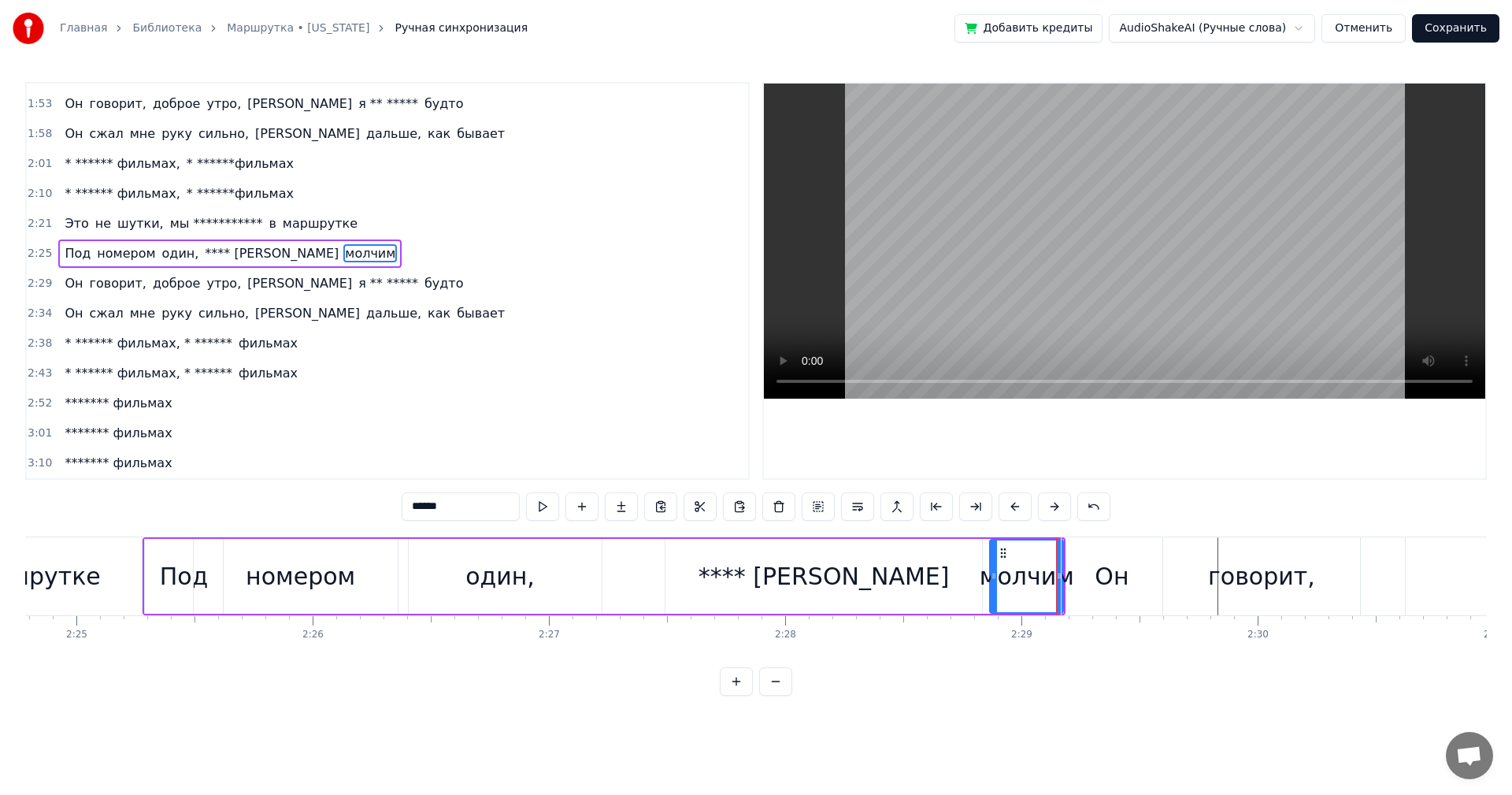
scroll to position [655, 0]
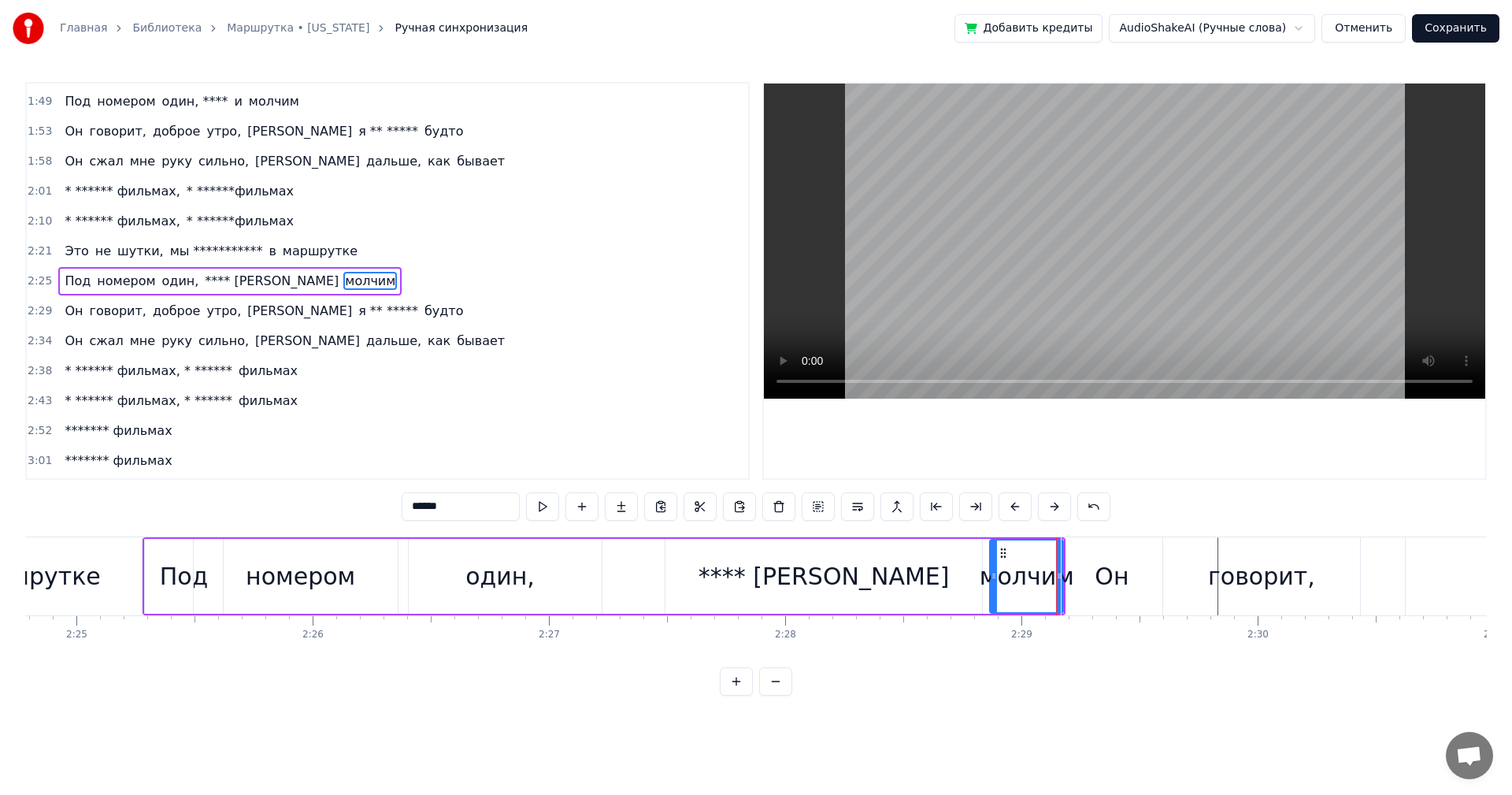
click at [1062, 530] on div "**********" at bounding box center [756, 389] width 1462 height 614
click at [130, 589] on div "маршрутке" at bounding box center [31, 576] width 223 height 78
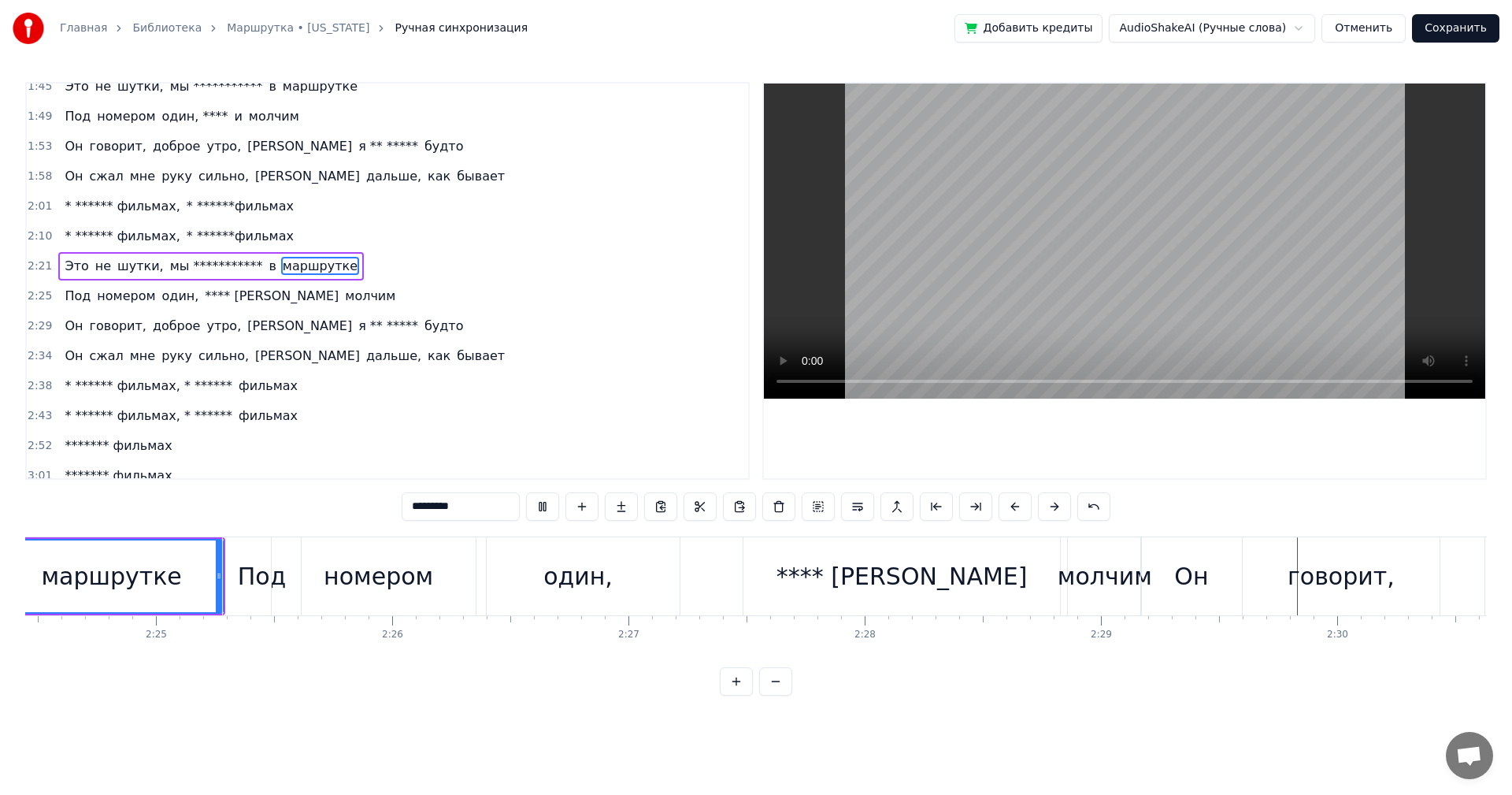
scroll to position [0, 34026]
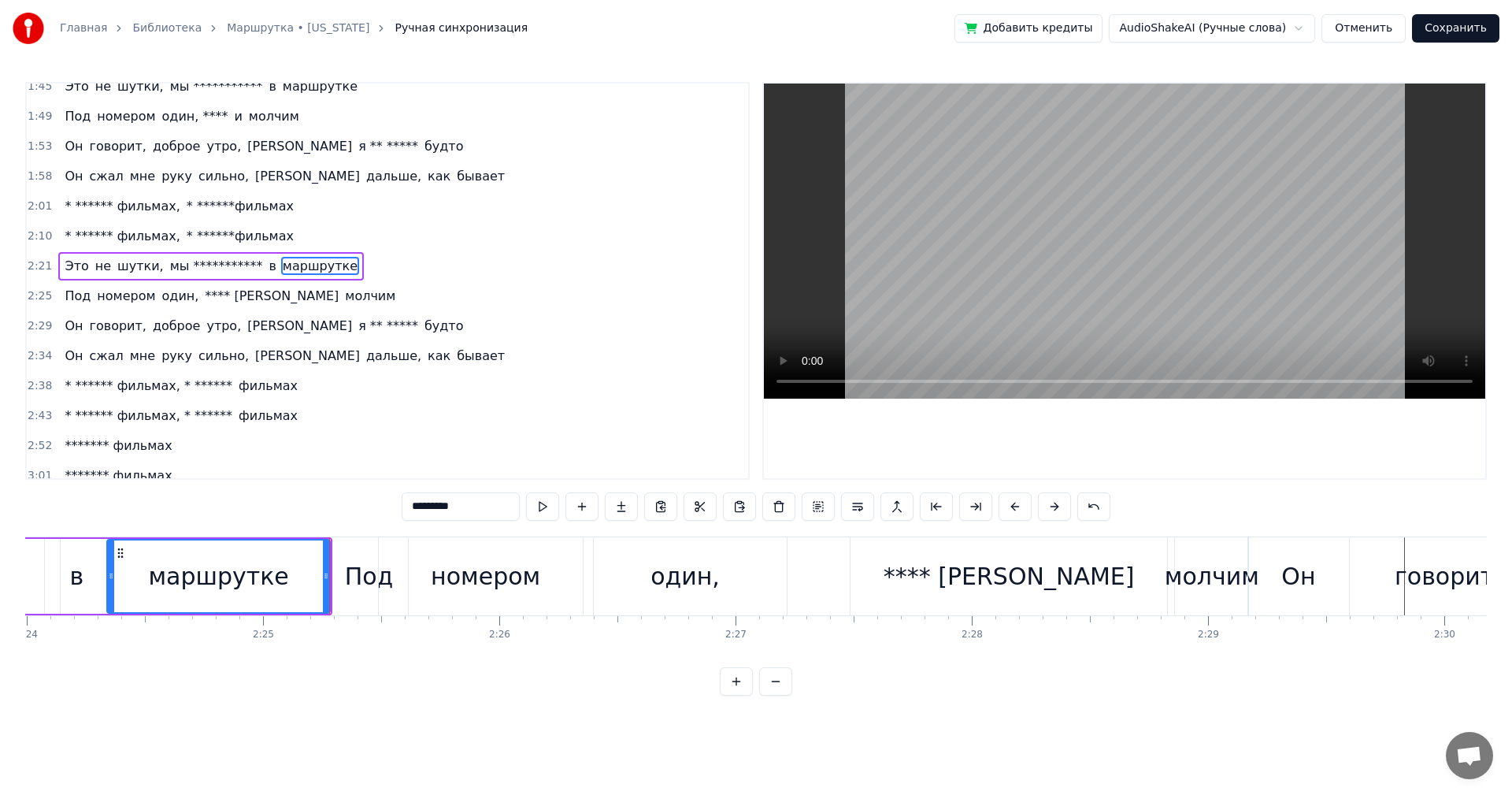
click at [714, 570] on div "один," at bounding box center [685, 576] width 69 height 36
type input "*****"
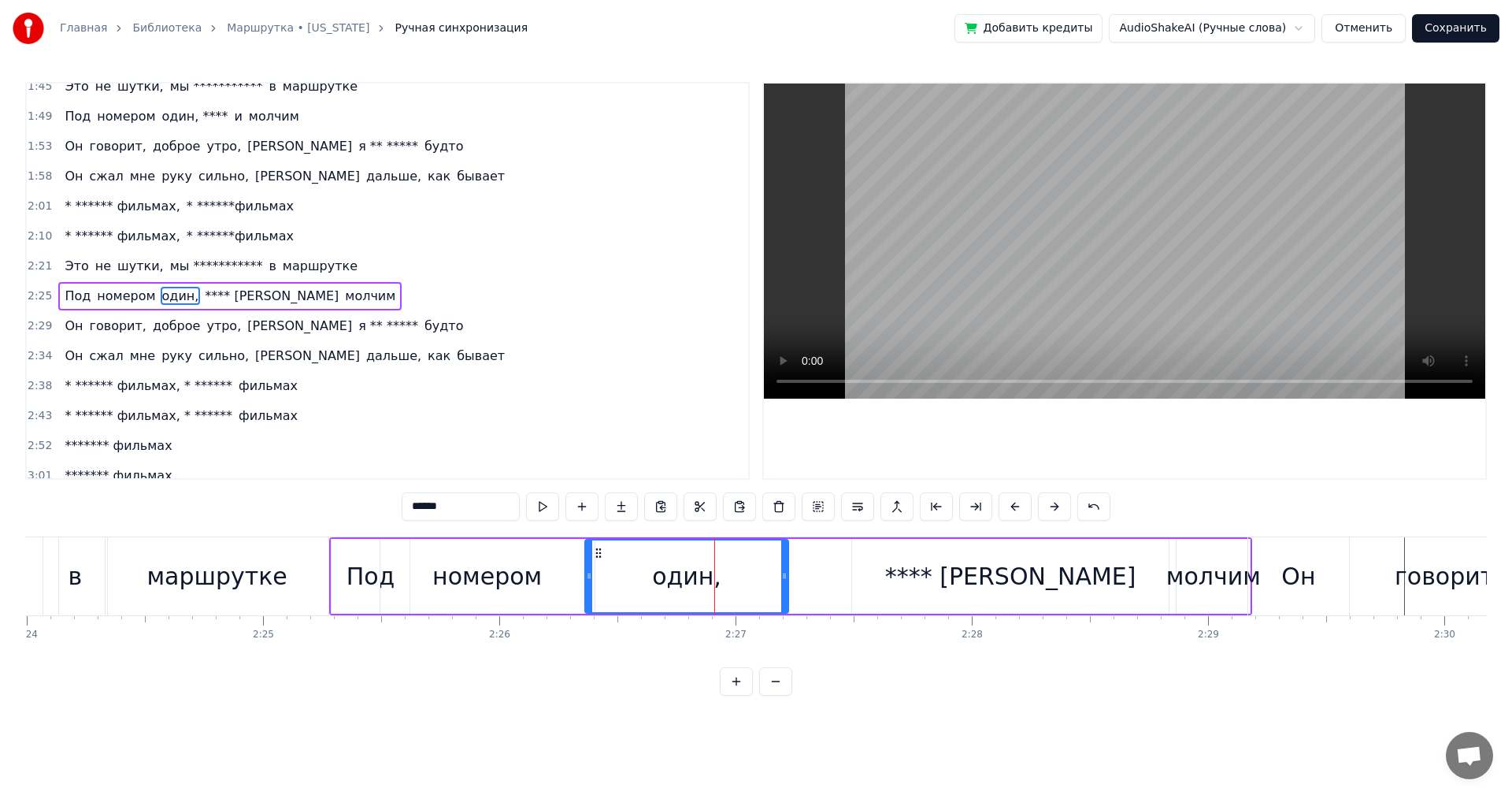
scroll to position [655, 0]
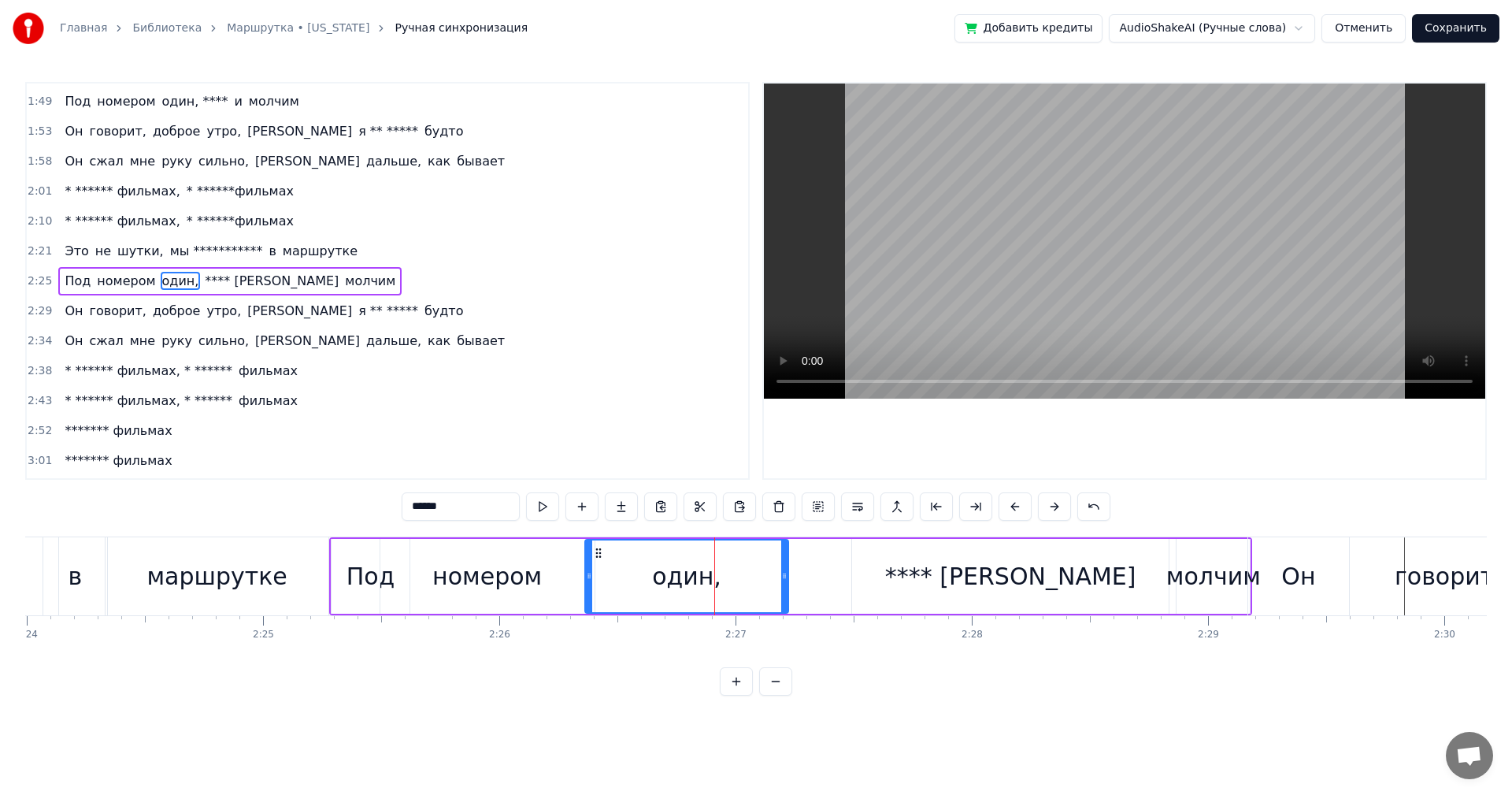
click at [817, 574] on div "Под номером один, **** и молчим" at bounding box center [790, 576] width 923 height 78
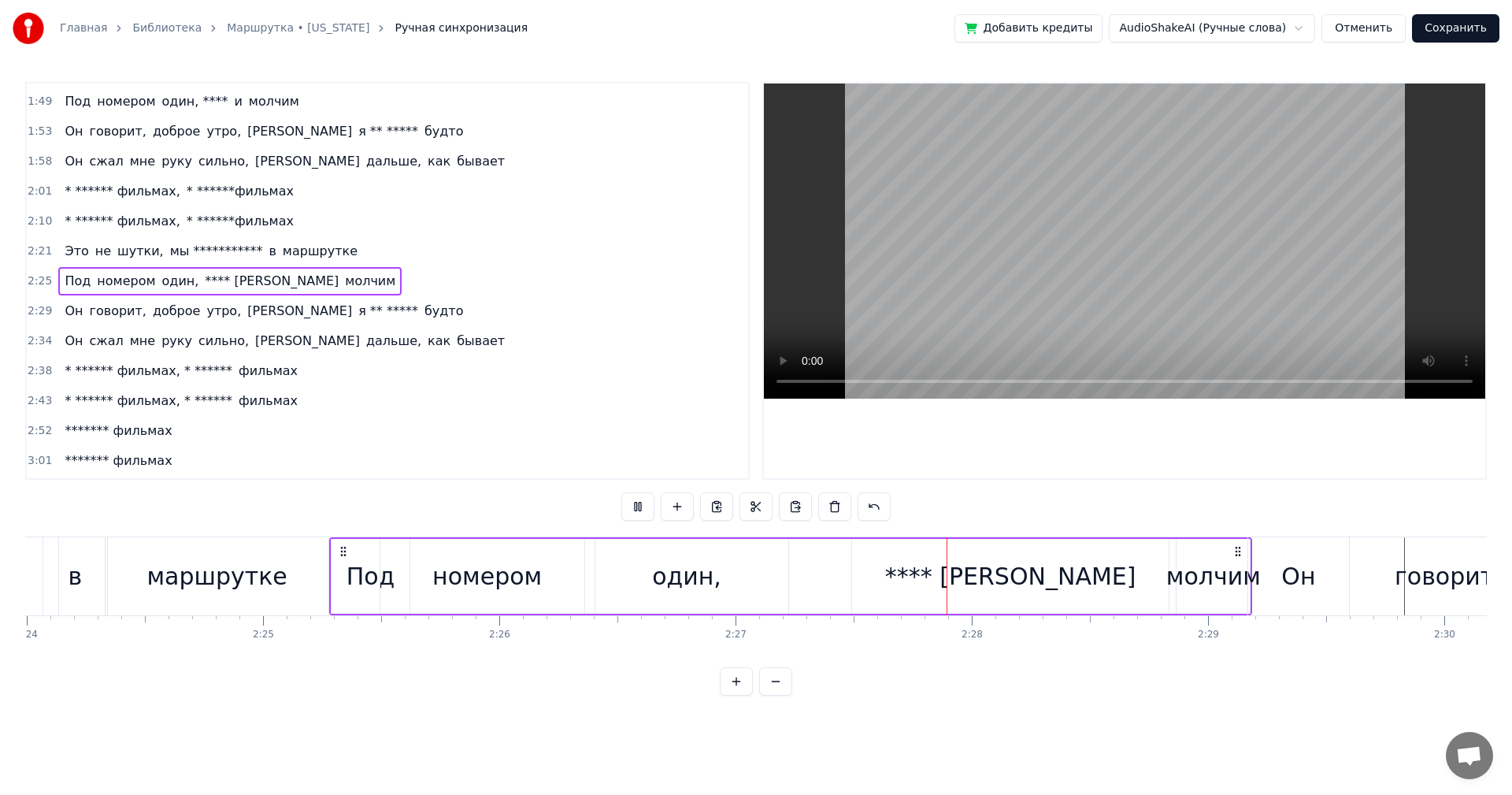
click at [1255, 591] on div "Он" at bounding box center [1298, 576] width 100 height 78
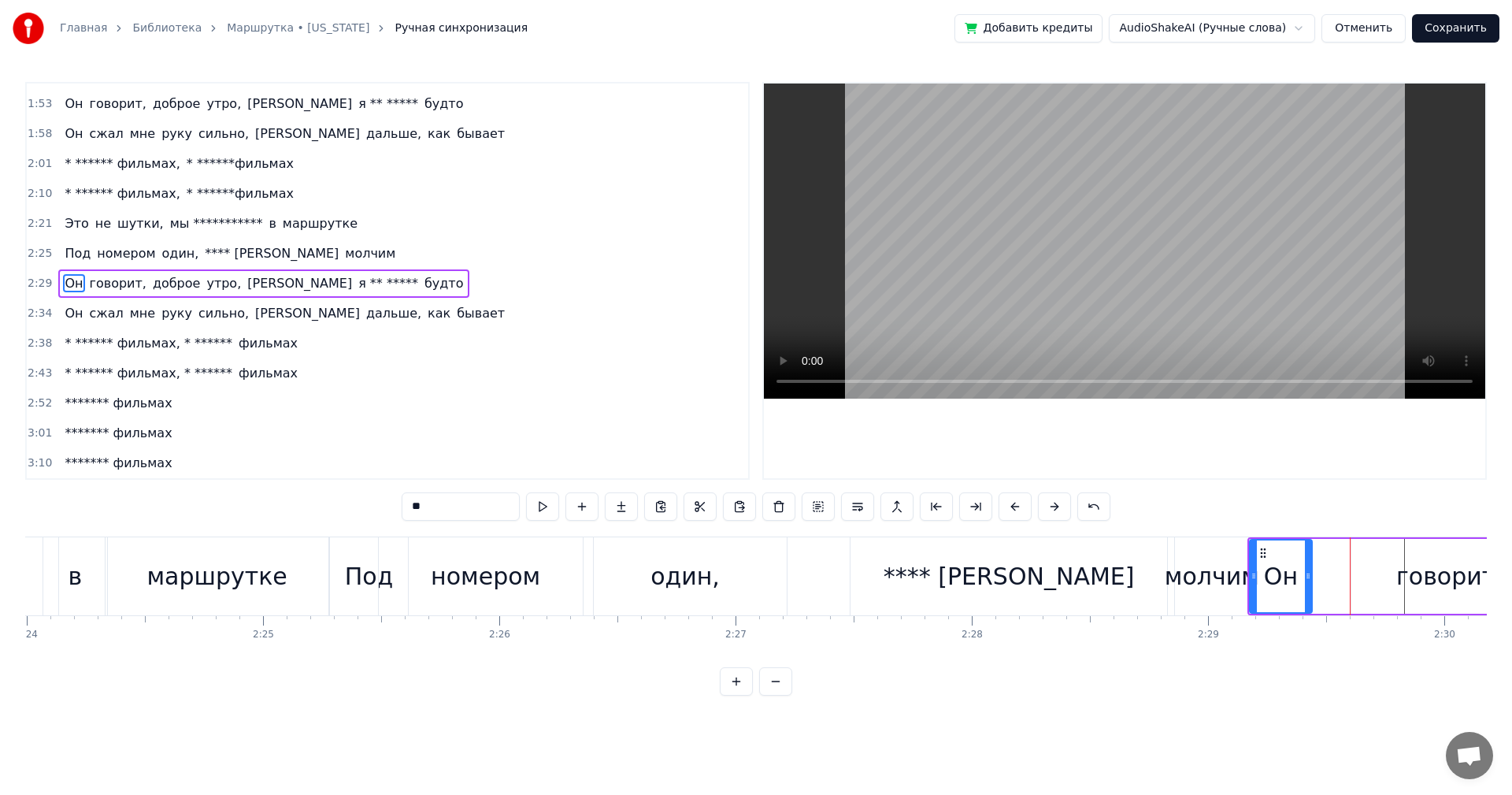
drag, startPoint x: 1346, startPoint y: 580, endPoint x: 1308, endPoint y: 591, distance: 39.6
click at [1308, 591] on div at bounding box center [1308, 576] width 7 height 71
drag, startPoint x: 1406, startPoint y: 582, endPoint x: 1380, endPoint y: 581, distance: 26.0
click at [1405, 582] on div "говорит," at bounding box center [1449, 576] width 107 height 36
type input "********"
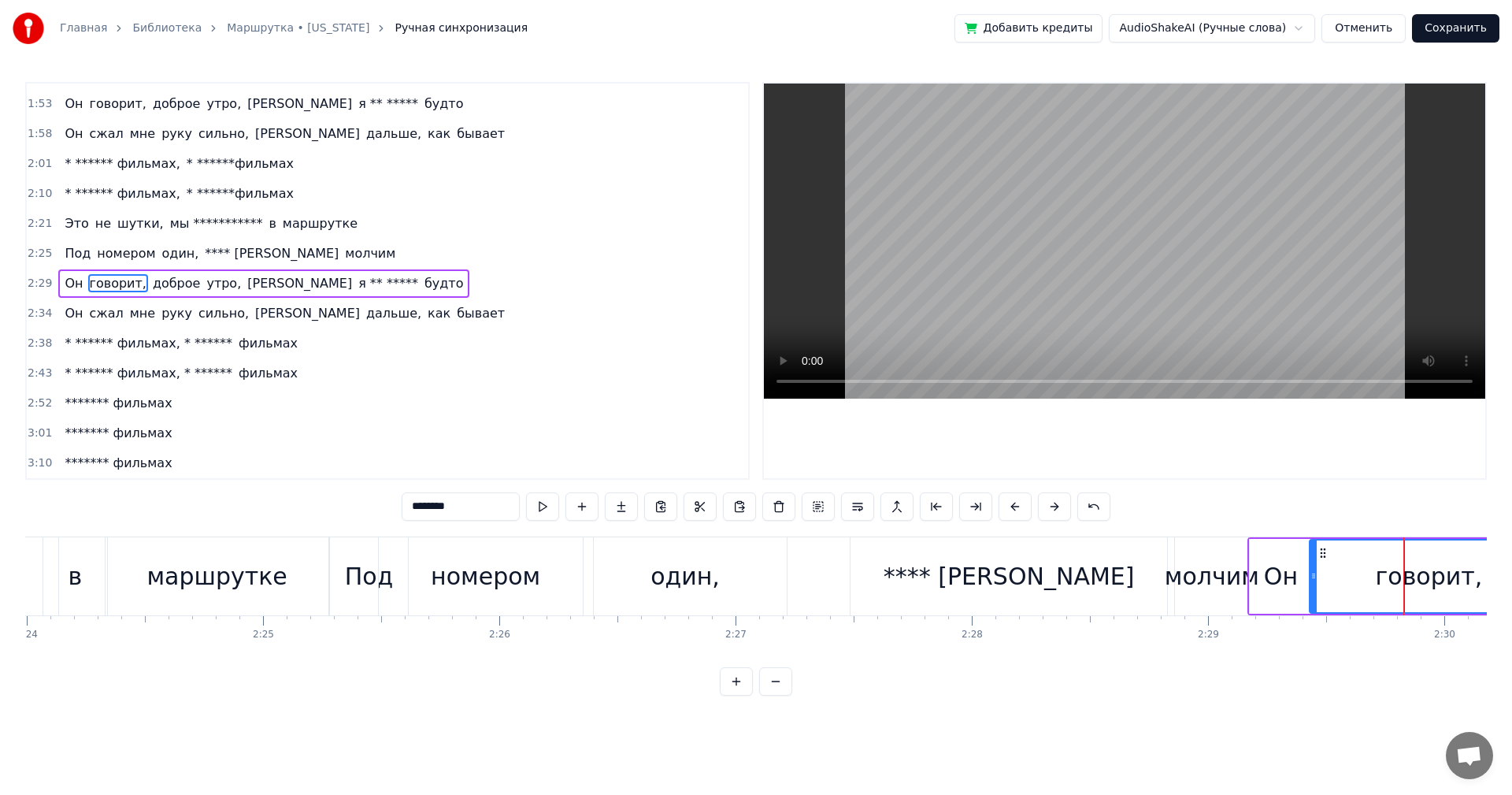
drag, startPoint x: 1353, startPoint y: 579, endPoint x: 1312, endPoint y: 583, distance: 41.2
click at [1312, 583] on div at bounding box center [1314, 576] width 7 height 71
click at [1326, 575] on div "говорит," at bounding box center [1429, 576] width 238 height 71
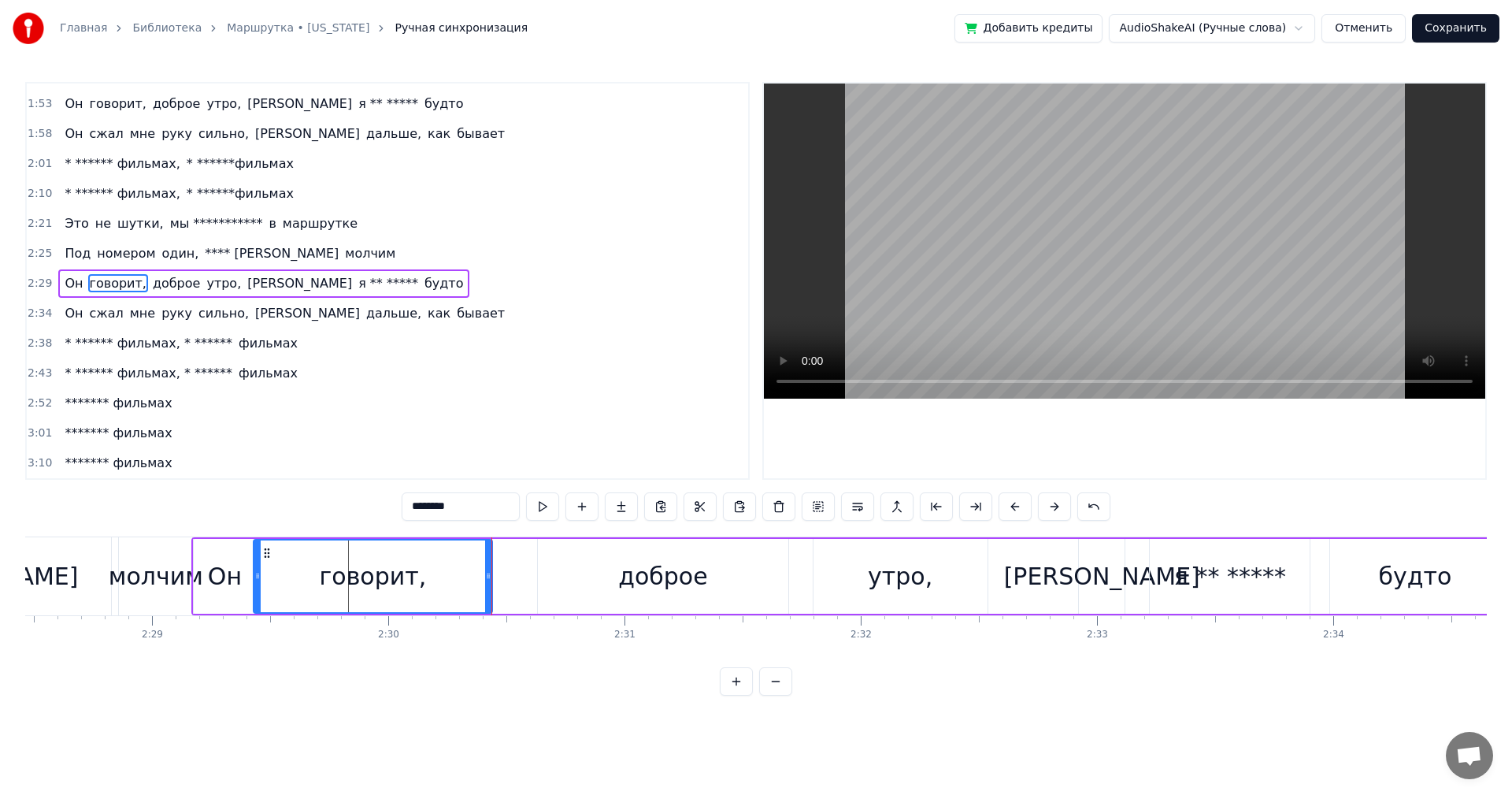
scroll to position [0, 34877]
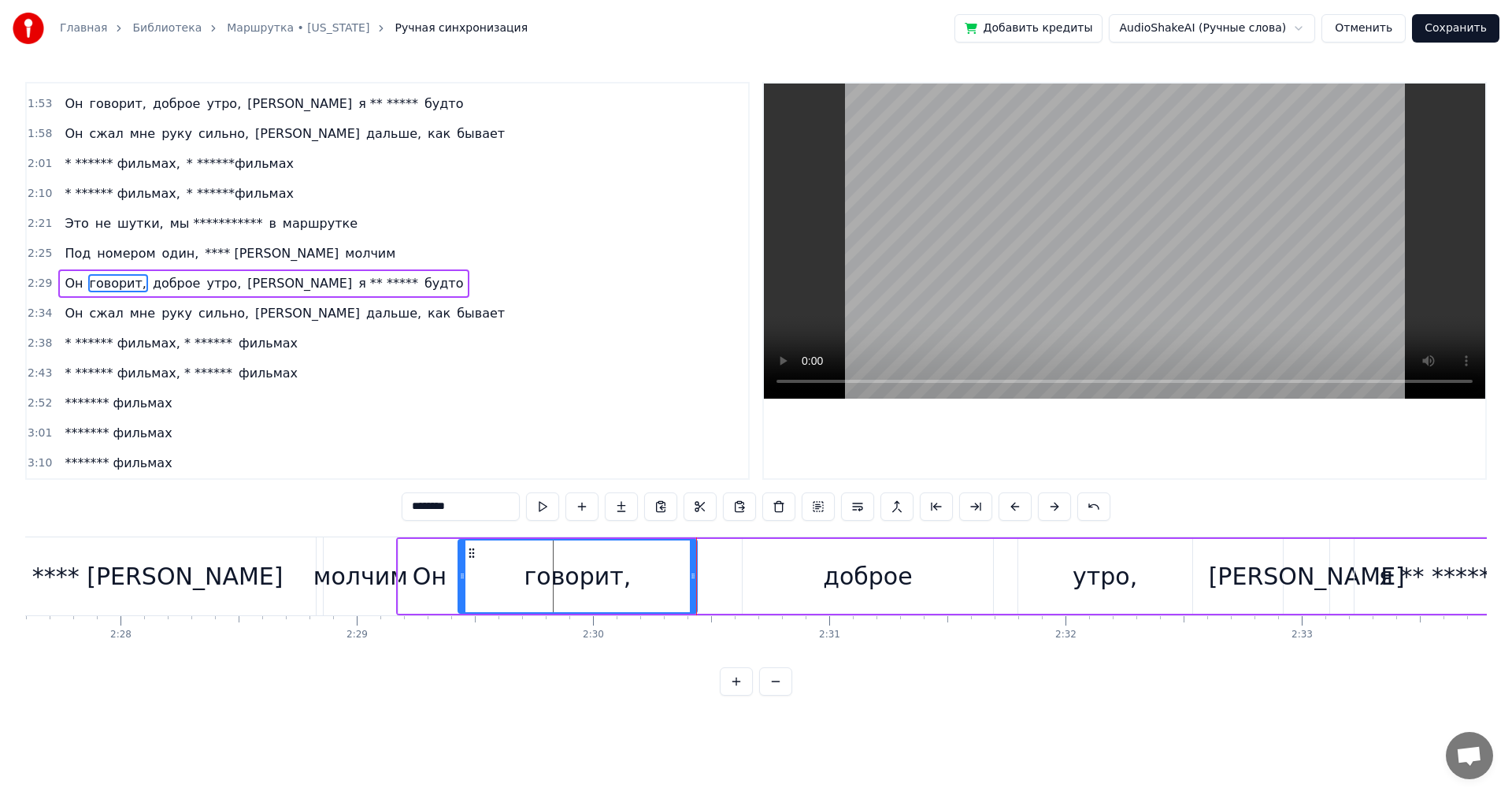
click at [516, 587] on div "говорит," at bounding box center [577, 576] width 238 height 71
drag, startPoint x: 693, startPoint y: 584, endPoint x: 575, endPoint y: 584, distance: 118.0
click at [575, 584] on div at bounding box center [577, 576] width 7 height 71
click at [733, 577] on div "Он говорит, доброе утро, а я ** ***** будто" at bounding box center [1052, 576] width 1311 height 78
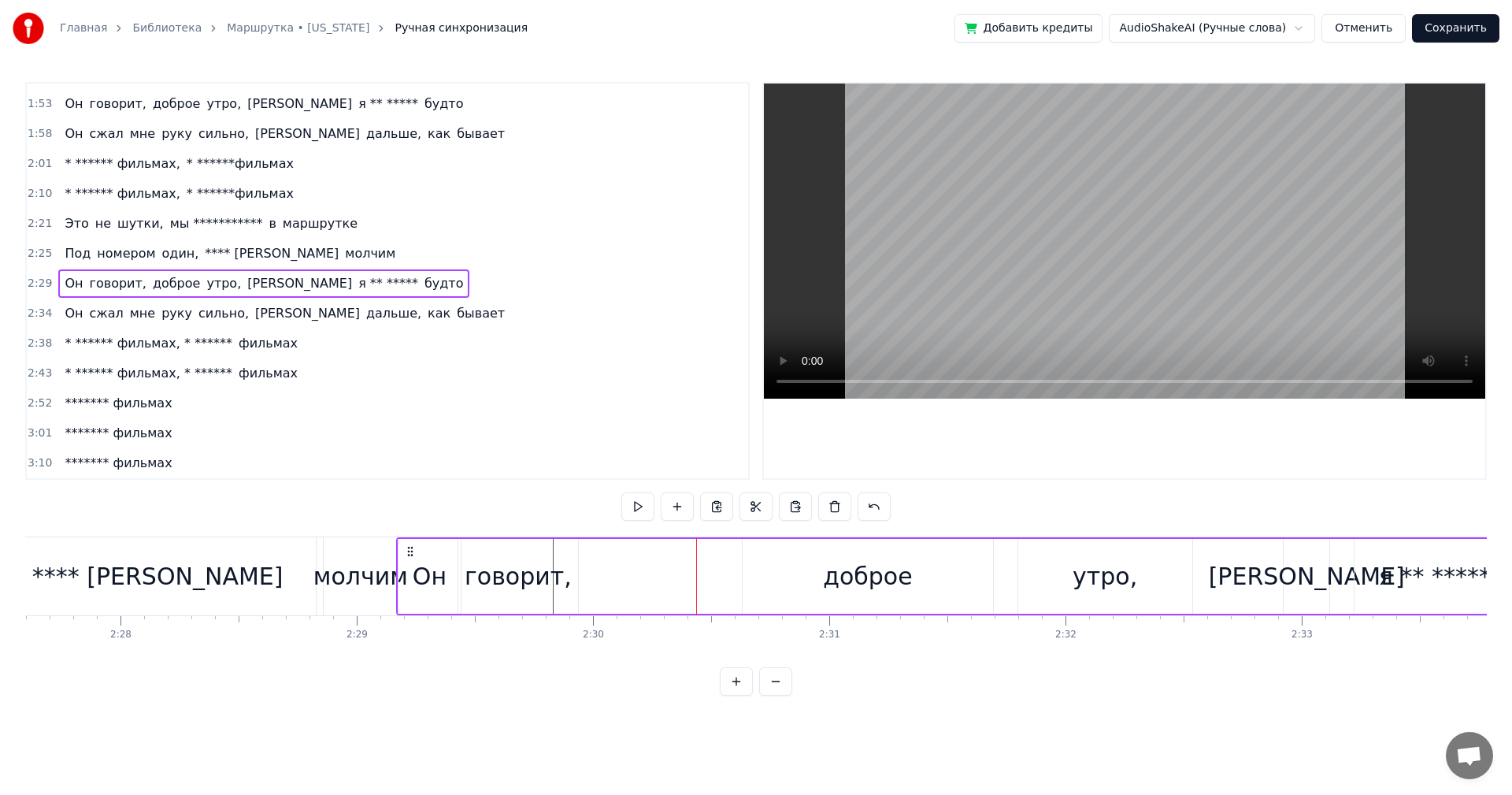
click at [812, 577] on div "доброе" at bounding box center [867, 577] width 249 height 75
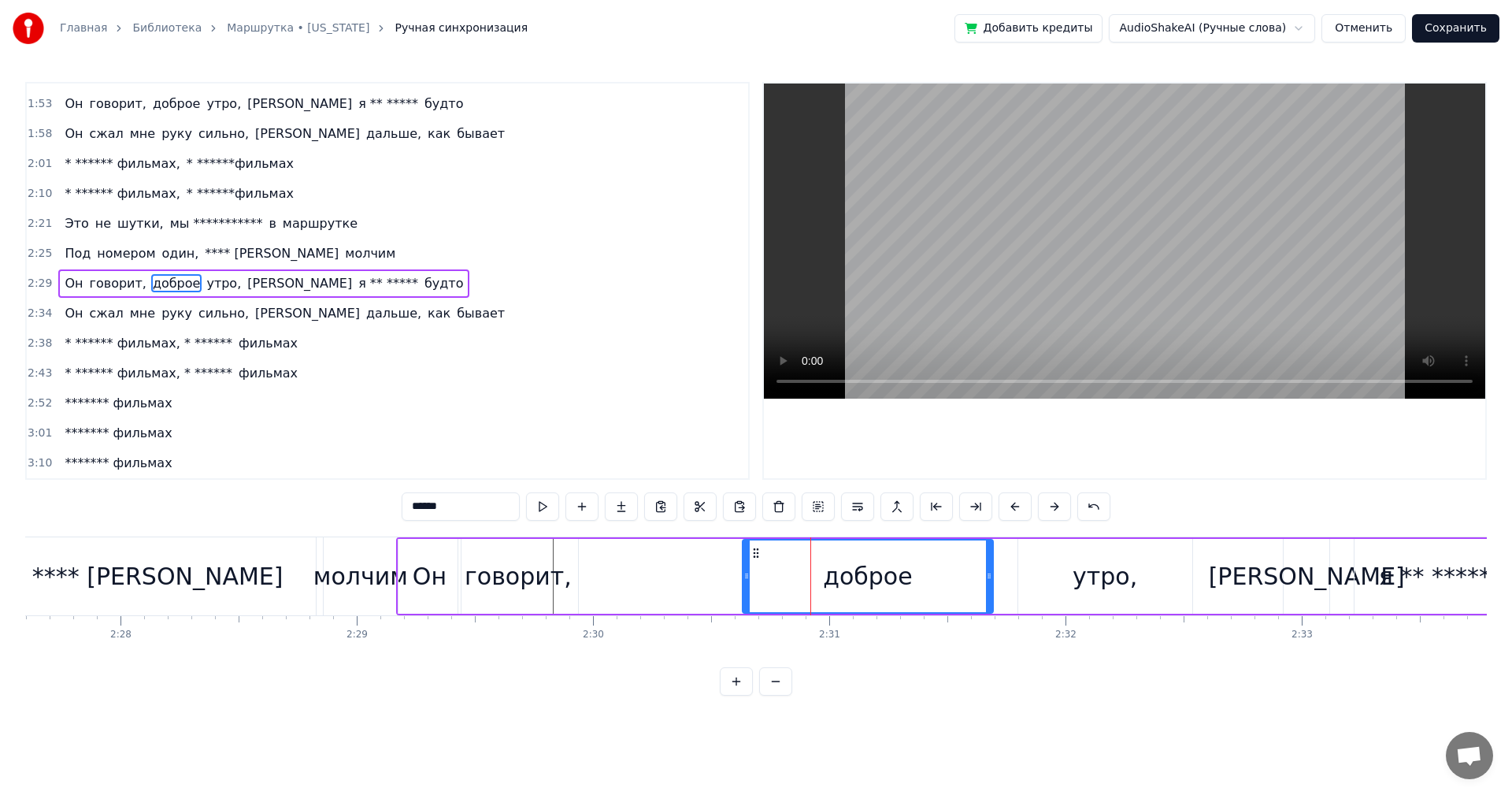
click at [743, 577] on div "доброе" at bounding box center [867, 577] width 251 height 75
drag, startPoint x: 748, startPoint y: 577, endPoint x: 585, endPoint y: 578, distance: 163.0
click at [585, 578] on icon at bounding box center [584, 576] width 7 height 13
click at [623, 573] on div "доброе" at bounding box center [786, 576] width 410 height 71
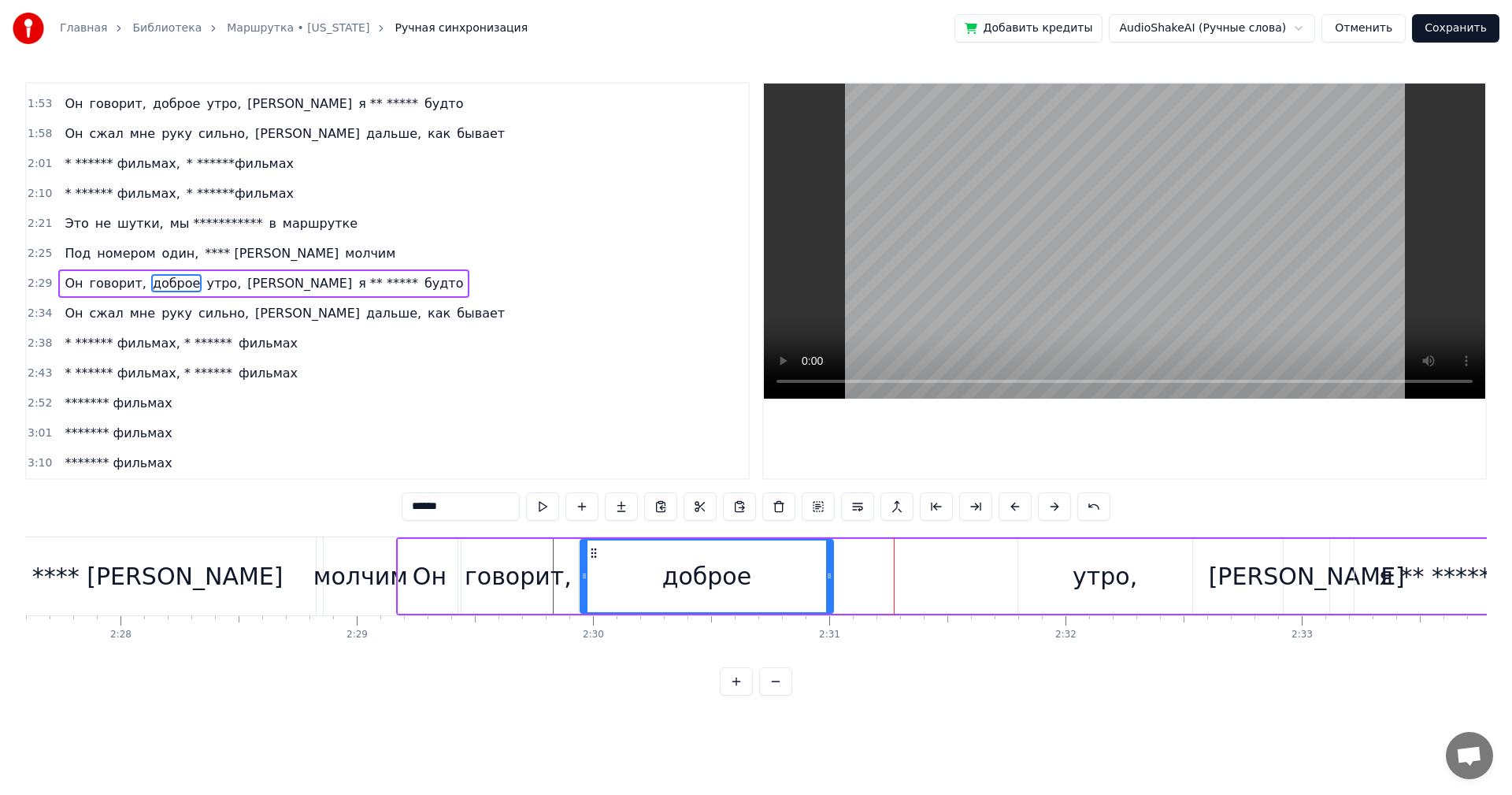
drag, startPoint x: 991, startPoint y: 574, endPoint x: 832, endPoint y: 581, distance: 159.2
click at [832, 581] on icon at bounding box center [830, 576] width 7 height 13
click at [1079, 565] on div "утро," at bounding box center [1105, 576] width 64 height 36
type input "*****"
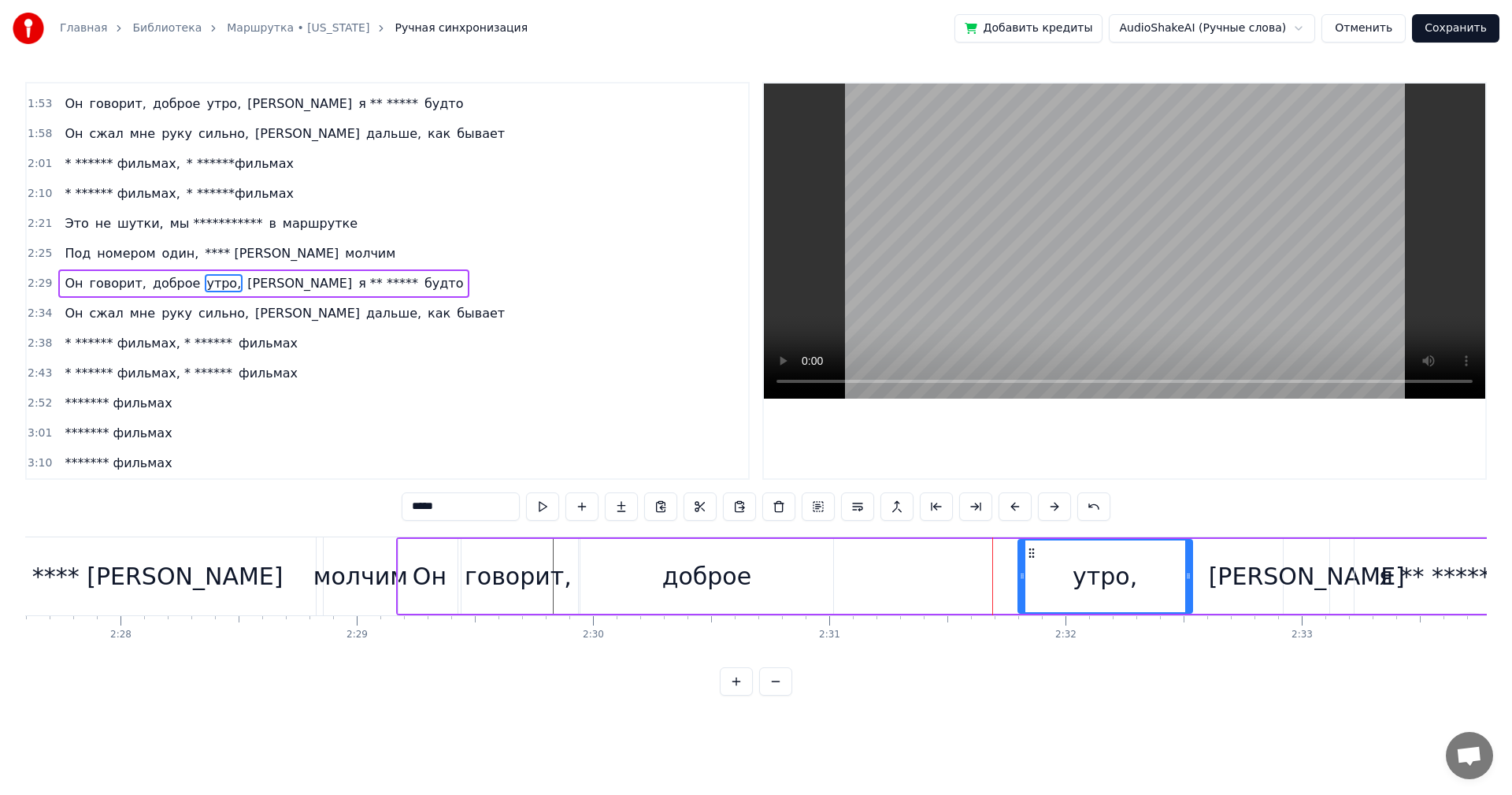
click at [1023, 577] on div "утро," at bounding box center [1105, 576] width 172 height 71
drag, startPoint x: 1022, startPoint y: 579, endPoint x: 997, endPoint y: 581, distance: 25.1
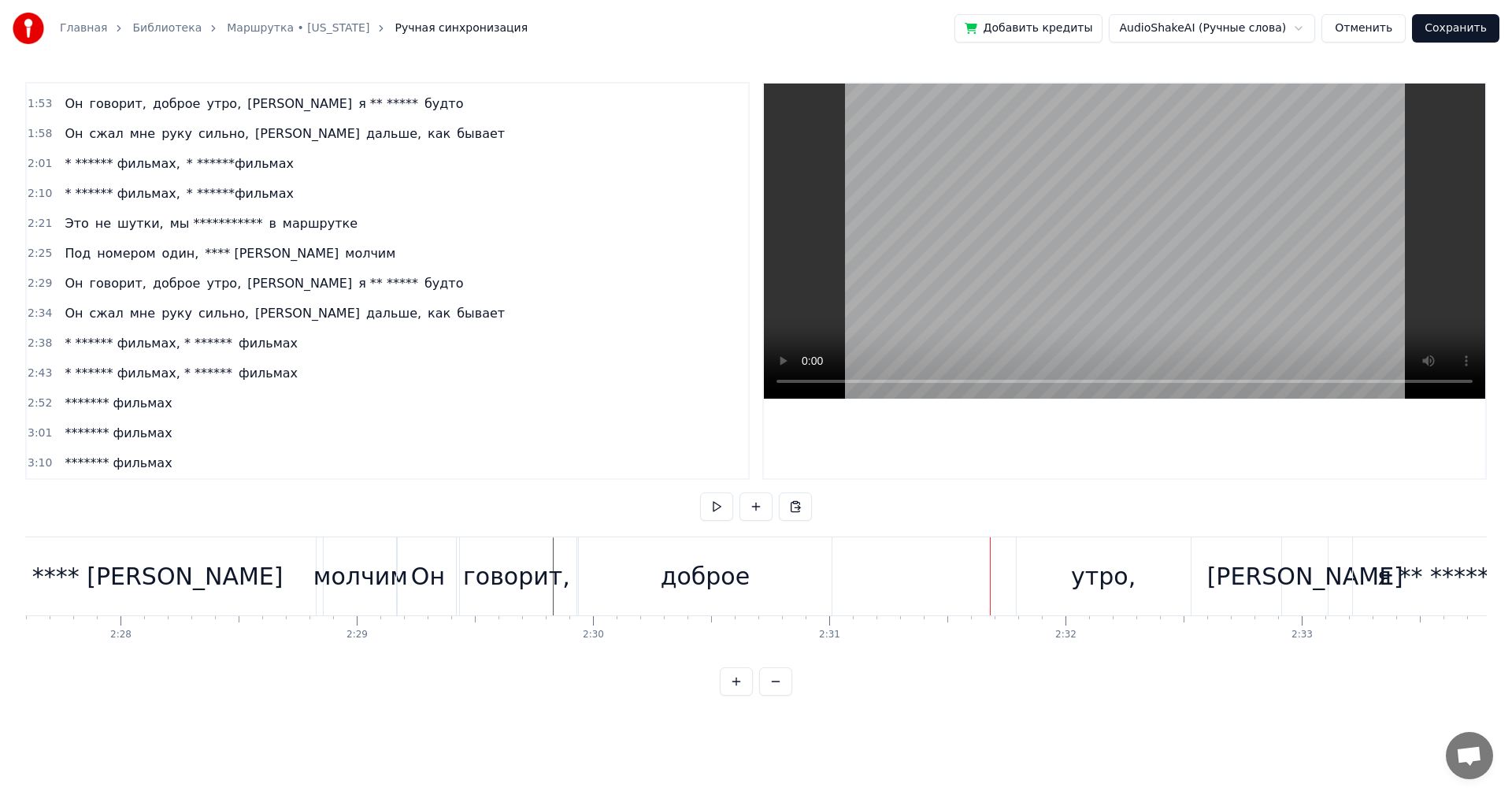
click at [1034, 561] on div "утро," at bounding box center [1104, 576] width 174 height 78
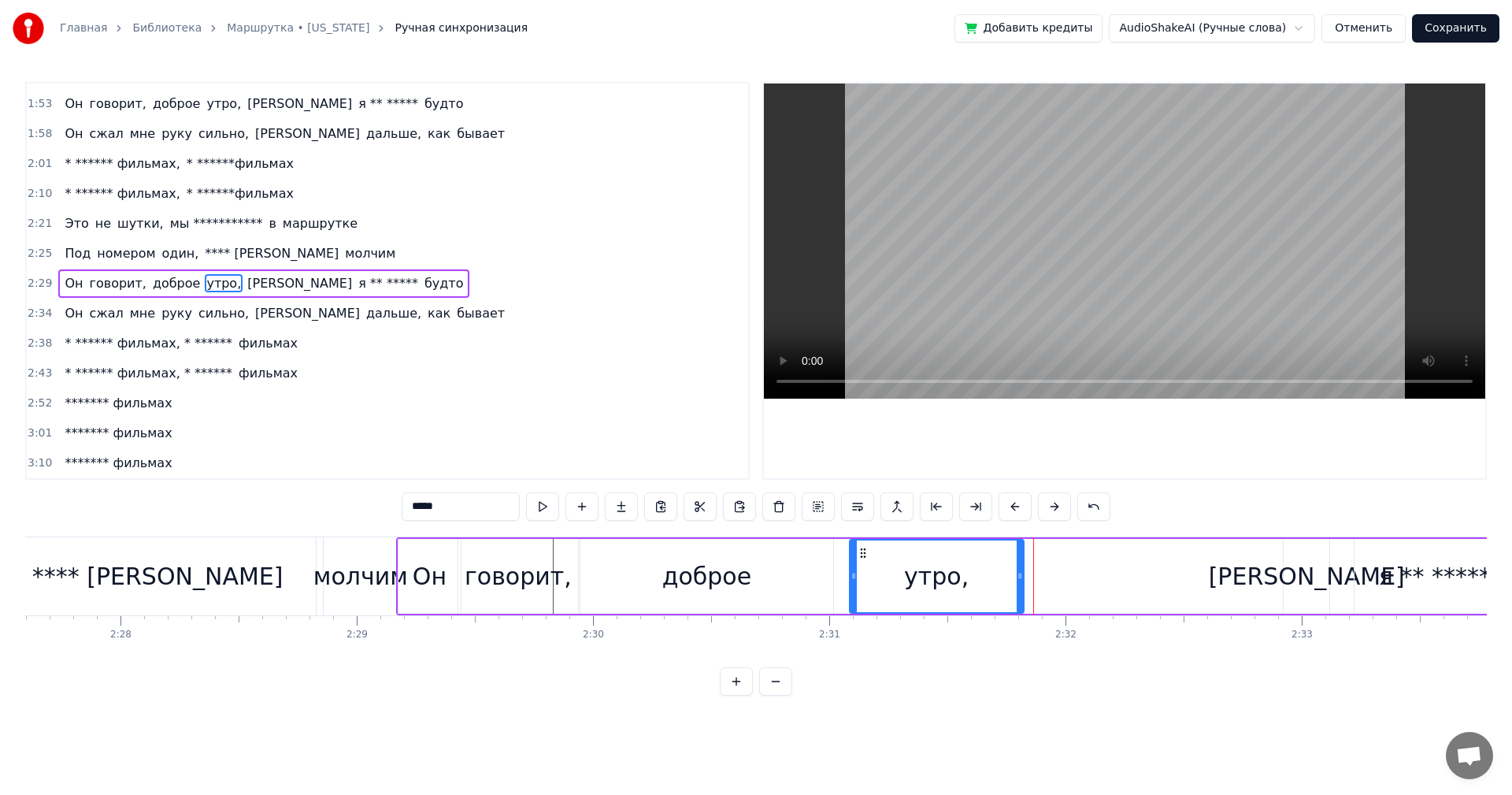
drag, startPoint x: 1033, startPoint y: 553, endPoint x: 864, endPoint y: 564, distance: 169.4
click at [864, 564] on div "утро," at bounding box center [936, 576] width 172 height 71
click at [1304, 569] on div "[PERSON_NAME]" at bounding box center [1307, 576] width 196 height 36
type input "*"
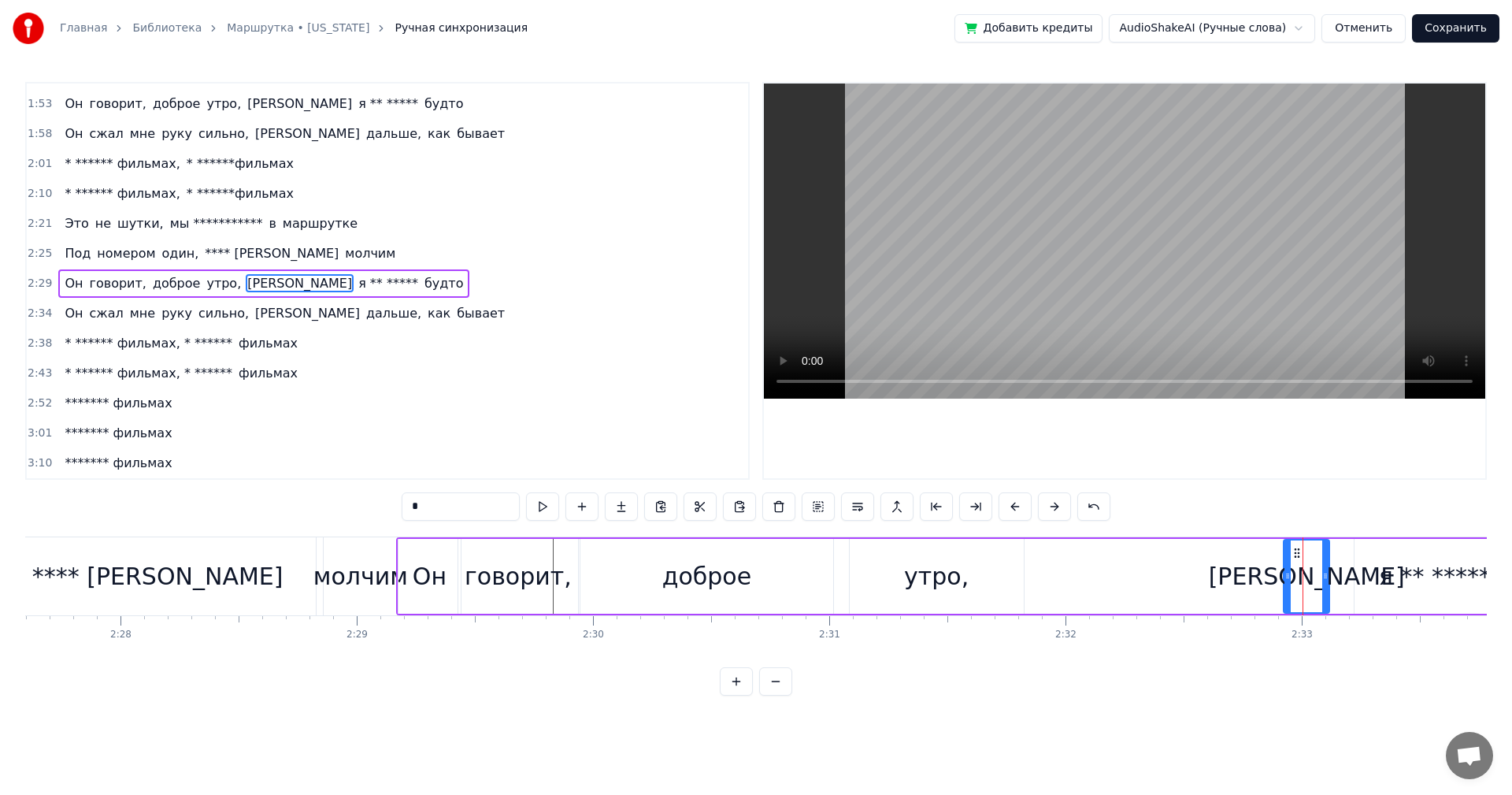
drag, startPoint x: 1297, startPoint y: 551, endPoint x: 1091, endPoint y: 557, distance: 206.1
click at [1089, 557] on div "Он говорит, доброе утро, а я ** ***** будто" at bounding box center [1052, 576] width 1311 height 78
click at [1061, 585] on div "Он говорит, доброе утро, а я ** ***** будто" at bounding box center [1052, 576] width 1311 height 78
click at [1347, 571] on div "Он говорит, доброе утро, а я ** ***** будто" at bounding box center [1052, 576] width 1311 height 78
click at [1312, 572] on div "[PERSON_NAME]" at bounding box center [1307, 576] width 196 height 36
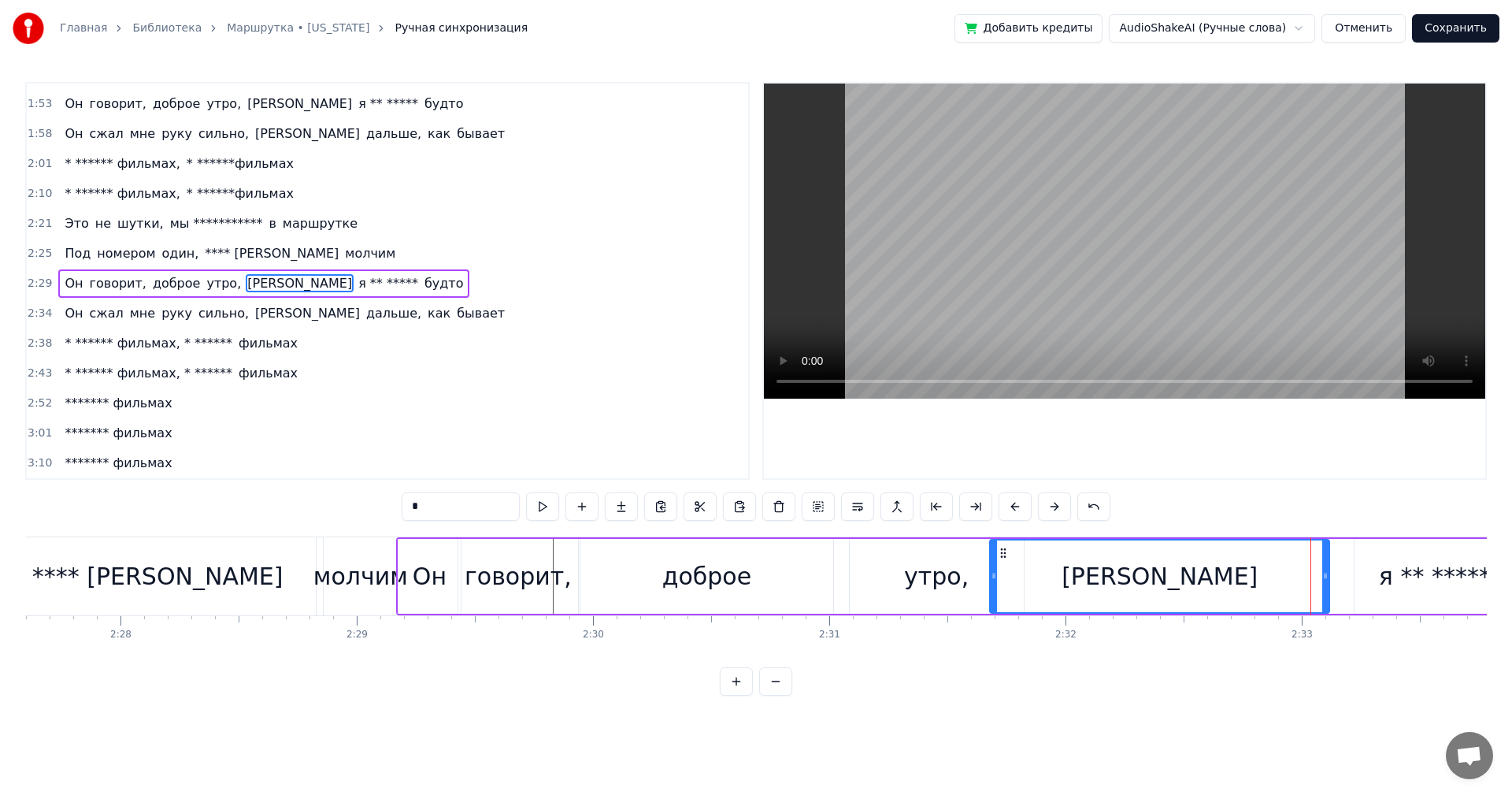
drag, startPoint x: 1291, startPoint y: 563, endPoint x: 996, endPoint y: 581, distance: 295.5
click at [996, 581] on div at bounding box center [994, 576] width 7 height 71
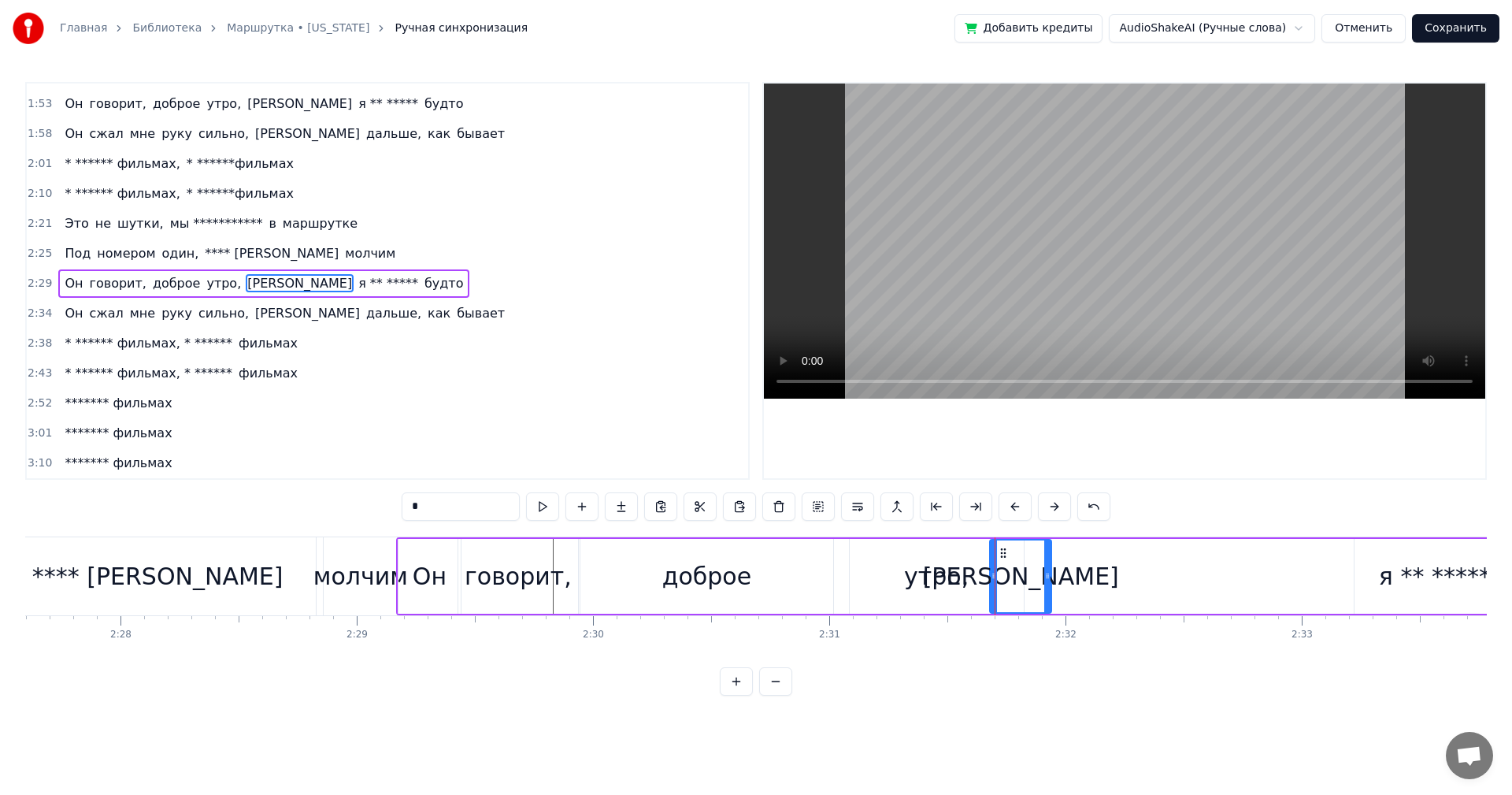
drag, startPoint x: 1326, startPoint y: 579, endPoint x: 1046, endPoint y: 595, distance: 280.5
click at [1044, 595] on div at bounding box center [1047, 576] width 7 height 71
click at [1446, 593] on div "я ** *****" at bounding box center [1435, 576] width 112 height 36
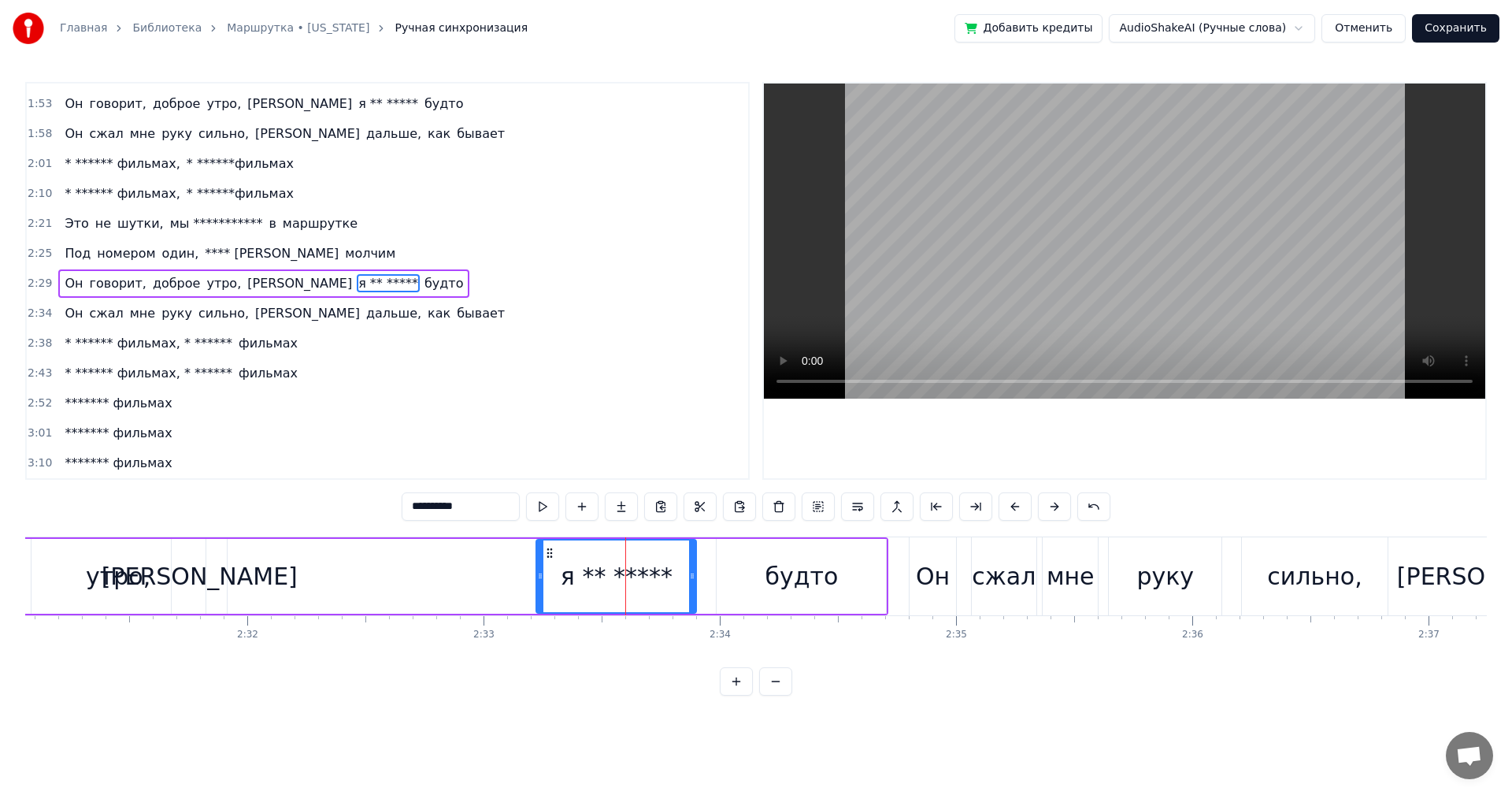
scroll to position [0, 35492]
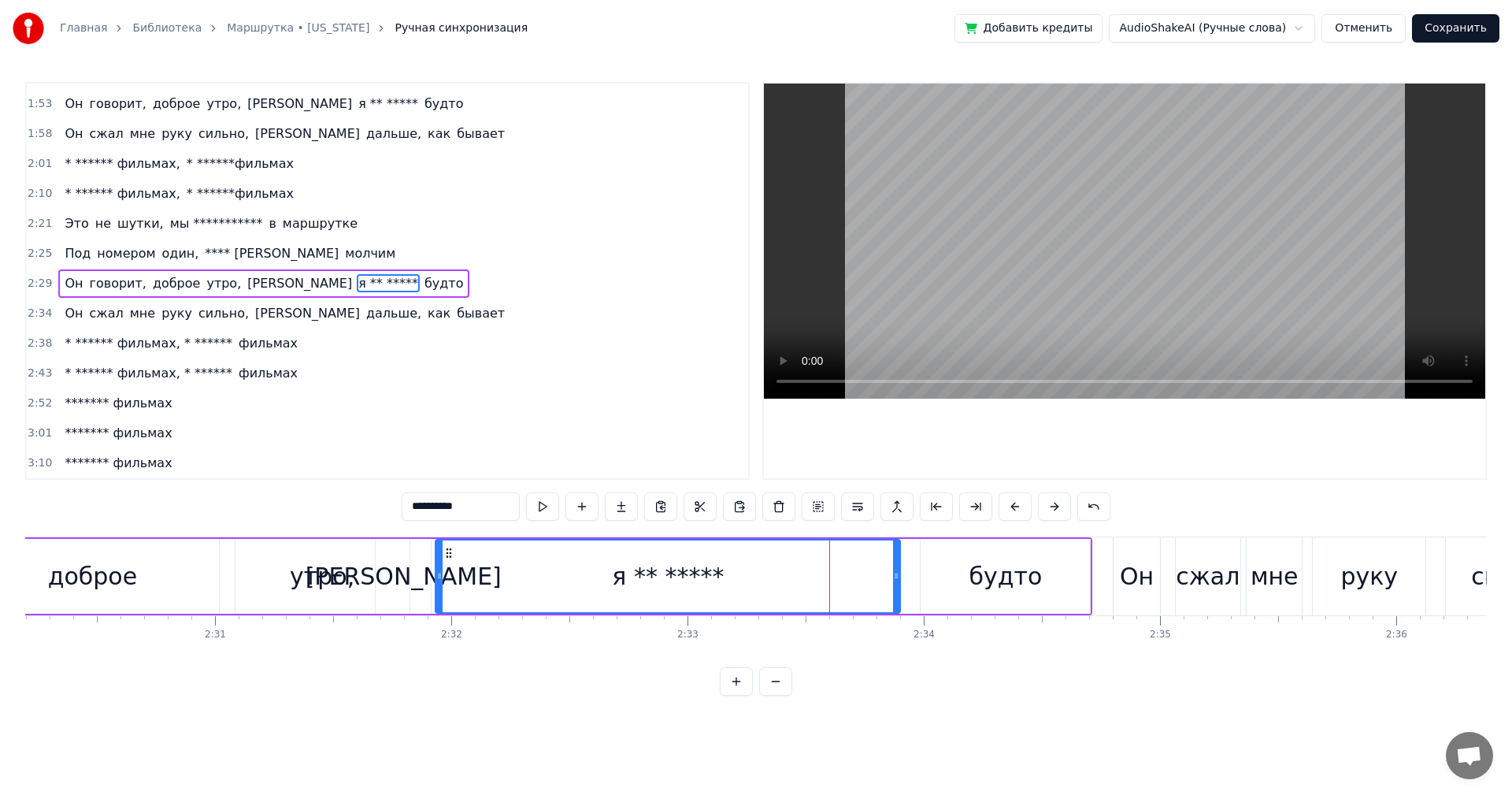
drag, startPoint x: 745, startPoint y: 586, endPoint x: 440, endPoint y: 574, distance: 305.2
click at [440, 574] on div at bounding box center [439, 576] width 7 height 71
drag, startPoint x: 896, startPoint y: 584, endPoint x: 748, endPoint y: 592, distance: 148.2
click at [747, 592] on div at bounding box center [747, 576] width 7 height 71
click at [1021, 579] on div "будто" at bounding box center [1006, 576] width 73 height 36
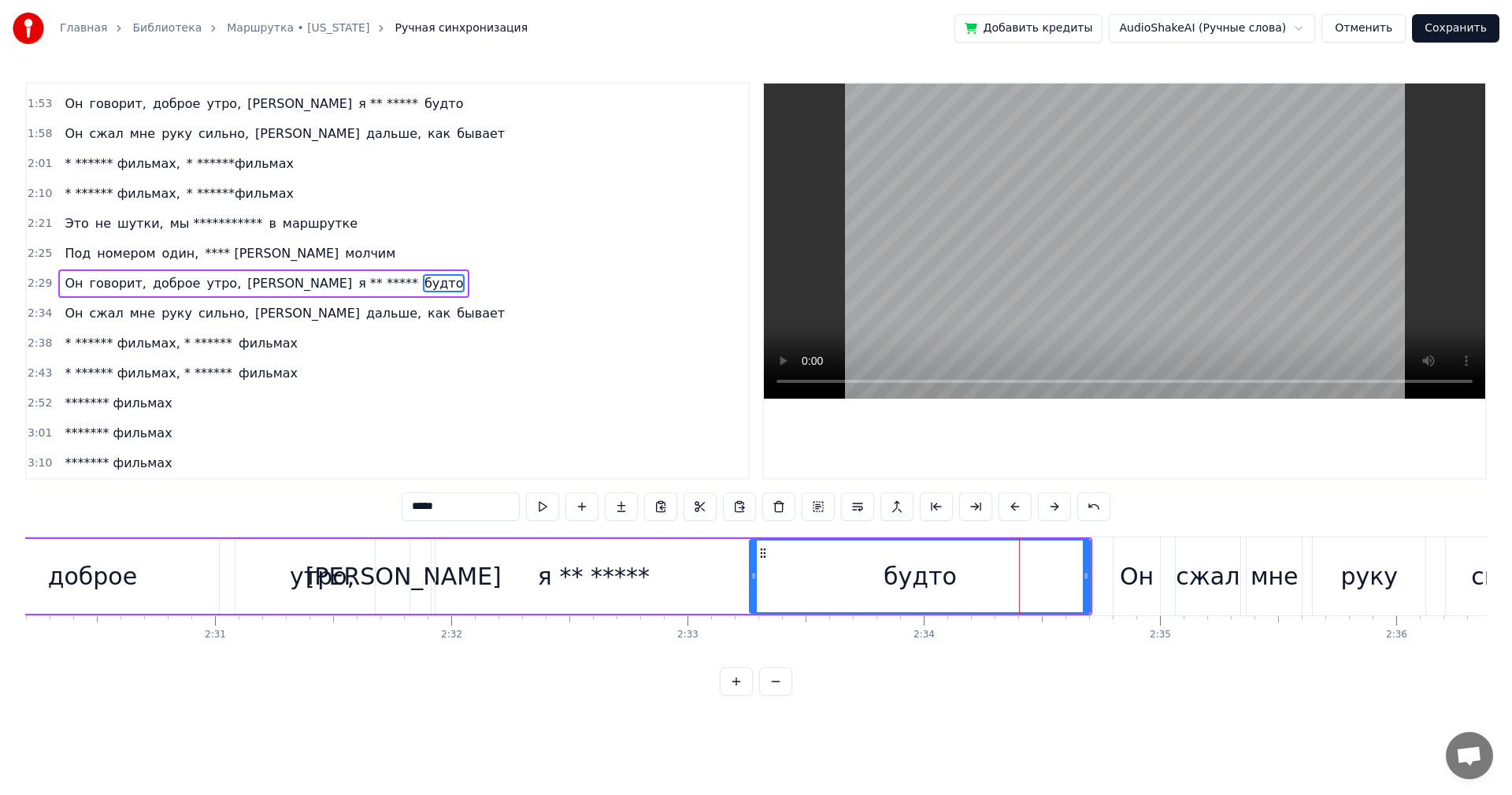
drag, startPoint x: 926, startPoint y: 583, endPoint x: 755, endPoint y: 590, distance: 171.1
click at [755, 590] on div at bounding box center [754, 576] width 7 height 71
click at [805, 577] on div "будто" at bounding box center [920, 576] width 339 height 71
drag, startPoint x: 1089, startPoint y: 575, endPoint x: 905, endPoint y: 575, distance: 184.0
click at [905, 575] on icon at bounding box center [901, 576] width 7 height 13
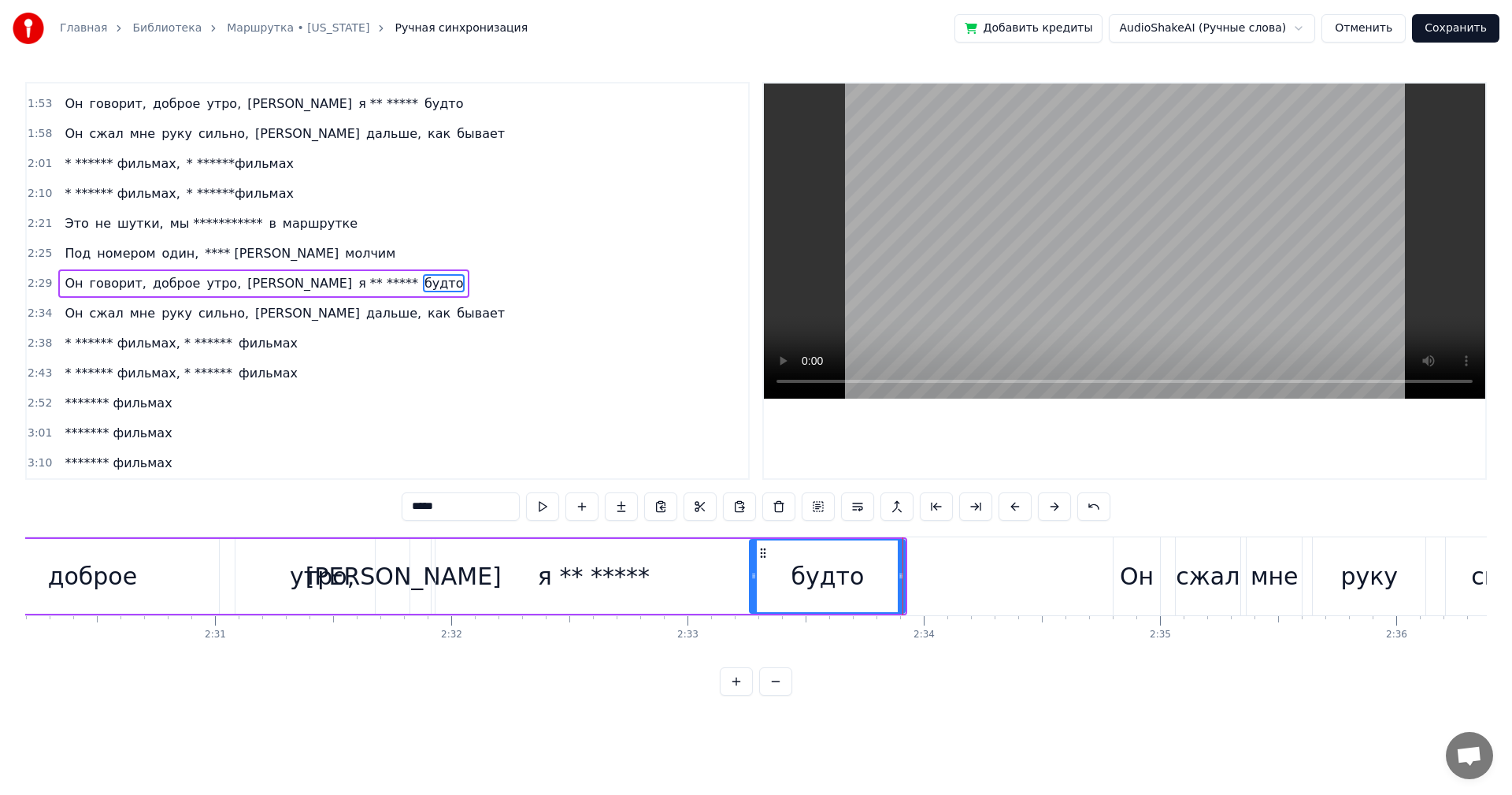
click at [1134, 578] on div "Он" at bounding box center [1137, 576] width 34 height 36
type input "**"
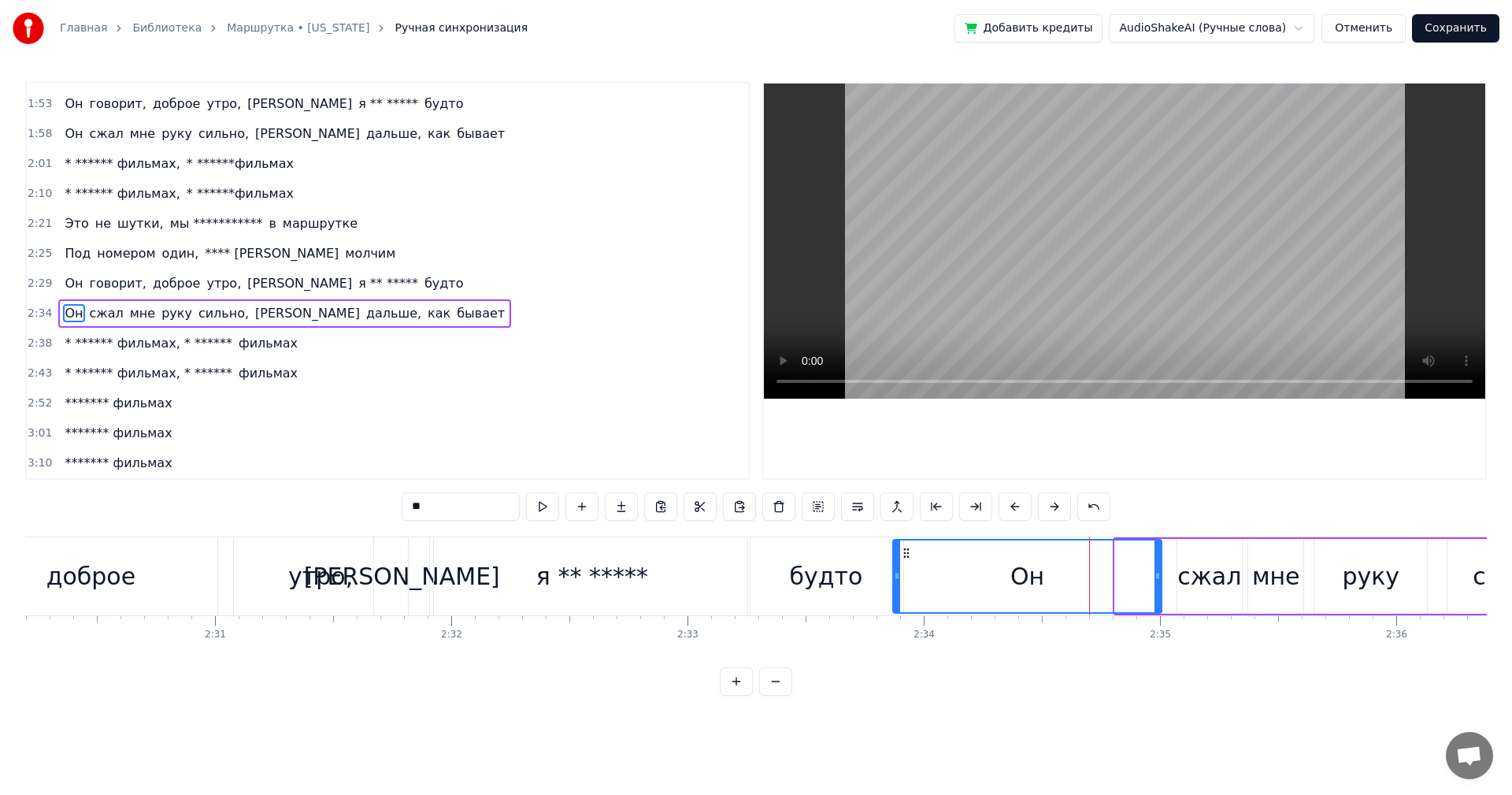
drag, startPoint x: 1117, startPoint y: 577, endPoint x: 896, endPoint y: 578, distance: 221.0
click at [896, 578] on icon at bounding box center [897, 576] width 7 height 13
drag, startPoint x: 1160, startPoint y: 580, endPoint x: 952, endPoint y: 584, distance: 208.0
click at [952, 587] on div at bounding box center [951, 576] width 7 height 71
click at [979, 583] on div "Он сжал мне руку сильно, а дальше, как бывает" at bounding box center [1399, 576] width 1017 height 78
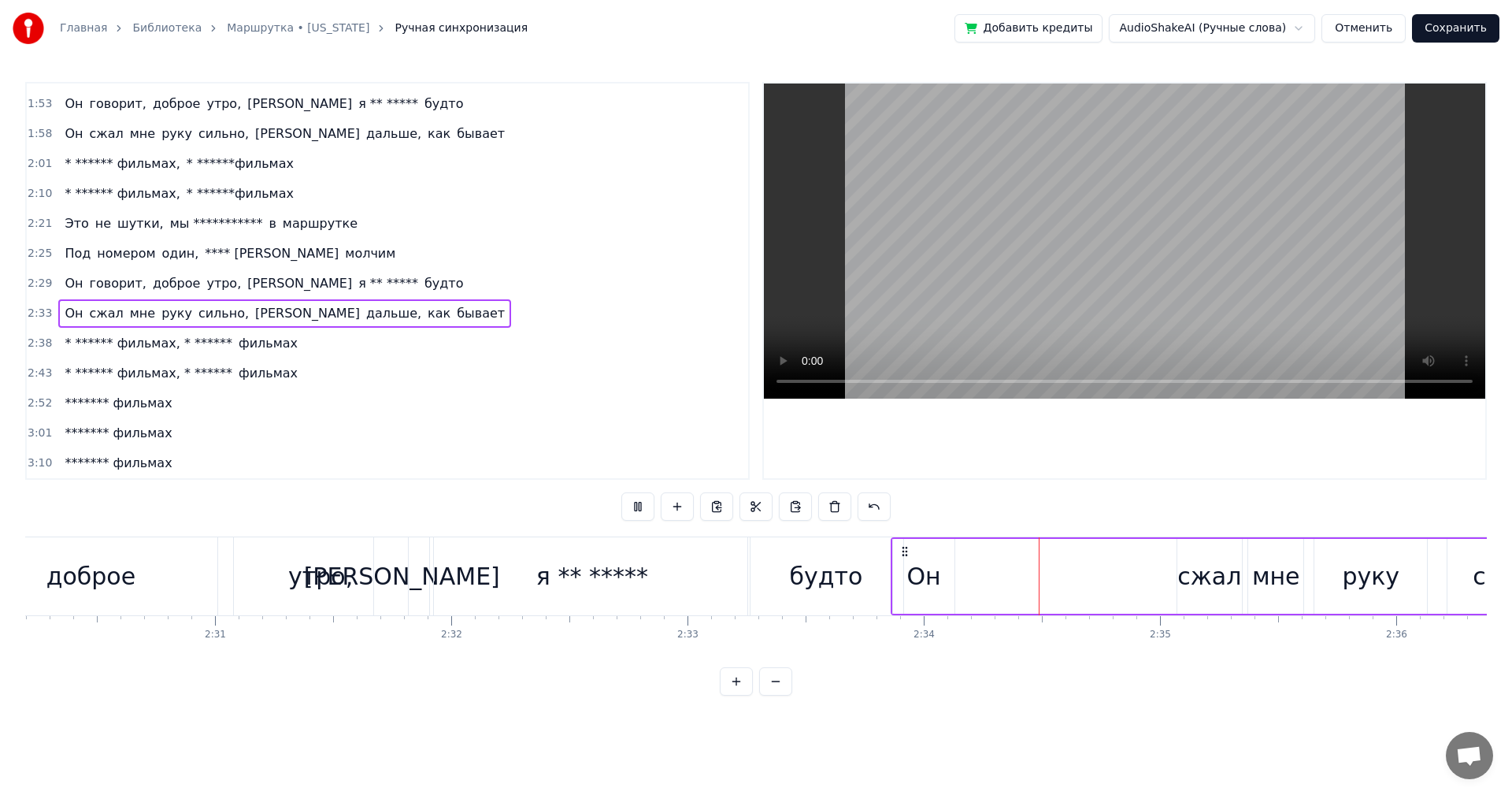
click at [921, 584] on div "Он" at bounding box center [923, 576] width 34 height 36
drag, startPoint x: 952, startPoint y: 579, endPoint x: 987, endPoint y: 583, distance: 35.2
click at [987, 583] on div at bounding box center [985, 576] width 7 height 71
click at [1198, 574] on div "сжал" at bounding box center [1210, 576] width 64 height 36
type input "****"
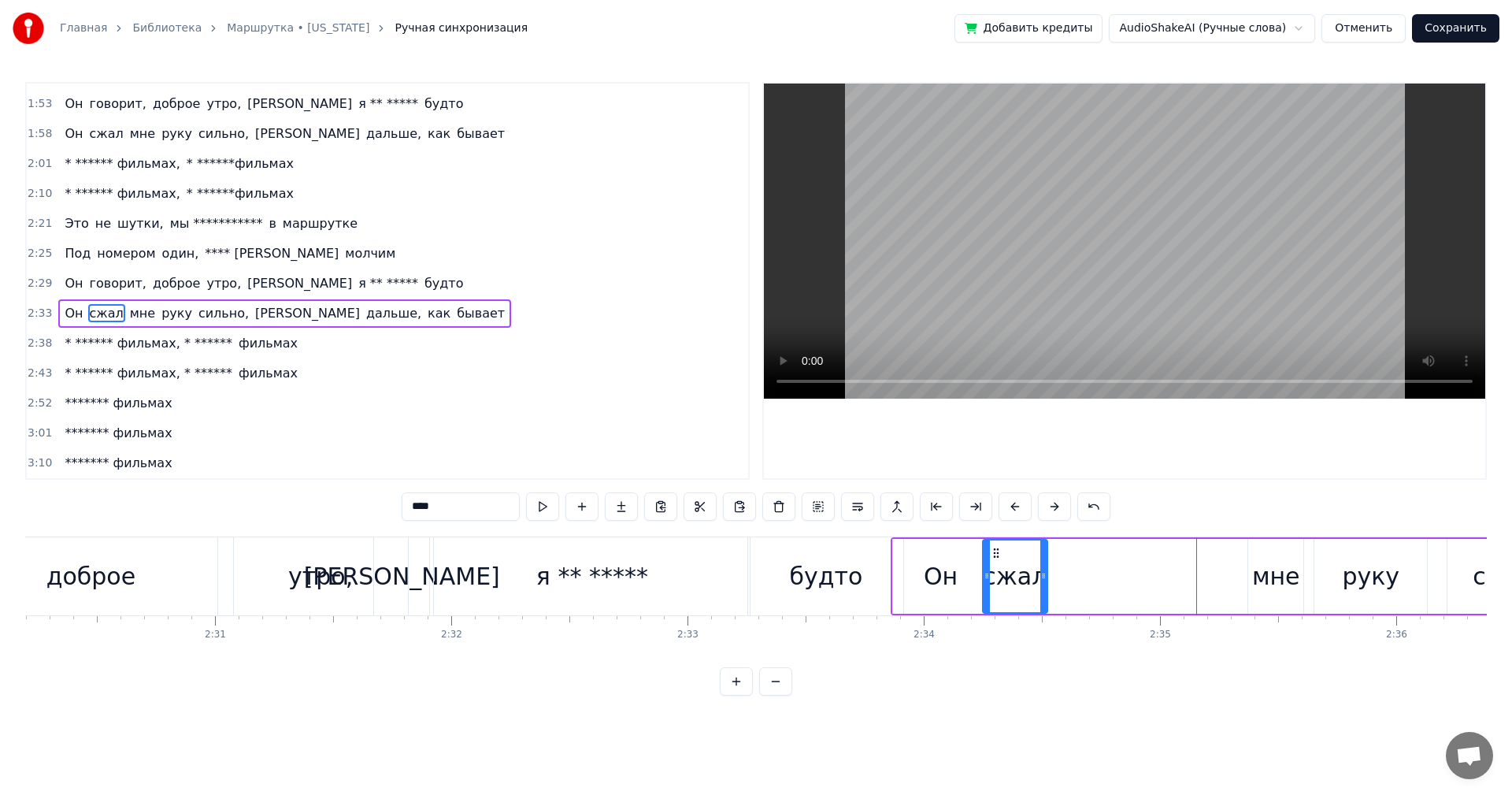
drag, startPoint x: 1191, startPoint y: 555, endPoint x: 996, endPoint y: 572, distance: 195.7
click at [996, 572] on div "сжал" at bounding box center [1014, 576] width 63 height 71
click at [1246, 567] on div "Он сжал мне руку сильно, а дальше, как бывает" at bounding box center [1399, 576] width 1017 height 78
click at [1267, 566] on div "мне" at bounding box center [1276, 576] width 48 height 36
drag, startPoint x: 1260, startPoint y: 553, endPoint x: 1056, endPoint y: 564, distance: 204.3
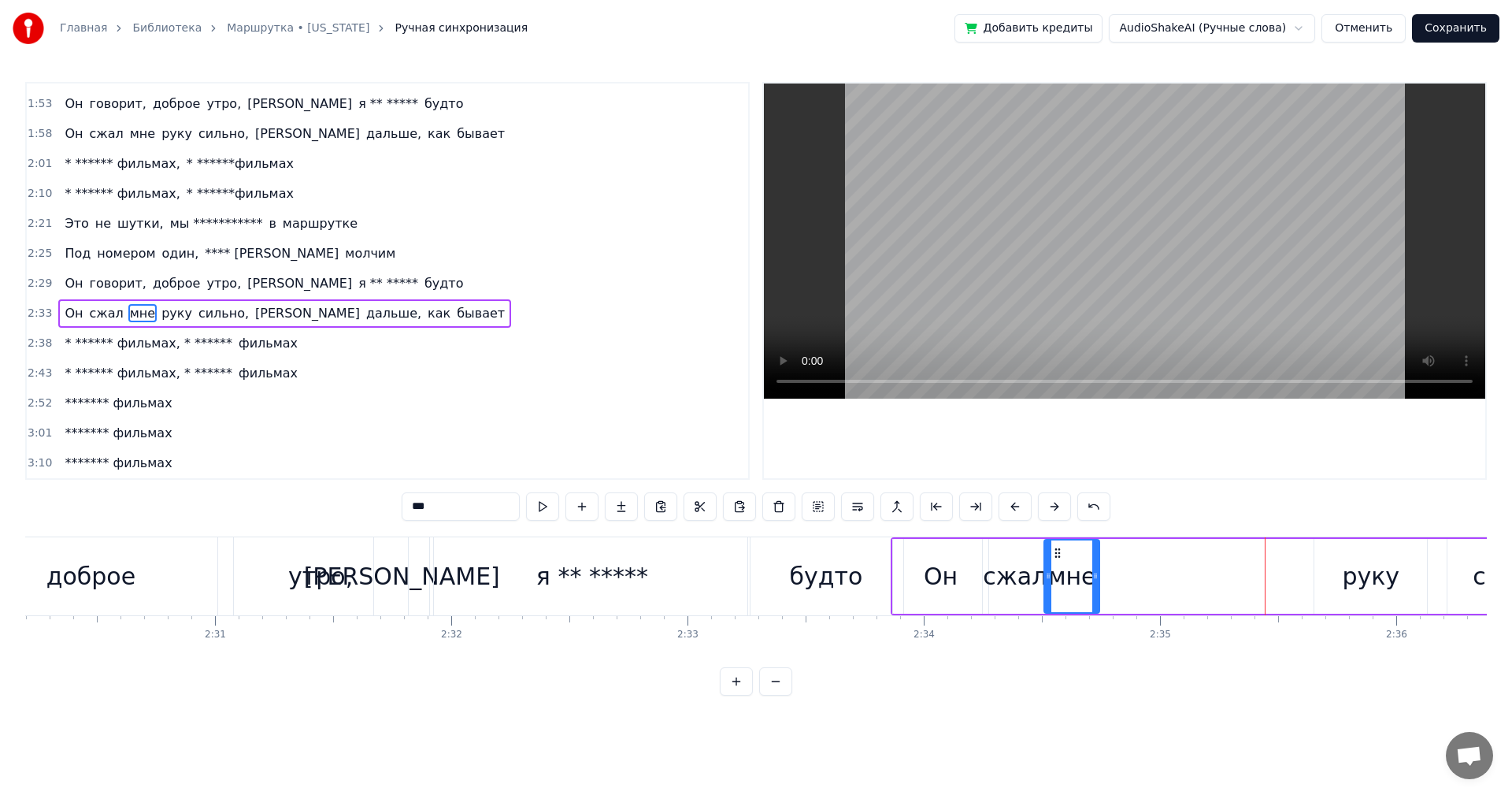
click at [1056, 564] on div "мне" at bounding box center [1072, 576] width 54 height 71
click at [1355, 567] on div "руку" at bounding box center [1371, 576] width 58 height 36
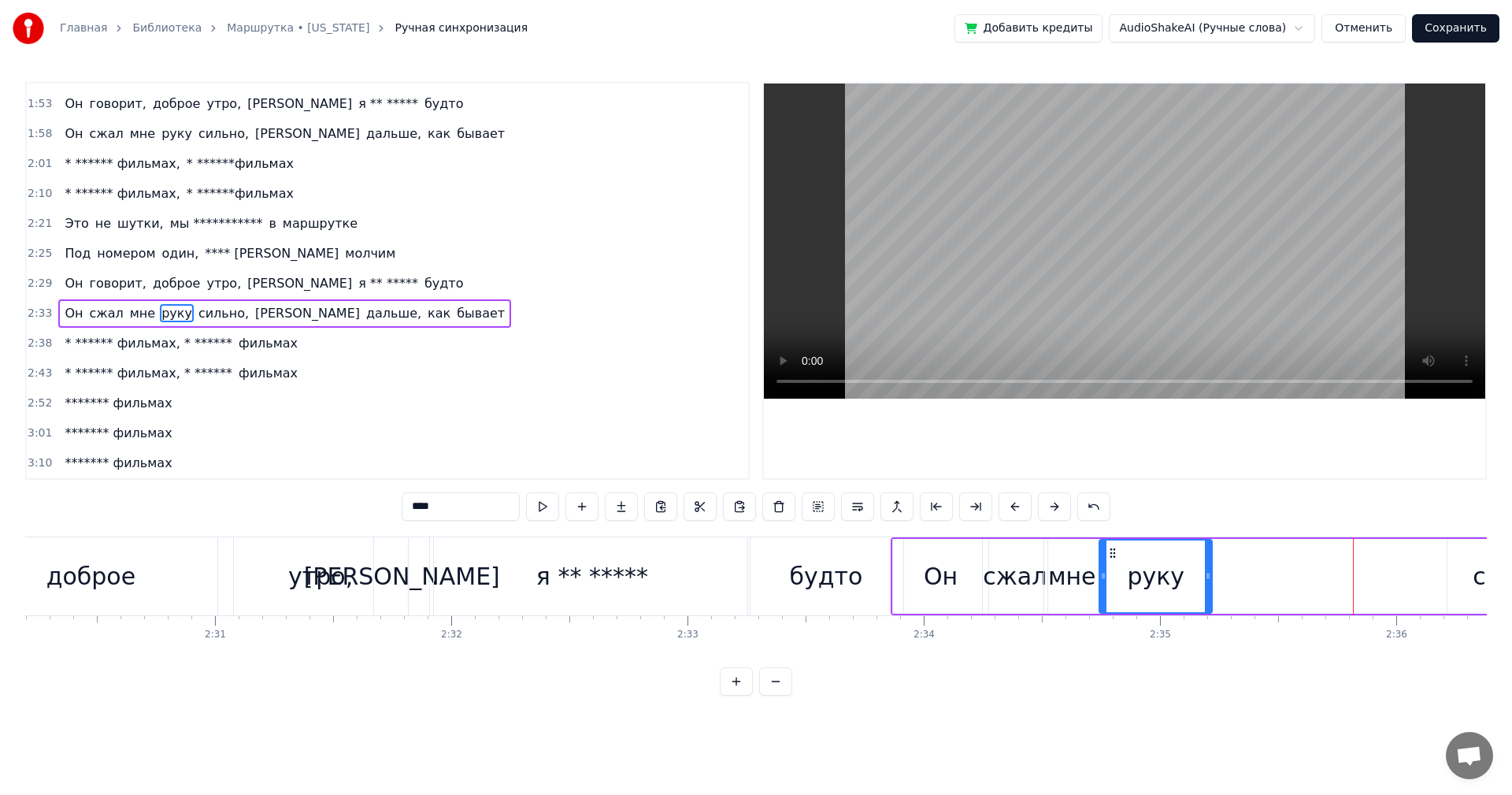
drag, startPoint x: 1325, startPoint y: 552, endPoint x: 1144, endPoint y: 571, distance: 182.0
click at [1112, 572] on div "руку" at bounding box center [1155, 576] width 111 height 71
click at [883, 526] on div "**********" at bounding box center [756, 389] width 1462 height 614
click at [887, 539] on div "будто" at bounding box center [825, 576] width 155 height 78
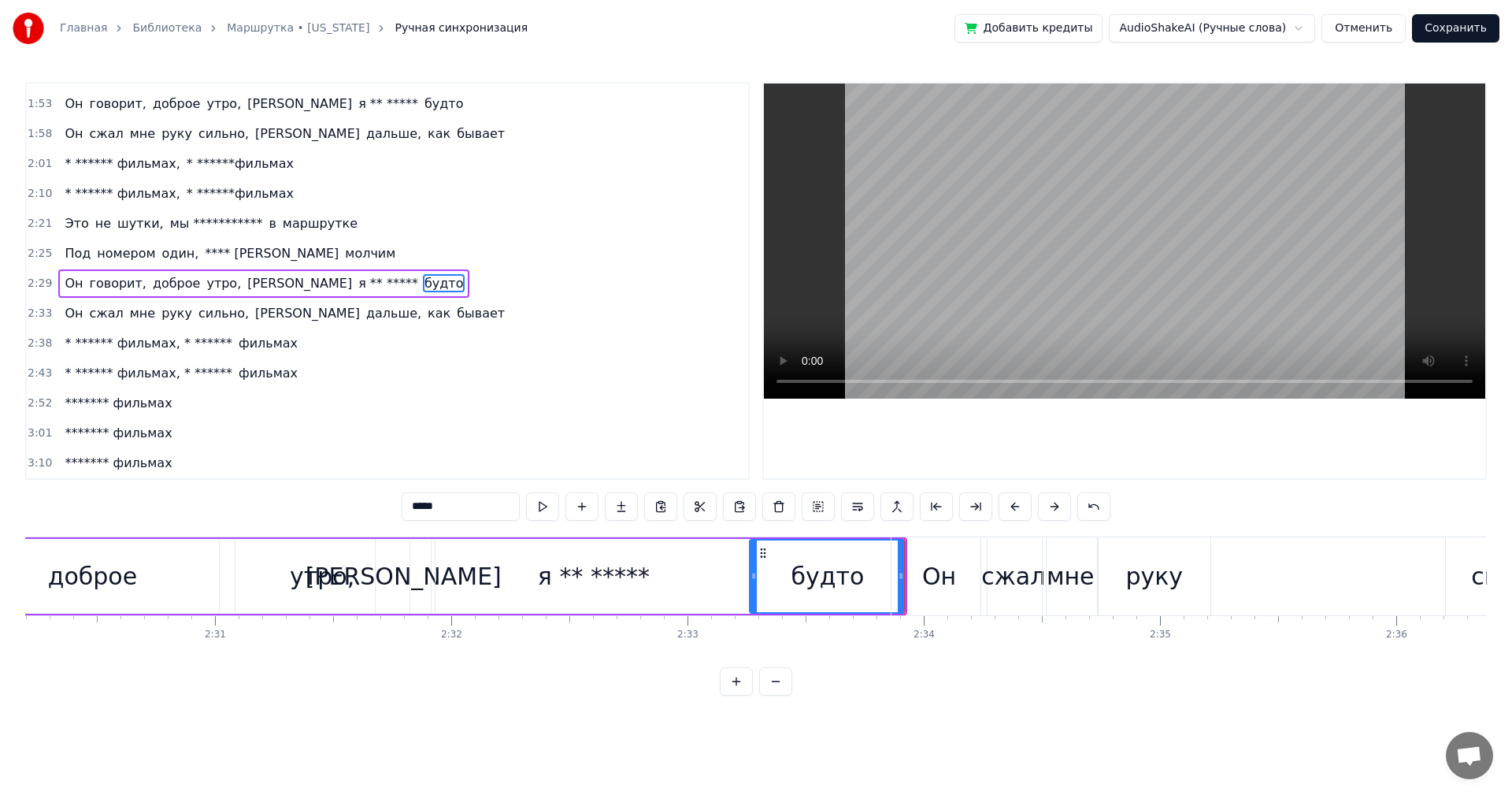
click at [742, 593] on div "я ** *****" at bounding box center [594, 577] width 316 height 75
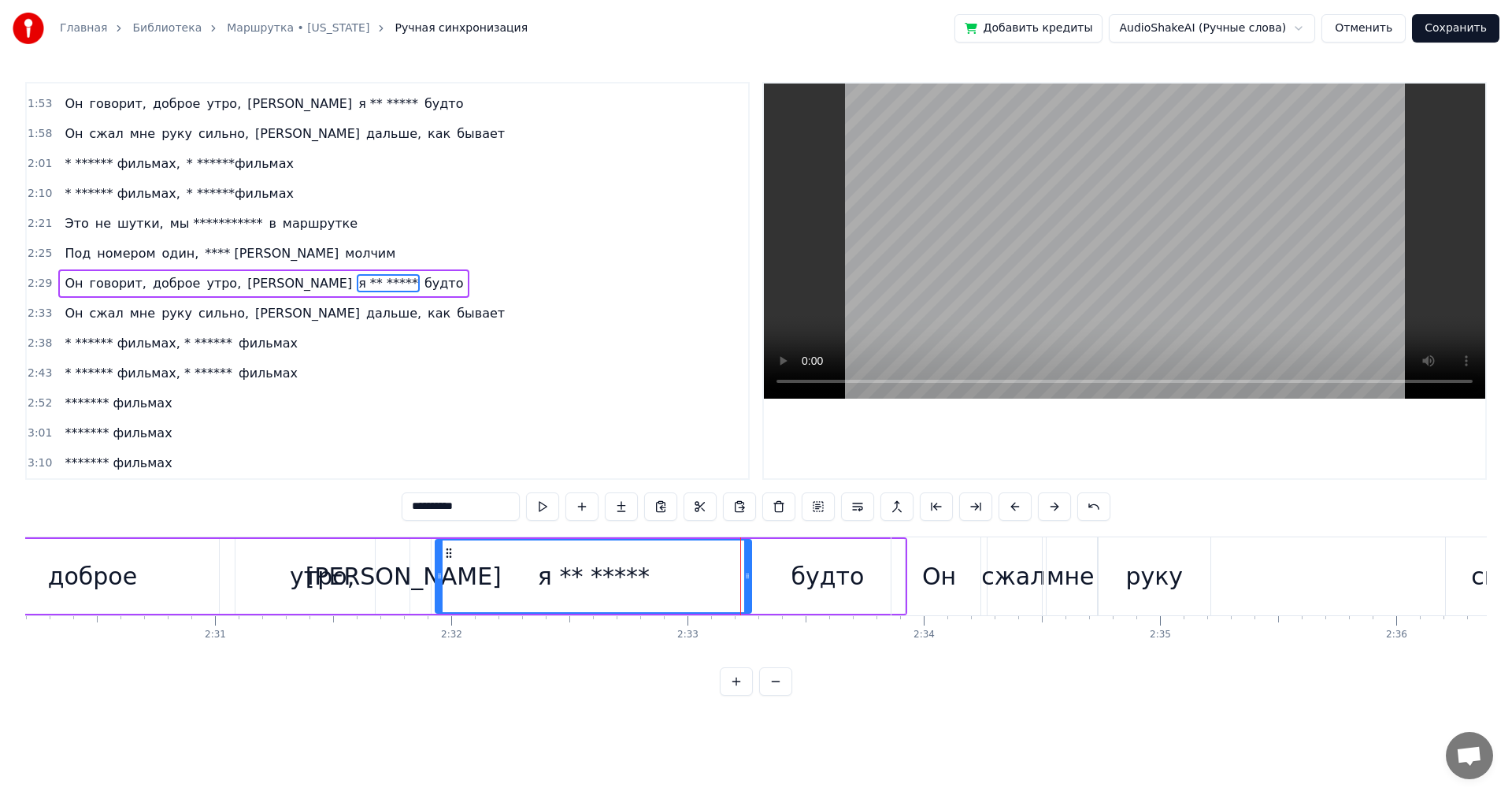
click at [738, 592] on div "я ** *****" at bounding box center [593, 576] width 315 height 71
click at [897, 588] on div "Он" at bounding box center [938, 576] width 94 height 78
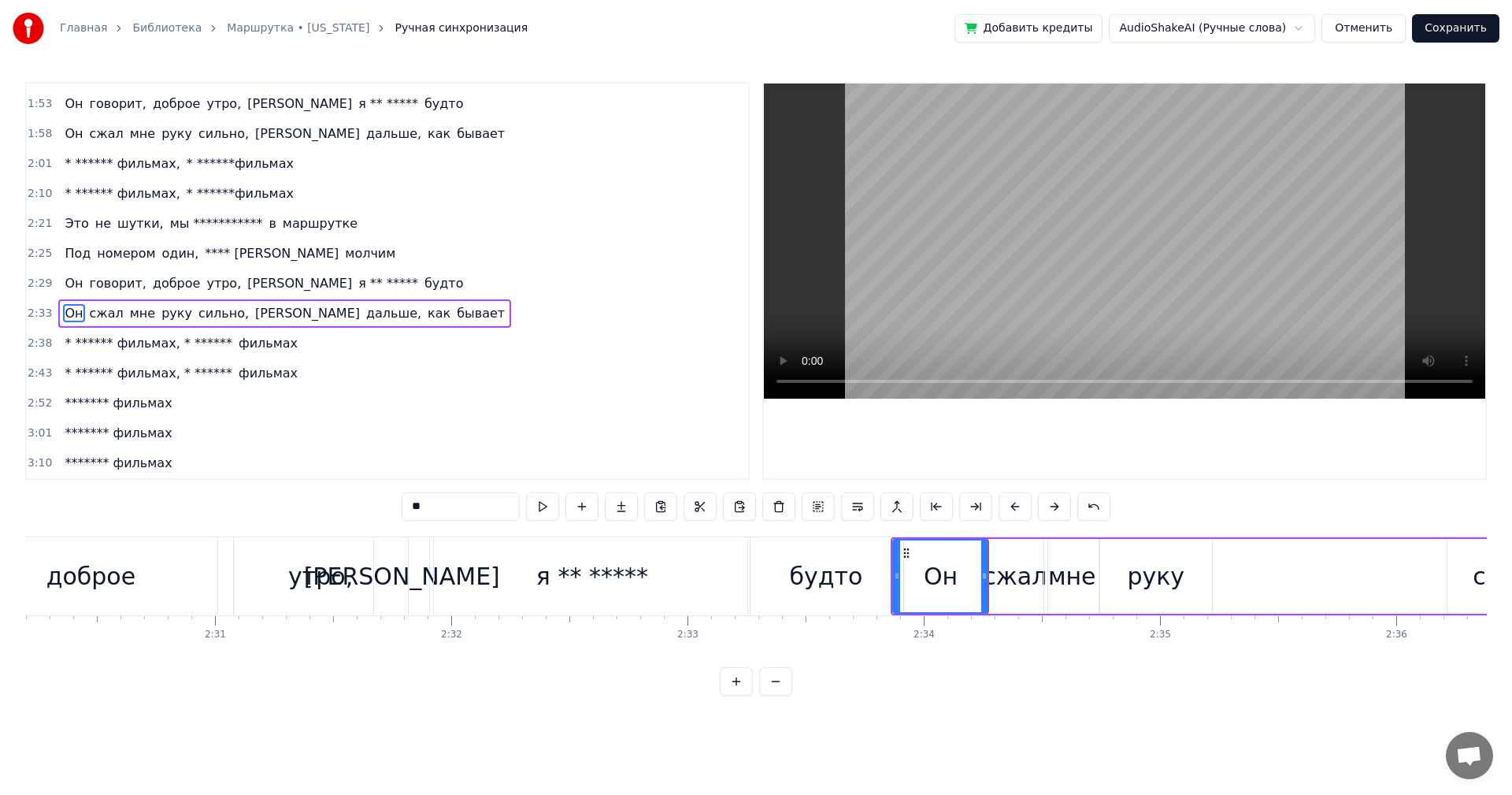
click at [1035, 577] on div "сжал" at bounding box center [1014, 576] width 64 height 36
click at [1062, 579] on div "мне" at bounding box center [1072, 576] width 48 height 36
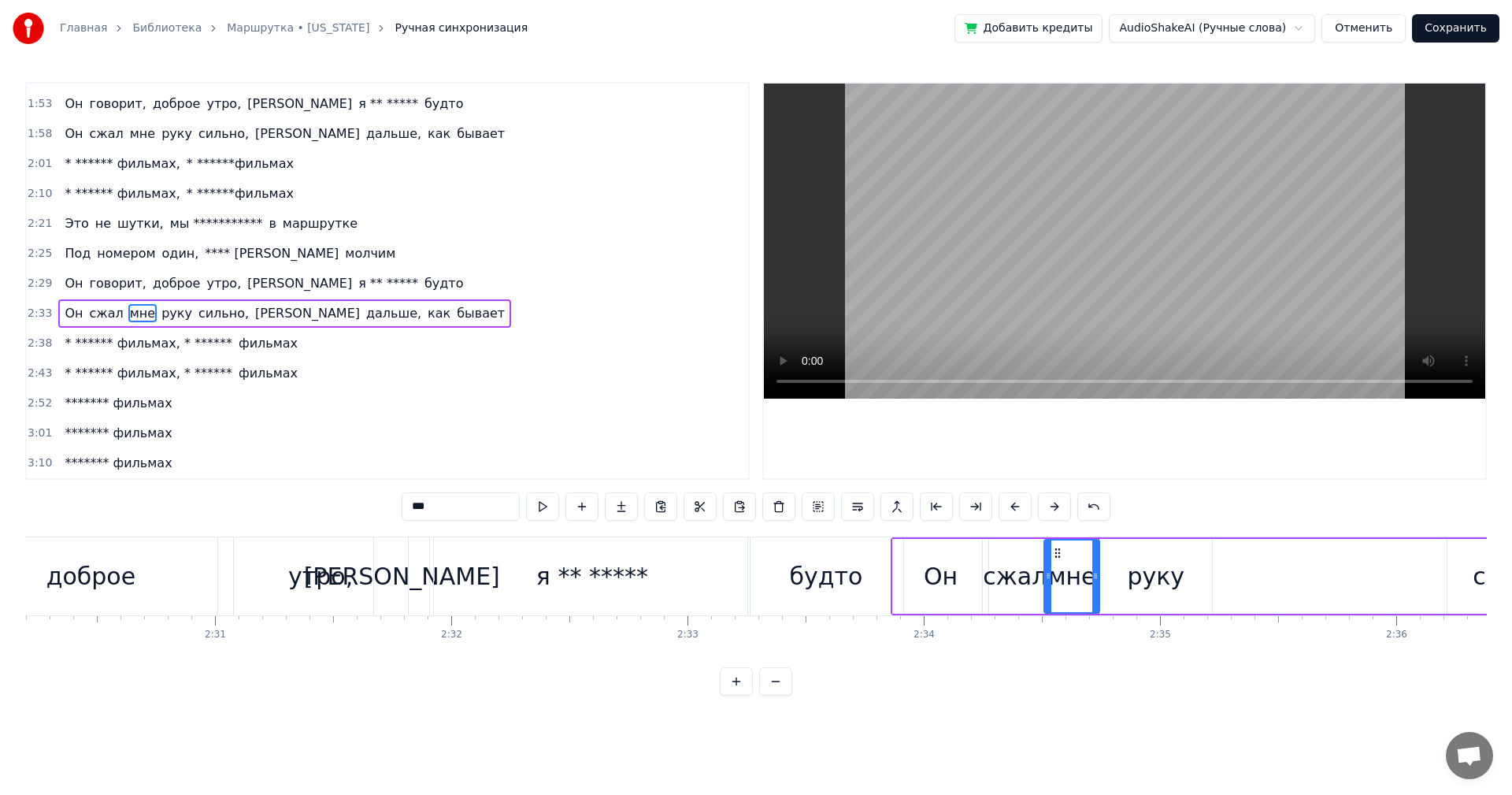
click at [1128, 577] on div "руку" at bounding box center [1155, 577] width 113 height 75
type input "****"
click at [1277, 567] on div "Он сжал мне руку сильно, а дальше, как бывает" at bounding box center [1399, 576] width 1017 height 78
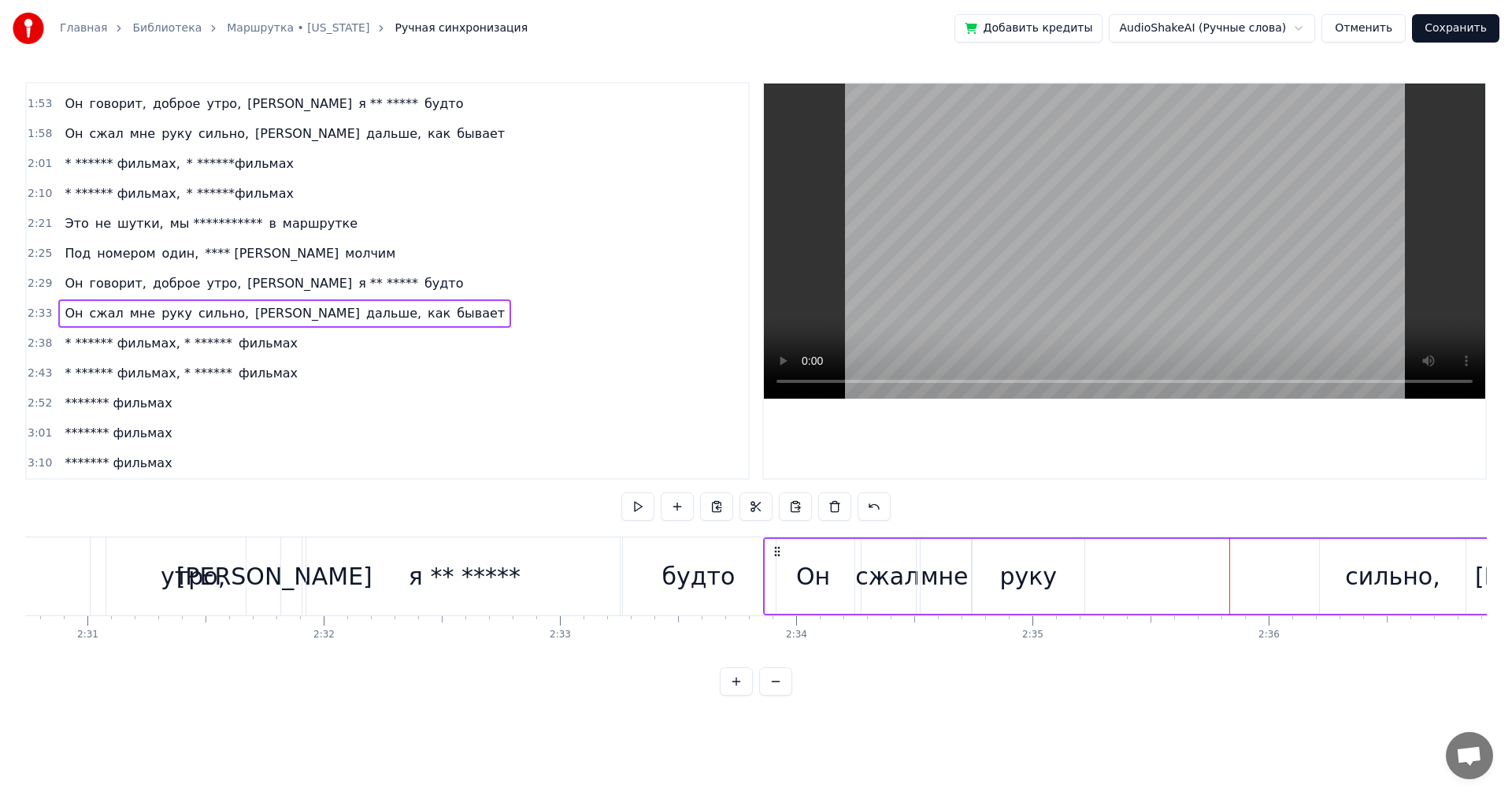
scroll to position [0, 35823]
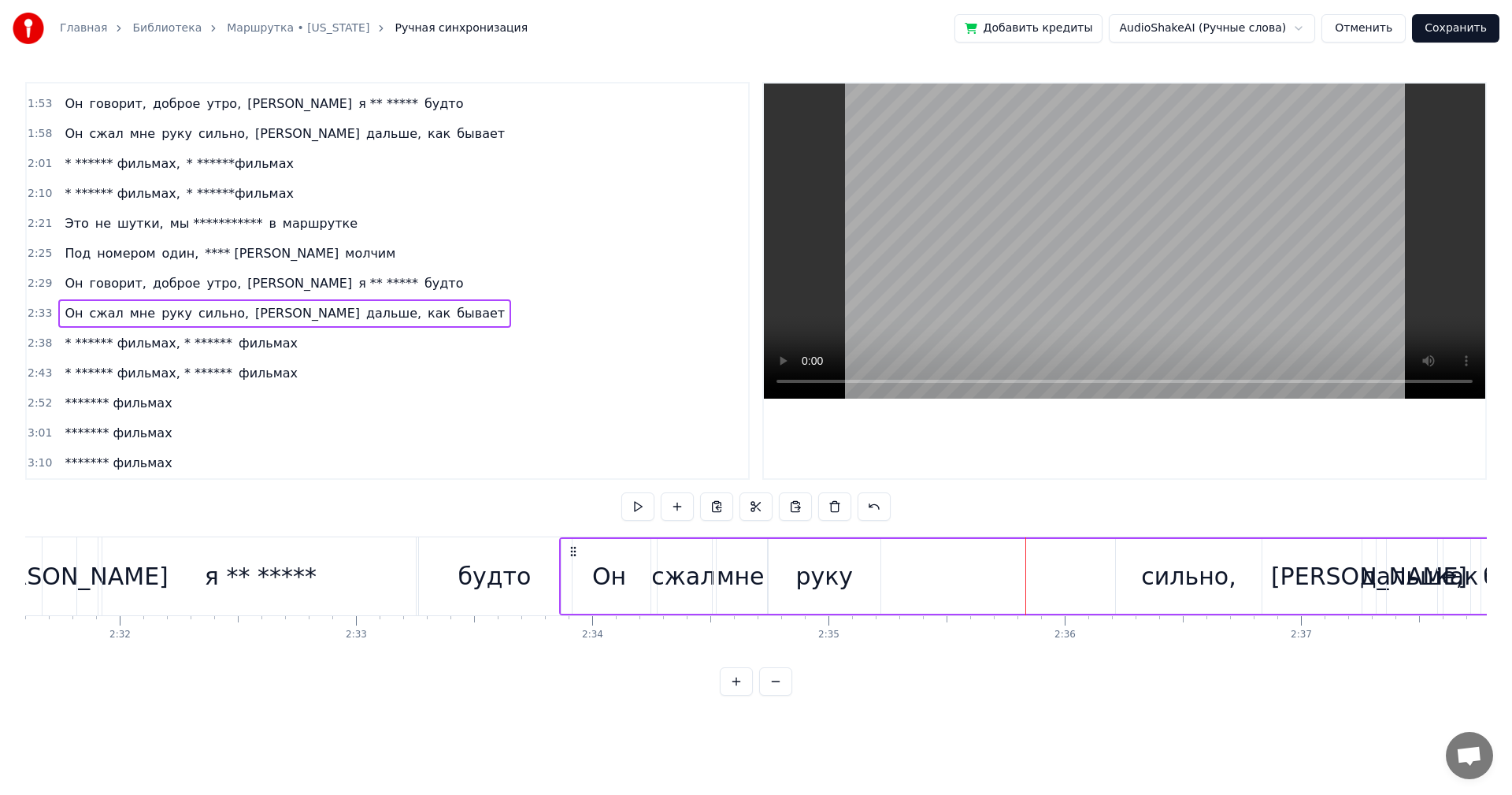
click at [1192, 590] on div "сильно," at bounding box center [1189, 576] width 94 height 36
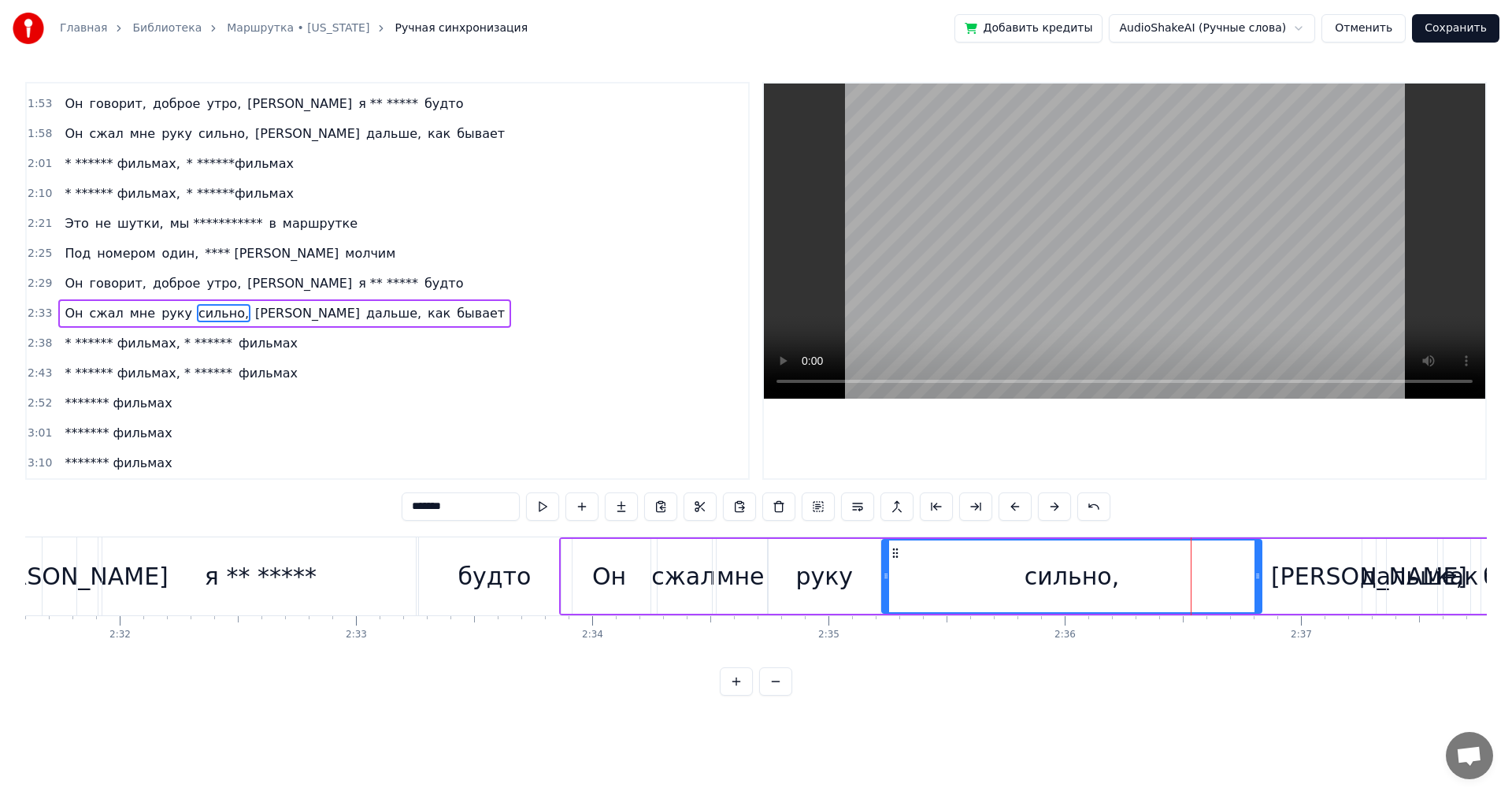
drag, startPoint x: 1118, startPoint y: 576, endPoint x: 884, endPoint y: 582, distance: 234.1
click at [884, 582] on div at bounding box center [885, 576] width 7 height 71
drag, startPoint x: 1260, startPoint y: 573, endPoint x: 1064, endPoint y: 579, distance: 196.1
click at [1137, 578] on icon at bounding box center [1136, 576] width 7 height 13
click at [1175, 578] on div "Он сжал мне руку сильно, а дальше, как бывает" at bounding box center [1067, 576] width 1017 height 78
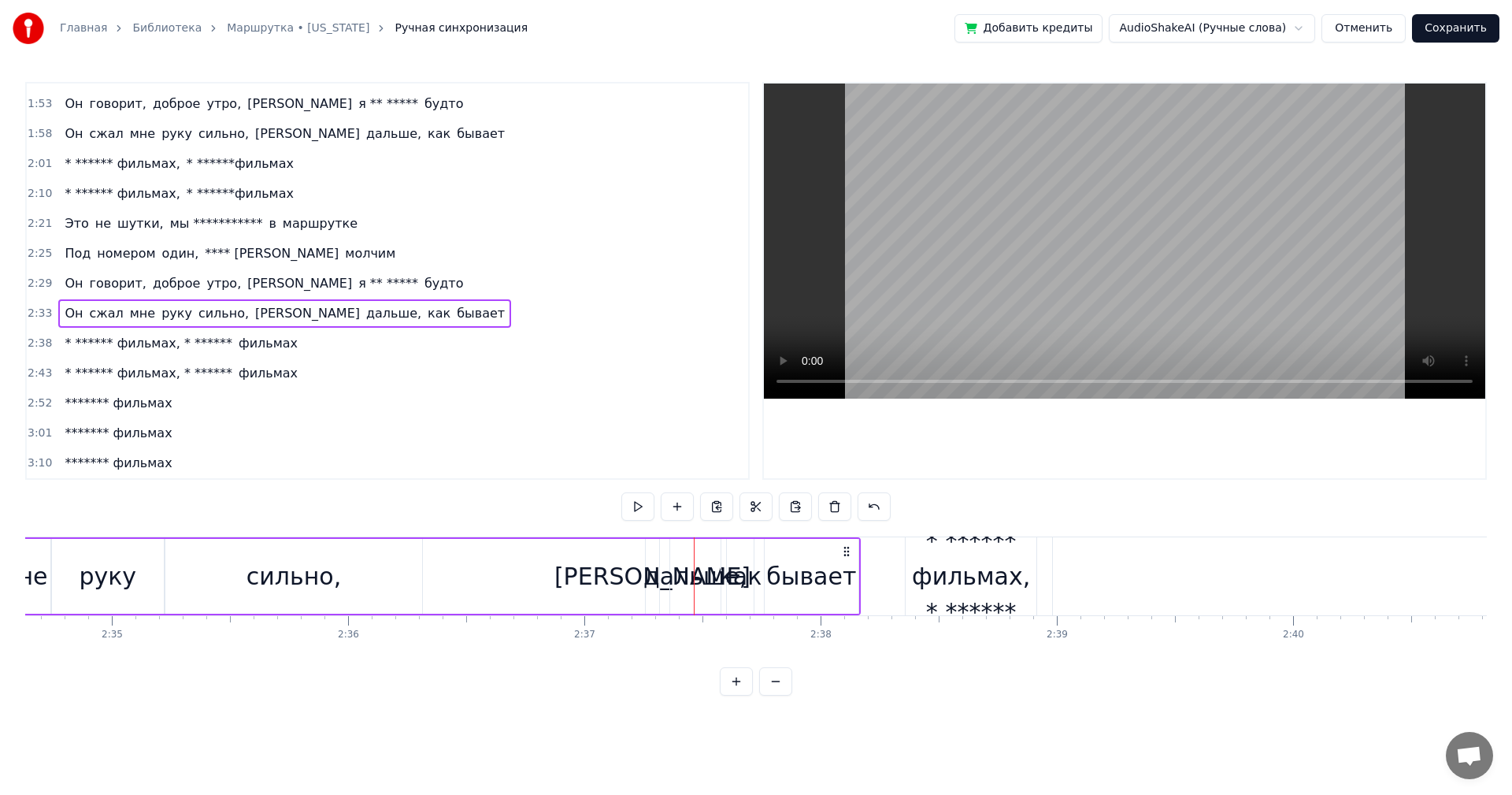
scroll to position [0, 36438]
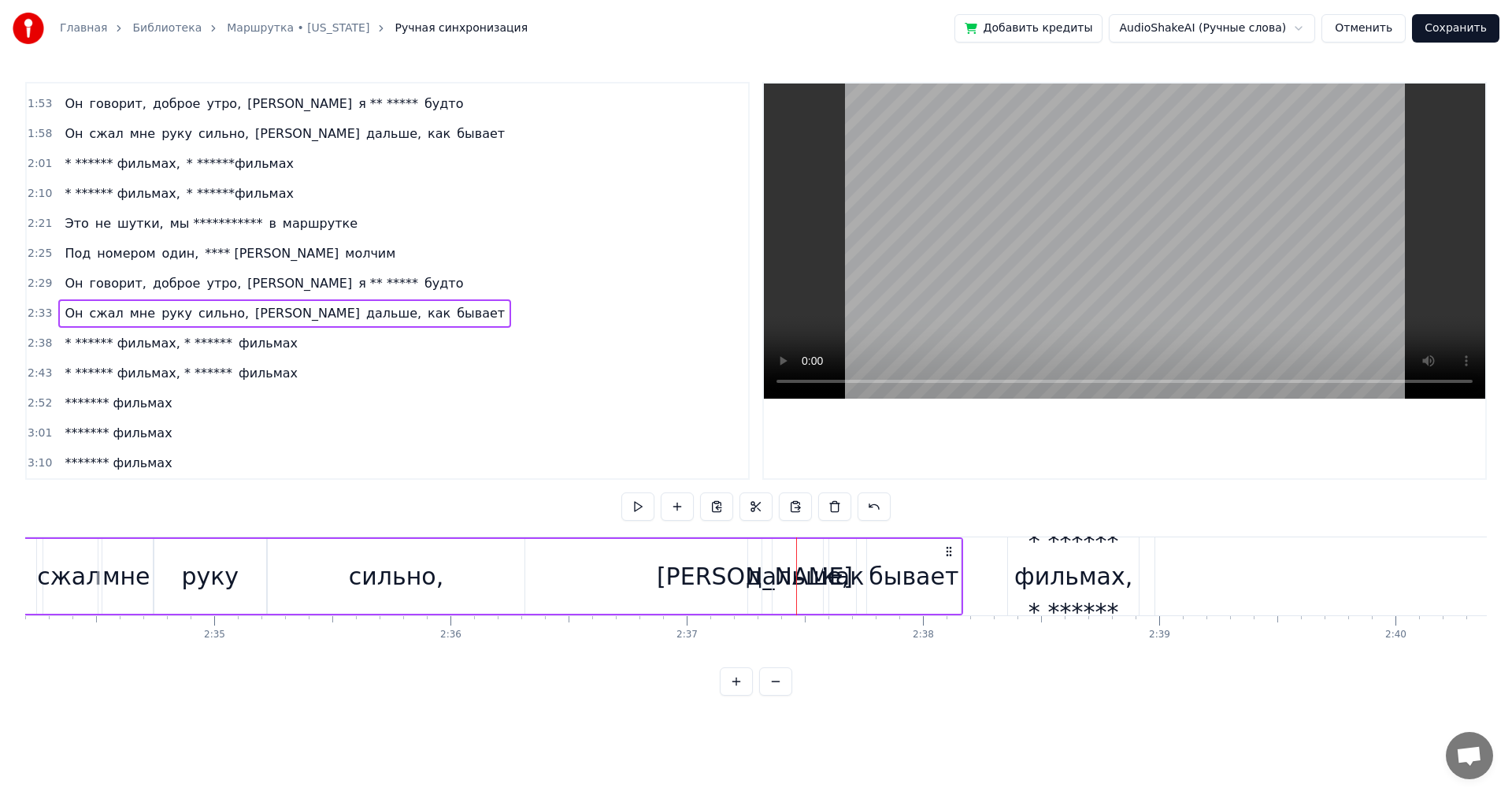
click at [524, 552] on div "сильно," at bounding box center [396, 577] width 258 height 75
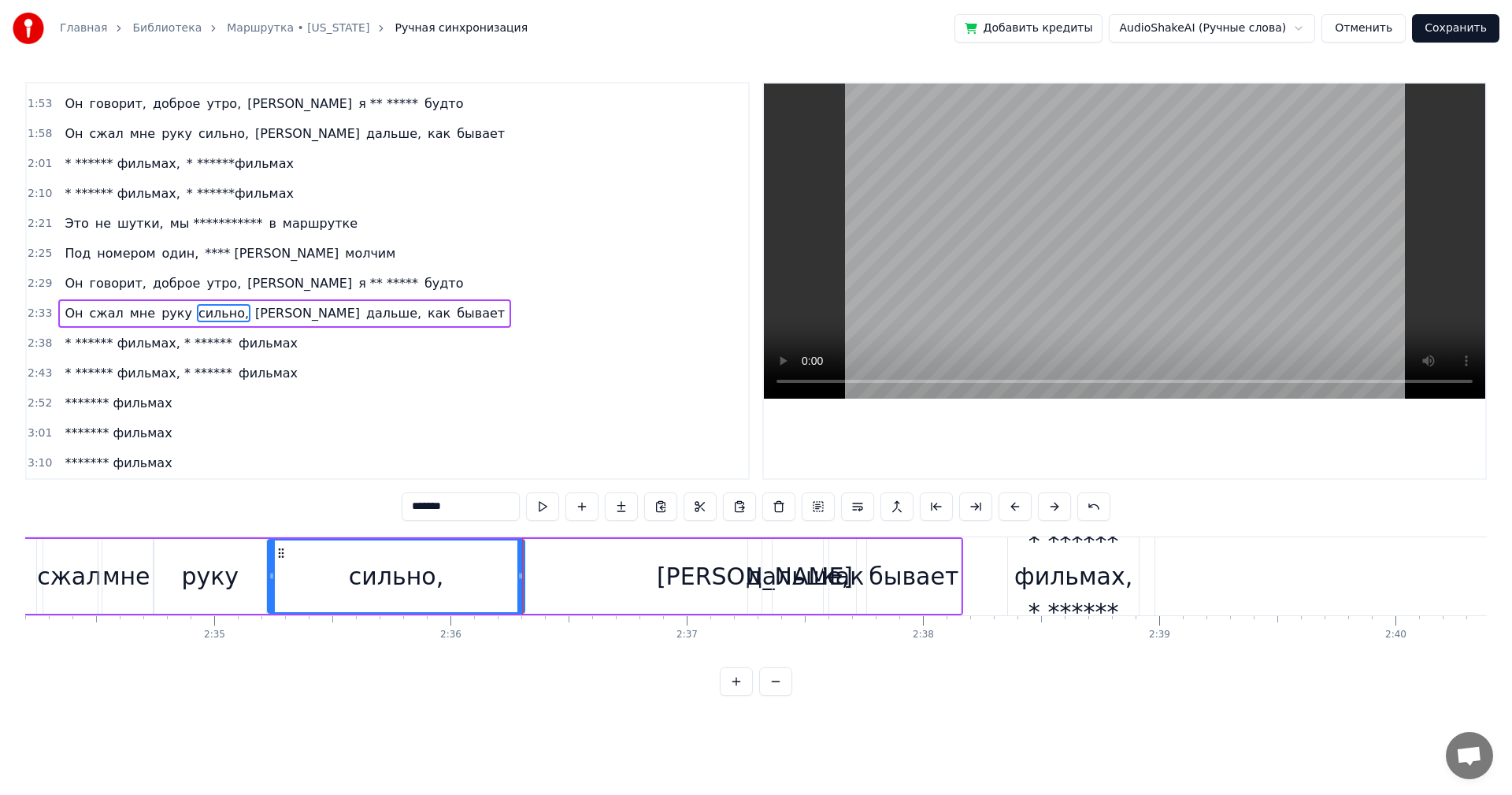
click at [586, 560] on div "Он сжал мне руку сильно, а дальше, как бывает" at bounding box center [453, 576] width 1017 height 78
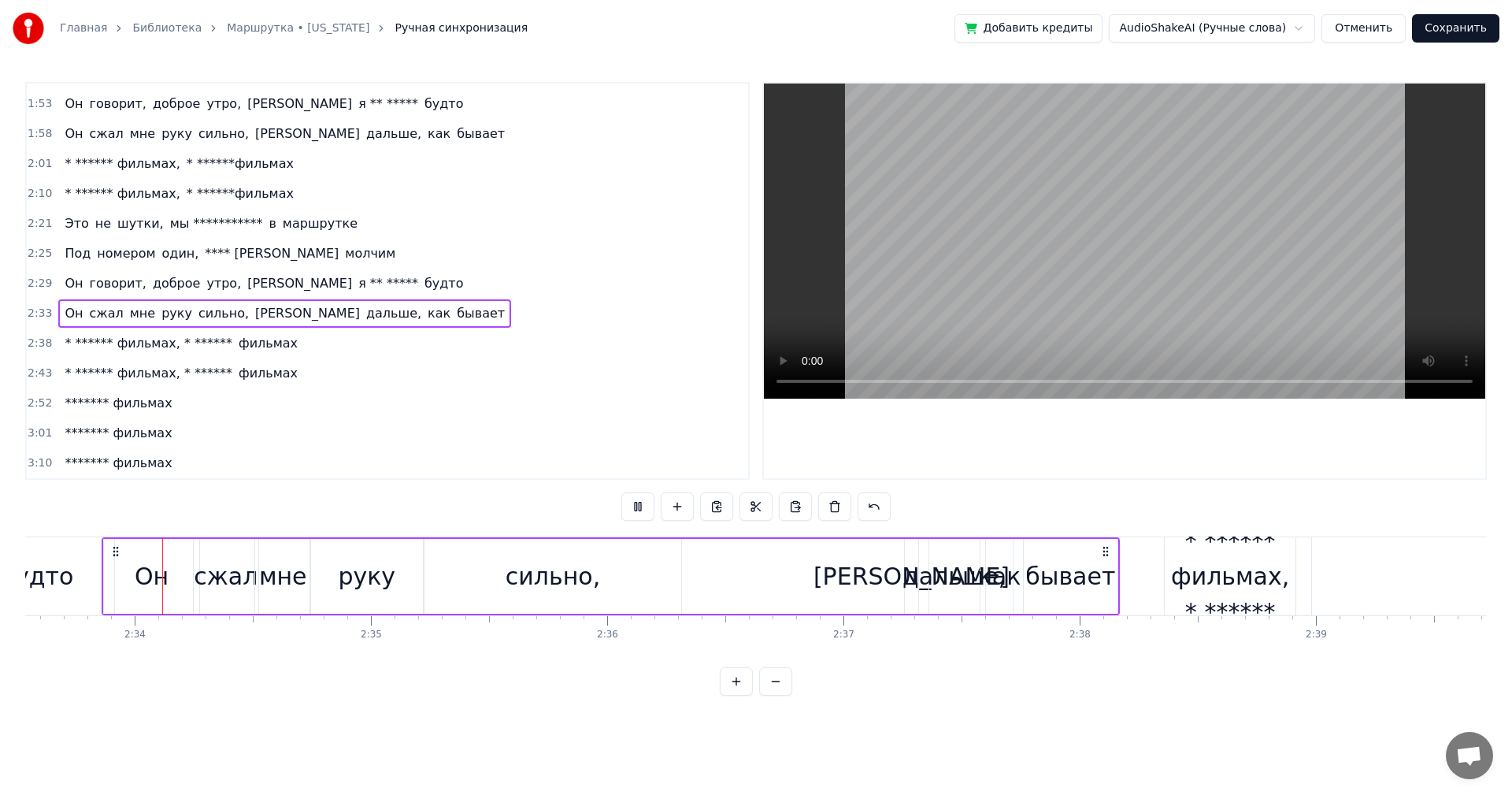
scroll to position [0, 36278]
click at [913, 582] on div "Он сжал мне руку сильно, а дальше, как бывает" at bounding box center [612, 576] width 1017 height 78
click at [907, 580] on div "[PERSON_NAME]" at bounding box center [913, 577] width 14 height 75
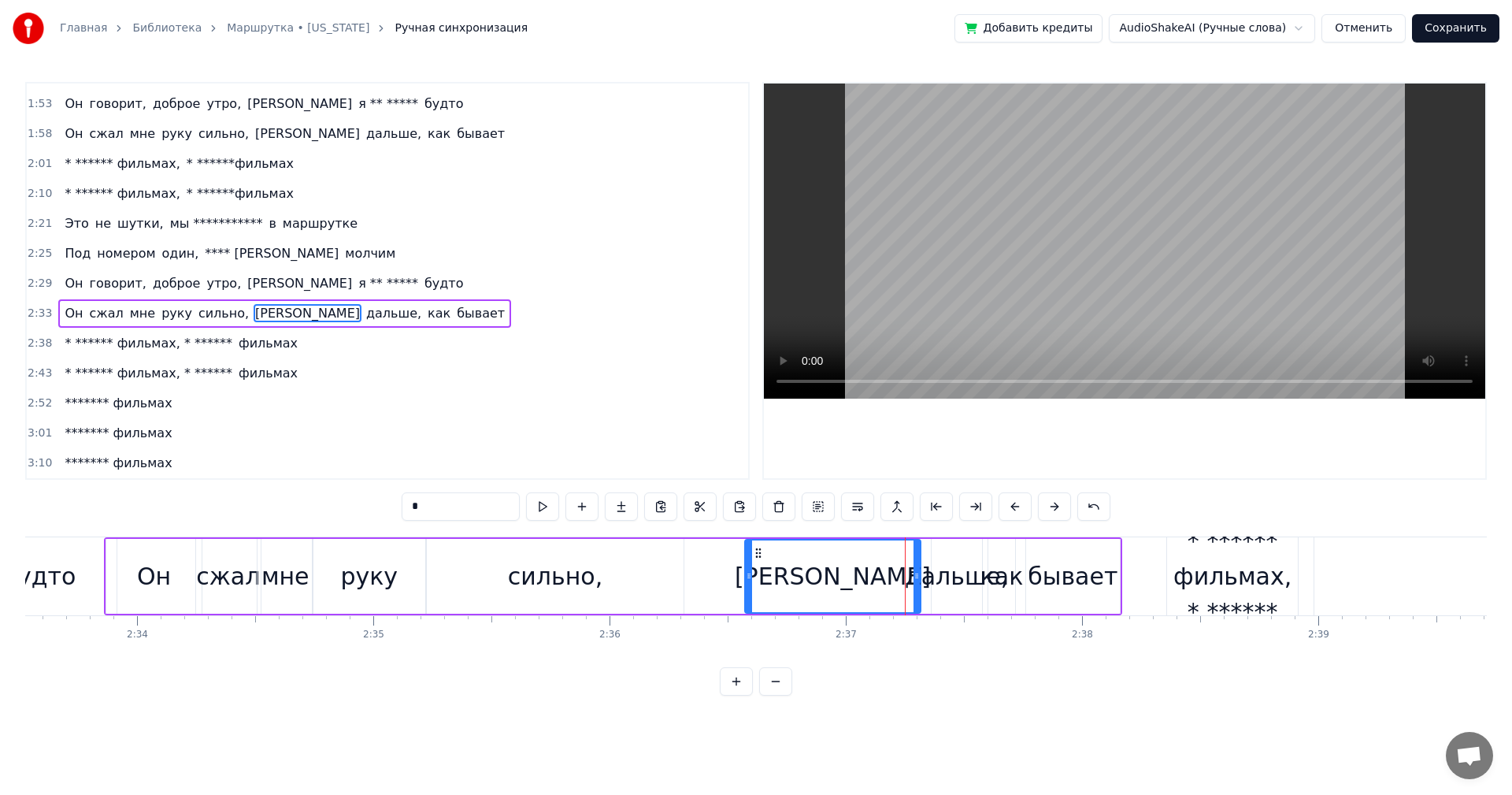
drag, startPoint x: 909, startPoint y: 573, endPoint x: 746, endPoint y: 575, distance: 163.0
click at [746, 575] on icon at bounding box center [749, 576] width 7 height 13
drag, startPoint x: 917, startPoint y: 580, endPoint x: 773, endPoint y: 581, distance: 144.0
click at [773, 581] on icon at bounding box center [772, 576] width 7 height 13
click at [918, 577] on div "дальше," at bounding box center [956, 576] width 103 height 36
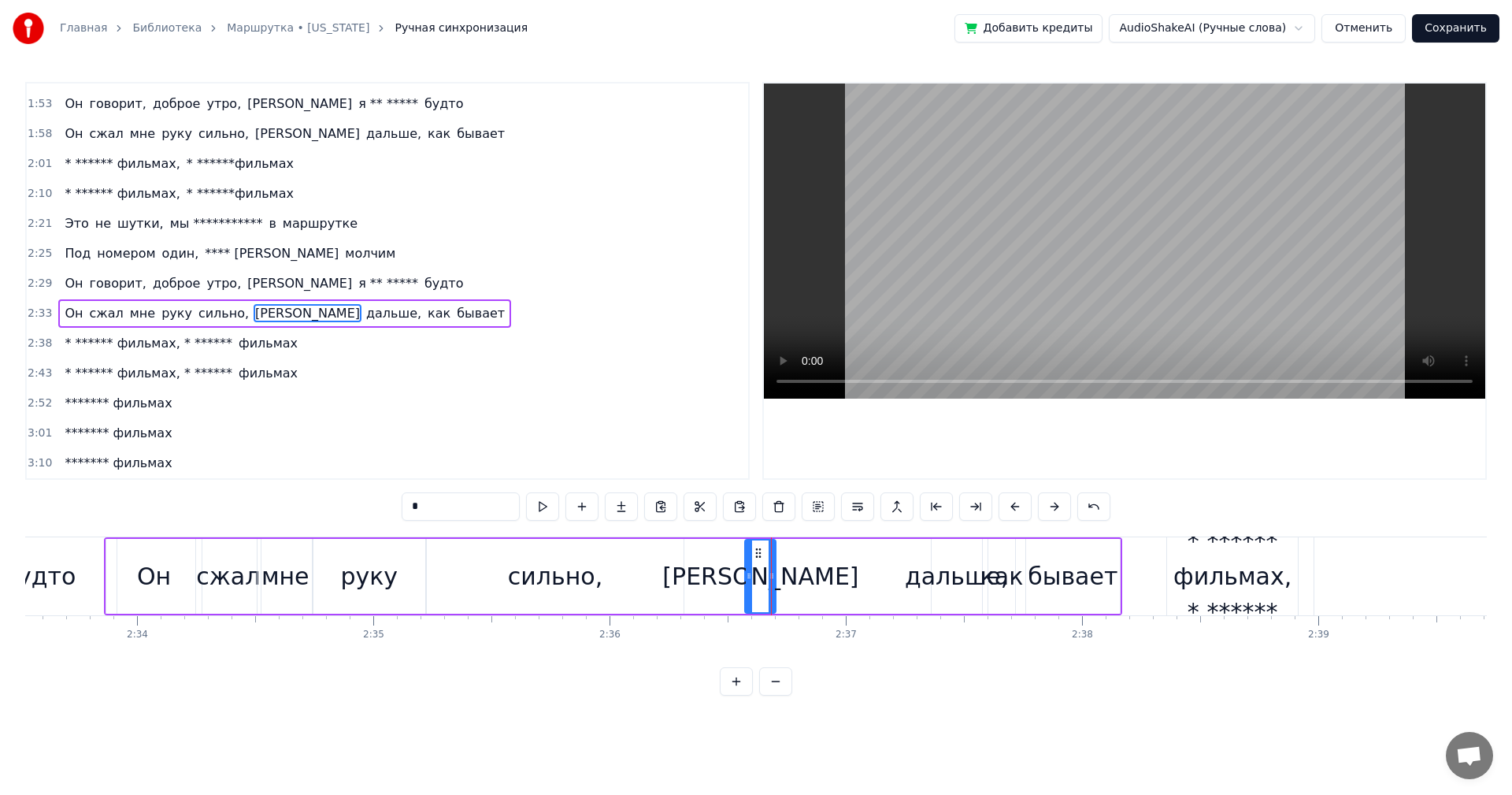
type input "*******"
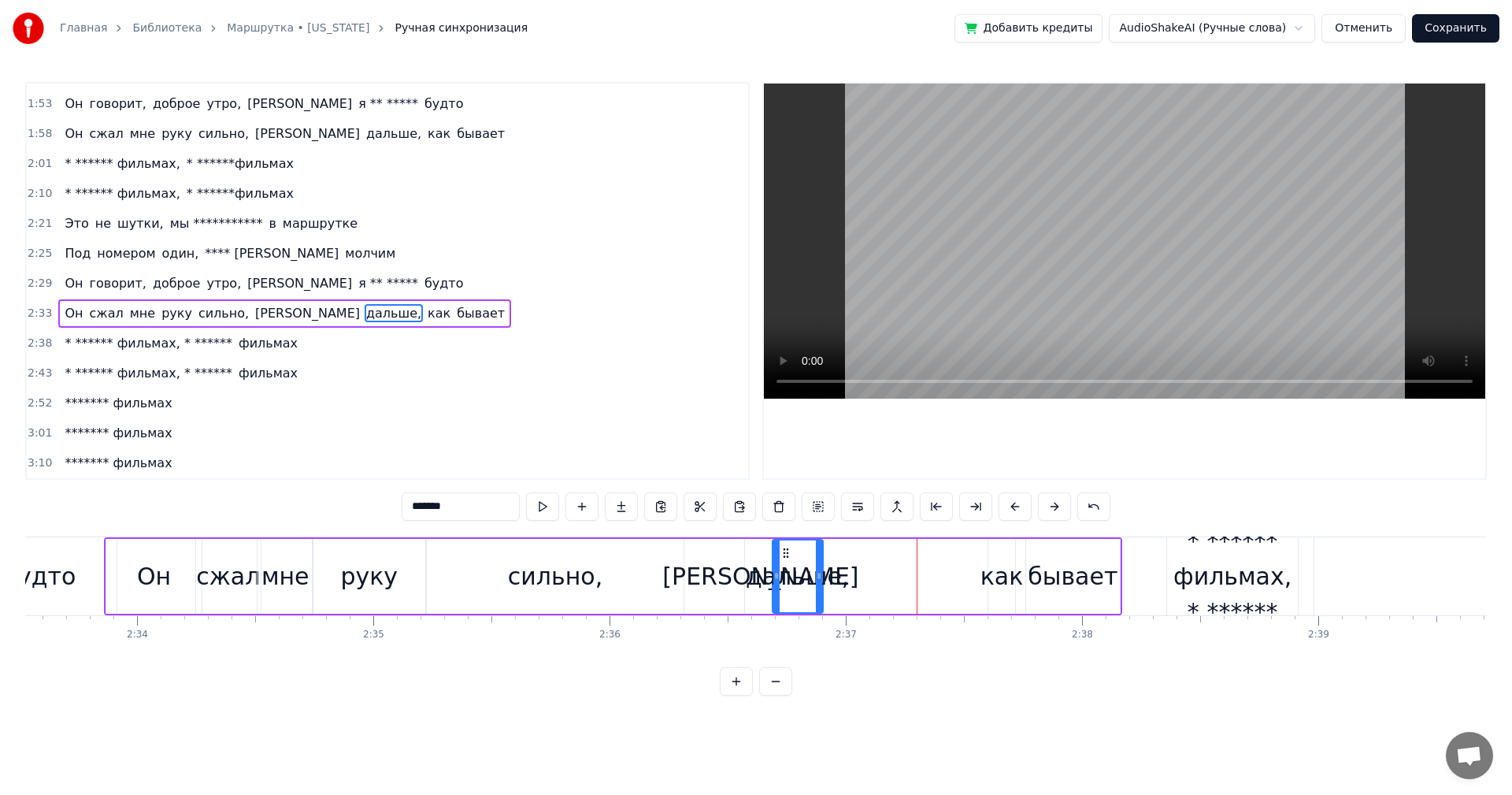
drag, startPoint x: 946, startPoint y: 555, endPoint x: 787, endPoint y: 577, distance: 160.5
click at [787, 577] on div "дальше," at bounding box center [798, 576] width 49 height 71
click at [952, 571] on div "Он сжал мне руку сильно, а дальше, как бывает" at bounding box center [612, 576] width 1017 height 78
click at [997, 573] on div "как" at bounding box center [1002, 576] width 43 height 36
drag, startPoint x: 1004, startPoint y: 550, endPoint x: 842, endPoint y: 561, distance: 162.4
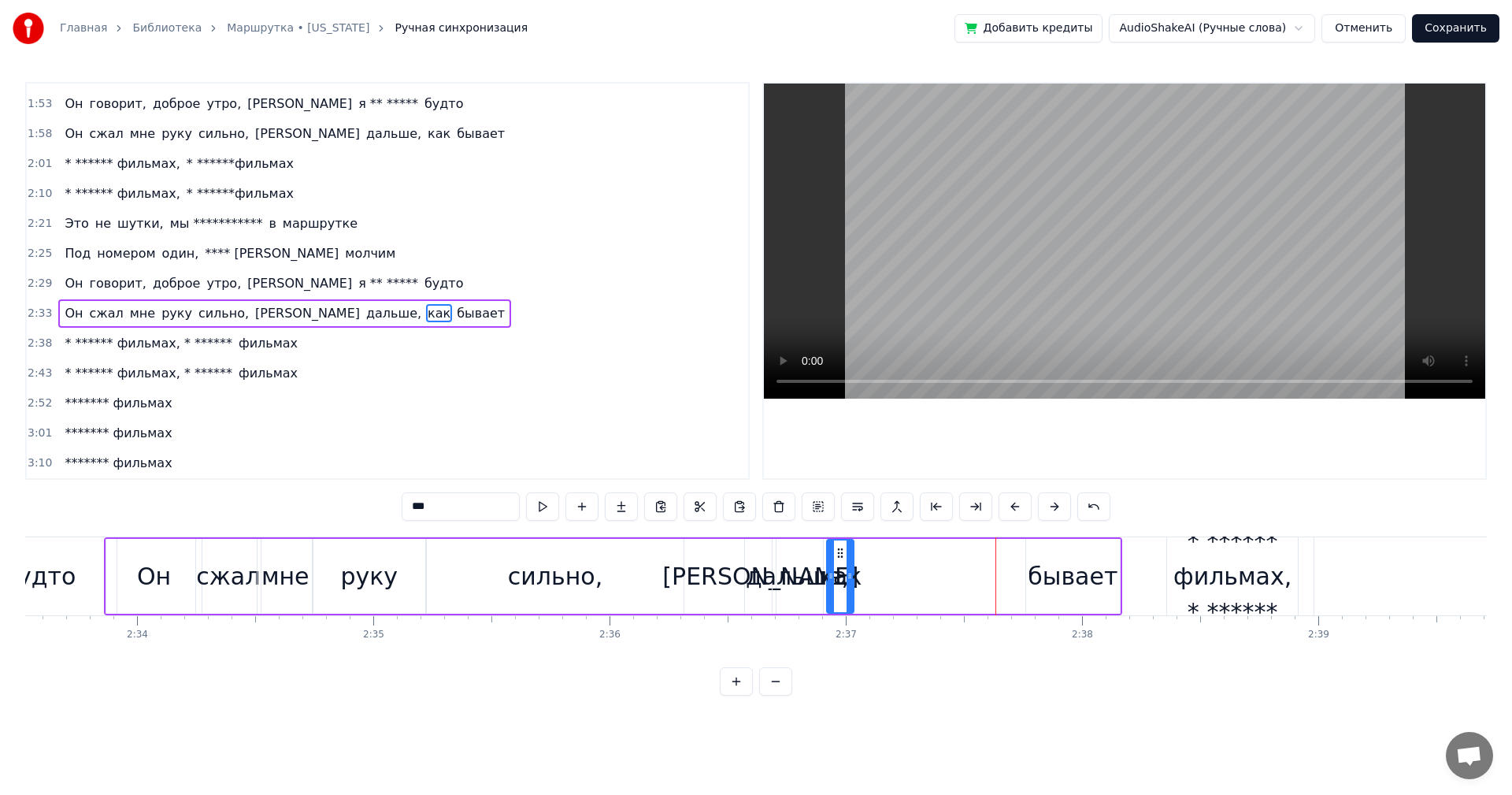
click at [842, 561] on div "как" at bounding box center [840, 576] width 25 height 71
drag, startPoint x: 853, startPoint y: 564, endPoint x: 862, endPoint y: 567, distance: 9.5
click at [862, 567] on div at bounding box center [859, 576] width 7 height 71
click at [1047, 568] on div "бывает" at bounding box center [1072, 576] width 90 height 36
type input "******"
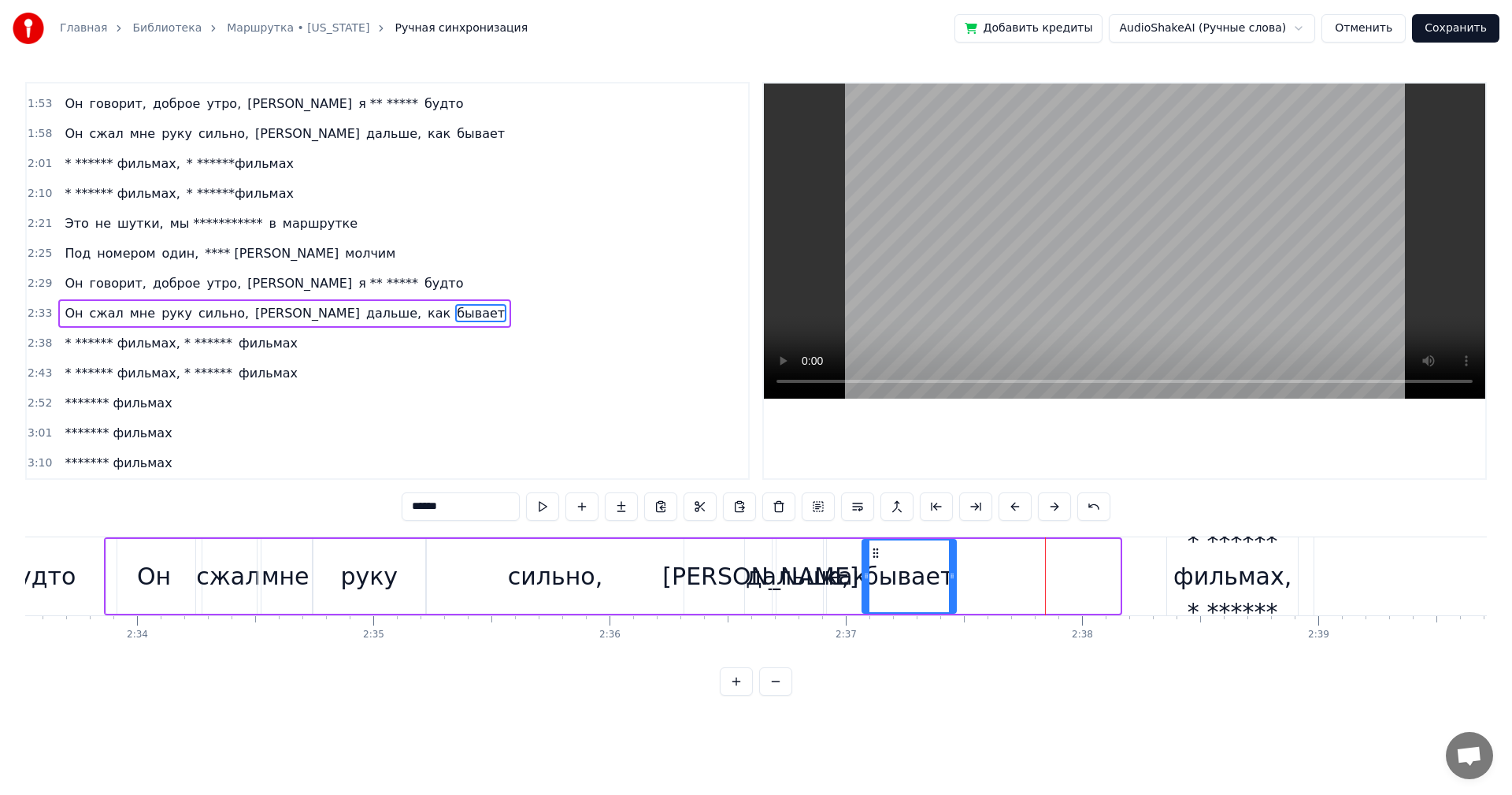
drag, startPoint x: 1039, startPoint y: 549, endPoint x: 876, endPoint y: 557, distance: 163.2
click at [876, 557] on icon at bounding box center [876, 552] width 13 height 13
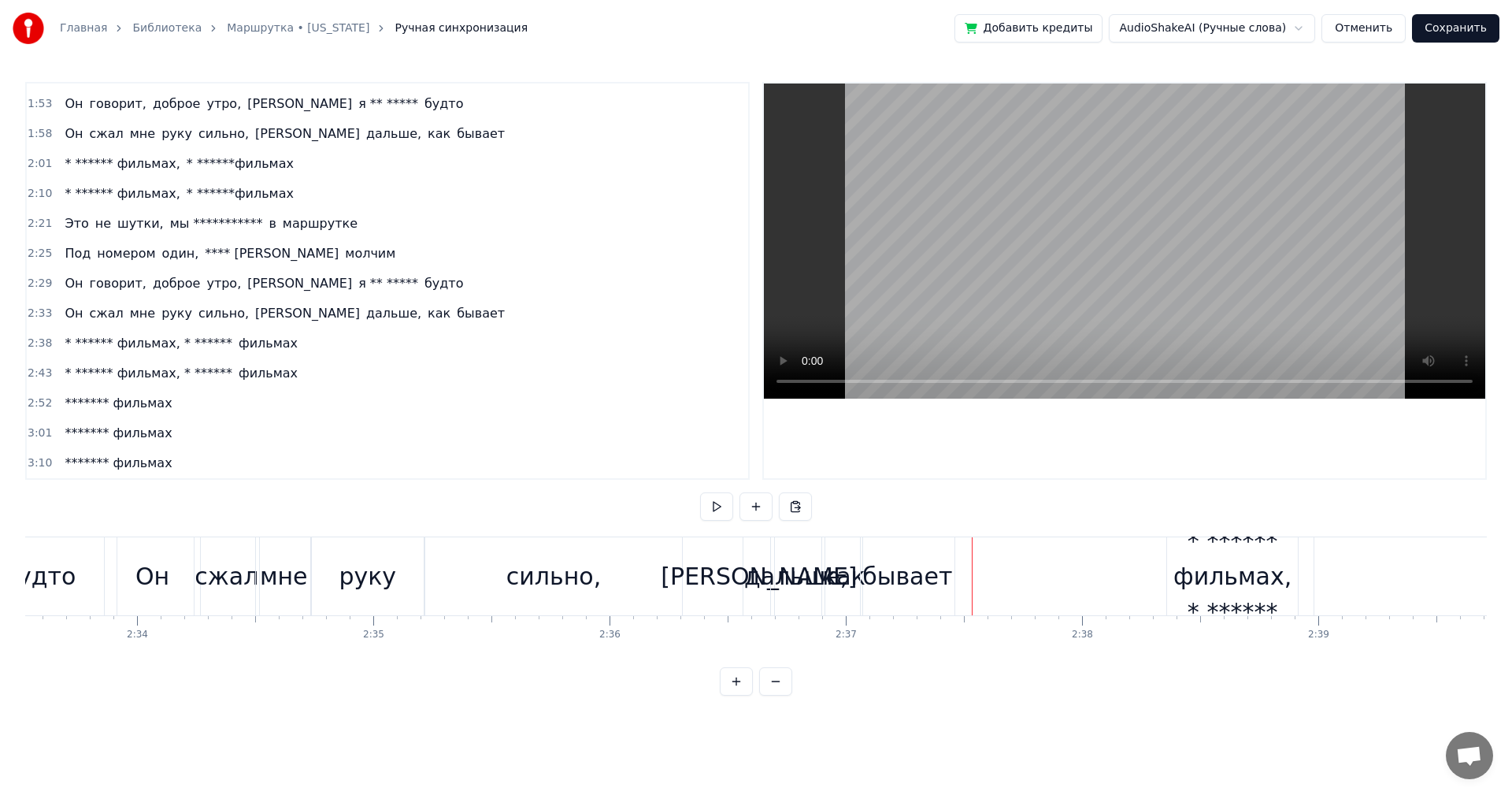
click at [1191, 562] on div "* ****** фильмах, * ******" at bounding box center [1233, 576] width 132 height 106
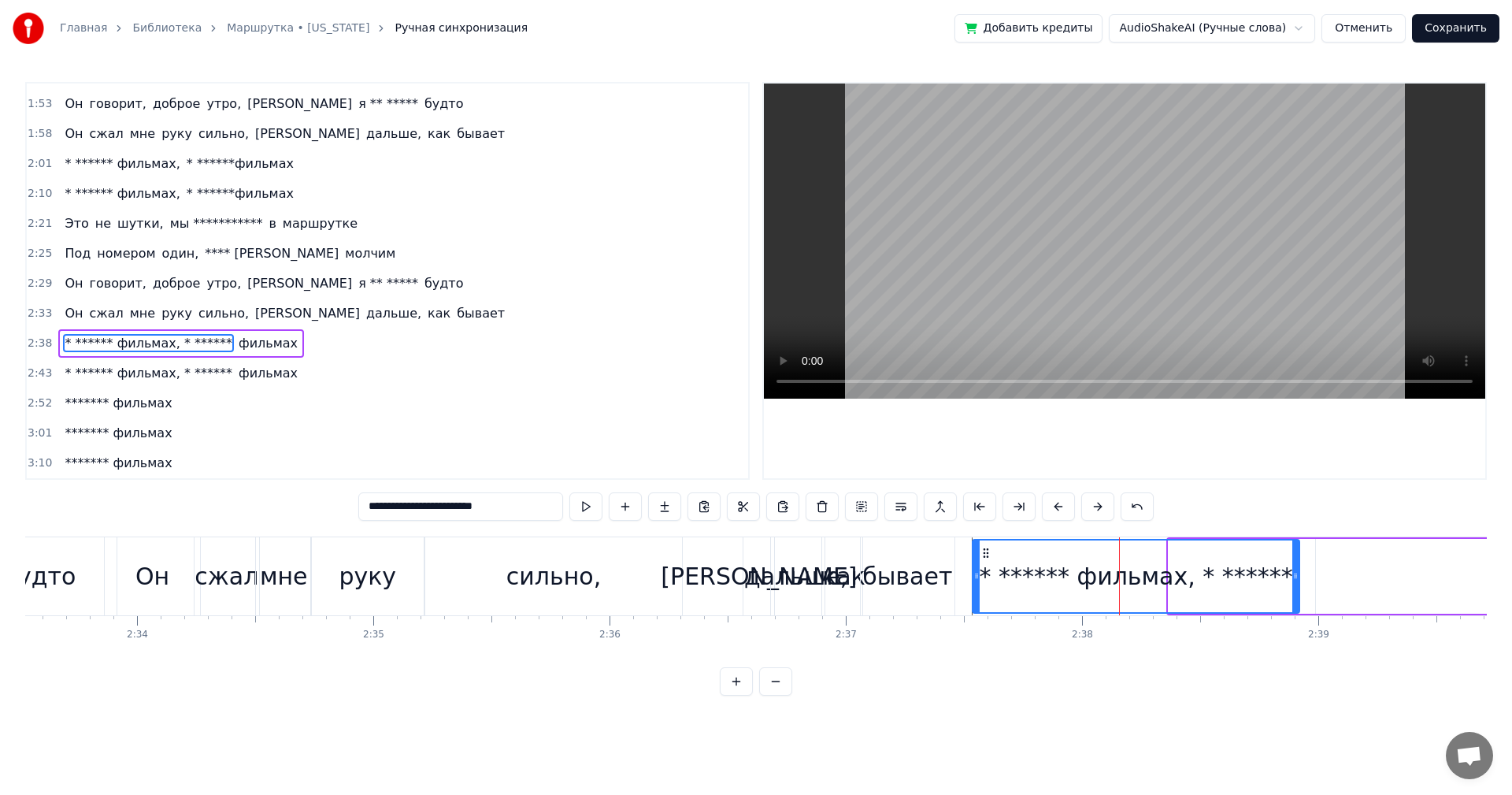
drag, startPoint x: 1171, startPoint y: 567, endPoint x: 975, endPoint y: 575, distance: 196.2
click at [975, 575] on div at bounding box center [977, 576] width 7 height 71
drag, startPoint x: 669, startPoint y: 588, endPoint x: 683, endPoint y: 588, distance: 14.0
click at [670, 588] on div "сильно," at bounding box center [553, 576] width 257 height 78
type input "*******"
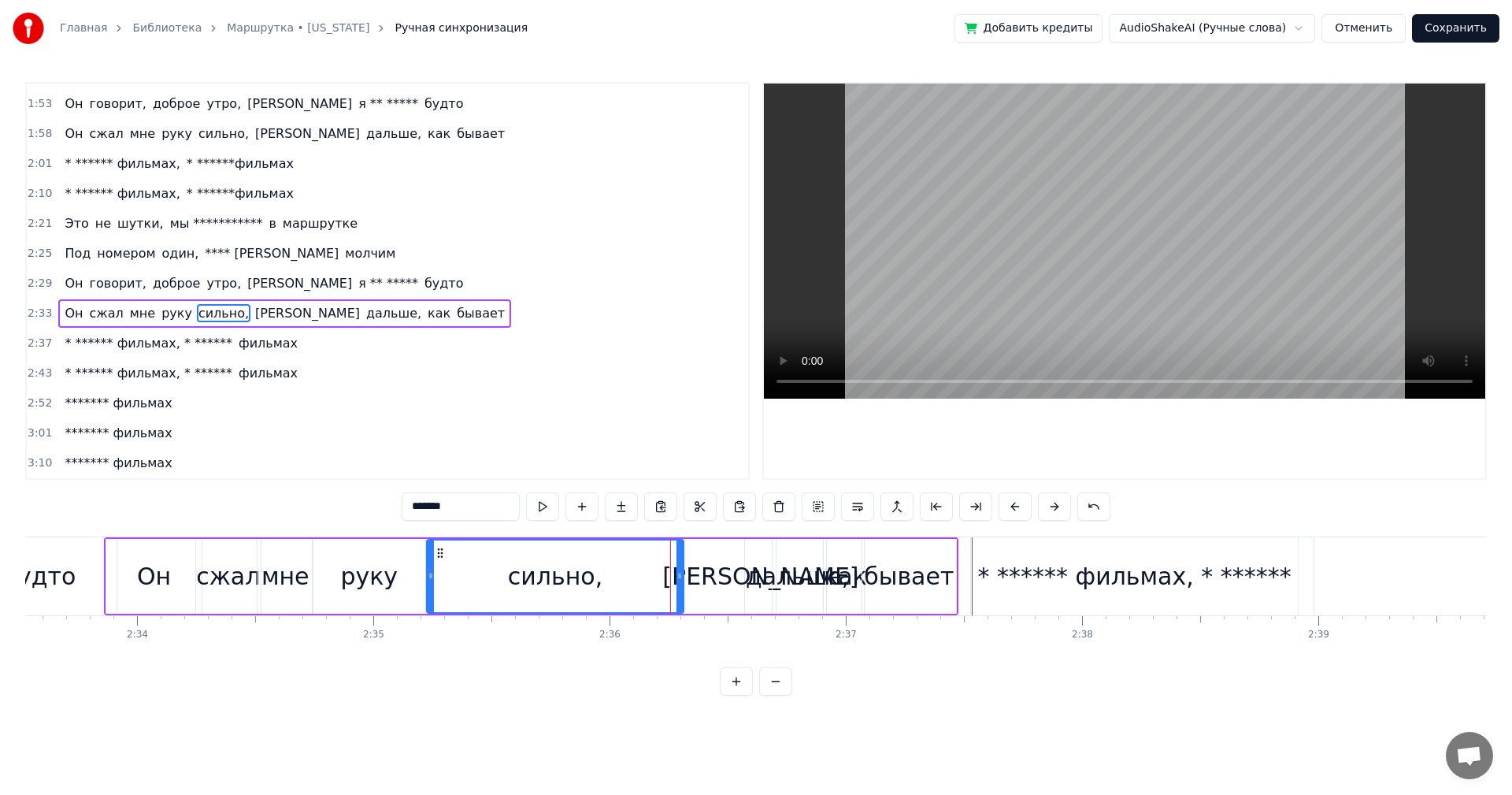
click at [701, 578] on div "Он сжал мне руку сильно, а дальше, как бывает" at bounding box center [530, 576] width 854 height 78
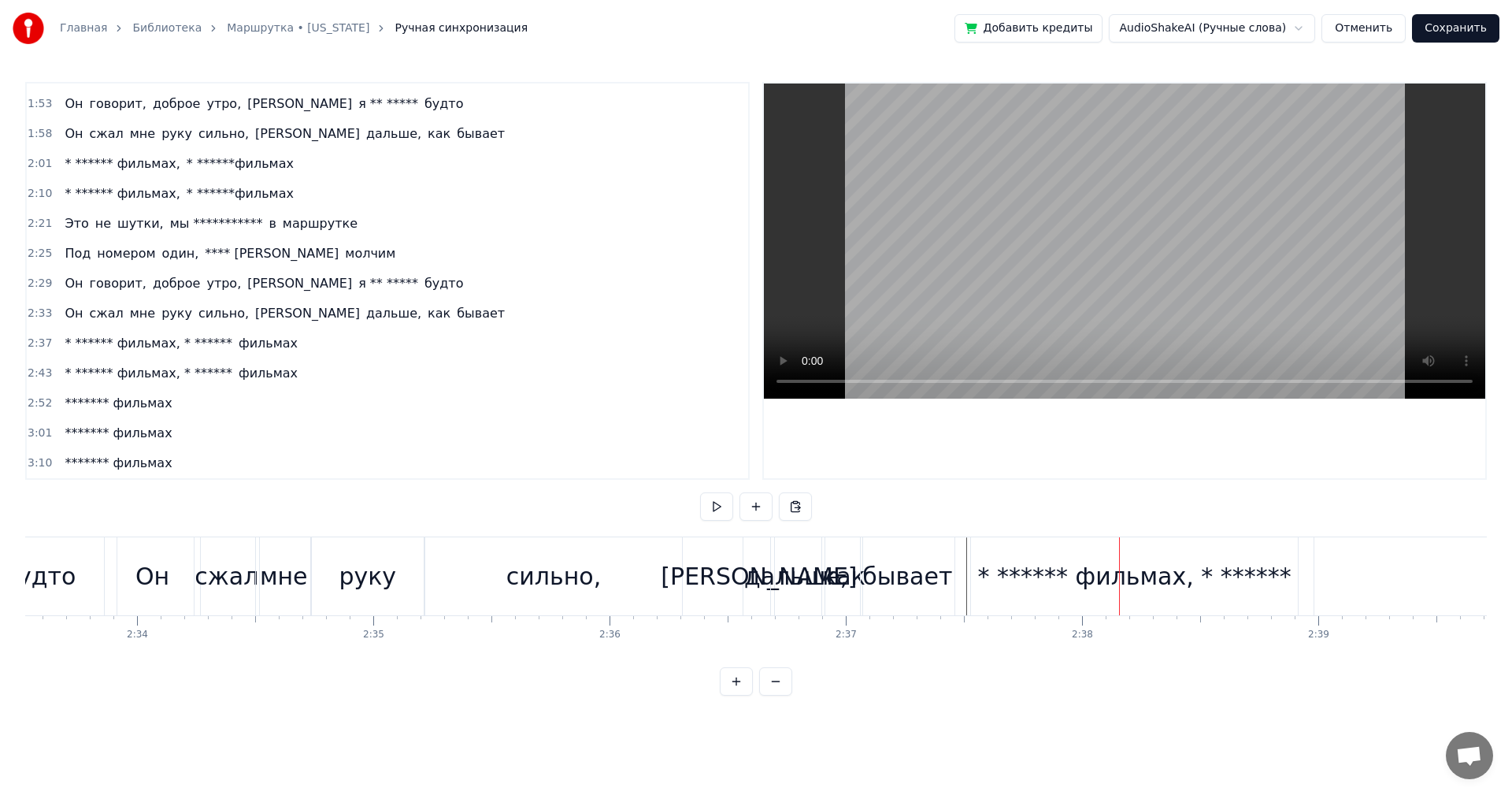
click at [1122, 555] on div "* ****** фильмах, * ******" at bounding box center [1135, 576] width 327 height 78
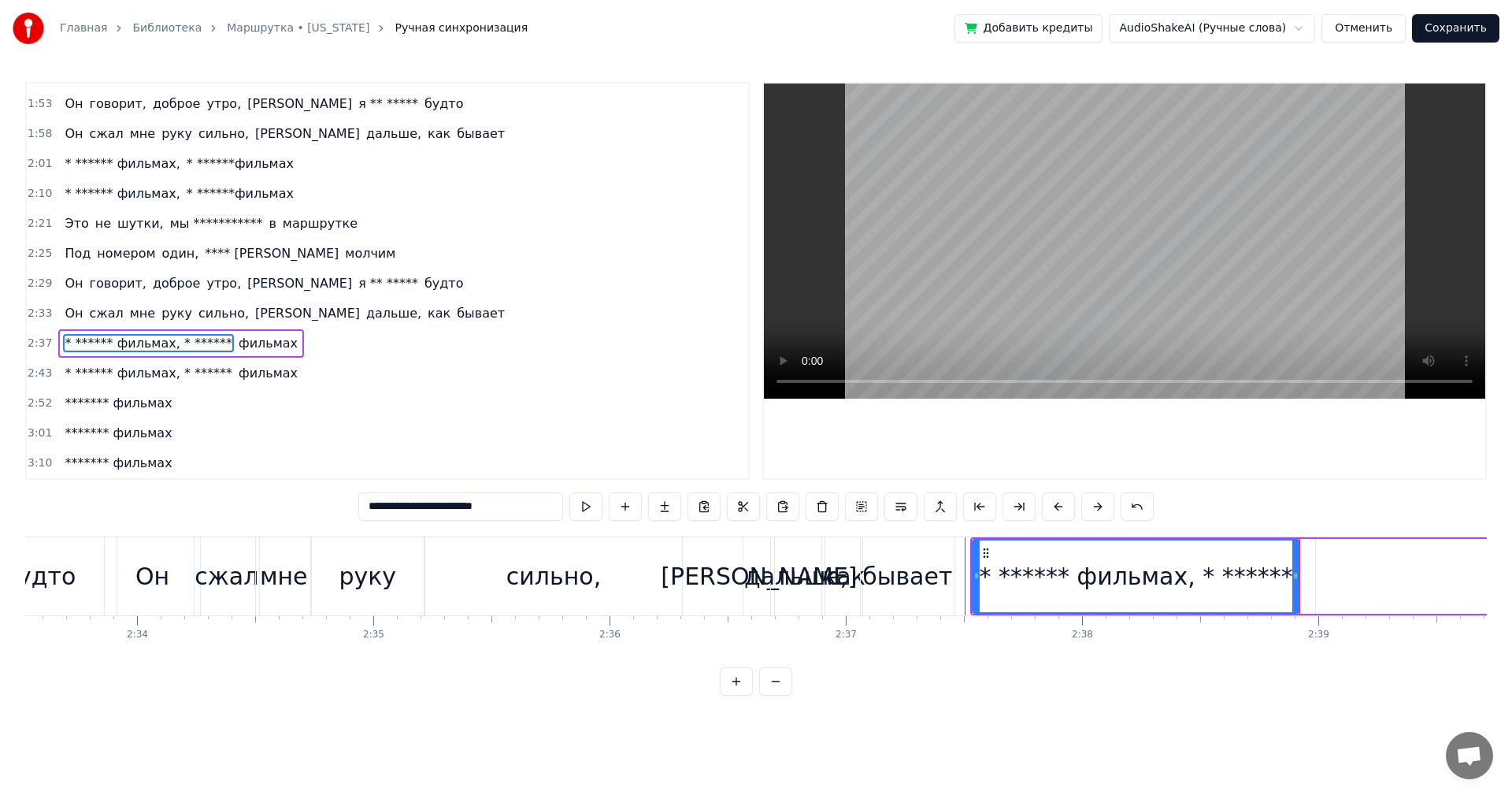
drag, startPoint x: 455, startPoint y: 506, endPoint x: 575, endPoint y: 523, distance: 121.2
click at [575, 523] on div "**********" at bounding box center [756, 508] width 796 height 32
drag, startPoint x: 1297, startPoint y: 582, endPoint x: 1313, endPoint y: 588, distance: 17.1
click at [1313, 588] on div at bounding box center [1311, 576] width 7 height 71
click at [1007, 575] on div "* ****** фильмах," at bounding box center [1144, 576] width 342 height 71
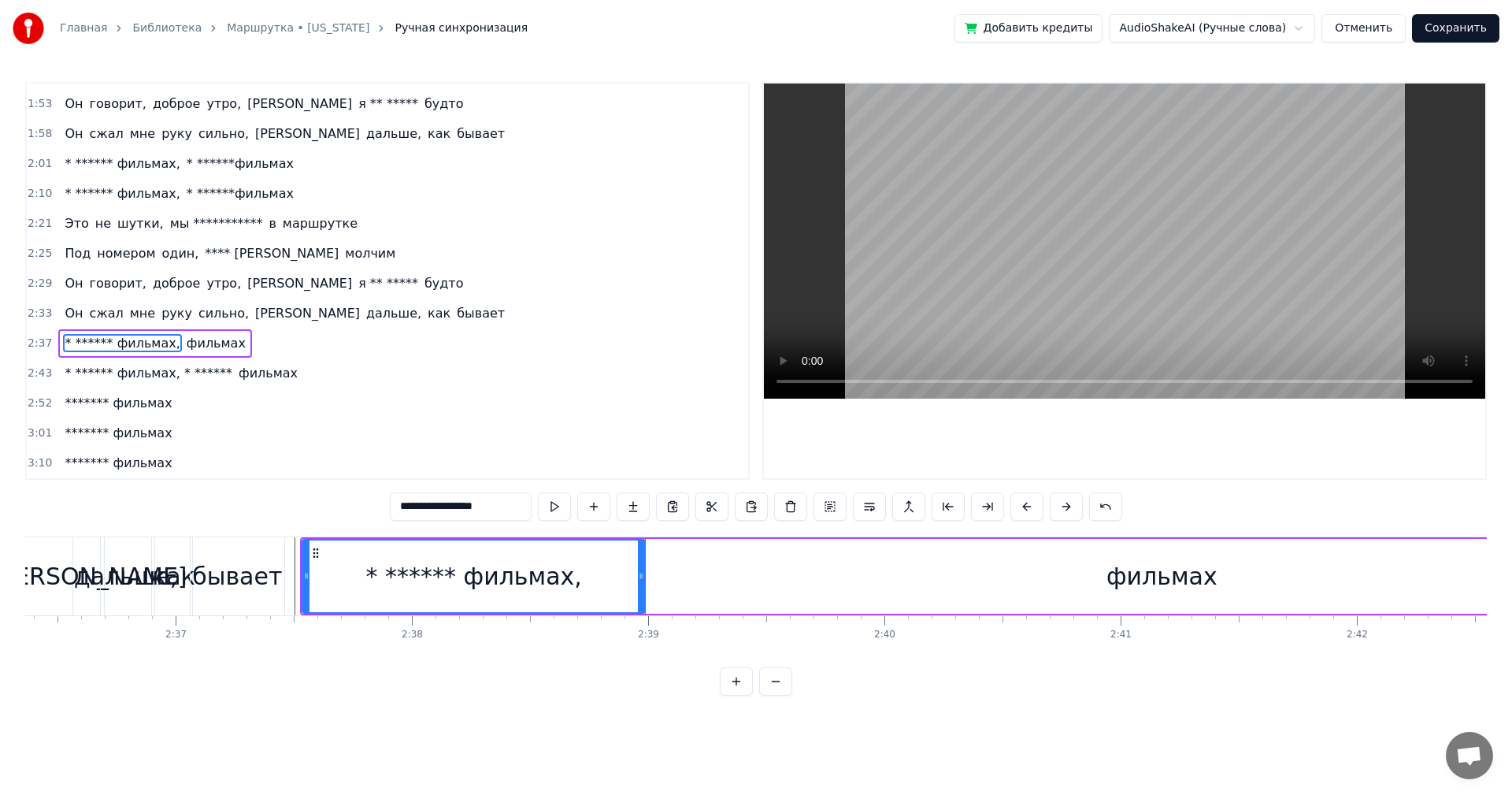
scroll to position [0, 36872]
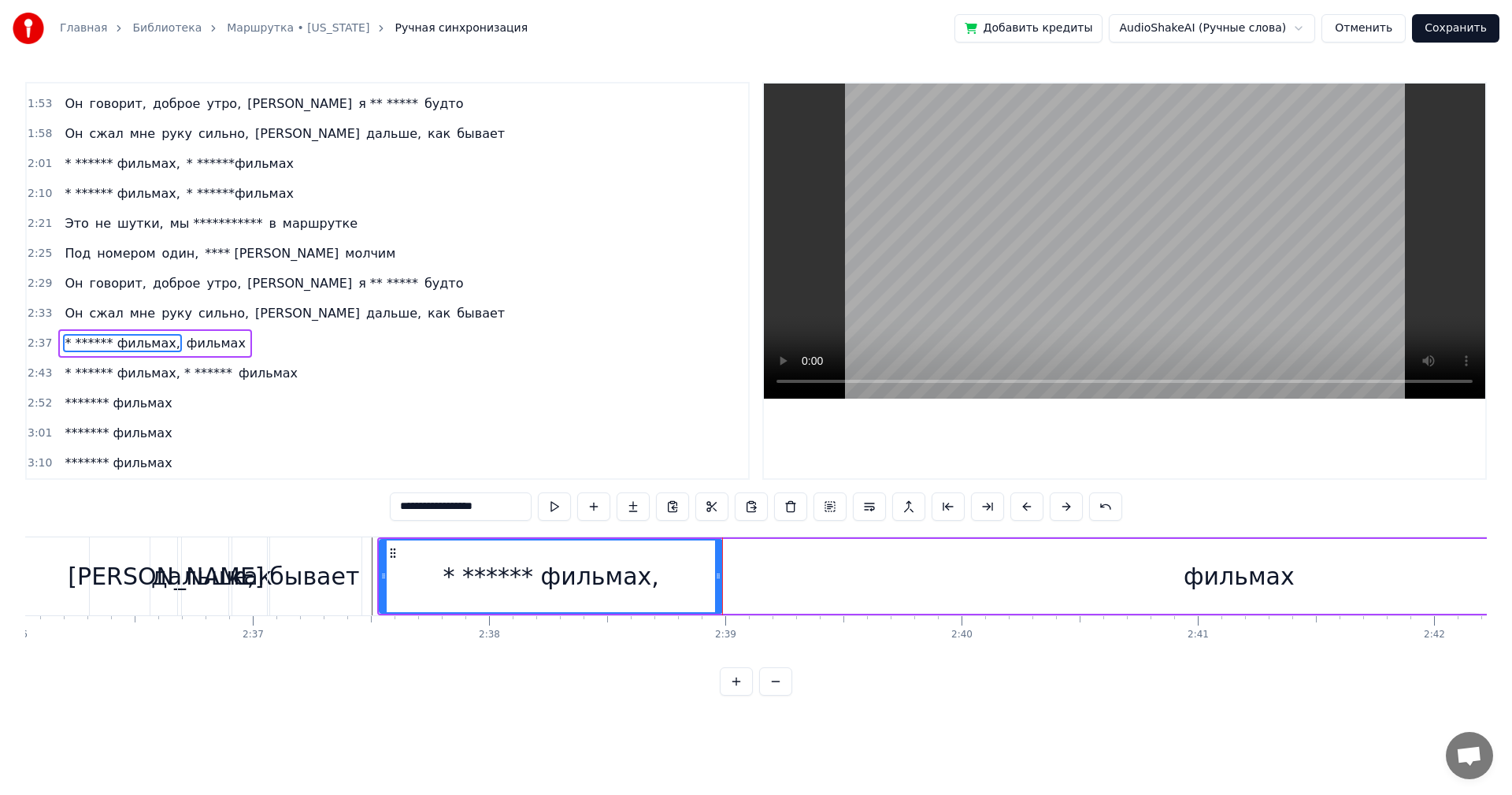
click at [969, 610] on div "фильмах" at bounding box center [1239, 577] width 1033 height 75
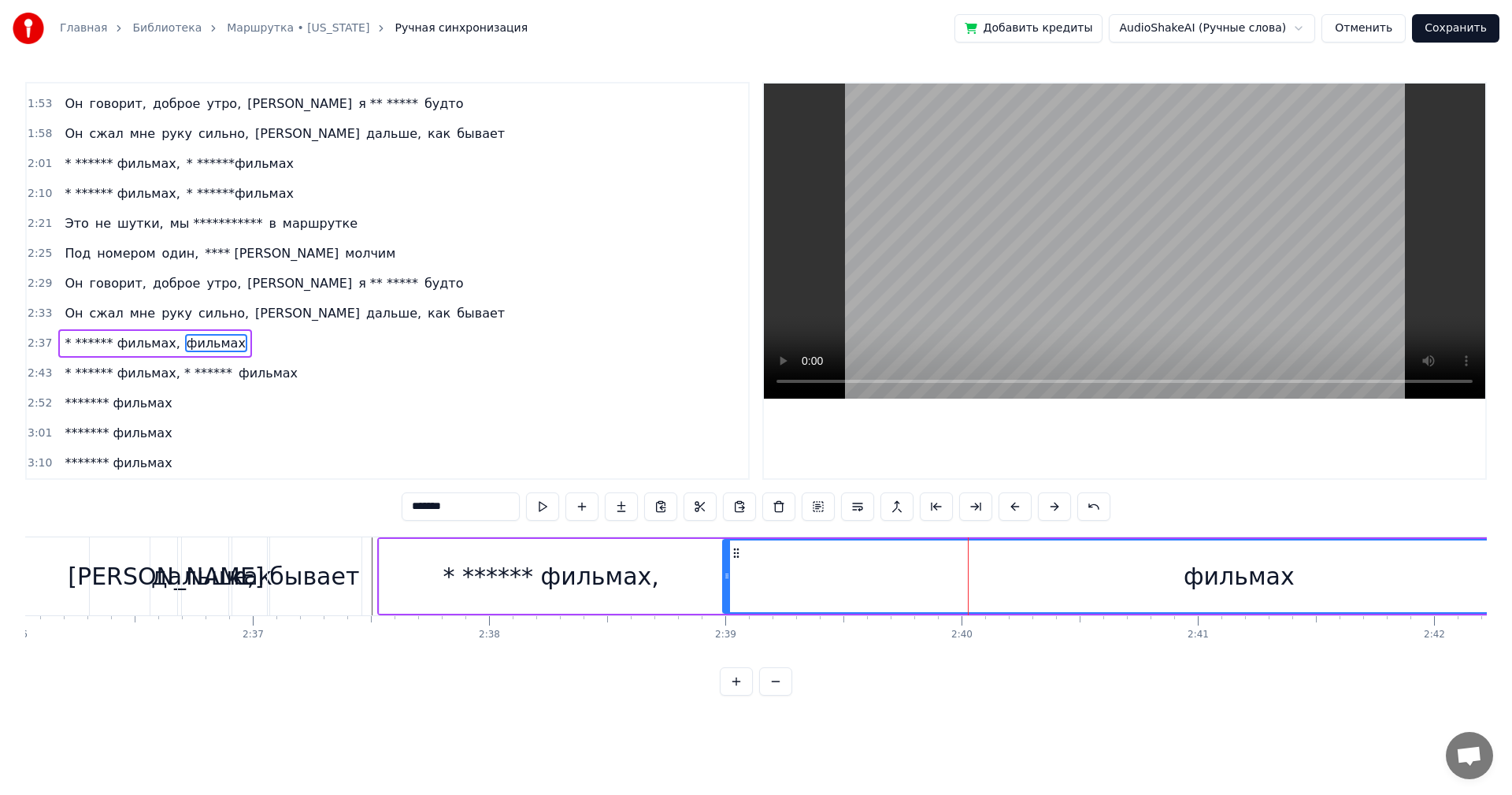
click at [410, 502] on input "*******" at bounding box center [460, 506] width 118 height 28
paste input "********"
click at [450, 511] on input "**********" at bounding box center [460, 506] width 118 height 28
type input "**********"
click at [765, 571] on div "* ****** фильмах" at bounding box center [1239, 576] width 1031 height 71
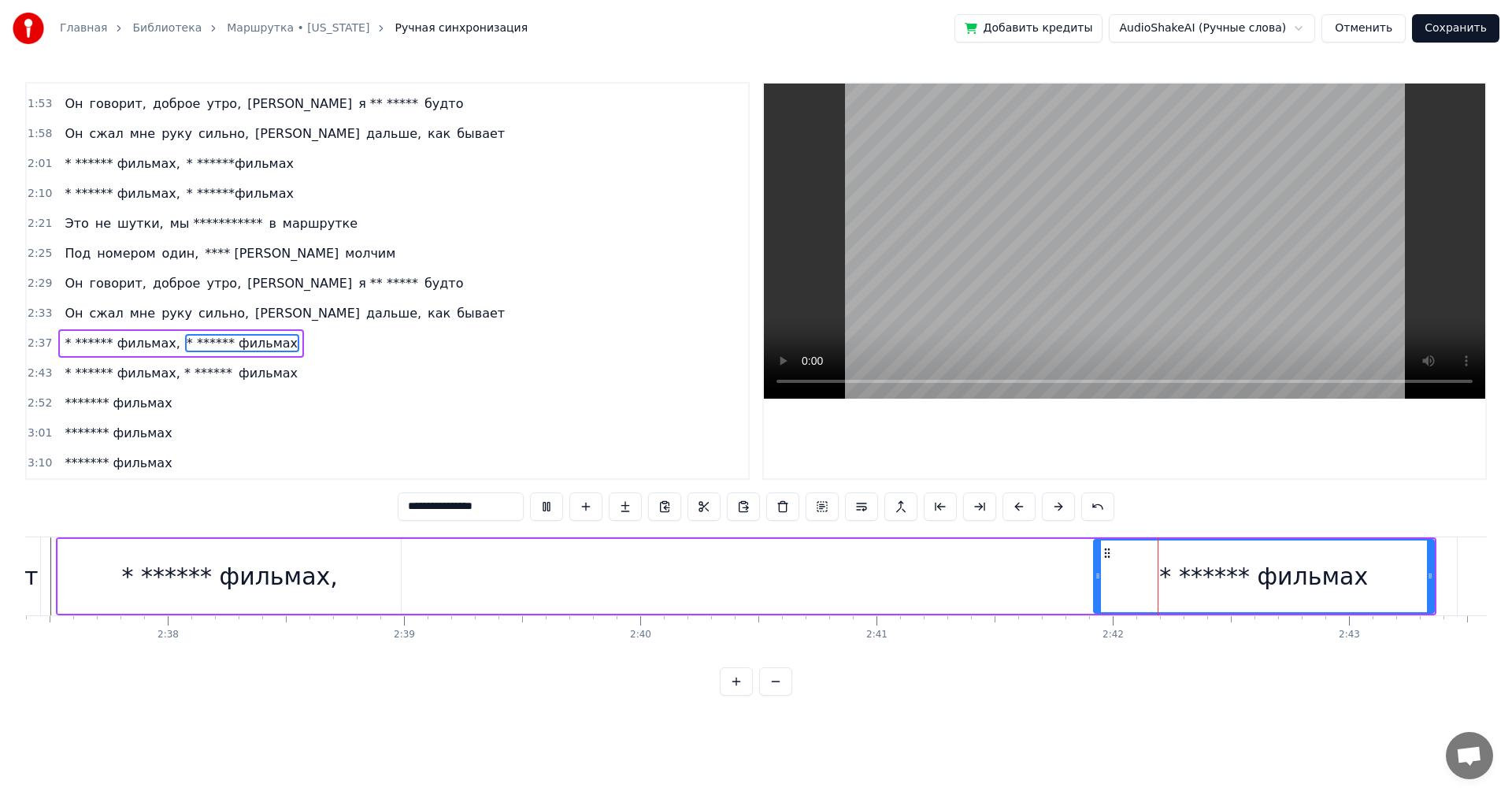
drag, startPoint x: 728, startPoint y: 575, endPoint x: 1379, endPoint y: 601, distance: 651.5
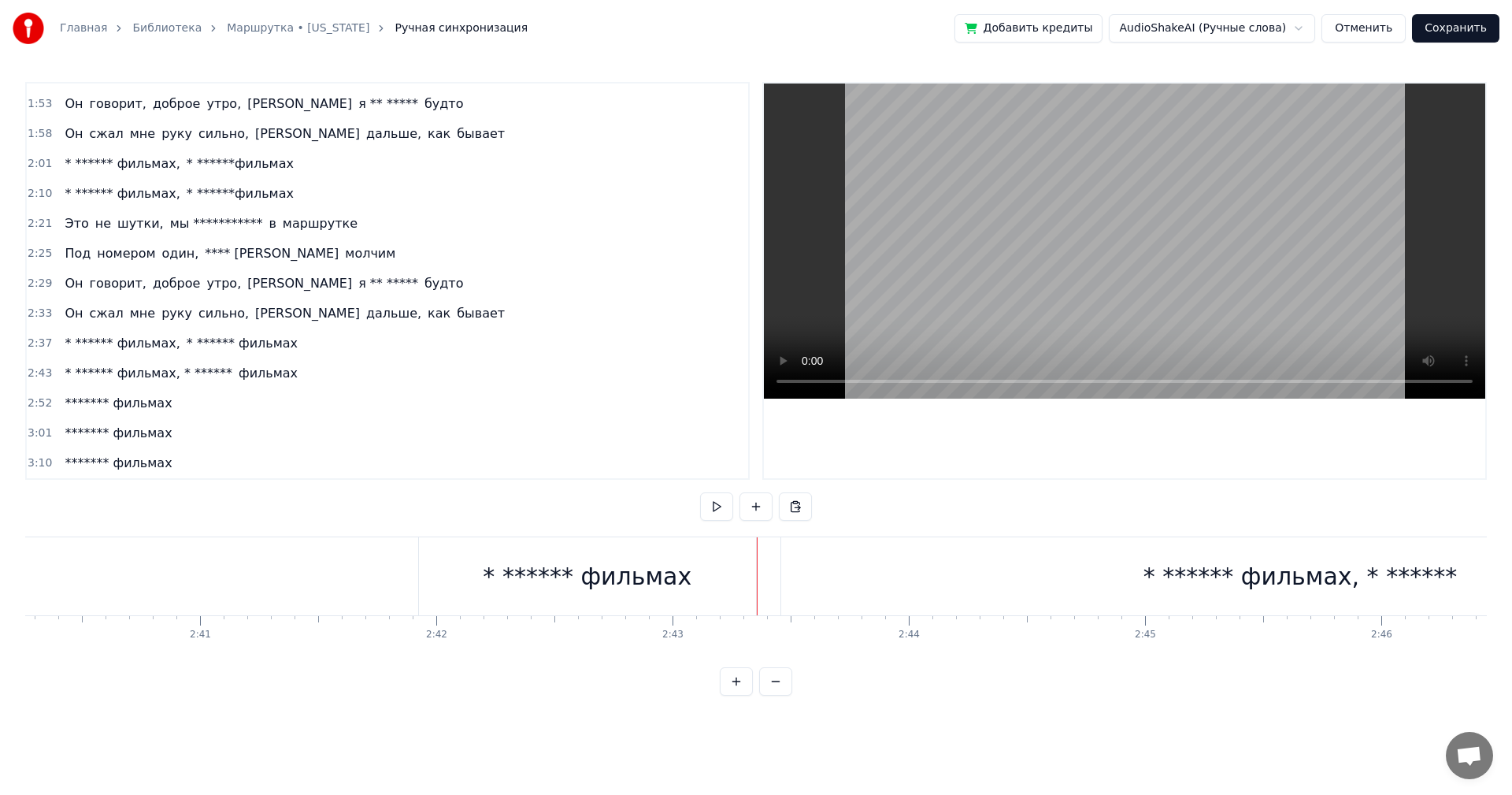
scroll to position [0, 37460]
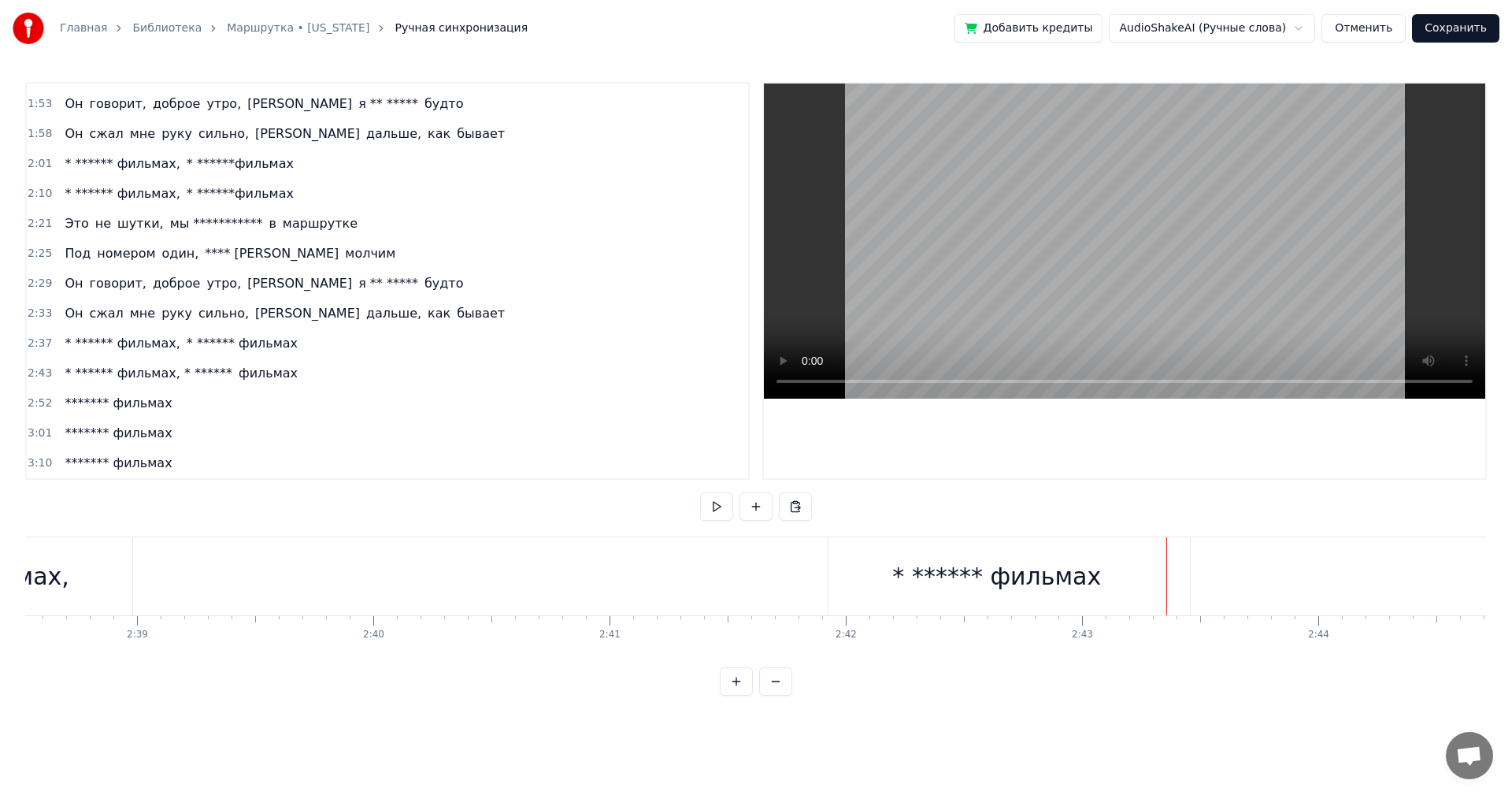
click at [910, 575] on div "* ****** фильмах" at bounding box center [996, 576] width 209 height 36
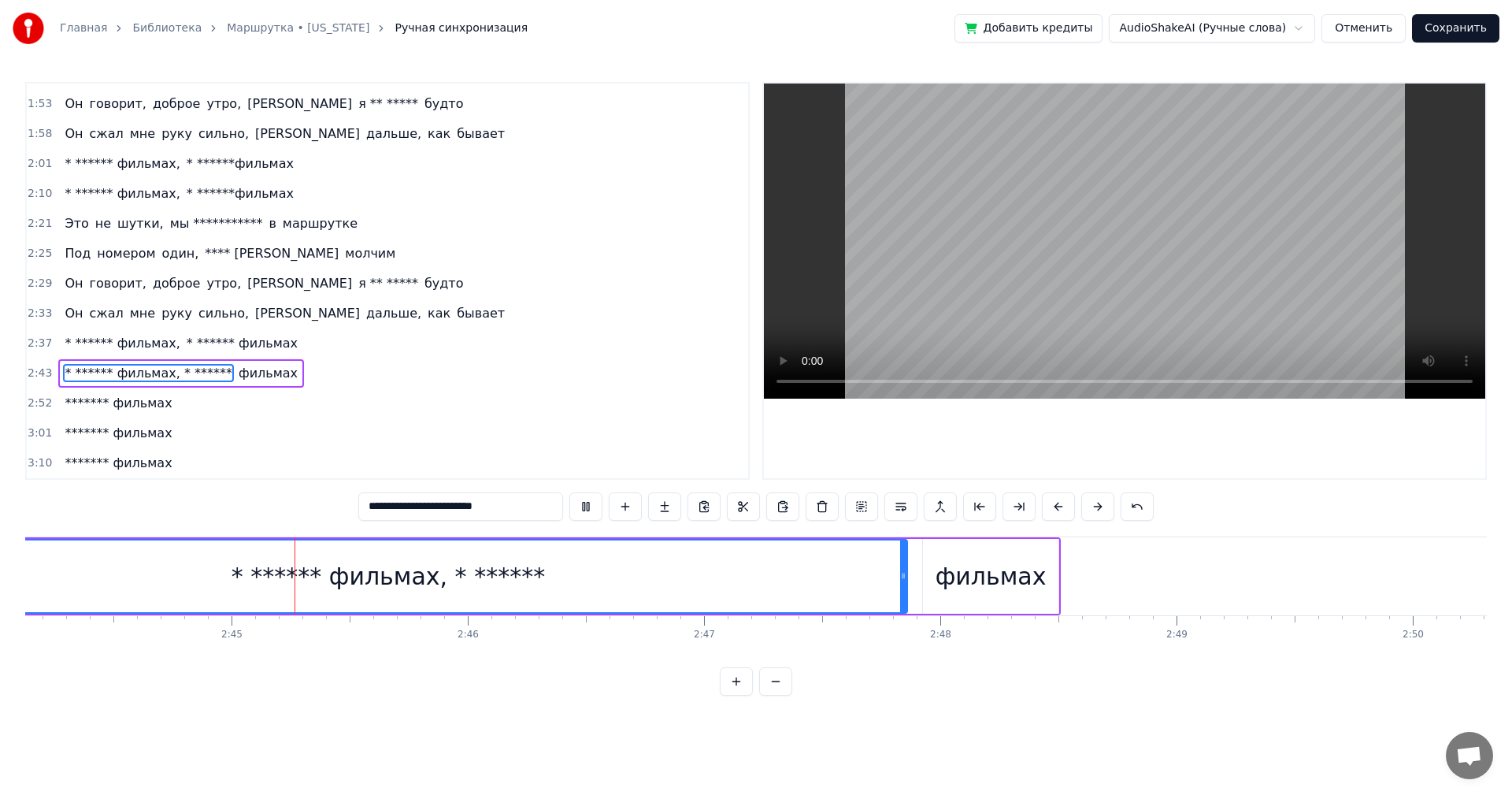
scroll to position [0, 38785]
click at [403, 502] on input "**********" at bounding box center [460, 506] width 205 height 28
drag, startPoint x: 457, startPoint y: 510, endPoint x: 680, endPoint y: 514, distance: 223.0
click at [620, 526] on div "**********" at bounding box center [756, 389] width 1462 height 614
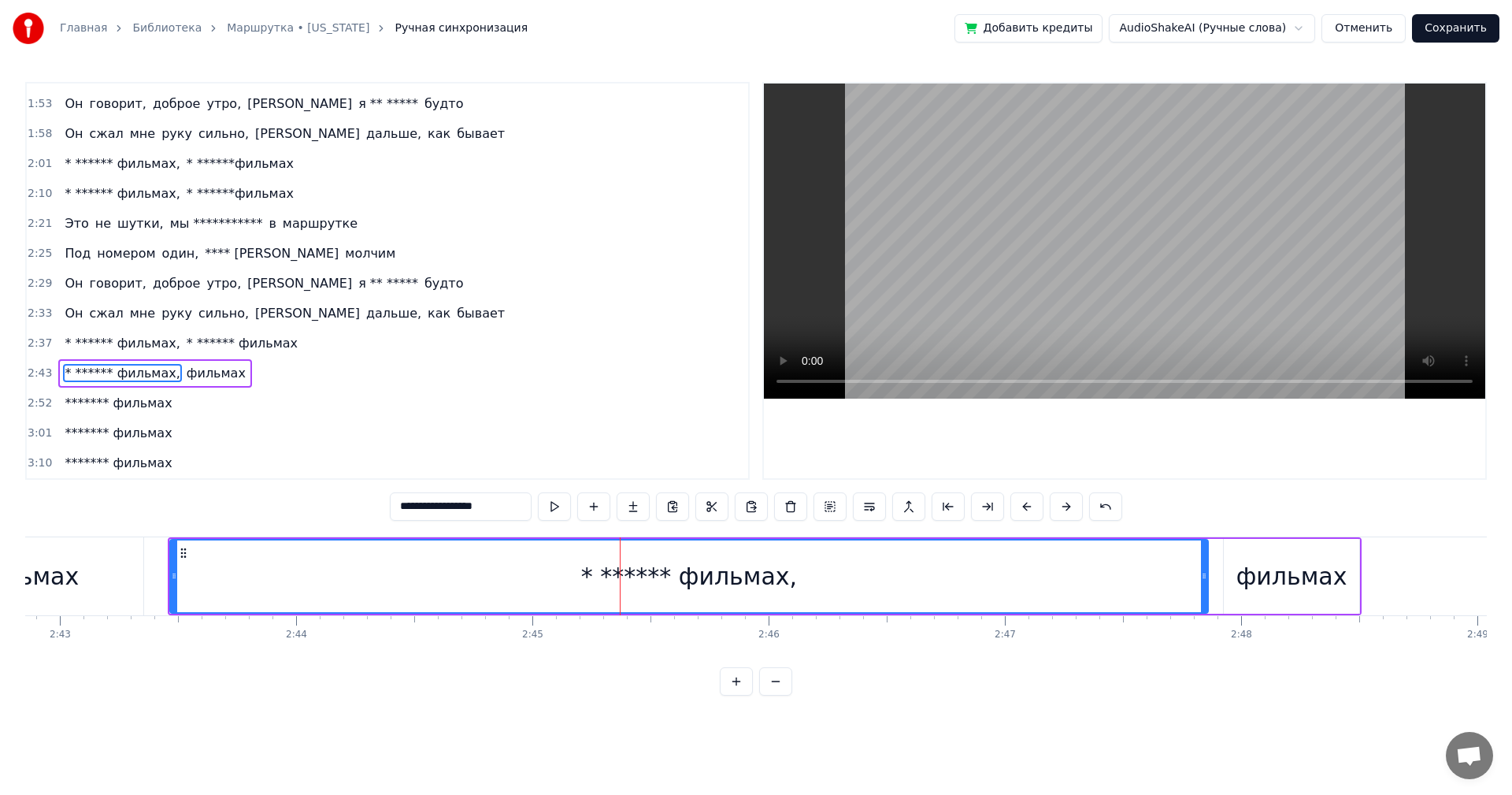
scroll to position [0, 38355]
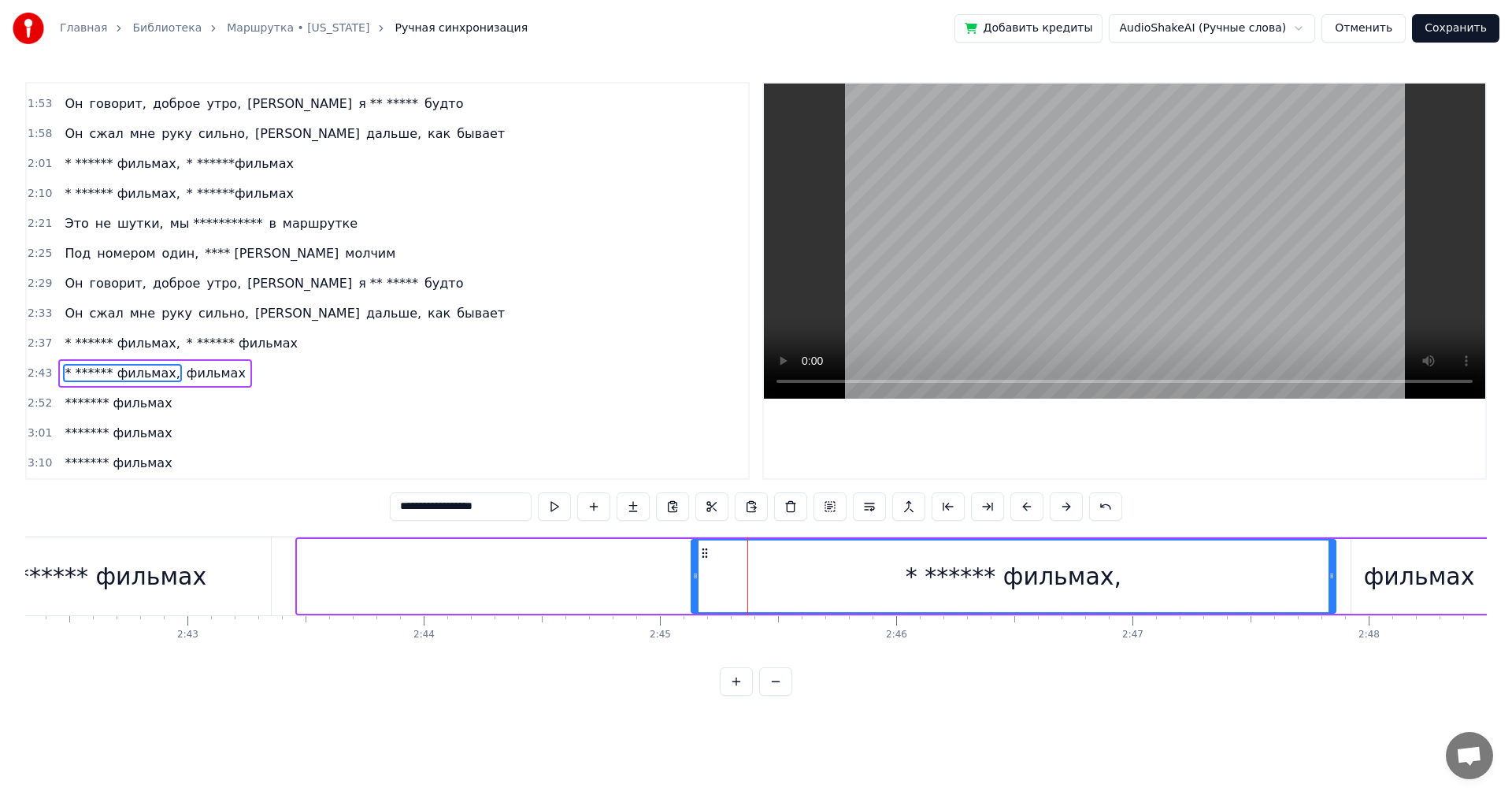
drag, startPoint x: 301, startPoint y: 571, endPoint x: 696, endPoint y: 590, distance: 395.5
click at [696, 591] on div at bounding box center [695, 576] width 7 height 71
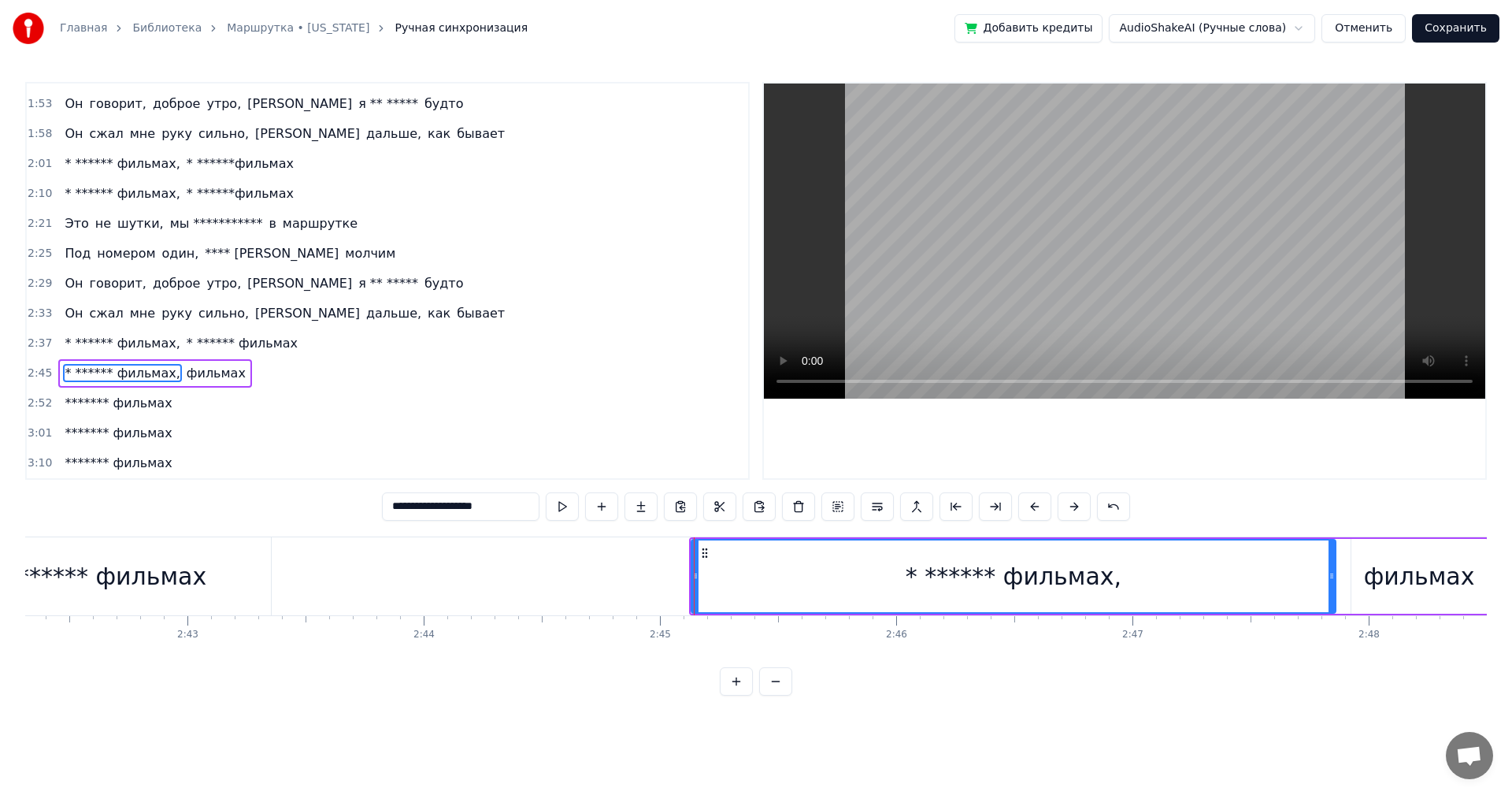
click at [717, 582] on div "* ****** фильмах," at bounding box center [1012, 576] width 642 height 71
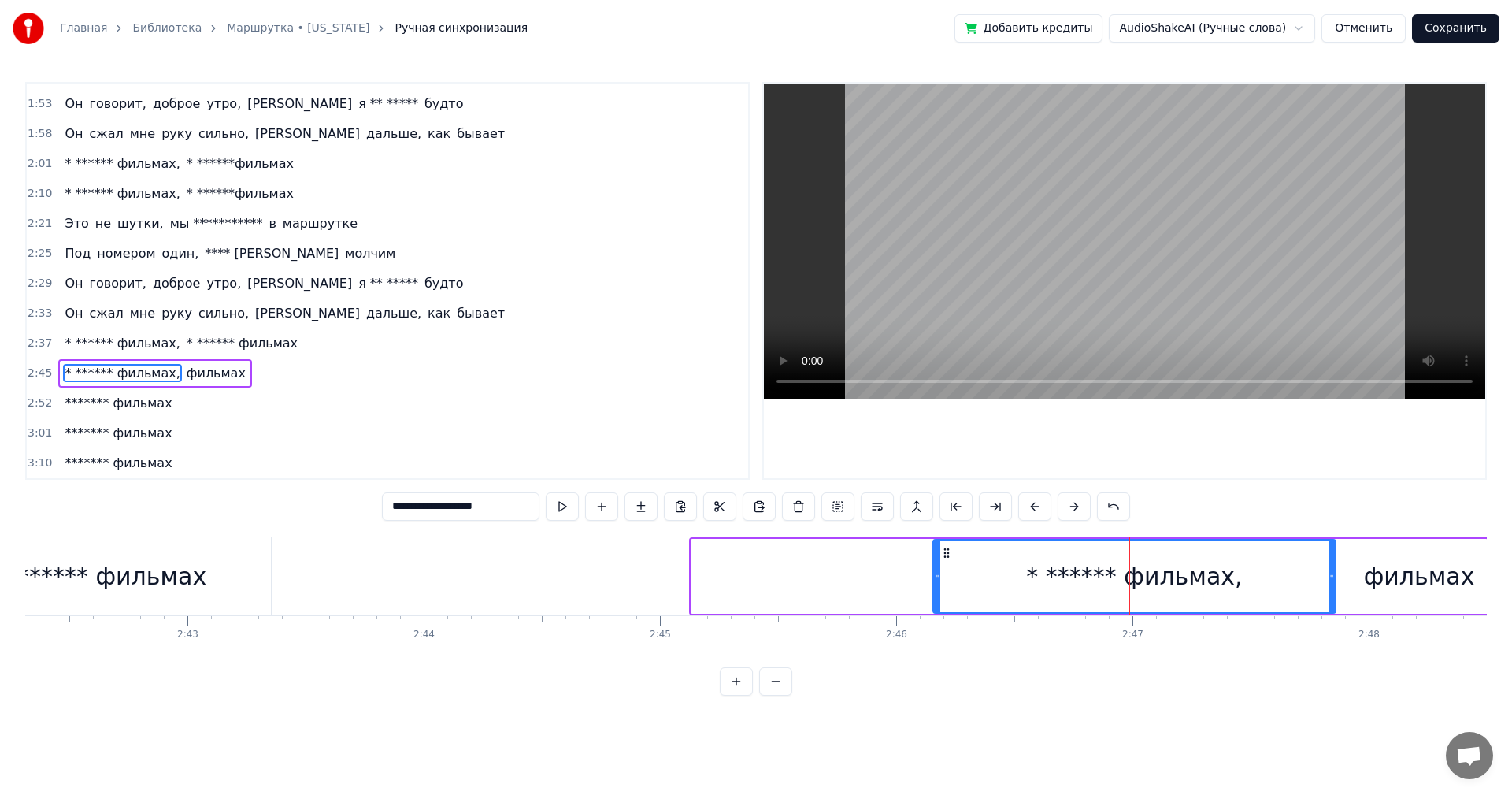
drag, startPoint x: 696, startPoint y: 577, endPoint x: 937, endPoint y: 600, distance: 242.1
click at [937, 600] on div at bounding box center [937, 576] width 7 height 71
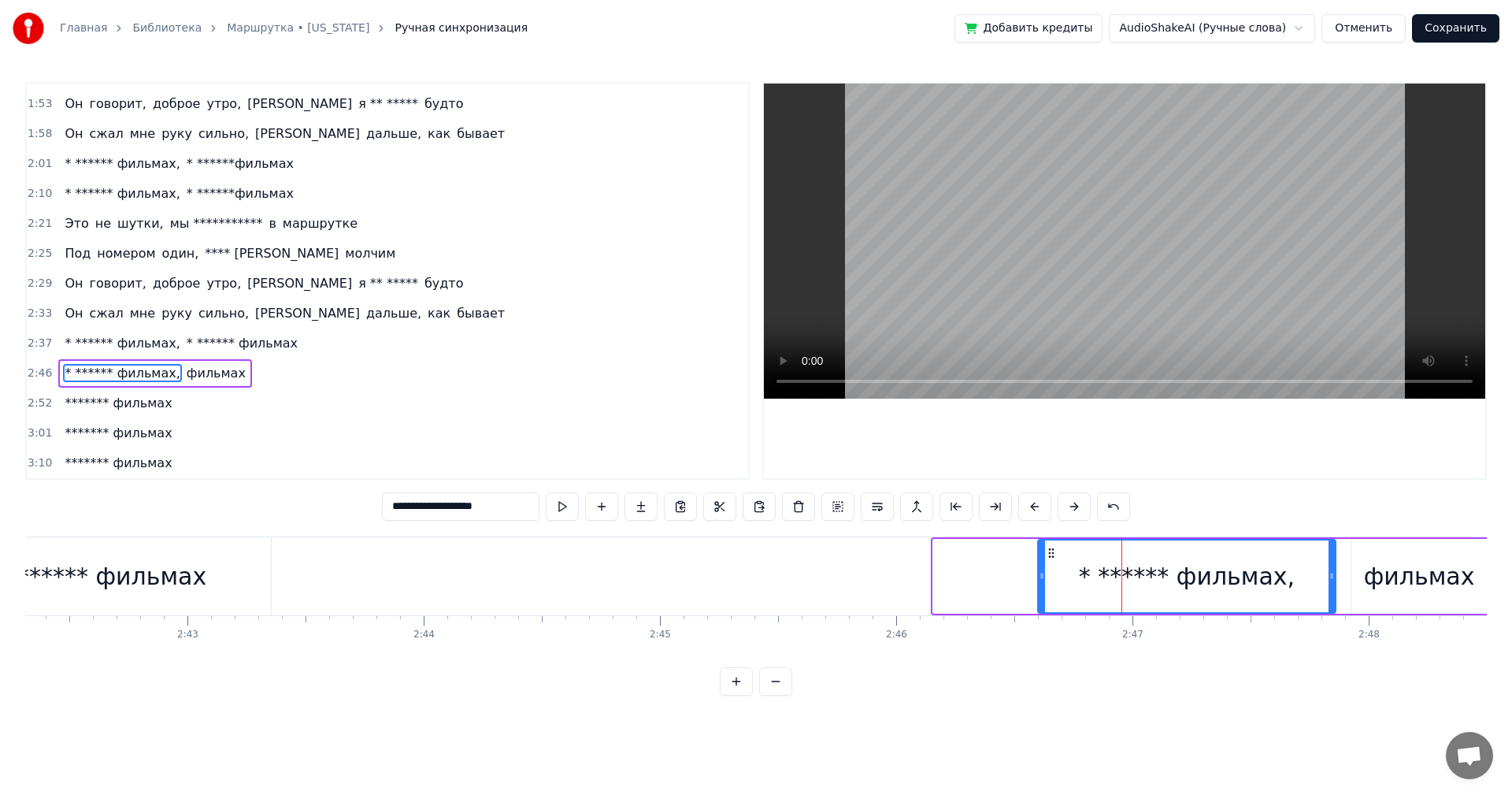
drag, startPoint x: 940, startPoint y: 592, endPoint x: 1045, endPoint y: 605, distance: 105.8
click at [1045, 605] on div at bounding box center [1041, 576] width 7 height 71
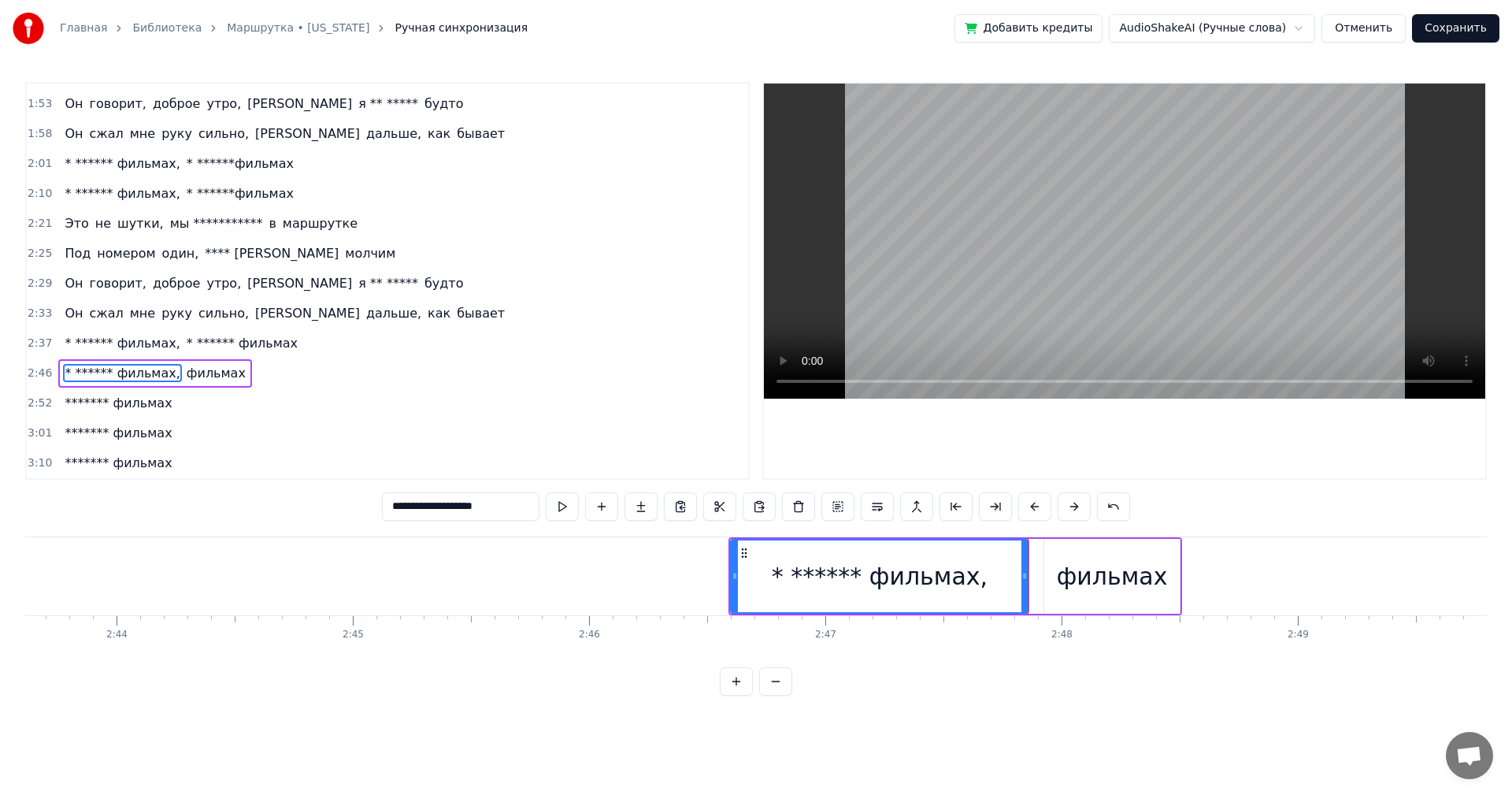
click at [1117, 597] on div "фильмах" at bounding box center [1113, 577] width 137 height 75
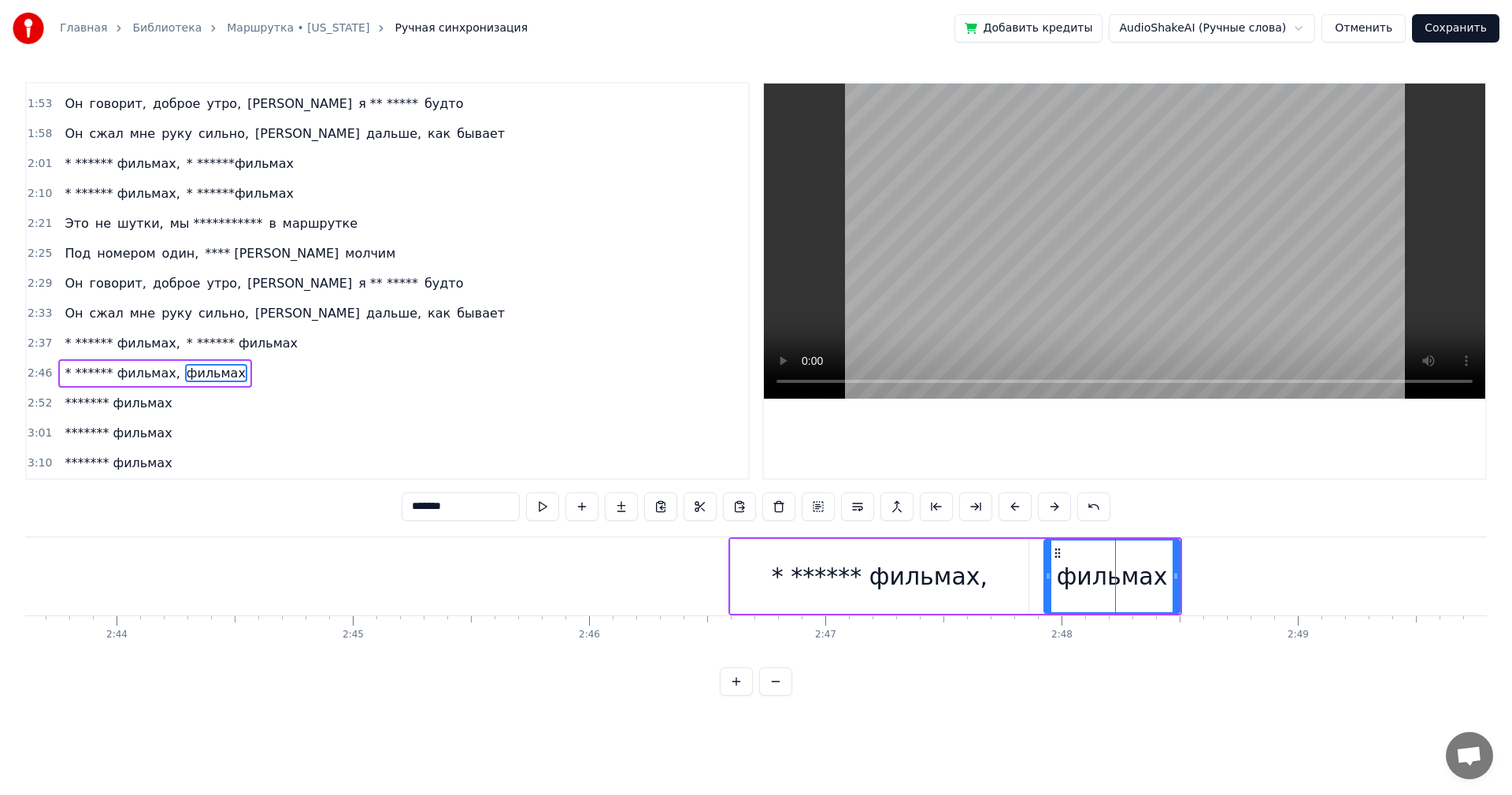
click at [412, 503] on input "*******" at bounding box center [460, 506] width 118 height 28
paste input "********"
drag, startPoint x: 449, startPoint y: 504, endPoint x: 469, endPoint y: 528, distance: 31.2
click at [453, 512] on input "**********" at bounding box center [460, 506] width 118 height 28
click at [453, 508] on input "**********" at bounding box center [460, 506] width 118 height 28
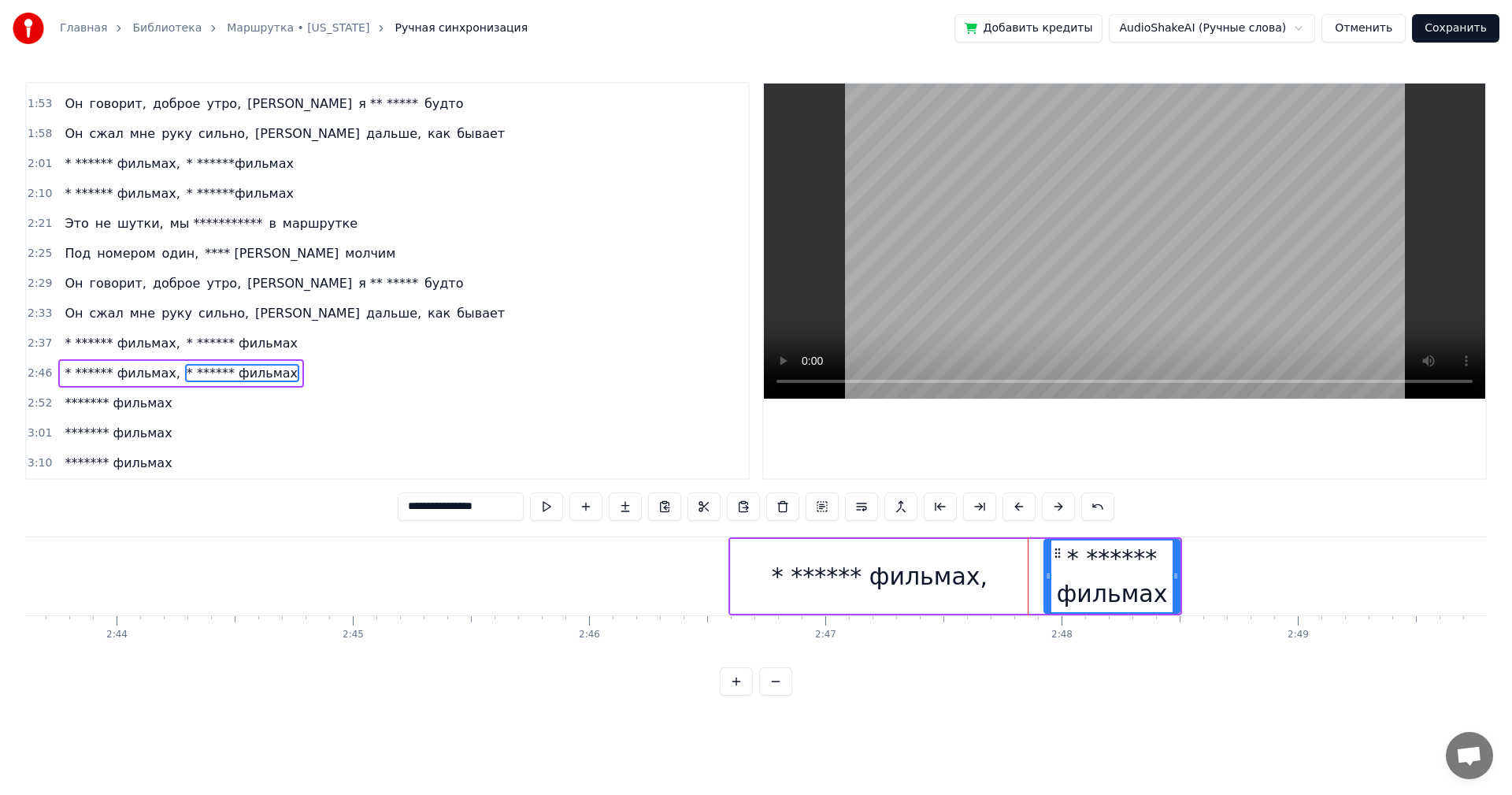
type input "**********"
click at [1078, 575] on div "* ****** фильмах" at bounding box center [1113, 576] width 135 height 71
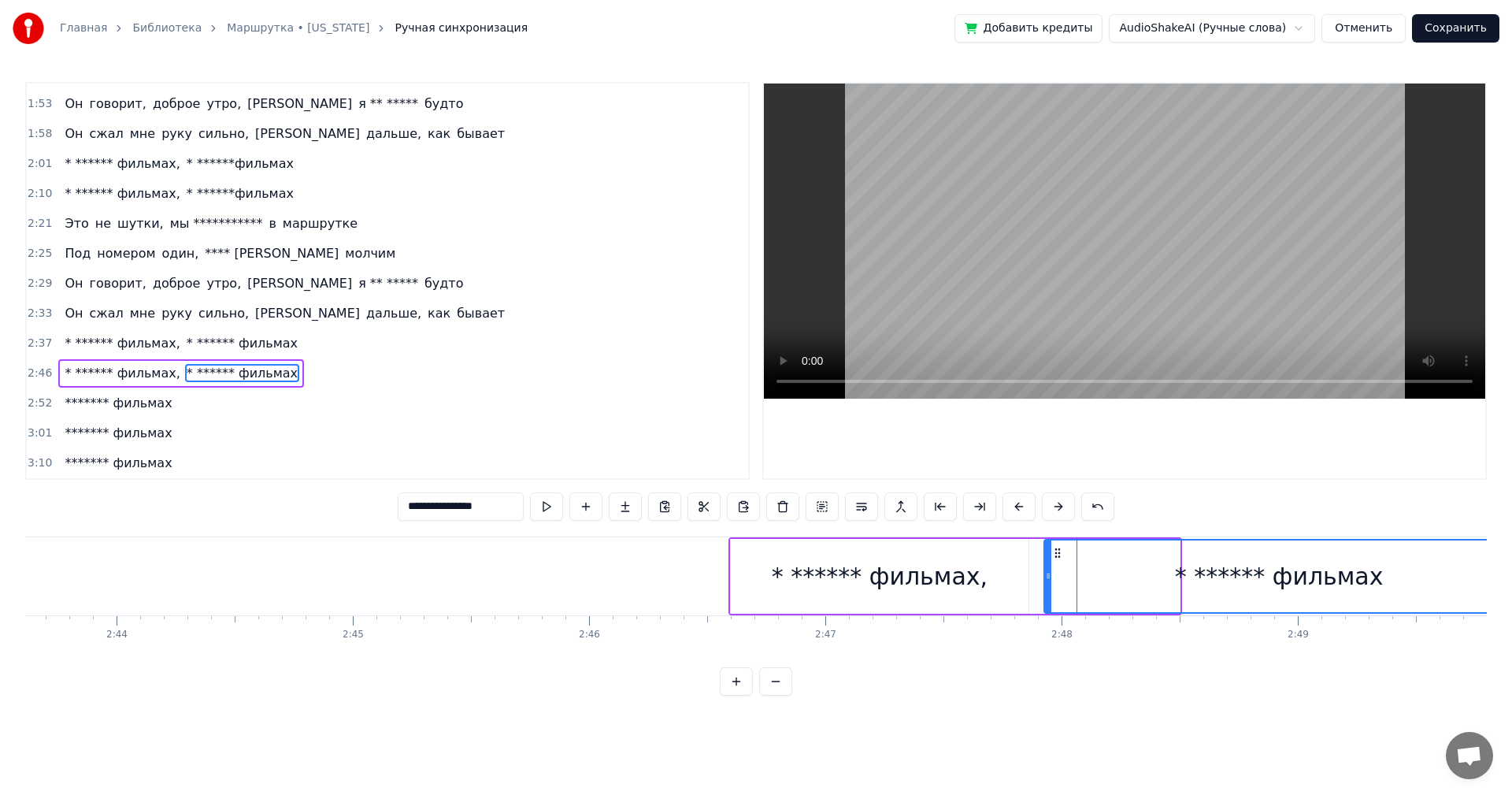
drag, startPoint x: 1178, startPoint y: 574, endPoint x: 1473, endPoint y: 571, distance: 295.0
click at [1509, 573] on div "**********" at bounding box center [756, 347] width 1512 height 696
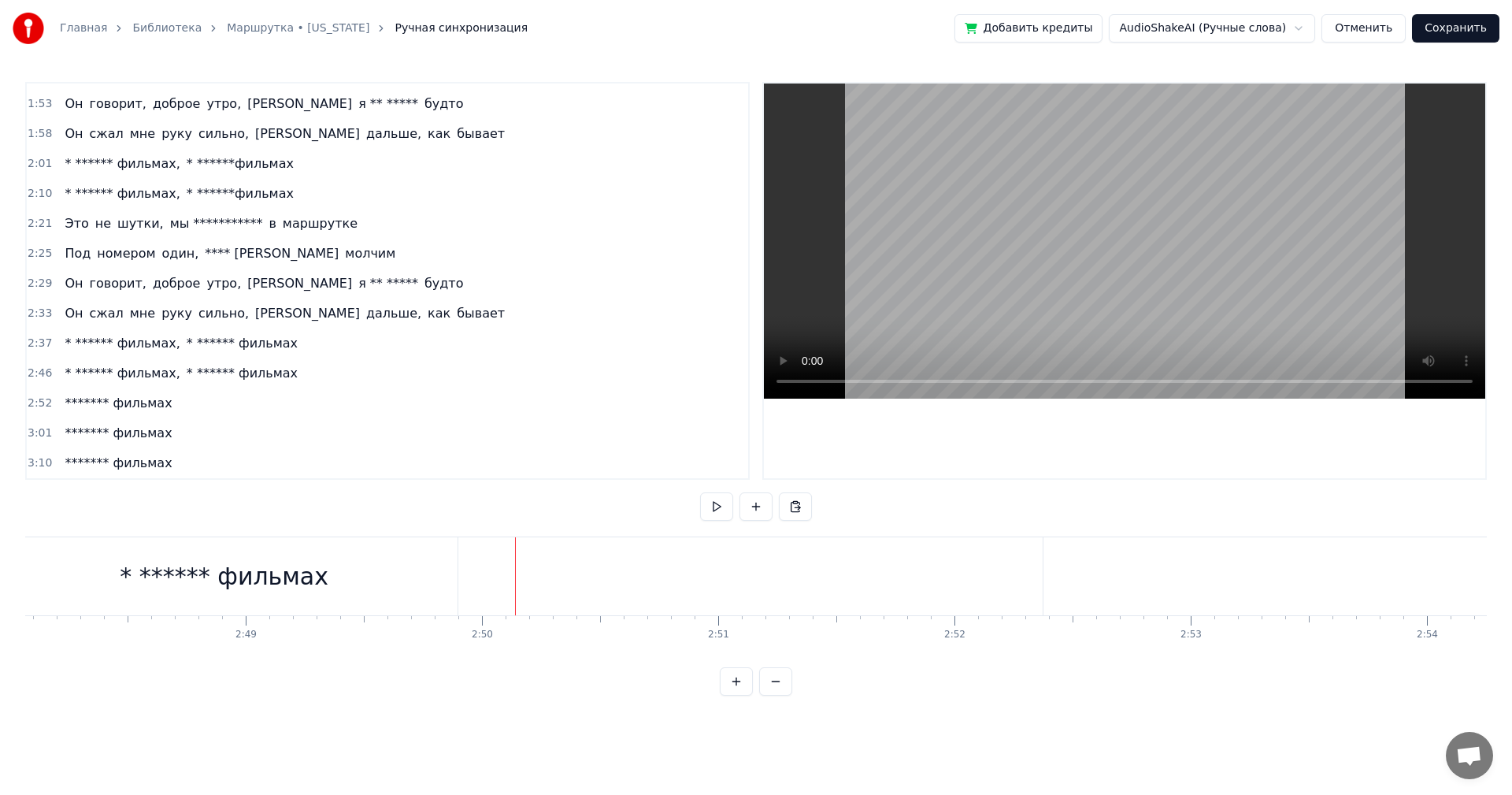
scroll to position [0, 40004]
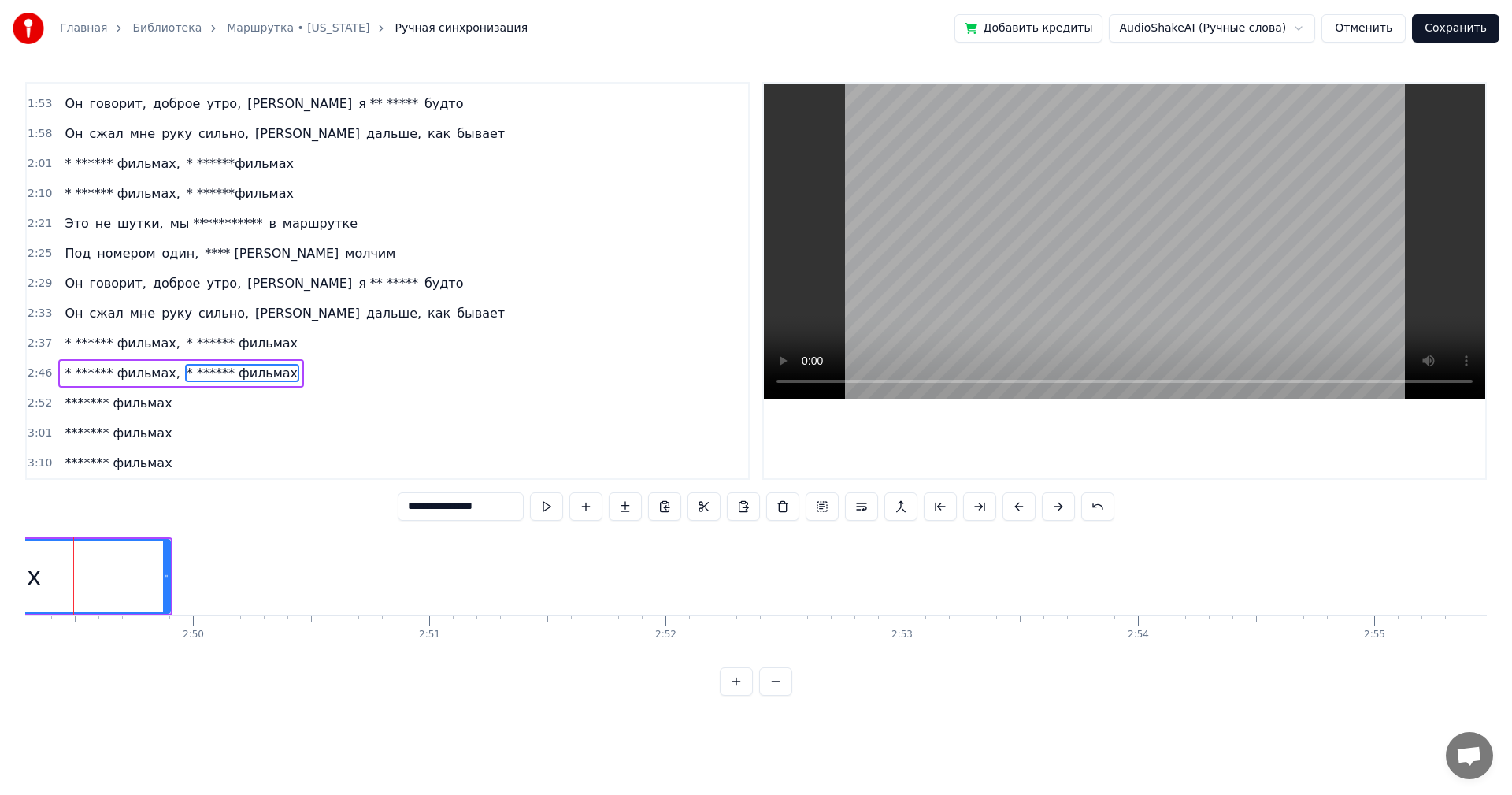
scroll to position [0, 39973]
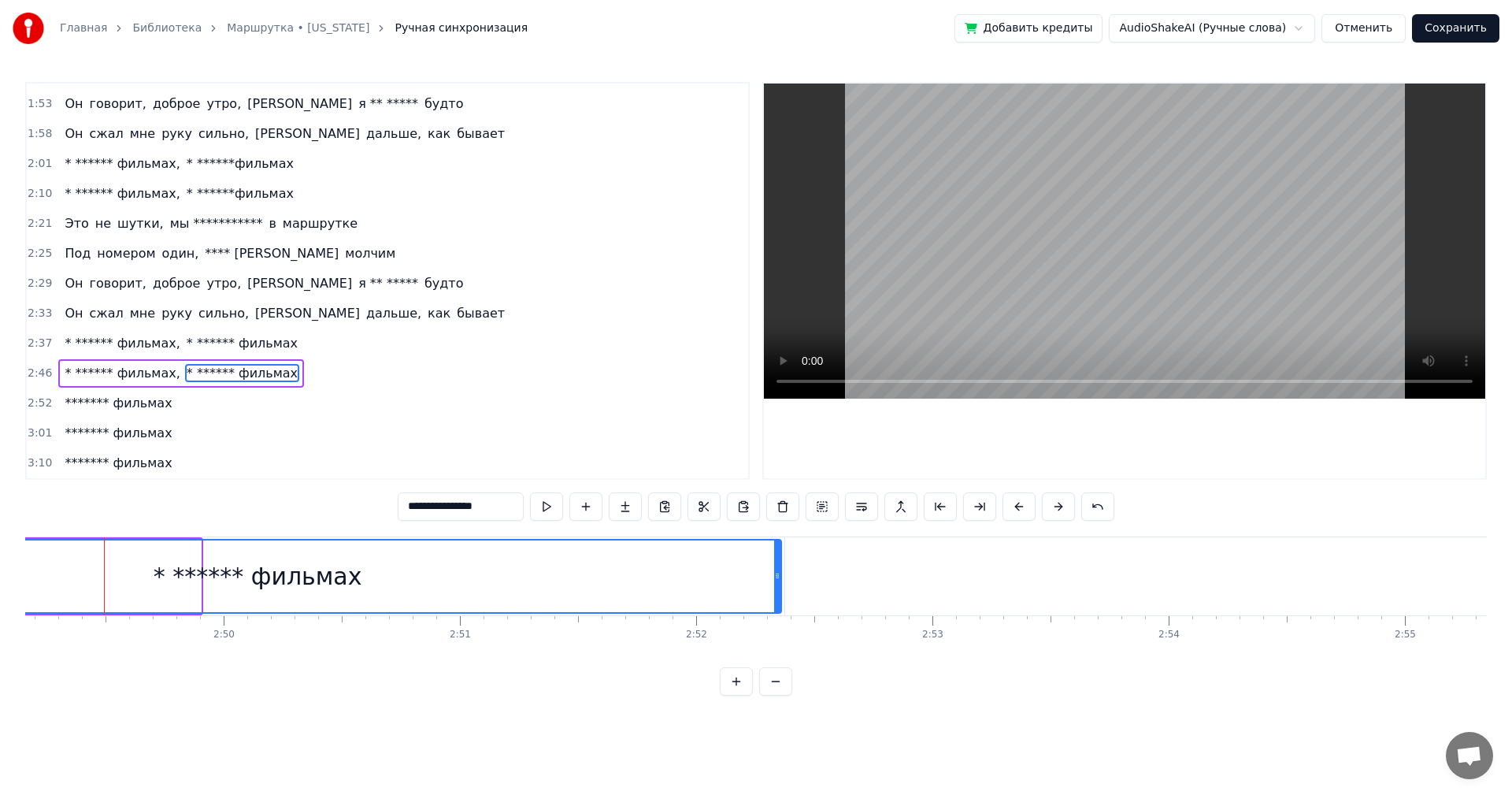
drag, startPoint x: 200, startPoint y: 588, endPoint x: 781, endPoint y: 606, distance: 581.3
click at [781, 606] on div at bounding box center [777, 576] width 7 height 71
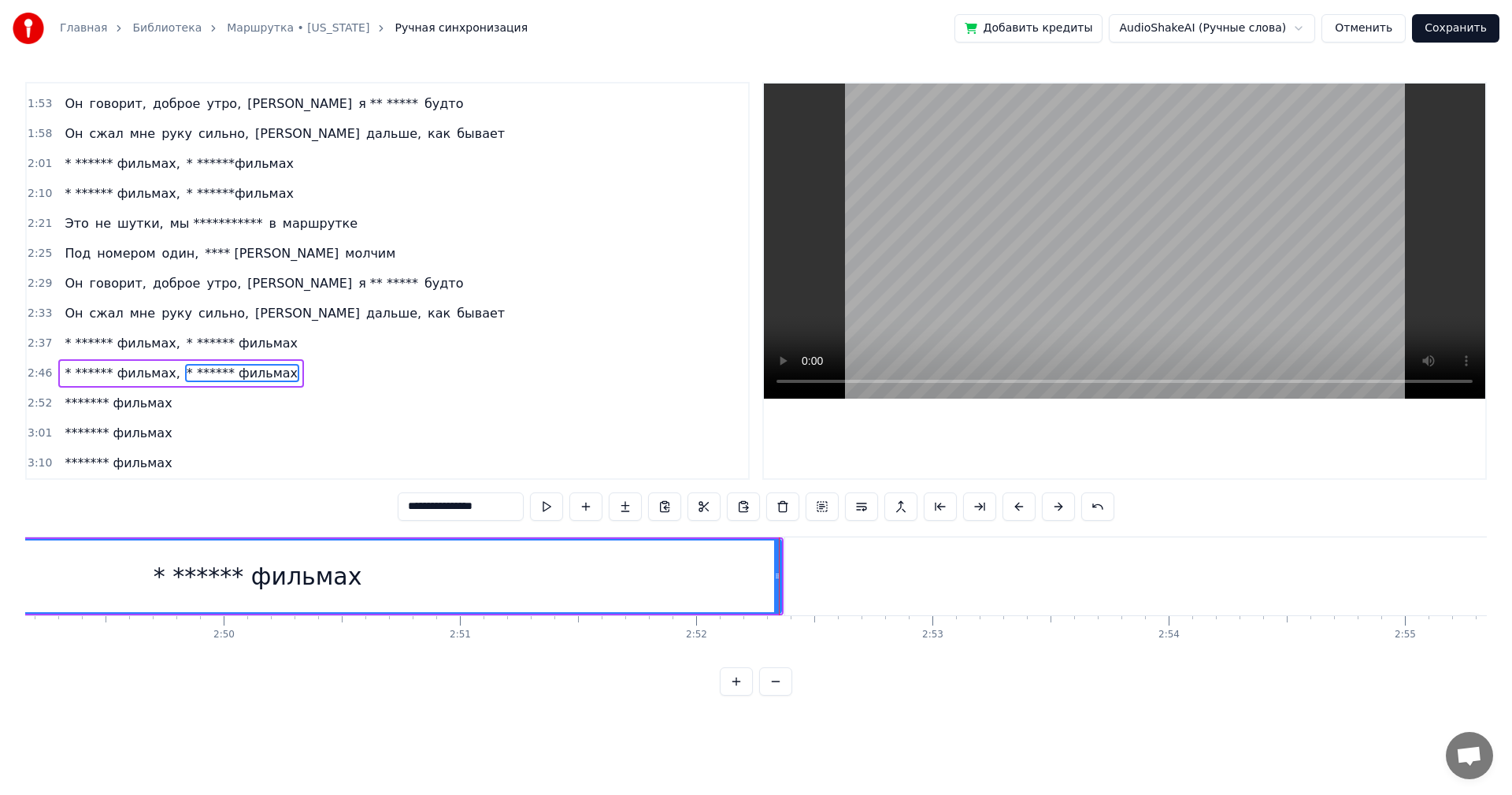
click at [357, 588] on div "* ****** фильмах" at bounding box center [258, 576] width 1047 height 71
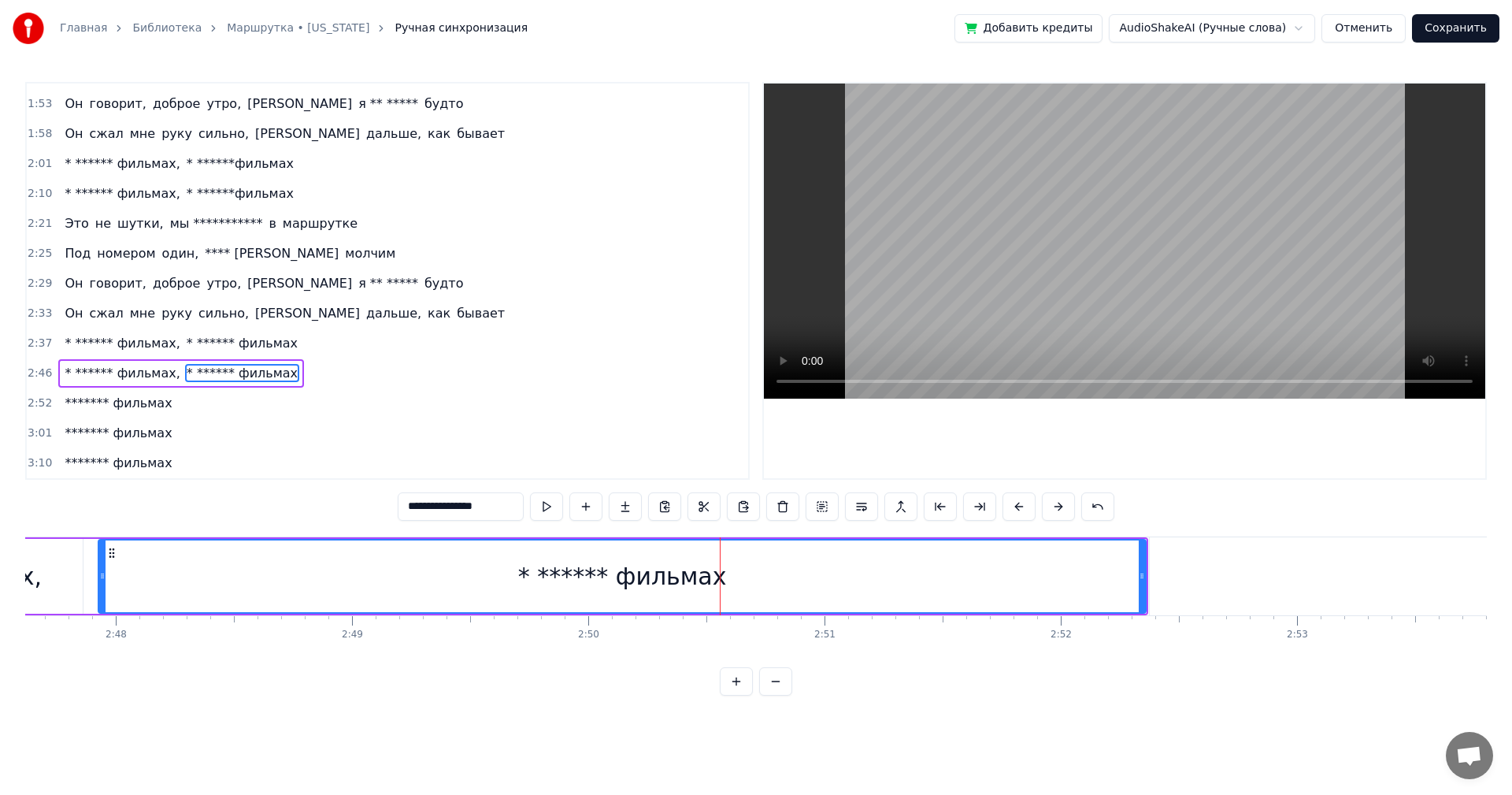
scroll to position [0, 39505]
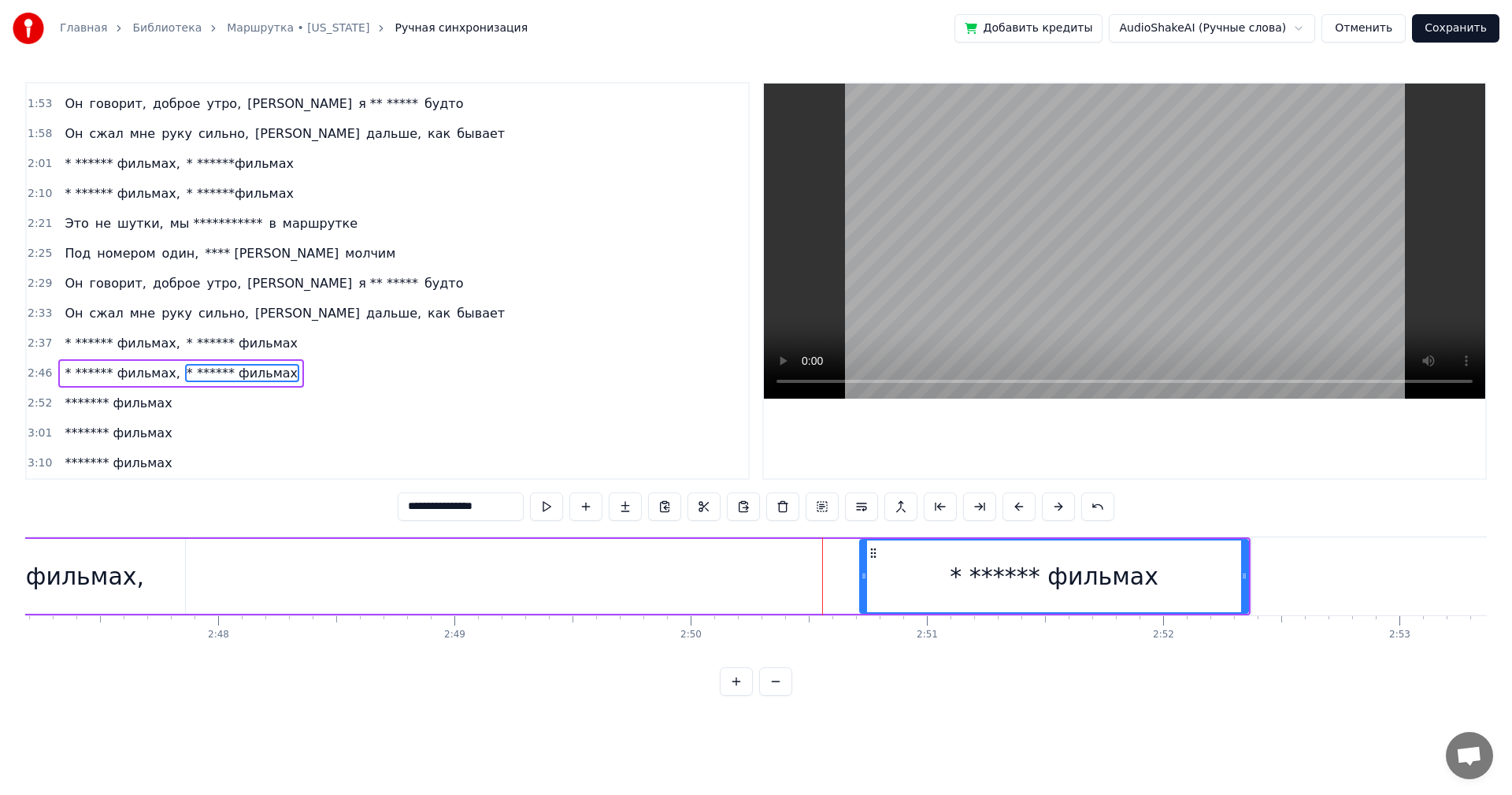
drag, startPoint x: 204, startPoint y: 582, endPoint x: 863, endPoint y: 635, distance: 661.1
click at [863, 635] on div "**********" at bounding box center [756, 595] width 1462 height 118
click at [905, 590] on div "* ****** фильмах" at bounding box center [1055, 576] width 388 height 71
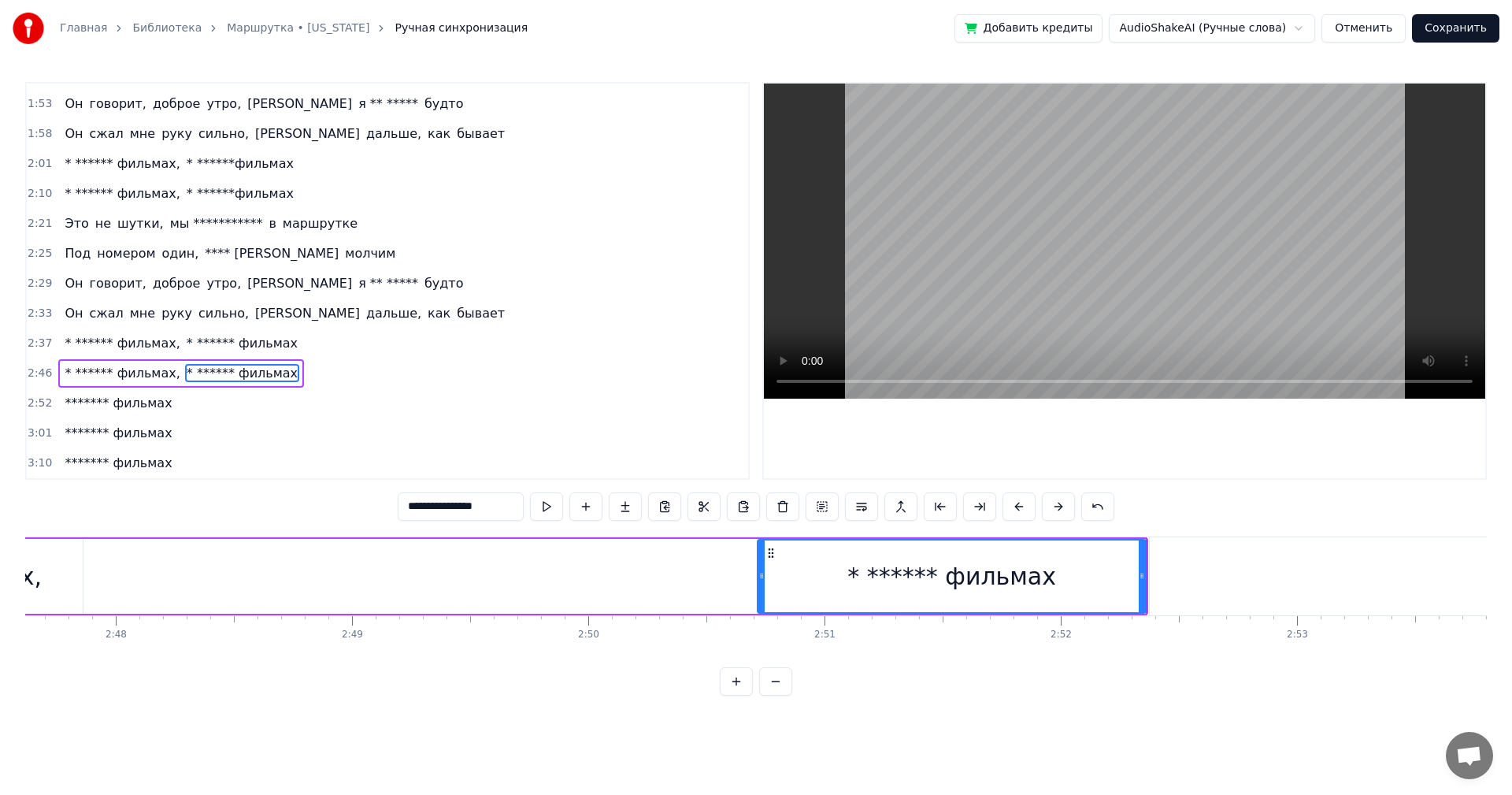
type input "**********"
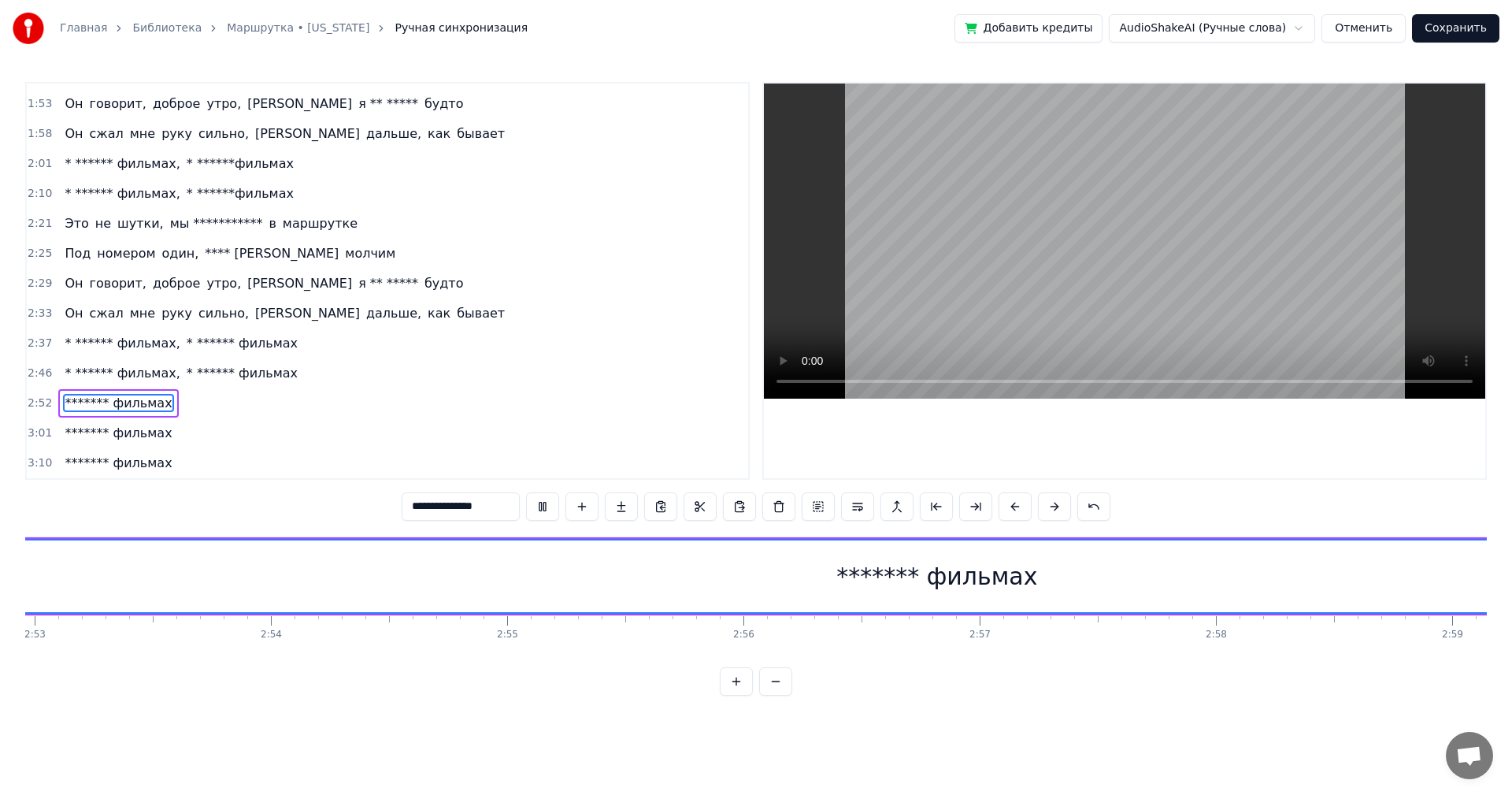
scroll to position [0, 40701]
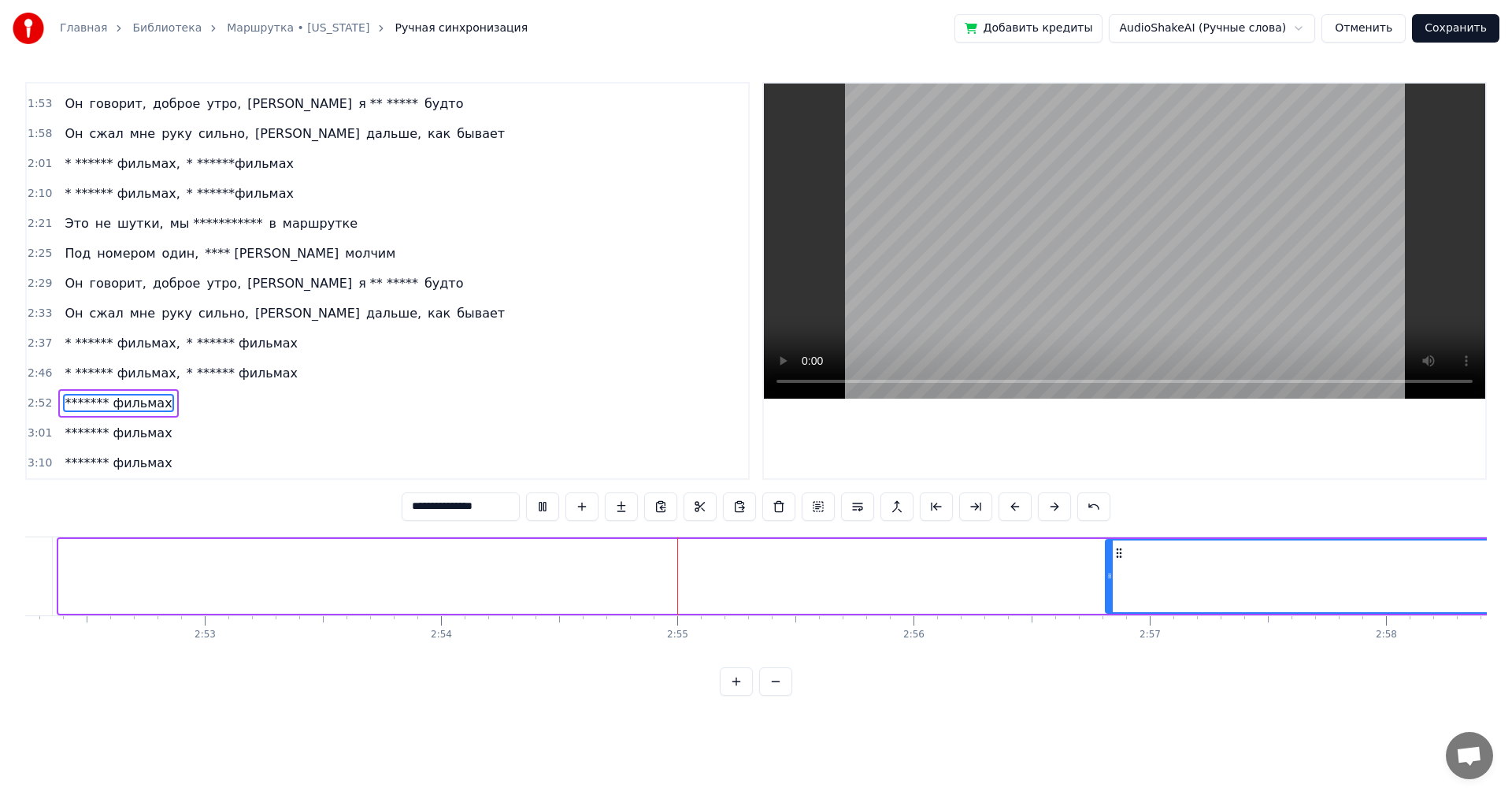
drag, startPoint x: 65, startPoint y: 577, endPoint x: 1110, endPoint y: 597, distance: 1045.2
click at [1112, 596] on div at bounding box center [1110, 576] width 7 height 71
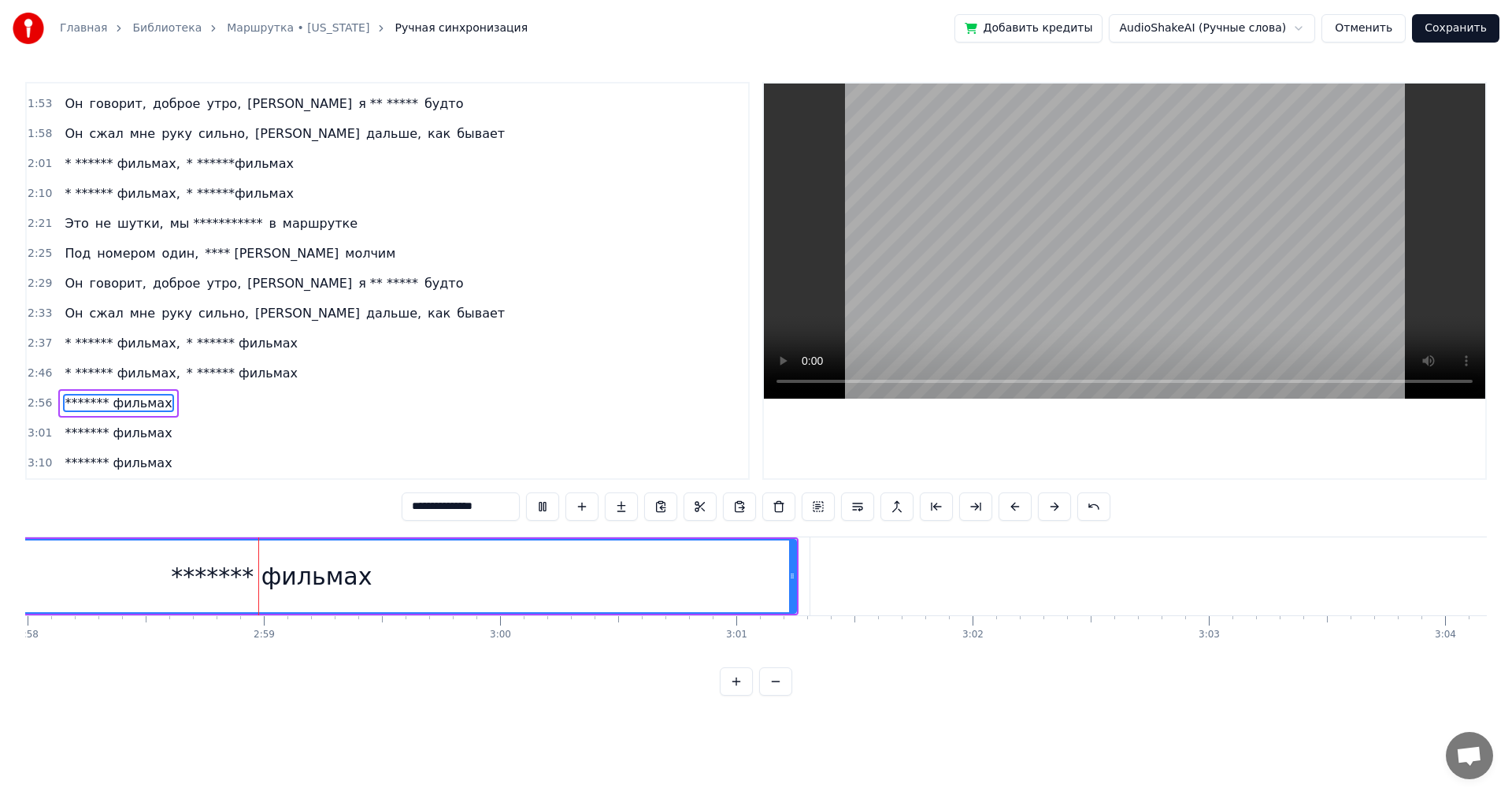
scroll to position [0, 42063]
drag, startPoint x: 237, startPoint y: 562, endPoint x: 372, endPoint y: 577, distance: 135.8
click at [372, 577] on div "******* фильмах" at bounding box center [268, 576] width 1048 height 71
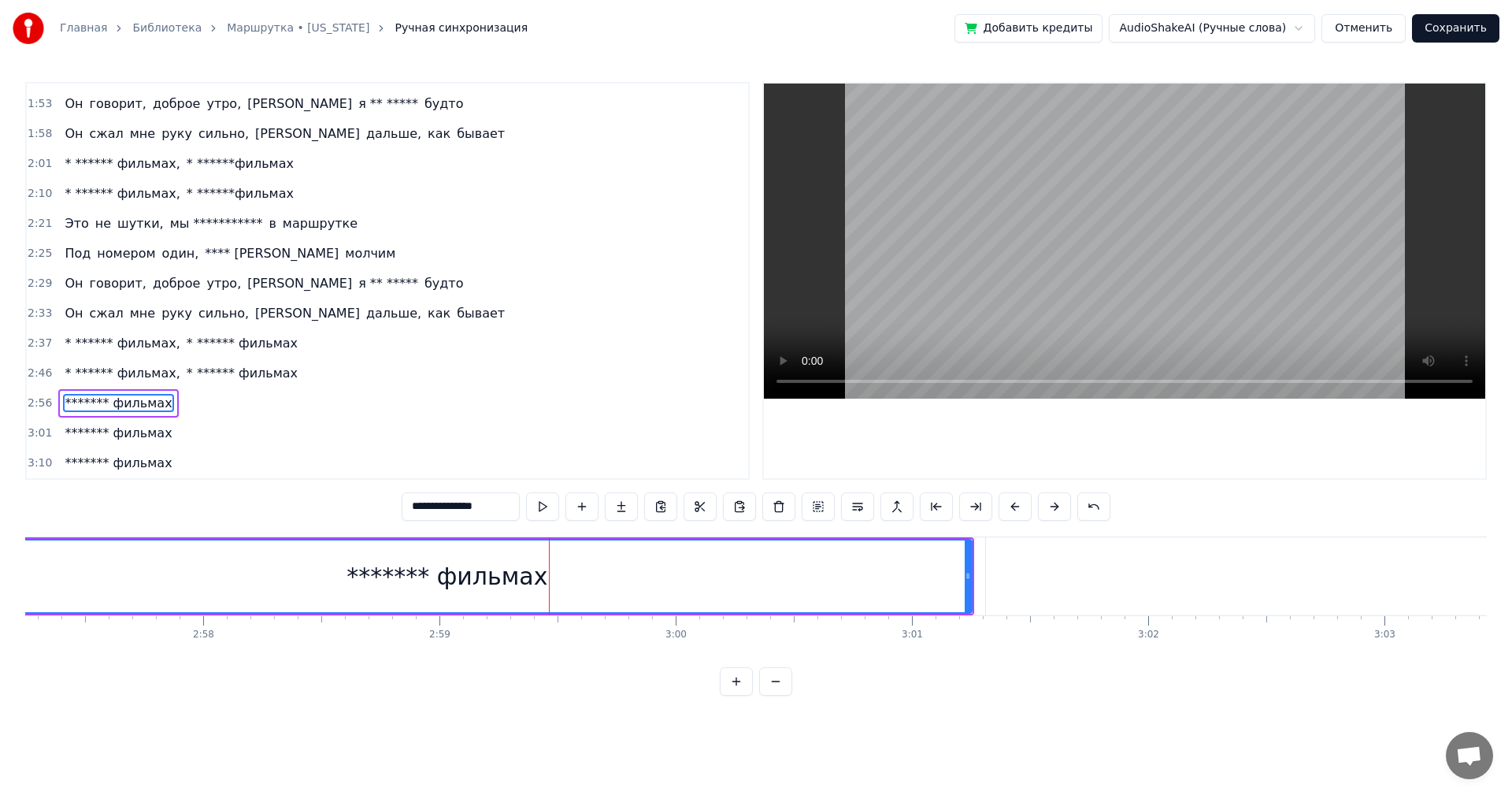
scroll to position [0, 41731]
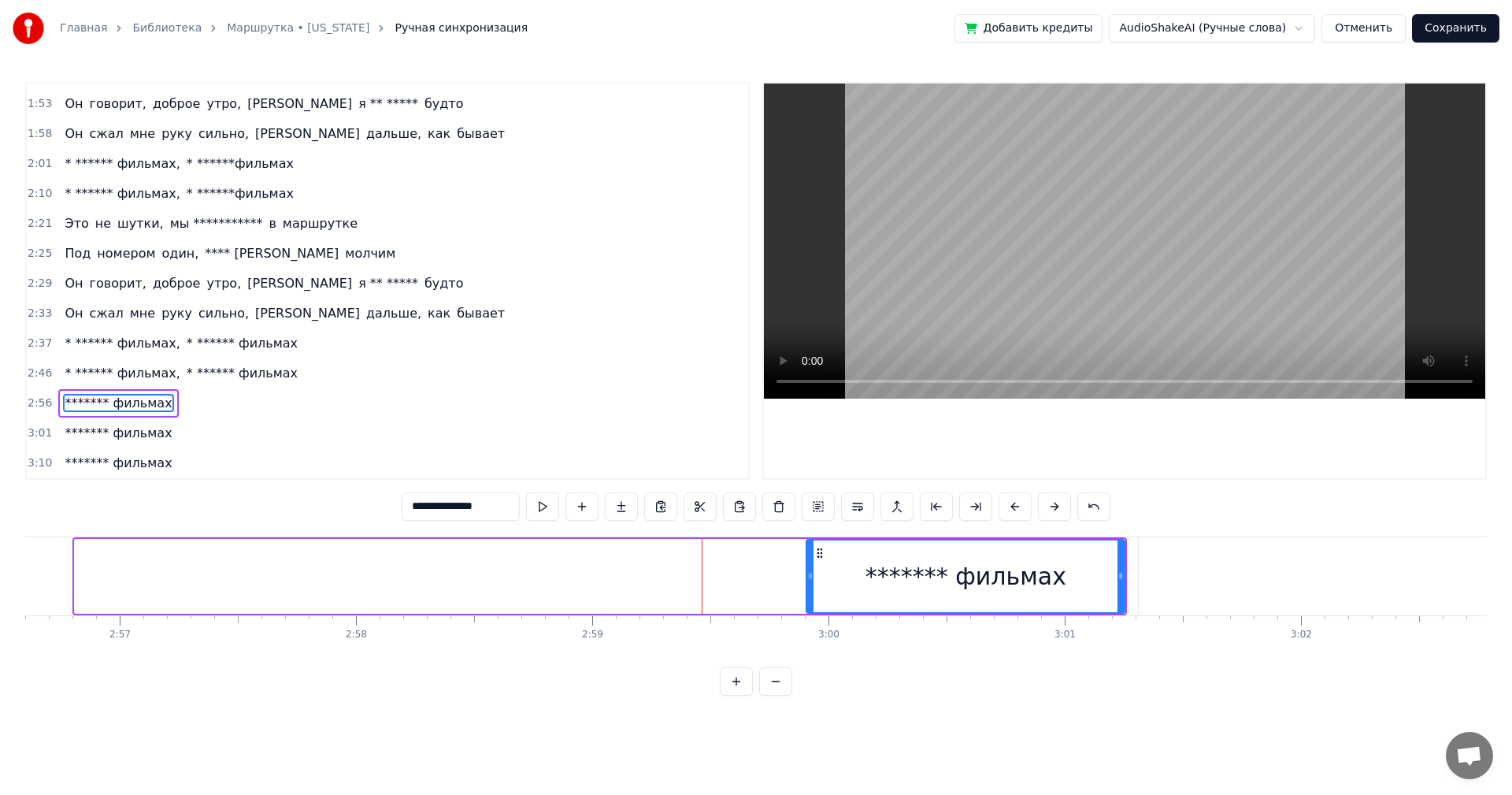
drag, startPoint x: 79, startPoint y: 572, endPoint x: 810, endPoint y: 625, distance: 732.9
click at [810, 625] on div "**********" at bounding box center [756, 595] width 1462 height 118
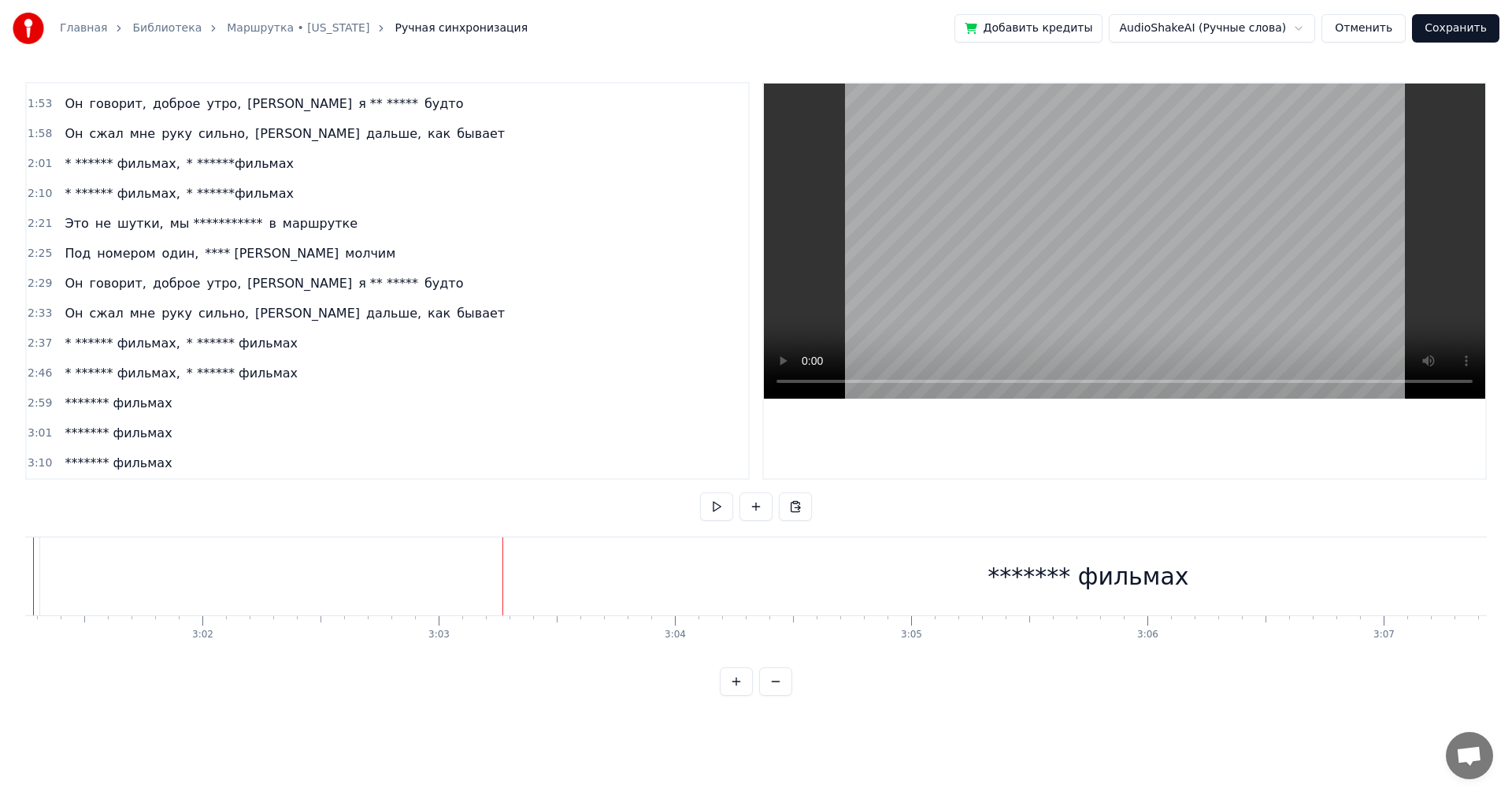
scroll to position [0, 42754]
click at [823, 565] on div "******* фильмах" at bounding box center [1165, 576] width 2096 height 78
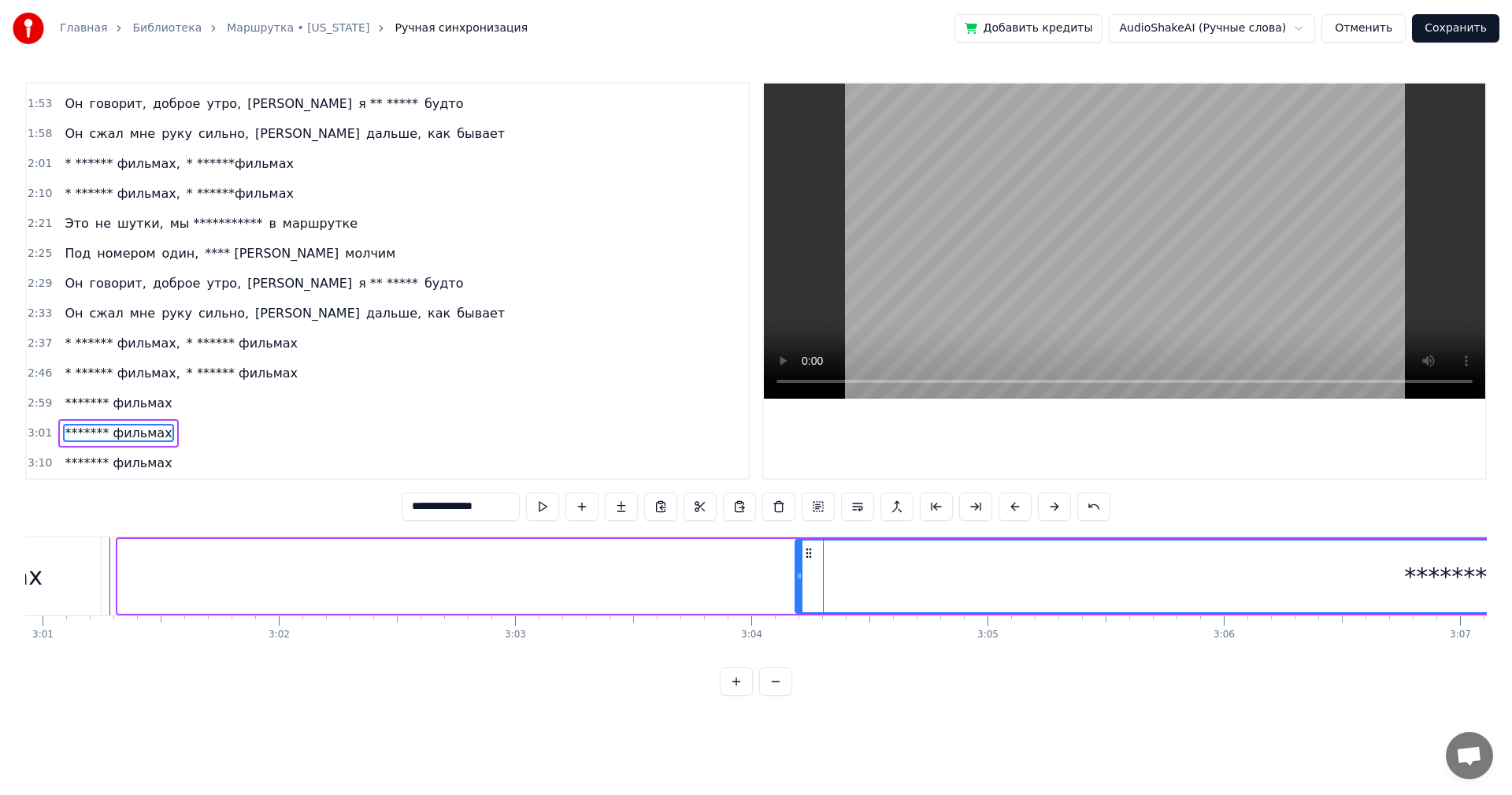
drag, startPoint x: 120, startPoint y: 584, endPoint x: 798, endPoint y: 607, distance: 678.4
click at [798, 607] on div at bounding box center [799, 576] width 7 height 71
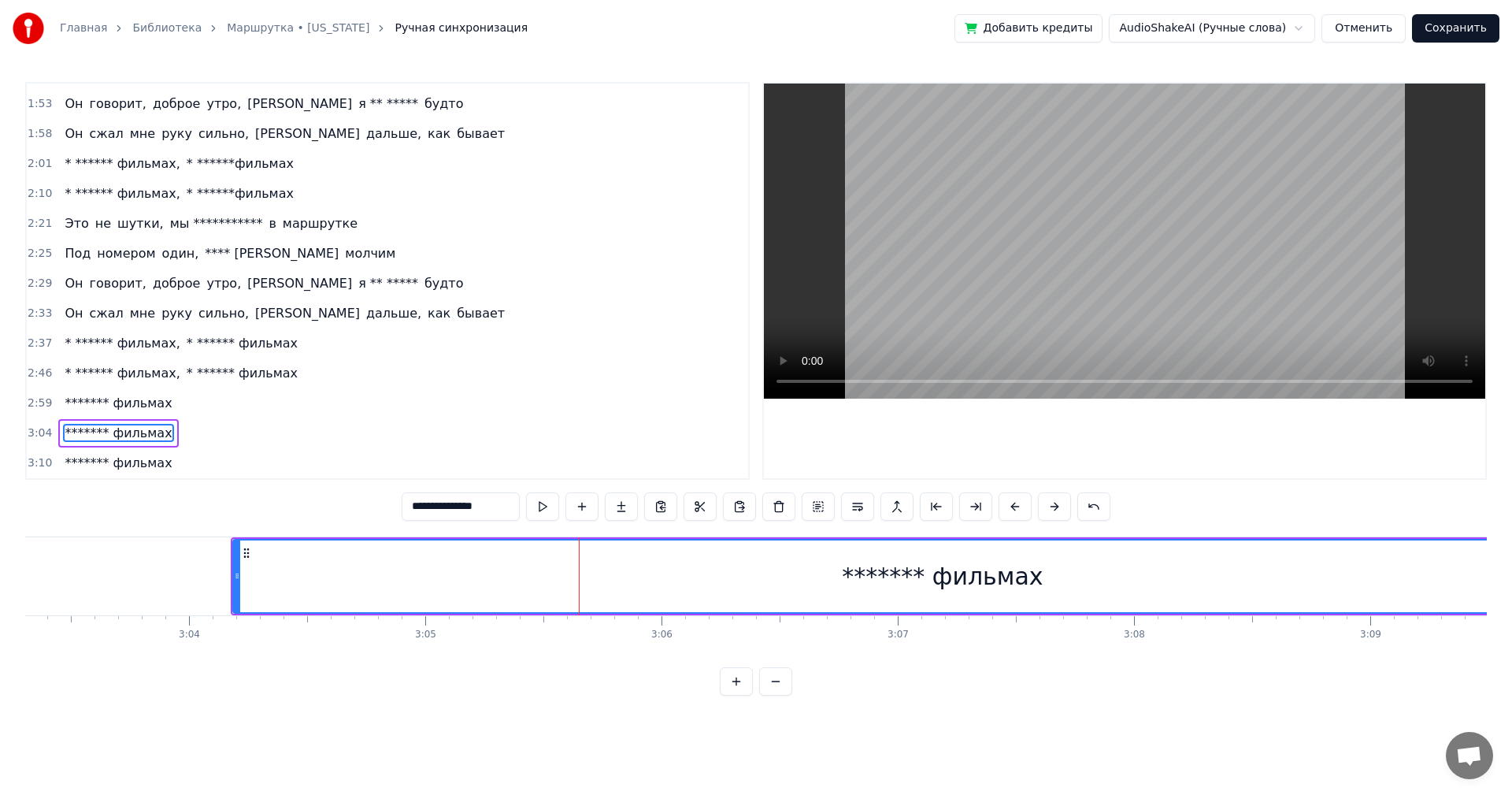
scroll to position [0, 43521]
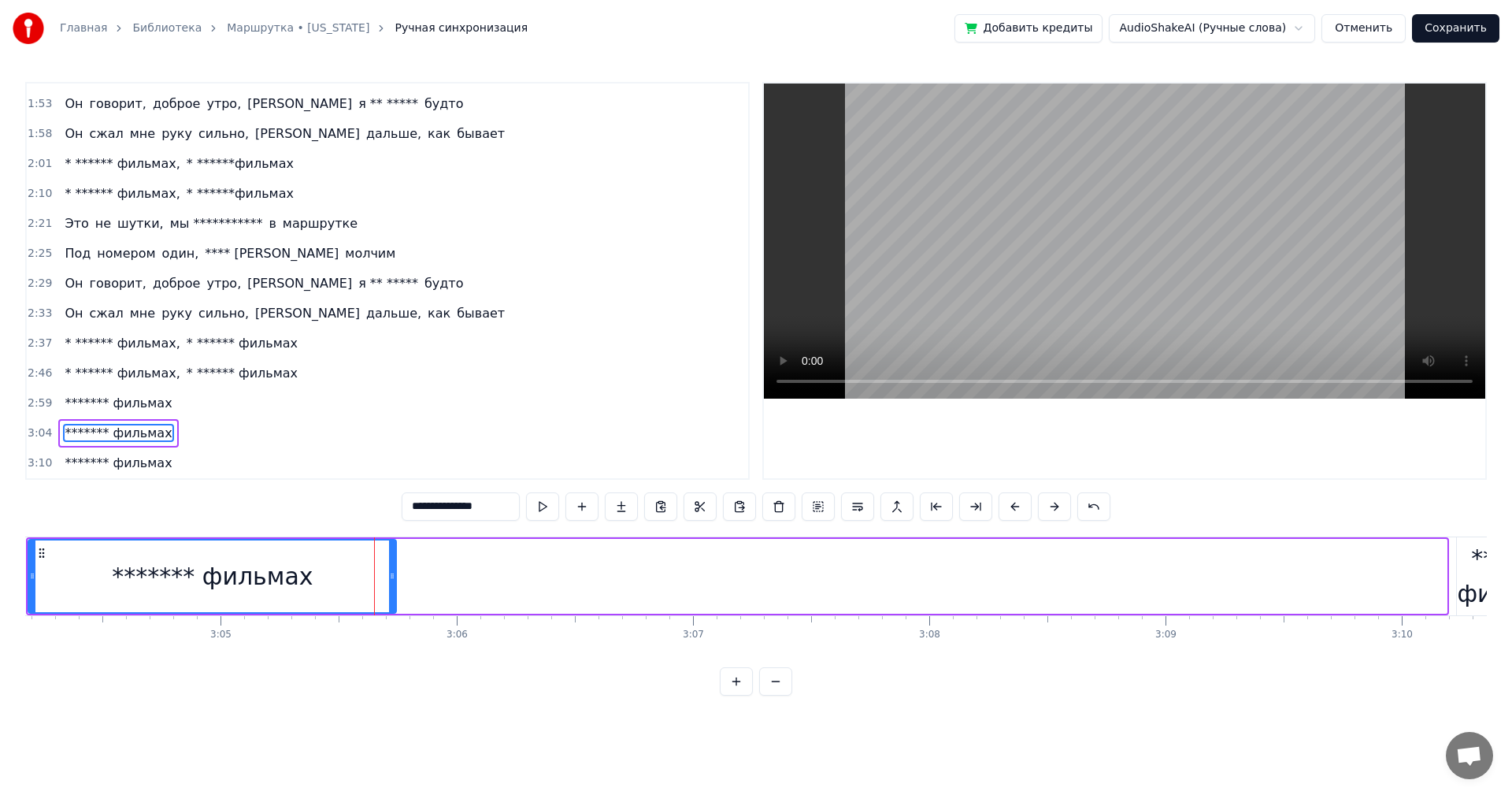
drag, startPoint x: 1442, startPoint y: 585, endPoint x: 393, endPoint y: 618, distance: 1049.5
click at [393, 618] on div "**********" at bounding box center [756, 595] width 1462 height 118
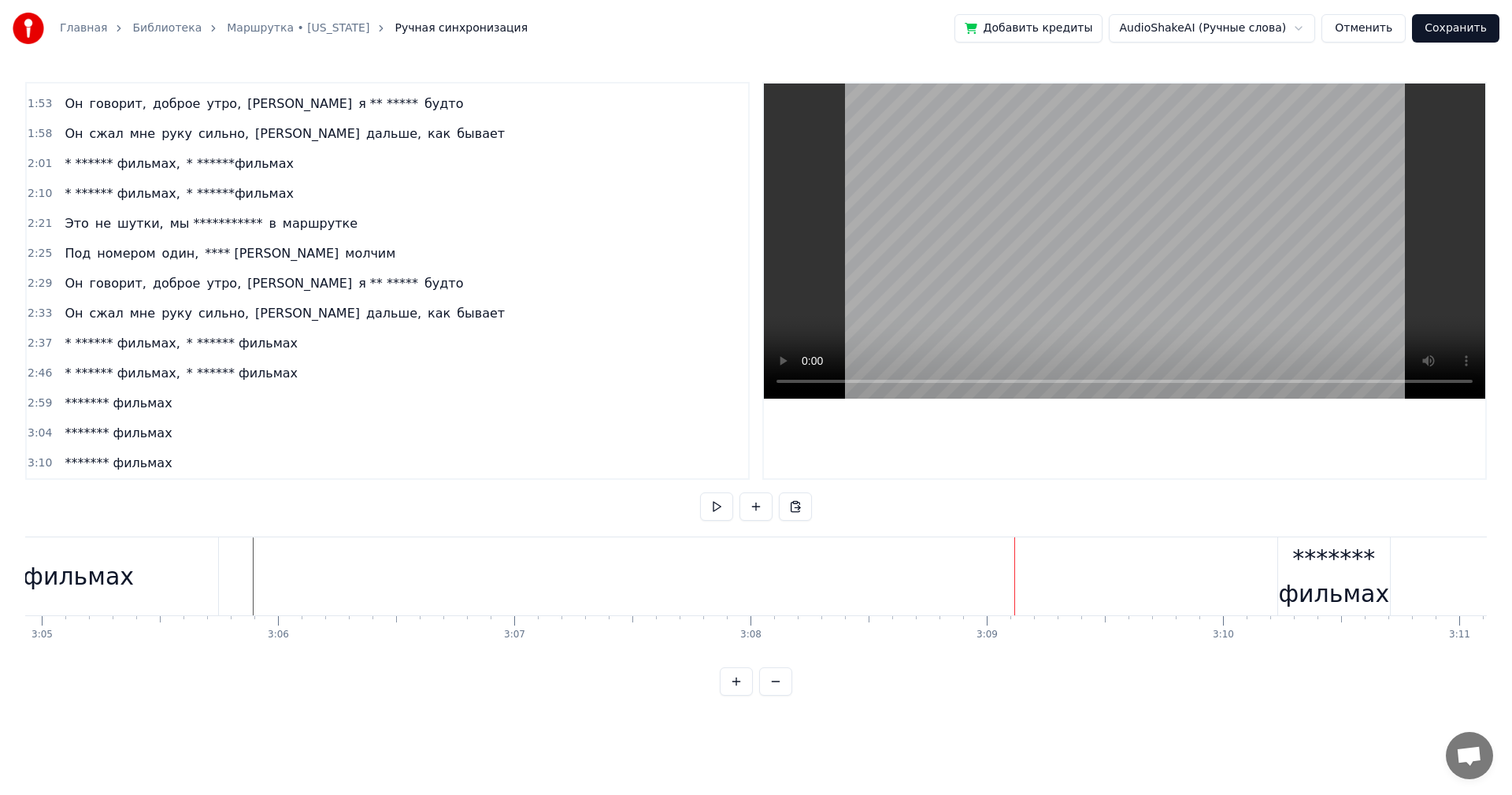
scroll to position [0, 43725]
click at [1306, 561] on div "******* фильмах" at bounding box center [1309, 576] width 113 height 71
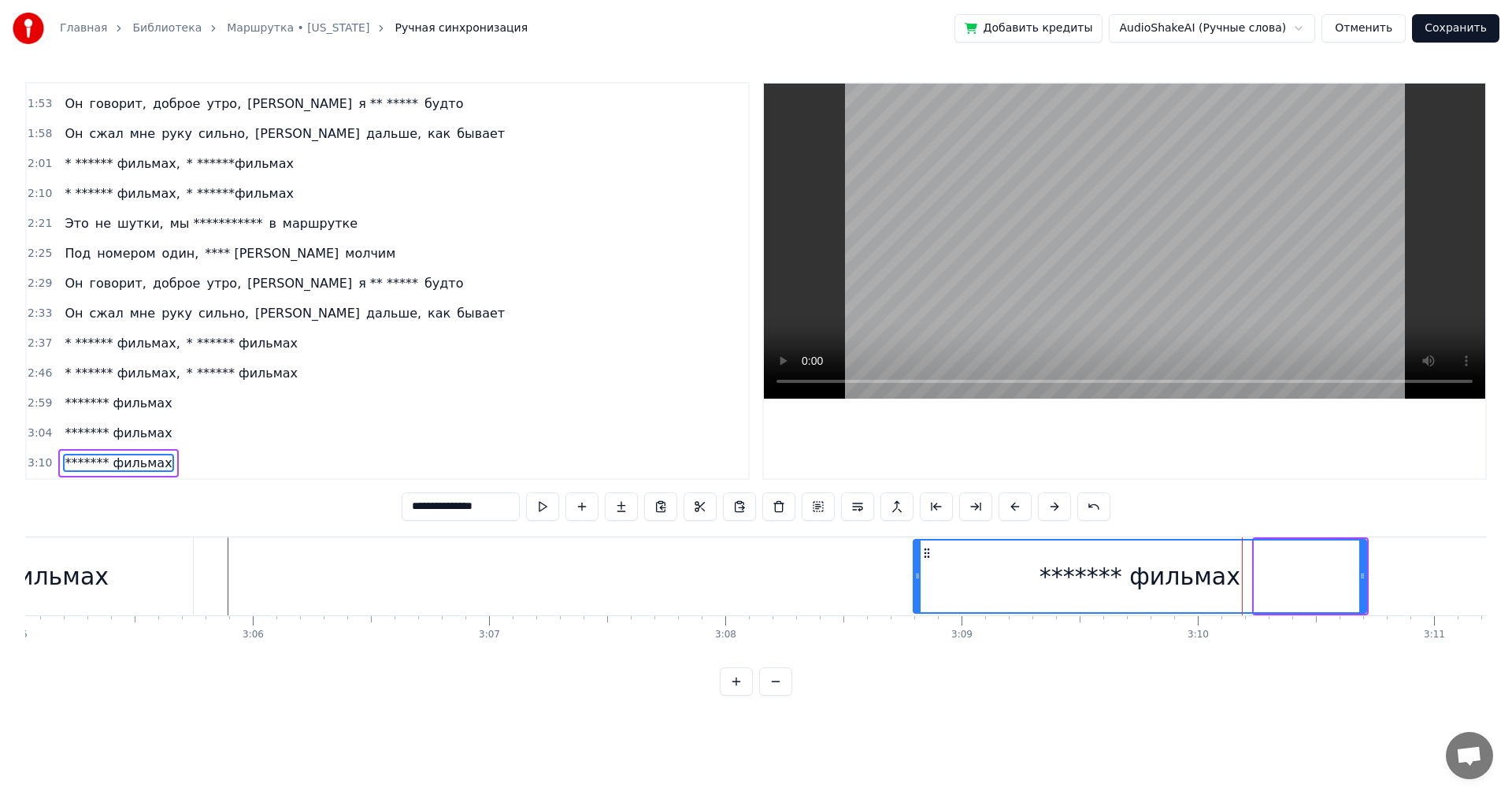
drag, startPoint x: 1255, startPoint y: 572, endPoint x: 913, endPoint y: 583, distance: 342.2
click at [914, 583] on div at bounding box center [917, 576] width 7 height 71
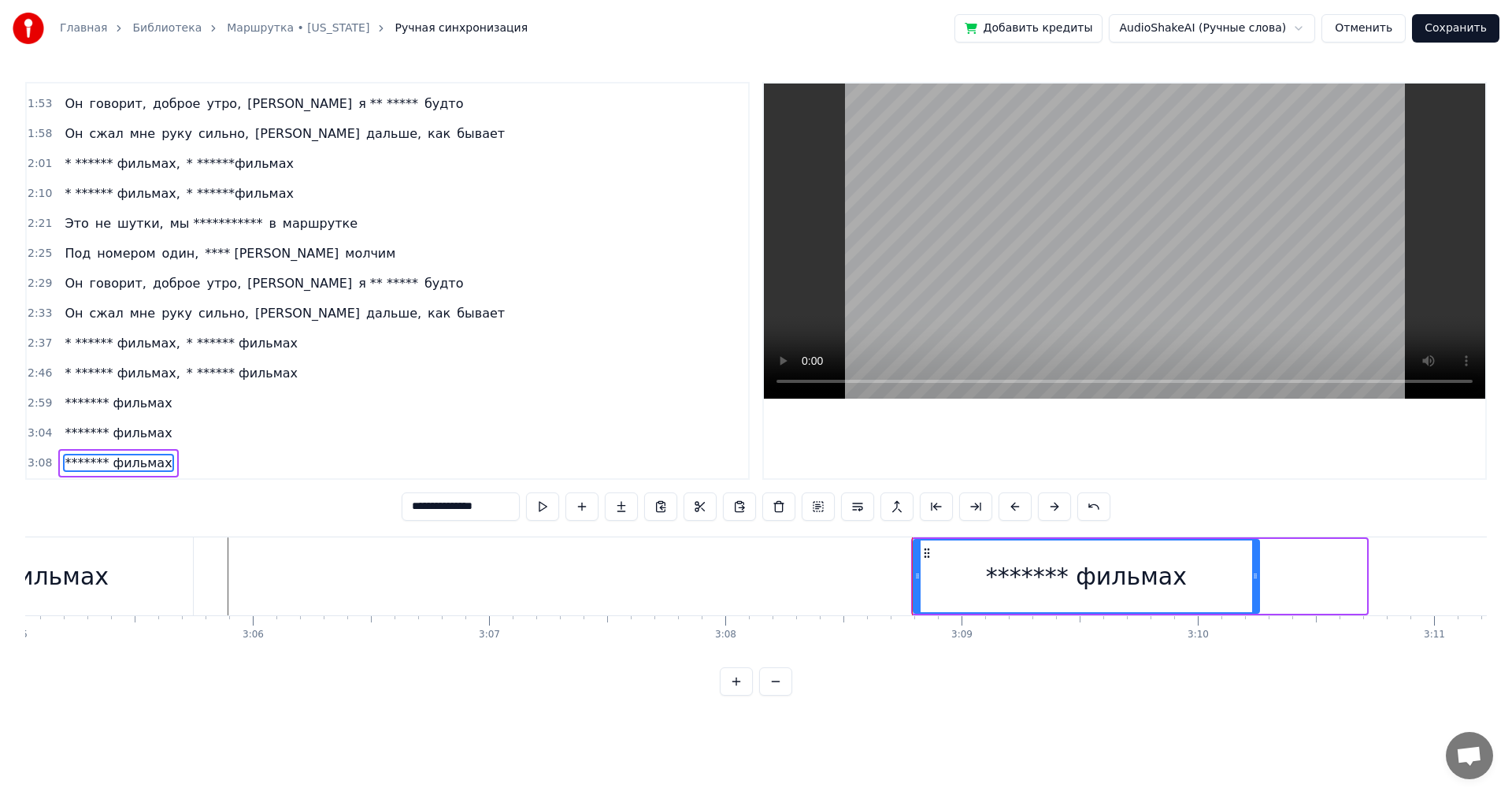
drag, startPoint x: 1362, startPoint y: 584, endPoint x: 1211, endPoint y: 600, distance: 151.8
click at [1255, 597] on div at bounding box center [1255, 576] width 7 height 71
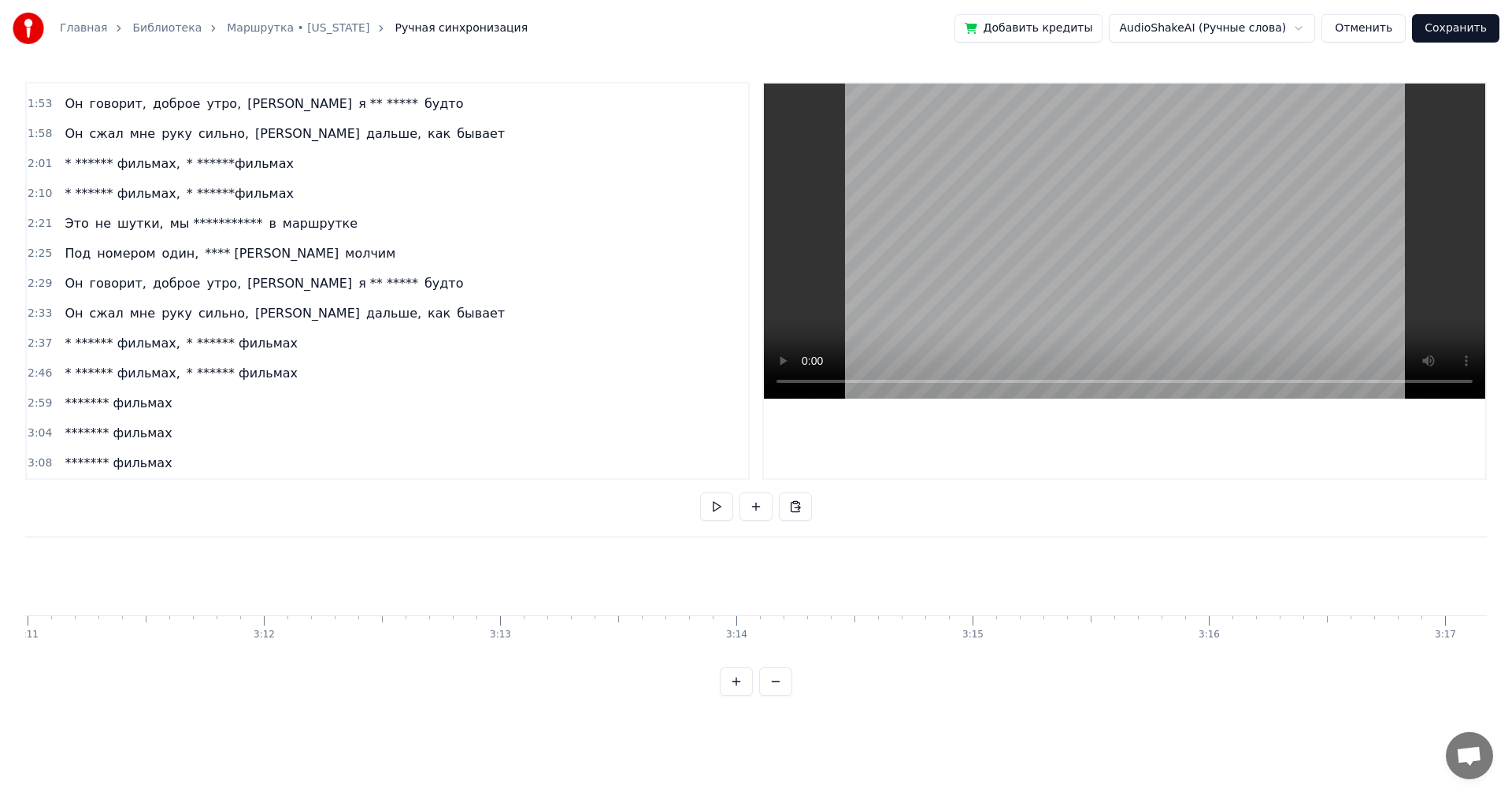
scroll to position [0, 45132]
click at [1452, 31] on button "Сохранить" at bounding box center [1455, 28] width 88 height 28
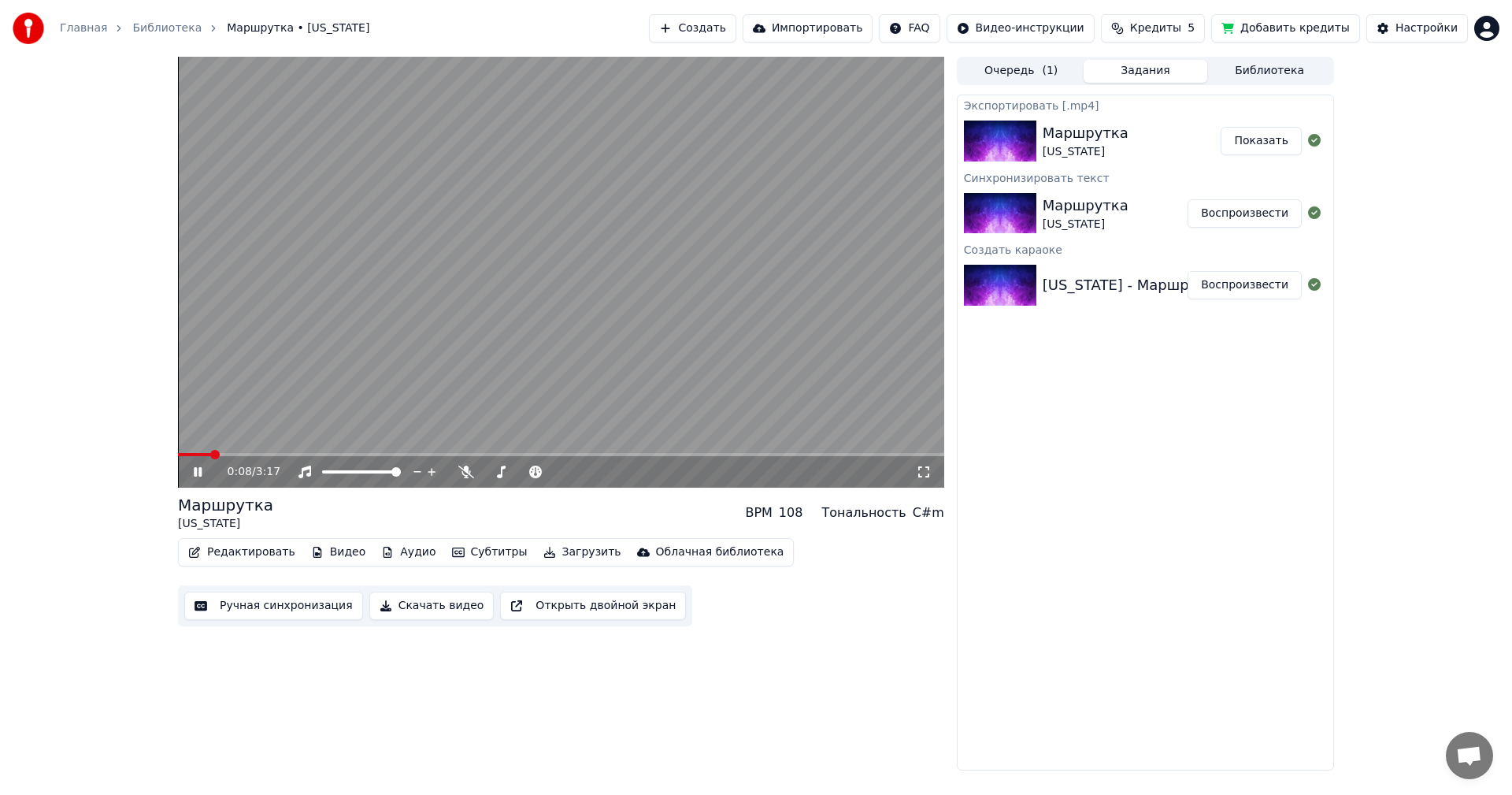
click at [464, 466] on body "Главная Библиотека Маршрутка • IOWA Создать Импортировать FAQ Видео-инструкции …" at bounding box center [756, 398] width 1512 height 795
click at [463, 475] on icon at bounding box center [466, 472] width 15 height 13
drag, startPoint x: 653, startPoint y: 170, endPoint x: 653, endPoint y: 189, distance: 19.0
click at [653, 170] on video at bounding box center [561, 272] width 766 height 431
drag, startPoint x: 413, startPoint y: 610, endPoint x: 421, endPoint y: 611, distance: 8.1
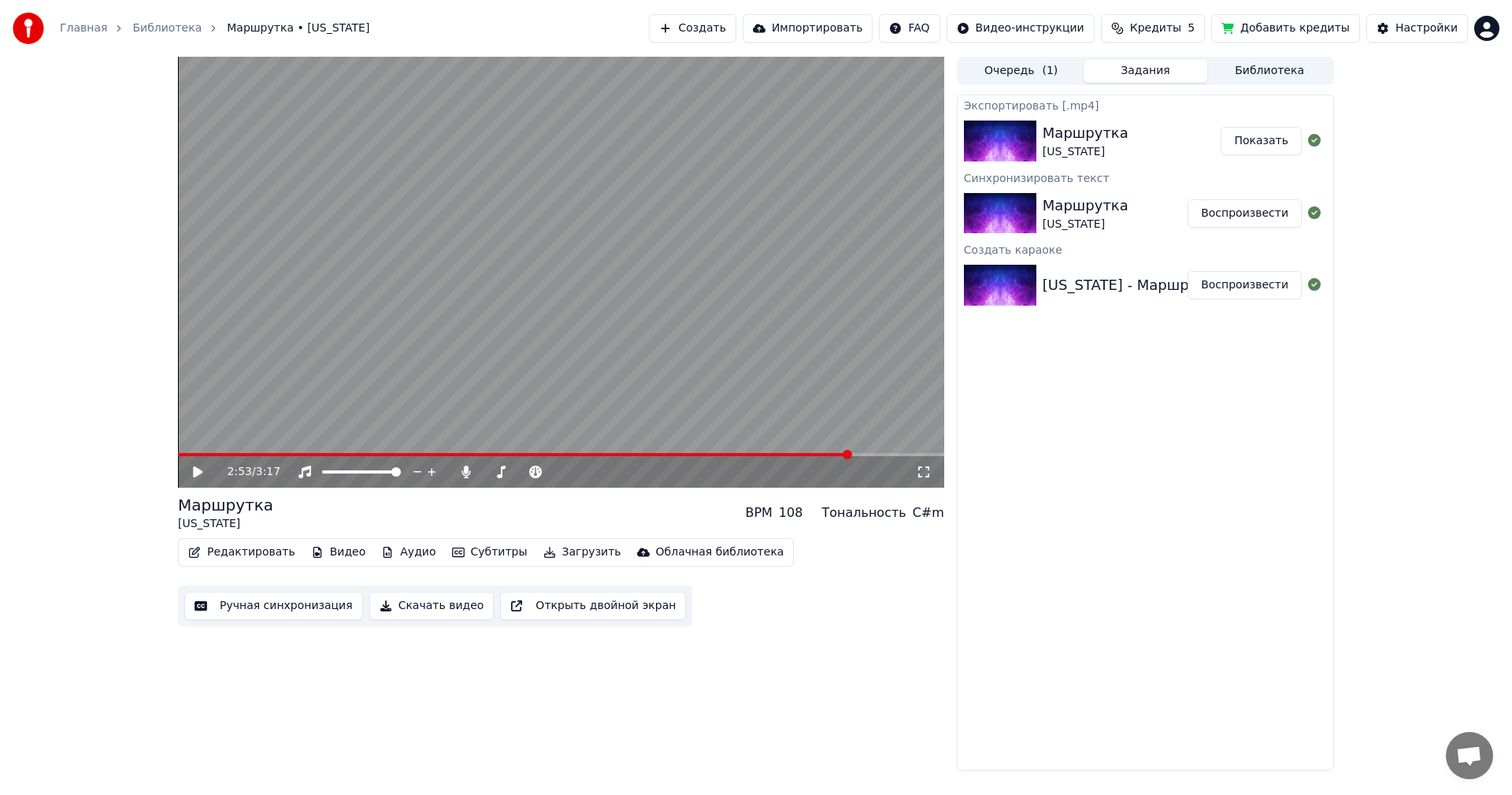
click at [414, 610] on button "Скачать видео" at bounding box center [432, 605] width 125 height 28
click at [1265, 142] on button "Показать" at bounding box center [1262, 141] width 81 height 28
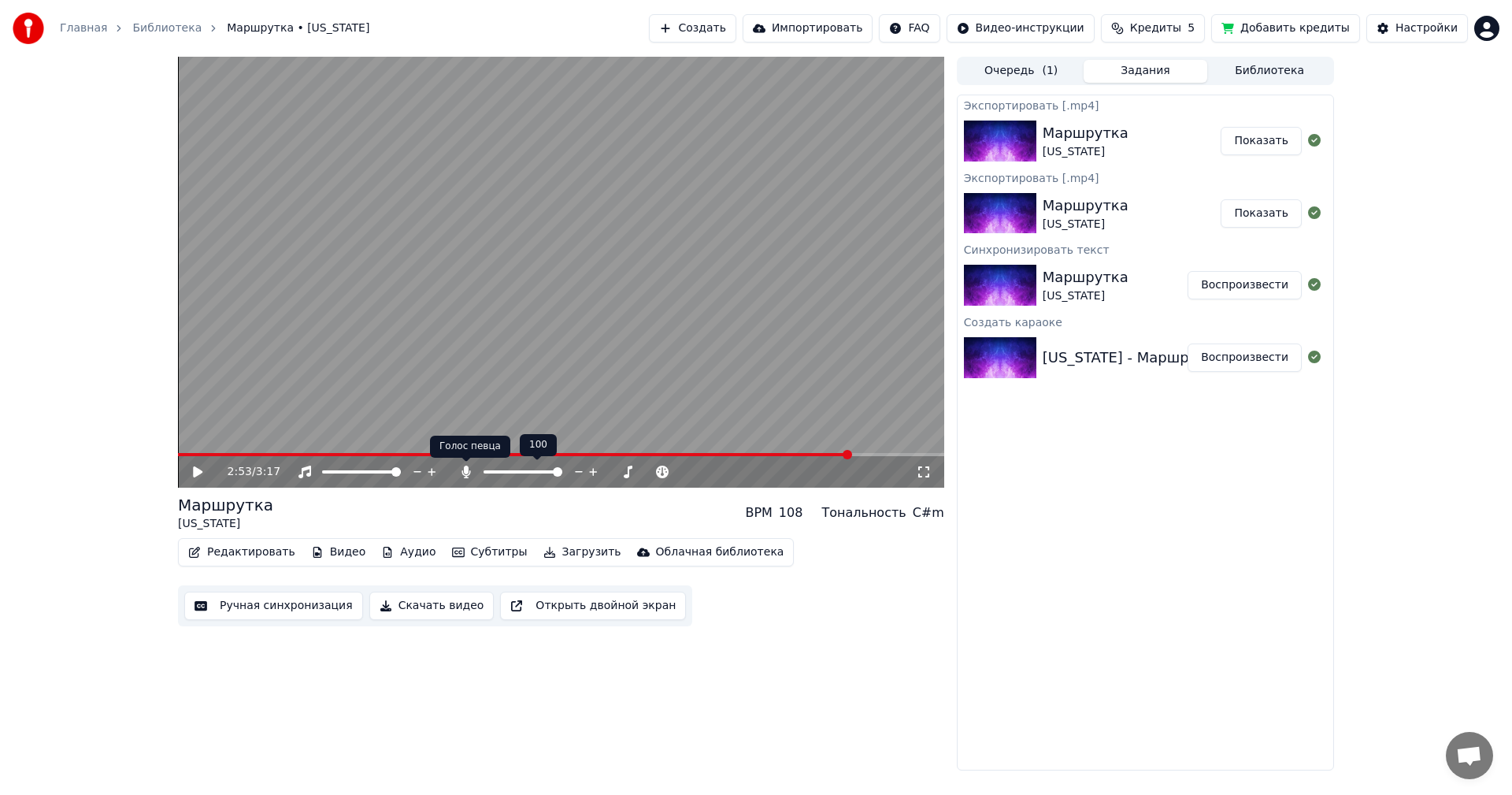
click at [469, 473] on icon at bounding box center [466, 472] width 15 height 13
click at [433, 609] on button "Скачать видео" at bounding box center [432, 605] width 125 height 28
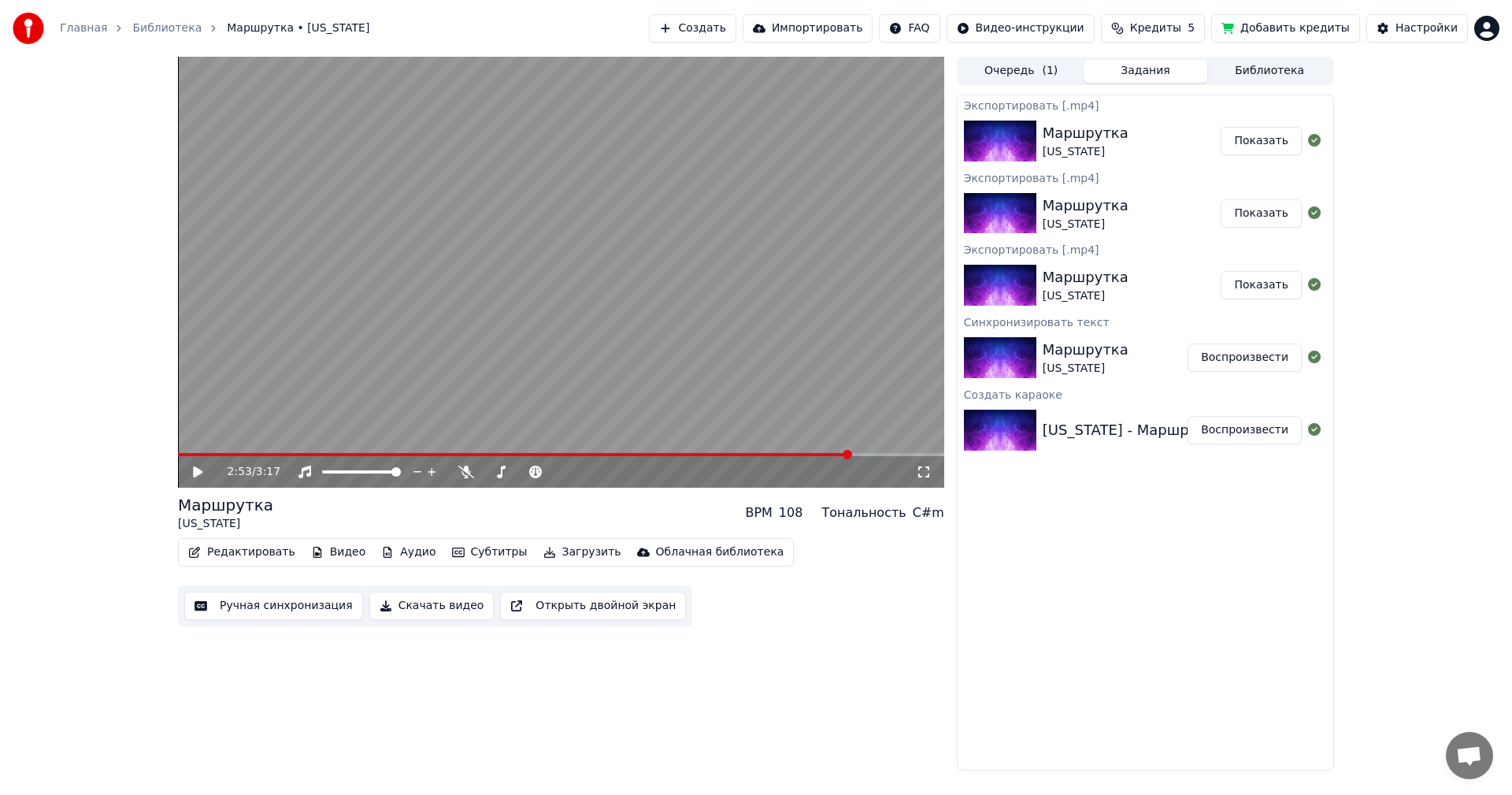
click at [1260, 141] on button "Показать" at bounding box center [1262, 141] width 81 height 28
click at [735, 15] on button "Создать" at bounding box center [692, 28] width 87 height 28
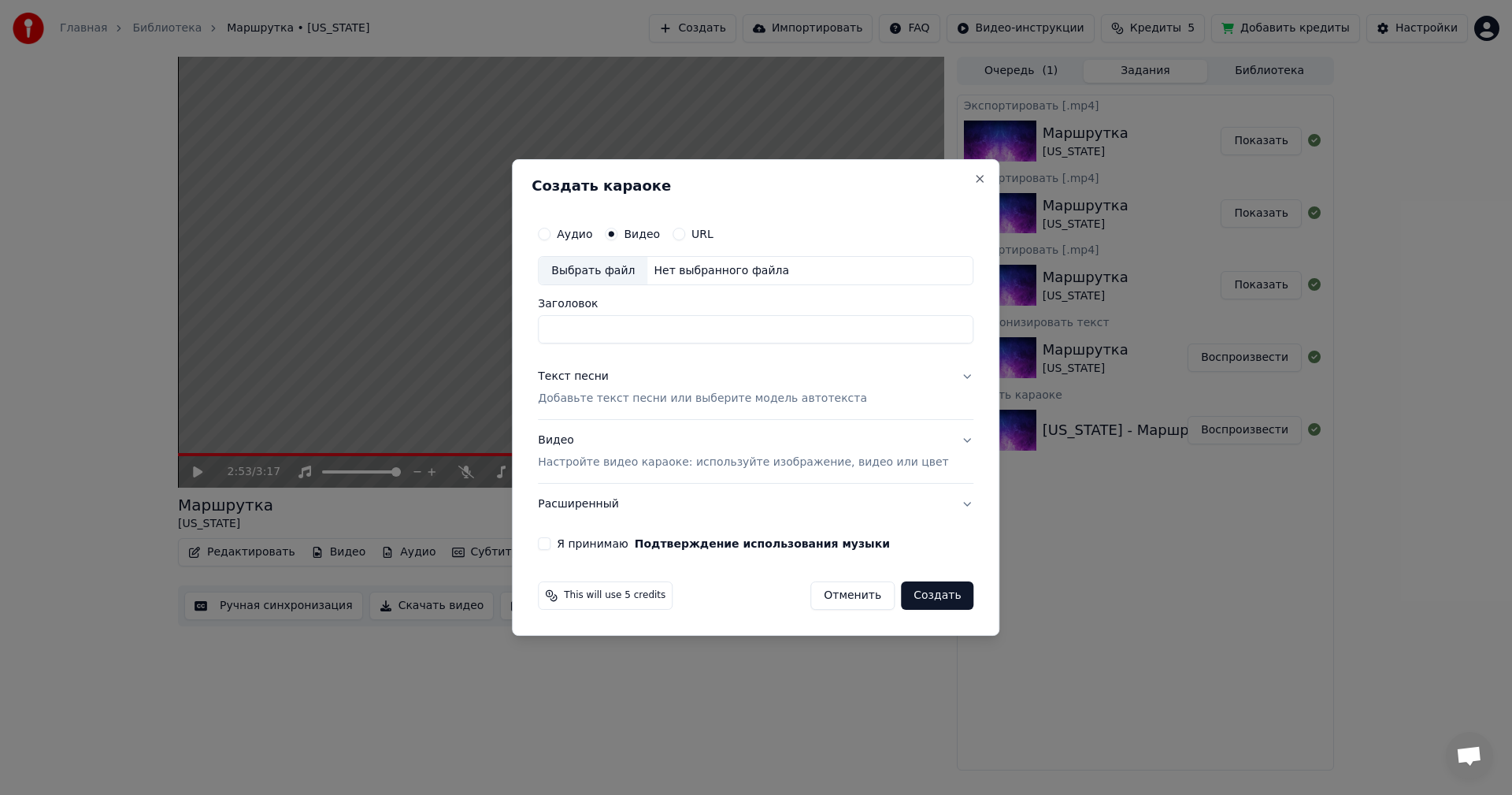
click at [607, 269] on div "Выбрать файл" at bounding box center [593, 270] width 109 height 28
type input "**********"
click at [934, 603] on button "Создать" at bounding box center [936, 595] width 72 height 28
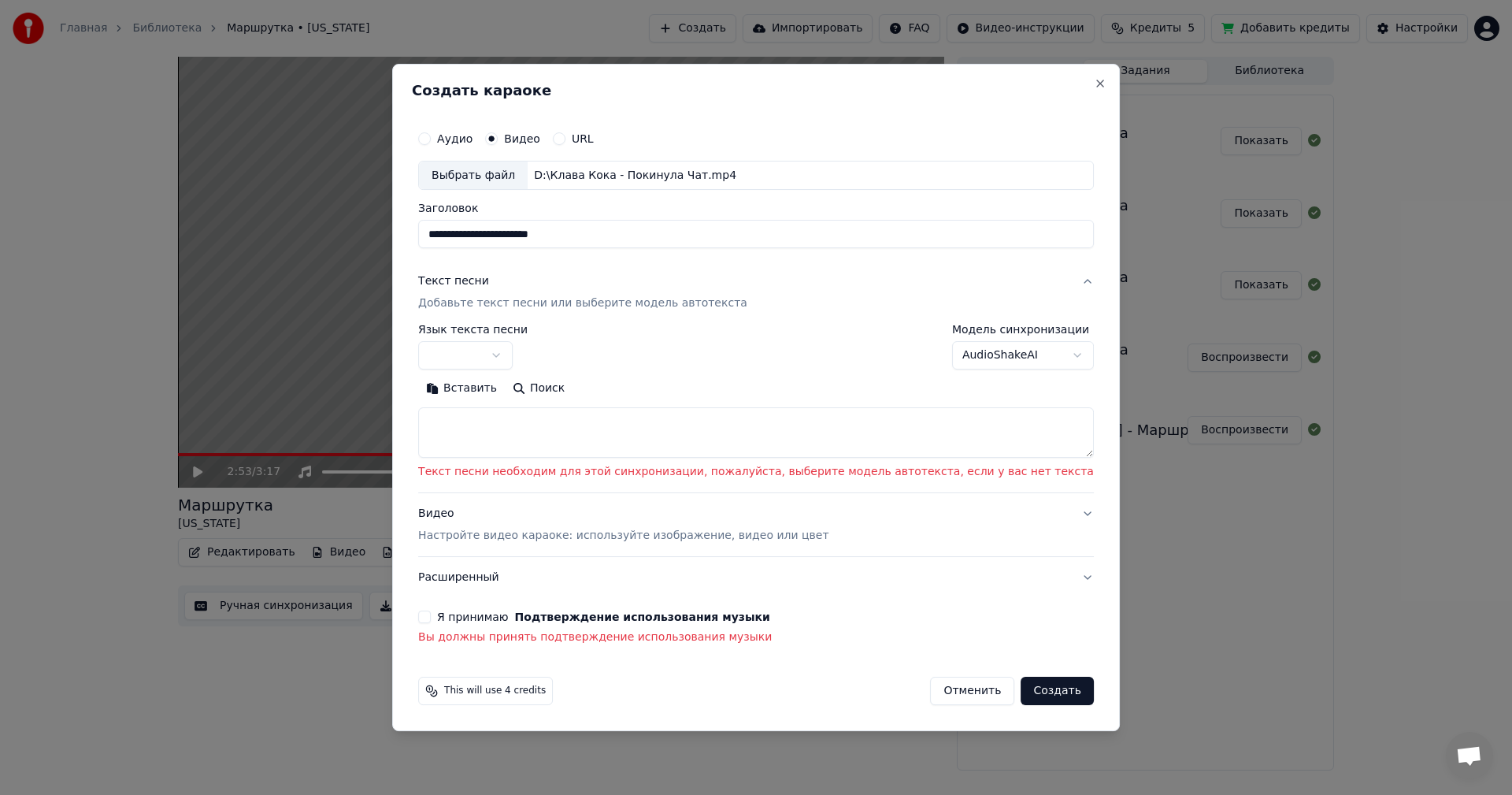
click at [431, 615] on button "Я принимаю Подтверждение использования музыки" at bounding box center [424, 616] width 13 height 13
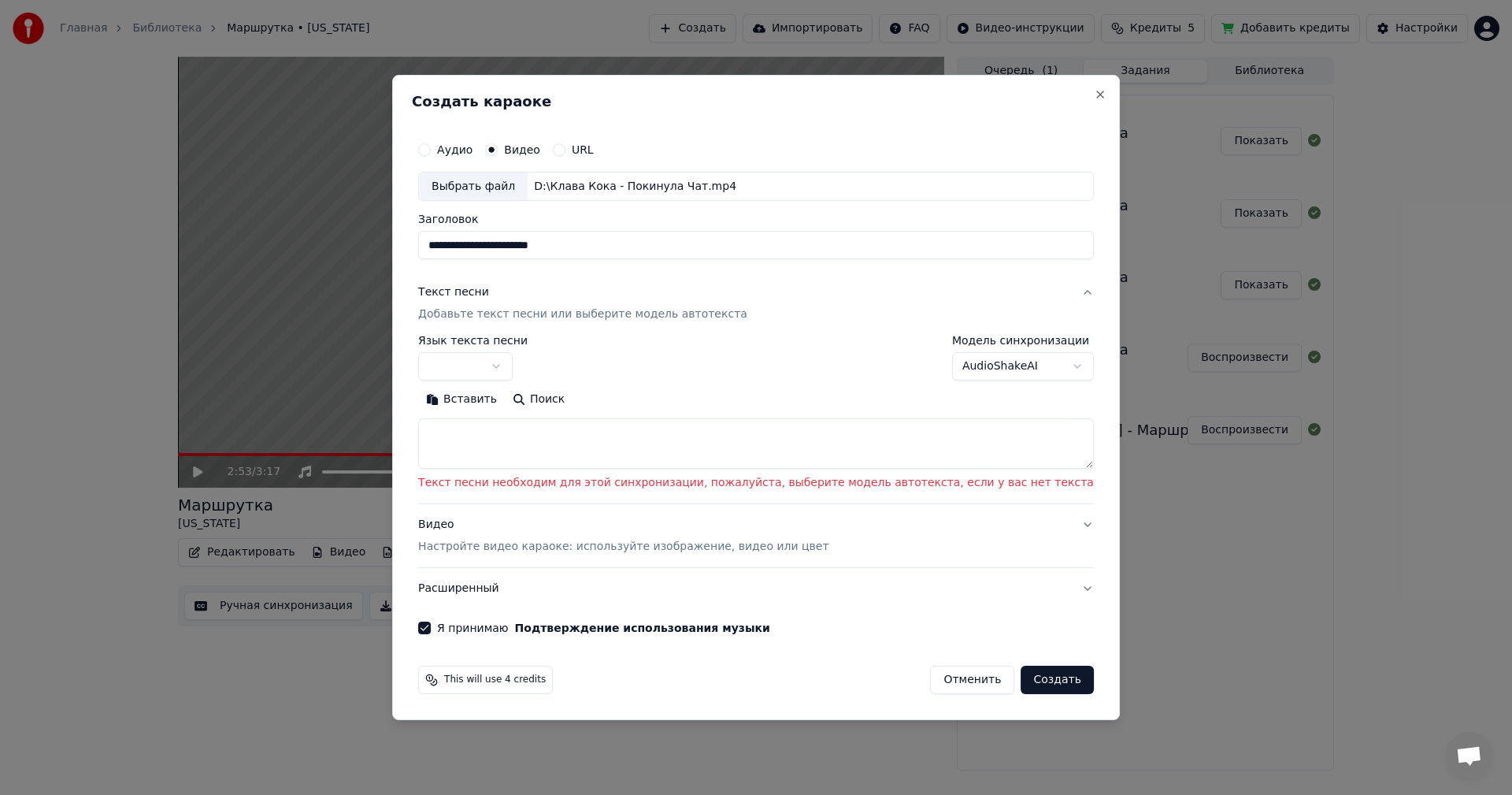
click at [547, 436] on textarea at bounding box center [756, 444] width 676 height 50
paste textarea "**********"
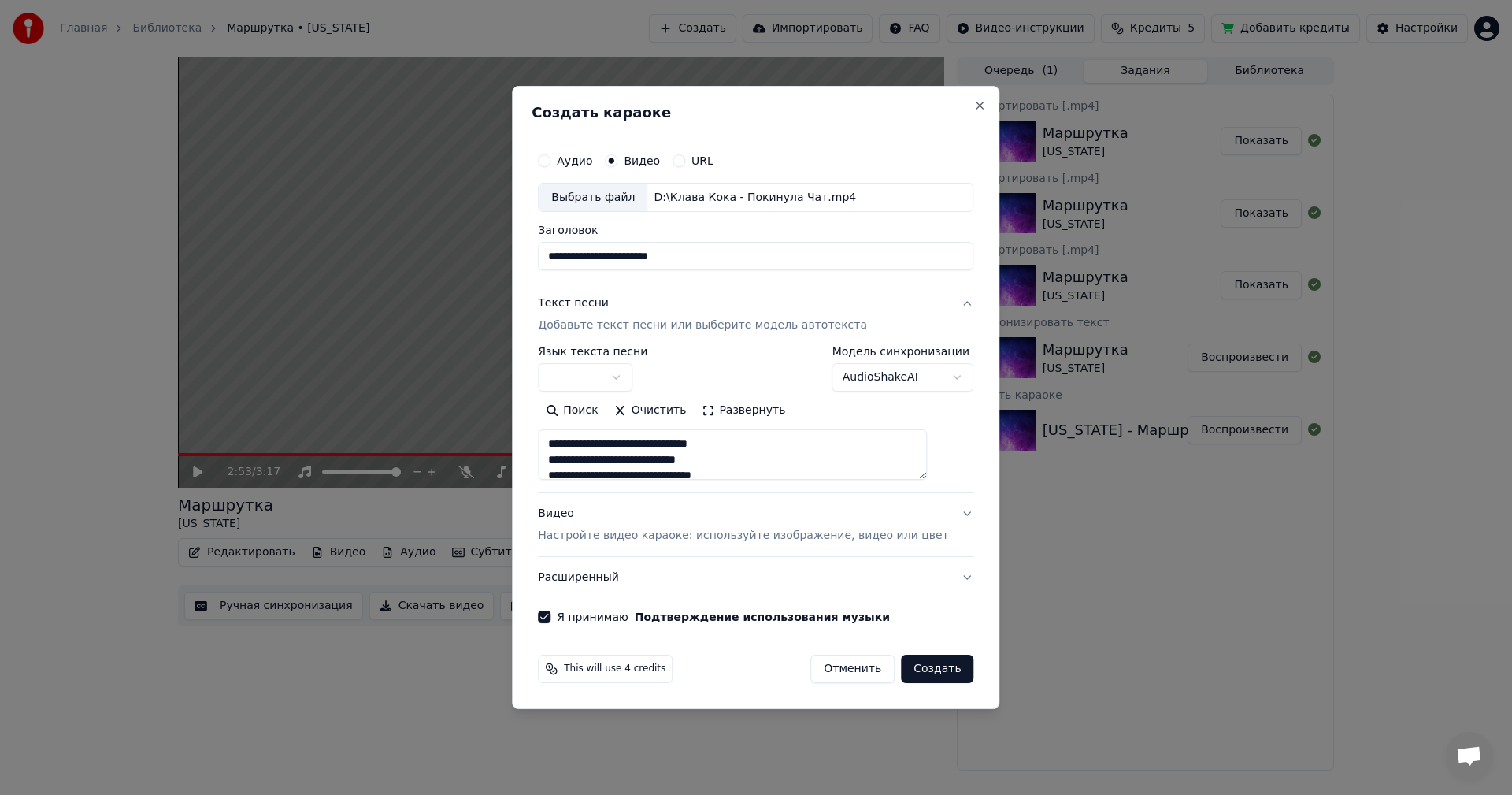
type textarea "**********"
click at [932, 659] on button "Создать" at bounding box center [936, 668] width 72 height 28
select select "**"
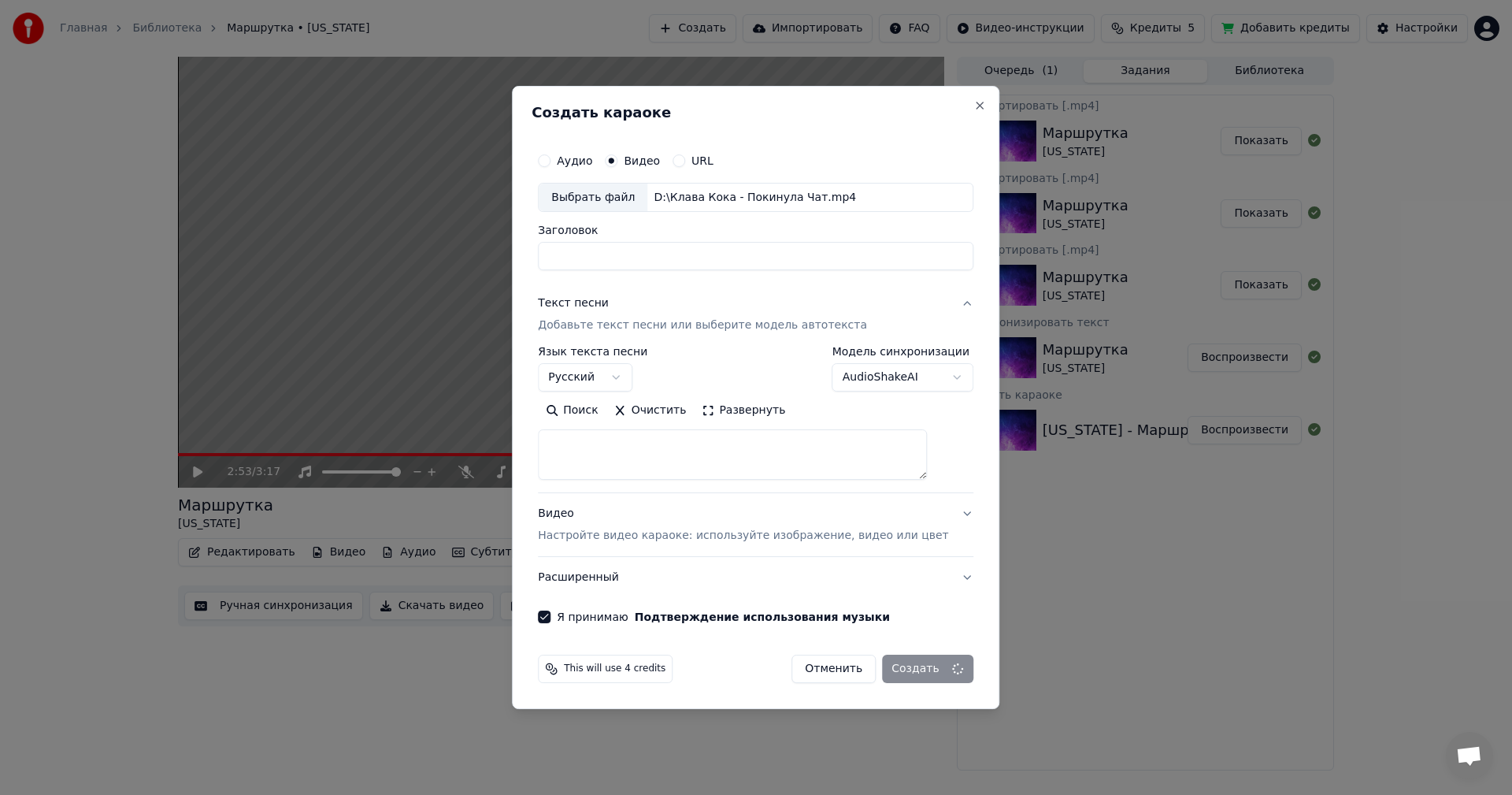
select select
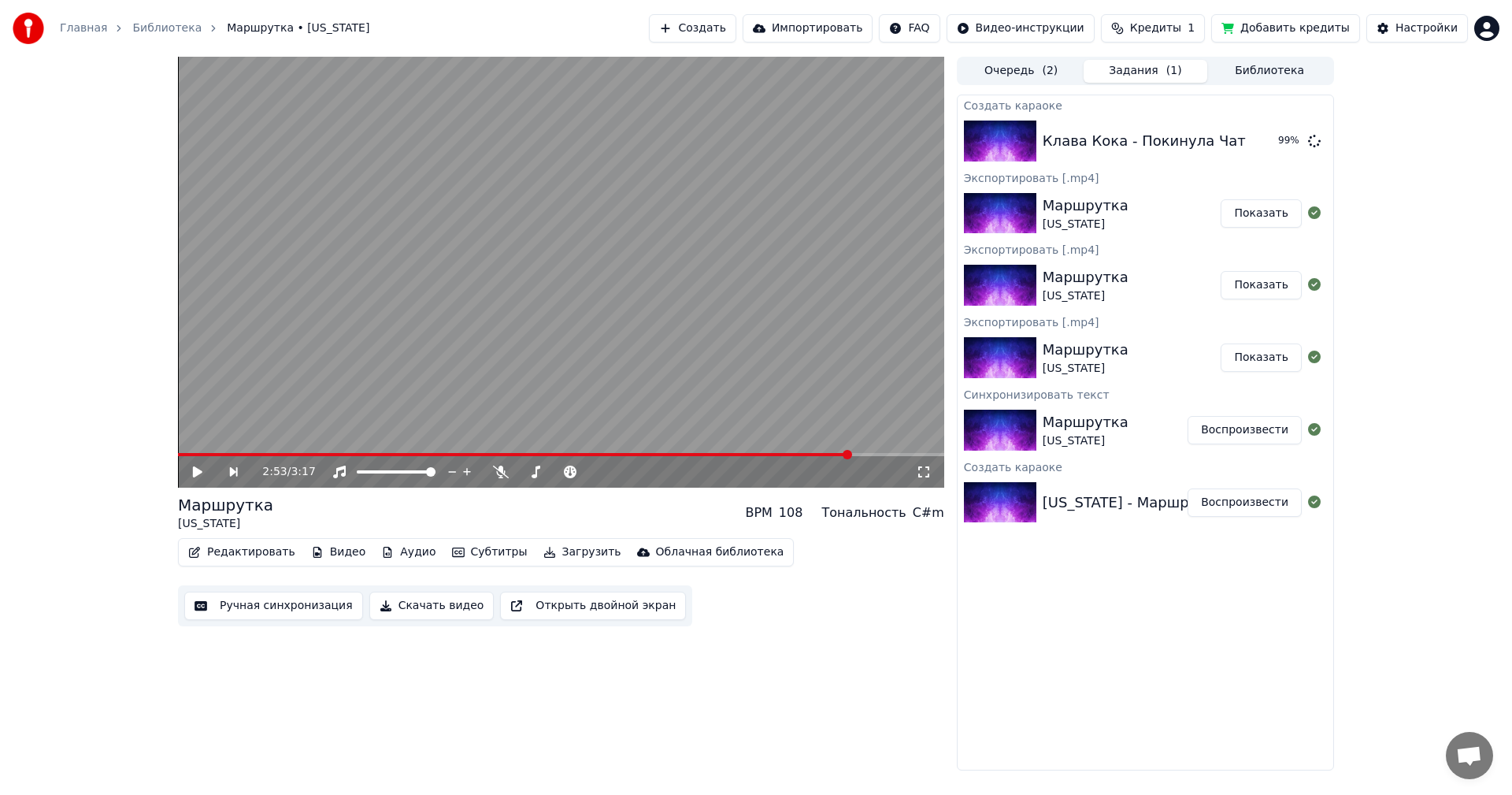
click at [910, 671] on div "2:53 / 3:17 Маршрутка IOWA BPM 108 Тональность C#m Редактировать Видео Аудио Су…" at bounding box center [561, 413] width 766 height 713
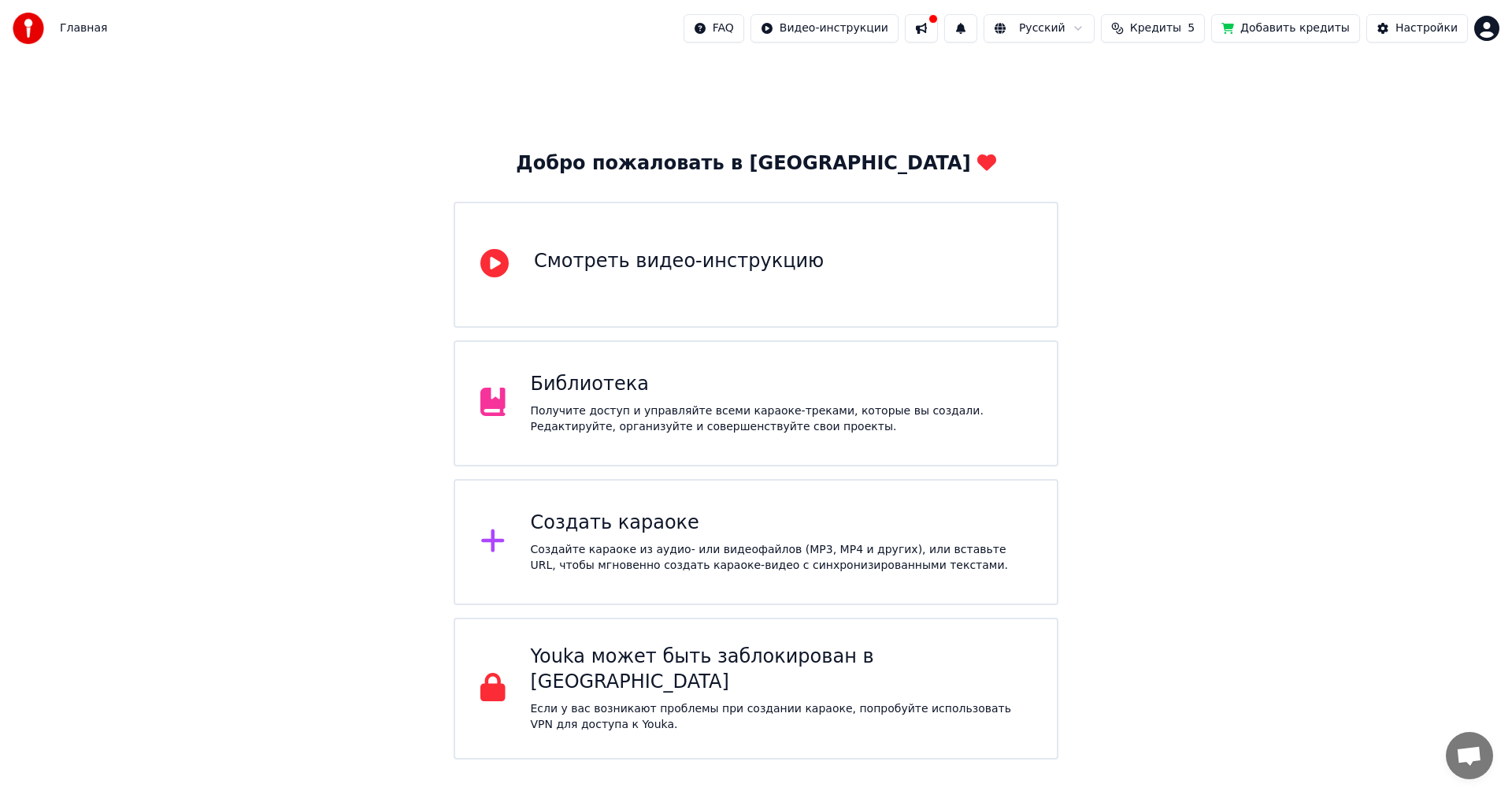
click at [665, 440] on div "Библиотека Получите доступ и управляйте всеми караоке-треками, которые вы созда…" at bounding box center [756, 403] width 605 height 126
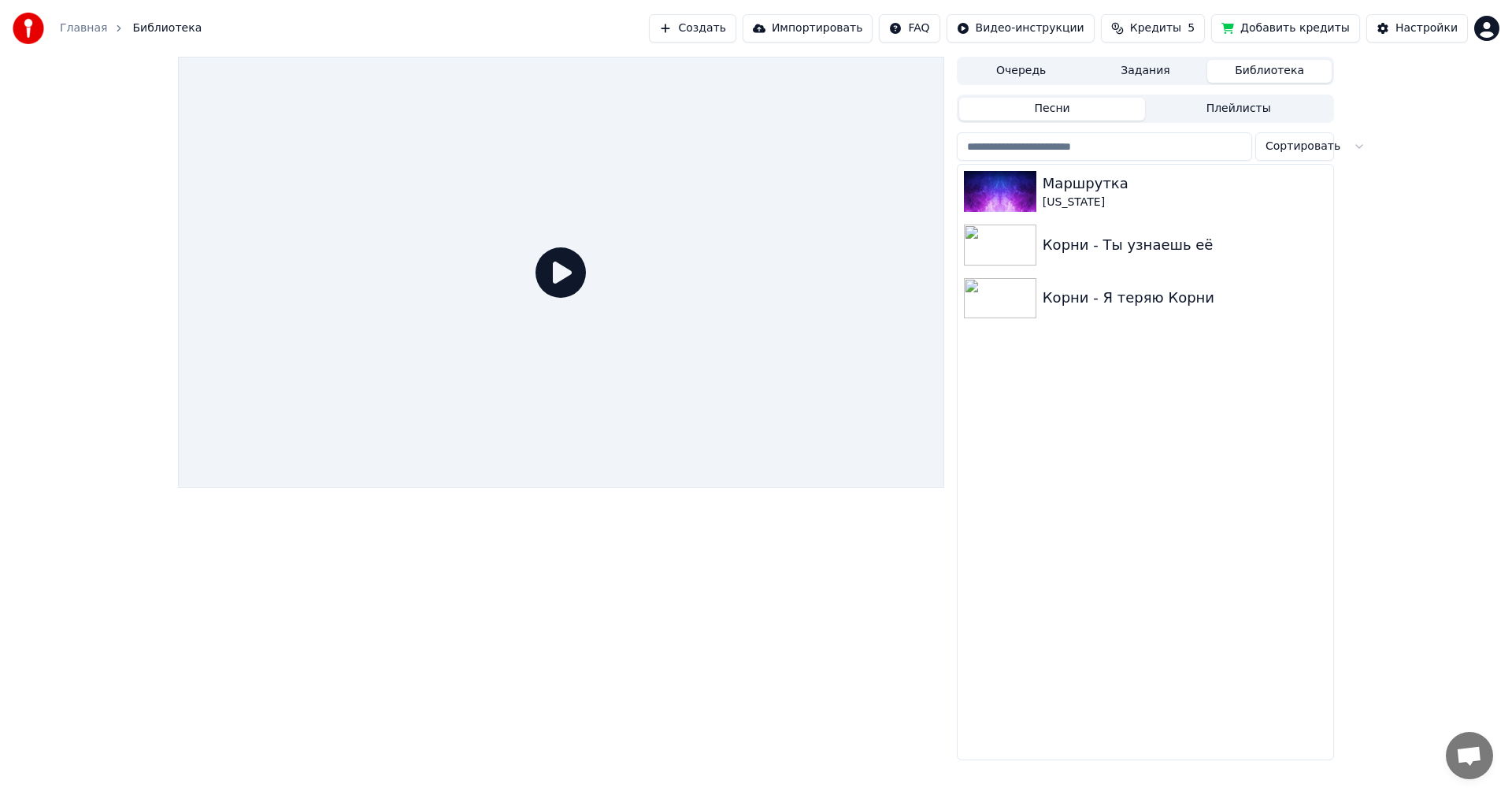
click at [735, 31] on button "Создать" at bounding box center [692, 28] width 87 height 28
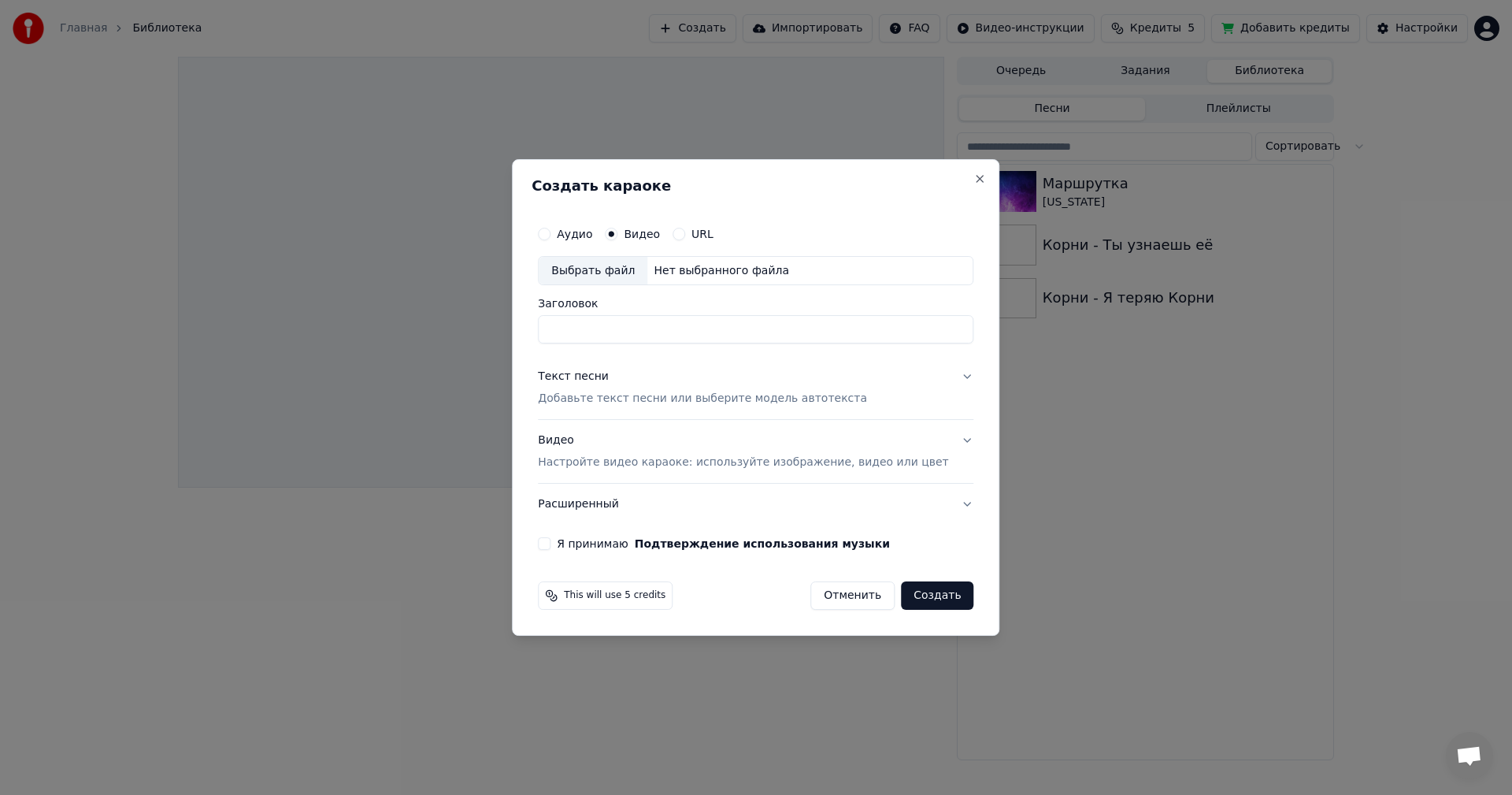
click at [724, 271] on div "Нет выбранного файла" at bounding box center [722, 270] width 148 height 15
type input "**********"
click at [809, 399] on p "Добавьте текст песни или выберите модель автотекста" at bounding box center [703, 399] width 329 height 15
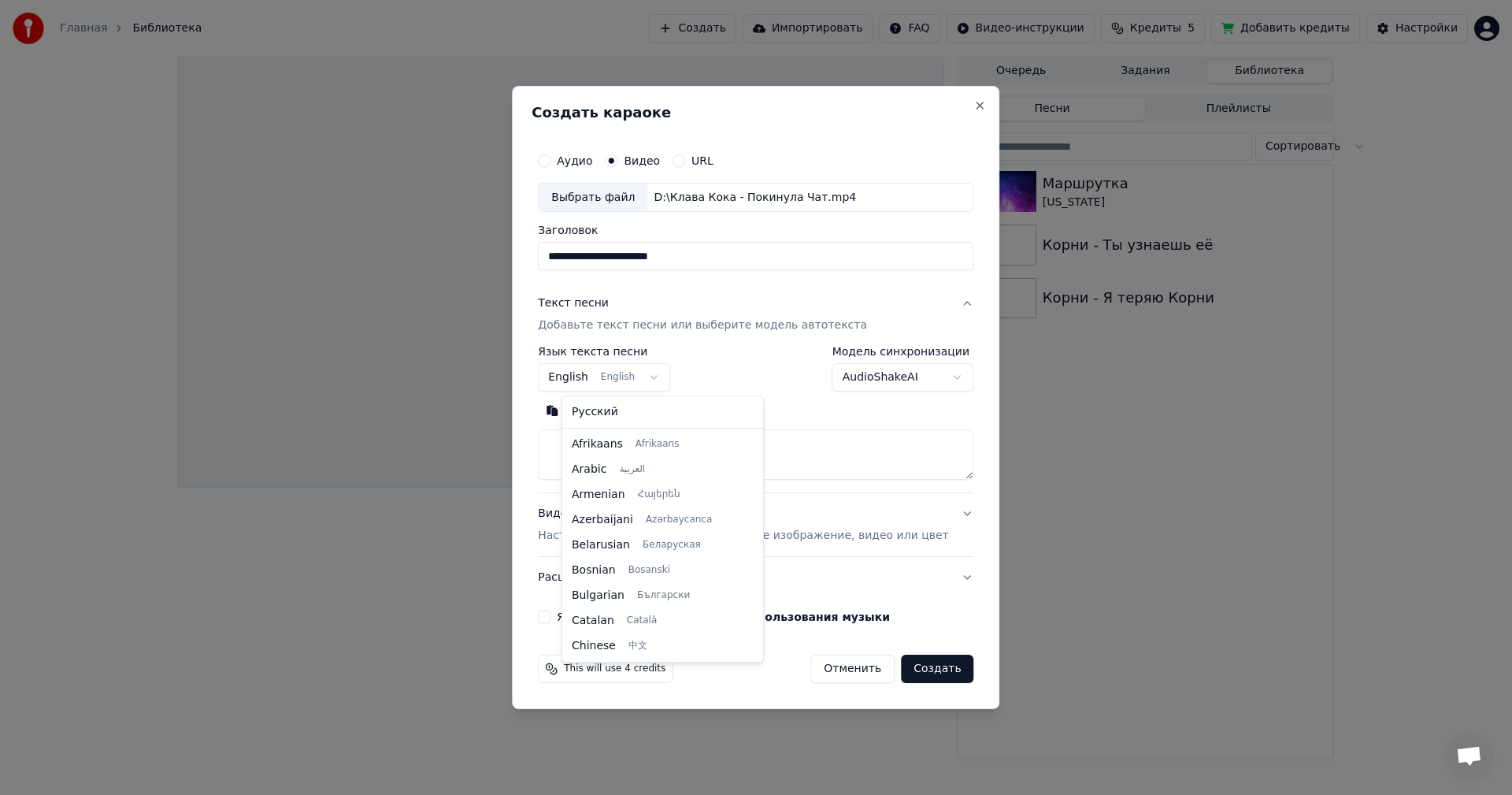
click at [661, 379] on body "**********" at bounding box center [756, 398] width 1512 height 795
select select "**"
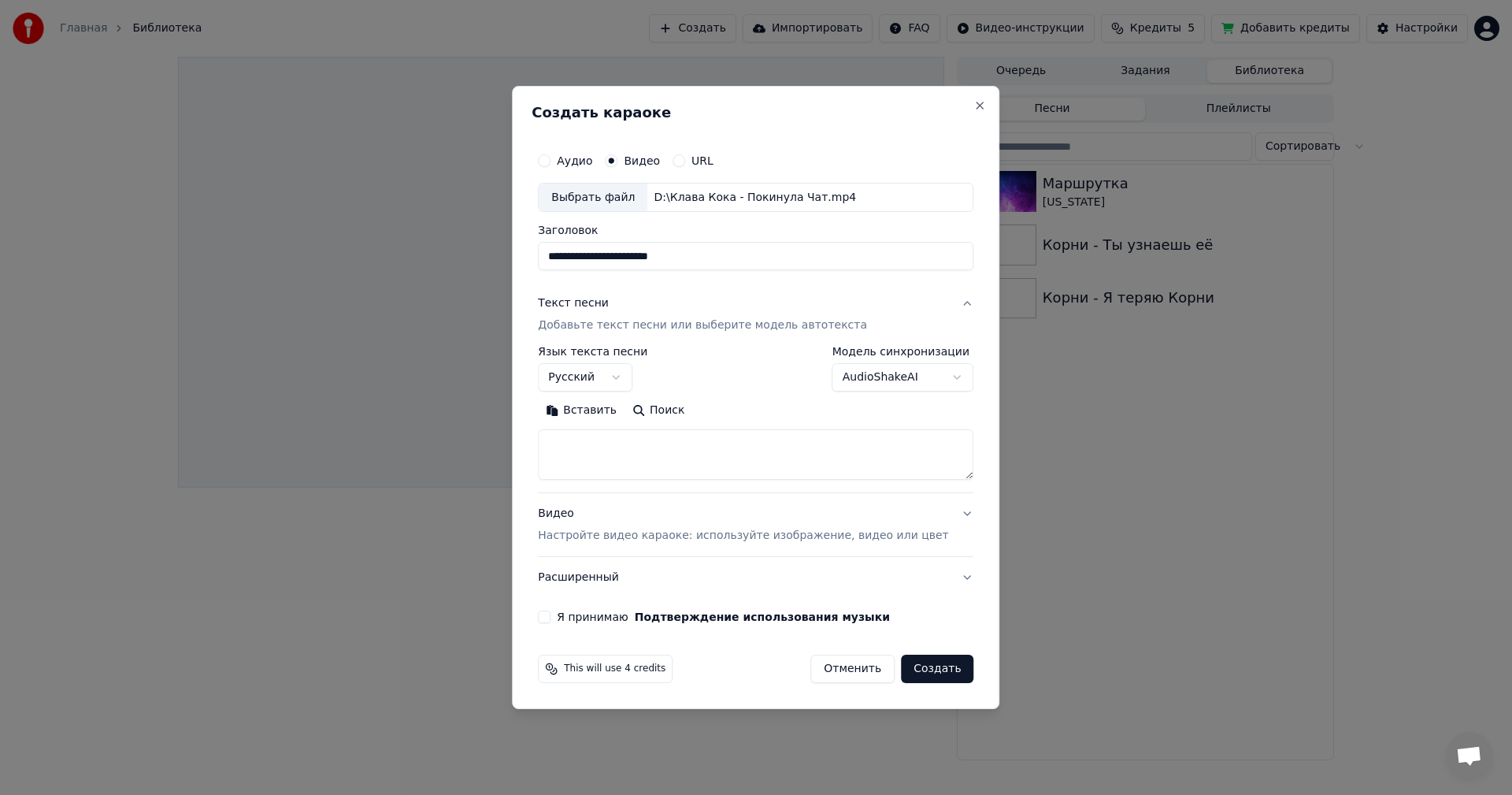
click at [694, 456] on textarea at bounding box center [756, 455] width 436 height 50
paste textarea "**********"
type textarea "**********"
click at [943, 374] on body "**********" at bounding box center [756, 398] width 1512 height 795
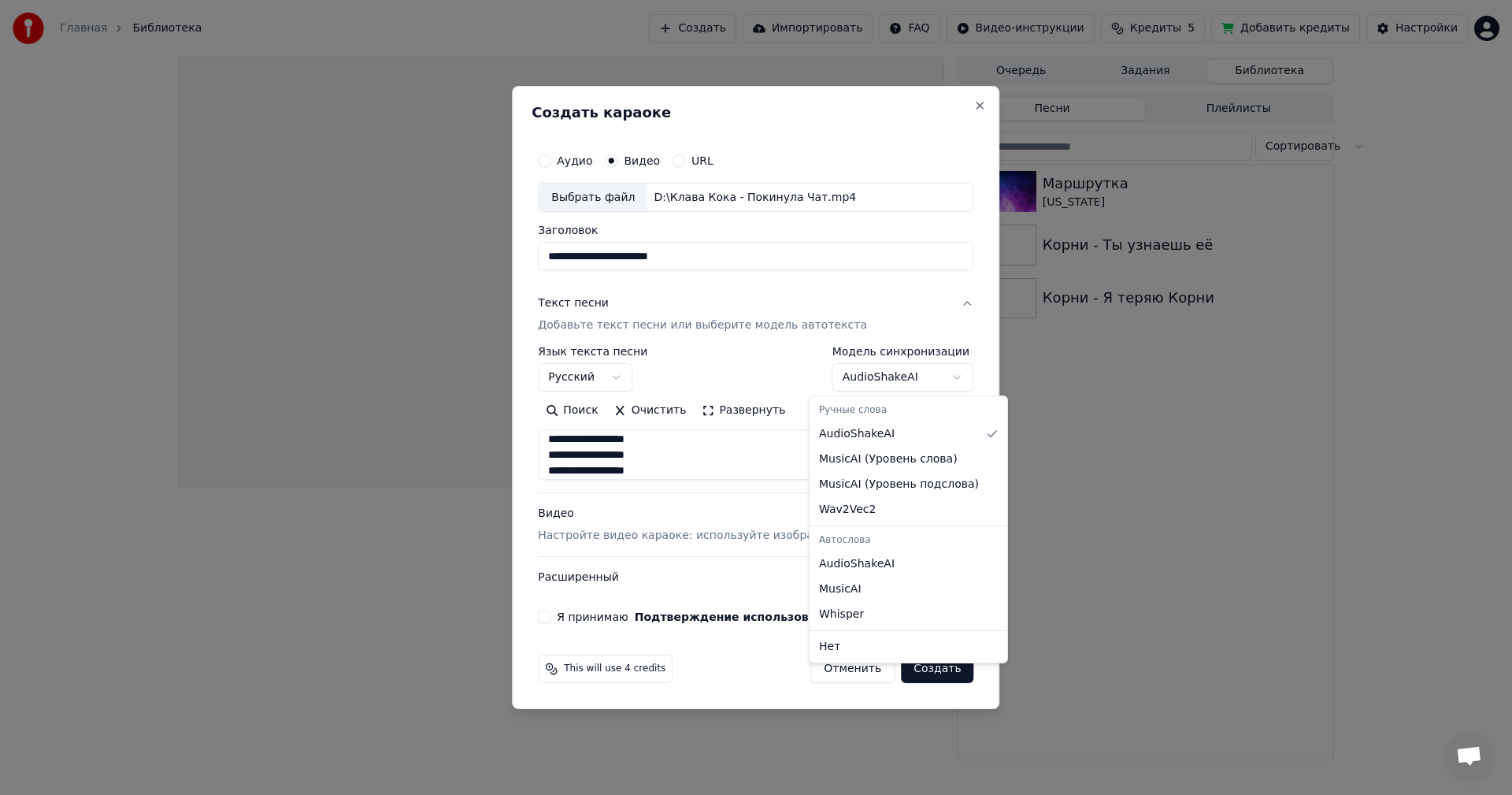
click at [942, 374] on body "**********" at bounding box center [756, 398] width 1512 height 795
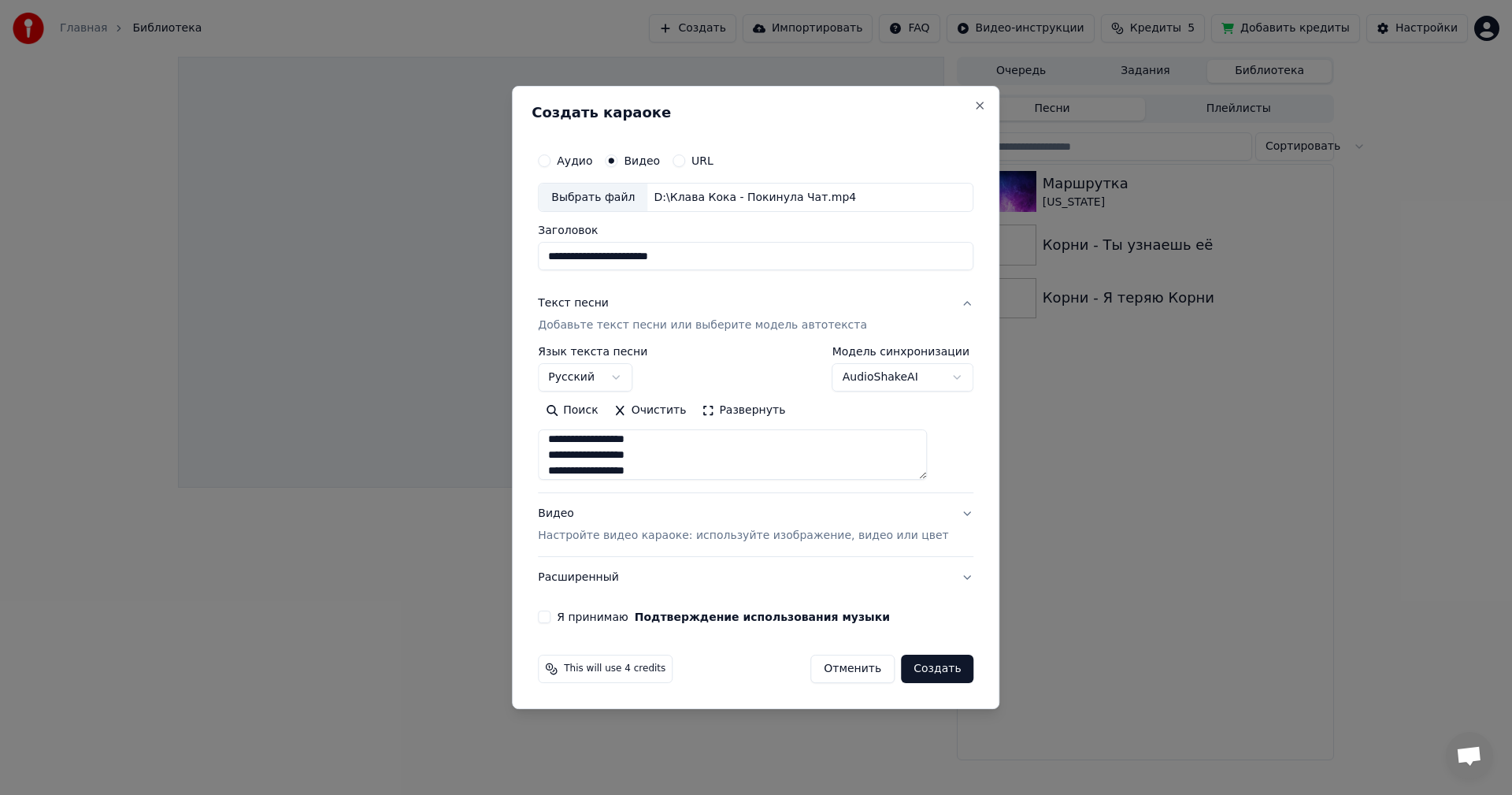
click at [945, 517] on button "Видео Настройте видео караоке: используйте изображение, видео или цвет" at bounding box center [756, 525] width 436 height 63
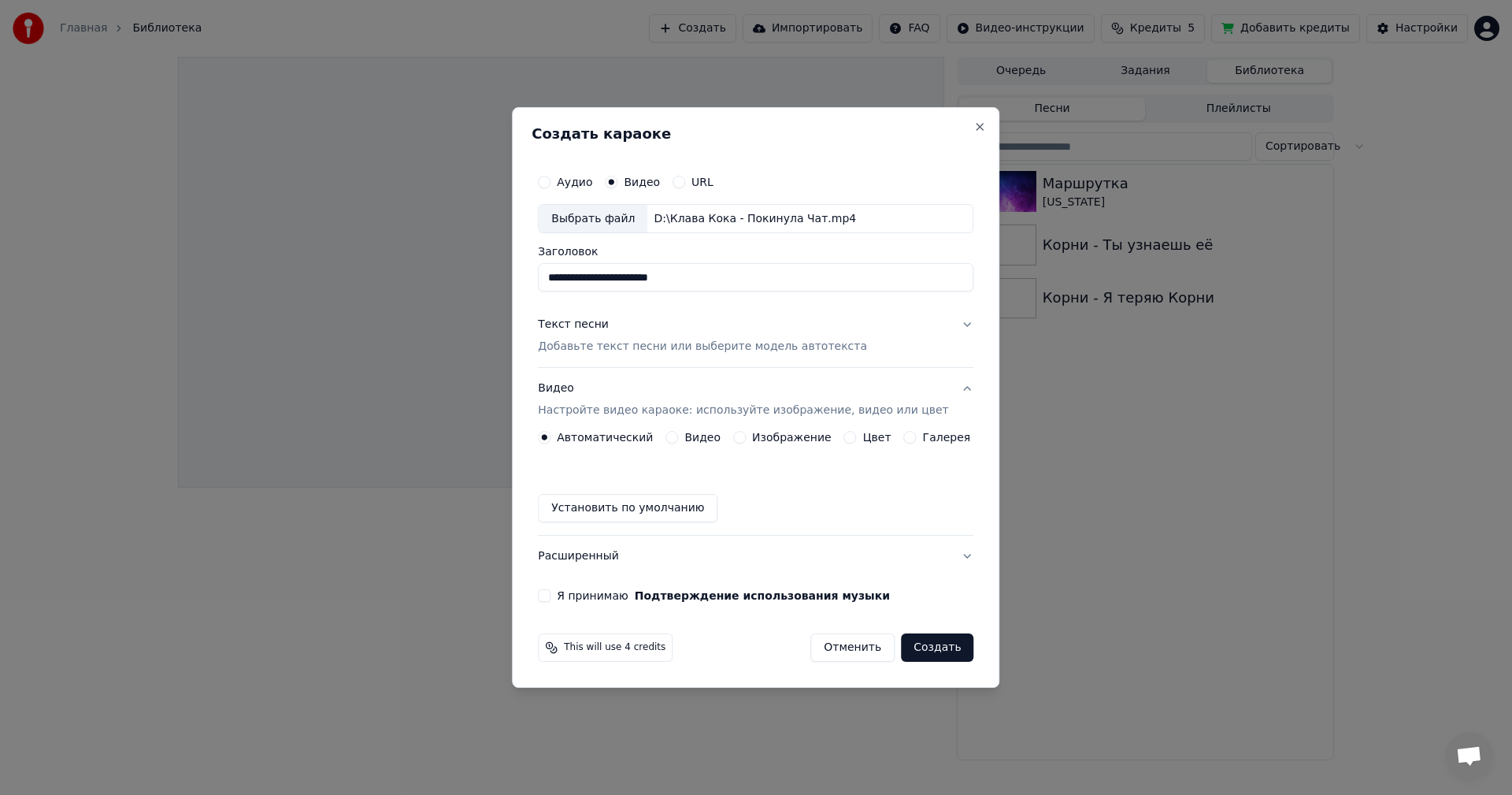
click at [551, 598] on button "Я принимаю Подтверждение использования музыки" at bounding box center [544, 595] width 13 height 13
click at [926, 654] on button "Создать" at bounding box center [936, 647] width 72 height 28
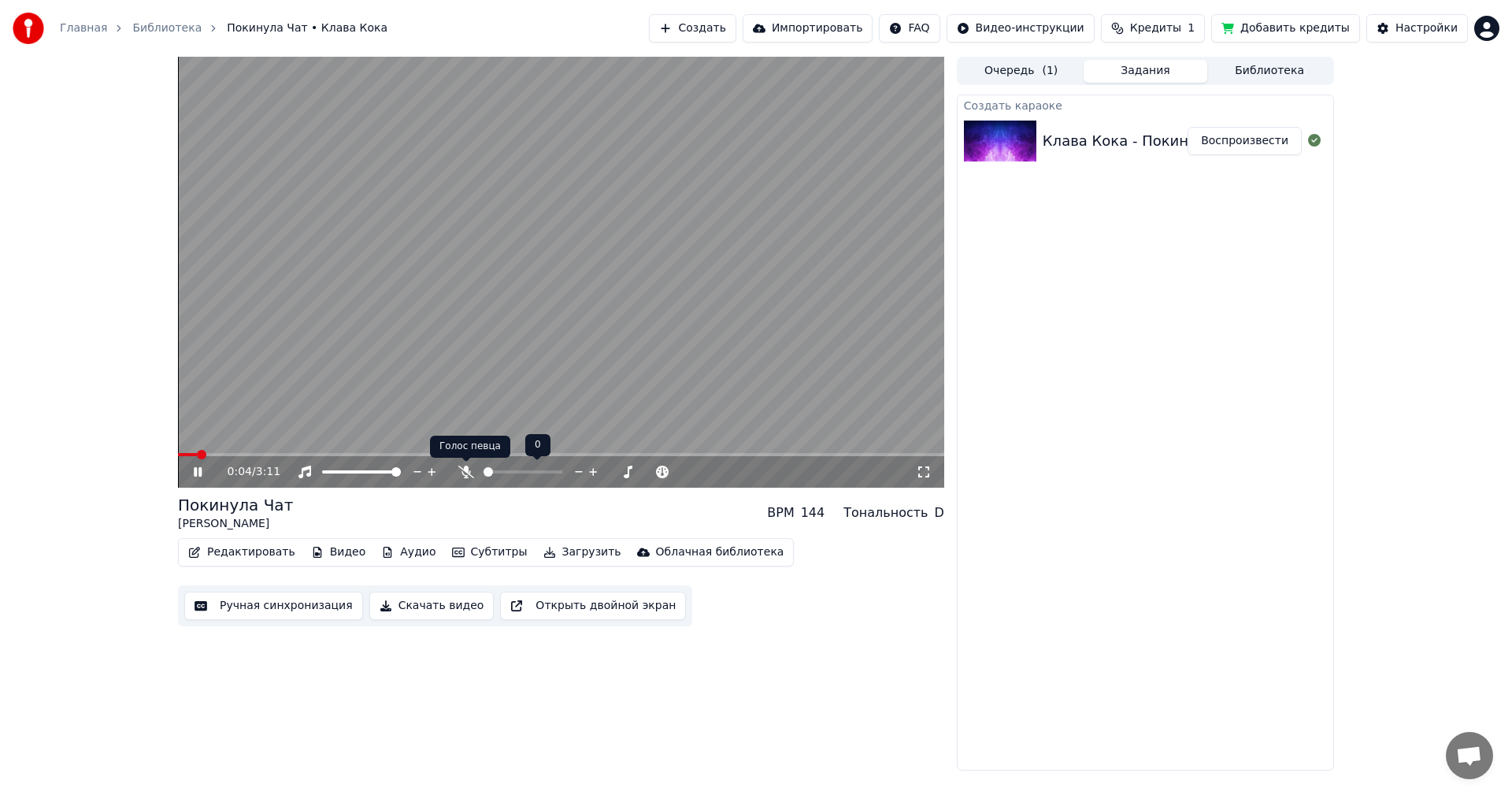
click at [462, 471] on icon at bounding box center [466, 472] width 15 height 13
click at [254, 605] on button "Ручная синхронизация" at bounding box center [274, 605] width 179 height 28
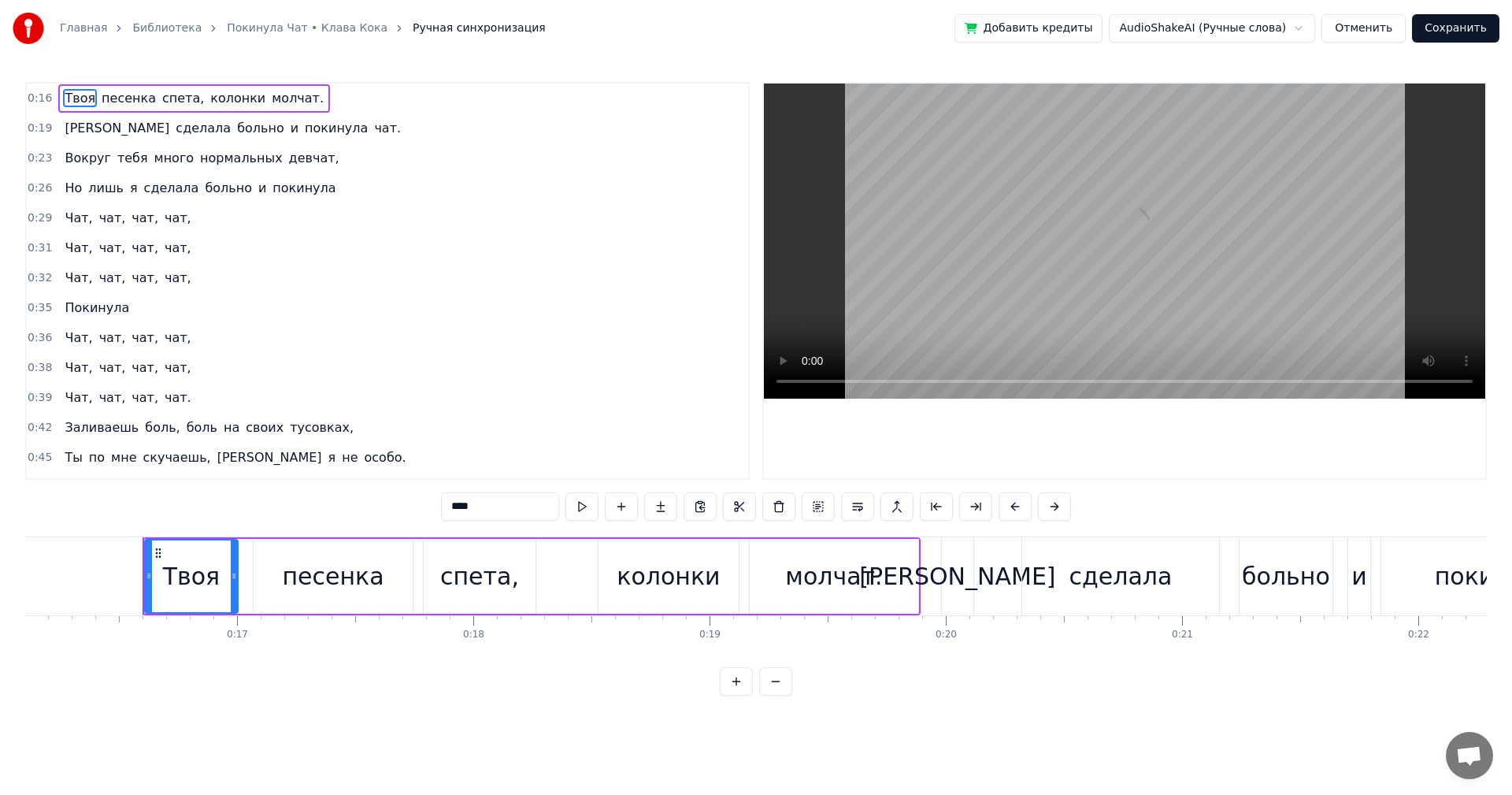
scroll to position [0, 3843]
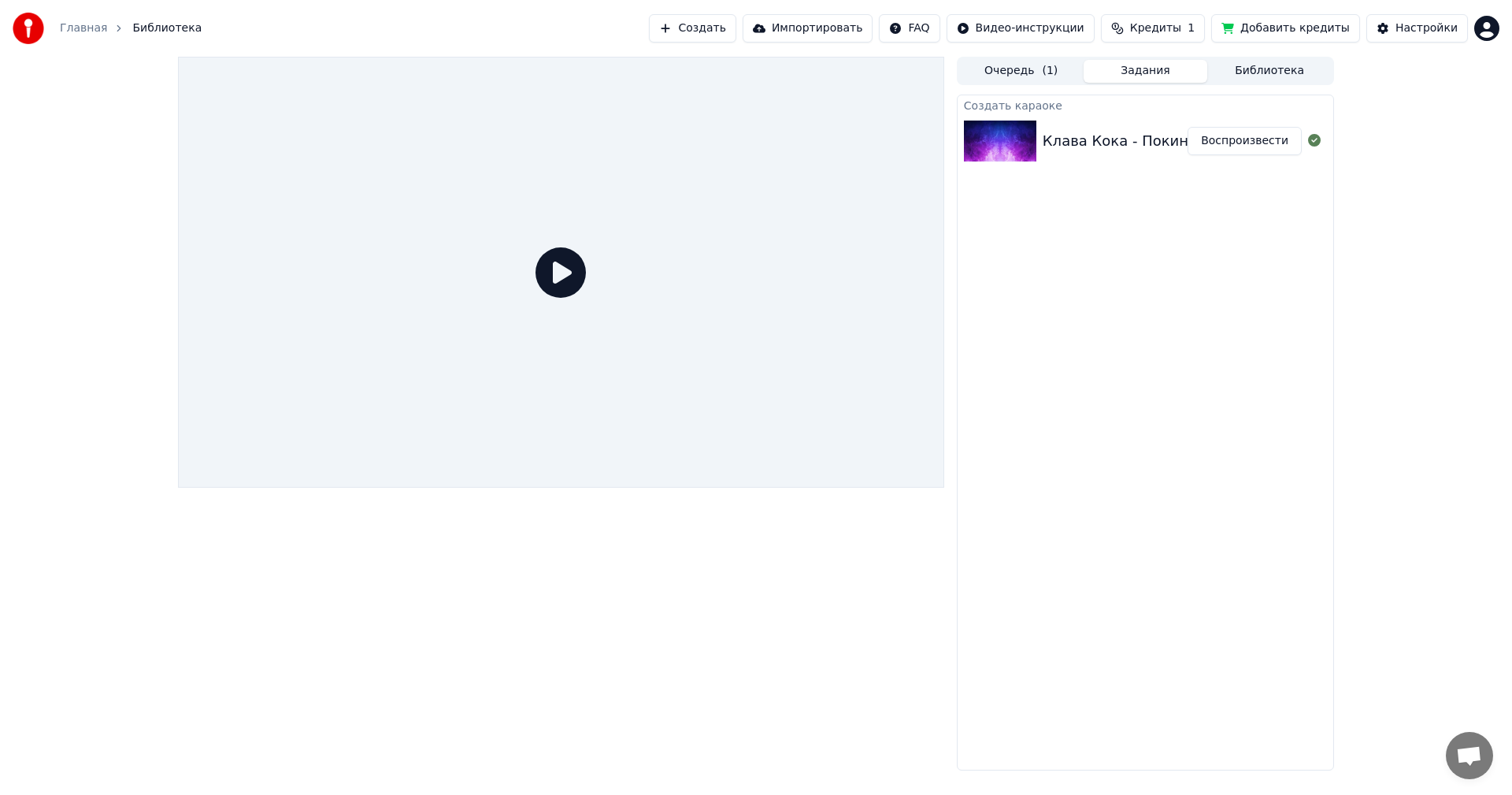
click at [571, 259] on icon at bounding box center [561, 272] width 50 height 50
drag, startPoint x: 1105, startPoint y: 163, endPoint x: 1110, endPoint y: 149, distance: 14.9
click at [1110, 152] on div "Клава Кока - Покинула Чат Воспроизвести" at bounding box center [1145, 141] width 375 height 54
click at [1246, 138] on button "Воспроизвести" at bounding box center [1244, 141] width 115 height 28
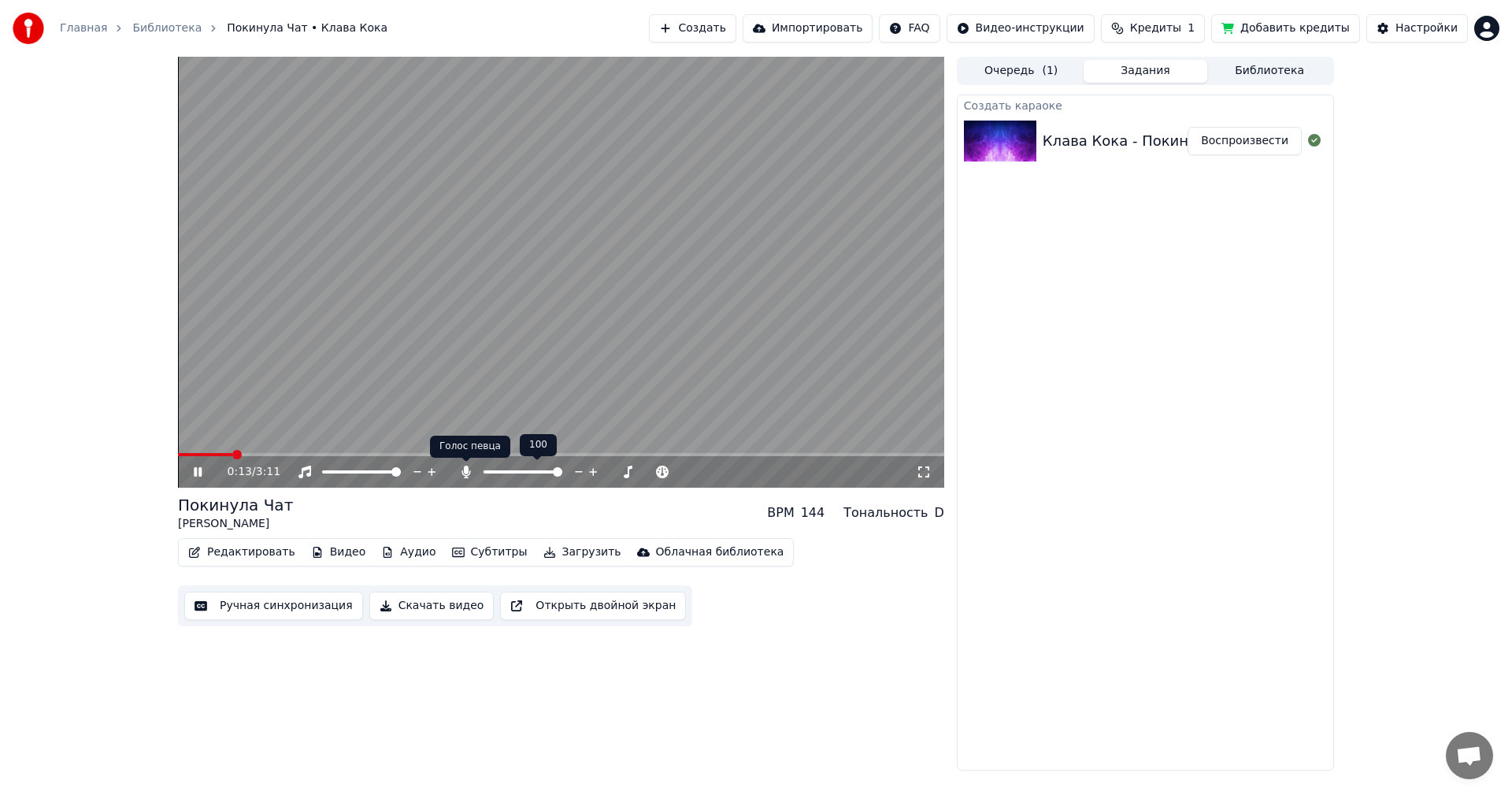
click at [465, 475] on icon at bounding box center [466, 472] width 9 height 13
click at [468, 475] on icon at bounding box center [466, 472] width 15 height 13
click at [468, 475] on icon at bounding box center [466, 472] width 9 height 13
click at [468, 475] on icon at bounding box center [466, 472] width 15 height 13
click at [614, 523] on div "Покинула Чат Клава Кока BPM 144 Тональность D" at bounding box center [561, 512] width 766 height 38
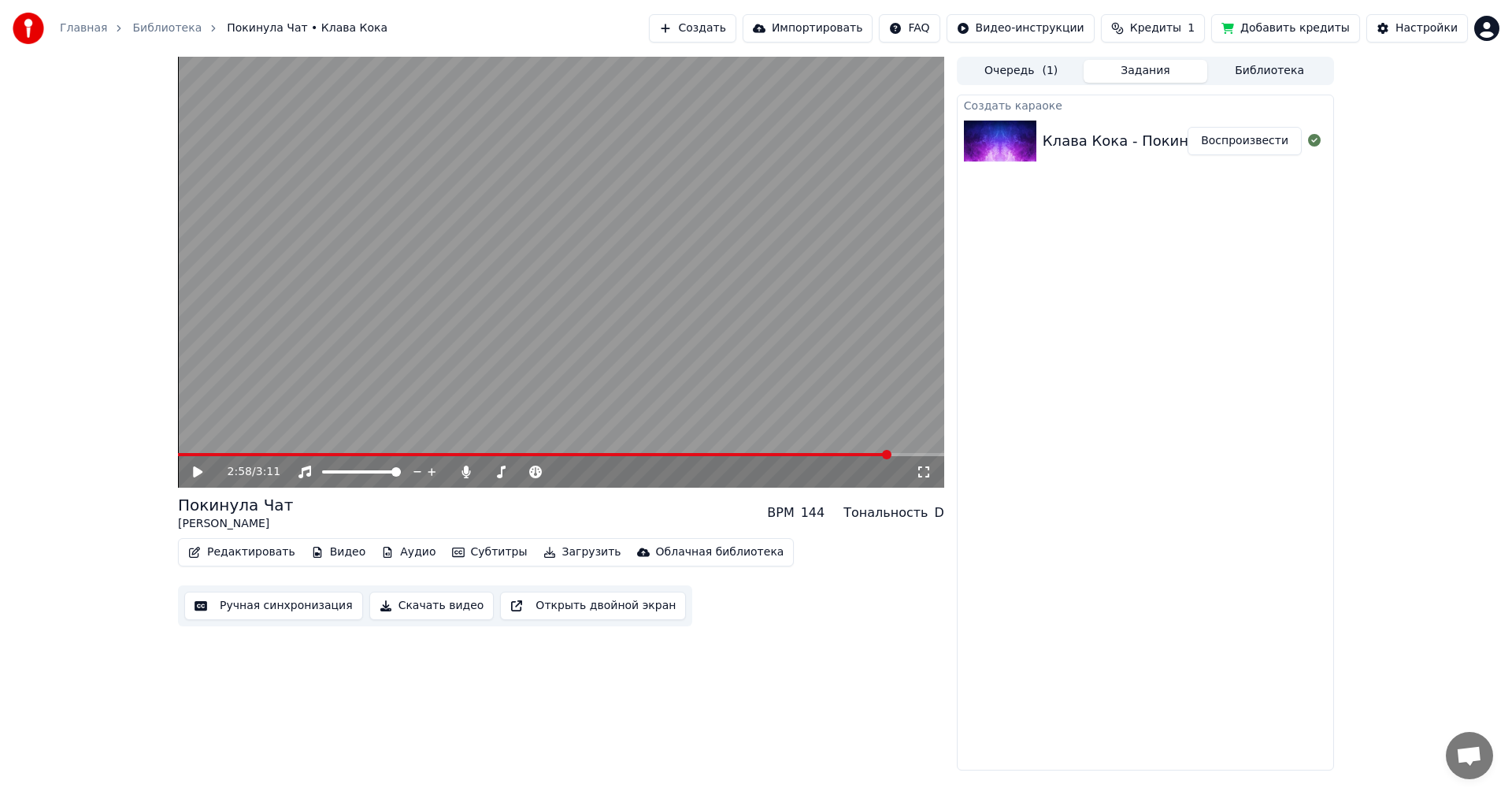
click at [890, 452] on span at bounding box center [887, 454] width 10 height 10
click at [231, 590] on div "Ручная синхронизация Скачать видео Открыть двойной экран" at bounding box center [435, 605] width 514 height 41
click at [240, 601] on button "Ручная синхронизация" at bounding box center [274, 605] width 179 height 28
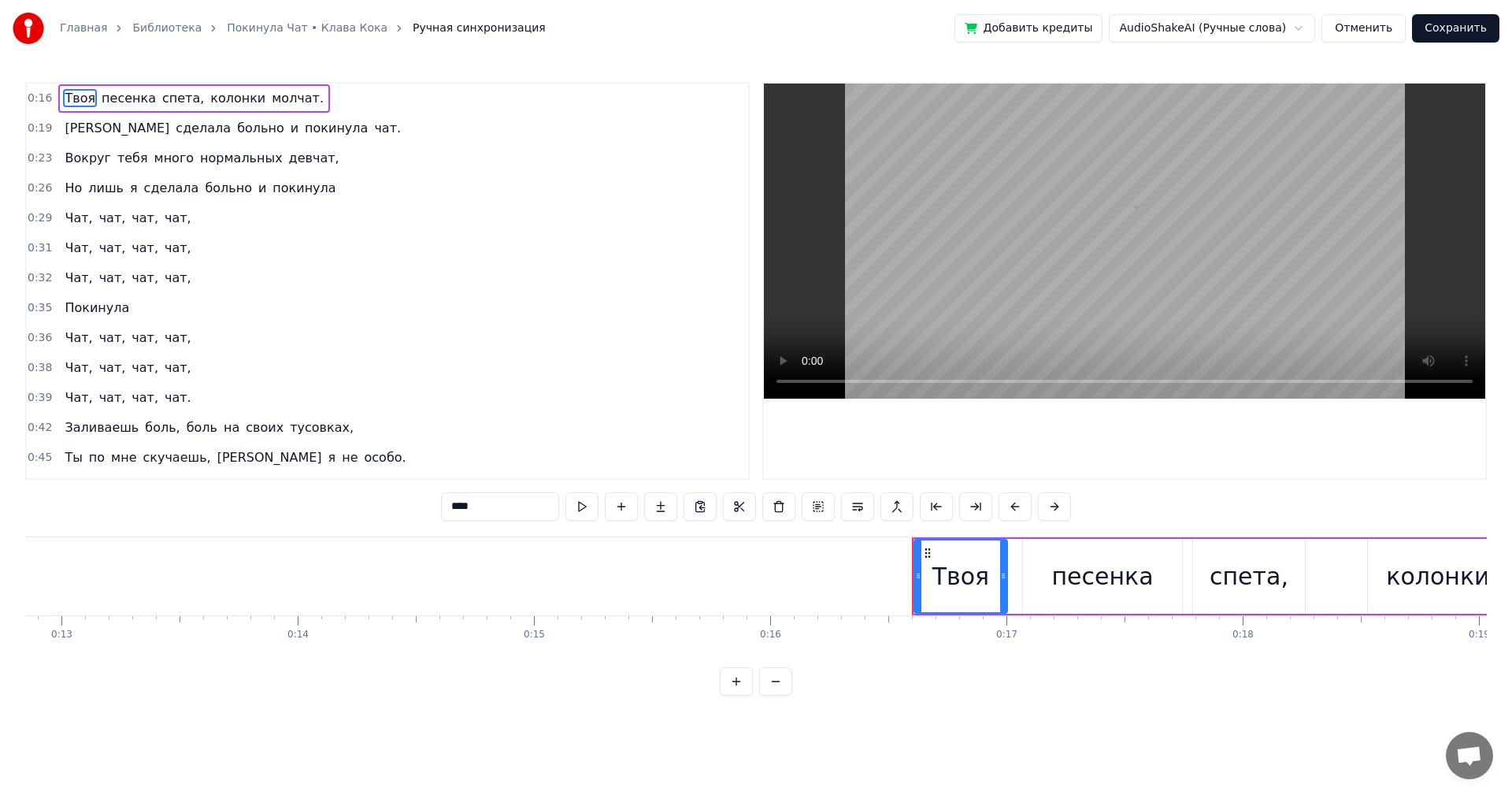
scroll to position [0, 3843]
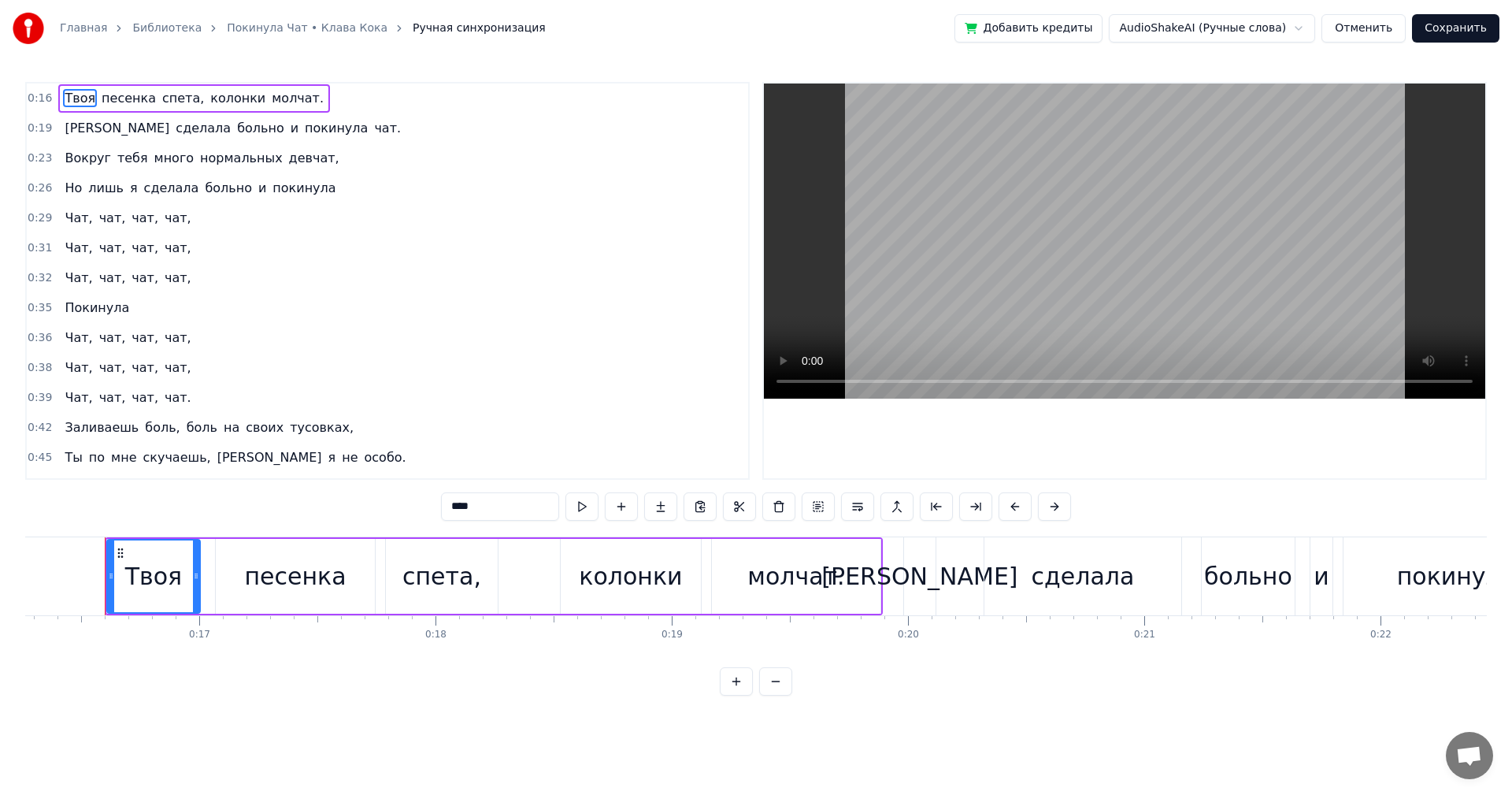
click at [270, 102] on span "молчат." at bounding box center [297, 97] width 55 height 18
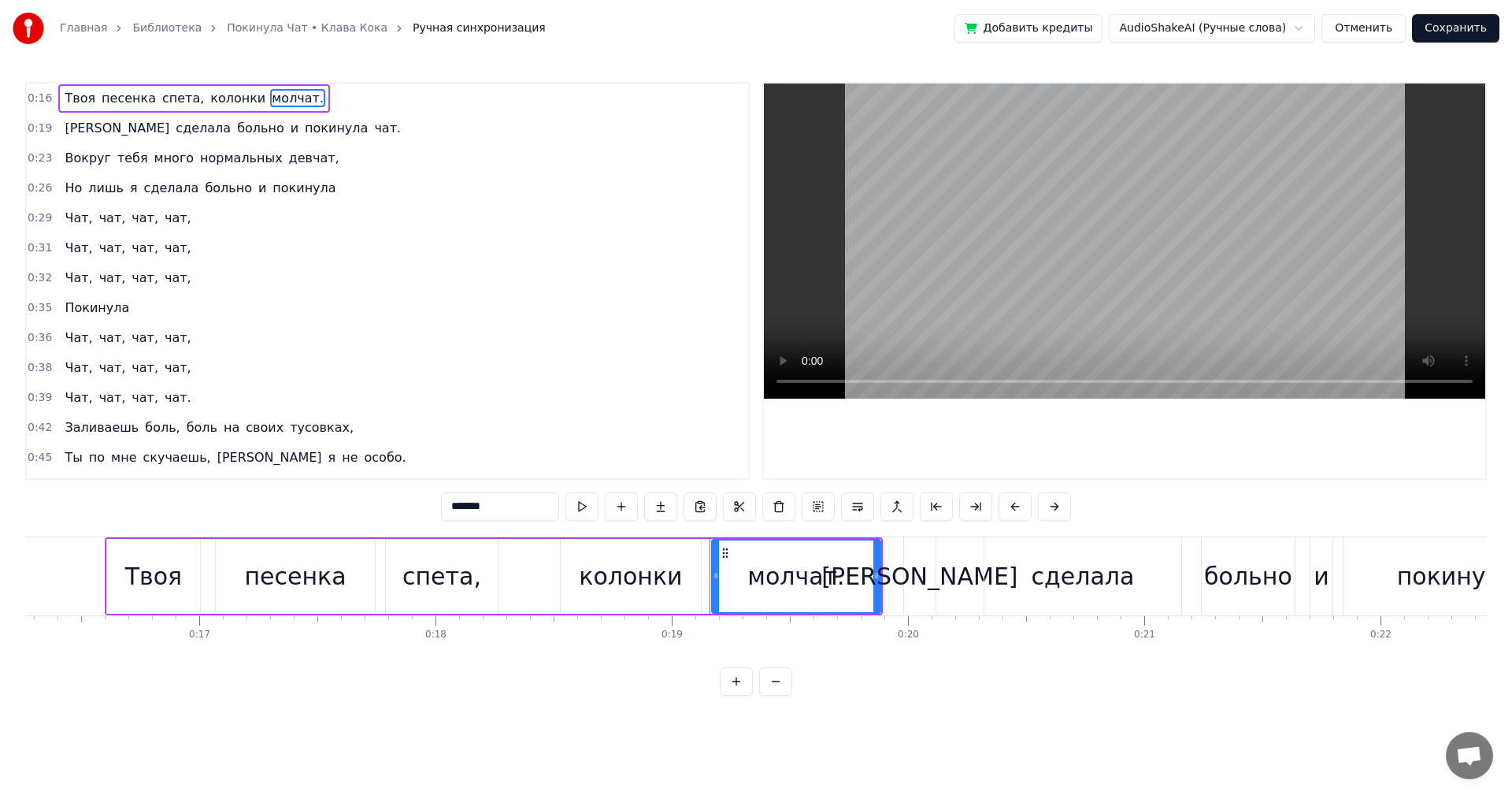
drag, startPoint x: 485, startPoint y: 506, endPoint x: 394, endPoint y: 500, distance: 91.2
click at [394, 500] on div "0:16 Твоя песенка спета, колонки молчат. 0:19 Я сделала больно и покинула чат. …" at bounding box center [756, 389] width 1462 height 614
type input "*"
click at [236, 133] on span "больно" at bounding box center [261, 128] width 50 height 18
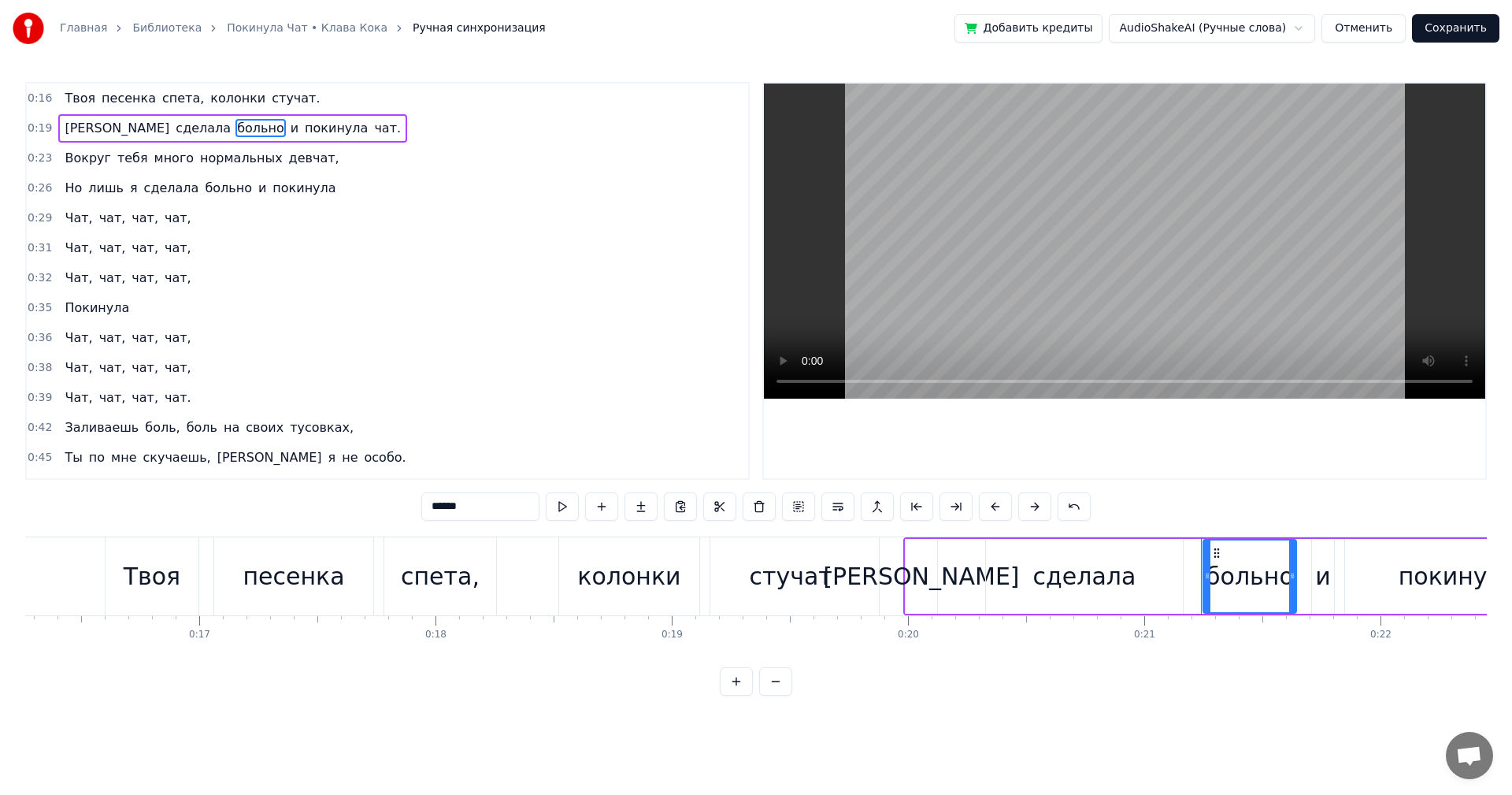
drag, startPoint x: 473, startPoint y: 511, endPoint x: 213, endPoint y: 449, distance: 267.3
click at [283, 480] on div "0:16 Твоя песенка спета, колонки стучат. 0:19 Я сделала больно и покинула чат. …" at bounding box center [756, 389] width 1462 height 614
click at [153, 159] on span "много" at bounding box center [174, 158] width 43 height 18
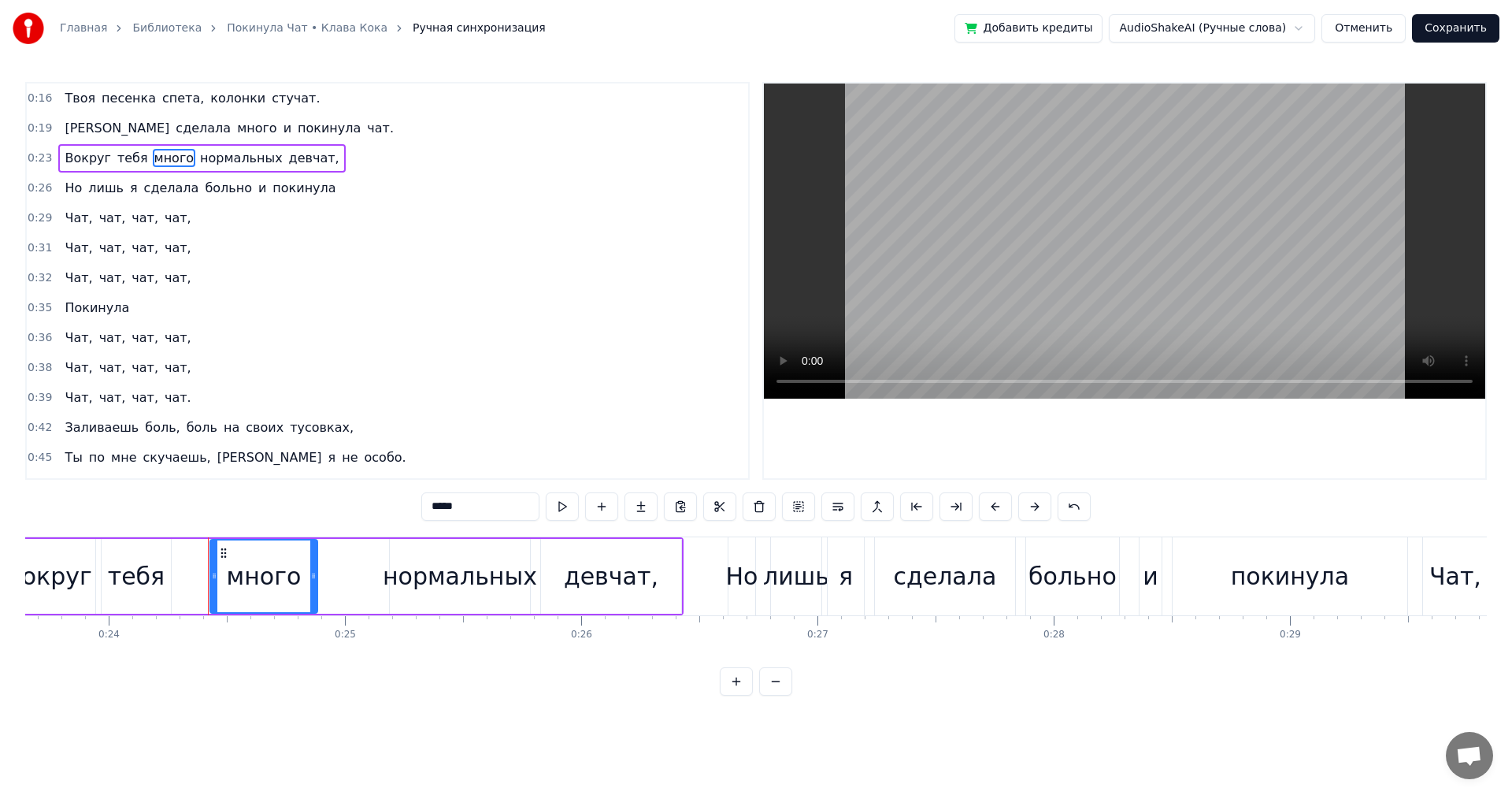
scroll to position [0, 5691]
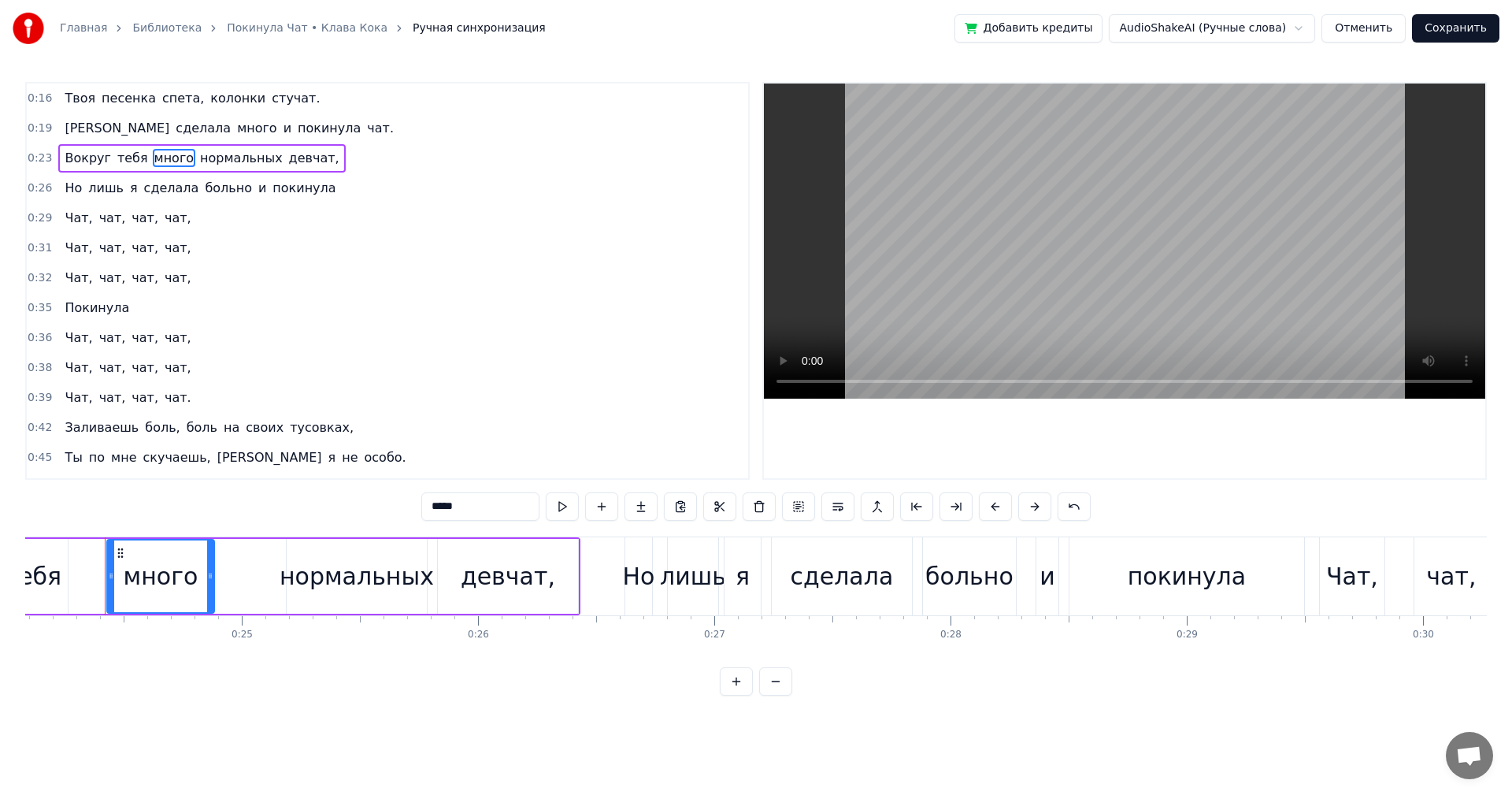
drag, startPoint x: 486, startPoint y: 510, endPoint x: 241, endPoint y: 454, distance: 251.3
click at [244, 455] on div "0:16 Твоя песенка спета, колонки стучат. 0:19 Я сделала много и покинула чат. 0…" at bounding box center [756, 389] width 1462 height 614
click at [216, 190] on span "больно" at bounding box center [228, 188] width 50 height 18
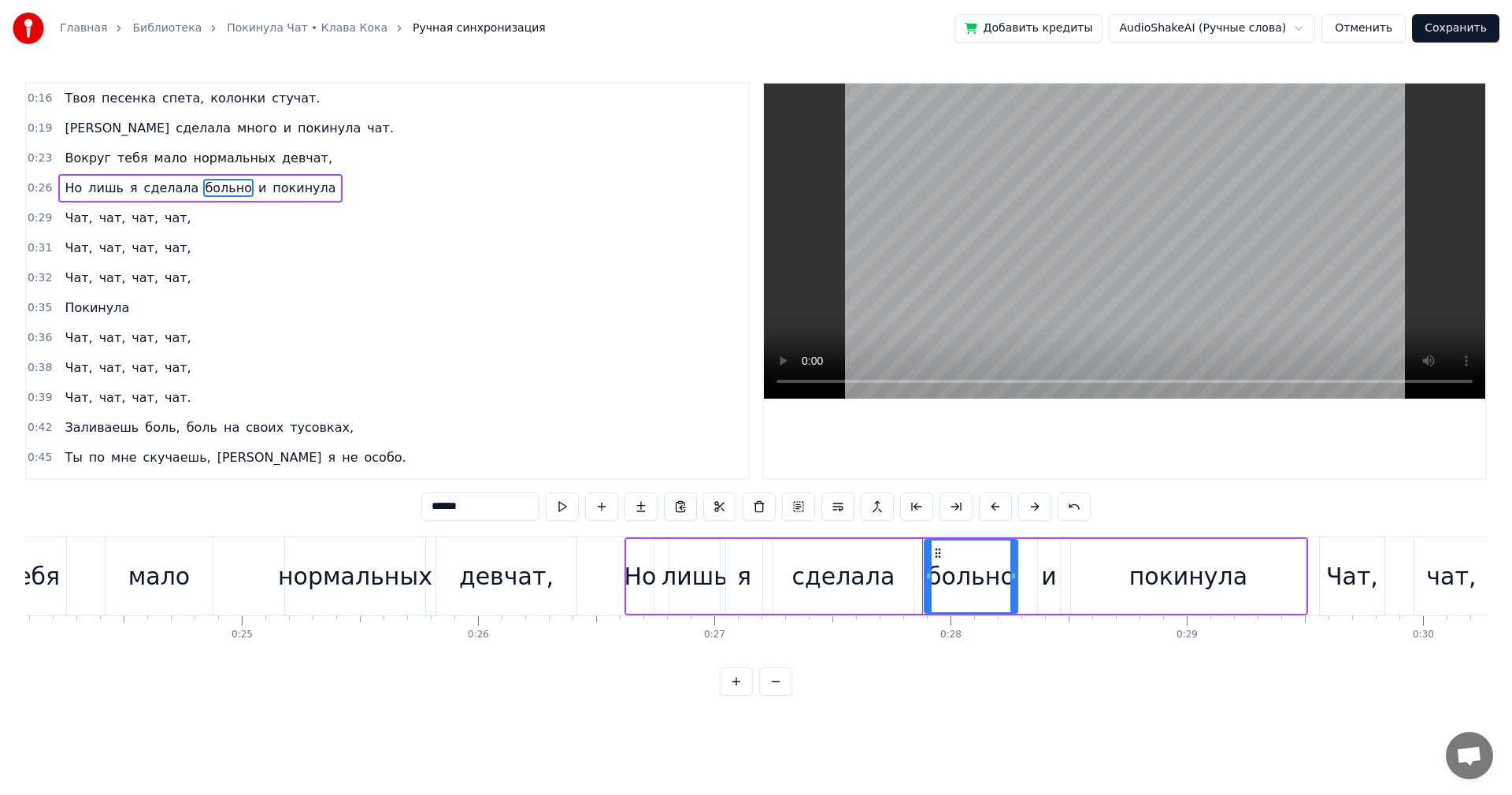
drag, startPoint x: 482, startPoint y: 507, endPoint x: 197, endPoint y: 453, distance: 290.1
click at [293, 480] on div "0:16 Твоя песенка спета, колонки стучат. 0:19 Я сделала много и покинула чат. 0…" at bounding box center [756, 389] width 1462 height 614
type input "*****"
click at [308, 189] on div "0:26 Но лишь я сделала [PERSON_NAME] и покинула" at bounding box center [388, 188] width 722 height 30
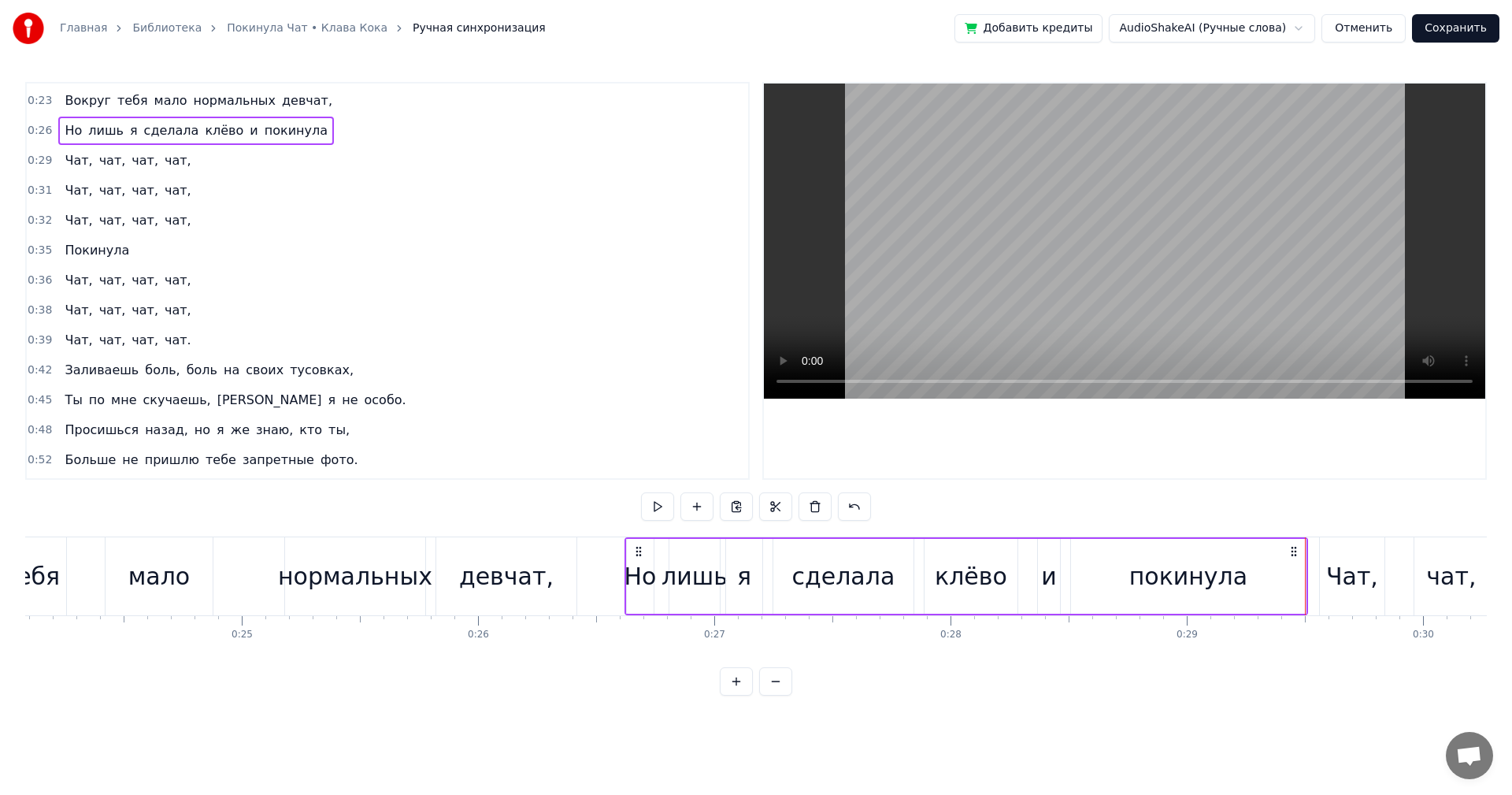
scroll to position [30, 0]
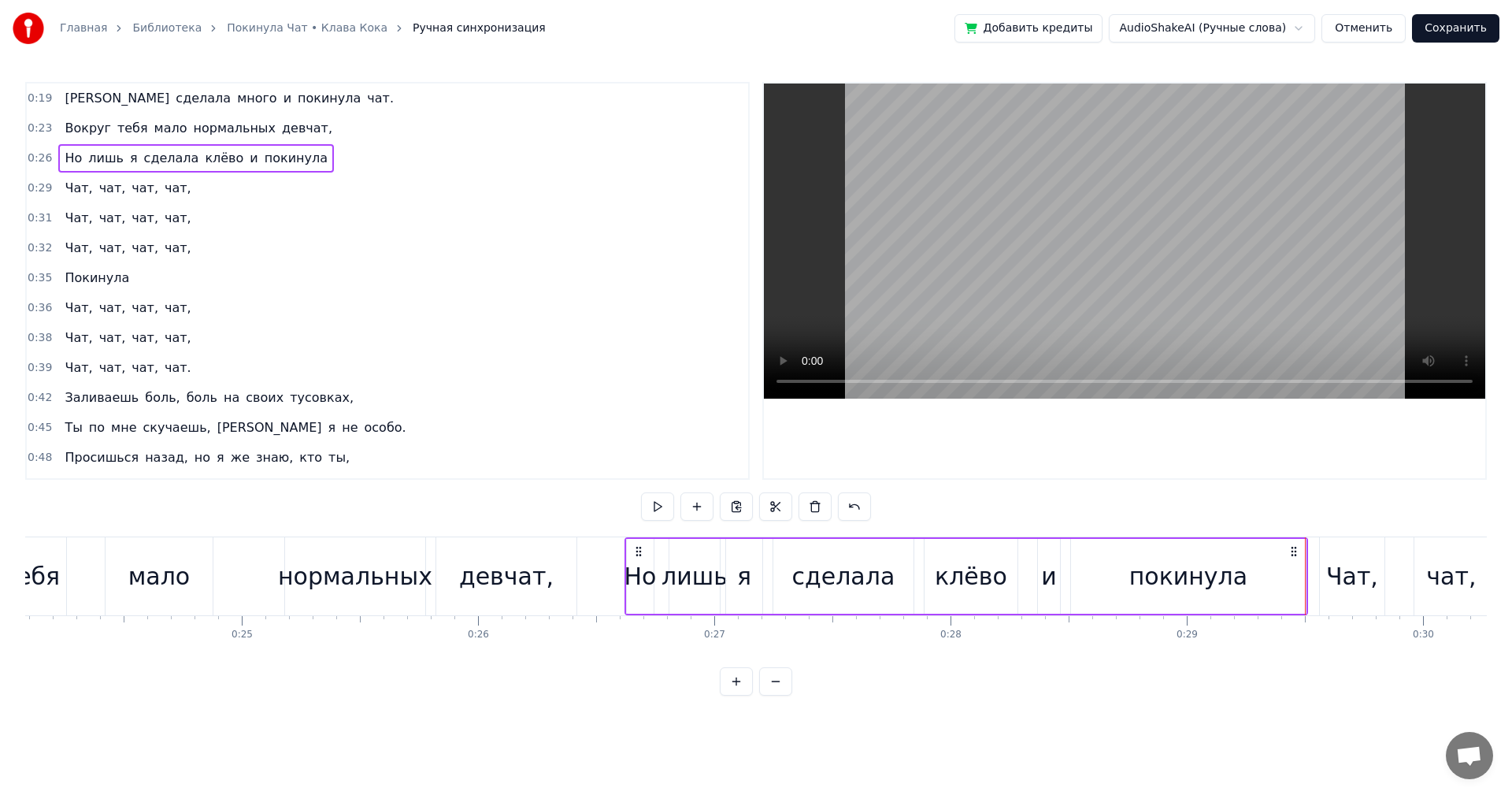
click at [214, 181] on div "0:29 Чат, чат, чат, чат," at bounding box center [388, 188] width 722 height 30
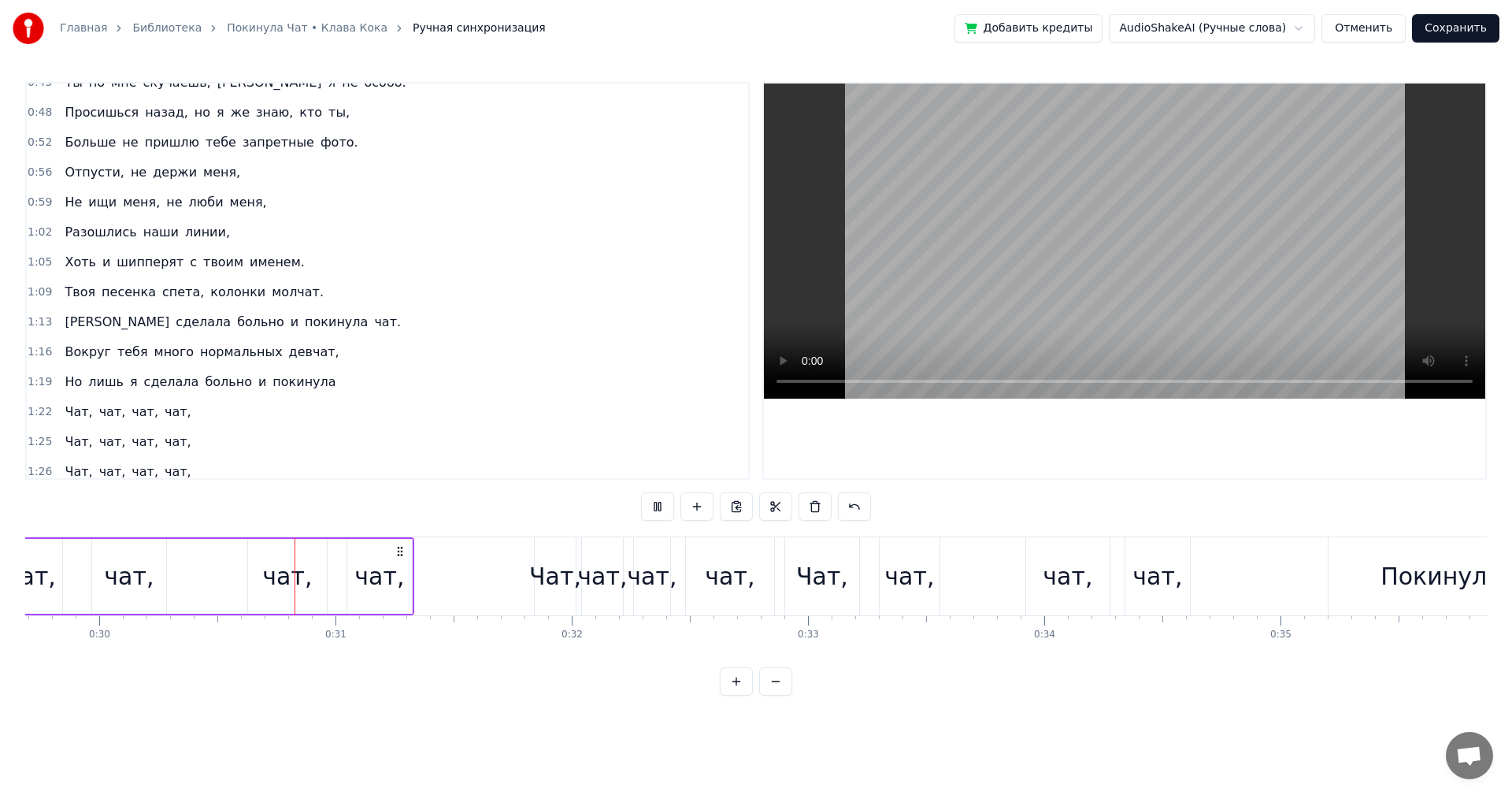
scroll to position [0, 7016]
click at [479, 528] on div "0:16 Твоя песенка спета, колонки стучат. 0:19 Я сделала много и покинула чат. 0…" at bounding box center [756, 389] width 1462 height 614
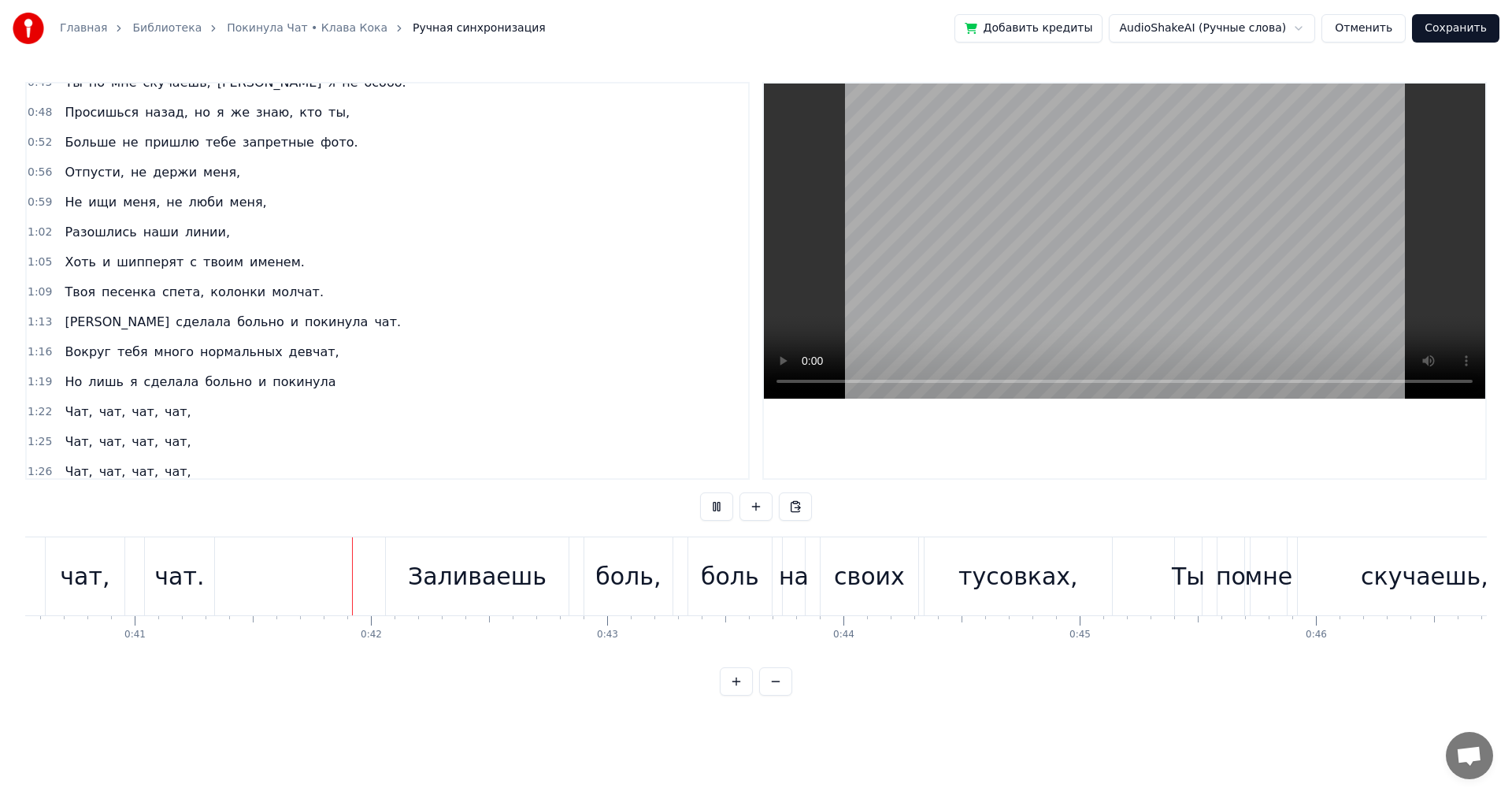
scroll to position [0, 9663]
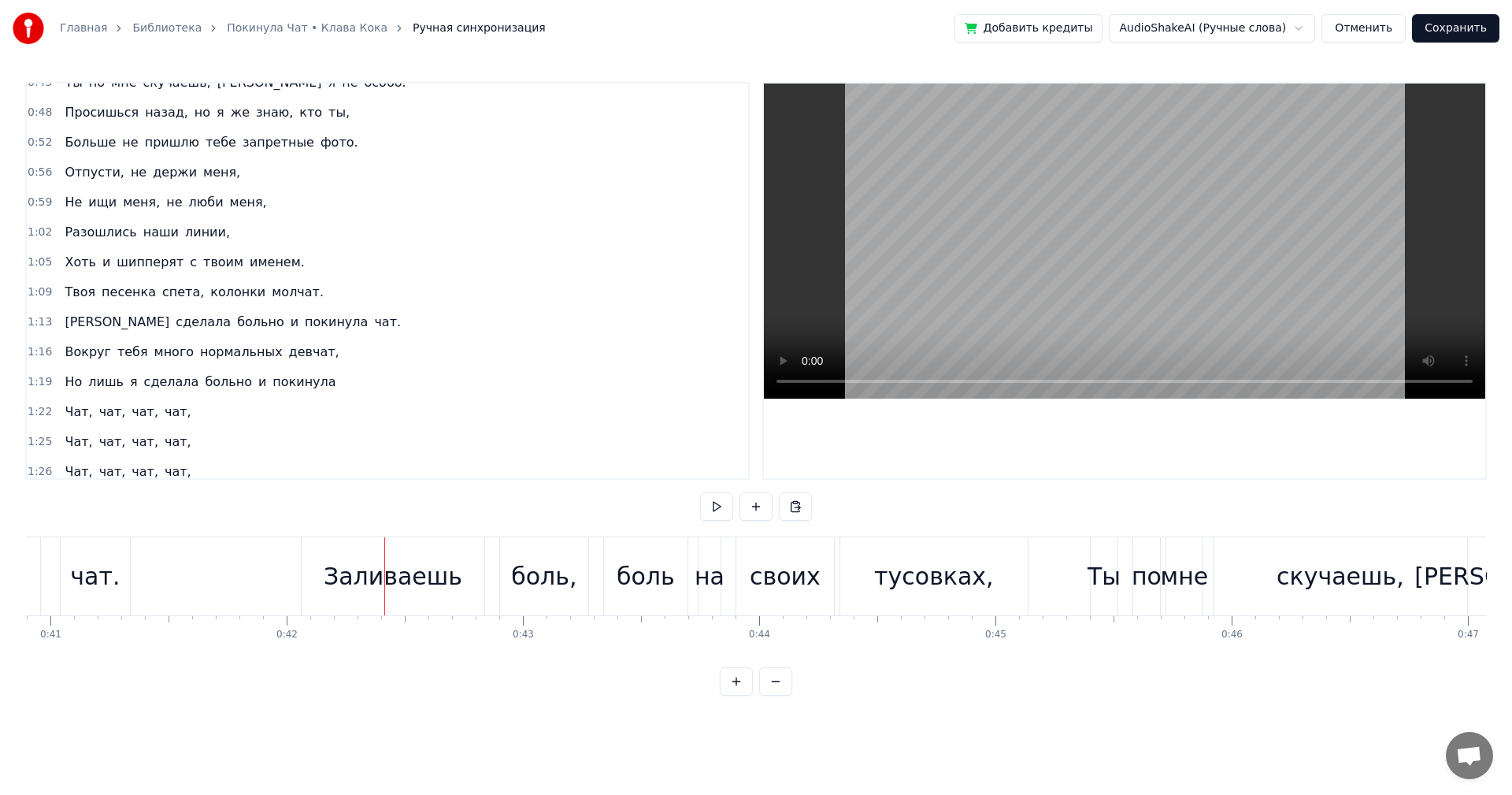
click at [427, 580] on div "Заливаешь" at bounding box center [393, 576] width 139 height 36
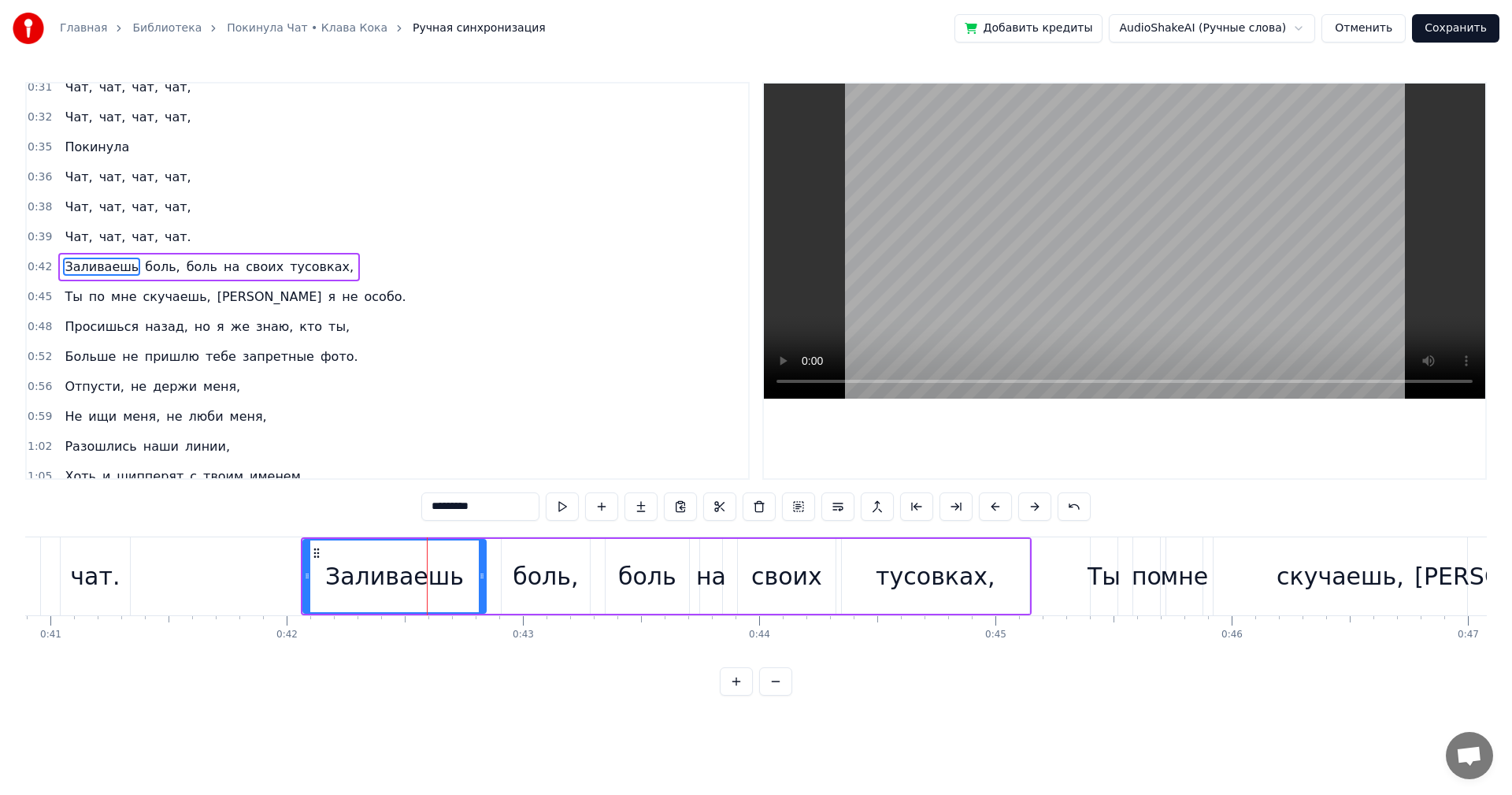
scroll to position [146, 0]
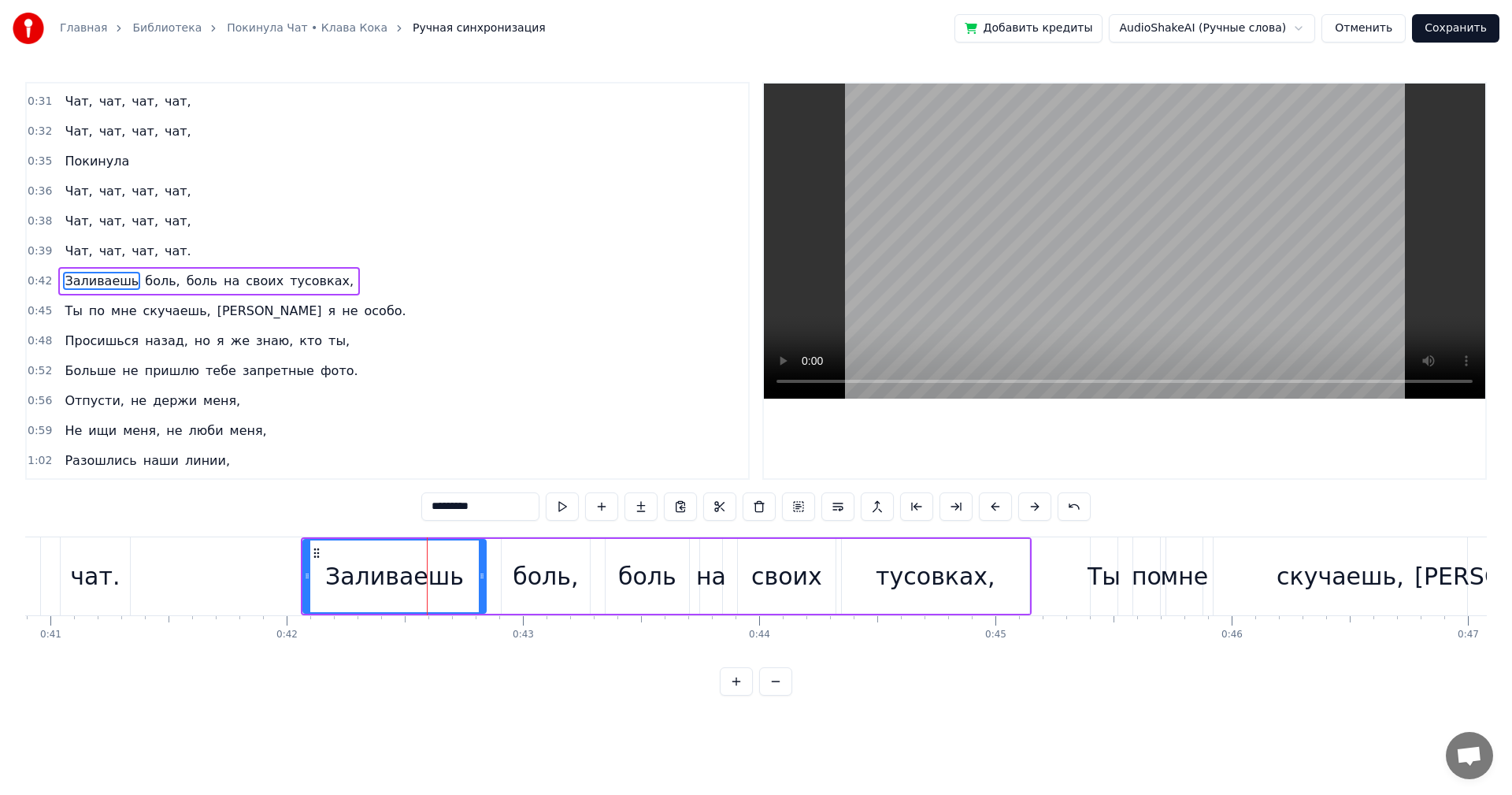
click at [442, 511] on input "*********" at bounding box center [480, 506] width 118 height 28
type input "*********"
click at [388, 577] on div "Запиваешь" at bounding box center [395, 576] width 139 height 36
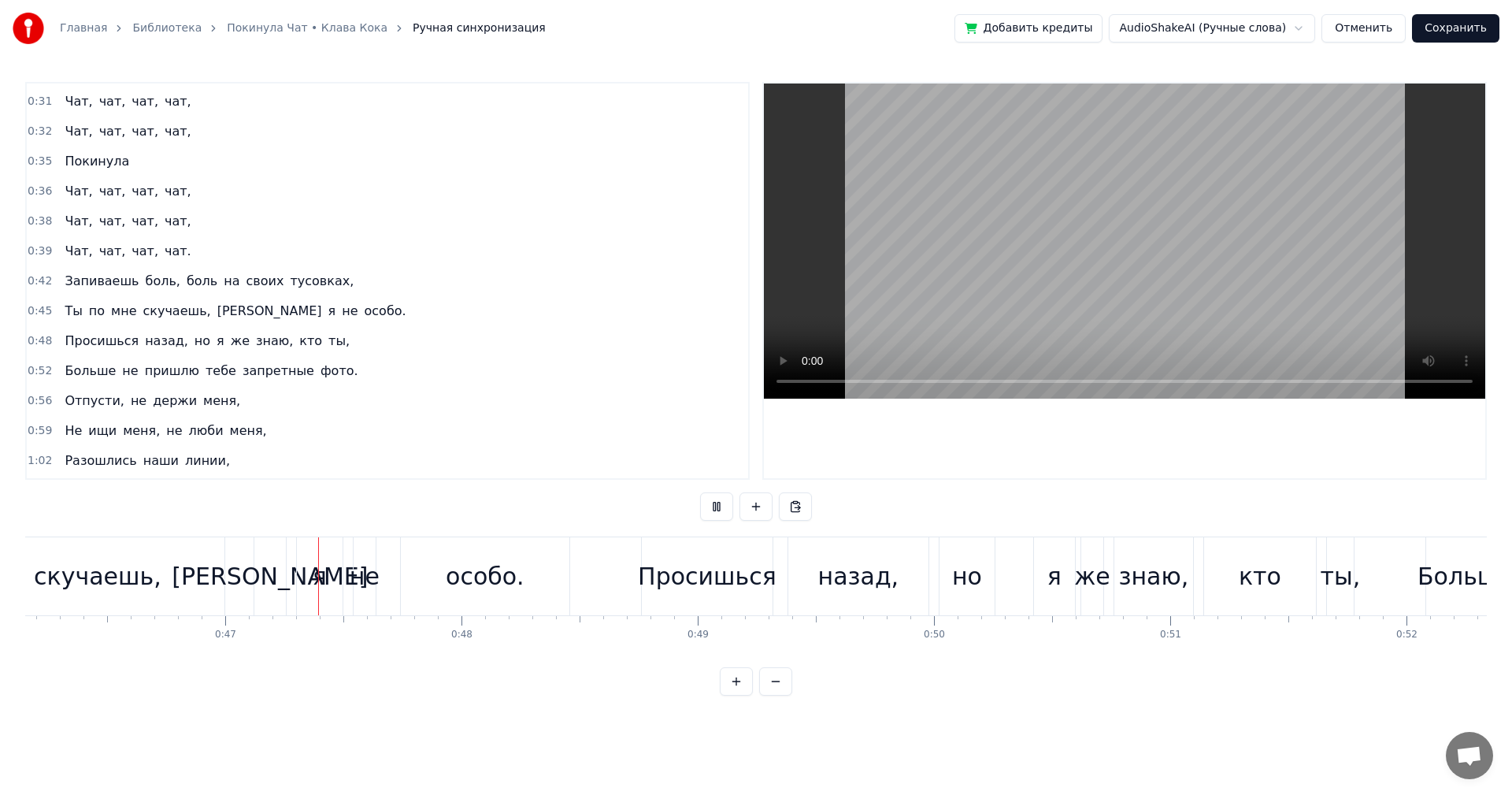
scroll to position [0, 10983]
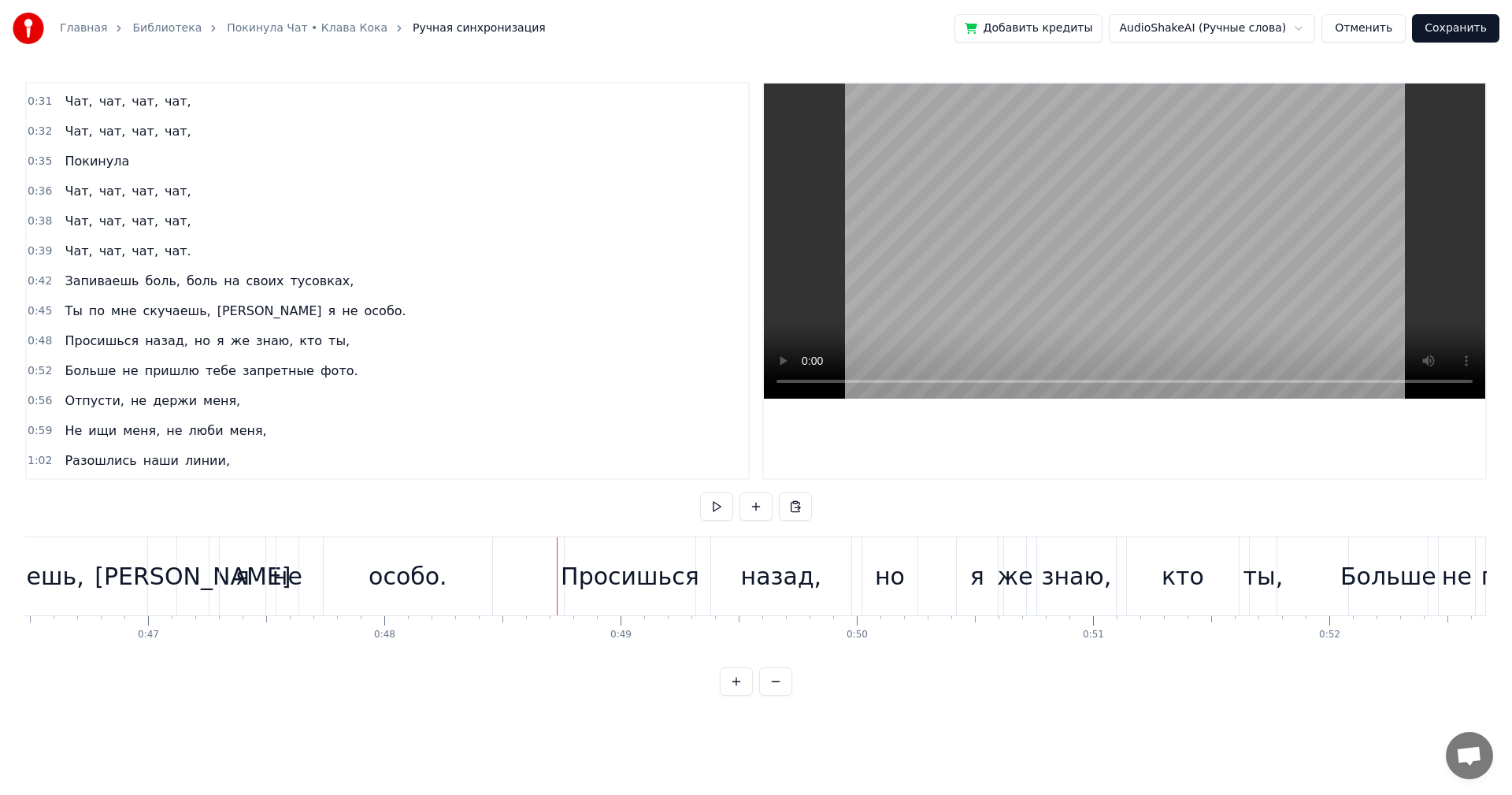
click at [743, 576] on div "назад," at bounding box center [782, 576] width 141 height 78
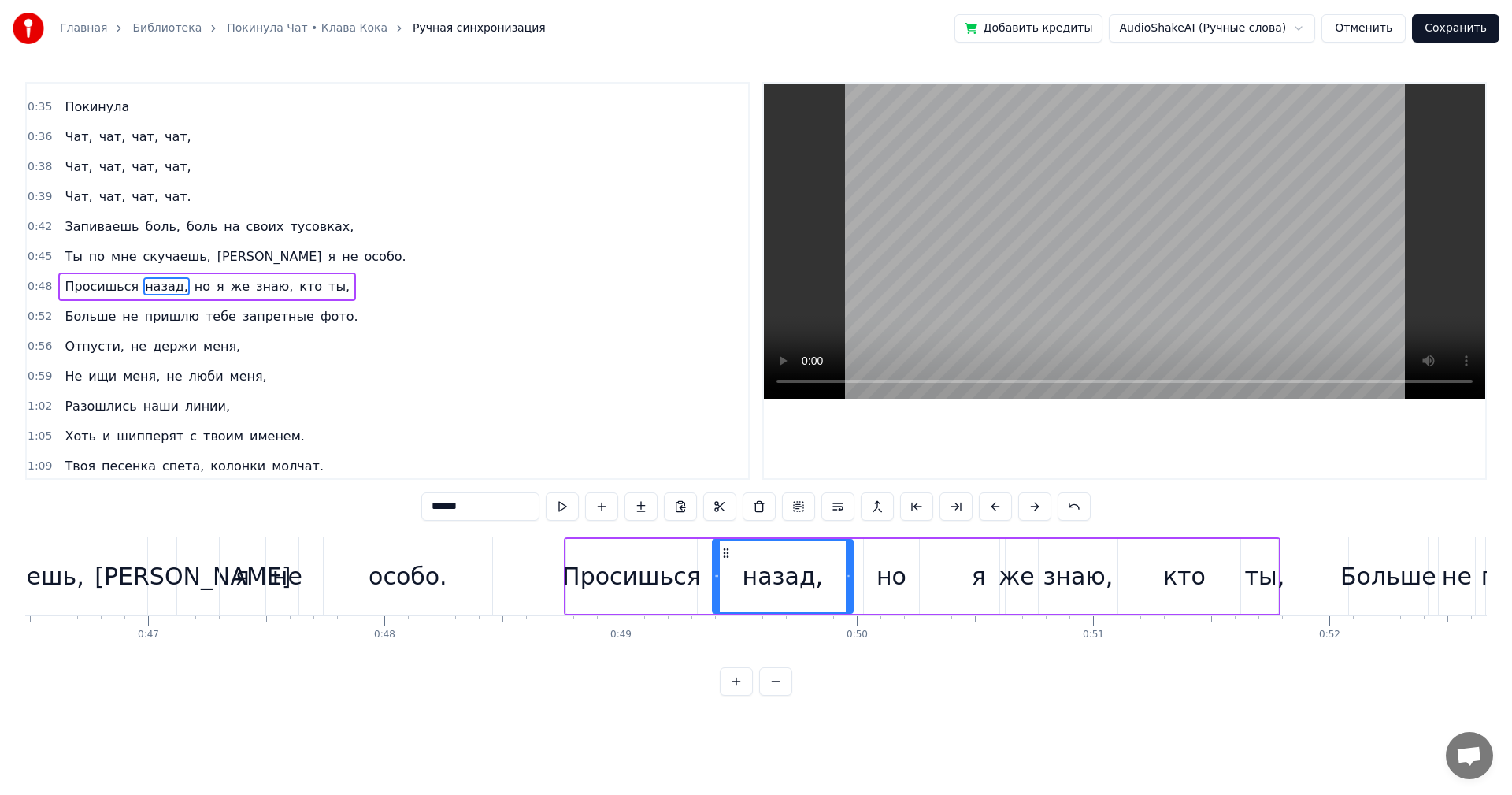
scroll to position [206, 0]
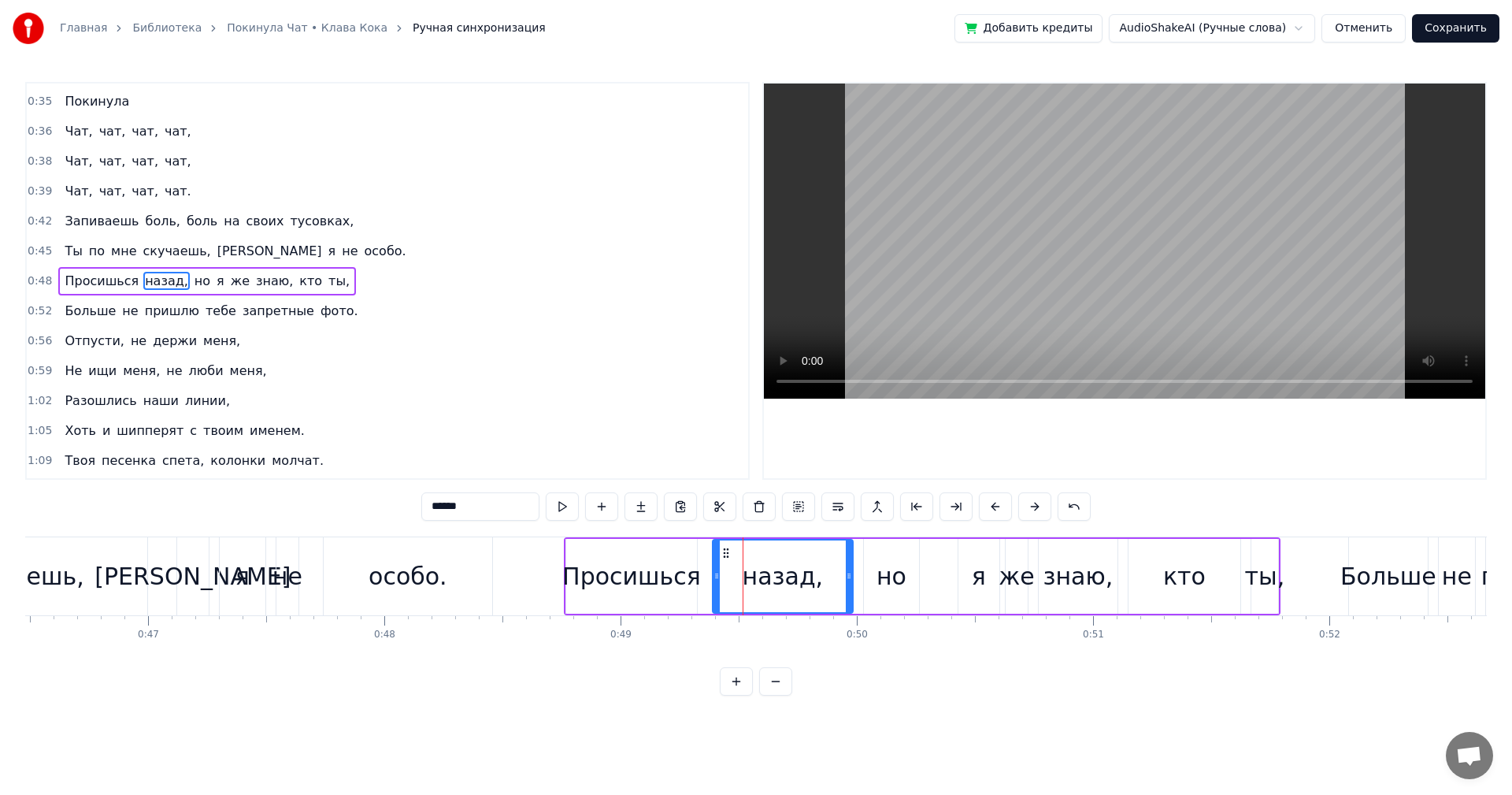
drag, startPoint x: 458, startPoint y: 506, endPoint x: 399, endPoint y: 497, distance: 59.7
click at [403, 501] on div "0:16 Твоя песенка спета, колонки стучат. 0:19 Я сделала много и покинула чат. 0…" at bounding box center [756, 389] width 1462 height 614
type input "*******"
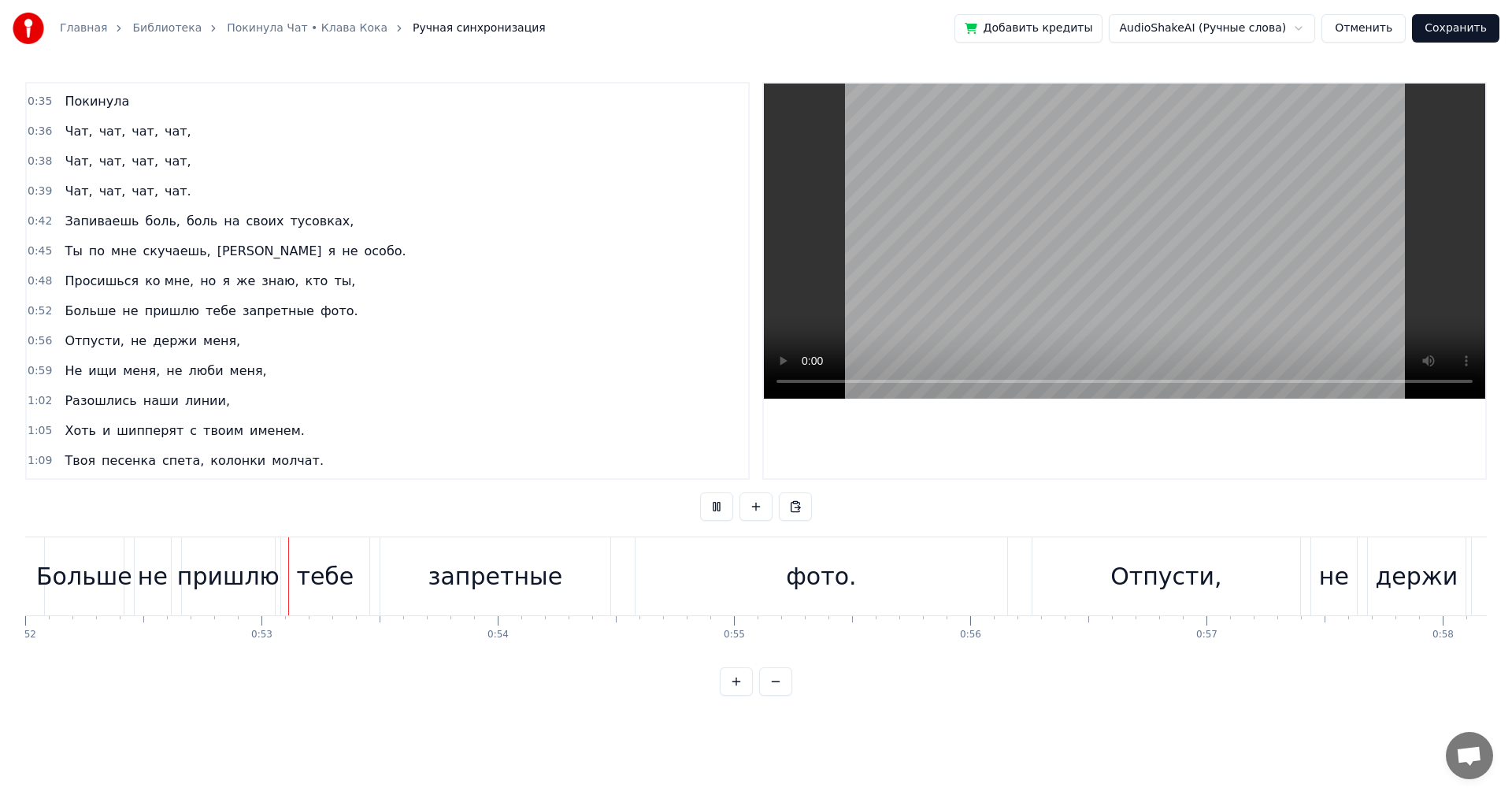
scroll to position [0, 12288]
click at [505, 551] on div "запретные" at bounding box center [494, 576] width 230 height 78
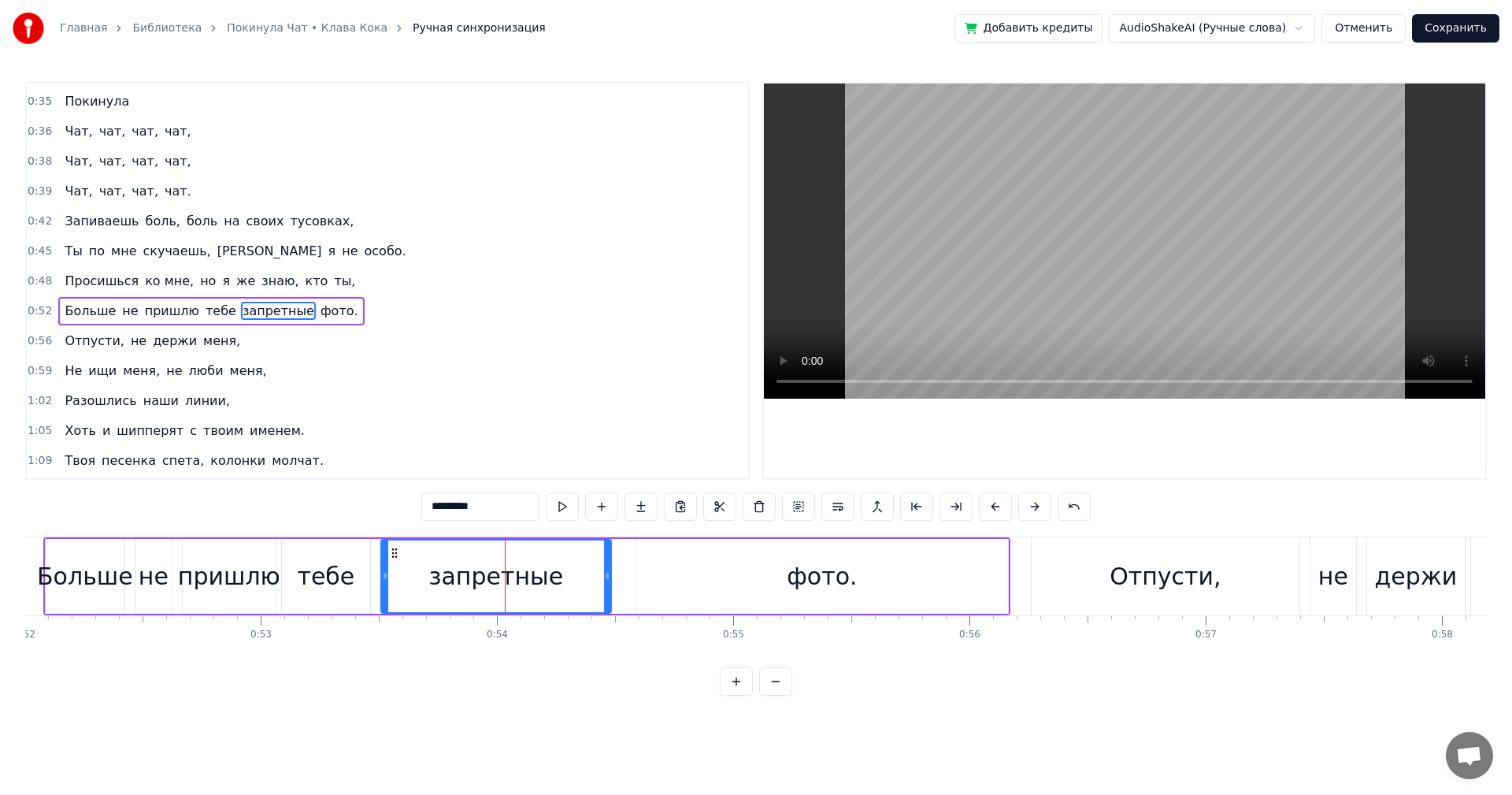
scroll to position [237, 0]
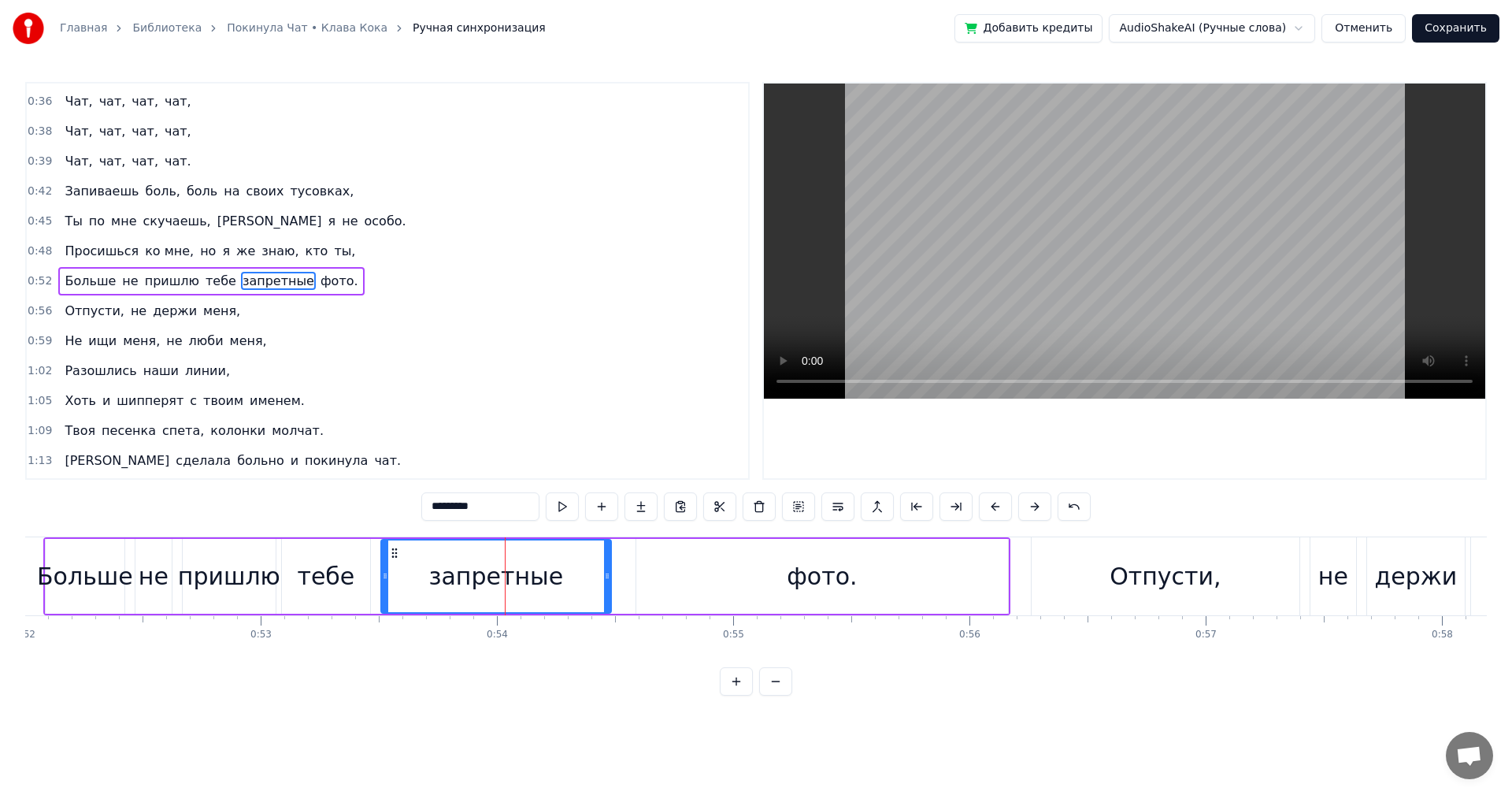
drag, startPoint x: 491, startPoint y: 508, endPoint x: 245, endPoint y: 466, distance: 249.6
click at [292, 479] on div "0:16 Твоя песенка спета, колонки стучат. 0:19 Я сделала много и покинула чат. 0…" at bounding box center [756, 389] width 1462 height 614
type input "*******"
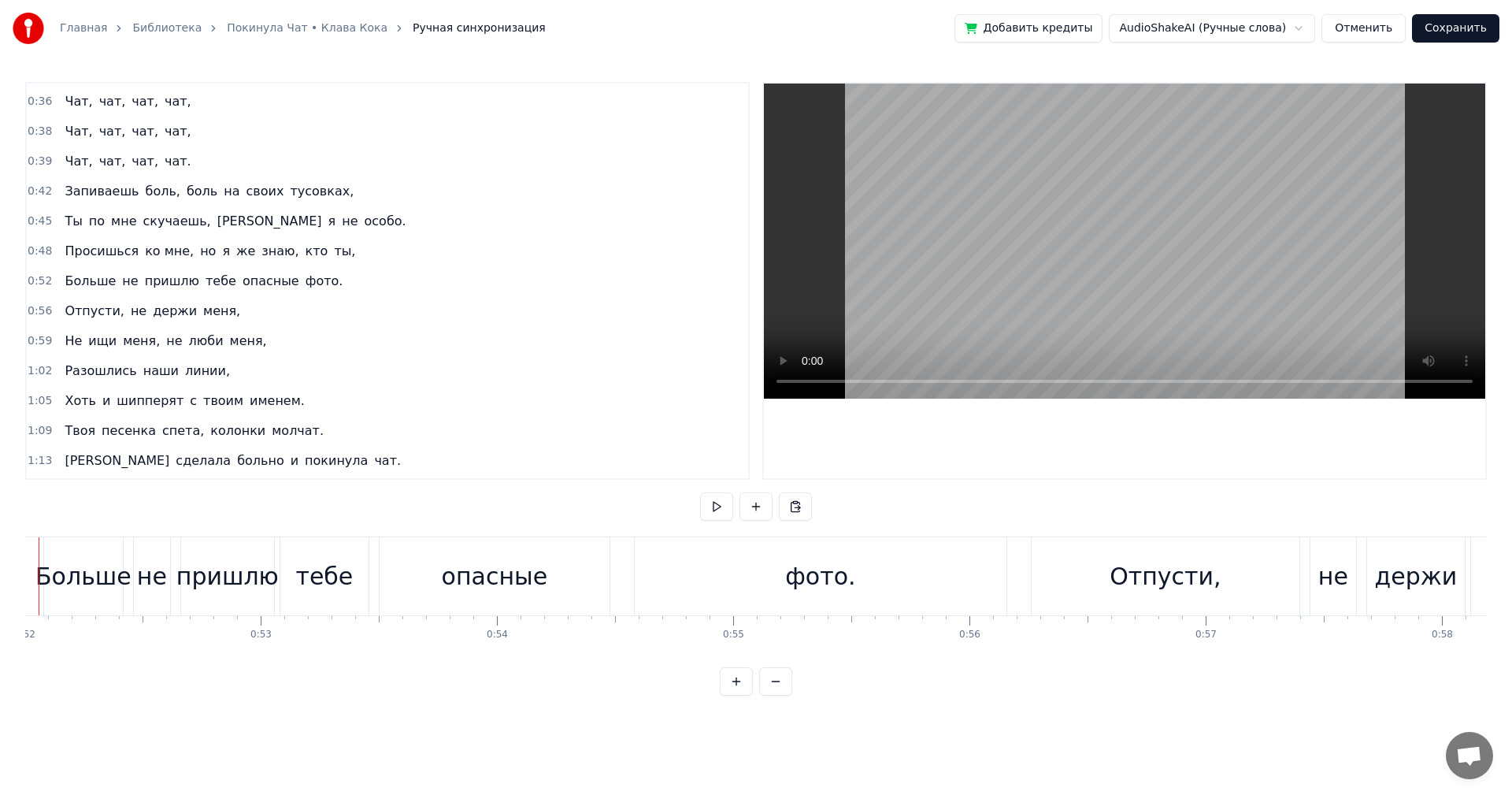
scroll to position [0, 12223]
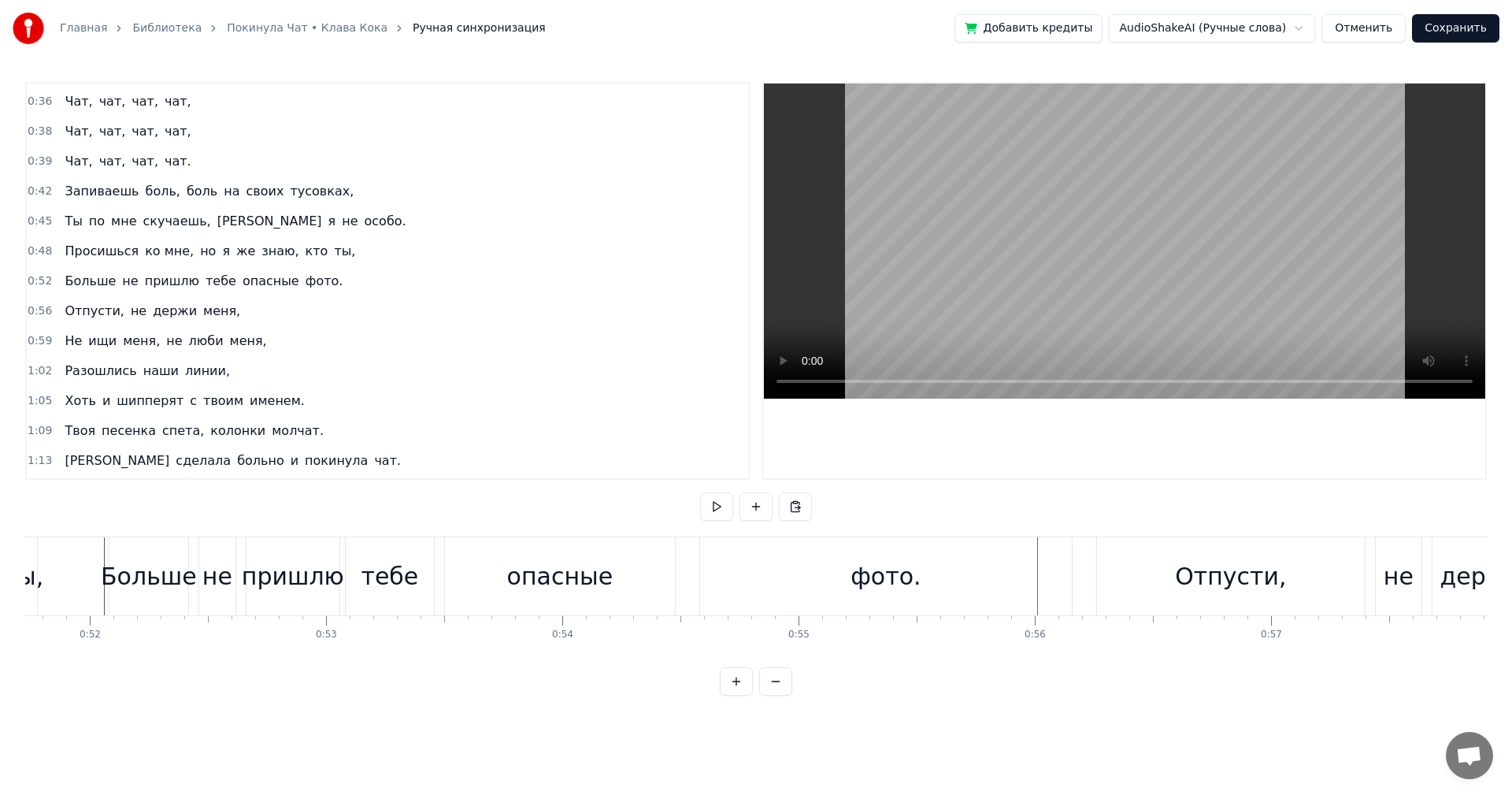
click at [861, 575] on div "фото." at bounding box center [885, 576] width 70 height 36
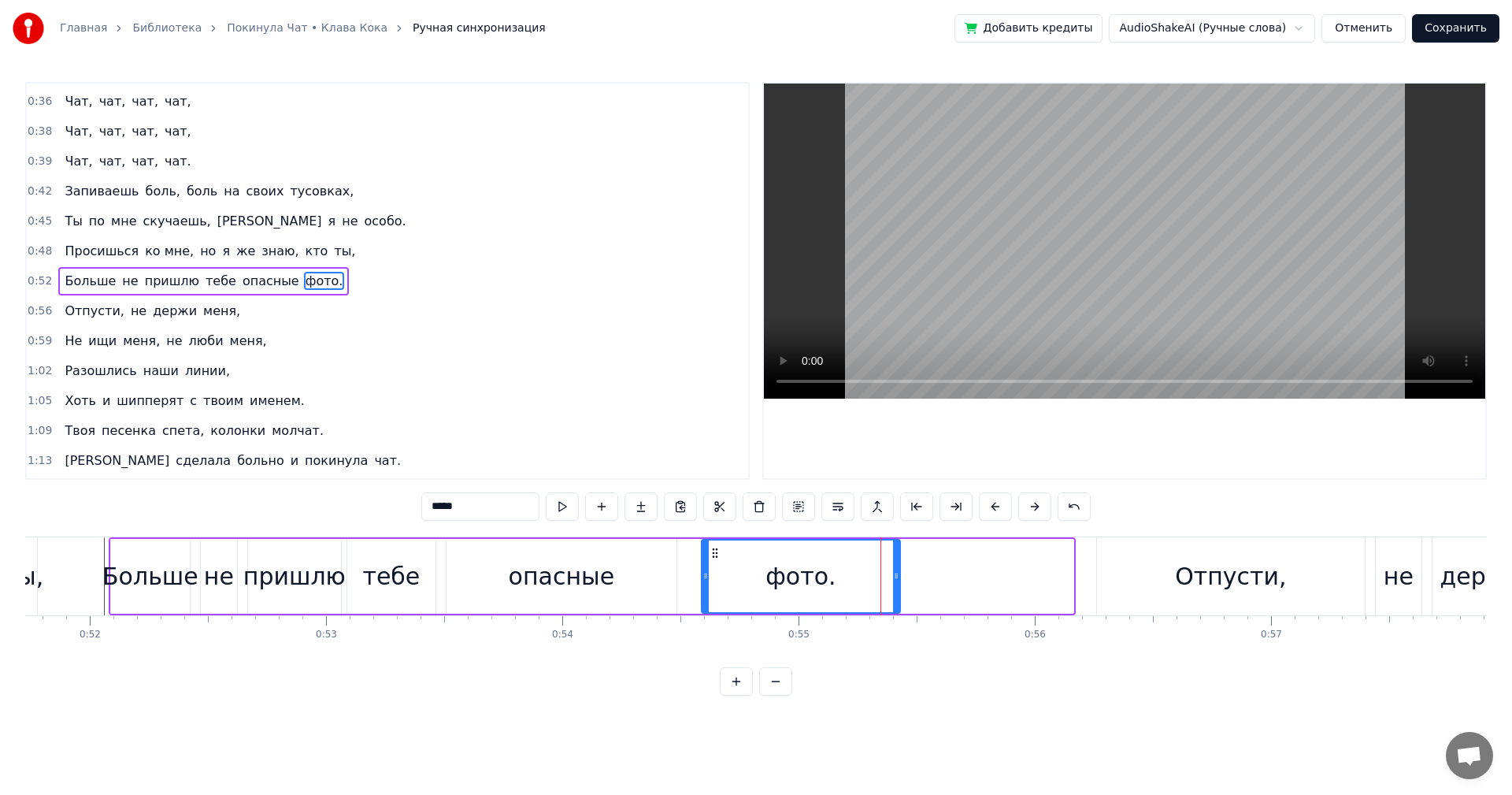
drag, startPoint x: 1072, startPoint y: 581, endPoint x: 899, endPoint y: 580, distance: 173.0
click at [899, 580] on icon at bounding box center [896, 576] width 7 height 13
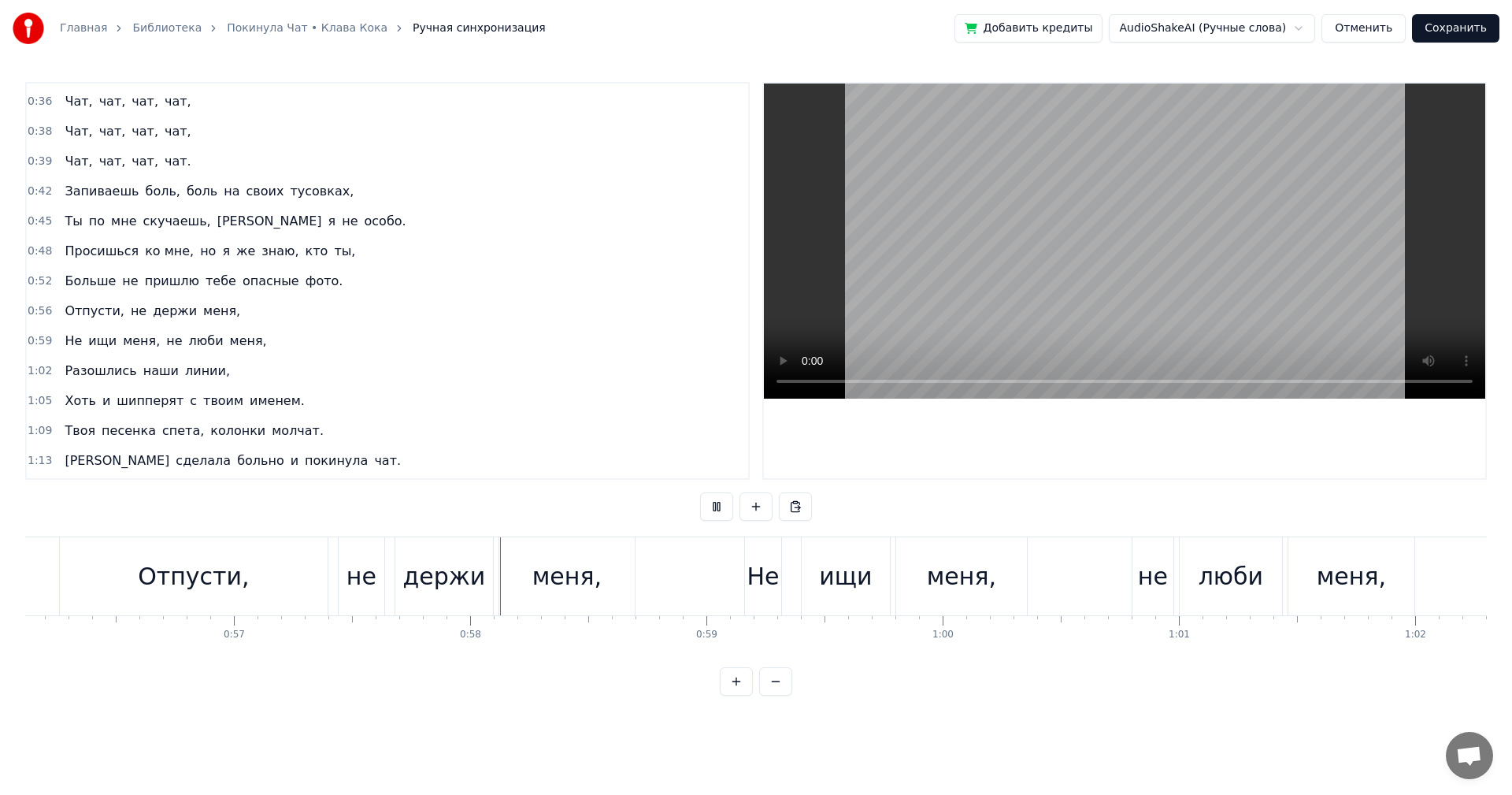
scroll to position [0, 13539]
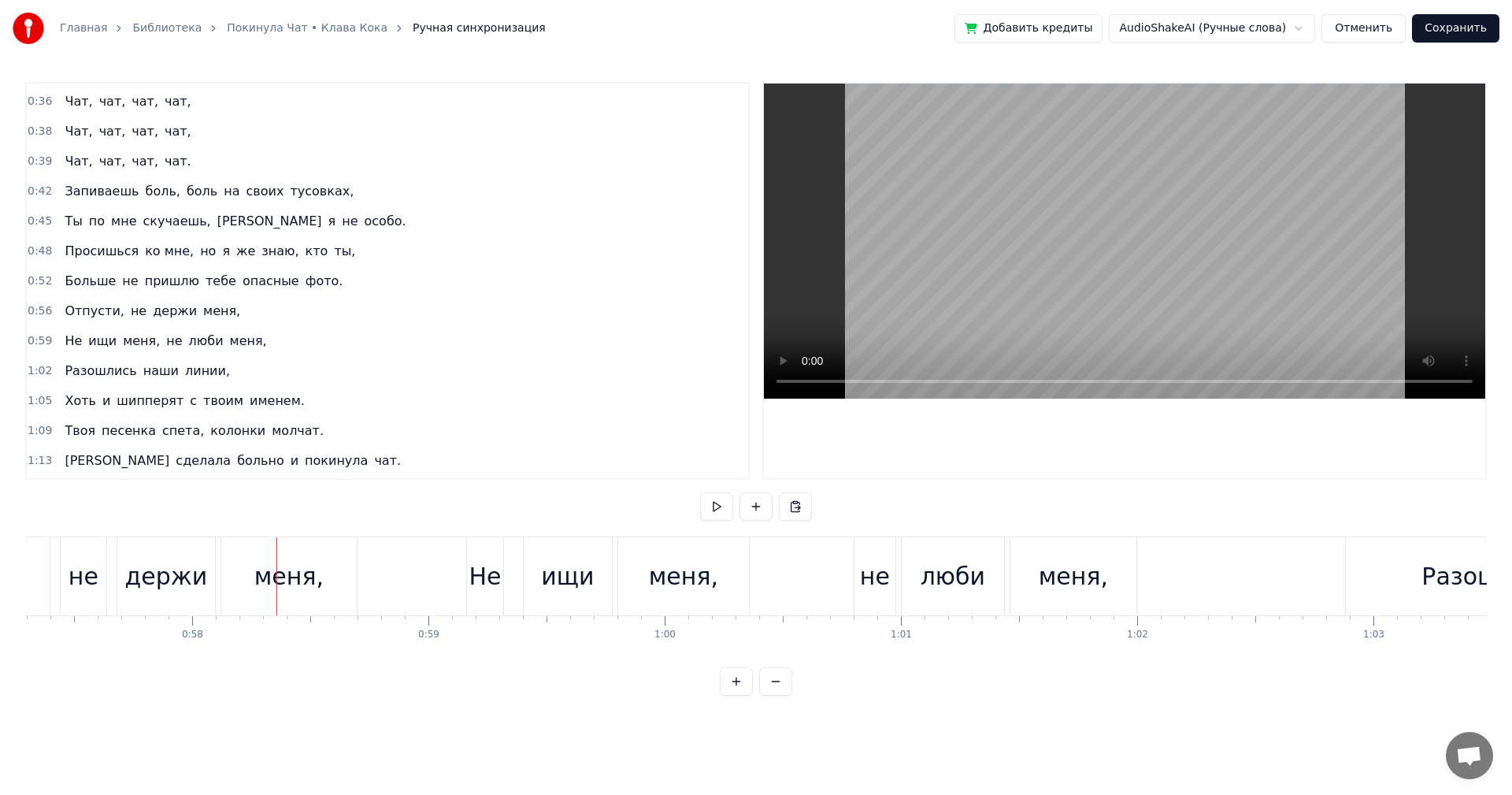
click at [161, 564] on div "держи" at bounding box center [166, 576] width 83 height 36
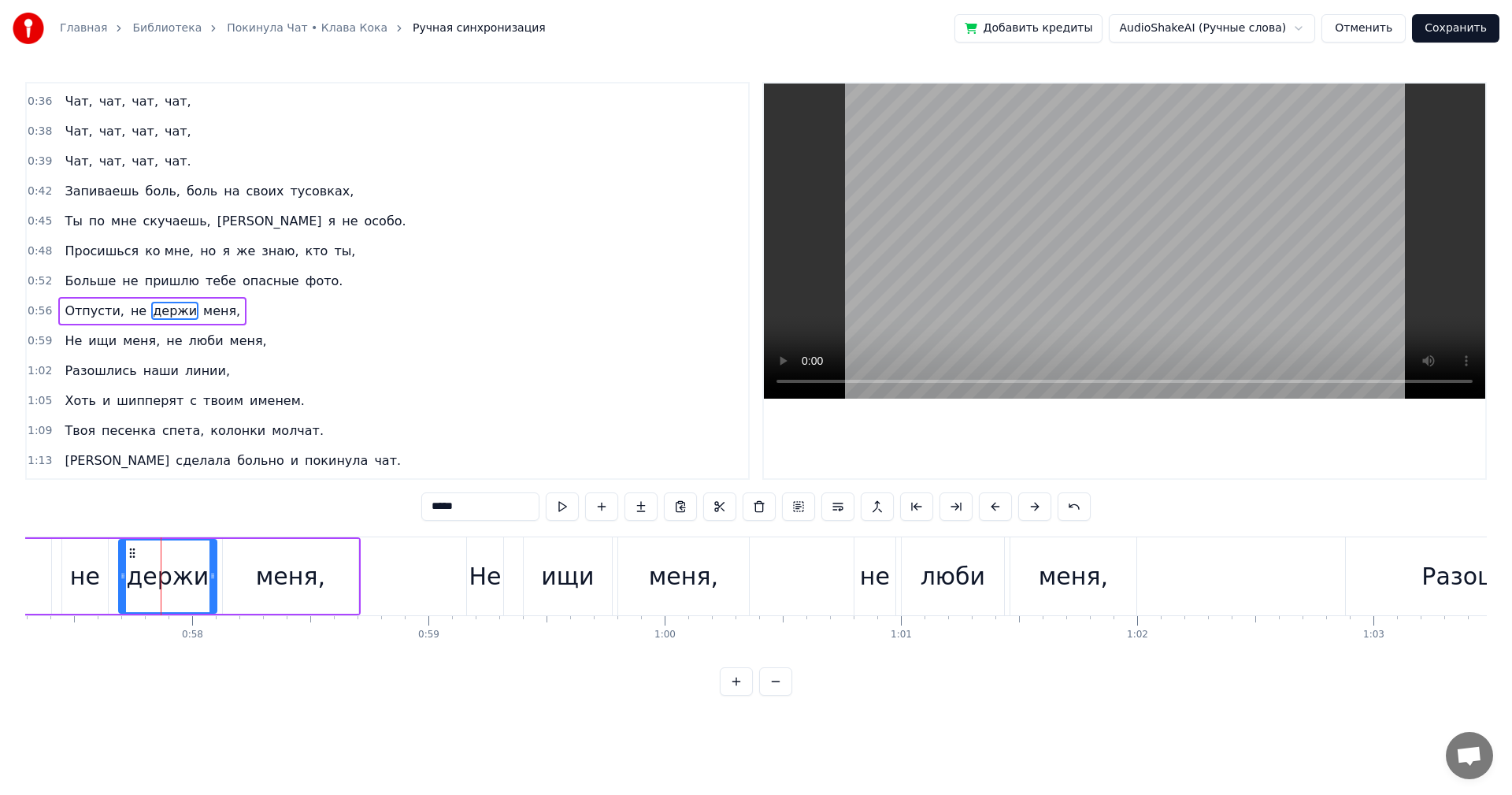
scroll to position [267, 0]
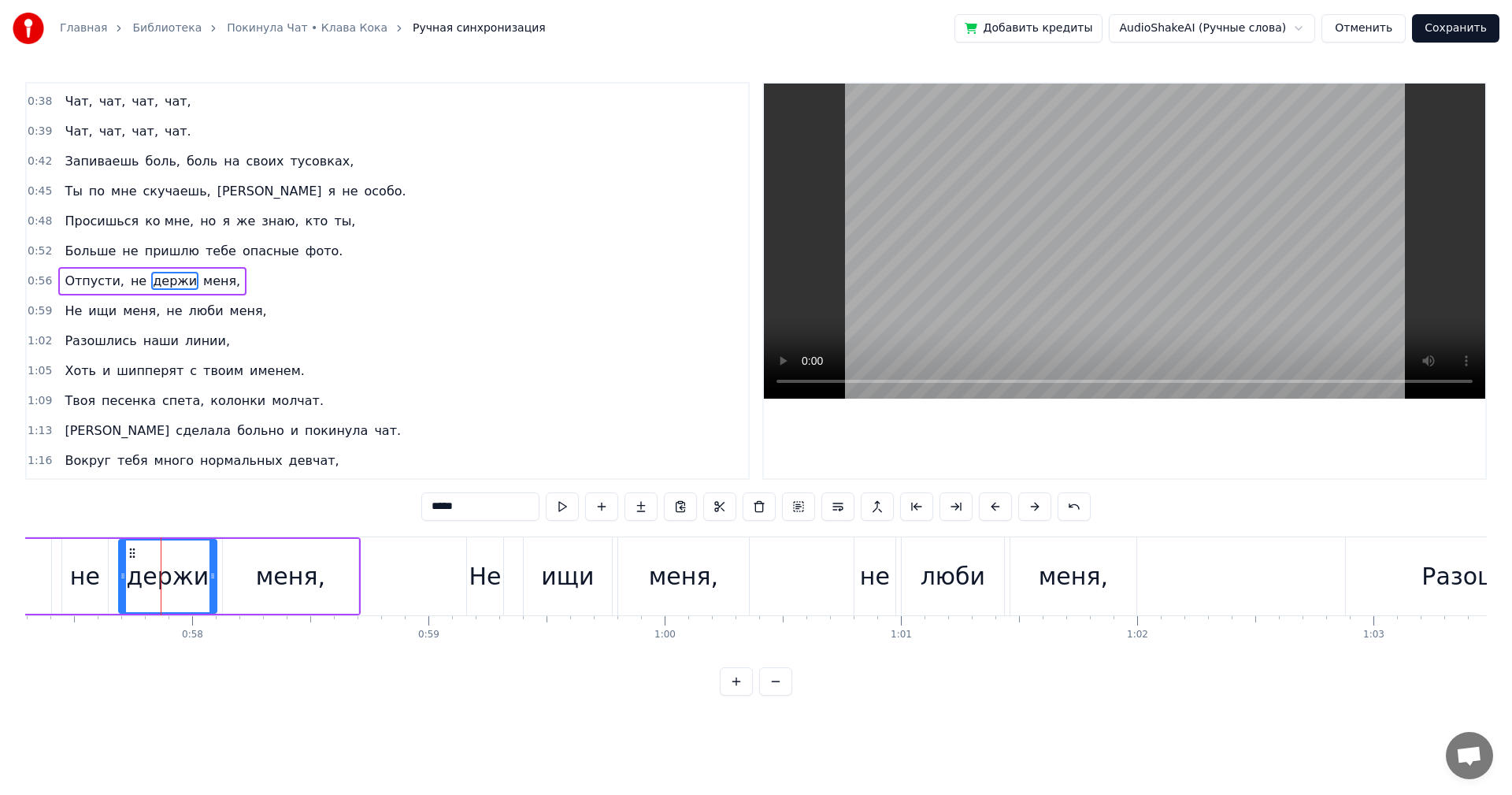
drag, startPoint x: 484, startPoint y: 508, endPoint x: 223, endPoint y: 466, distance: 264.4
click at [257, 479] on div "0:16 Твоя песенка спета, колонки стучат. 0:19 Я сделала много и покинула чат. 0…" at bounding box center [756, 389] width 1462 height 614
type input "****"
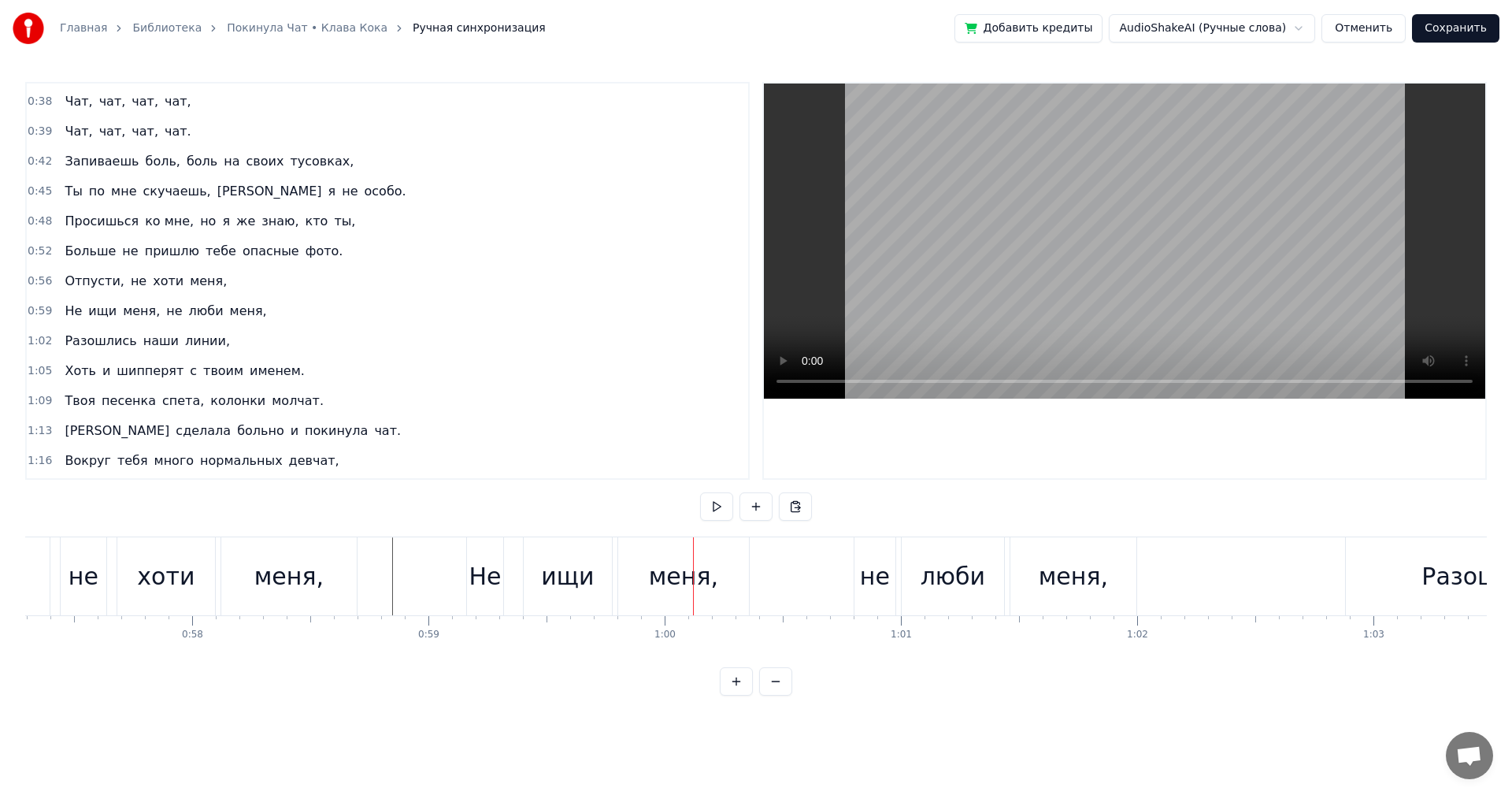
click at [133, 573] on div "хоти" at bounding box center [166, 576] width 97 height 78
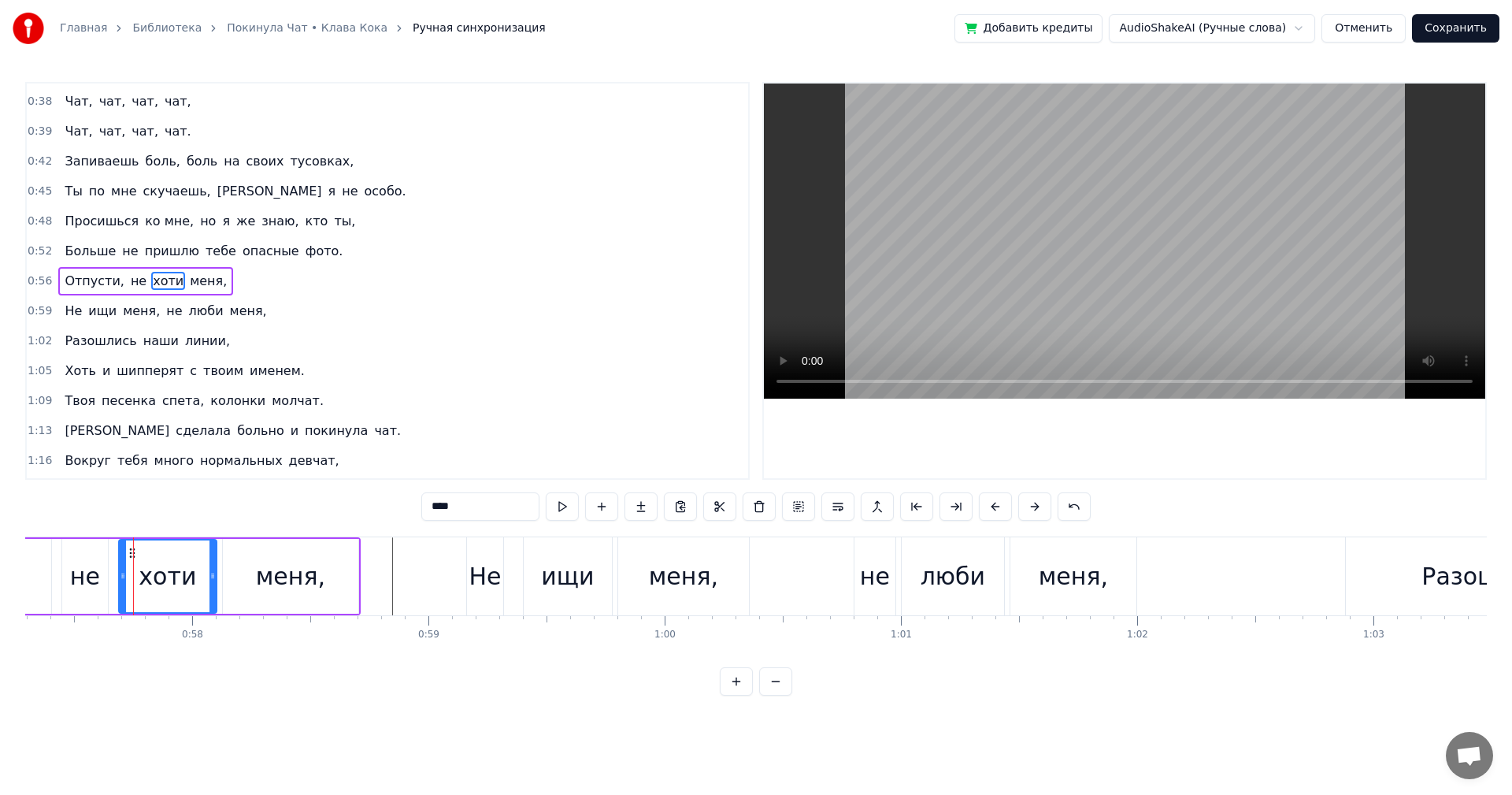
drag, startPoint x: 471, startPoint y: 507, endPoint x: 290, endPoint y: 486, distance: 182.2
click at [291, 486] on div "0:16 Твоя песенка спета, колонки стучат. 0:19 Я сделала много и покинула чат. 0…" at bounding box center [756, 389] width 1462 height 614
click at [995, 602] on div "люби" at bounding box center [953, 576] width 102 height 78
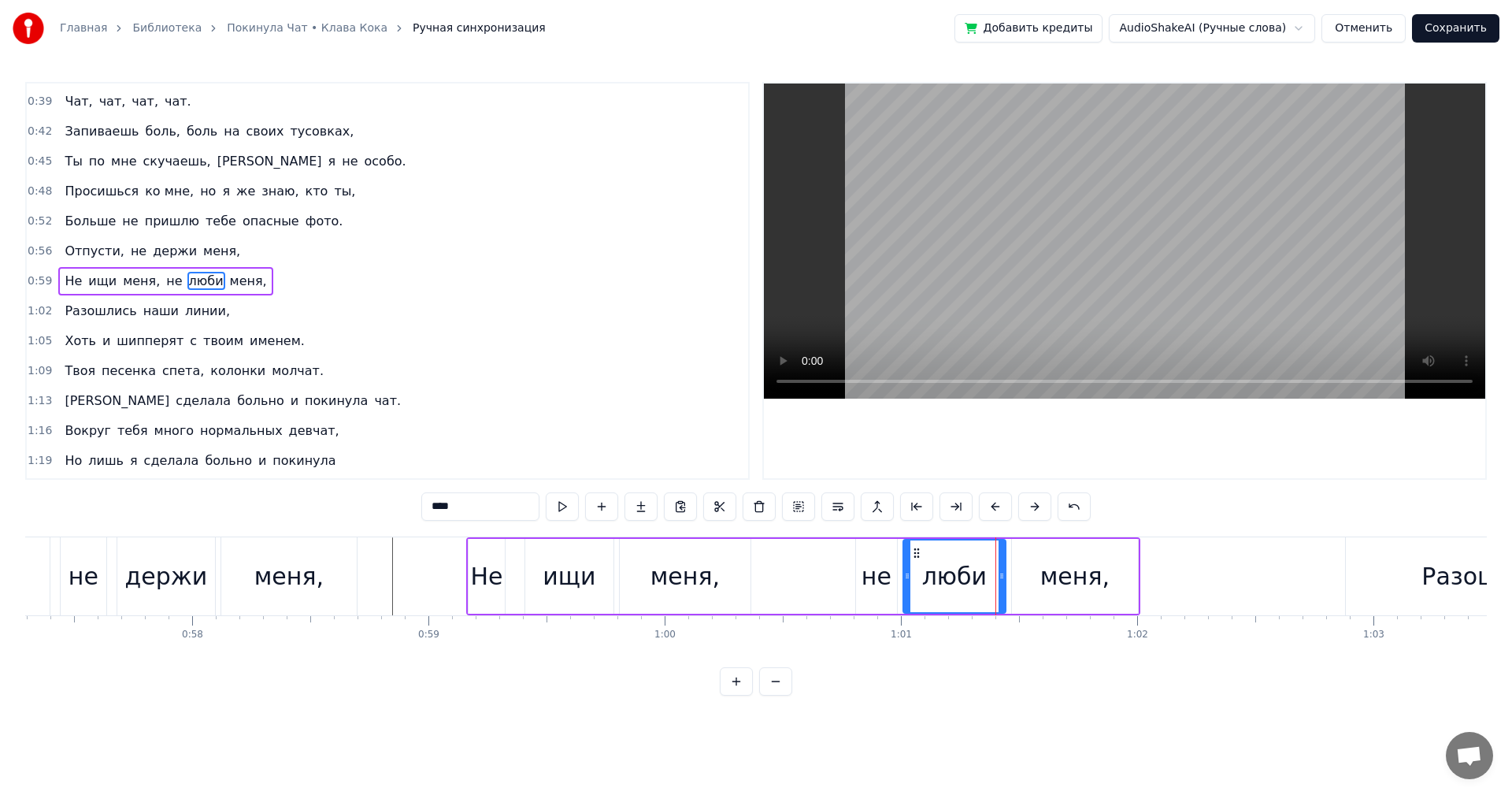
drag, startPoint x: 466, startPoint y: 510, endPoint x: 315, endPoint y: 474, distance: 155.2
click at [320, 478] on div "0:16 Твоя песенка спета, колонки стучат. 0:19 Я сделала много и покинула чат. 0…" at bounding box center [756, 389] width 1462 height 614
type input "****"
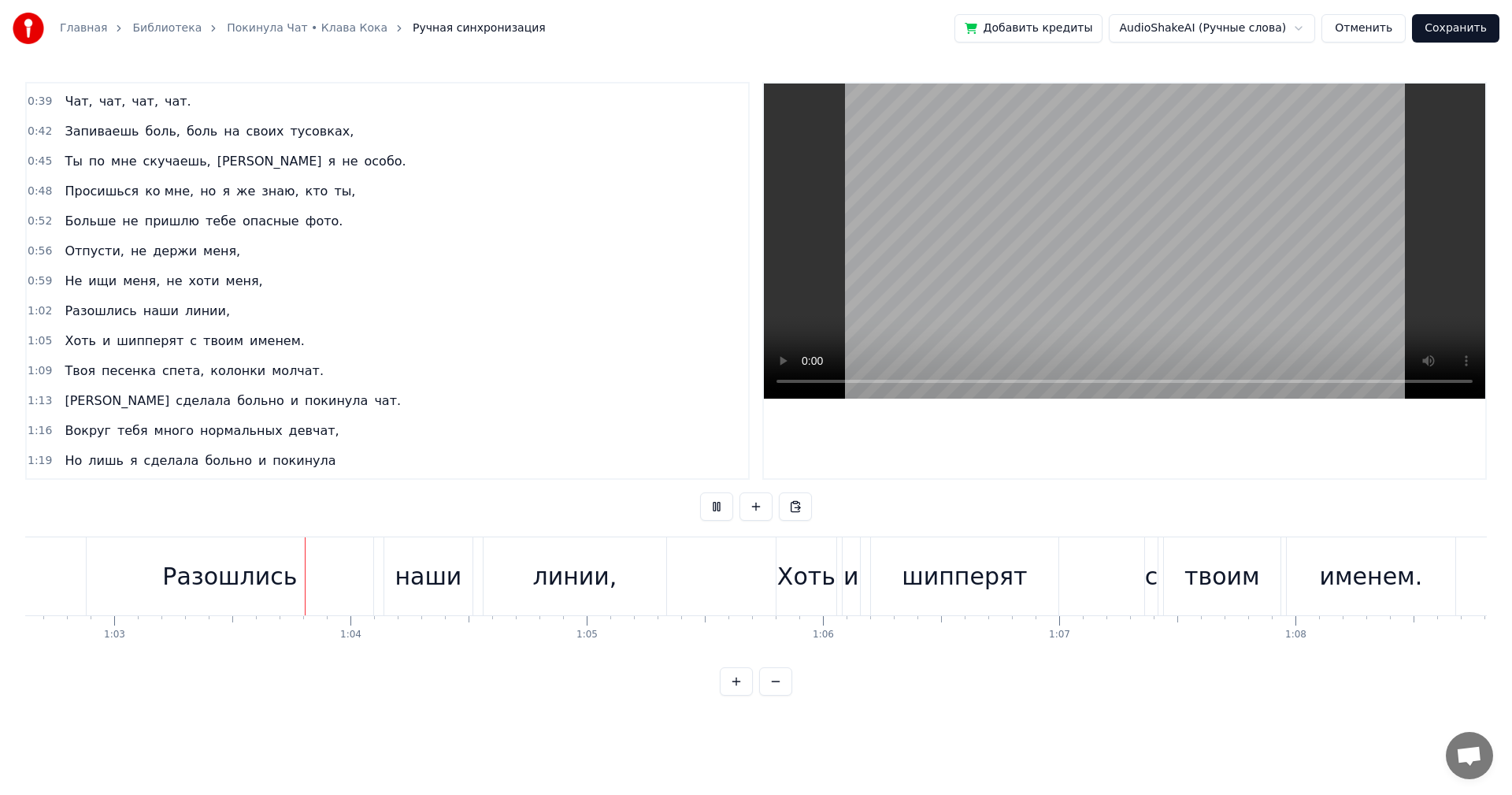
scroll to position [0, 14852]
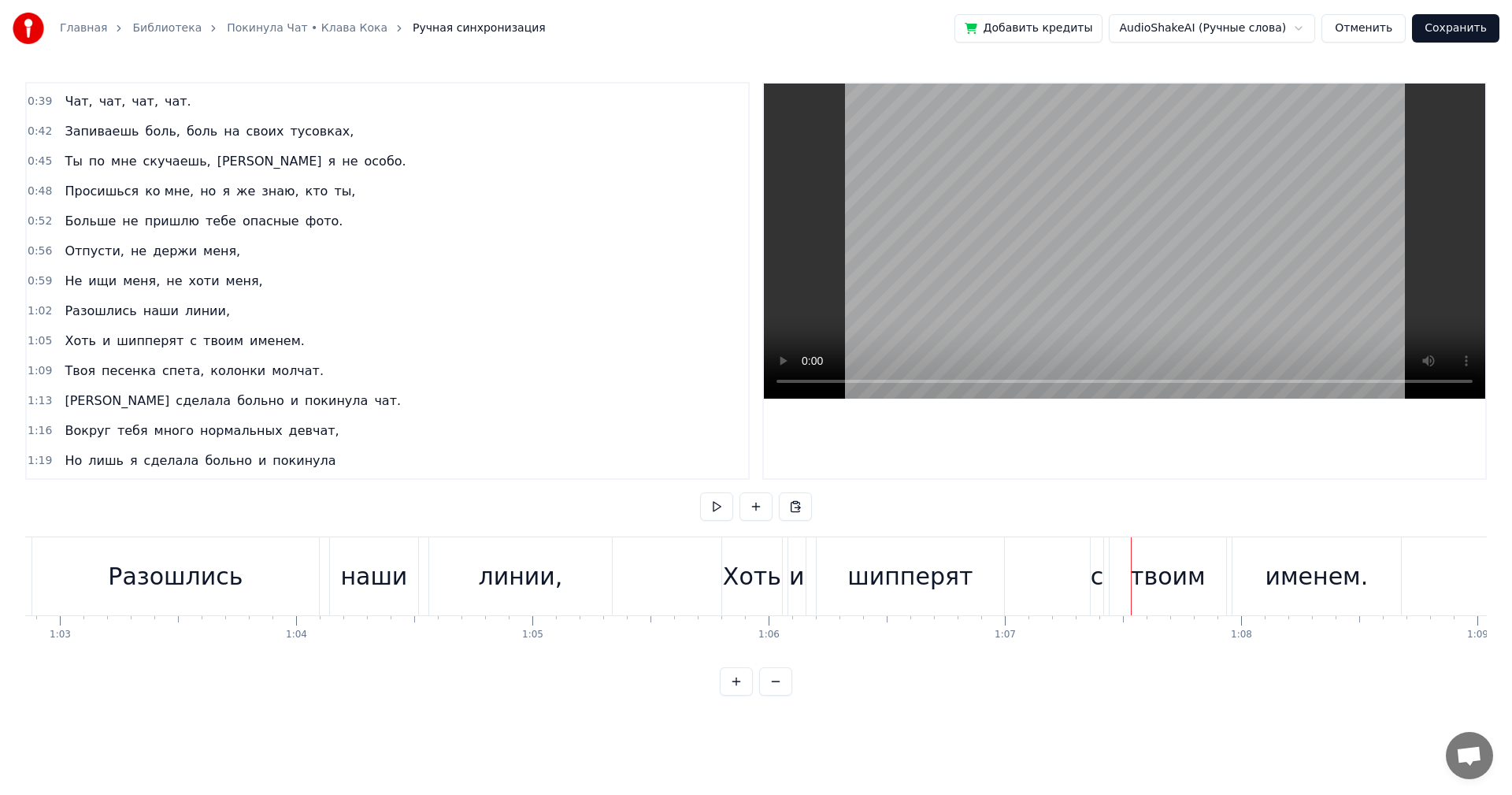
click at [1165, 579] on div "твоим" at bounding box center [1167, 576] width 76 height 36
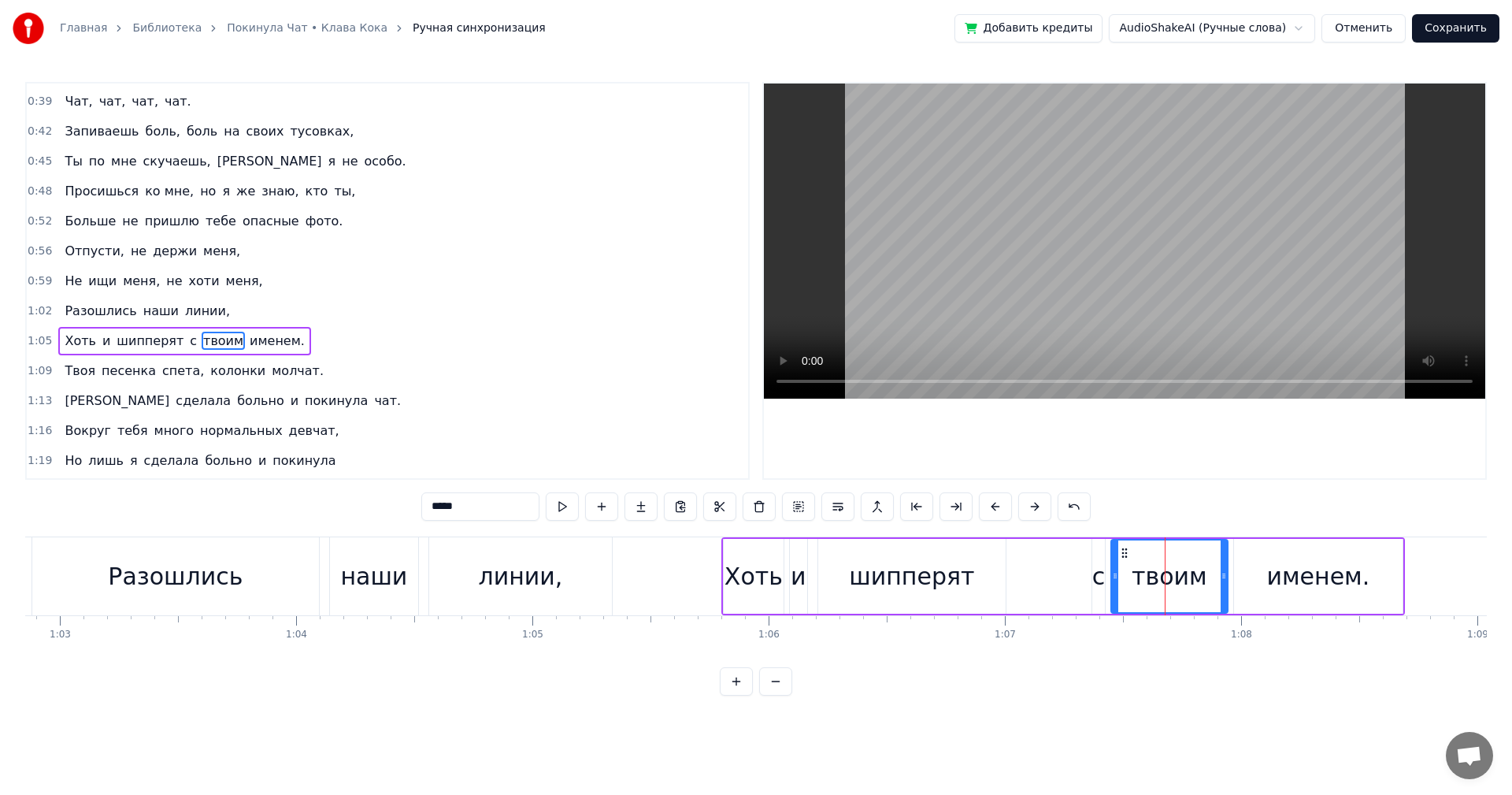
scroll to position [356, 0]
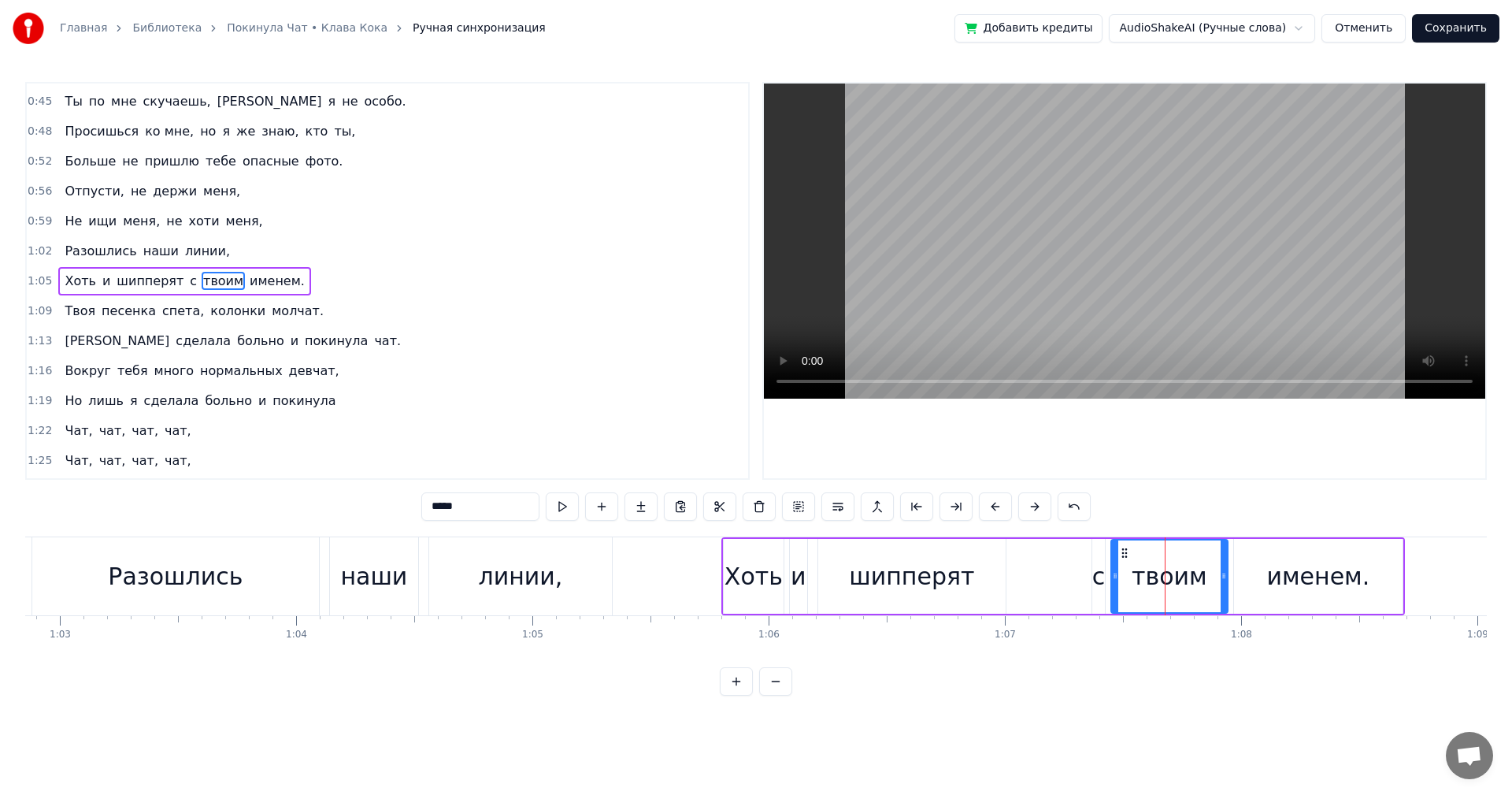
drag, startPoint x: 487, startPoint y: 505, endPoint x: 291, endPoint y: 493, distance: 196.4
click at [294, 493] on div "0:16 Твоя песенка спета, колонки стучат. 0:19 Я сделала много и покинула чат. 0…" at bounding box center [756, 389] width 1462 height 614
type input "******"
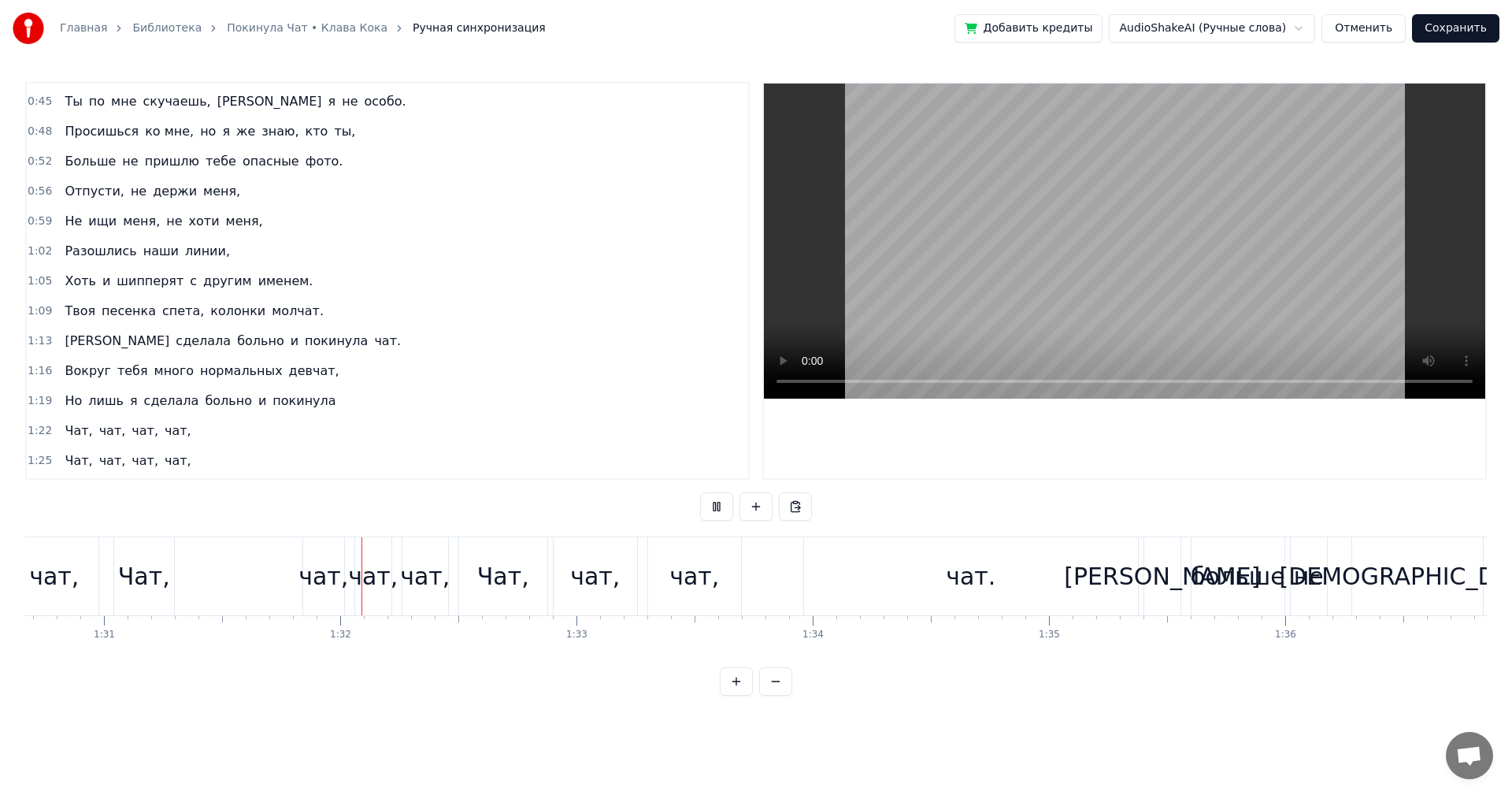
scroll to position [0, 21517]
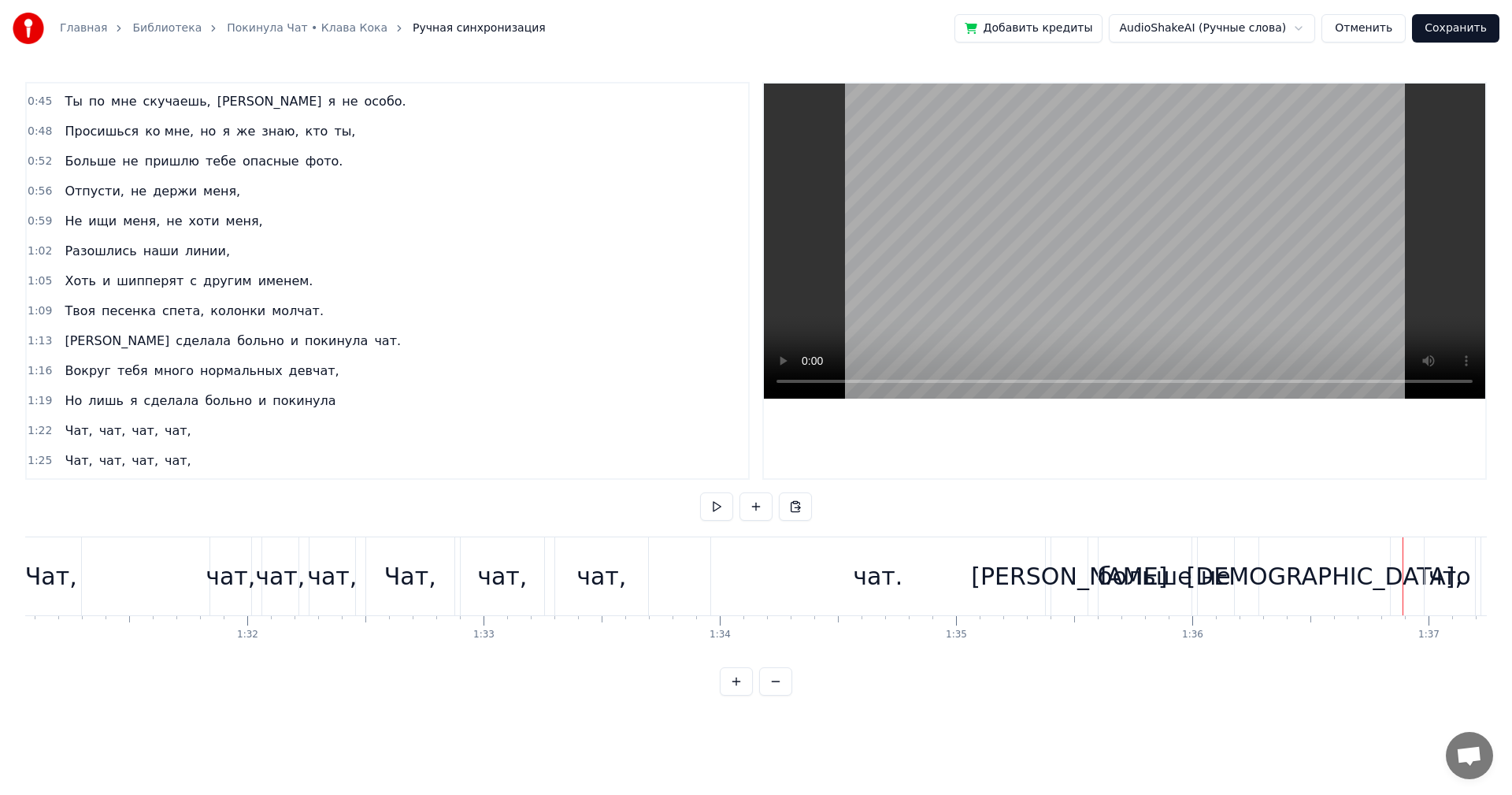
drag, startPoint x: 1312, startPoint y: 581, endPoint x: 1284, endPoint y: 576, distance: 28.4
click at [1308, 583] on div "[DEMOGRAPHIC_DATA]," at bounding box center [1324, 576] width 276 height 36
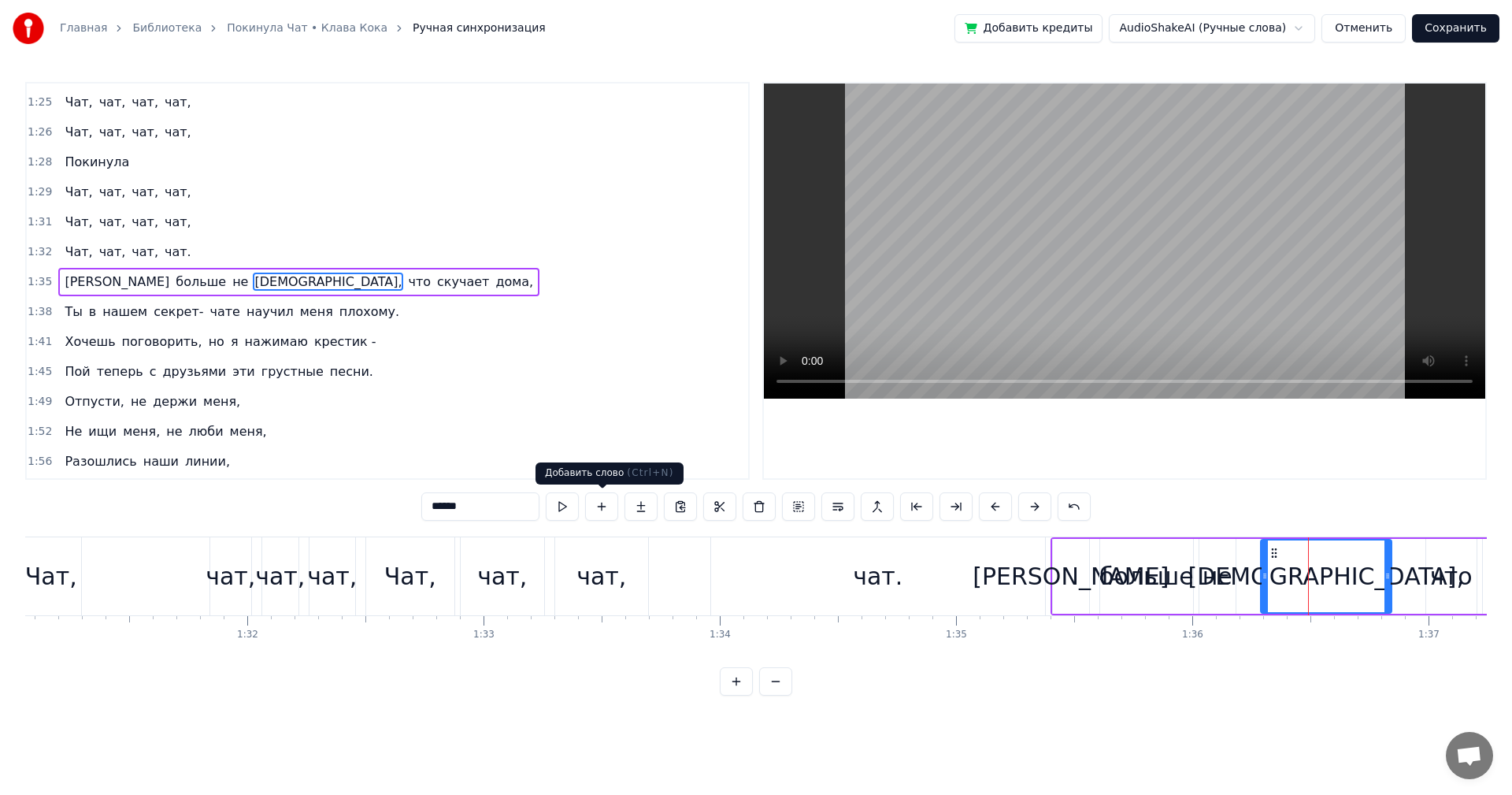
scroll to position [715, 0]
drag, startPoint x: 463, startPoint y: 505, endPoint x: 93, endPoint y: 457, distance: 373.1
click at [95, 459] on div "0:16 Твоя песенка спета, колонки стучат. 0:19 Я сделала много и покинула чат. 0…" at bounding box center [756, 389] width 1462 height 614
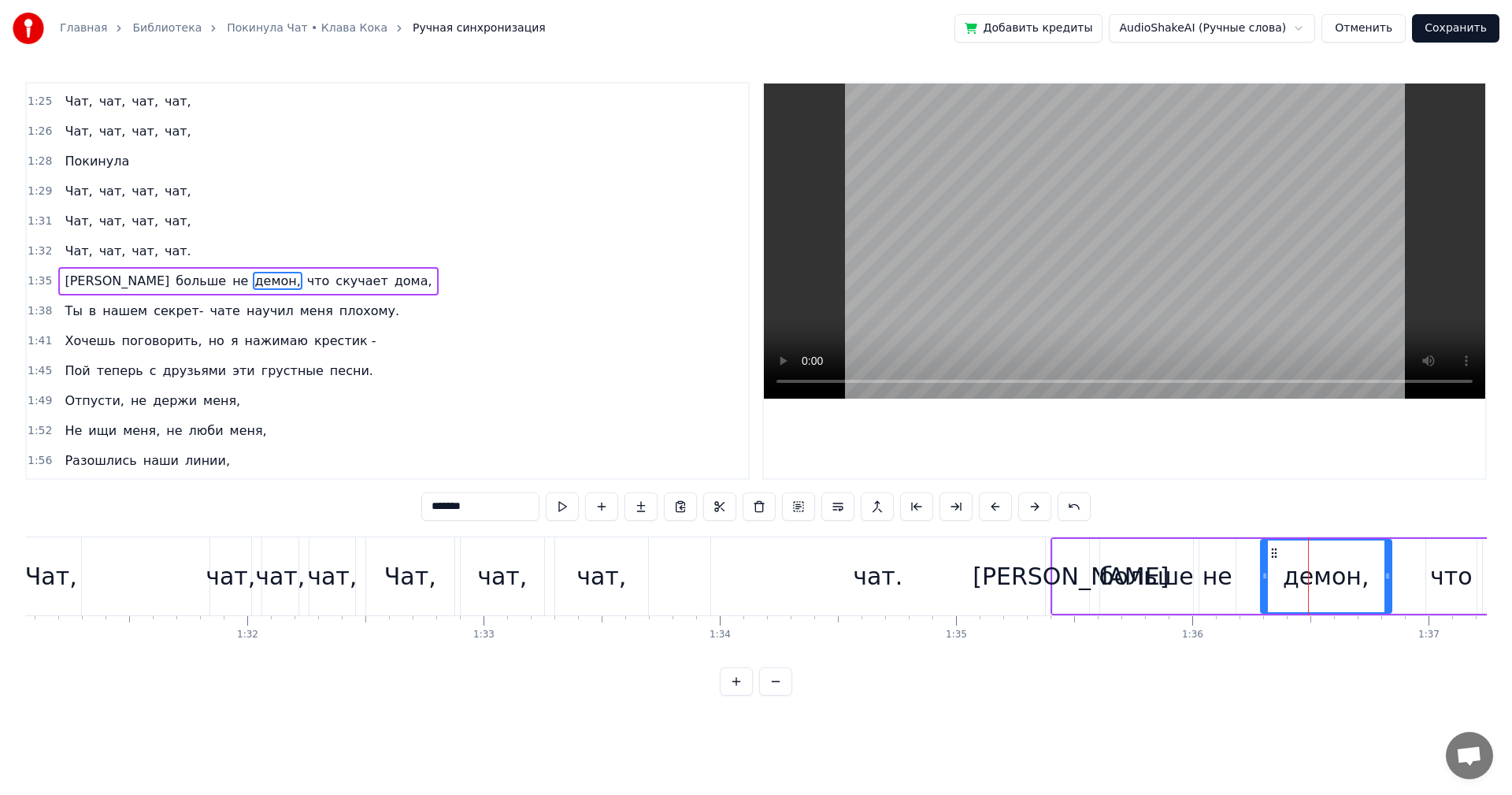
click at [953, 580] on div "чат." at bounding box center [878, 576] width 334 height 78
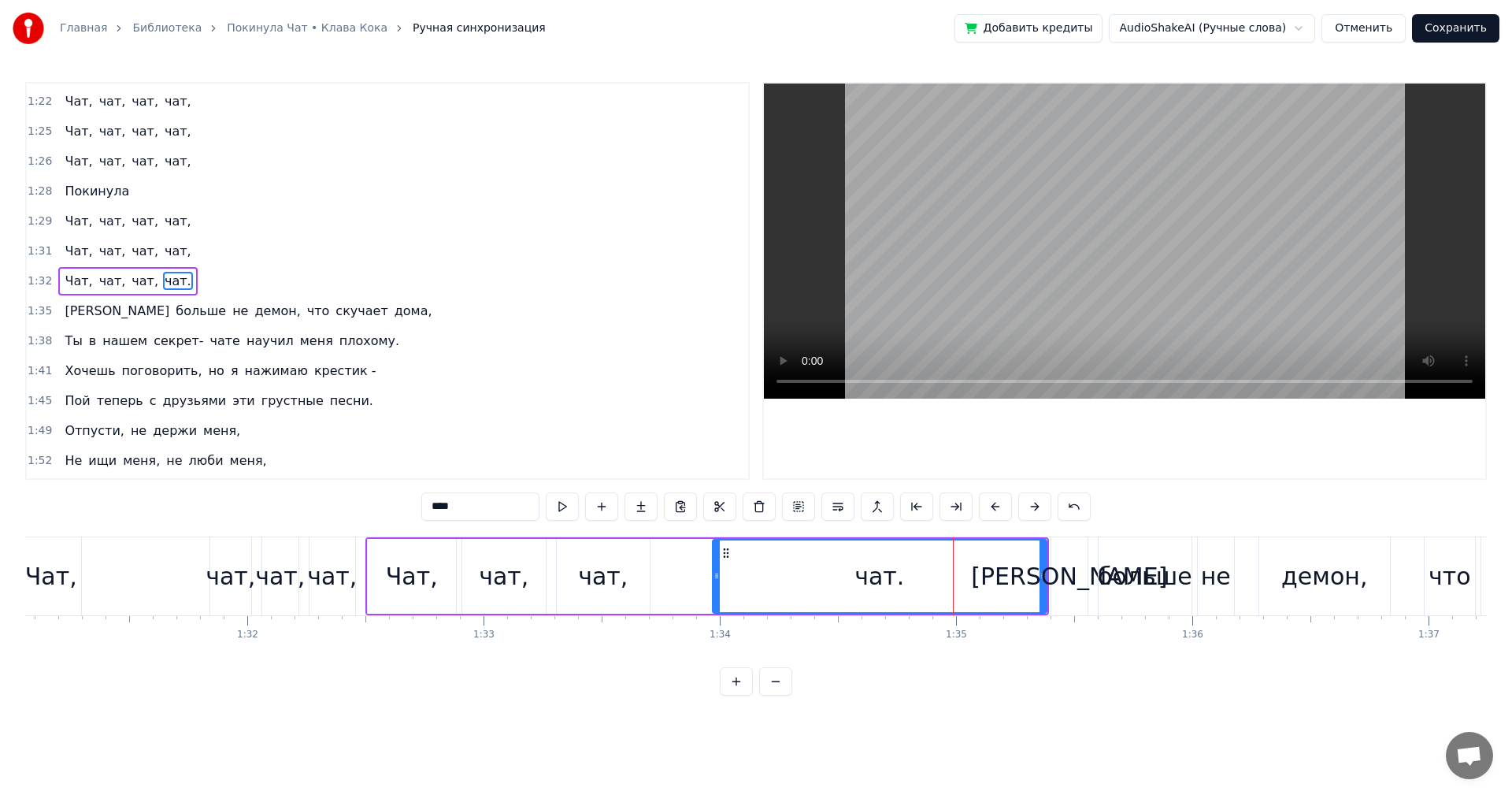
click at [1052, 575] on div "[PERSON_NAME]" at bounding box center [1070, 576] width 37 height 78
type input "*"
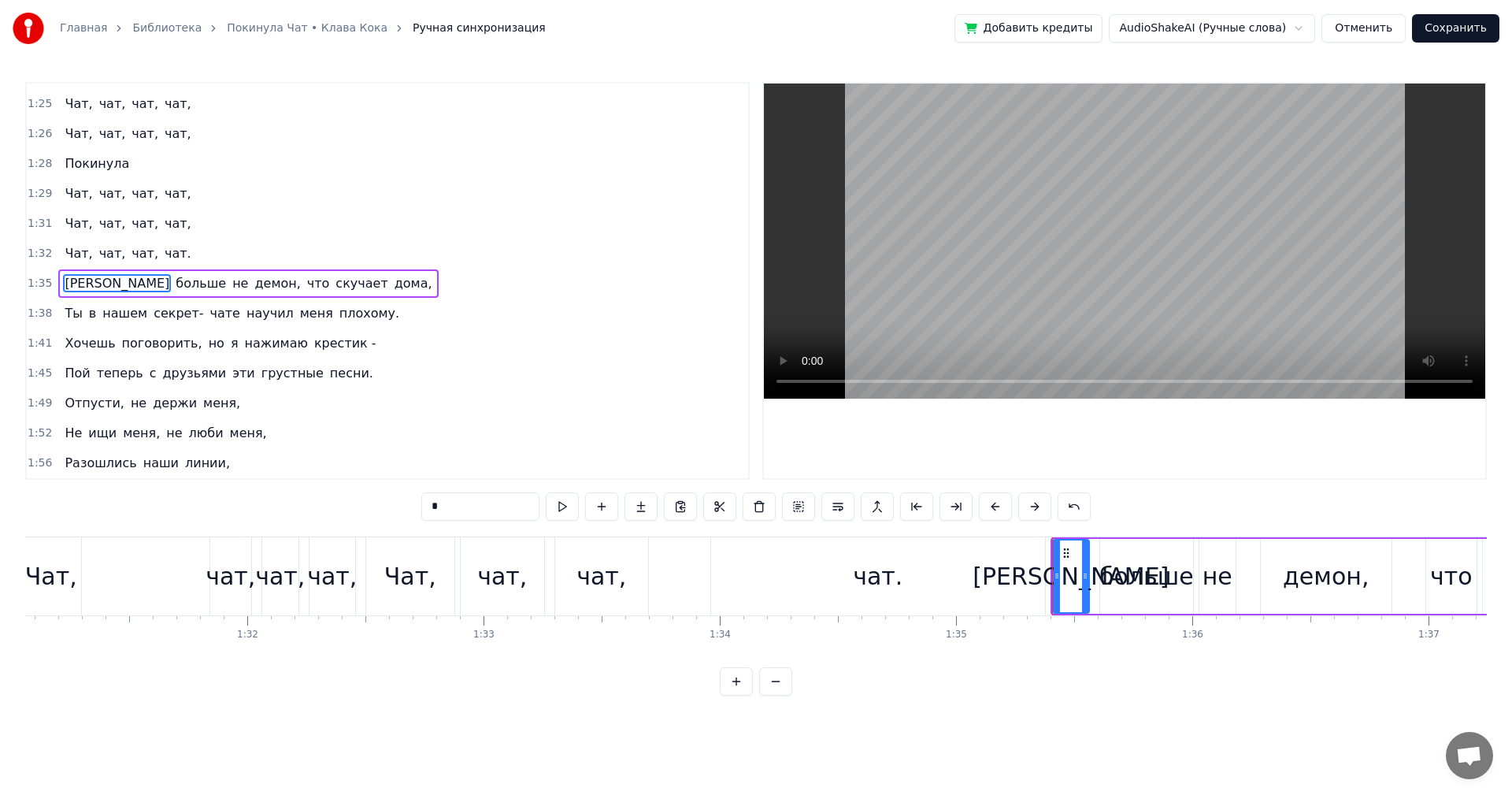
scroll to position [715, 0]
click at [1051, 575] on div "Я больше не демон, что скучает дома," at bounding box center [1416, 576] width 730 height 78
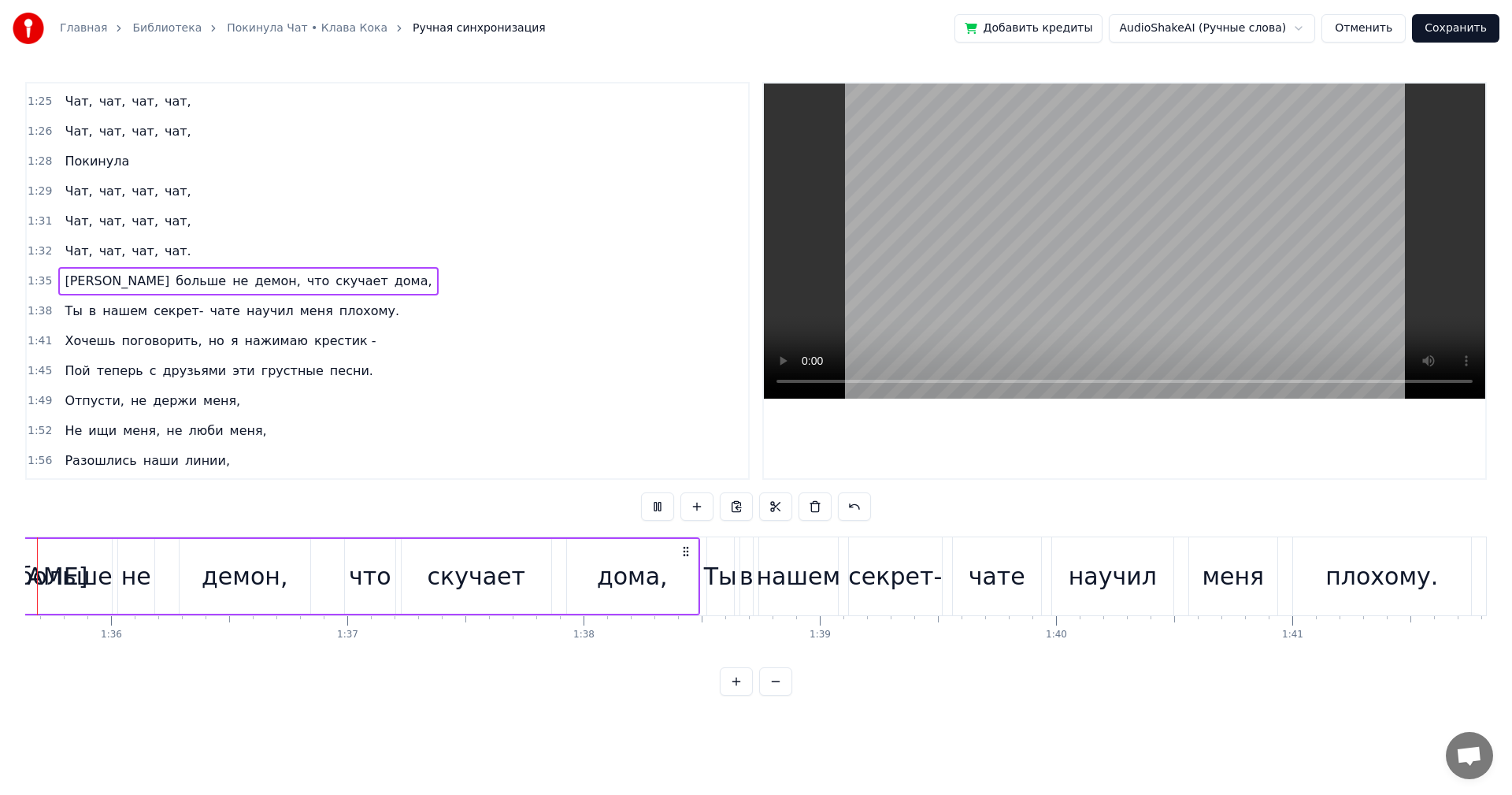
scroll to position [0, 22511]
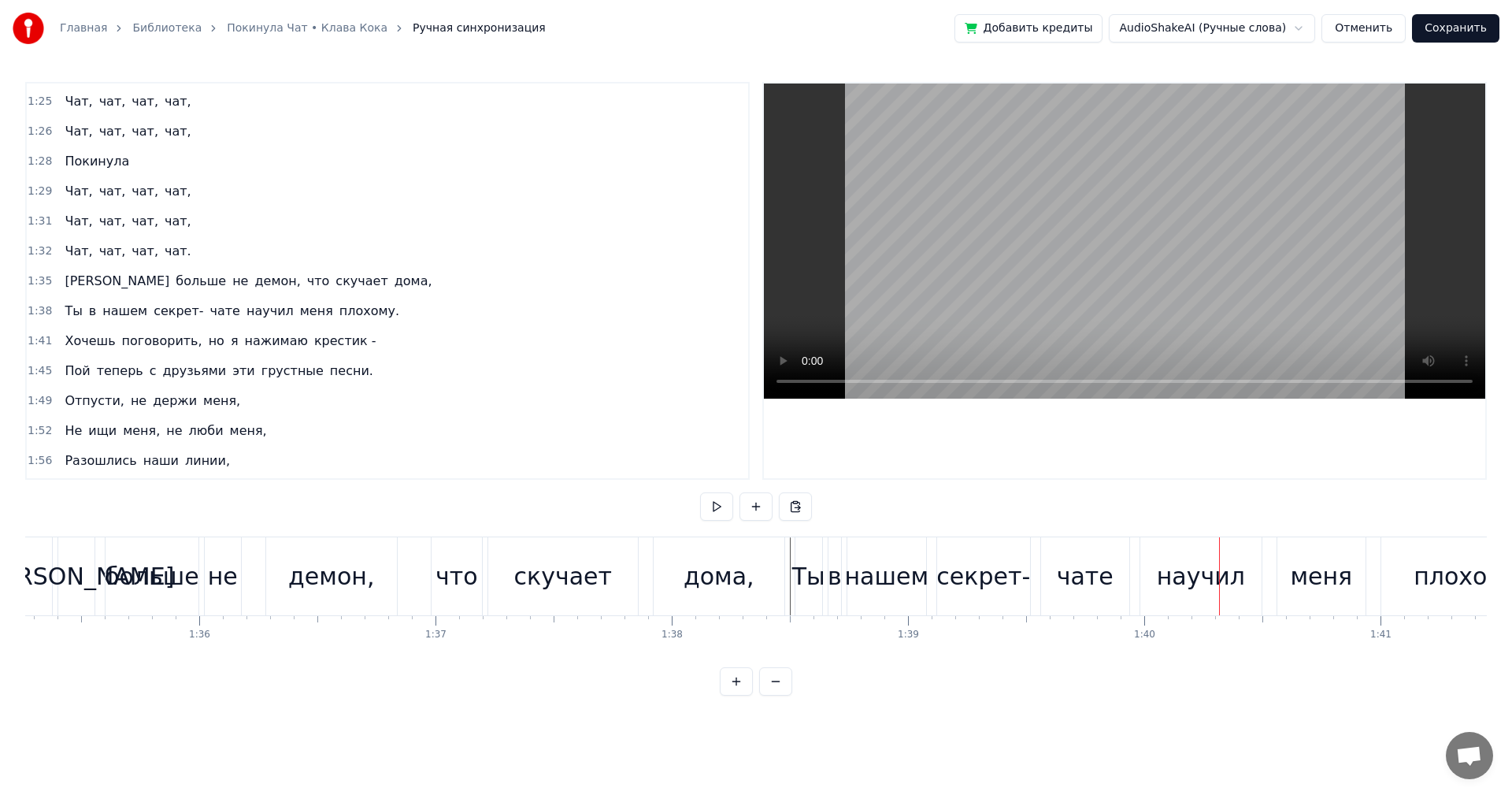
click at [1420, 561] on div "плохому." at bounding box center [1470, 576] width 178 height 78
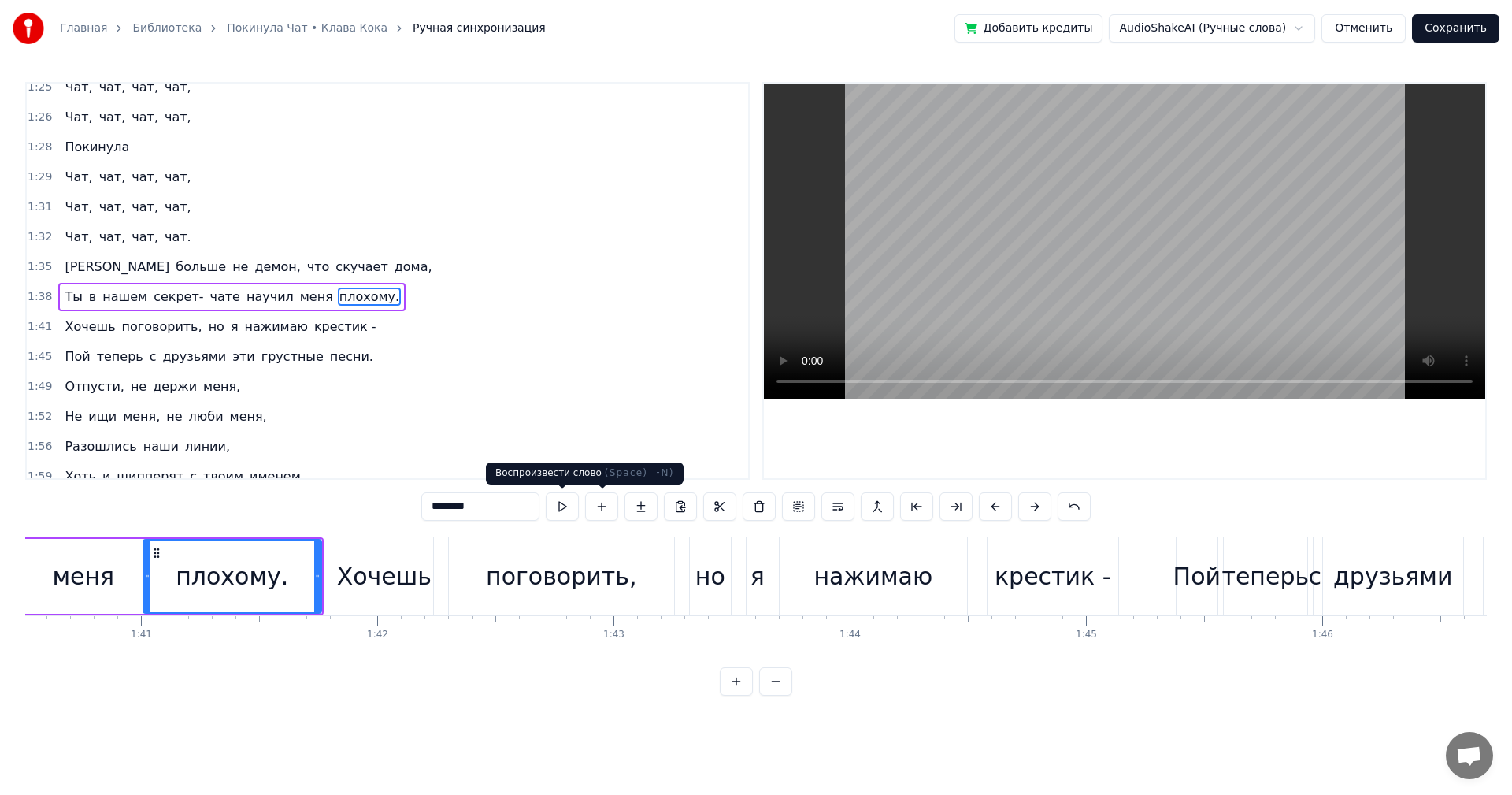
scroll to position [0, 23826]
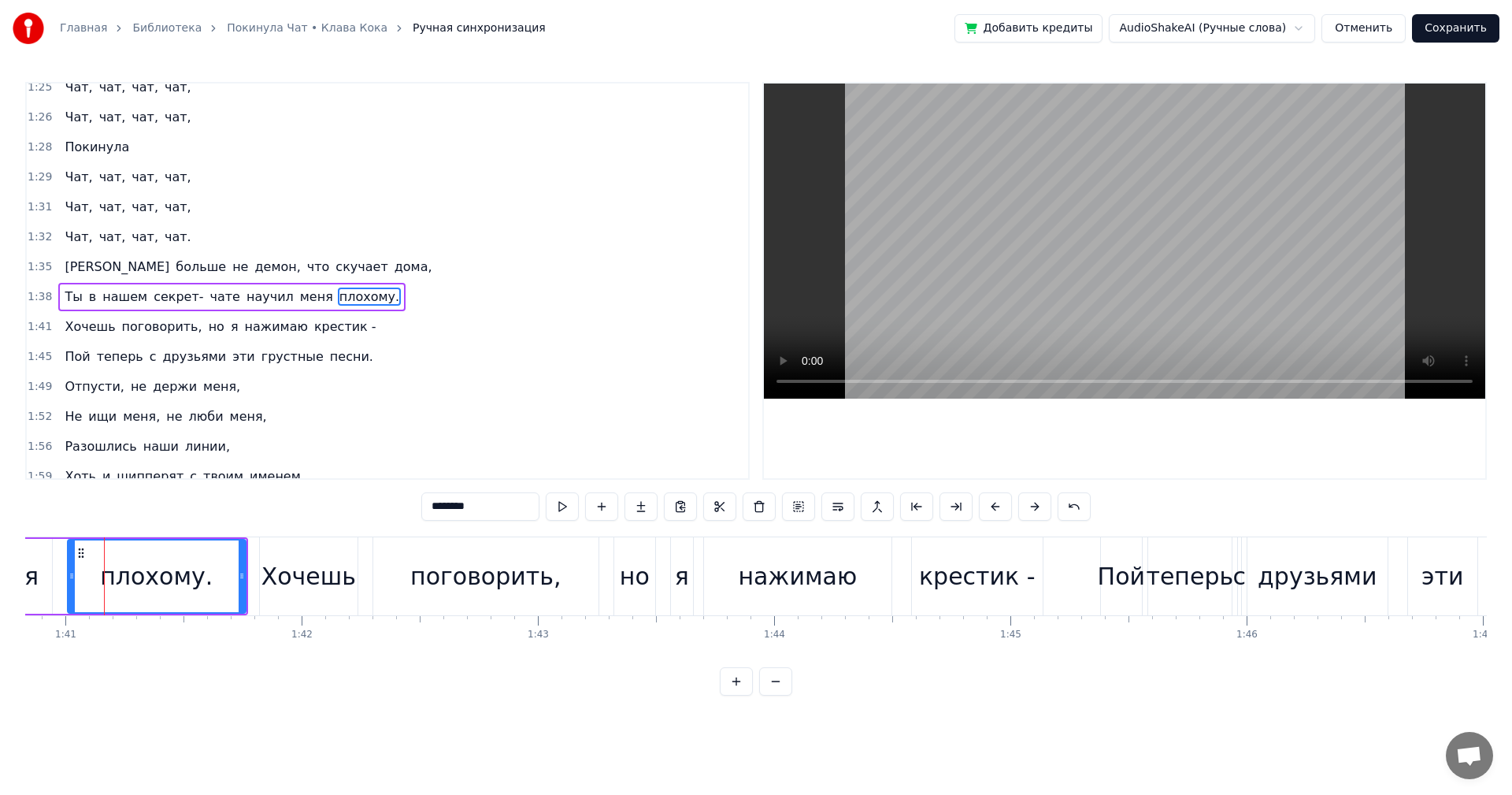
drag, startPoint x: 477, startPoint y: 510, endPoint x: -38, endPoint y: 435, distance: 520.4
click at [0, 435] on html "Главная Библиотека Покинула Чат • Клава Кока Ручная синхронизация Добавить кред…" at bounding box center [756, 360] width 1512 height 721
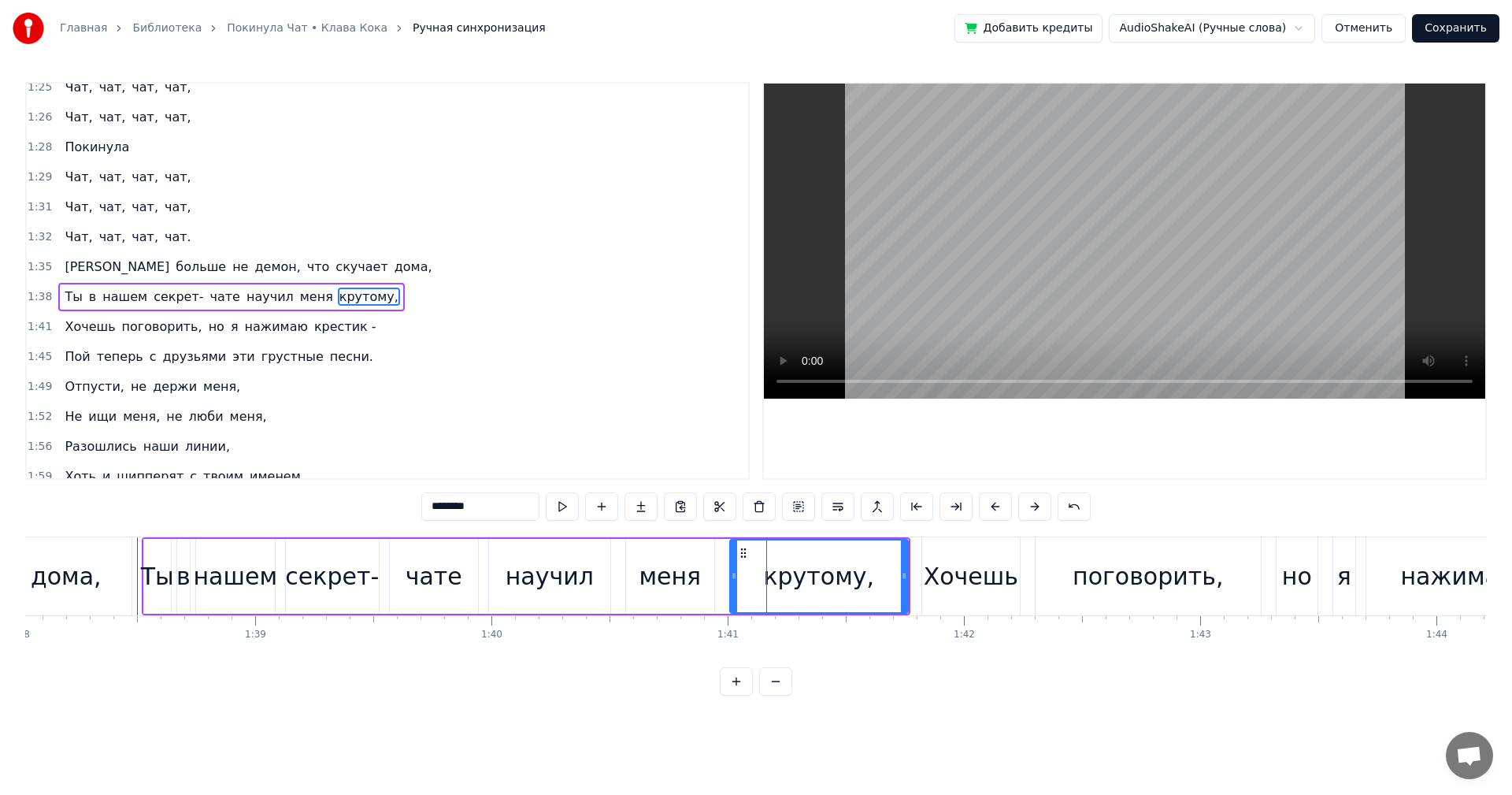
scroll to position [0, 23015]
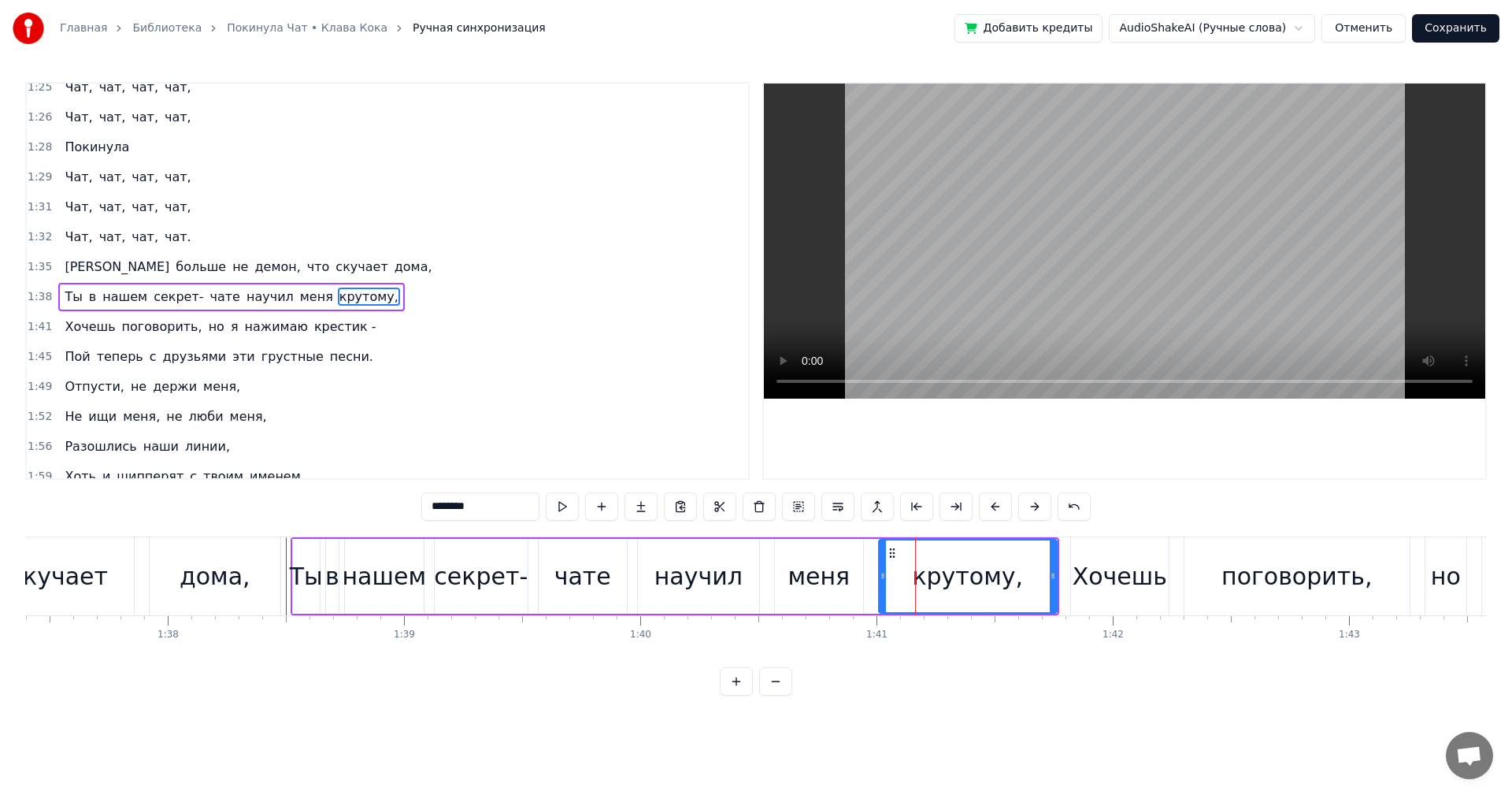
type input "********"
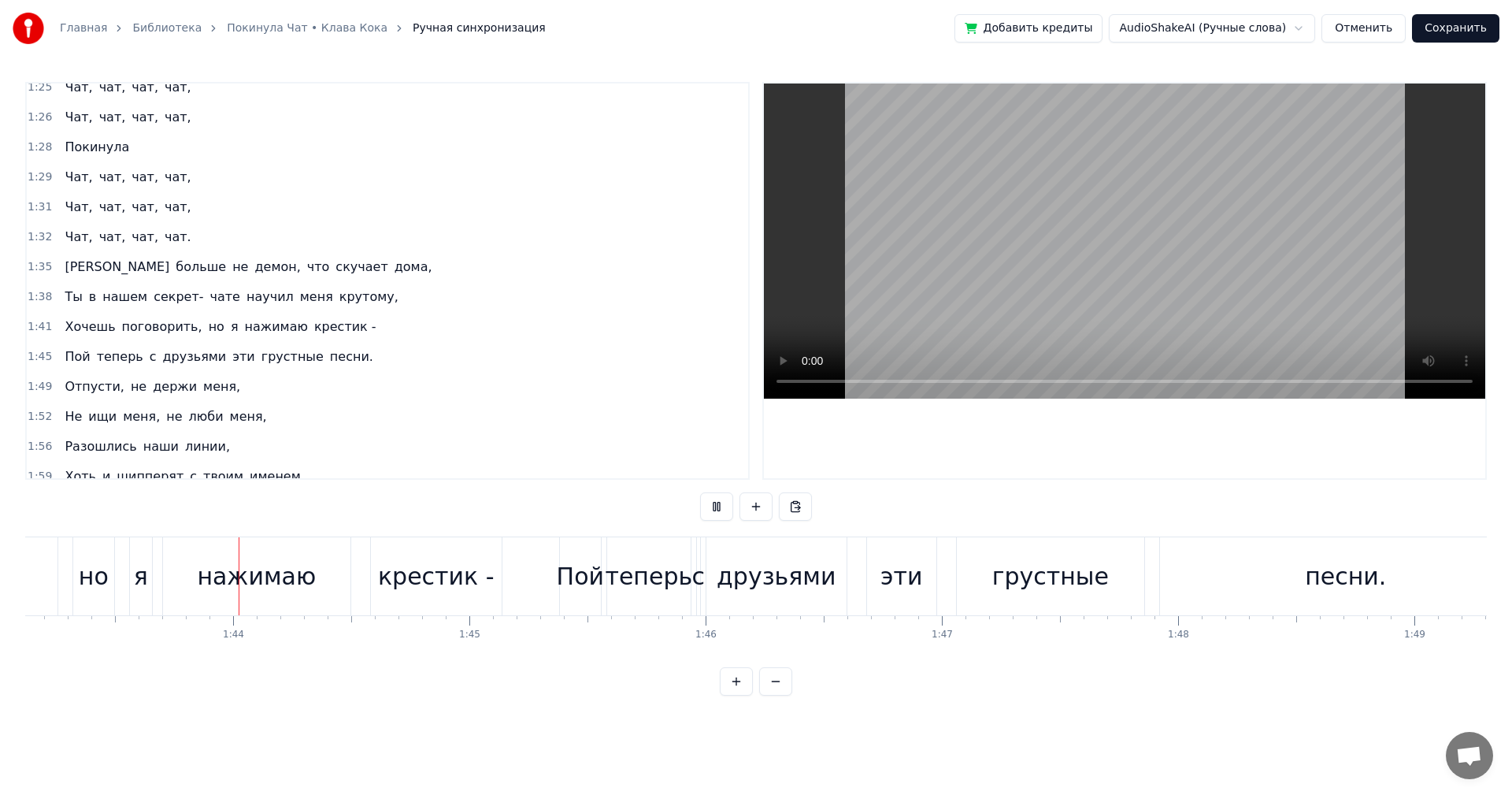
scroll to position [0, 24371]
click at [413, 578] on div "крестик -" at bounding box center [433, 576] width 116 height 36
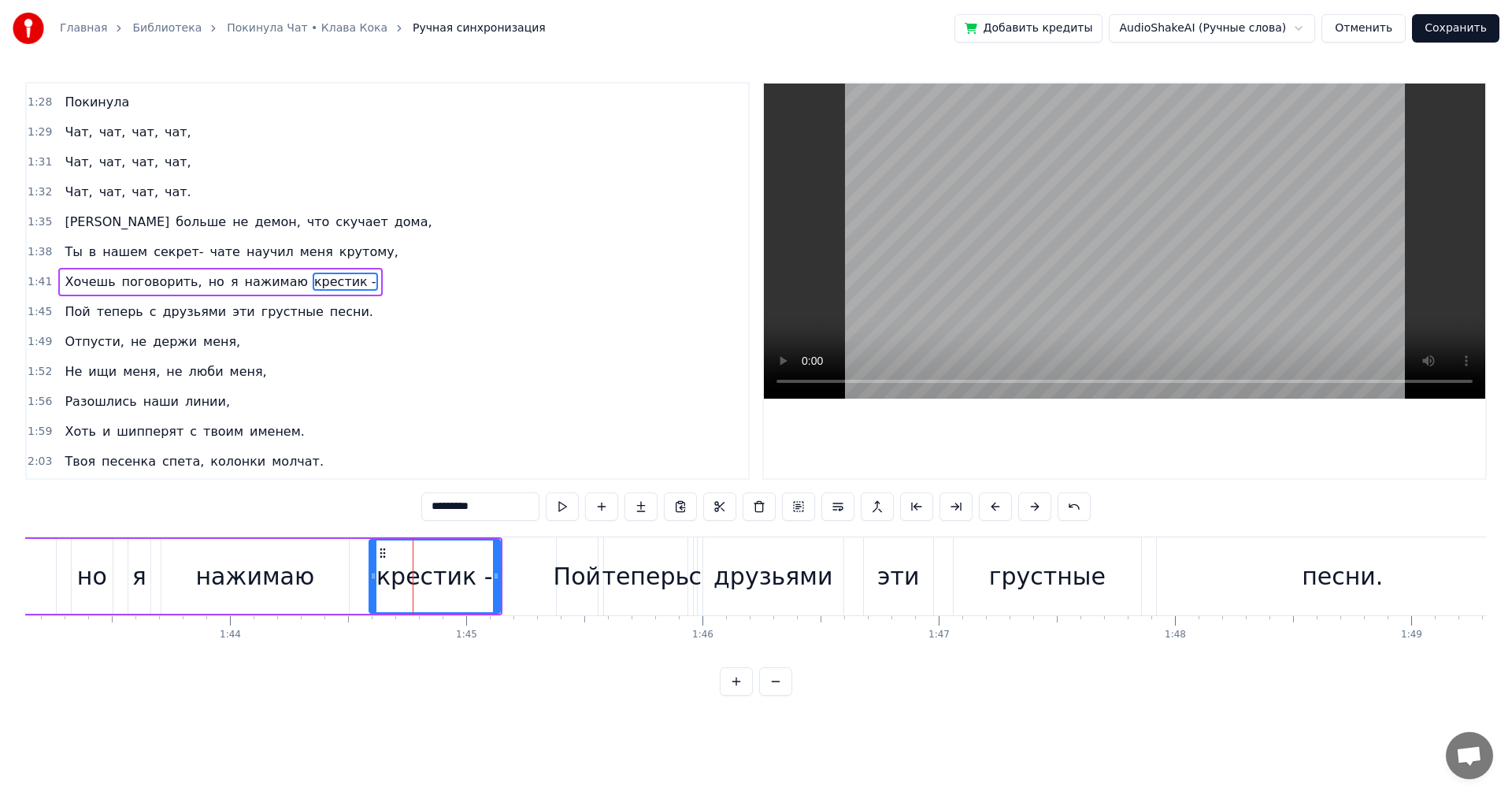
scroll to position [775, 0]
drag, startPoint x: 488, startPoint y: 508, endPoint x: 112, endPoint y: 419, distance: 386.4
click at [160, 458] on div "0:16 Твоя песенка спета, колонки стучат. 0:19 Я сделала много и покинула чат. 0…" at bounding box center [756, 389] width 1462 height 614
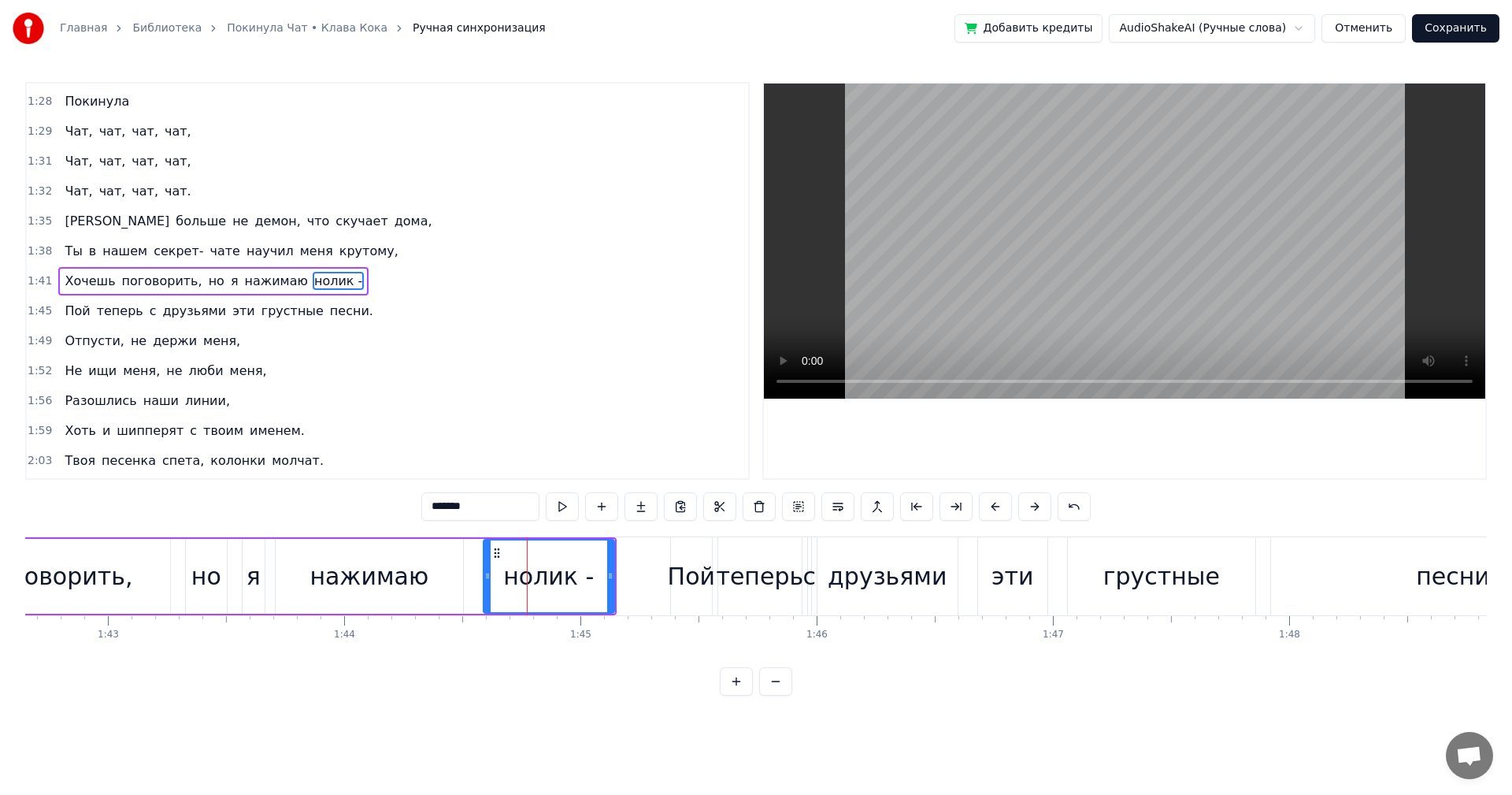
scroll to position [0, 24206]
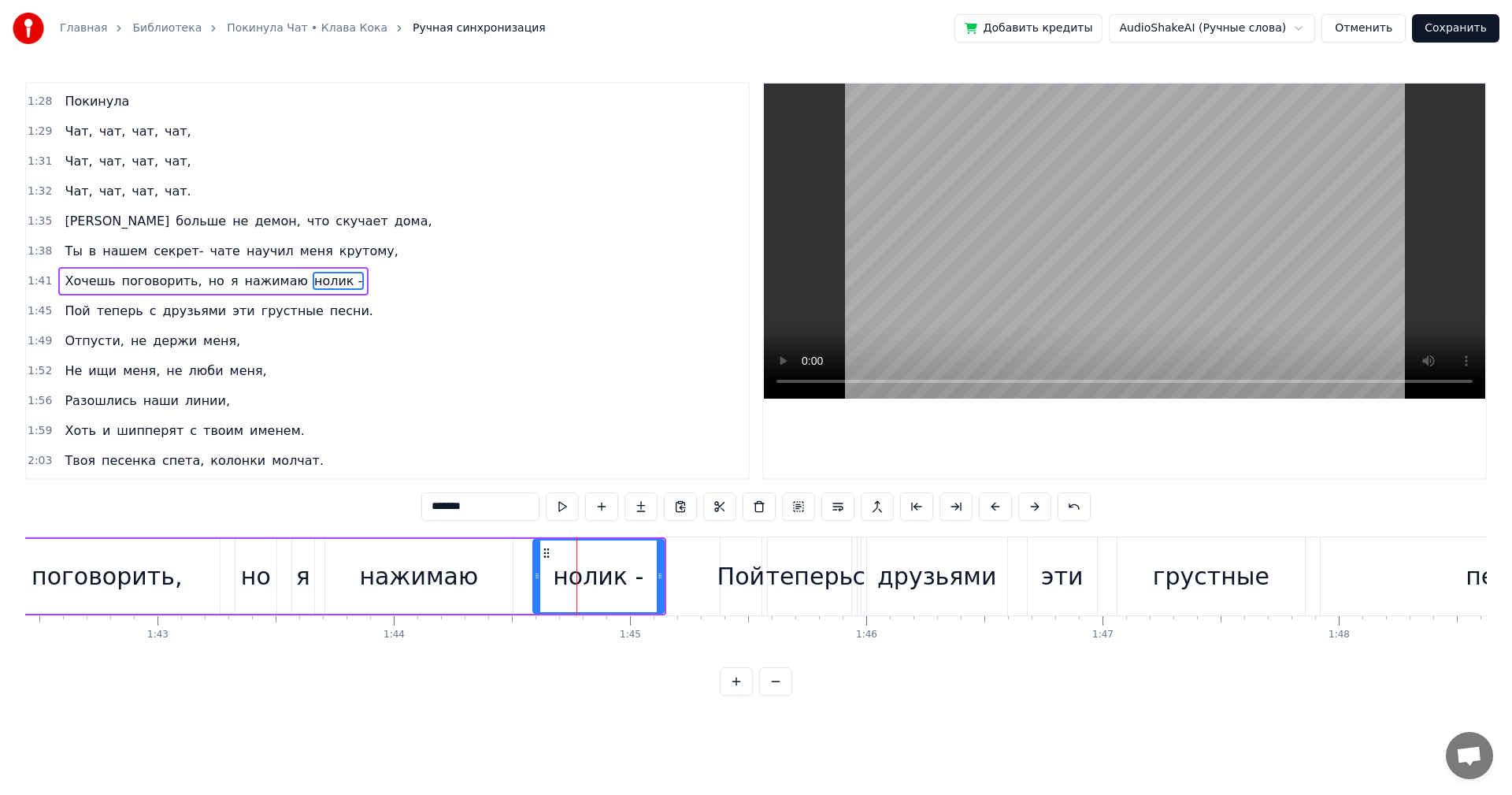
type input "*******"
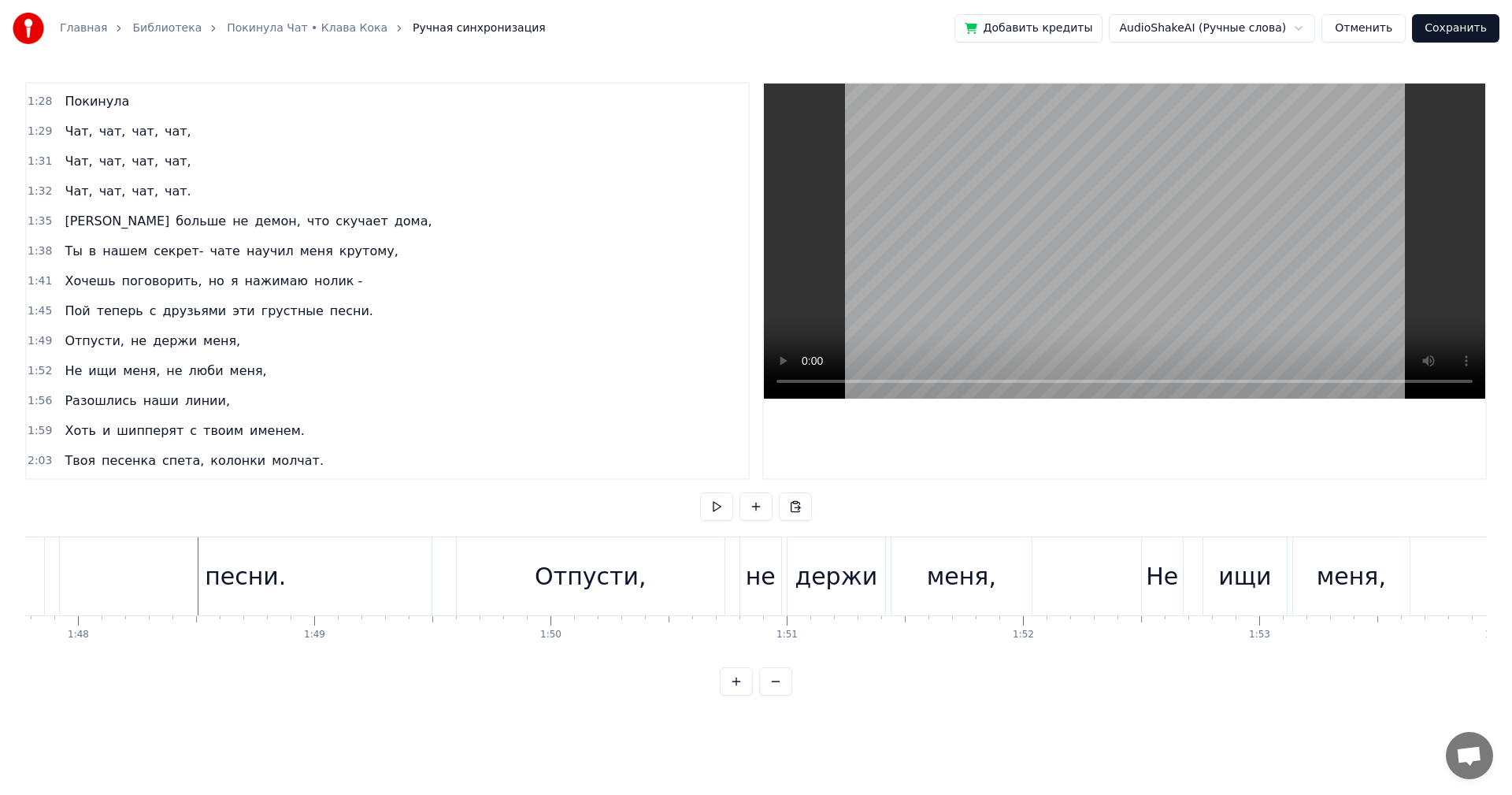
scroll to position [0, 25523]
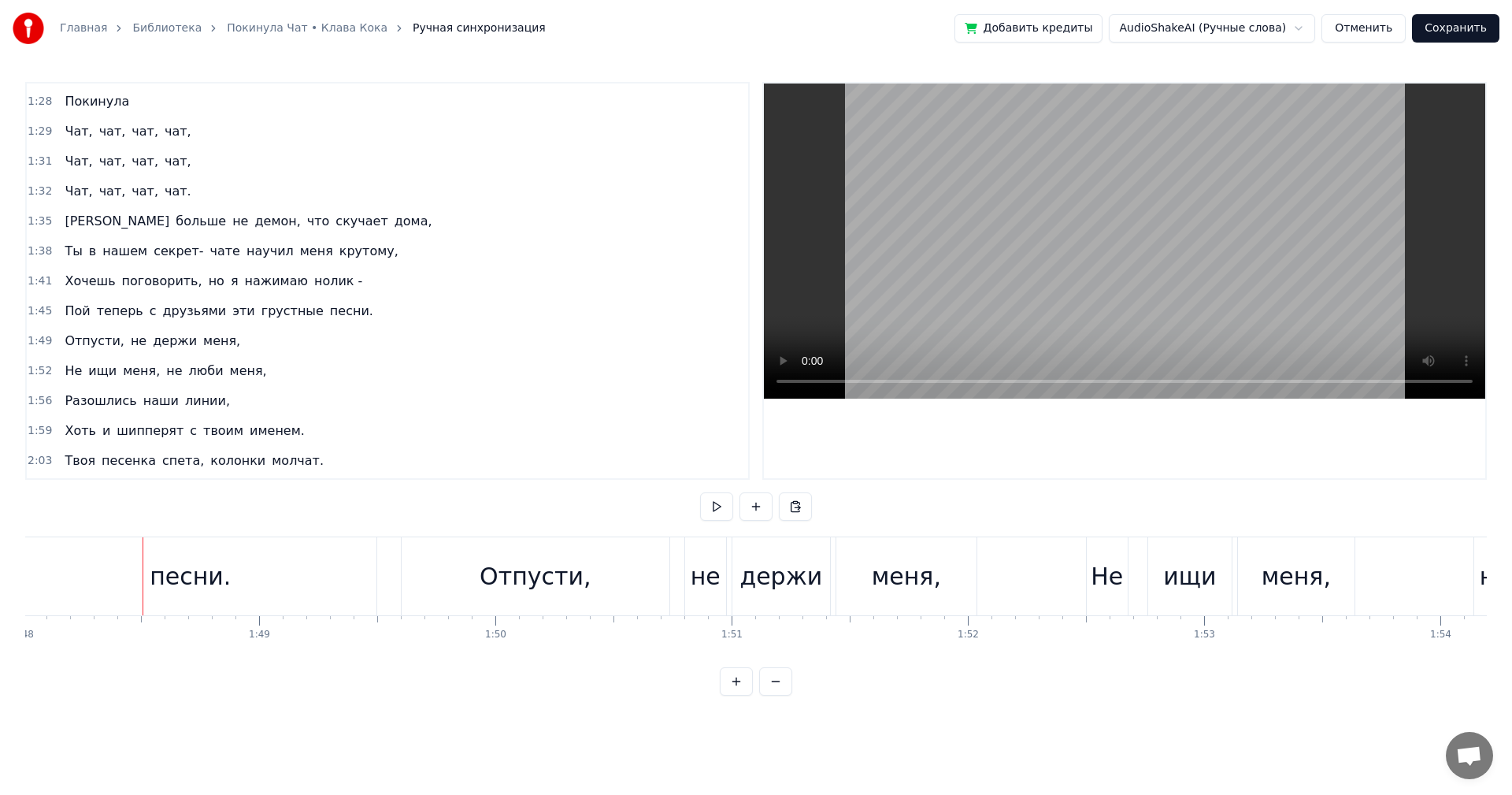
click at [199, 585] on div "песни." at bounding box center [190, 576] width 81 height 36
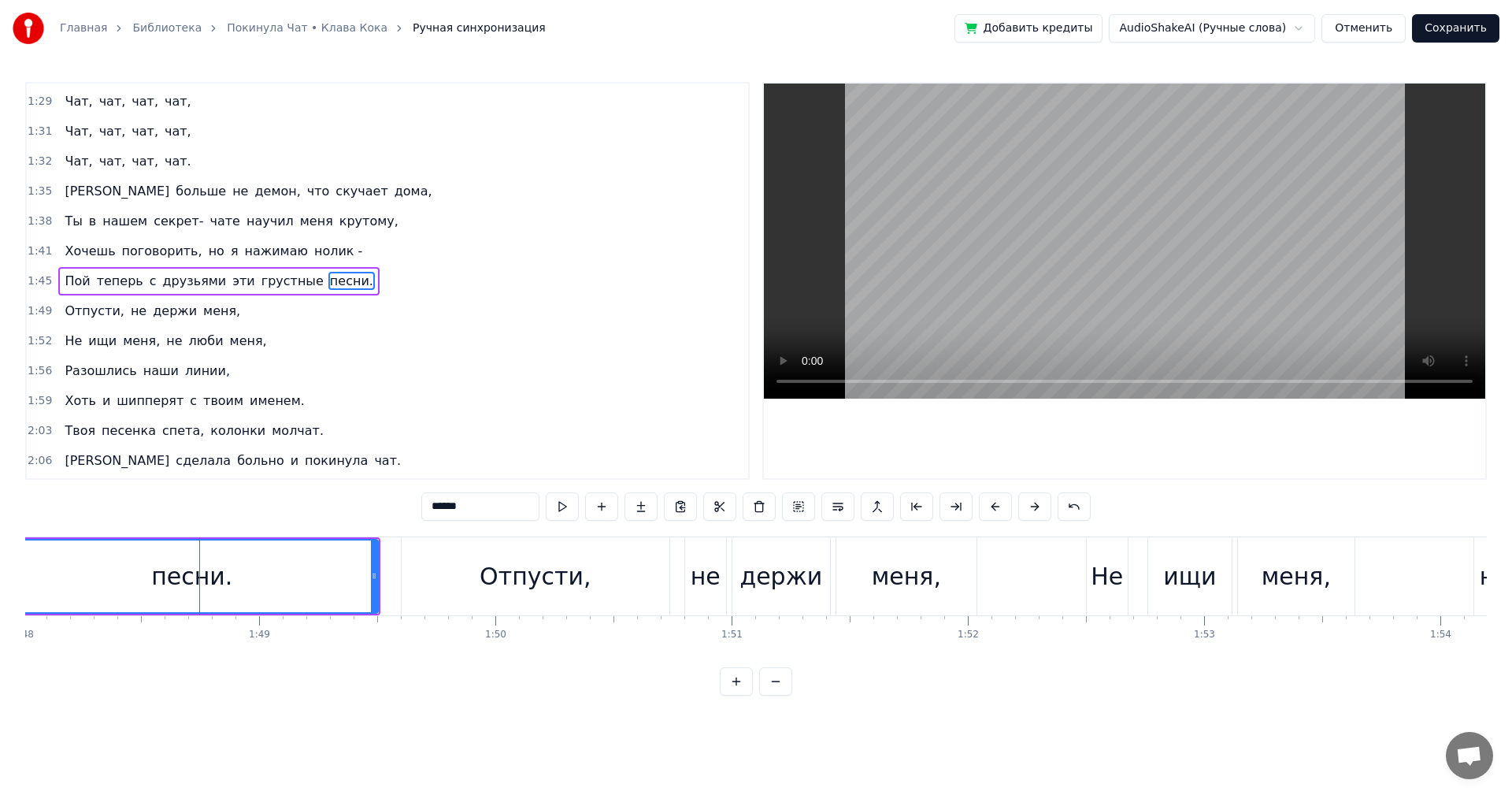
drag, startPoint x: 477, startPoint y: 513, endPoint x: 240, endPoint y: 464, distance: 242.0
click at [241, 465] on div "0:16 Твоя песенка спета, колонки стучат. 0:19 Я сделала много и покинула чат. 0…" at bounding box center [756, 389] width 1462 height 614
click at [109, 551] on div "оды," at bounding box center [192, 576] width 371 height 71
drag, startPoint x: 413, startPoint y: 570, endPoint x: 402, endPoint y: 569, distance: 11.0
click at [410, 570] on div "Отпусти," at bounding box center [535, 576] width 268 height 78
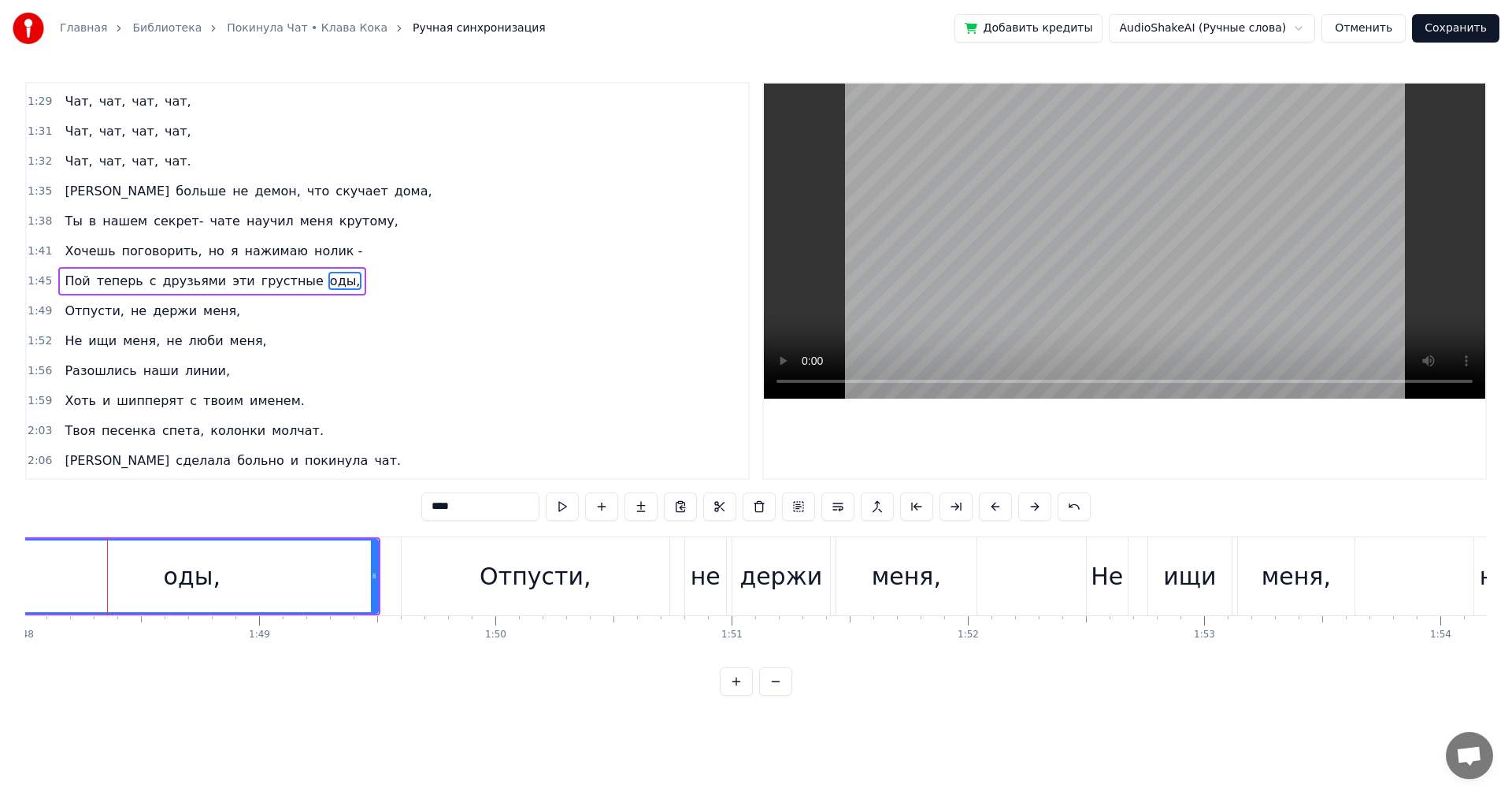
type input "********"
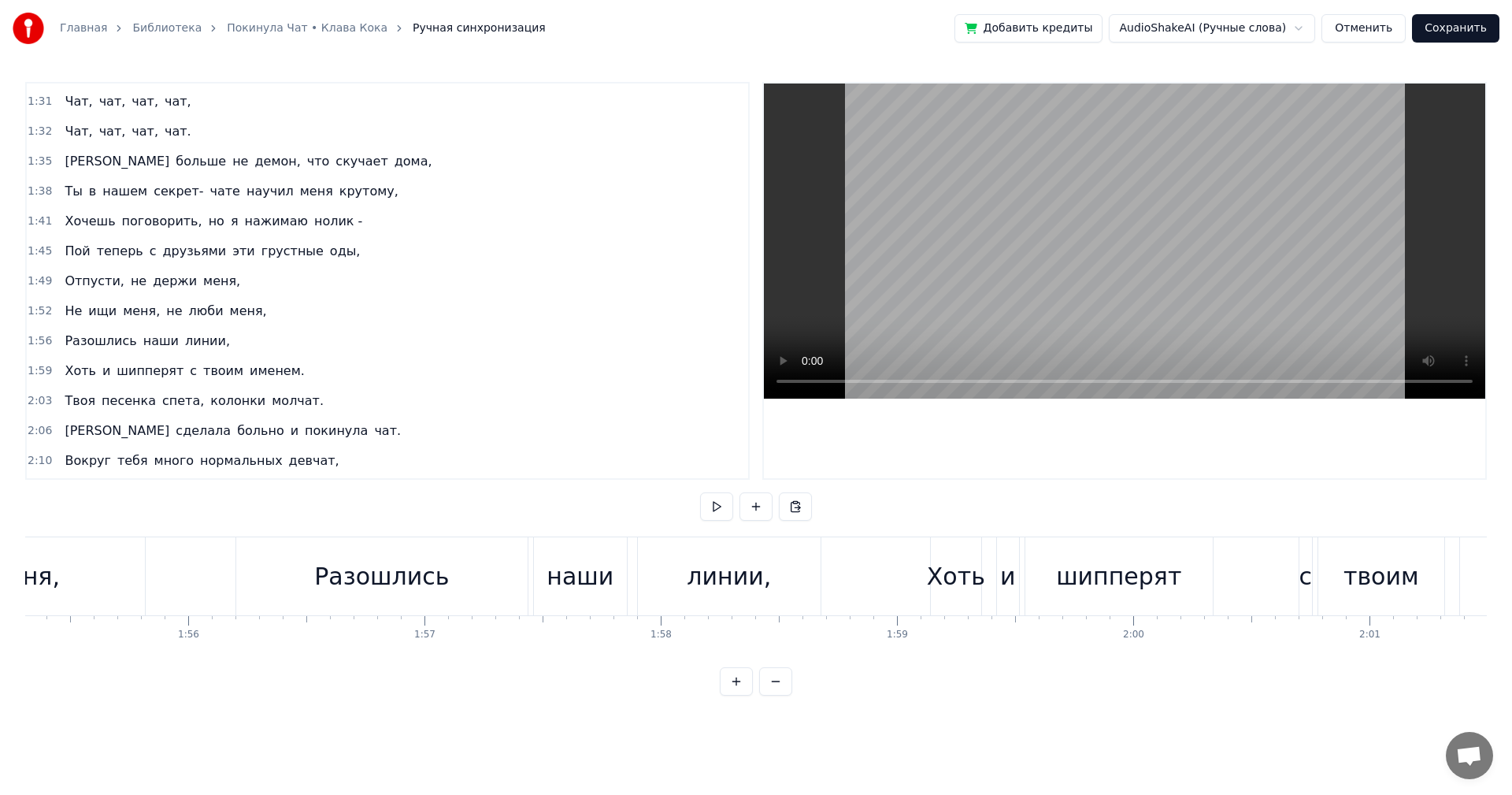
scroll to position [0, 27146]
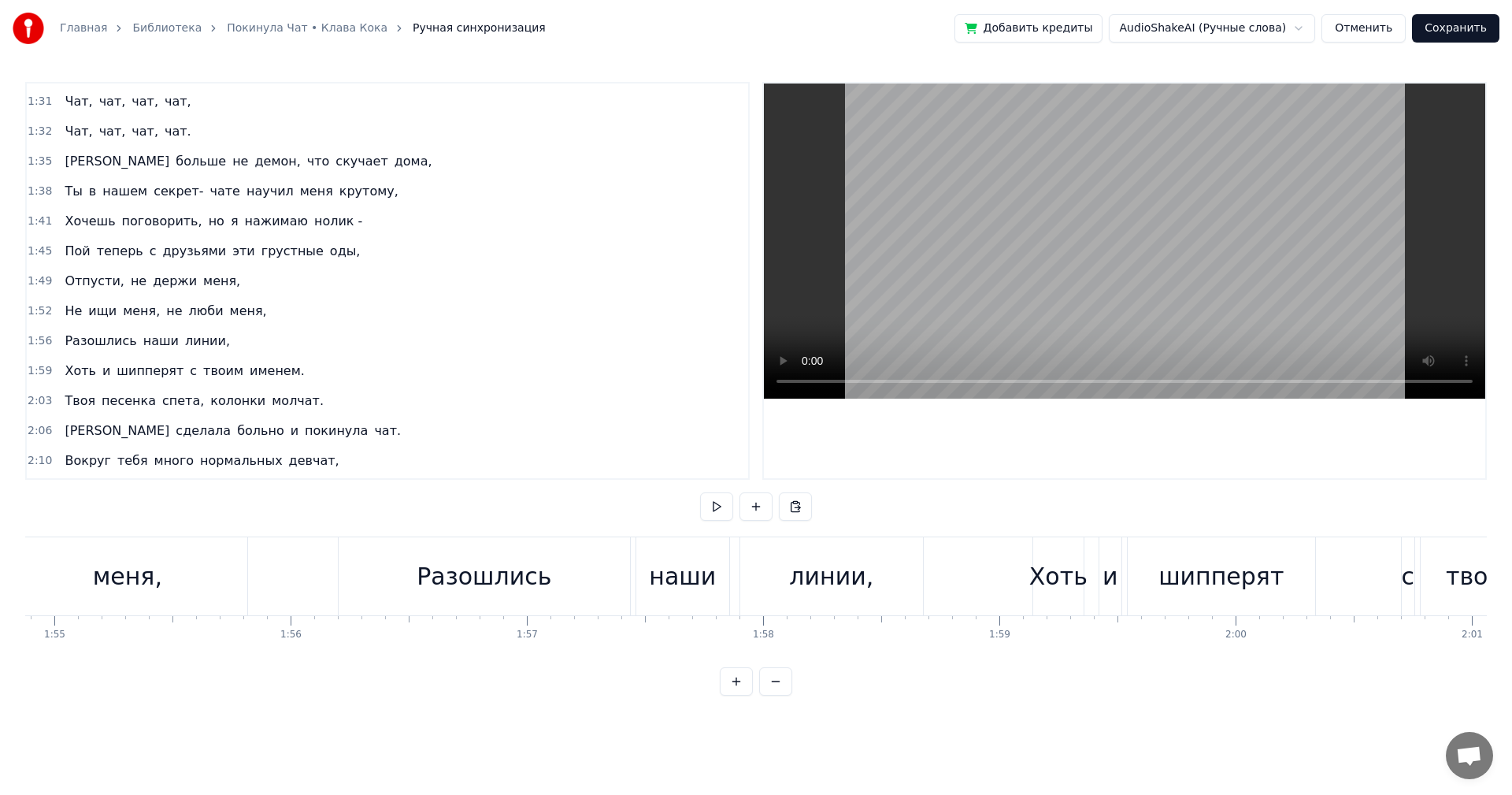
click at [528, 588] on div "Разошлись" at bounding box center [484, 576] width 135 height 36
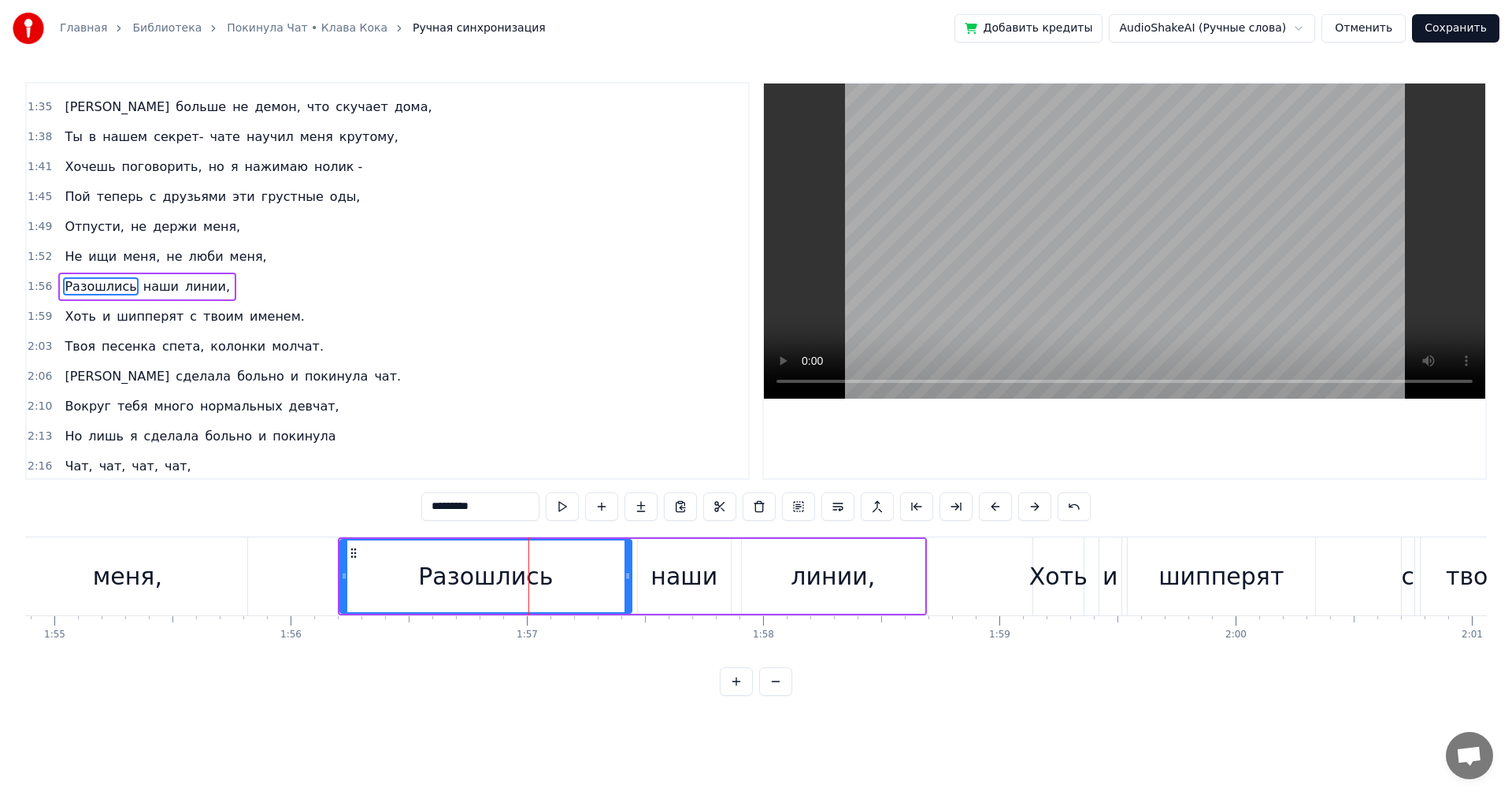
scroll to position [895, 0]
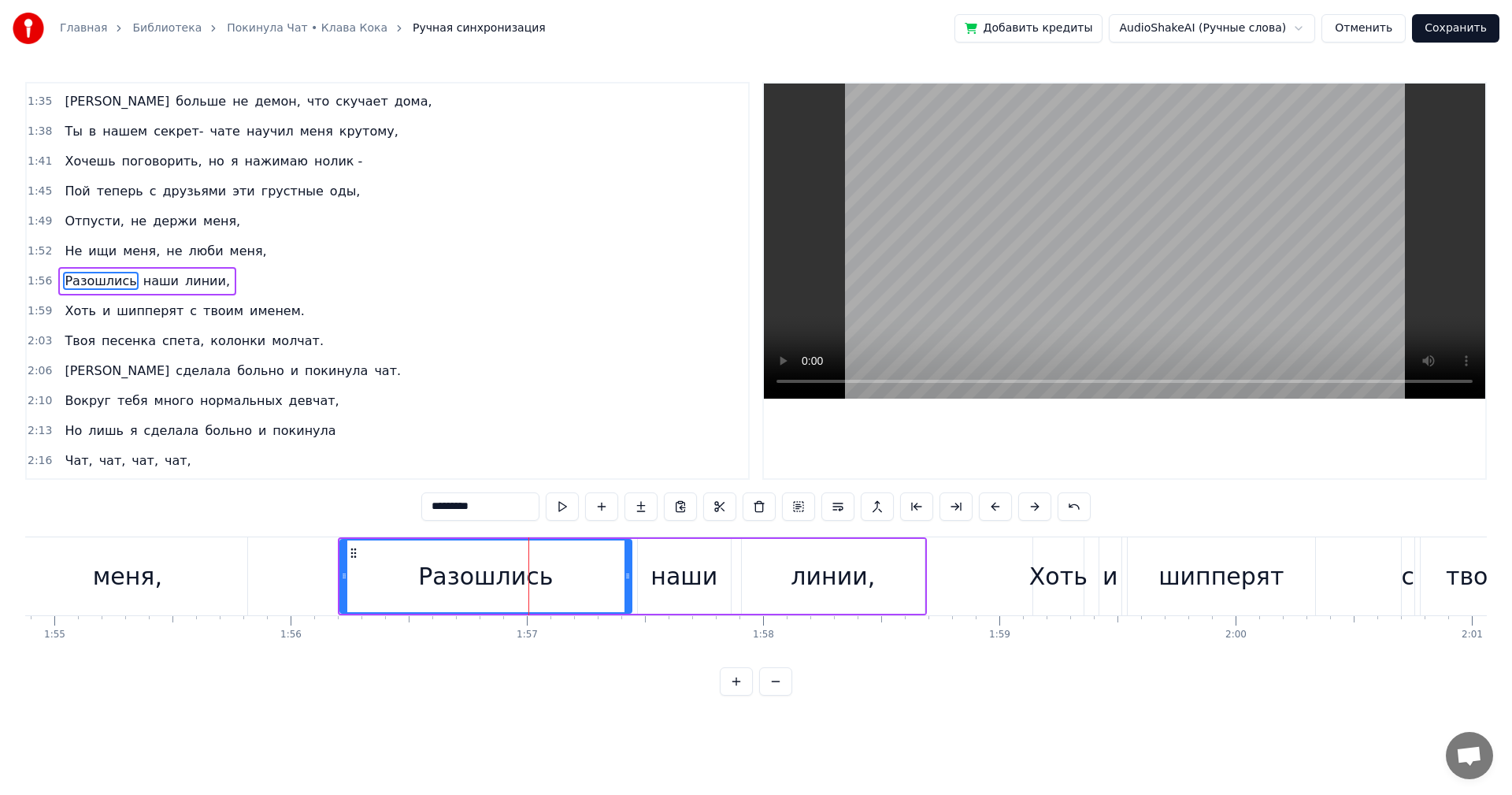
drag, startPoint x: 468, startPoint y: 506, endPoint x: 579, endPoint y: 519, distance: 111.8
click at [570, 519] on div "*********" at bounding box center [756, 506] width 670 height 28
click at [687, 585] on div "наши" at bounding box center [684, 576] width 67 height 36
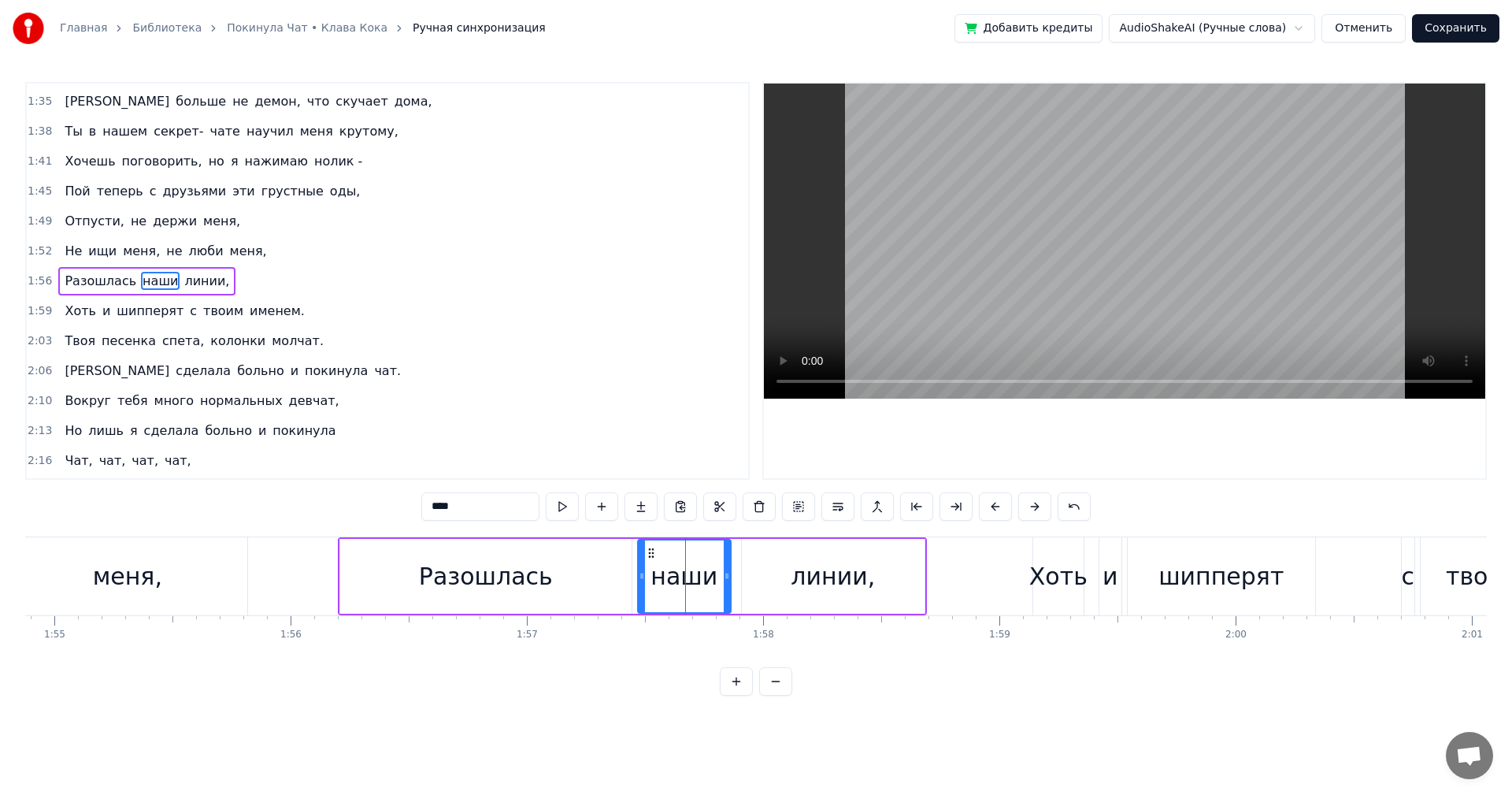
drag, startPoint x: 474, startPoint y: 502, endPoint x: 397, endPoint y: 500, distance: 77.0
click at [397, 500] on div "0:16 Твоя песенка спета, колонки стучат. 0:19 Я сделала много и покинула чат. 0…" at bounding box center [756, 389] width 1462 height 614
drag, startPoint x: 844, startPoint y: 581, endPoint x: 673, endPoint y: 568, distance: 171.5
click at [844, 581] on div "линии," at bounding box center [833, 576] width 85 height 36
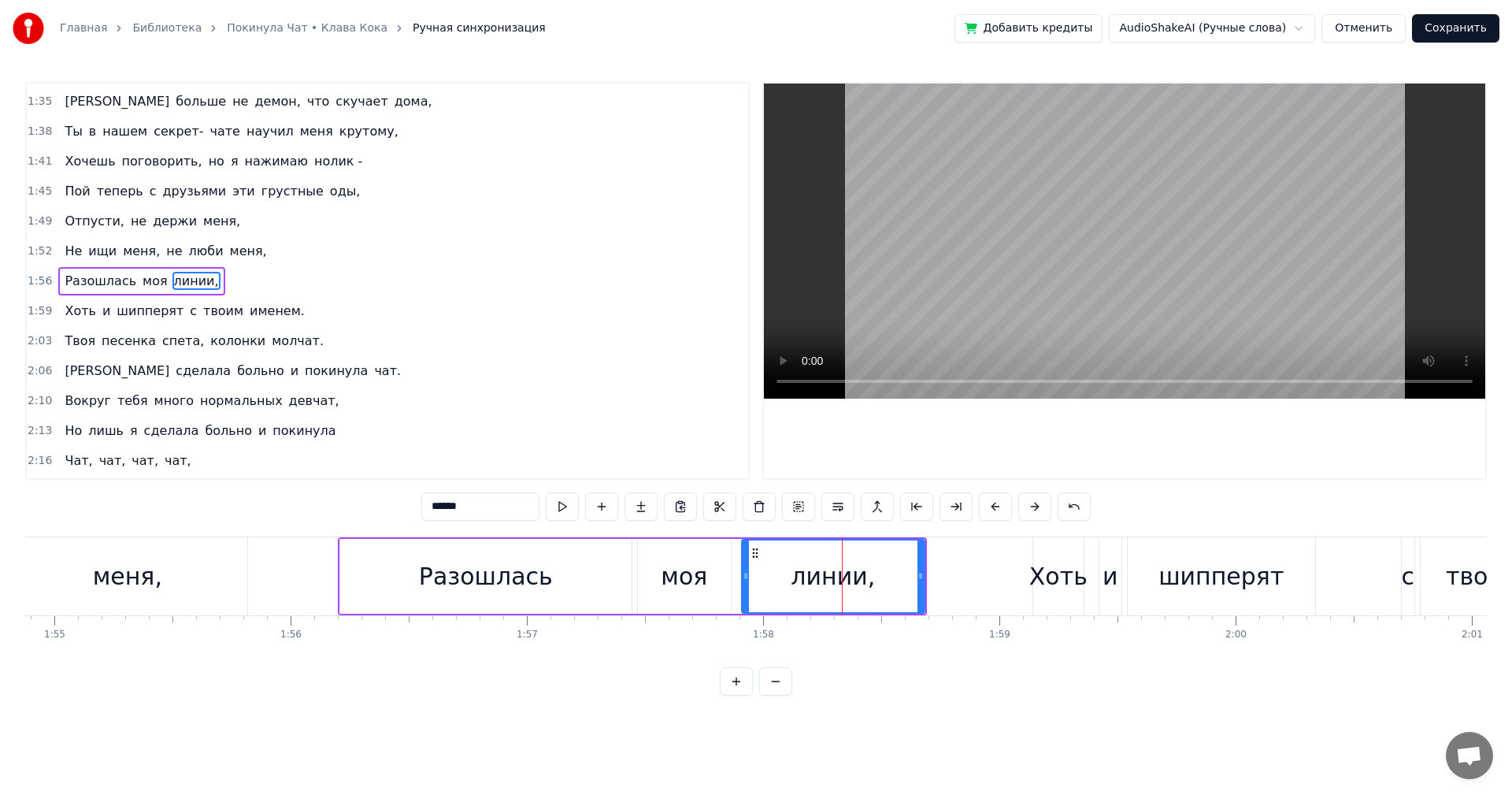
drag, startPoint x: 481, startPoint y: 506, endPoint x: 172, endPoint y: 445, distance: 315.0
click at [250, 478] on div "0:16 Твоя песенка спета, колонки стучат. 0:19 Я сделала много и покинула чат. 0…" at bounding box center [756, 389] width 1462 height 614
click at [474, 501] on input "******" at bounding box center [480, 506] width 118 height 28
drag, startPoint x: 480, startPoint y: 503, endPoint x: 132, endPoint y: 462, distance: 350.4
click at [209, 472] on div "0:16 Твоя песенка спета, колонки стучат. 0:19 Я сделала много и покинула чат. 0…" at bounding box center [756, 389] width 1462 height 614
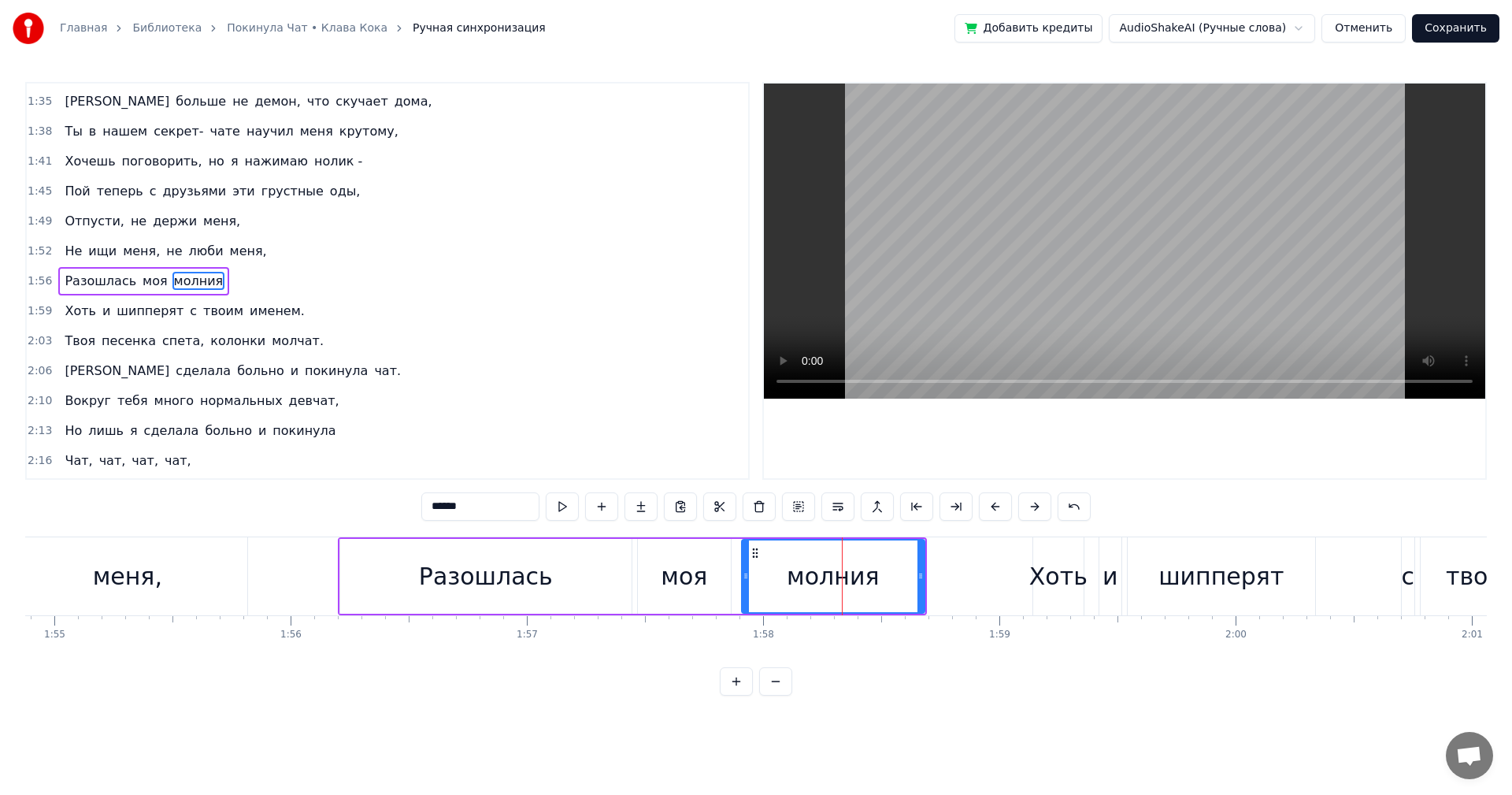
click at [1061, 575] on div "Хоть" at bounding box center [1059, 576] width 59 height 36
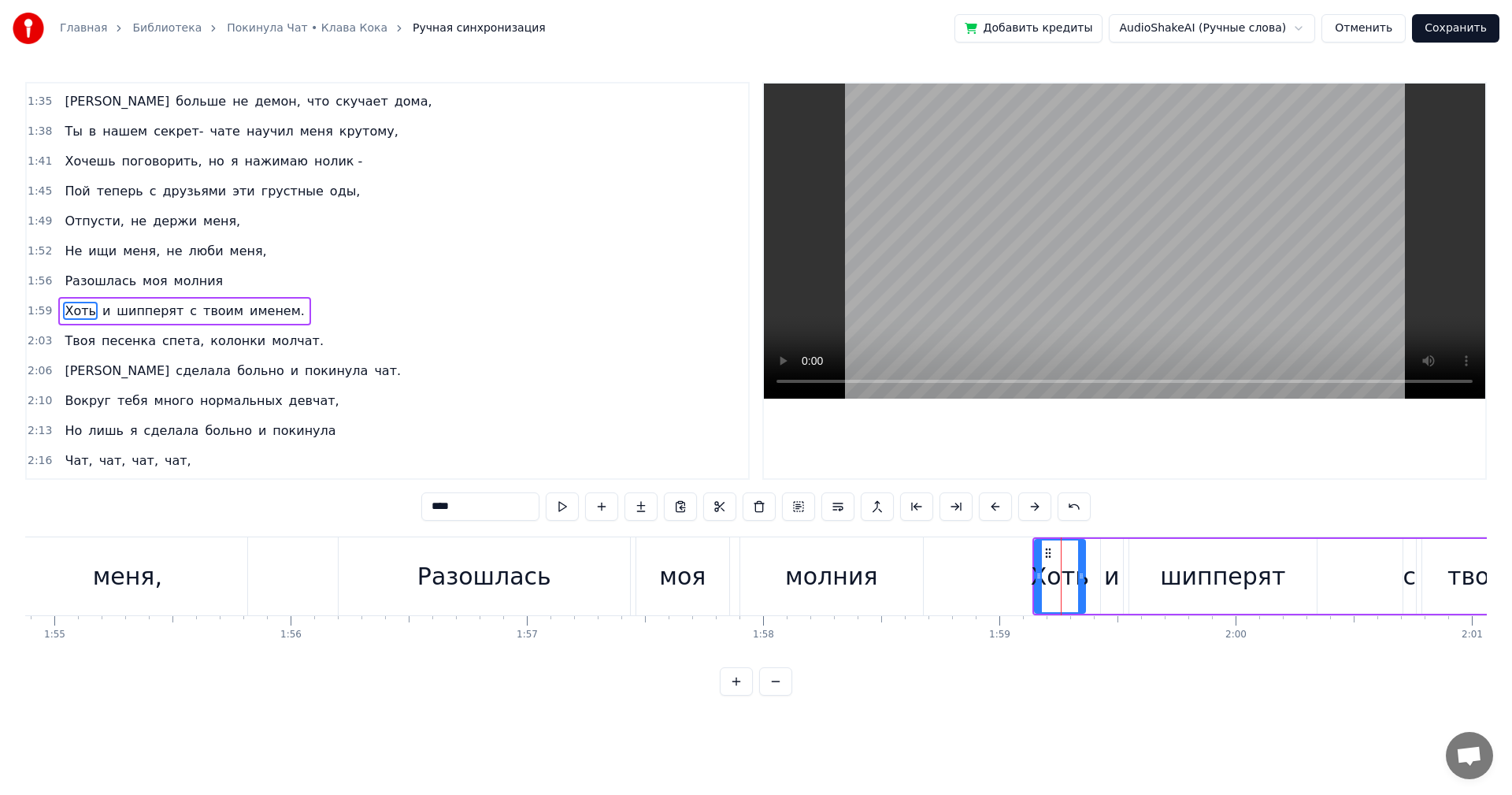
scroll to position [925, 0]
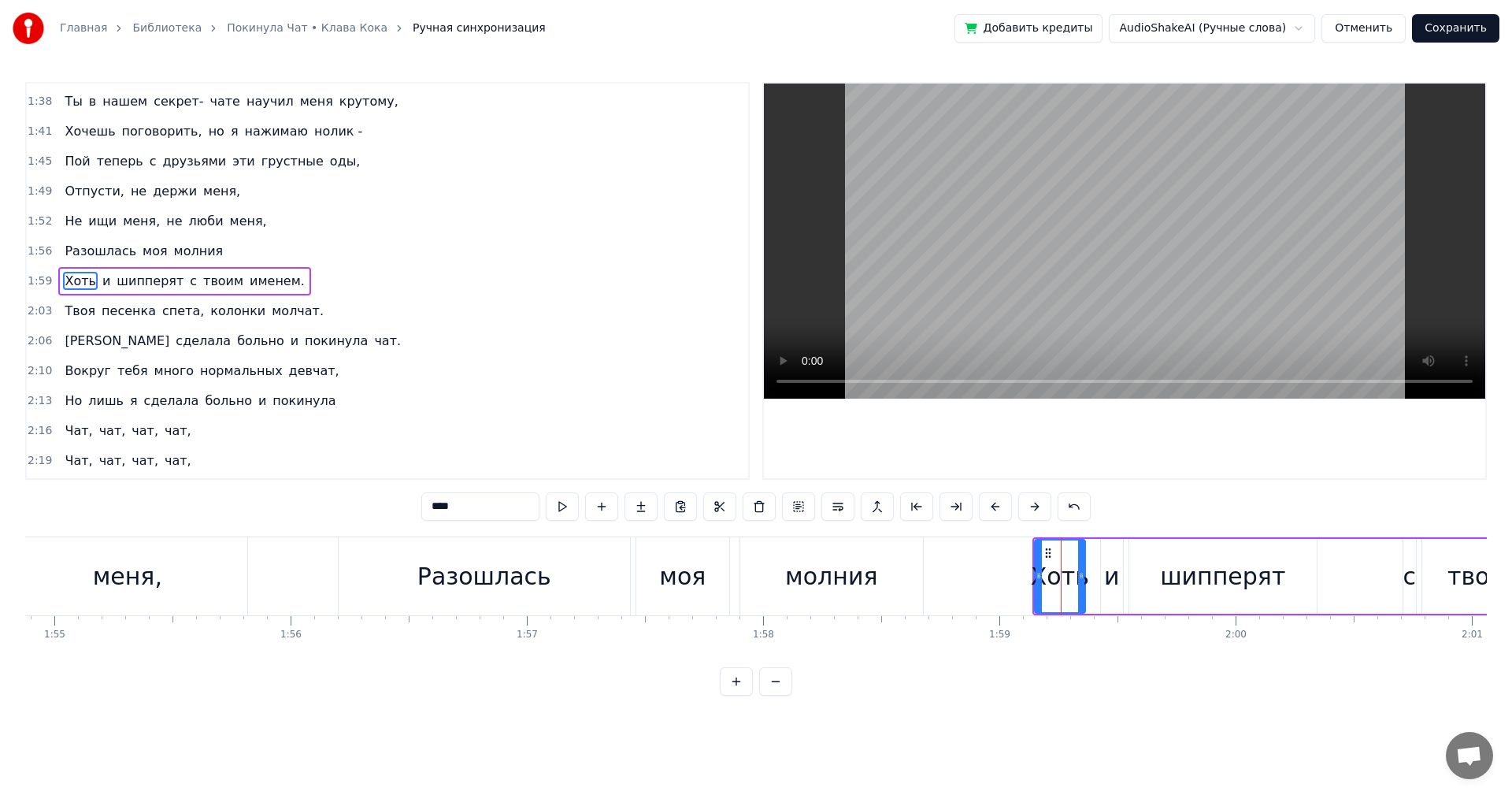
drag, startPoint x: 447, startPoint y: 504, endPoint x: 614, endPoint y: 496, distance: 167.2
click at [527, 514] on input "****" at bounding box center [480, 506] width 118 height 28
click at [1113, 579] on div "и" at bounding box center [1112, 576] width 15 height 36
drag, startPoint x: 453, startPoint y: 514, endPoint x: 346, endPoint y: 487, distance: 110.4
click at [346, 493] on div "0:16 Твоя песенка спета, колонки стучат. 0:19 Я сделала много и покинула чат. 0…" at bounding box center [756, 389] width 1462 height 614
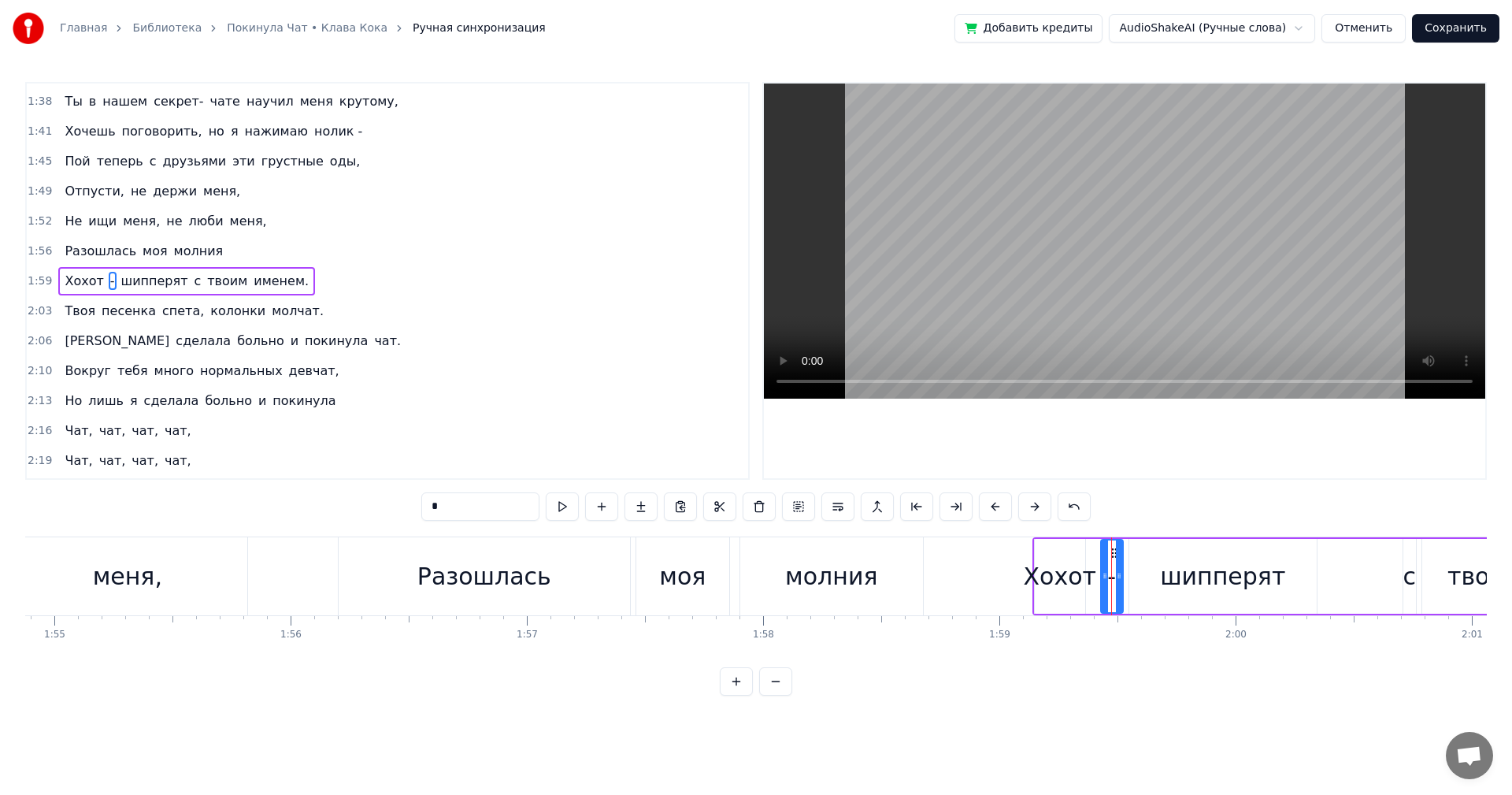
click at [1234, 575] on div "шипперят" at bounding box center [1223, 576] width 125 height 36
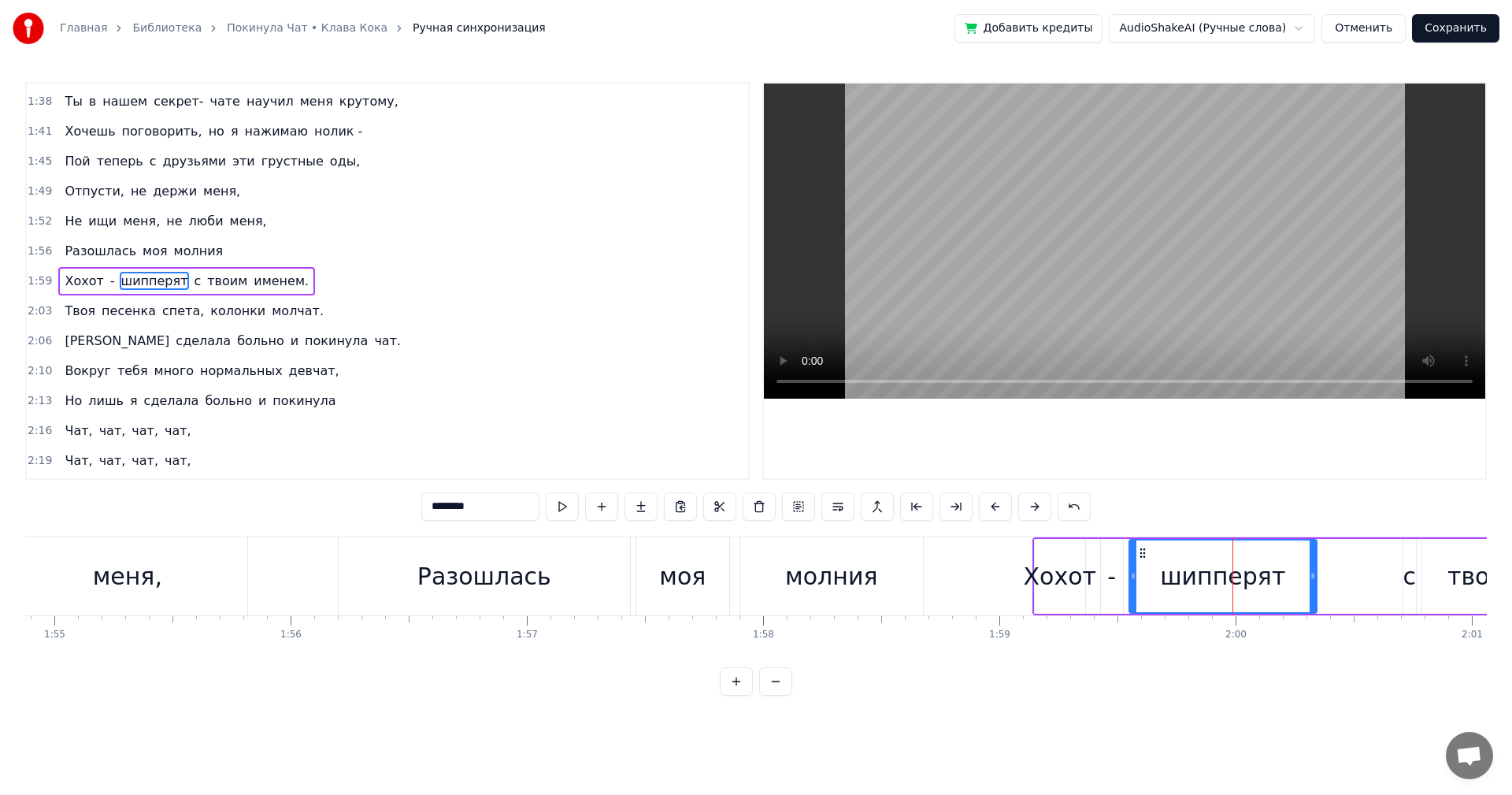
drag, startPoint x: 495, startPoint y: 502, endPoint x: 0, endPoint y: 429, distance: 500.4
click at [217, 478] on div "0:16 Твоя песенка спета, колонки стучат. 0:19 Я сделала много и покинула чат. 0…" at bounding box center [756, 389] width 1462 height 614
type input "*********"
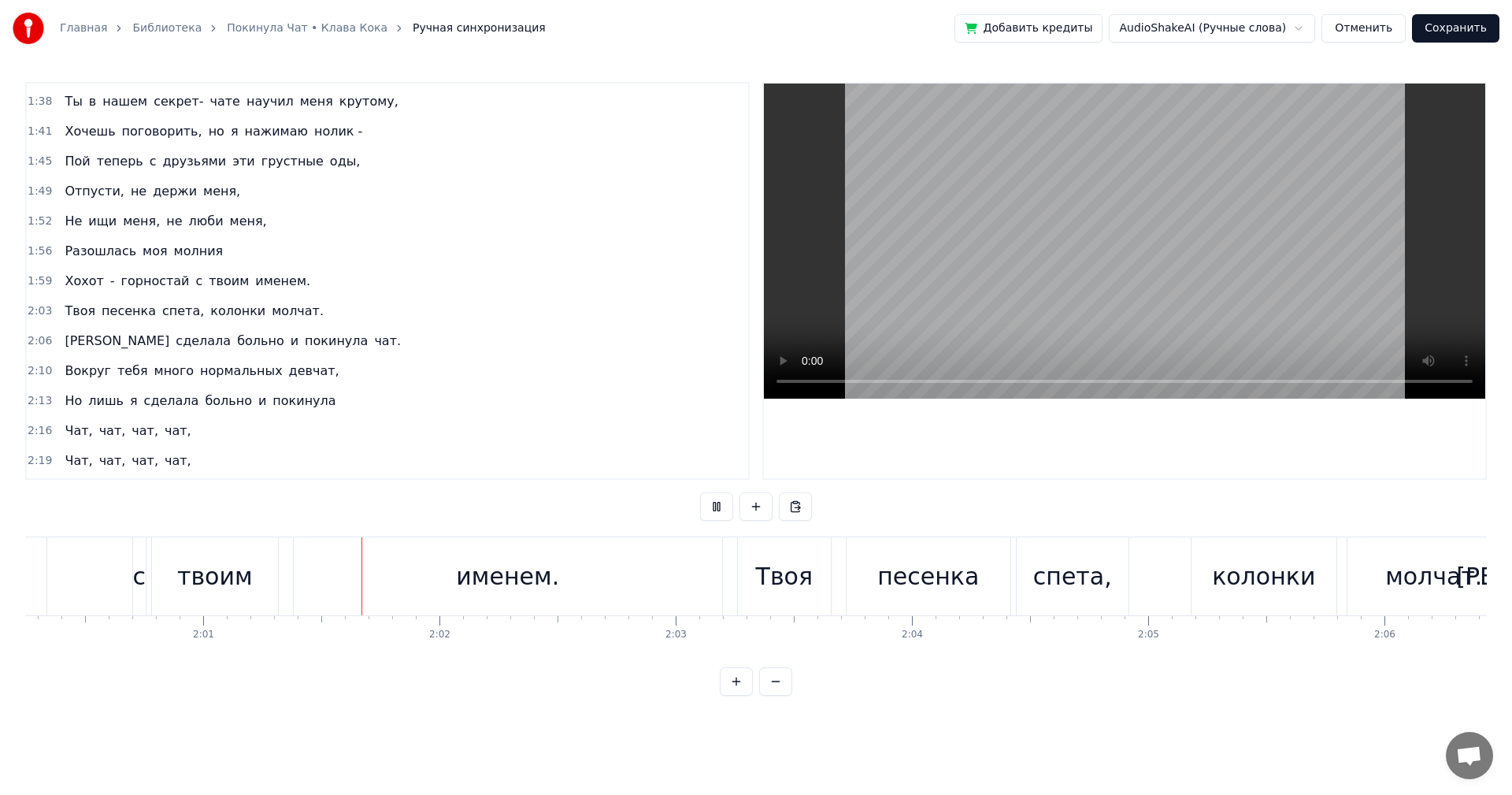
scroll to position [0, 28507]
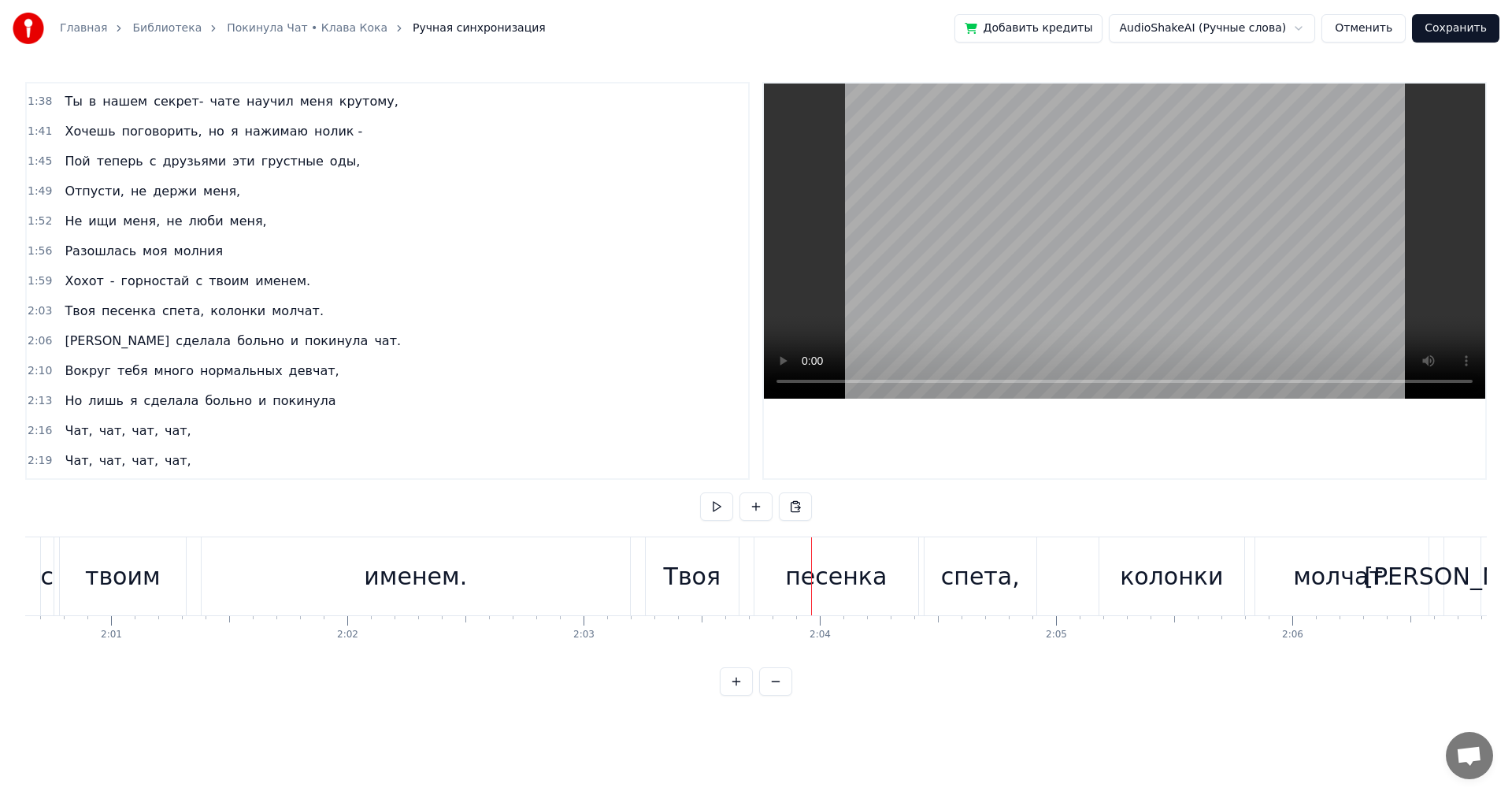
click at [813, 571] on div "песенка" at bounding box center [836, 576] width 102 height 36
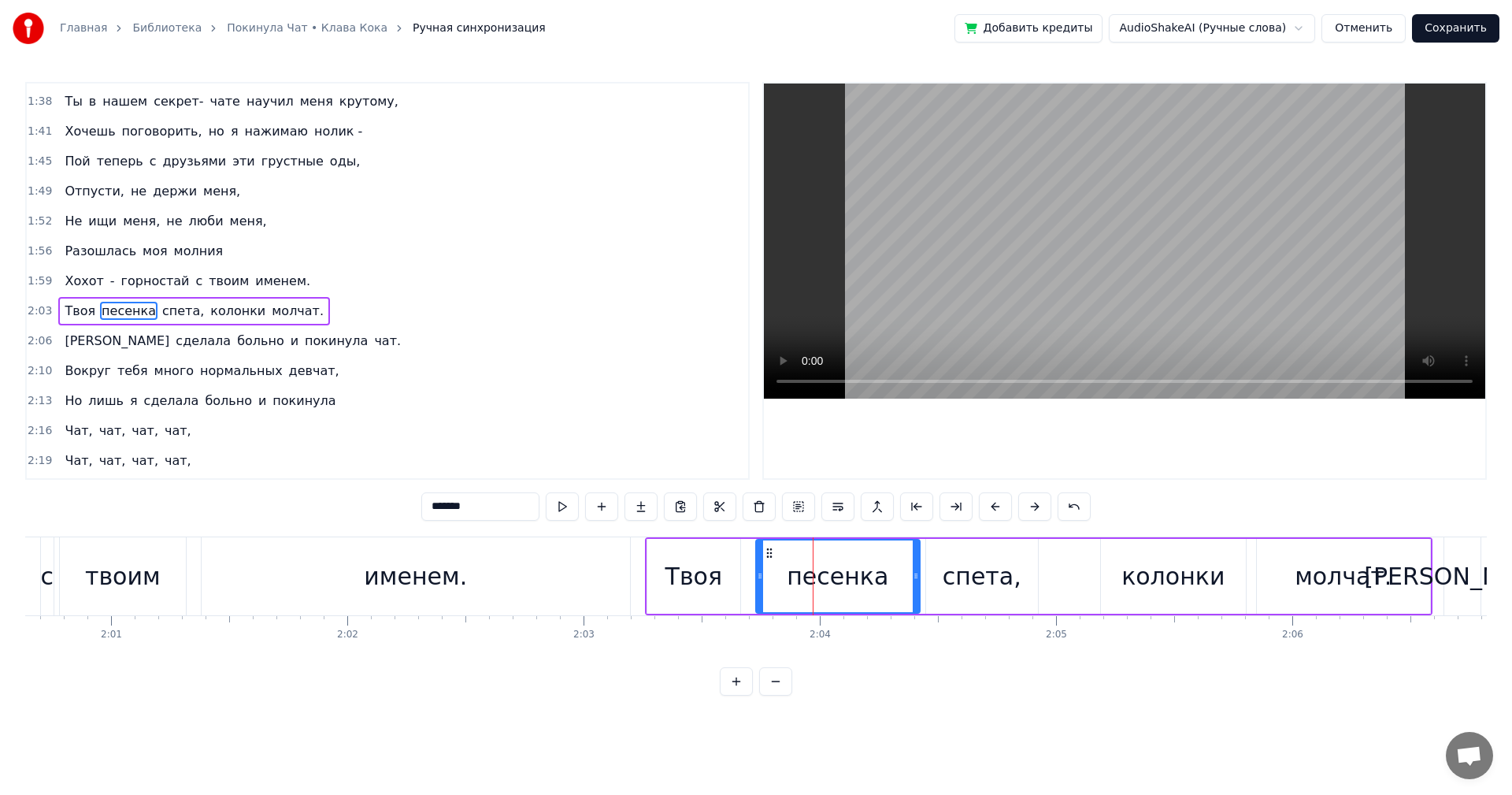
scroll to position [955, 0]
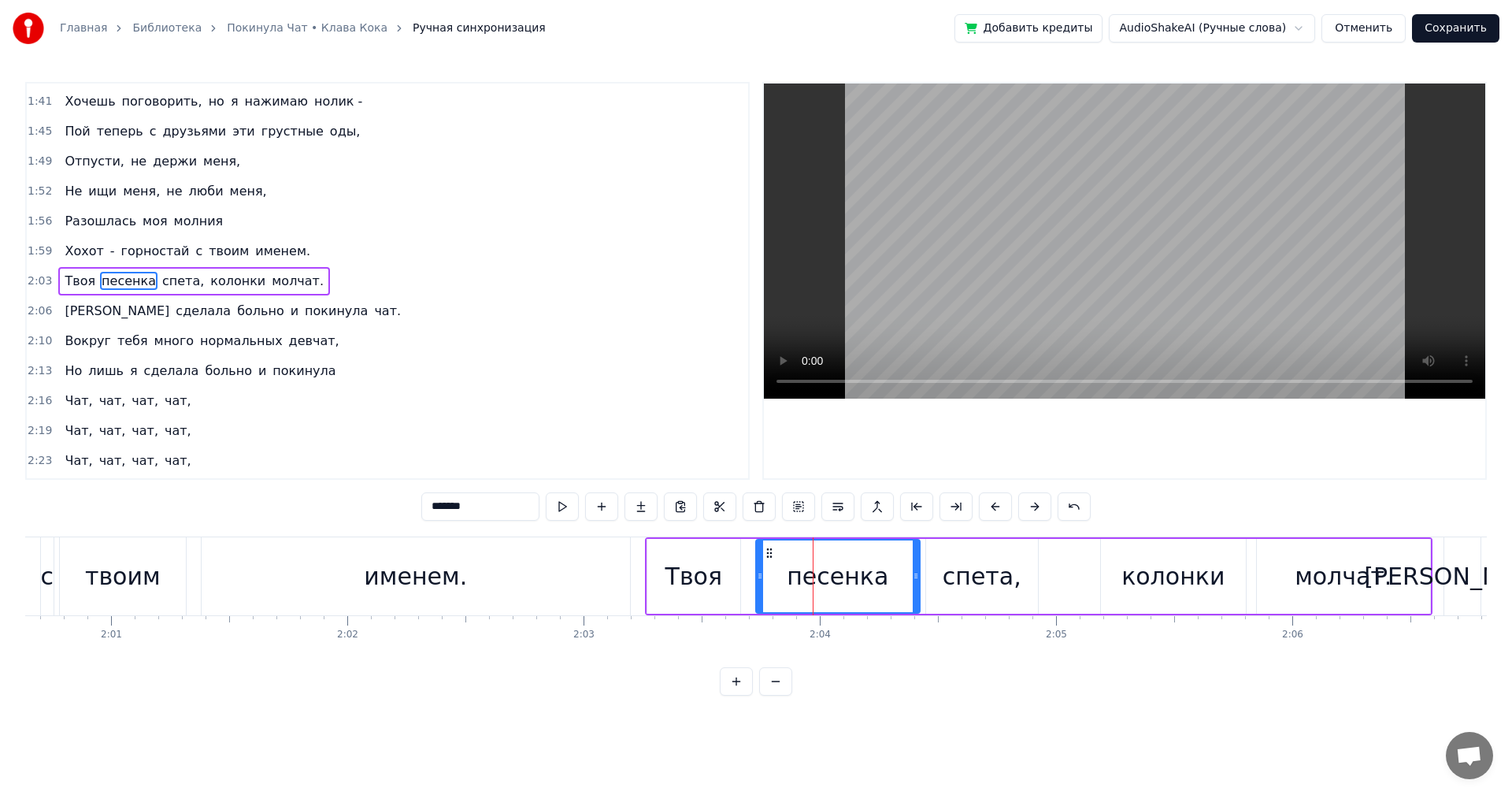
drag, startPoint x: 487, startPoint y: 500, endPoint x: 129, endPoint y: 469, distance: 359.3
click at [136, 470] on div "0:16 Твоя песенка спета, колонки стучат. 0:19 Я сделала много и покинула чат. 0…" at bounding box center [756, 389] width 1462 height 614
click at [484, 508] on input "********" at bounding box center [480, 506] width 118 height 28
click at [444, 506] on input "********" at bounding box center [480, 506] width 118 height 28
click at [987, 568] on div "спета," at bounding box center [983, 576] width 79 height 36
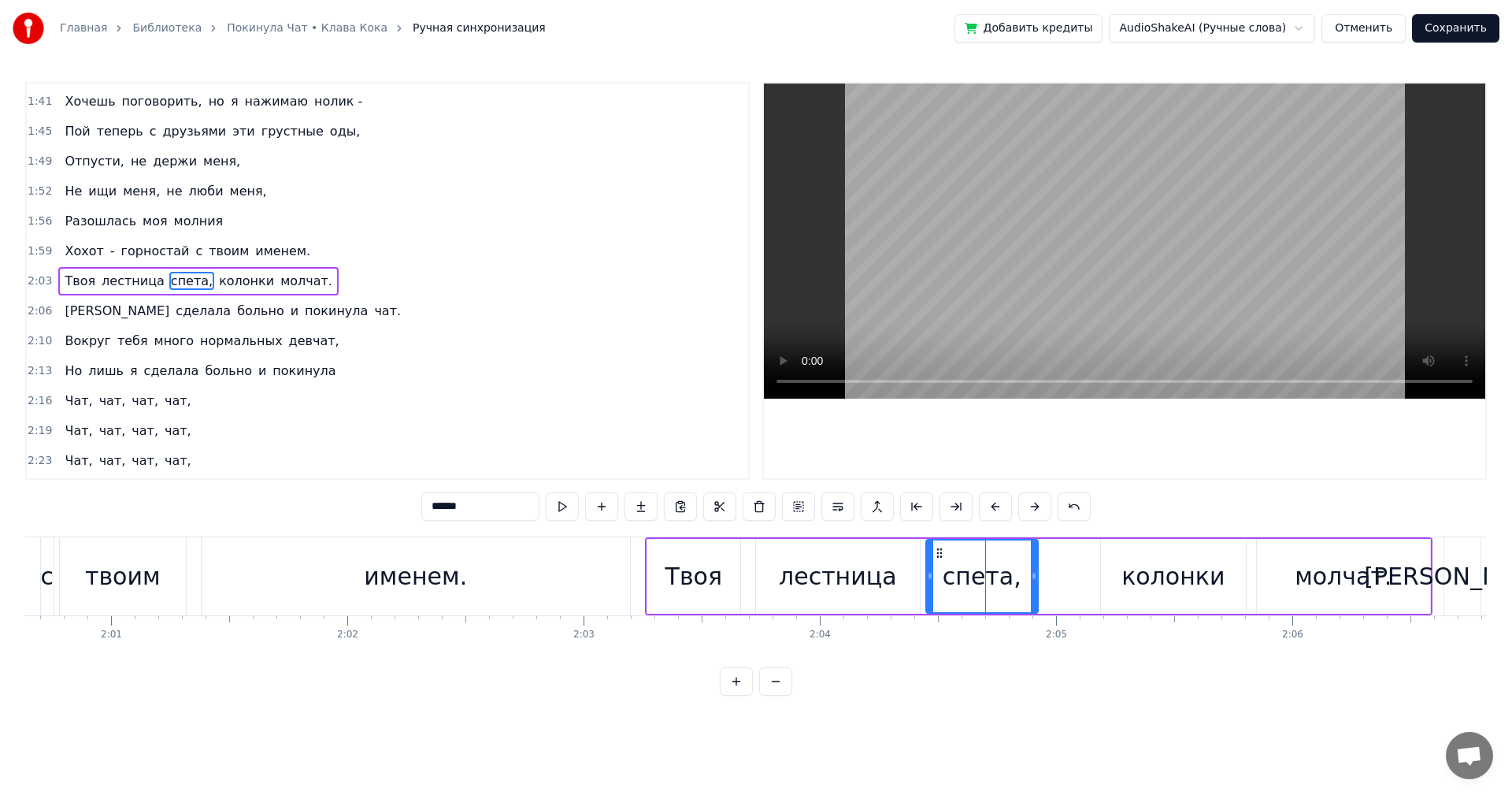
drag, startPoint x: 471, startPoint y: 506, endPoint x: 239, endPoint y: 473, distance: 234.3
click at [317, 480] on div "0:16 Твоя песенка спета, колонки стучат. 0:19 Я сделала много и покинула чат. 0…" at bounding box center [756, 389] width 1462 height 614
click at [1135, 575] on div "колонки" at bounding box center [1172, 576] width 103 height 36
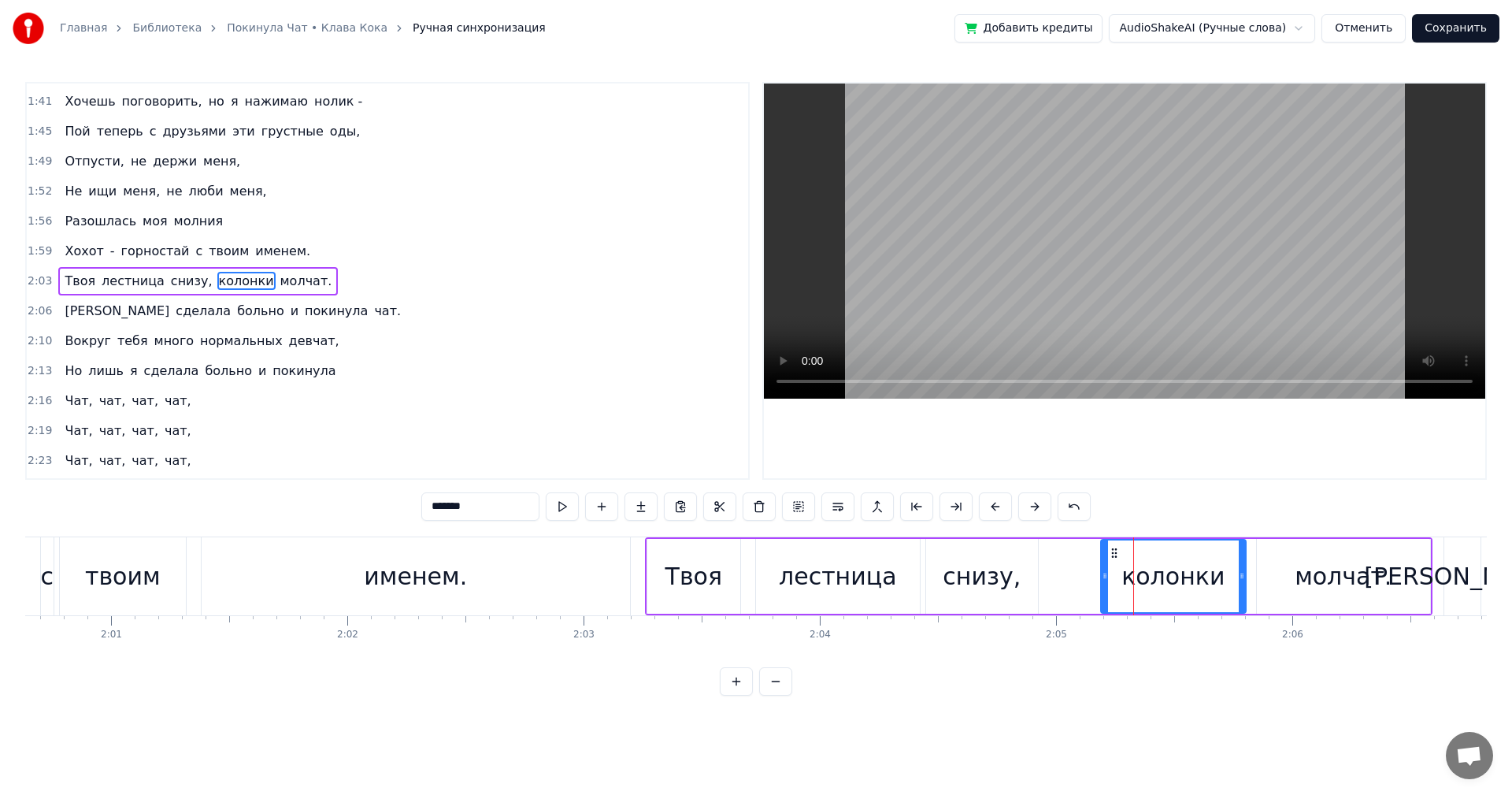
drag, startPoint x: 492, startPoint y: 505, endPoint x: 423, endPoint y: 489, distance: 70.8
click at [423, 500] on input "*******" at bounding box center [480, 506] width 118 height 28
drag, startPoint x: 1303, startPoint y: 569, endPoint x: 993, endPoint y: 535, distance: 311.9
click at [1303, 567] on div "молчат." at bounding box center [1343, 576] width 97 height 36
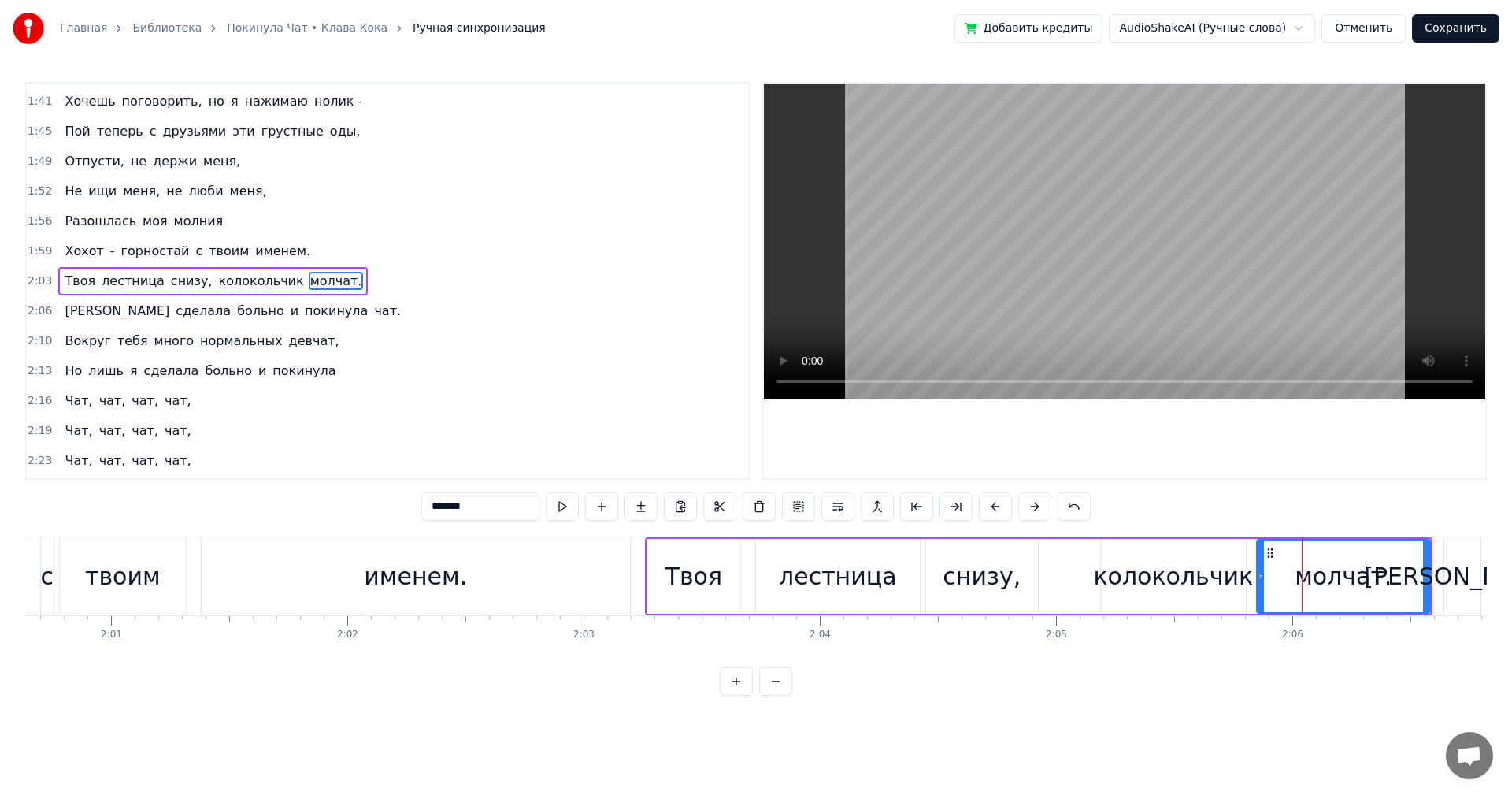
drag, startPoint x: 468, startPoint y: 506, endPoint x: 238, endPoint y: 413, distance: 248.1
click at [246, 497] on div "0:16 Твоя песенка спета, колонки стучат. 0:19 Я сделала много и покинула чат. 0…" at bounding box center [756, 389] width 1462 height 614
type input "*****"
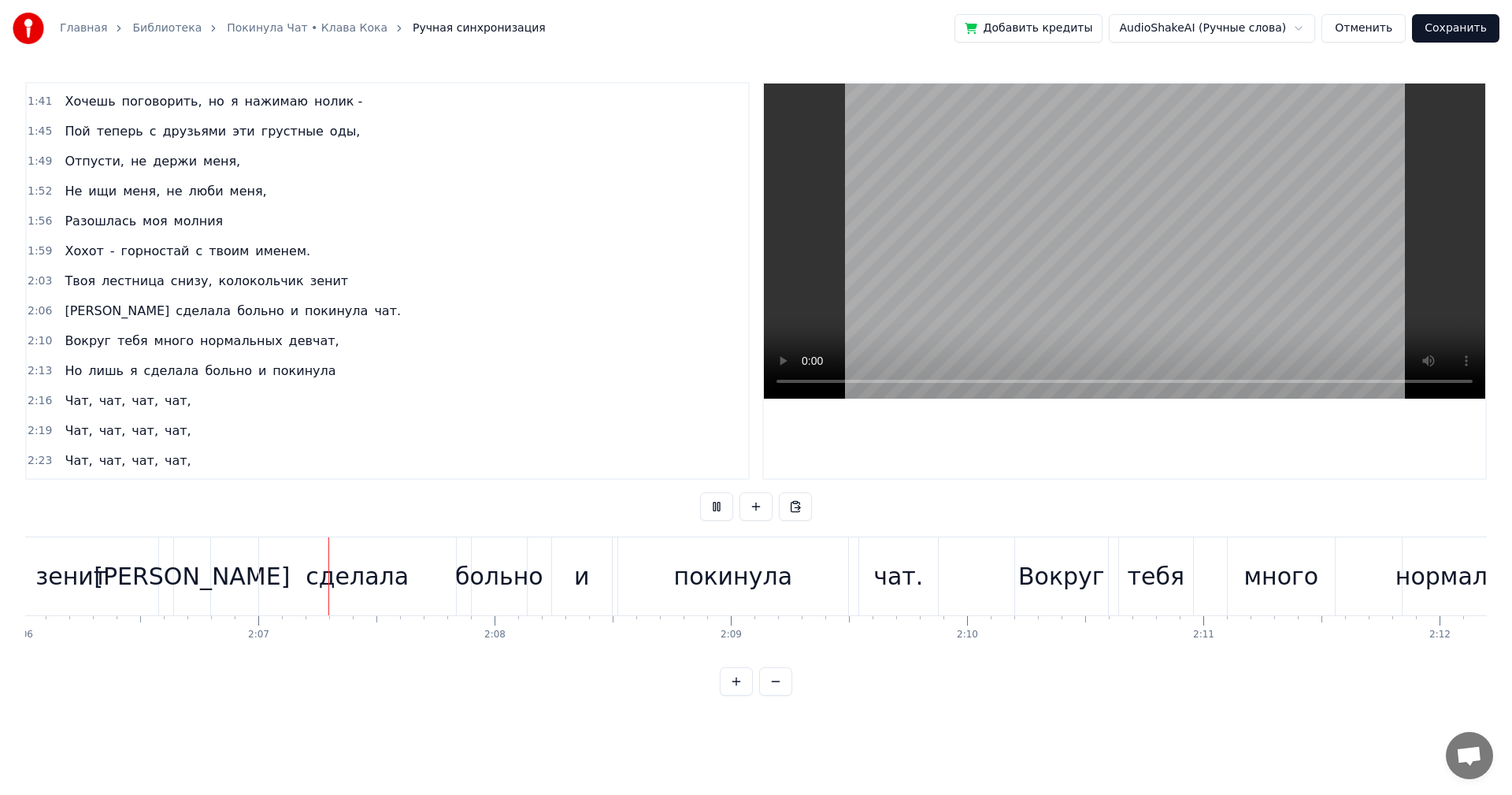
scroll to position [0, 29836]
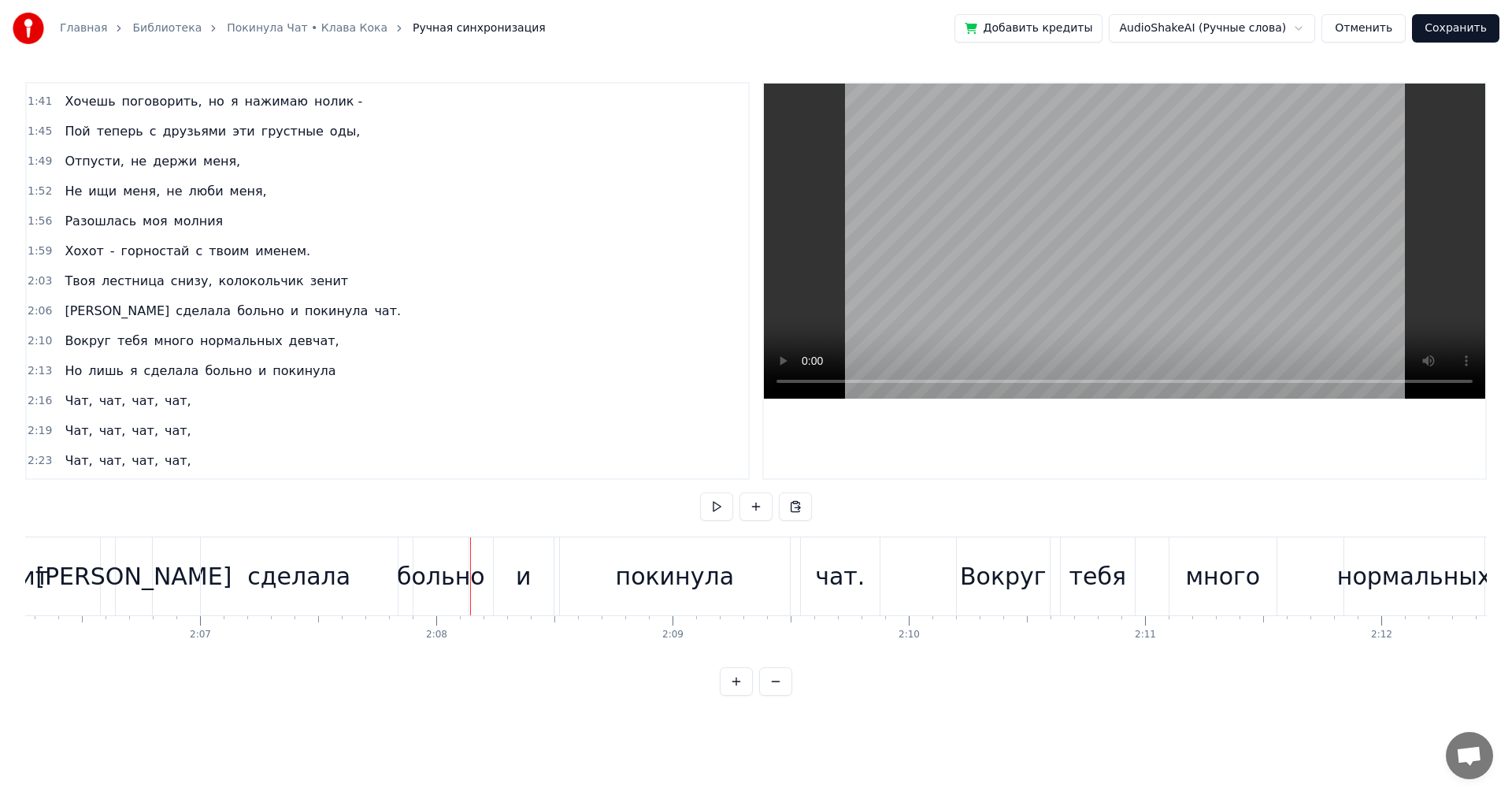
click at [438, 583] on div "больно" at bounding box center [441, 576] width 89 height 36
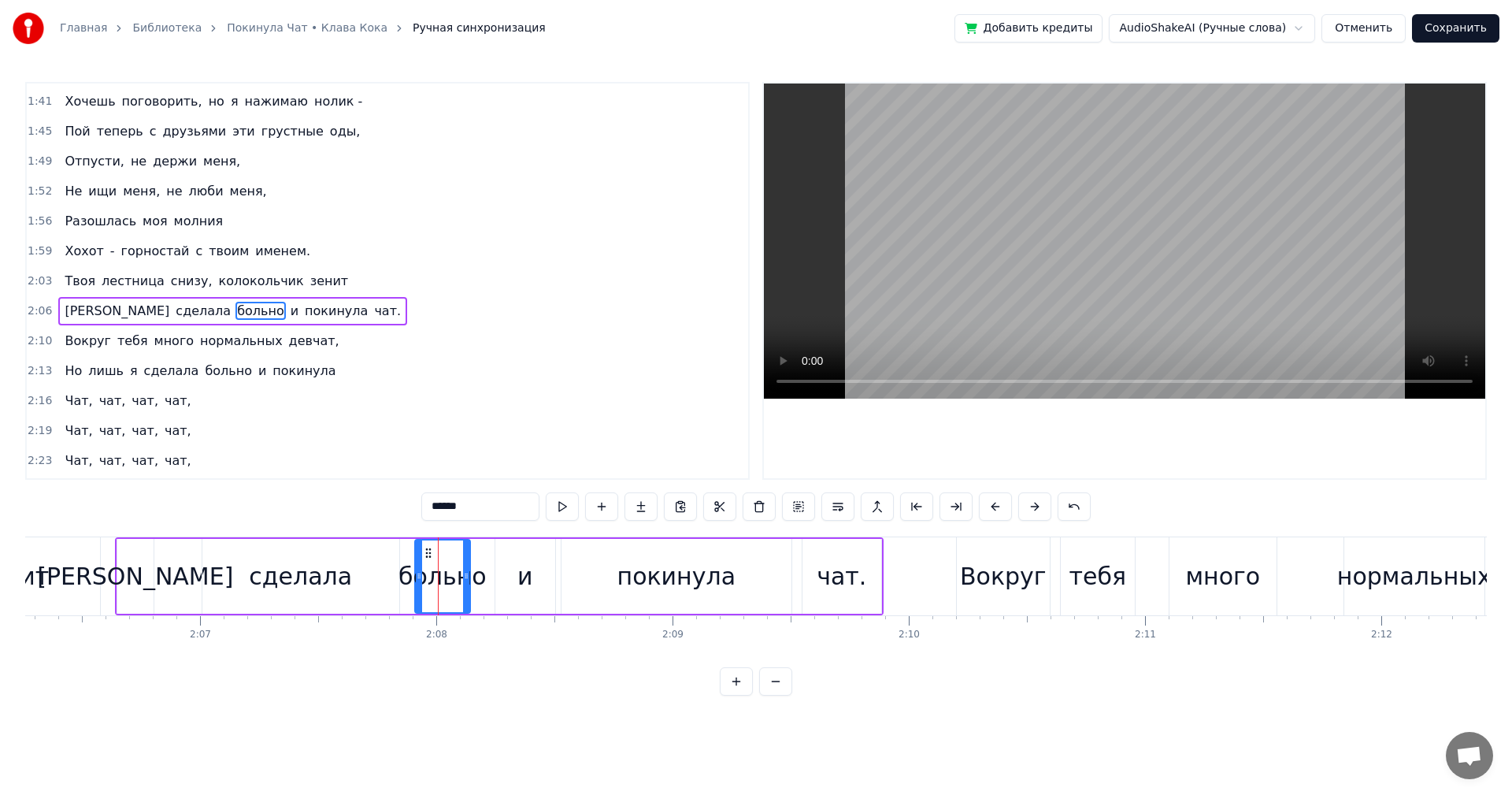
scroll to position [985, 0]
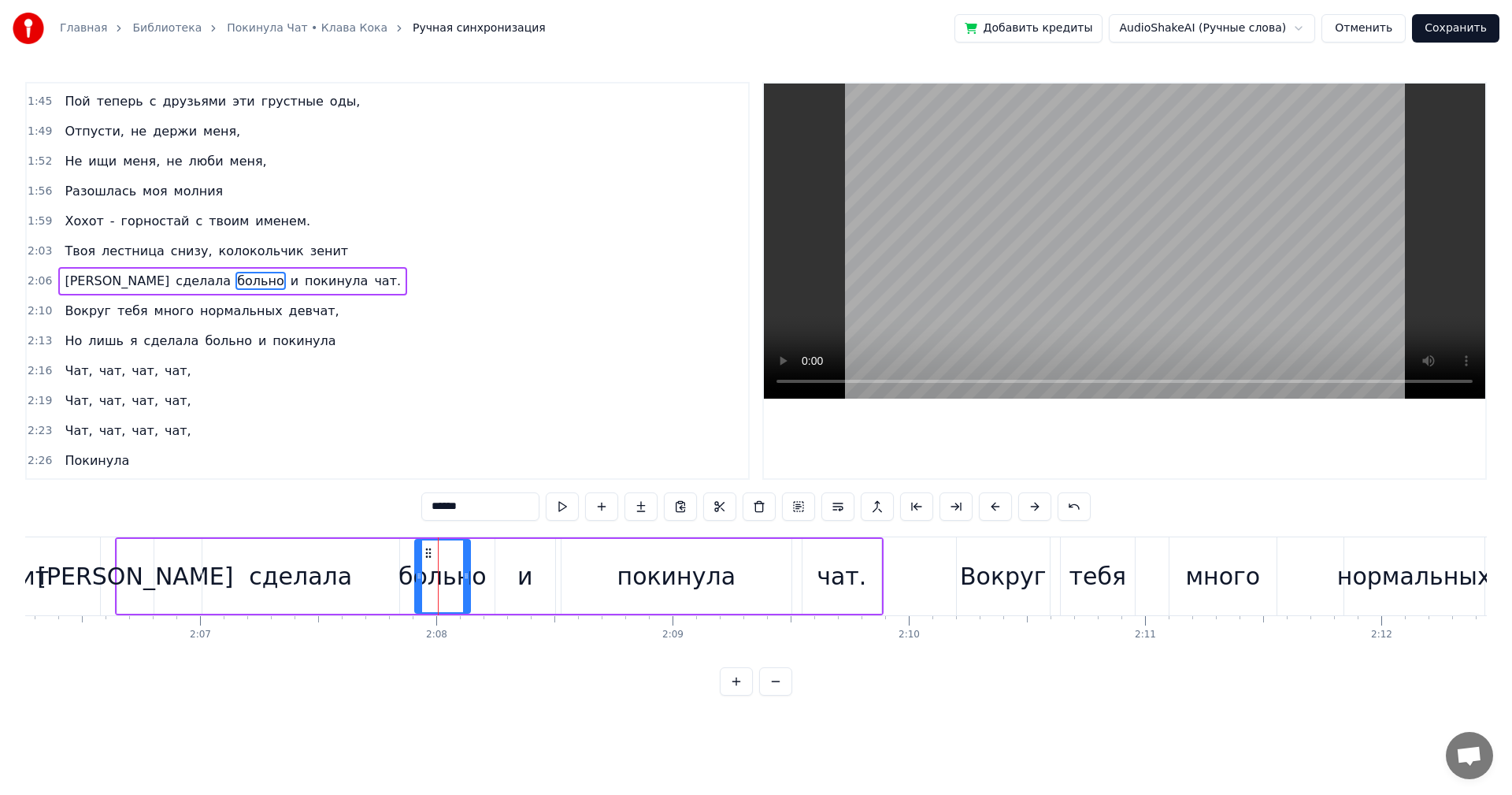
drag, startPoint x: 488, startPoint y: 506, endPoint x: 268, endPoint y: 462, distance: 224.4
click at [268, 466] on div "0:16 Твоя песенка спета, колонки стучат. 0:19 Я сделала много и покинула чат. 0…" at bounding box center [756, 389] width 1462 height 614
type input "********"
click at [180, 577] on div "Я сделала [PERSON_NAME] и покинула чат." at bounding box center [499, 576] width 769 height 78
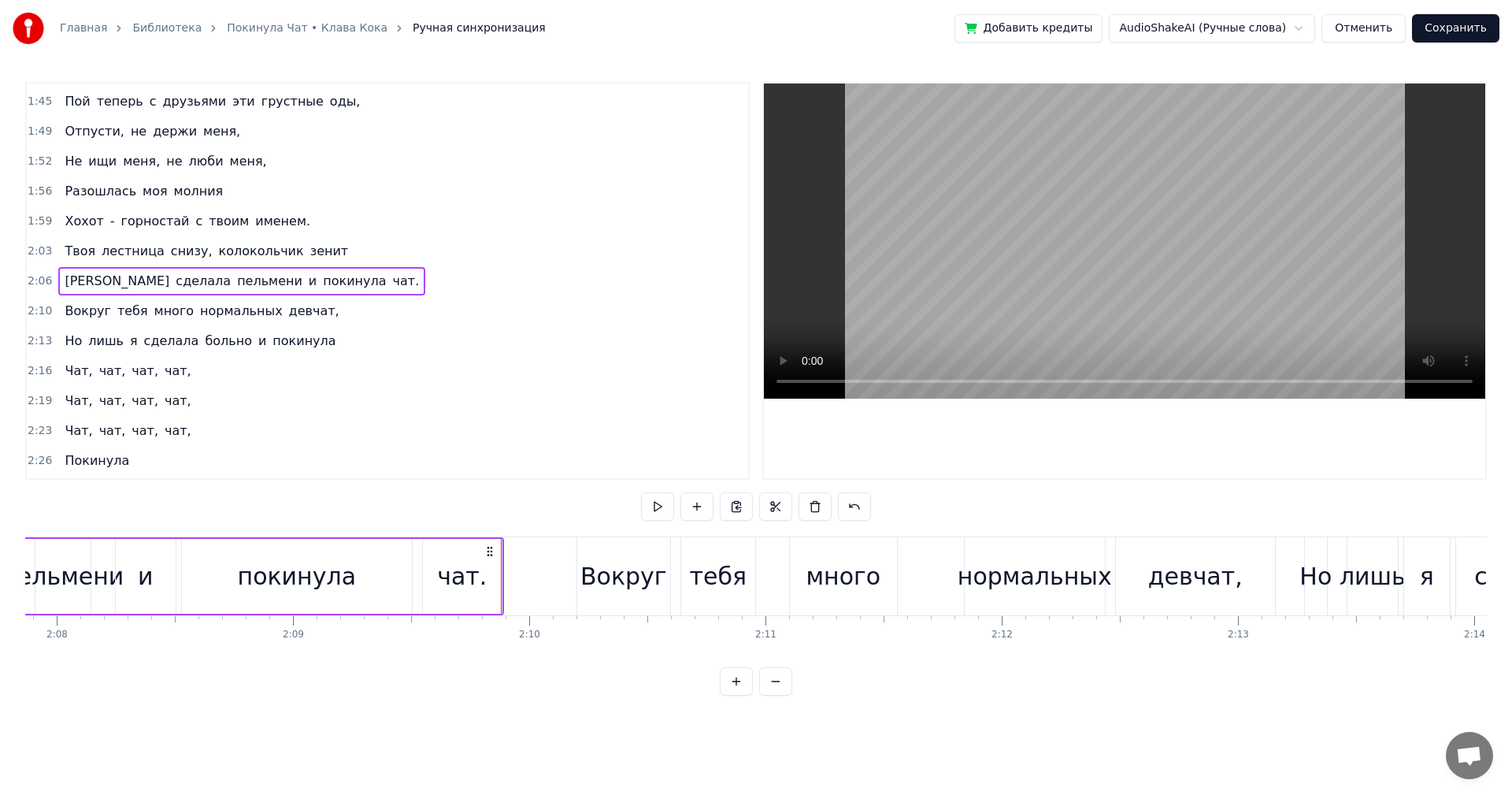
scroll to position [0, 30340]
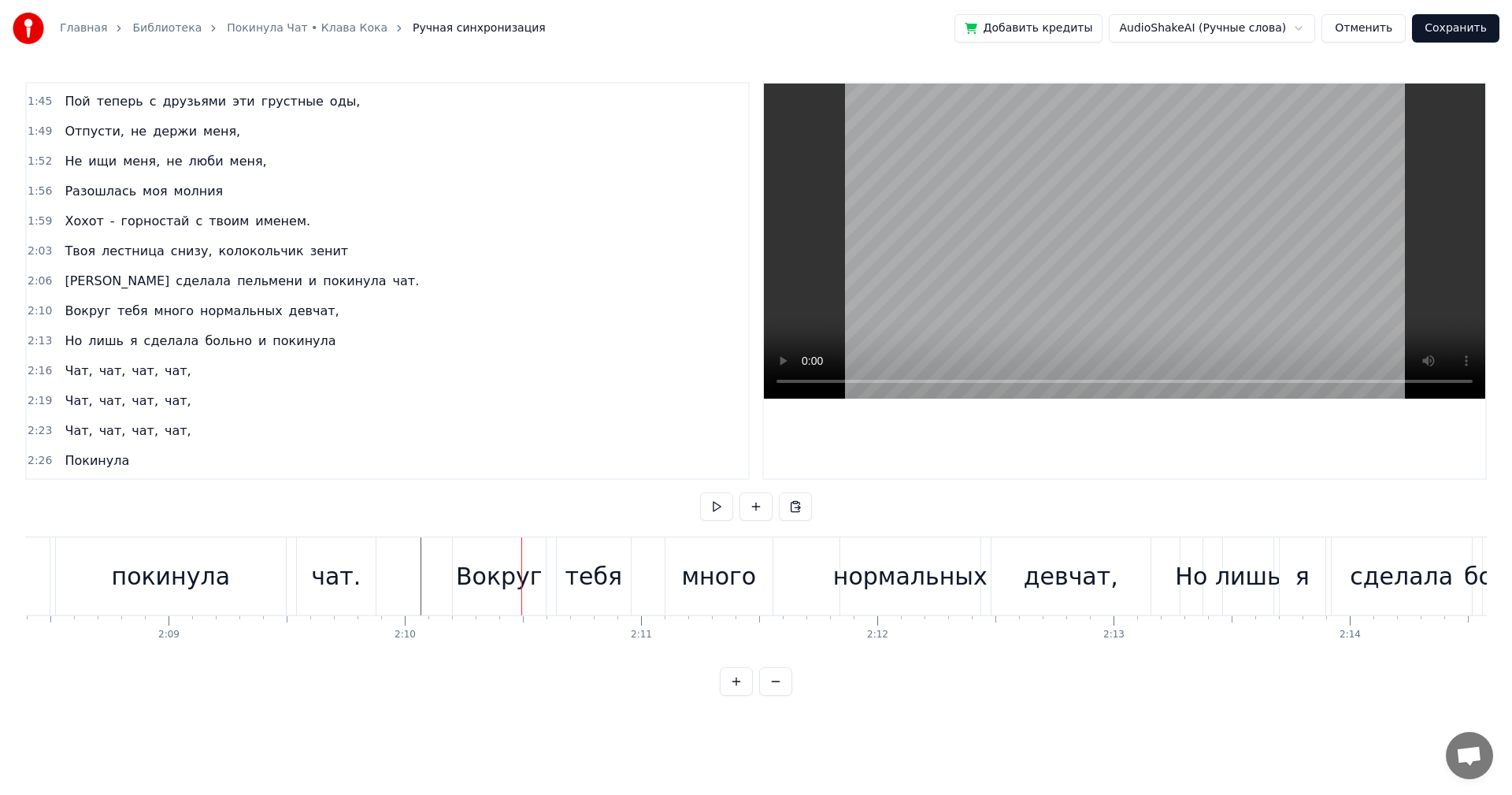
click at [611, 561] on div "тебя" at bounding box center [594, 576] width 57 height 36
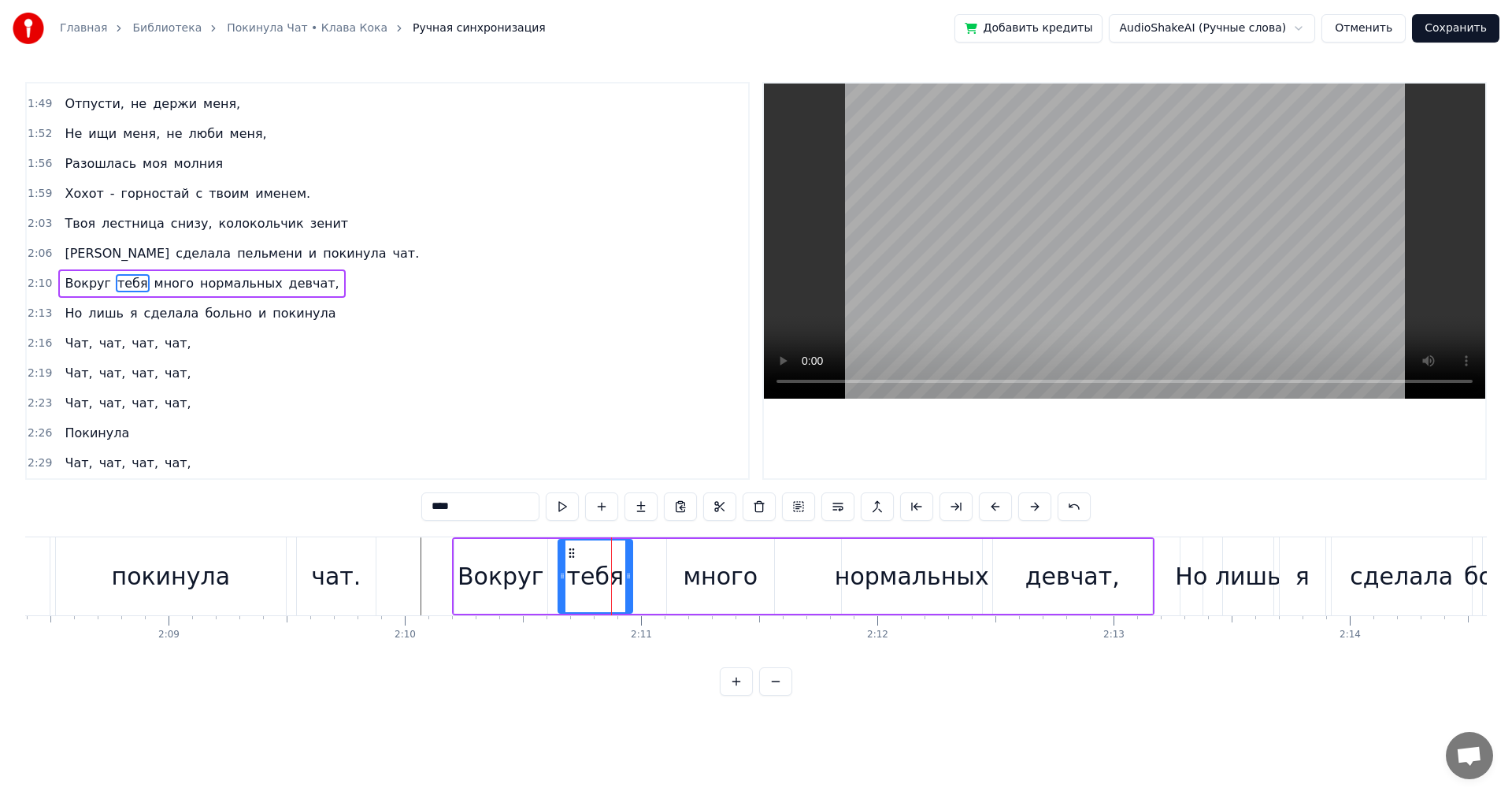
scroll to position [1014, 0]
drag, startPoint x: 497, startPoint y: 516, endPoint x: 256, endPoint y: 469, distance: 245.5
click at [339, 487] on div "0:16 Твоя песенка спета, колонки стучат. 0:19 Я сделала много и покинула чат. 0…" at bounding box center [756, 389] width 1462 height 614
click at [723, 583] on div "много" at bounding box center [721, 576] width 75 height 36
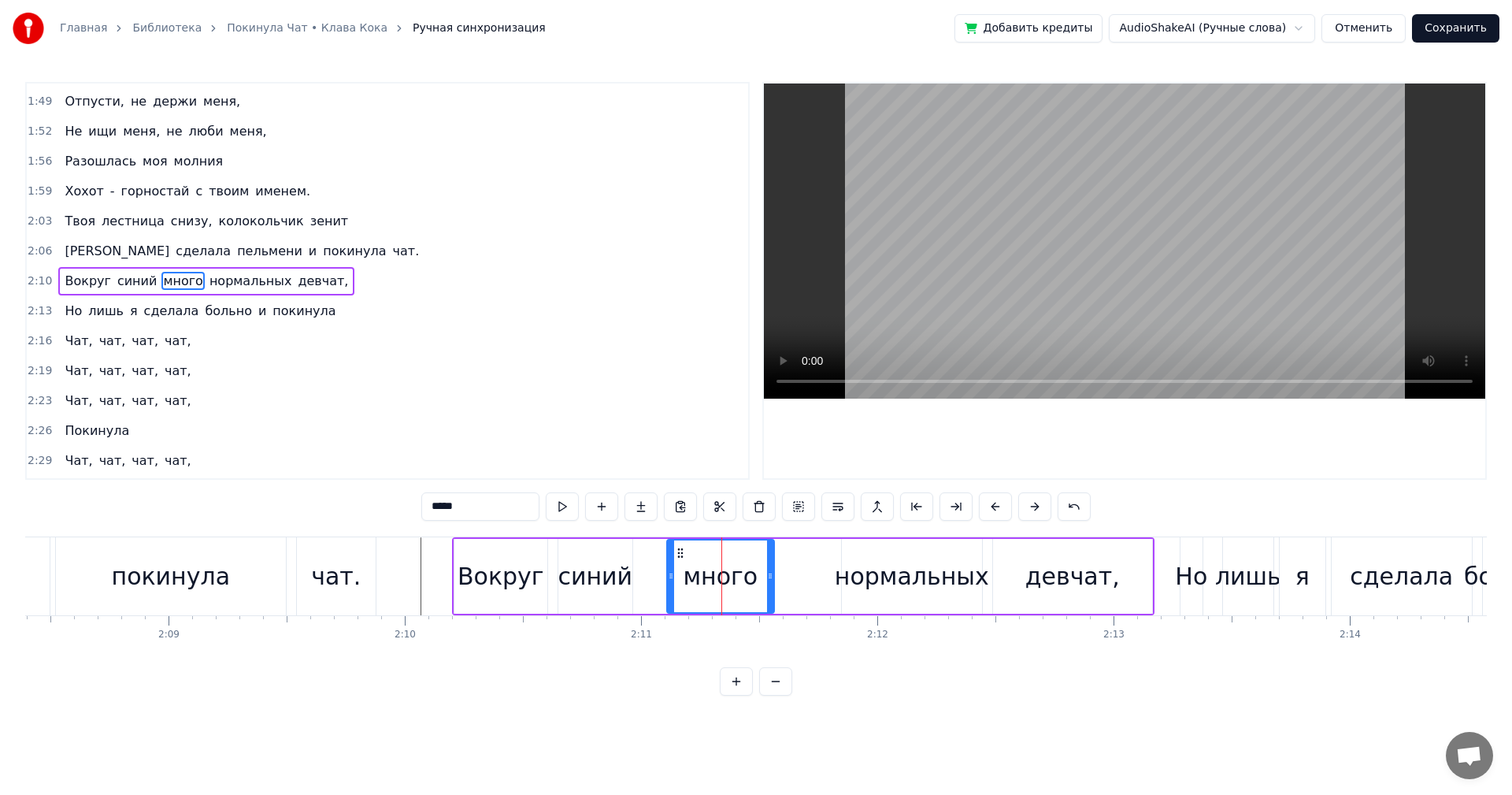
drag, startPoint x: 459, startPoint y: 510, endPoint x: 480, endPoint y: 506, distance: 21.4
click at [471, 507] on input "*****" at bounding box center [480, 506] width 118 height 28
click at [500, 500] on input "*****" at bounding box center [480, 506] width 118 height 28
click at [476, 504] on input "*****" at bounding box center [480, 506] width 118 height 28
drag, startPoint x: 474, startPoint y: 503, endPoint x: 367, endPoint y: 505, distance: 107.0
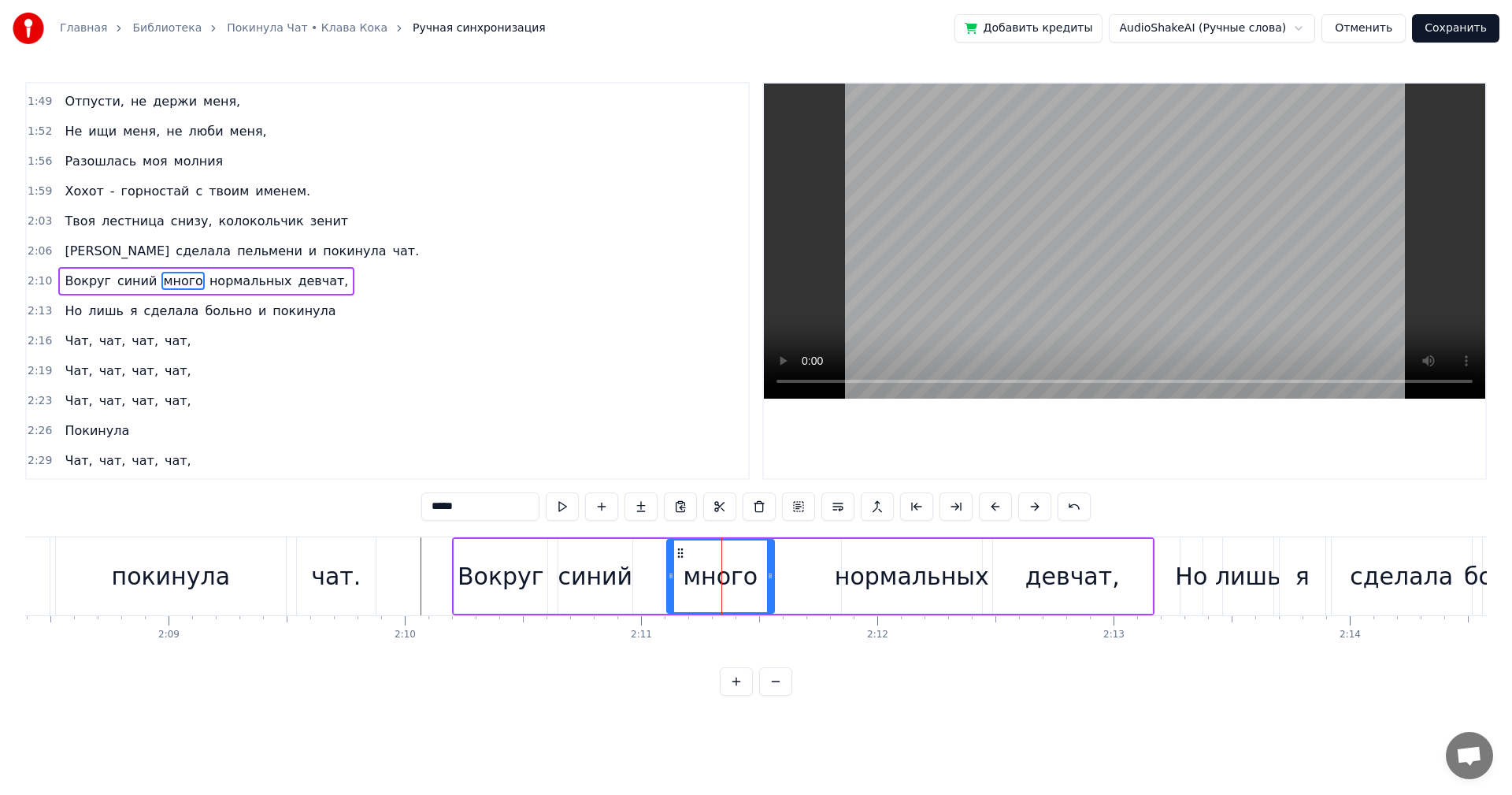
click at [384, 505] on div "0:16 Твоя песенка спета, колонки стучат. 0:19 Я сделала много и покинула чат. 0…" at bounding box center [756, 389] width 1462 height 614
click at [903, 577] on div "нормальных" at bounding box center [912, 576] width 154 height 36
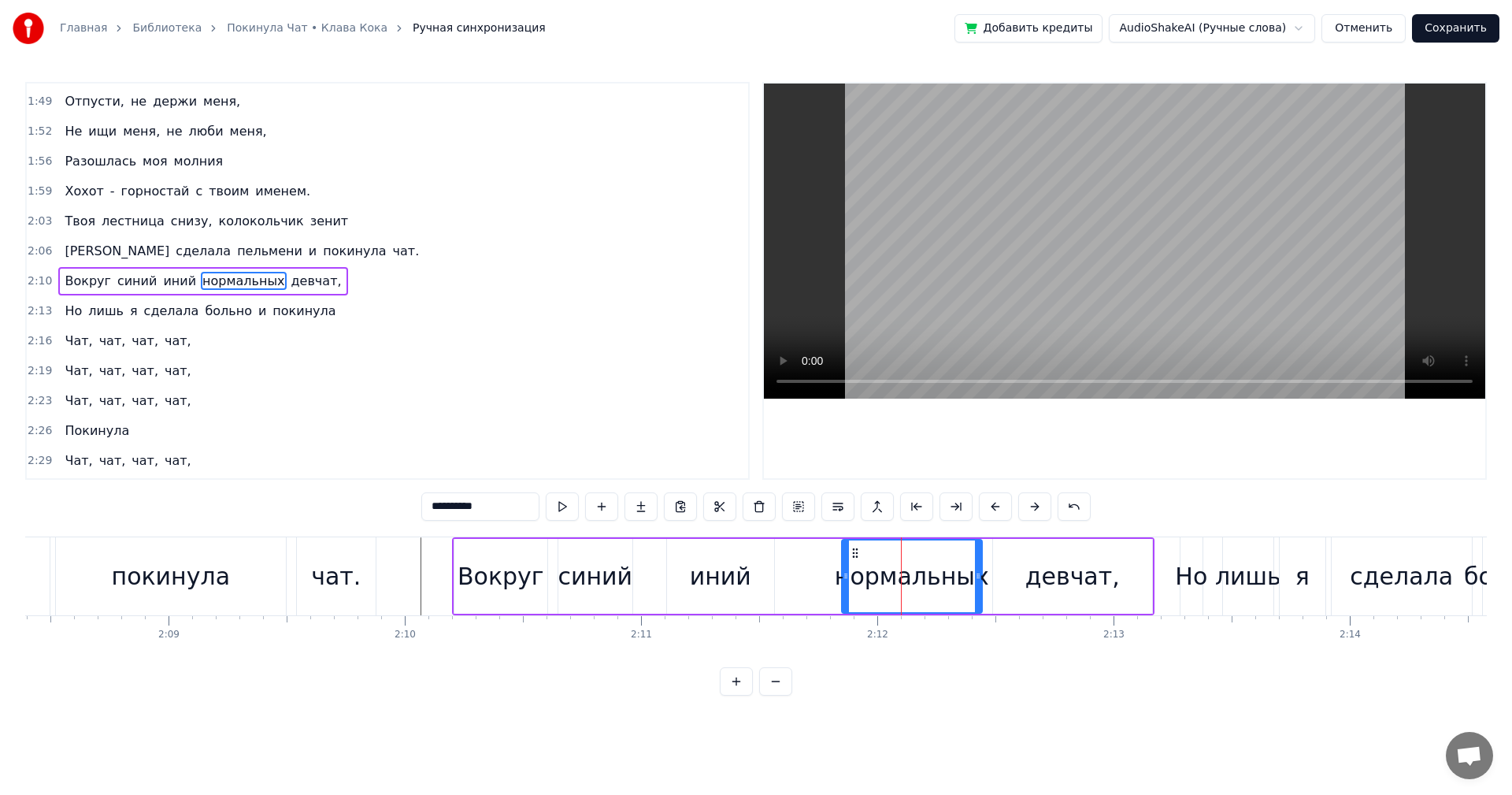
click at [432, 505] on input "**********" at bounding box center [480, 506] width 118 height 28
type input "**********"
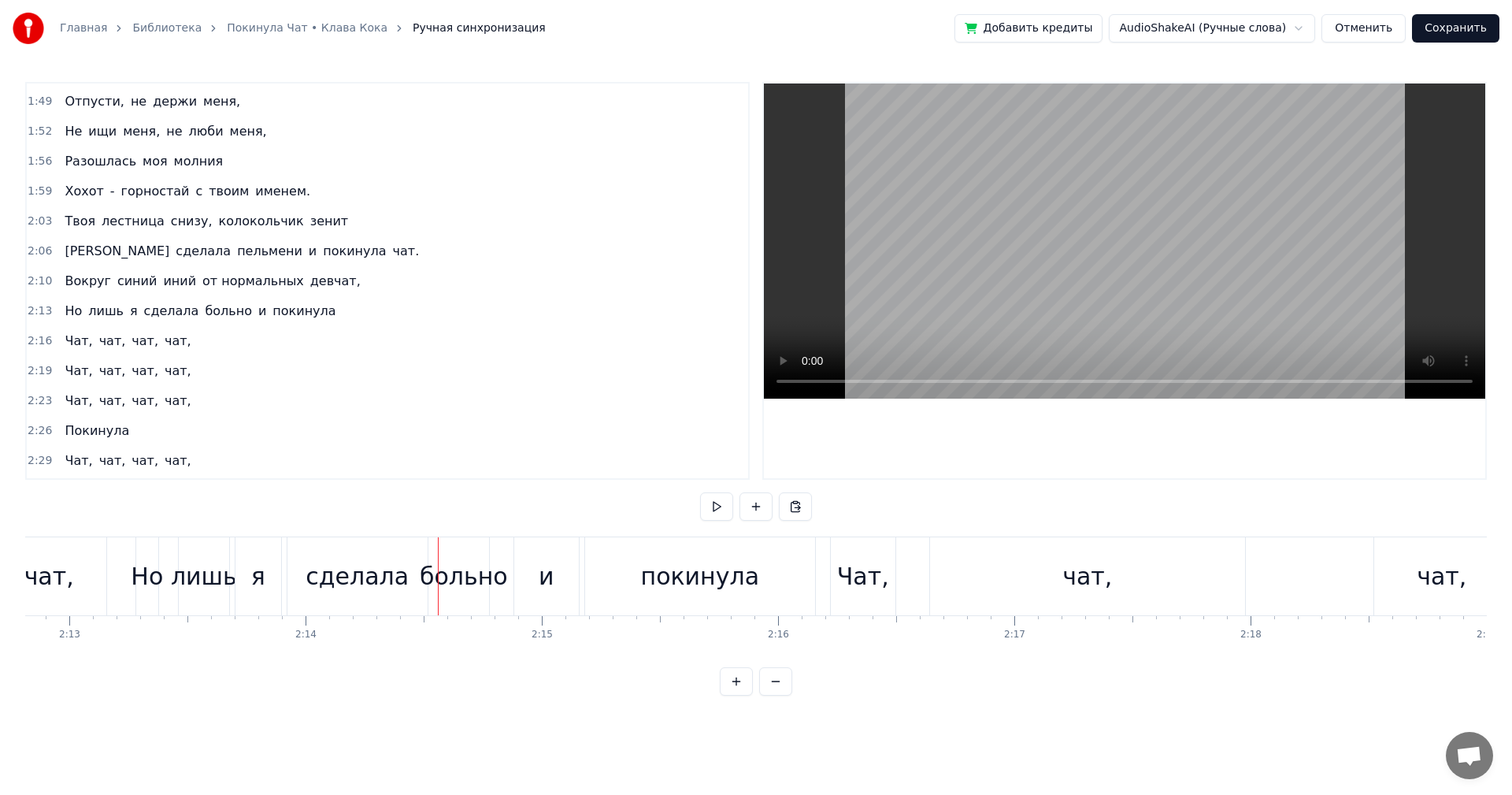
scroll to position [0, 31659]
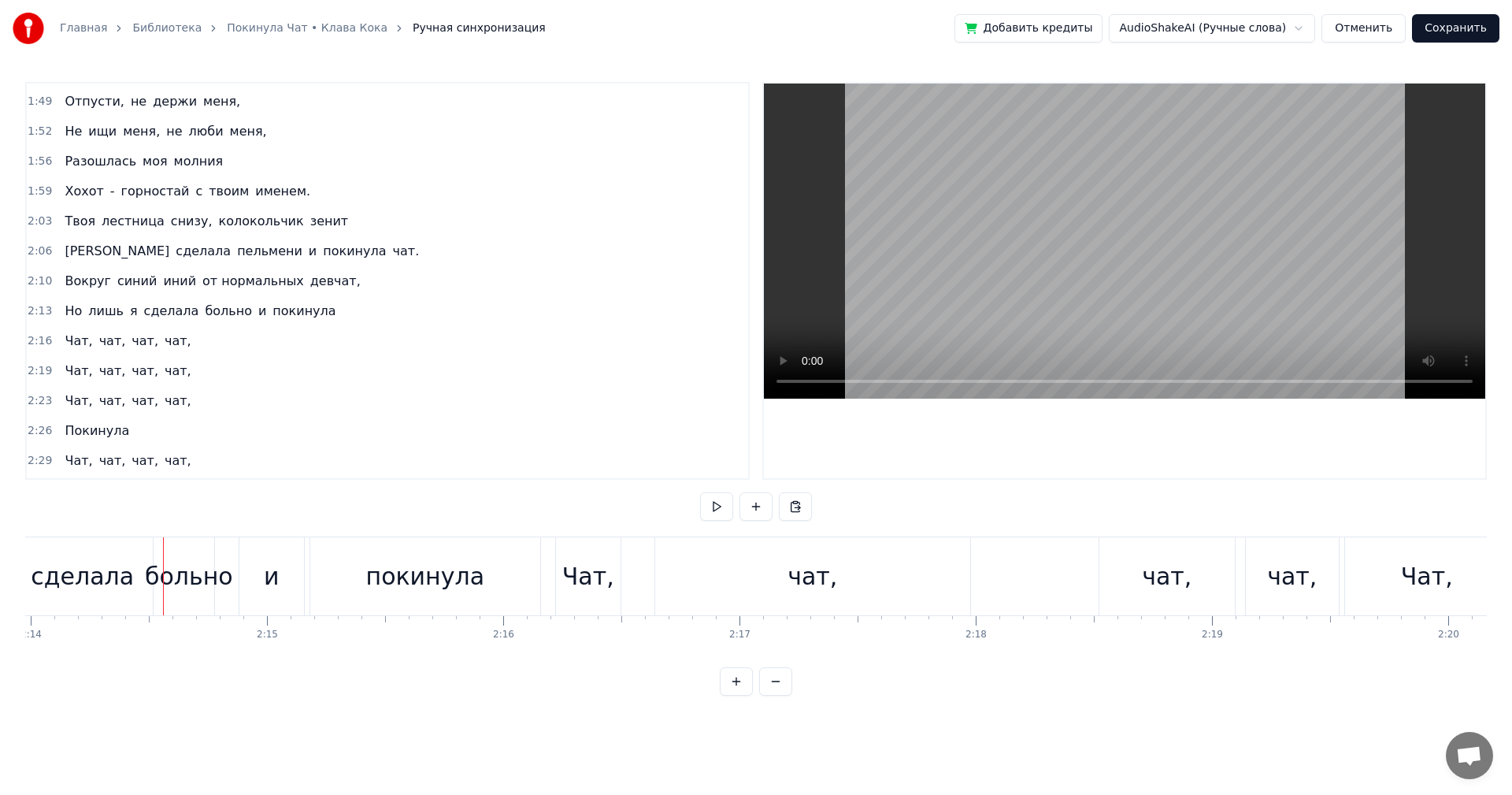
click at [177, 584] on div "больно" at bounding box center [190, 576] width 89 height 36
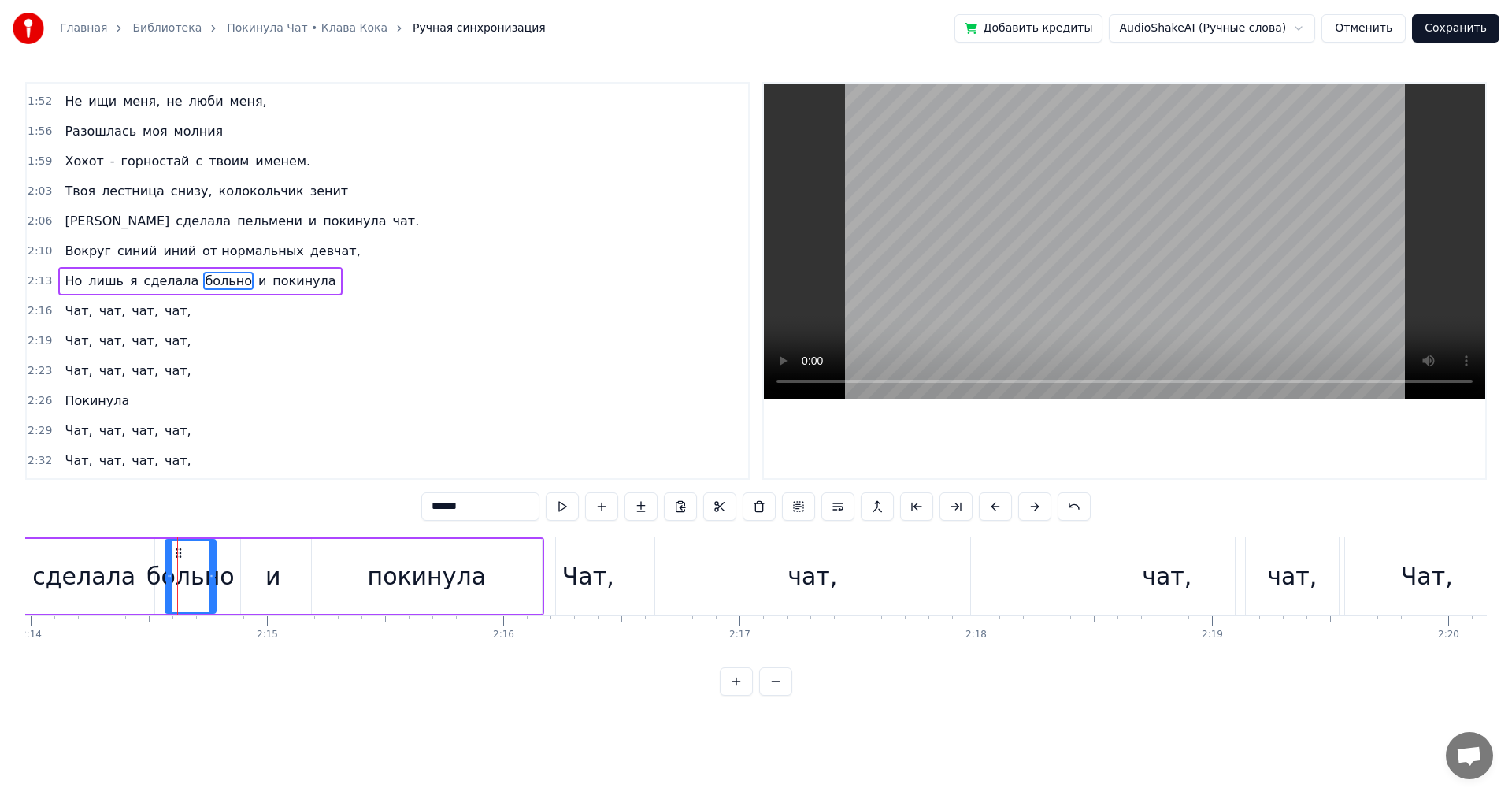
drag, startPoint x: 471, startPoint y: 507, endPoint x: 312, endPoint y: 497, distance: 159.3
click at [323, 498] on div "0:16 Твоя песенка спета, колонки стучат. 0:19 Я сделала много и покинула чат. 0…" at bounding box center [756, 389] width 1462 height 614
click at [379, 563] on div "покинула" at bounding box center [427, 576] width 119 height 36
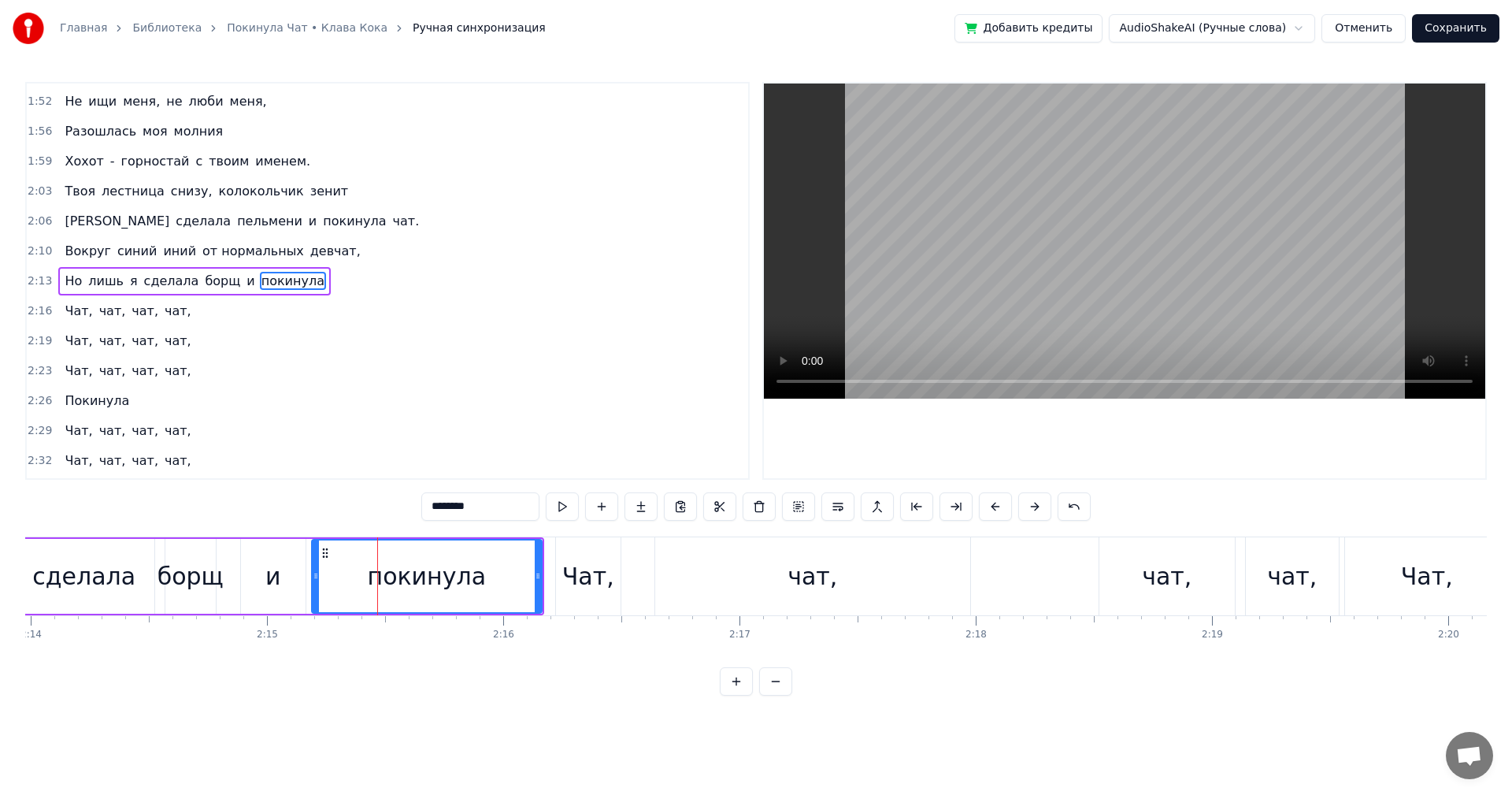
click at [568, 581] on div "Чат," at bounding box center [588, 576] width 52 height 36
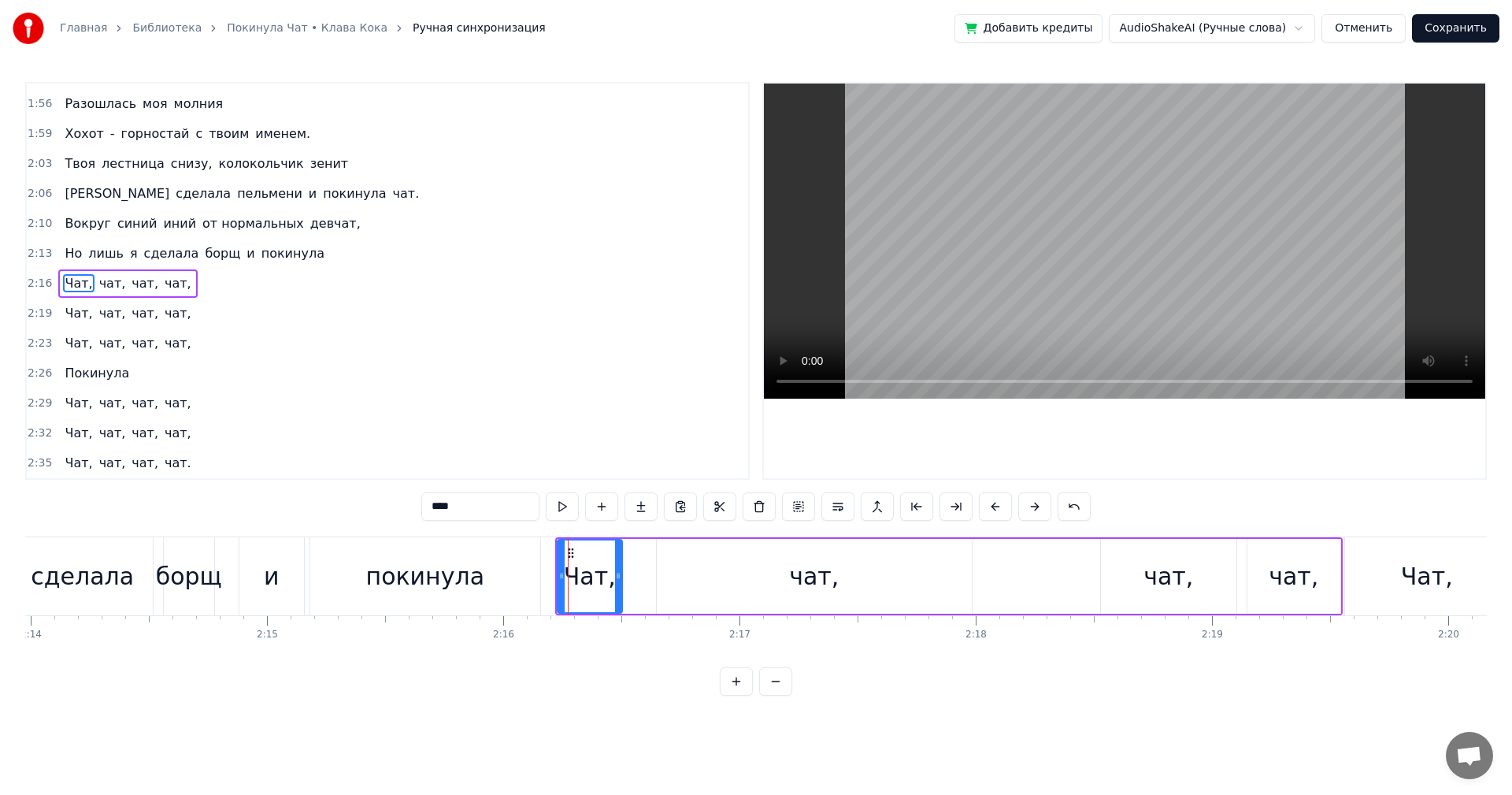
scroll to position [1074, 0]
click at [705, 579] on div "чат," at bounding box center [814, 577] width 315 height 75
type input "****"
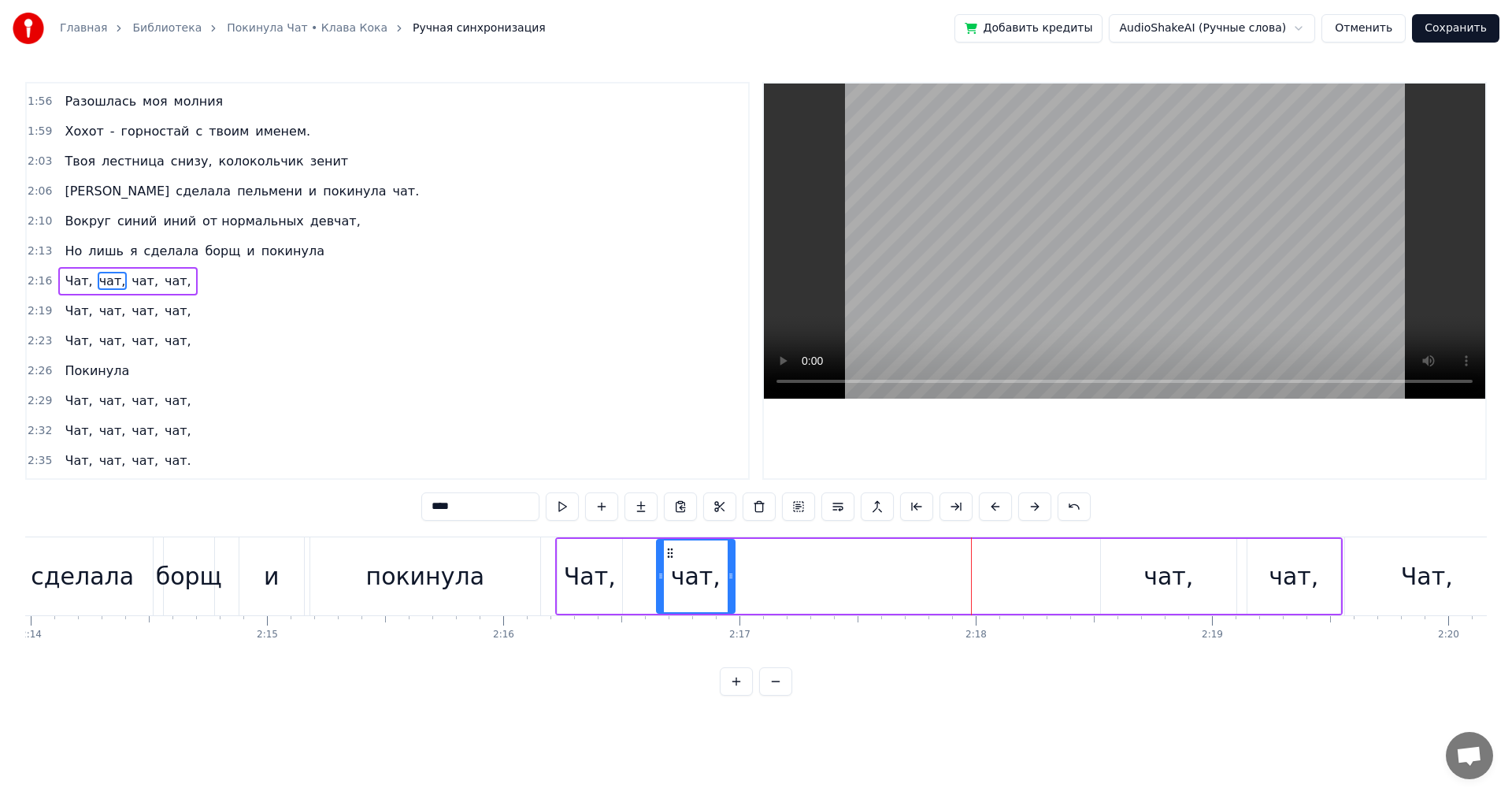
drag, startPoint x: 965, startPoint y: 577, endPoint x: 729, endPoint y: 591, distance: 236.4
click at [729, 591] on div at bounding box center [730, 576] width 7 height 71
click at [544, 588] on div "Но лишь я сделала борщ и покинула" at bounding box center [202, 576] width 683 height 78
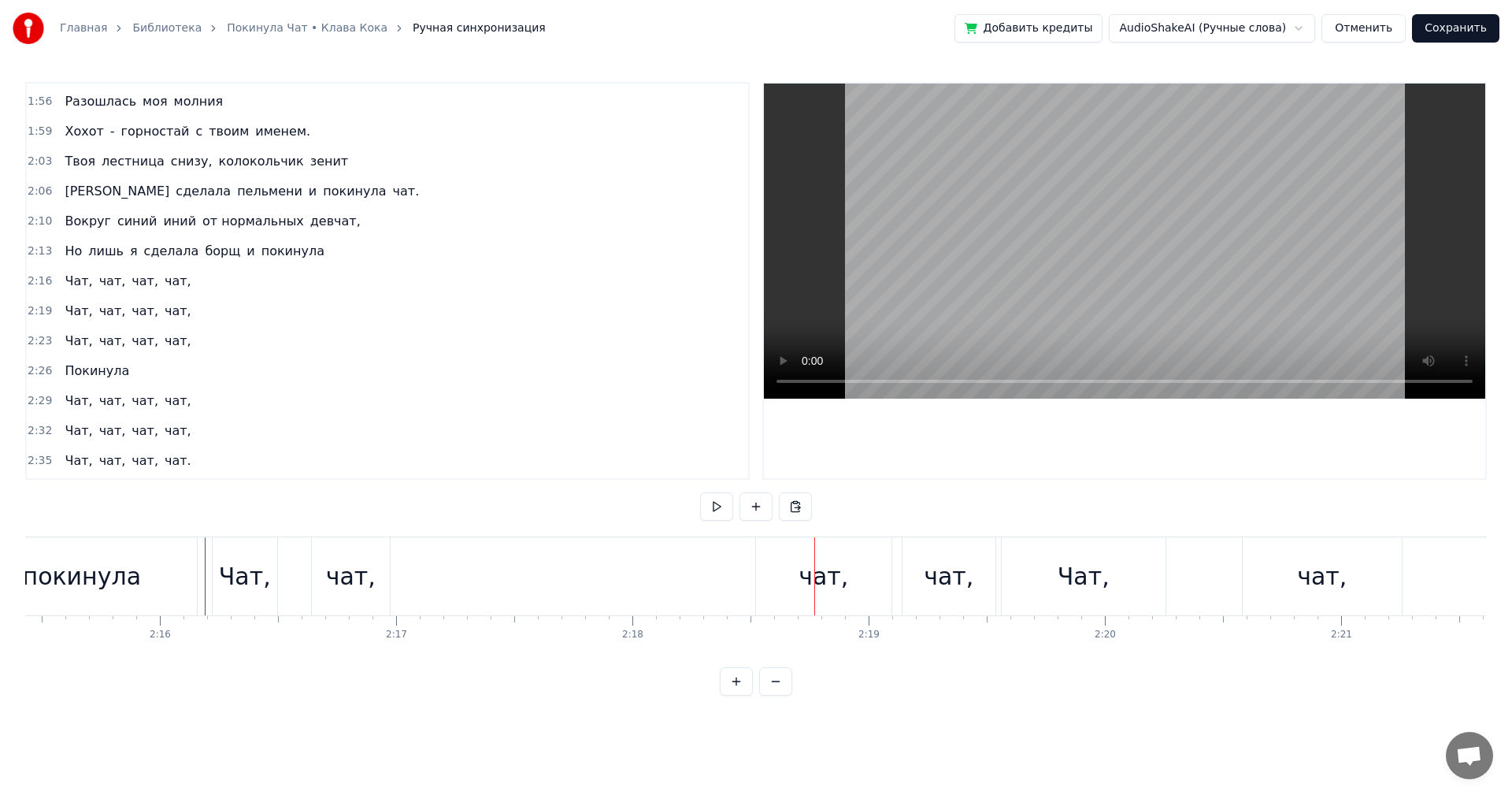
scroll to position [0, 32027]
click at [769, 595] on div "чат," at bounding box center [798, 576] width 136 height 78
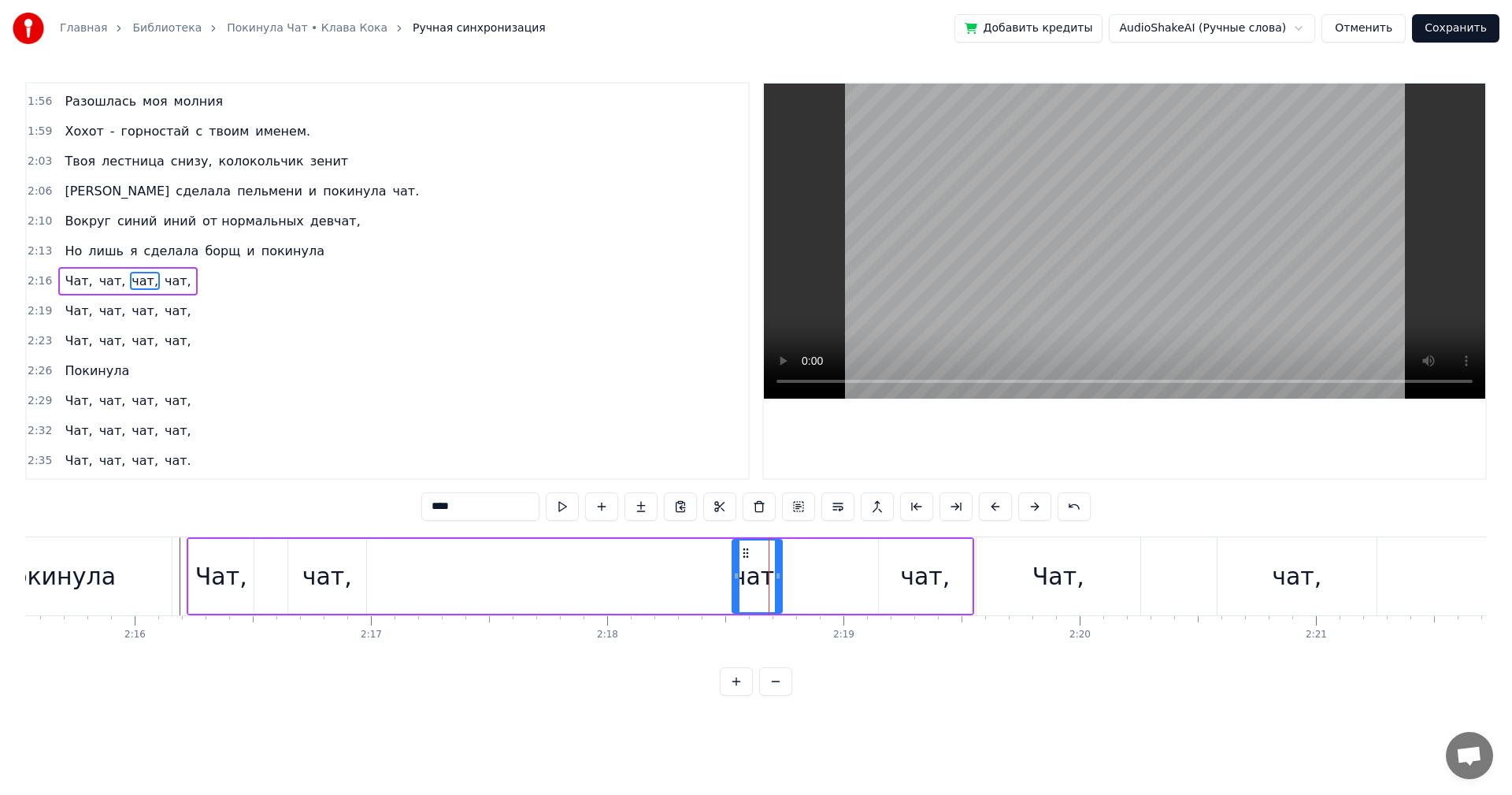
drag, startPoint x: 864, startPoint y: 579, endPoint x: 779, endPoint y: 581, distance: 85.0
click at [779, 581] on icon at bounding box center [778, 576] width 7 height 13
drag, startPoint x: 779, startPoint y: 581, endPoint x: 805, endPoint y: 583, distance: 26.1
click at [805, 583] on div at bounding box center [804, 576] width 7 height 71
drag, startPoint x: 803, startPoint y: 588, endPoint x: 774, endPoint y: 590, distance: 29.1
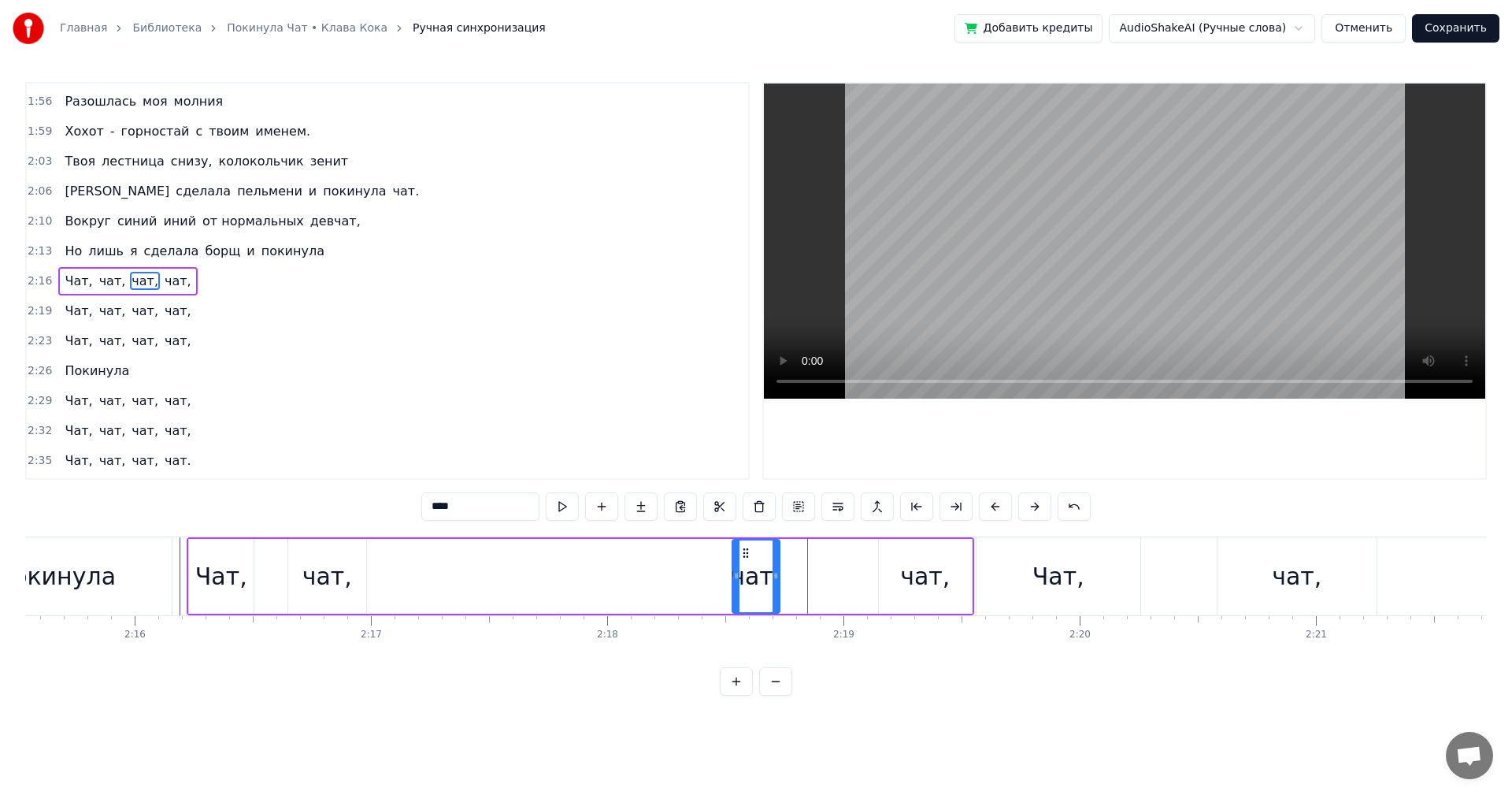
click at [774, 590] on div at bounding box center [776, 576] width 7 height 71
click at [897, 576] on div "чат," at bounding box center [925, 577] width 93 height 75
drag, startPoint x: 891, startPoint y: 553, endPoint x: 791, endPoint y: 566, distance: 100.8
click at [791, 566] on div "чат," at bounding box center [825, 576] width 91 height 71
drag, startPoint x: 870, startPoint y: 576, endPoint x: 819, endPoint y: 581, distance: 51.2
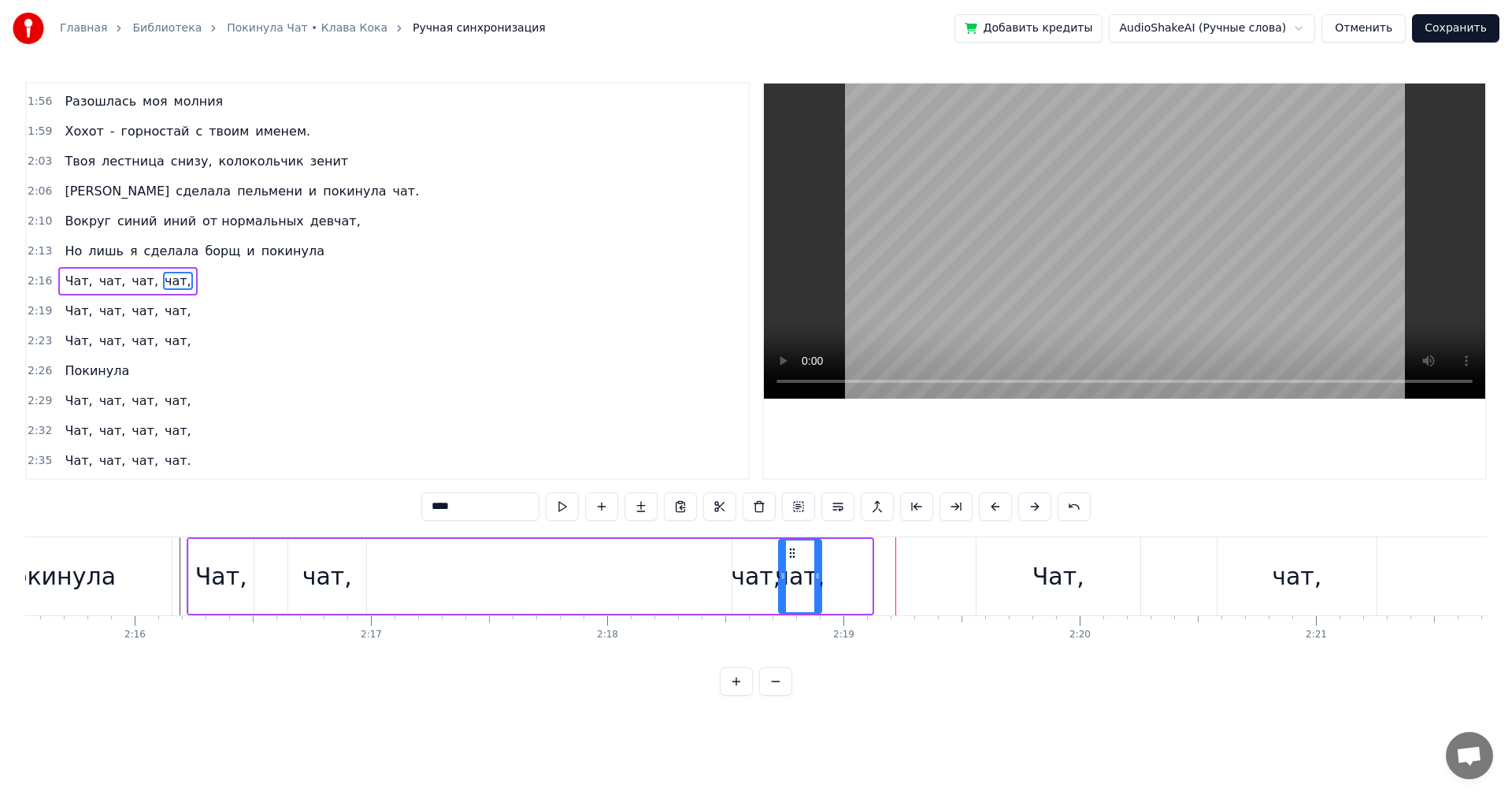
click at [819, 581] on icon at bounding box center [817, 576] width 7 height 13
click at [1026, 571] on div "Чат," at bounding box center [1059, 576] width 164 height 78
type input "****"
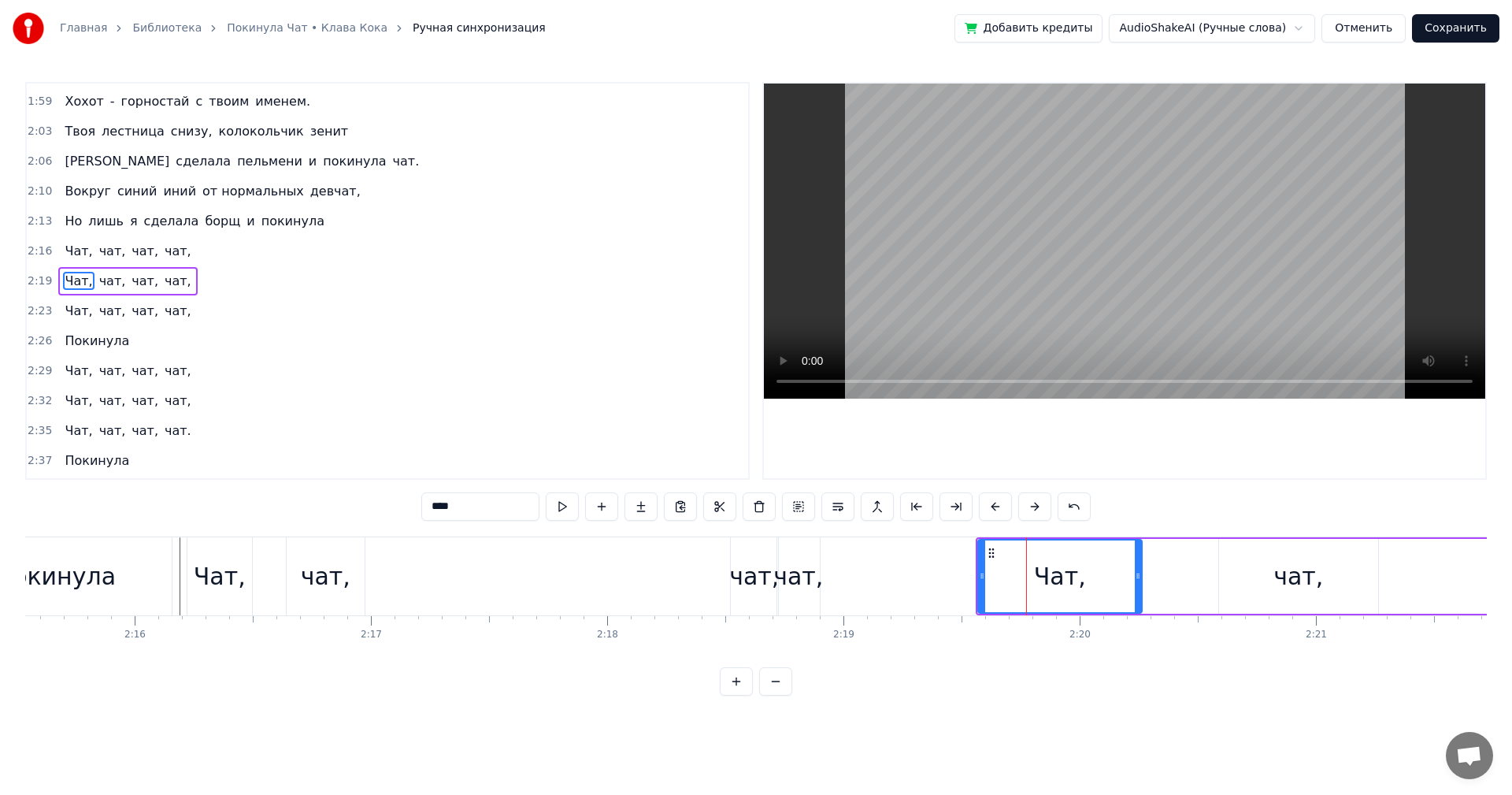
click at [988, 552] on icon at bounding box center [991, 552] width 13 height 13
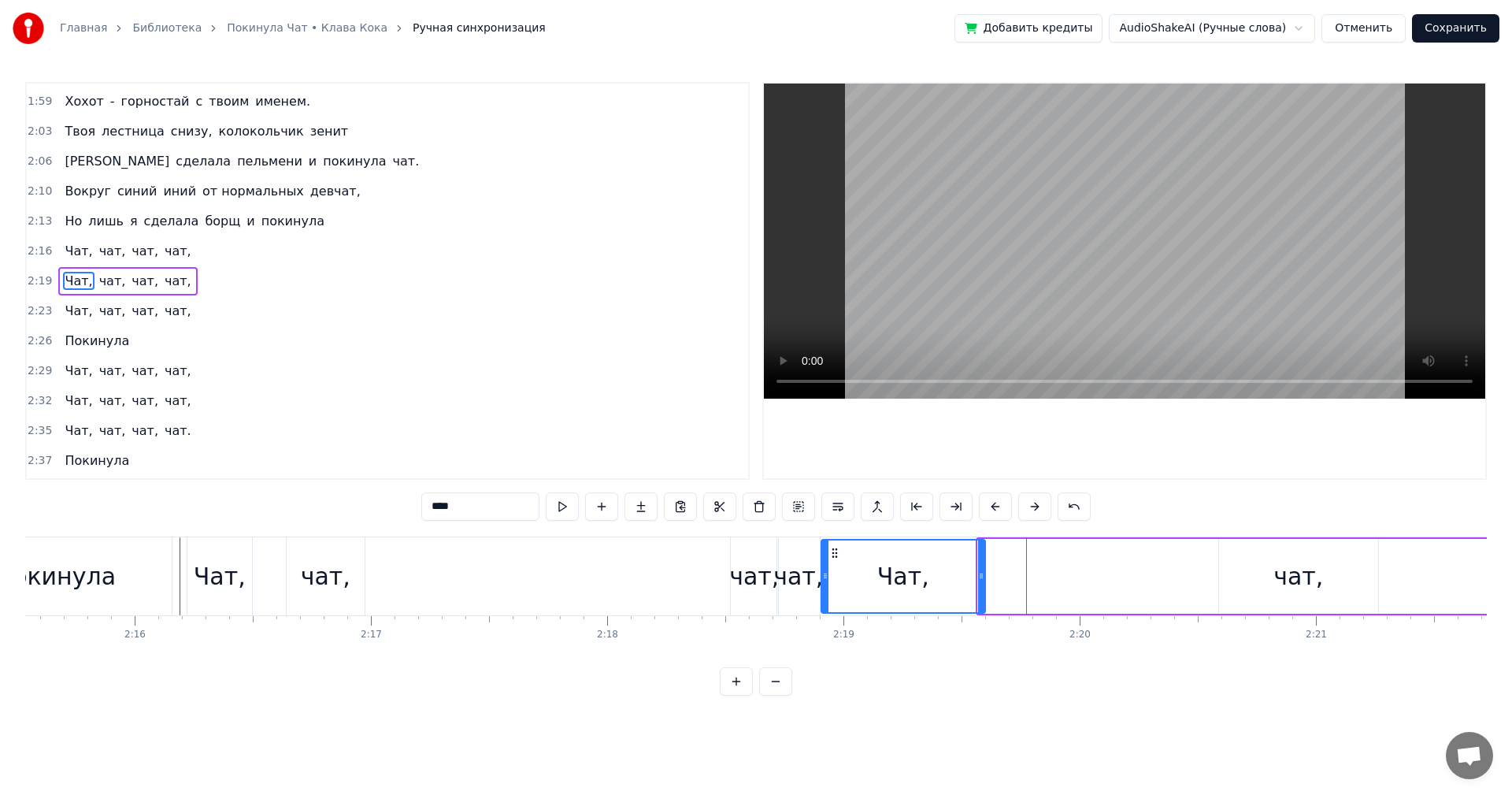
drag, startPoint x: 993, startPoint y: 554, endPoint x: 836, endPoint y: 562, distance: 157.2
click at [836, 562] on div "Чат," at bounding box center [903, 576] width 163 height 71
click at [674, 575] on div "Чат, чат, чат, чат," at bounding box center [505, 576] width 637 height 78
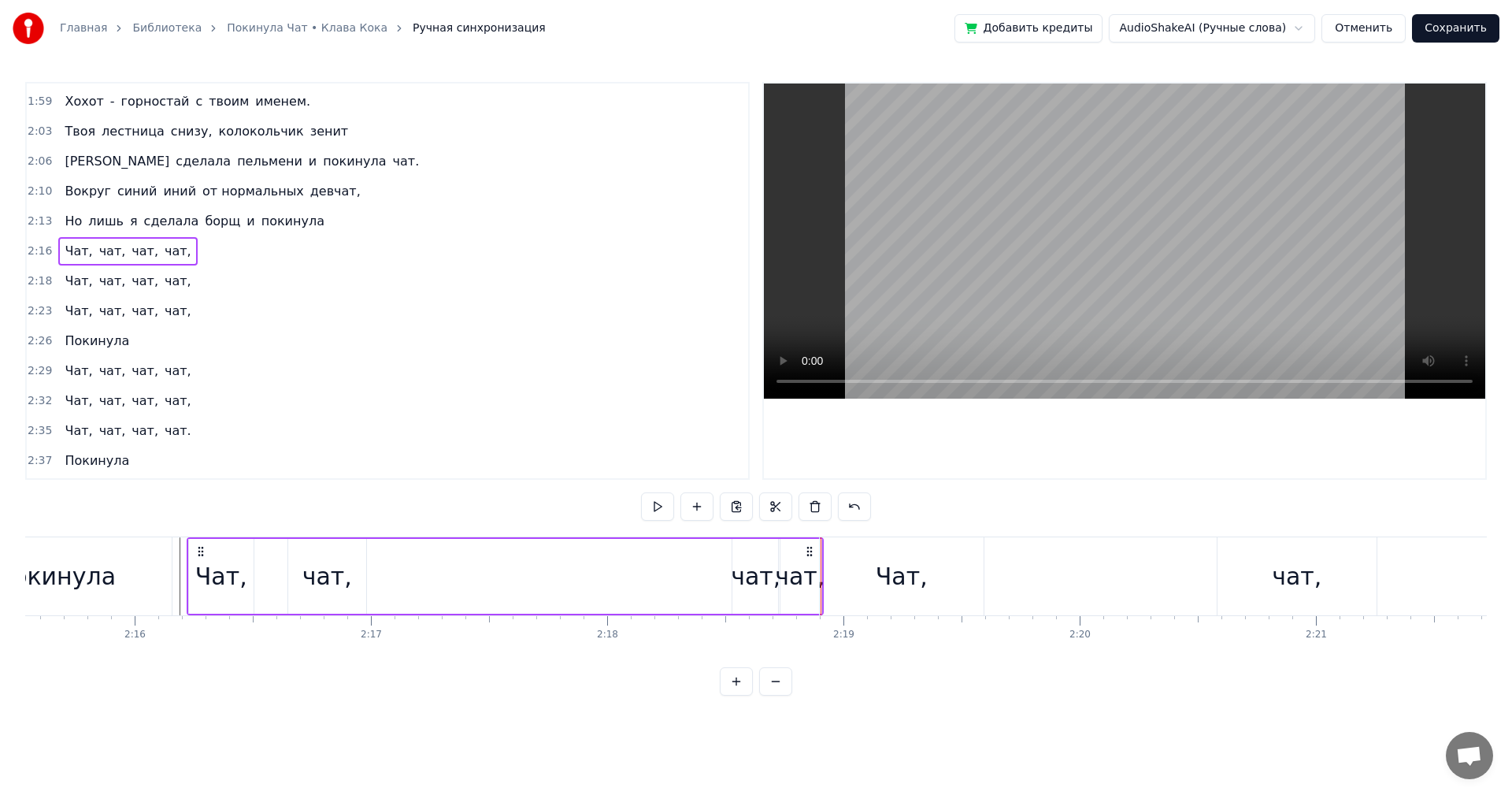
click at [919, 593] on div "Чат," at bounding box center [902, 576] width 52 height 36
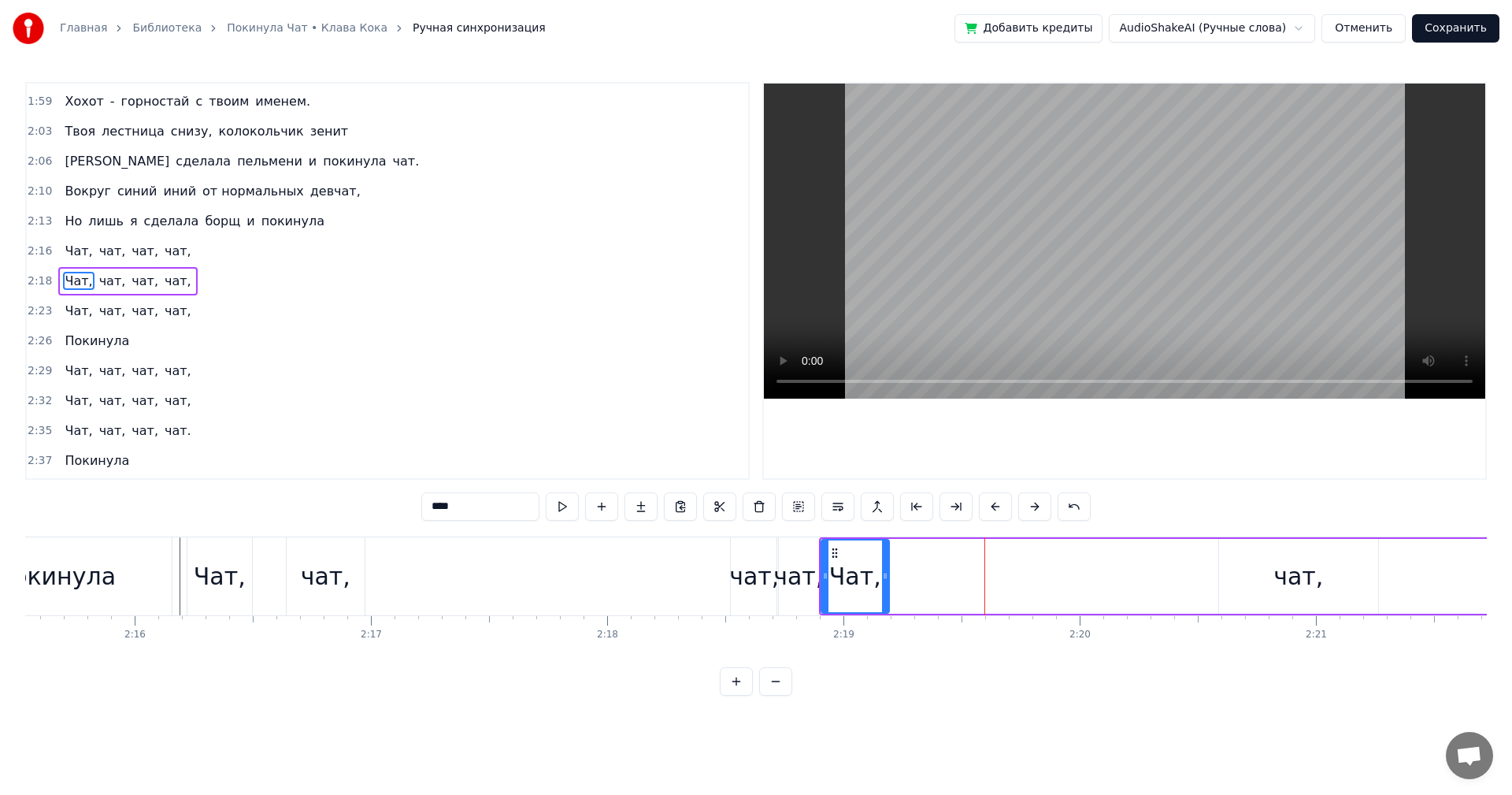
drag, startPoint x: 980, startPoint y: 595, endPoint x: 882, endPoint y: 593, distance: 98.0
click at [883, 593] on div at bounding box center [885, 576] width 7 height 71
click at [689, 579] on div "Чат, чат, чат, чат," at bounding box center [505, 576] width 637 height 78
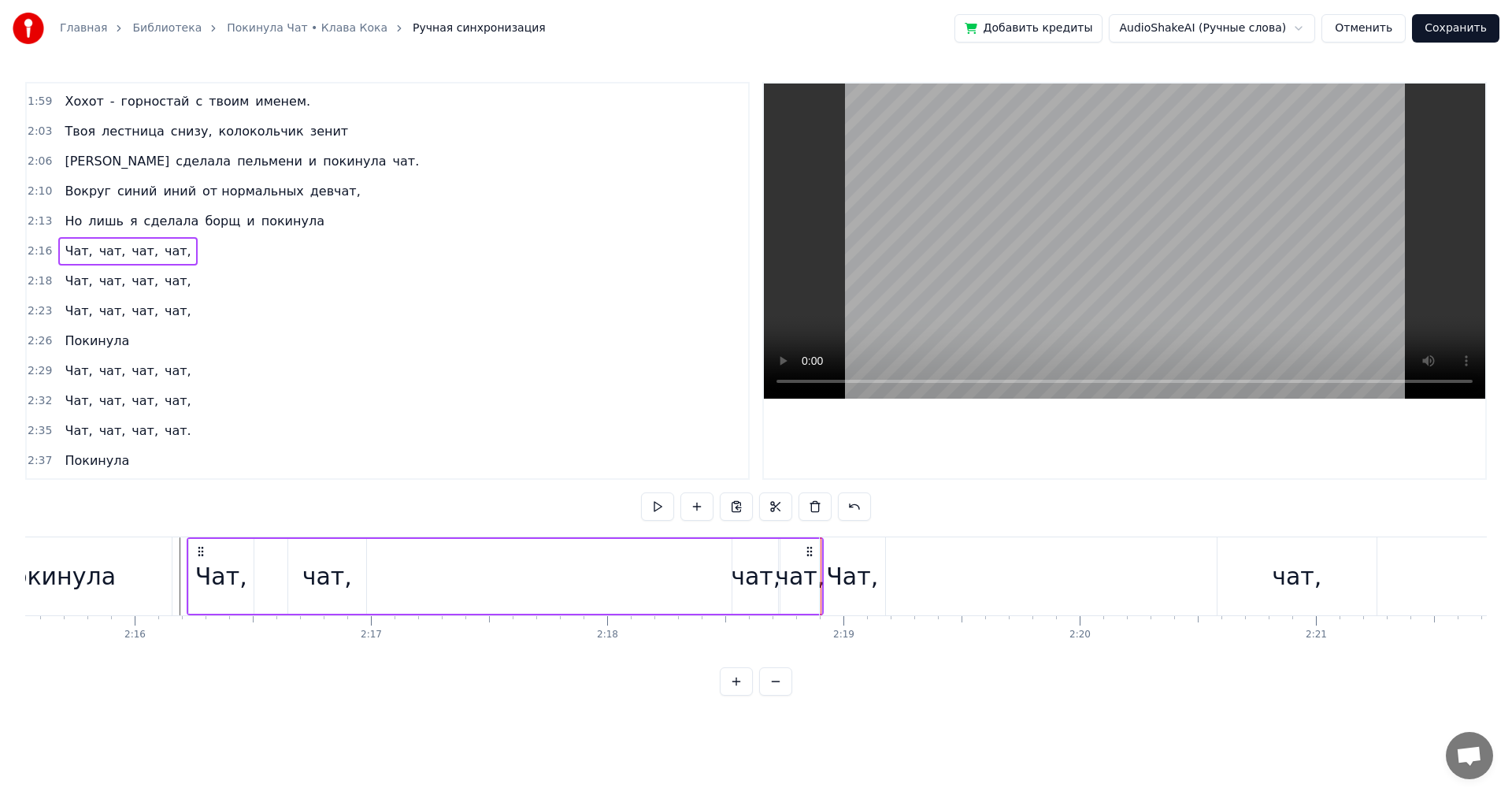
click at [820, 527] on div "0:16 Твоя песенка спета, колонки стучат. 0:19 Я сделала много и покинула чат. 0…" at bounding box center [756, 389] width 1462 height 614
click at [978, 557] on div "Чат, чат, чат, чат," at bounding box center [1334, 576] width 1030 height 78
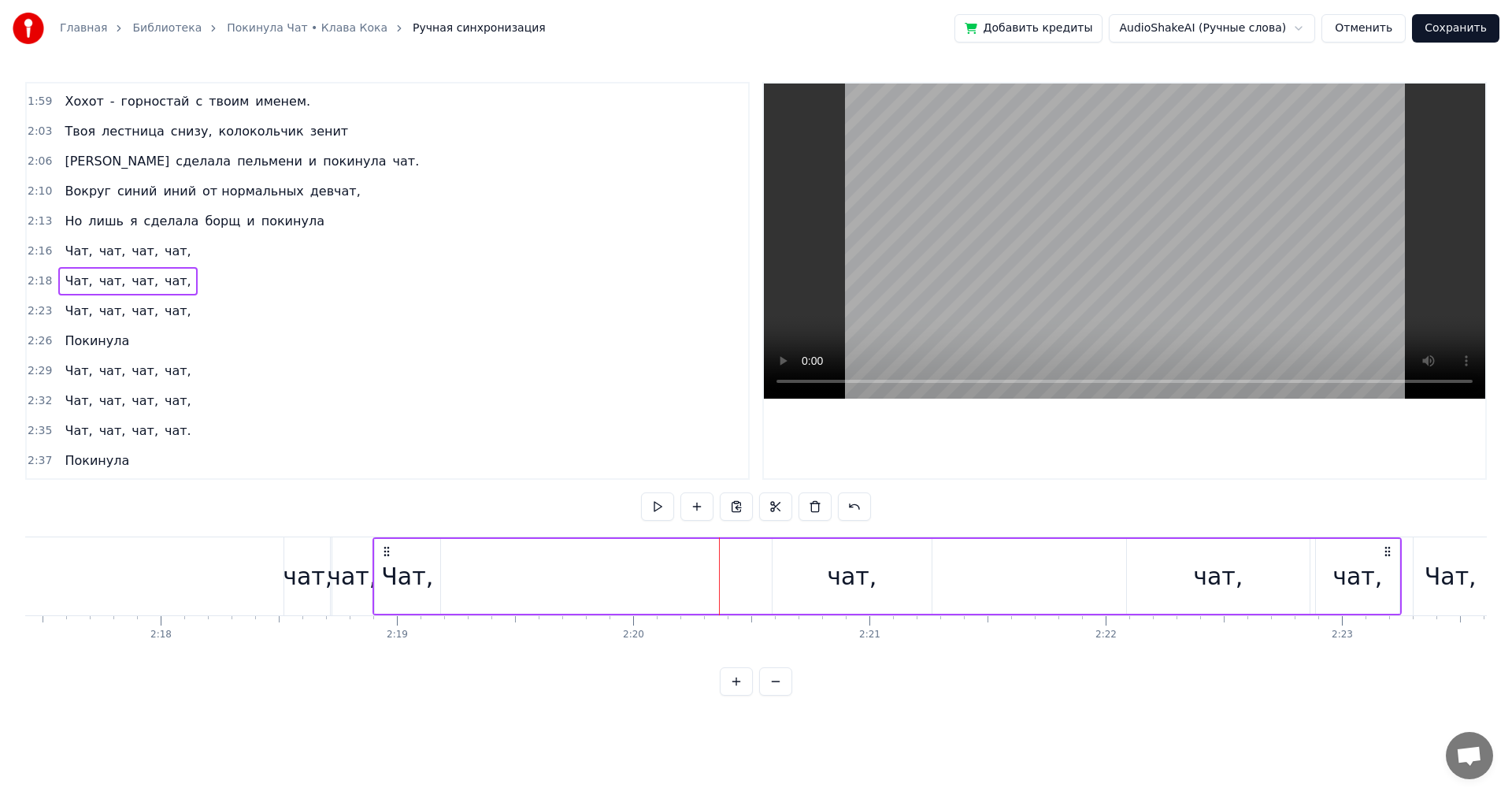
scroll to position [0, 32525]
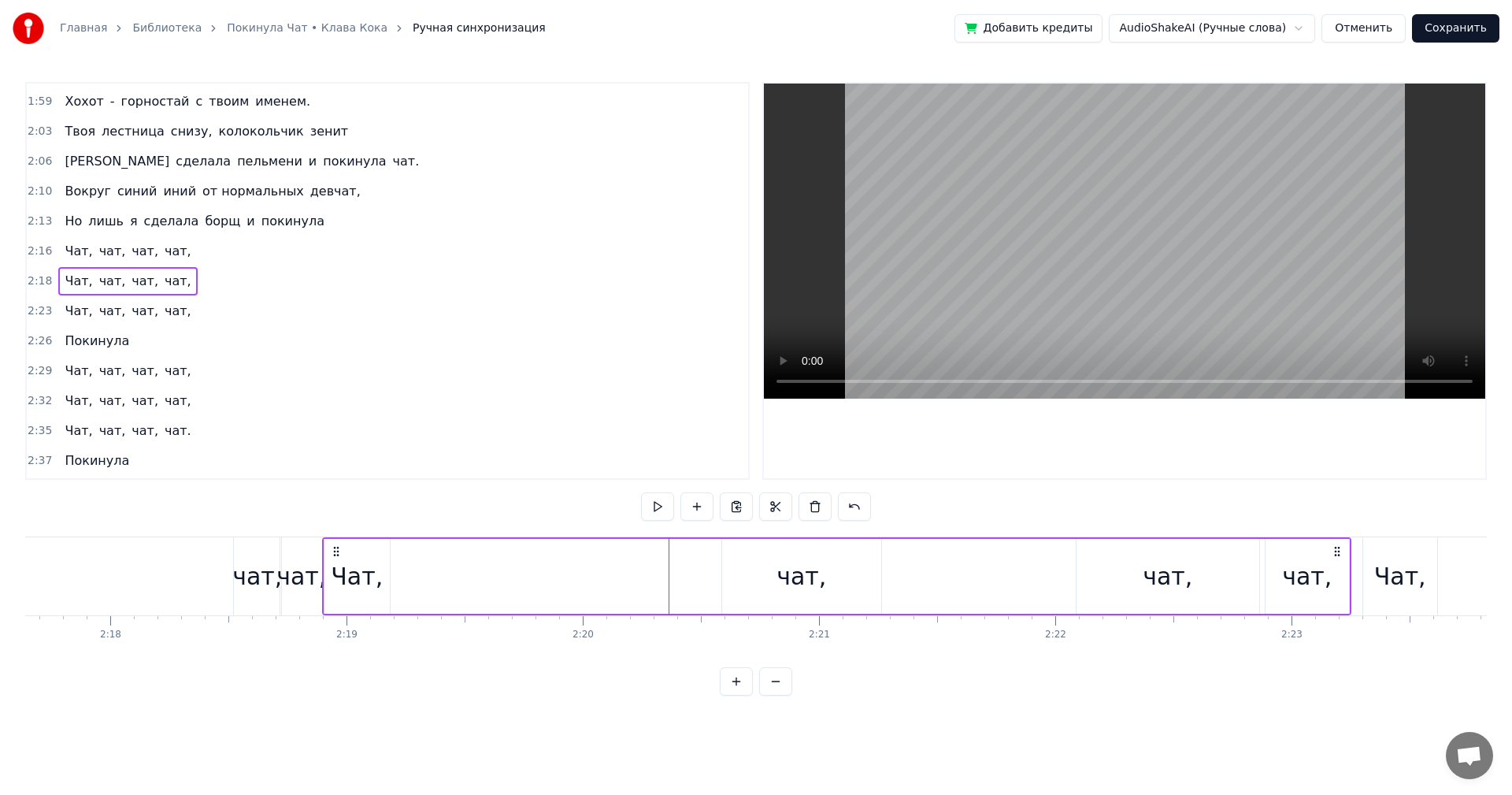
drag, startPoint x: 812, startPoint y: 584, endPoint x: 702, endPoint y: 579, distance: 110.1
click at [564, 567] on div "Чат, чат, чат, чат," at bounding box center [837, 576] width 1030 height 78
click at [812, 575] on div "чат," at bounding box center [802, 576] width 50 height 36
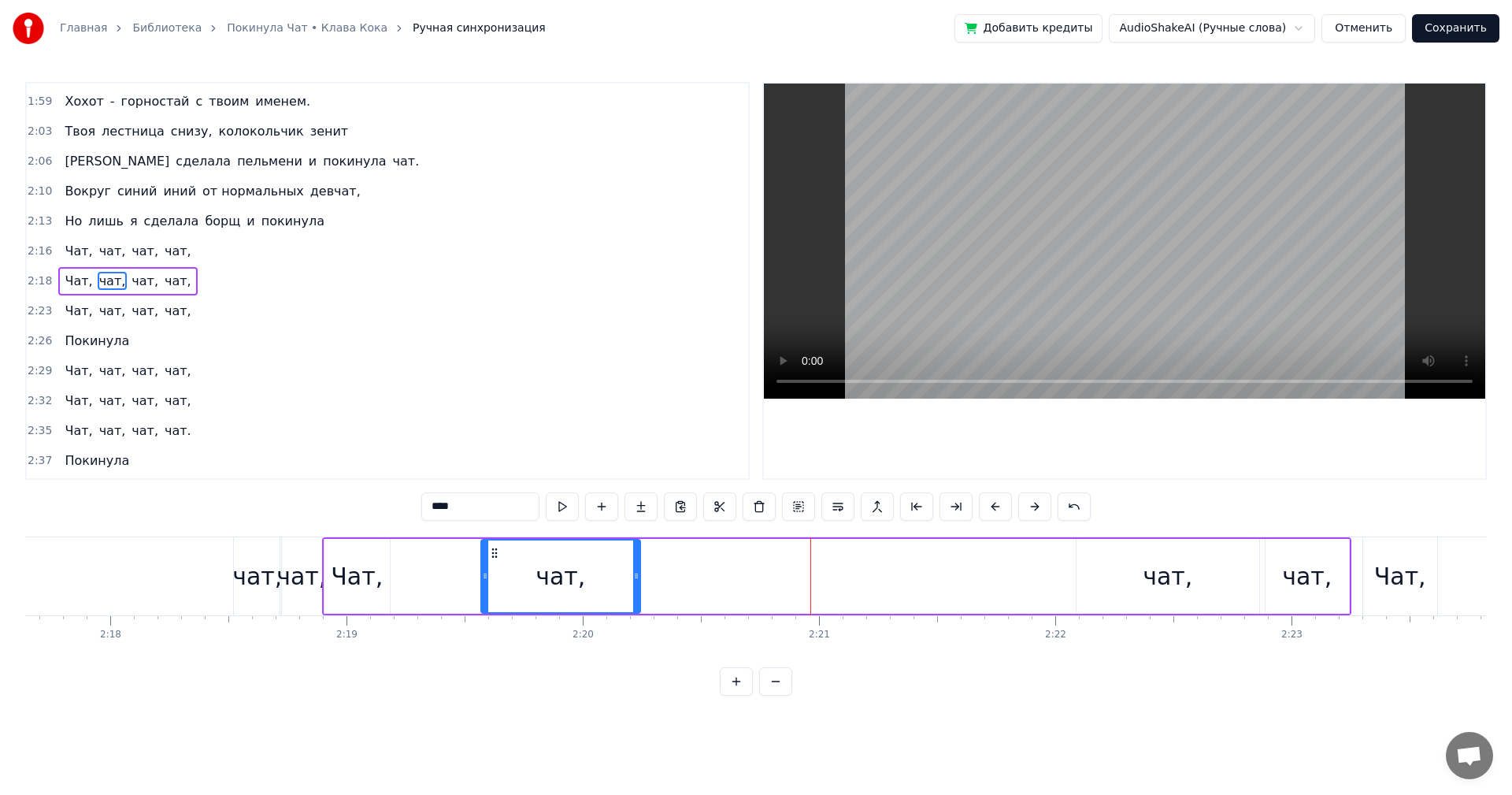
drag, startPoint x: 731, startPoint y: 551, endPoint x: 491, endPoint y: 547, distance: 240.0
click at [491, 547] on icon at bounding box center [494, 552] width 13 height 13
drag, startPoint x: 634, startPoint y: 582, endPoint x: 575, endPoint y: 580, distance: 59.0
click at [577, 580] on div at bounding box center [579, 576] width 7 height 71
click at [1130, 581] on div "чат," at bounding box center [1168, 577] width 183 height 75
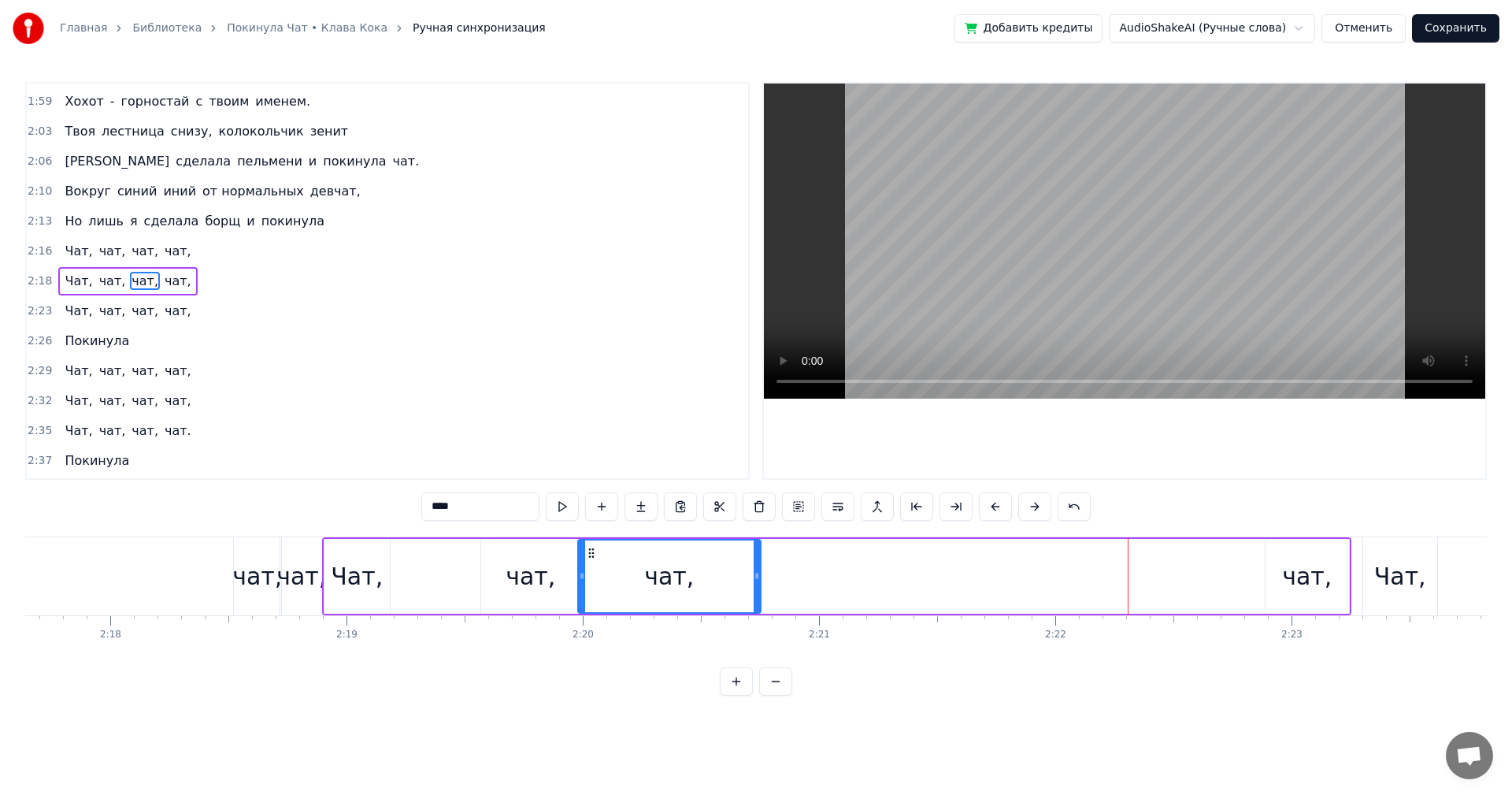
drag, startPoint x: 1091, startPoint y: 553, endPoint x: 603, endPoint y: 557, distance: 488.0
click at [593, 560] on div "чат," at bounding box center [670, 576] width 181 height 71
drag, startPoint x: 758, startPoint y: 577, endPoint x: 701, endPoint y: 587, distance: 57.9
click at [701, 587] on div at bounding box center [699, 576] width 7 height 71
click at [1320, 576] on div "чат," at bounding box center [1307, 576] width 50 height 36
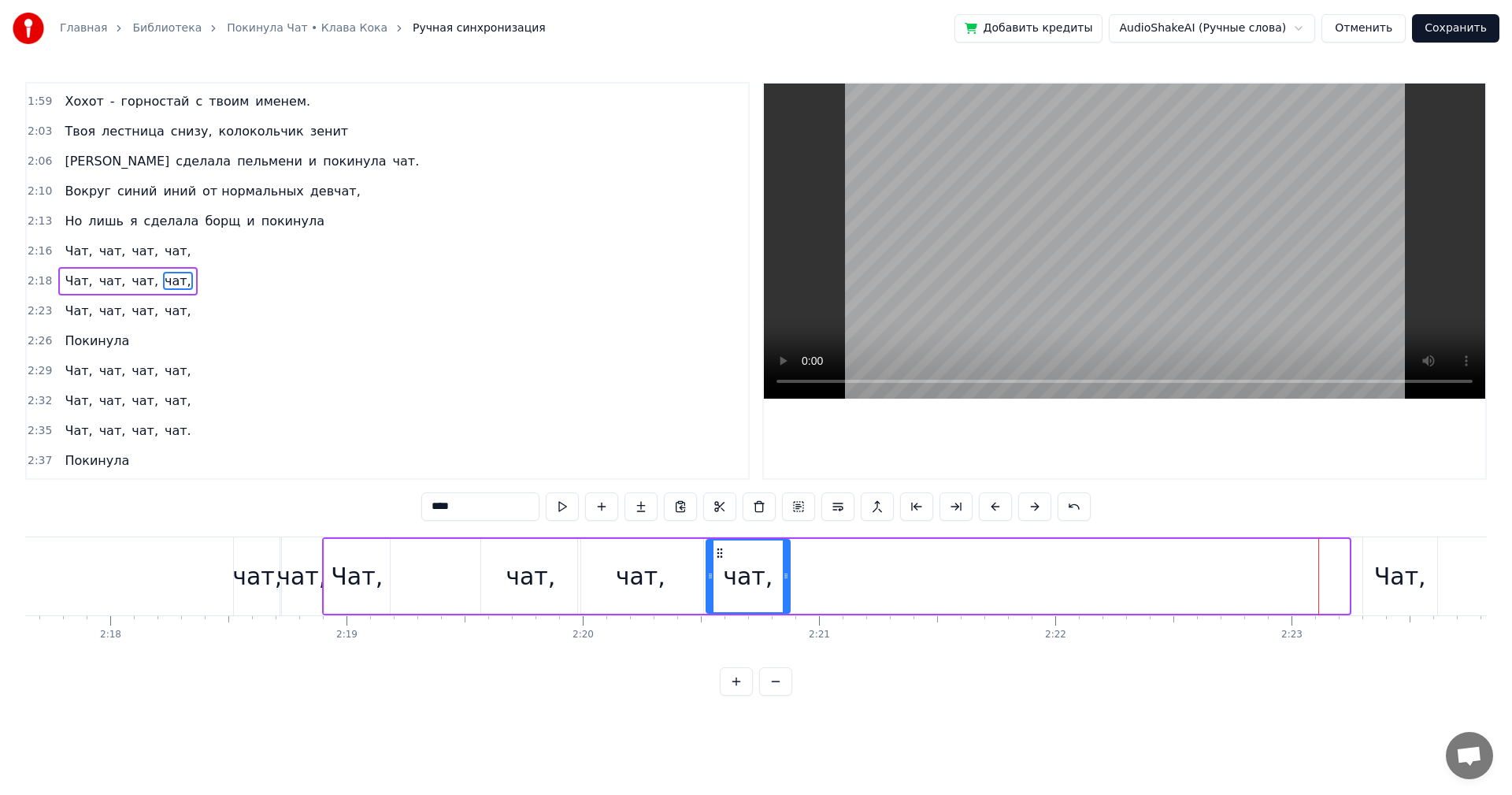
drag, startPoint x: 1280, startPoint y: 553, endPoint x: 721, endPoint y: 578, distance: 559.6
click at [721, 578] on div "чат," at bounding box center [748, 576] width 82 height 71
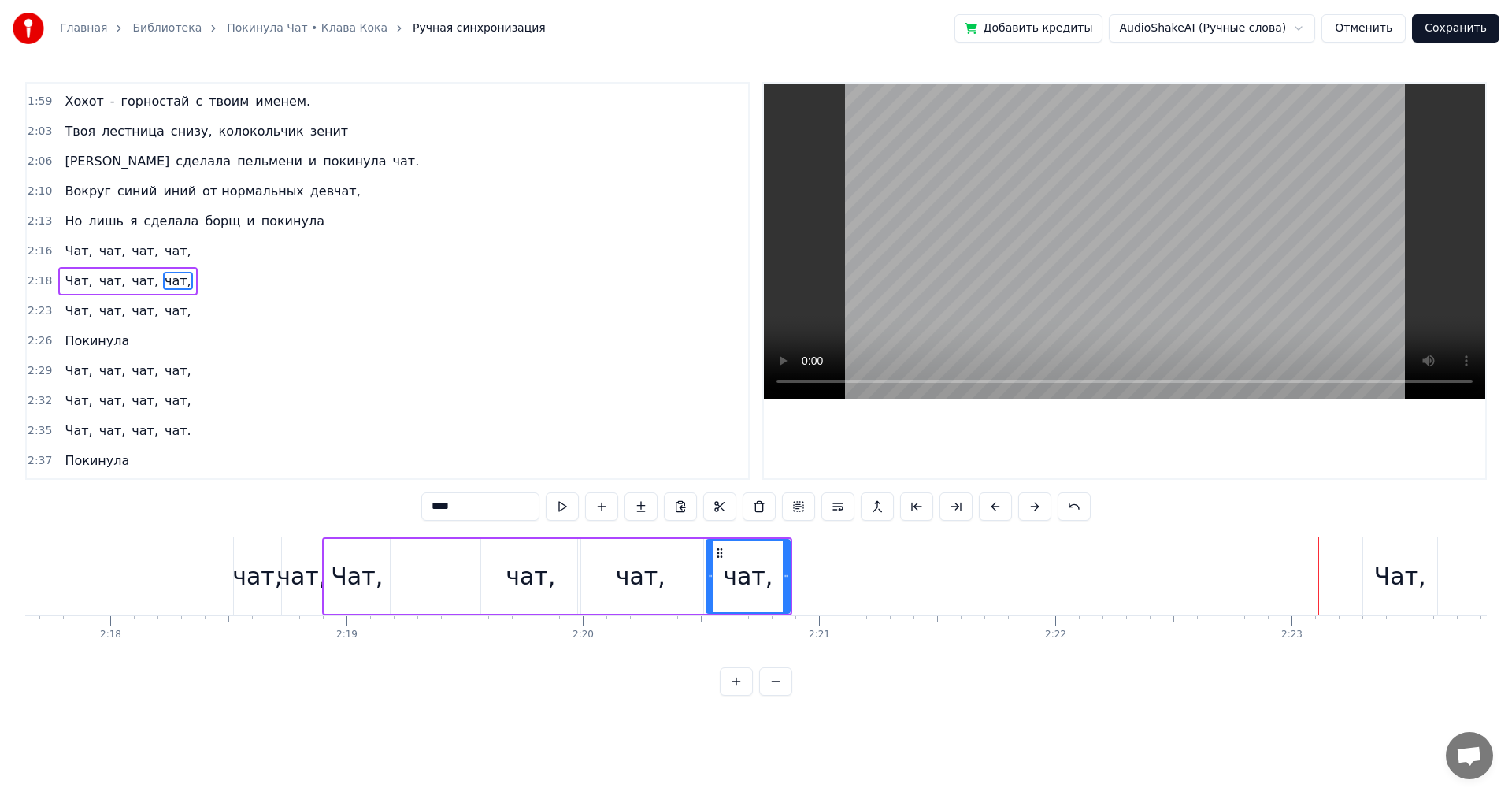
click at [188, 592] on div "Чат, чат, чат, чат," at bounding box center [9, 576] width 637 height 78
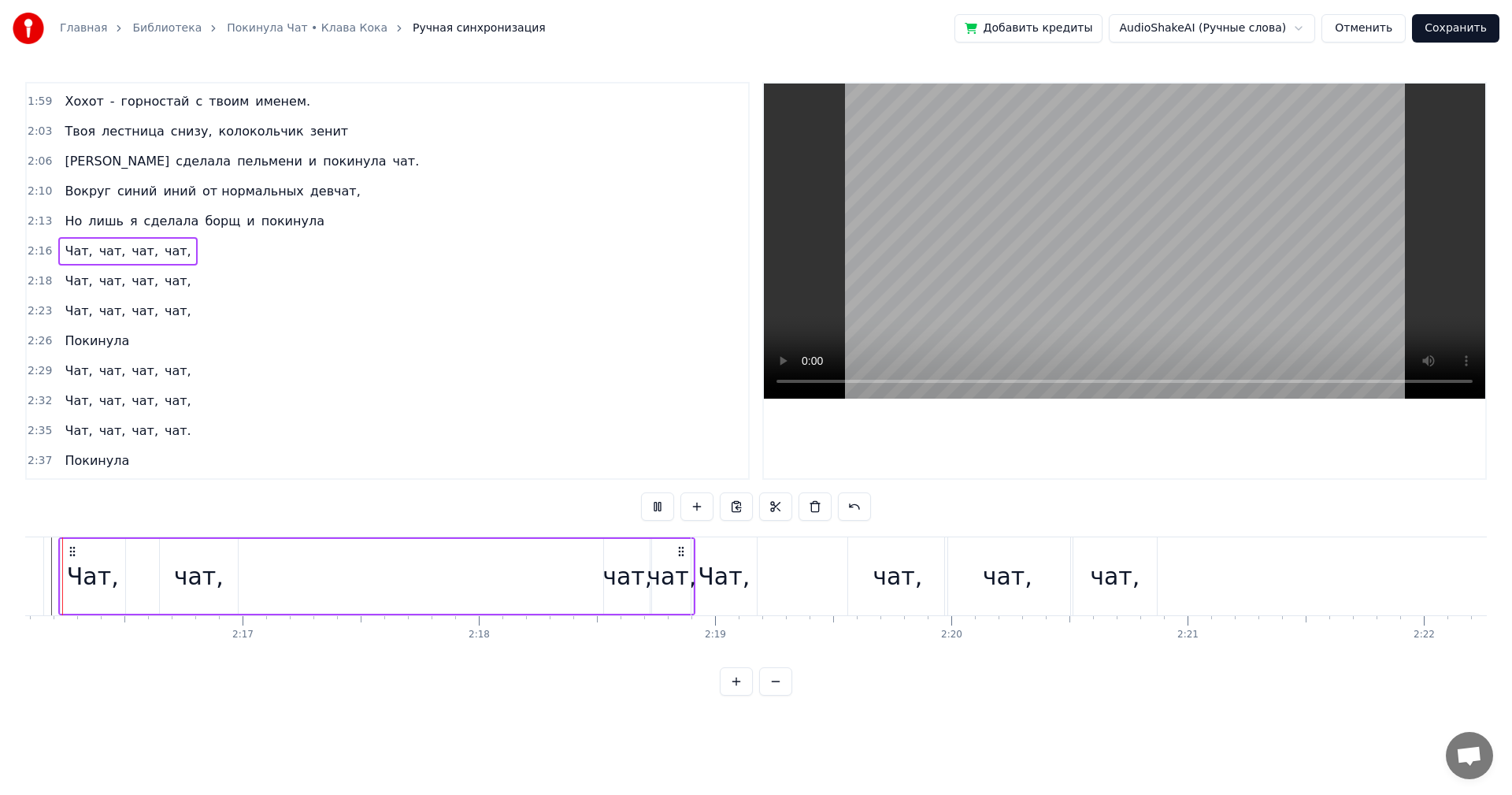
scroll to position [0, 32109]
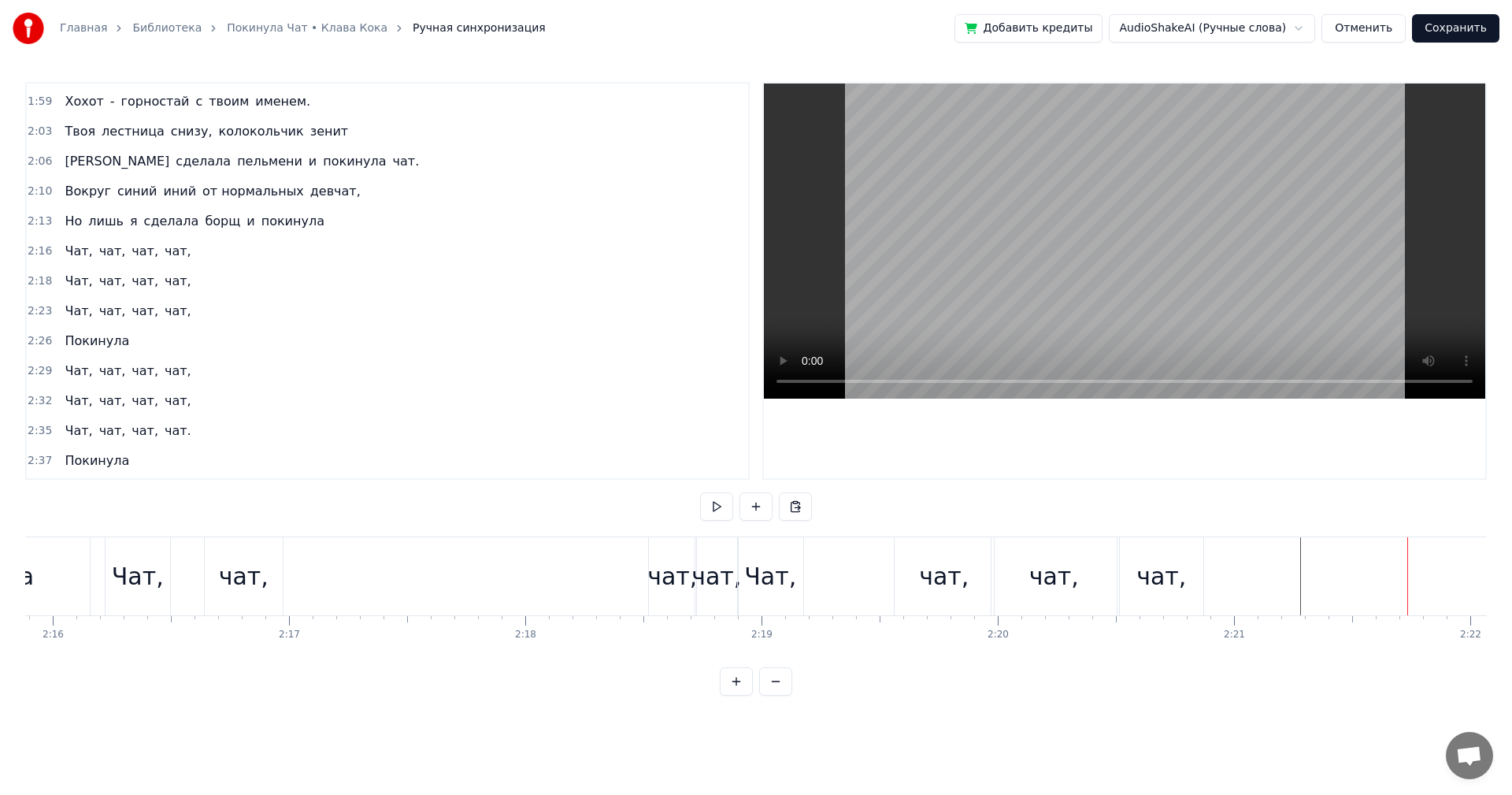
click at [695, 540] on div "чат," at bounding box center [717, 576] width 44 height 78
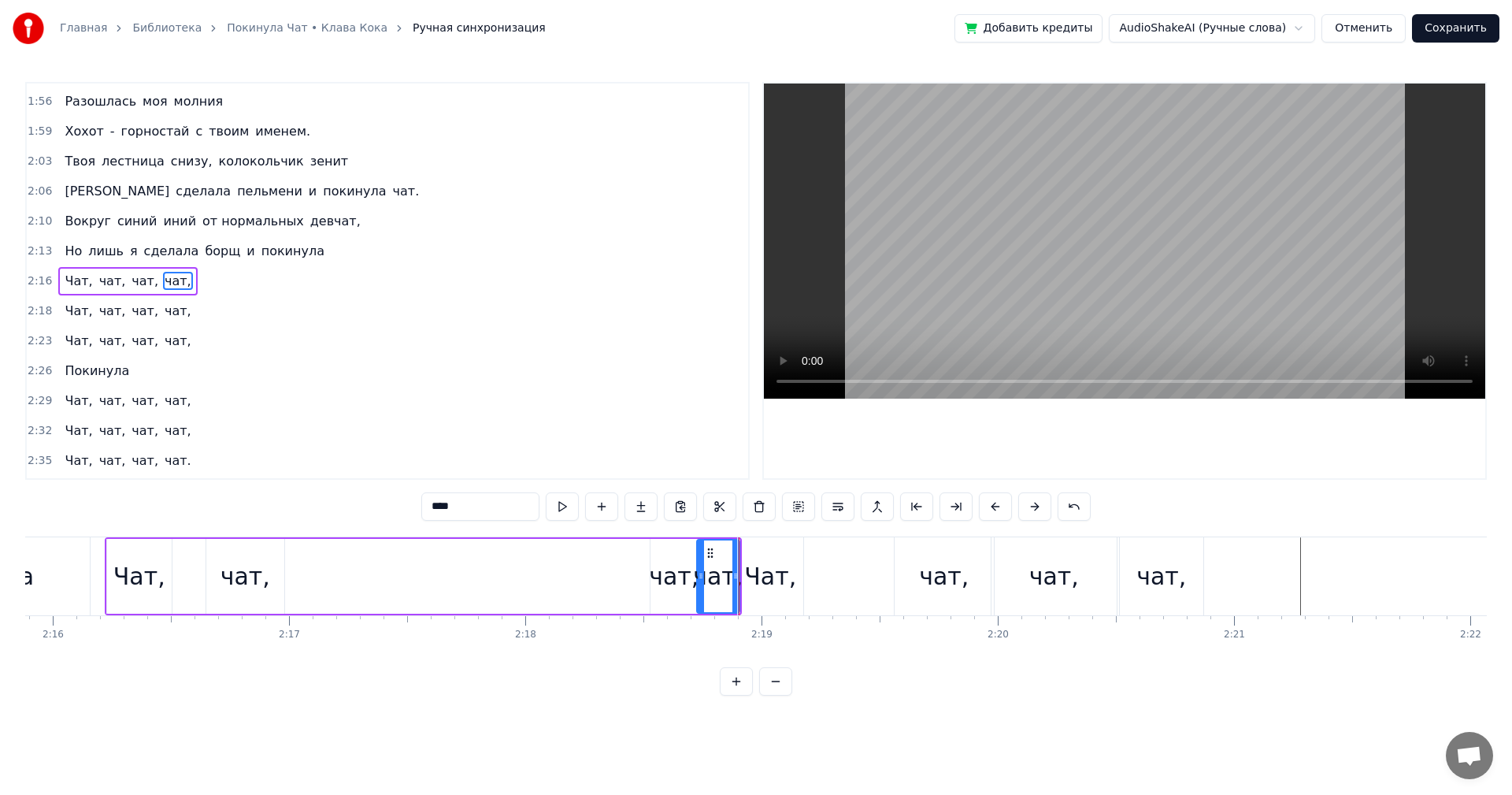
click at [755, 550] on div "Чат," at bounding box center [771, 576] width 65 height 78
type input "****"
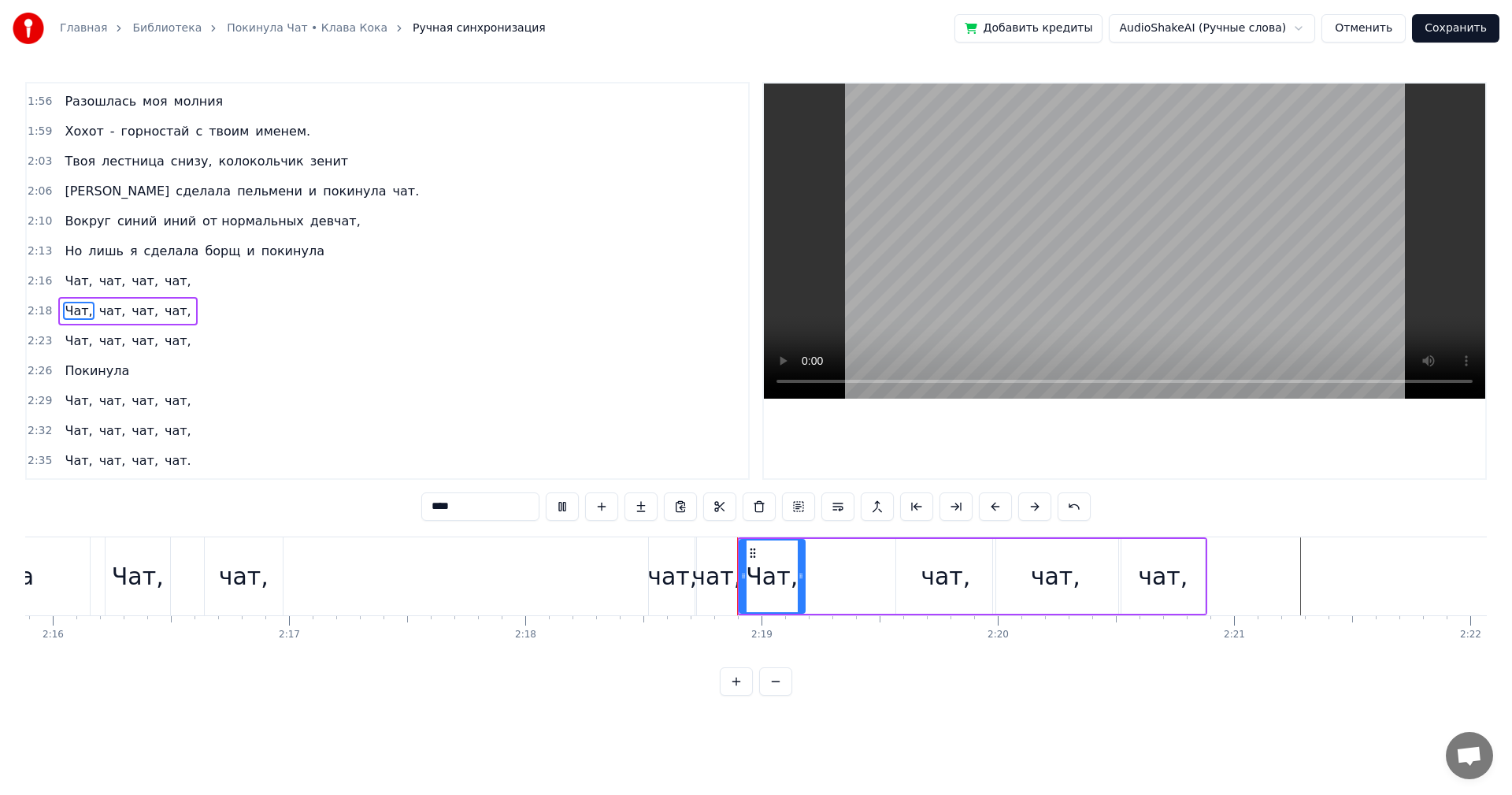
scroll to position [1104, 0]
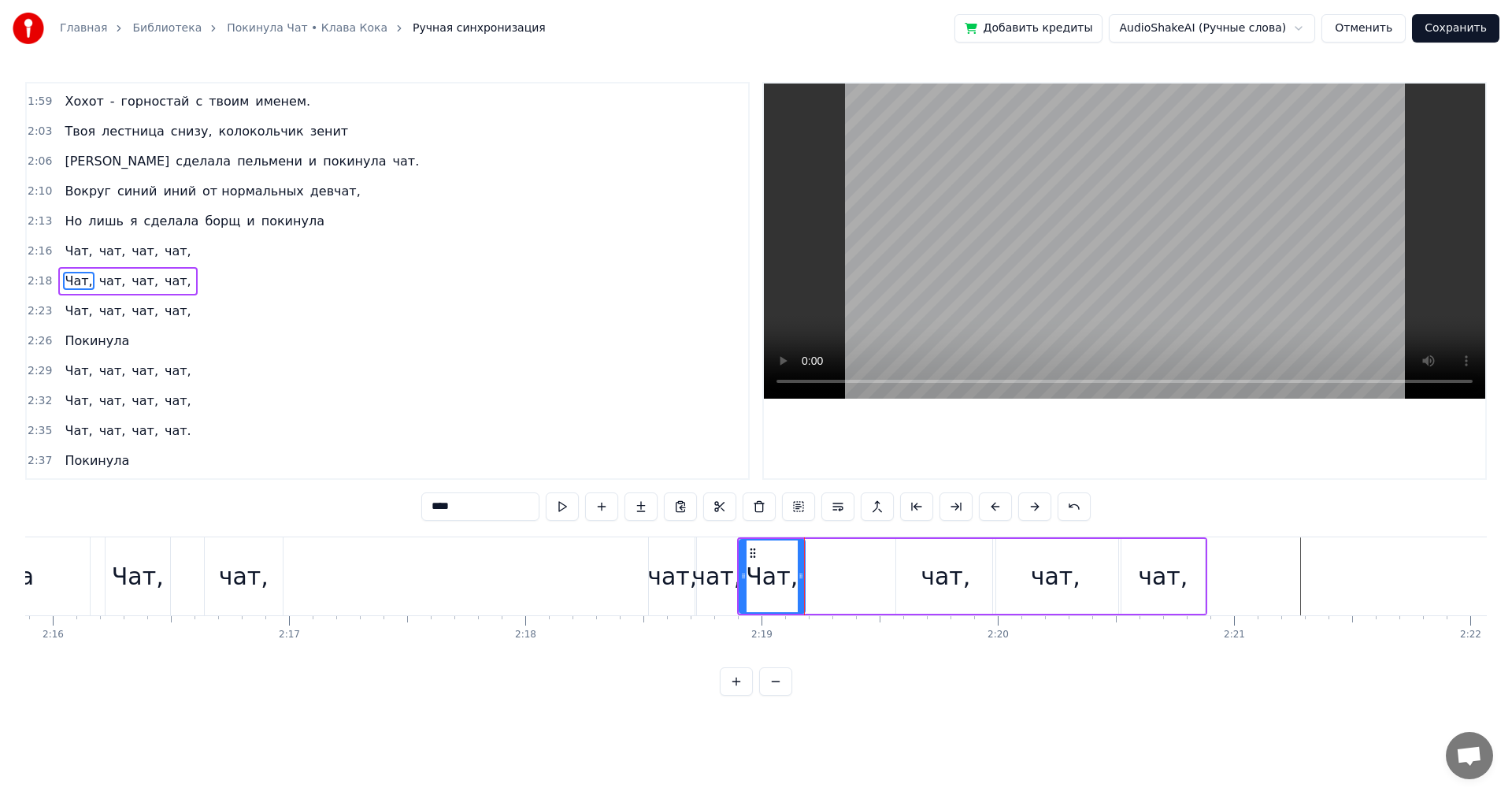
click at [818, 551] on div "Чат, чат, чат, чат," at bounding box center [972, 576] width 471 height 78
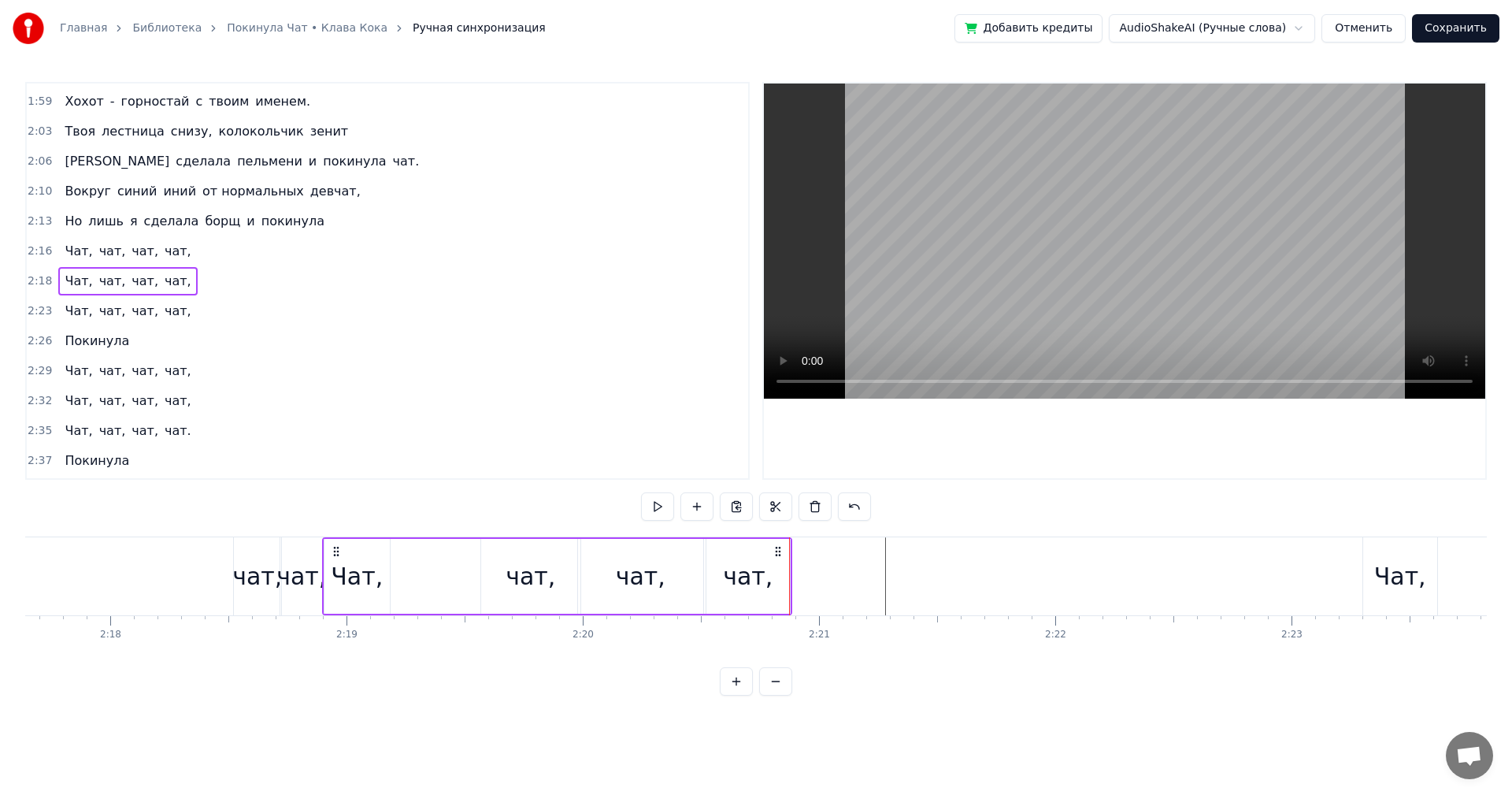
click at [1396, 576] on div "Чат," at bounding box center [1400, 576] width 52 height 36
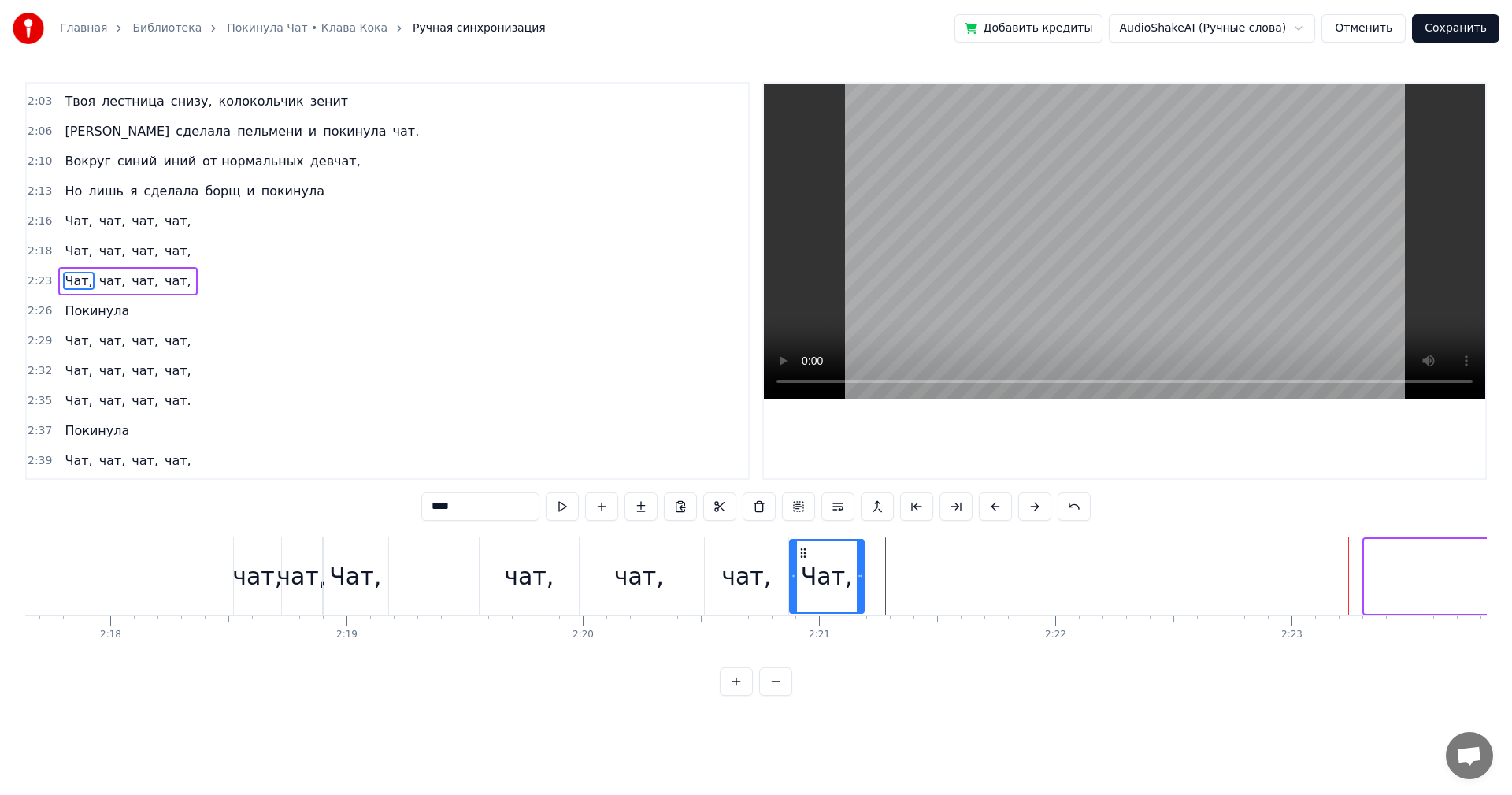
drag, startPoint x: 1378, startPoint y: 555, endPoint x: 804, endPoint y: 564, distance: 574.1
click at [804, 564] on div "Чат," at bounding box center [827, 576] width 72 height 71
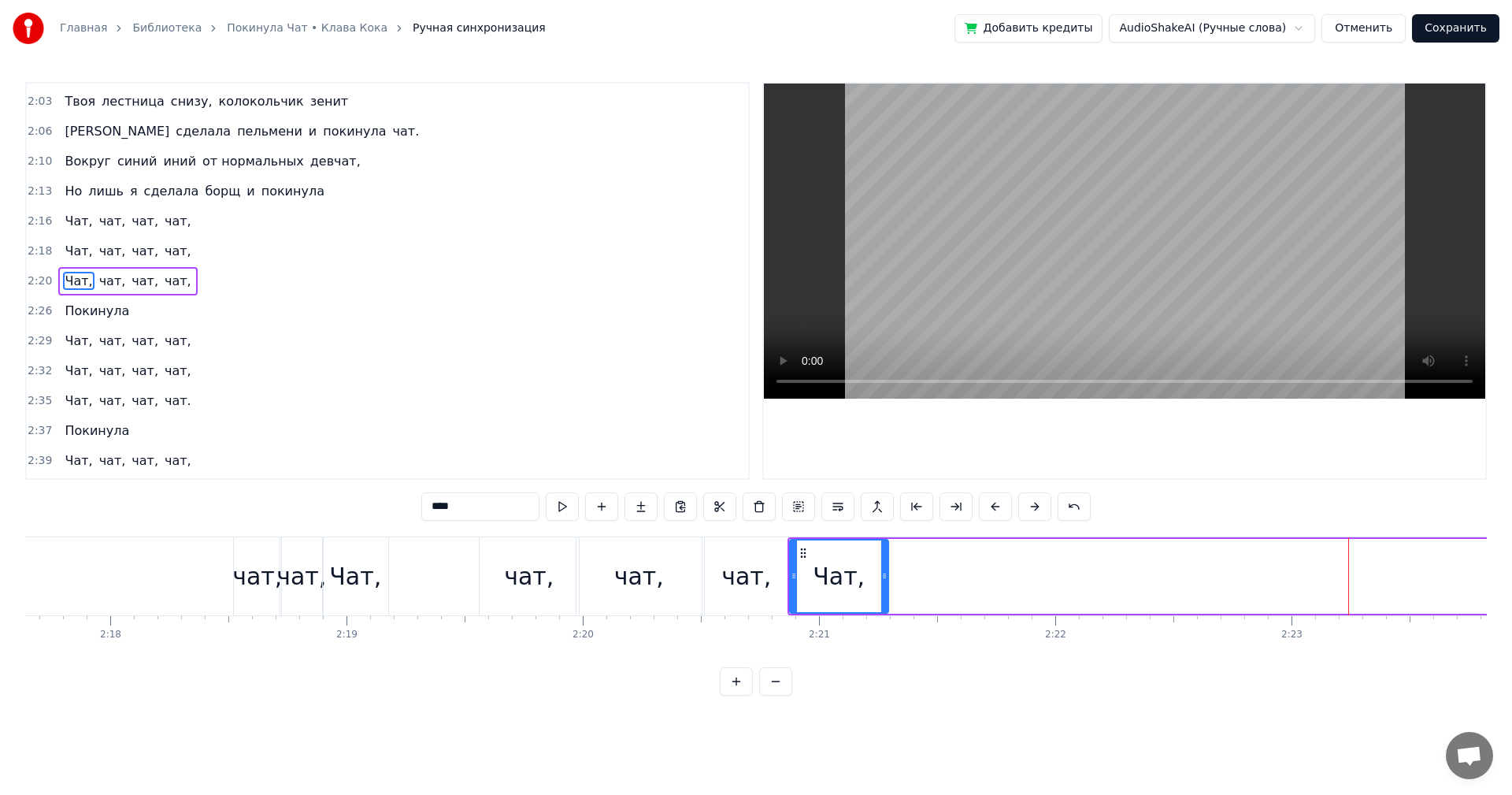
drag, startPoint x: 859, startPoint y: 570, endPoint x: 884, endPoint y: 580, distance: 26.9
click at [884, 580] on icon at bounding box center [884, 576] width 7 height 13
click at [197, 553] on div "Чат, чат, чат, чат," at bounding box center [9, 576] width 637 height 78
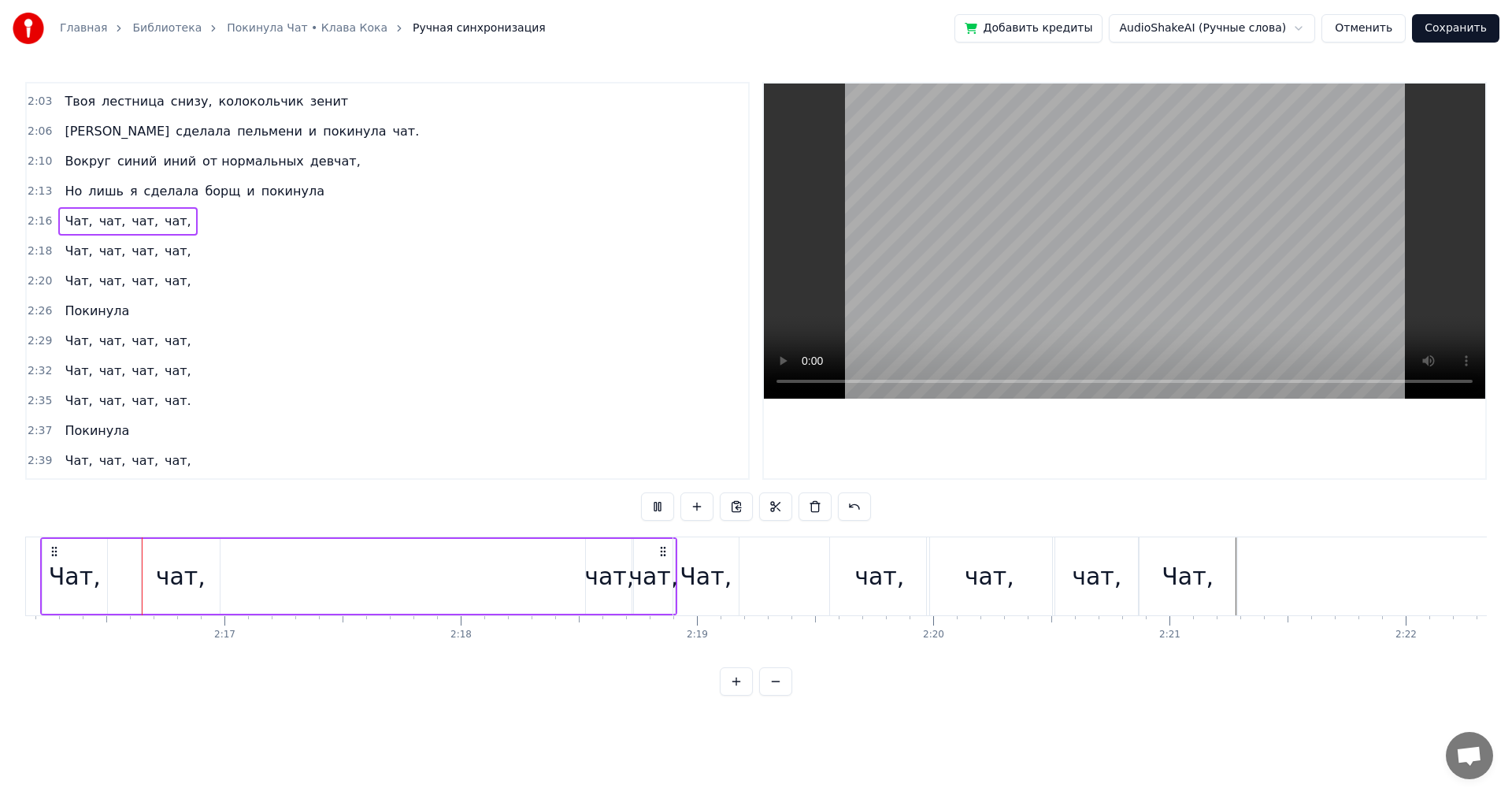
scroll to position [0, 32156]
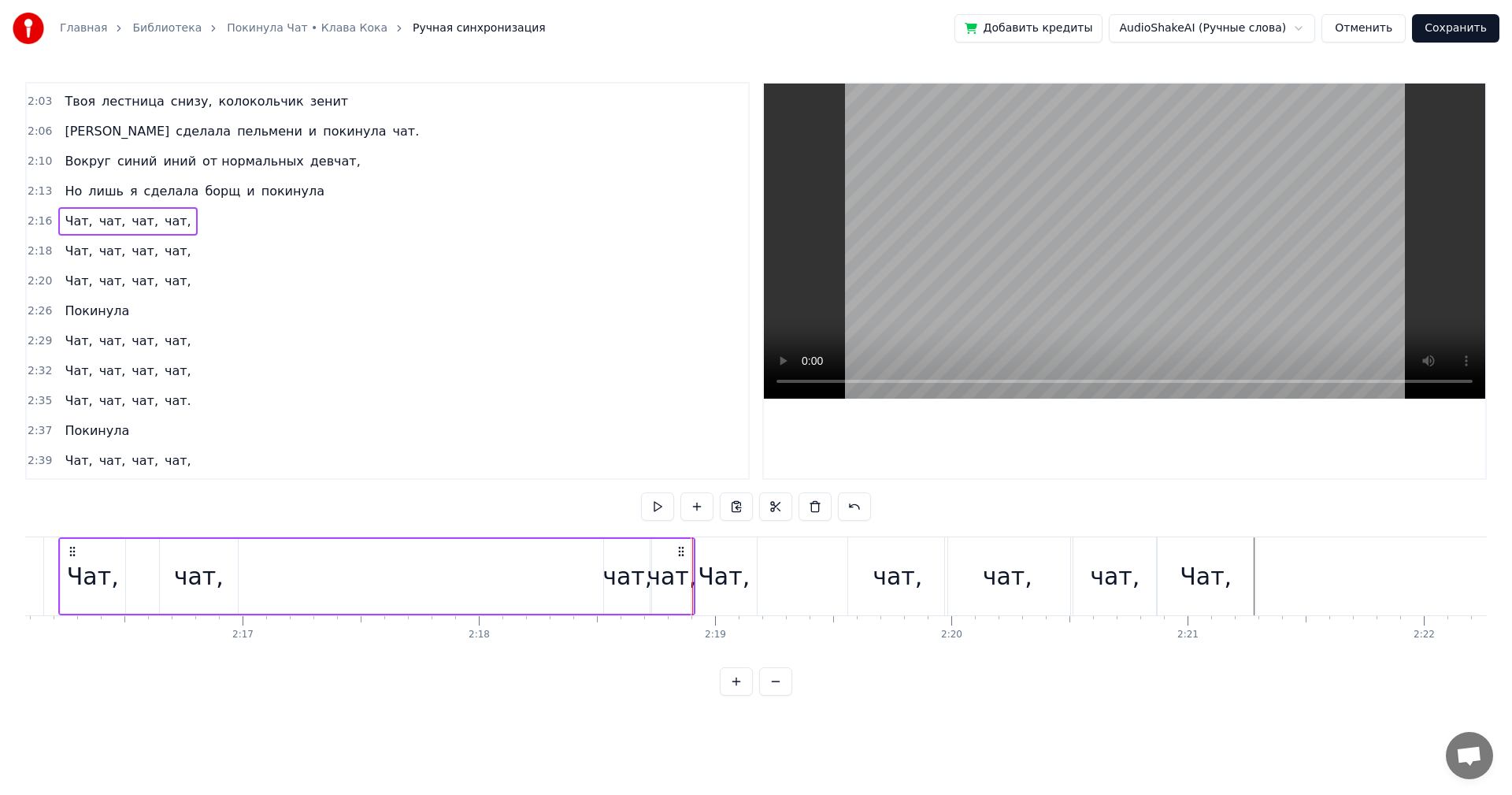
click at [696, 531] on div "0:16 Твоя песенка спета, колонки стучат. 0:19 Я сделала много и покинула чат. 0…" at bounding box center [756, 389] width 1462 height 614
click at [809, 555] on div "Чат, чат, чат, чат," at bounding box center [926, 576] width 471 height 78
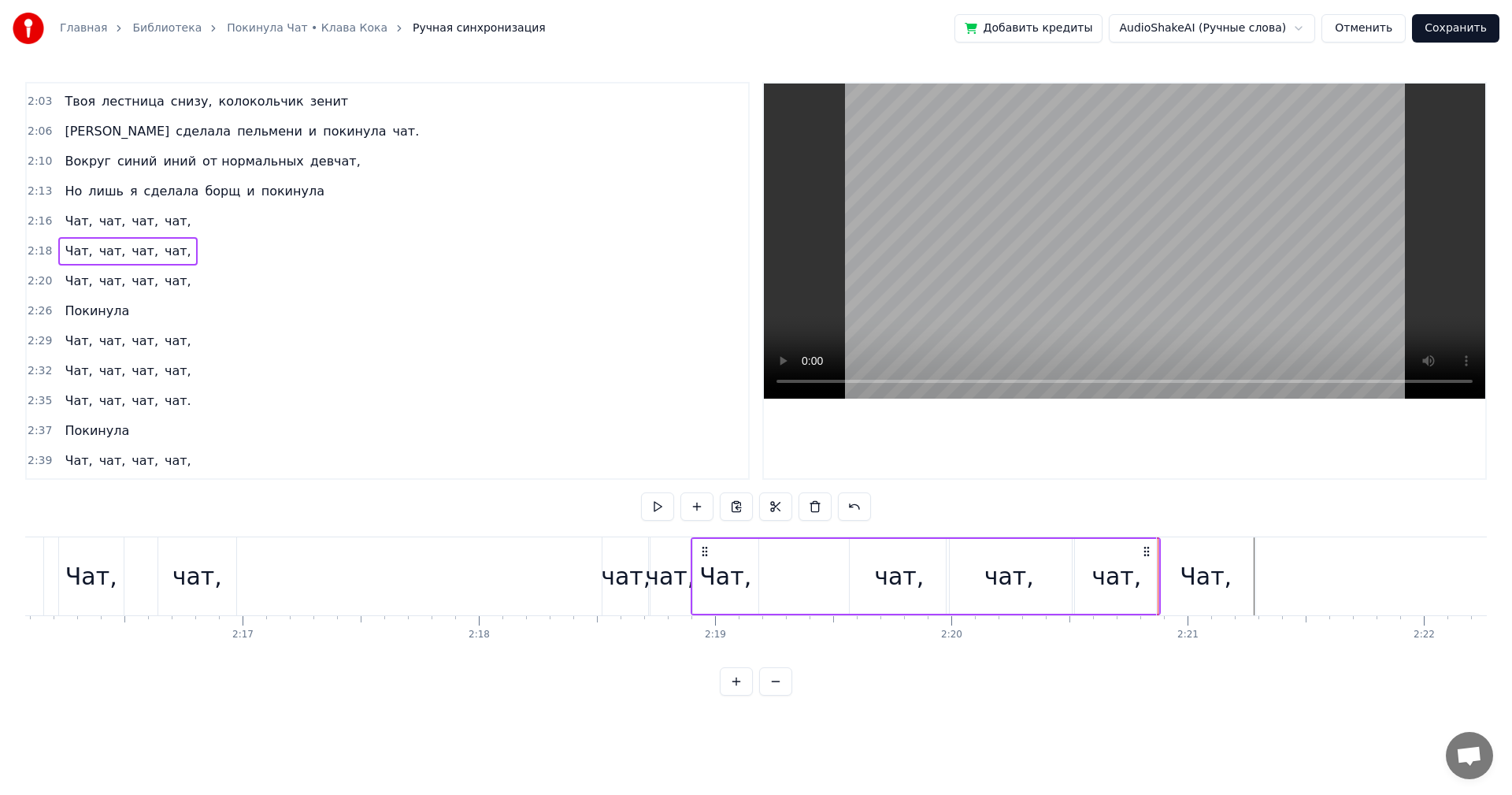
click at [1201, 564] on div "Чат," at bounding box center [1206, 576] width 52 height 36
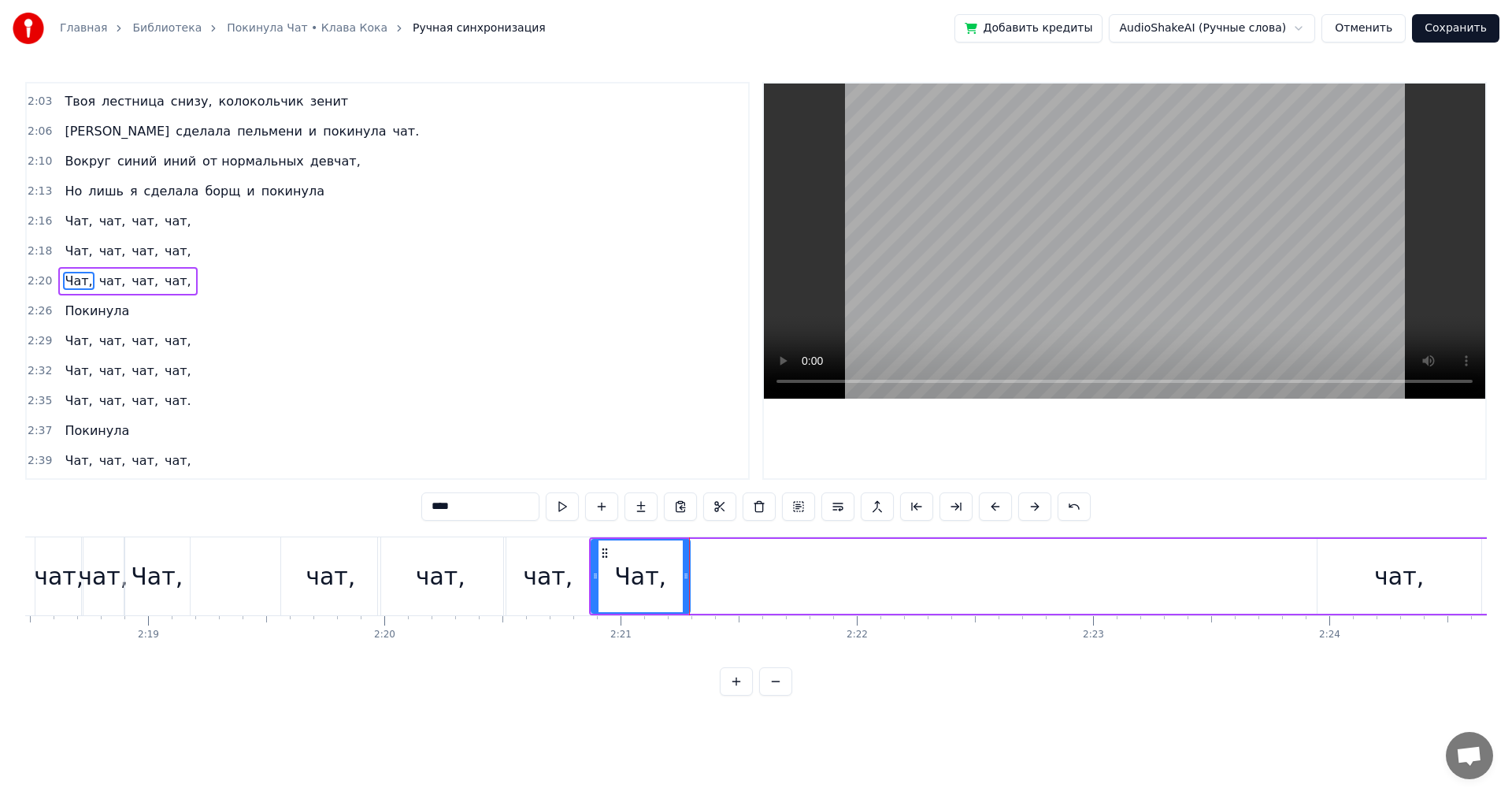
scroll to position [0, 32648]
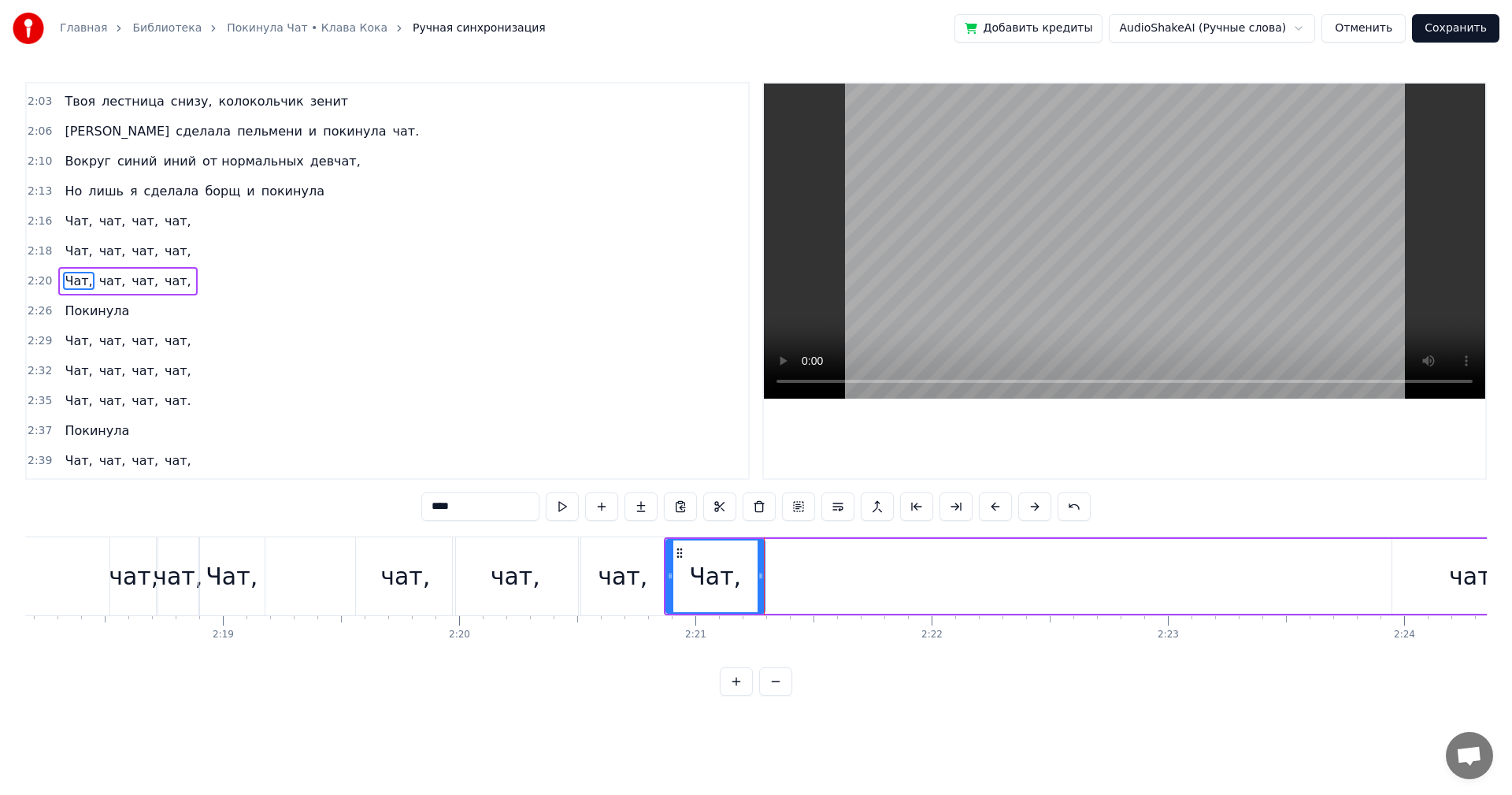
click at [898, 577] on div "Чат, чат, чат, чат," at bounding box center [1295, 576] width 1264 height 78
click at [404, 575] on div "чат," at bounding box center [405, 576] width 50 height 36
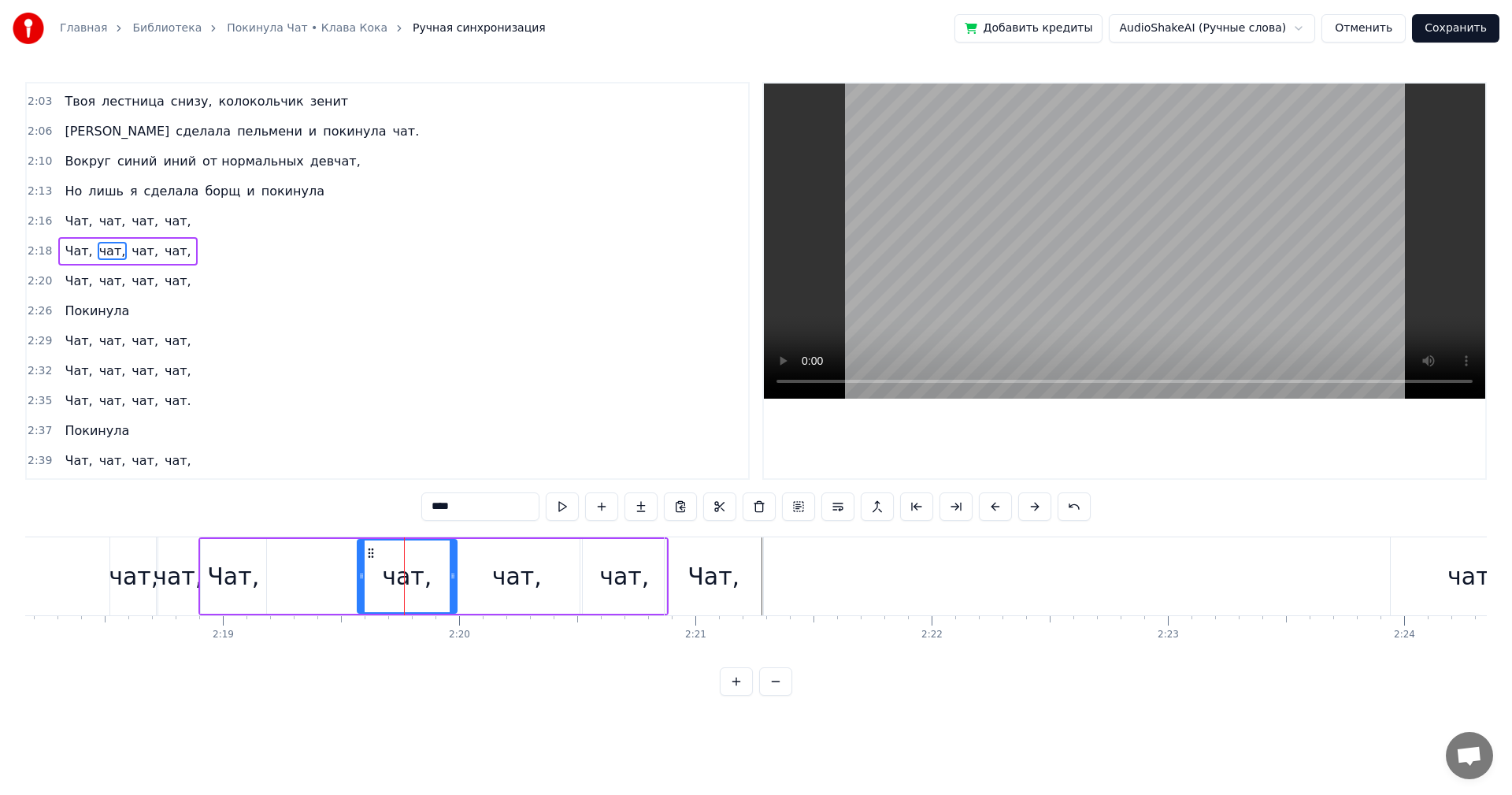
scroll to position [1104, 0]
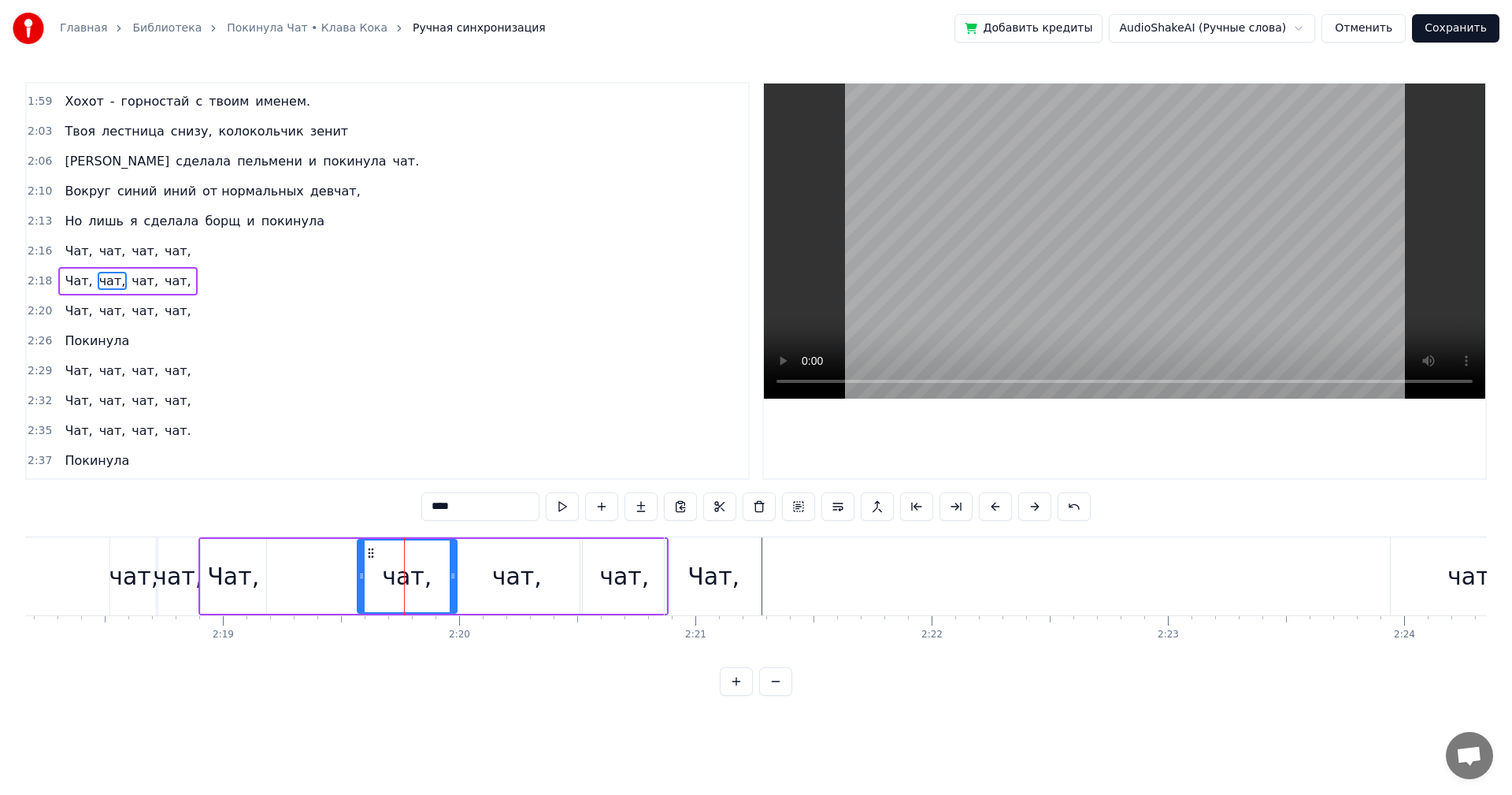
click at [271, 589] on div "Чат, чат, чат, чат," at bounding box center [433, 576] width 471 height 78
click at [405, 579] on div "чат," at bounding box center [407, 576] width 50 height 36
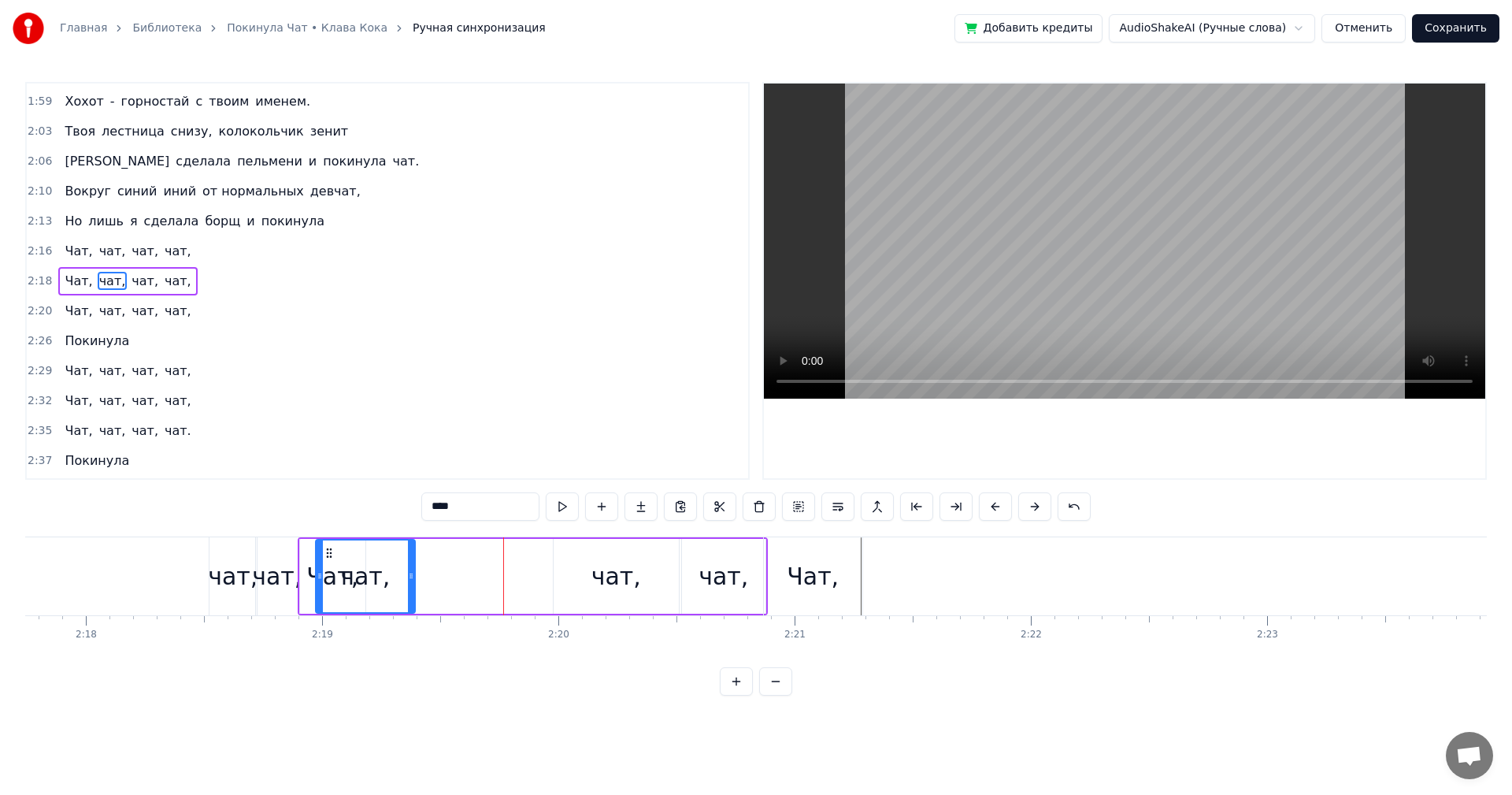
scroll to position [0, 32548]
drag, startPoint x: 373, startPoint y: 553, endPoint x: 378, endPoint y: 562, distance: 10.3
click at [378, 562] on div "чат," at bounding box center [411, 576] width 97 height 71
drag, startPoint x: 456, startPoint y: 575, endPoint x: 423, endPoint y: 584, distance: 34.2
click at [423, 584] on div at bounding box center [424, 576] width 7 height 71
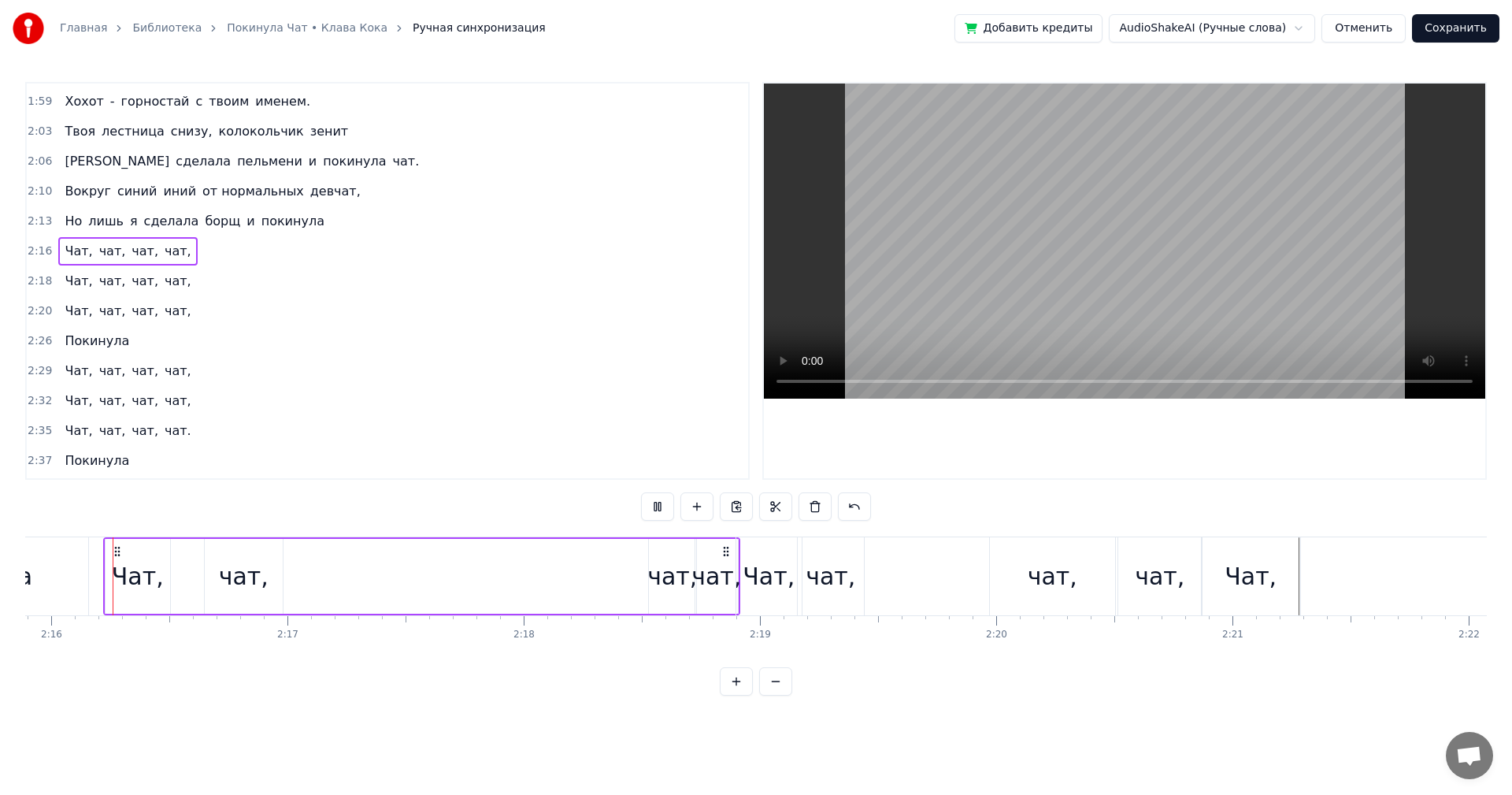
scroll to position [0, 32109]
click at [757, 570] on div "Чат," at bounding box center [770, 576] width 52 height 36
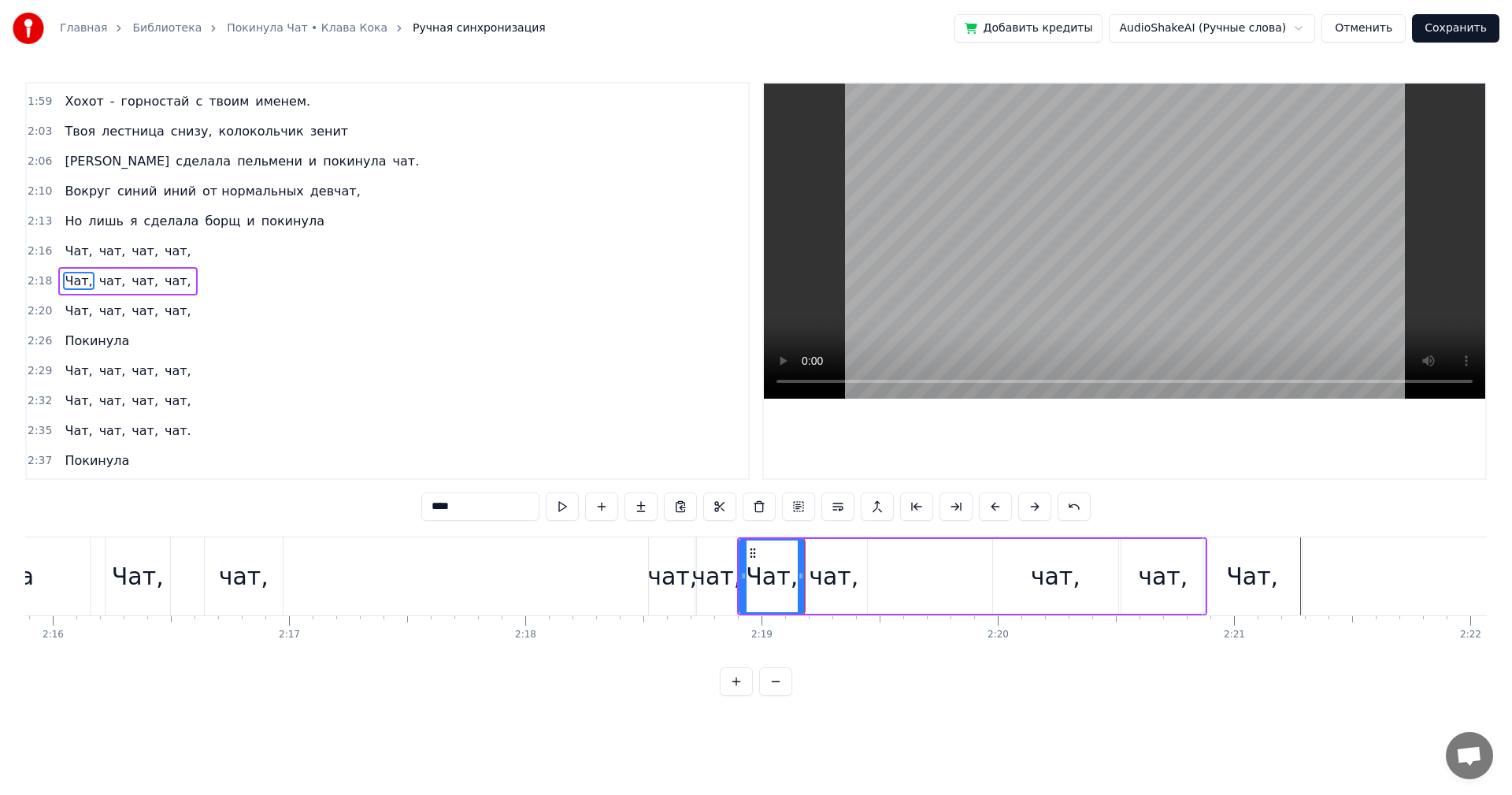
click at [843, 583] on div "чат," at bounding box center [834, 576] width 50 height 36
type input "****"
click at [909, 588] on div "Чат, чат, чат, чат," at bounding box center [972, 576] width 471 height 78
click at [1064, 575] on div "чат," at bounding box center [1056, 576] width 50 height 36
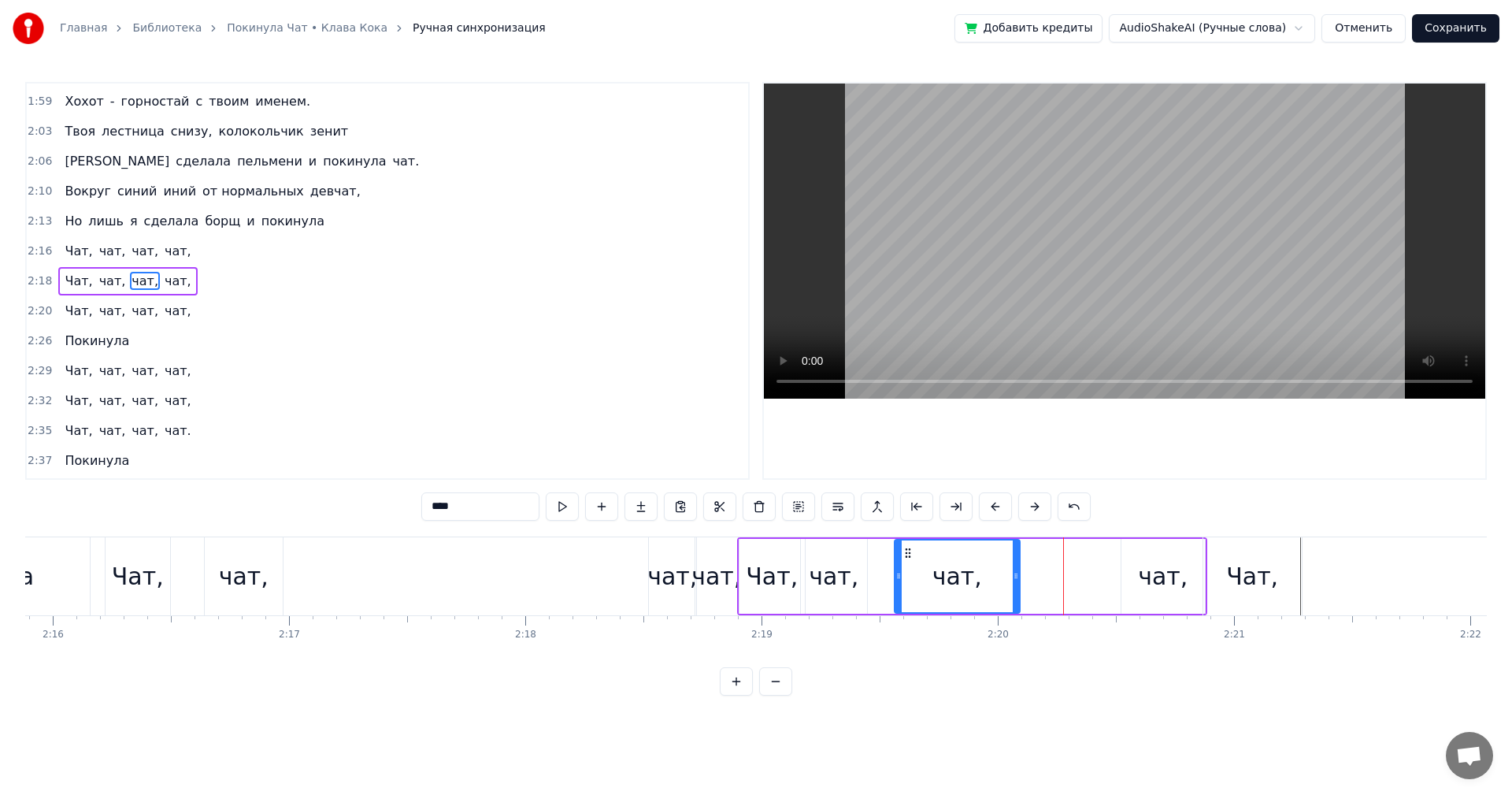
drag, startPoint x: 1010, startPoint y: 550, endPoint x: 910, endPoint y: 558, distance: 100.3
click at [910, 558] on icon at bounding box center [908, 552] width 13 height 13
drag, startPoint x: 1012, startPoint y: 575, endPoint x: 976, endPoint y: 586, distance: 37.6
click at [971, 586] on div at bounding box center [974, 576] width 7 height 71
click at [1162, 585] on div "чат," at bounding box center [1164, 576] width 50 height 36
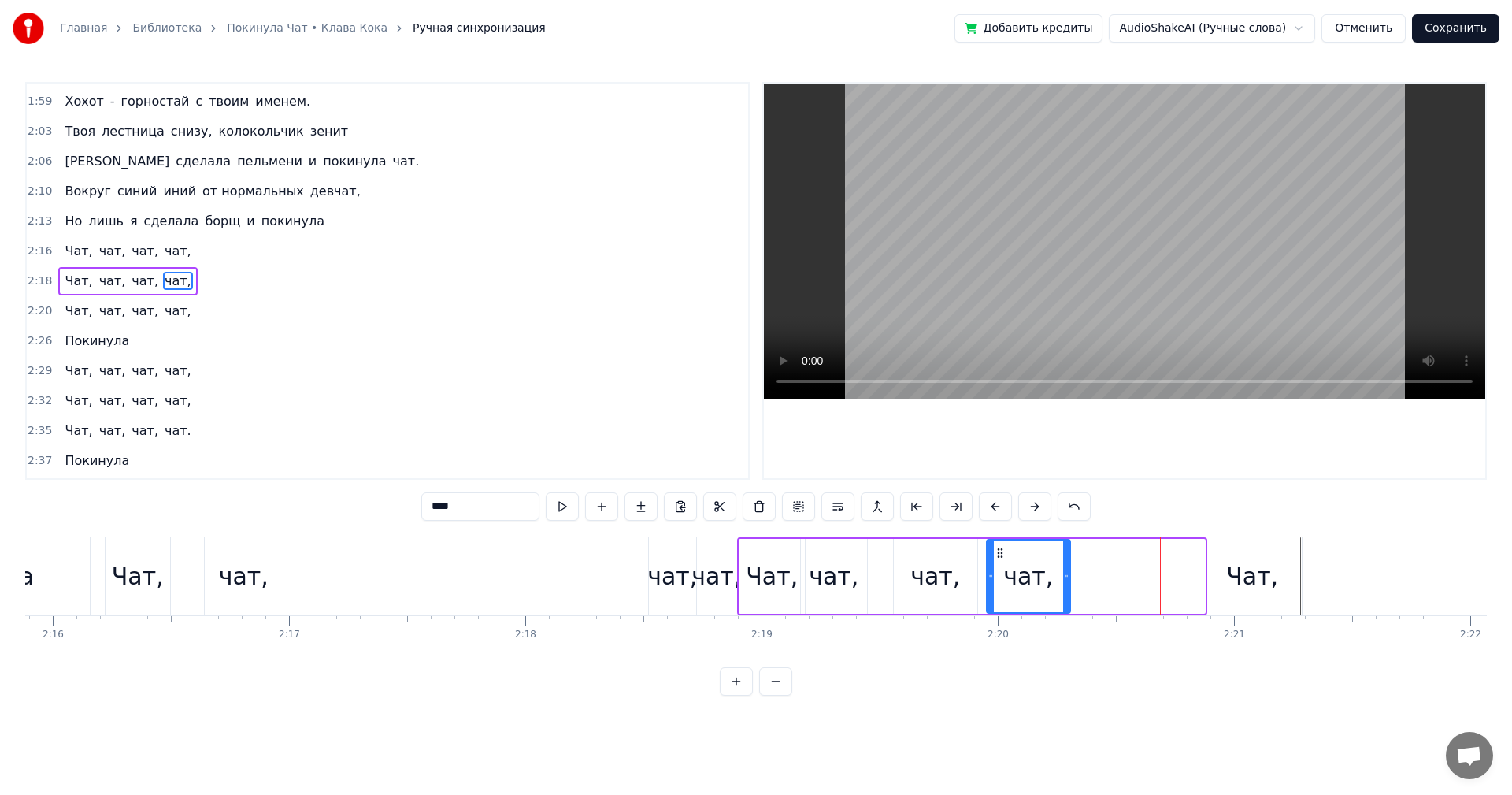
drag, startPoint x: 1134, startPoint y: 551, endPoint x: 999, endPoint y: 553, distance: 135.0
click at [999, 553] on icon at bounding box center [1000, 552] width 13 height 13
click at [893, 574] on div "чат," at bounding box center [935, 577] width 85 height 75
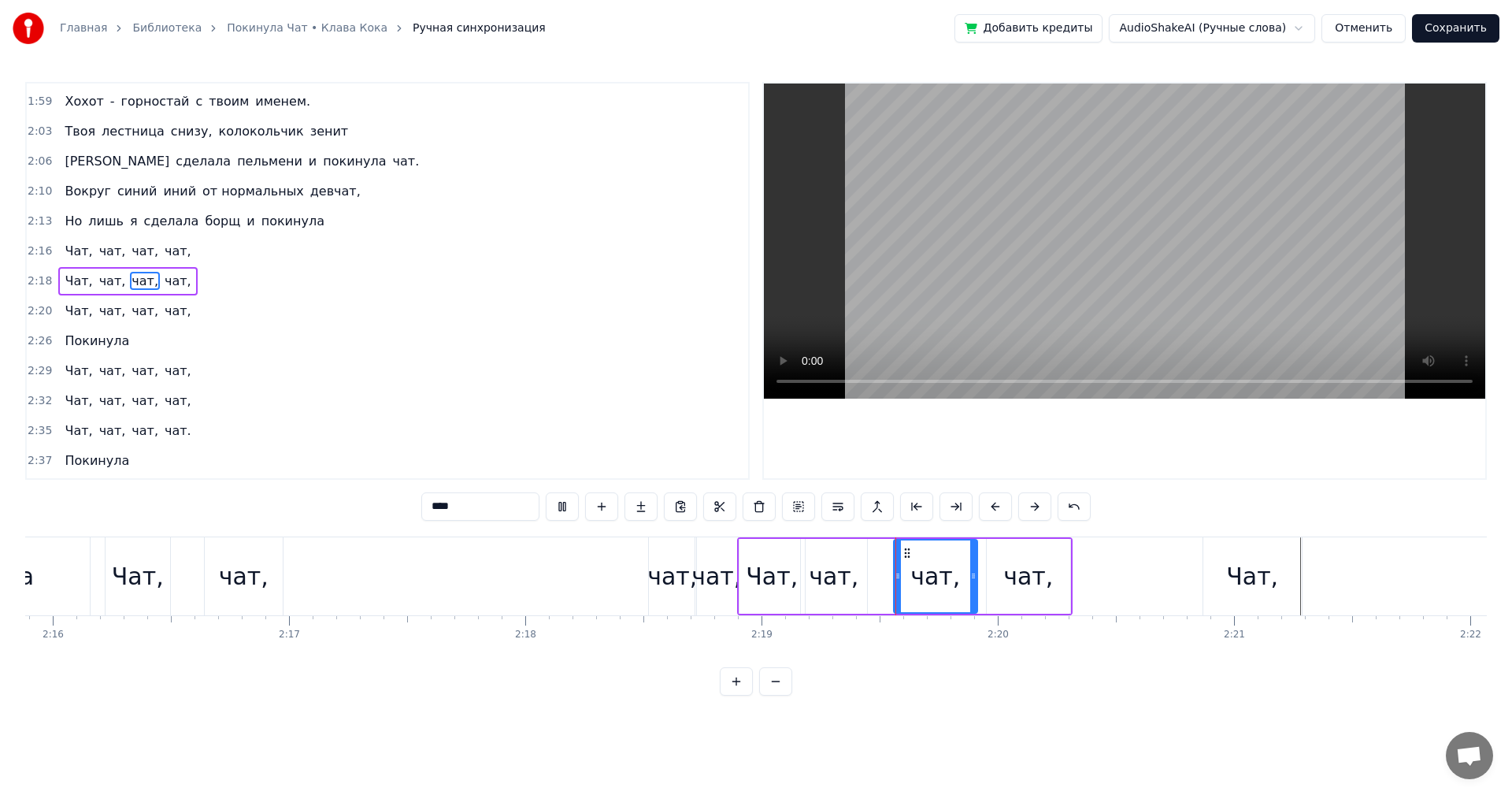
click at [887, 574] on div "Чат, чат, чат, чат," at bounding box center [905, 576] width 336 height 78
click at [754, 580] on div "Чат," at bounding box center [772, 576] width 52 height 36
click at [836, 588] on div "чат," at bounding box center [834, 576] width 50 height 36
type input "****"
click at [940, 592] on div "чат," at bounding box center [935, 576] width 50 height 36
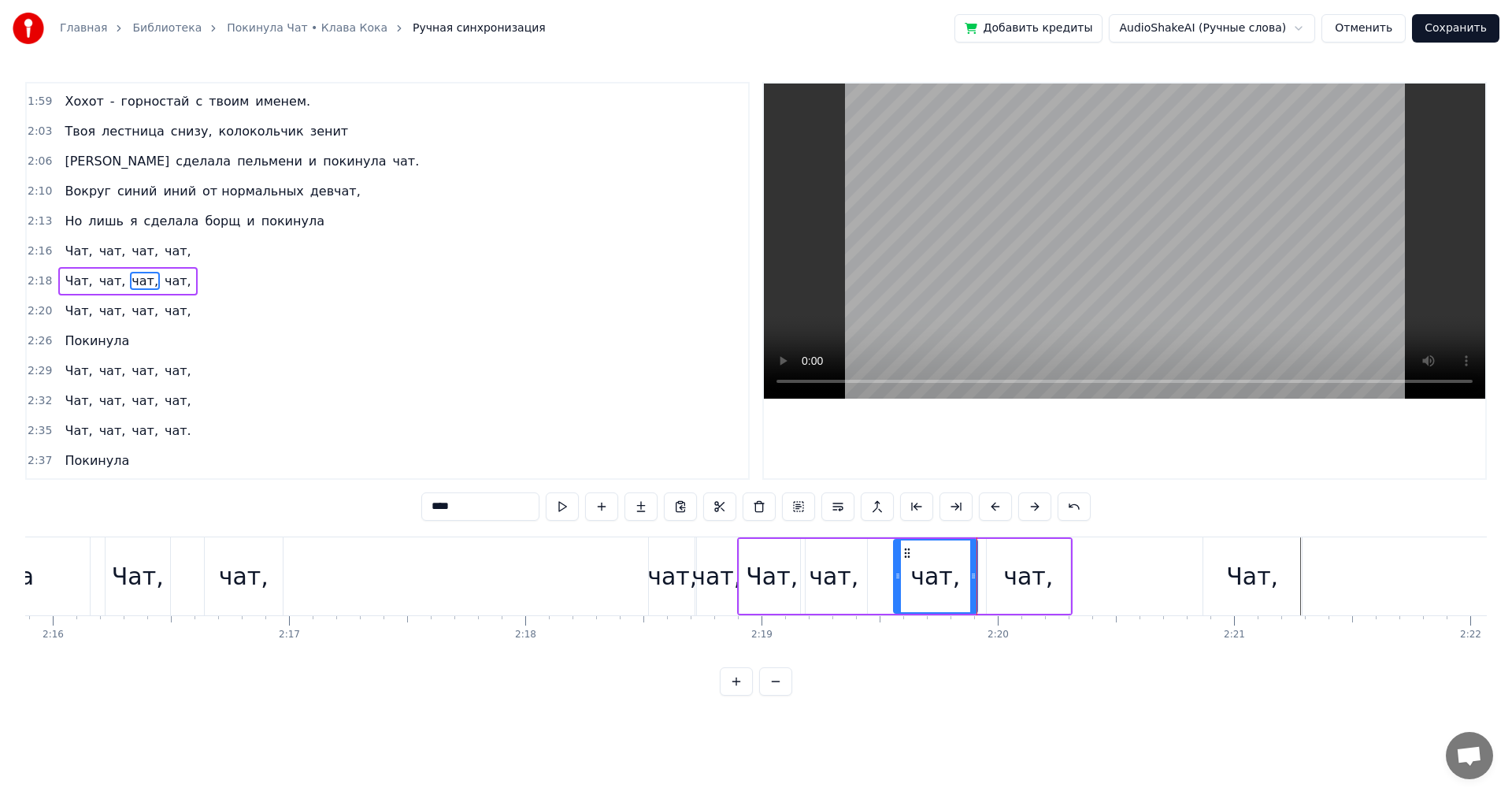
click at [1010, 597] on div "чат," at bounding box center [1028, 577] width 84 height 75
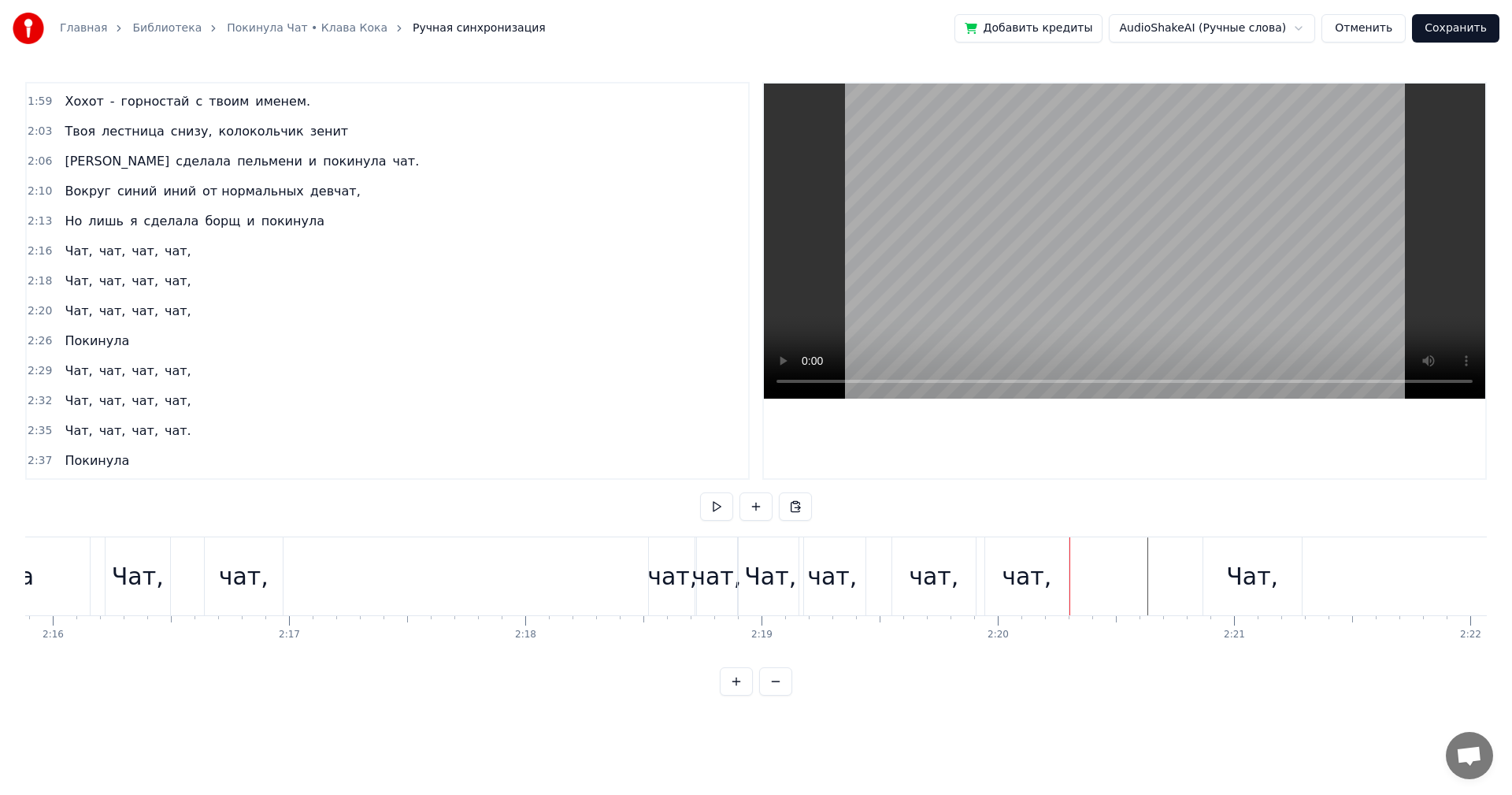
click at [1246, 574] on div "Чат," at bounding box center [1252, 576] width 52 height 36
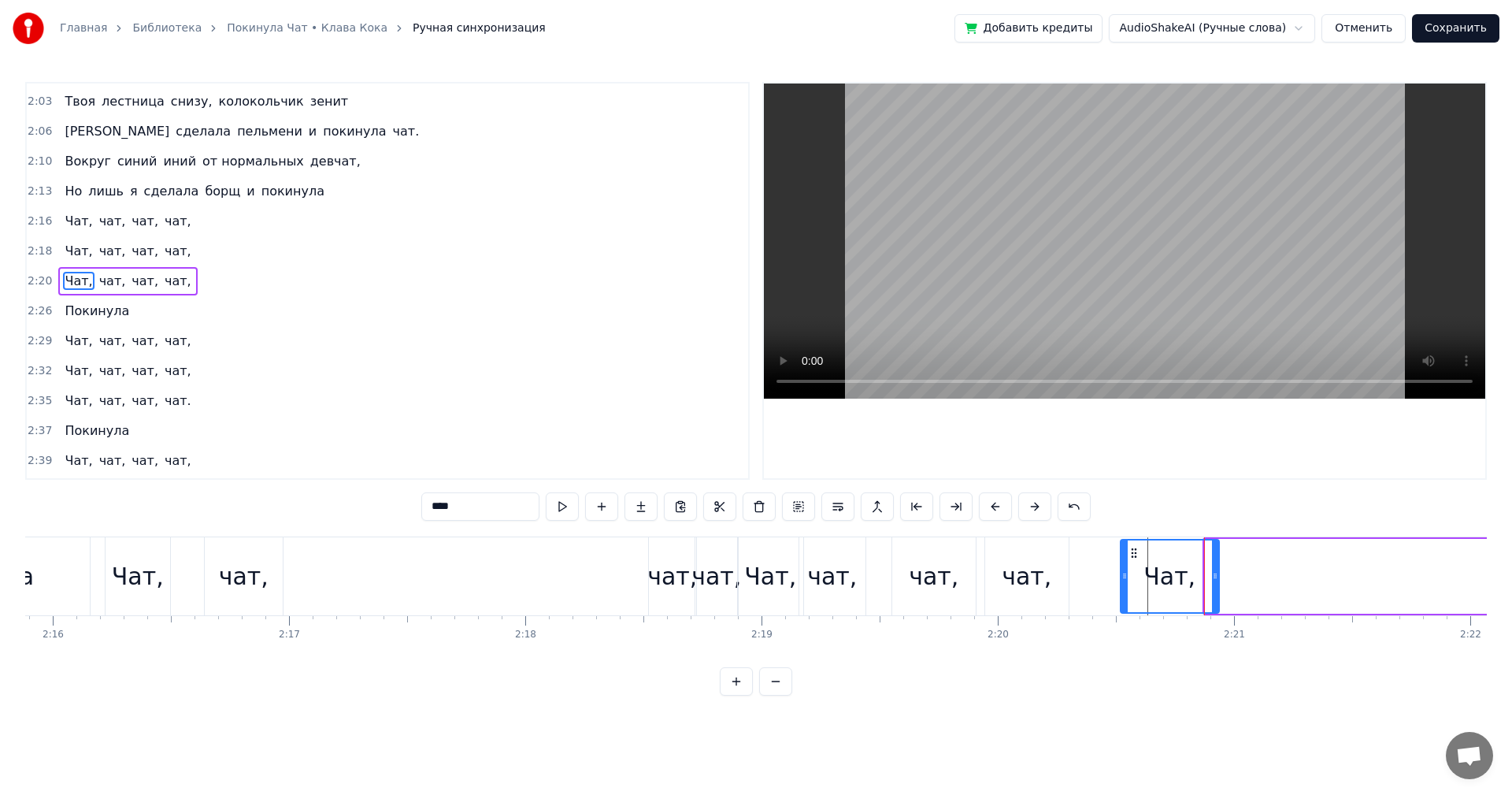
drag, startPoint x: 1216, startPoint y: 551, endPoint x: 1131, endPoint y: 553, distance: 85.0
click at [1131, 553] on icon at bounding box center [1134, 552] width 13 height 13
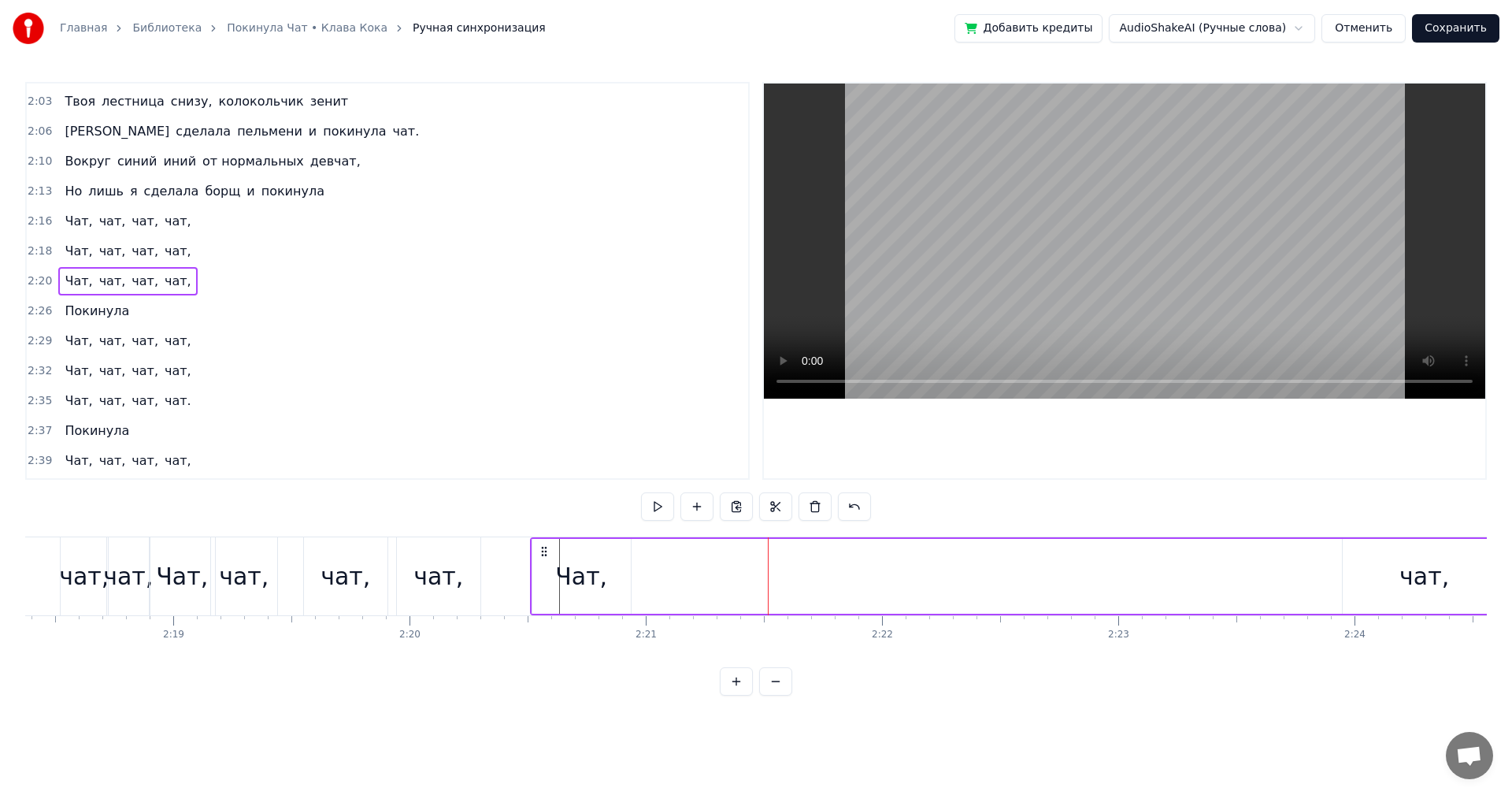
scroll to position [0, 32847]
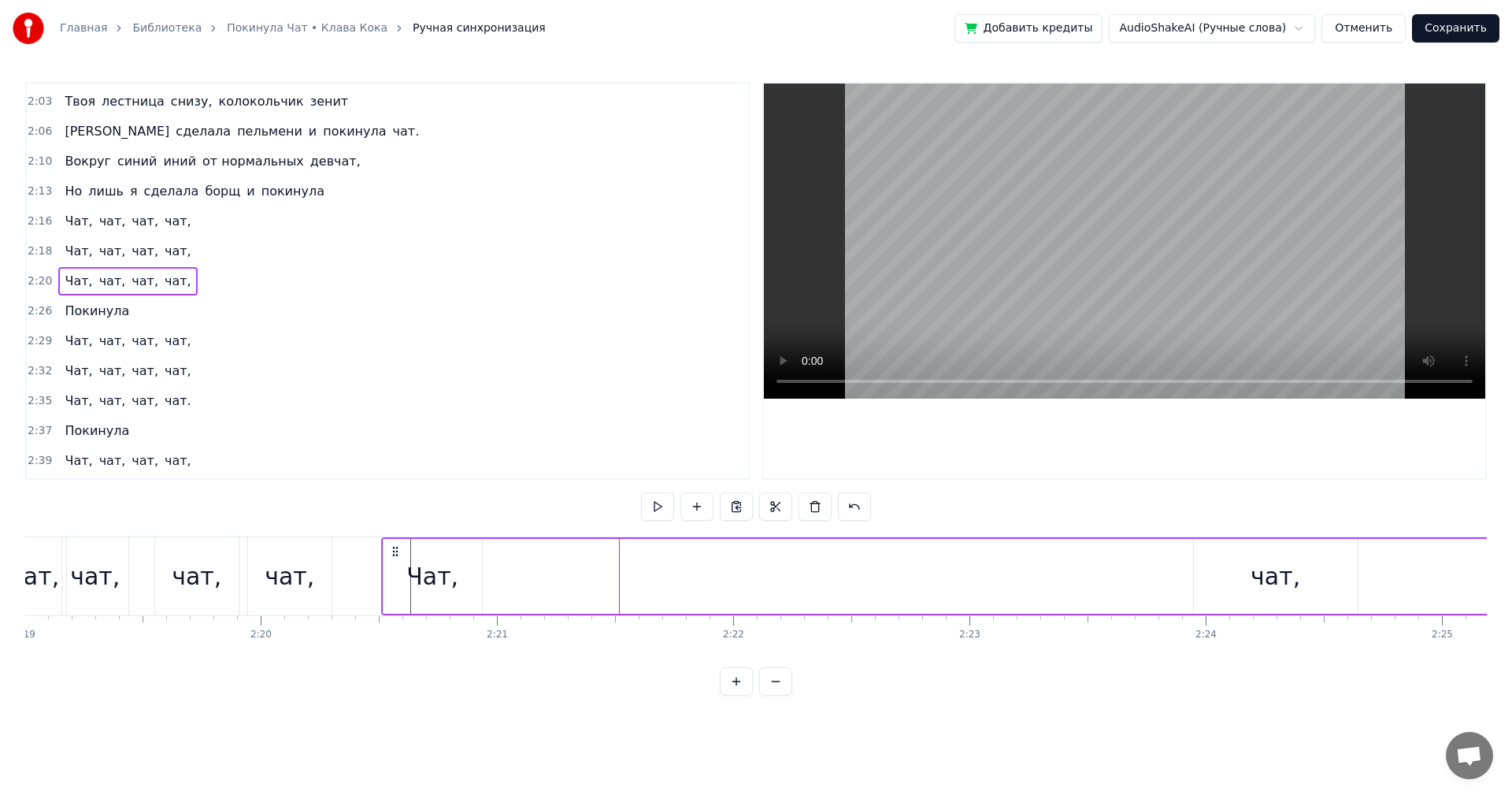
click at [1299, 599] on div "чат," at bounding box center [1276, 577] width 164 height 75
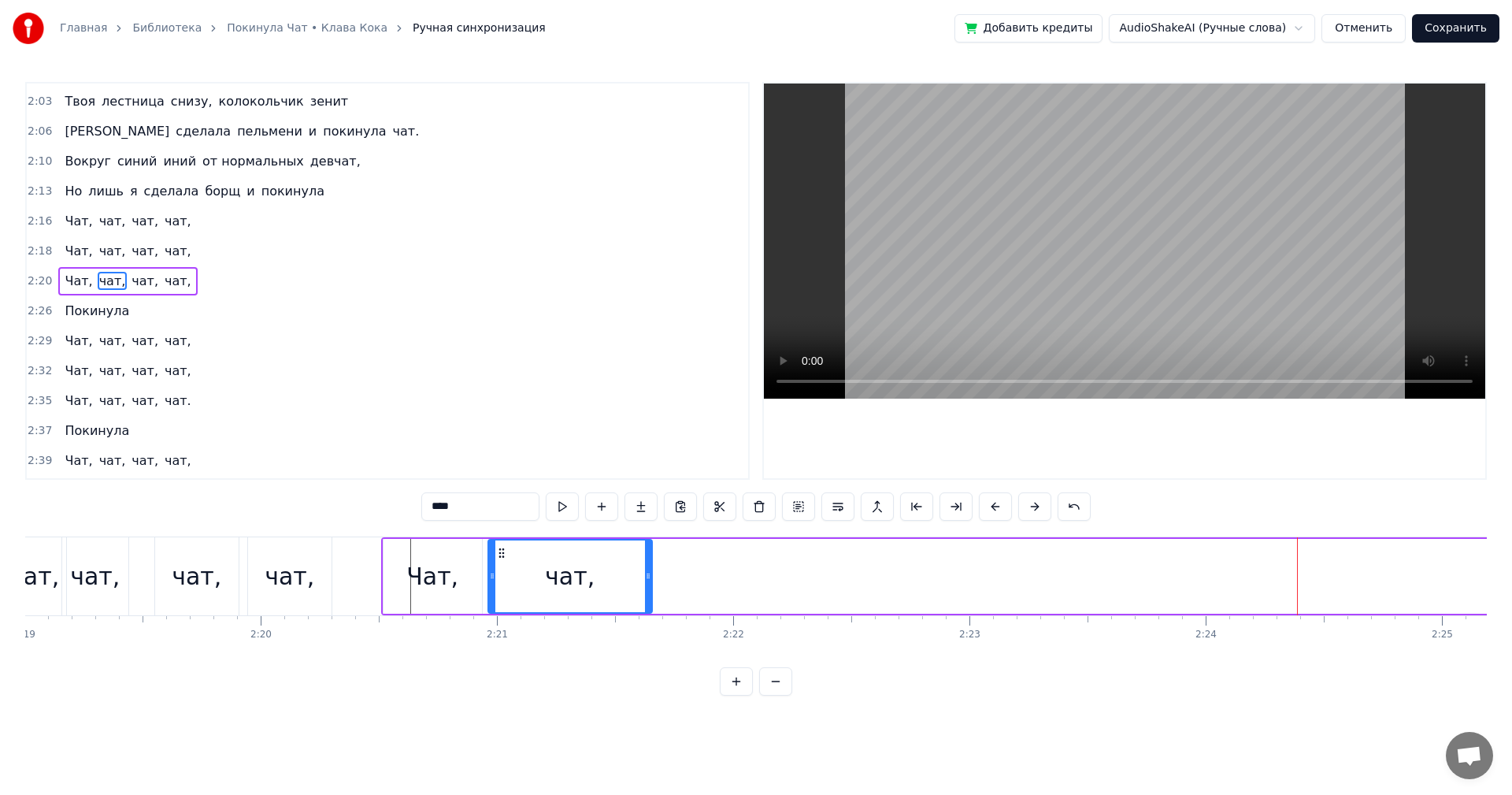
drag, startPoint x: 1206, startPoint y: 553, endPoint x: 505, endPoint y: 531, distance: 701.3
click at [505, 531] on div "0:16 Твоя песенка спета, колонки стучат. 0:19 Я сделала много и покинула чат. 0…" at bounding box center [756, 389] width 1462 height 614
drag, startPoint x: 649, startPoint y: 584, endPoint x: 571, endPoint y: 587, distance: 78.1
click at [571, 587] on div at bounding box center [571, 576] width 7 height 71
click at [514, 574] on div "чат," at bounding box center [531, 576] width 50 height 36
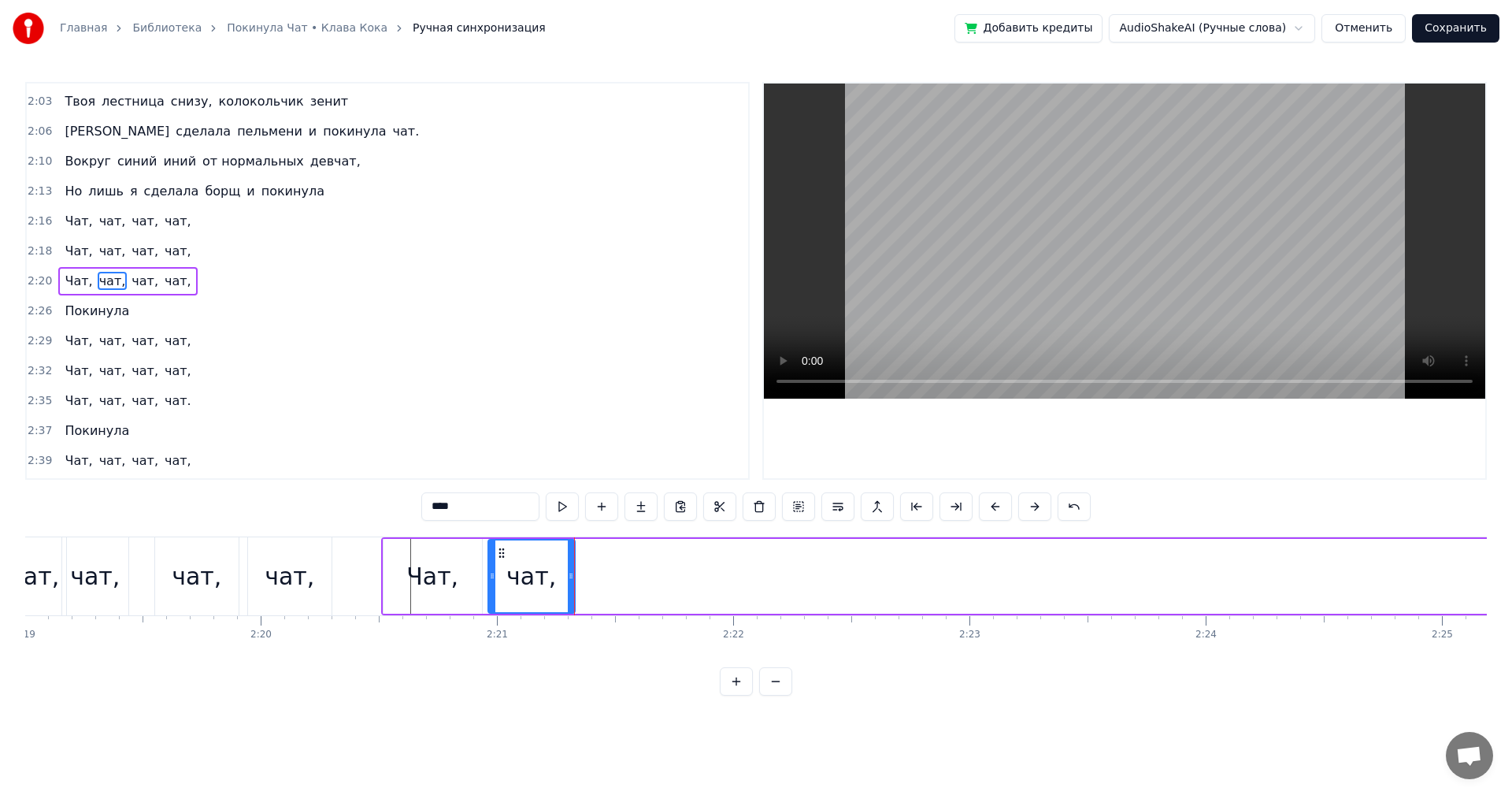
click at [640, 584] on div "Чат, чат, чат, чат," at bounding box center [1055, 576] width 1347 height 78
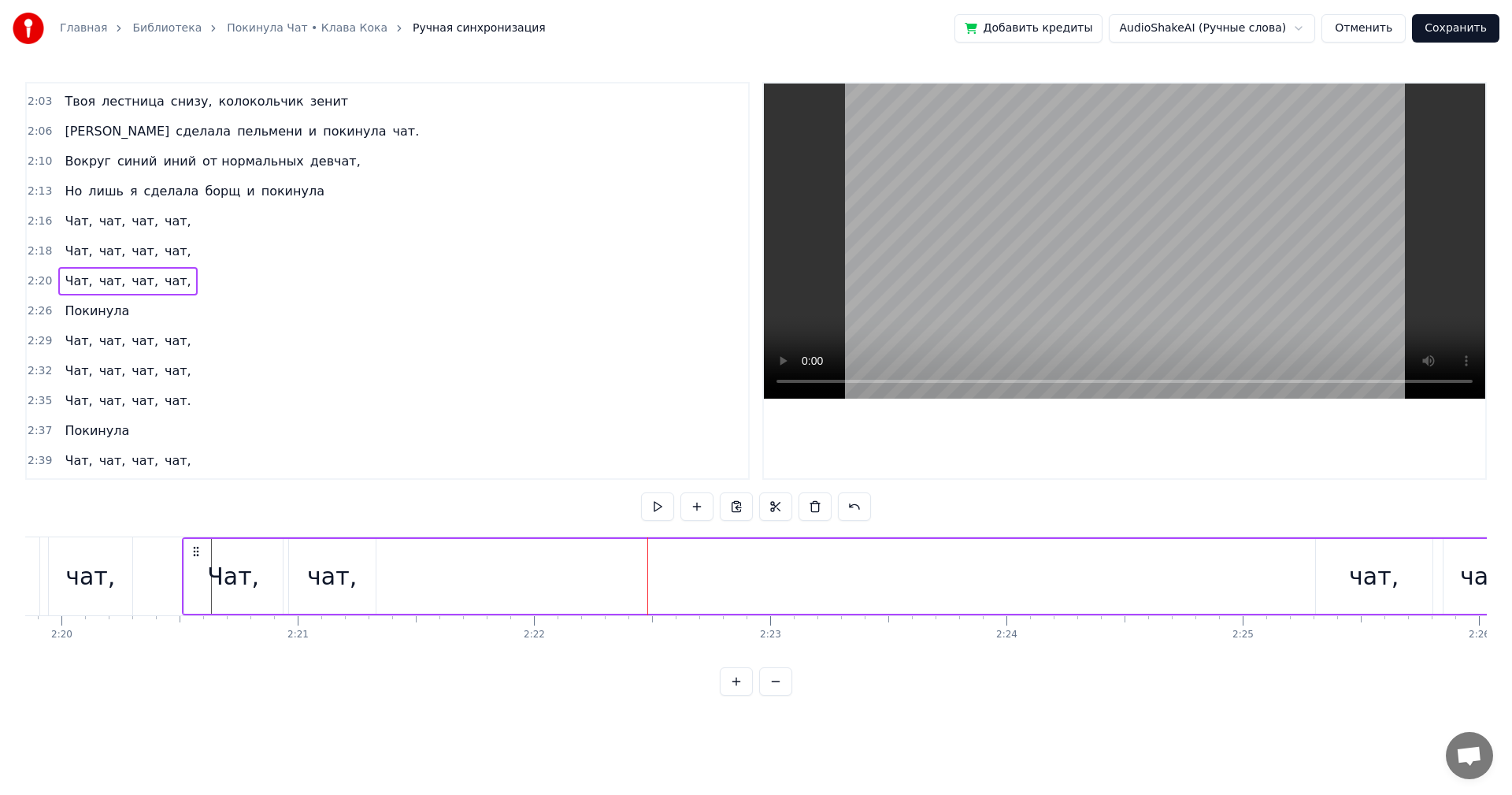
scroll to position [0, 33120]
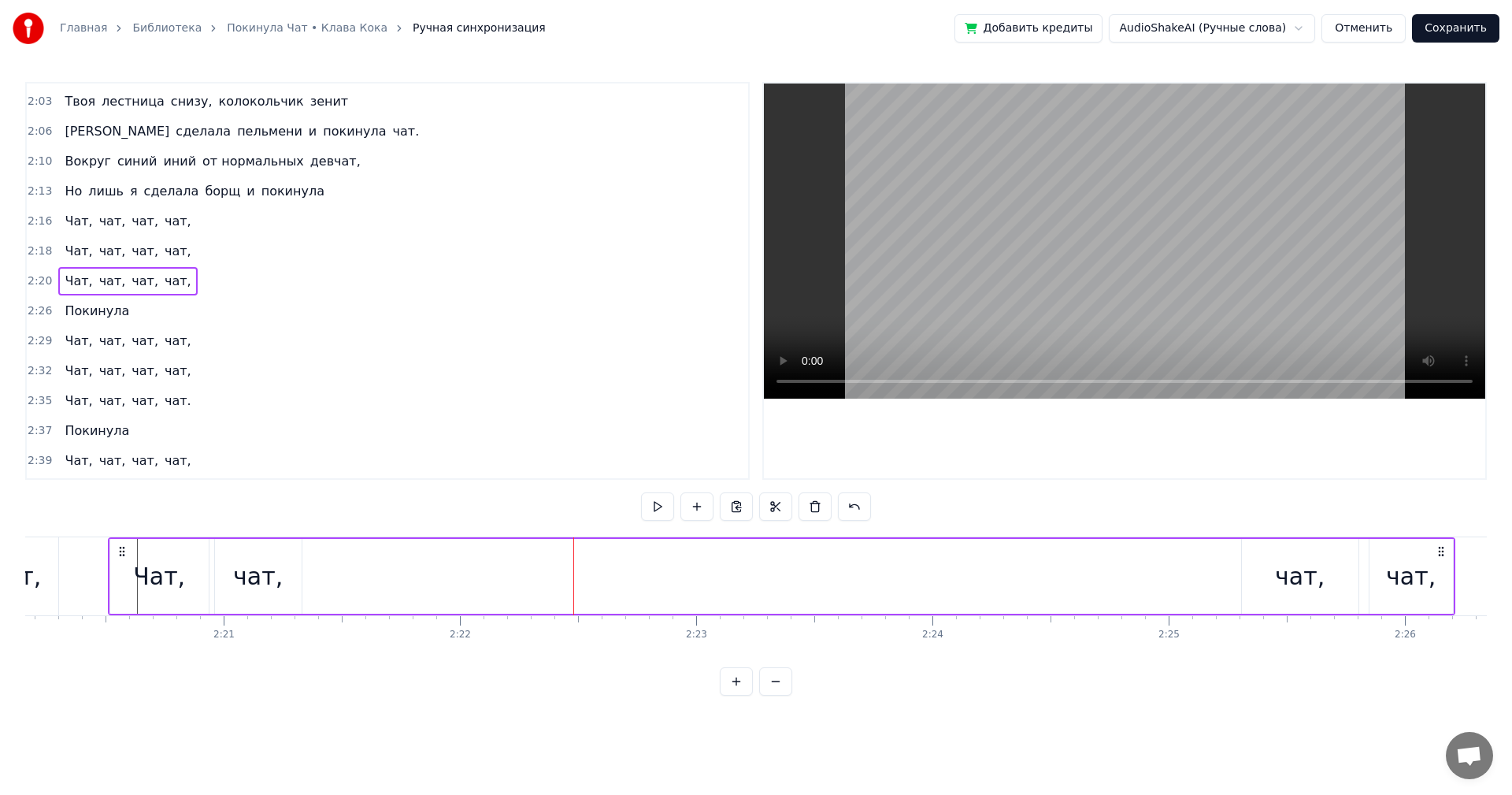
click at [1285, 592] on div "чат," at bounding box center [1300, 576] width 50 height 36
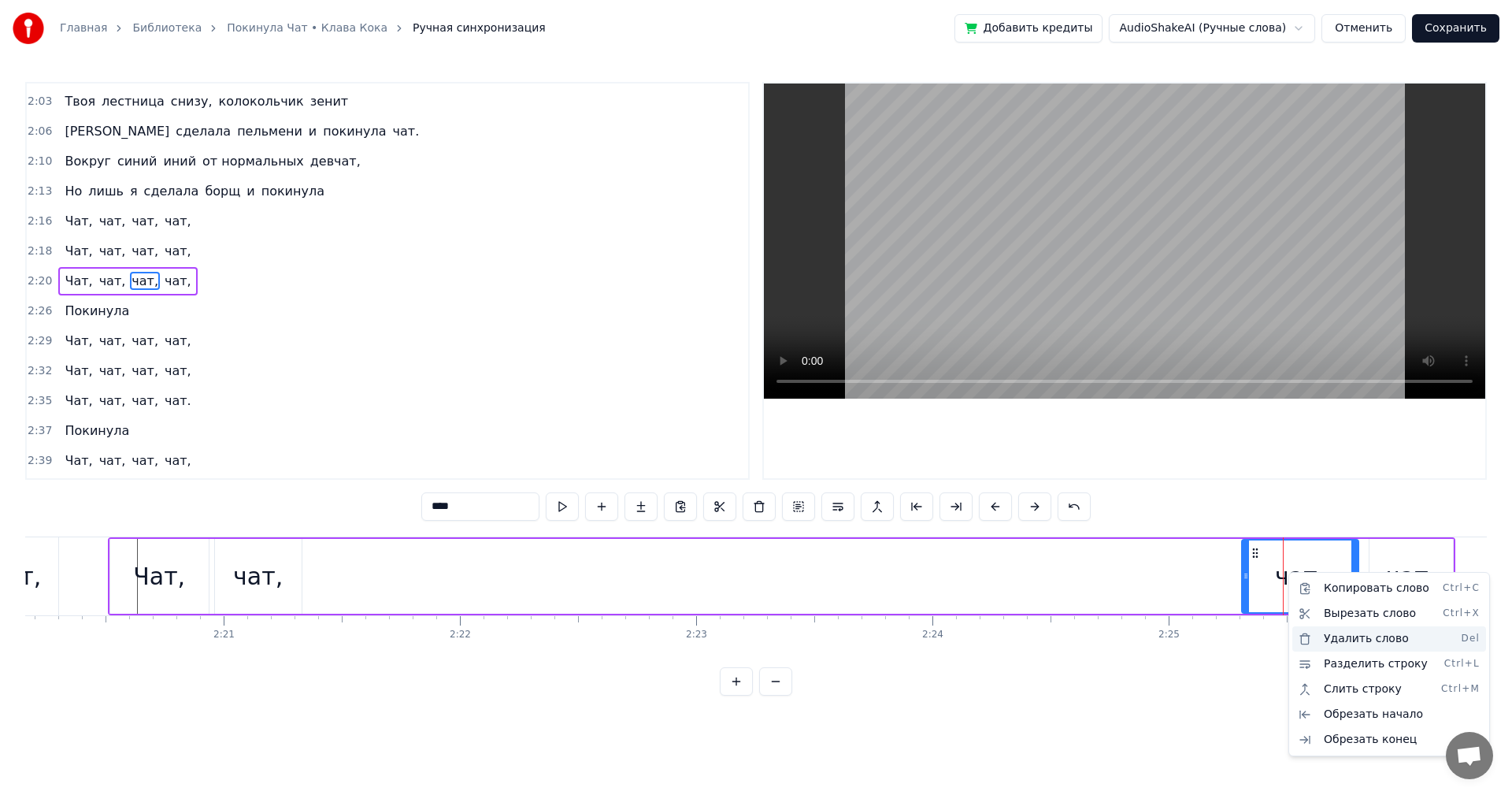
click at [1348, 636] on div "Удалить слово Del" at bounding box center [1389, 639] width 193 height 25
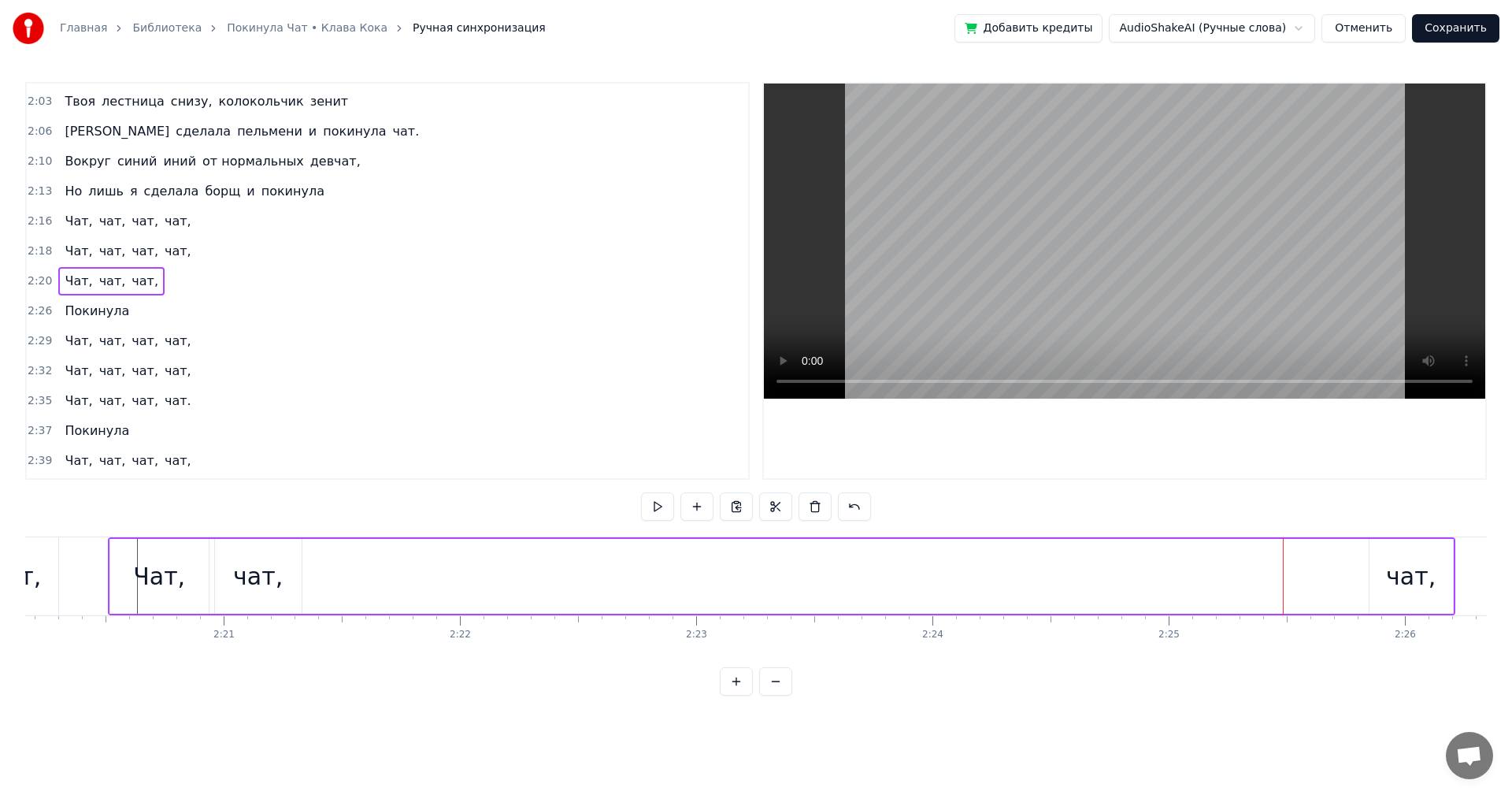
click at [1380, 571] on div "чат," at bounding box center [1411, 577] width 84 height 75
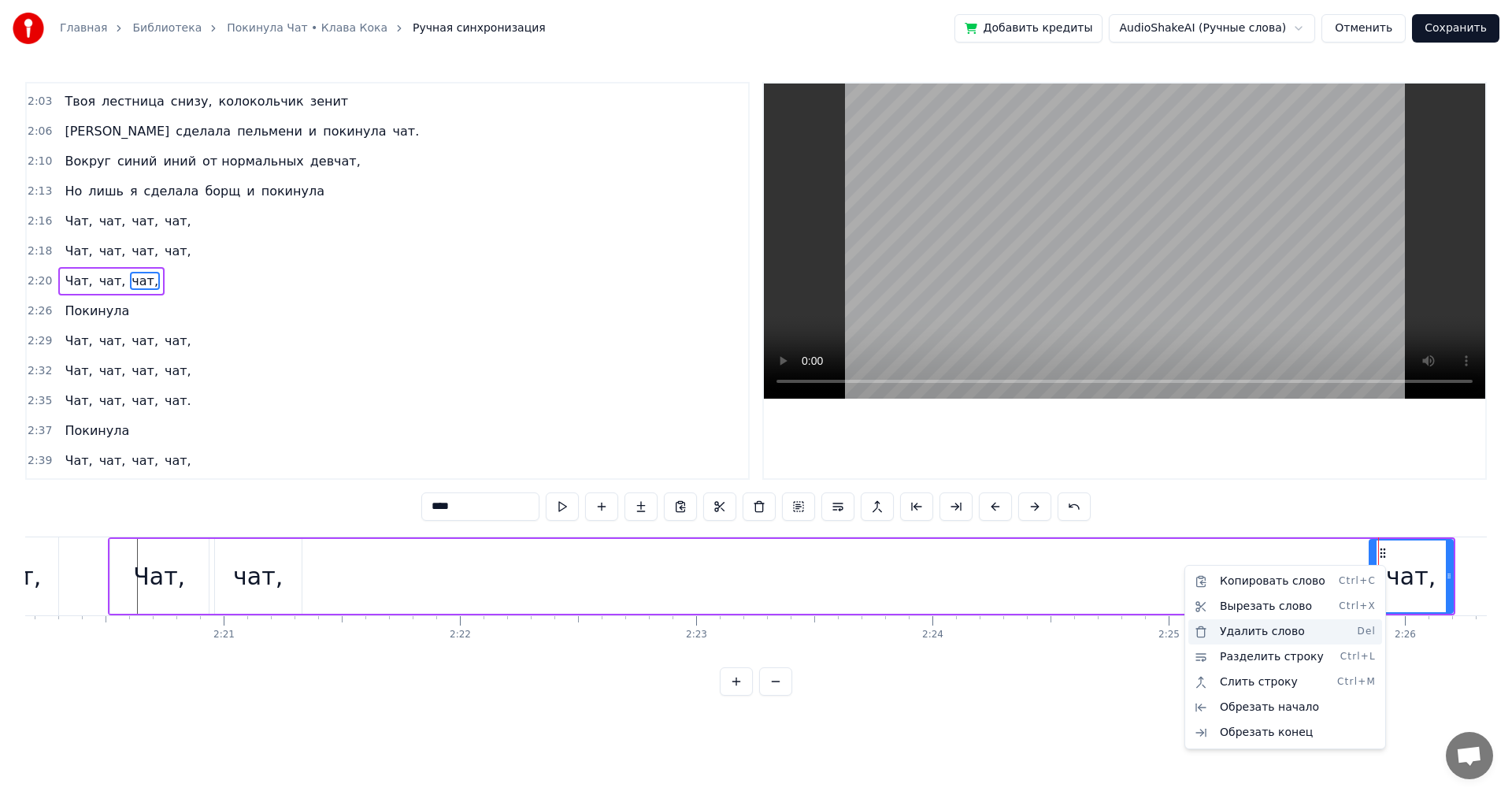
click at [1277, 635] on div "Удалить слово Del" at bounding box center [1285, 631] width 193 height 25
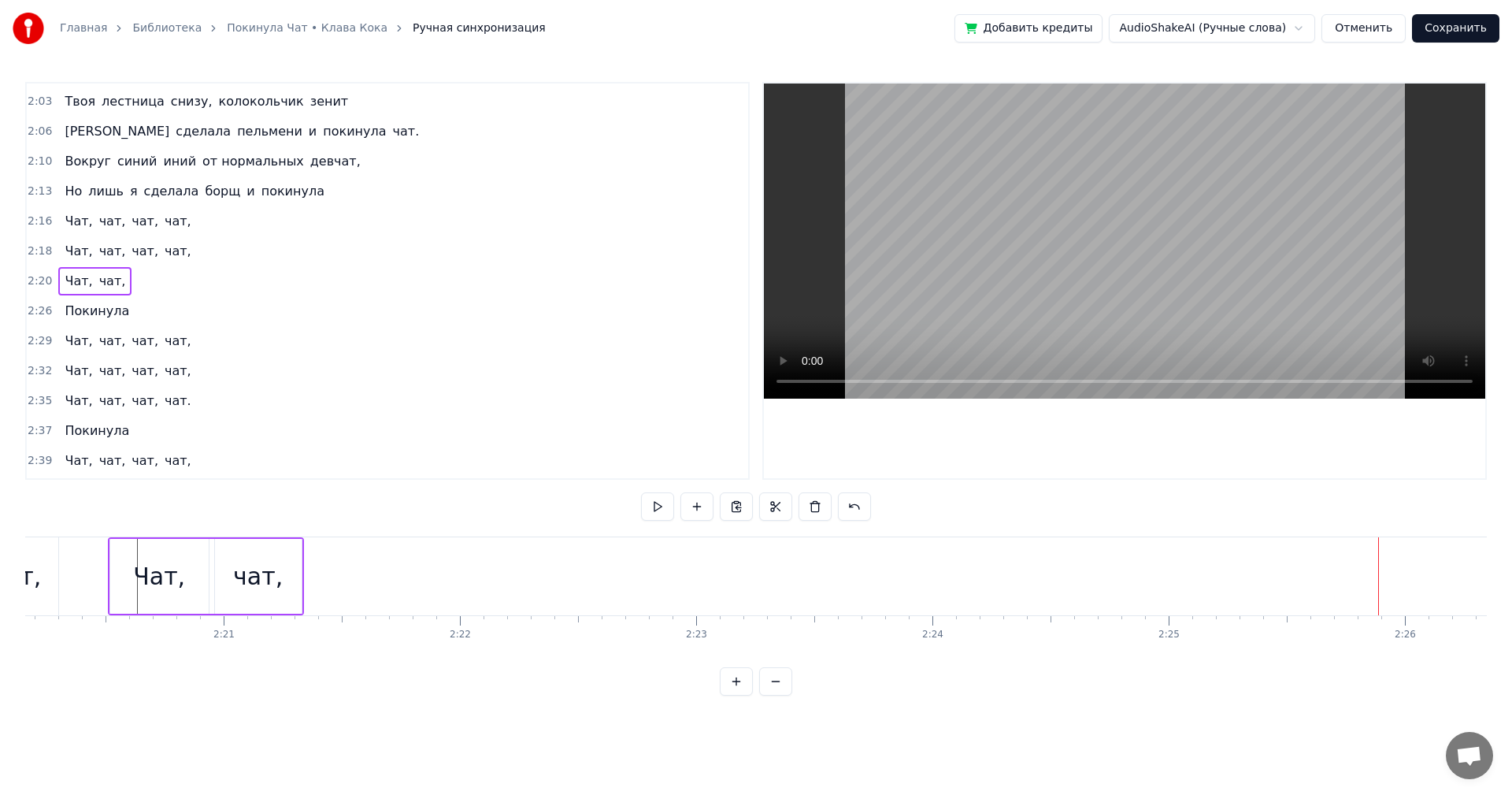
scroll to position [0, 33419]
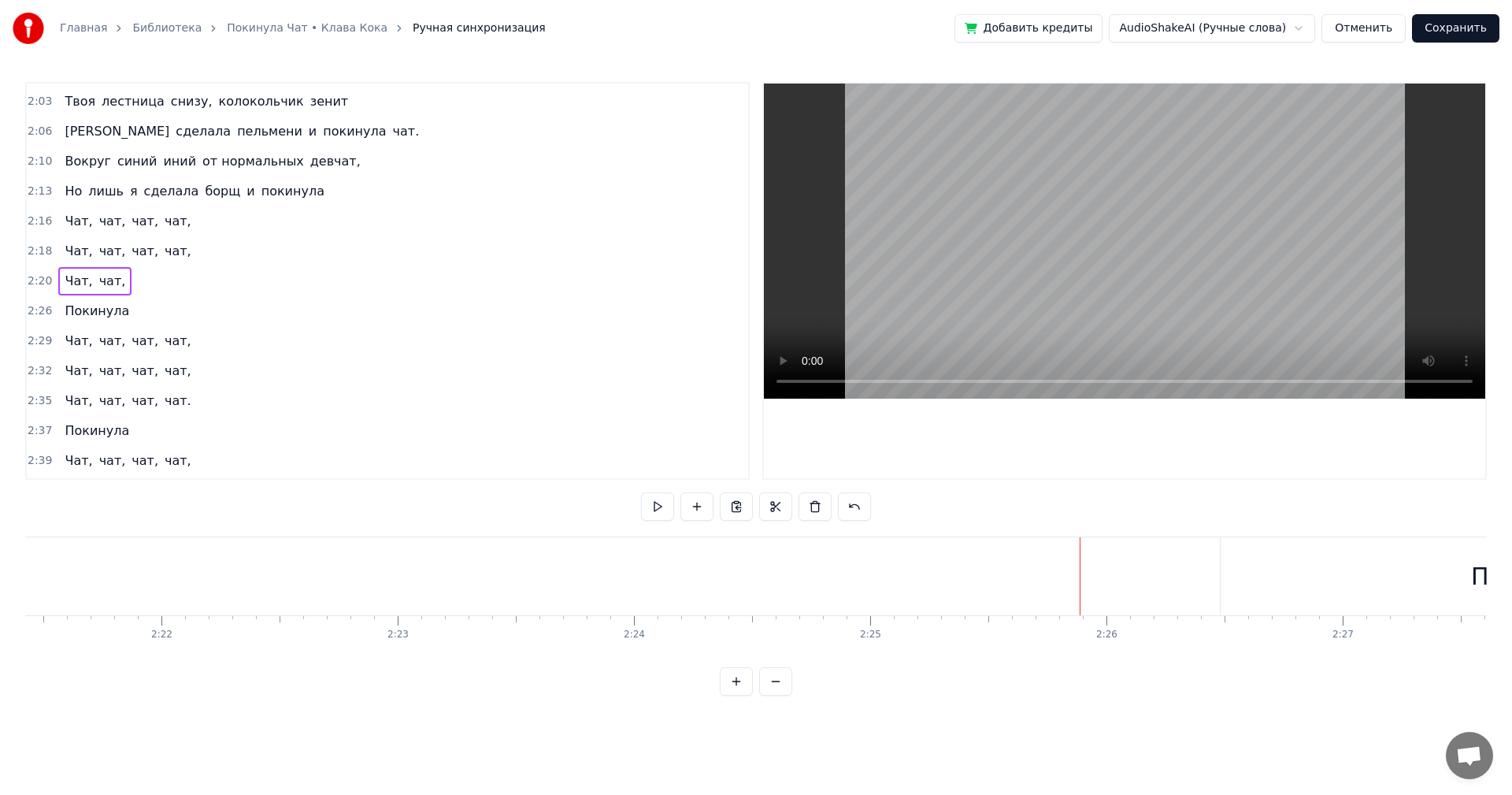
click at [1455, 581] on div "Покинула" at bounding box center [1532, 576] width 623 height 78
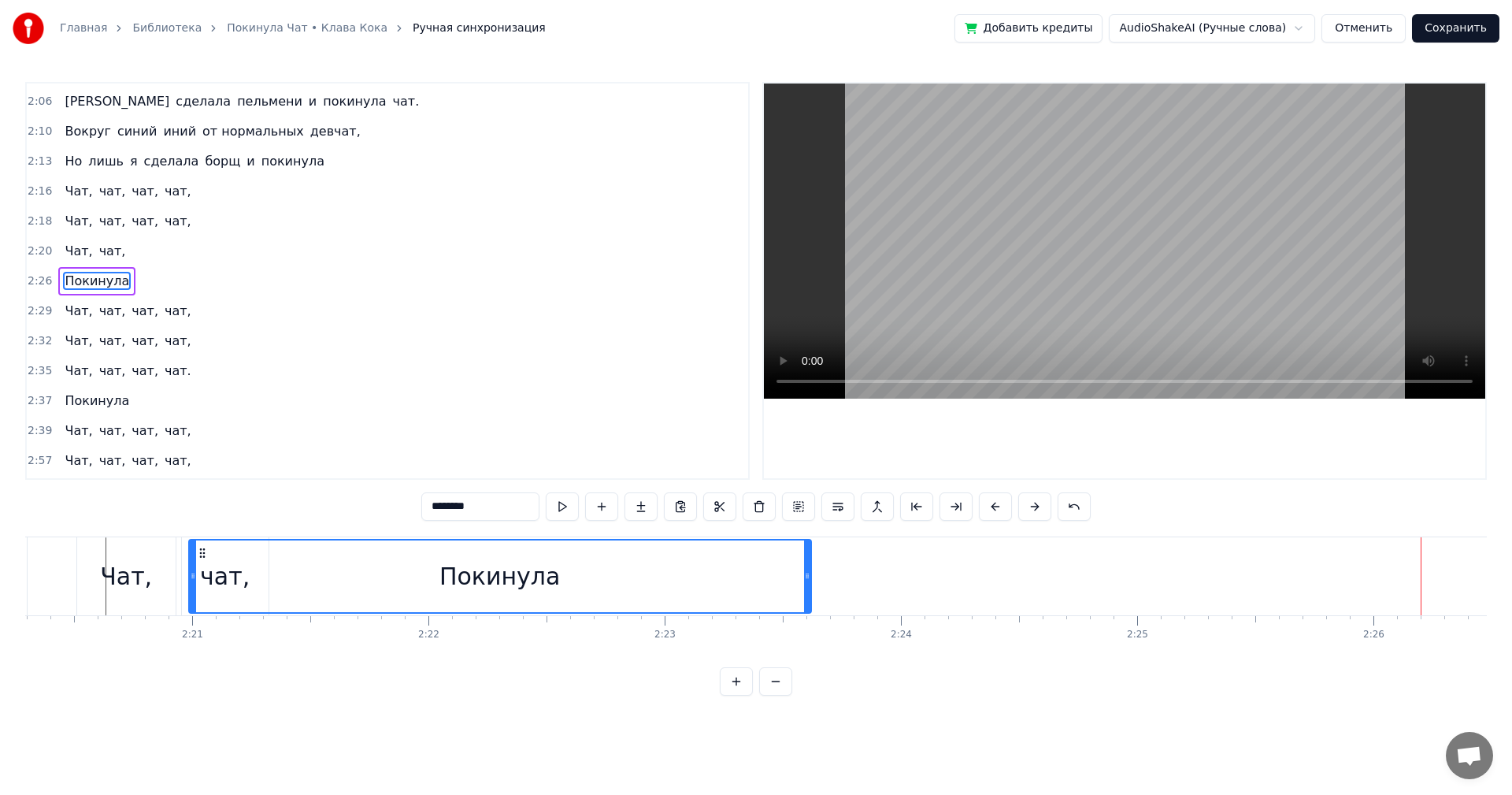
scroll to position [0, 33142]
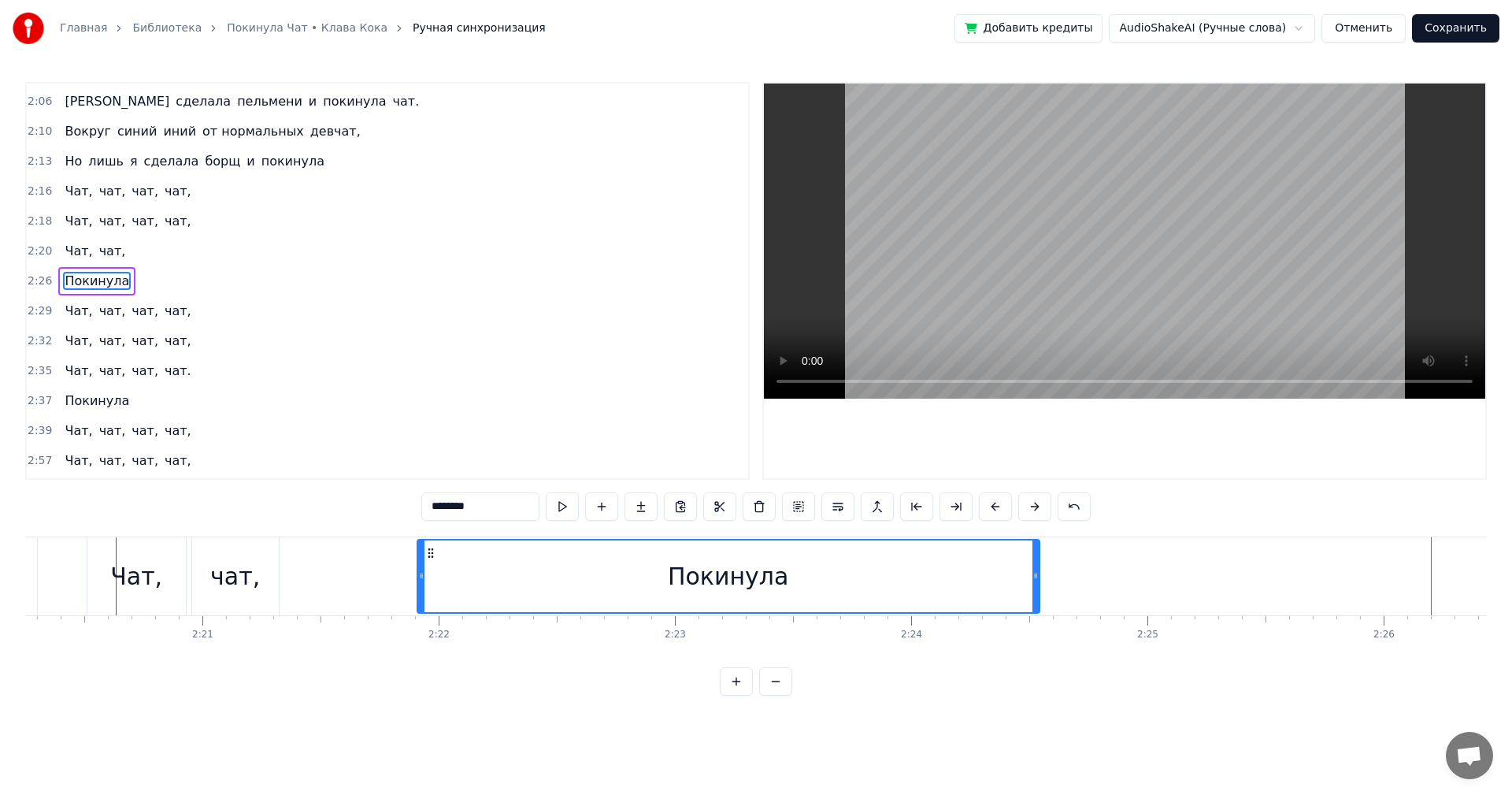
drag, startPoint x: 1240, startPoint y: 555, endPoint x: 433, endPoint y: 564, distance: 807.1
click at [433, 564] on div "Покинула" at bounding box center [729, 576] width 621 height 71
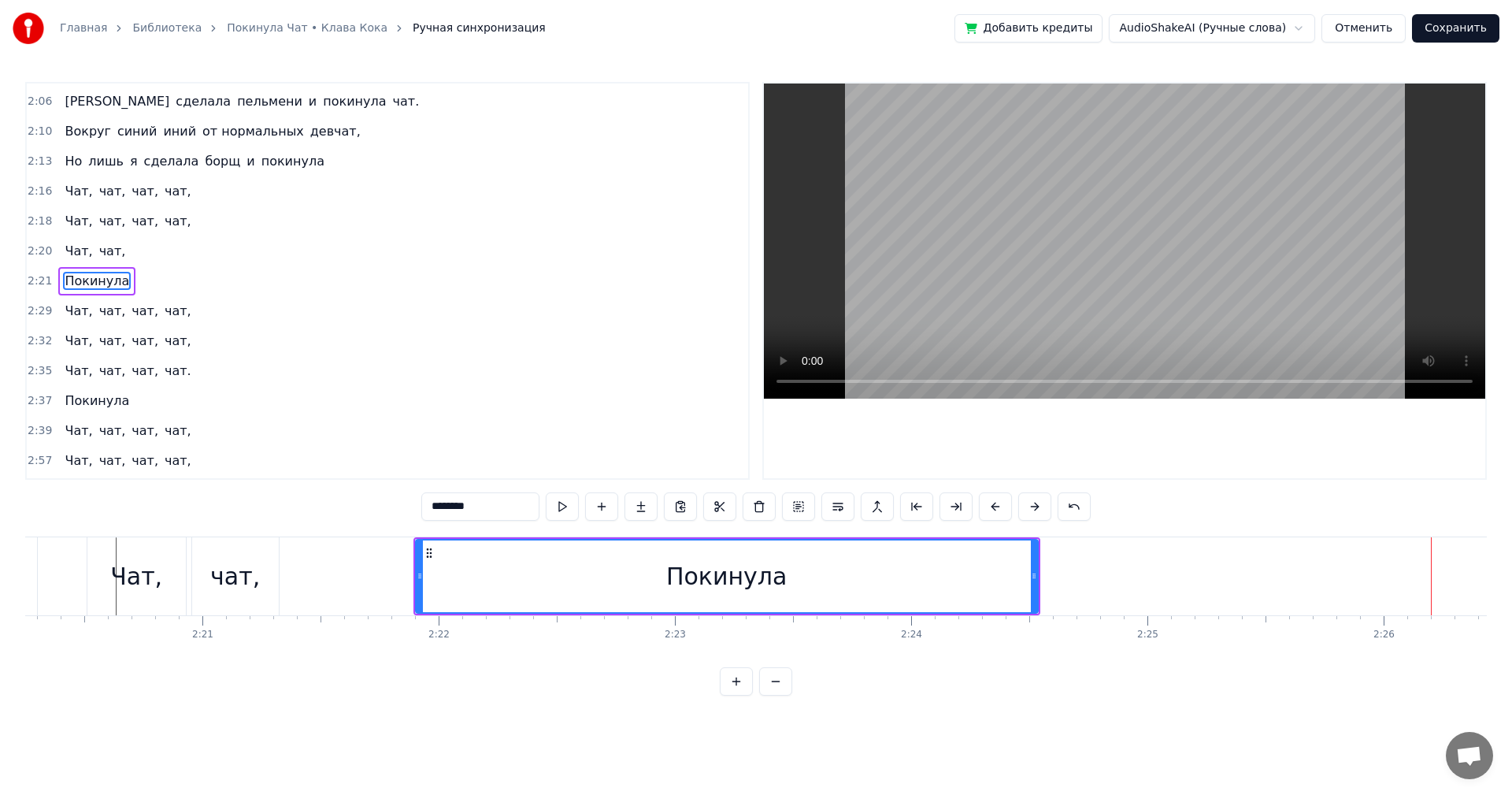
click at [453, 566] on div "Покинула" at bounding box center [727, 576] width 621 height 71
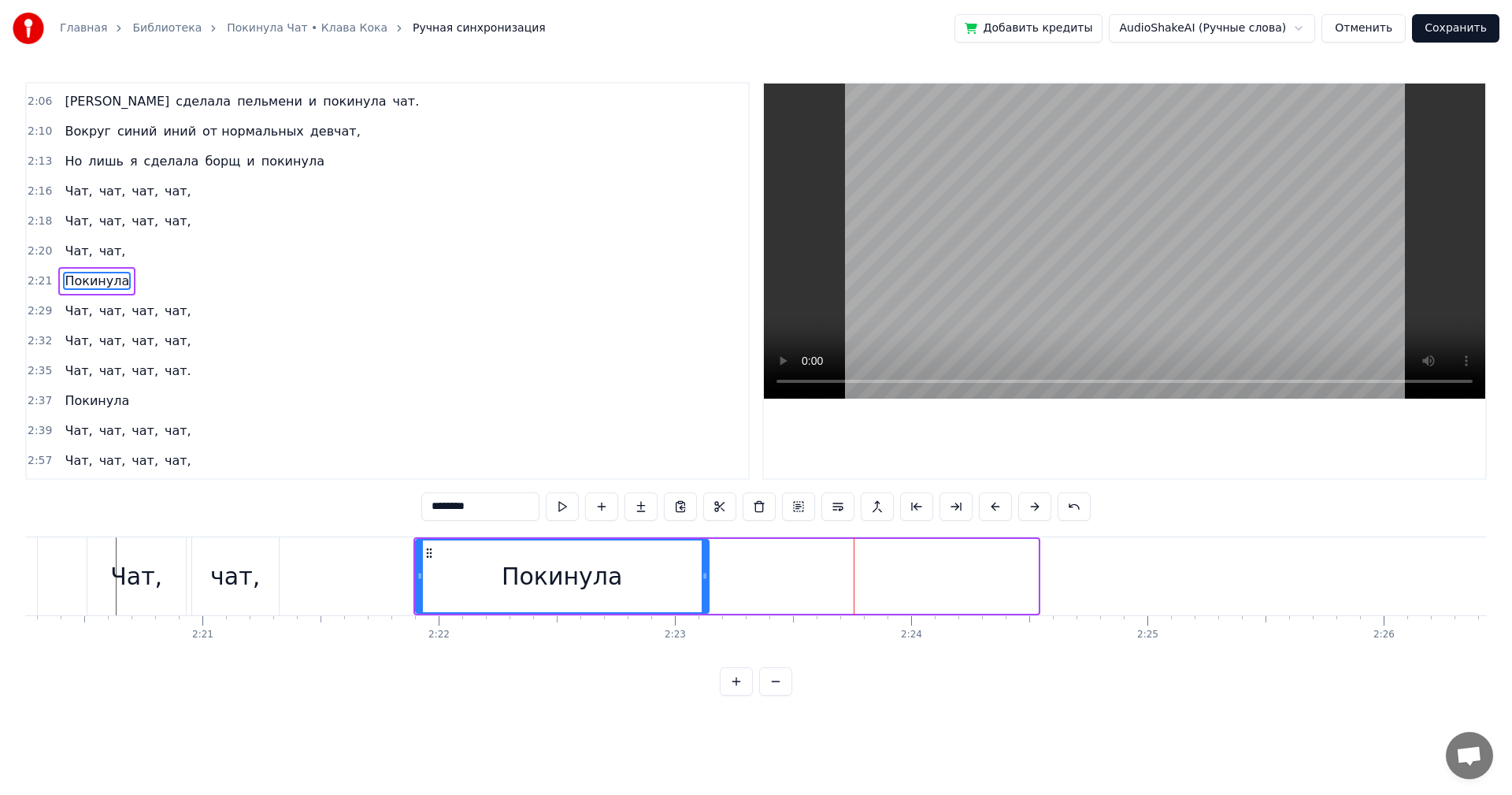
drag, startPoint x: 1036, startPoint y: 582, endPoint x: 706, endPoint y: 603, distance: 330.7
click at [706, 603] on div at bounding box center [705, 576] width 7 height 71
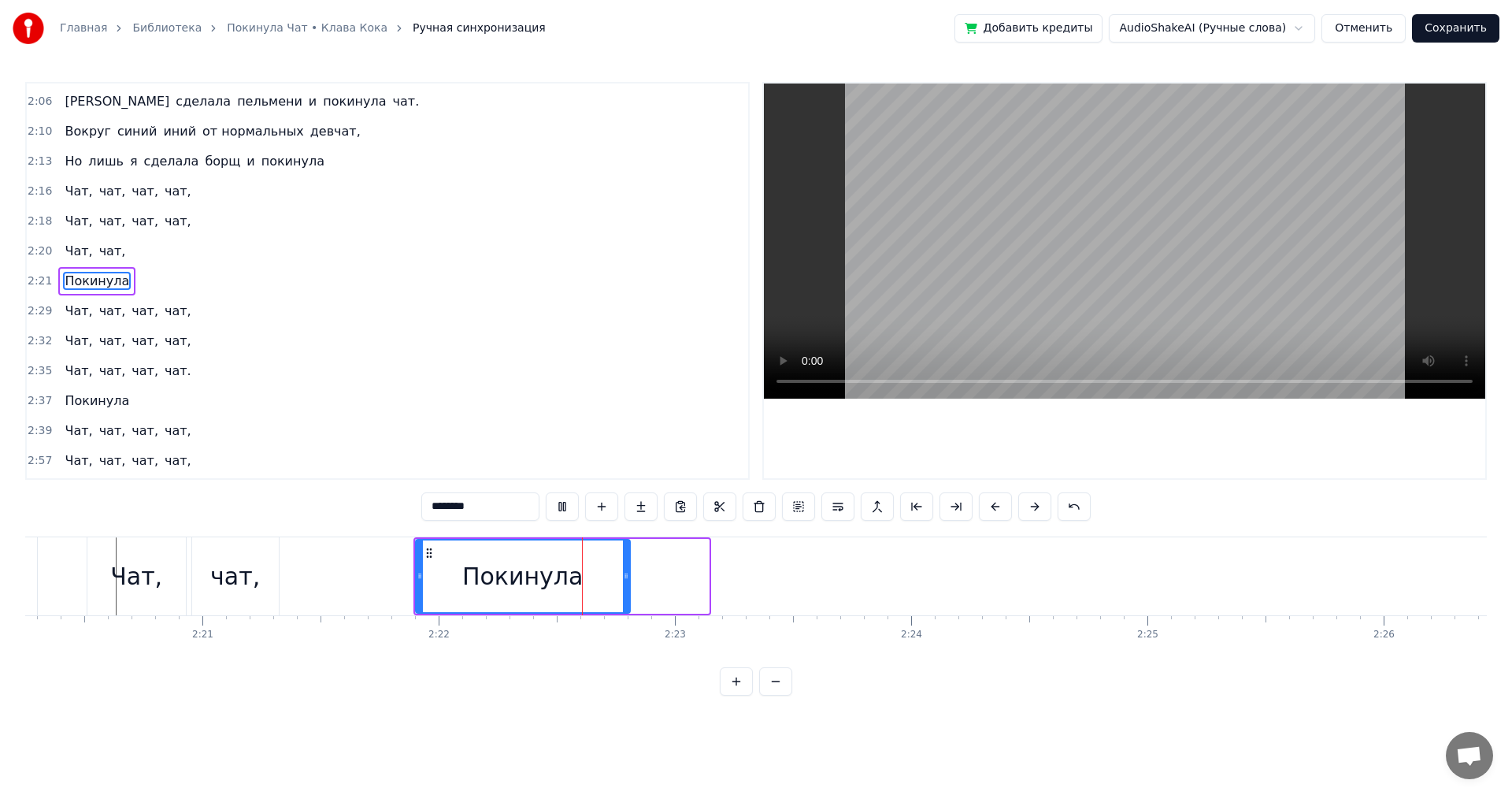
drag, startPoint x: 705, startPoint y: 592, endPoint x: 626, endPoint y: 591, distance: 79.0
click at [626, 591] on div at bounding box center [626, 576] width 7 height 71
click at [774, 692] on button at bounding box center [776, 680] width 33 height 28
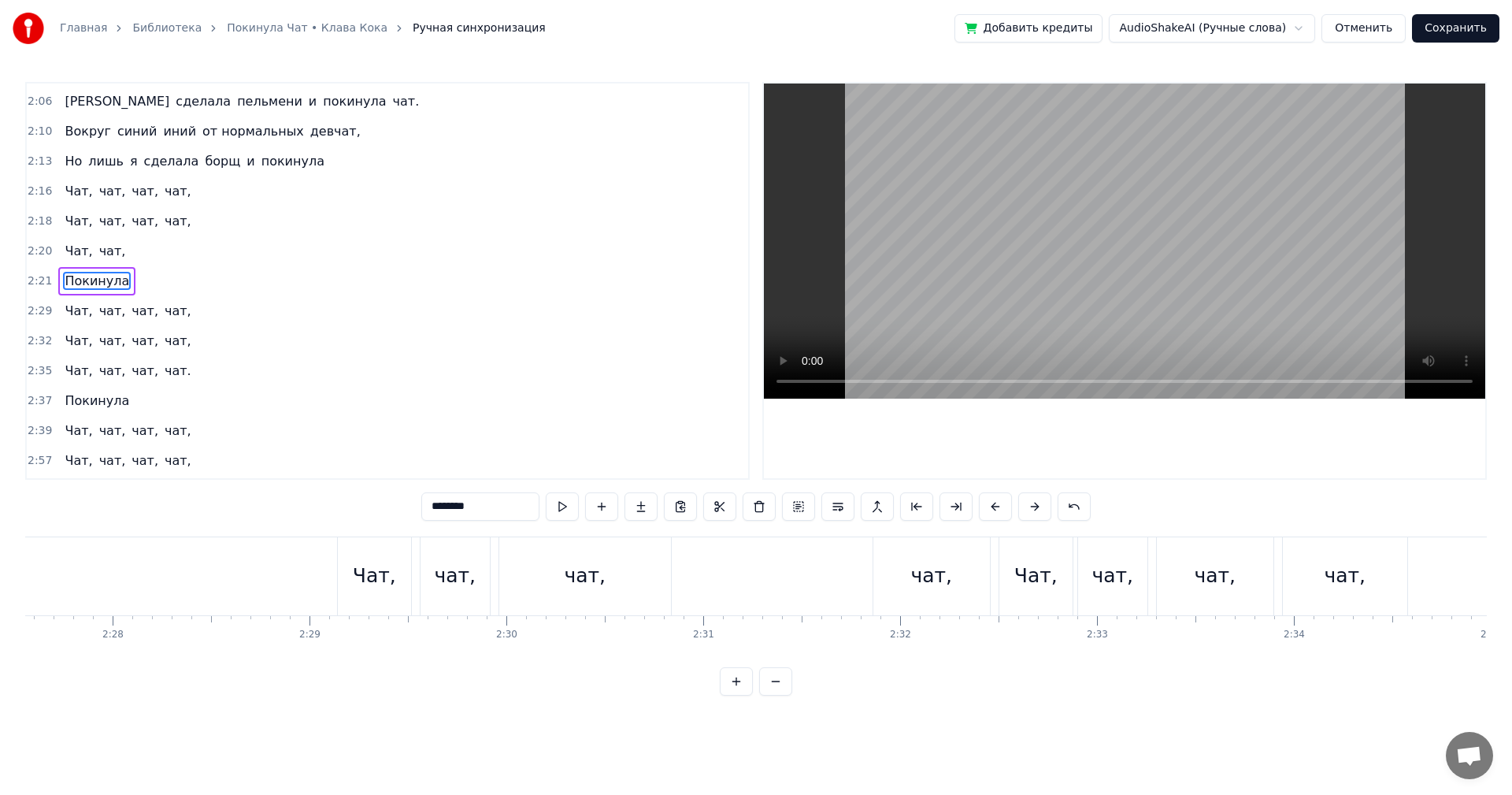
scroll to position [0, 28037]
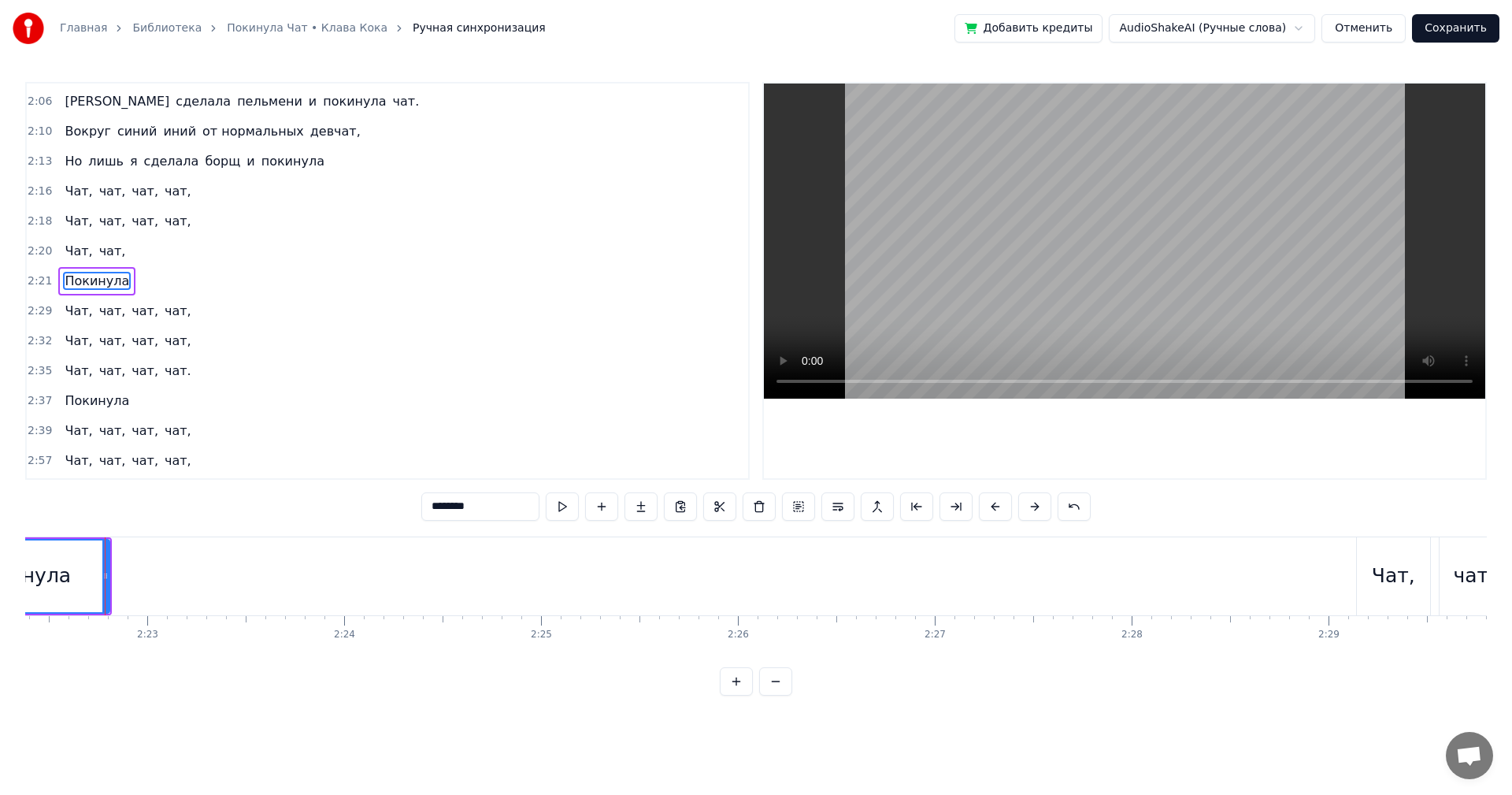
click at [774, 693] on button at bounding box center [776, 680] width 33 height 28
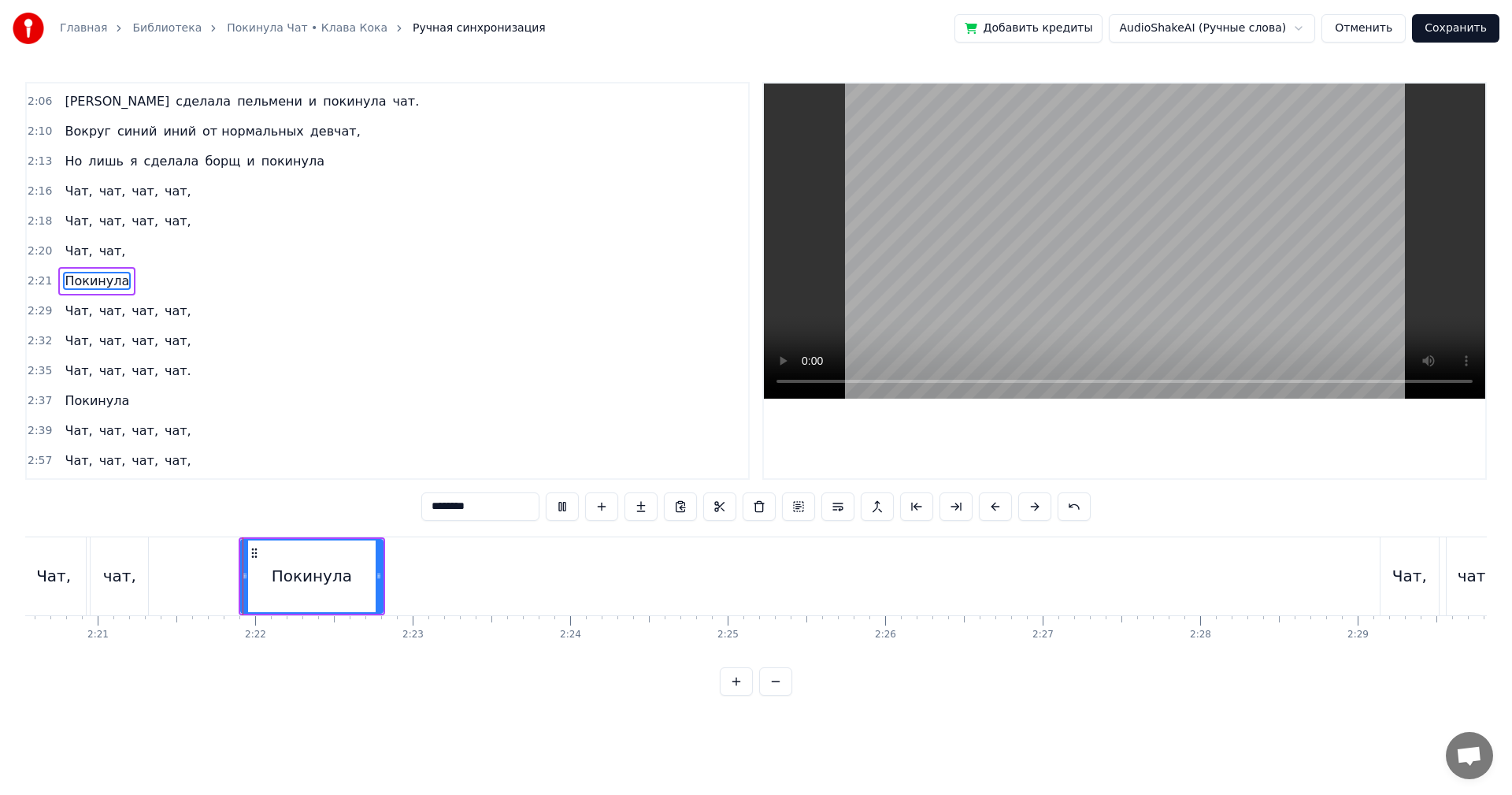
click at [759, 667] on button at bounding box center [776, 680] width 33 height 28
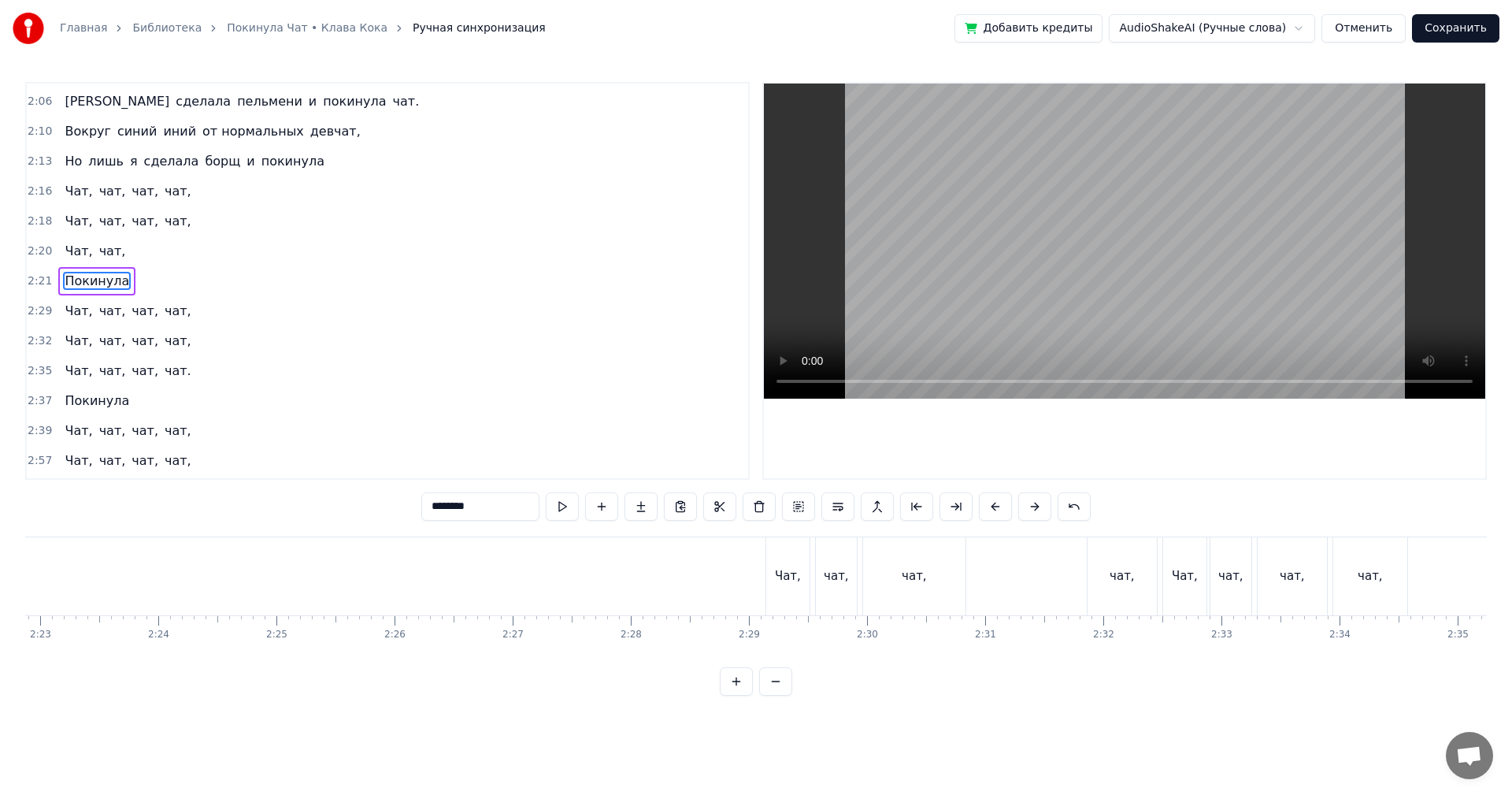
scroll to position [0, 16793]
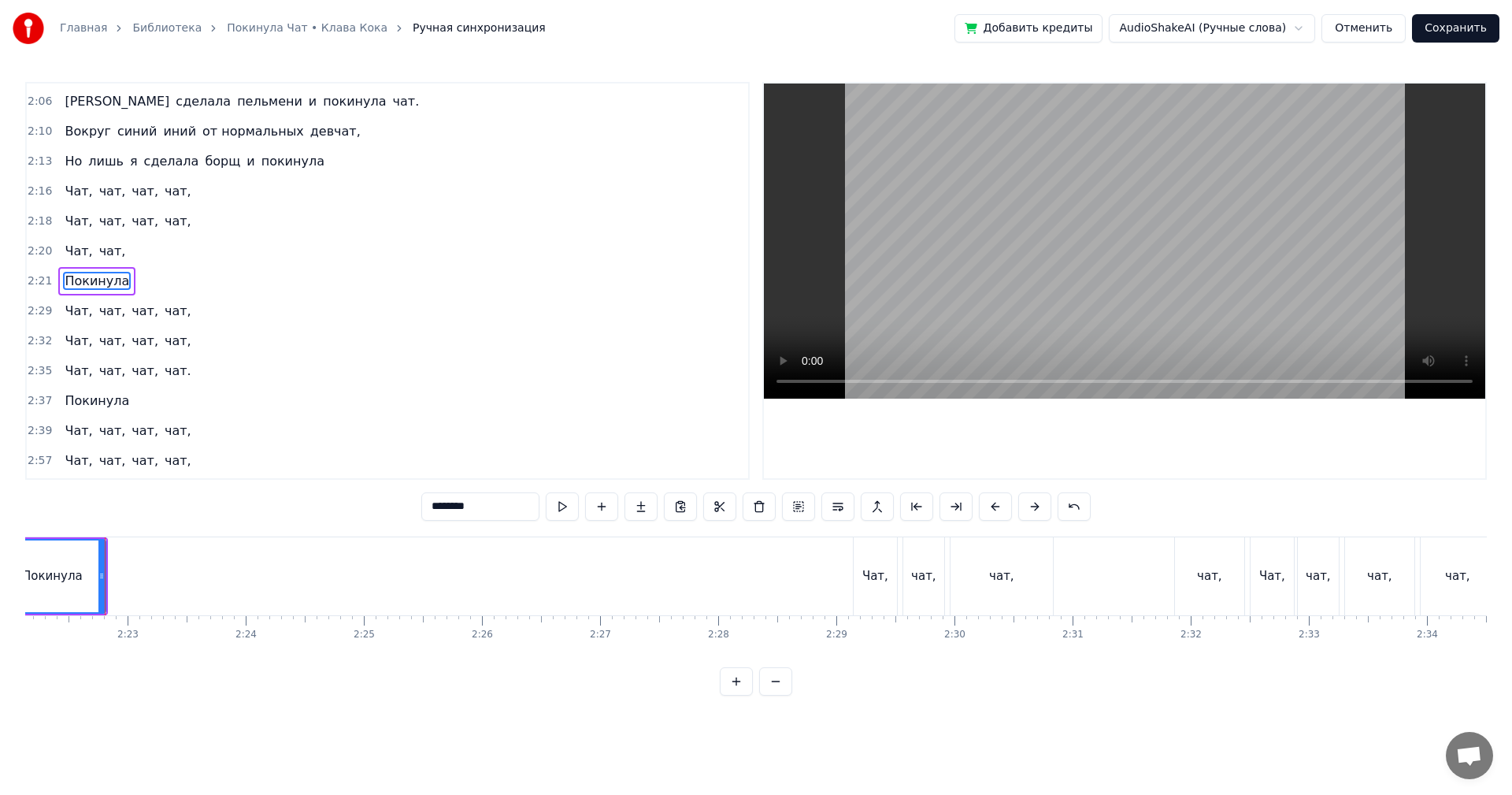
click at [876, 572] on div "Чат," at bounding box center [875, 576] width 26 height 18
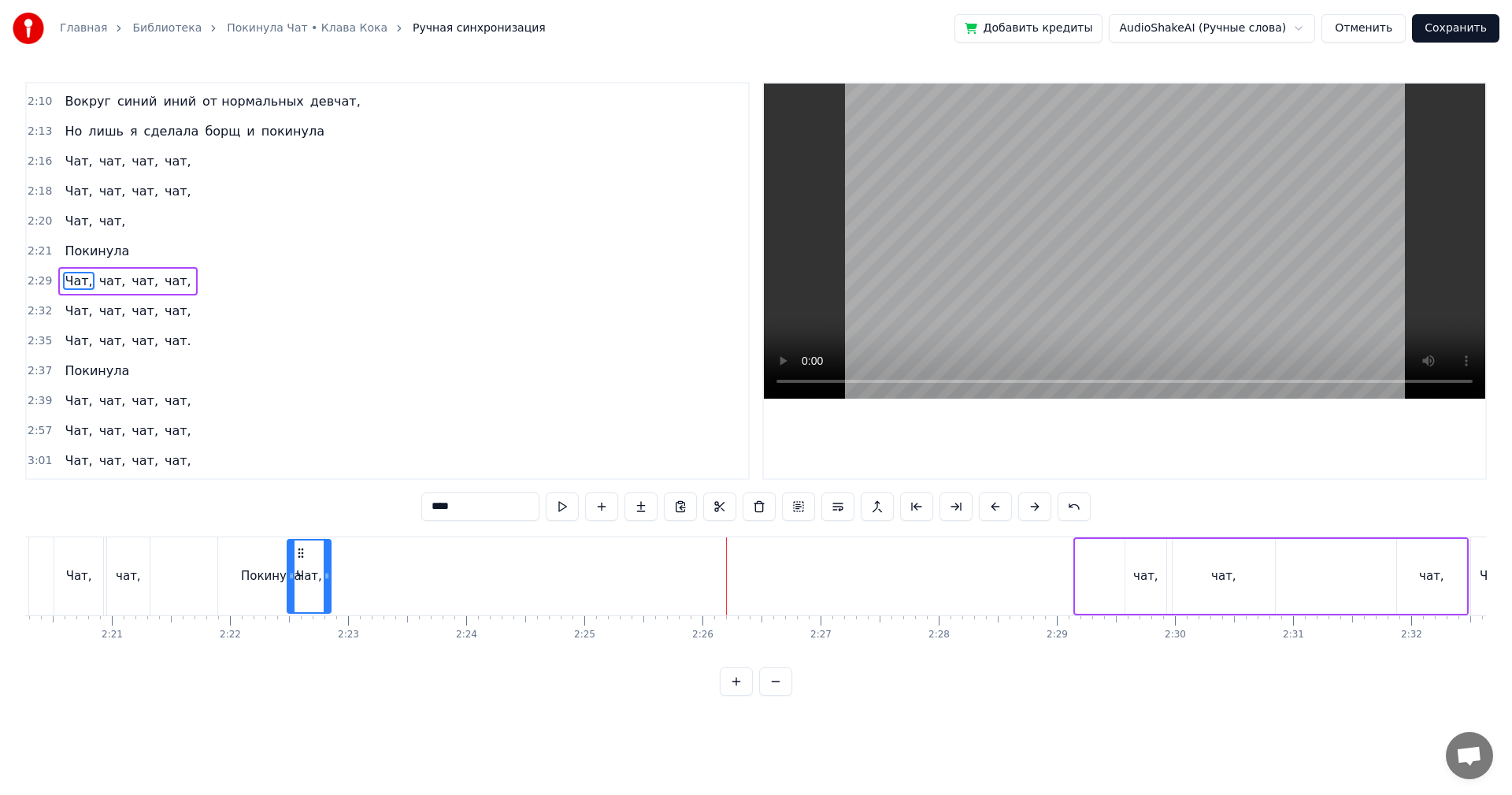
scroll to position [0, 16563]
drag, startPoint x: 873, startPoint y: 555, endPoint x: 350, endPoint y: 581, distance: 523.6
click at [350, 581] on div "Чат," at bounding box center [354, 576] width 41 height 71
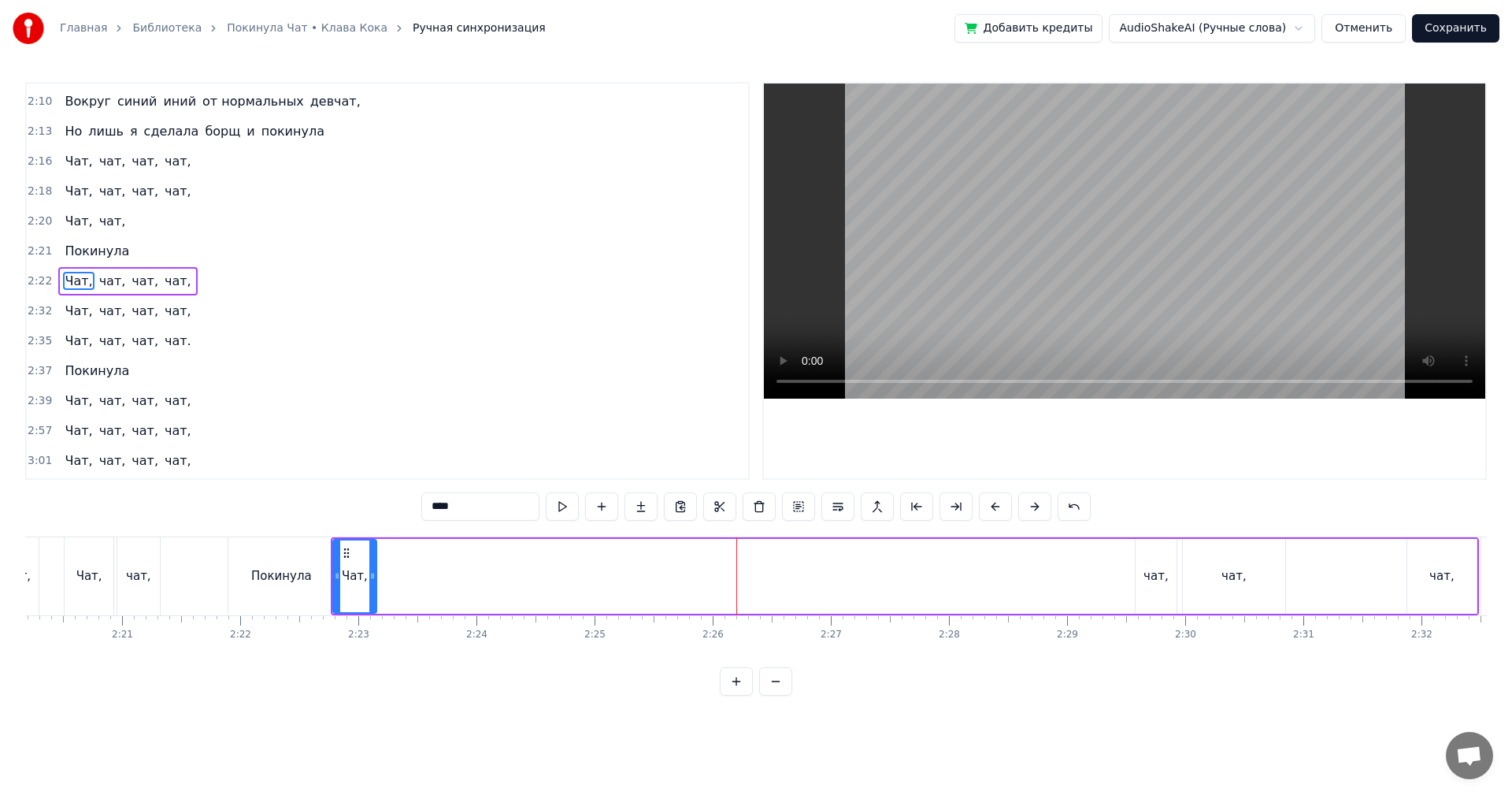
click at [1150, 552] on div "чат," at bounding box center [1156, 577] width 41 height 75
type input "****"
drag, startPoint x: 1147, startPoint y: 553, endPoint x: 381, endPoint y: 580, distance: 766.5
click at [381, 580] on div "чат," at bounding box center [390, 576] width 39 height 71
click at [1217, 573] on div "чат," at bounding box center [1234, 577] width 102 height 75
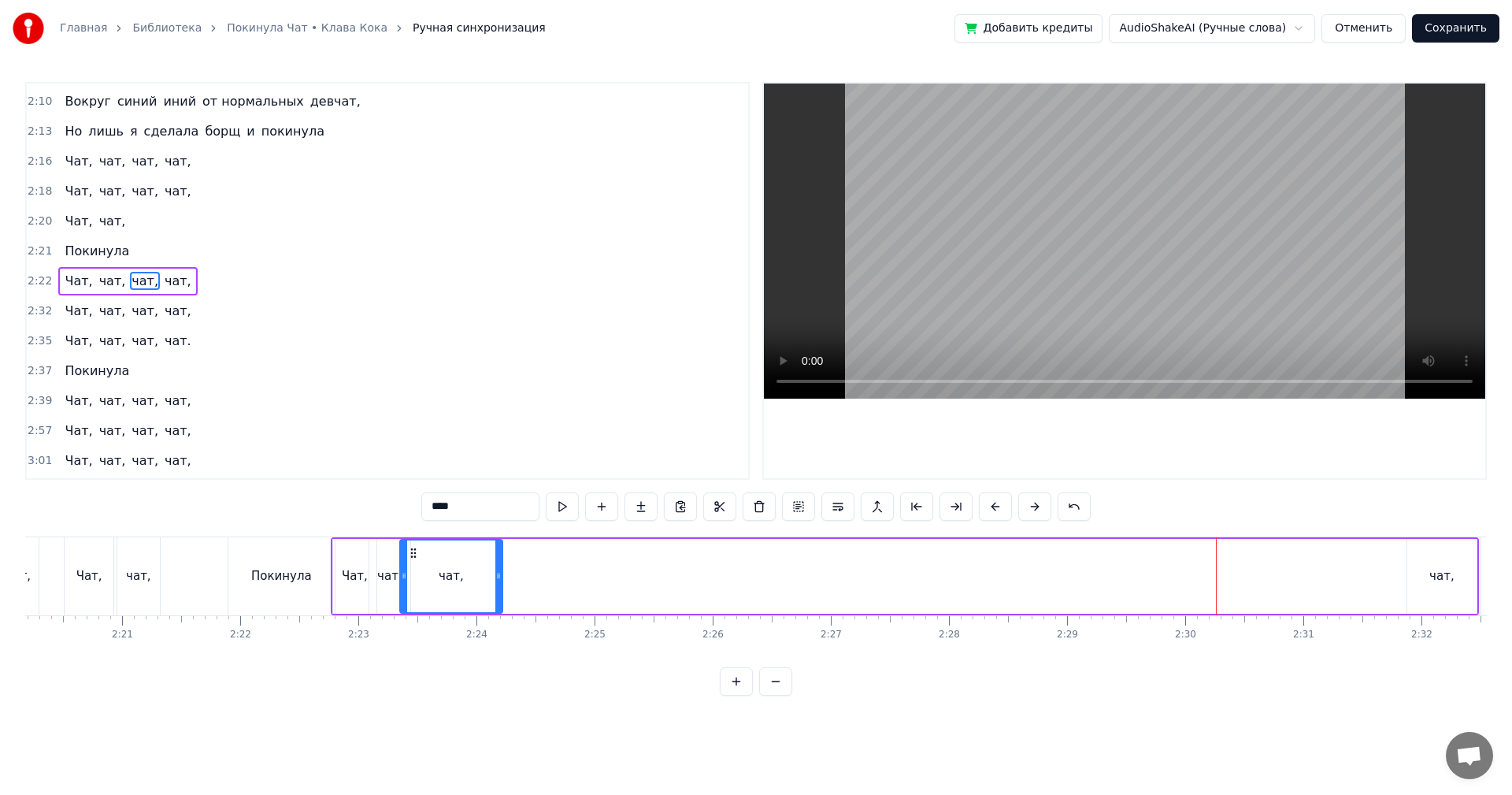
drag, startPoint x: 1195, startPoint y: 550, endPoint x: 413, endPoint y: 575, distance: 782.4
click at [413, 575] on div "чат," at bounding box center [451, 576] width 101 height 71
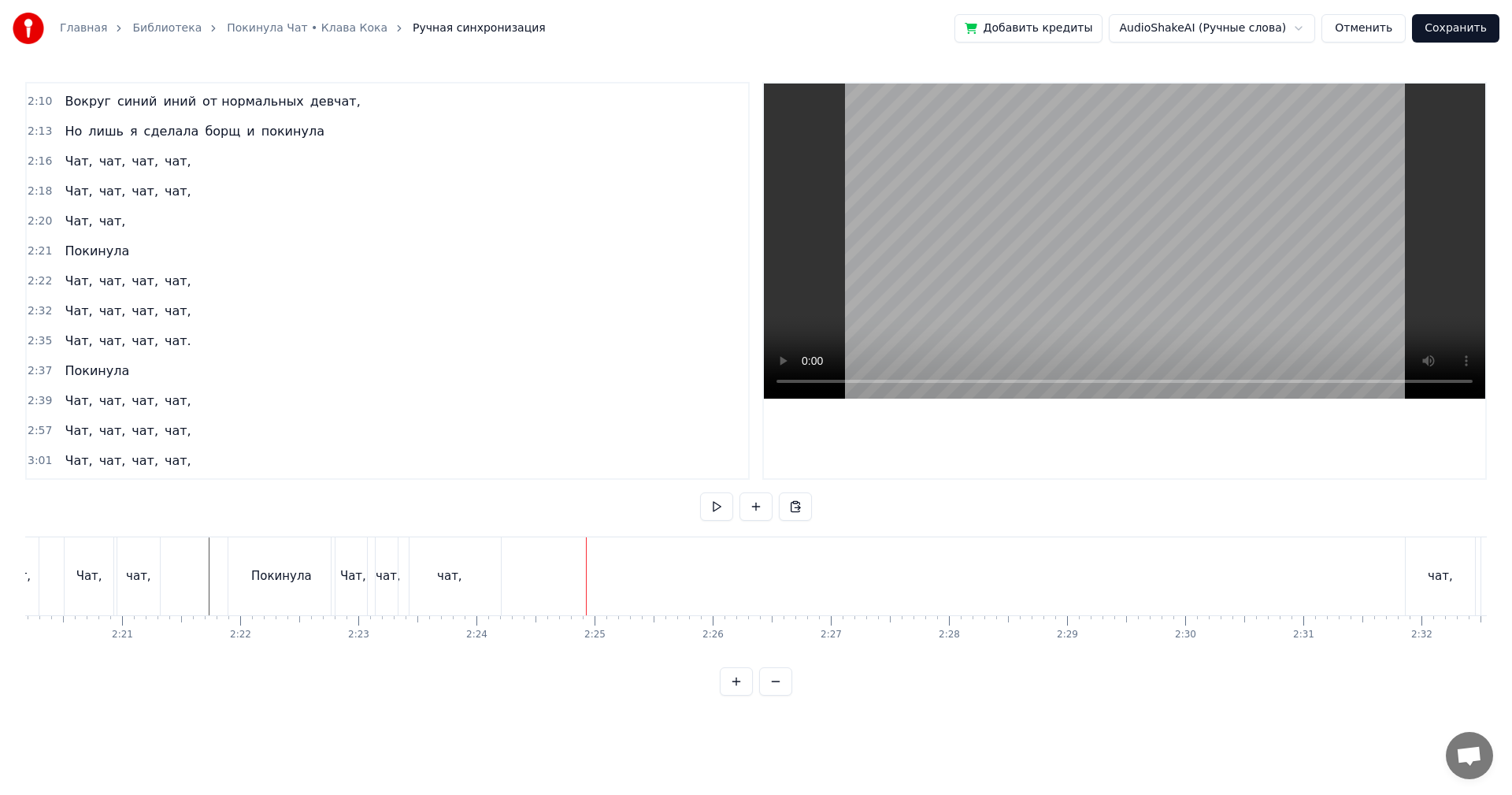
click at [455, 584] on div "чат," at bounding box center [449, 576] width 25 height 18
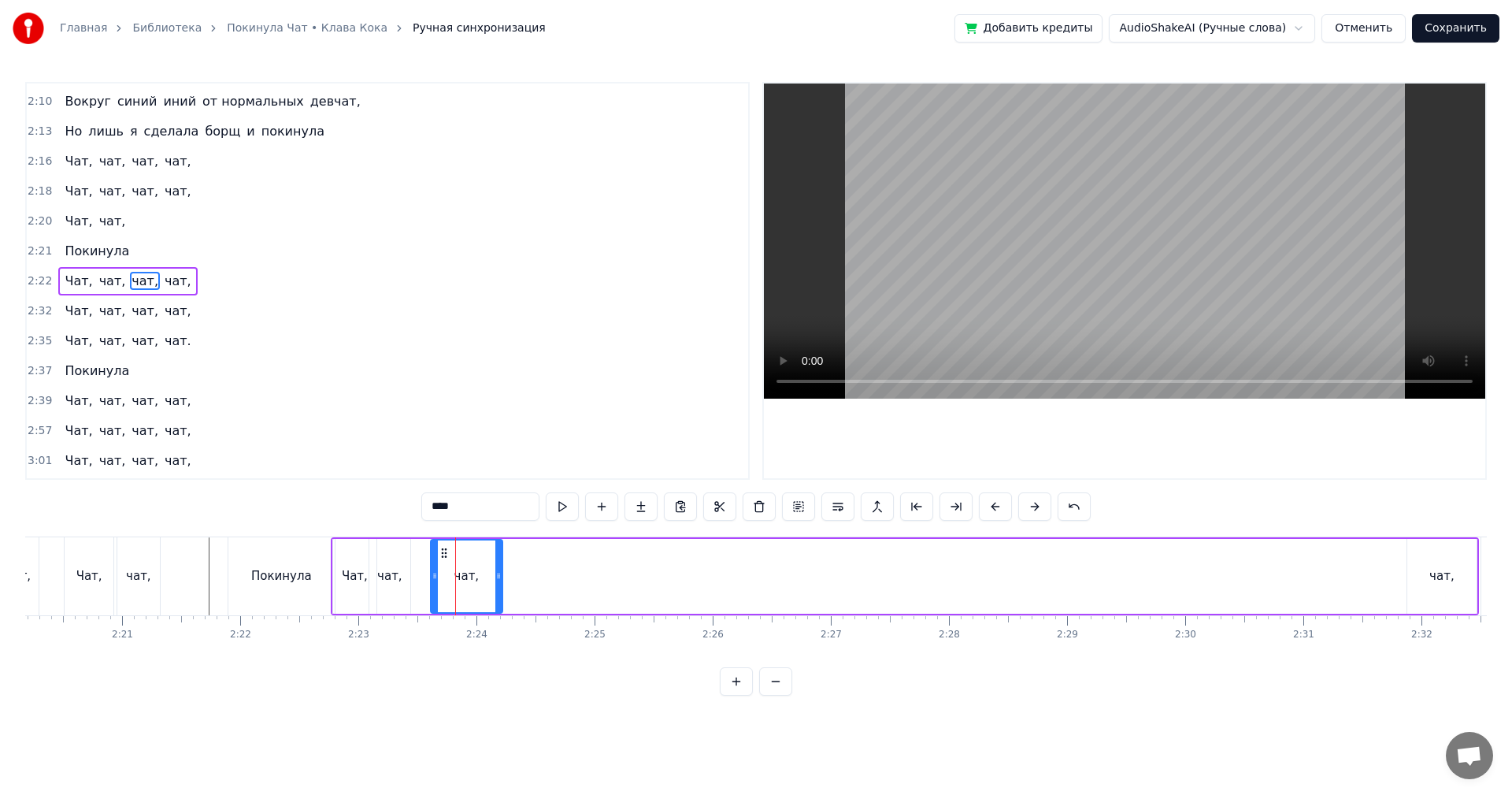
drag, startPoint x: 402, startPoint y: 577, endPoint x: 433, endPoint y: 583, distance: 31.6
click at [433, 583] on div at bounding box center [434, 576] width 7 height 71
drag, startPoint x: 473, startPoint y: 583, endPoint x: 481, endPoint y: 583, distance: 8.0
click at [484, 583] on div "чат," at bounding box center [466, 576] width 70 height 71
click at [1423, 573] on div "чат," at bounding box center [1442, 577] width 69 height 75
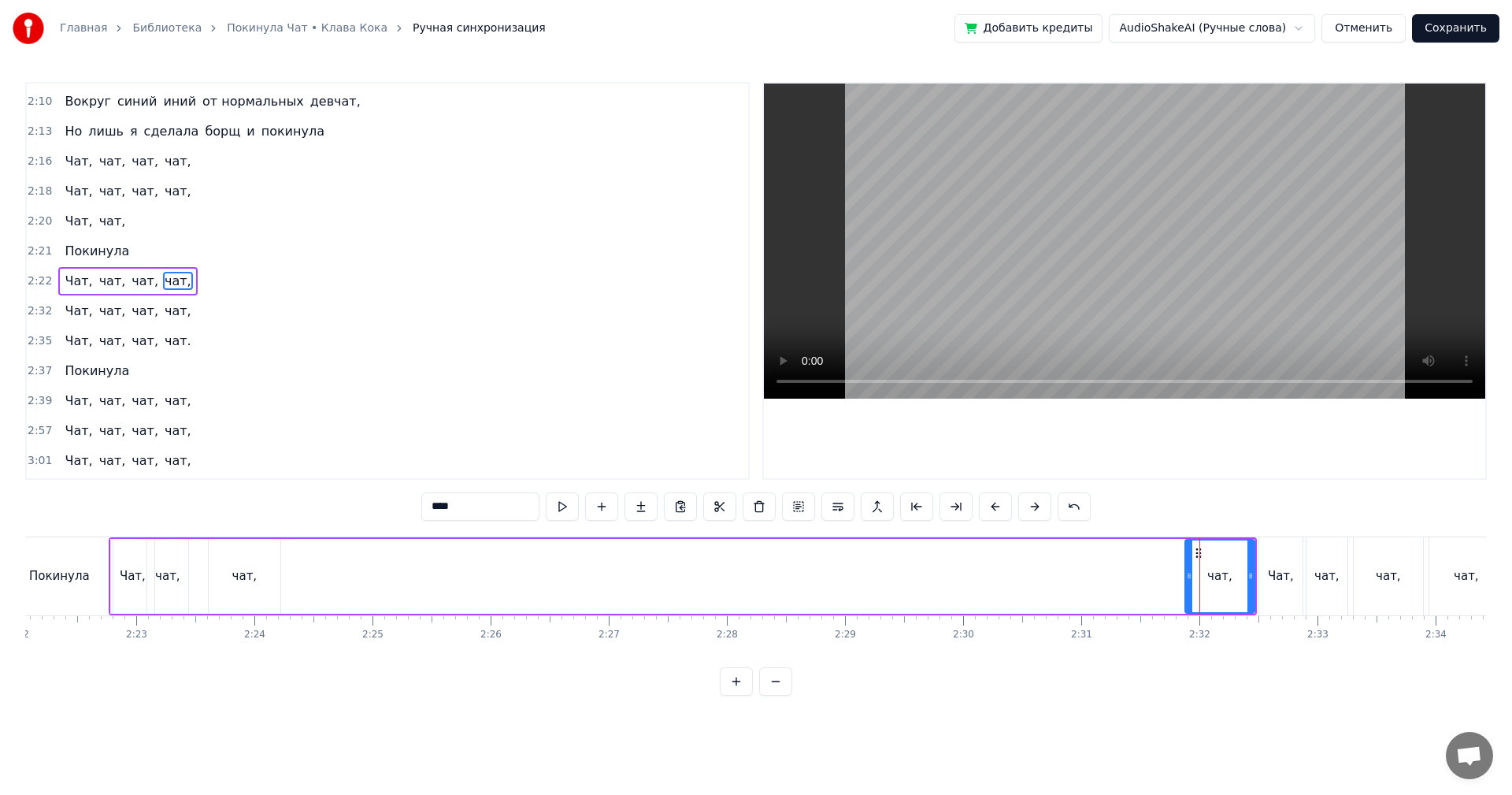
scroll to position [0, 16735]
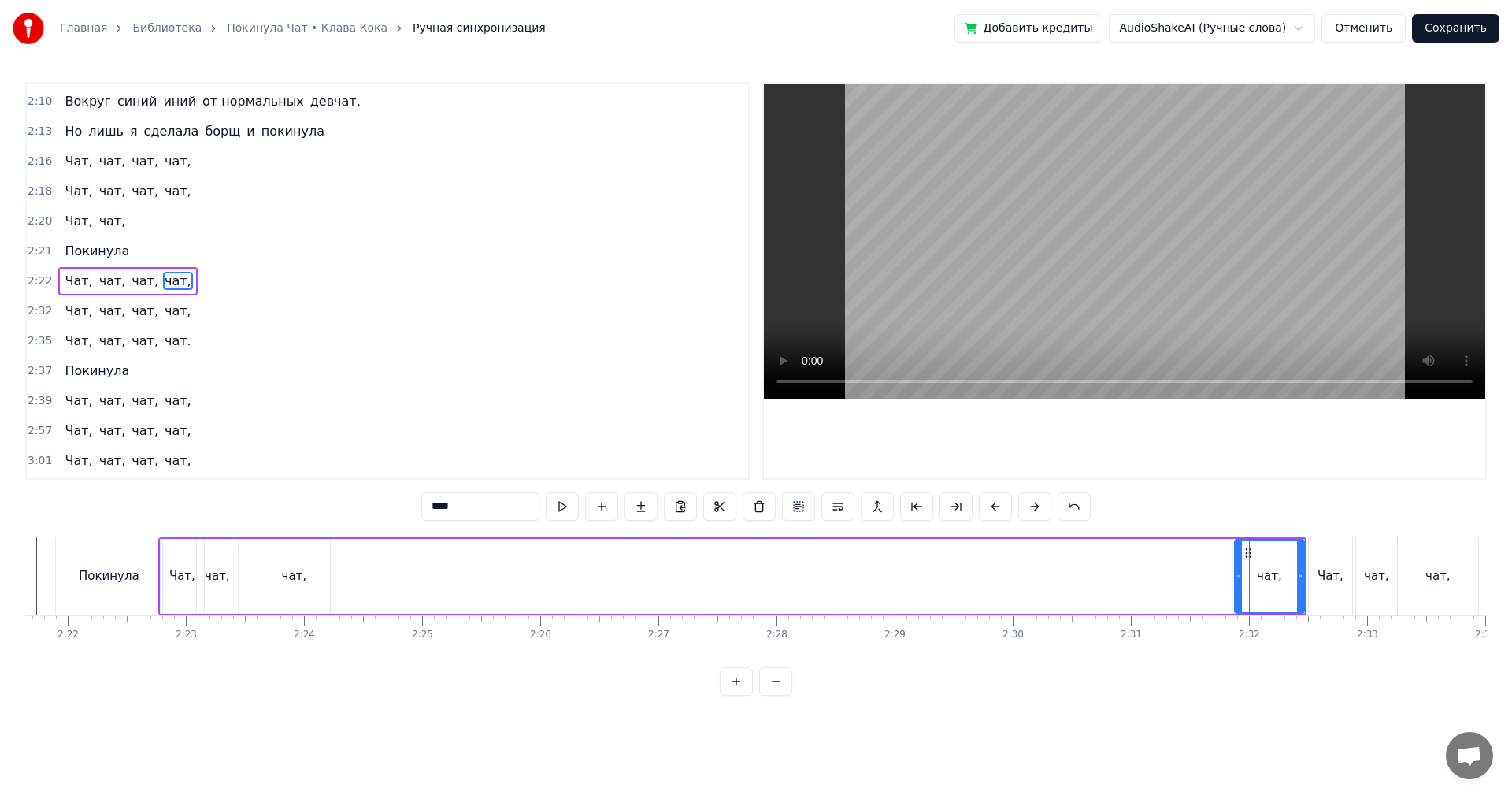
drag, startPoint x: 1249, startPoint y: 553, endPoint x: 625, endPoint y: 551, distance: 624.0
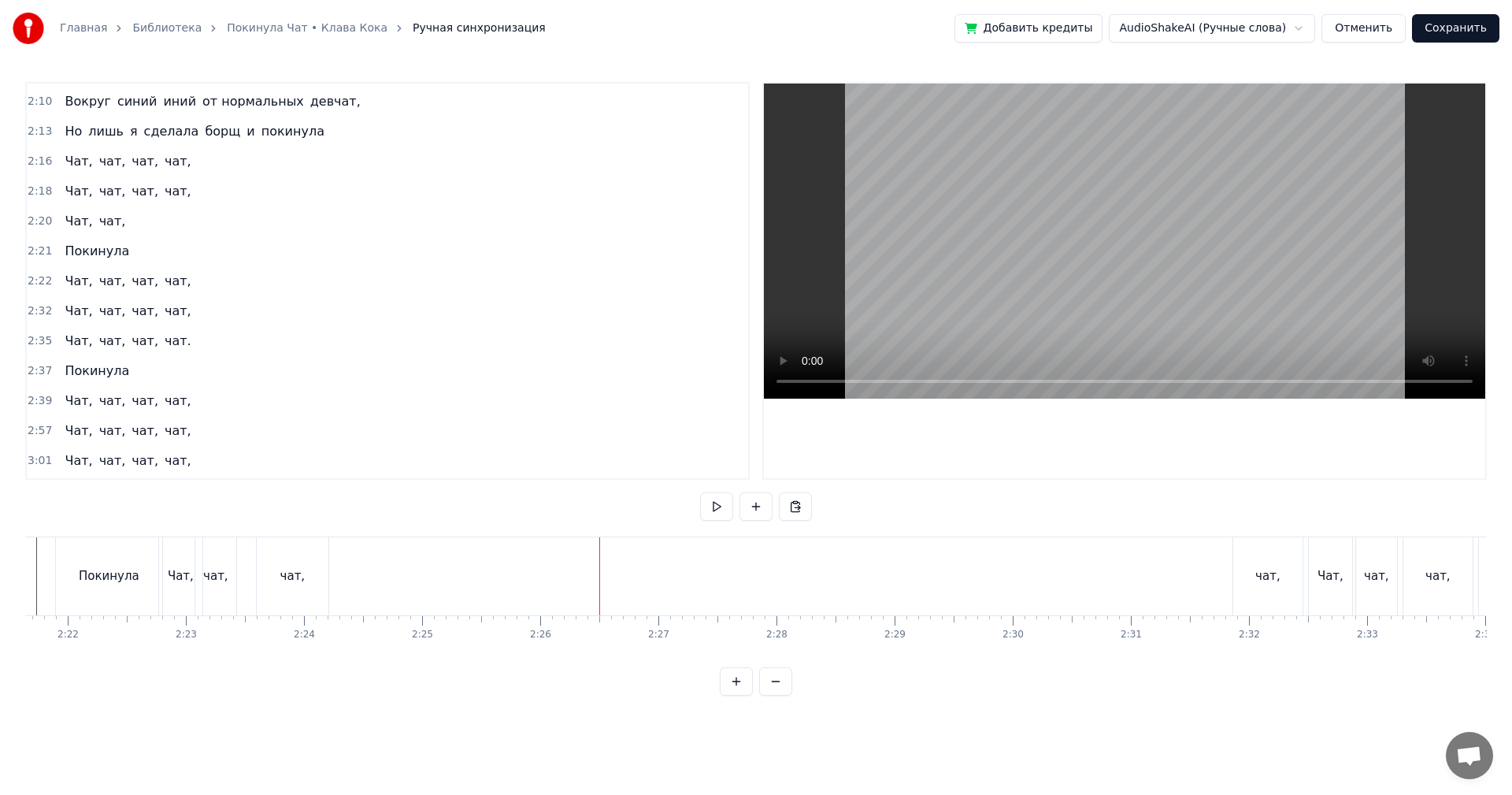
click at [1260, 572] on div "чат," at bounding box center [1269, 576] width 25 height 18
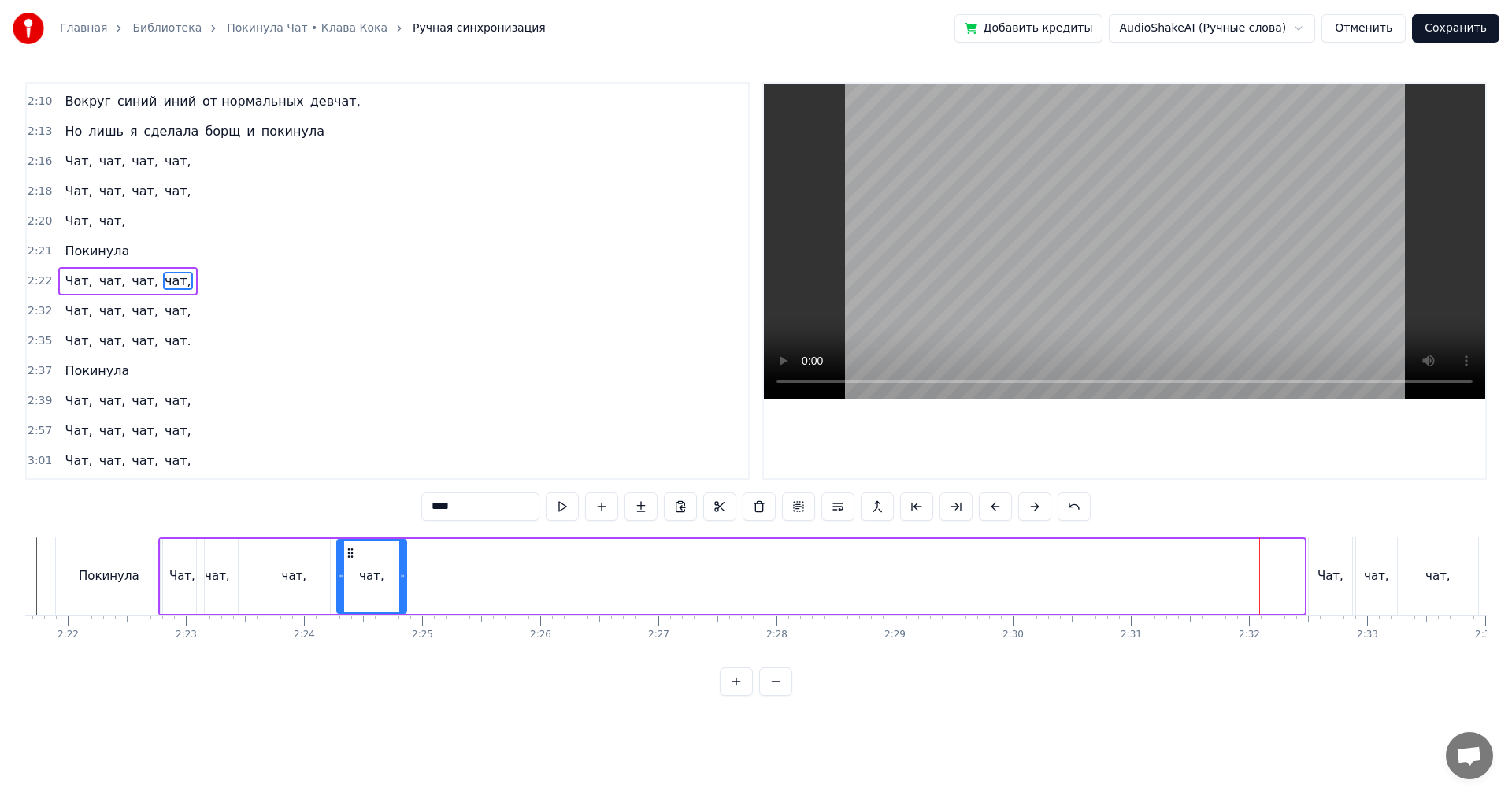
drag, startPoint x: 1251, startPoint y: 557, endPoint x: 353, endPoint y: 591, distance: 898.6
click at [353, 591] on div "чат," at bounding box center [372, 576] width 67 height 71
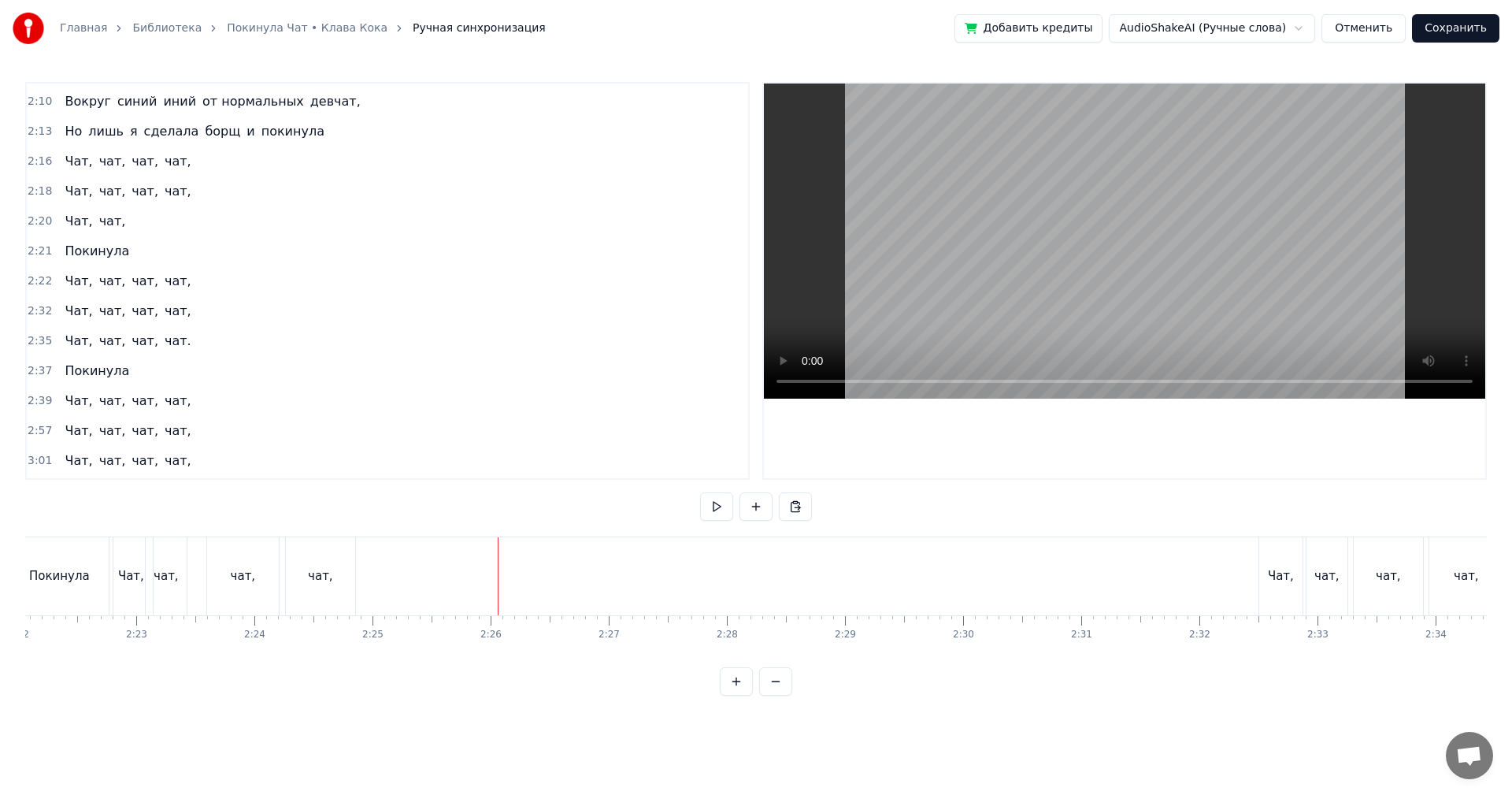
scroll to position [0, 16822]
click at [1237, 555] on div "Чат," at bounding box center [1243, 576] width 43 height 78
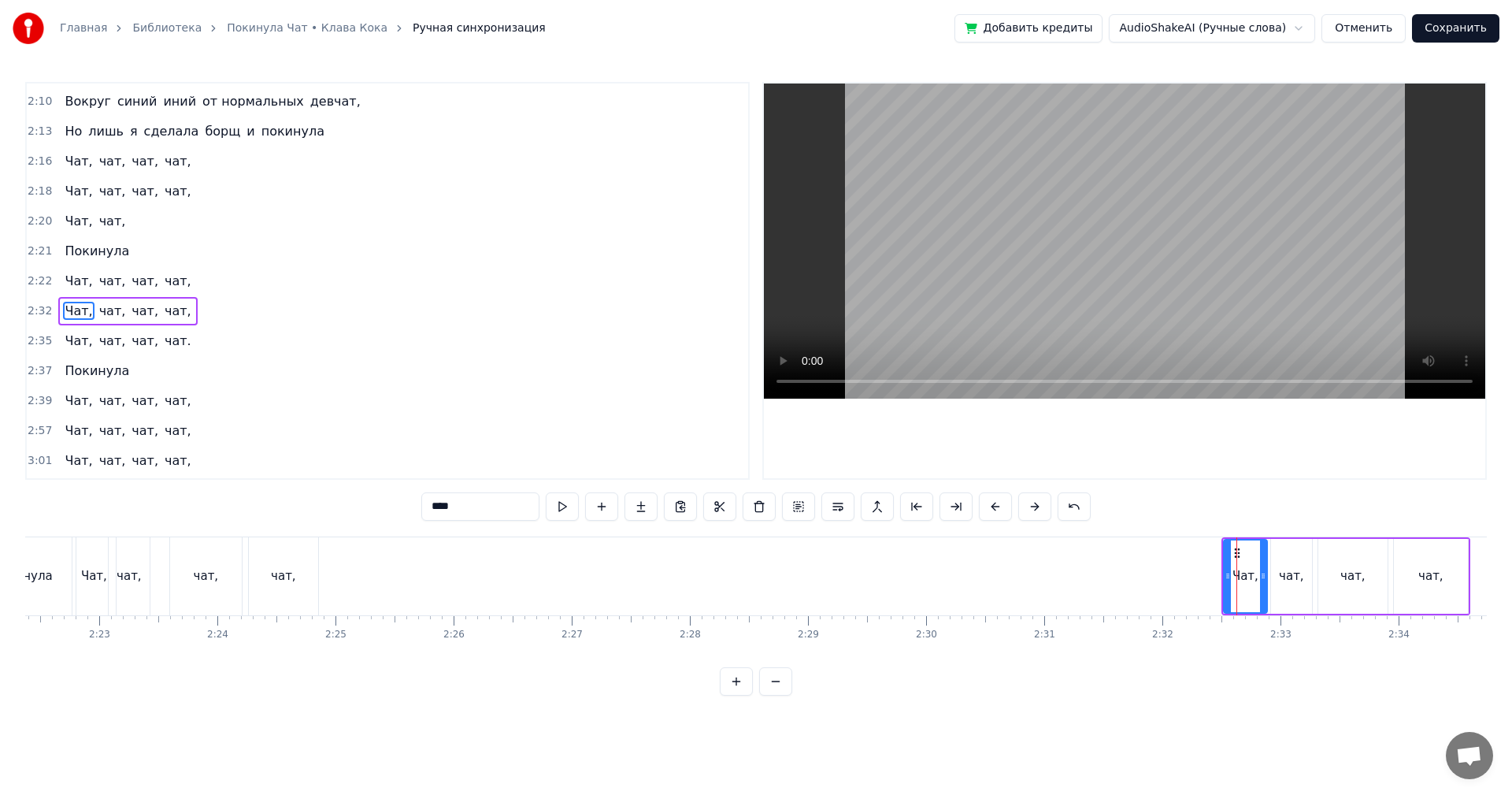
scroll to position [1224, 0]
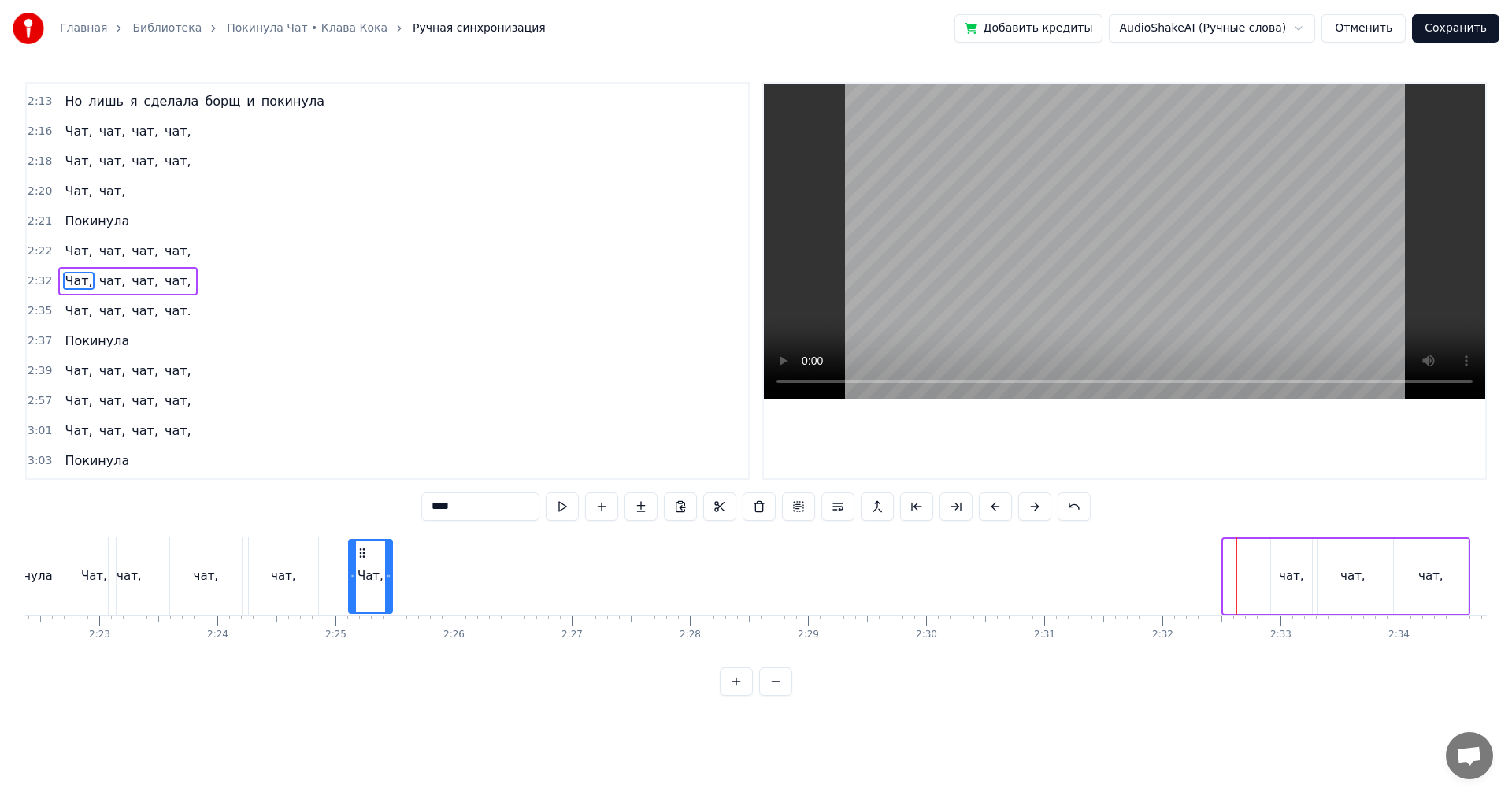
drag, startPoint x: 1239, startPoint y: 556, endPoint x: 363, endPoint y: 595, distance: 876.9
click at [363, 595] on div "Чат," at bounding box center [370, 576] width 41 height 71
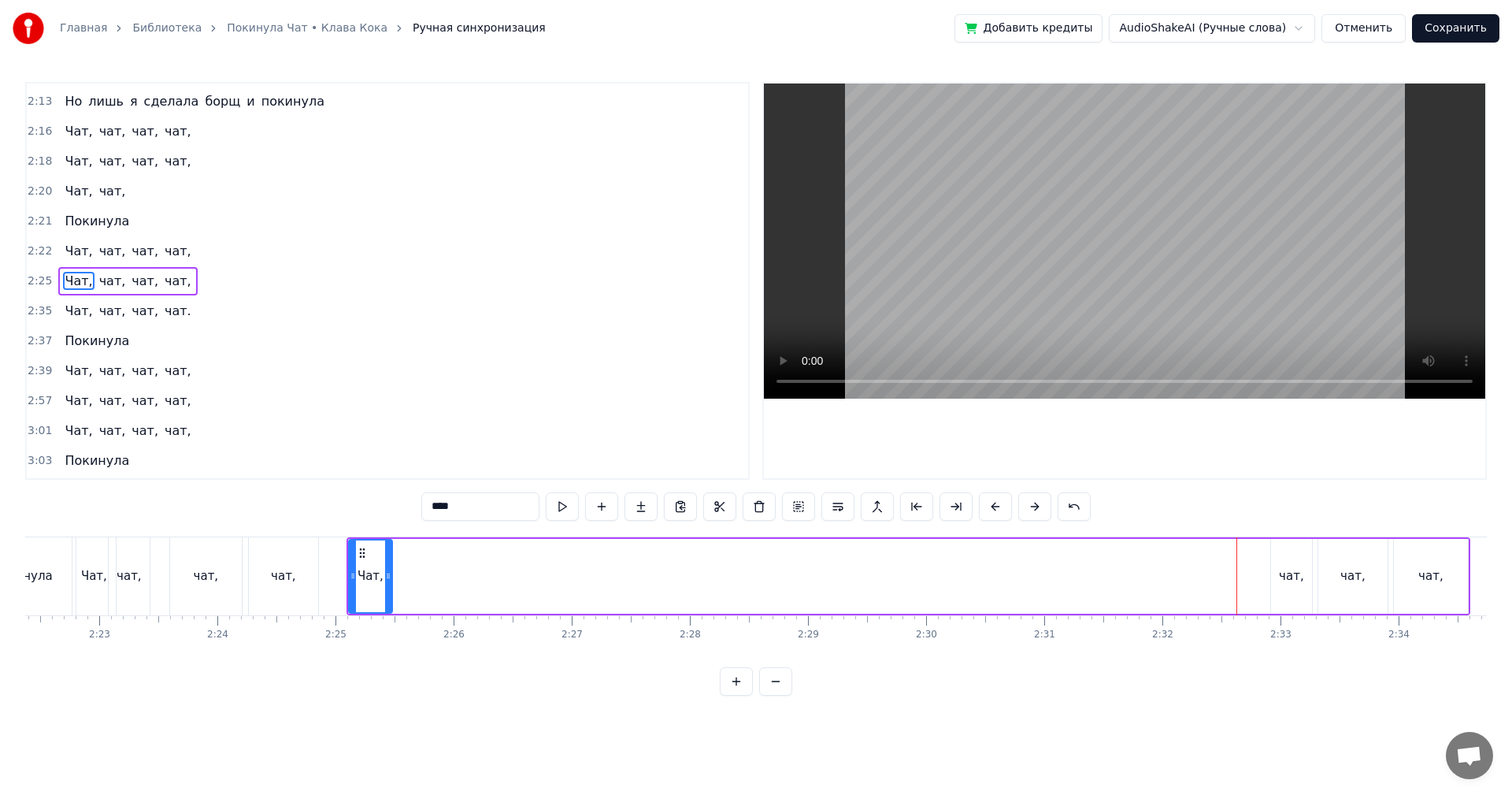
click at [391, 575] on div "Чат," at bounding box center [371, 577] width 45 height 75
drag, startPoint x: 388, startPoint y: 575, endPoint x: 376, endPoint y: 598, distance: 25.9
click at [376, 598] on div at bounding box center [376, 576] width 7 height 71
click at [1293, 577] on div "чат," at bounding box center [1292, 576] width 25 height 18
type input "****"
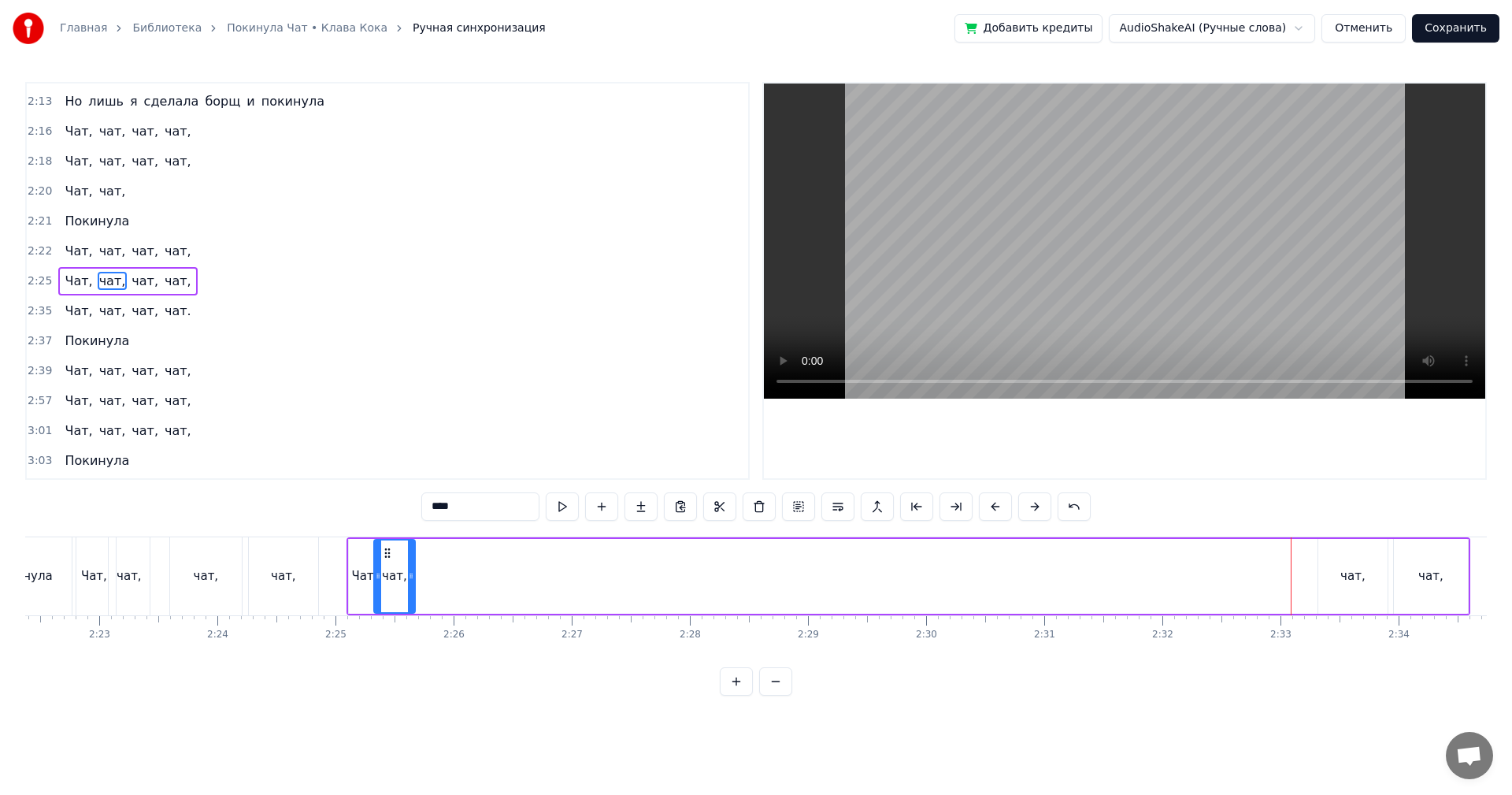
drag, startPoint x: 1279, startPoint y: 555, endPoint x: 400, endPoint y: 607, distance: 880.5
click at [388, 627] on div "Твоя песенка спета, колонки стучат. Я сделала много и покинула чат. Вокруг тебя…" at bounding box center [756, 595] width 1462 height 118
click at [414, 591] on div "чат," at bounding box center [395, 577] width 42 height 75
drag, startPoint x: 411, startPoint y: 590, endPoint x: 399, endPoint y: 607, distance: 20.8
click at [399, 607] on div at bounding box center [399, 576] width 7 height 71
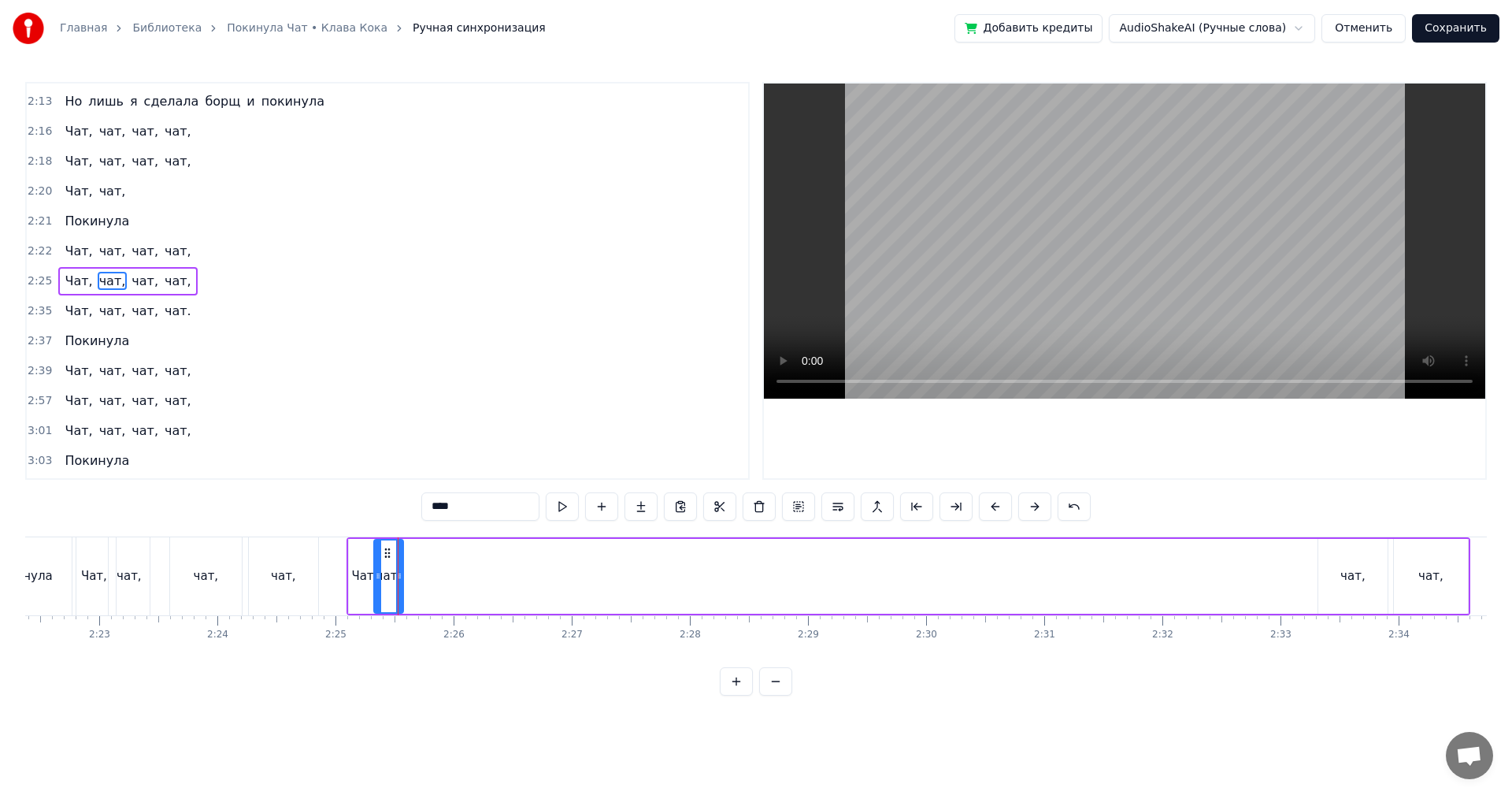
click at [1350, 578] on div "чат," at bounding box center [1353, 576] width 25 height 18
drag, startPoint x: 1332, startPoint y: 553, endPoint x: 425, endPoint y: 592, distance: 907.8
click at [410, 605] on div "чат," at bounding box center [431, 576] width 67 height 71
drag, startPoint x: 462, startPoint y: 577, endPoint x: 399, endPoint y: 591, distance: 64.5
click at [426, 595] on div at bounding box center [429, 576] width 7 height 71
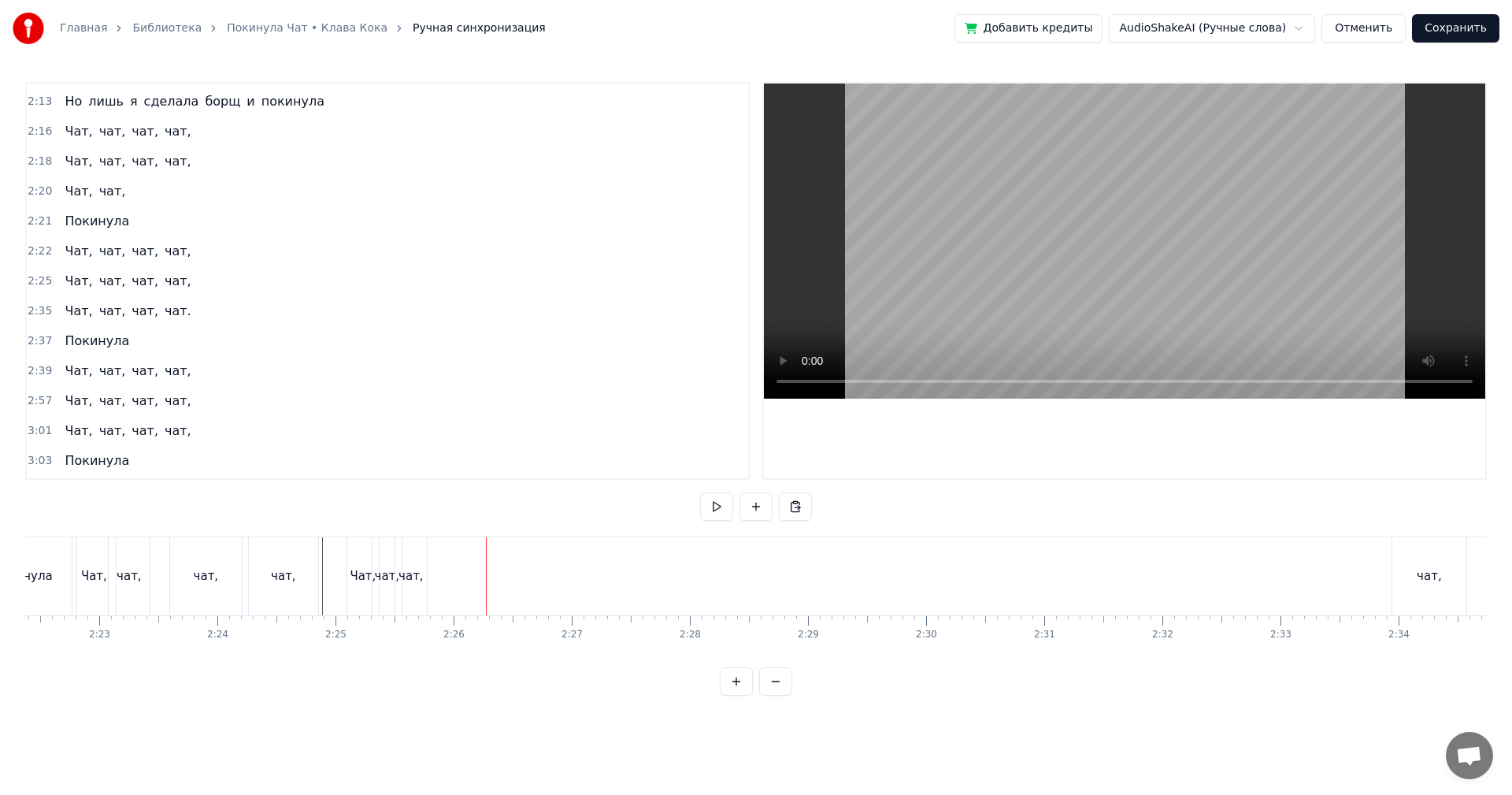
click at [1440, 577] on div "чат," at bounding box center [1429, 576] width 74 height 78
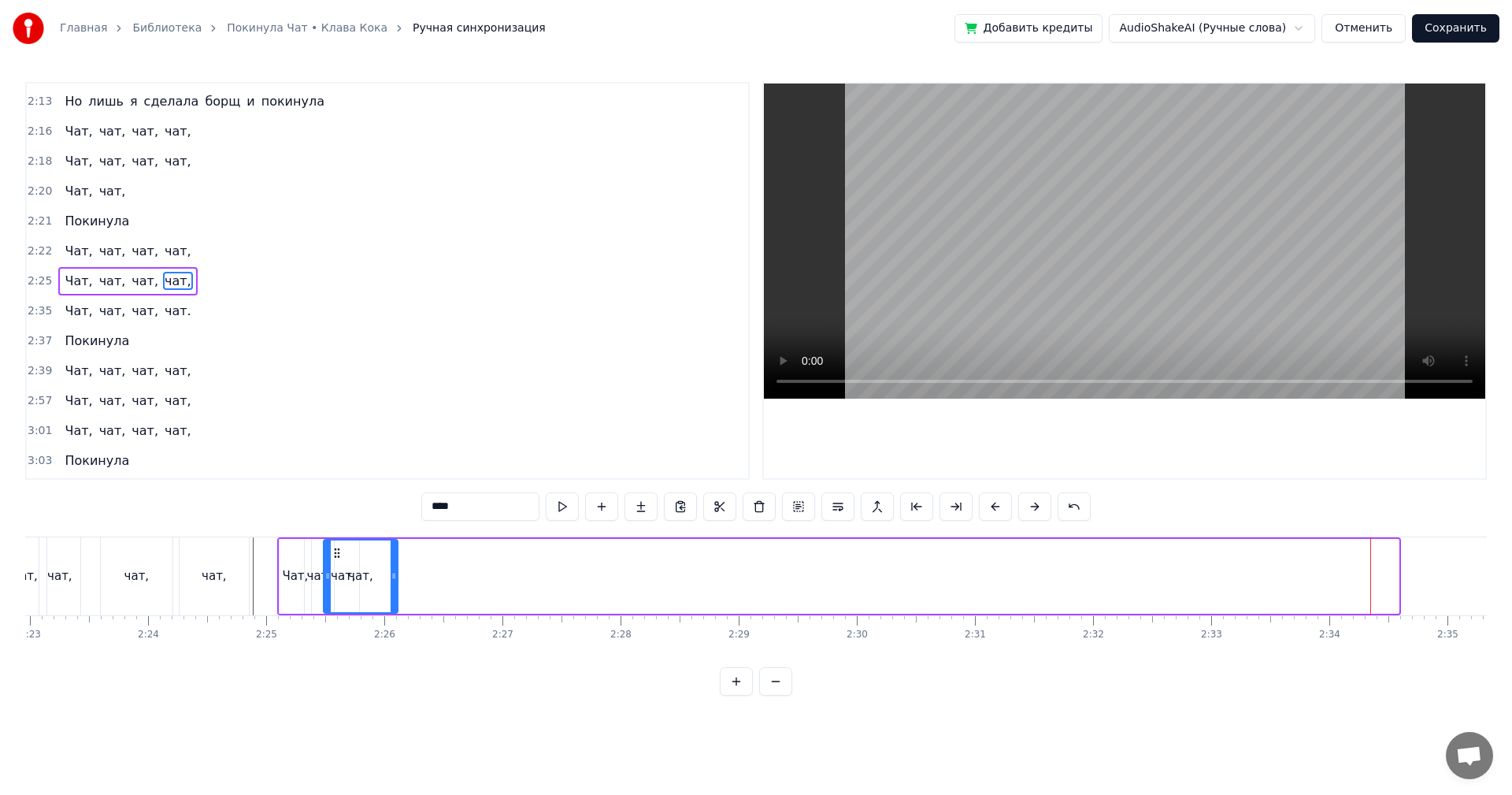
scroll to position [0, 16883]
drag, startPoint x: 1162, startPoint y: 555, endPoint x: 381, endPoint y: 595, distance: 782.0
click at [381, 595] on div "чат," at bounding box center [402, 576] width 72 height 71
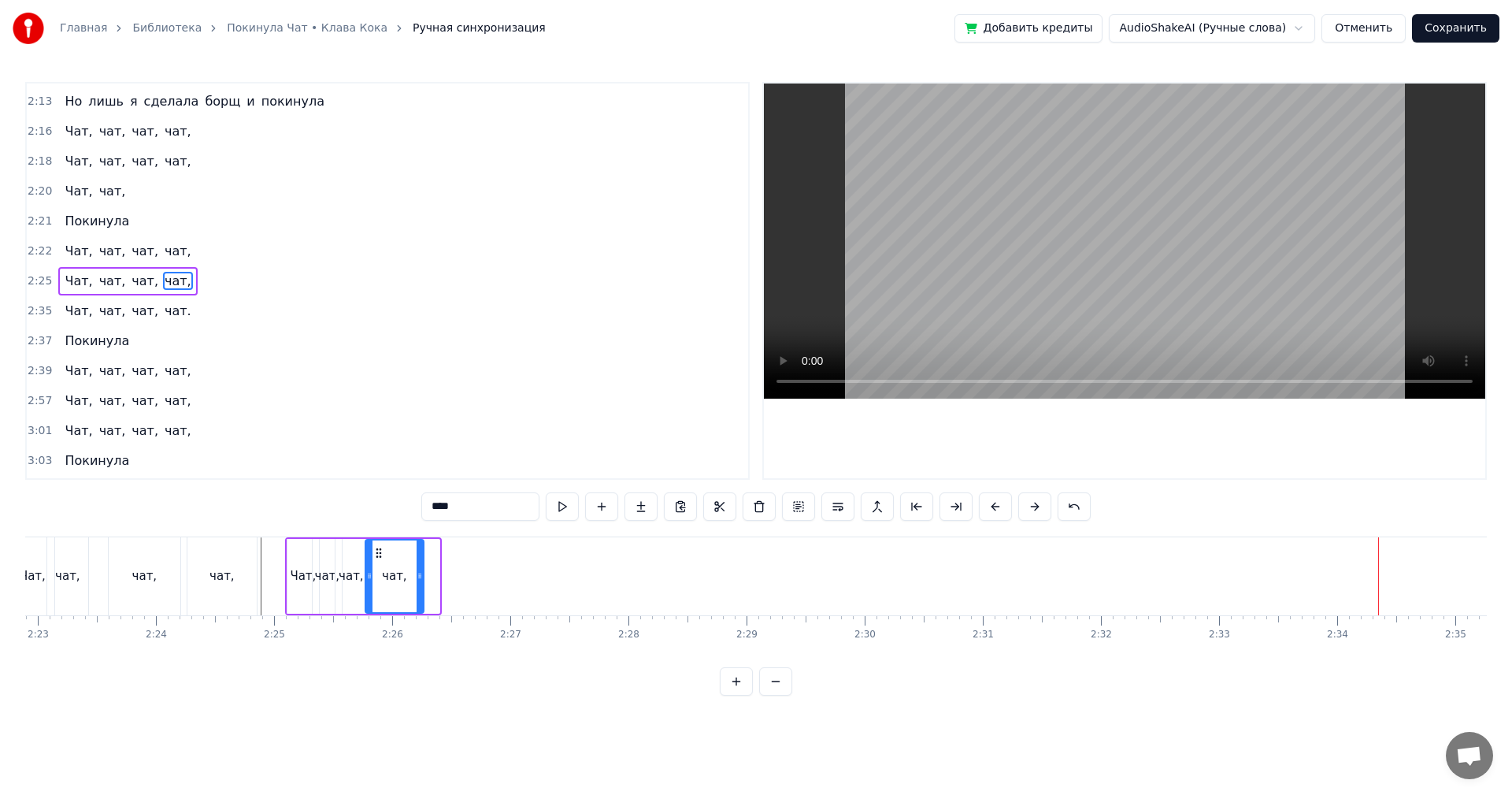
drag, startPoint x: 436, startPoint y: 574, endPoint x: 406, endPoint y: 584, distance: 31.6
click at [417, 584] on div at bounding box center [420, 576] width 7 height 71
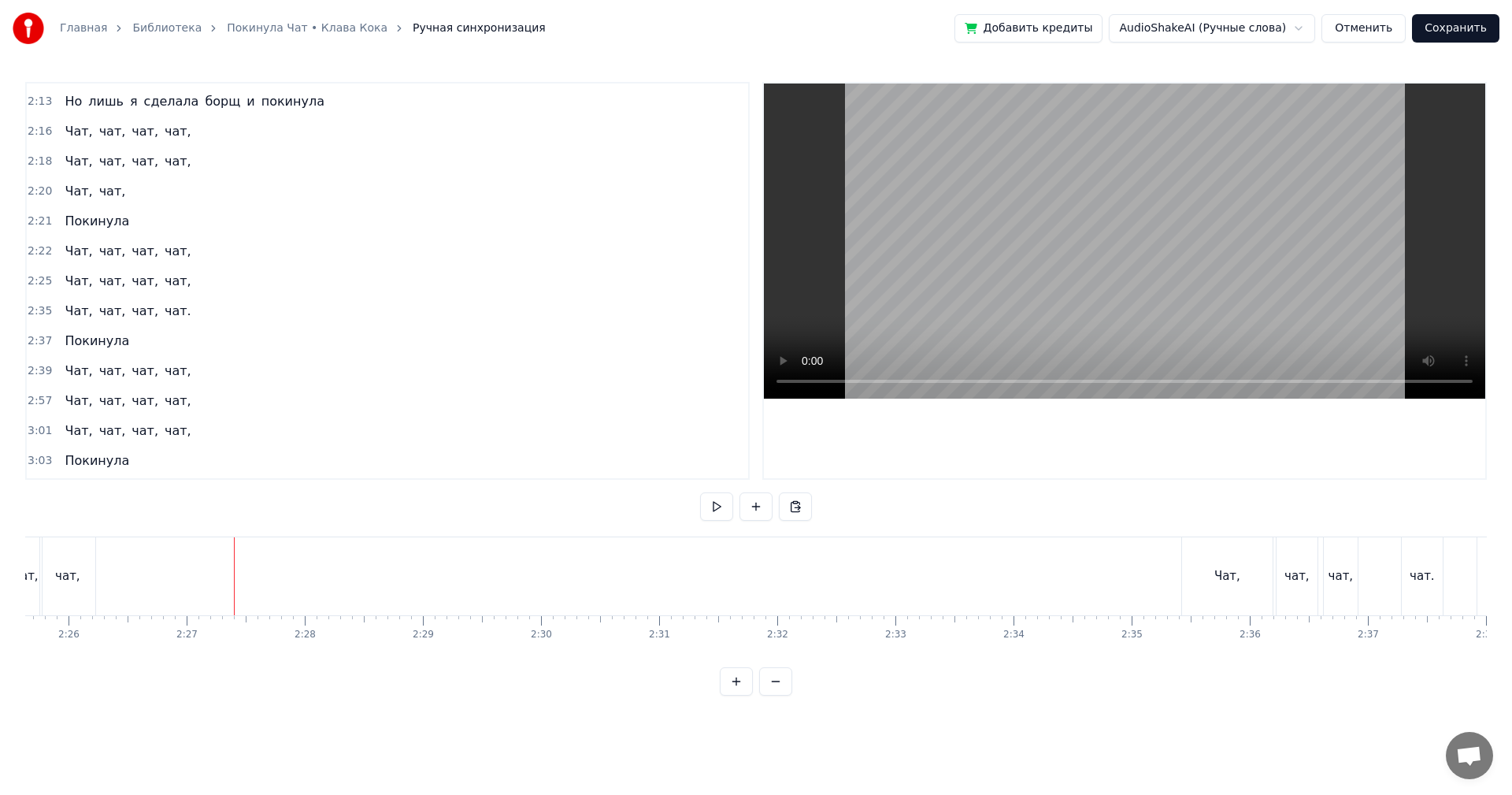
scroll to position [0, 17183]
click at [1251, 571] on div "Чат," at bounding box center [1251, 576] width 26 height 18
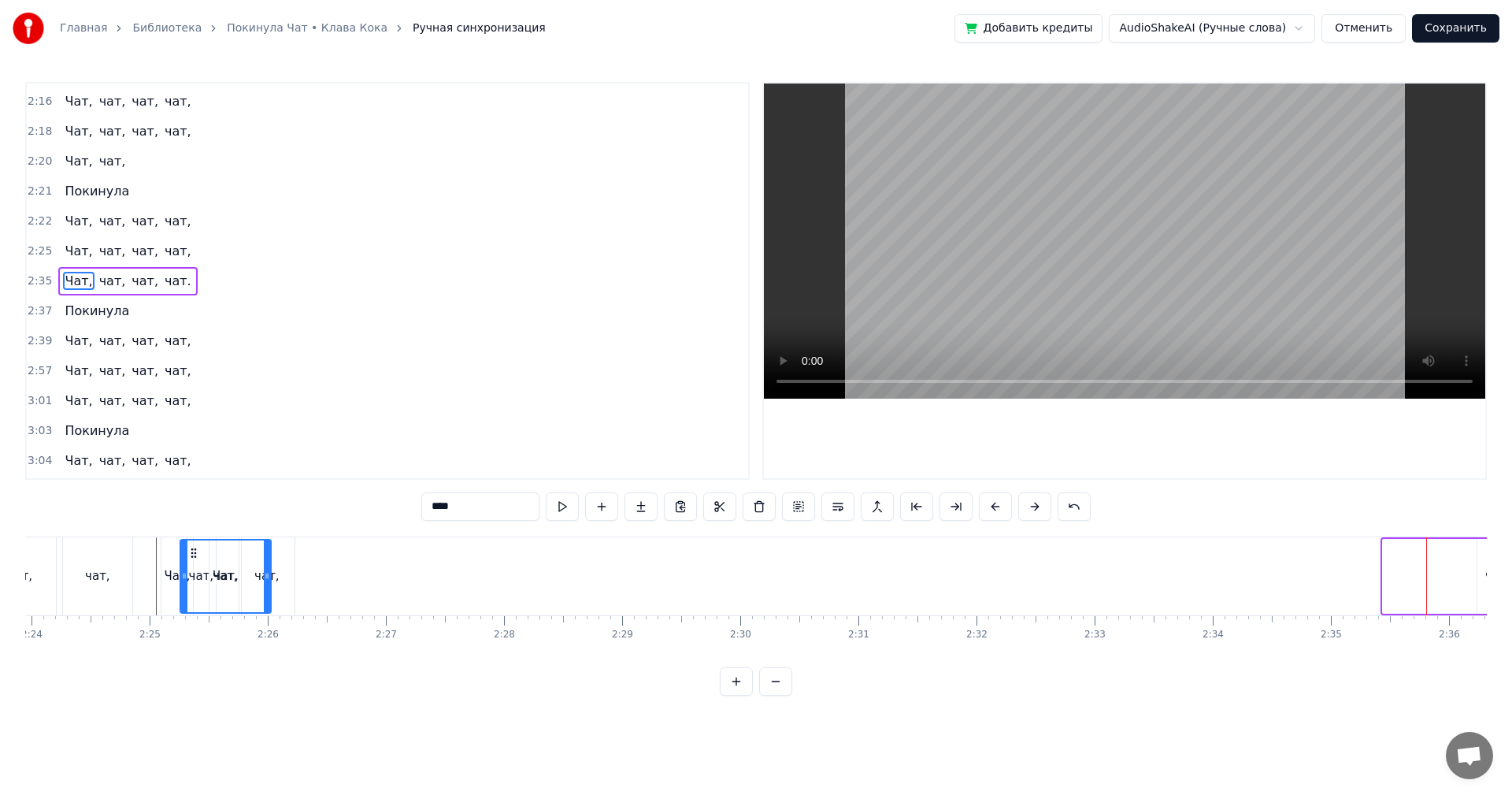
scroll to position [0, 16975]
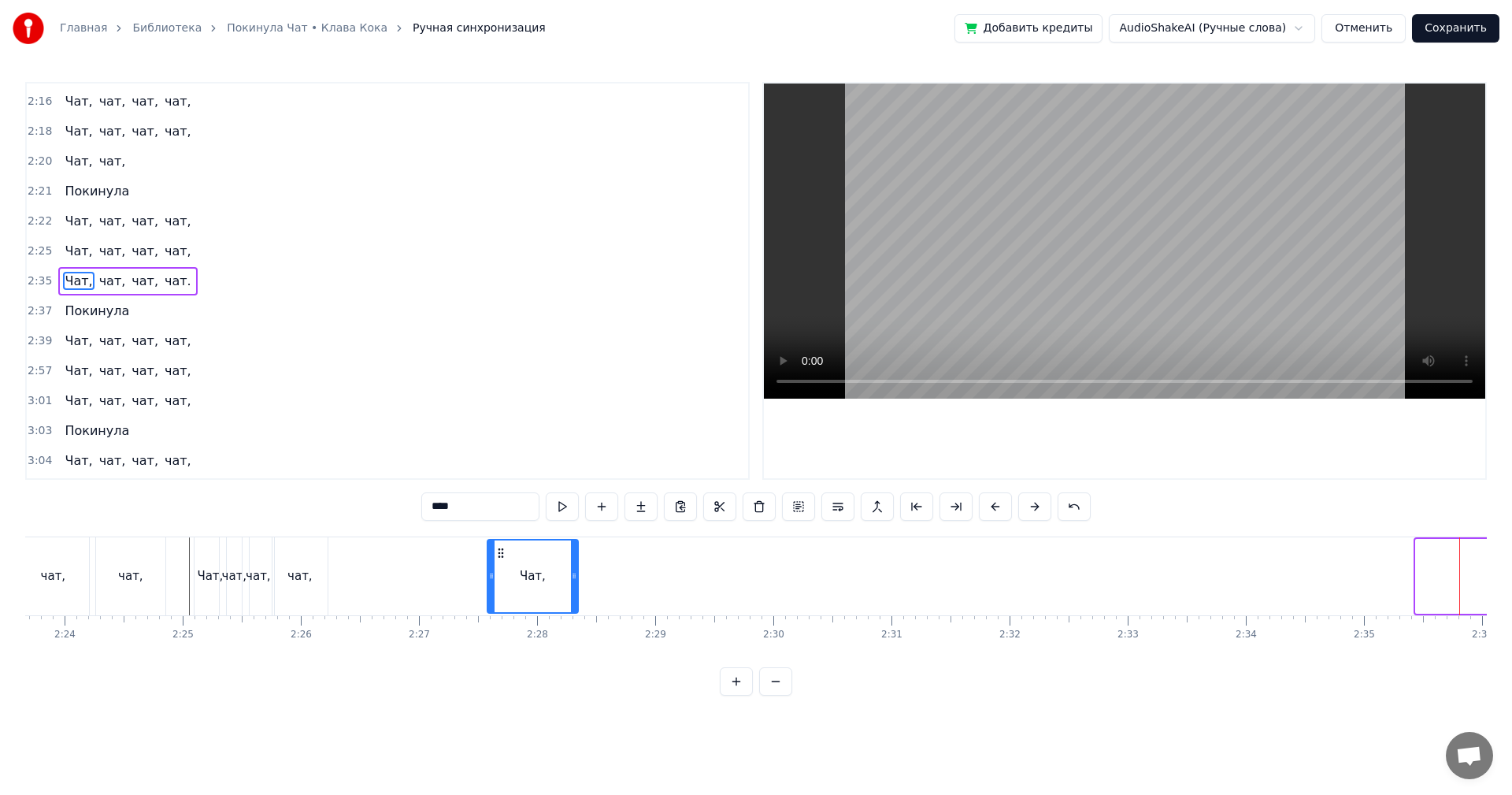
drag, startPoint x: 1223, startPoint y: 550, endPoint x: 501, endPoint y: 623, distance: 725.7
click at [501, 623] on div "Твоя песенка спета, колонки стучат. Я сделала много и покинула чат. Вокруг тебя…" at bounding box center [756, 595] width 1462 height 118
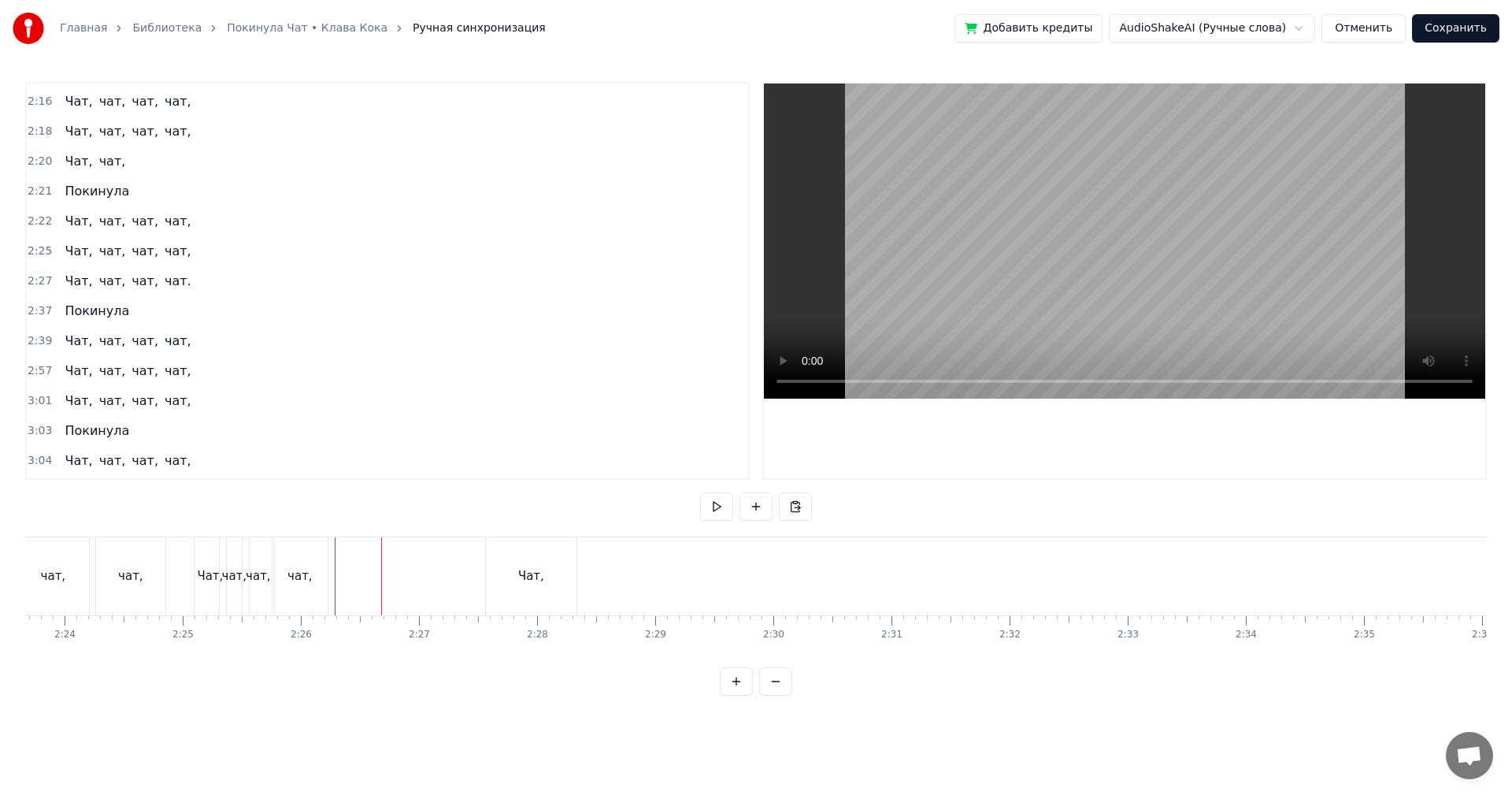
click at [512, 572] on div "Чат," at bounding box center [531, 576] width 90 height 78
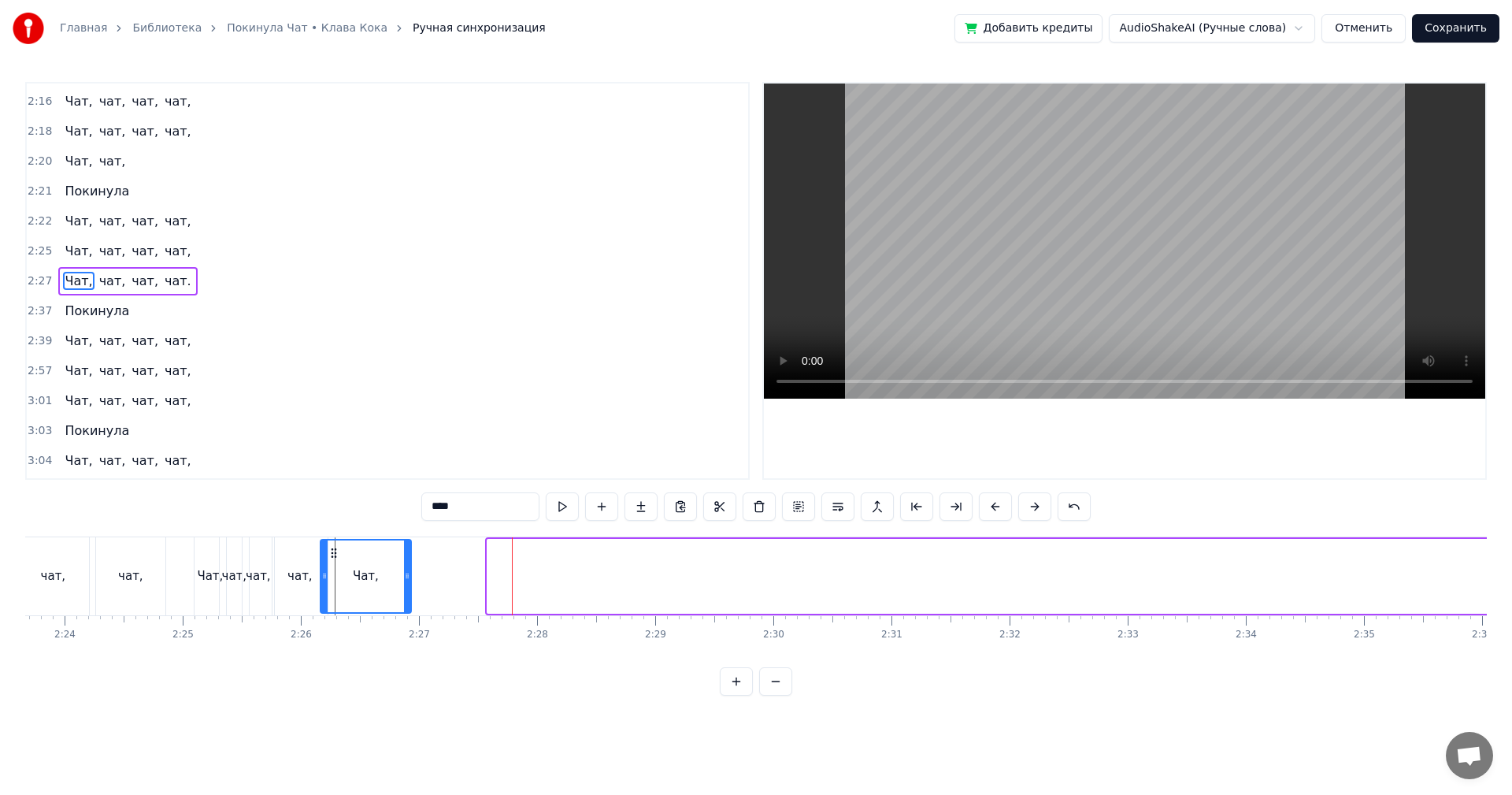
drag, startPoint x: 500, startPoint y: 554, endPoint x: 336, endPoint y: 564, distance: 164.3
click at [334, 565] on div "Чат," at bounding box center [366, 576] width 89 height 71
drag, startPoint x: 411, startPoint y: 576, endPoint x: 372, endPoint y: 591, distance: 41.8
click at [372, 591] on div at bounding box center [370, 576] width 7 height 71
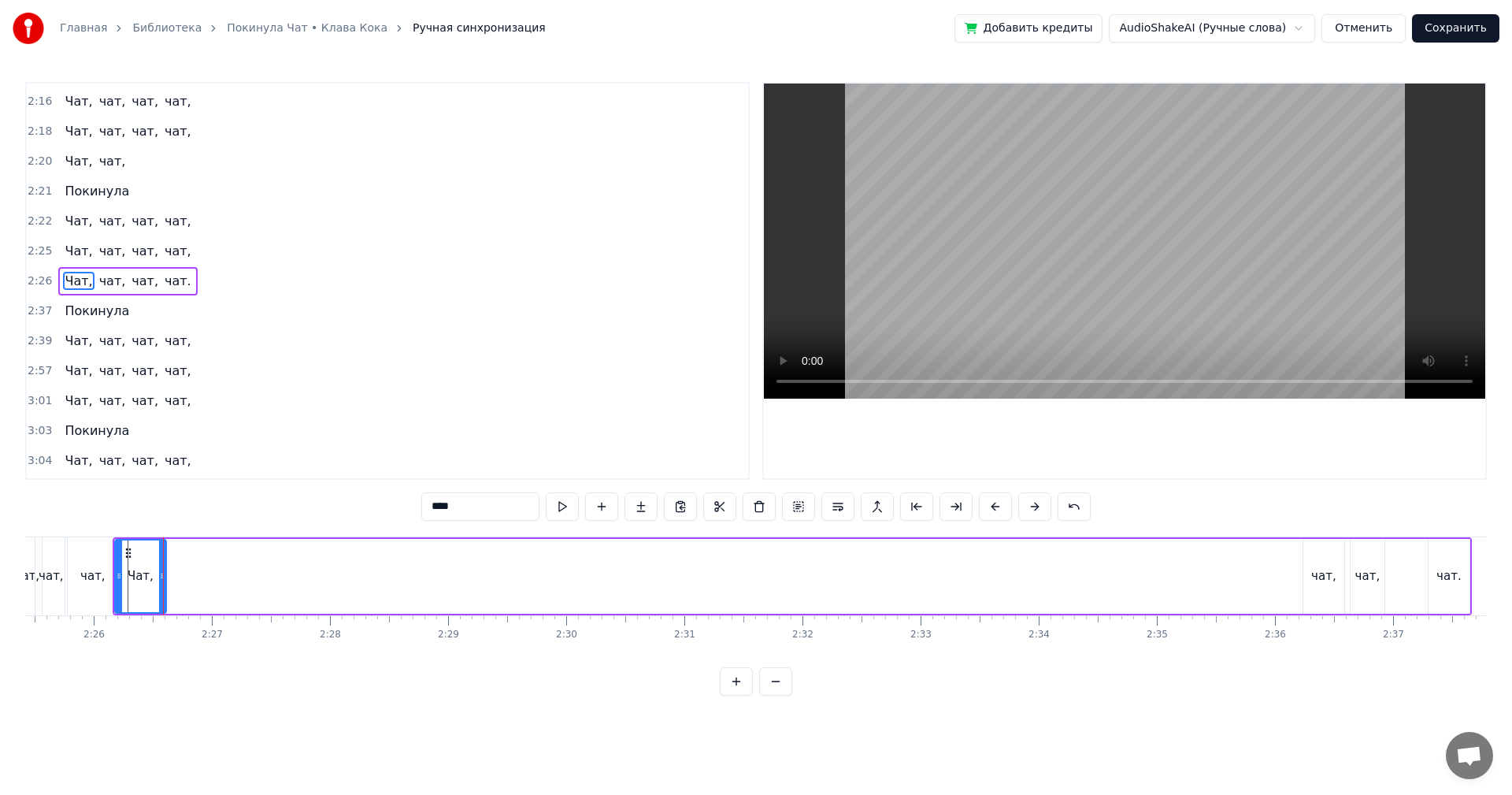
click at [1324, 579] on div "чат," at bounding box center [1324, 576] width 25 height 18
type input "****"
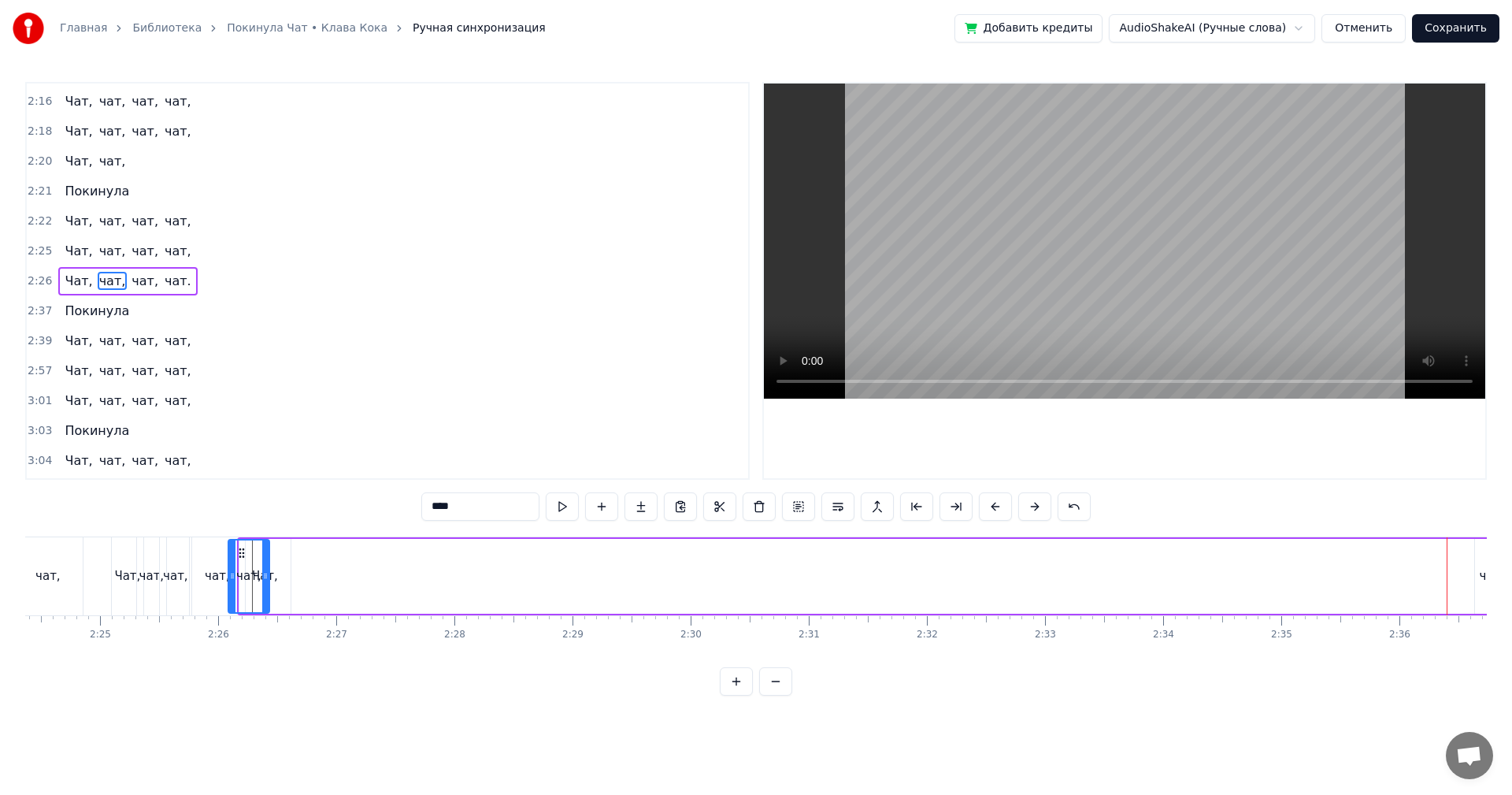
scroll to position [0, 17004]
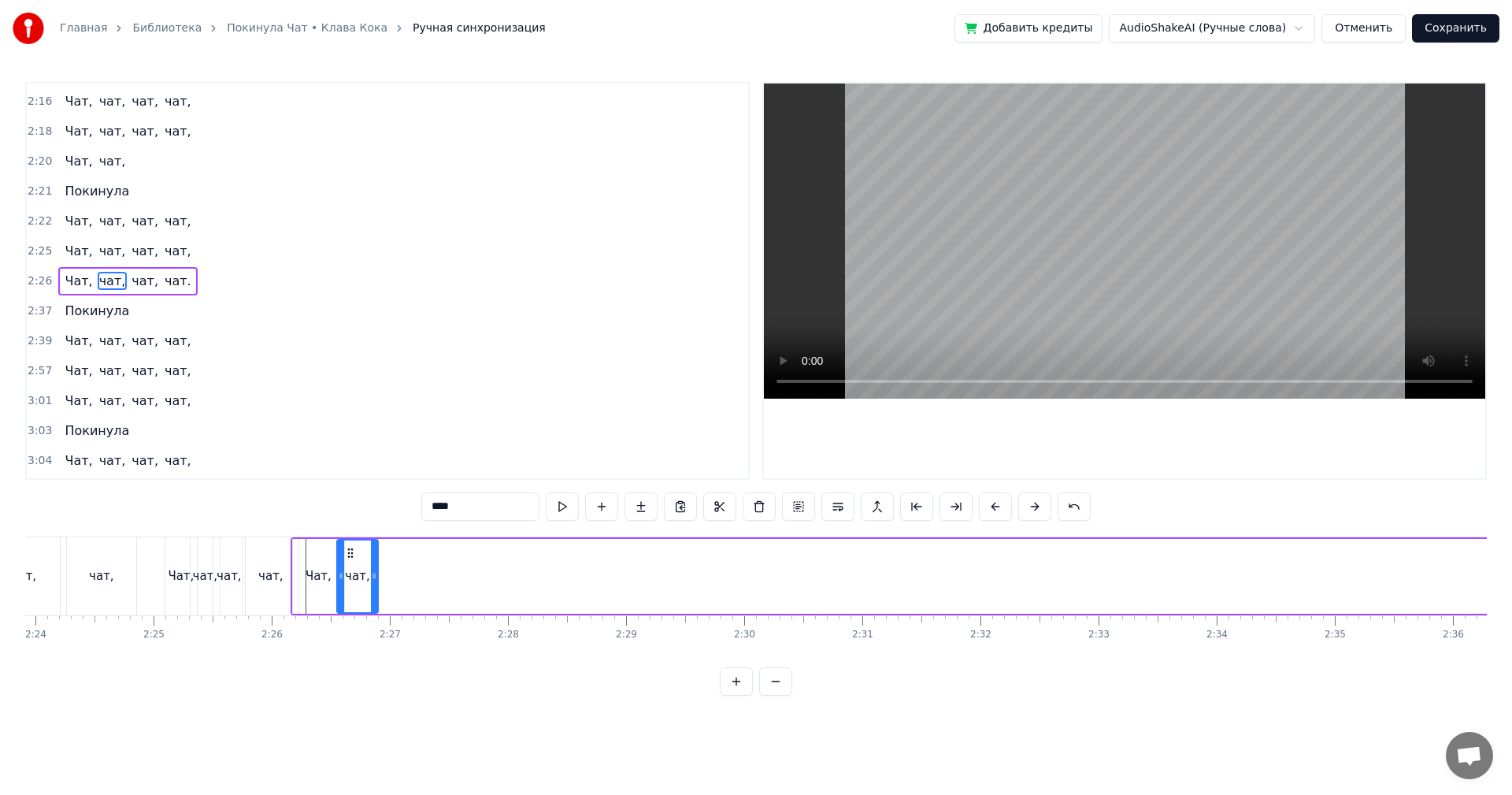
drag, startPoint x: 1318, startPoint y: 557, endPoint x: 349, endPoint y: 622, distance: 971.2
click at [349, 624] on div "Твоя песенка спета, колонки стучат. Я сделала много и покинула чат. Вокруг тебя…" at bounding box center [756, 595] width 1462 height 118
drag, startPoint x: 373, startPoint y: 589, endPoint x: 343, endPoint y: 588, distance: 30.0
click at [376, 591] on div at bounding box center [376, 576] width 7 height 71
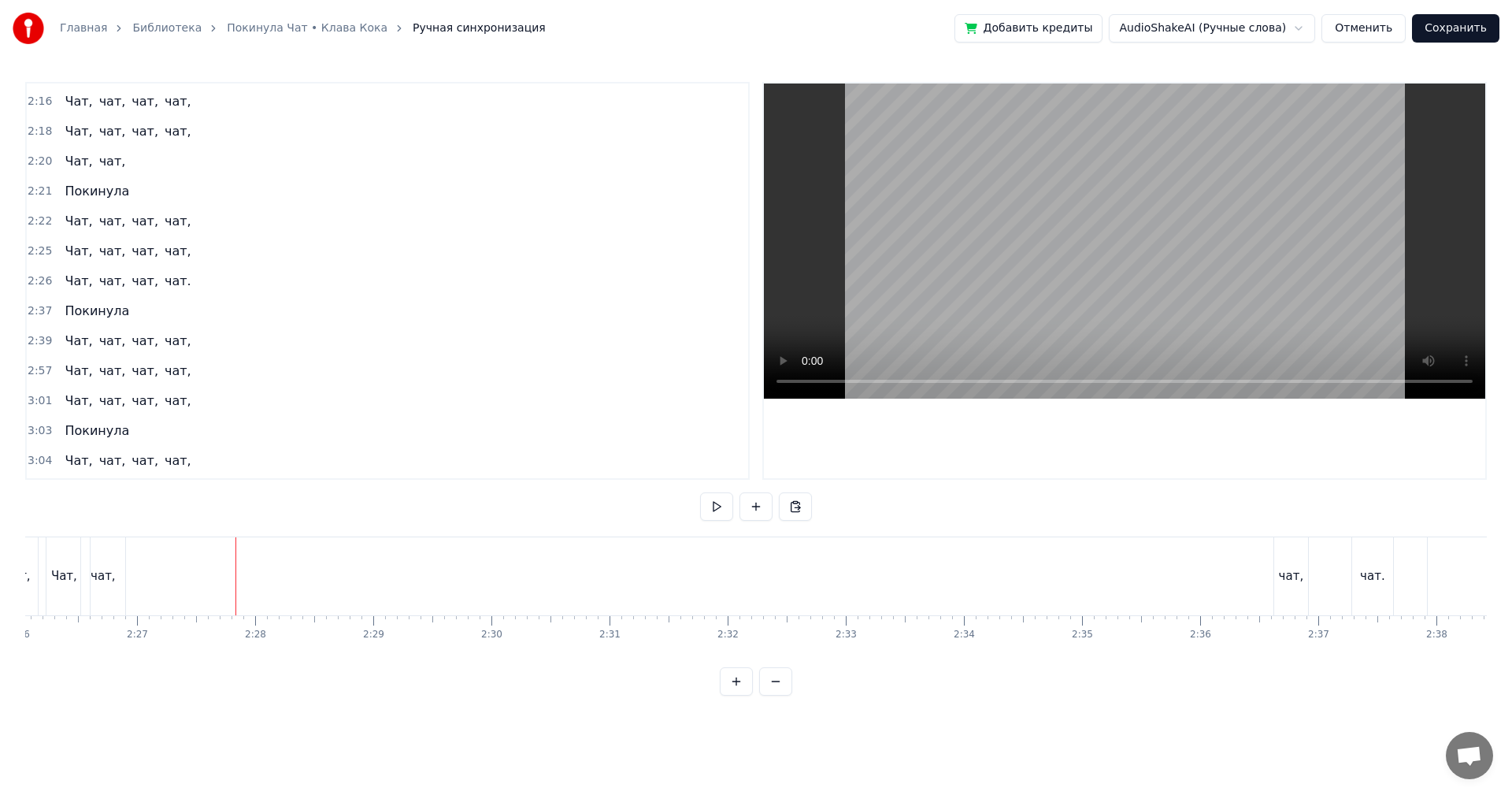
scroll to position [0, 17269]
click at [1277, 553] on div "чат," at bounding box center [1278, 576] width 34 height 78
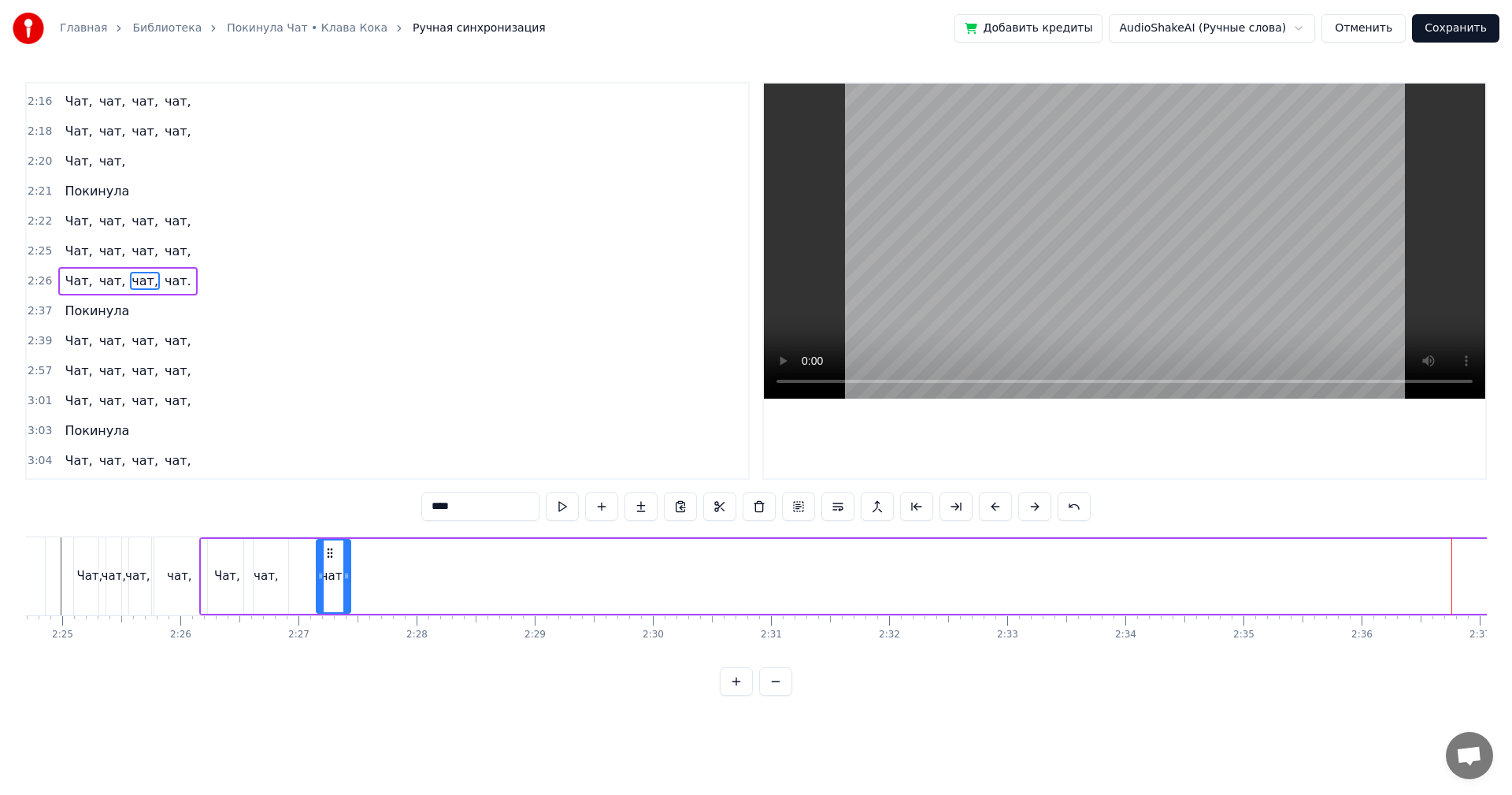
scroll to position [0, 17083]
drag, startPoint x: 1275, startPoint y: 554, endPoint x: 354, endPoint y: 607, distance: 922.5
click at [354, 607] on div "чат," at bounding box center [360, 576] width 33 height 71
click at [375, 577] on icon at bounding box center [373, 576] width 7 height 13
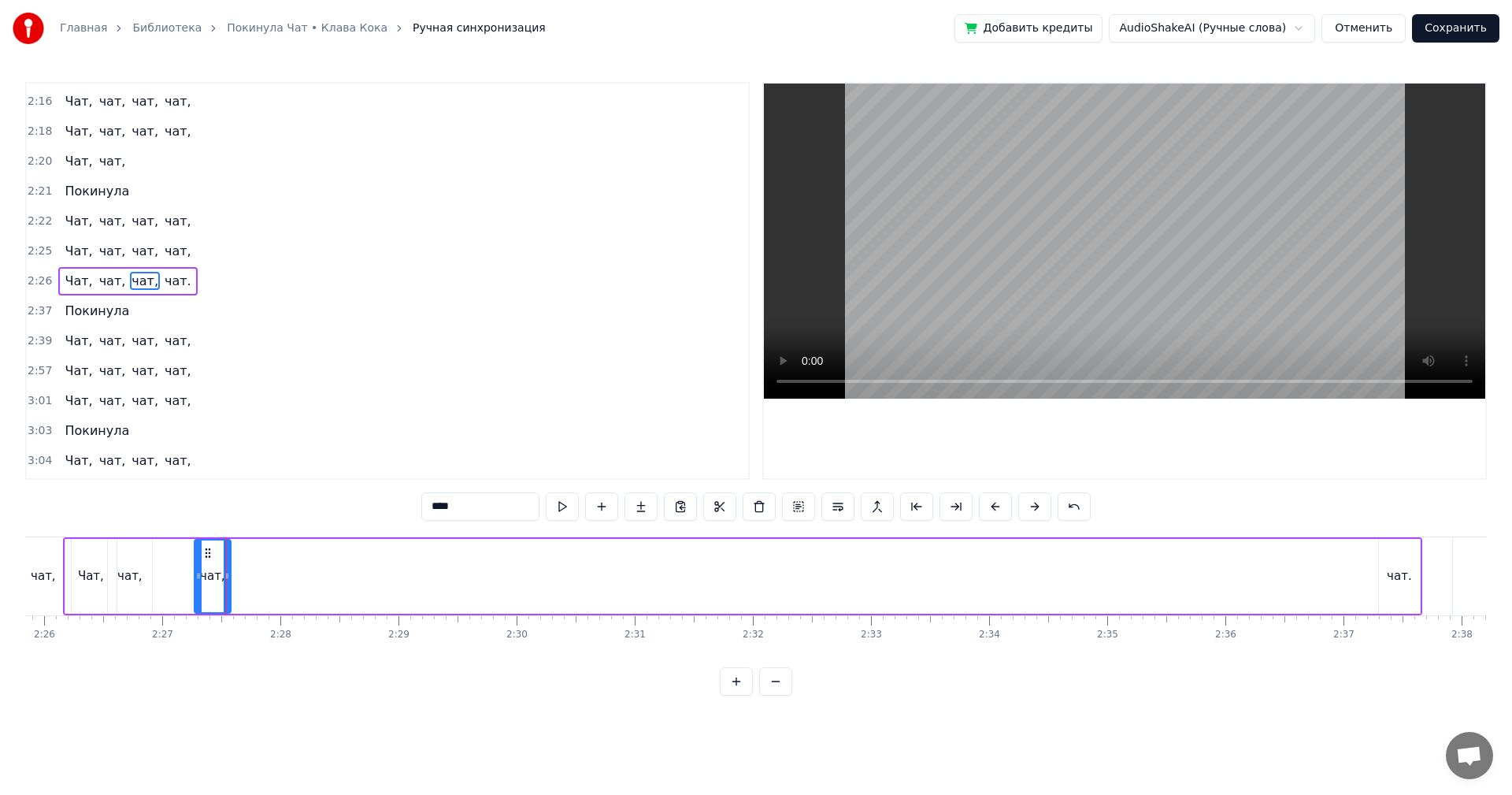
scroll to position [0, 17318]
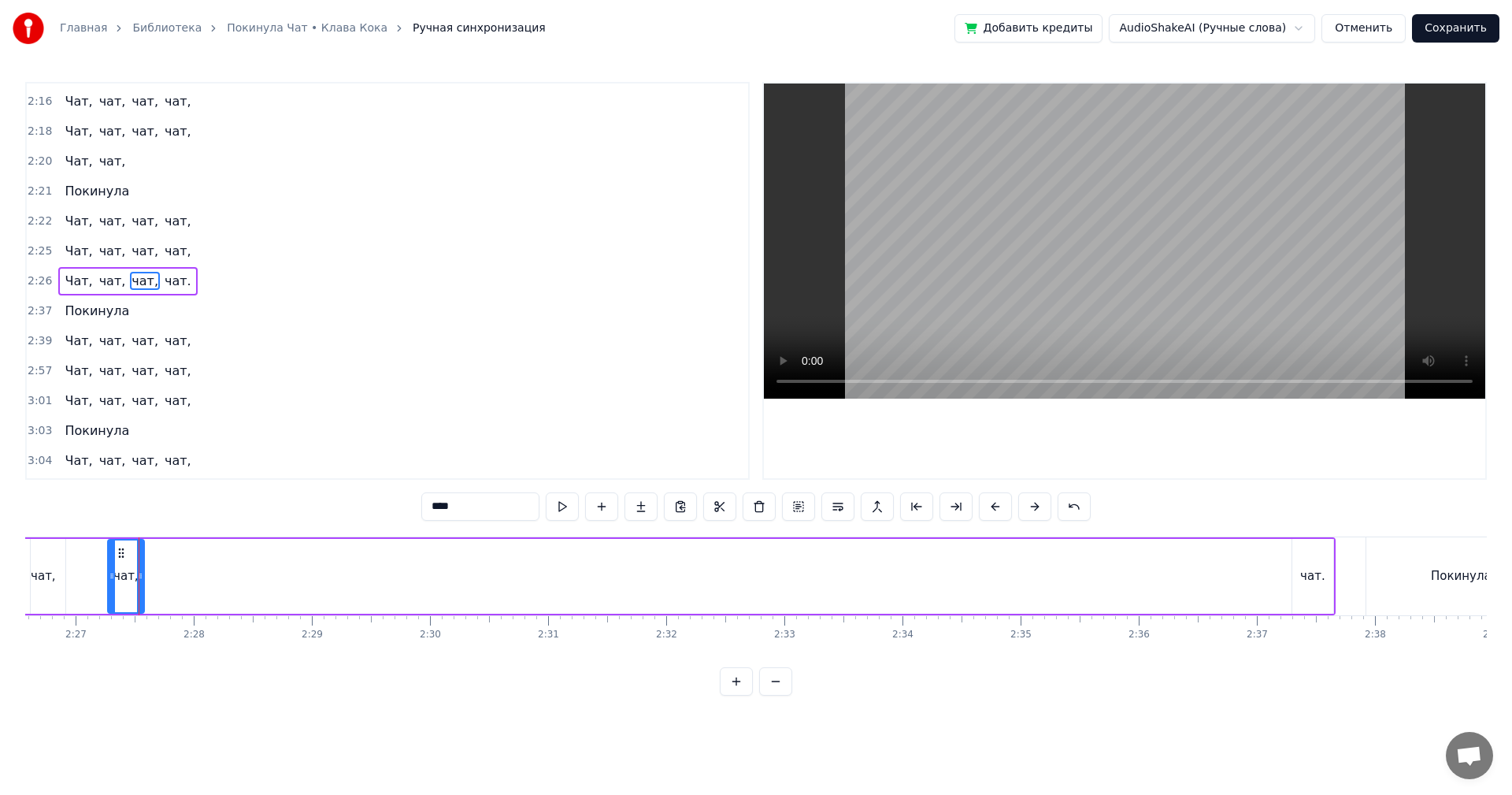
click at [1306, 579] on div "чат." at bounding box center [1313, 576] width 25 height 18
type input "****"
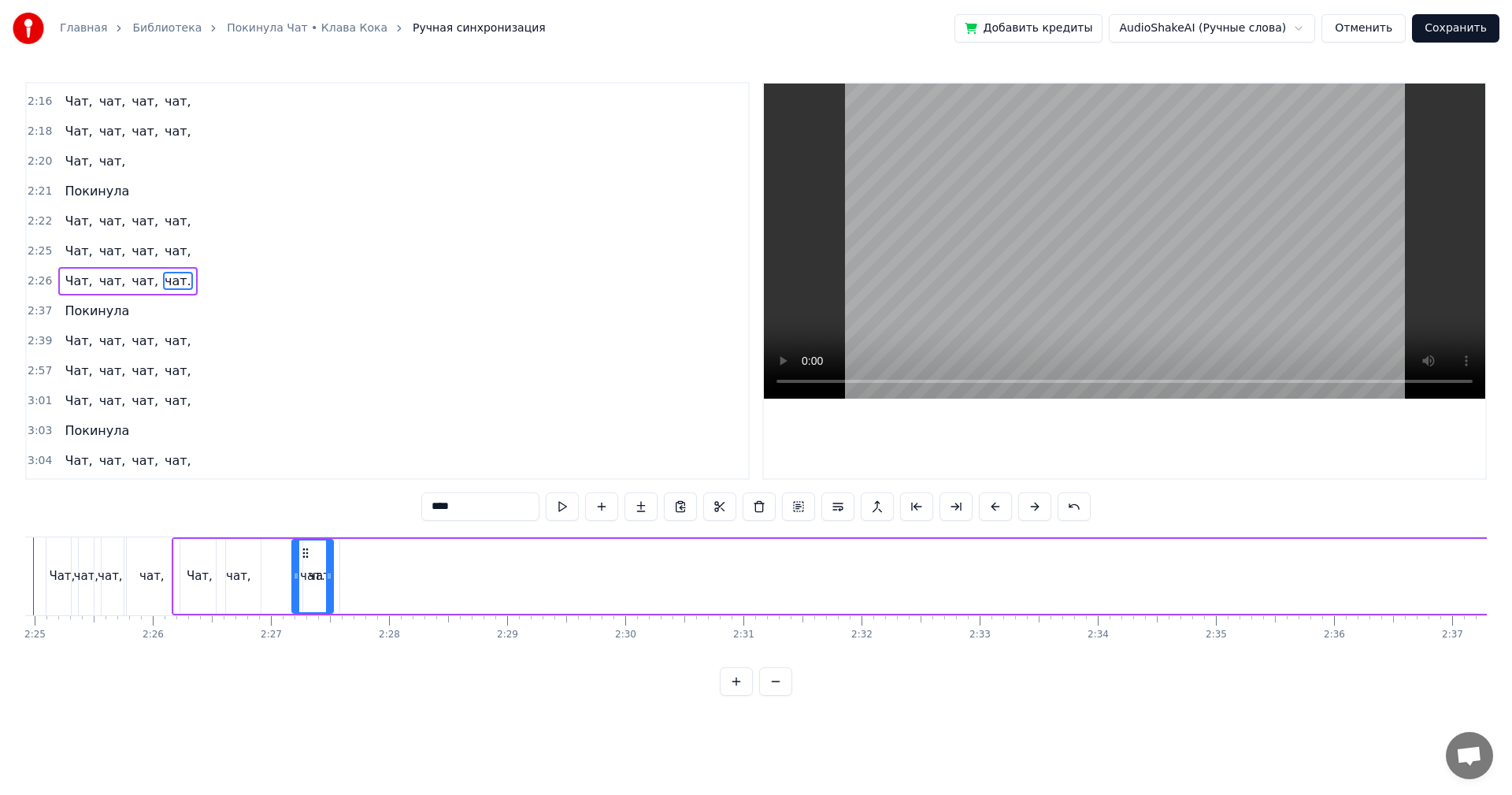
scroll to position [0, 17122]
drag, startPoint x: 1286, startPoint y: 557, endPoint x: 359, endPoint y: 609, distance: 928.5
click at [359, 609] on div "чат." at bounding box center [366, 576] width 39 height 71
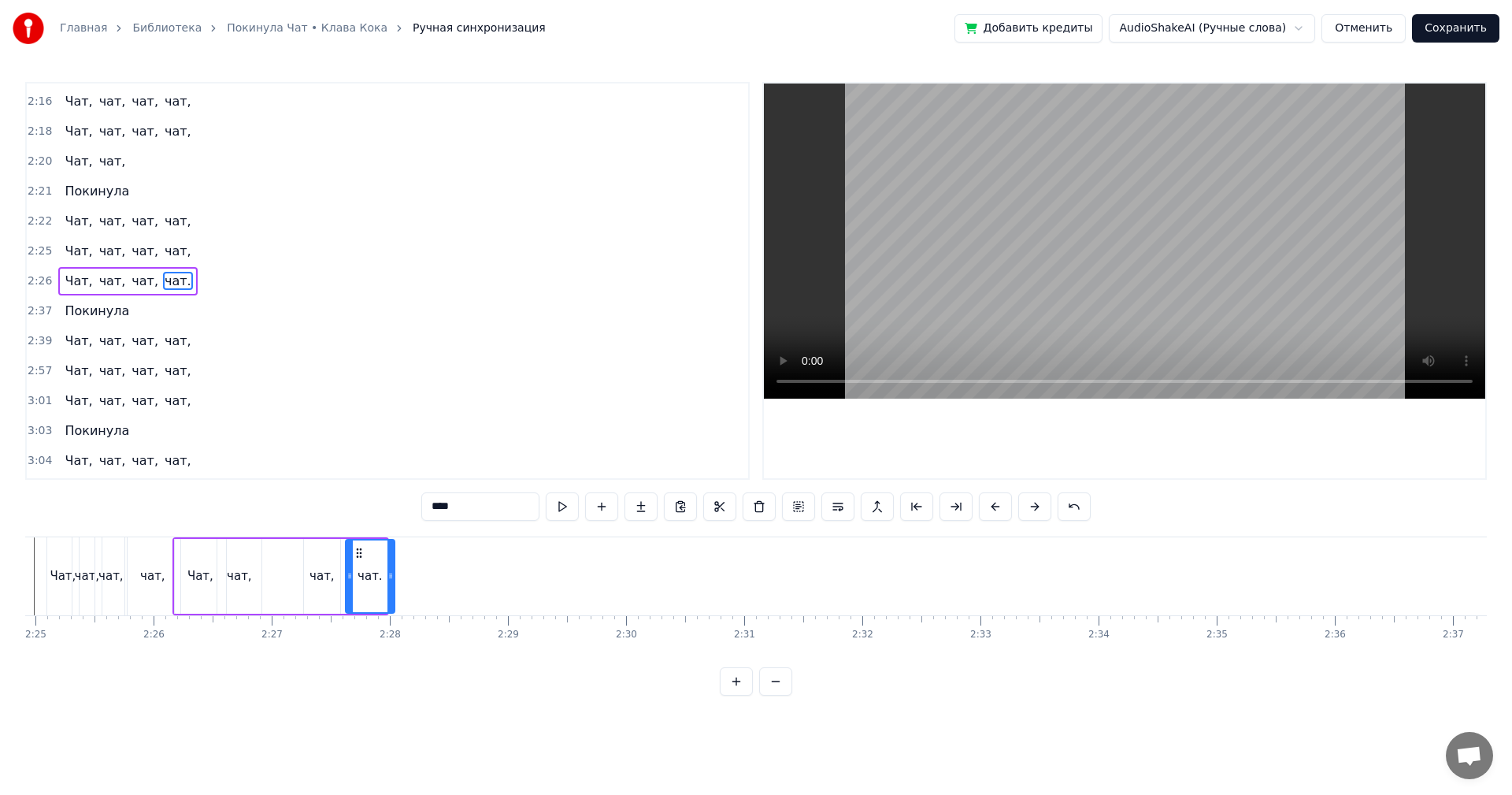
drag, startPoint x: 383, startPoint y: 577, endPoint x: 328, endPoint y: 569, distance: 55.6
click at [390, 577] on icon at bounding box center [391, 576] width 7 height 13
click at [284, 575] on div "Чат, чат, чат, чат." at bounding box center [284, 576] width 223 height 78
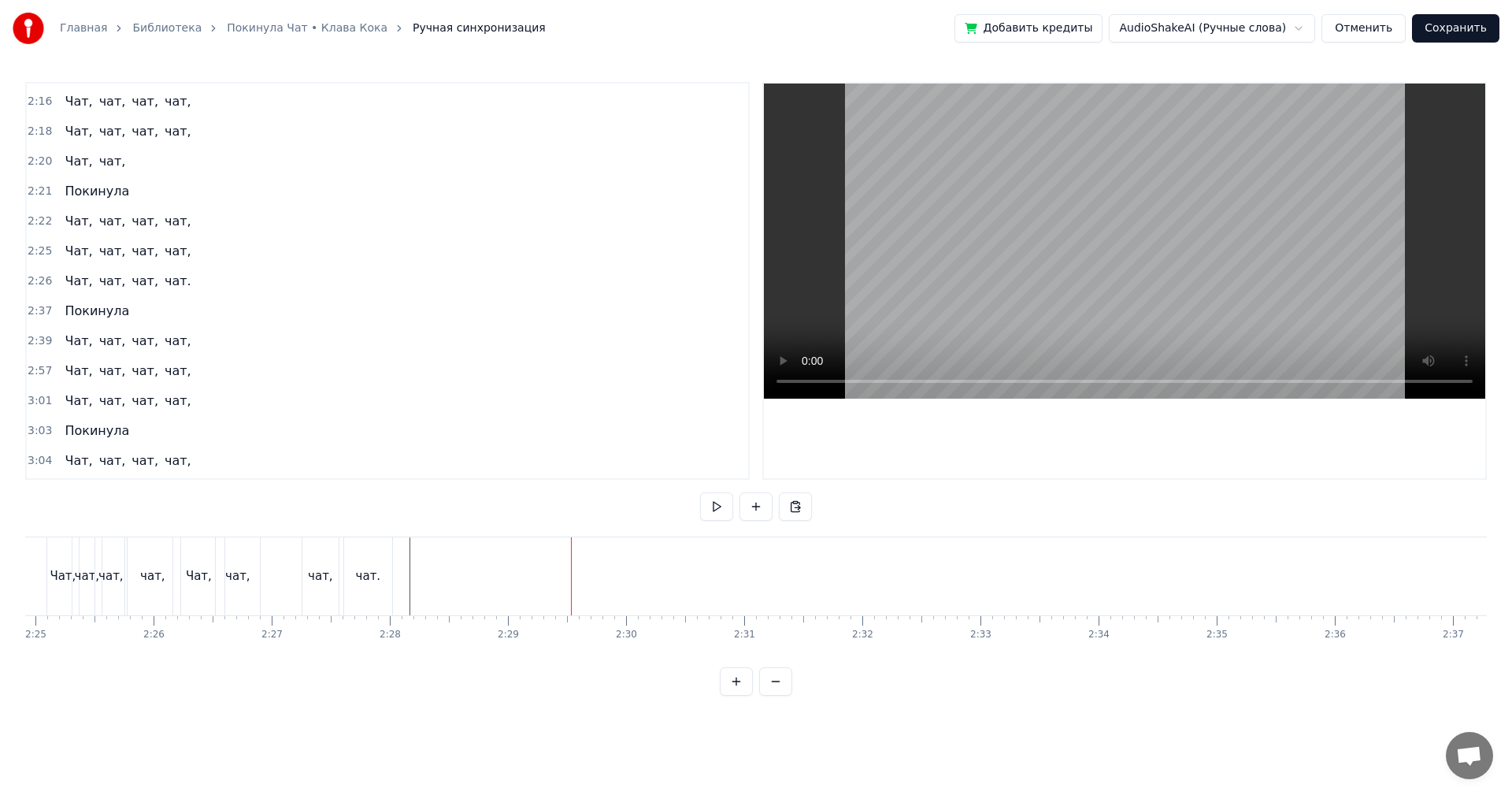
scroll to position [0, 17505]
click at [1273, 568] on div "Покинула" at bounding box center [1274, 576] width 61 height 18
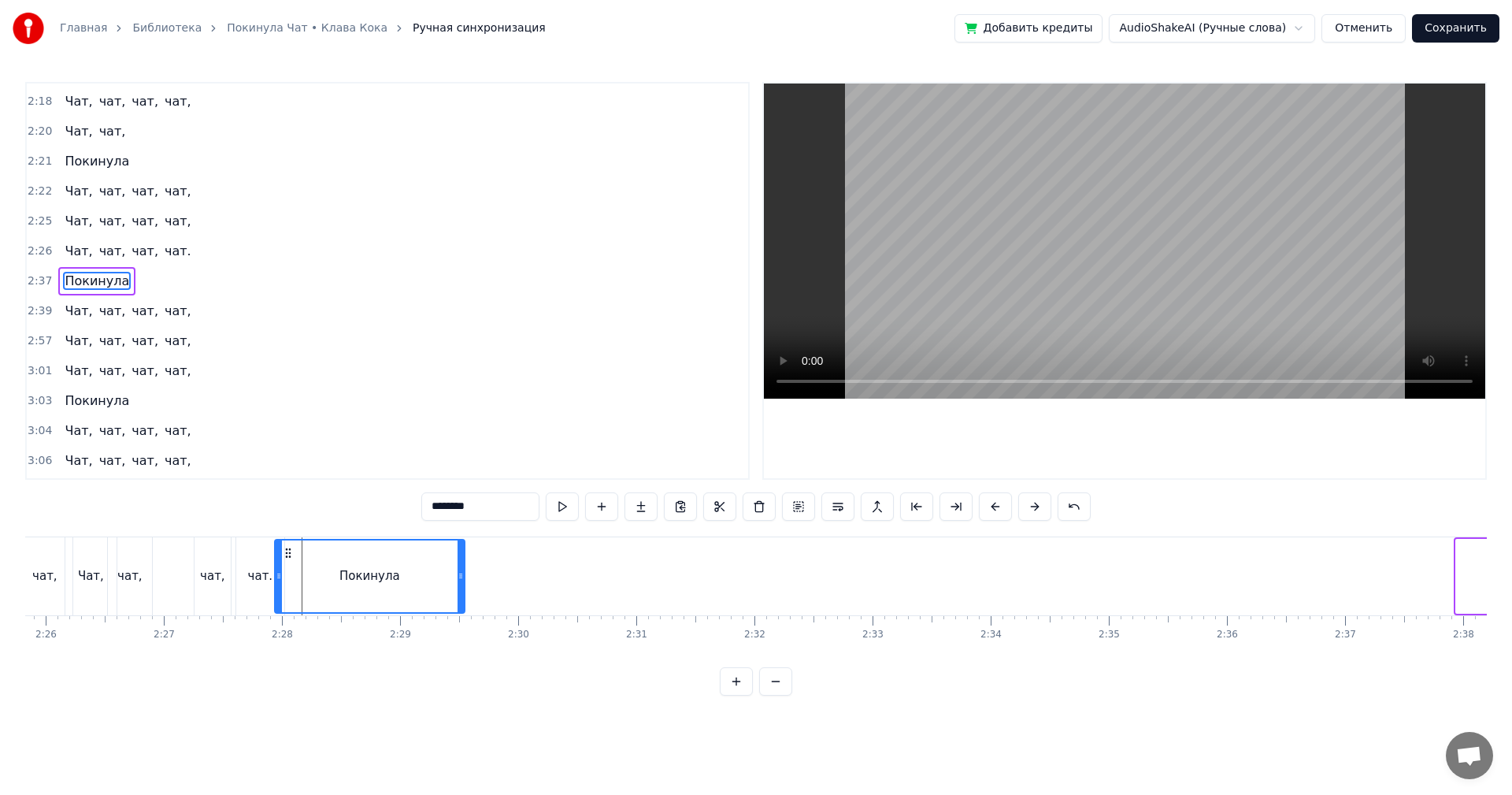
scroll to position [0, 17209]
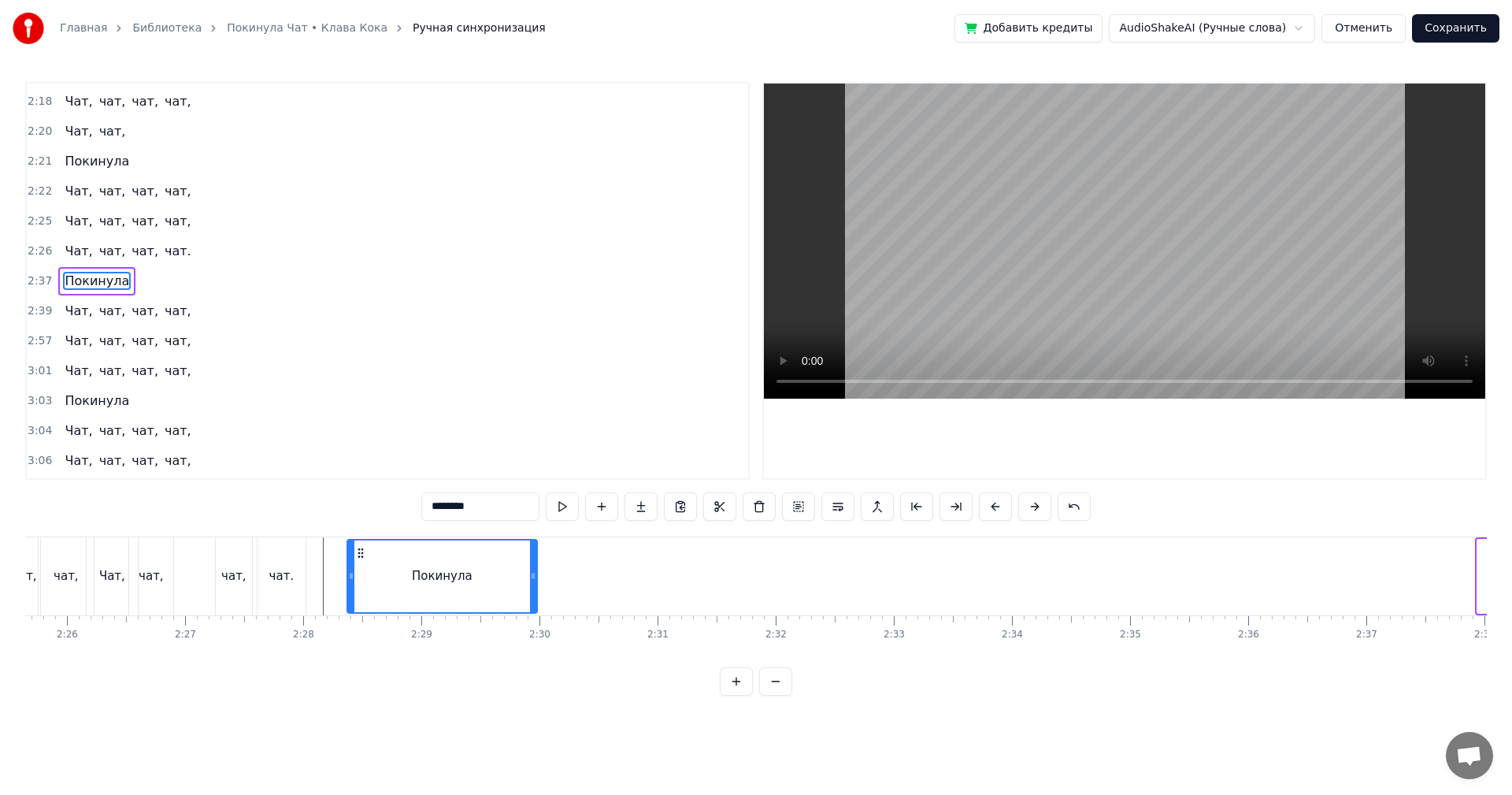
drag, startPoint x: 1195, startPoint y: 552, endPoint x: 361, endPoint y: 588, distance: 834.8
click at [361, 588] on div "Покинула" at bounding box center [443, 576] width 189 height 71
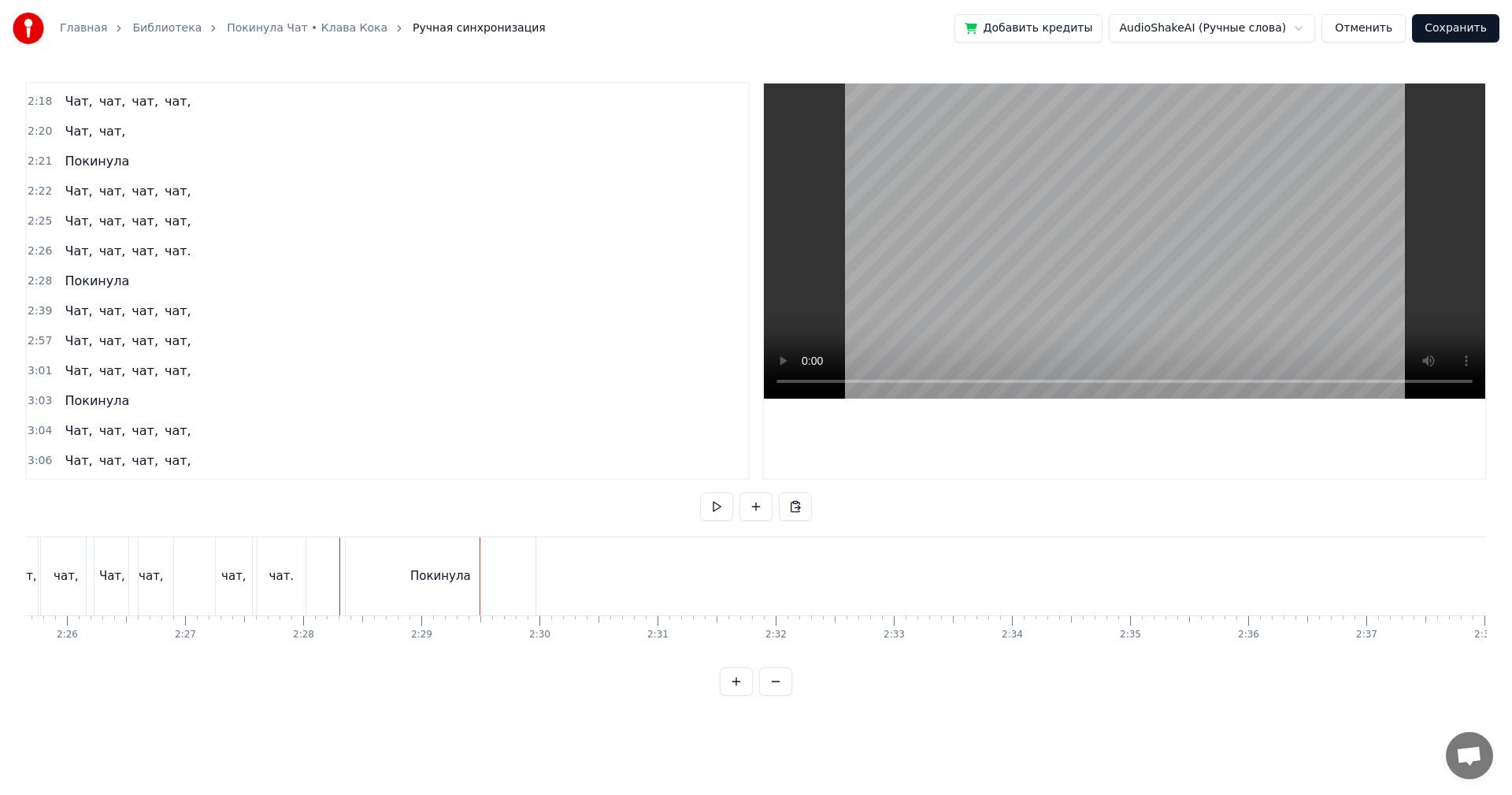
click at [525, 584] on div "Покинула" at bounding box center [440, 576] width 190 height 78
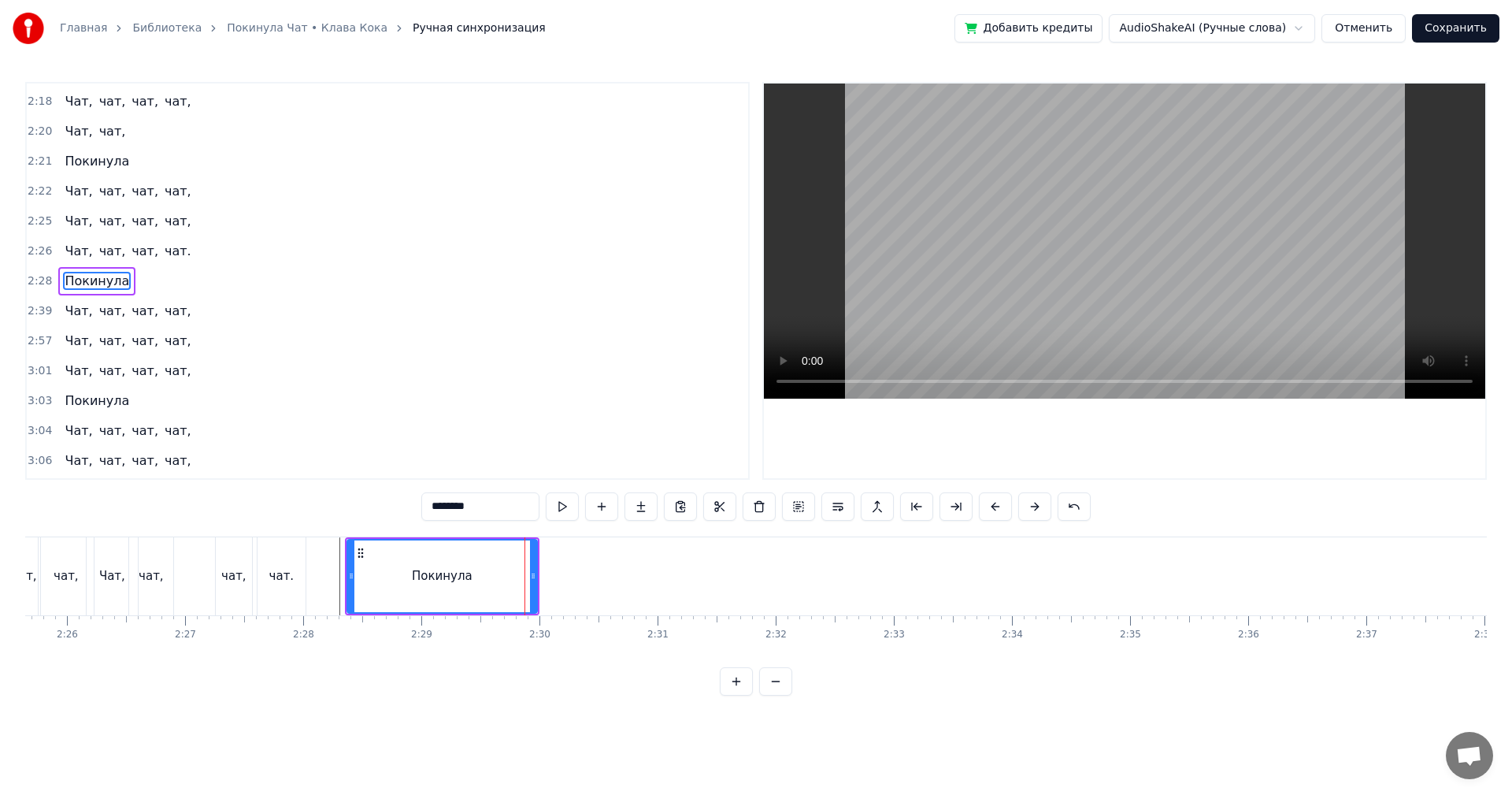
drag, startPoint x: 538, startPoint y: 578, endPoint x: 491, endPoint y: 579, distance: 47.0
click at [480, 579] on div "Покинула" at bounding box center [442, 576] width 194 height 78
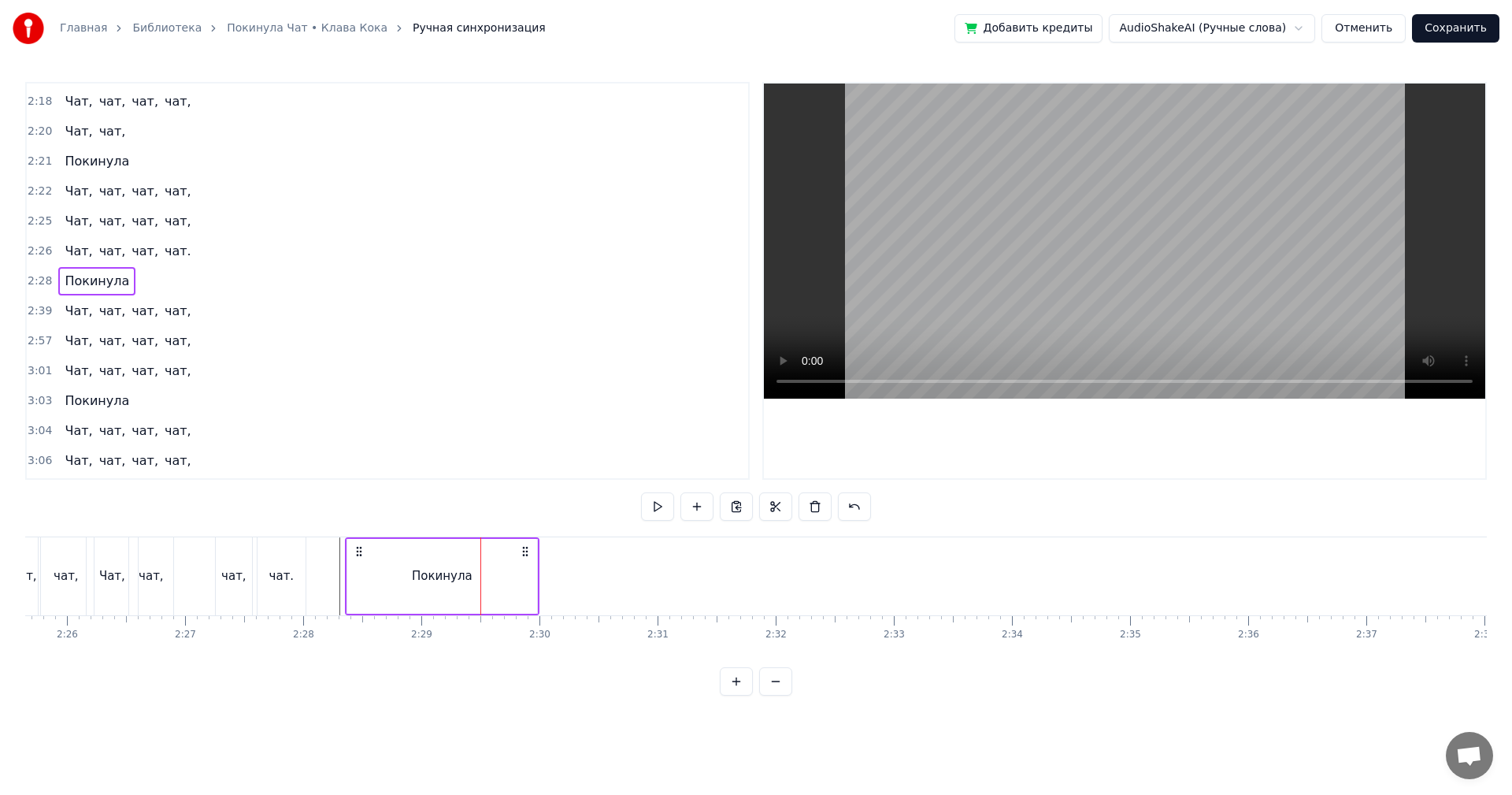
click at [515, 571] on div "Покинула" at bounding box center [442, 577] width 190 height 75
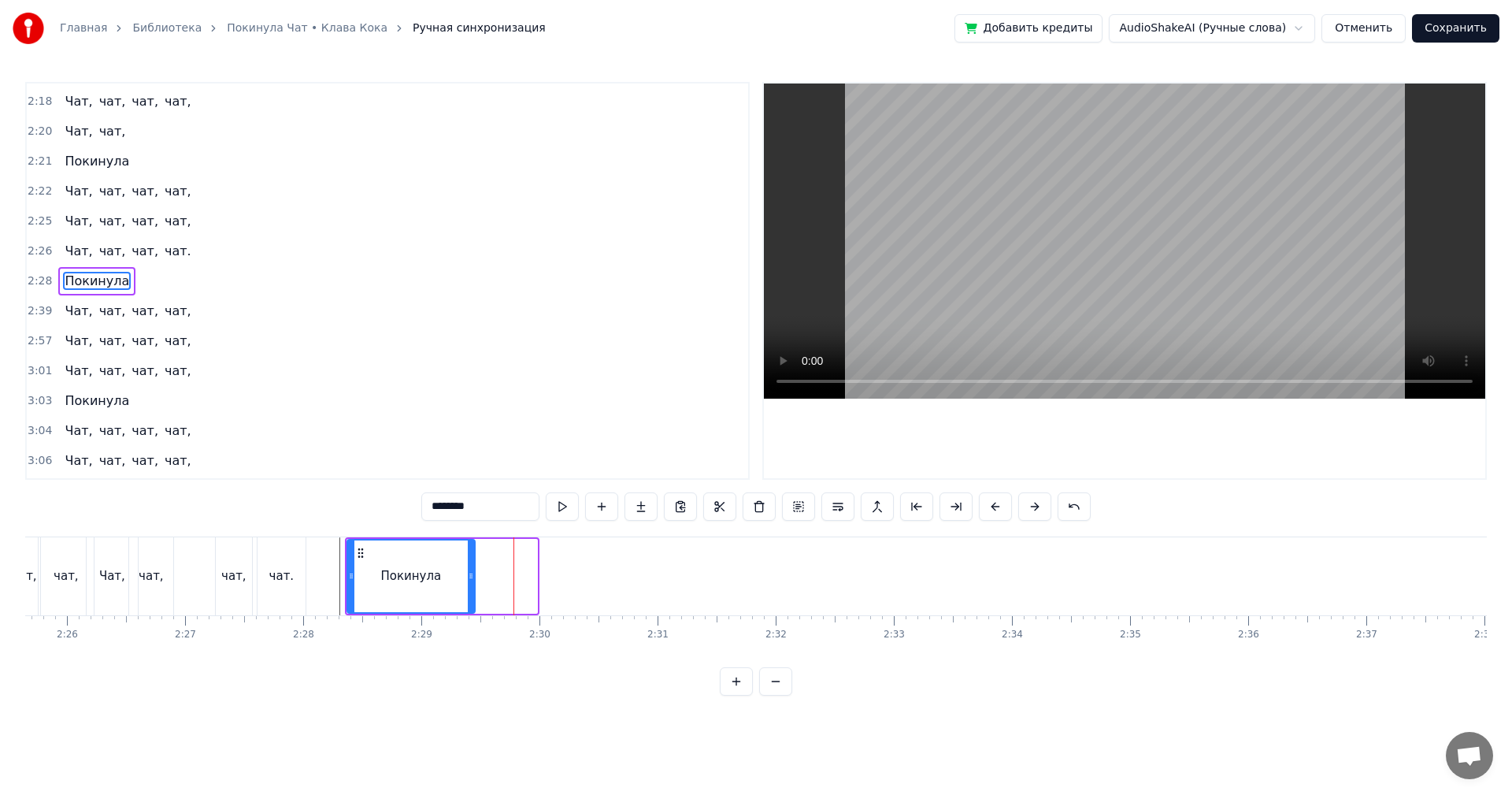
drag, startPoint x: 534, startPoint y: 573, endPoint x: 472, endPoint y: 597, distance: 66.5
click at [472, 597] on div at bounding box center [471, 576] width 7 height 71
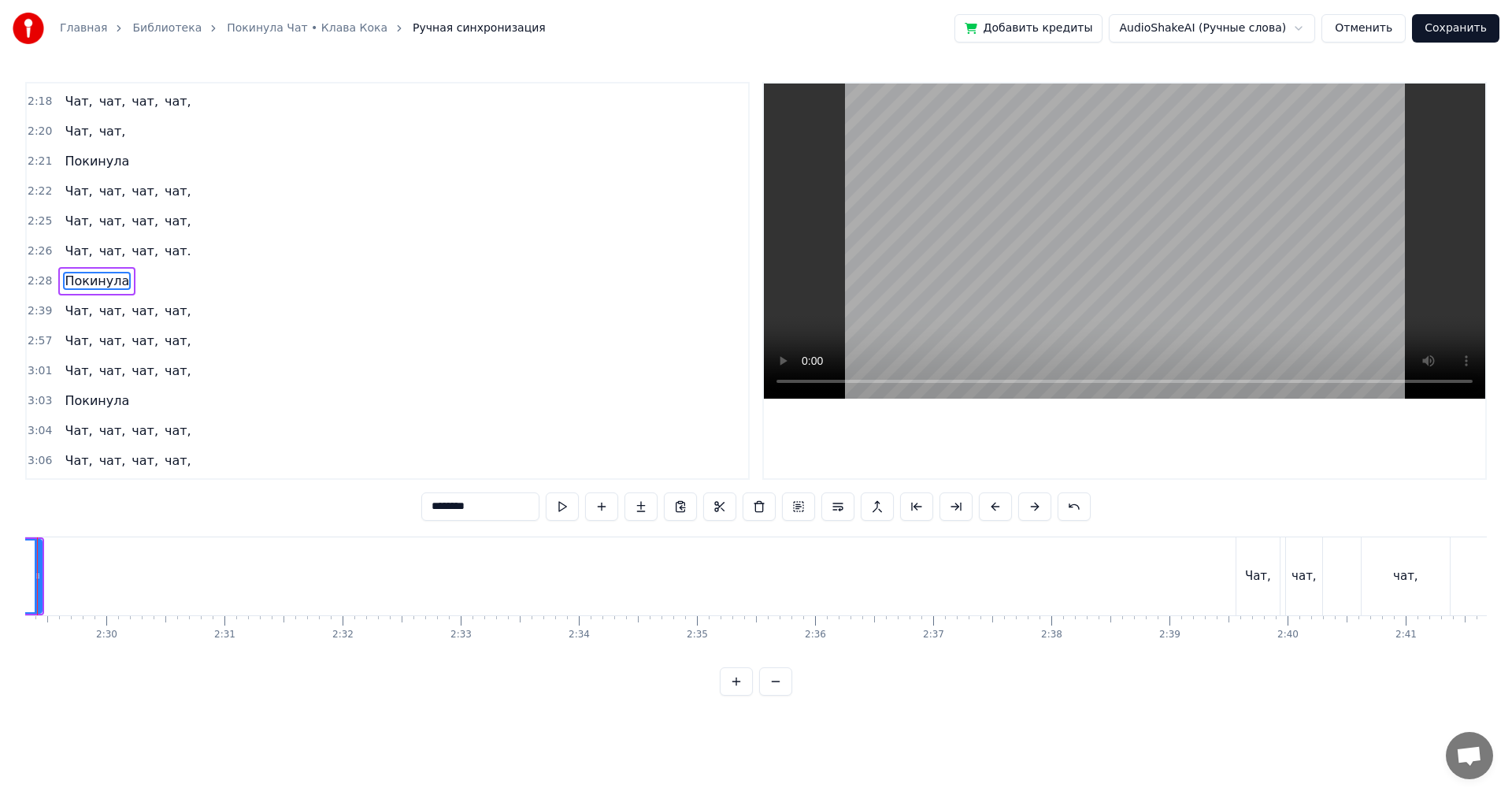
scroll to position [0, 17628]
click at [1283, 575] on div "Чат," at bounding box center [1271, 576] width 43 height 78
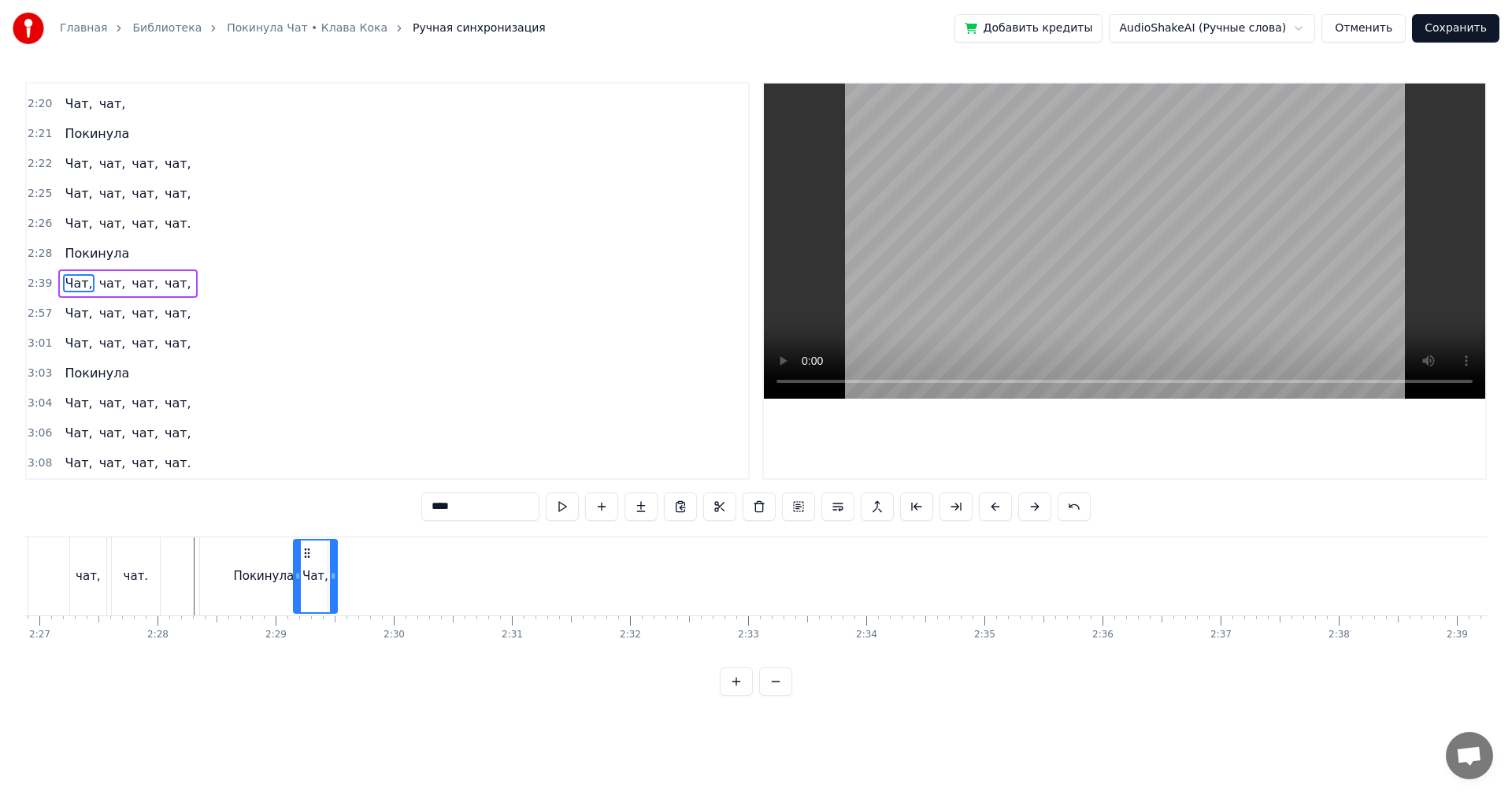
scroll to position [0, 17344]
drag, startPoint x: 1265, startPoint y: 553, endPoint x: 347, endPoint y: 612, distance: 919.9
click at [347, 612] on div "Чат," at bounding box center [356, 577] width 45 height 75
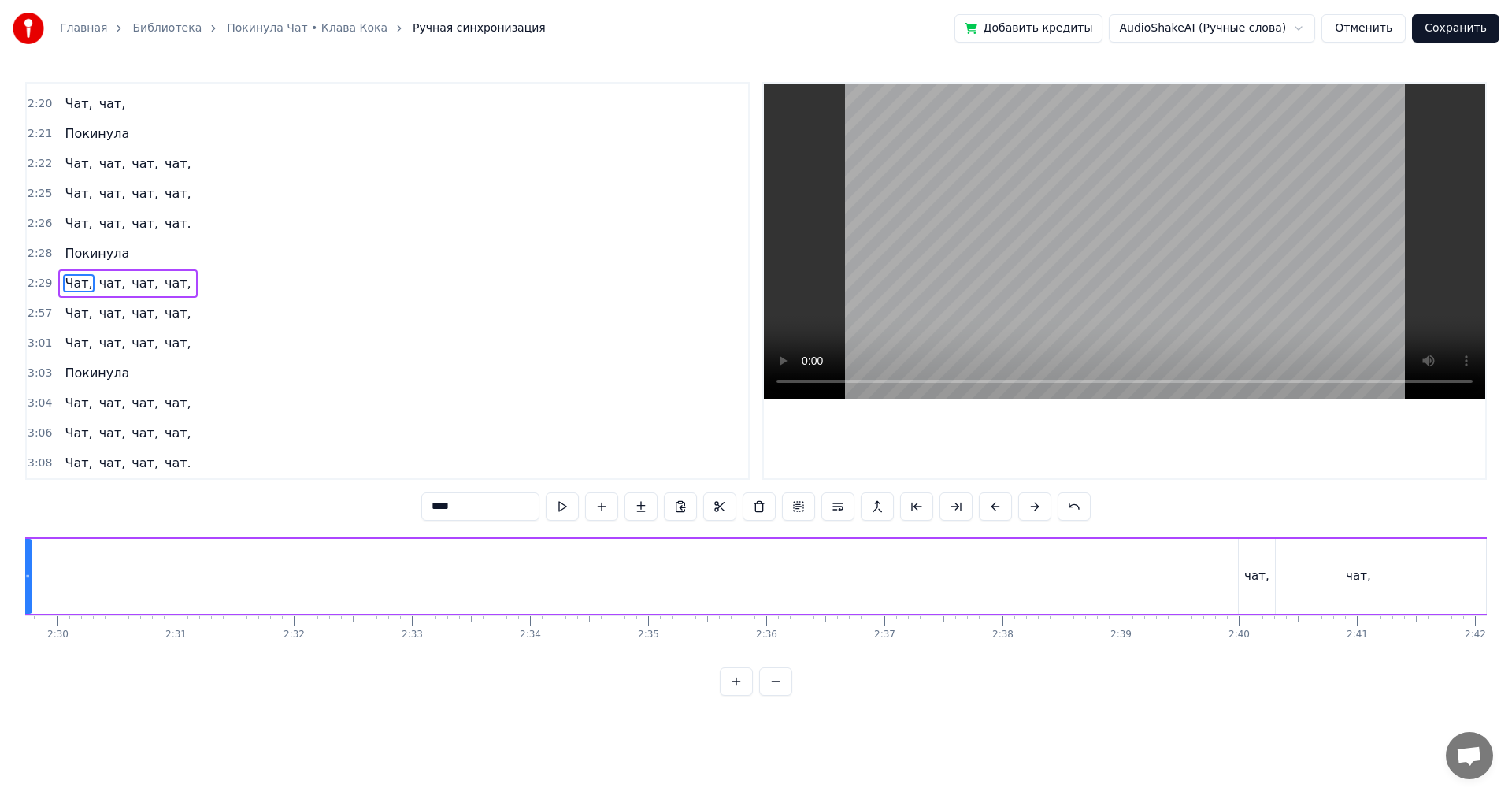
scroll to position [0, 17691]
click at [1247, 597] on div "чат," at bounding box center [1257, 577] width 37 height 75
type input "****"
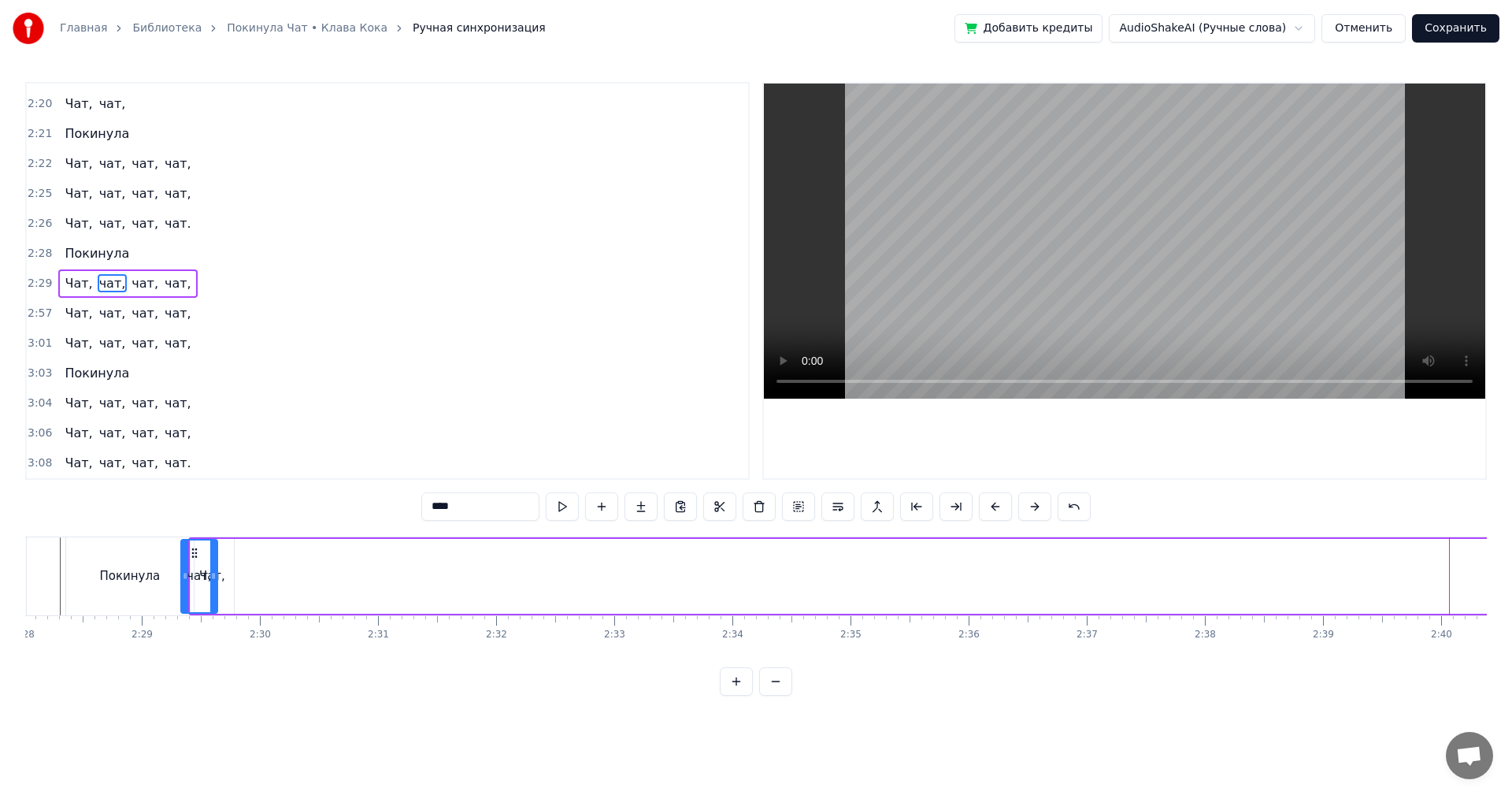
scroll to position [0, 17380]
drag, startPoint x: 1251, startPoint y: 556, endPoint x: 362, endPoint y: 612, distance: 890.8
click at [362, 612] on div "чат," at bounding box center [366, 577] width 38 height 75
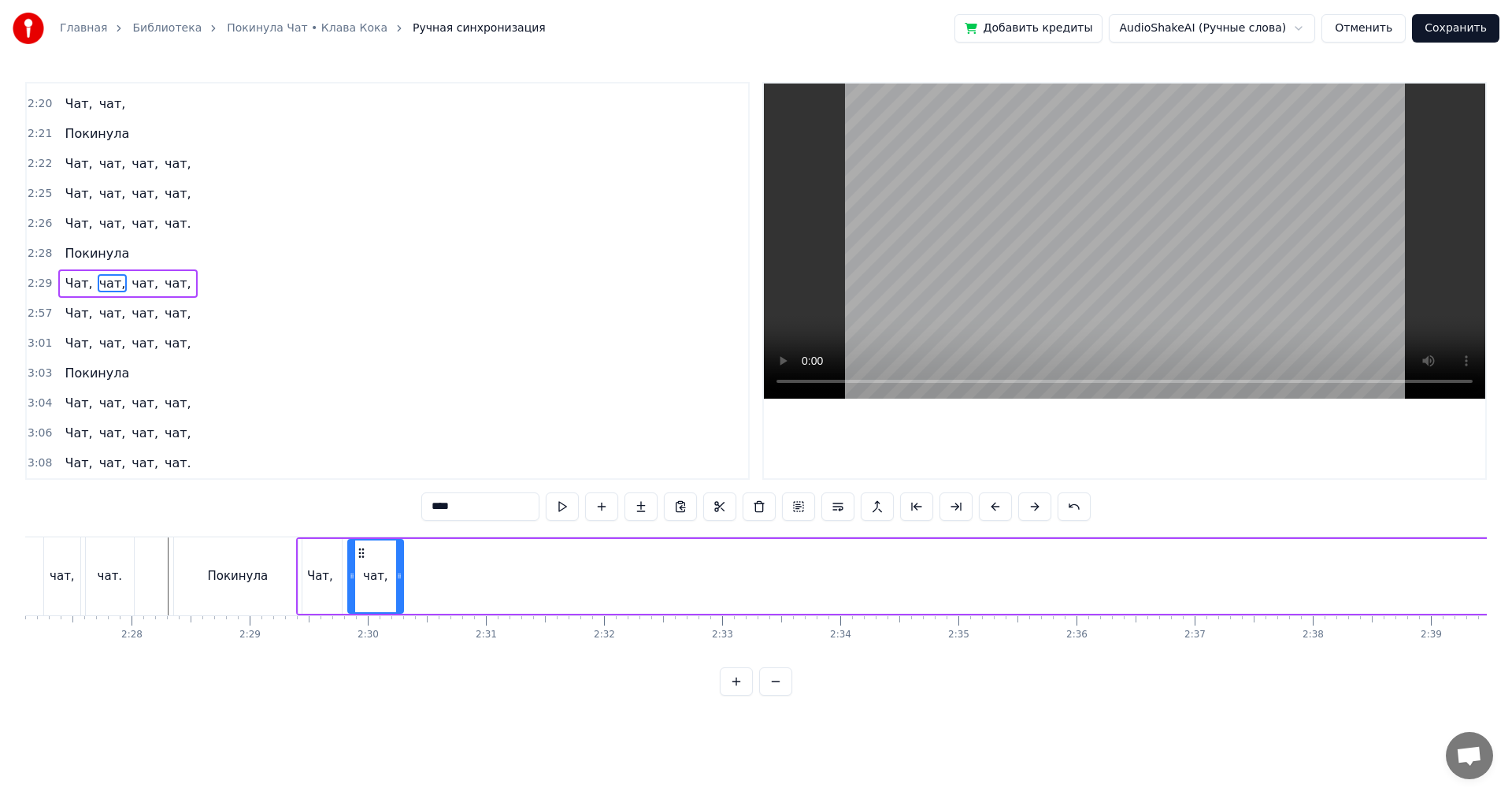
drag, startPoint x: 382, startPoint y: 577, endPoint x: 401, endPoint y: 577, distance: 19.0
click at [401, 577] on icon at bounding box center [399, 576] width 7 height 13
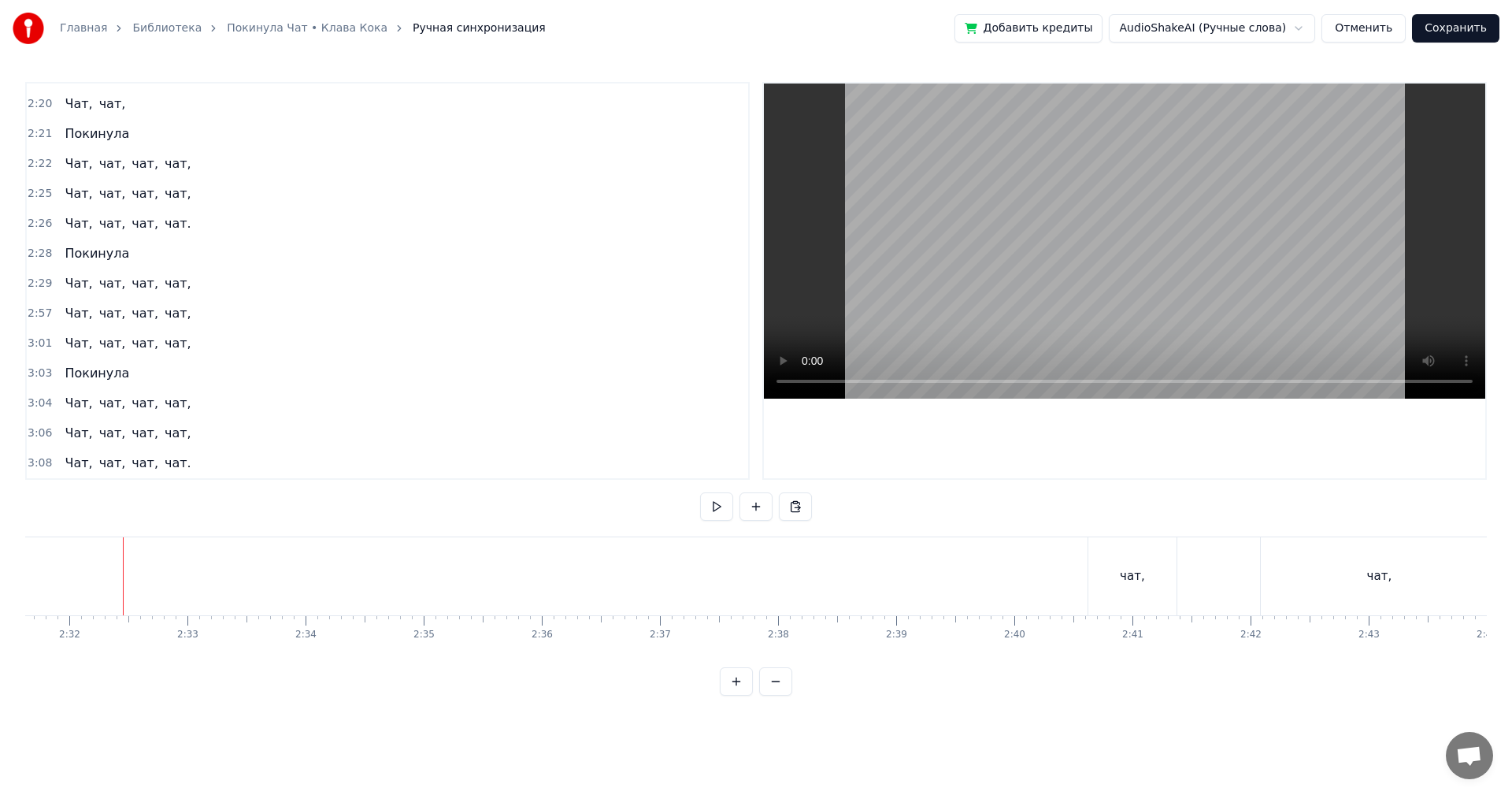
scroll to position [0, 17901]
click at [1144, 578] on div "чат," at bounding box center [1146, 576] width 25 height 18
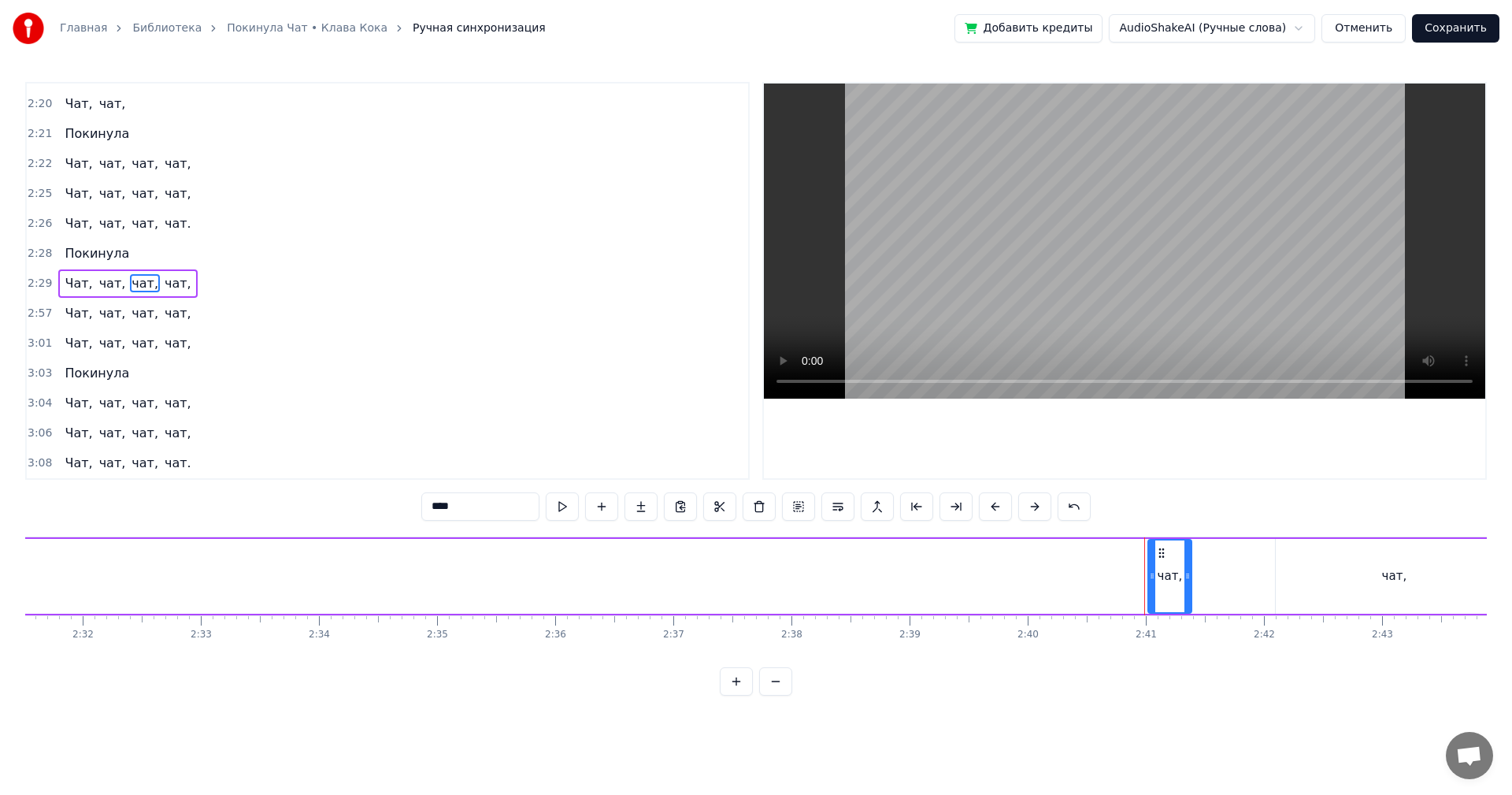
drag, startPoint x: 1106, startPoint y: 567, endPoint x: 1151, endPoint y: 580, distance: 46.8
click at [1151, 580] on div at bounding box center [1152, 576] width 7 height 71
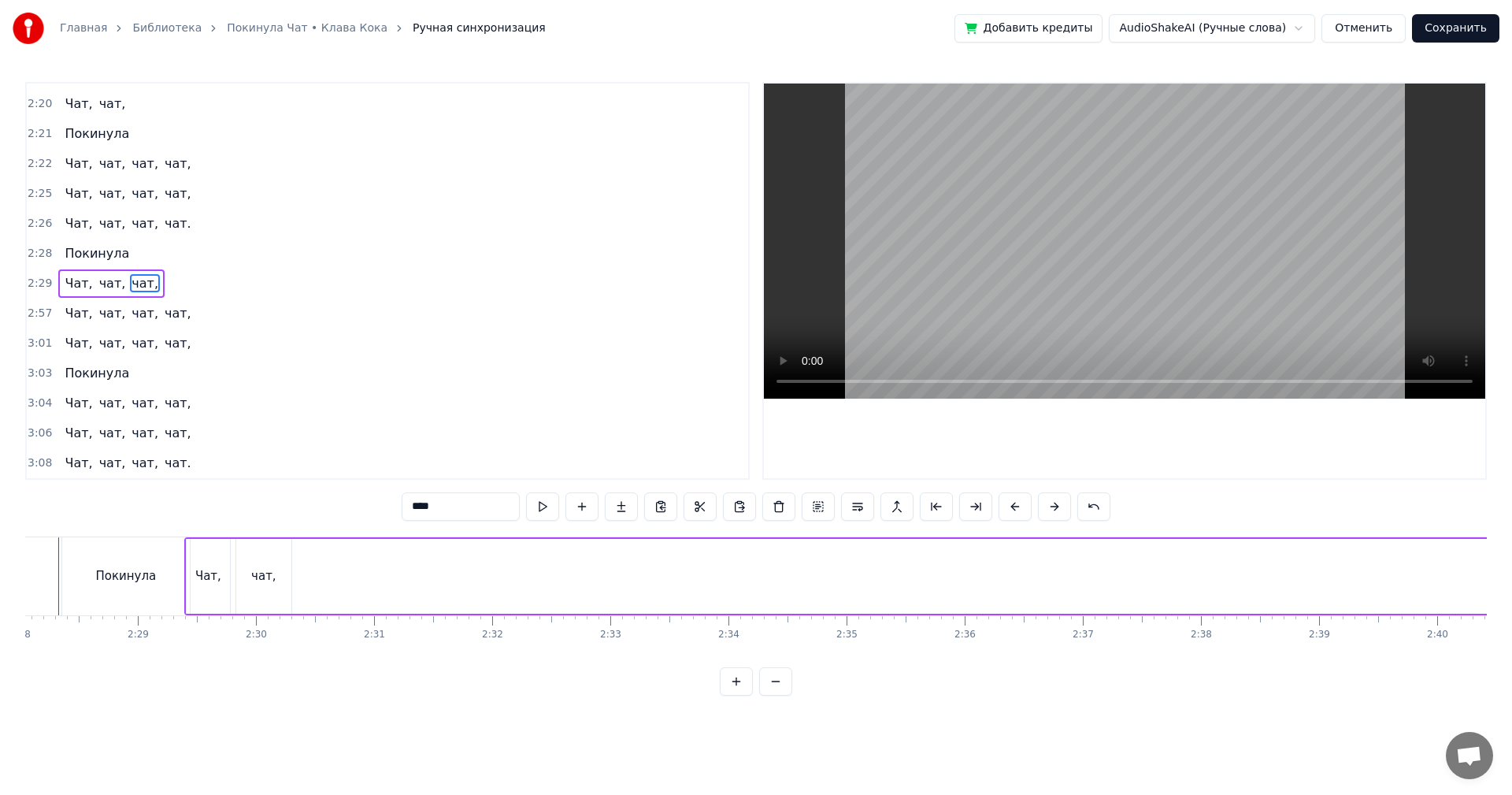
scroll to position [0, 17417]
click at [540, 571] on div "Чат, чат, чат," at bounding box center [1128, 576] width 1741 height 78
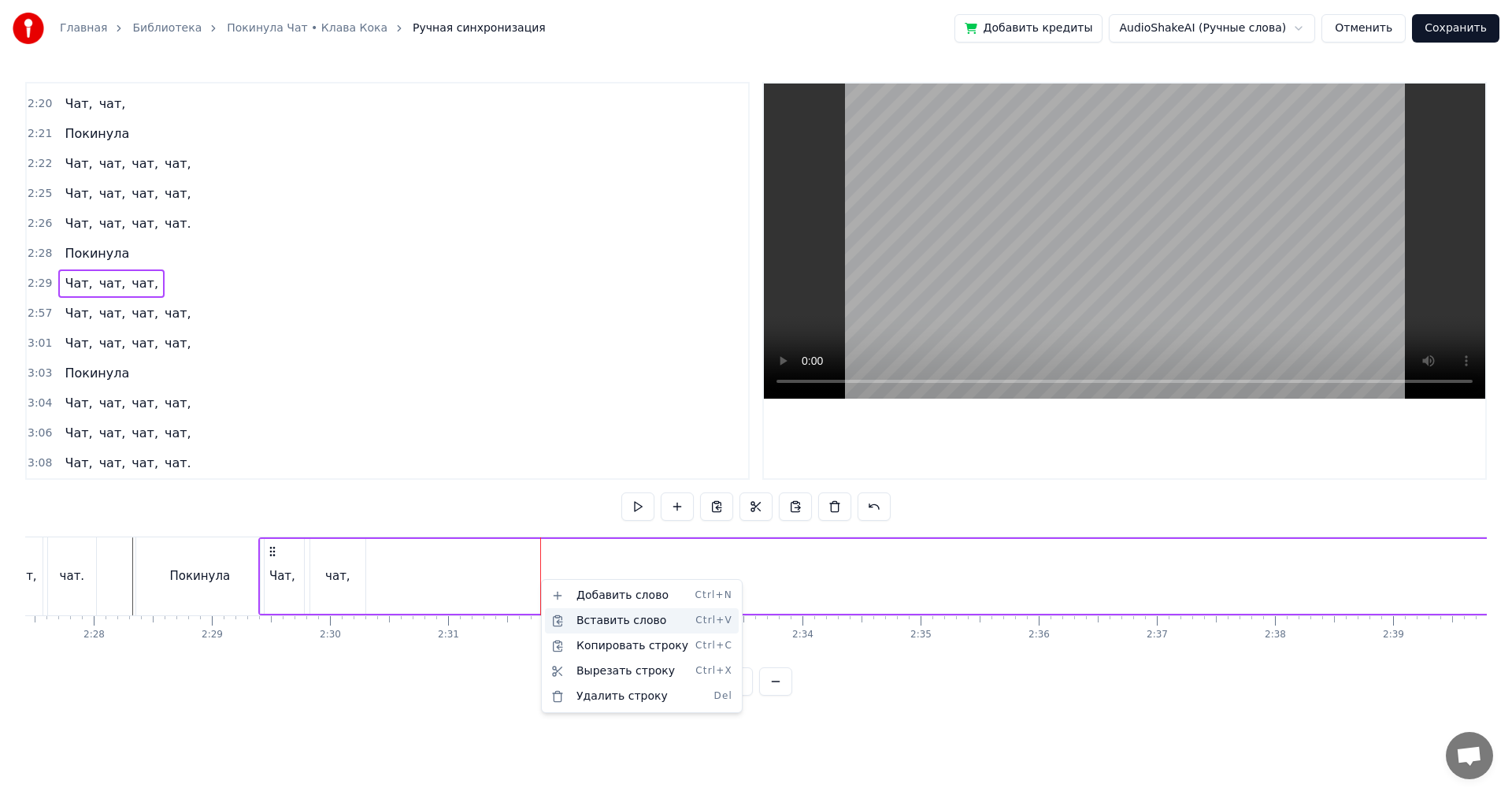
click at [590, 615] on div "Вставить слово Ctrl+V" at bounding box center [641, 621] width 193 height 25
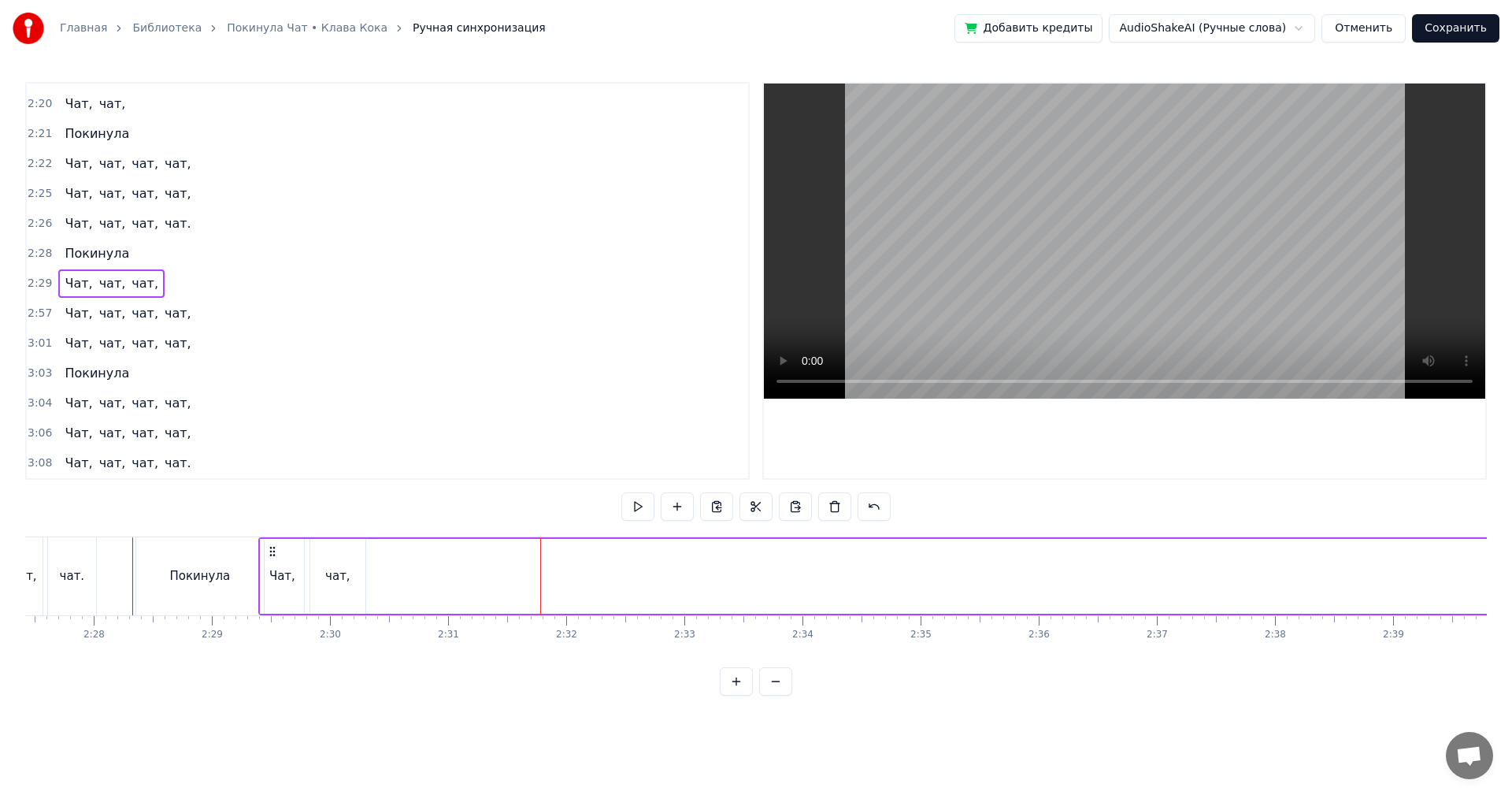
click at [130, 289] on span "чат," at bounding box center [144, 283] width 30 height 18
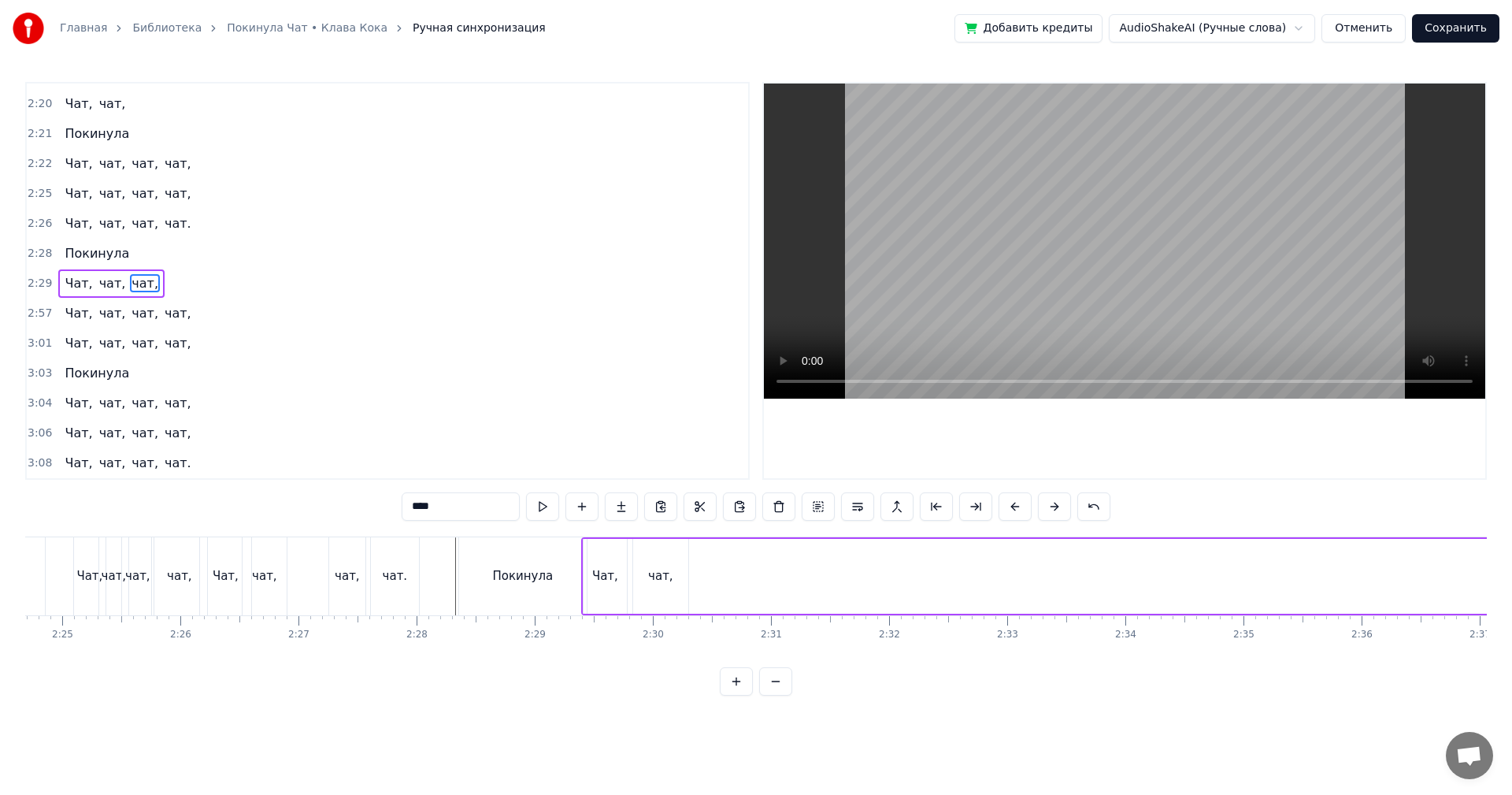
scroll to position [0, 17071]
click at [698, 577] on div "чат," at bounding box center [684, 577] width 55 height 75
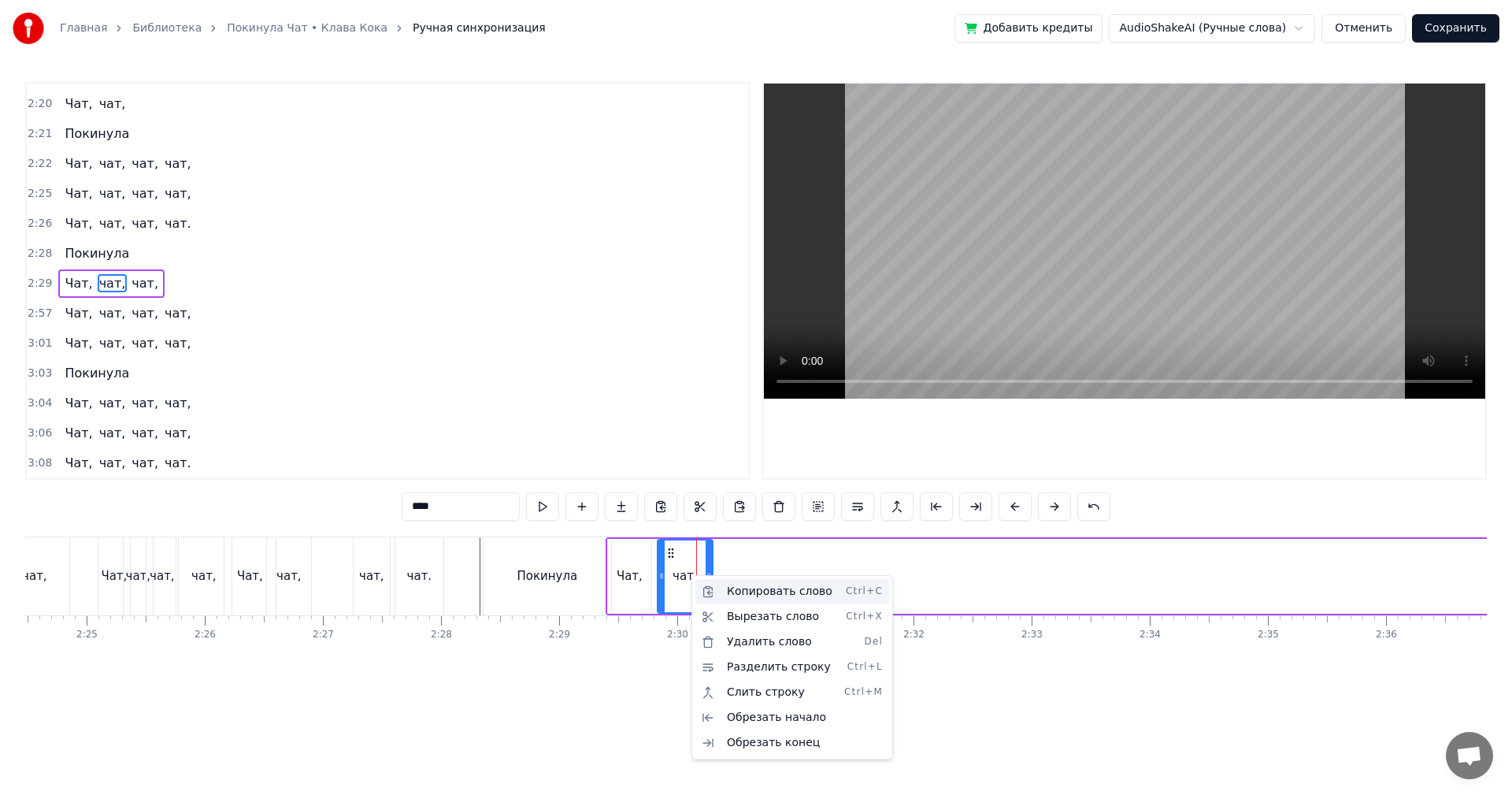
click at [775, 592] on div "Копировать слово Ctrl+C" at bounding box center [792, 592] width 193 height 25
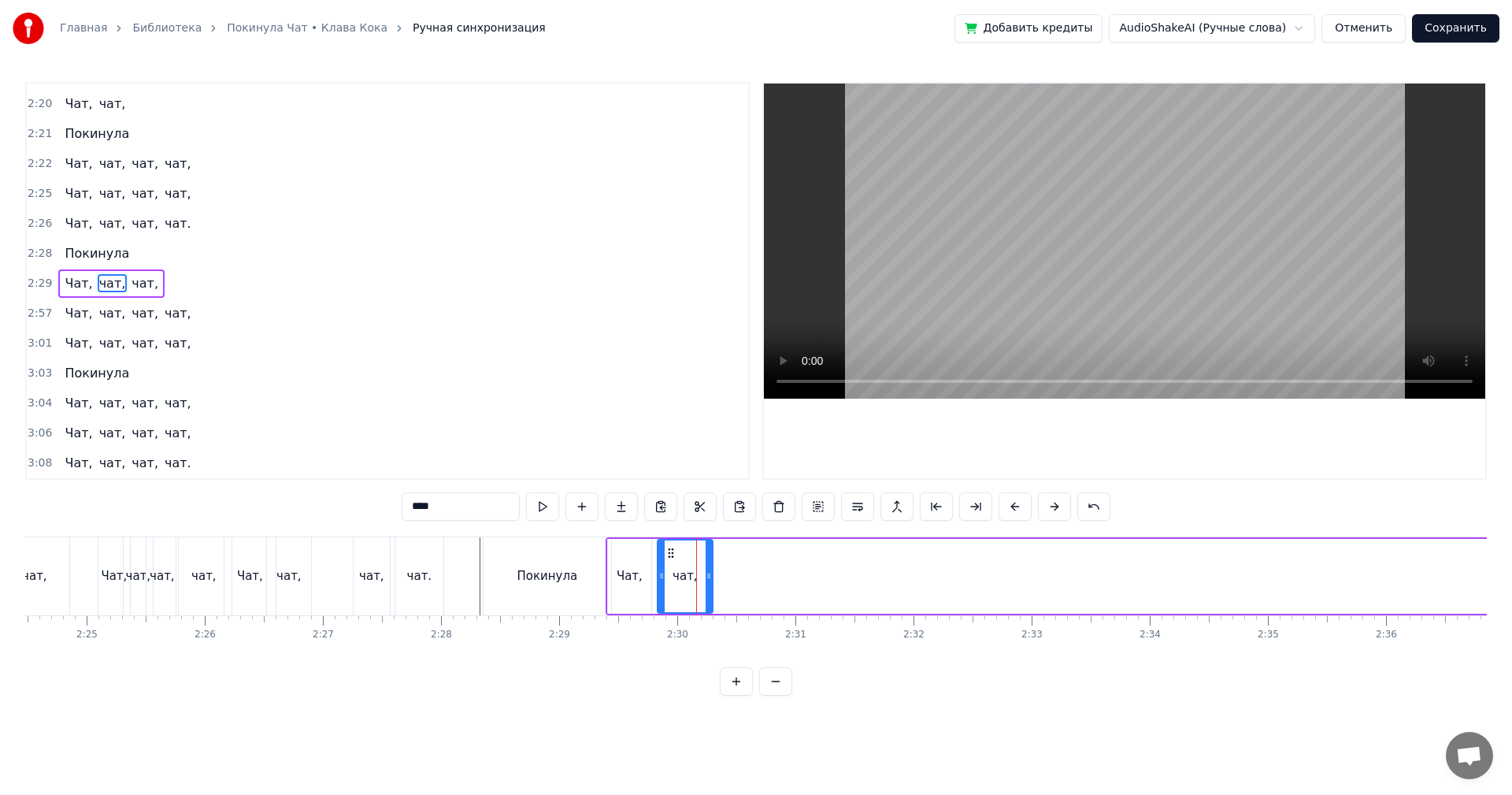
click at [770, 578] on div "Чат, чат, чат," at bounding box center [1475, 576] width 1741 height 78
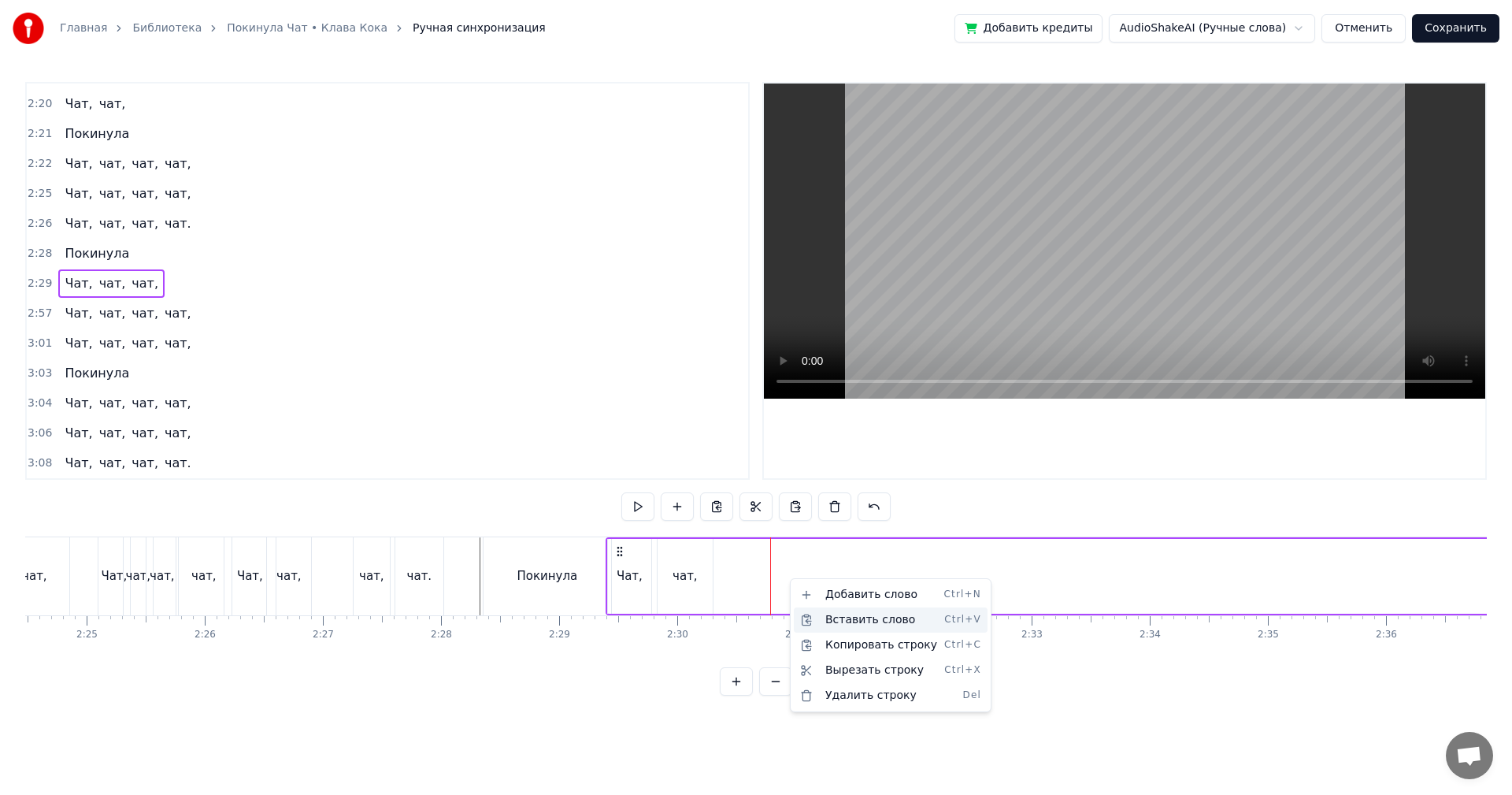
click at [868, 623] on div "Вставить слово Ctrl+V" at bounding box center [890, 620] width 193 height 25
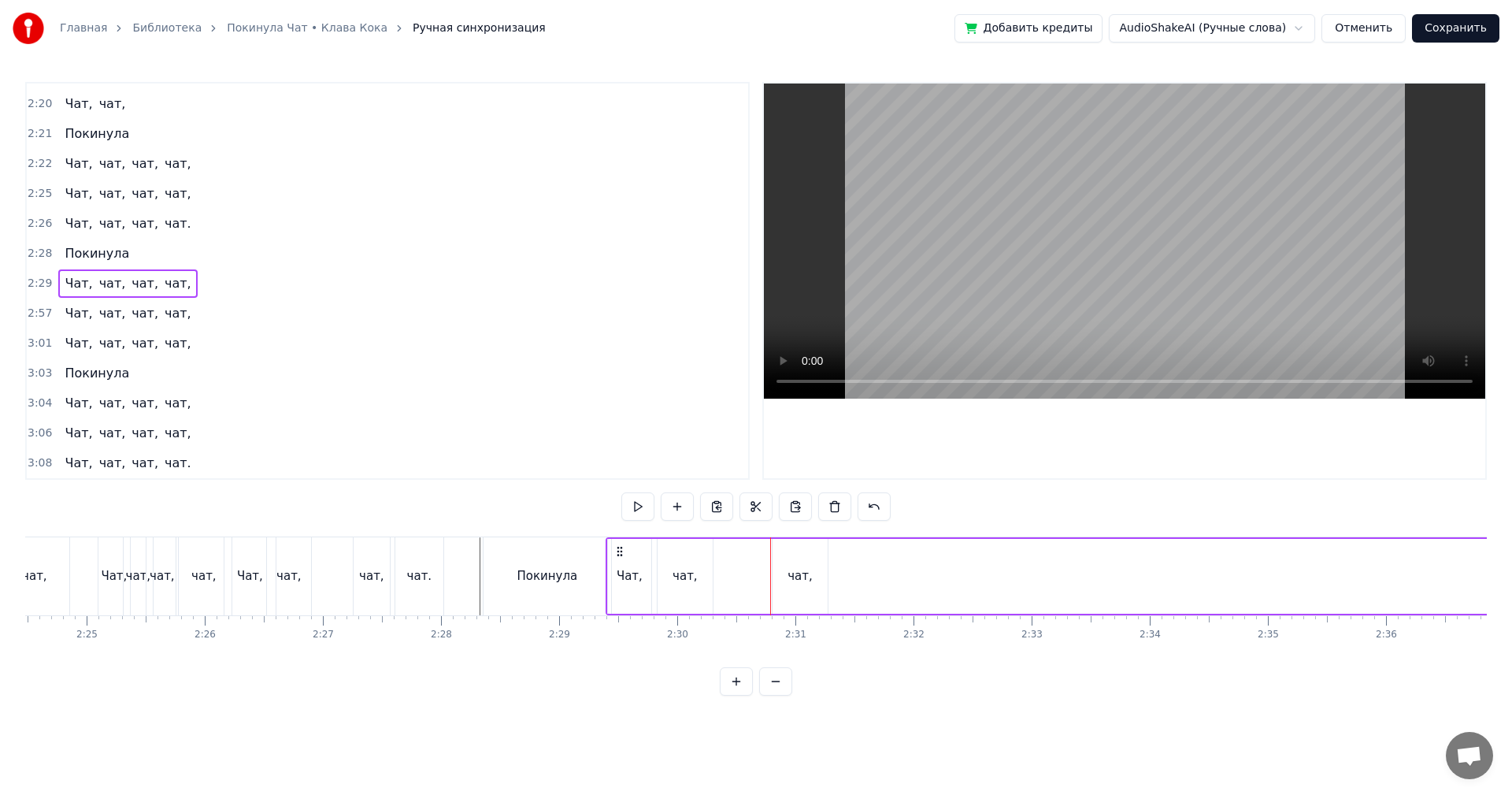
click at [807, 591] on div "чат," at bounding box center [800, 577] width 55 height 75
click at [755, 581] on div "Чат, чат, чат, чат," at bounding box center [1475, 576] width 1741 height 78
drag, startPoint x: 796, startPoint y: 584, endPoint x: 818, endPoint y: 584, distance: 22.0
click at [818, 584] on div "чат," at bounding box center [800, 577] width 55 height 75
drag, startPoint x: 788, startPoint y: 556, endPoint x: 895, endPoint y: 571, distance: 108.0
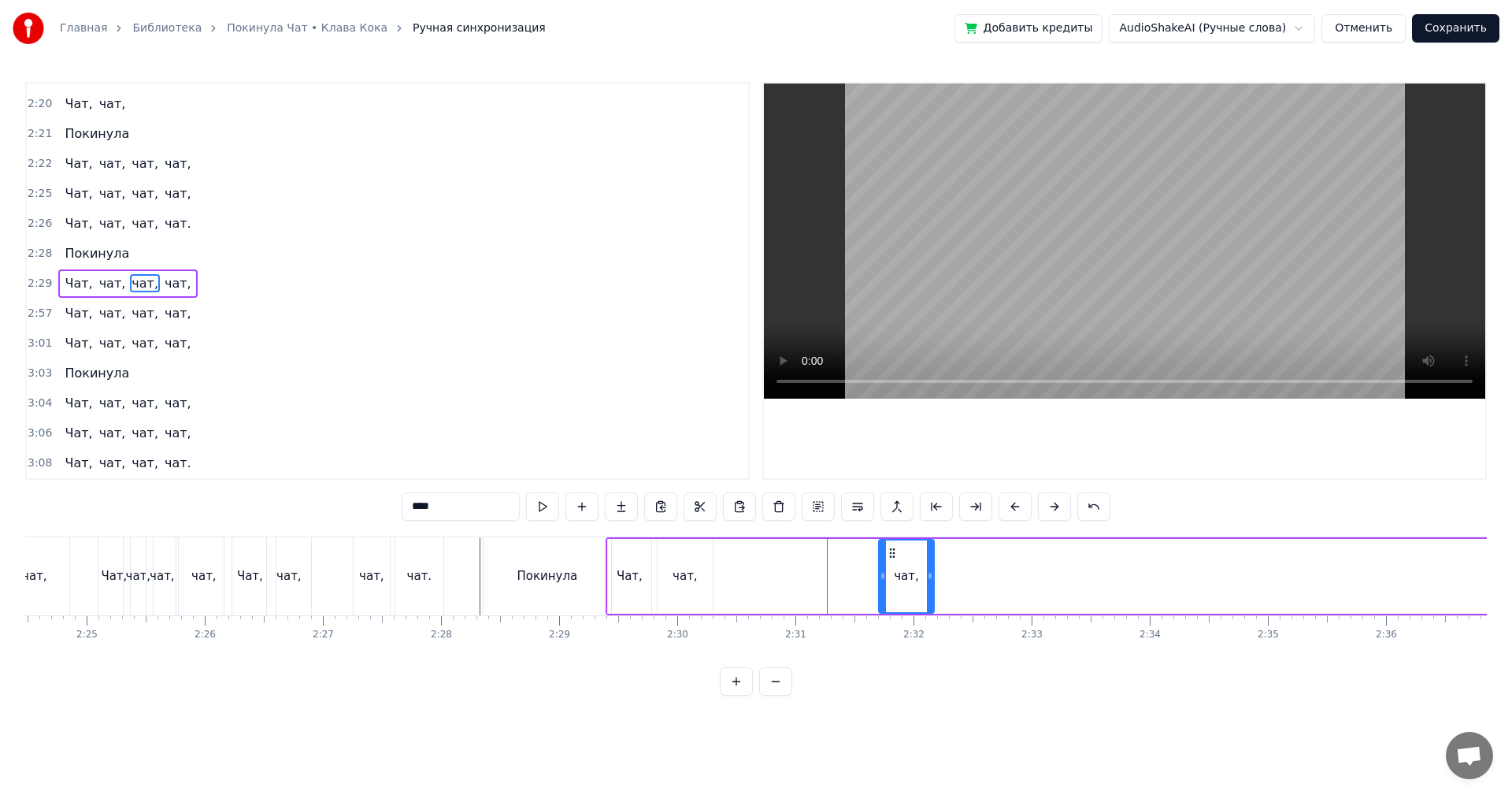
click at [895, 571] on div "чат," at bounding box center [907, 576] width 54 height 71
drag, startPoint x: 931, startPoint y: 583, endPoint x: 921, endPoint y: 588, distance: 11.2
click at [922, 588] on div at bounding box center [925, 576] width 7 height 71
click at [839, 574] on div "Чат, чат, чат, чат," at bounding box center [1475, 576] width 1741 height 78
click at [905, 564] on div "чат," at bounding box center [901, 577] width 45 height 75
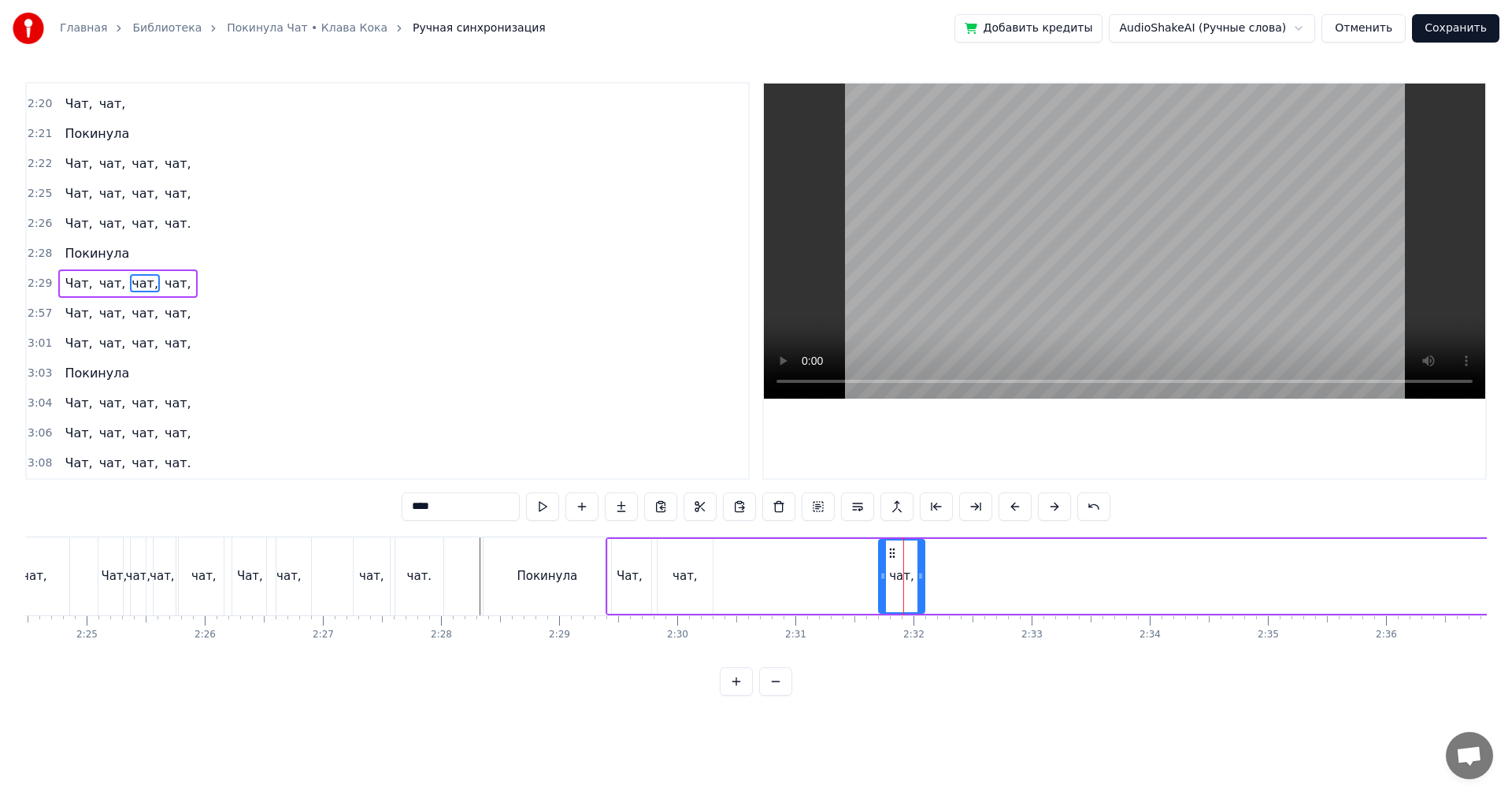
click at [960, 571] on div "Чат, чат, чат, чат," at bounding box center [1475, 576] width 1741 height 78
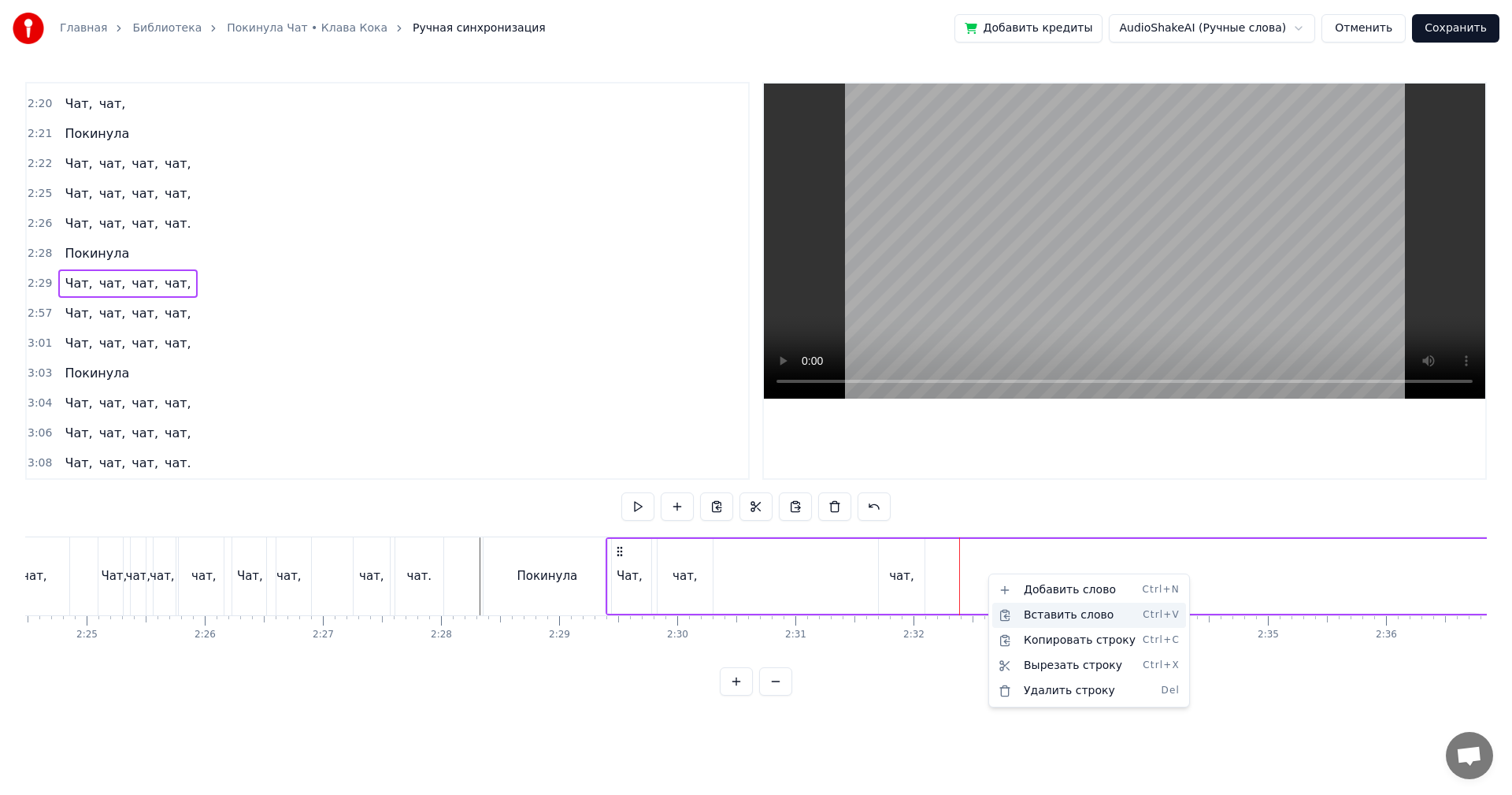
click at [1073, 612] on div "Вставить слово Ctrl+V" at bounding box center [1089, 615] width 193 height 25
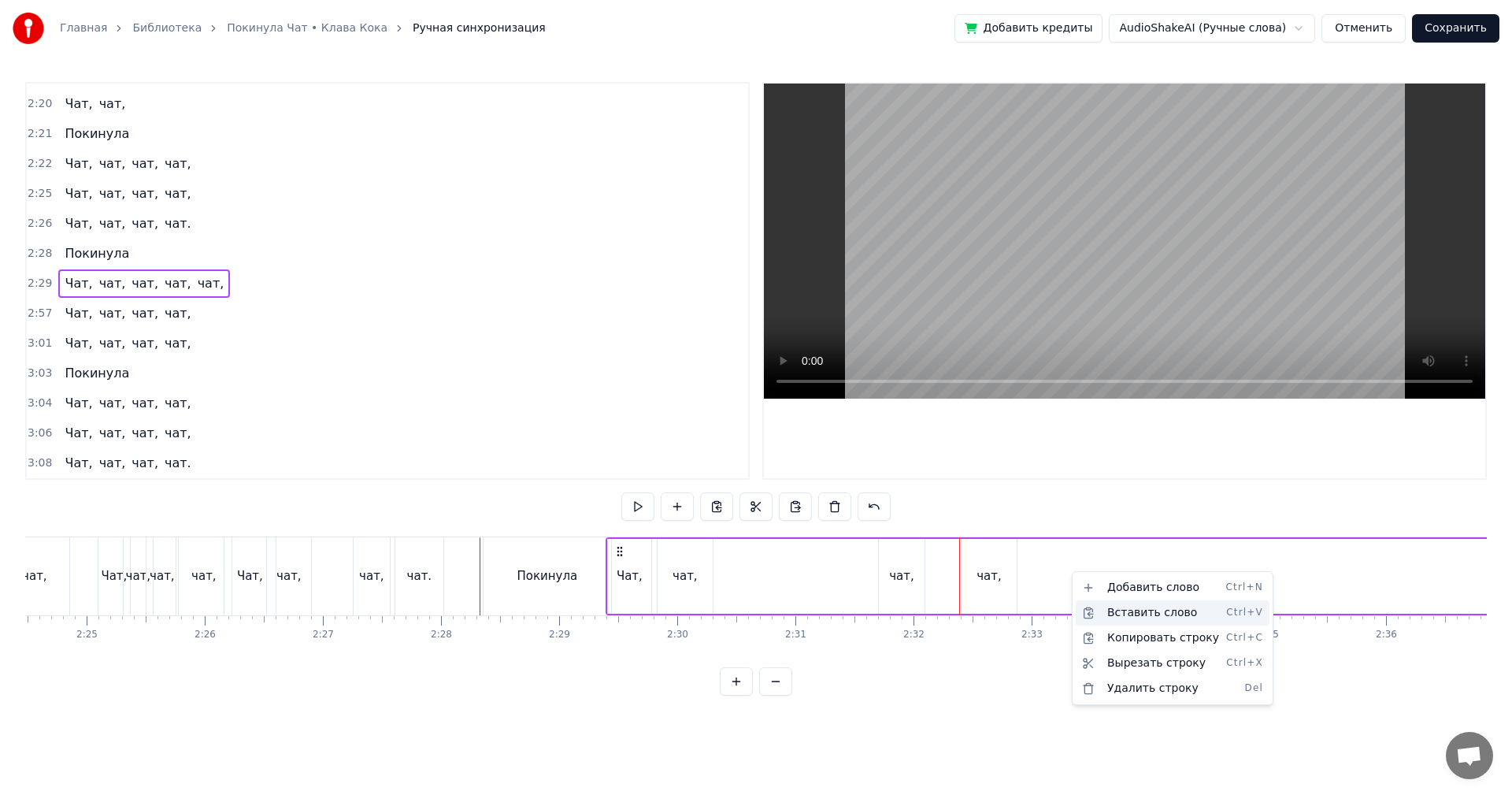
click at [1140, 613] on div "Вставить слово Ctrl+V" at bounding box center [1172, 613] width 193 height 25
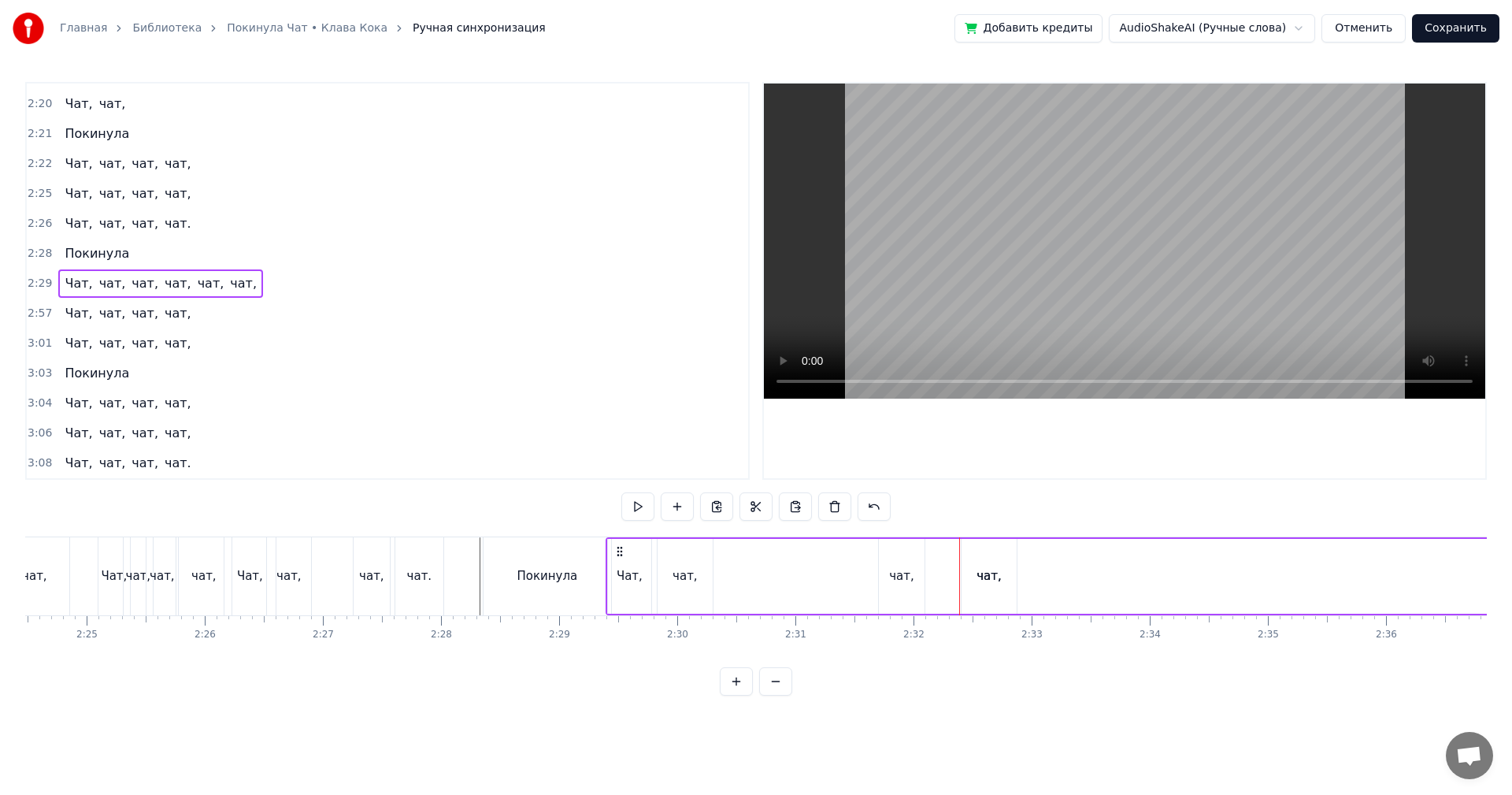
click at [988, 564] on div "чат," at bounding box center [988, 577] width 55 height 75
drag, startPoint x: 973, startPoint y: 553, endPoint x: 937, endPoint y: 567, distance: 38.6
click at [930, 567] on div "чат," at bounding box center [945, 576] width 54 height 71
drag, startPoint x: 970, startPoint y: 567, endPoint x: 945, endPoint y: 577, distance: 26.9
click at [945, 577] on div at bounding box center [943, 576] width 7 height 71
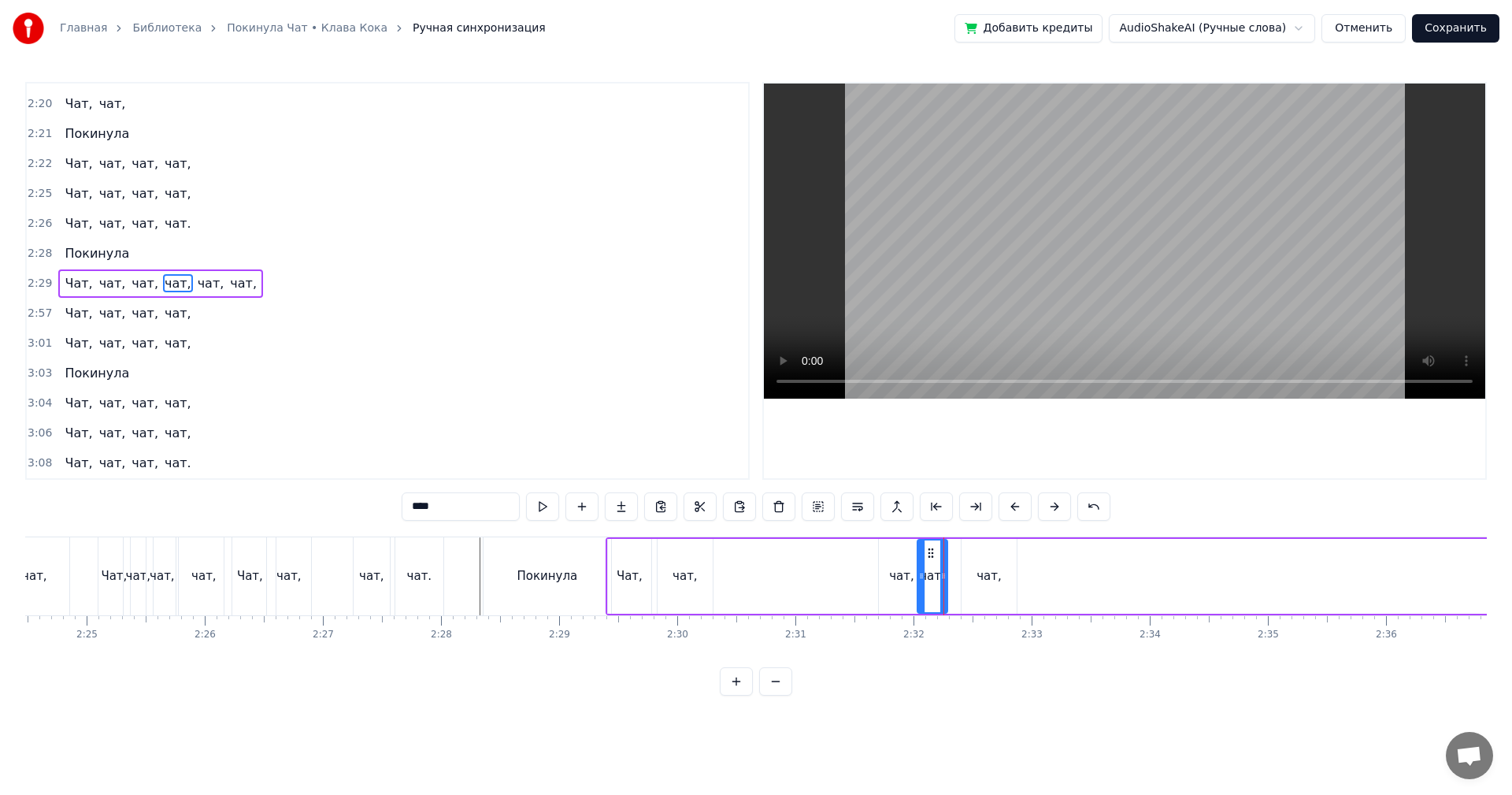
click at [1004, 570] on div "чат," at bounding box center [988, 577] width 55 height 75
drag, startPoint x: 975, startPoint y: 553, endPoint x: 957, endPoint y: 557, distance: 18.4
click at [957, 557] on icon at bounding box center [956, 552] width 13 height 13
drag, startPoint x: 996, startPoint y: 563, endPoint x: 870, endPoint y: 568, distance: 126.1
click at [970, 572] on div at bounding box center [972, 576] width 7 height 71
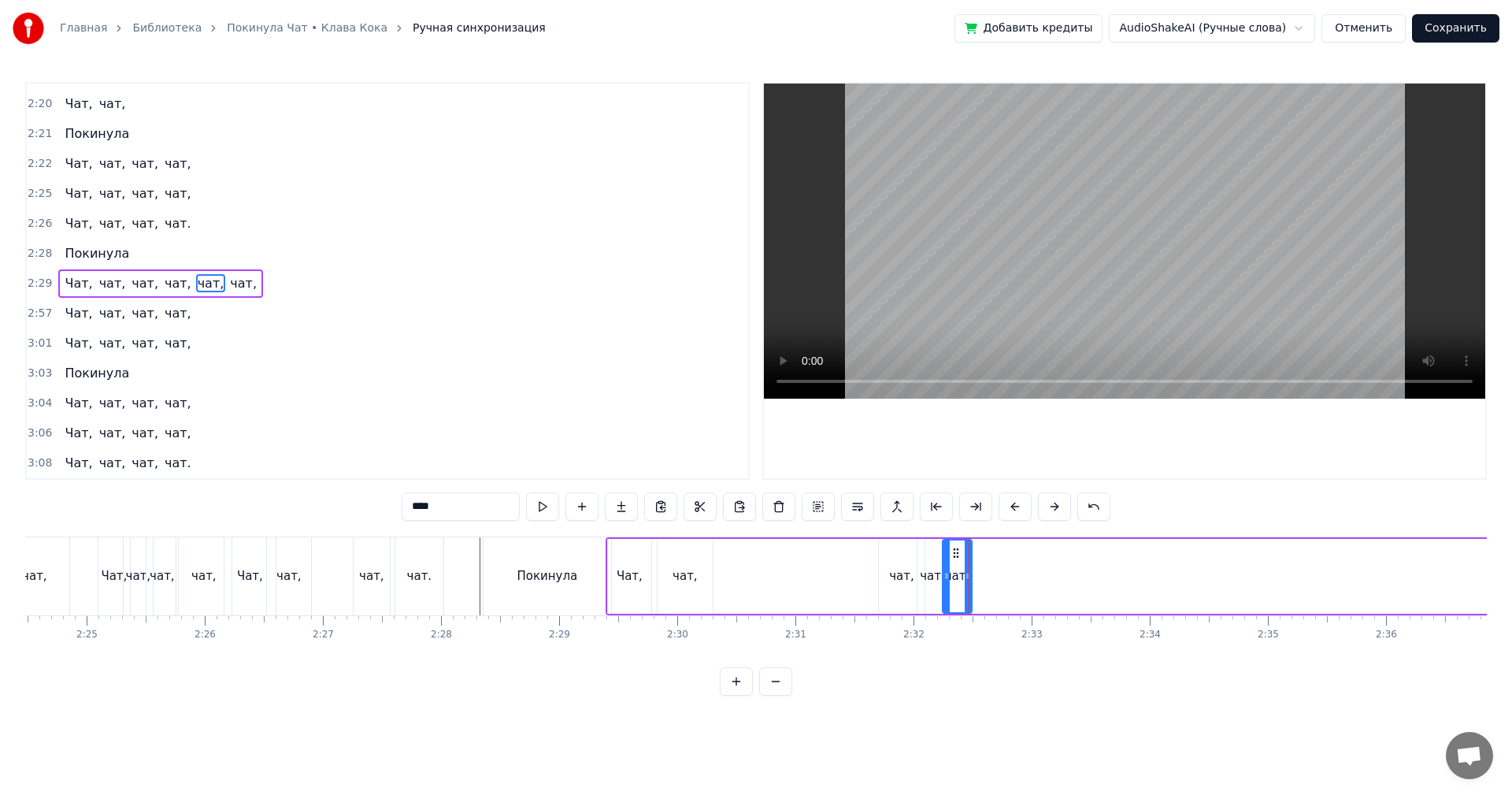
click at [839, 567] on div "Чат, чат, чат, чат, чат, чат," at bounding box center [1475, 576] width 1741 height 78
click at [1040, 576] on div "Чат, чат, чат, чат, чат, чат," at bounding box center [1475, 576] width 1741 height 78
drag, startPoint x: 1044, startPoint y: 575, endPoint x: 1061, endPoint y: 577, distance: 17.1
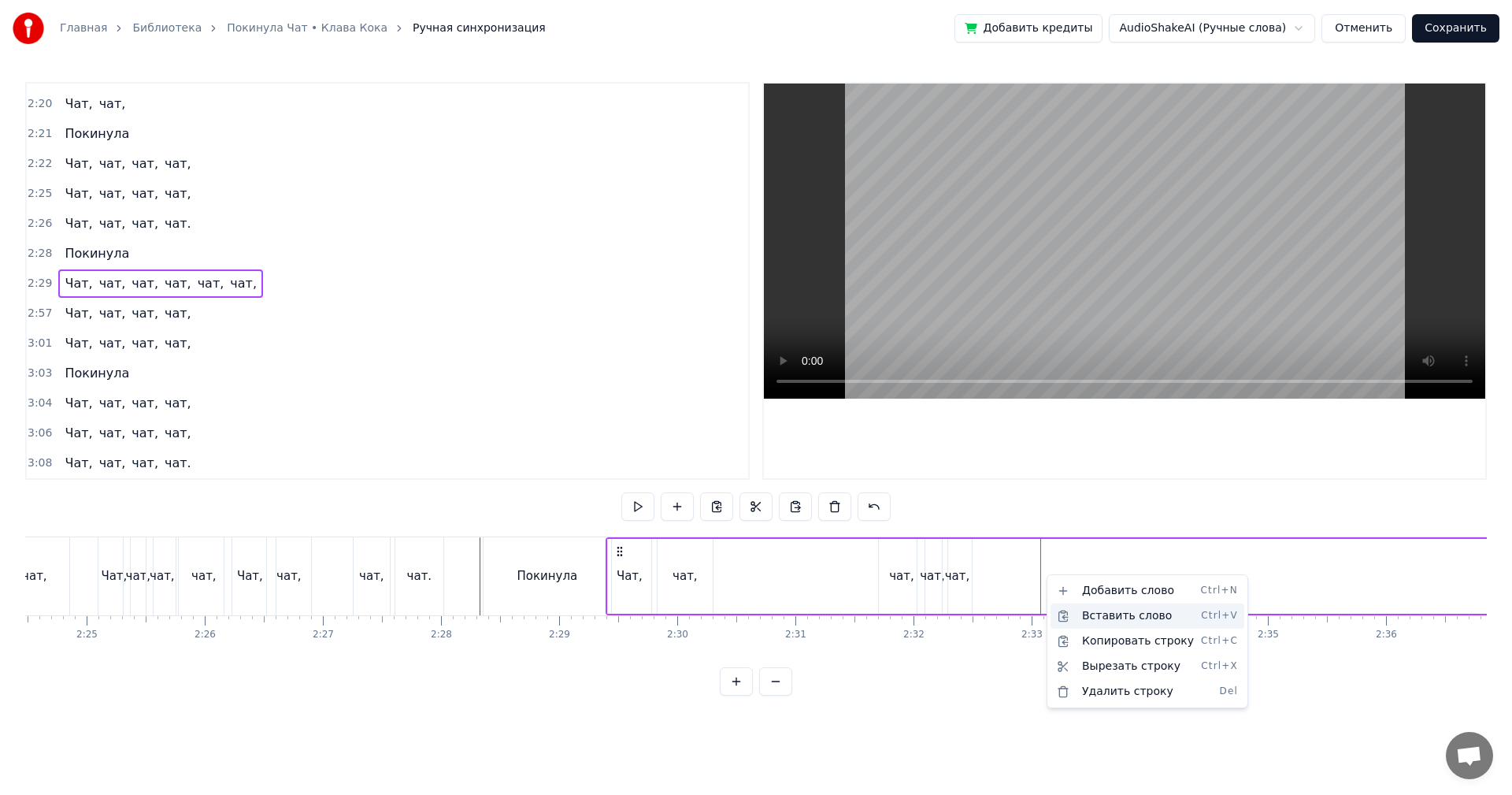
drag, startPoint x: 1110, startPoint y: 616, endPoint x: 1103, endPoint y: 610, distance: 9.2
click at [1110, 615] on div "Вставить слово Ctrl+V" at bounding box center [1147, 616] width 193 height 25
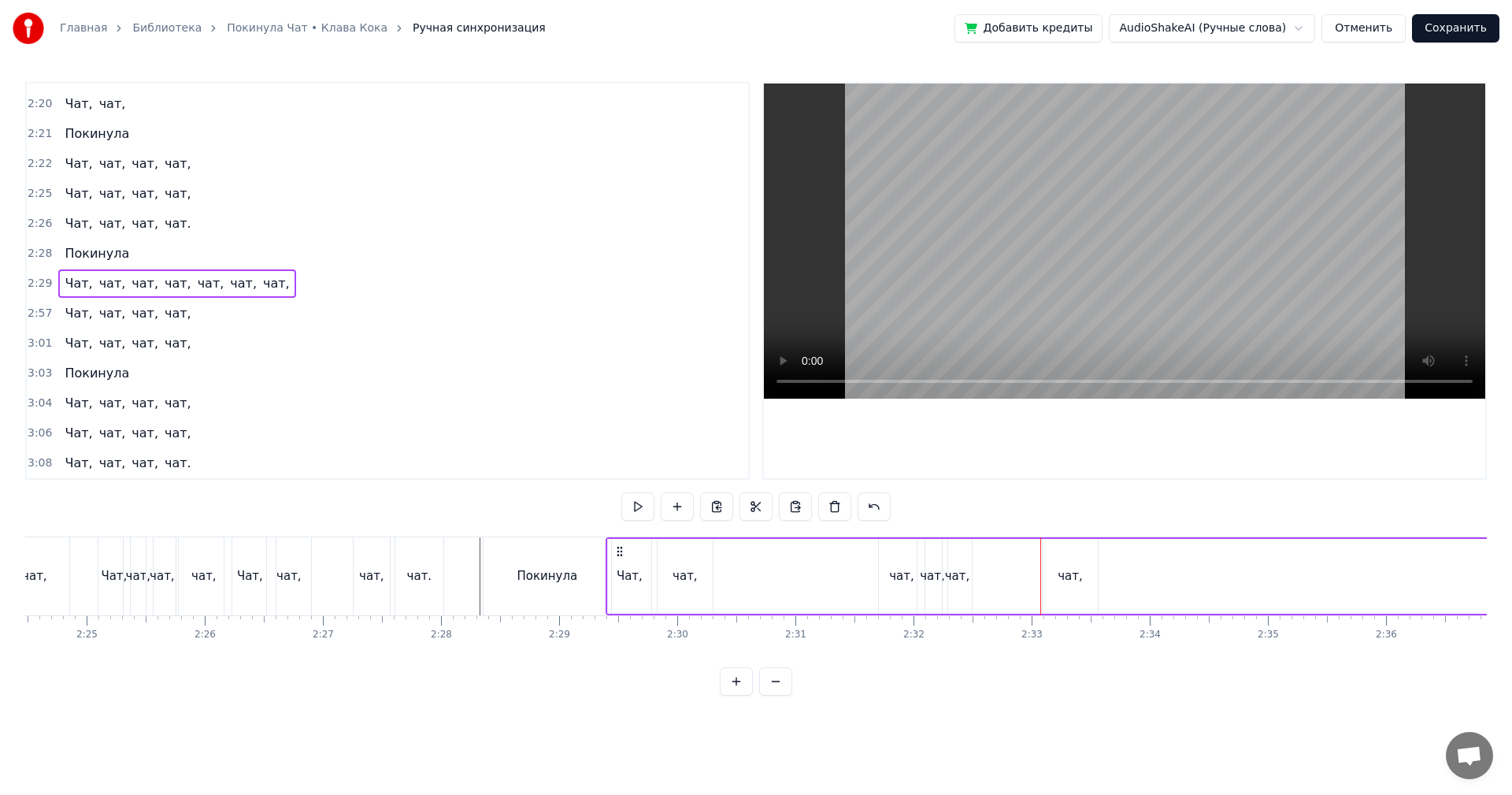
click at [1074, 581] on div "чат," at bounding box center [1070, 576] width 25 height 18
drag, startPoint x: 1056, startPoint y: 551, endPoint x: 983, endPoint y: 567, distance: 74.7
click at [983, 567] on div "чат," at bounding box center [998, 576] width 54 height 71
click at [867, 563] on div "Чат, чат, чат, чат, чат, чат, чат," at bounding box center [1475, 576] width 1741 height 78
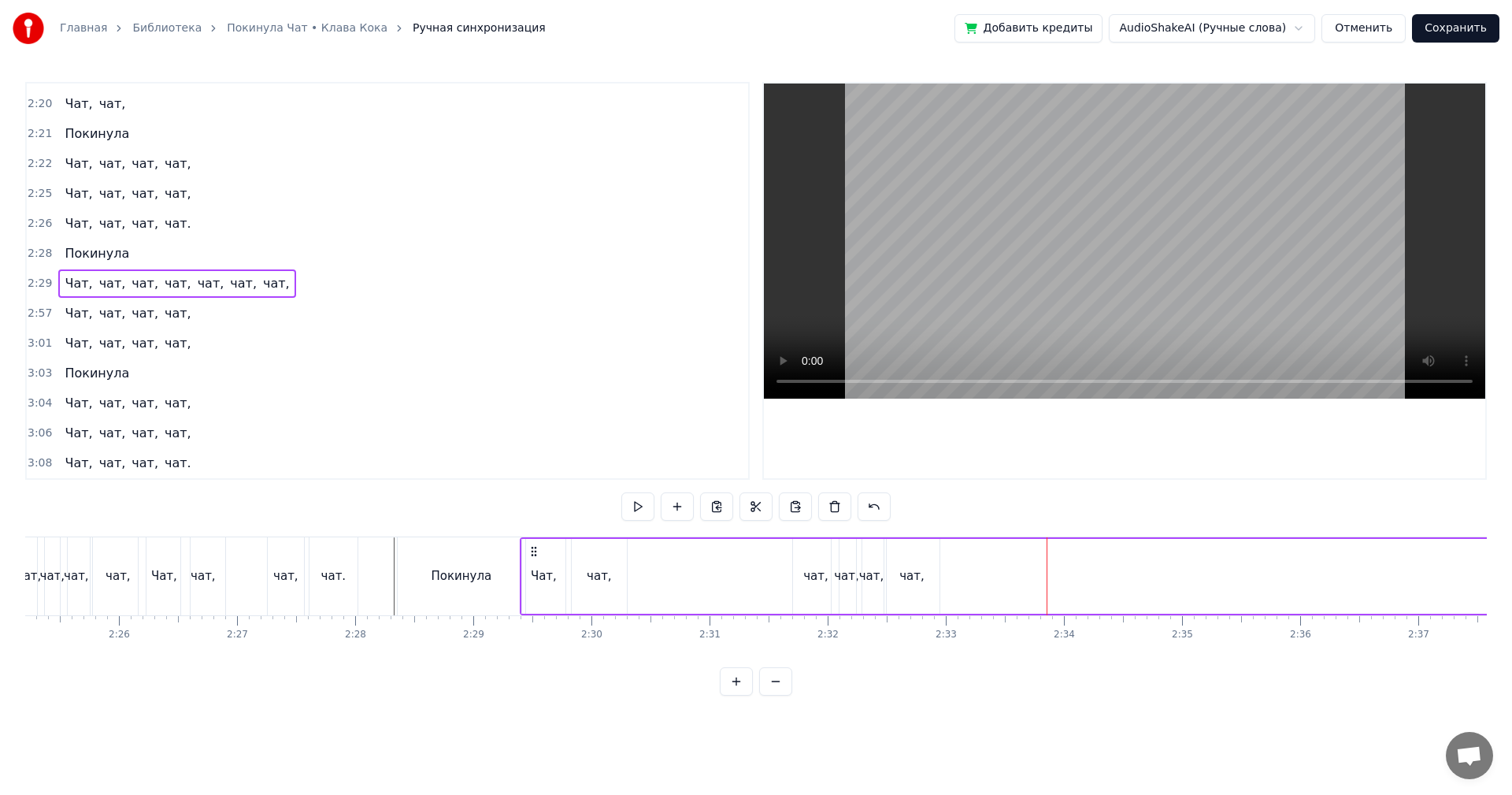
scroll to position [0, 17120]
click at [918, 584] on div "чат," at bounding box center [908, 577] width 29 height 75
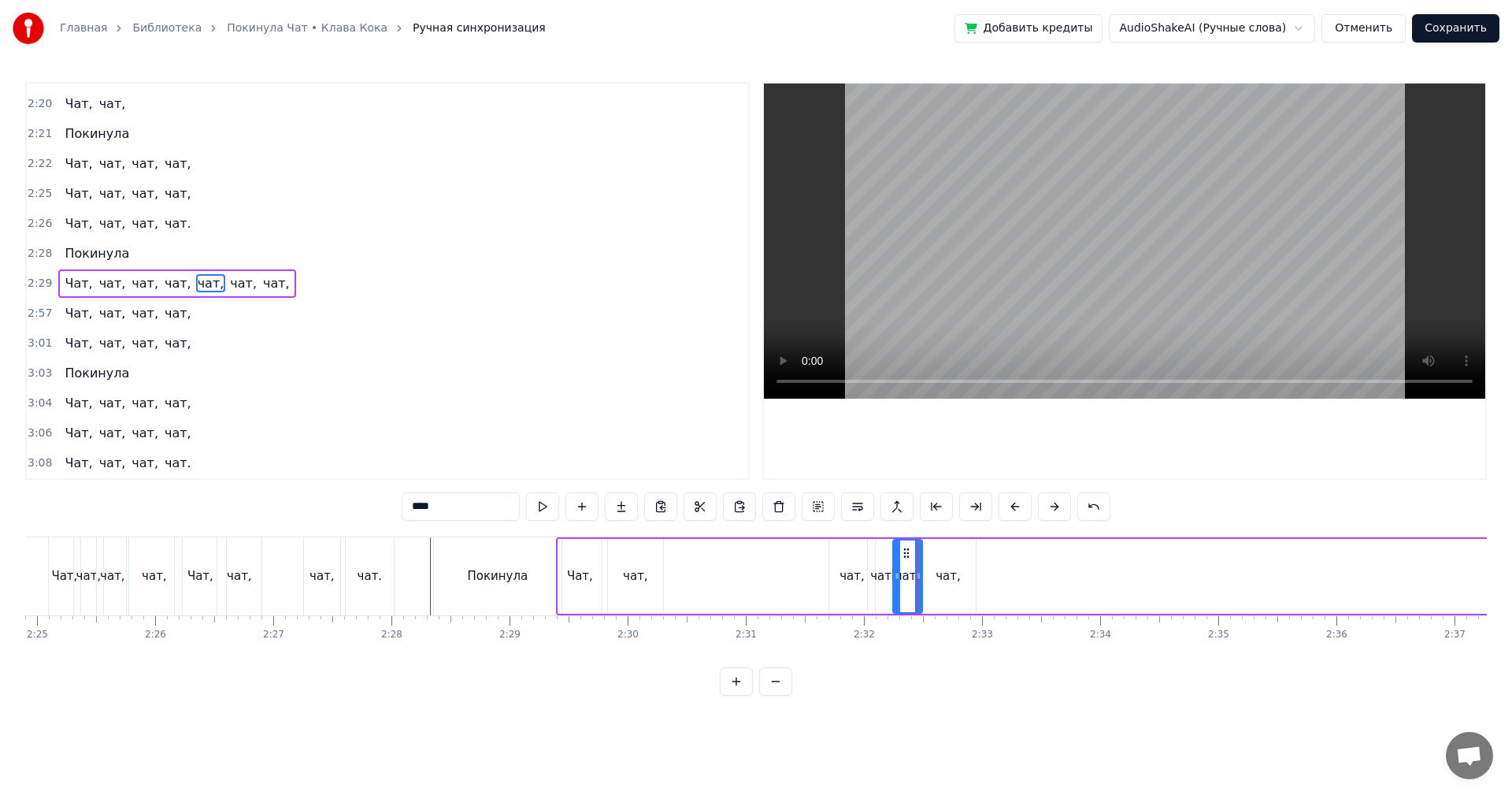
click at [993, 582] on div "Чат, чат, чат, чат, чат, чат, чат," at bounding box center [1426, 576] width 1741 height 78
click at [952, 580] on div "чат," at bounding box center [948, 576] width 25 height 18
drag, startPoint x: 973, startPoint y: 575, endPoint x: 983, endPoint y: 575, distance: 10.0
click at [983, 575] on icon at bounding box center [982, 576] width 7 height 13
click at [945, 575] on div "чат," at bounding box center [954, 576] width 25 height 18
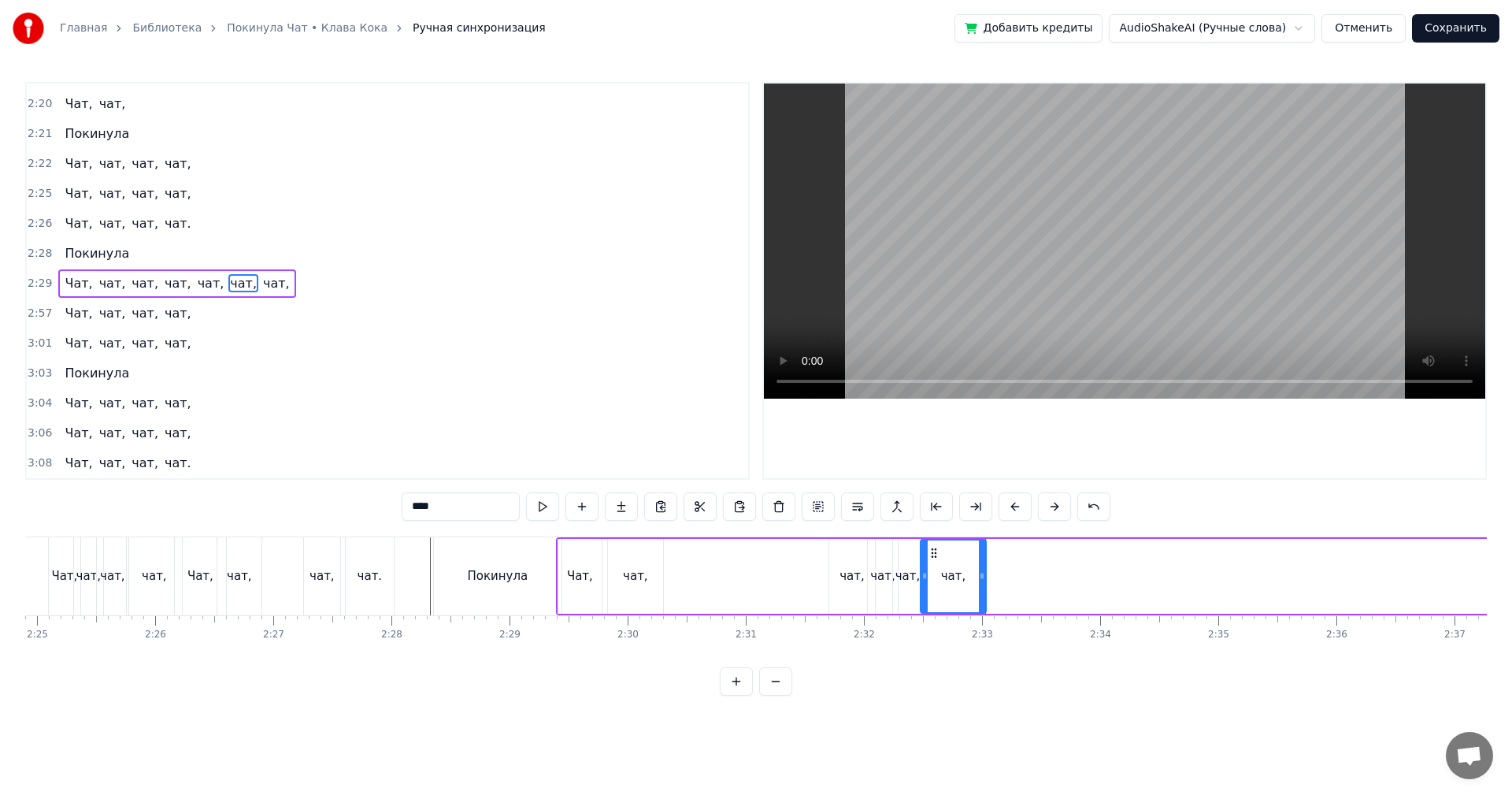
click at [1000, 573] on div "Чат, чат, чат, чат, чат, чат, чат," at bounding box center [1426, 576] width 1741 height 78
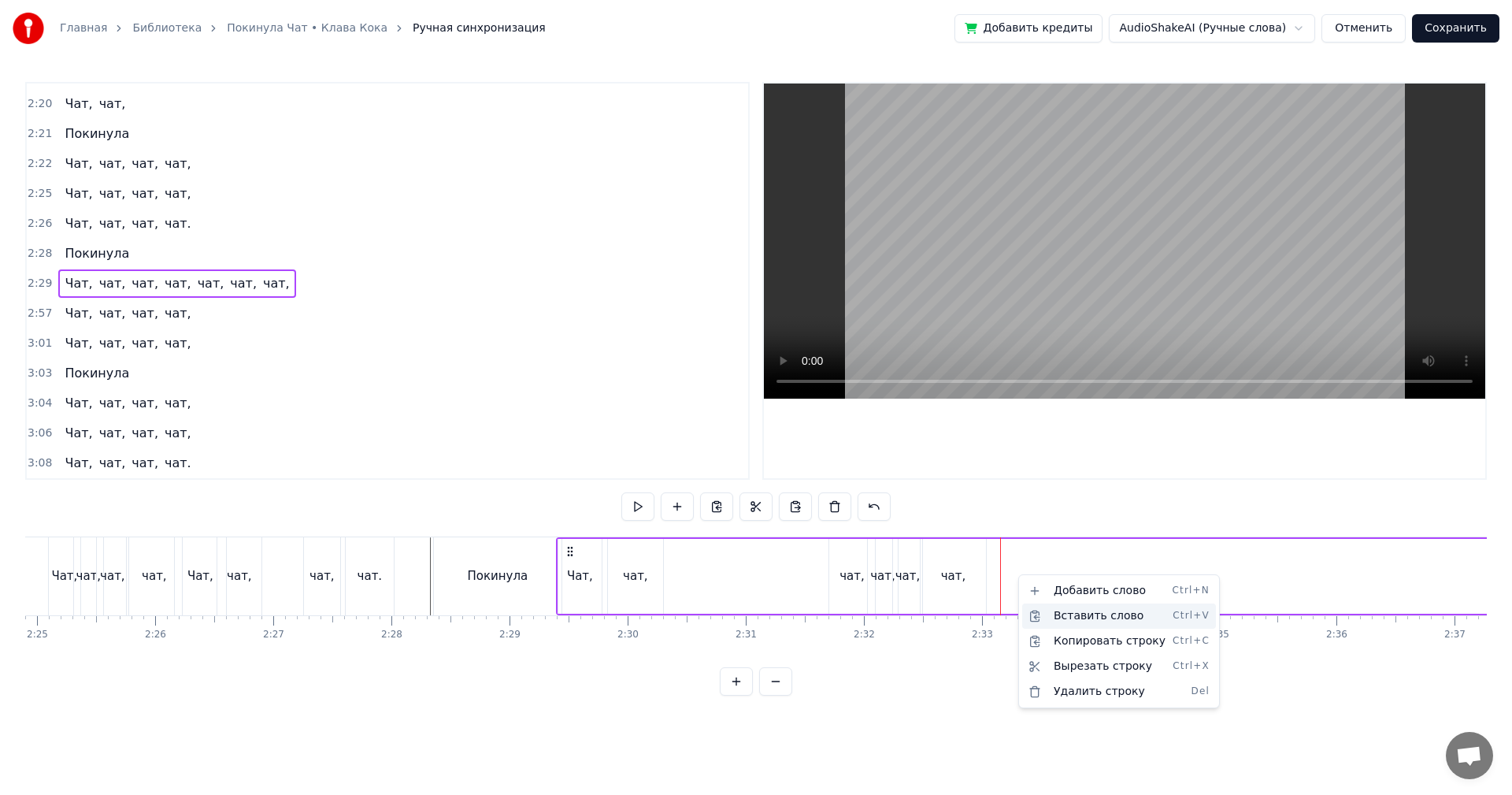
click at [1082, 612] on div "Вставить слово Ctrl+V" at bounding box center [1118, 616] width 193 height 25
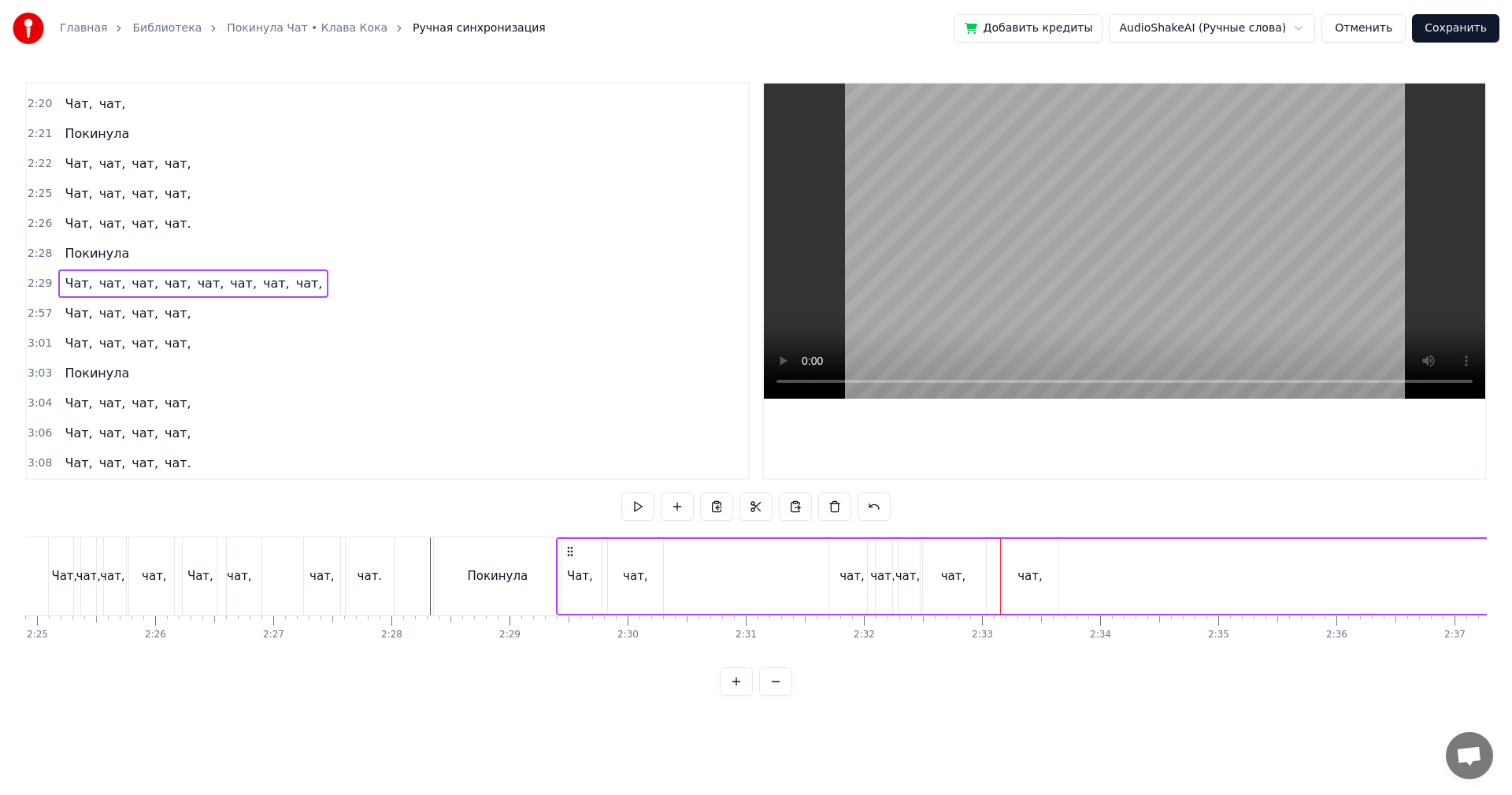
click at [1033, 583] on div "чат," at bounding box center [1030, 576] width 25 height 18
drag, startPoint x: 1017, startPoint y: 554, endPoint x: 993, endPoint y: 560, distance: 24.7
click at [993, 560] on div "чат," at bounding box center [1007, 576] width 54 height 71
drag, startPoint x: 1030, startPoint y: 562, endPoint x: 1014, endPoint y: 573, distance: 19.4
click at [1014, 573] on div at bounding box center [1014, 576] width 7 height 71
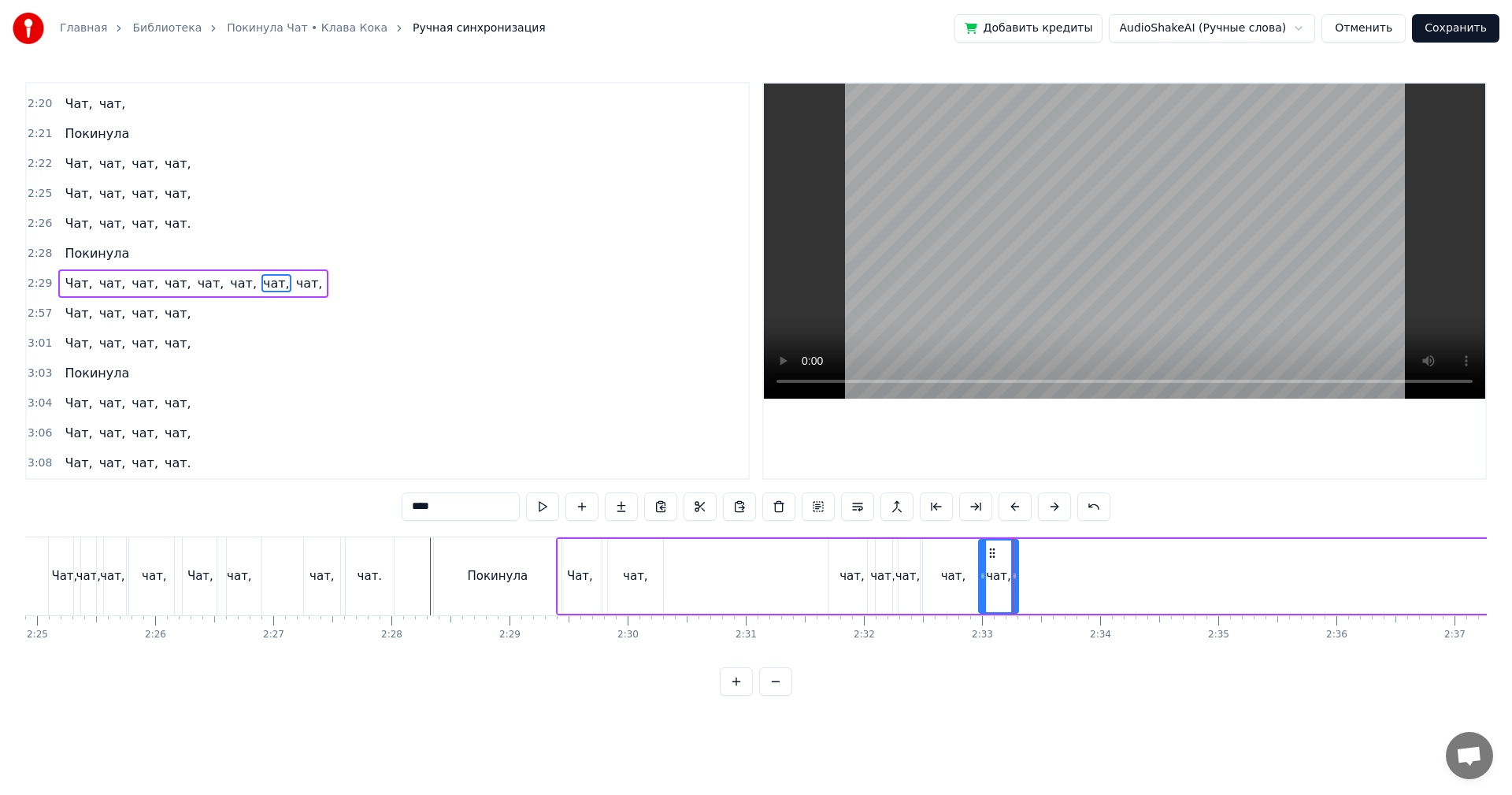
click at [1051, 577] on div "Чат, чат, чат, чат, чат, чат, чат, чат," at bounding box center [1426, 576] width 1741 height 78
drag, startPoint x: 816, startPoint y: 562, endPoint x: 825, endPoint y: 559, distance: 9.5
click at [820, 560] on div "Чат, чат, чат, чат, чат, чат, чат, чат," at bounding box center [1426, 576] width 1741 height 78
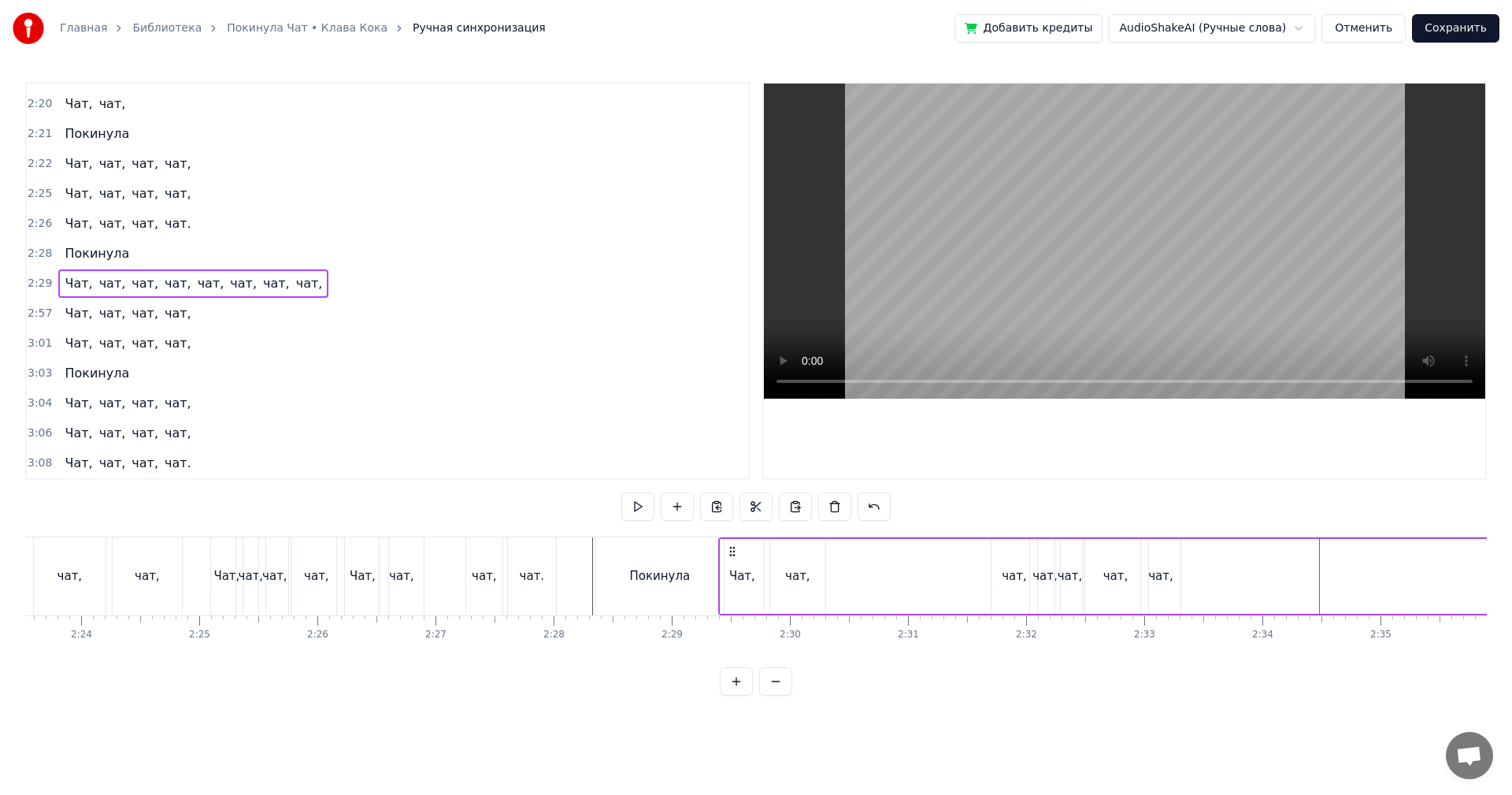
scroll to position [0, 17268]
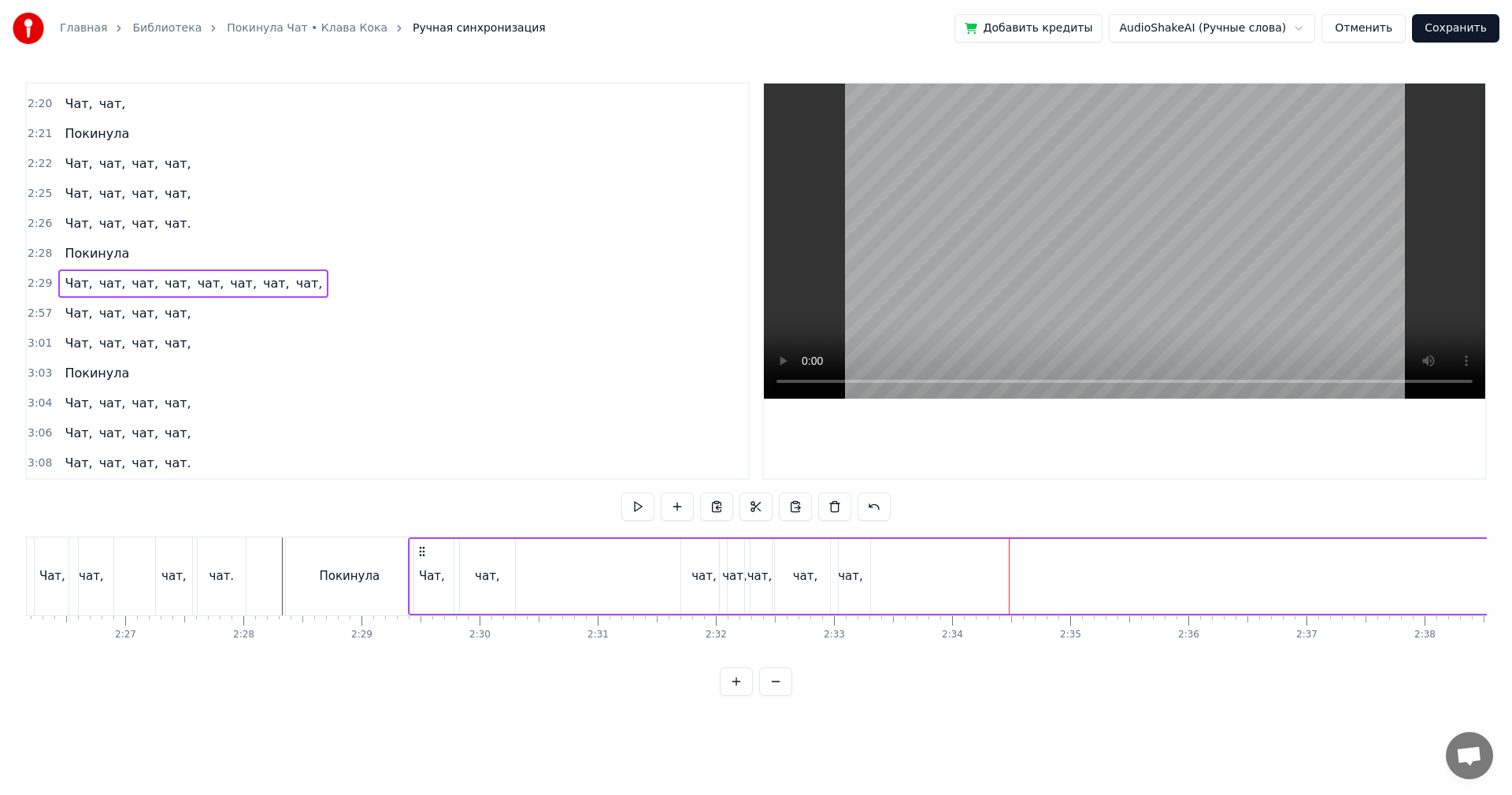
click at [686, 571] on div "чат," at bounding box center [704, 577] width 45 height 75
click at [666, 573] on div "Чат, чат, чат, чат, чат, чат, чат, чат," at bounding box center [1278, 576] width 1741 height 78
drag, startPoint x: 655, startPoint y: 567, endPoint x: 665, endPoint y: 565, distance: 10.2
click at [657, 566] on div "Чат, чат, чат, чат, чат, чат, чат, чат," at bounding box center [1278, 576] width 1741 height 78
click at [641, 563] on div "Чат, чат, чат, чат, чат, чат, чат, чат," at bounding box center [1278, 576] width 1741 height 78
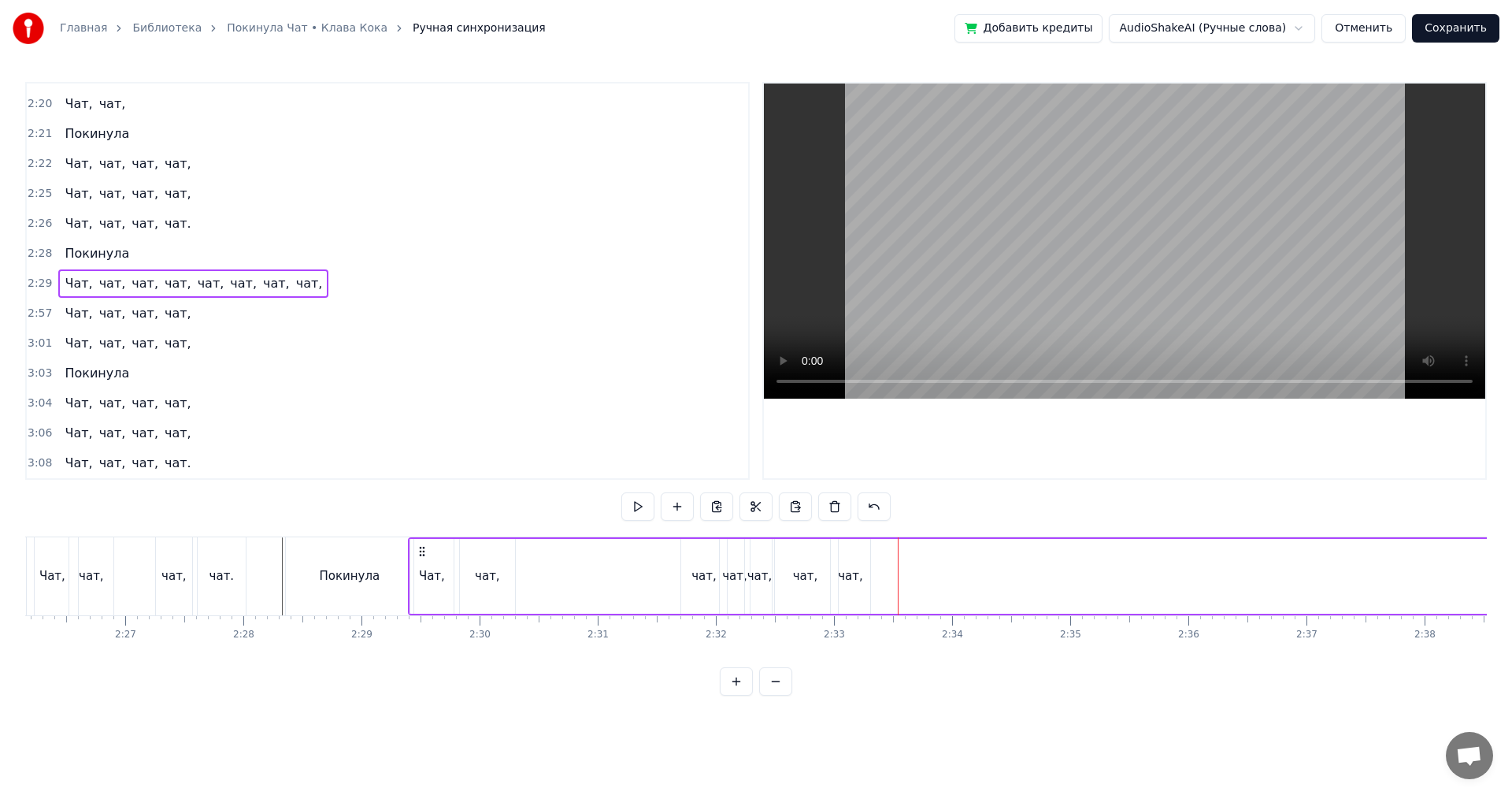
click at [894, 577] on div "Чат, чат, чат, чат, чат, чат, чат, чат," at bounding box center [1278, 576] width 1741 height 78
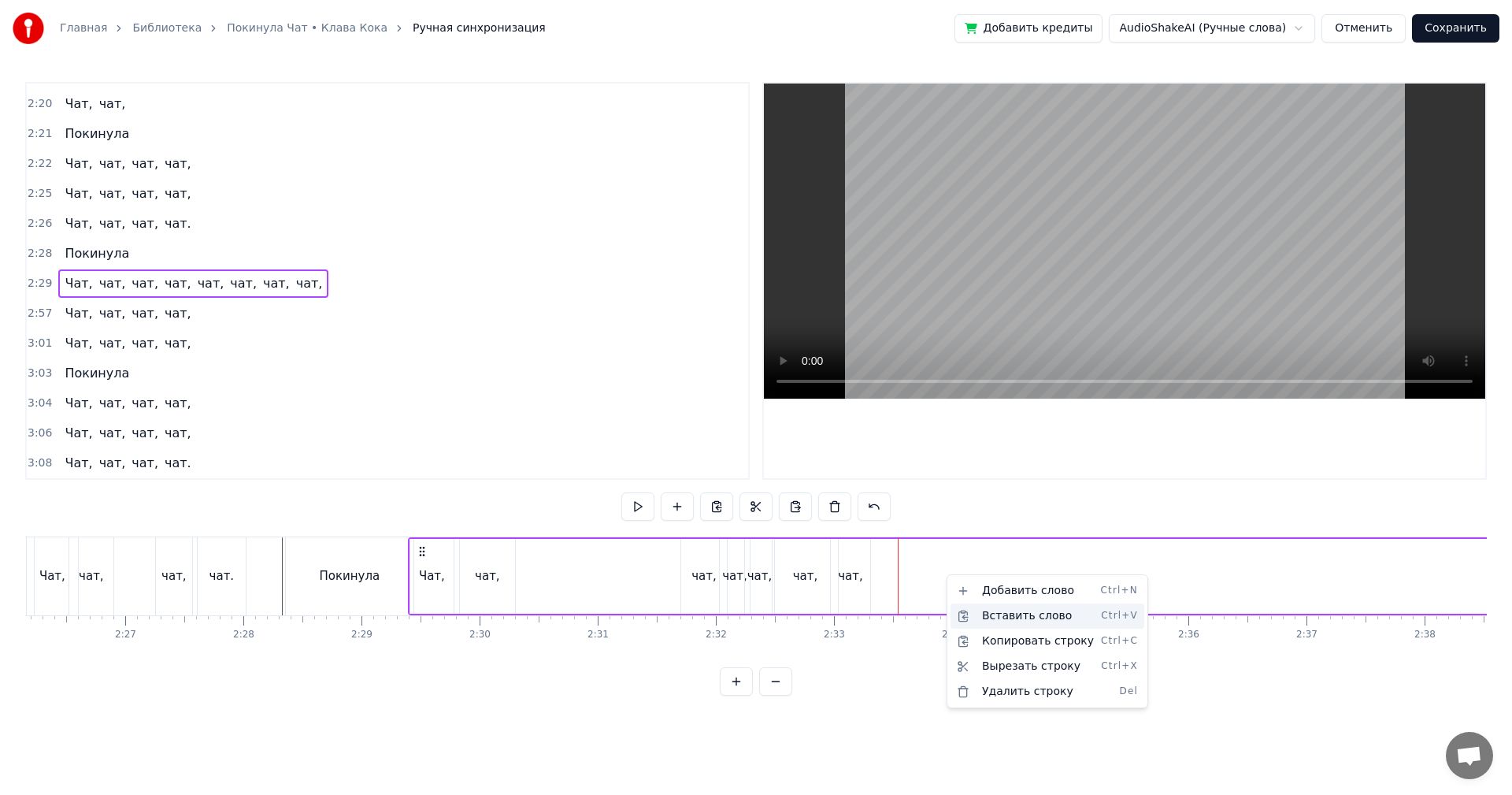
click at [1016, 614] on div "Вставить слово Ctrl+V" at bounding box center [1047, 616] width 193 height 25
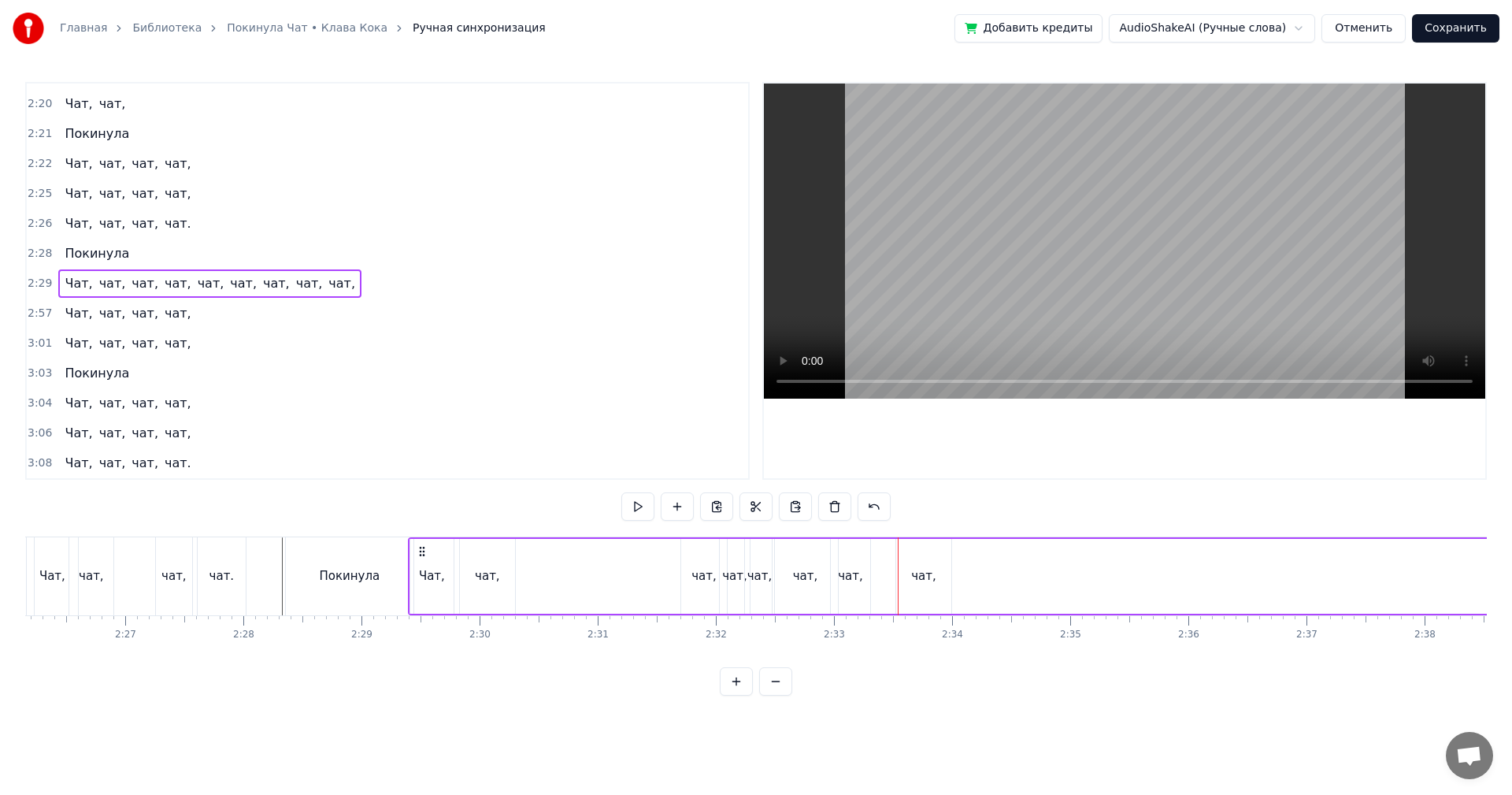
click at [922, 571] on div "чат," at bounding box center [924, 576] width 25 height 18
drag, startPoint x: 907, startPoint y: 553, endPoint x: 874, endPoint y: 559, distance: 33.5
click at [874, 559] on div "чат," at bounding box center [891, 576] width 54 height 71
drag, startPoint x: 662, startPoint y: 558, endPoint x: 674, endPoint y: 556, distance: 12.2
click at [662, 558] on div "Чат, чат, чат, чат, чат, чат, чат, чат, чат," at bounding box center [1278, 576] width 1741 height 78
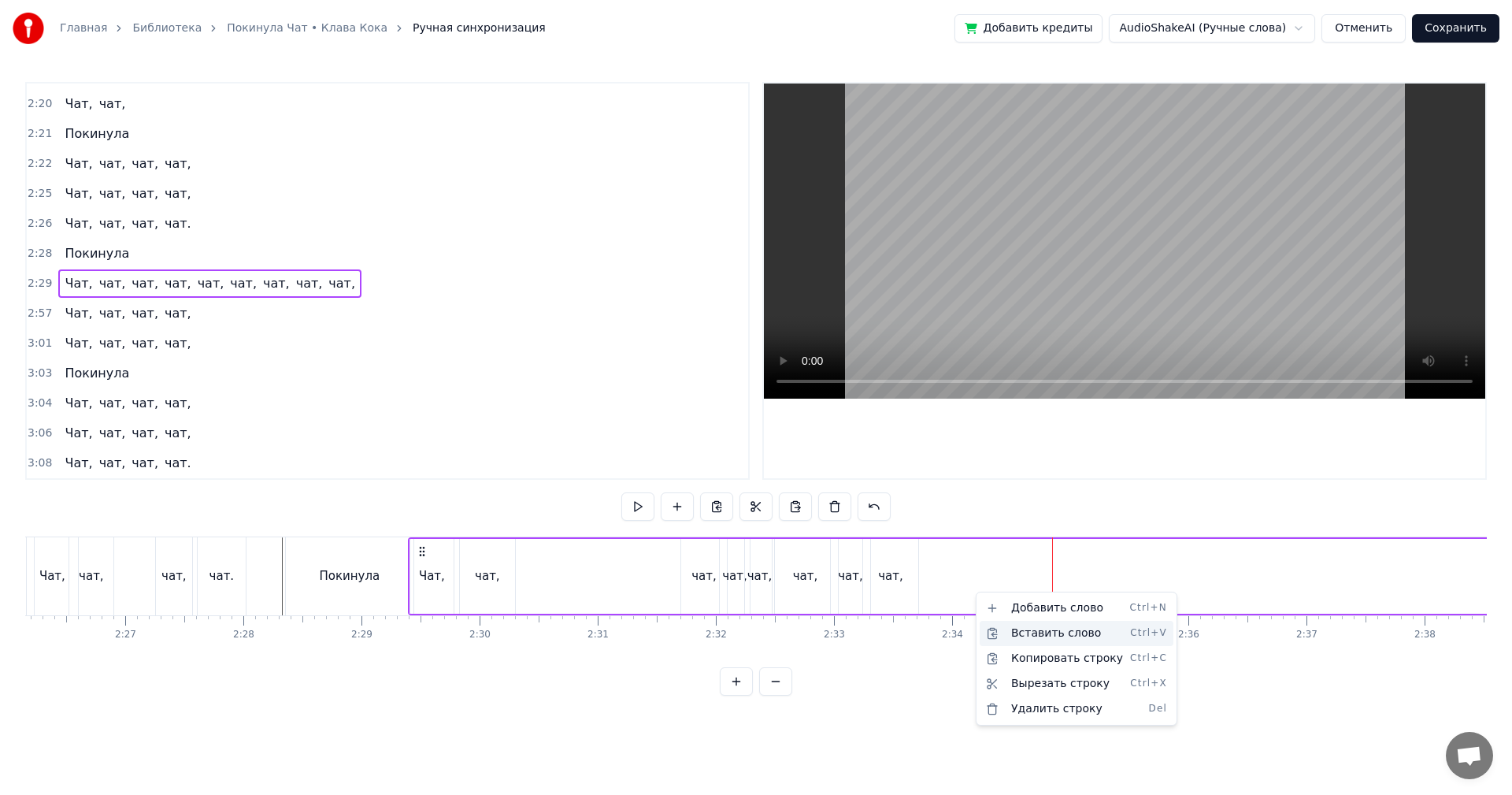
click at [1042, 628] on div "Вставить слово Ctrl+V" at bounding box center [1076, 633] width 193 height 25
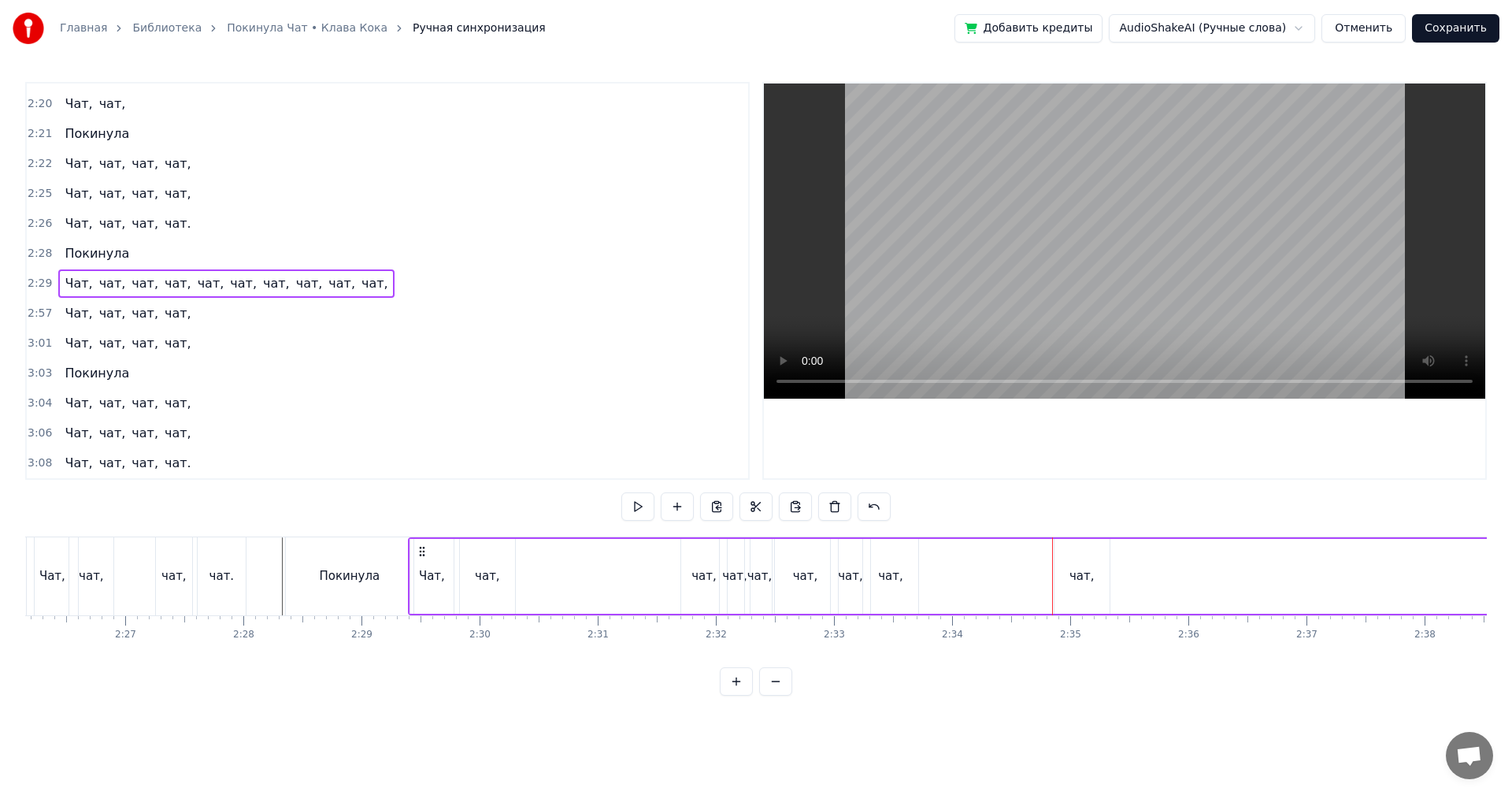
click at [1085, 580] on div "чат," at bounding box center [1082, 576] width 25 height 18
drag, startPoint x: 1065, startPoint y: 556, endPoint x: 937, endPoint y: 571, distance: 128.9
click at [937, 571] on div "чат," at bounding box center [954, 576] width 54 height 71
click at [1067, 578] on div "Чат, чат, чат, чат, чат, чат, чат, чат, чат, чат," at bounding box center [1278, 576] width 1741 height 78
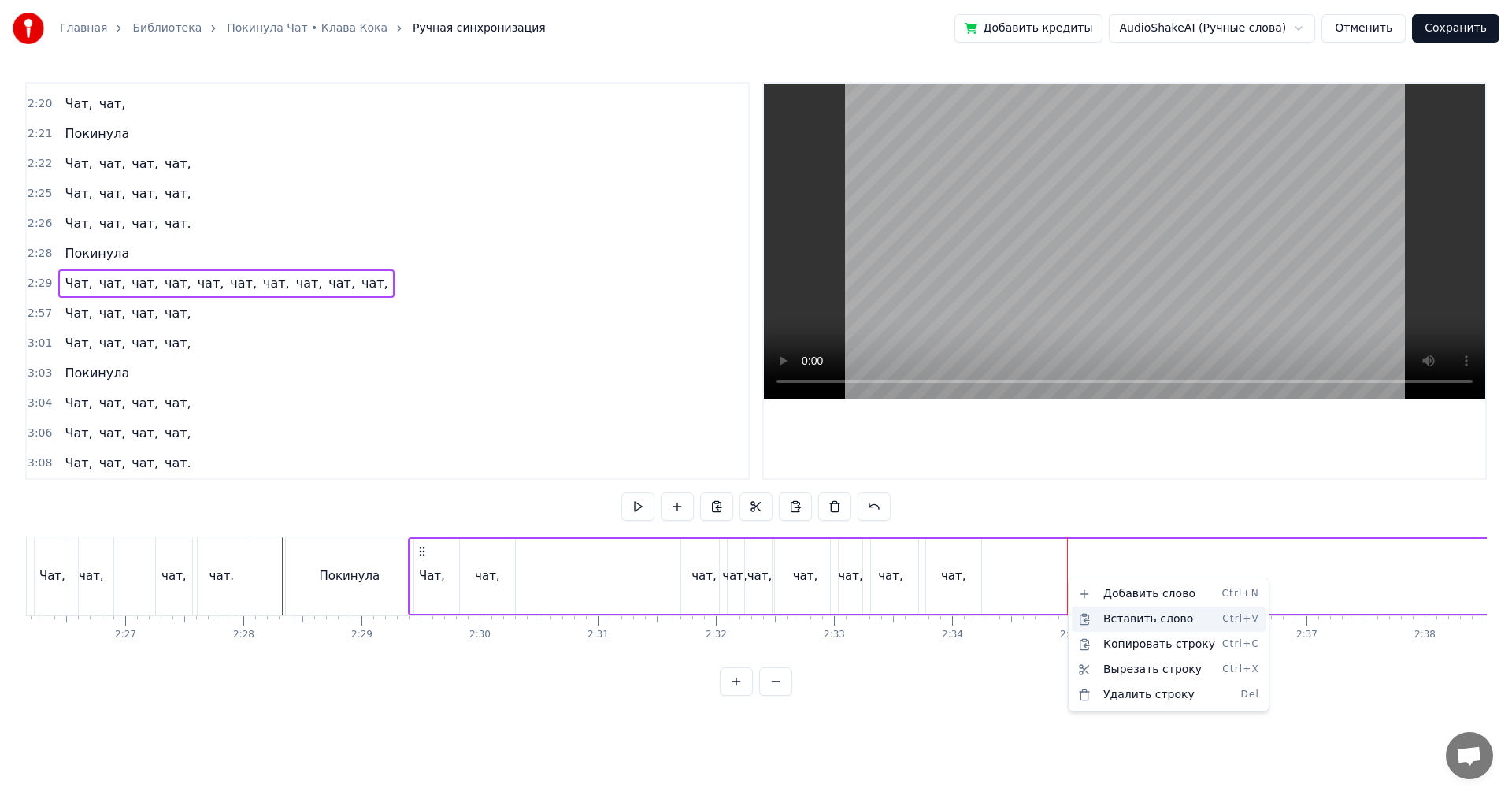
click at [1122, 616] on div "Вставить слово Ctrl+V" at bounding box center [1168, 619] width 193 height 25
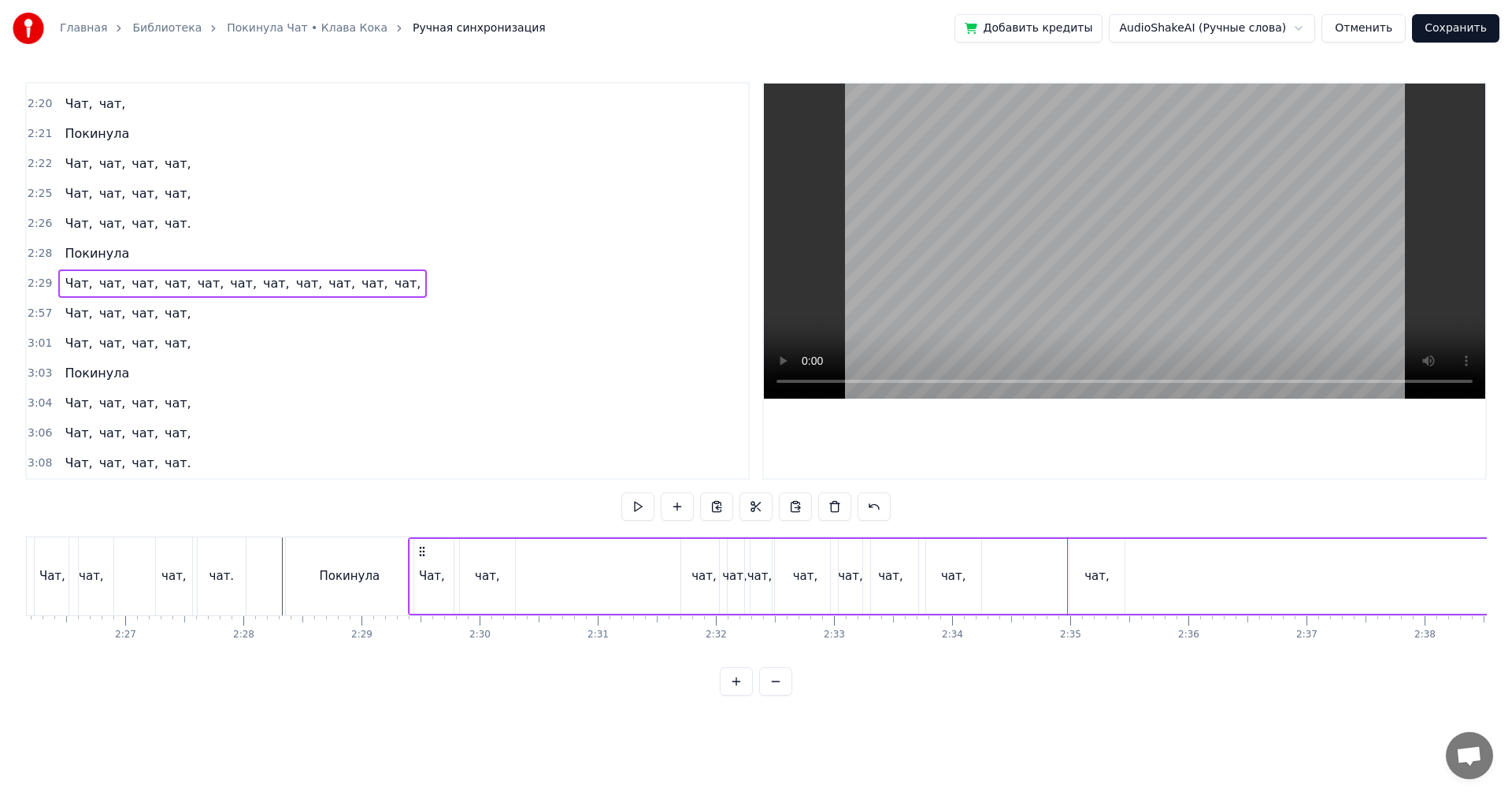
click at [1097, 573] on div "чат," at bounding box center [1097, 576] width 25 height 18
drag, startPoint x: 1085, startPoint y: 557, endPoint x: 995, endPoint y: 566, distance: 90.4
click at [995, 566] on div "чат," at bounding box center [1009, 576] width 54 height 71
drag, startPoint x: 628, startPoint y: 572, endPoint x: 641, endPoint y: 571, distance: 13.0
click at [634, 572] on div "Чат, чат, чат, чат, чат, чат, чат, чат, чат, чат, чат," at bounding box center [1278, 576] width 1741 height 78
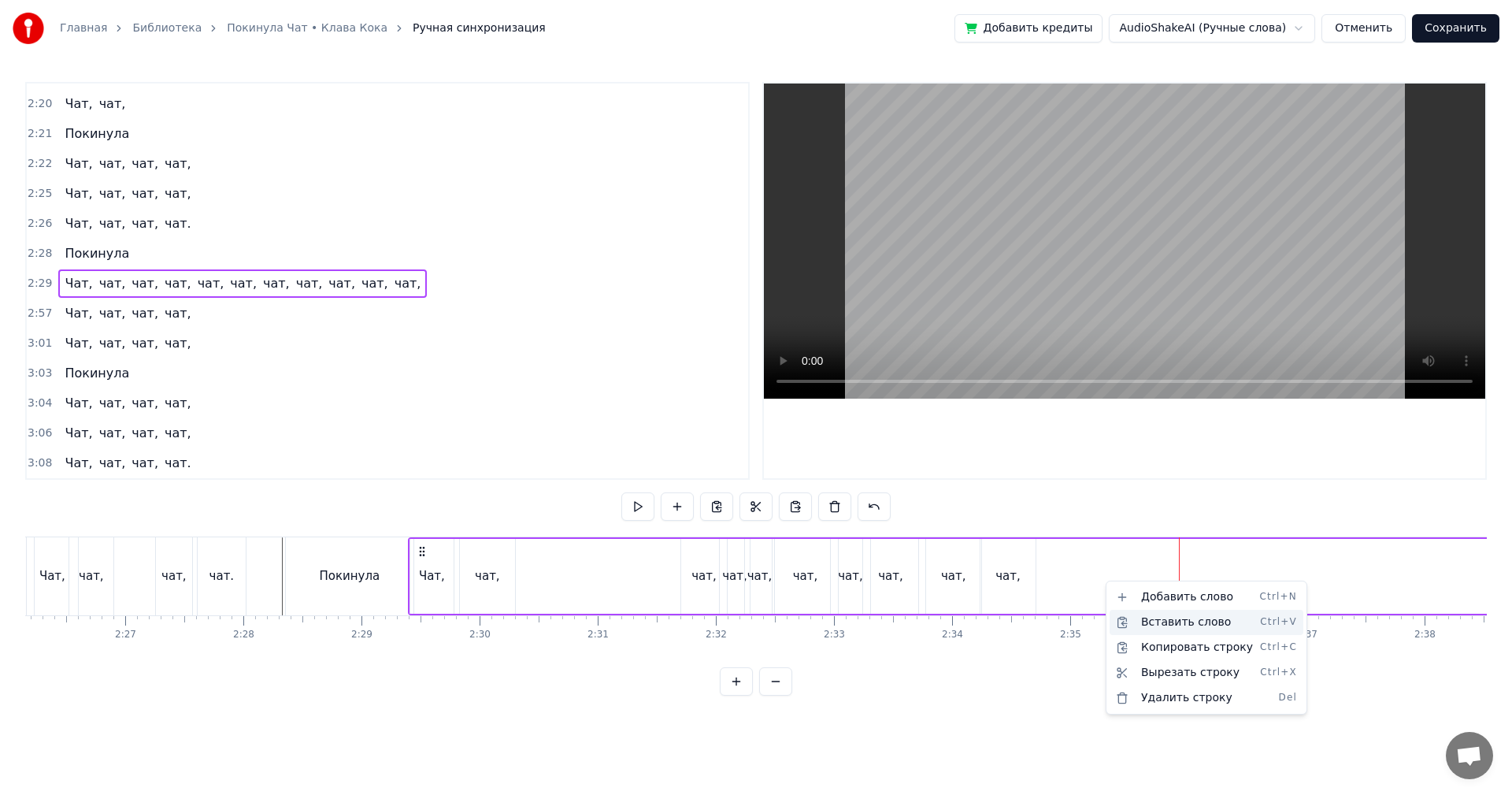
drag, startPoint x: 1177, startPoint y: 620, endPoint x: 1159, endPoint y: 614, distance: 19.0
click at [1177, 620] on div "Вставить слово Ctrl+V" at bounding box center [1206, 622] width 193 height 25
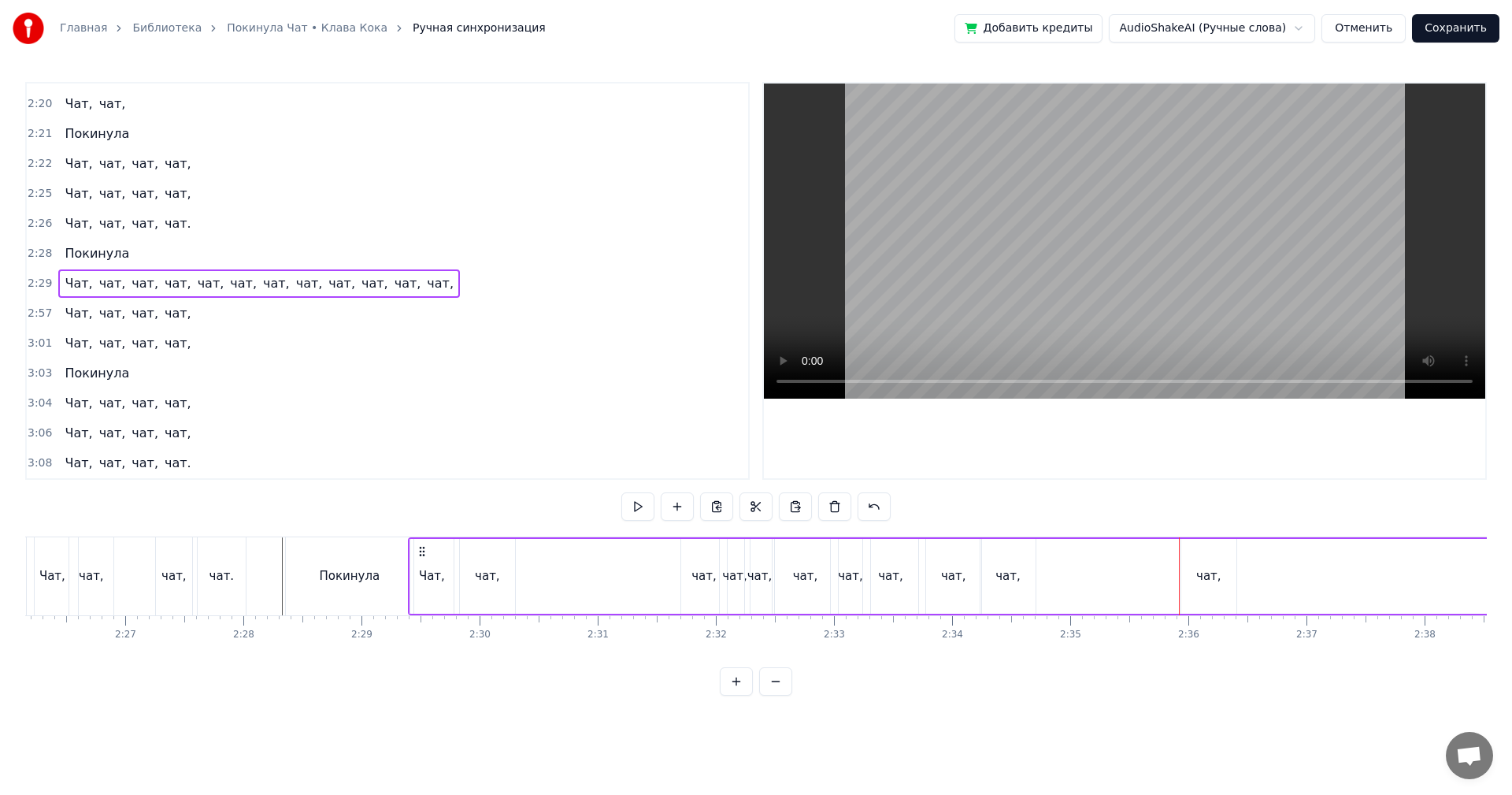
click at [1192, 584] on div "чат," at bounding box center [1209, 577] width 55 height 75
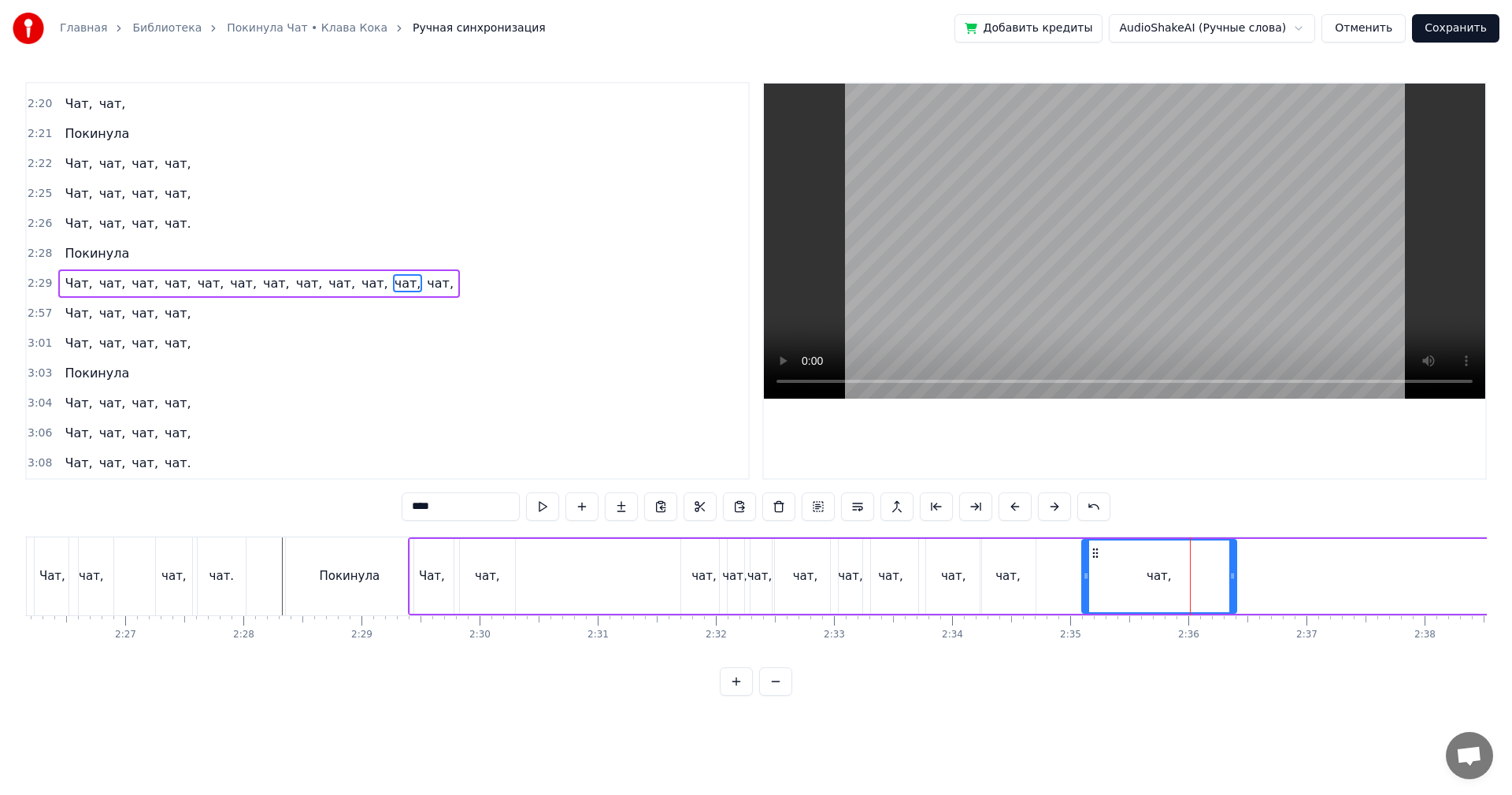
drag, startPoint x: 1185, startPoint y: 578, endPoint x: 1086, endPoint y: 591, distance: 99.8
click at [1086, 591] on div at bounding box center [1086, 576] width 7 height 71
drag, startPoint x: 1169, startPoint y: 590, endPoint x: 1143, endPoint y: 584, distance: 26.7
click at [1169, 590] on div "чат," at bounding box center [1159, 576] width 153 height 71
drag, startPoint x: 447, startPoint y: 500, endPoint x: 314, endPoint y: 463, distance: 138.1
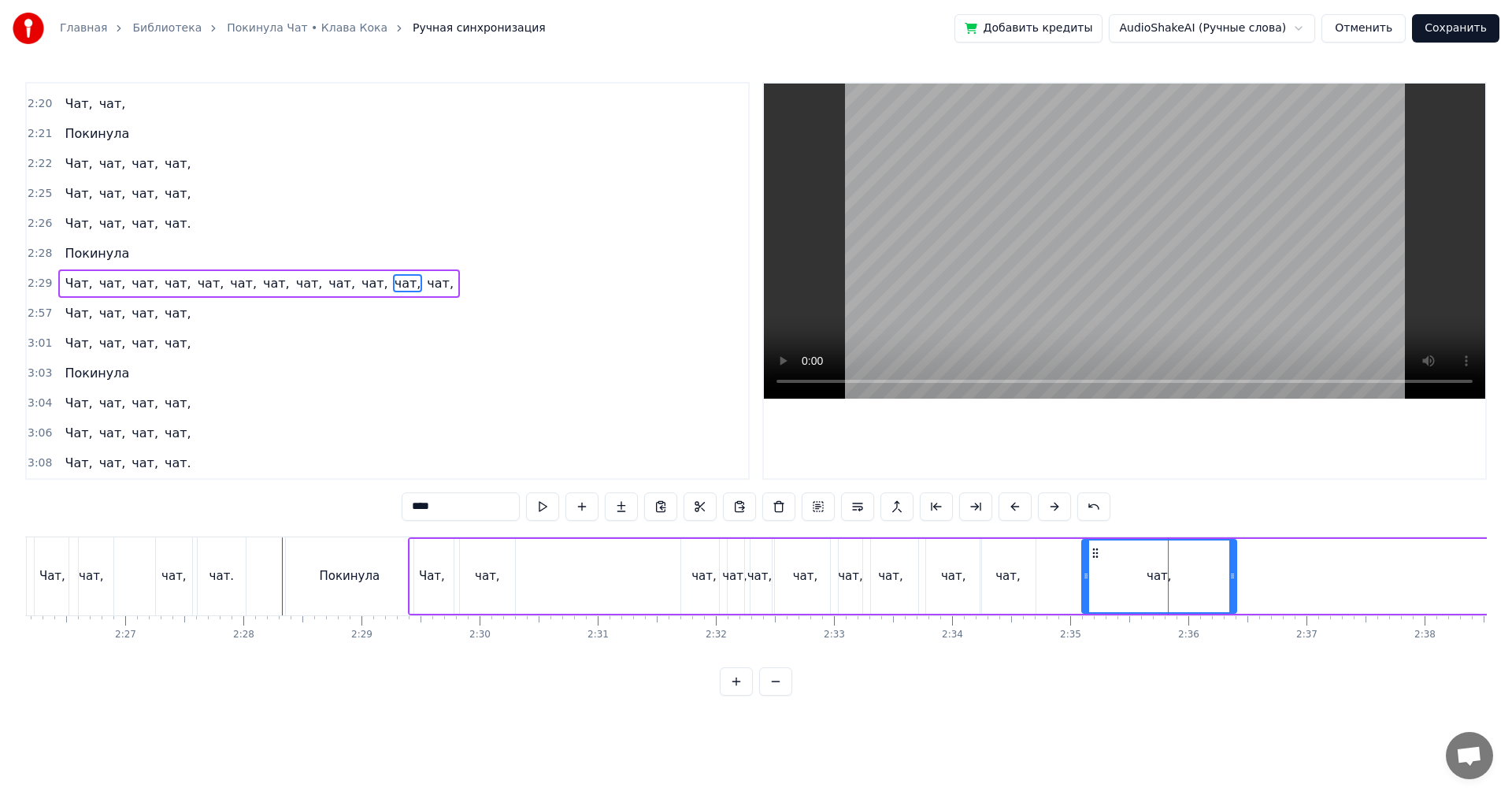
click at [322, 488] on div "0:16 Твоя песенка спета, колонки стучат. 0:19 Я сделала много и покинула чат. 0…" at bounding box center [756, 389] width 1462 height 614
click at [1097, 552] on circle at bounding box center [1096, 552] width 1 height 1
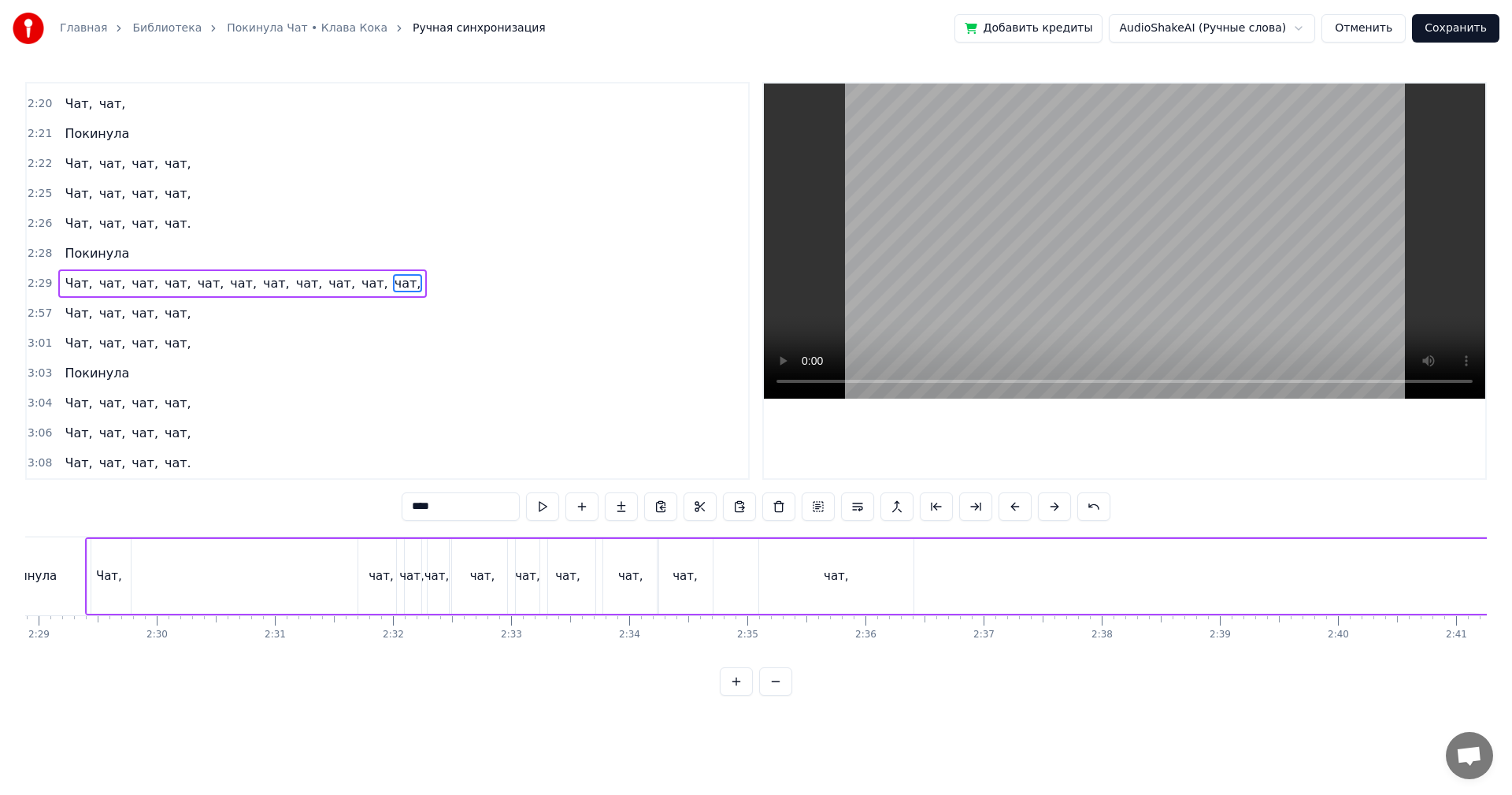
scroll to position [0, 17592]
click at [849, 582] on div "чат," at bounding box center [835, 577] width 154 height 75
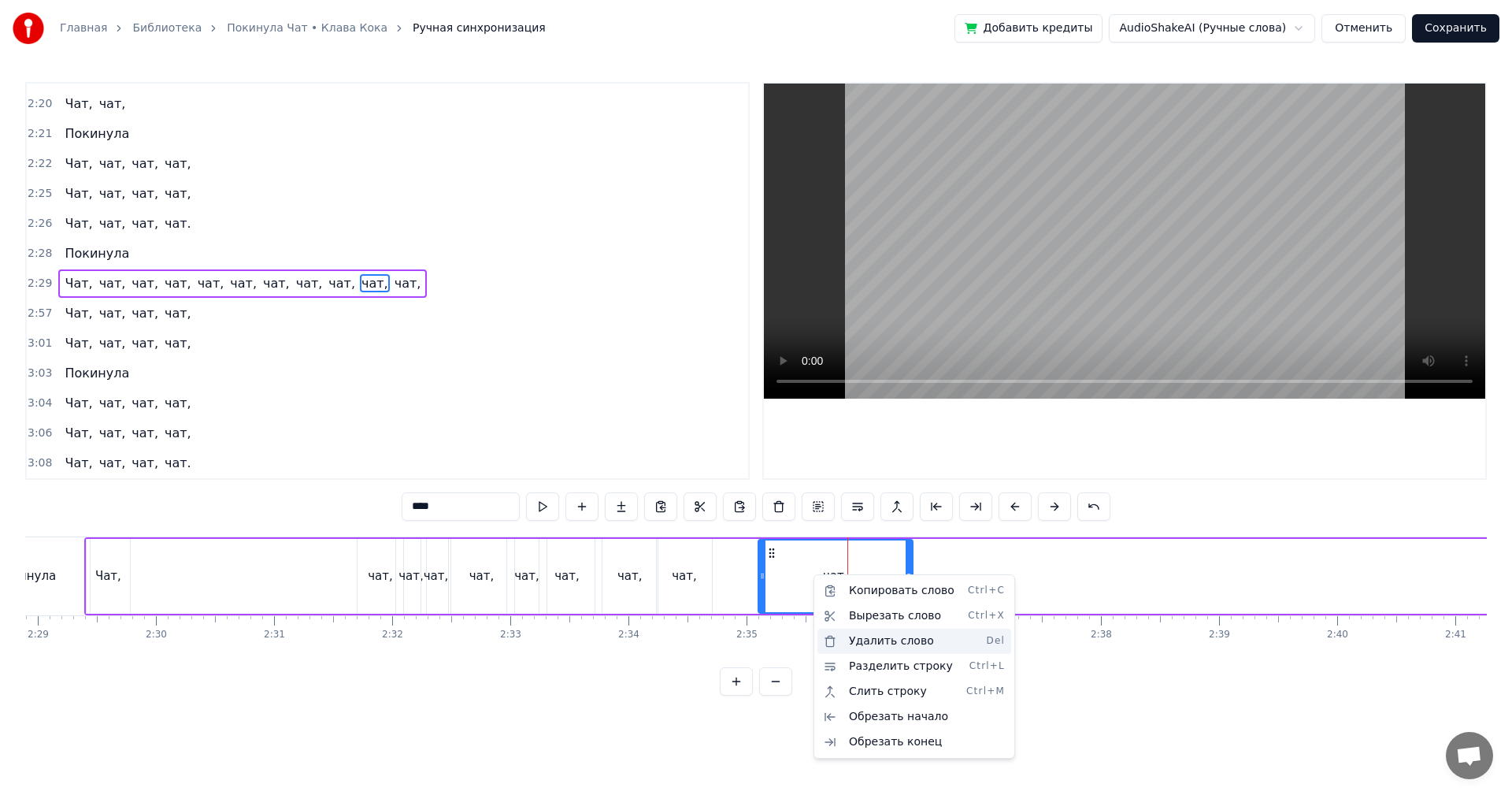
click at [891, 642] on div "Удалить слово Del" at bounding box center [914, 641] width 193 height 25
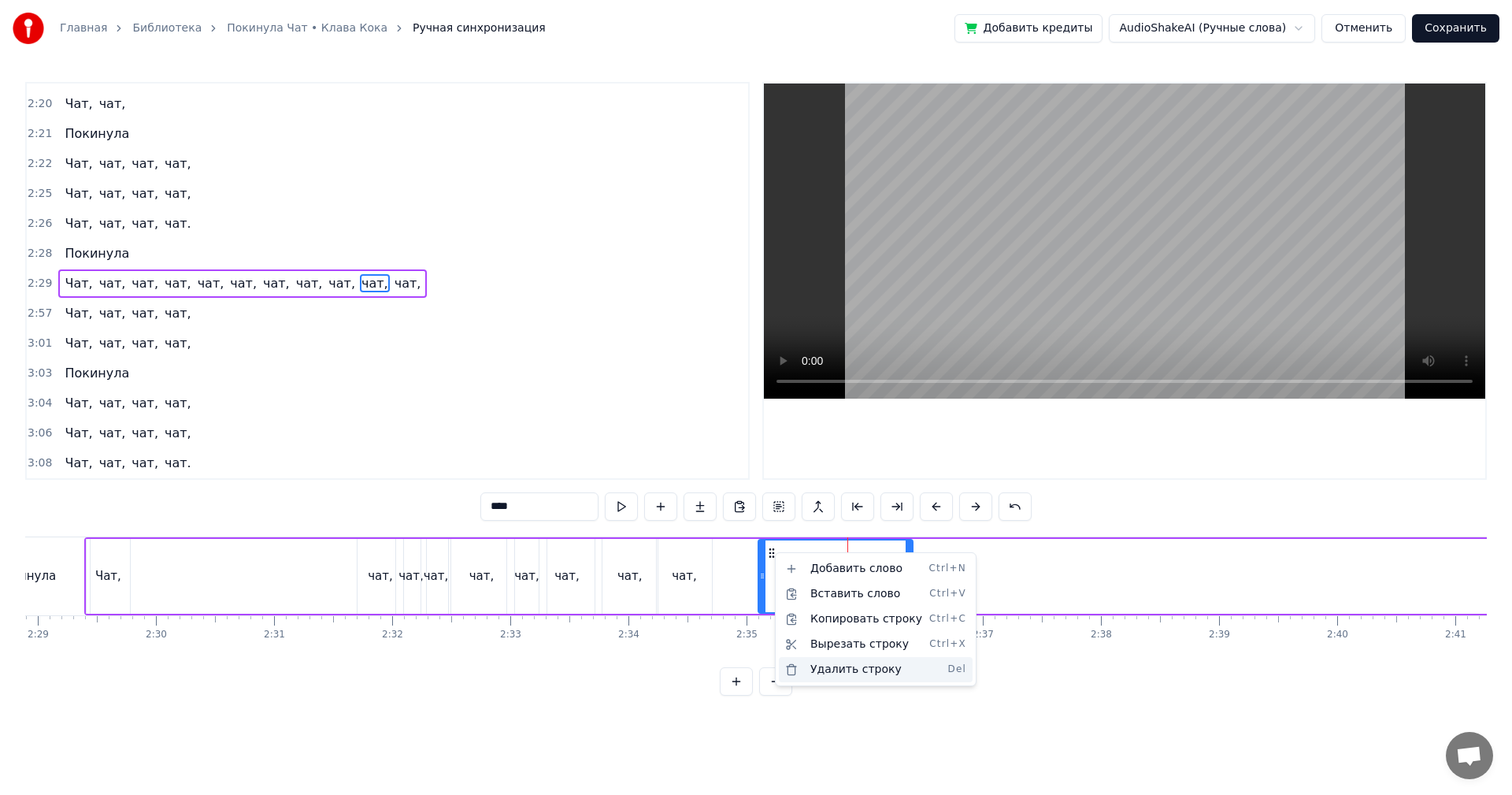
click at [875, 670] on div "Удалить строку Del" at bounding box center [875, 670] width 193 height 25
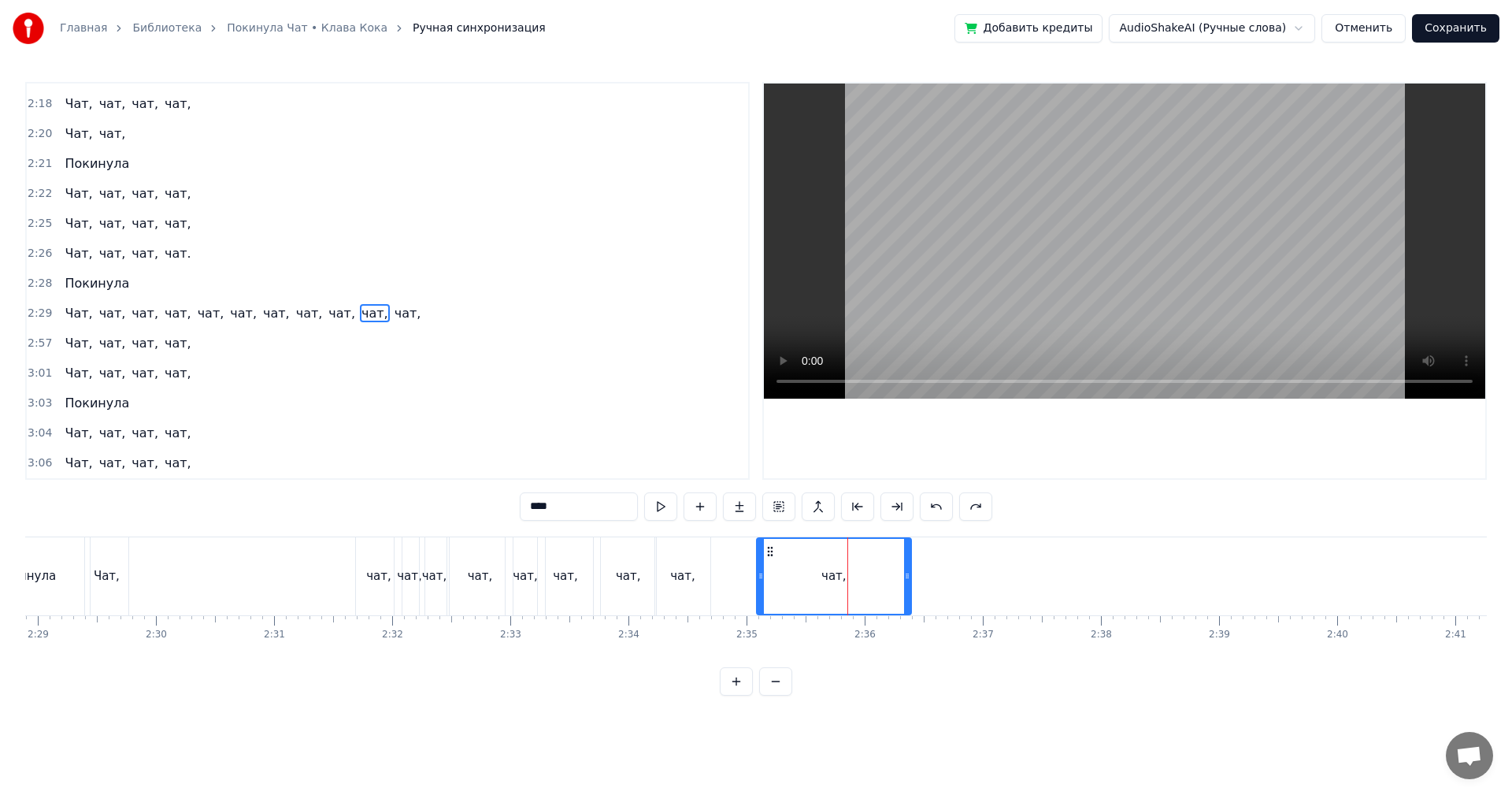
scroll to position [1312, 0]
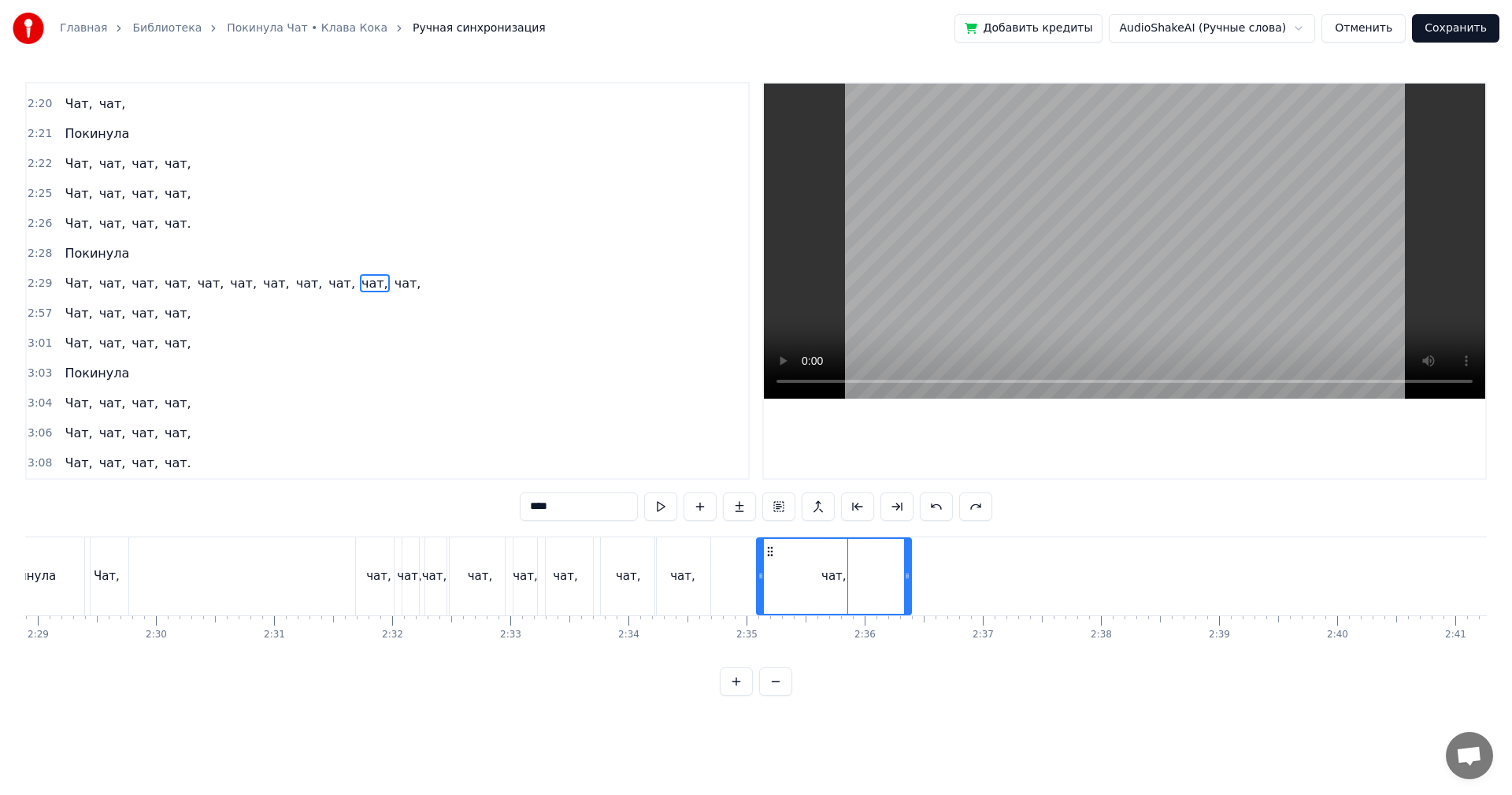
click at [822, 578] on div "чат," at bounding box center [833, 577] width 153 height 75
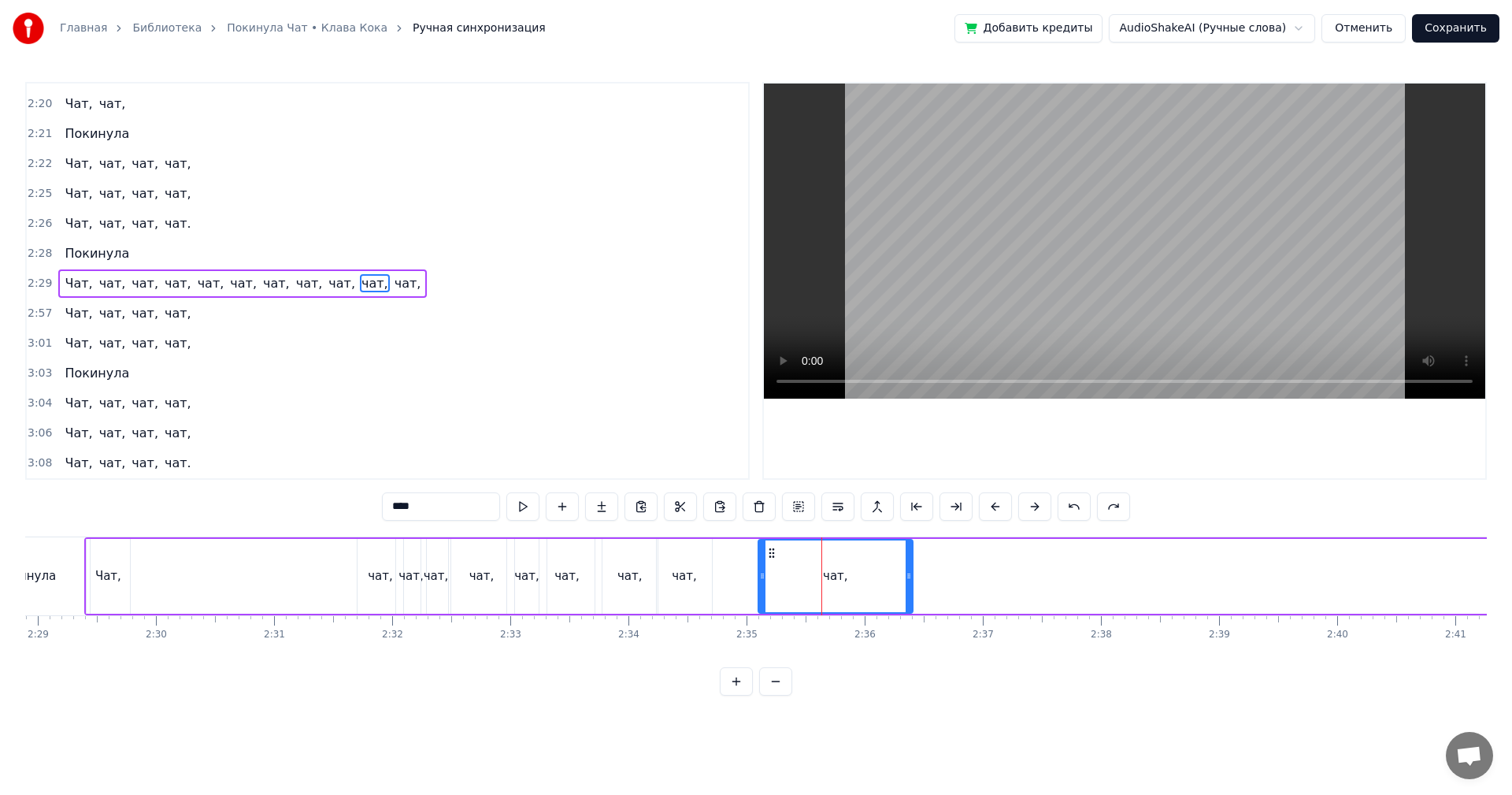
click at [774, 555] on icon at bounding box center [771, 552] width 13 height 13
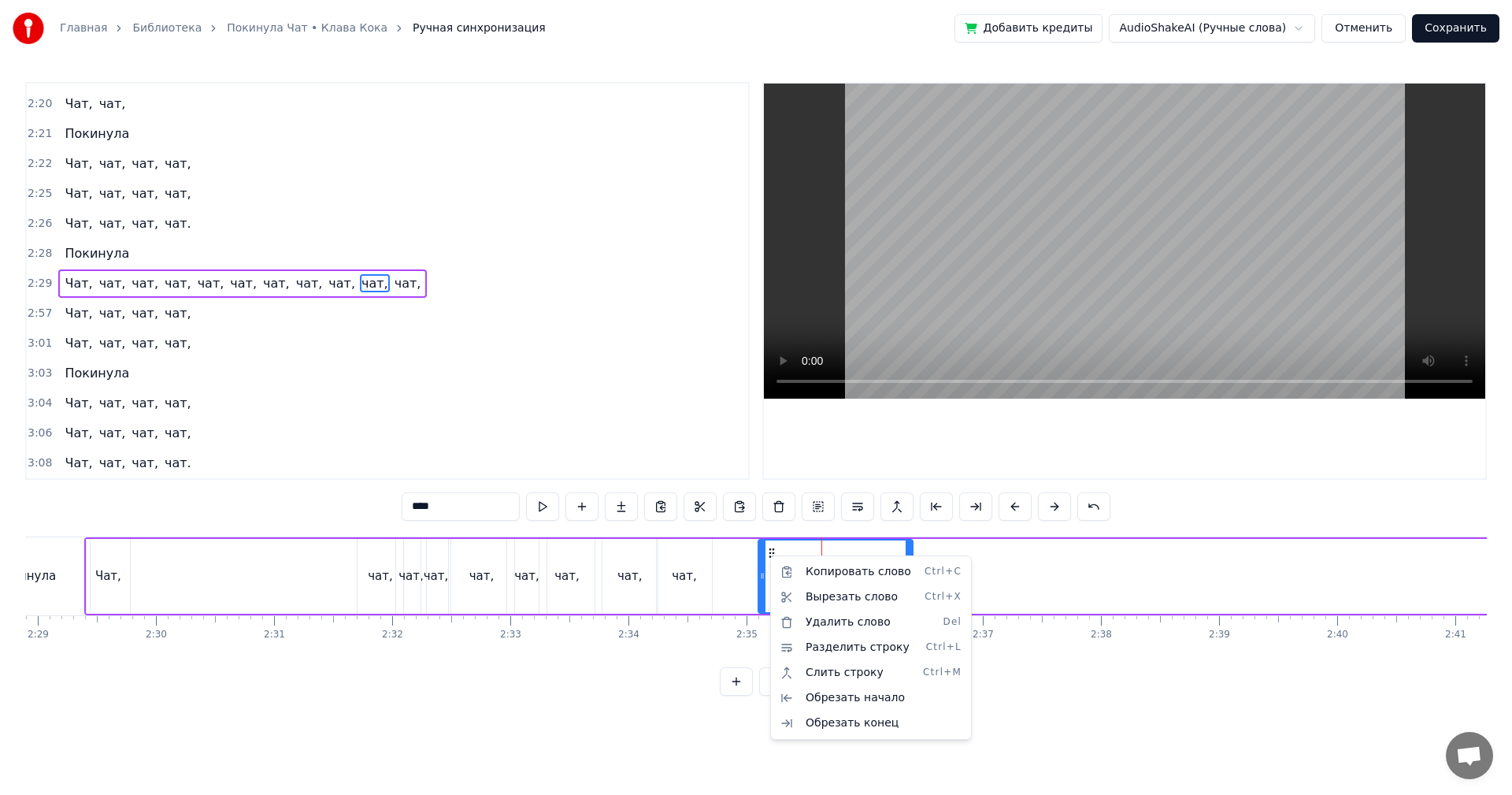
click at [779, 506] on html "Главная Библиотека Покинула Чат • Клава Кока Ручная синхронизация Добавить кред…" at bounding box center [756, 360] width 1512 height 721
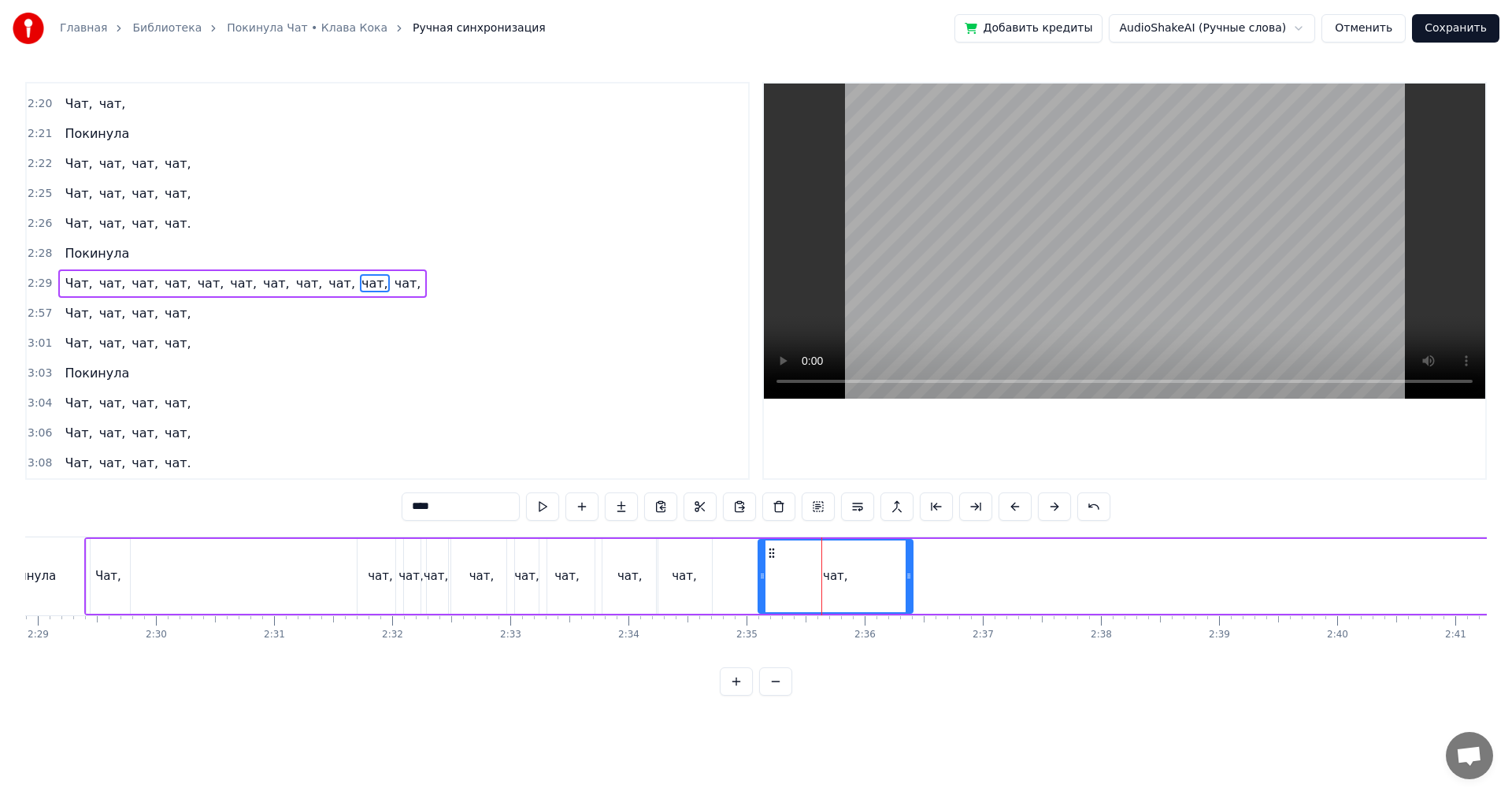
click at [779, 506] on button at bounding box center [779, 506] width 33 height 28
click at [744, 557] on div "Чат, чат, чат, чат, чат, чат, чат, чат, чат, чат, чат," at bounding box center [955, 576] width 1741 height 78
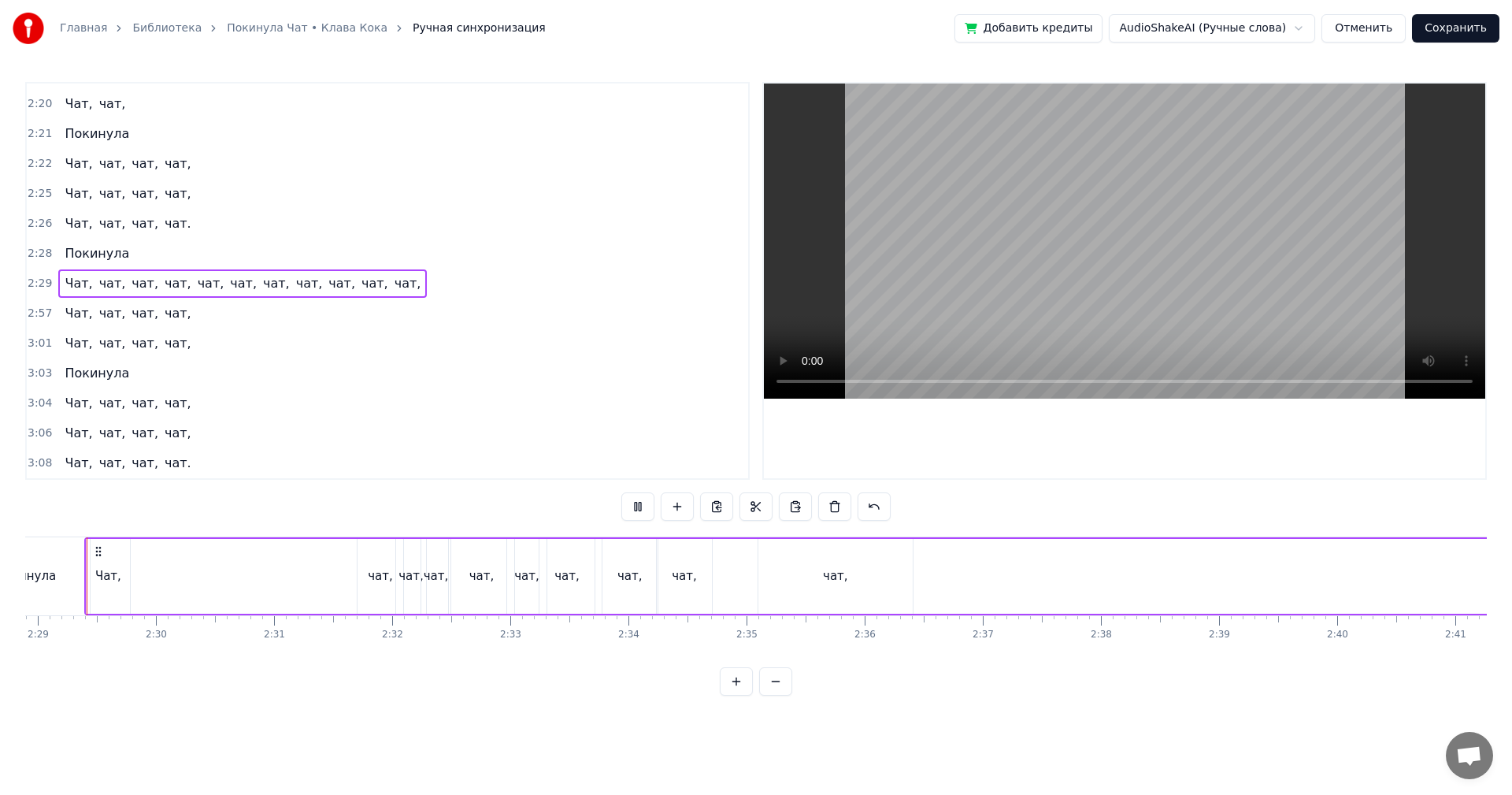
scroll to position [0, 17571]
click at [834, 580] on div "чат," at bounding box center [856, 577] width 154 height 75
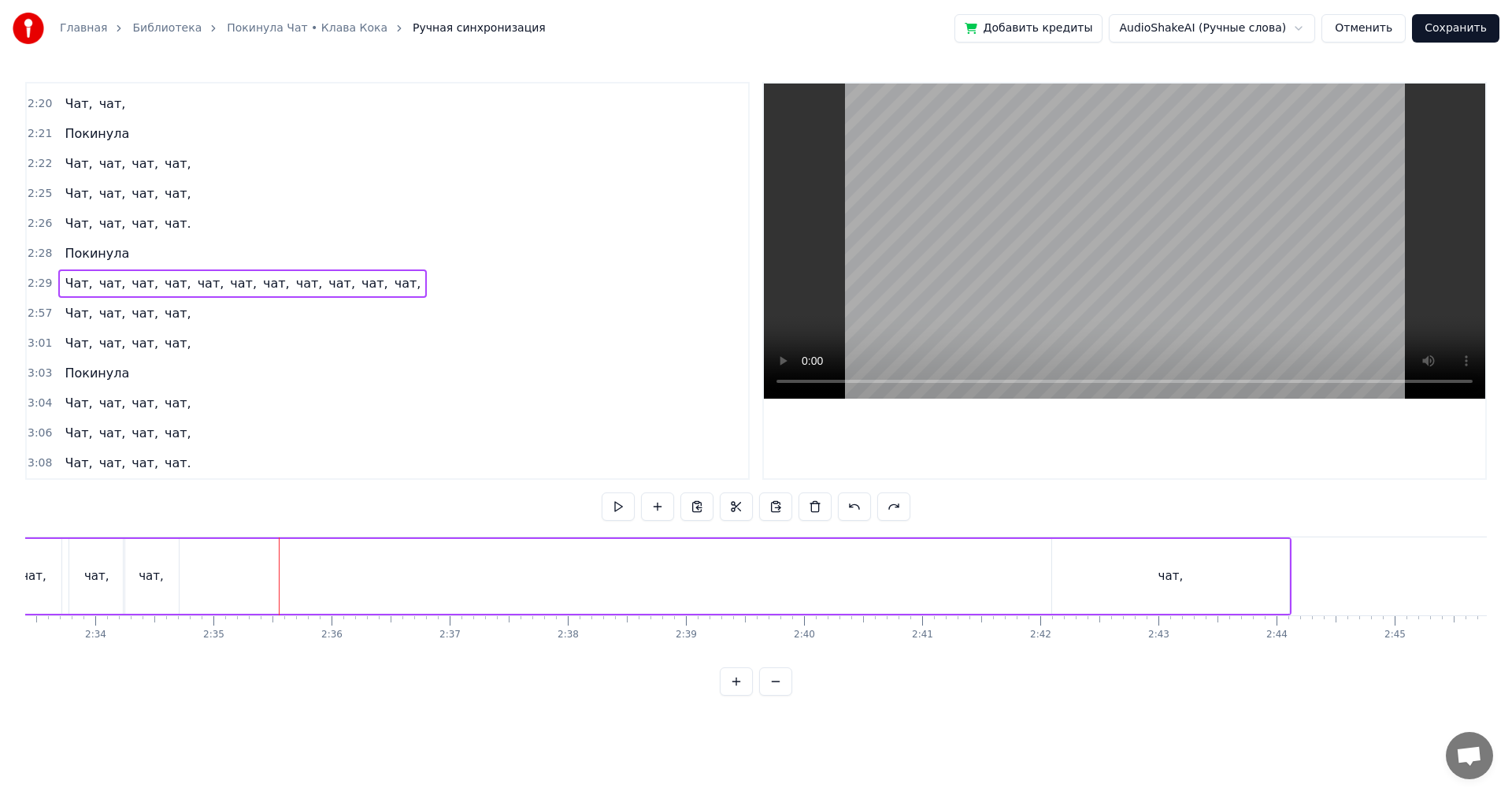
scroll to position [0, 18200]
click at [1109, 580] on div "чат," at bounding box center [1096, 577] width 237 height 75
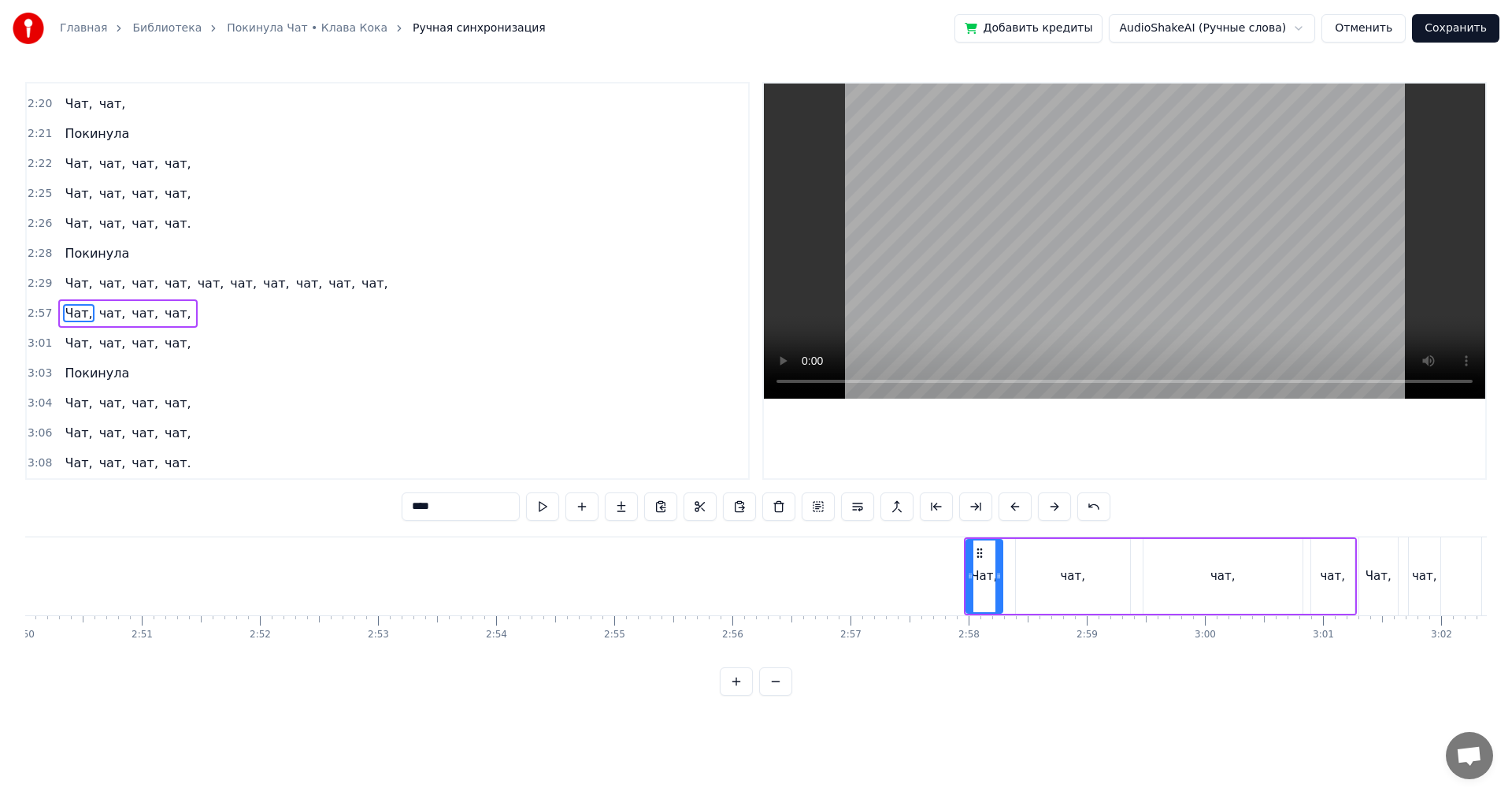
scroll to position [0, 19988]
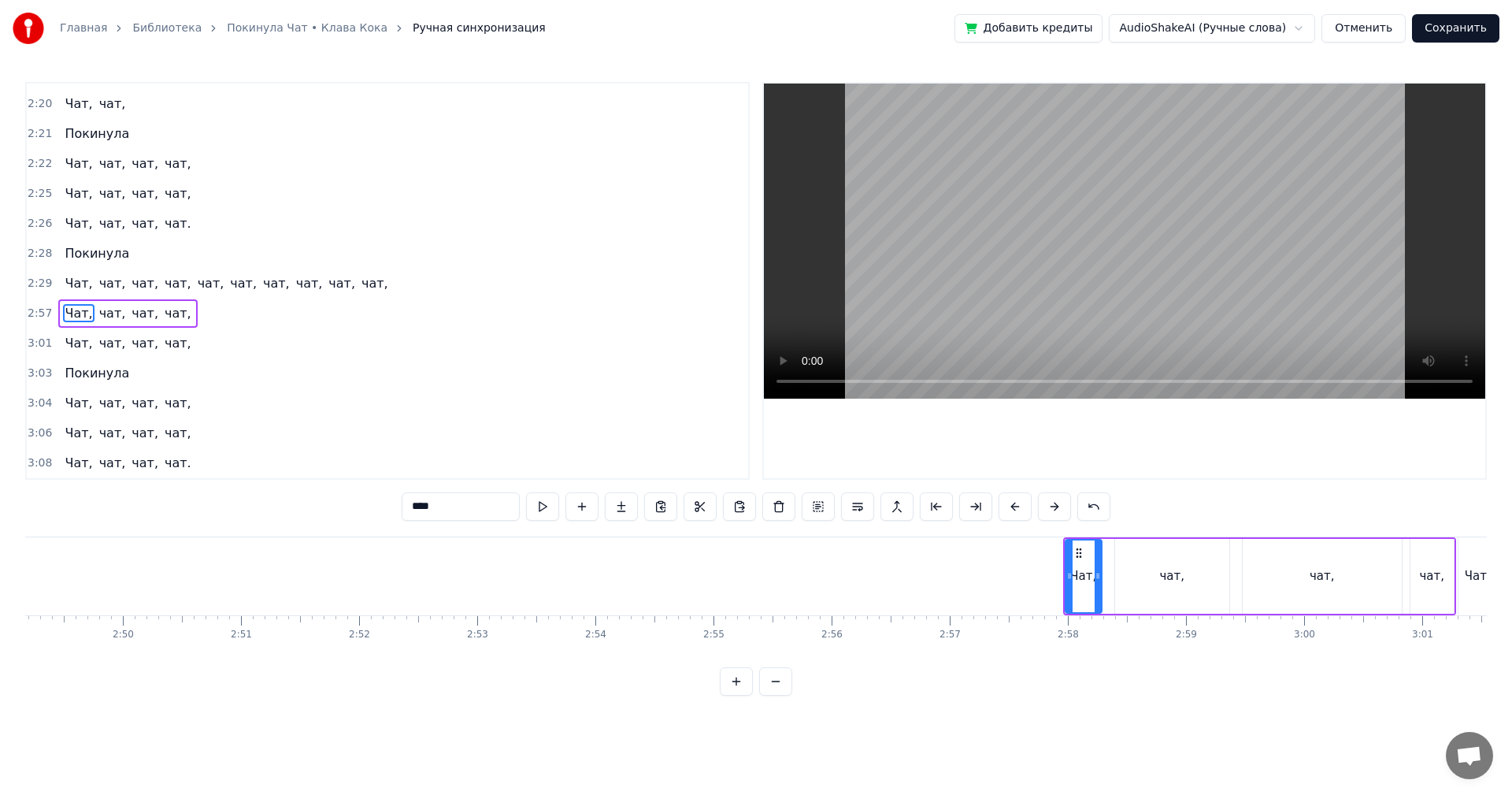
click at [1080, 557] on icon at bounding box center [1079, 552] width 13 height 13
click at [1119, 569] on div at bounding box center [1119, 576] width 7 height 71
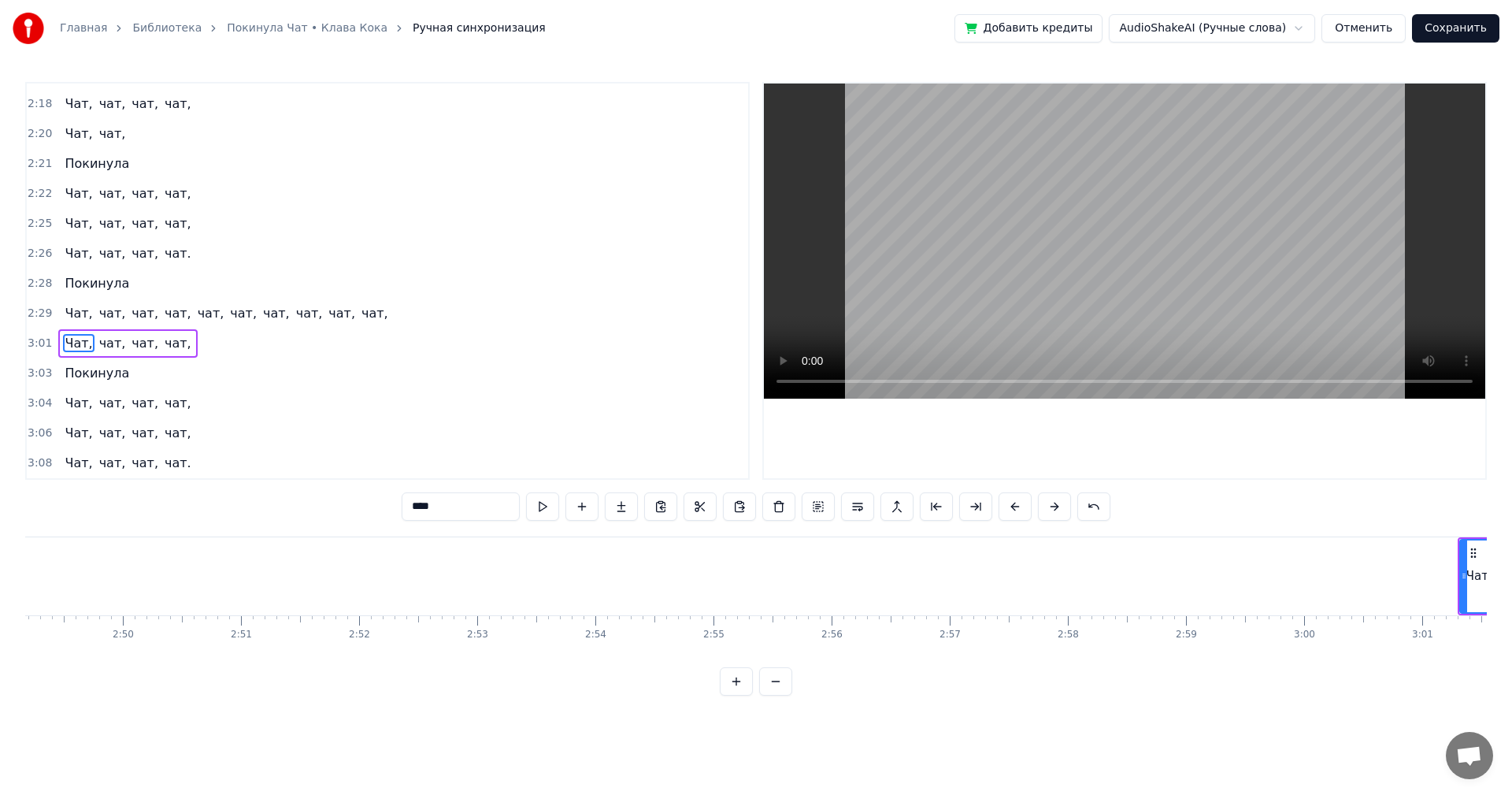
scroll to position [1282, 0]
type input "********"
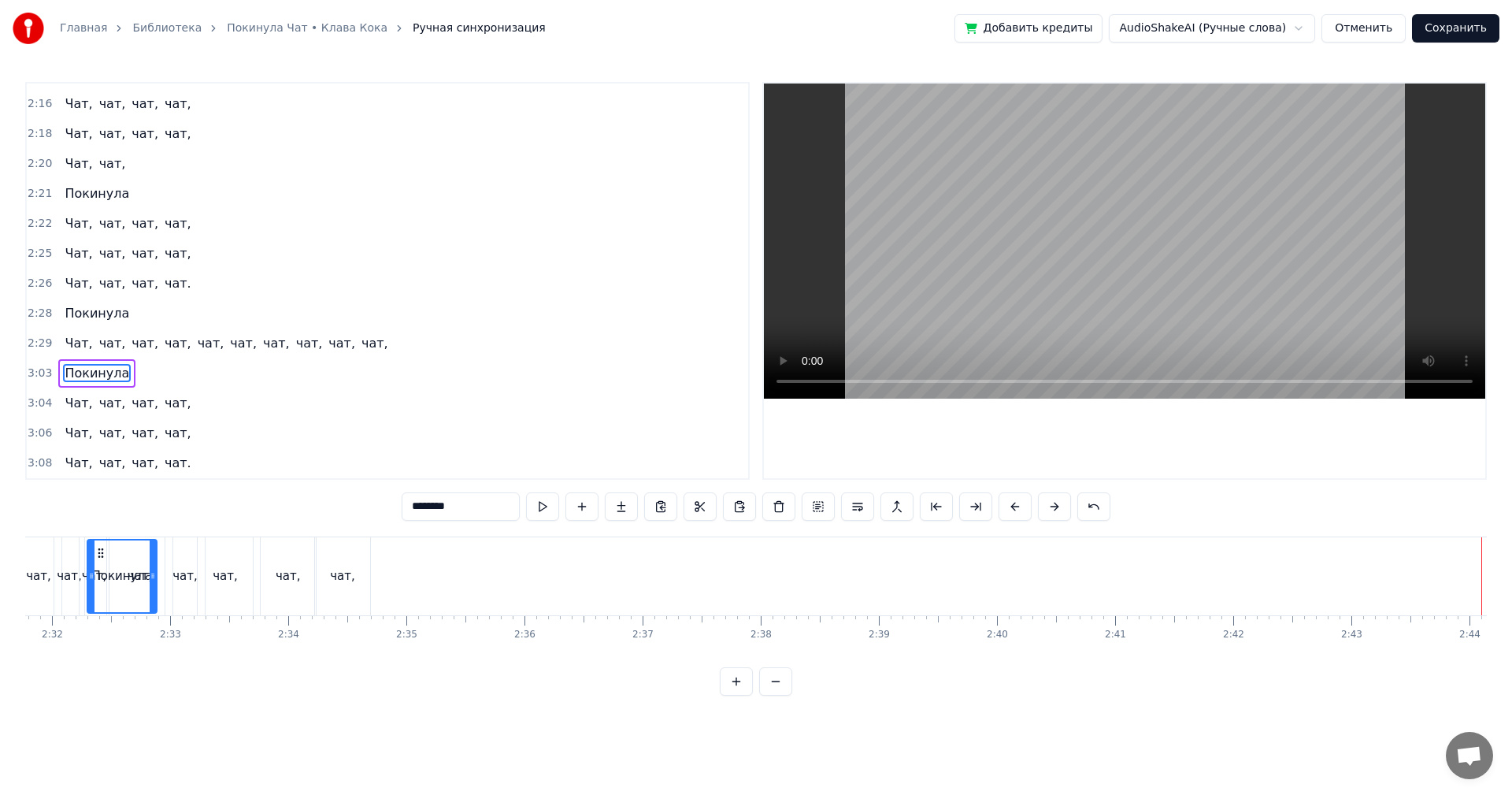
scroll to position [0, 17878]
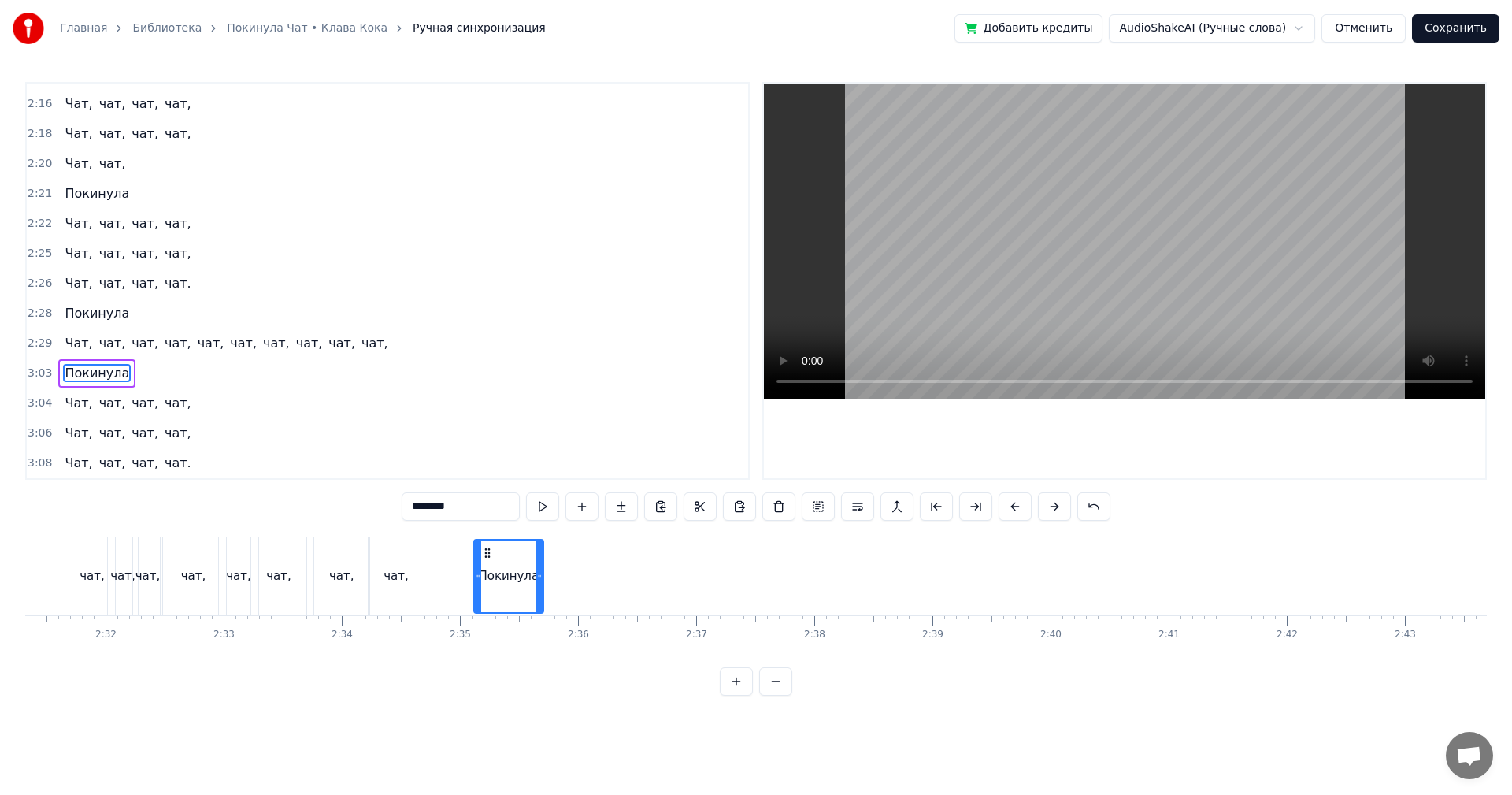
drag, startPoint x: 1287, startPoint y: 557, endPoint x: 523, endPoint y: 569, distance: 764.1
click at [491, 571] on div "Покинула" at bounding box center [509, 576] width 67 height 71
drag, startPoint x: 540, startPoint y: 572, endPoint x: 603, endPoint y: 583, distance: 64.0
click at [634, 588] on div at bounding box center [632, 576] width 7 height 71
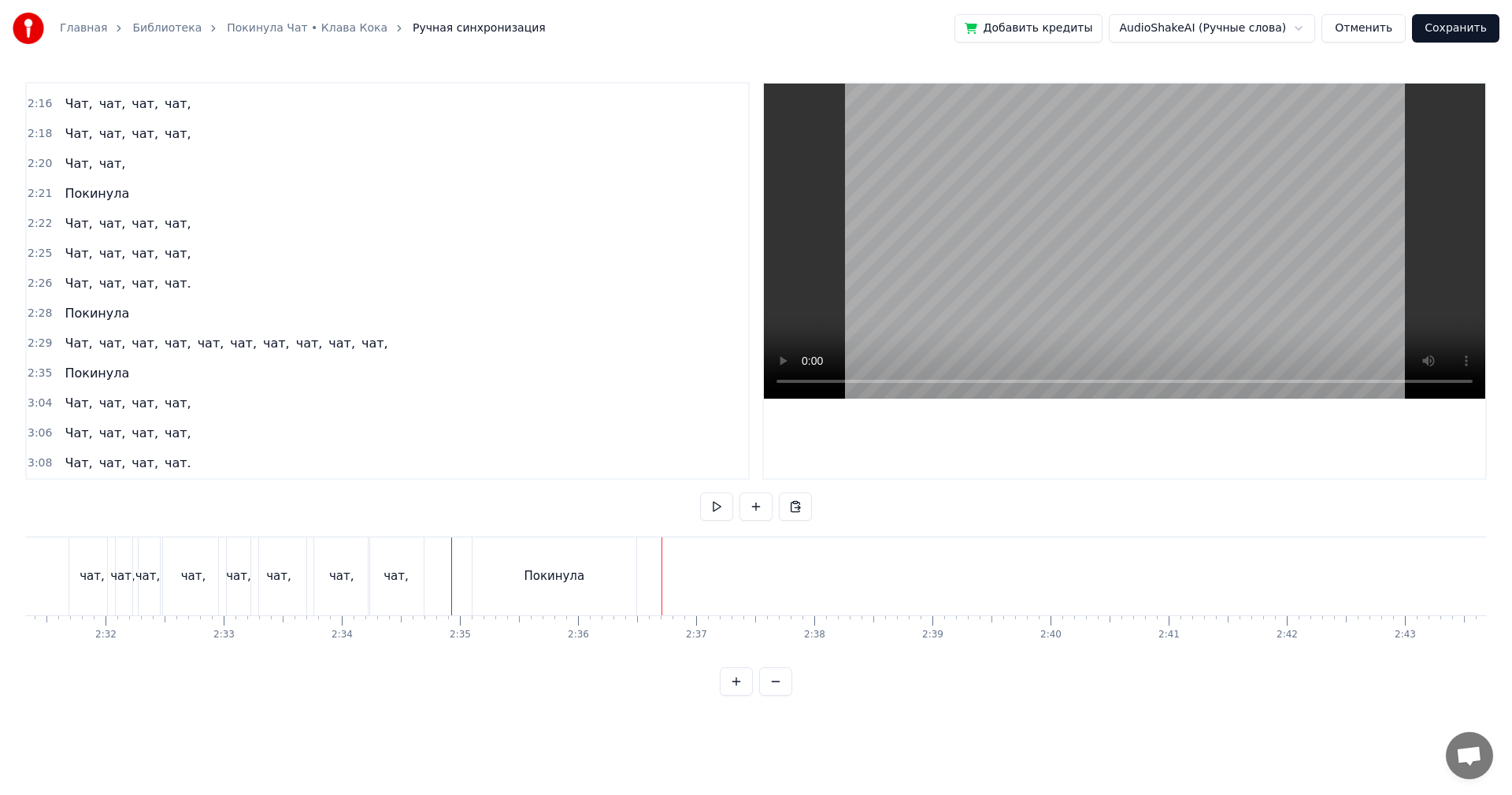
click at [619, 577] on div "Покинула" at bounding box center [554, 576] width 164 height 78
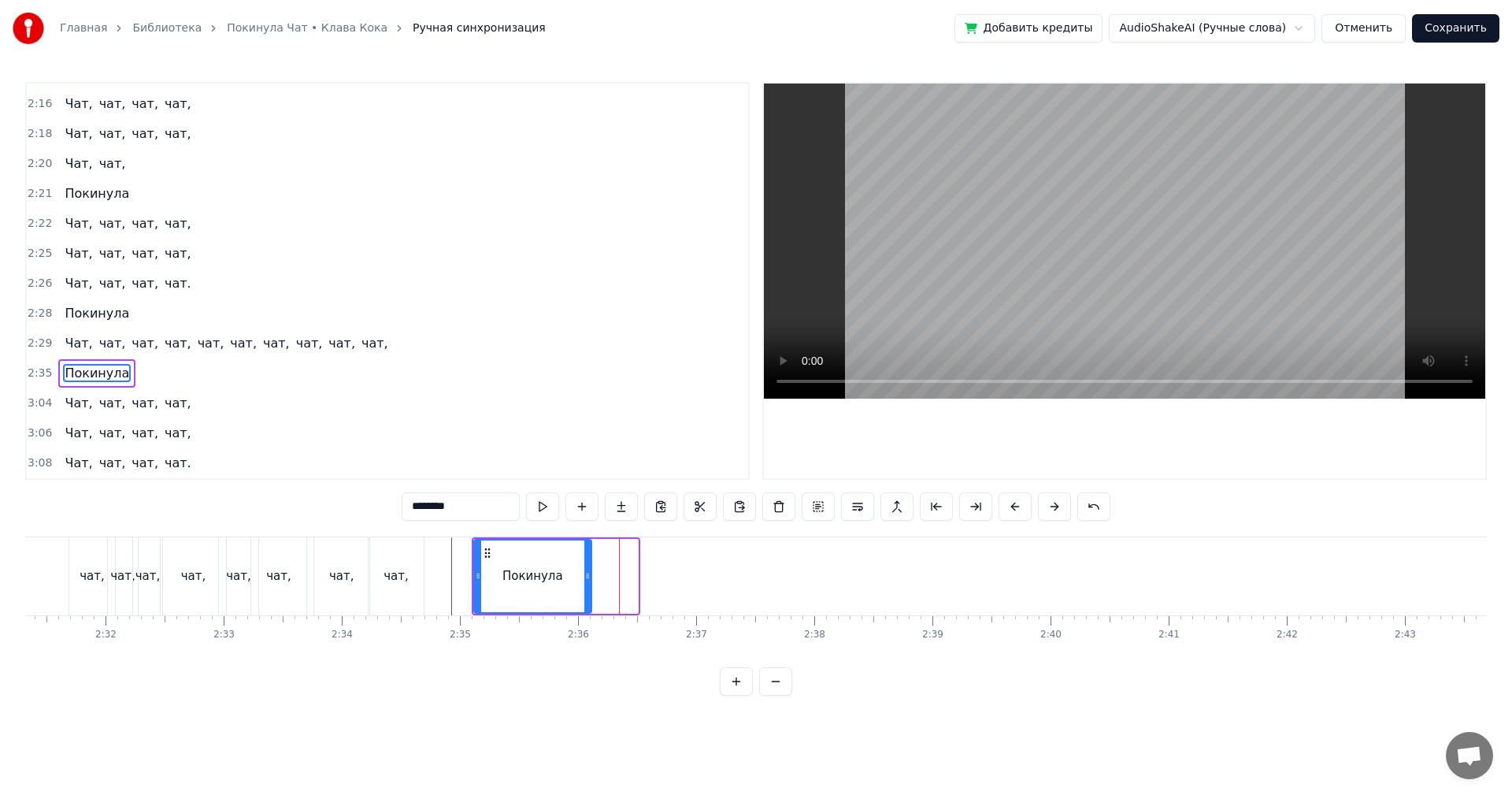
drag, startPoint x: 636, startPoint y: 577, endPoint x: 590, endPoint y: 588, distance: 47.3
click at [590, 588] on div at bounding box center [587, 576] width 7 height 71
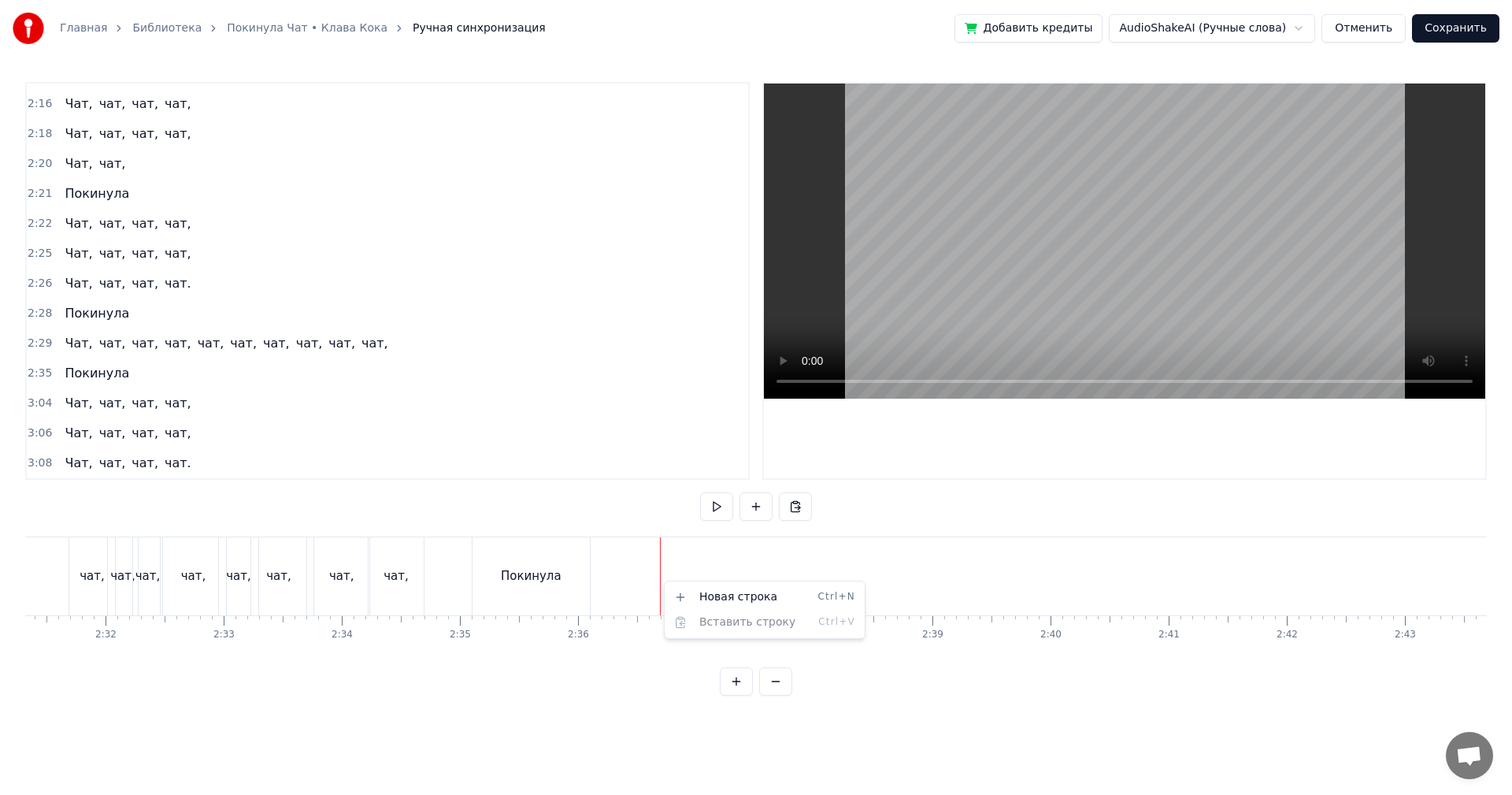
click at [763, 551] on html "Главная Библиотека Покинула Чат • Клава Кока Ручная синхронизация Добавить кред…" at bounding box center [756, 360] width 1512 height 721
click at [550, 557] on html "Главная Библиотека Покинула Чат • Клава Кока Ручная синхронизация Добавить кред…" at bounding box center [756, 360] width 1512 height 721
click at [648, 571] on div "Новая строка Ctrl+N" at bounding box center [713, 574] width 193 height 25
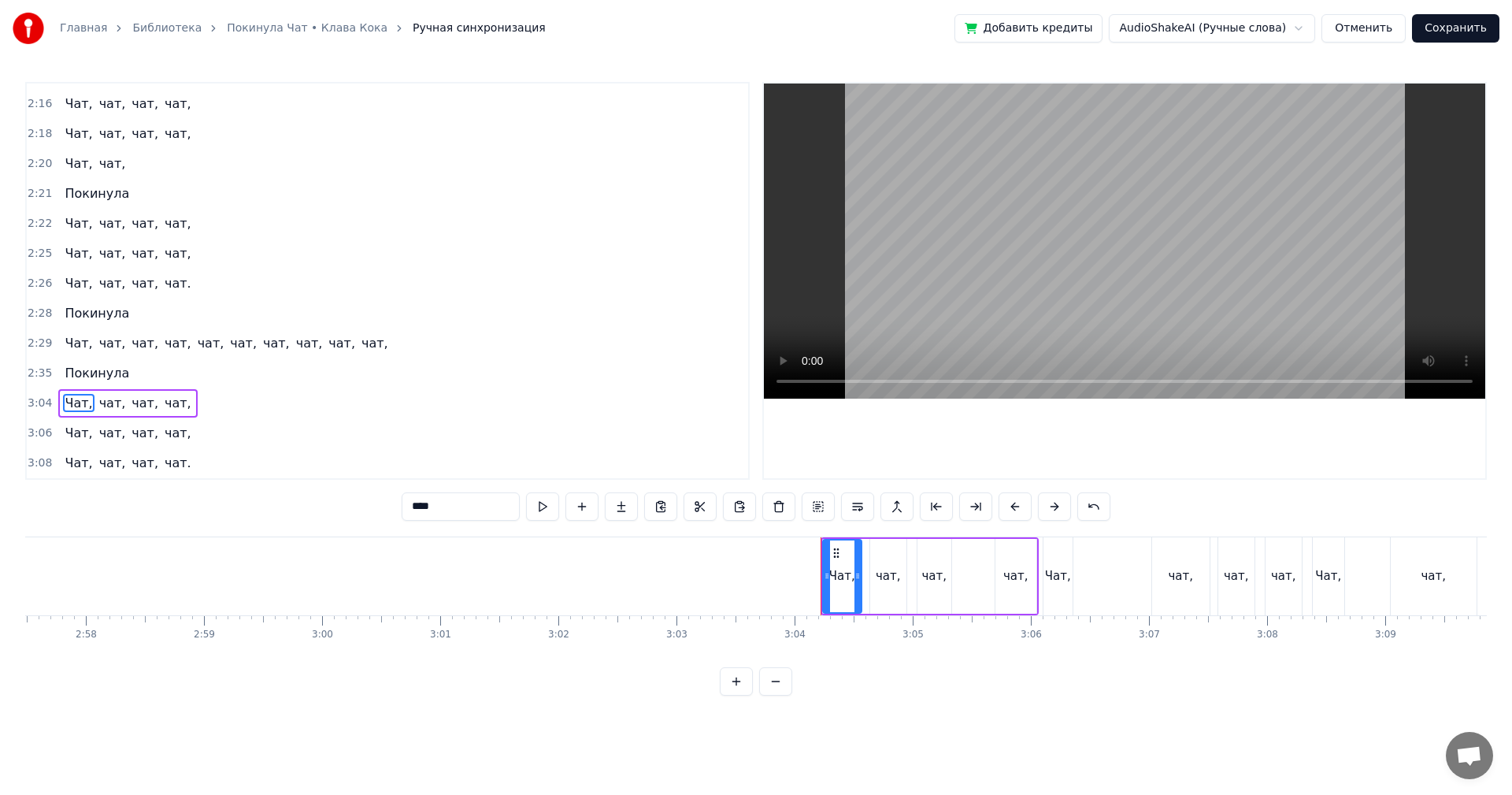
scroll to position [0, 21155]
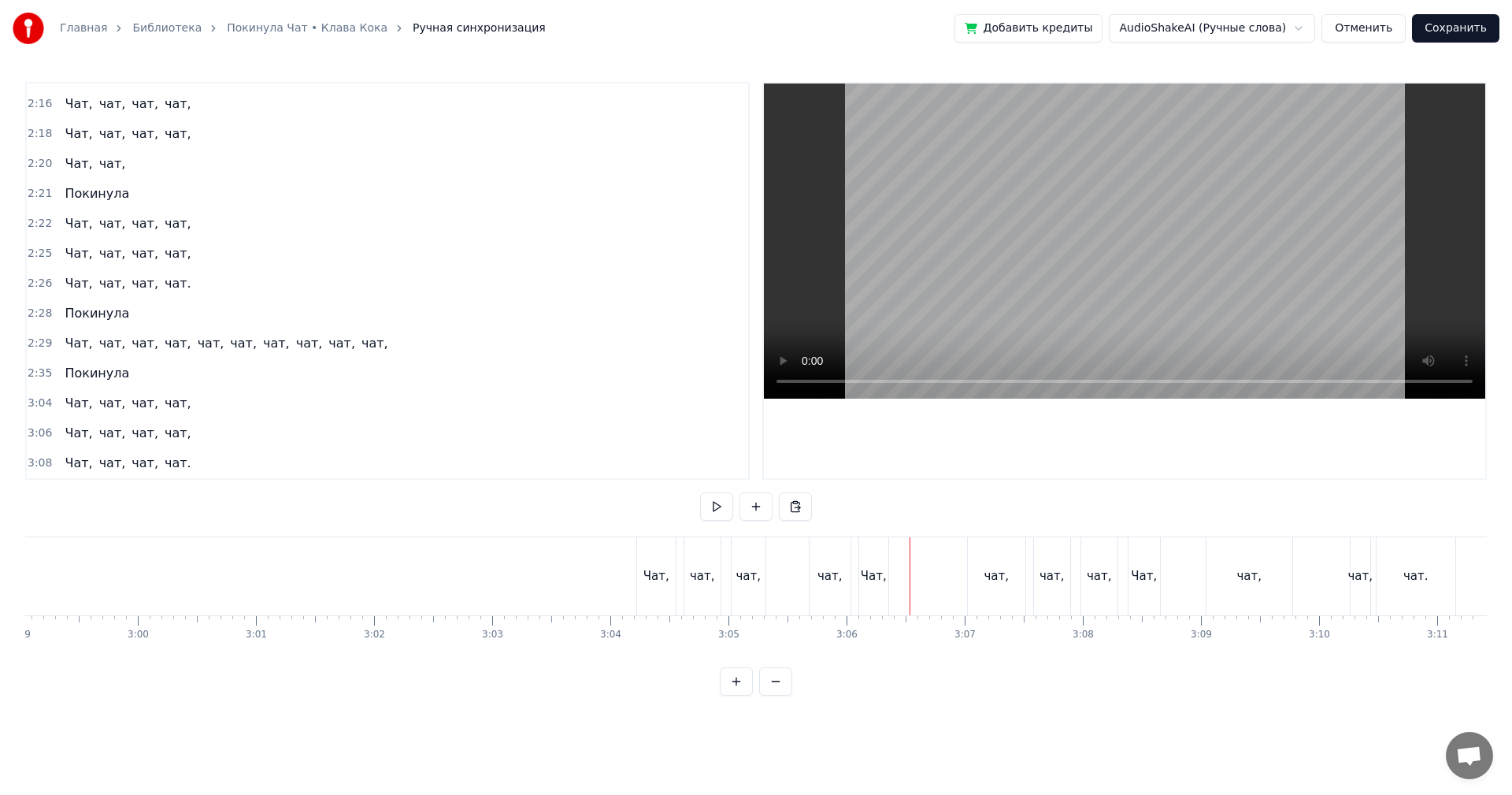
click at [652, 544] on div "Чат," at bounding box center [656, 576] width 38 height 78
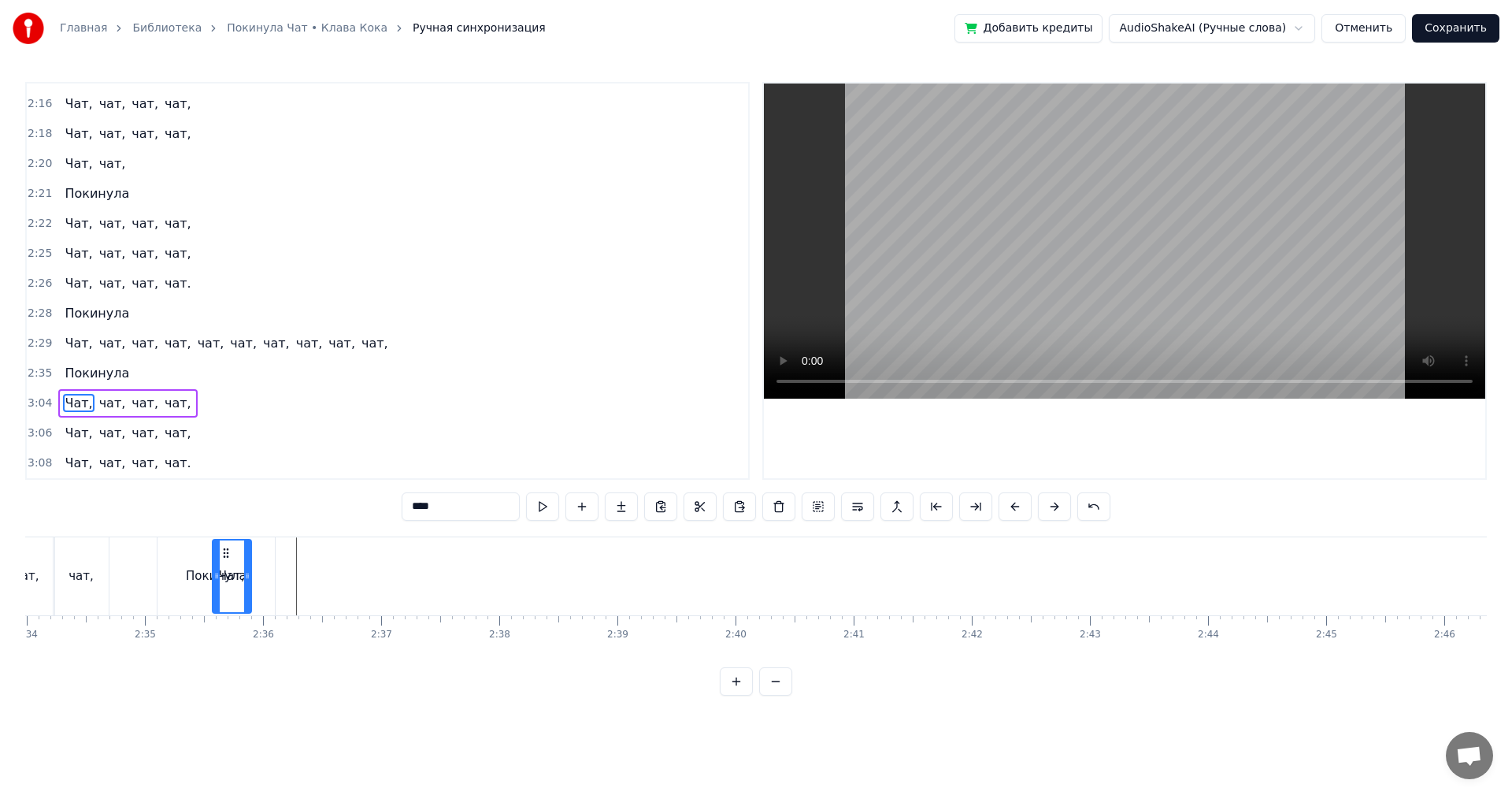
scroll to position [0, 18164]
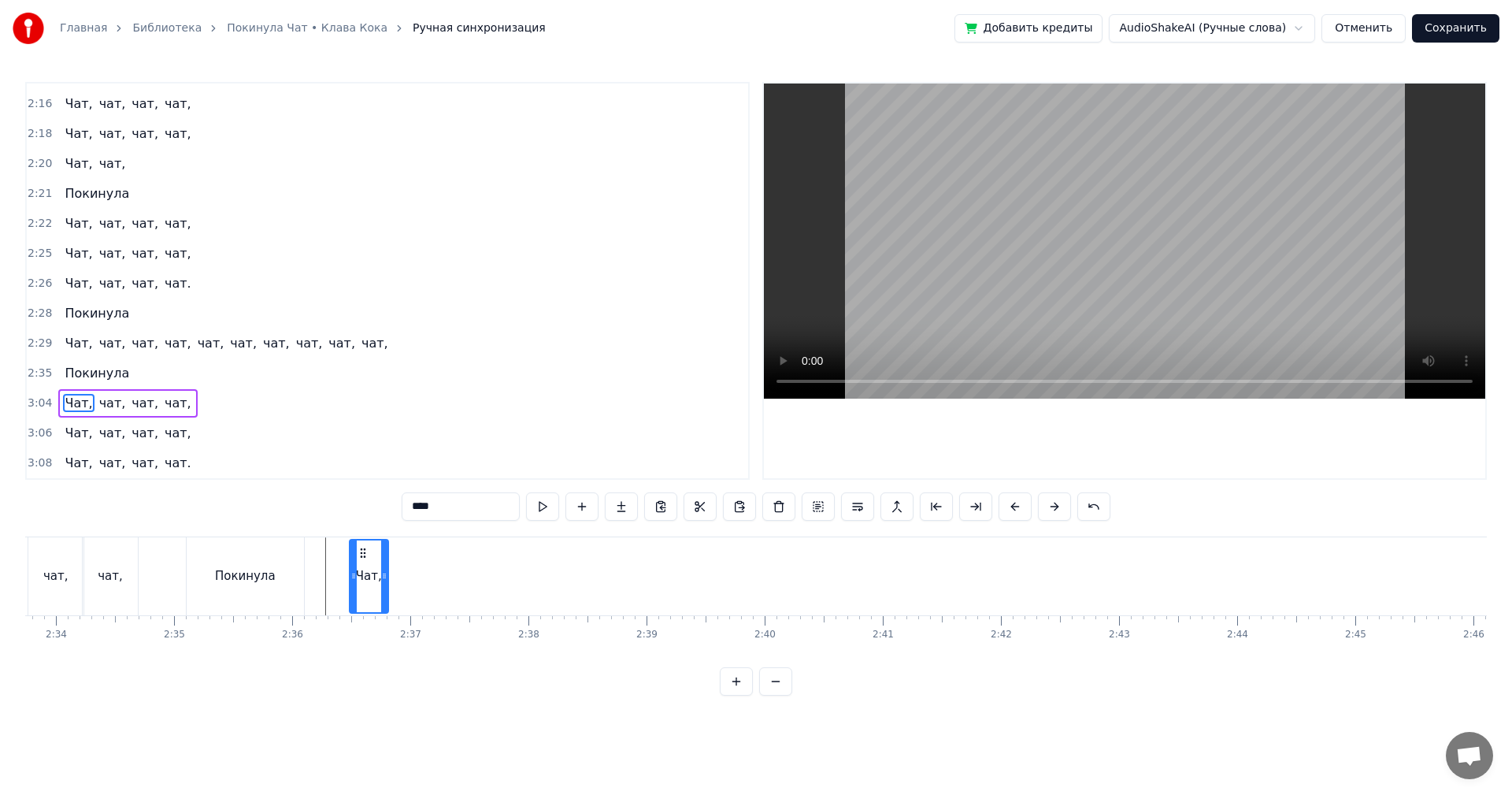
drag, startPoint x: 653, startPoint y: 547, endPoint x: 373, endPoint y: 551, distance: 280.0
click at [365, 552] on icon at bounding box center [363, 552] width 13 height 13
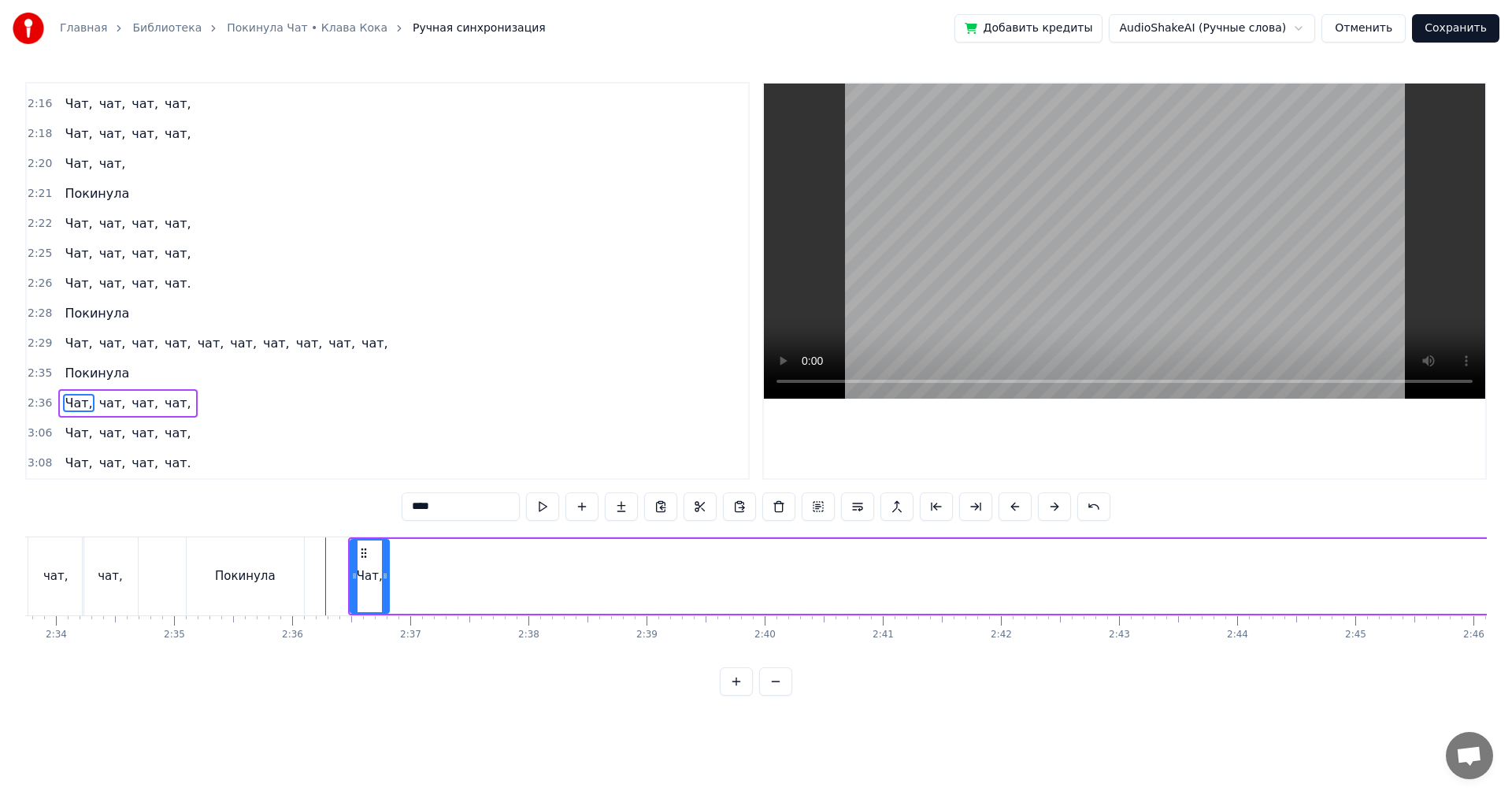
click at [240, 567] on div "Покинула" at bounding box center [244, 576] width 61 height 18
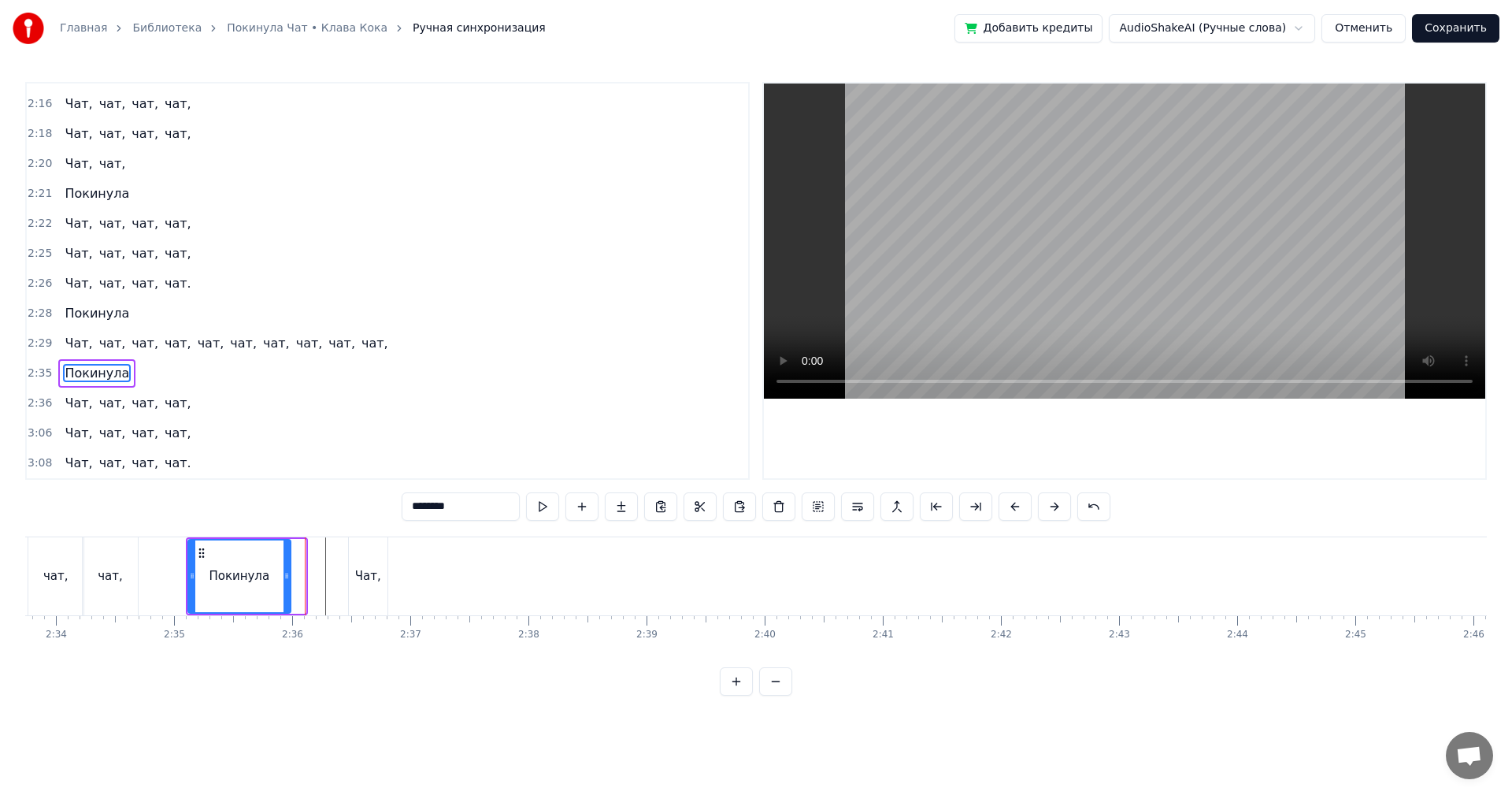
drag, startPoint x: 301, startPoint y: 583, endPoint x: 287, endPoint y: 585, distance: 14.1
click at [287, 585] on div at bounding box center [287, 576] width 7 height 71
click at [367, 578] on div "Чат," at bounding box center [368, 576] width 26 height 18
type input "****"
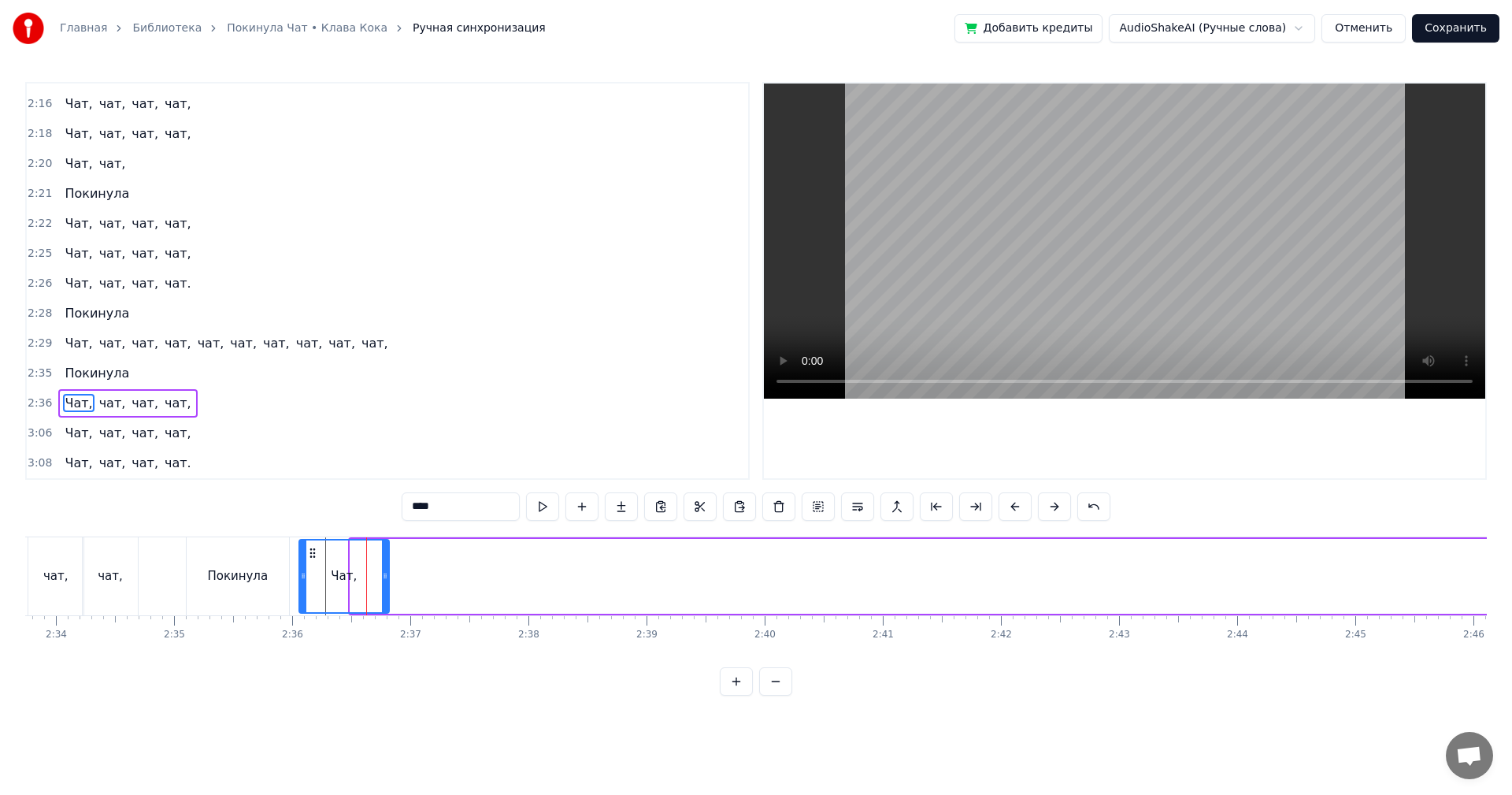
drag, startPoint x: 353, startPoint y: 578, endPoint x: 302, endPoint y: 585, distance: 51.5
click at [302, 585] on div at bounding box center [303, 576] width 7 height 71
drag, startPoint x: 387, startPoint y: 573, endPoint x: 336, endPoint y: 581, distance: 51.6
click at [336, 581] on icon at bounding box center [335, 576] width 7 height 13
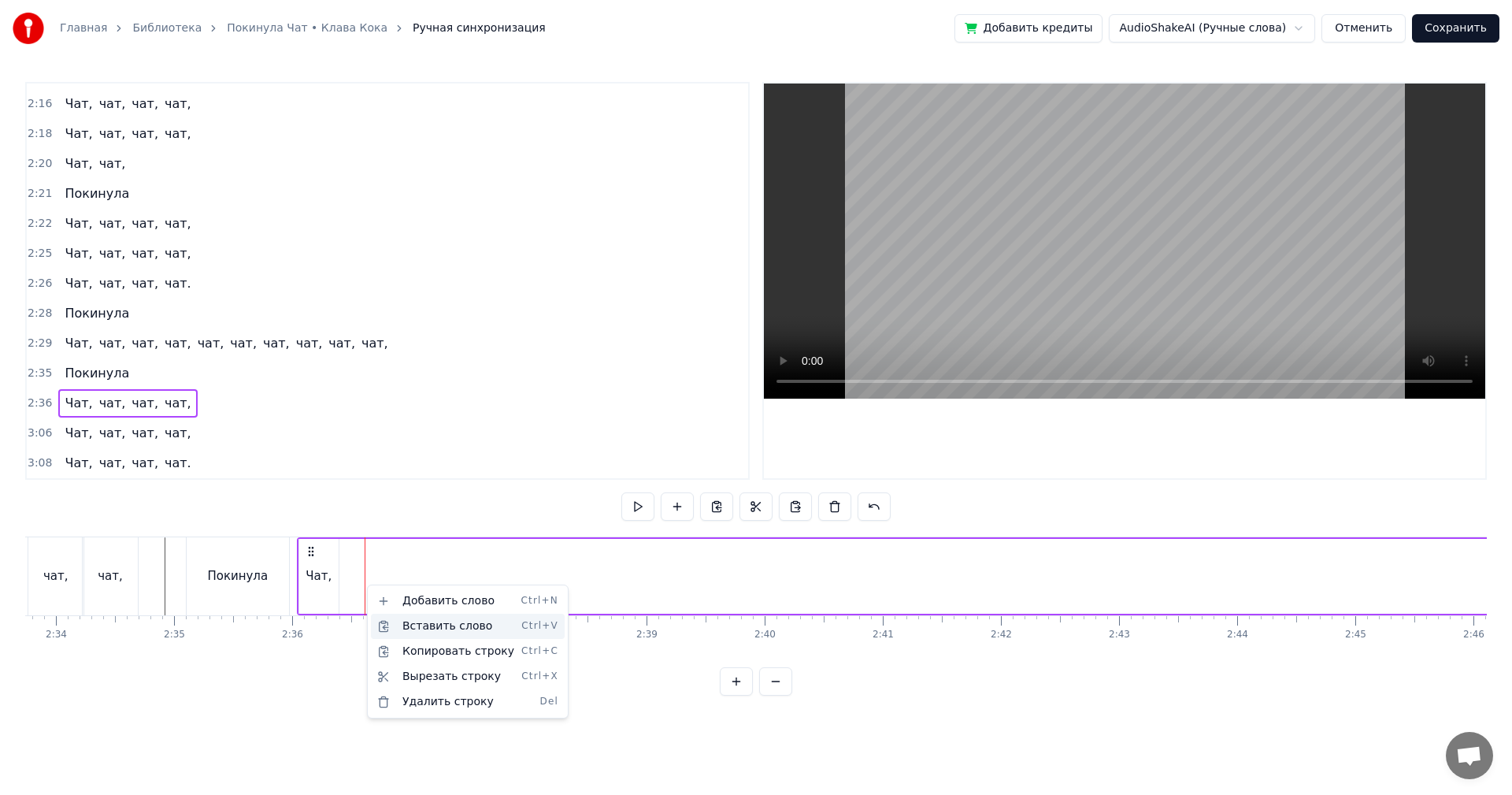
click at [418, 623] on div "Вставить слово Ctrl+V" at bounding box center [467, 627] width 193 height 25
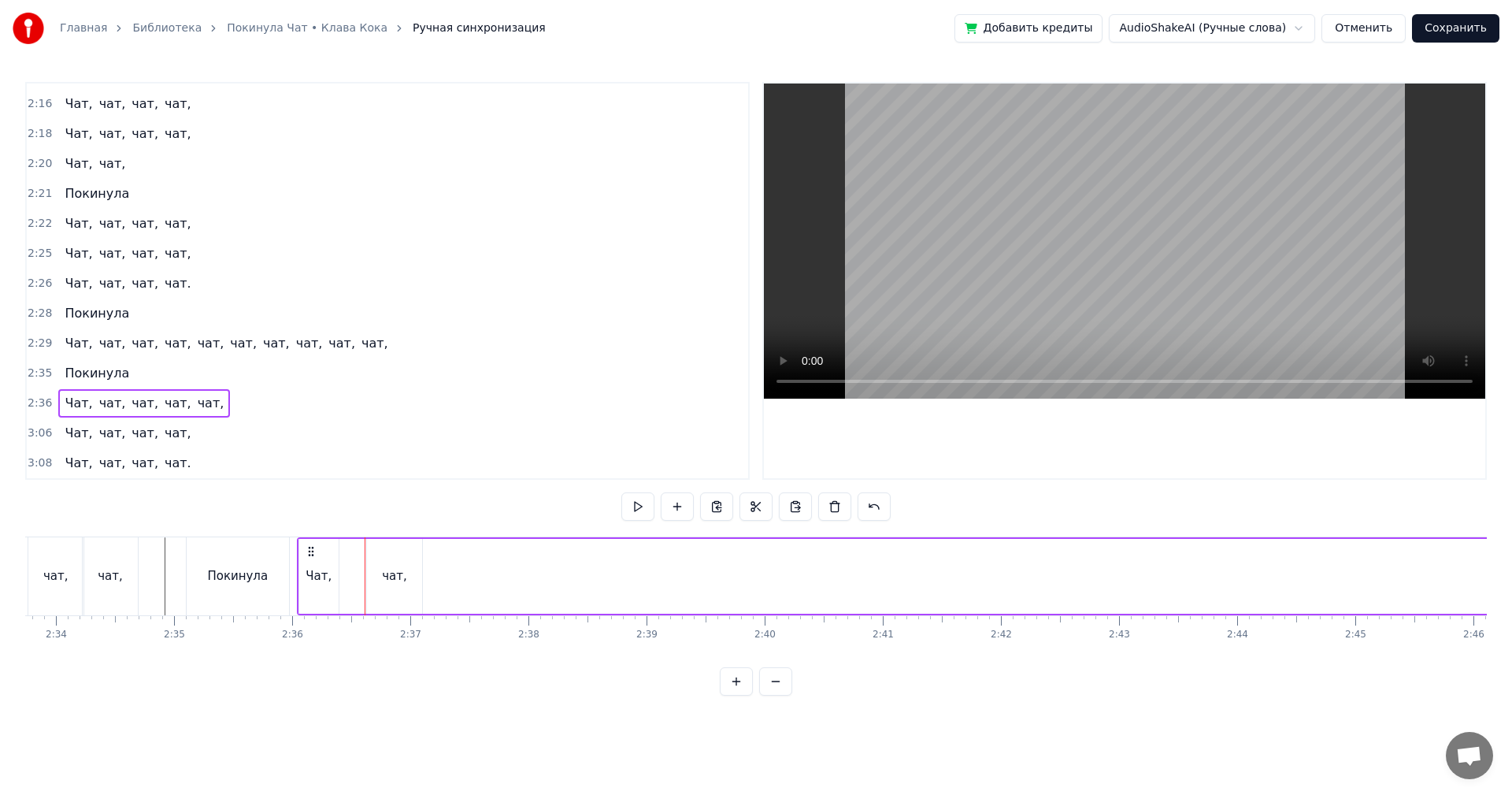
click at [385, 588] on div "чат," at bounding box center [394, 577] width 55 height 75
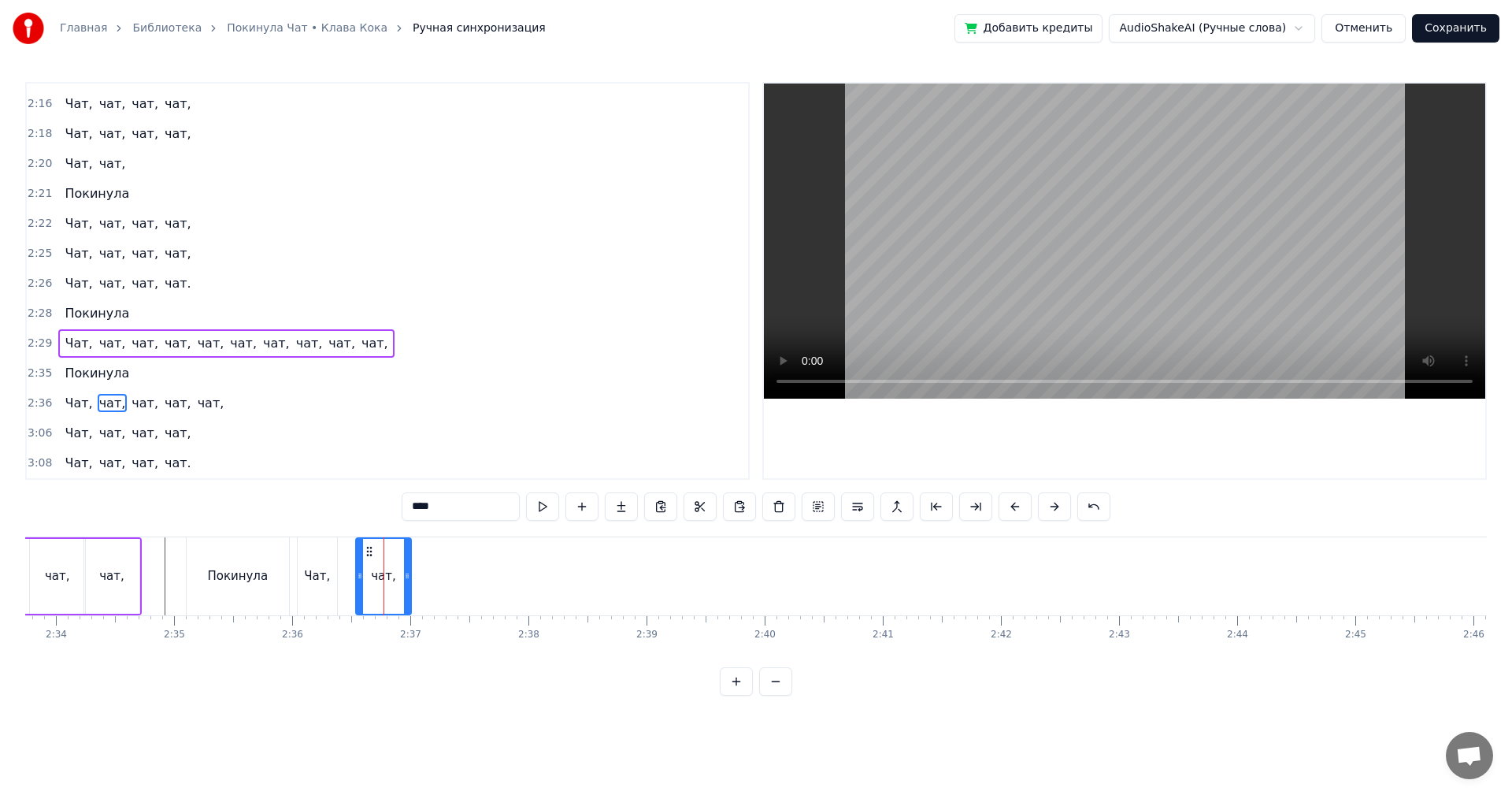
drag, startPoint x: 375, startPoint y: 555, endPoint x: 367, endPoint y: 557, distance: 8.2
click at [367, 557] on icon at bounding box center [369, 551] width 13 height 13
click at [300, 563] on div "Чат," at bounding box center [317, 576] width 39 height 78
type input "****"
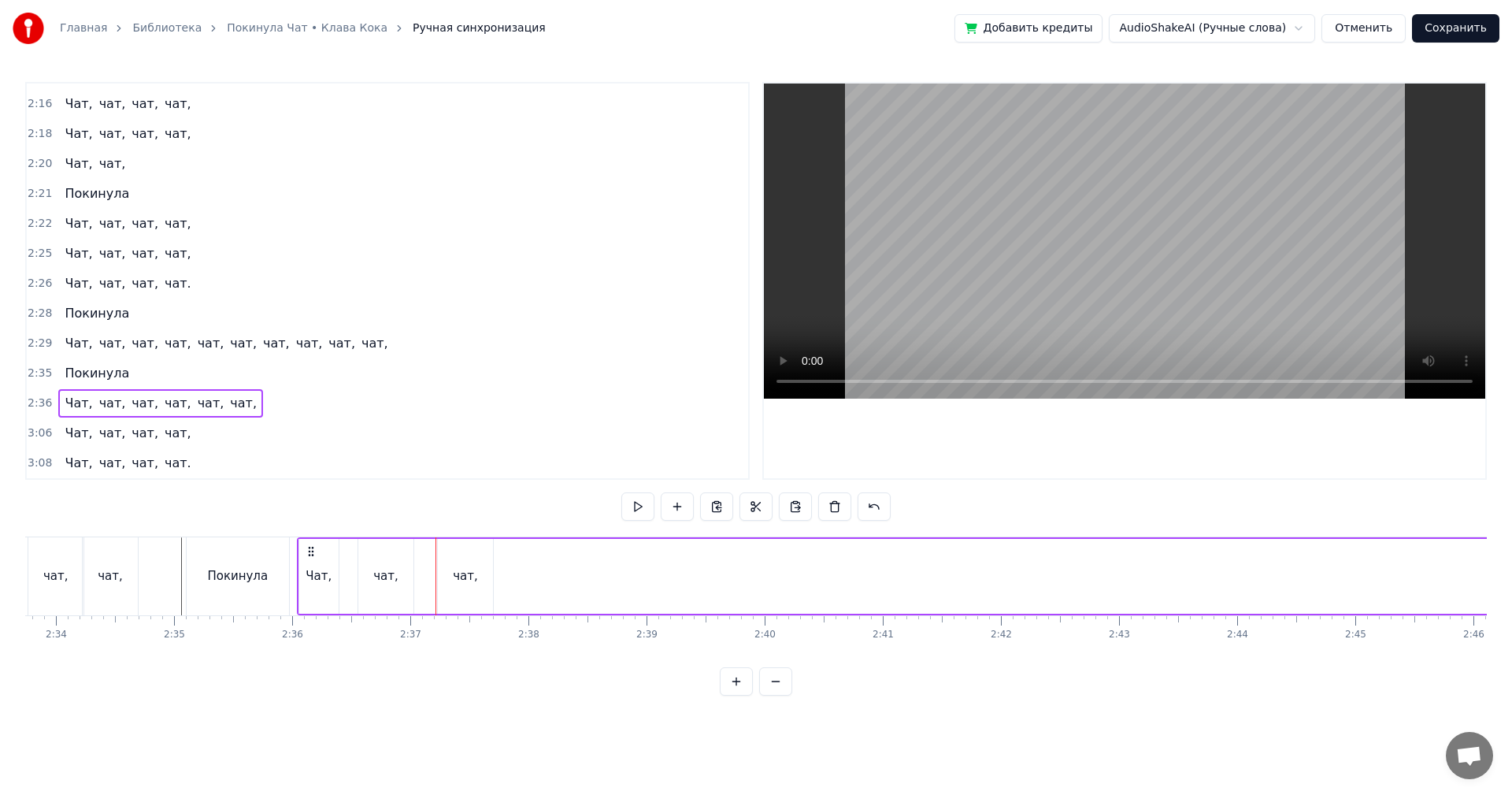
click at [492, 571] on div "чат," at bounding box center [465, 577] width 55 height 75
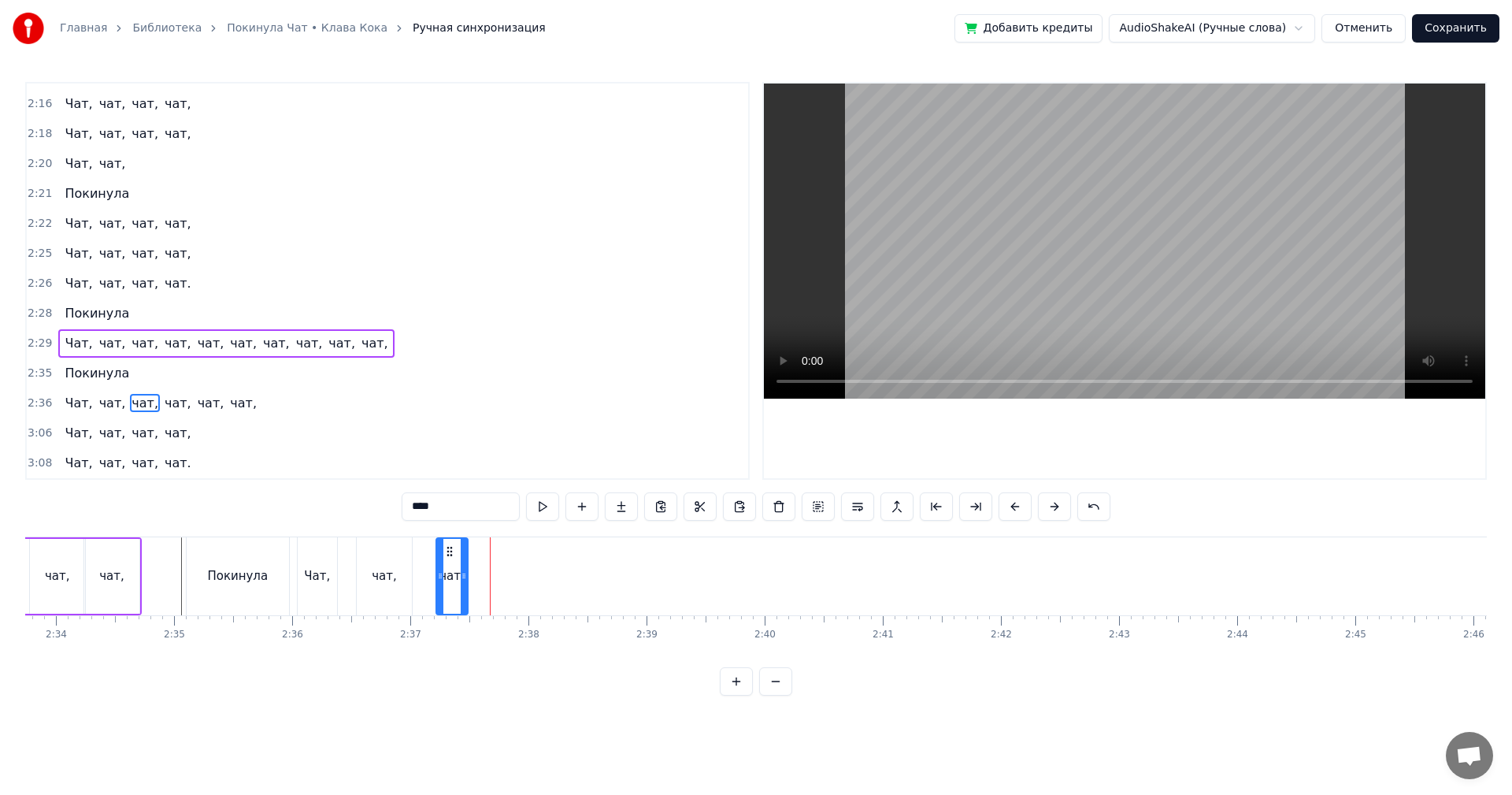
drag, startPoint x: 485, startPoint y: 575, endPoint x: 462, endPoint y: 583, distance: 24.4
click at [462, 583] on div at bounding box center [464, 577] width 7 height 75
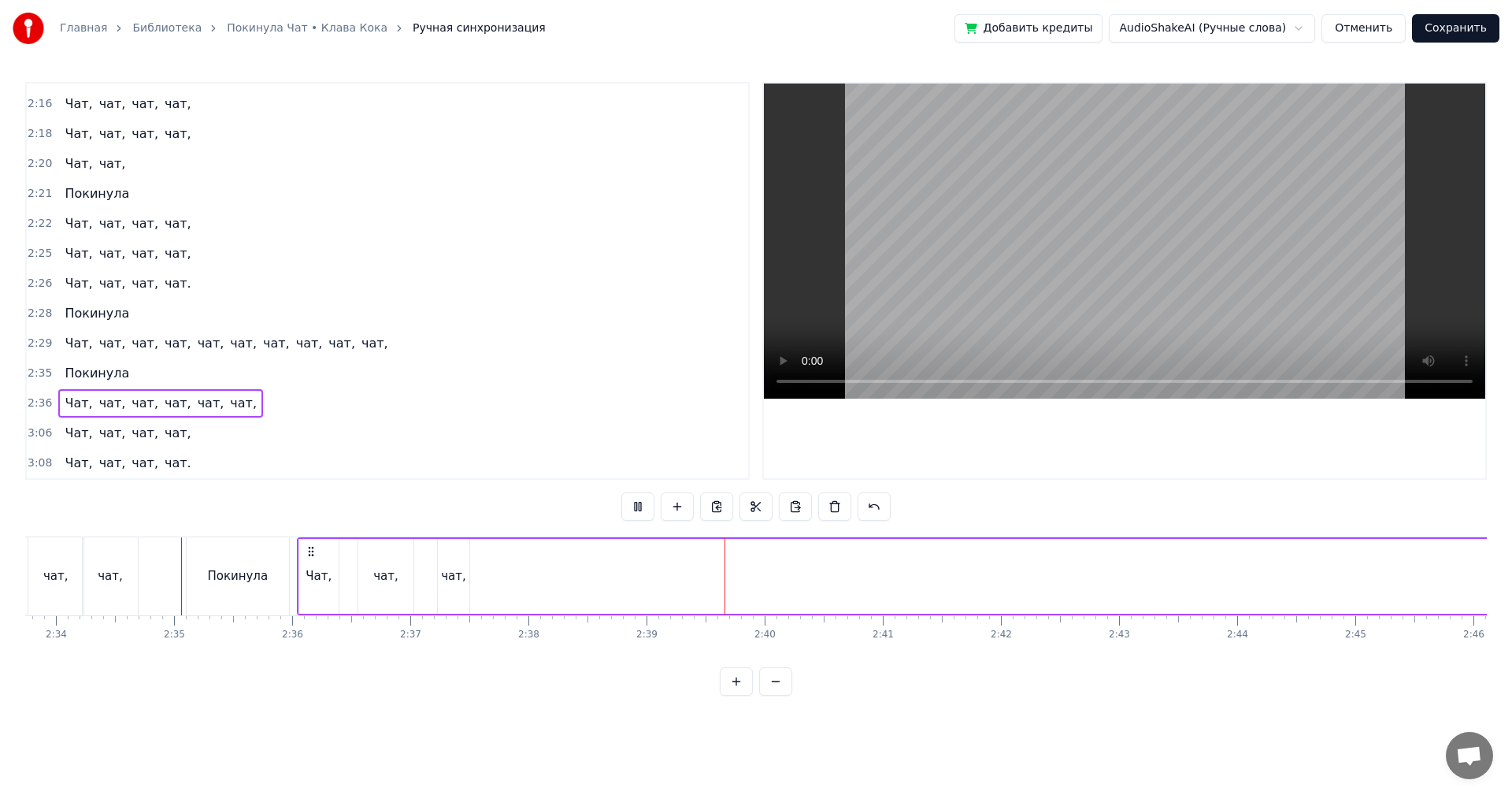
drag, startPoint x: 527, startPoint y: 580, endPoint x: 539, endPoint y: 578, distance: 12.2
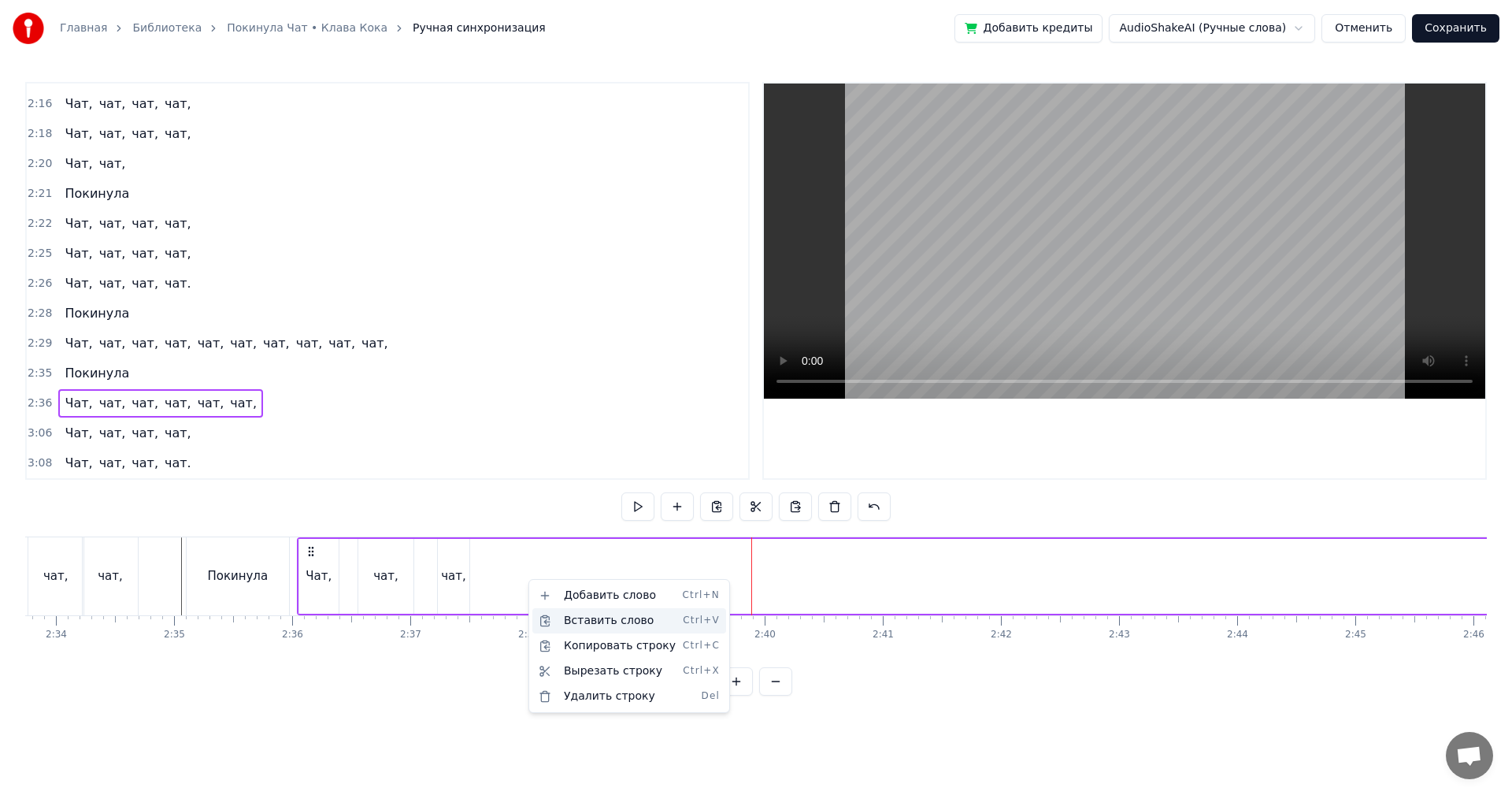
click at [559, 616] on div "Вставить слово Ctrl+V" at bounding box center [628, 621] width 193 height 25
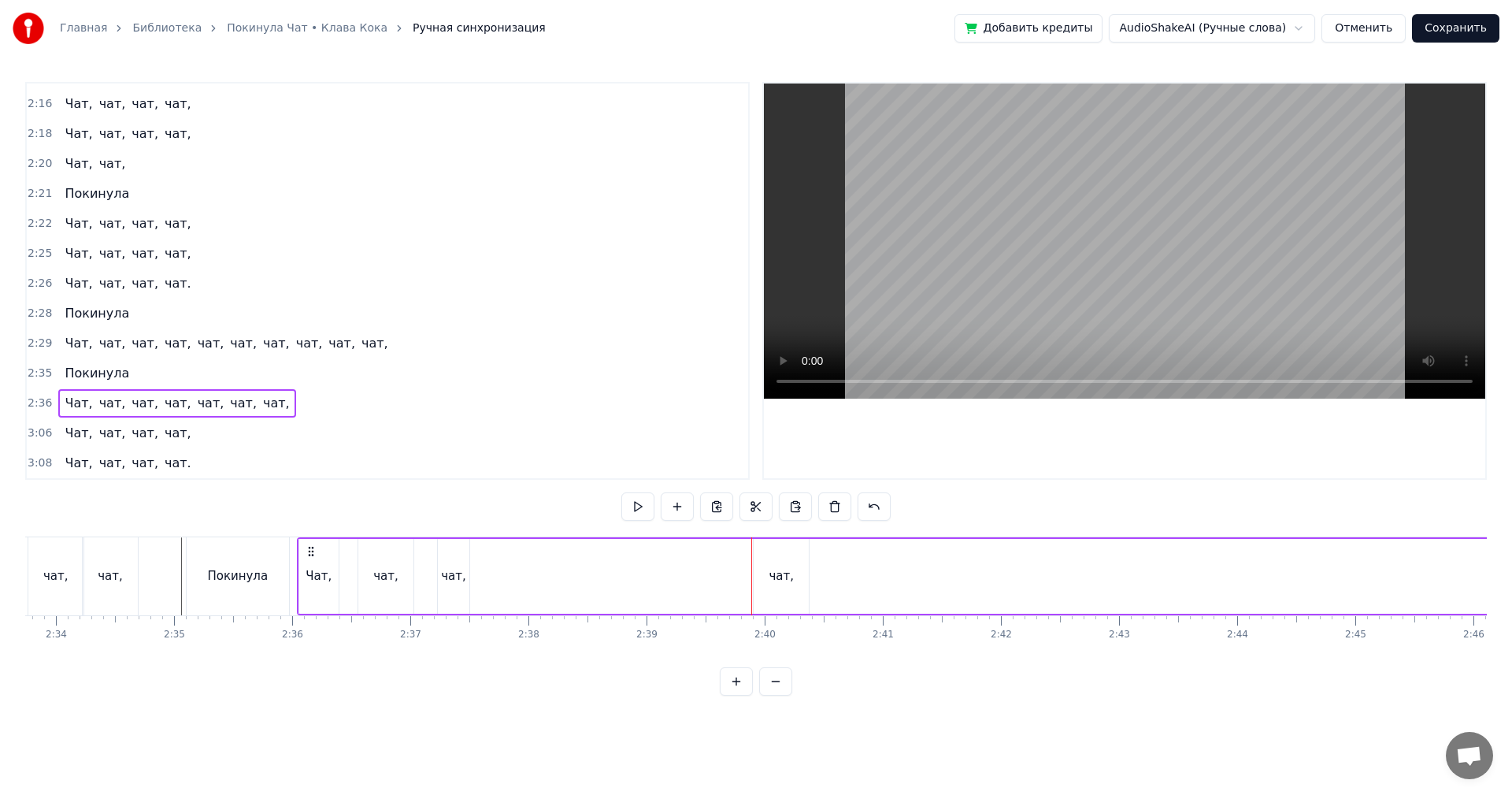
click at [774, 565] on div "чат," at bounding box center [781, 577] width 55 height 75
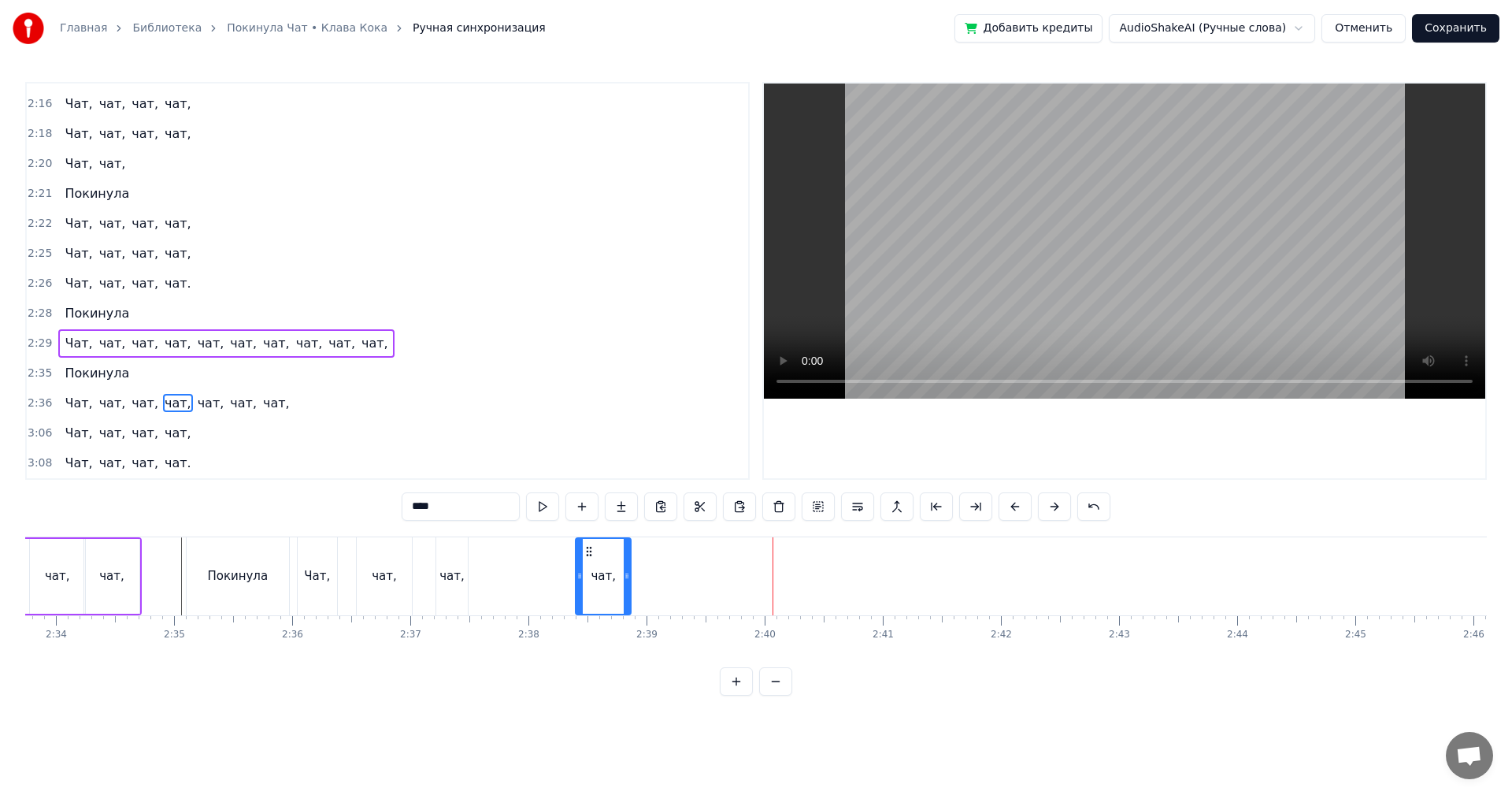
drag, startPoint x: 766, startPoint y: 553, endPoint x: 590, endPoint y: 566, distance: 176.5
click at [590, 566] on div "чат," at bounding box center [603, 577] width 54 height 75
drag, startPoint x: 627, startPoint y: 566, endPoint x: 604, endPoint y: 570, distance: 23.3
click at [604, 570] on div at bounding box center [603, 577] width 7 height 75
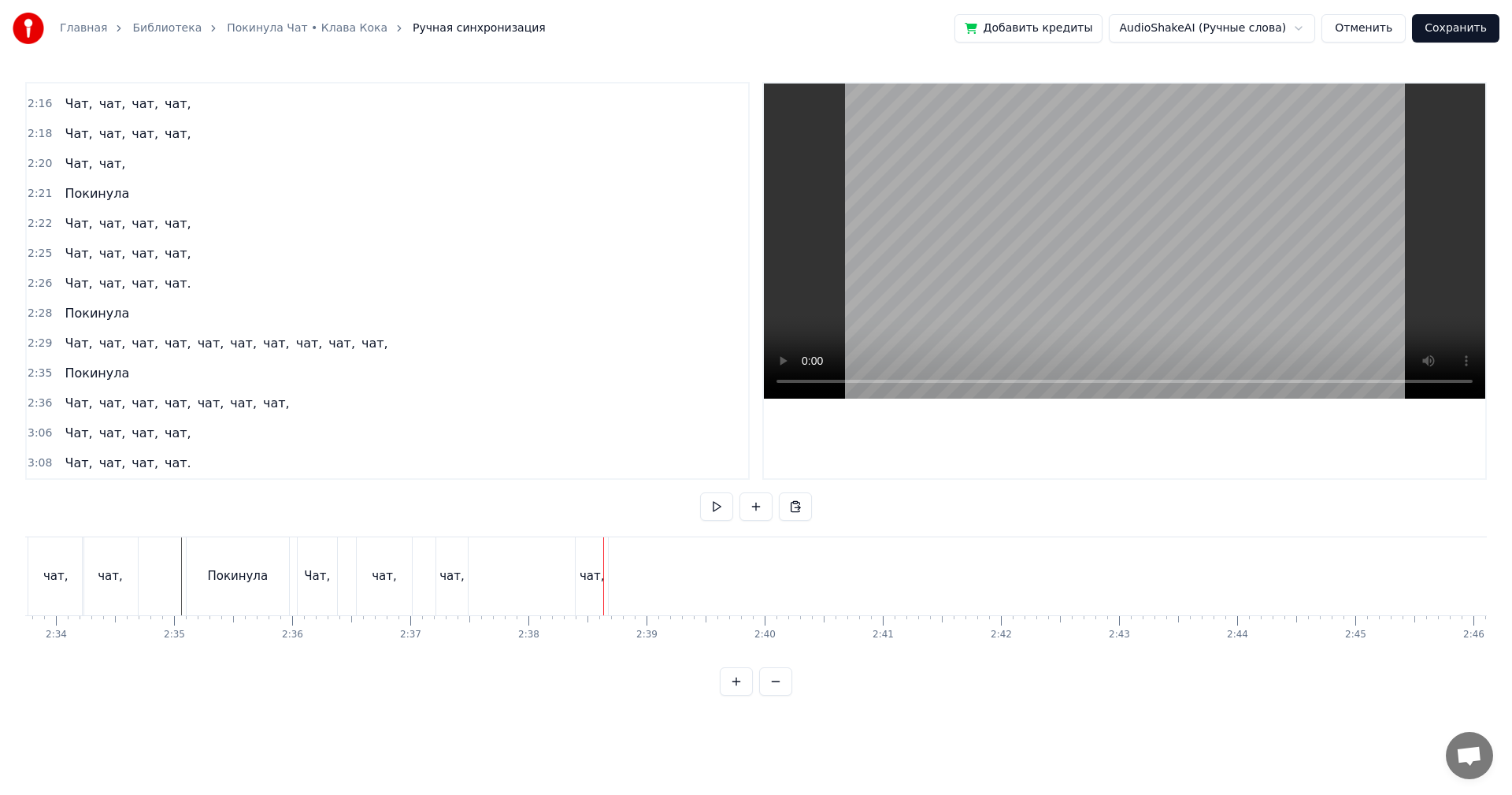
click at [582, 572] on div "чат," at bounding box center [592, 576] width 25 height 18
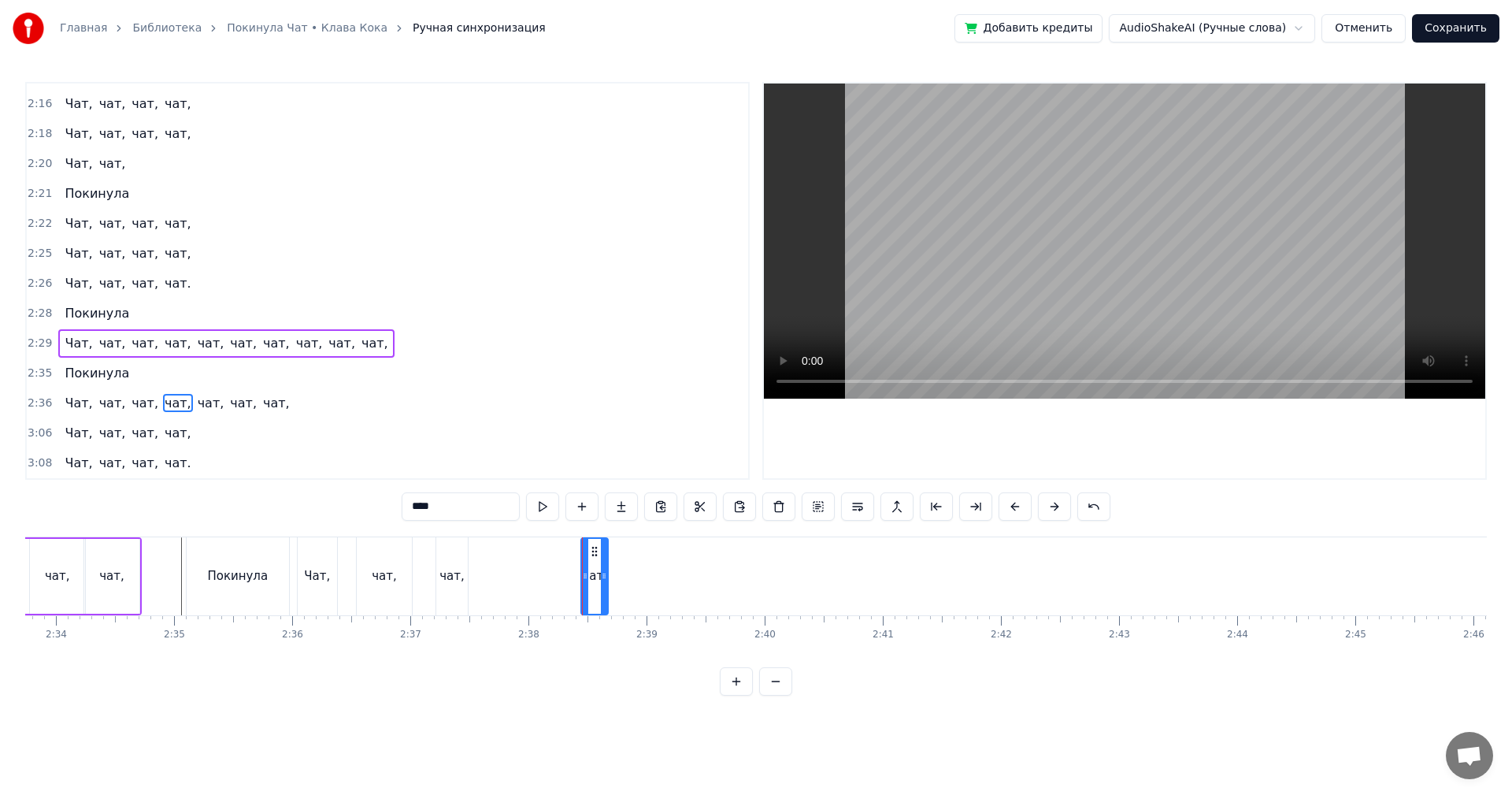
click at [585, 571] on icon at bounding box center [585, 576] width 7 height 13
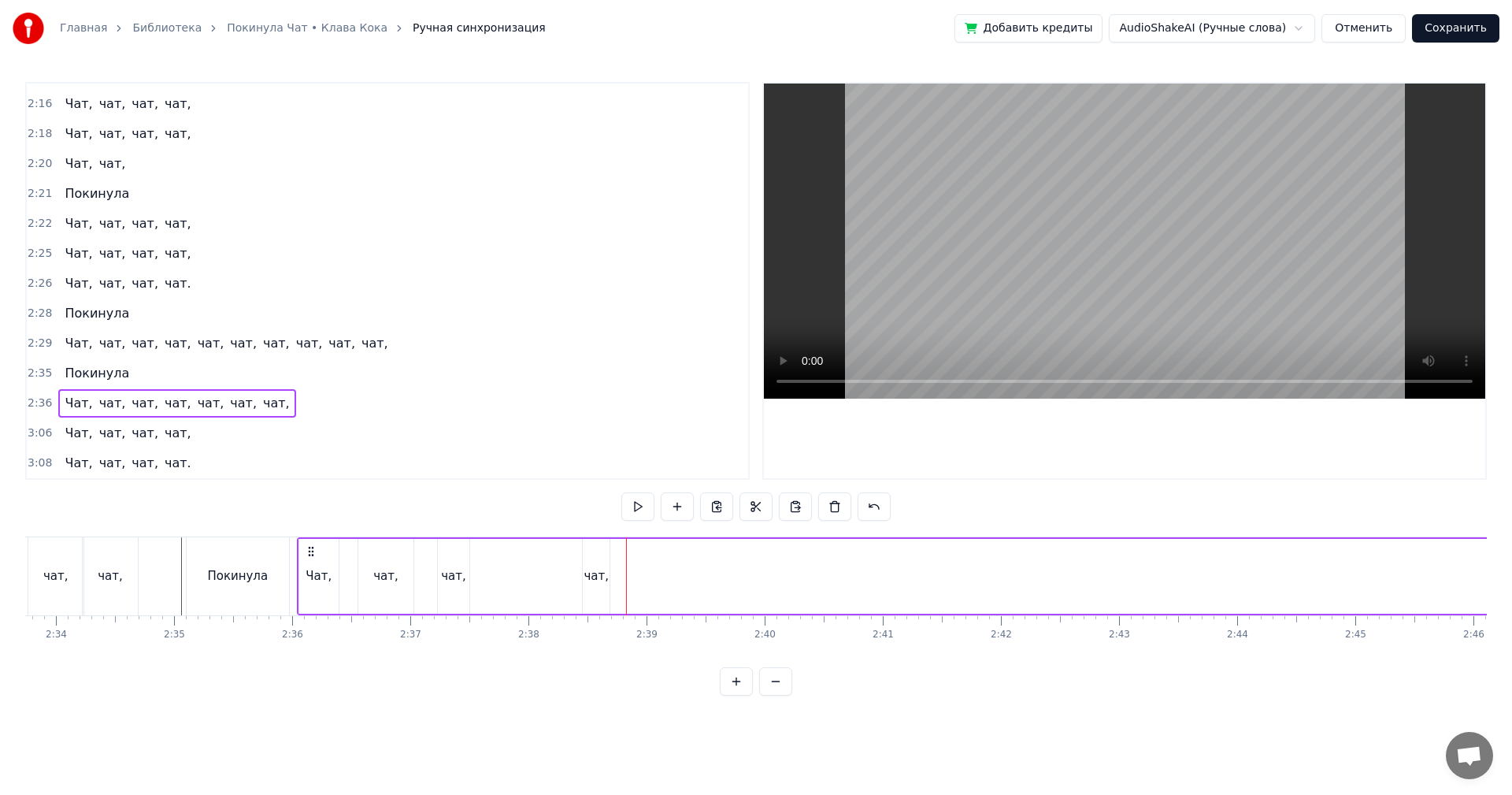
click at [589, 575] on div "чат," at bounding box center [596, 576] width 25 height 18
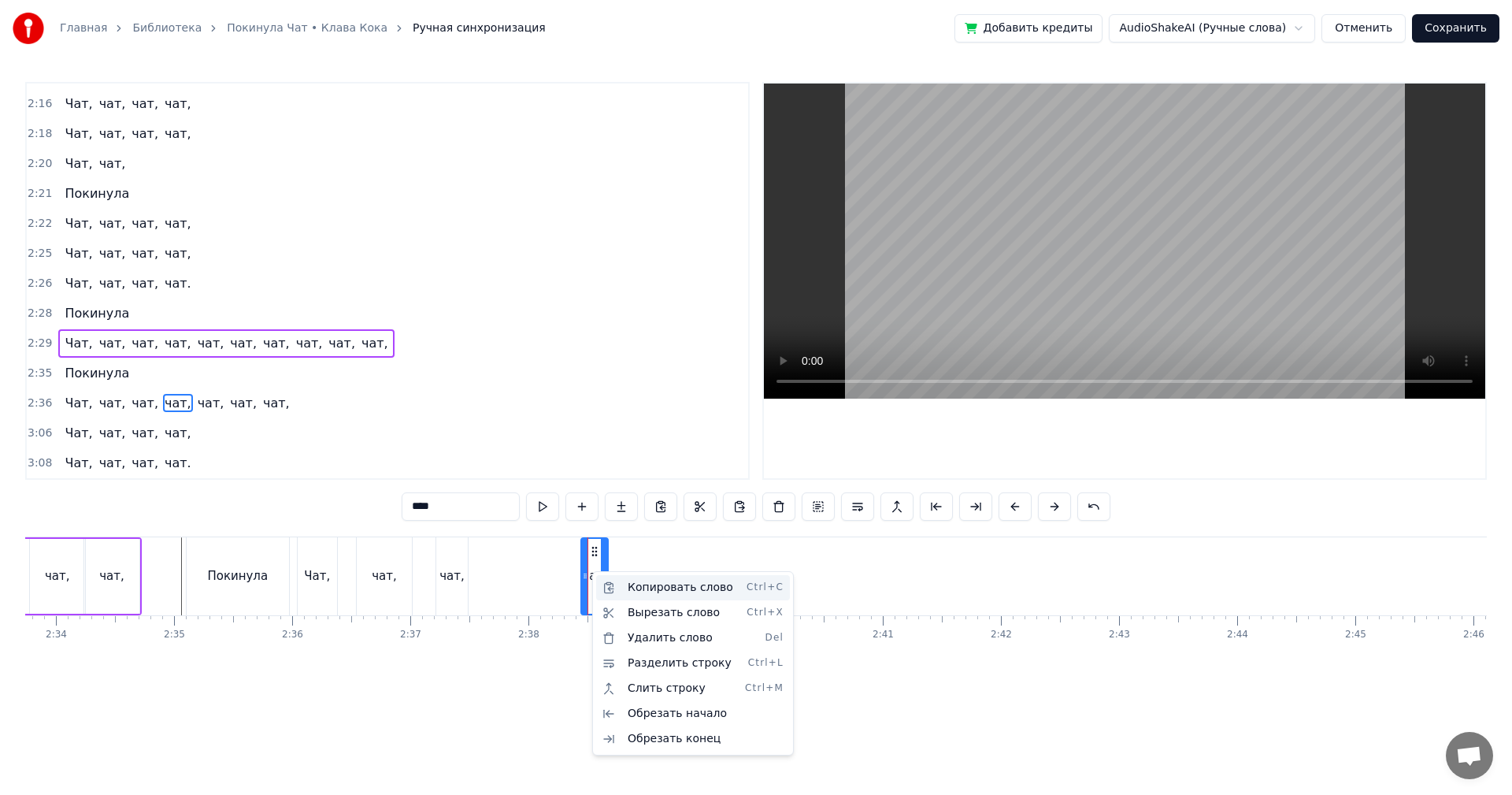
click at [657, 583] on div "Копировать слово Ctrl+C" at bounding box center [693, 587] width 193 height 25
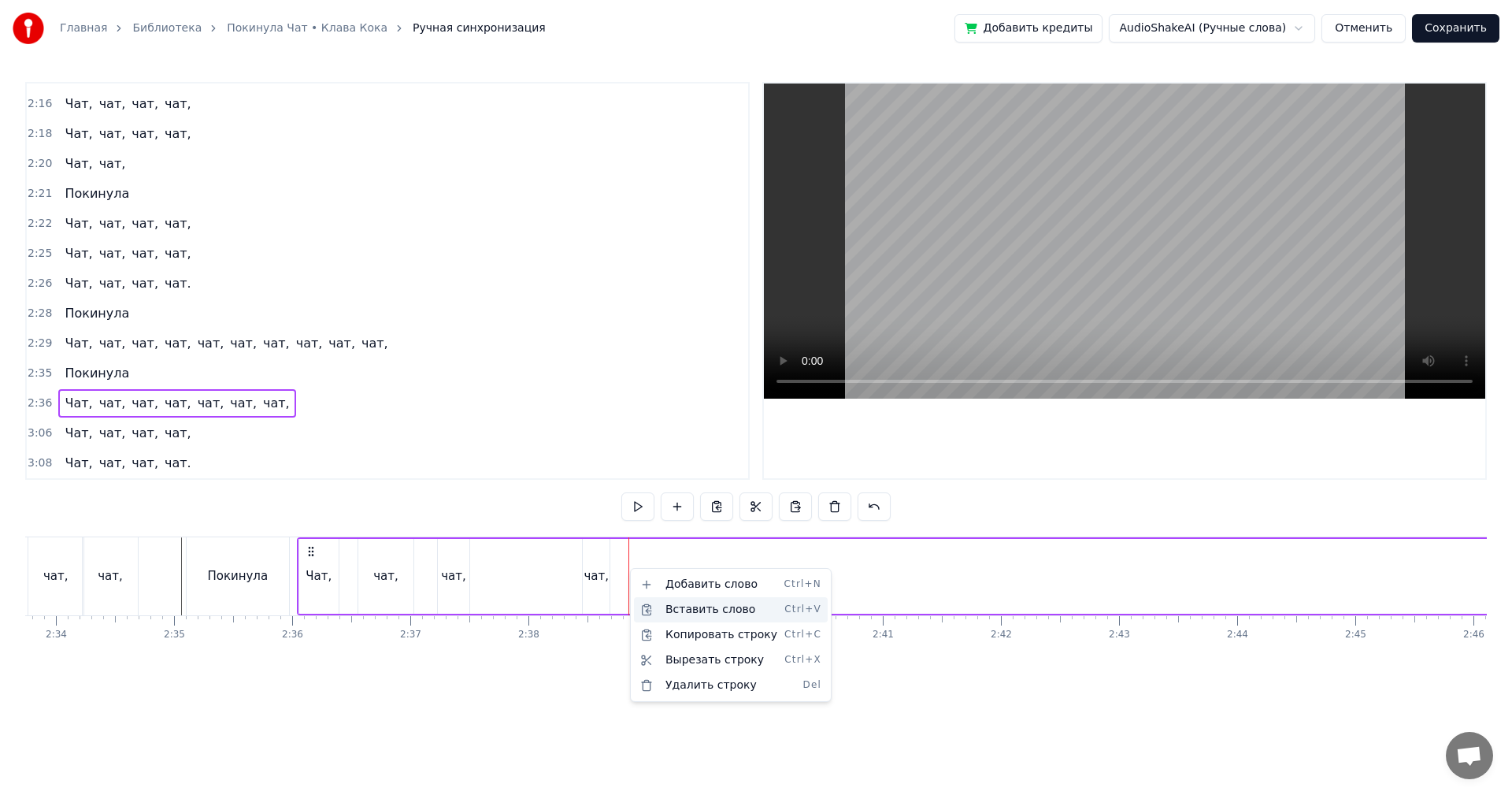
drag, startPoint x: 684, startPoint y: 603, endPoint x: 673, endPoint y: 592, distance: 15.6
click at [684, 603] on div "Вставить слово Ctrl+V" at bounding box center [730, 609] width 193 height 25
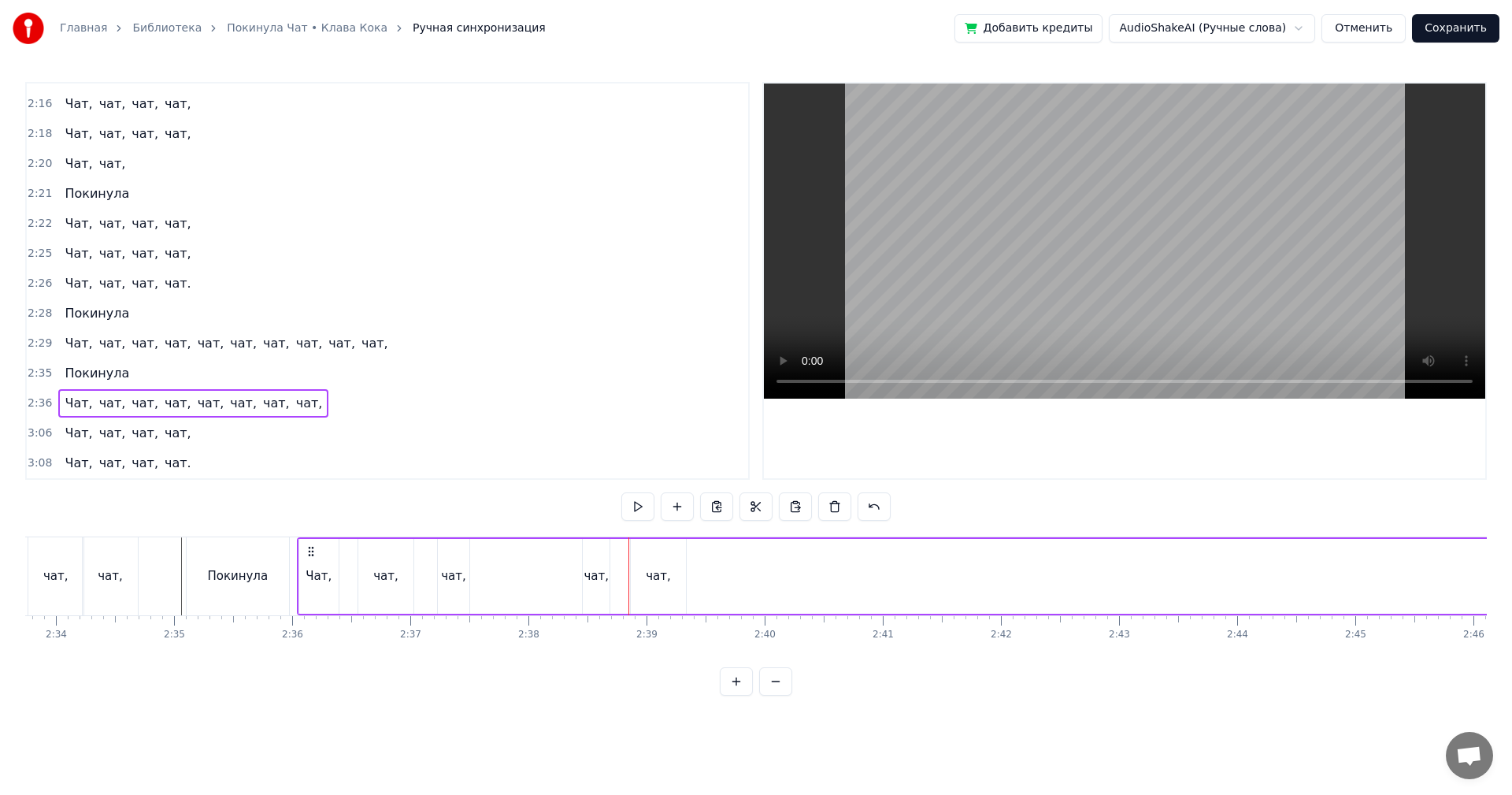
click at [653, 576] on div "чат," at bounding box center [658, 576] width 25 height 18
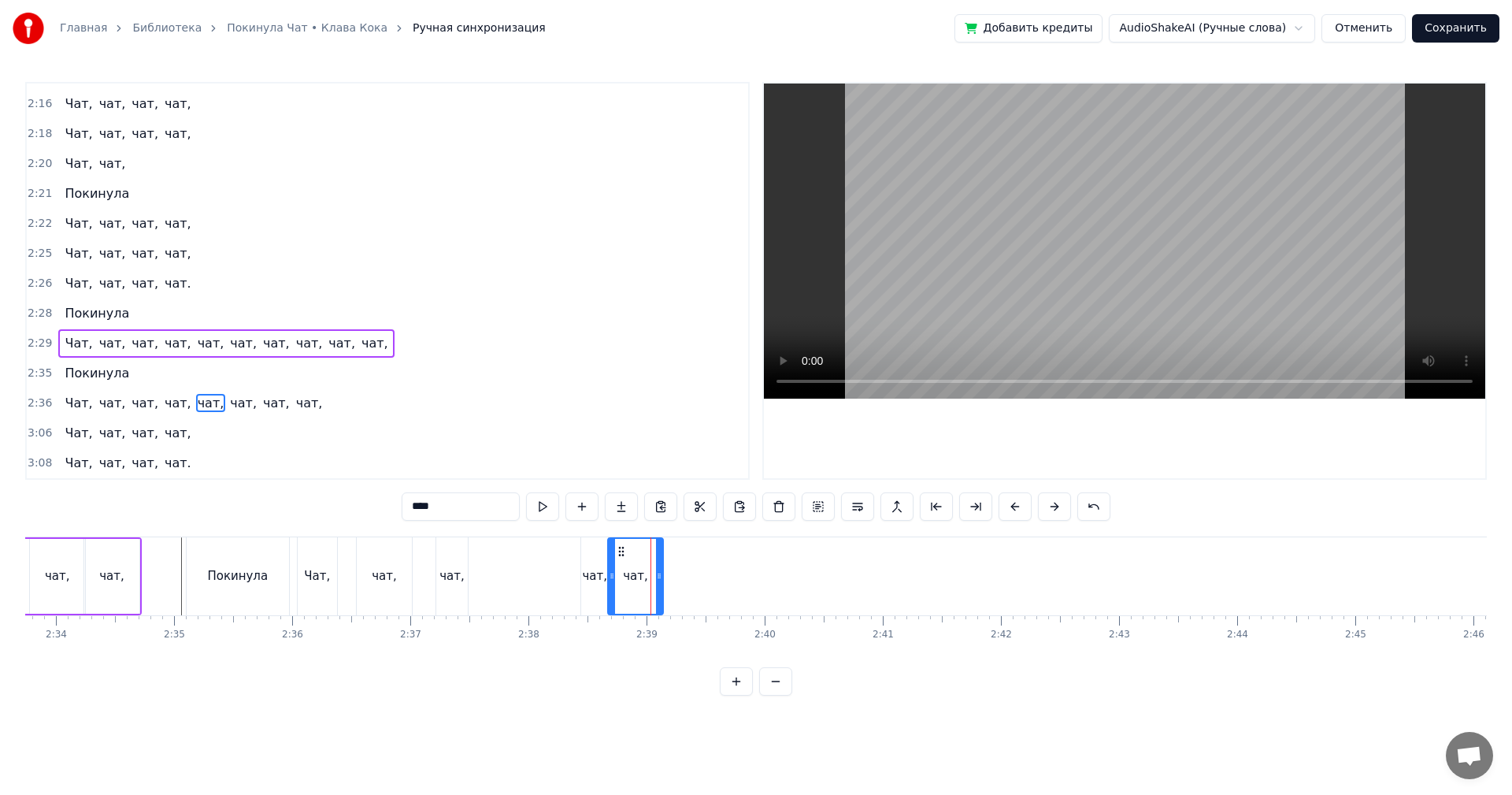
drag, startPoint x: 641, startPoint y: 551, endPoint x: 620, endPoint y: 566, distance: 25.8
click at [620, 566] on div "чат," at bounding box center [636, 577] width 54 height 75
drag, startPoint x: 658, startPoint y: 577, endPoint x: 630, endPoint y: 582, distance: 28.4
click at [630, 582] on div at bounding box center [630, 577] width 7 height 75
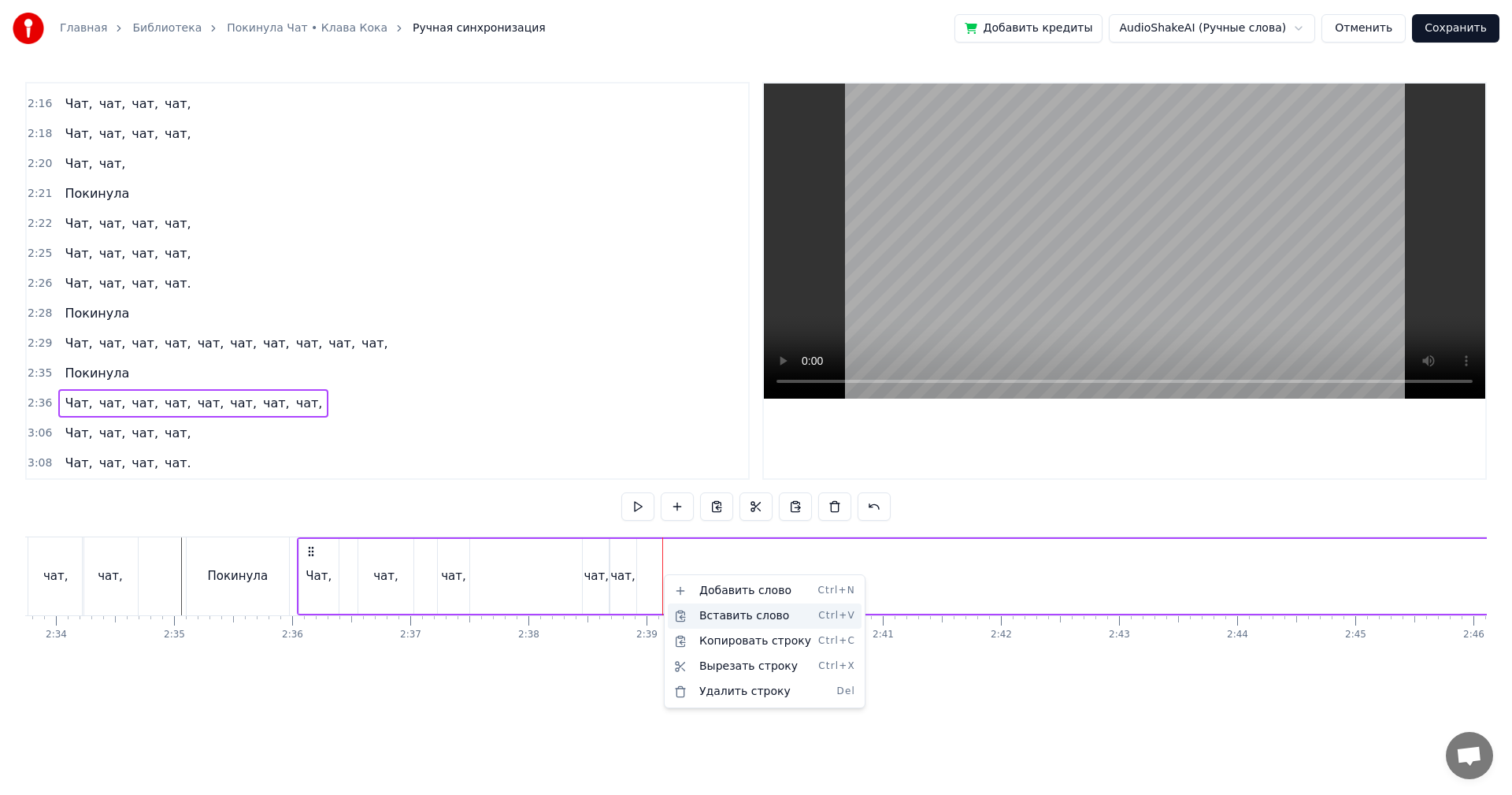
click at [727, 612] on div "Вставить слово Ctrl+V" at bounding box center [764, 616] width 193 height 25
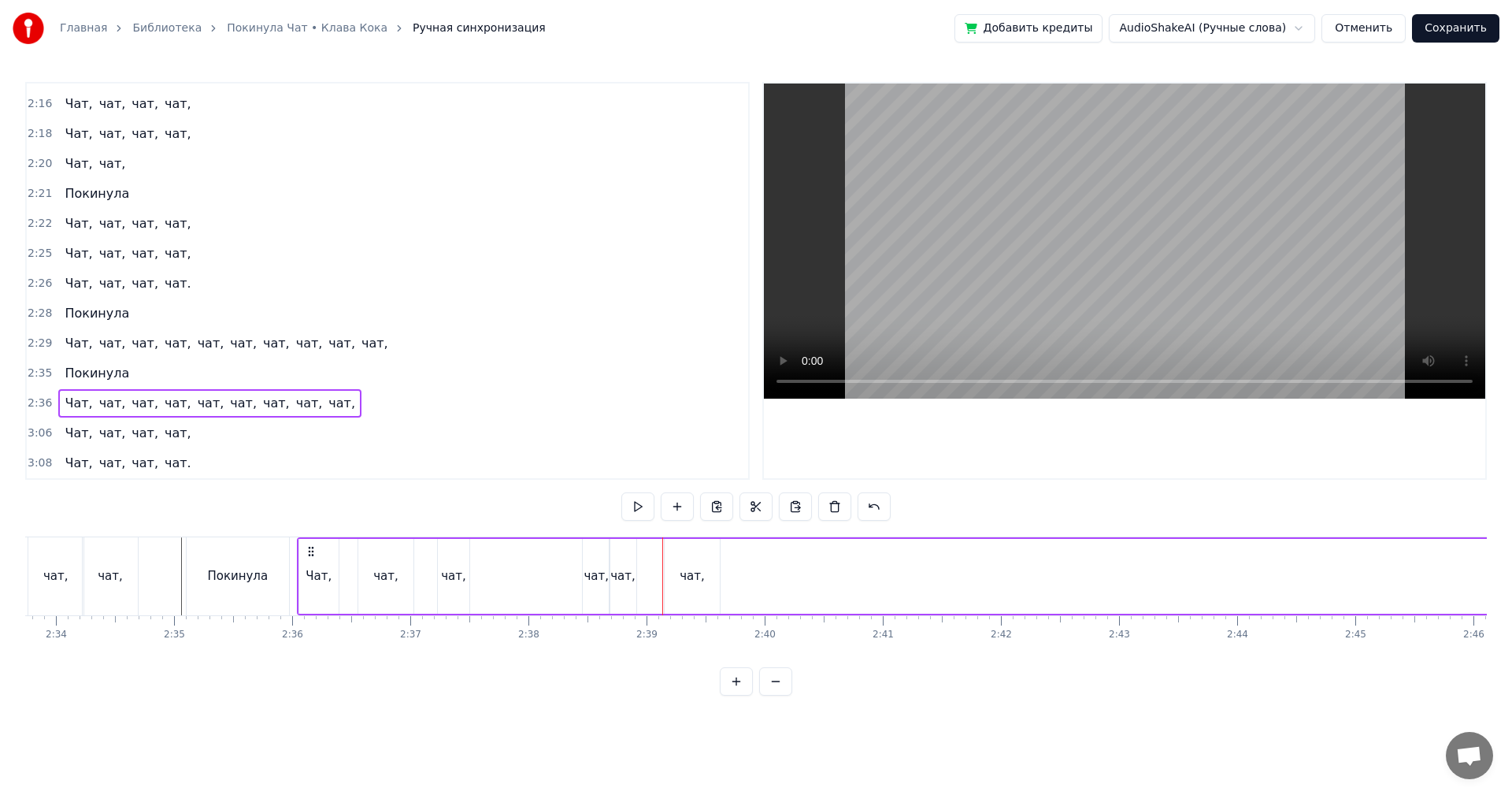
click at [676, 570] on div "чат," at bounding box center [692, 577] width 55 height 75
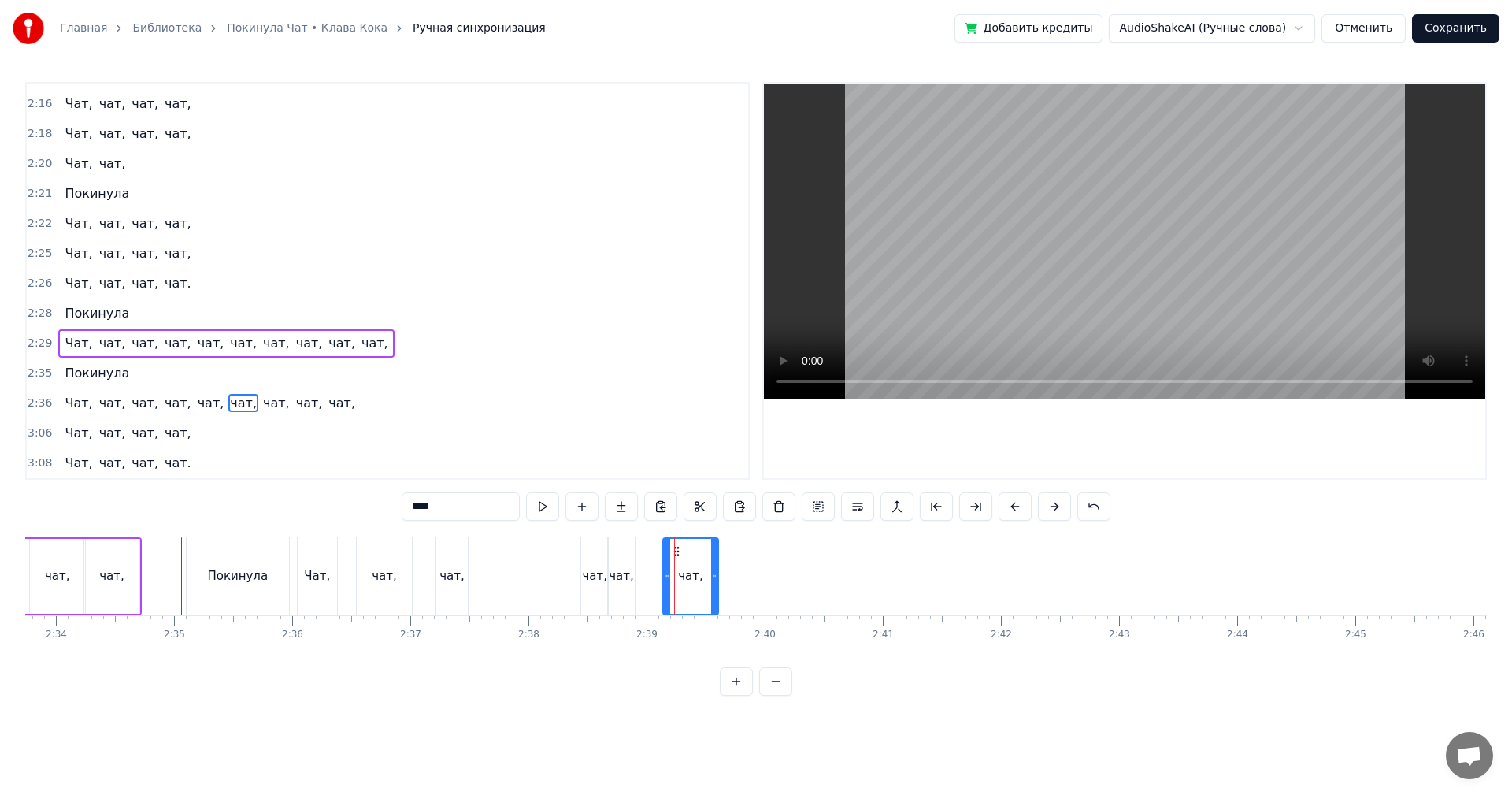
drag, startPoint x: 675, startPoint y: 553, endPoint x: 652, endPoint y: 558, distance: 23.5
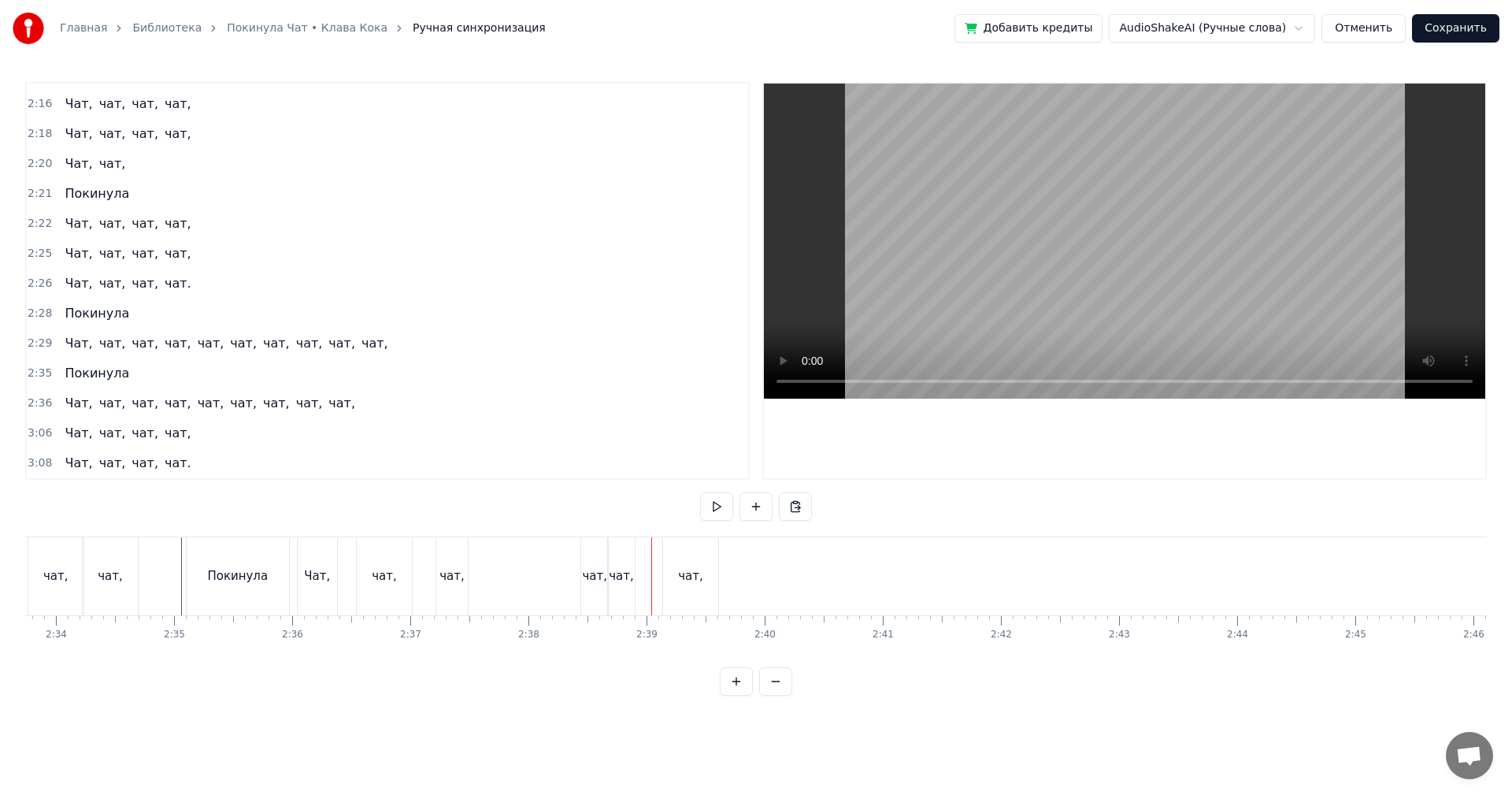
click at [679, 554] on div "чат," at bounding box center [690, 576] width 55 height 78
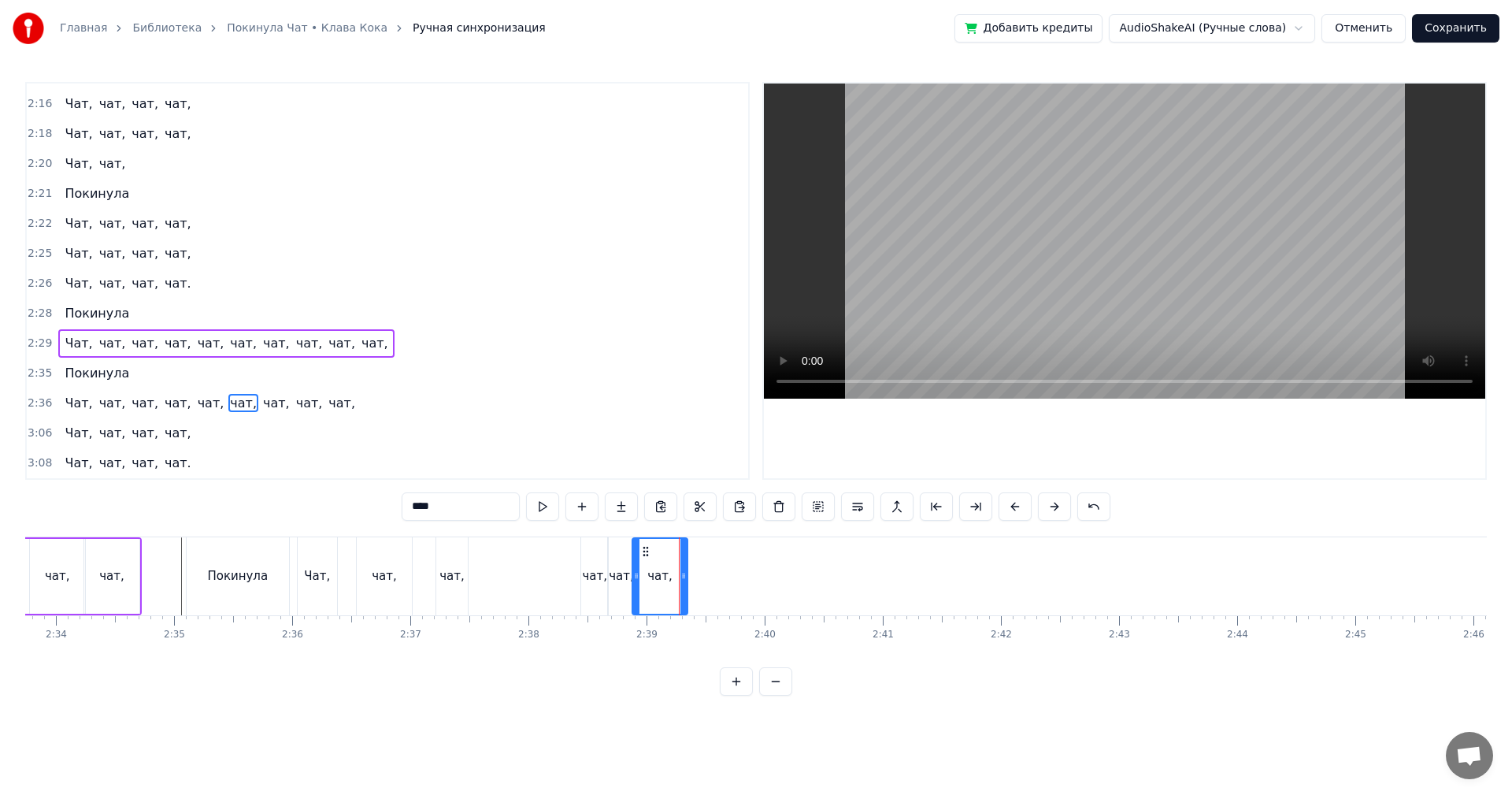
drag, startPoint x: 675, startPoint y: 551, endPoint x: 648, endPoint y: 560, distance: 28.5
click at [644, 560] on div "чат," at bounding box center [660, 577] width 54 height 75
drag, startPoint x: 683, startPoint y: 567, endPoint x: 662, endPoint y: 579, distance: 24.2
click at [662, 579] on div at bounding box center [663, 577] width 7 height 75
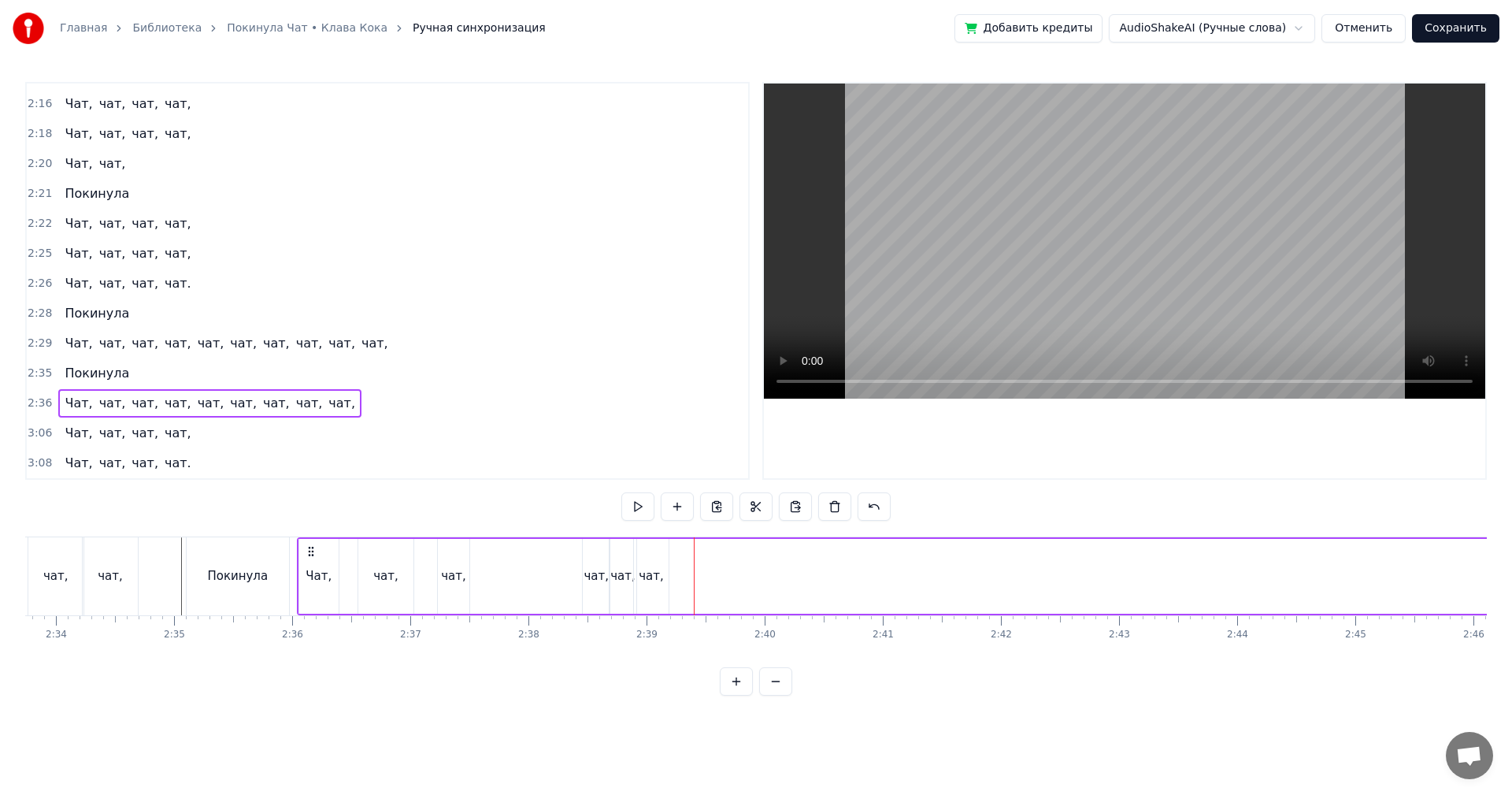
drag, startPoint x: 744, startPoint y: 583, endPoint x: 761, endPoint y: 591, distance: 18.8
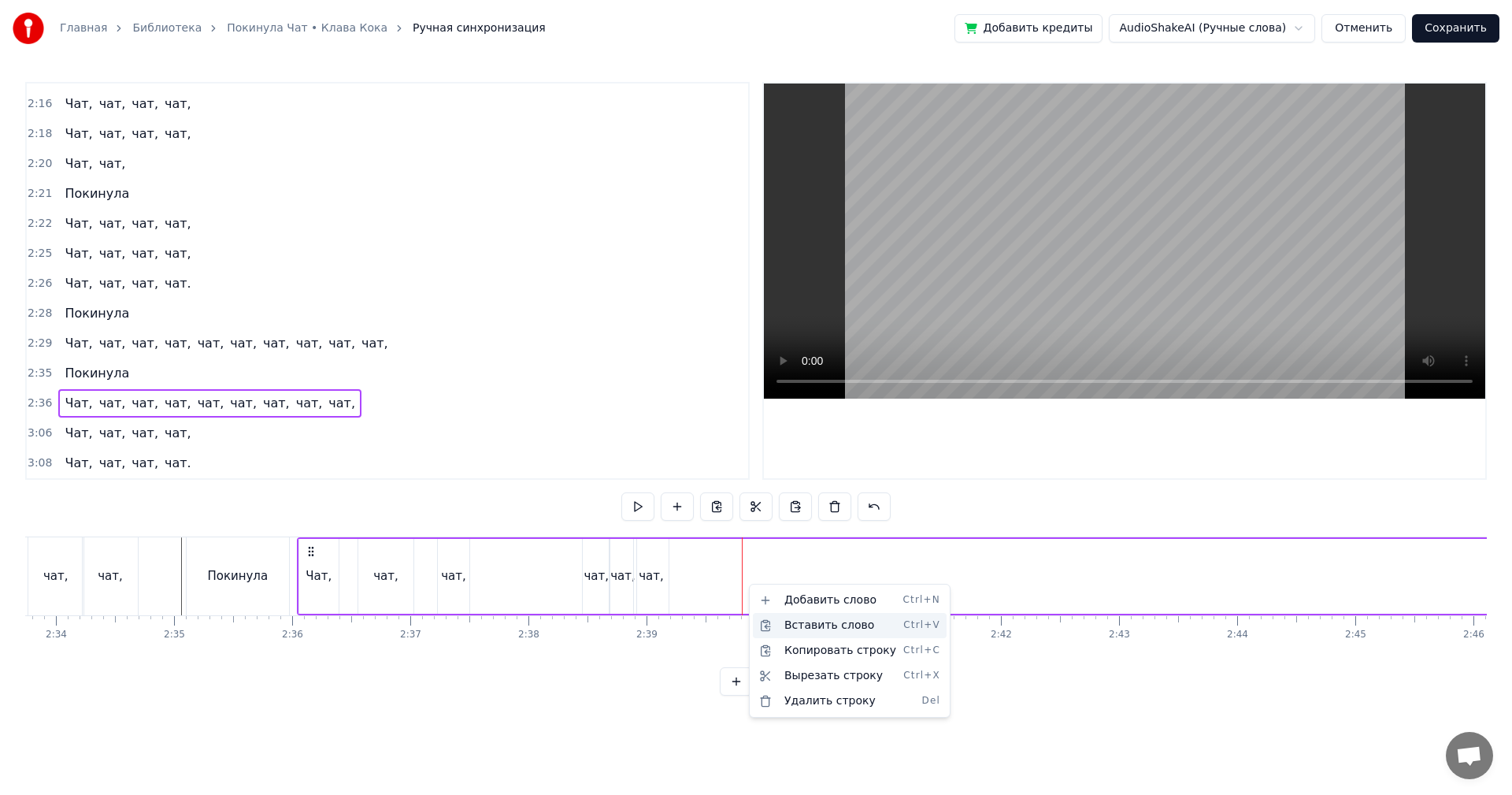
click at [831, 626] on div "Вставить слово Ctrl+V" at bounding box center [849, 626] width 193 height 25
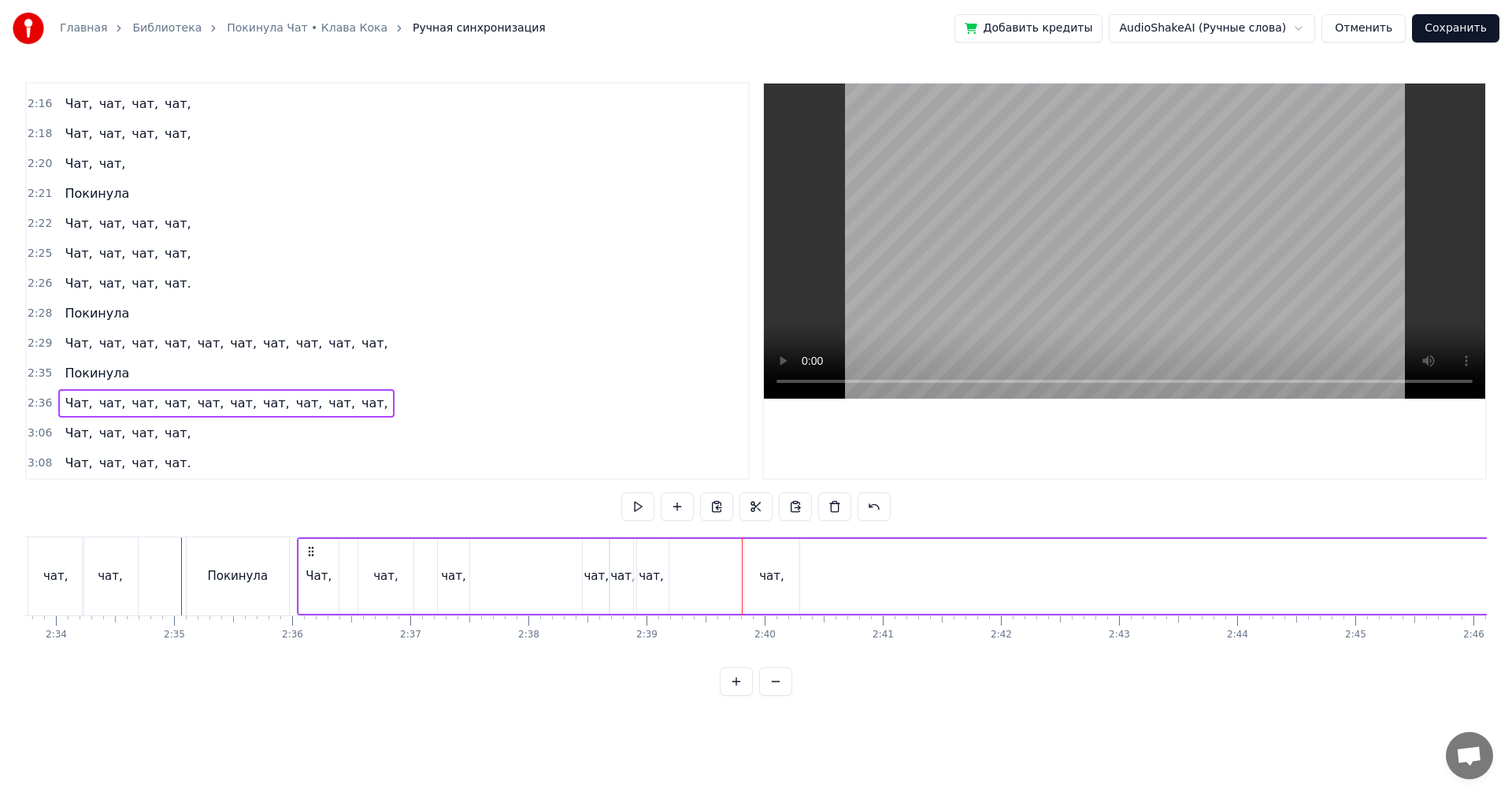
click at [766, 571] on div "чат," at bounding box center [772, 576] width 25 height 18
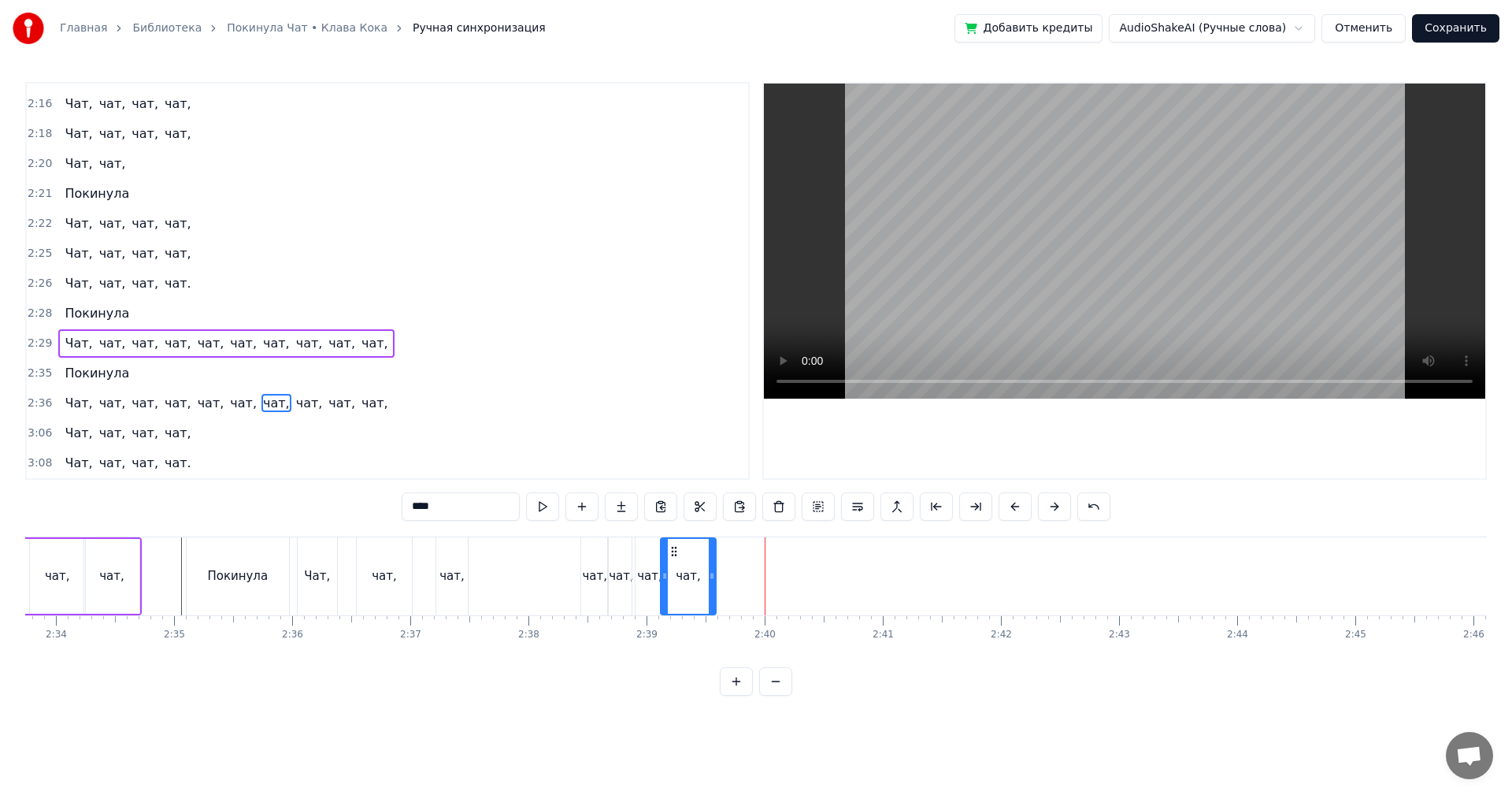
drag, startPoint x: 756, startPoint y: 555, endPoint x: 675, endPoint y: 562, distance: 81.3
click at [675, 562] on div "чат," at bounding box center [688, 577] width 54 height 75
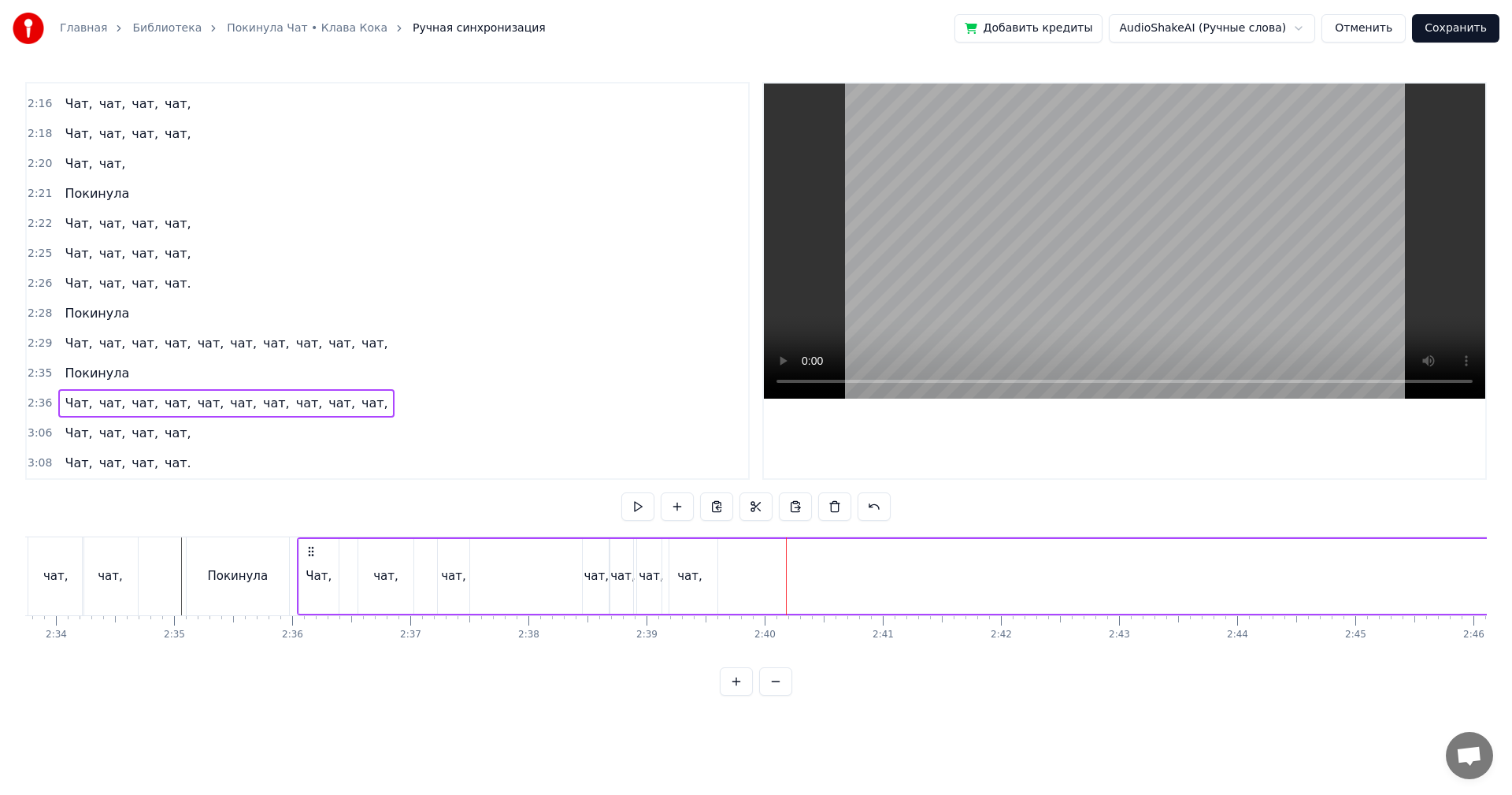
drag, startPoint x: 814, startPoint y: 577, endPoint x: 831, endPoint y: 581, distance: 17.5
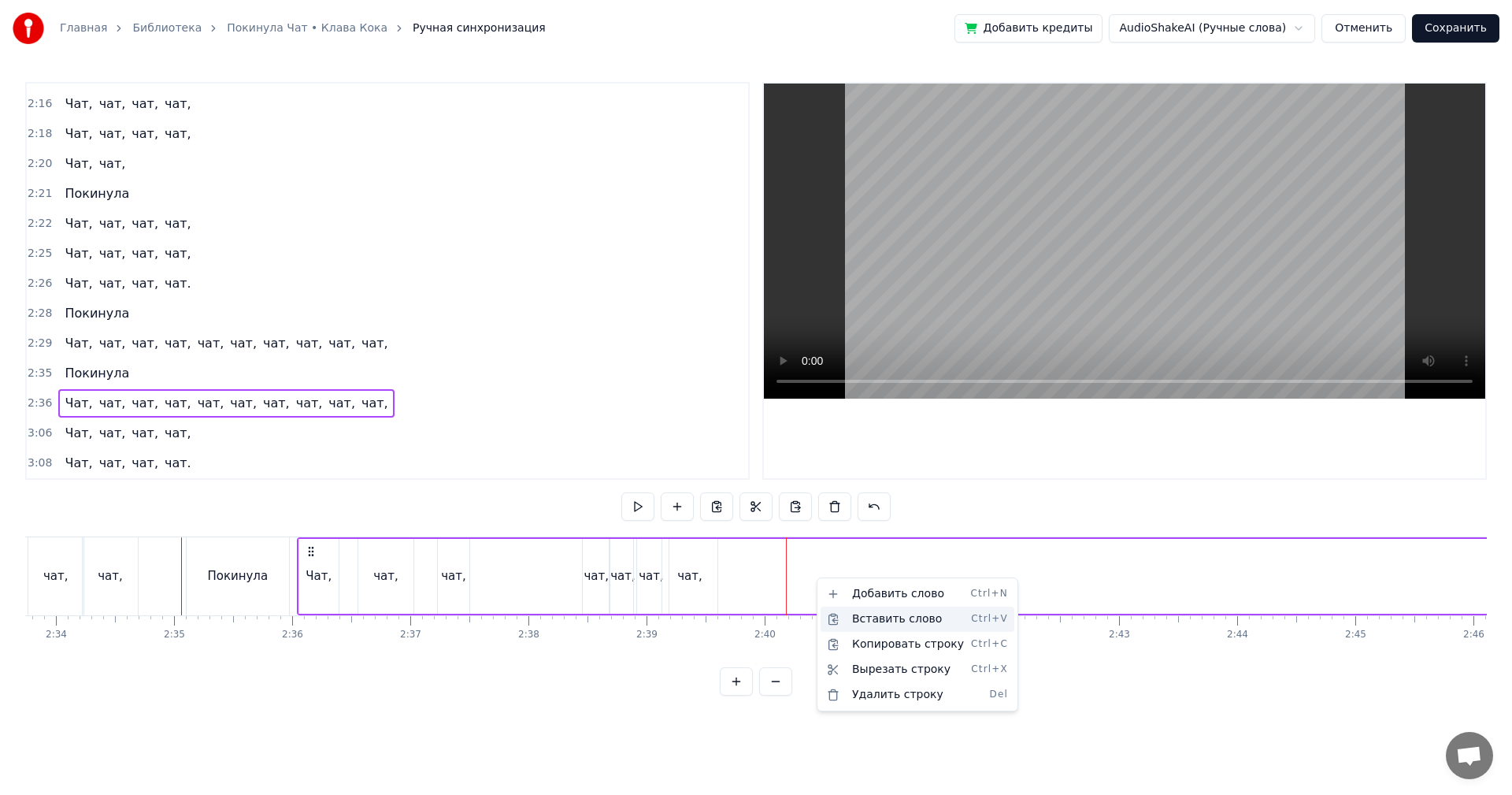
click at [890, 626] on div "Вставить слово Ctrl+V" at bounding box center [917, 619] width 193 height 25
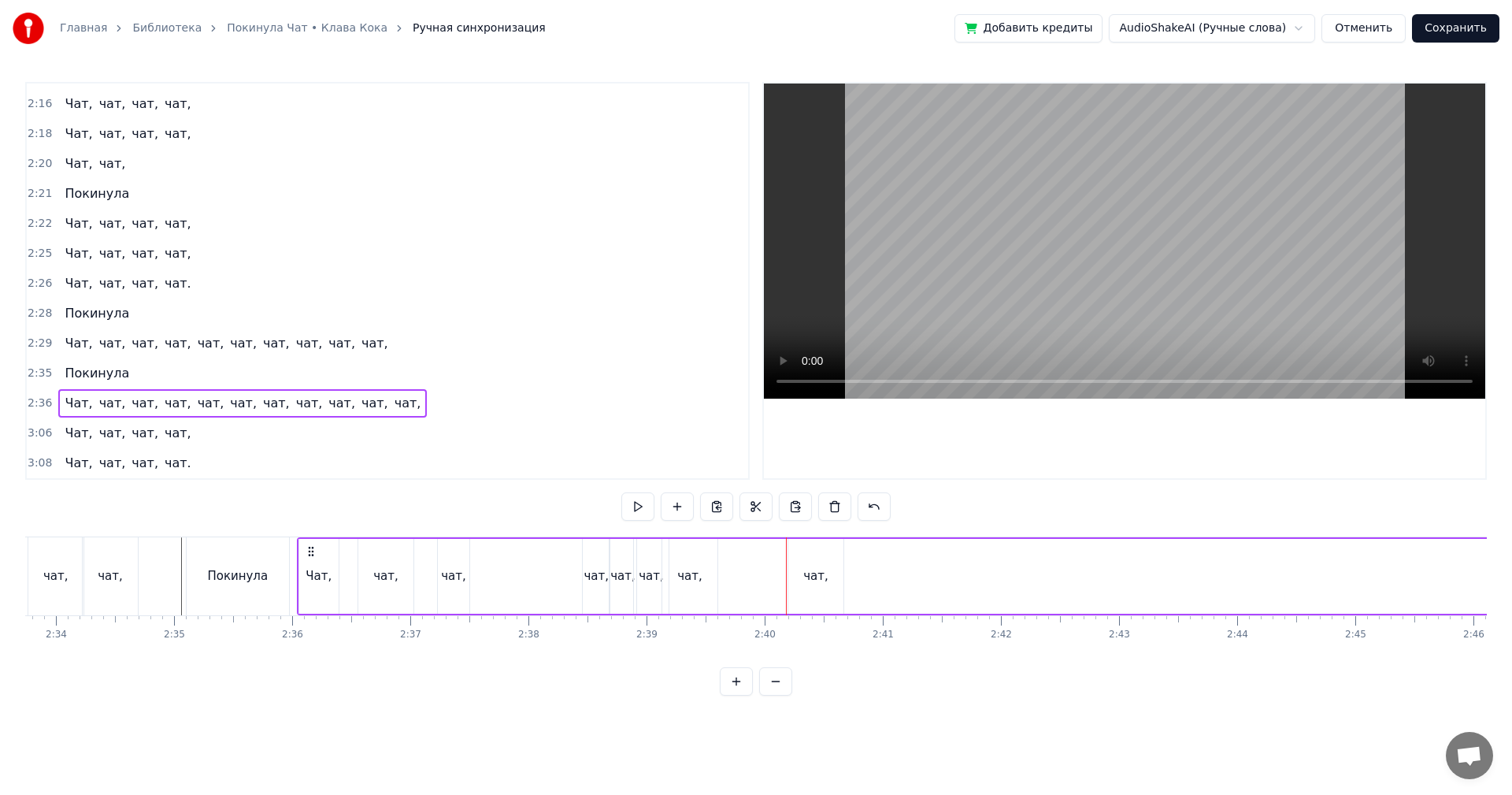
drag, startPoint x: 812, startPoint y: 575, endPoint x: 798, endPoint y: 567, distance: 16.1
click at [812, 575] on div "чат," at bounding box center [816, 576] width 25 height 18
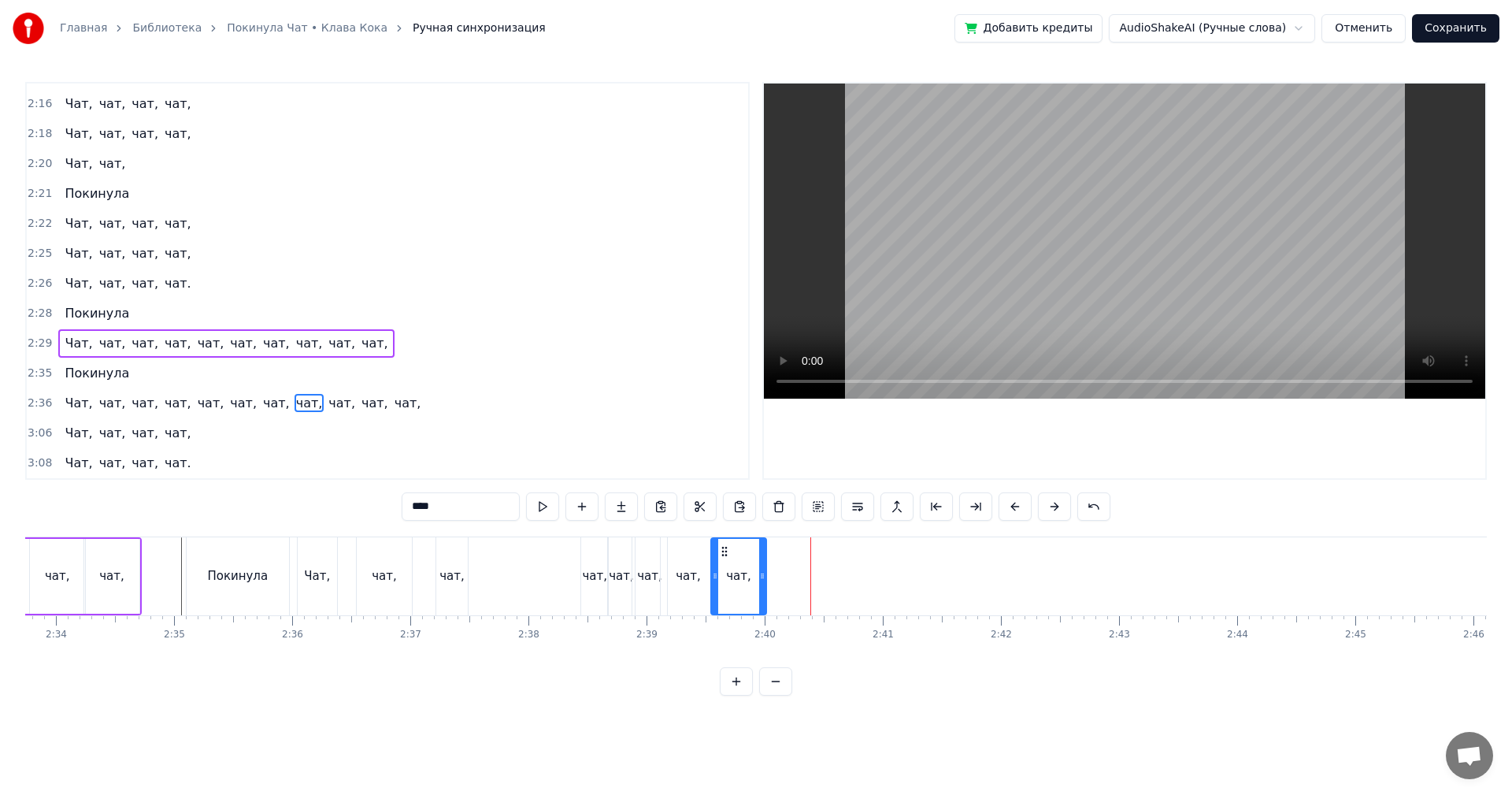
drag, startPoint x: 800, startPoint y: 552, endPoint x: 724, endPoint y: 560, distance: 76.4
click at [724, 560] on div "чат," at bounding box center [739, 577] width 54 height 75
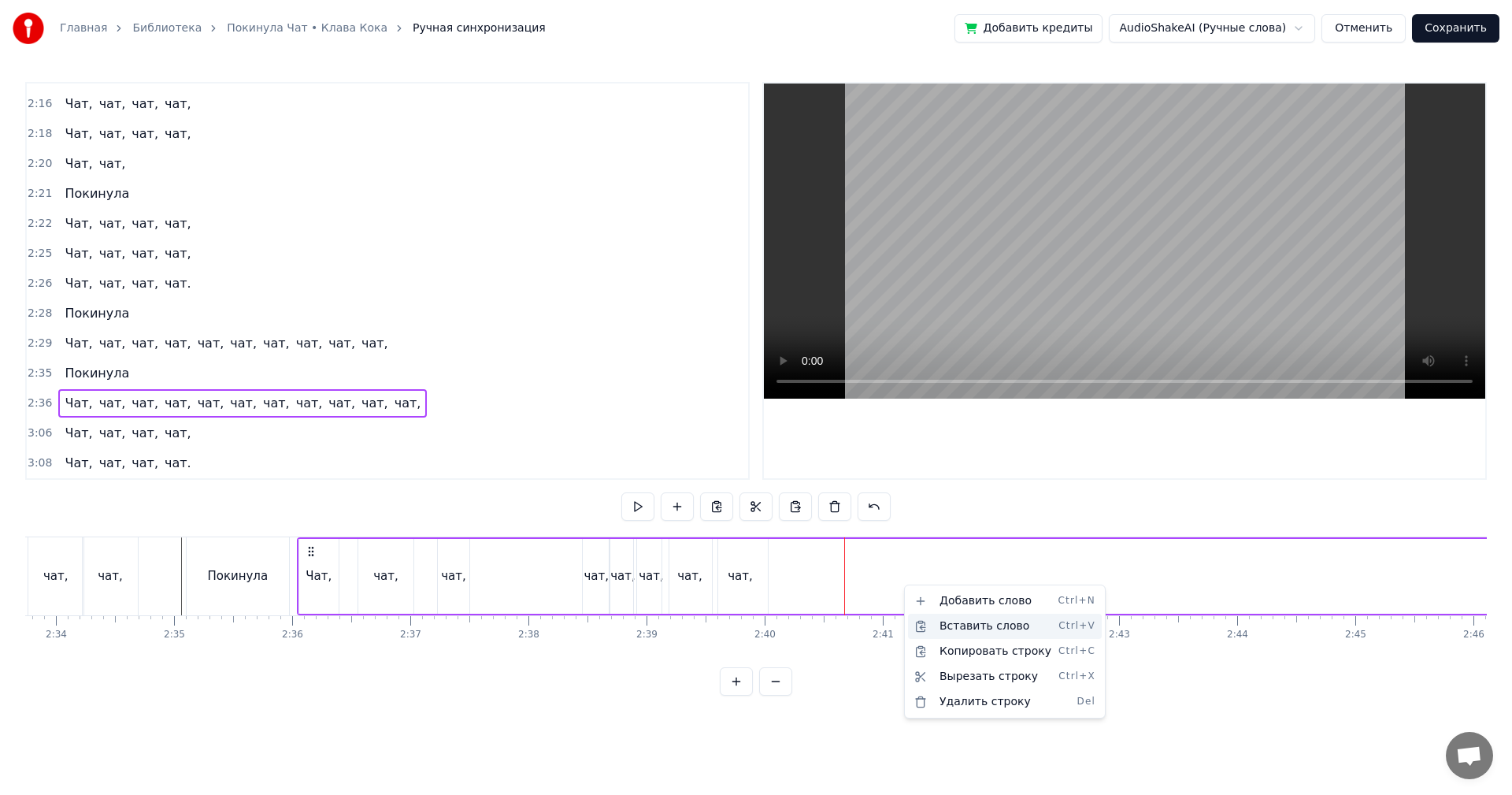
drag, startPoint x: 957, startPoint y: 625, endPoint x: 948, endPoint y: 609, distance: 18.4
click at [957, 625] on div "Вставить слово Ctrl+V" at bounding box center [1005, 627] width 193 height 25
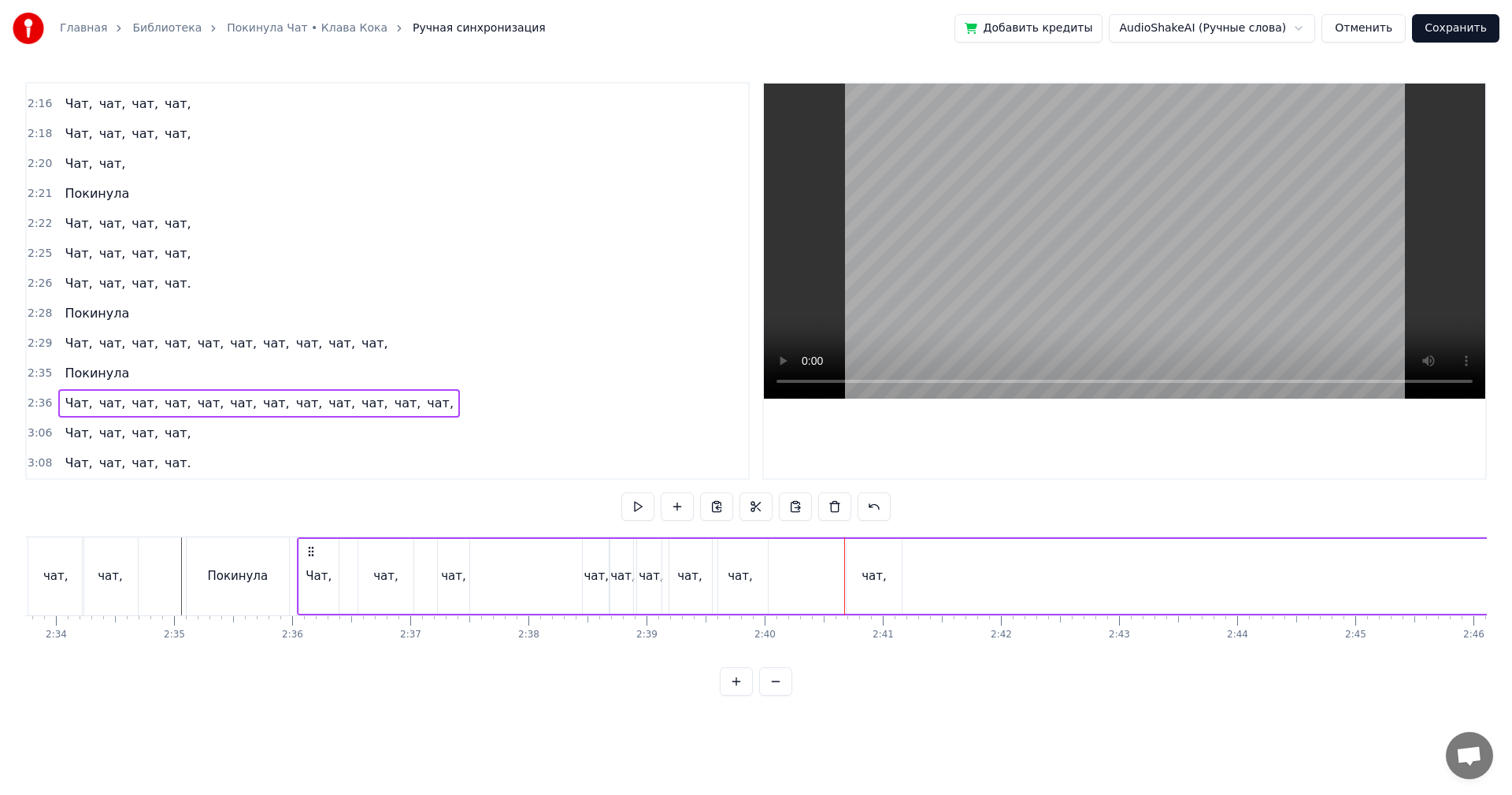
click at [868, 572] on div "чат," at bounding box center [874, 576] width 25 height 18
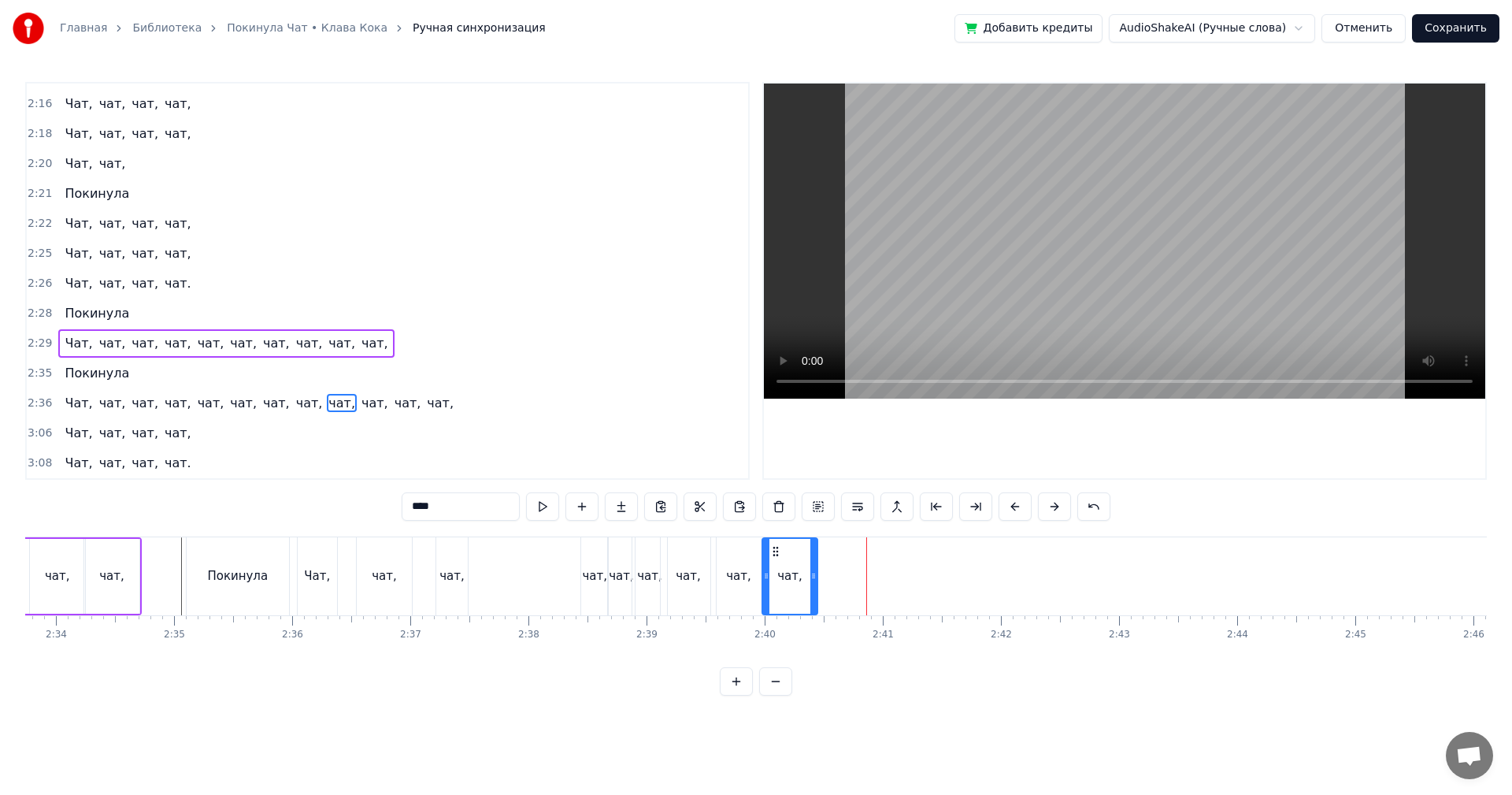
drag, startPoint x: 857, startPoint y: 553, endPoint x: 774, endPoint y: 567, distance: 84.2
click at [774, 567] on div "чат," at bounding box center [790, 577] width 54 height 75
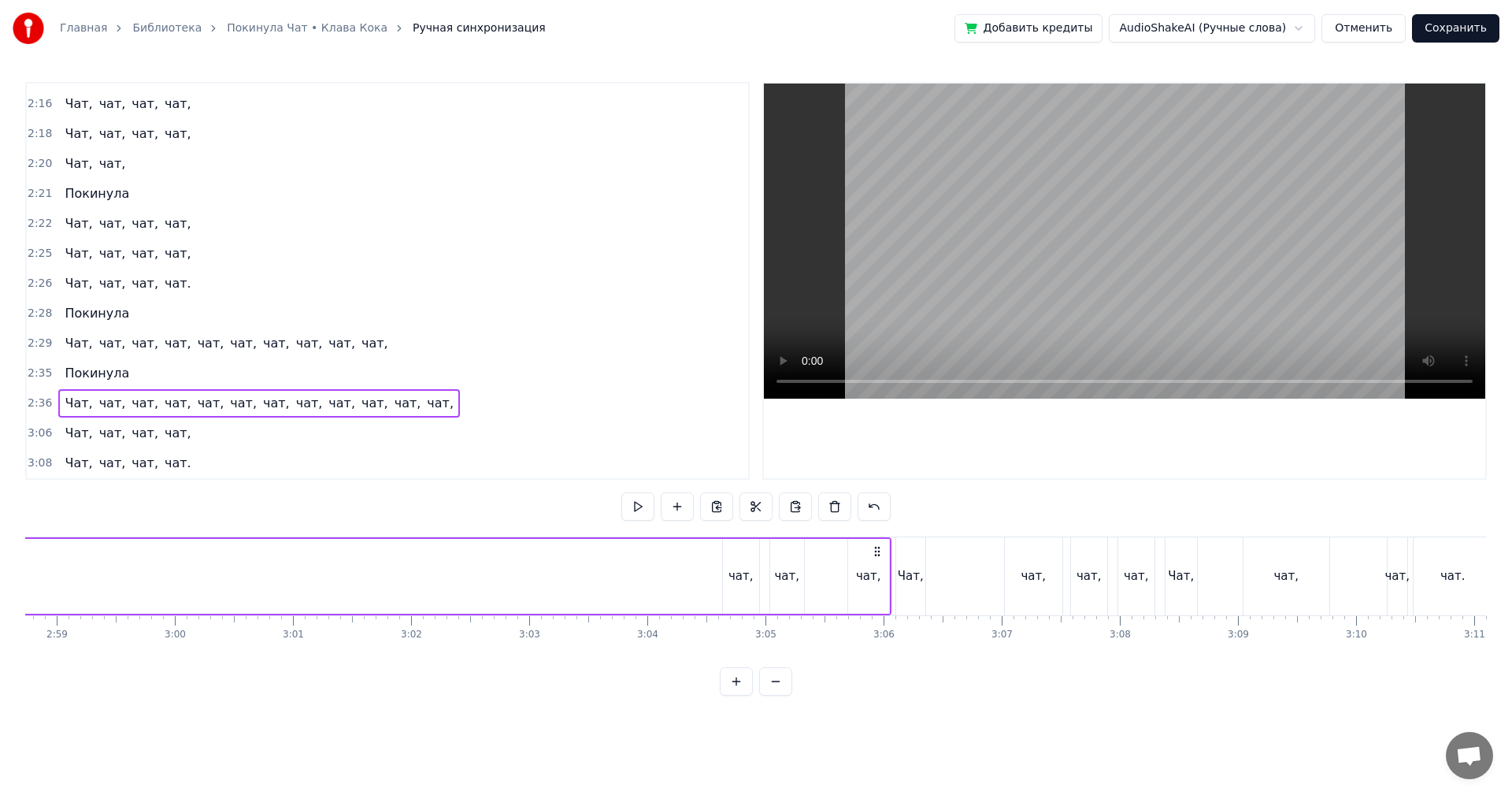
scroll to position [0, 21155]
click at [716, 580] on div "чат," at bounding box center [705, 577] width 37 height 75
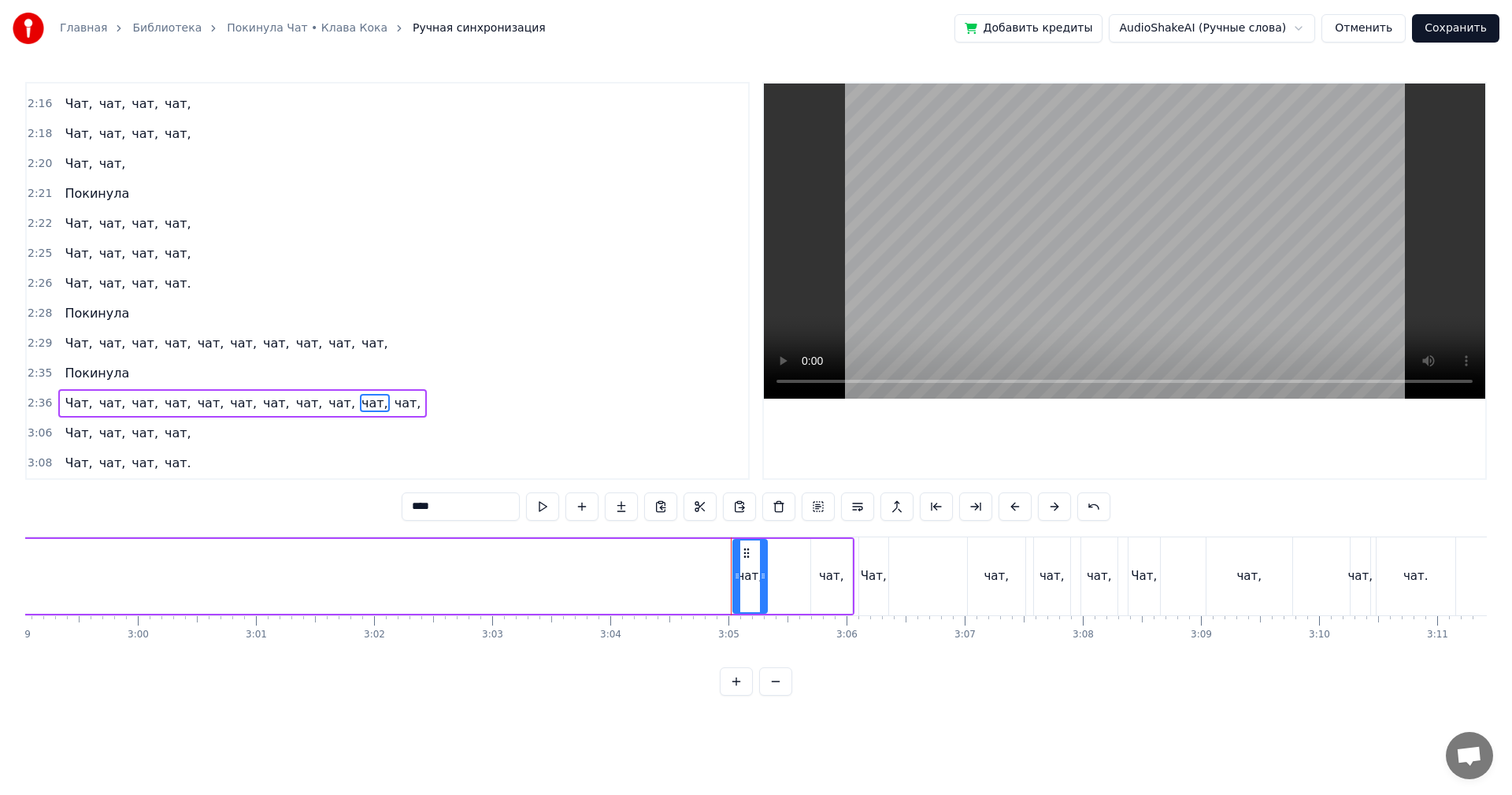
click at [744, 572] on div "чат," at bounding box center [751, 576] width 25 height 18
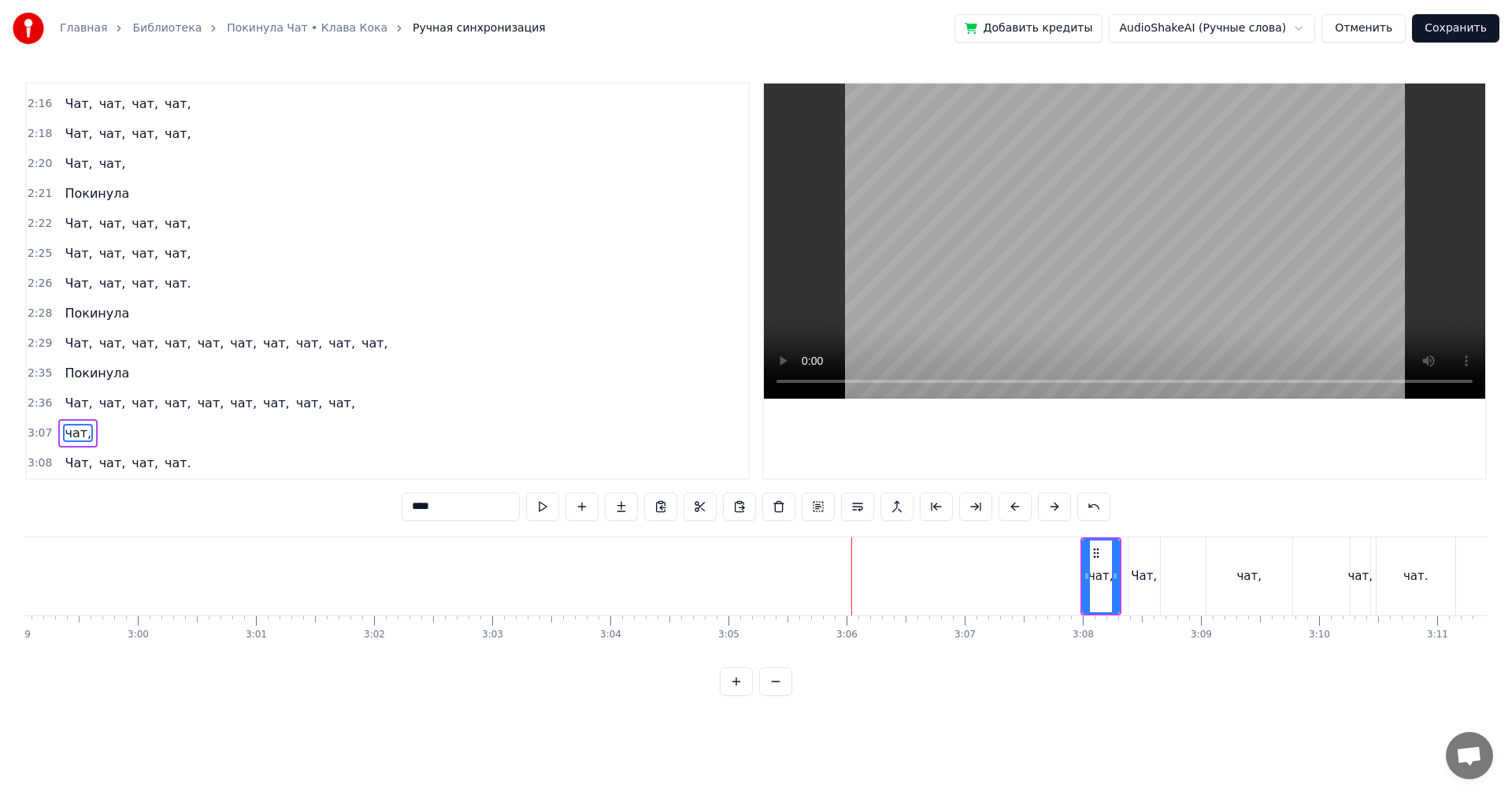
scroll to position [1221, 0]
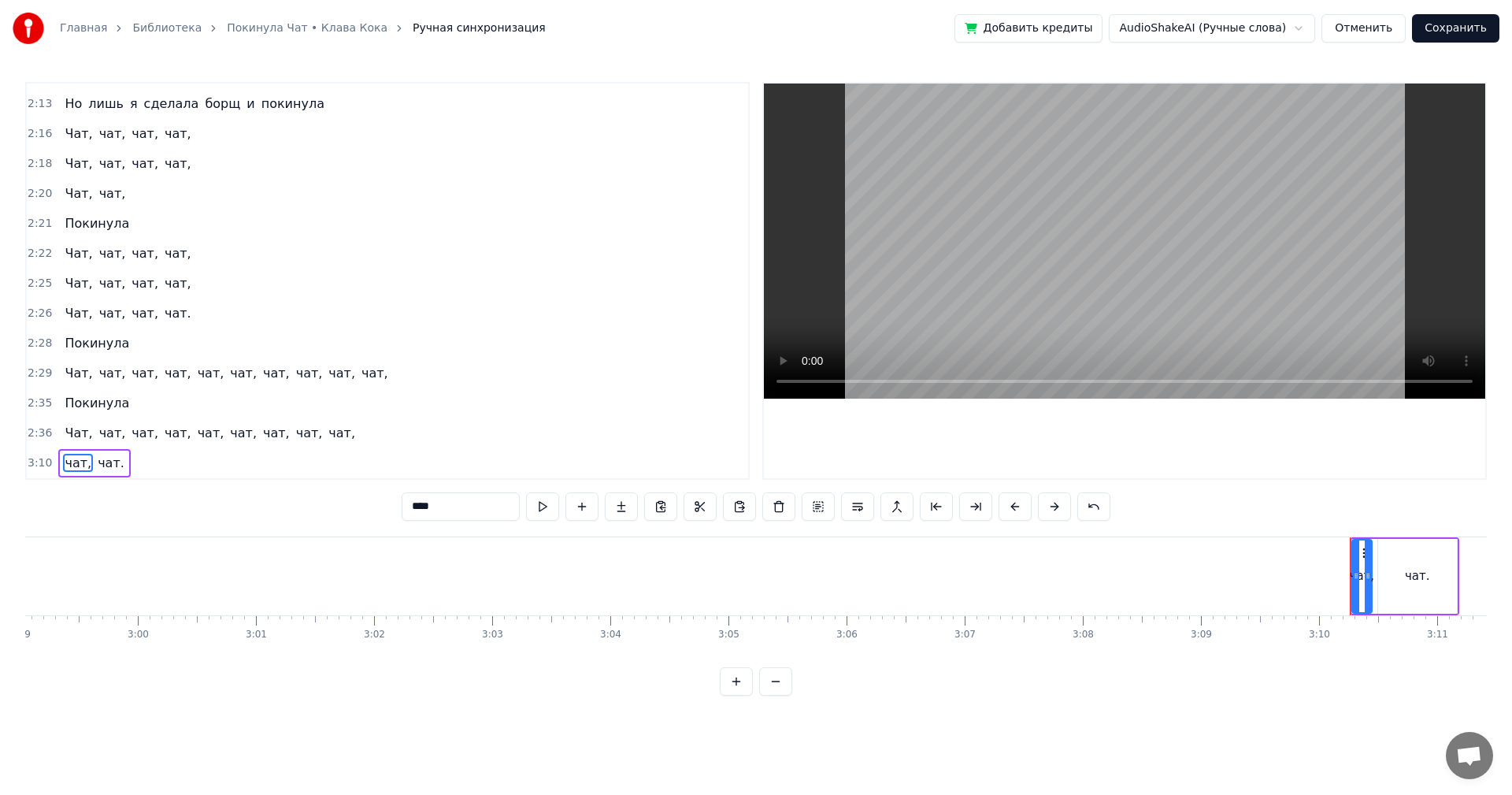
type input "****"
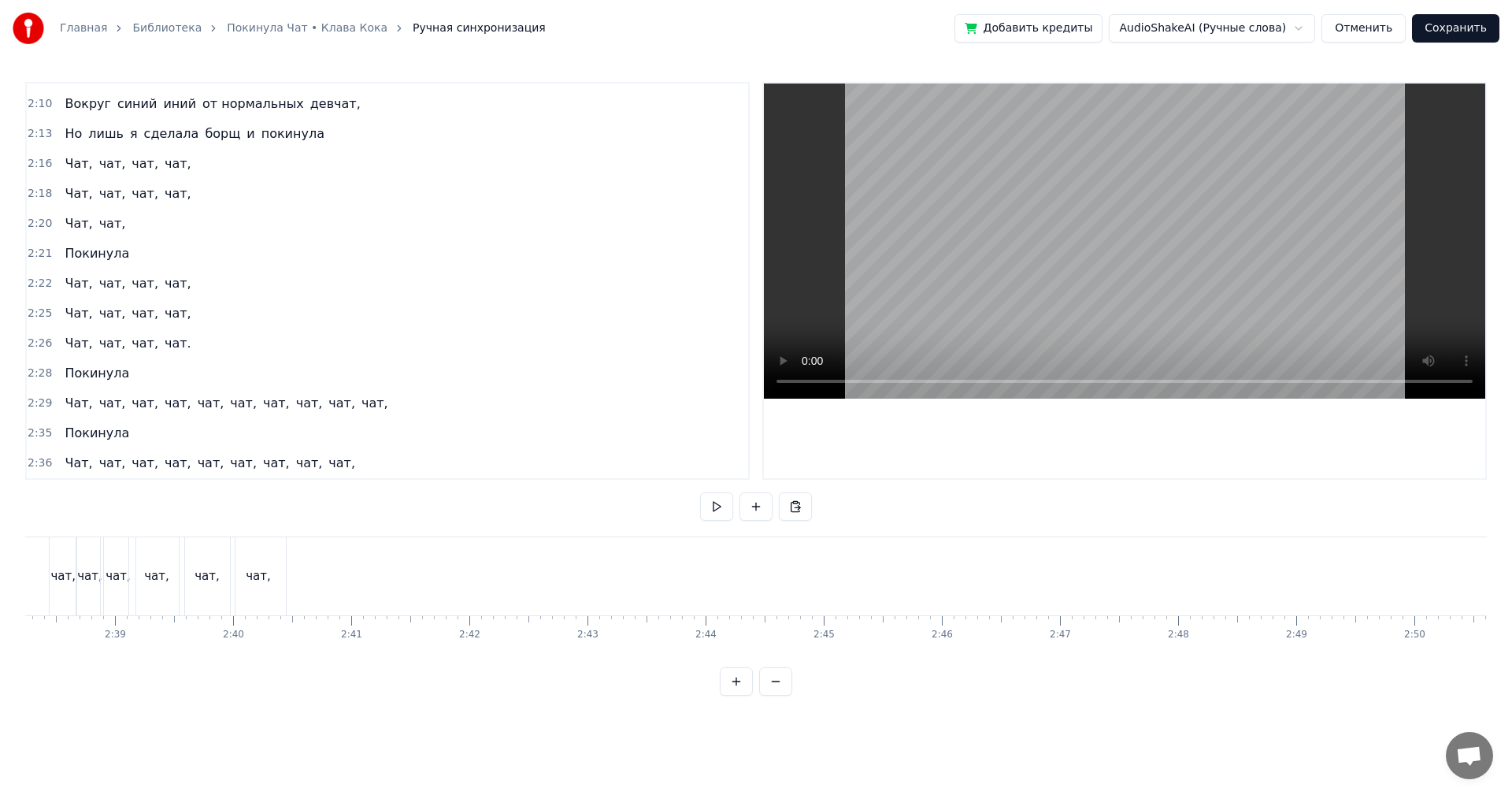
scroll to position [0, 18571]
click at [392, 572] on html "Главная Библиотека Покинула Чат • Клава Кока Ручная синхронизация Добавить кред…" at bounding box center [756, 360] width 1512 height 721
click at [399, 566] on div "чат," at bounding box center [382, 576] width 55 height 78
click at [547, 593] on div "Новая строка Ctrl+N" at bounding box center [576, 593] width 193 height 25
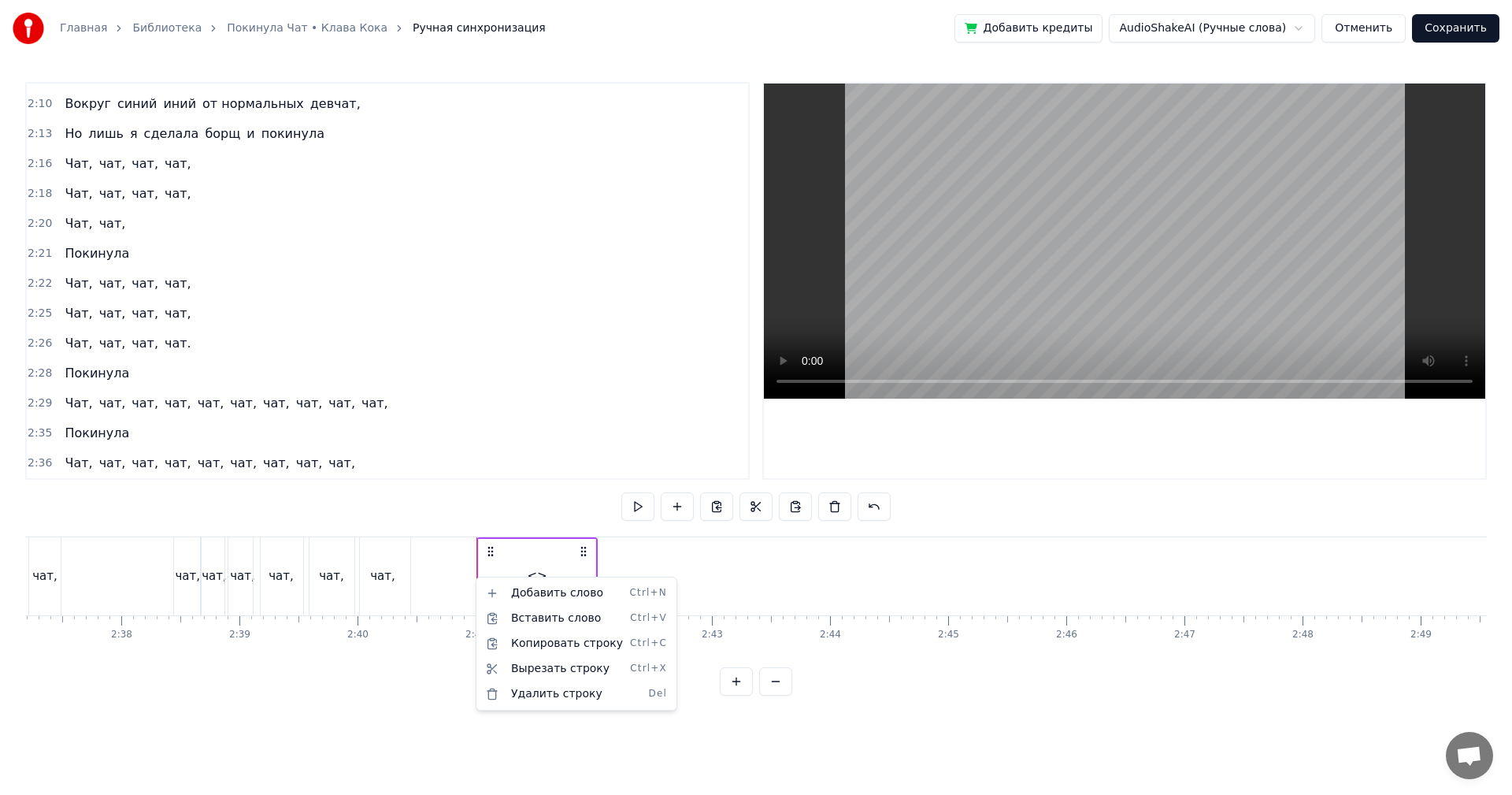
scroll to position [1221, 0]
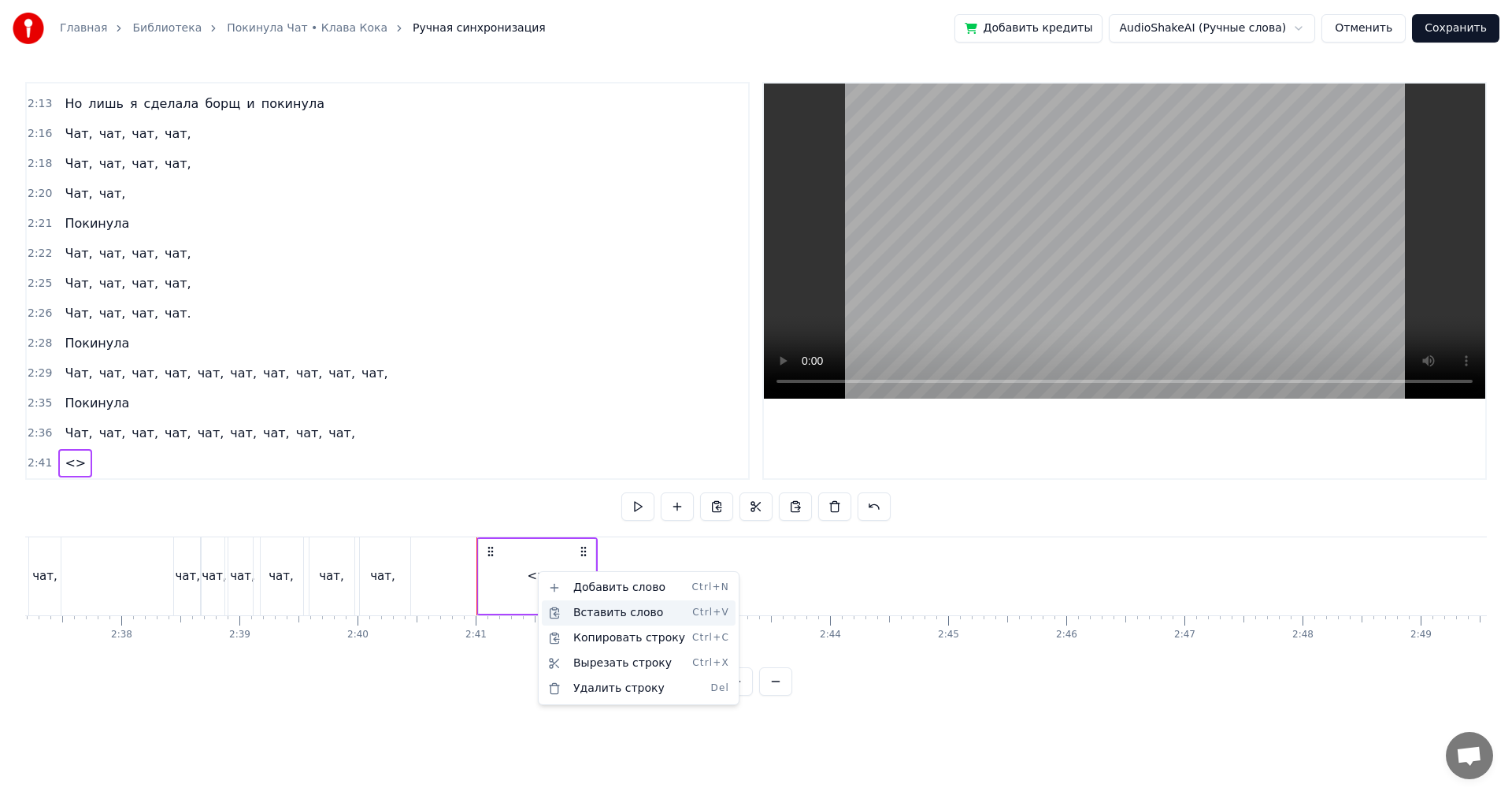
click at [595, 615] on div "Вставить слово Ctrl+V" at bounding box center [638, 613] width 193 height 25
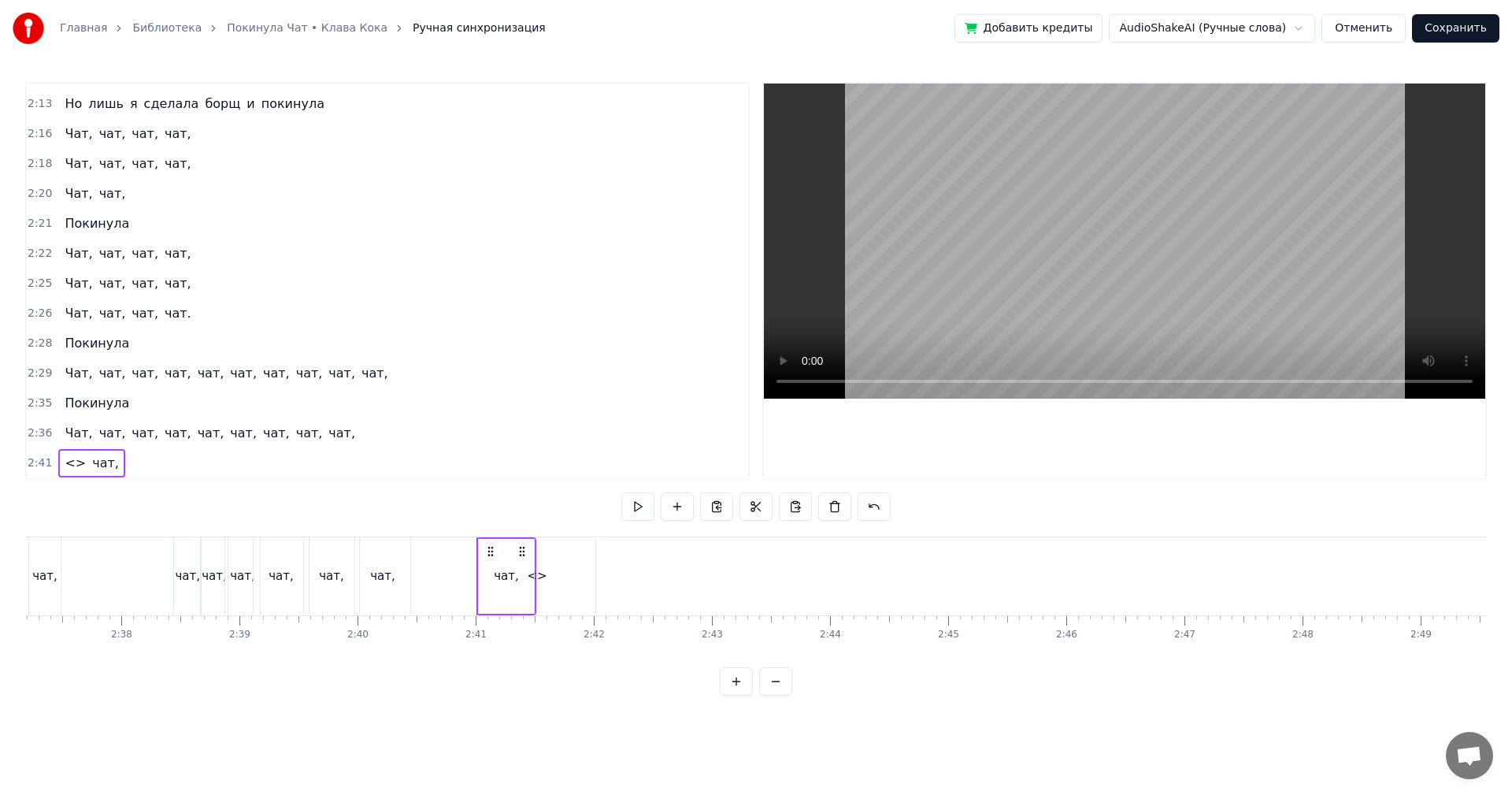
click at [94, 463] on span "чат," at bounding box center [105, 462] width 30 height 18
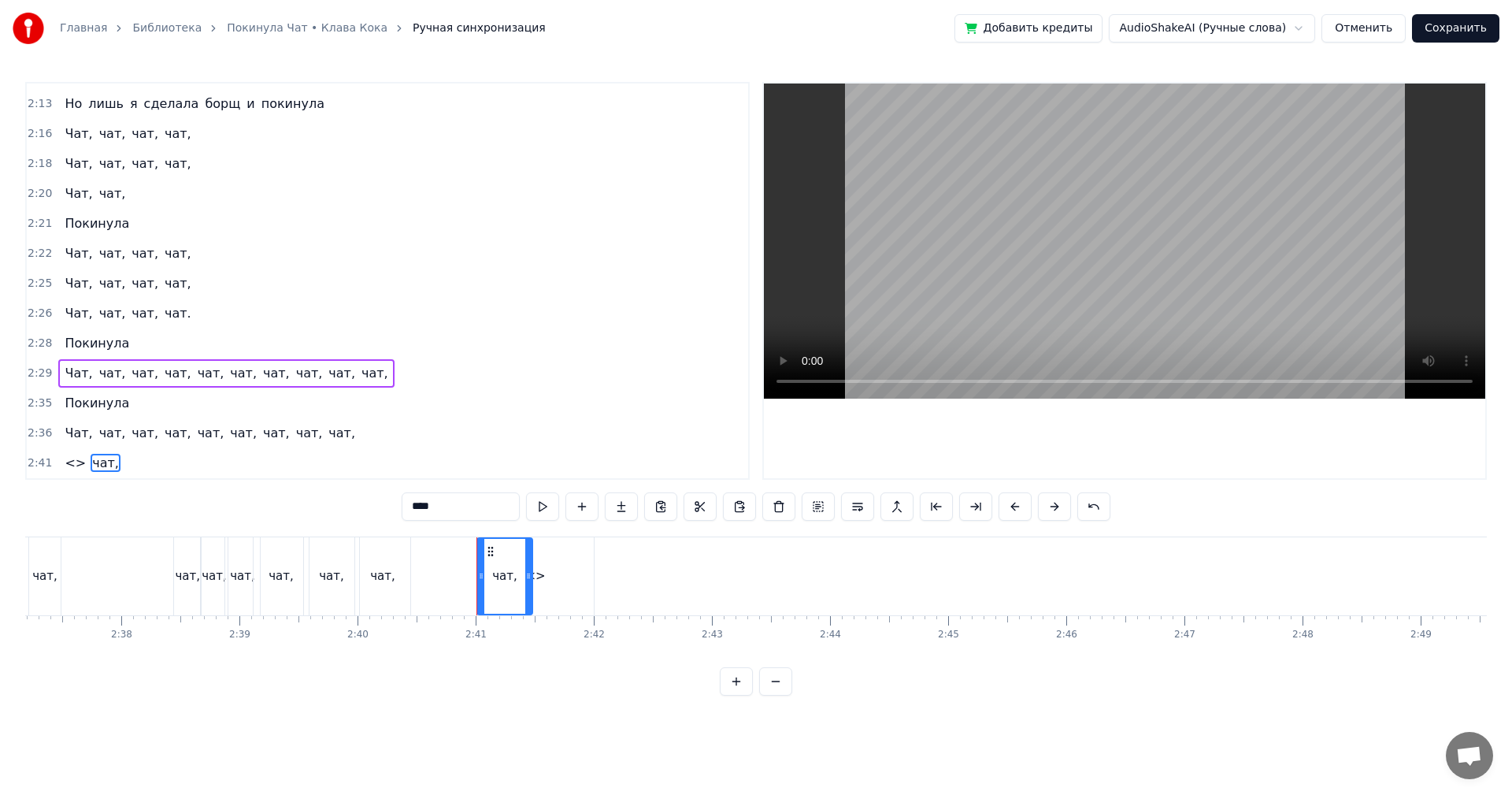
click at [71, 463] on span "<>" at bounding box center [74, 462] width 24 height 18
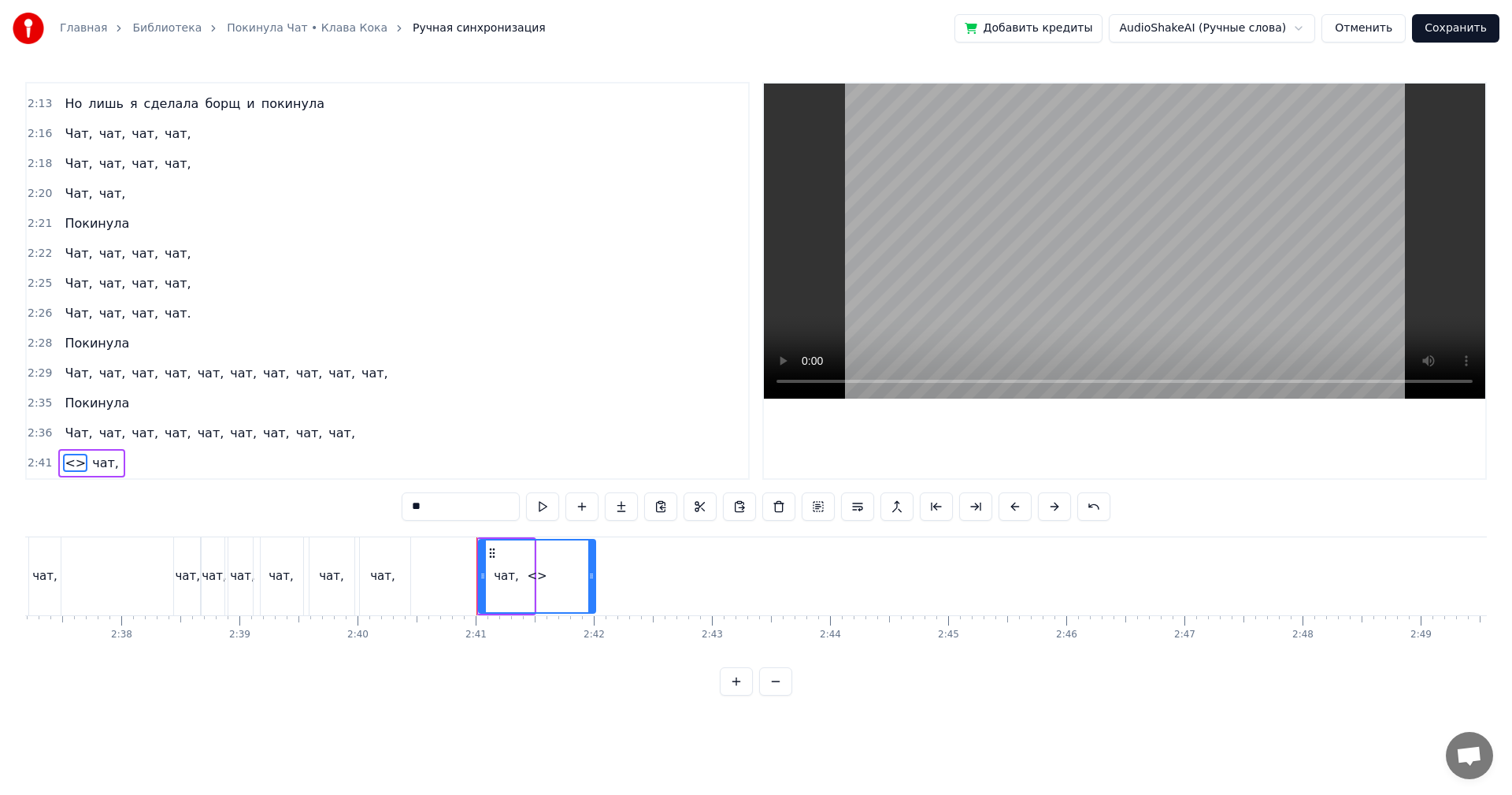
click at [96, 466] on span "чат," at bounding box center [105, 462] width 30 height 18
type input "****"
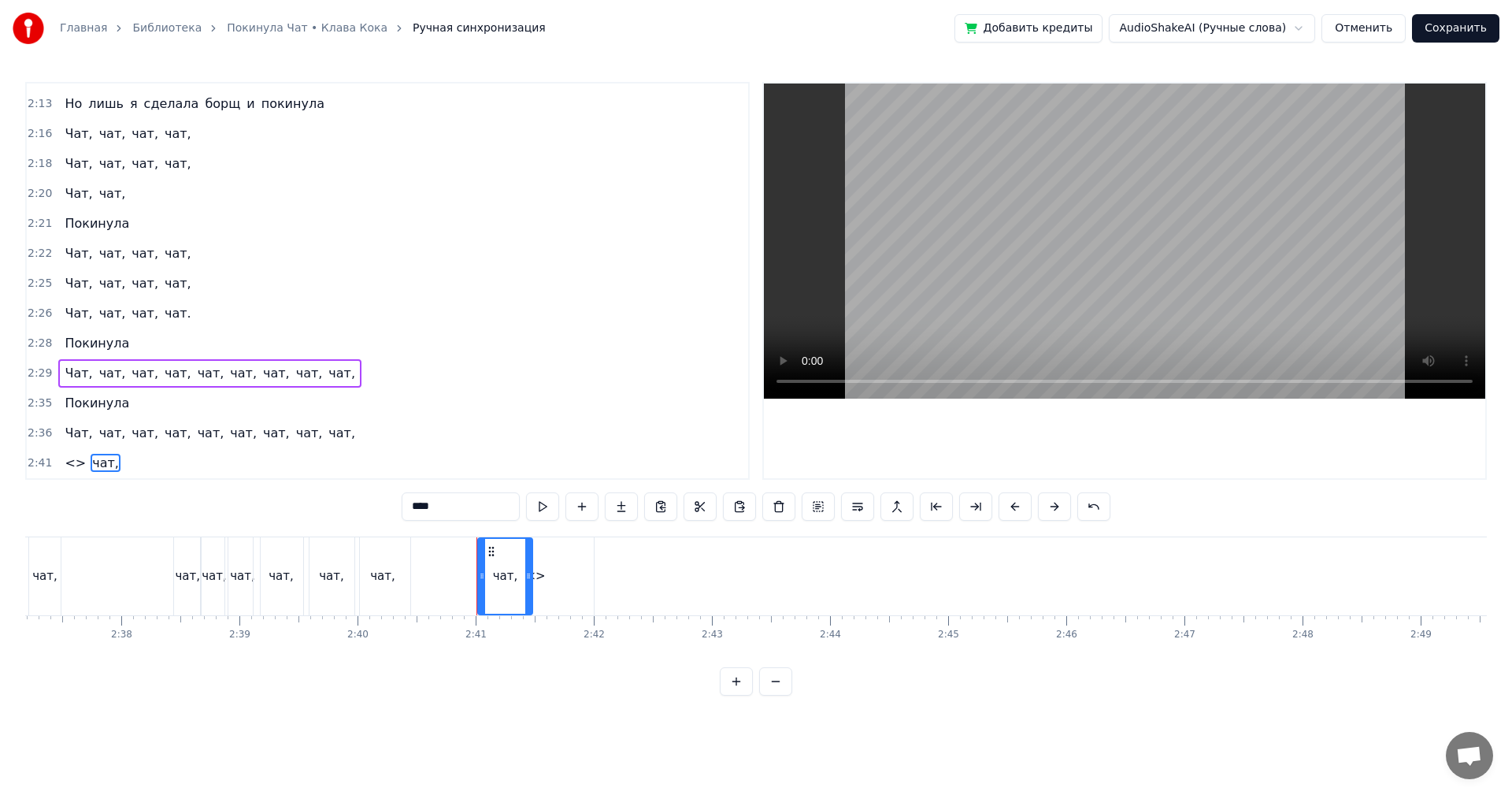
click at [485, 568] on div at bounding box center [482, 577] width 7 height 75
click at [509, 567] on div "чат," at bounding box center [509, 576] width 25 height 18
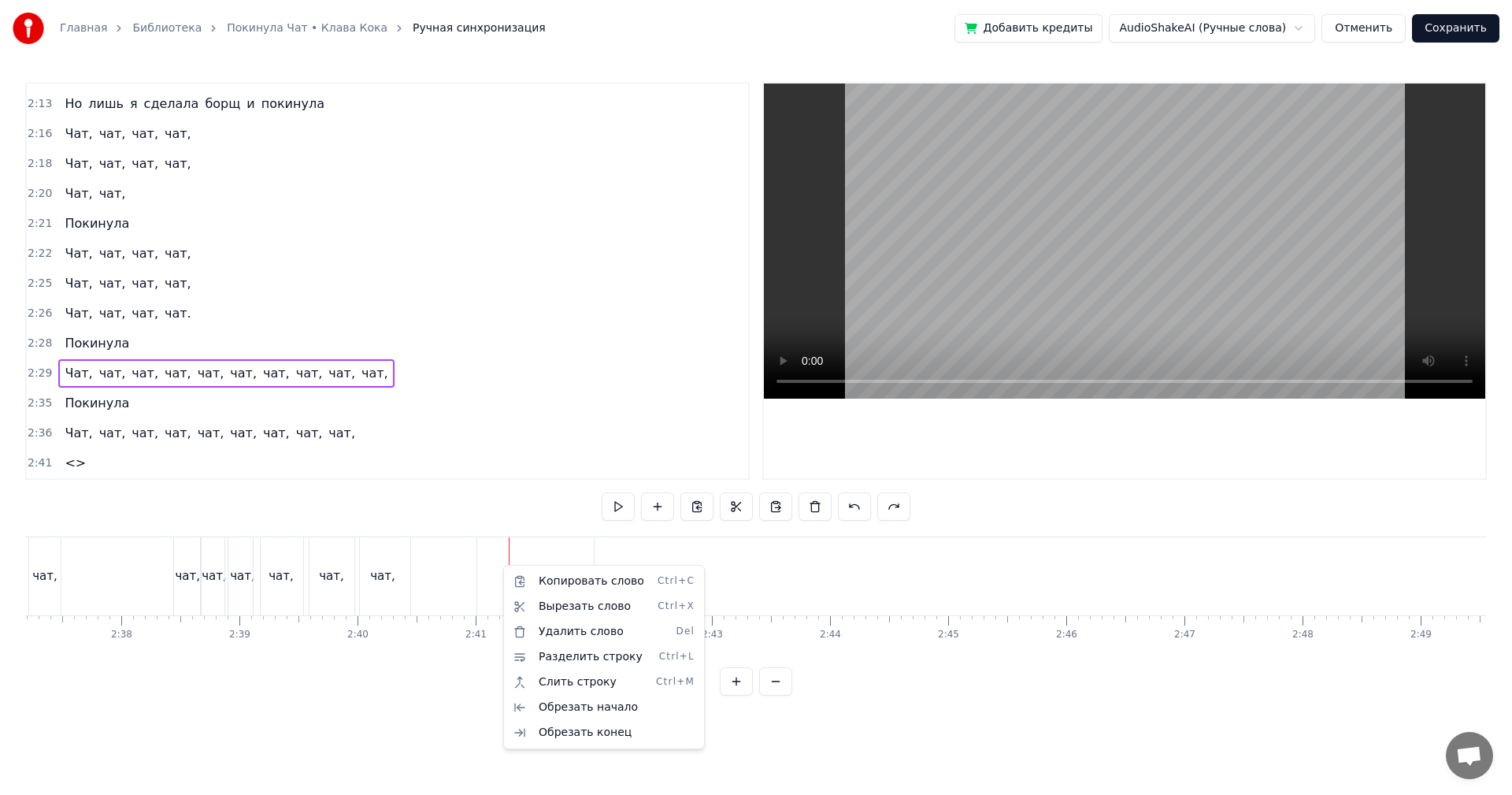
click at [71, 469] on html "Главная Библиотека Покинула Чат • Клава Кока Ручная синхронизация Добавить кред…" at bounding box center [756, 360] width 1512 height 721
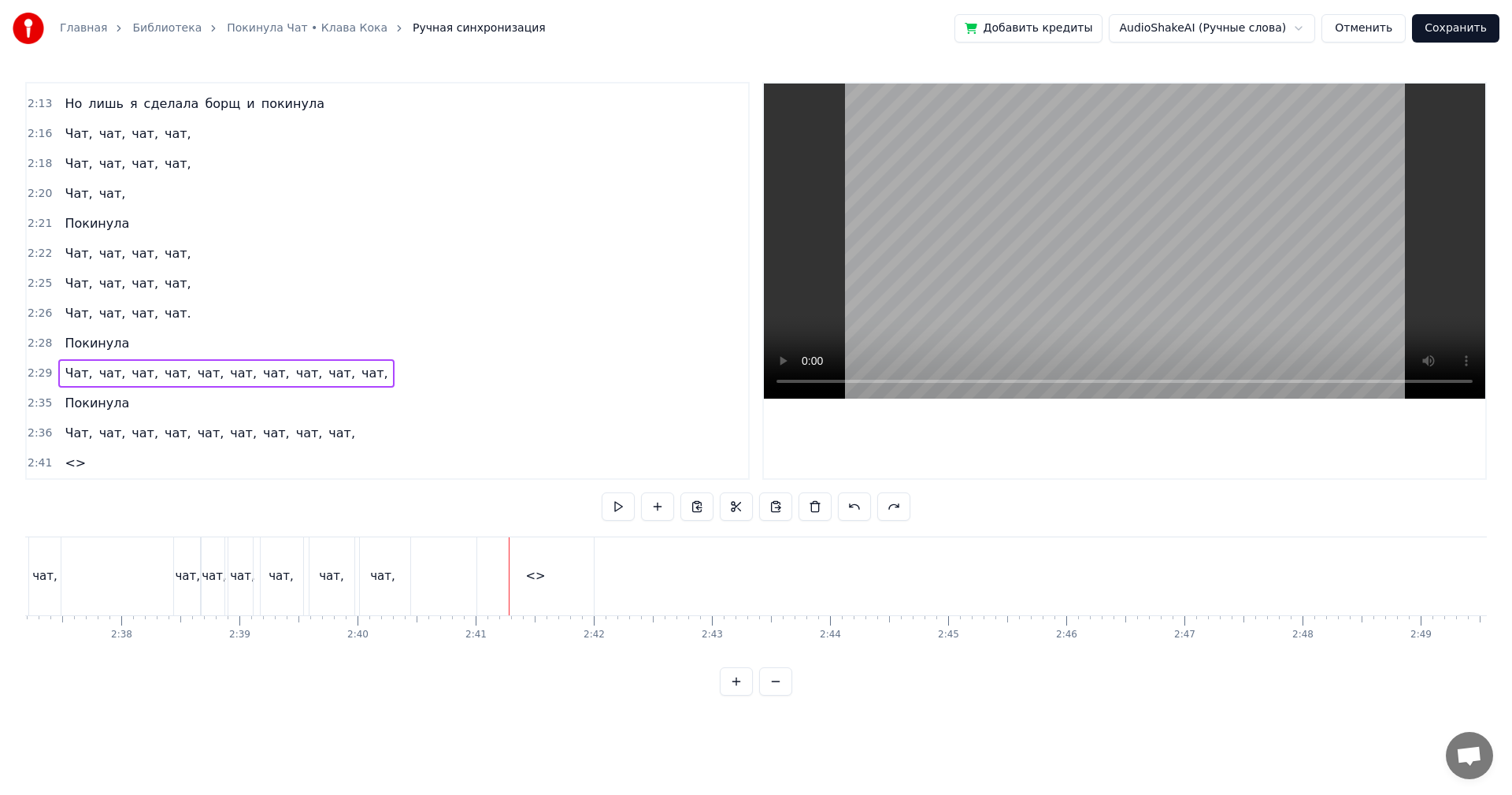
click at [71, 467] on span "<>" at bounding box center [74, 462] width 24 height 18
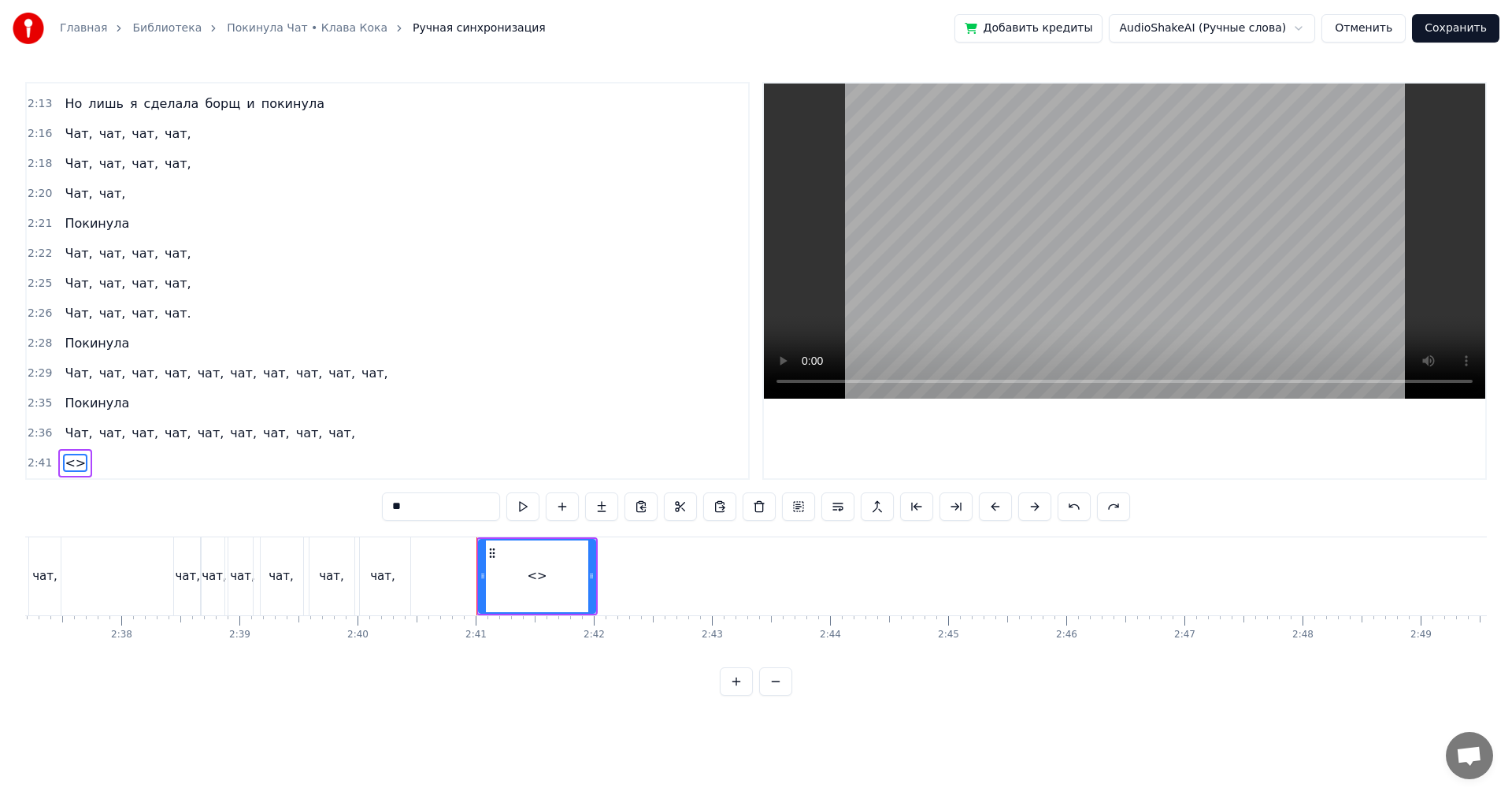
click at [71, 467] on span "<>" at bounding box center [74, 462] width 24 height 18
click at [397, 507] on input "**" at bounding box center [441, 506] width 118 height 28
drag, startPoint x: 417, startPoint y: 513, endPoint x: 254, endPoint y: 479, distance: 166.5
click at [261, 479] on div "0:16 Твоя песенка спета, колонки стучат. 0:19 Я сделала много и покинула чат. 0…" at bounding box center [756, 389] width 1462 height 614
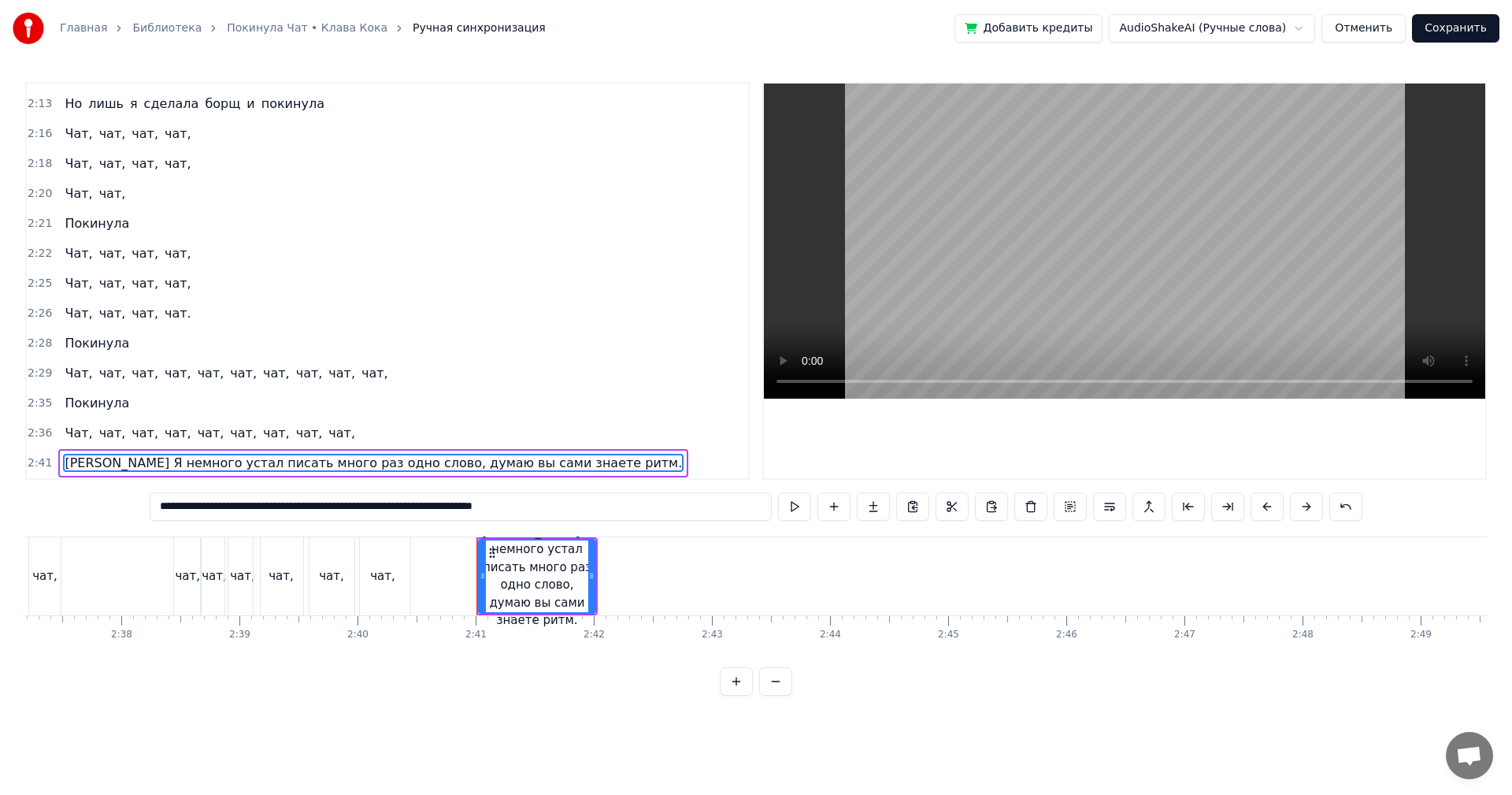
type input "**********"
click at [547, 577] on div "[PERSON_NAME] Я немного устал писать много раз одно слово, думаю вы сами знаете…" at bounding box center [536, 576] width 115 height 106
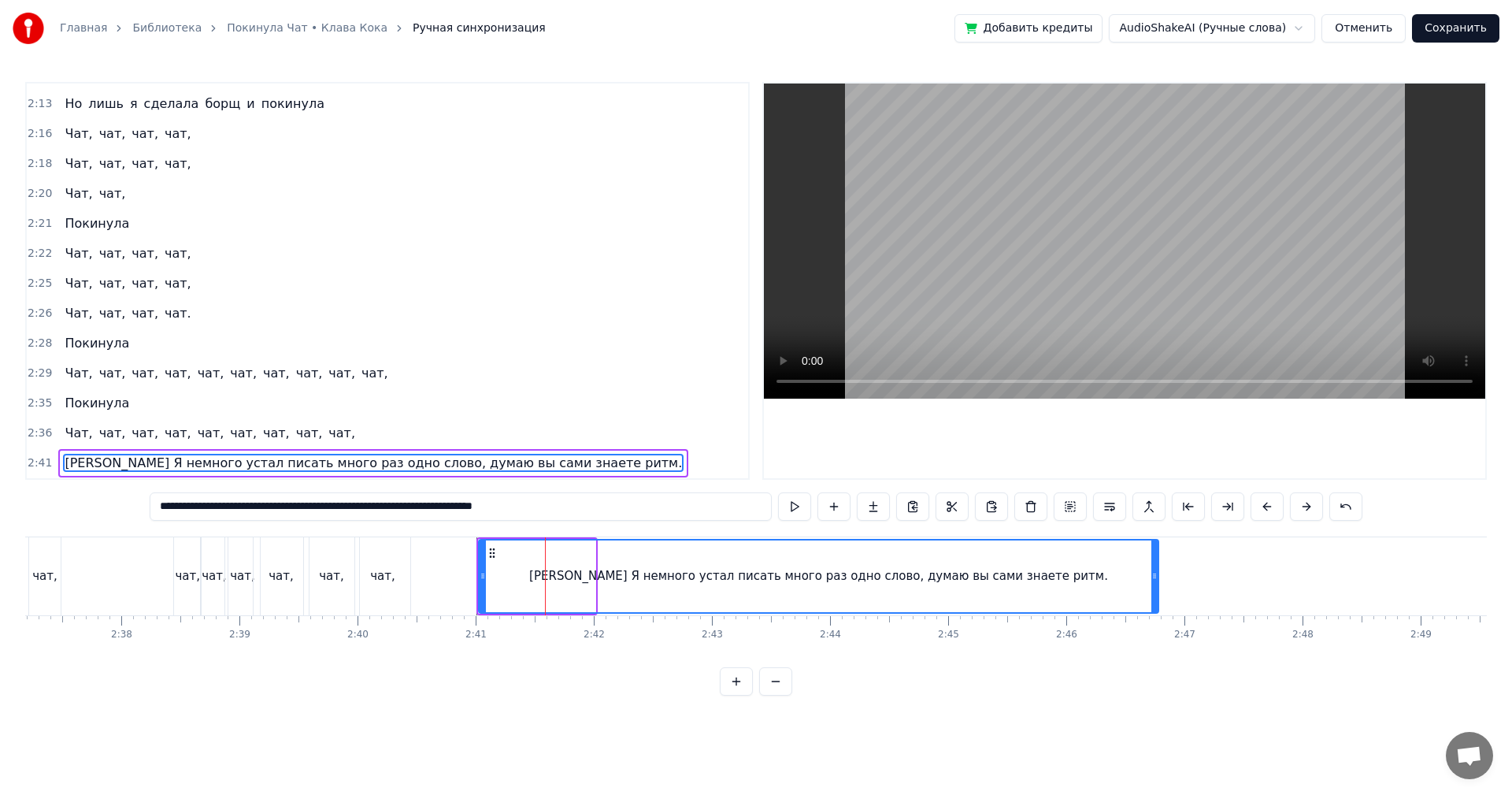
drag, startPoint x: 592, startPoint y: 579, endPoint x: 1198, endPoint y: 579, distance: 606.0
click at [1158, 579] on icon at bounding box center [1155, 576] width 7 height 13
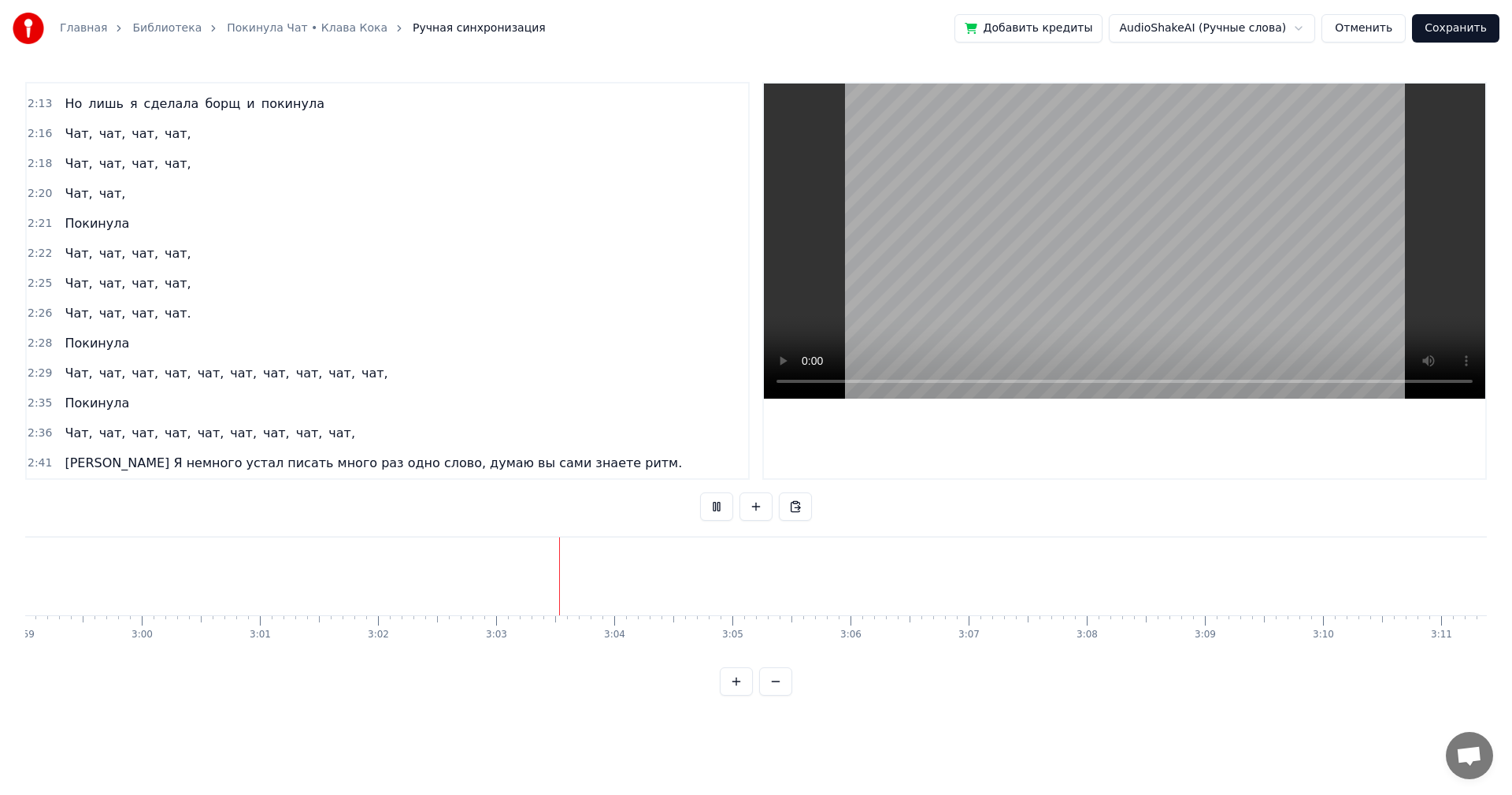
scroll to position [0, 21155]
drag, startPoint x: 1434, startPoint y: 667, endPoint x: 1378, endPoint y: 680, distance: 57.5
click at [1343, 683] on div "0:16 Твоя песенка спета, колонки стучат. 0:19 Я сделала много и покинула чат. 0…" at bounding box center [756, 389] width 1462 height 614
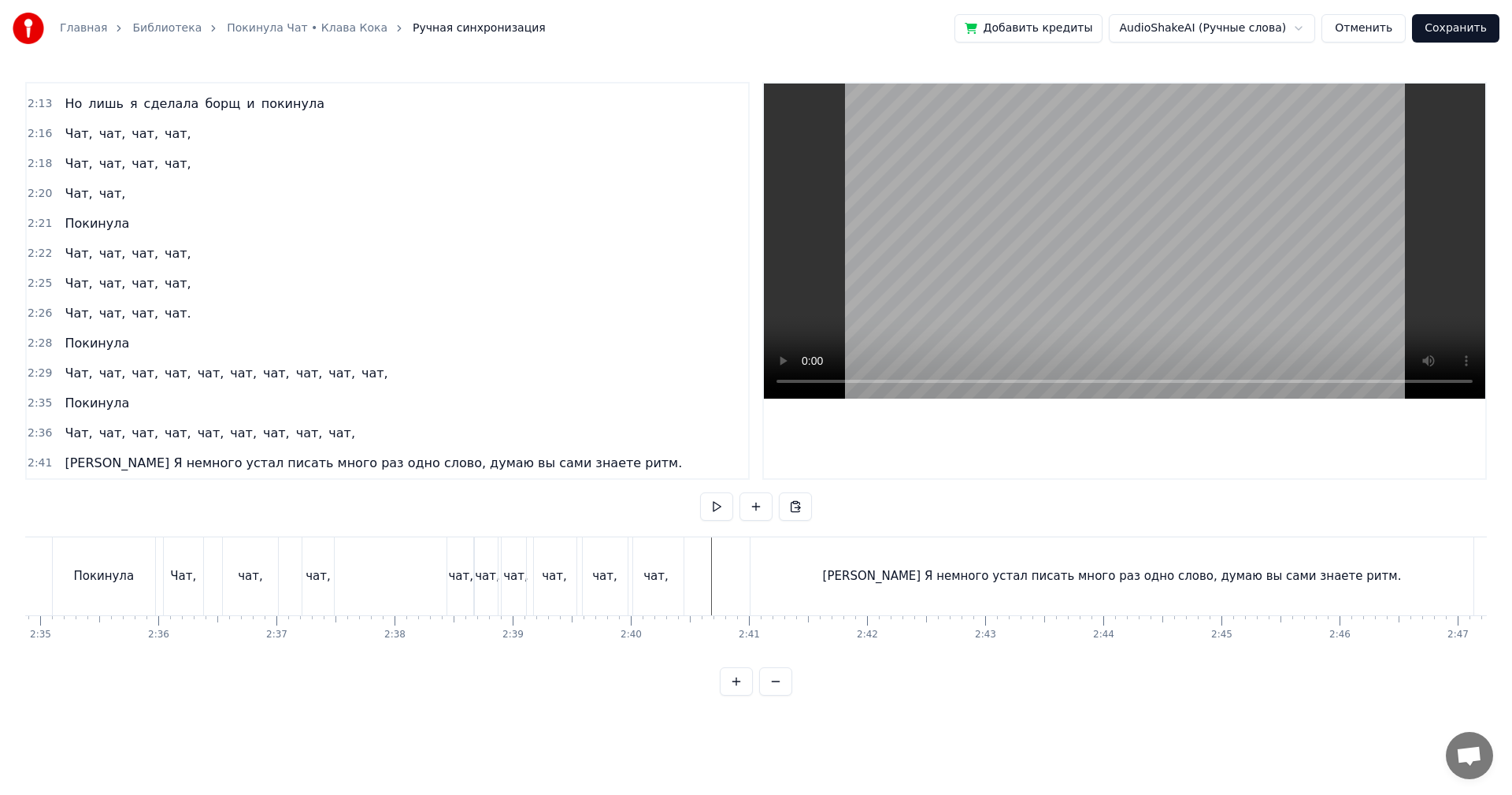
scroll to position [0, 18275]
click at [1099, 592] on div "[PERSON_NAME] Я немного устал писать много раз одно слово, думаю вы сами знаете…" at bounding box center [1135, 576] width 723 height 78
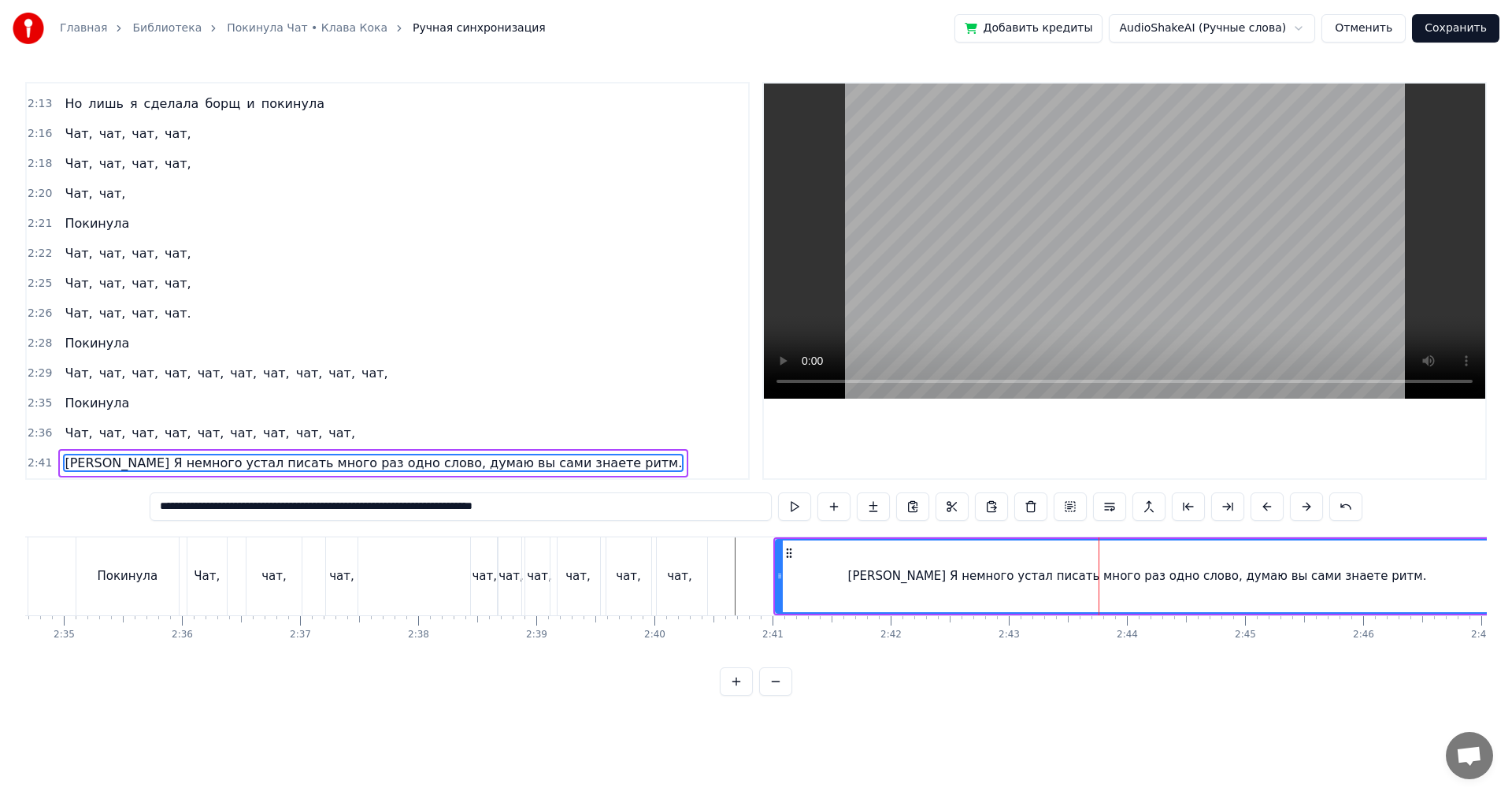
click at [64, 463] on span "[PERSON_NAME] Я немного устал писать много раз одно слово, думаю вы сами знаете…" at bounding box center [372, 462] width 621 height 18
drag, startPoint x: 634, startPoint y: 507, endPoint x: -62, endPoint y: 501, distance: 696.0
click at [0, 501] on html "Главная Библиотека Покинула Чат • Клава Кока Ручная синхронизация Добавить кред…" at bounding box center [756, 360] width 1512 height 721
click at [232, 513] on input "**********" at bounding box center [460, 506] width 623 height 28
click at [200, 503] on input "**********" at bounding box center [460, 506] width 623 height 28
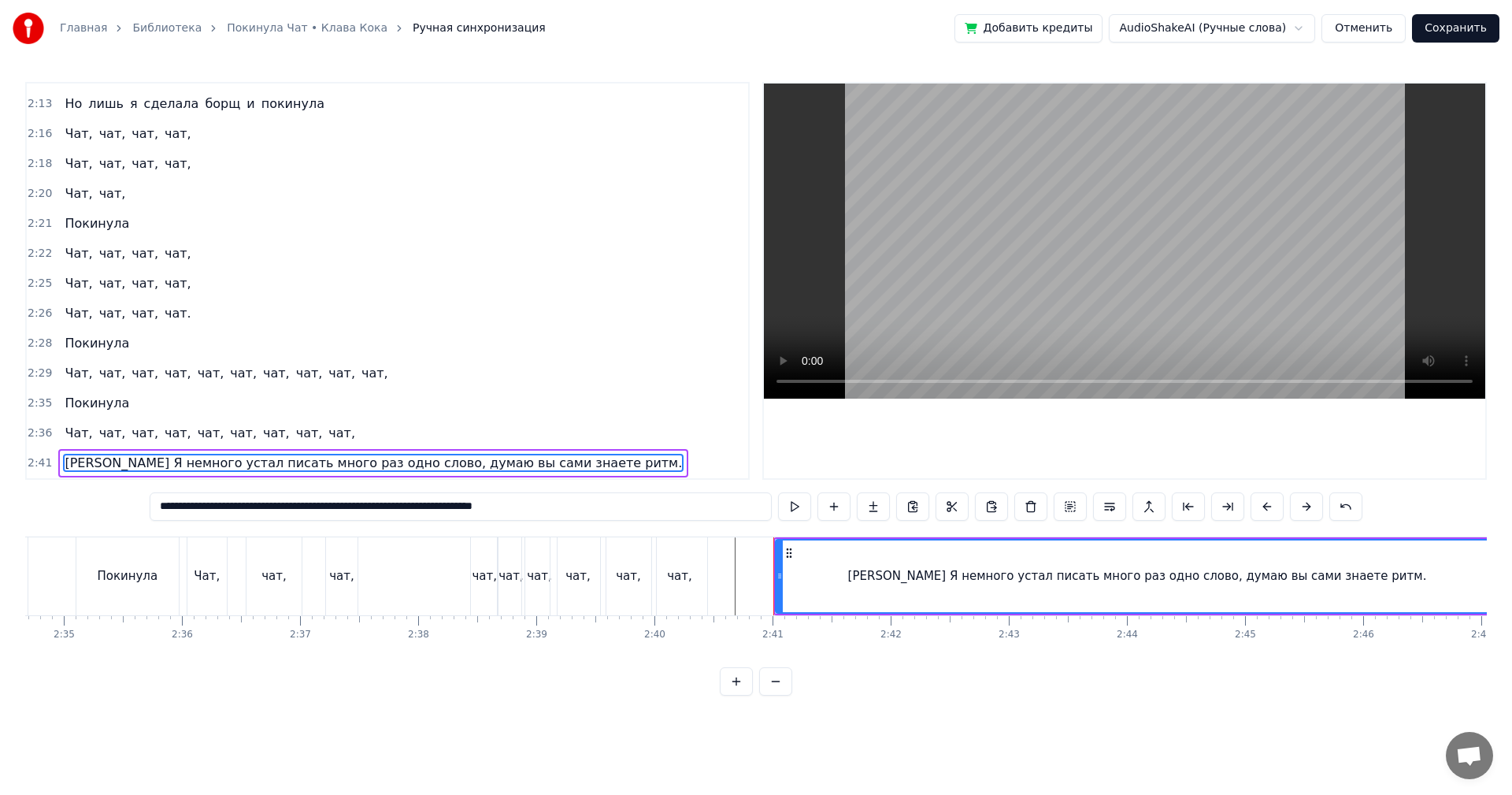
drag, startPoint x: 203, startPoint y: 505, endPoint x: 602, endPoint y: 525, distance: 399.5
click at [602, 525] on div "0:16 Твоя песенка спета, колонки стучат. 0:19 Я сделала много и покинула чат. 0…" at bounding box center [756, 389] width 1462 height 614
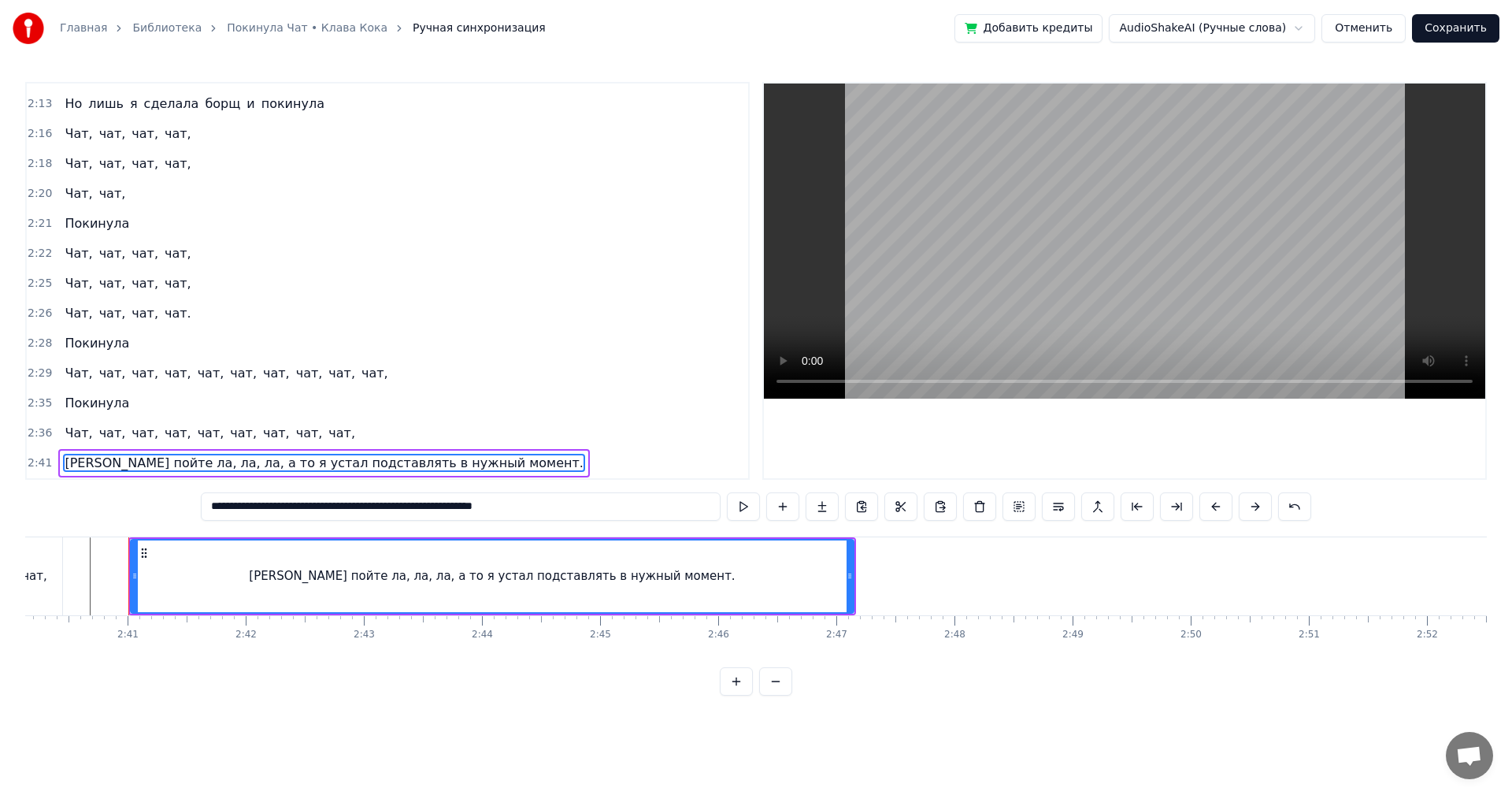
scroll to position [0, 18895]
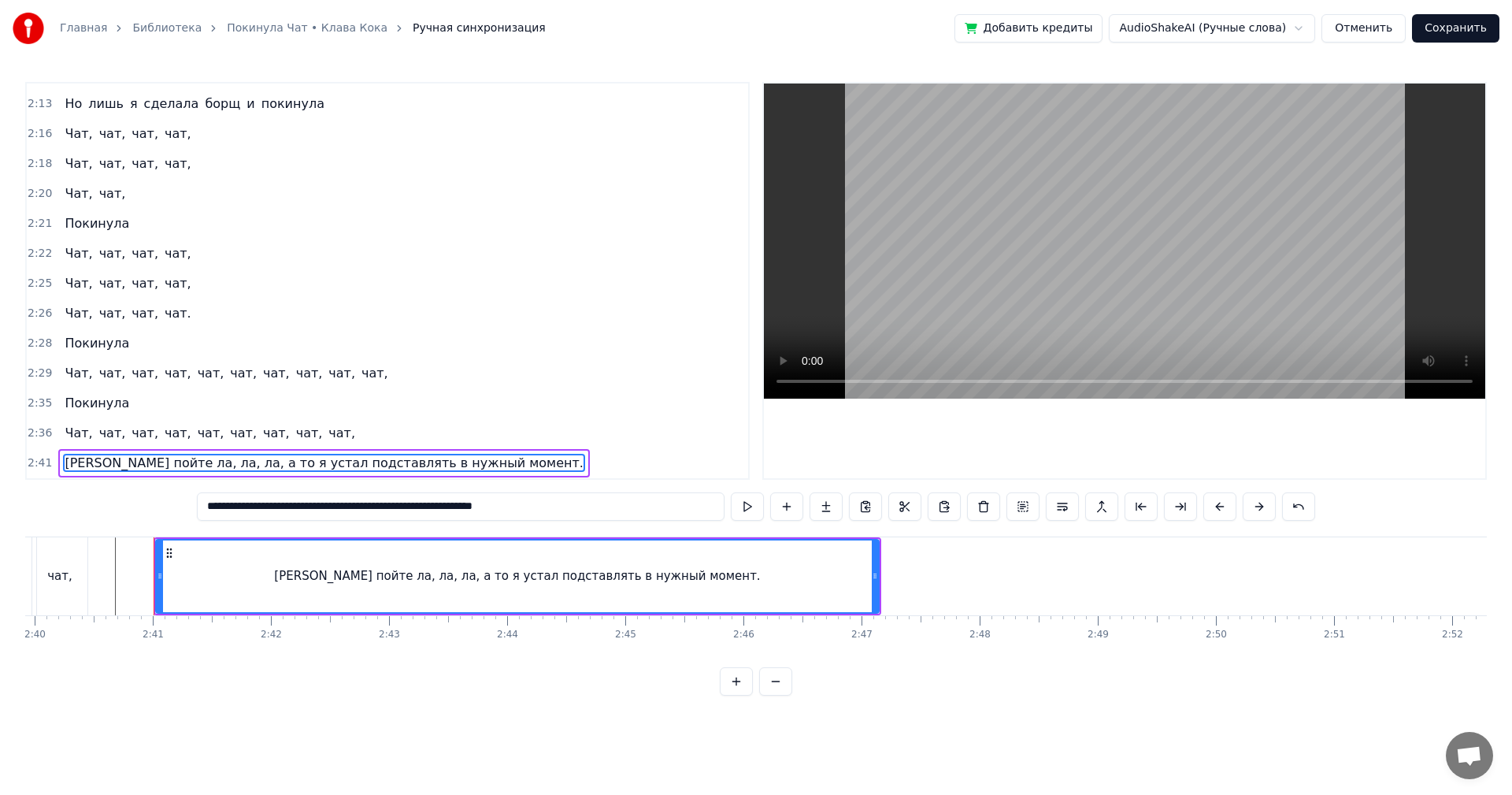
type input "**********"
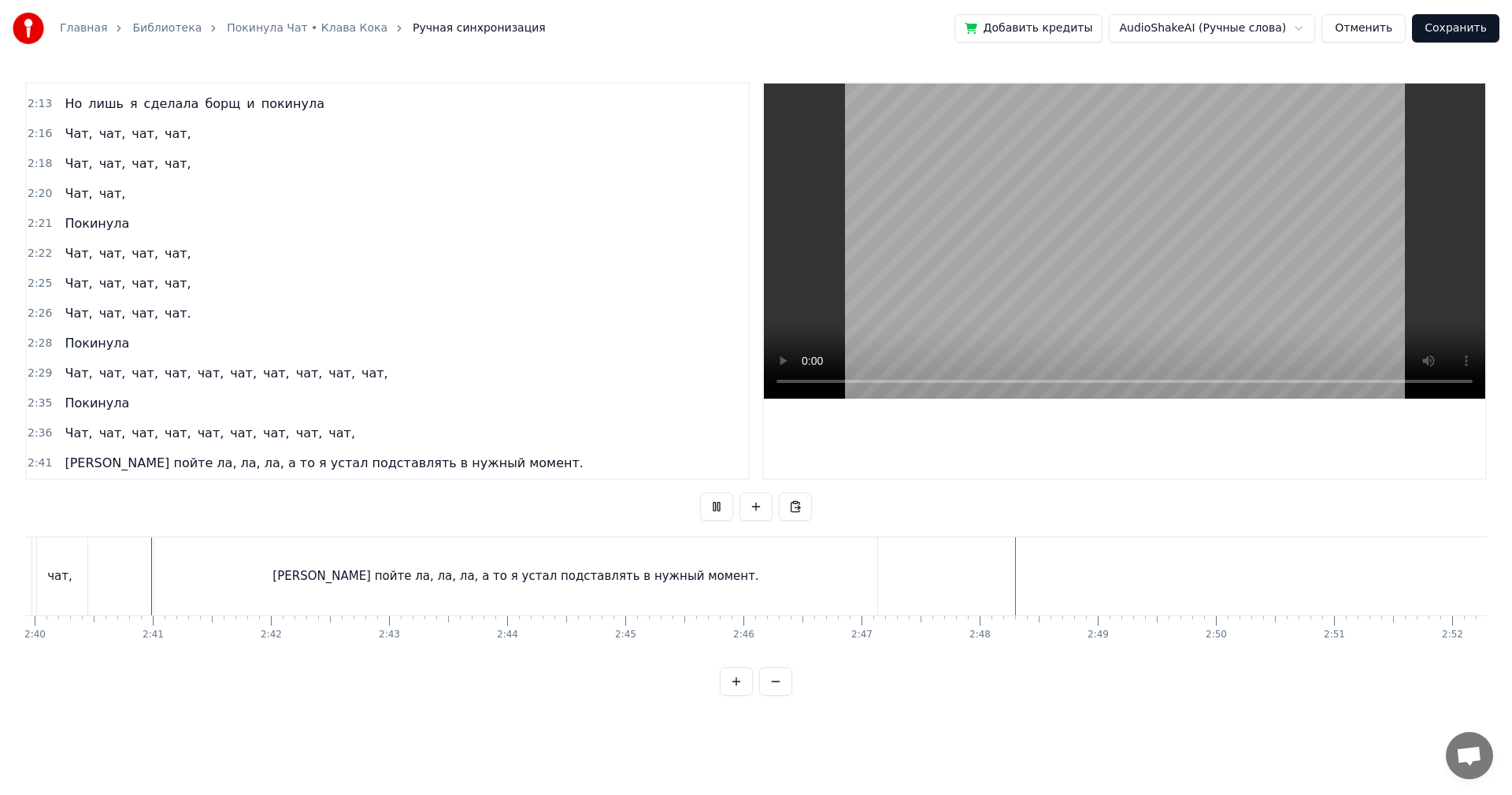
click at [839, 580] on div "[PERSON_NAME] пойте ла, ла, ла, а то я устал подставлять в нужный момент." at bounding box center [515, 576] width 723 height 78
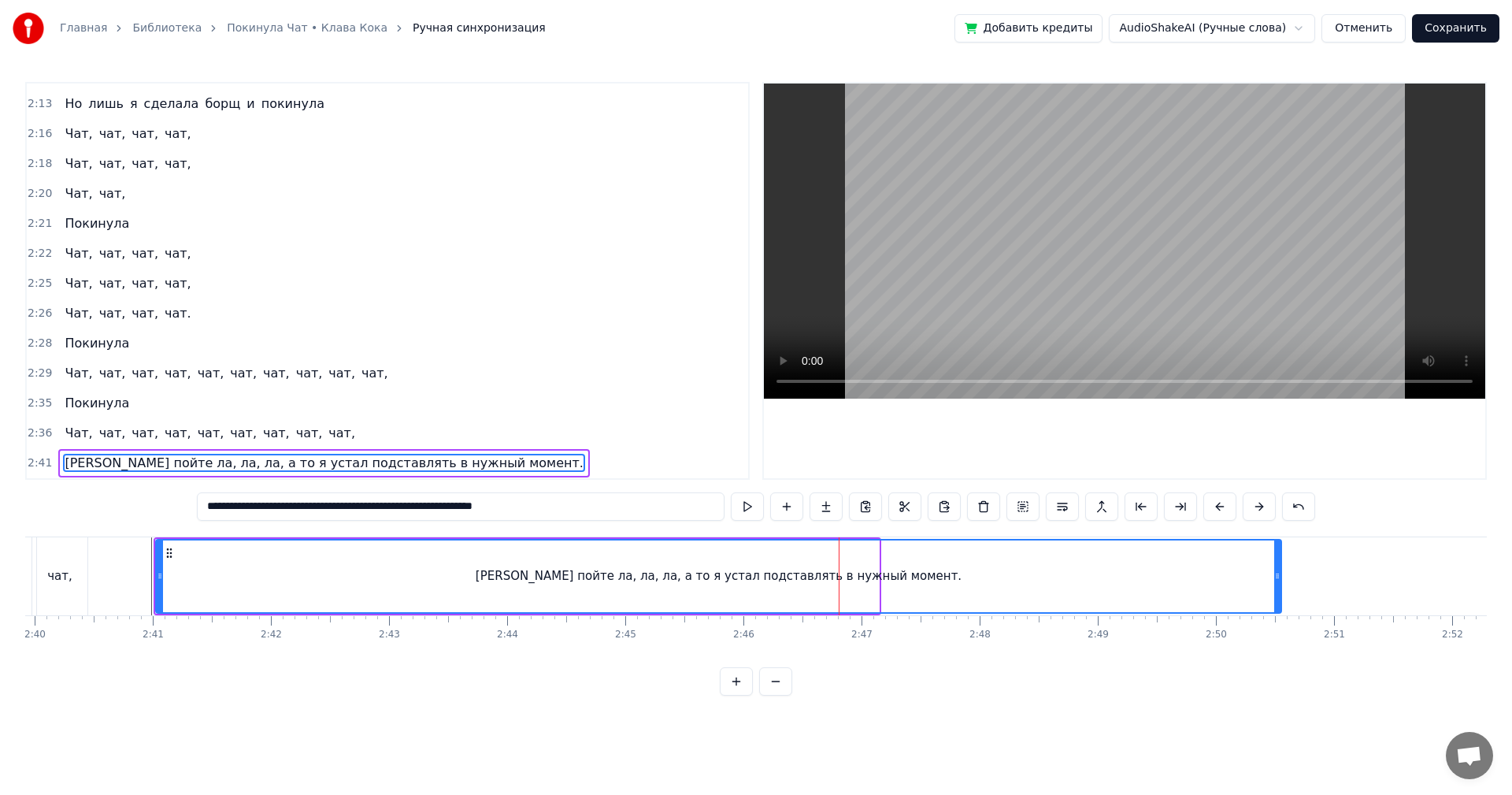
drag, startPoint x: 878, startPoint y: 572, endPoint x: 1280, endPoint y: 575, distance: 402.0
click at [1280, 575] on icon at bounding box center [1277, 576] width 7 height 13
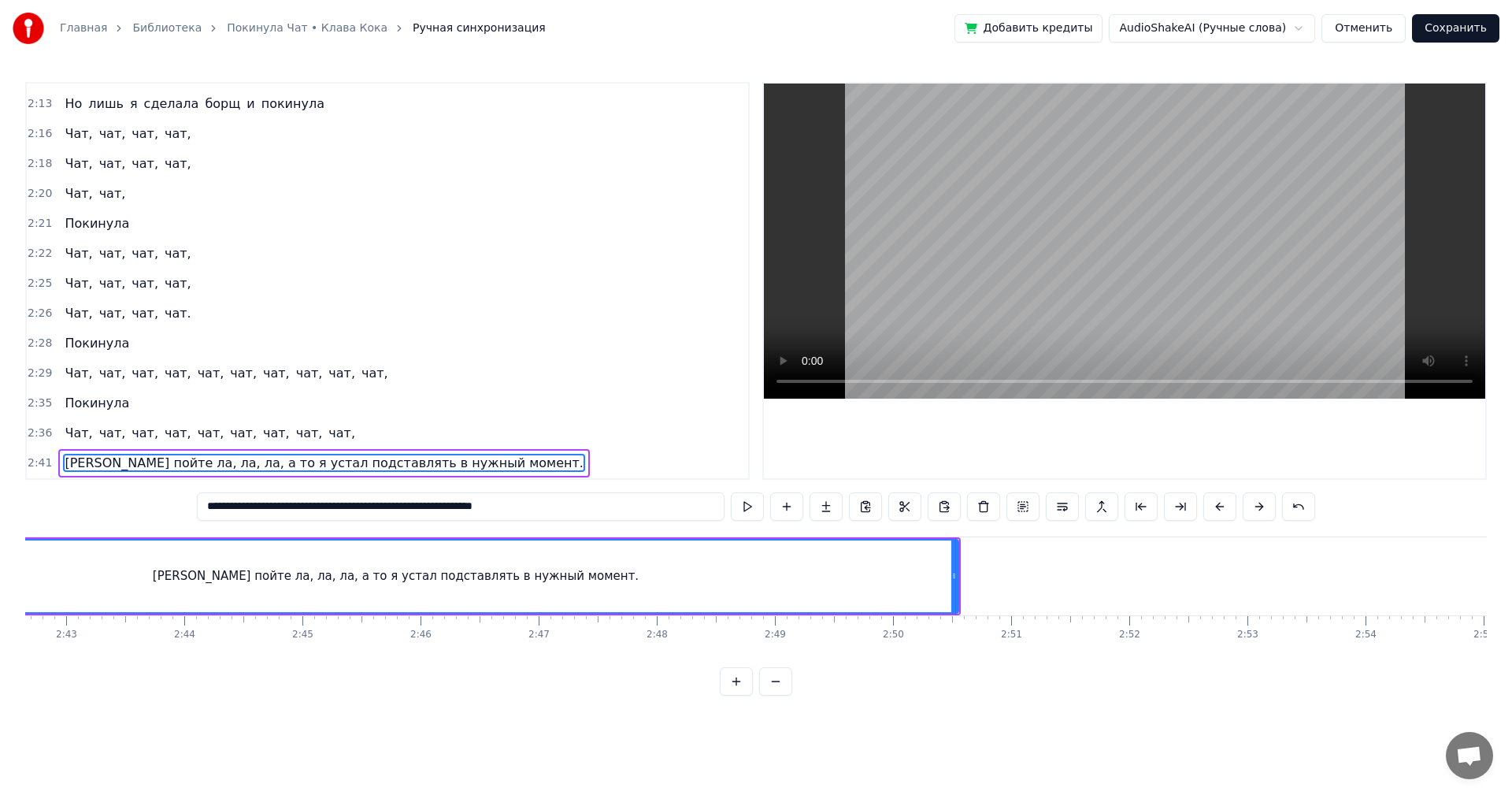
scroll to position [0, 19330]
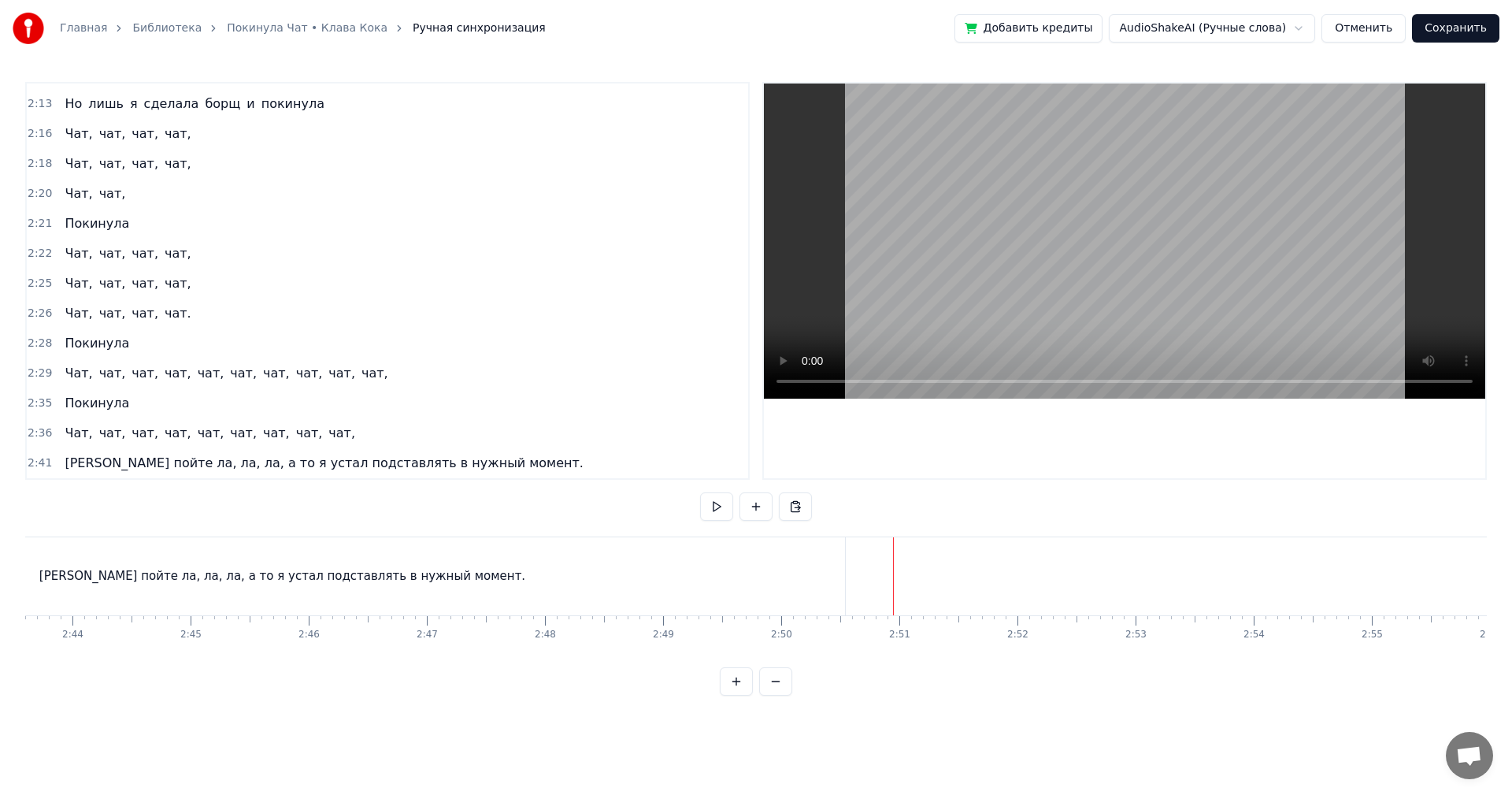
click at [827, 575] on div "[PERSON_NAME] пойте ла, ла, ла, а то я устал подставлять в нужный момент." at bounding box center [283, 576] width 1126 height 78
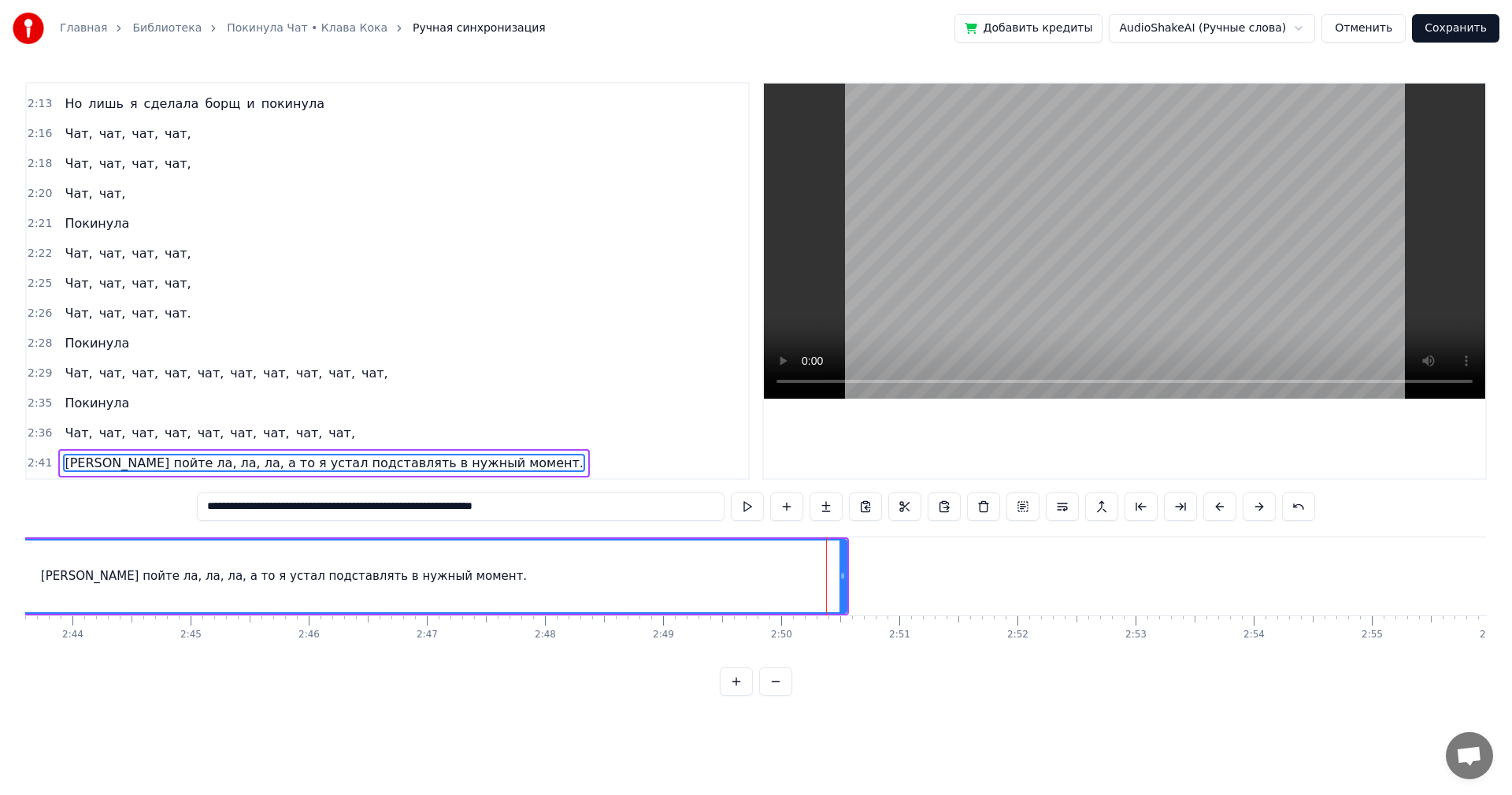
click at [848, 575] on div "[PERSON_NAME] пойте ла, ла, ла, а то я устал подставлять в нужный момент." at bounding box center [284, 576] width 1130 height 78
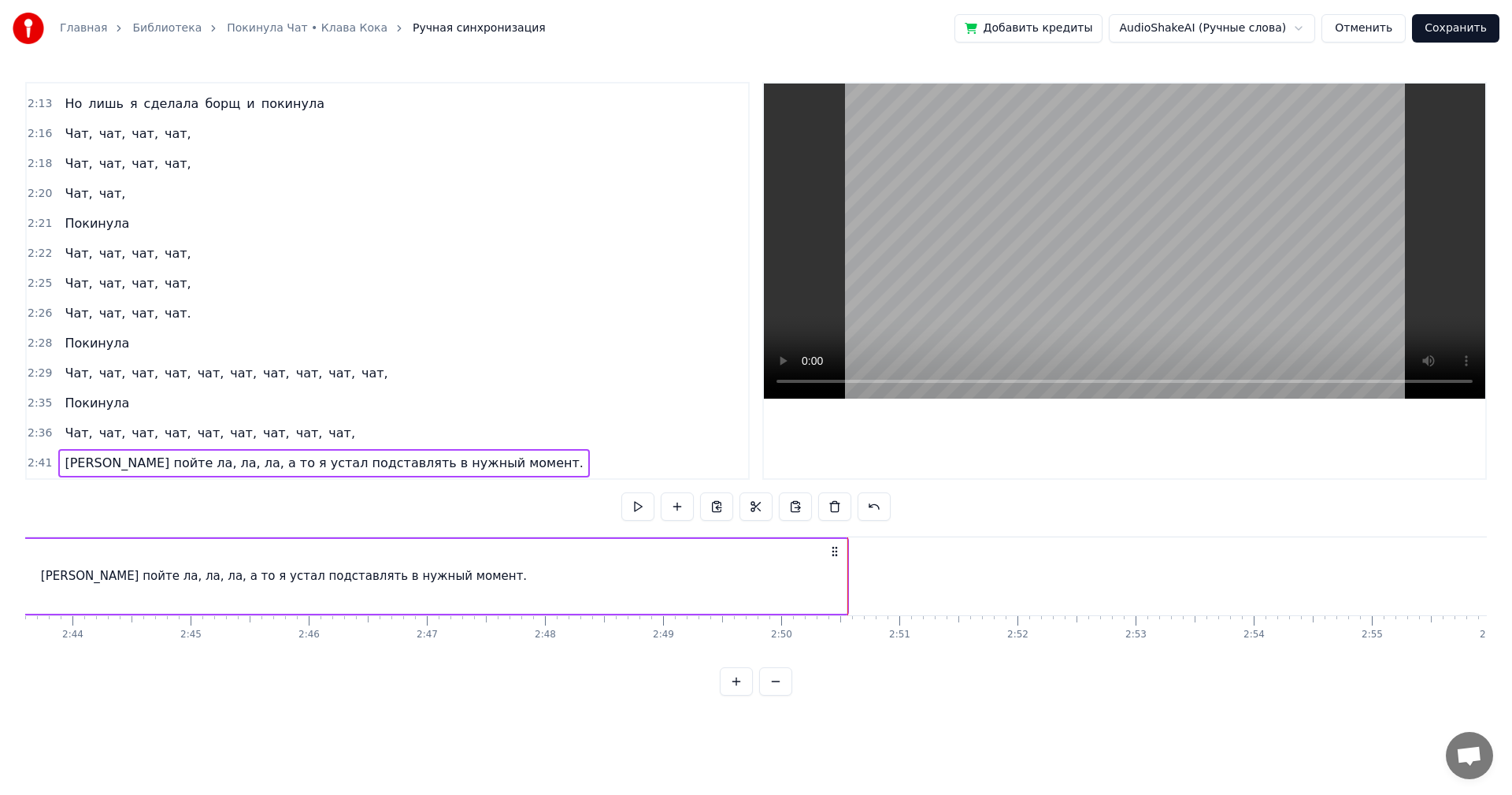
drag, startPoint x: 814, startPoint y: 577, endPoint x: 834, endPoint y: 575, distance: 20.1
click at [816, 577] on div "[PERSON_NAME] пойте ла, ла, ла, а то я устал подставлять в нужный момент." at bounding box center [284, 577] width 1126 height 75
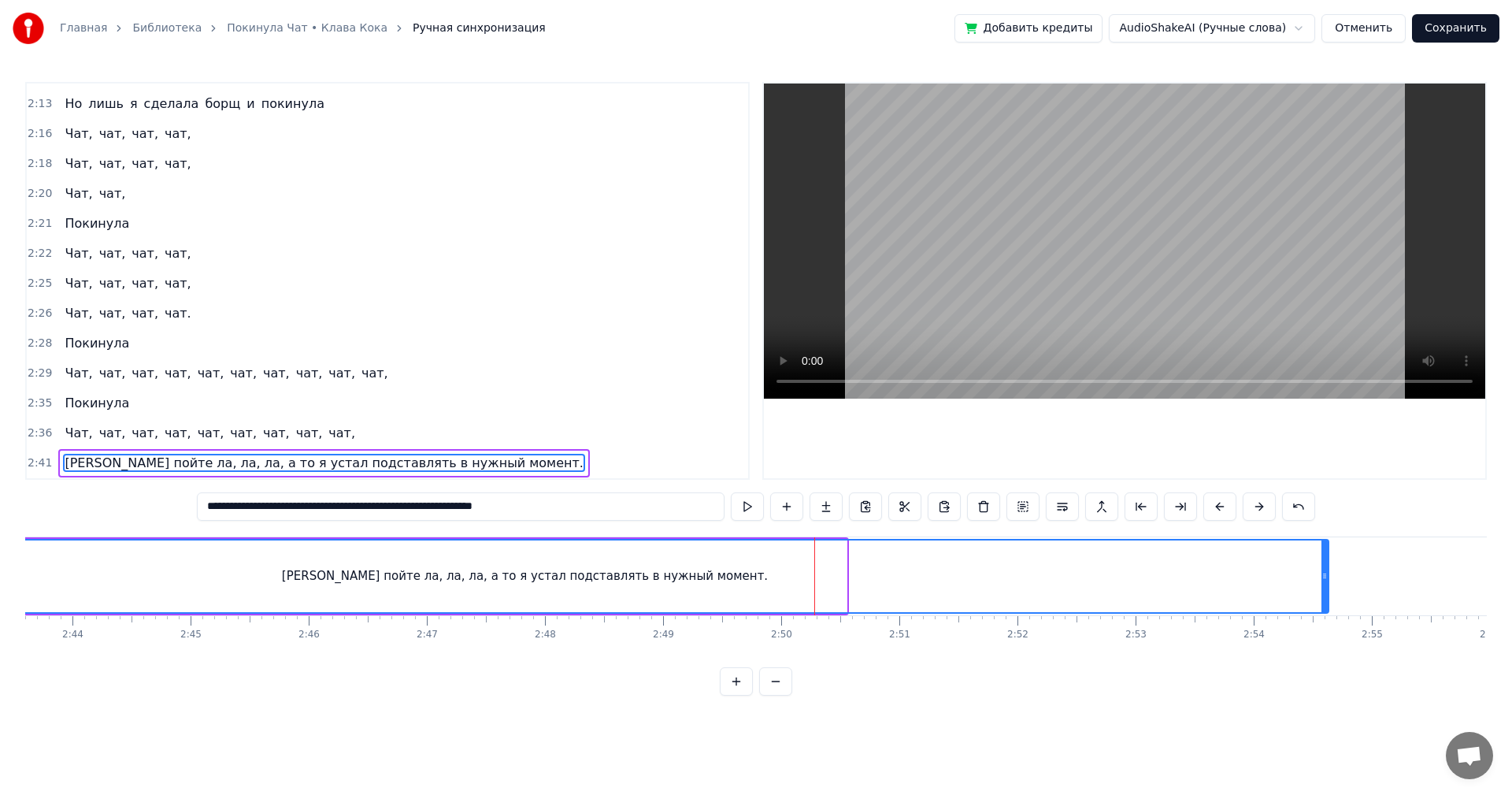
drag, startPoint x: 843, startPoint y: 574, endPoint x: 1325, endPoint y: 562, distance: 482.1
click at [1325, 562] on div at bounding box center [1324, 576] width 7 height 71
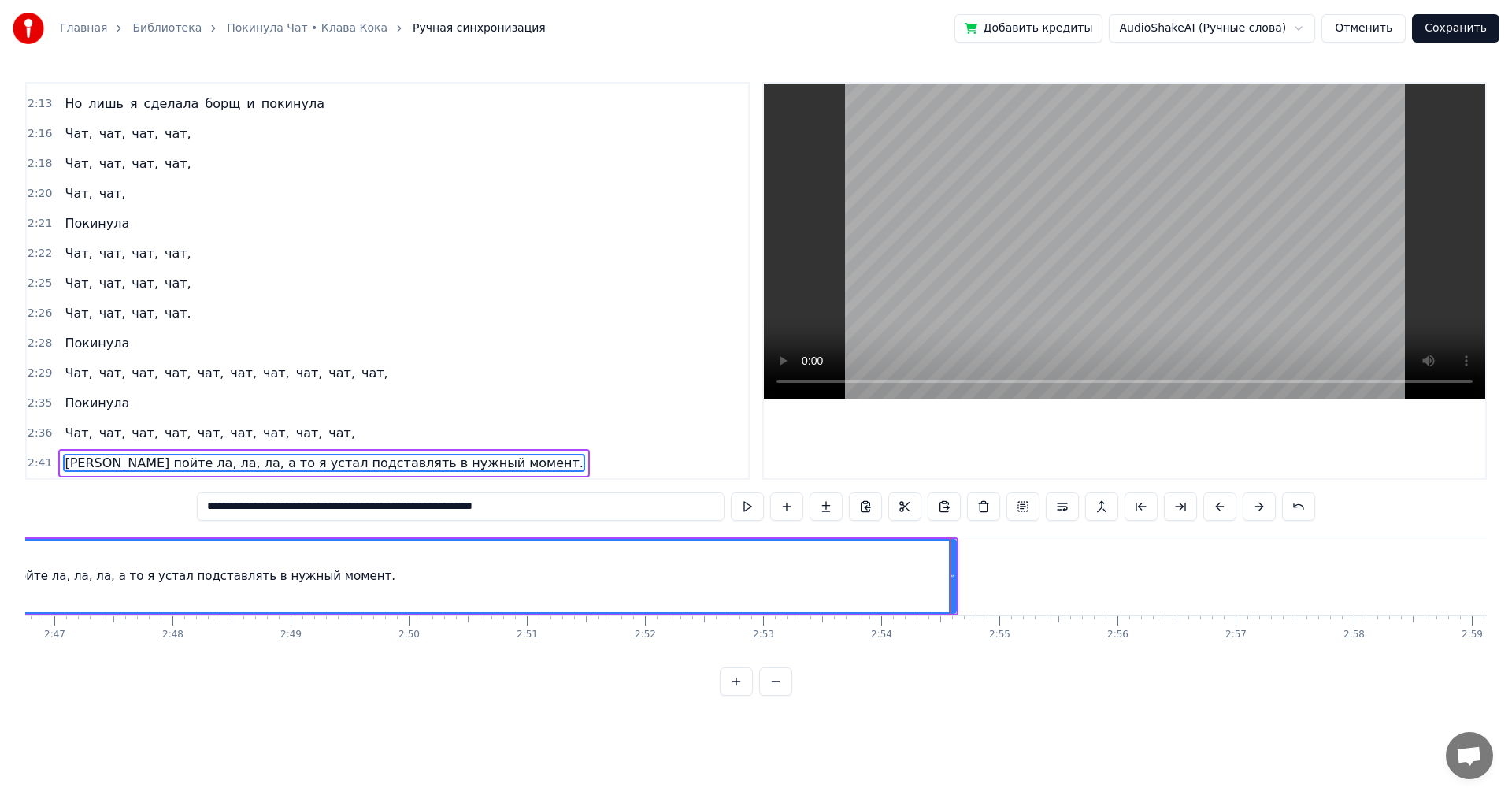
scroll to position [0, 19665]
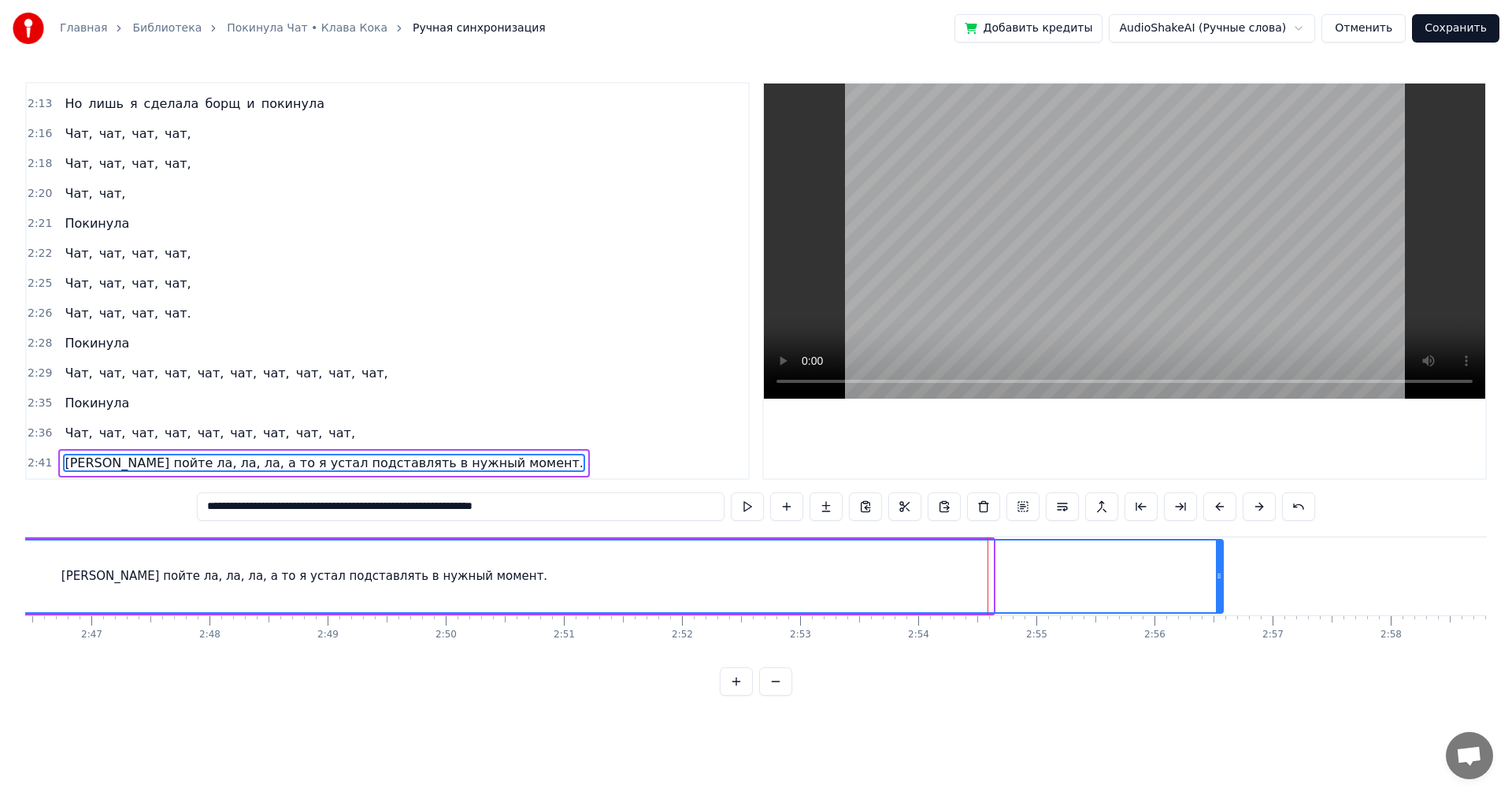
drag, startPoint x: 990, startPoint y: 588, endPoint x: 1256, endPoint y: 586, distance: 266.0
click at [1222, 586] on div at bounding box center [1219, 576] width 7 height 71
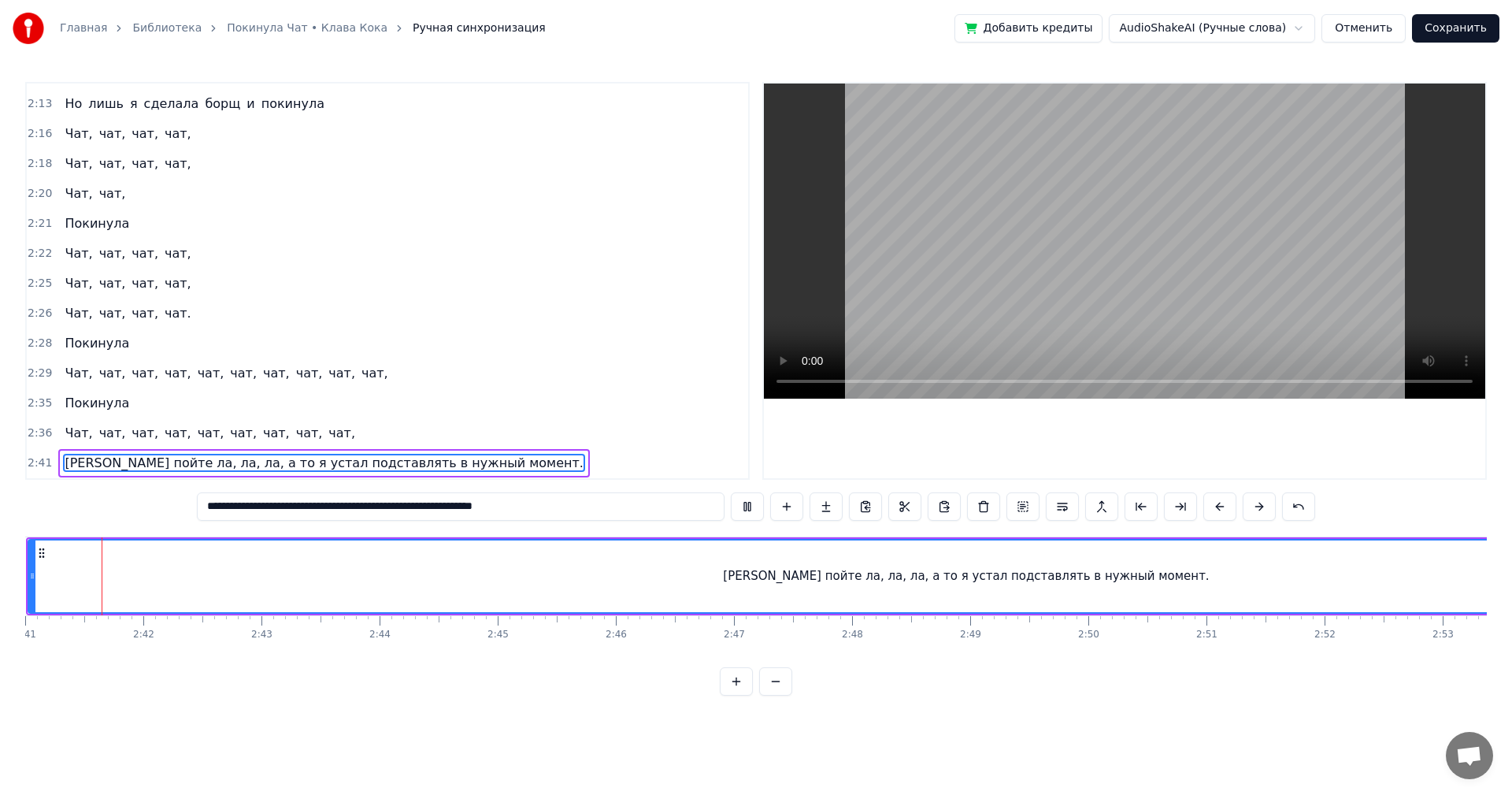
scroll to position [0, 19003]
click at [445, 462] on span "[PERSON_NAME] пойте ла, ла, ла, а то я устал подставлять в нужный момент." at bounding box center [323, 462] width 522 height 18
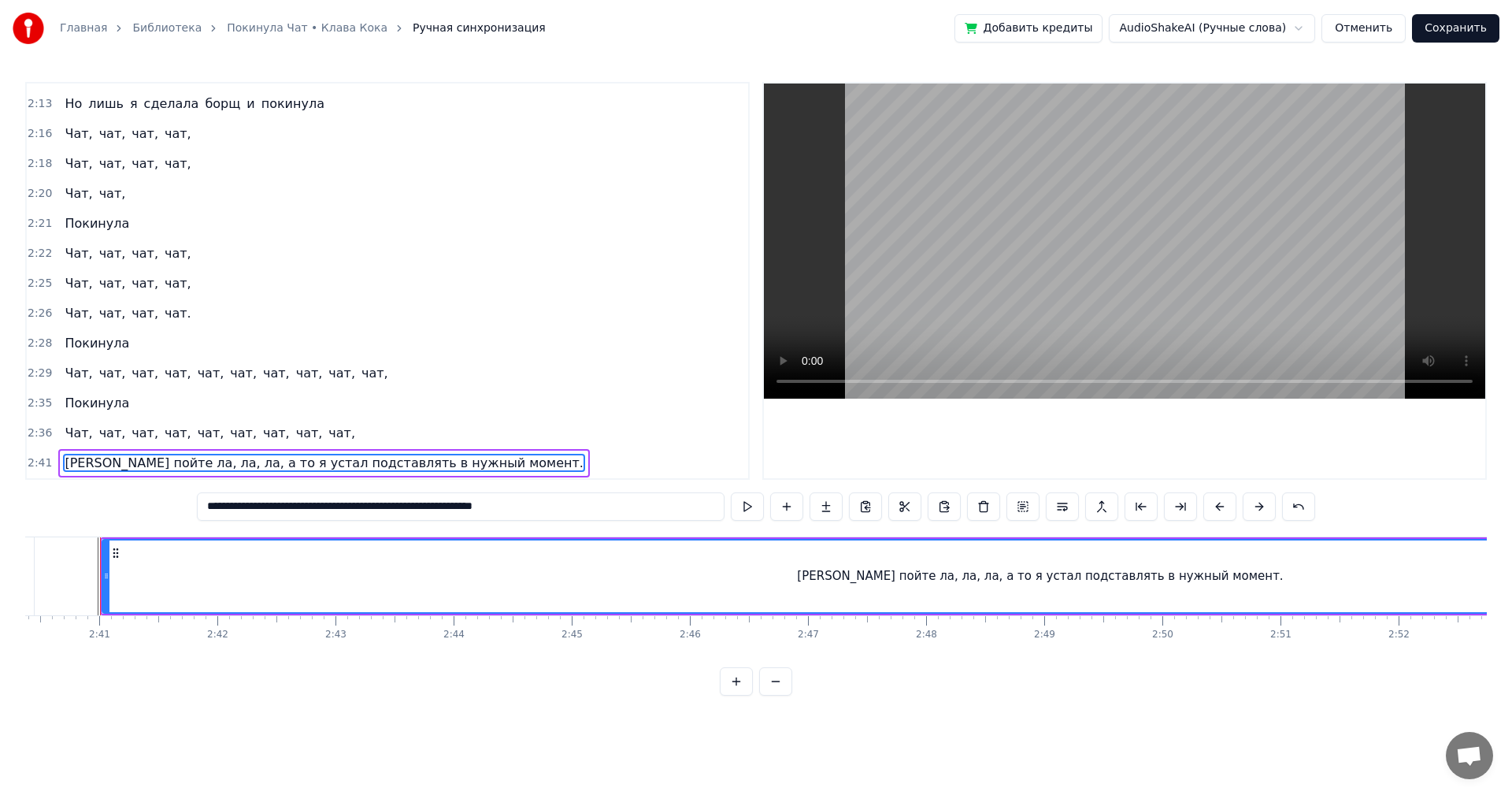
scroll to position [0, 18945]
drag, startPoint x: 552, startPoint y: 512, endPoint x: 575, endPoint y: 545, distance: 40.2
click at [553, 514] on input "**********" at bounding box center [461, 506] width 527 height 28
drag, startPoint x: 199, startPoint y: 462, endPoint x: 198, endPoint y: 470, distance: 8.1
click at [198, 462] on span "[PERSON_NAME] пойте ла, ла, ла, а то я устал подставлять в нужный момент." at bounding box center [323, 462] width 522 height 18
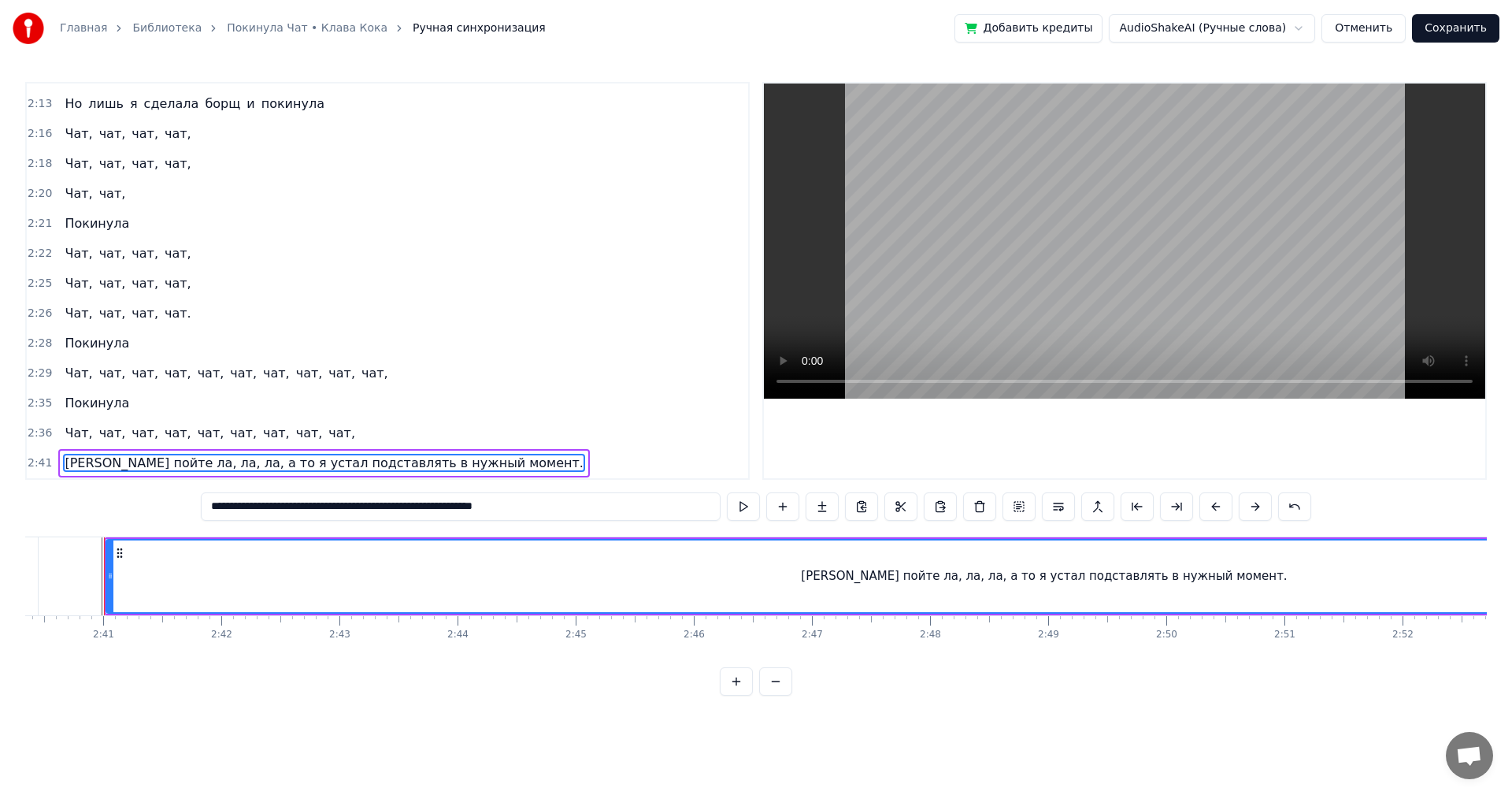
drag, startPoint x: 332, startPoint y: 508, endPoint x: 317, endPoint y: 509, distance: 15.0
click at [317, 509] on input "**********" at bounding box center [461, 506] width 520 height 28
drag, startPoint x: 335, startPoint y: 509, endPoint x: 318, endPoint y: 510, distance: 17.0
click at [318, 510] on input "**********" at bounding box center [461, 506] width 520 height 28
click at [335, 506] on input "**********" at bounding box center [461, 506] width 520 height 28
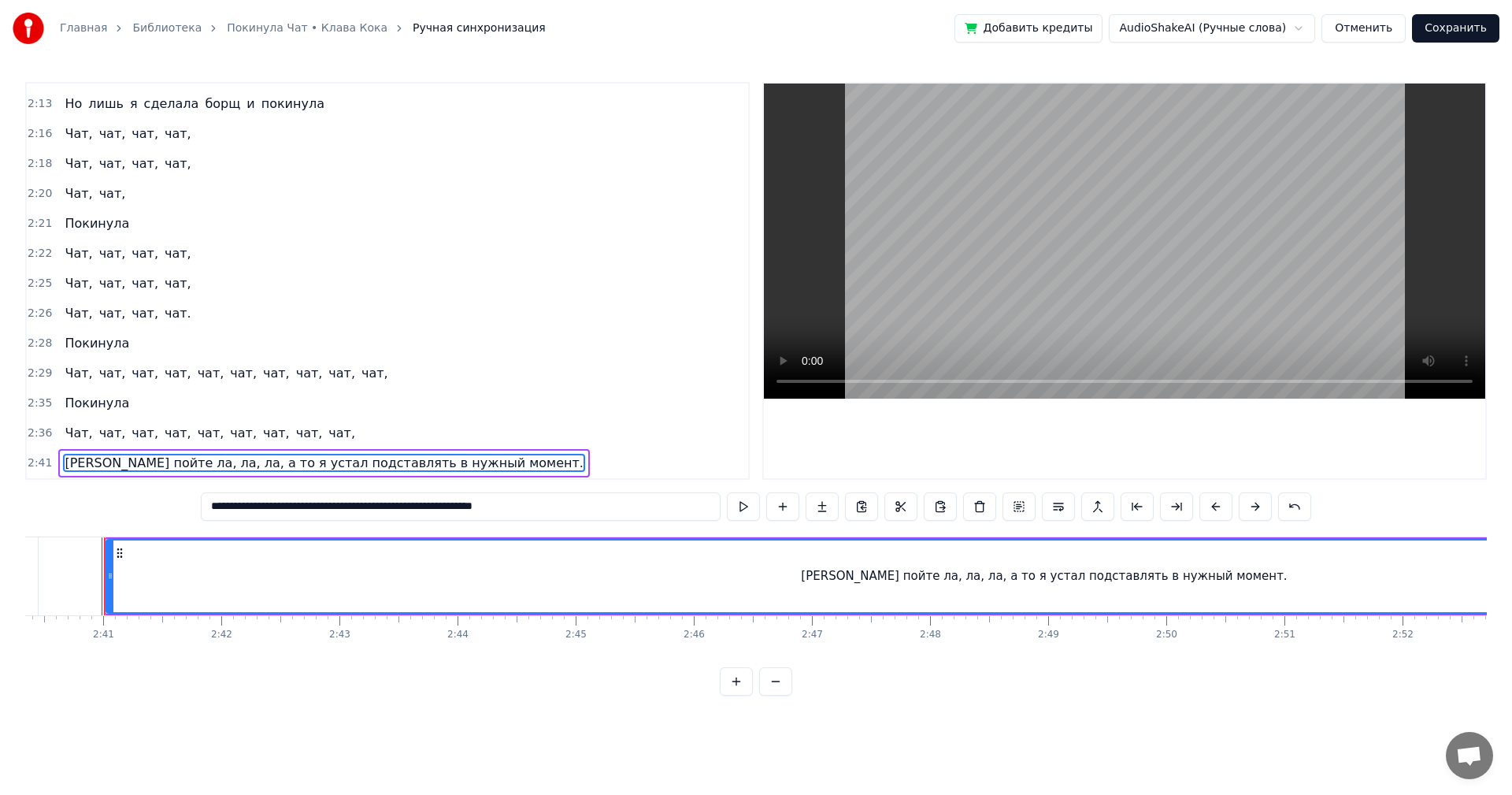
drag, startPoint x: 338, startPoint y: 506, endPoint x: 304, endPoint y: 501, distance: 34.4
click at [304, 501] on input "**********" at bounding box center [461, 506] width 520 height 28
click at [335, 505] on input "**********" at bounding box center [461, 506] width 520 height 28
paste input "********"
drag, startPoint x: 304, startPoint y: 504, endPoint x: 360, endPoint y: 543, distance: 68.2
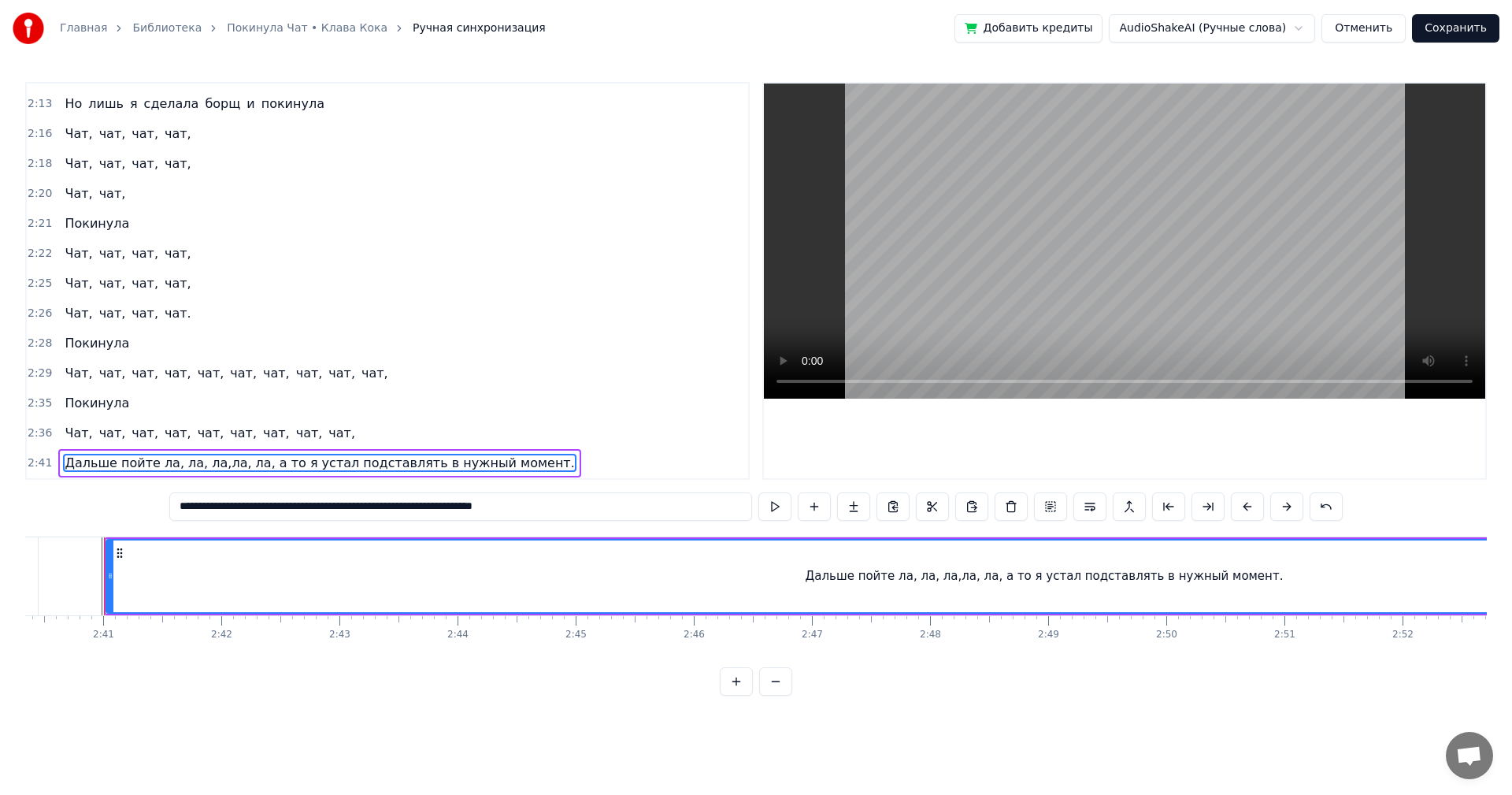
click at [306, 504] on input "**********" at bounding box center [461, 506] width 583 height 28
click at [306, 505] on input "**********" at bounding box center [461, 506] width 583 height 28
click at [280, 513] on input "**********" at bounding box center [461, 506] width 591 height 28
click at [281, 508] on input "**********" at bounding box center [461, 506] width 591 height 28
click at [281, 510] on input "**********" at bounding box center [461, 506] width 599 height 28
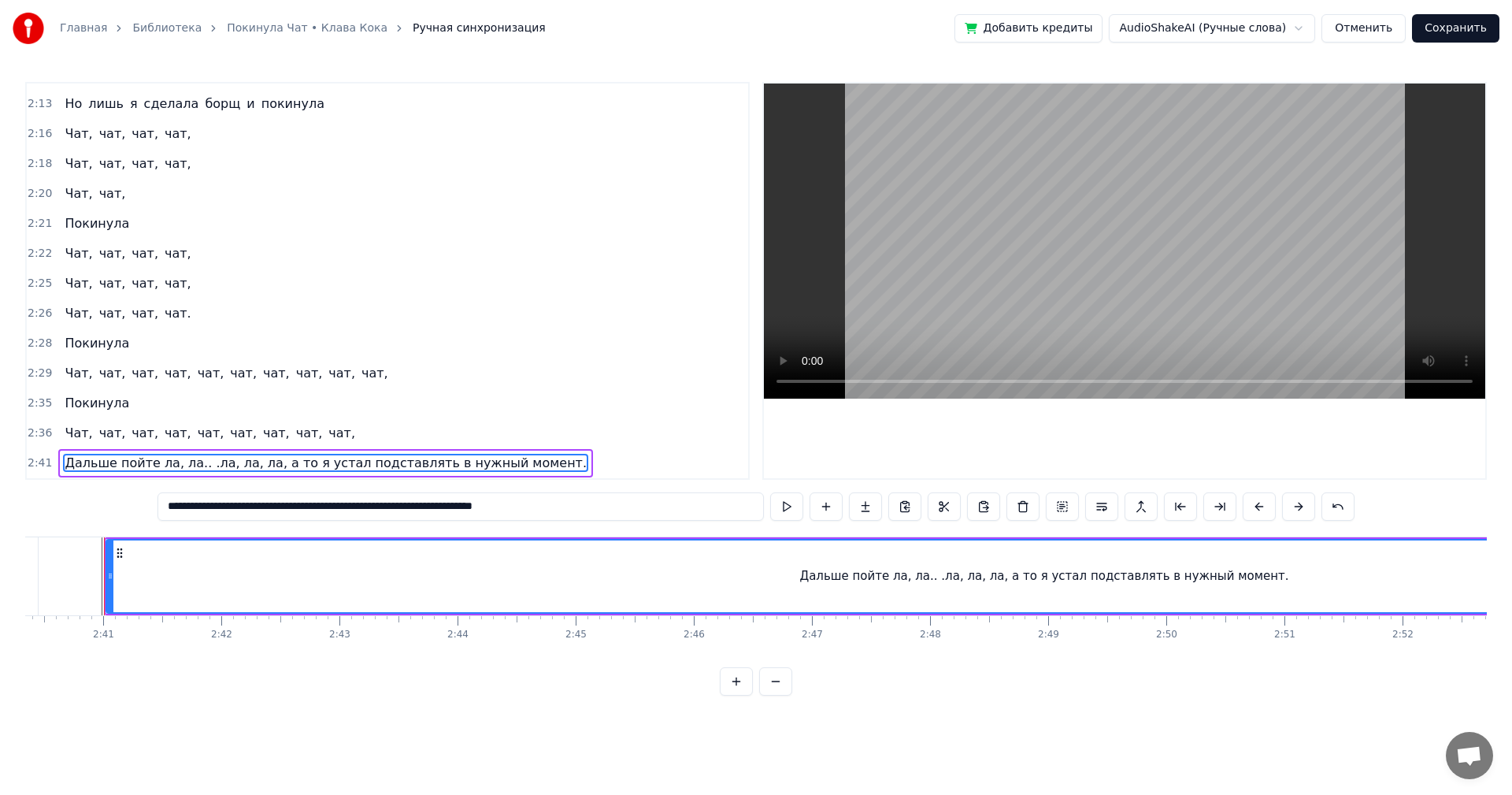
click at [277, 508] on input "**********" at bounding box center [461, 506] width 606 height 28
drag, startPoint x: 281, startPoint y: 506, endPoint x: 274, endPoint y: 555, distance: 49.5
click at [281, 508] on input "**********" at bounding box center [461, 506] width 614 height 28
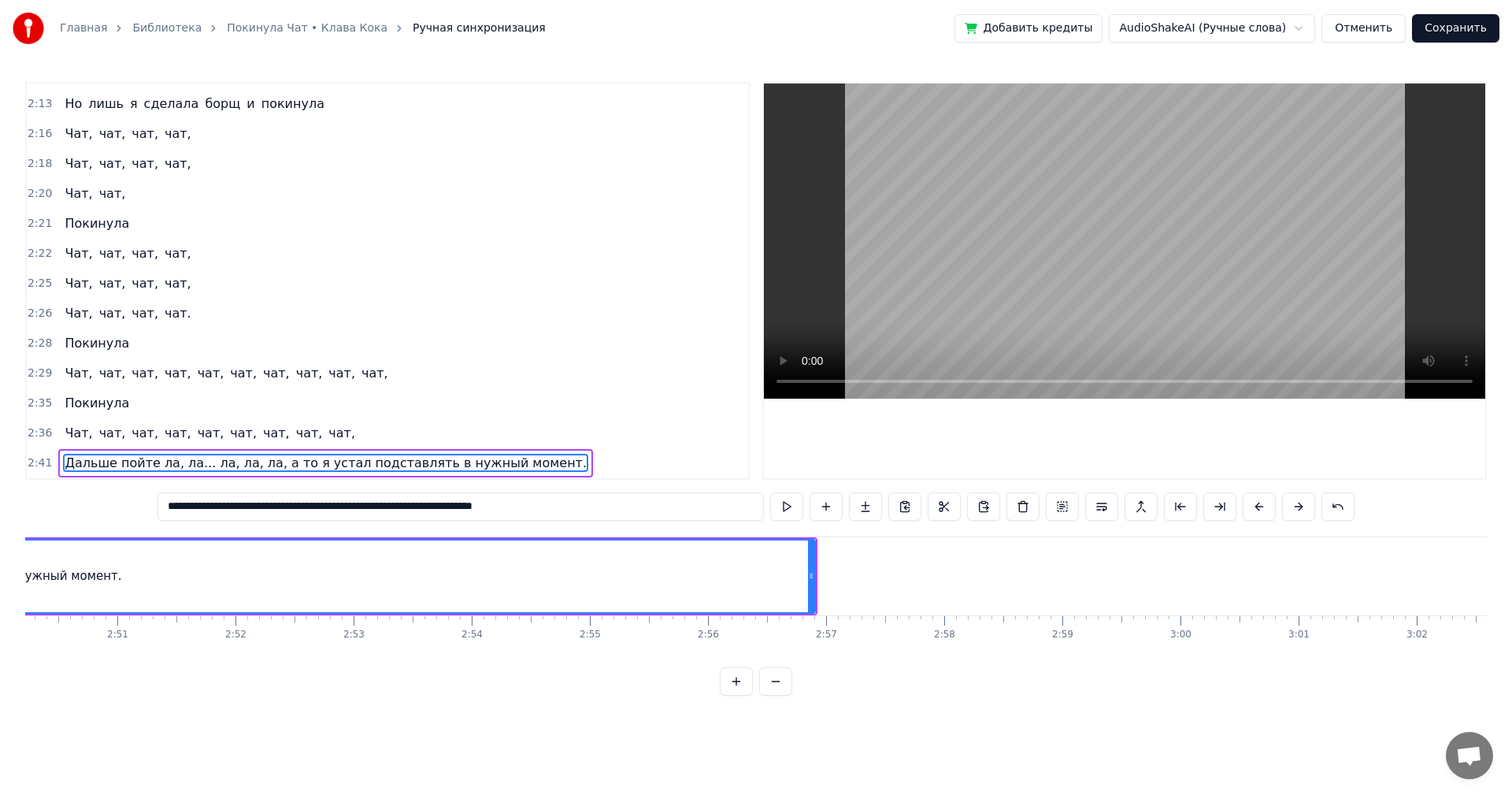
scroll to position [0, 20150]
type input "**********"
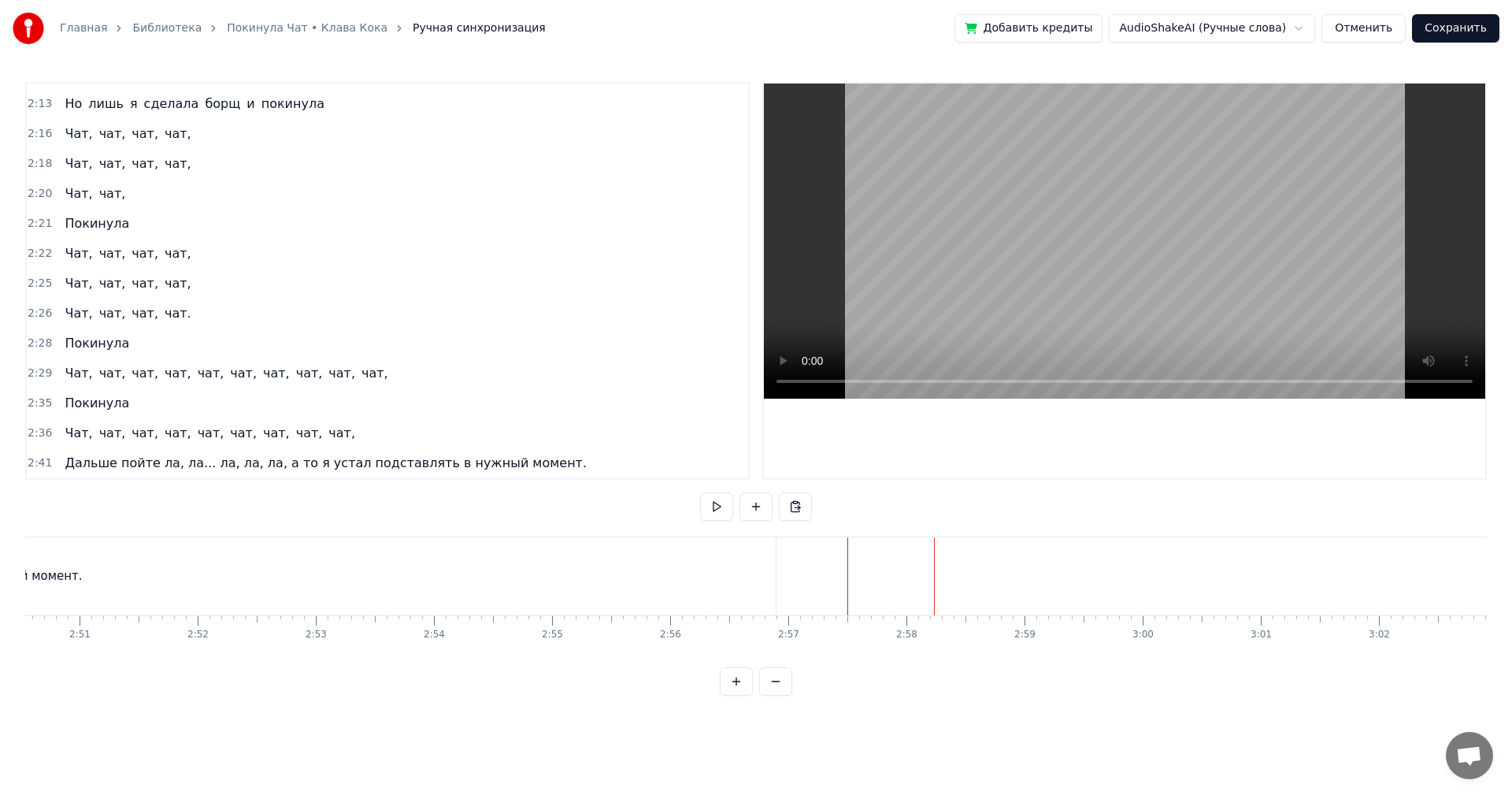
click at [1446, 29] on button "Сохранить" at bounding box center [1455, 28] width 88 height 28
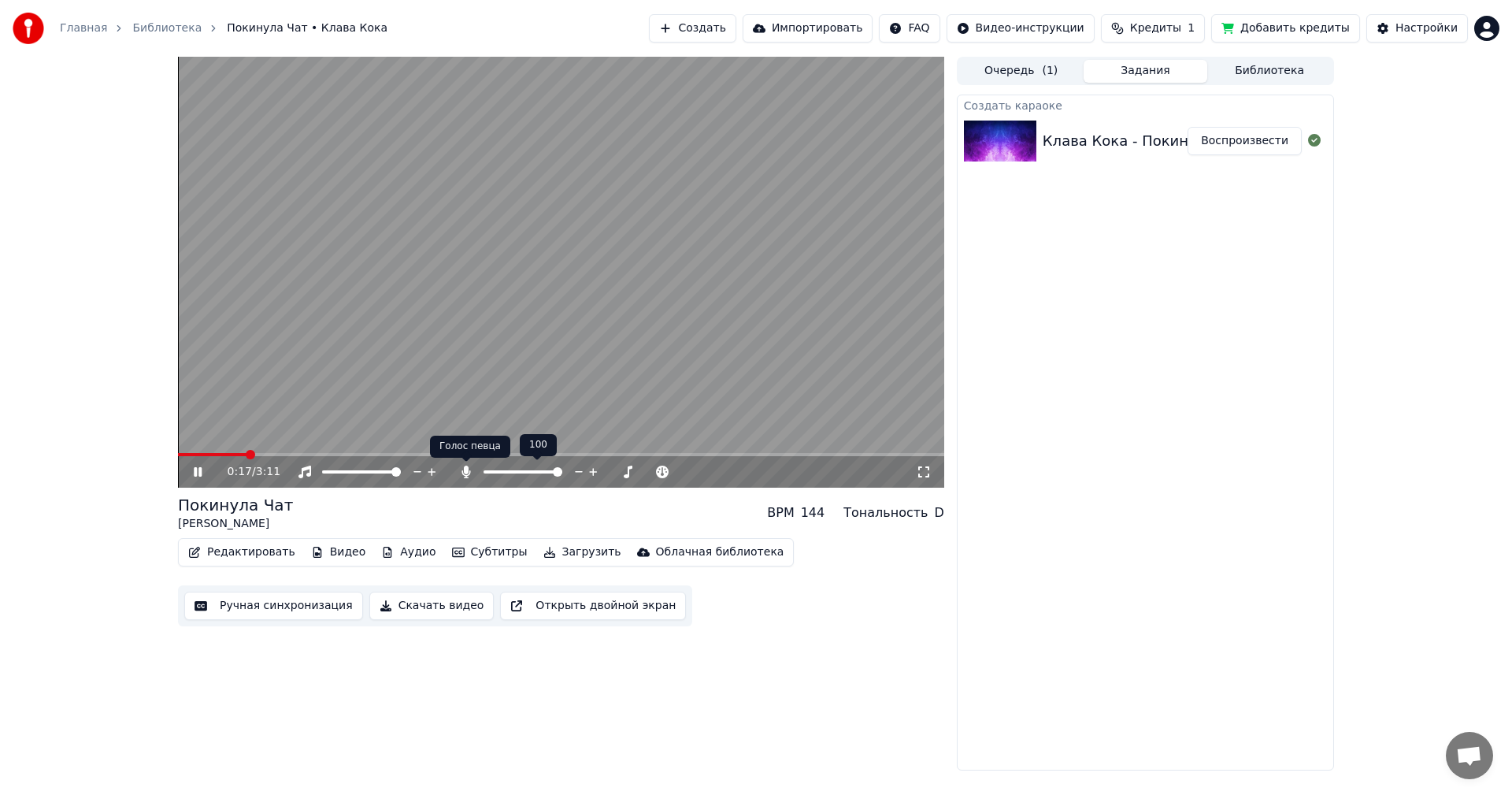
click at [469, 472] on icon at bounding box center [466, 472] width 15 height 13
click at [469, 471] on icon at bounding box center [466, 472] width 15 height 13
click at [197, 469] on icon at bounding box center [209, 472] width 37 height 13
click at [775, 455] on span at bounding box center [561, 454] width 766 height 3
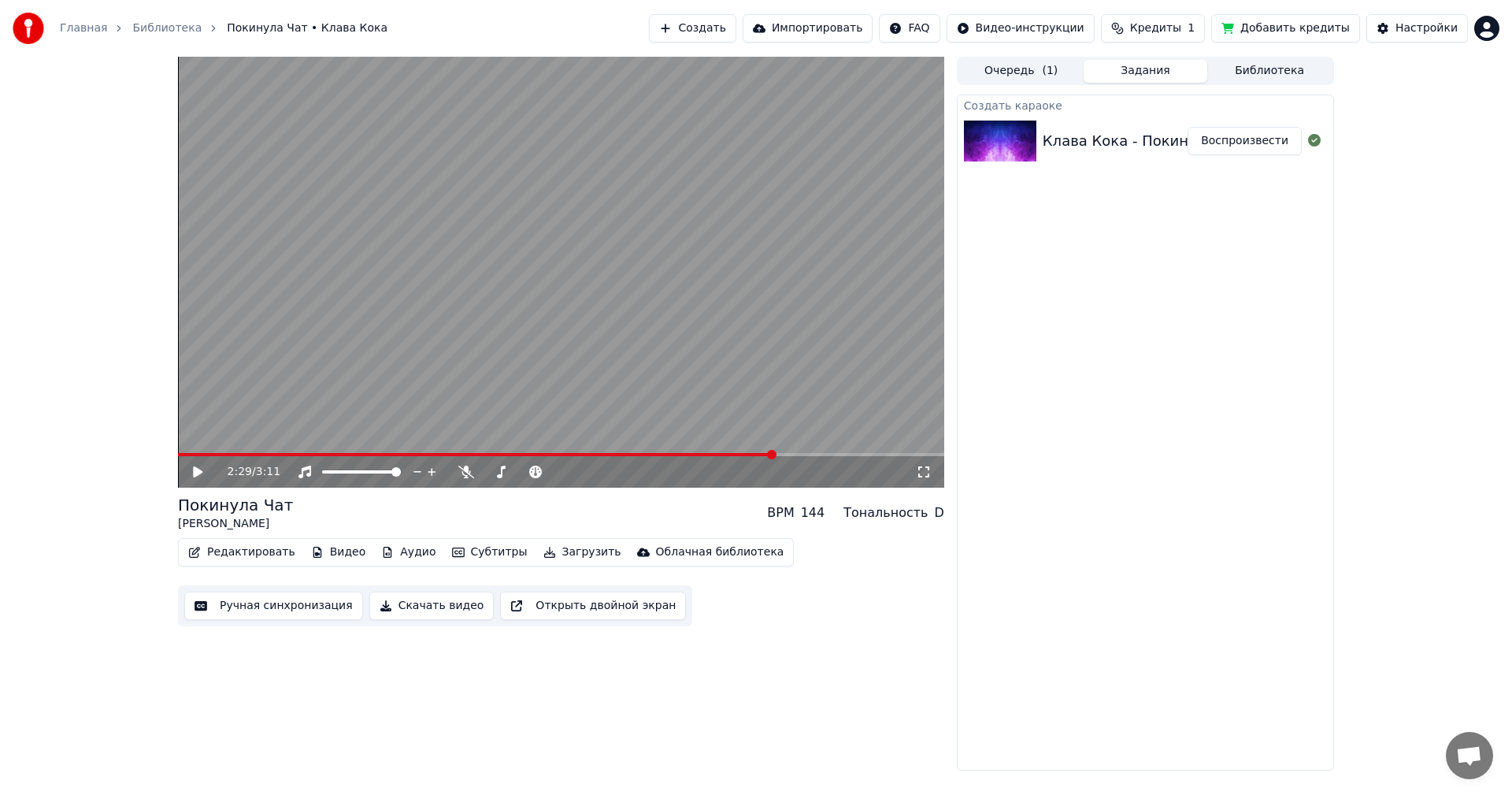
click at [201, 474] on icon at bounding box center [198, 471] width 10 height 11
drag, startPoint x: 754, startPoint y: 445, endPoint x: 740, endPoint y: 452, distance: 15.7
click at [748, 449] on video at bounding box center [561, 272] width 766 height 431
click at [738, 453] on span at bounding box center [458, 454] width 561 height 3
click at [199, 470] on icon at bounding box center [209, 472] width 37 height 13
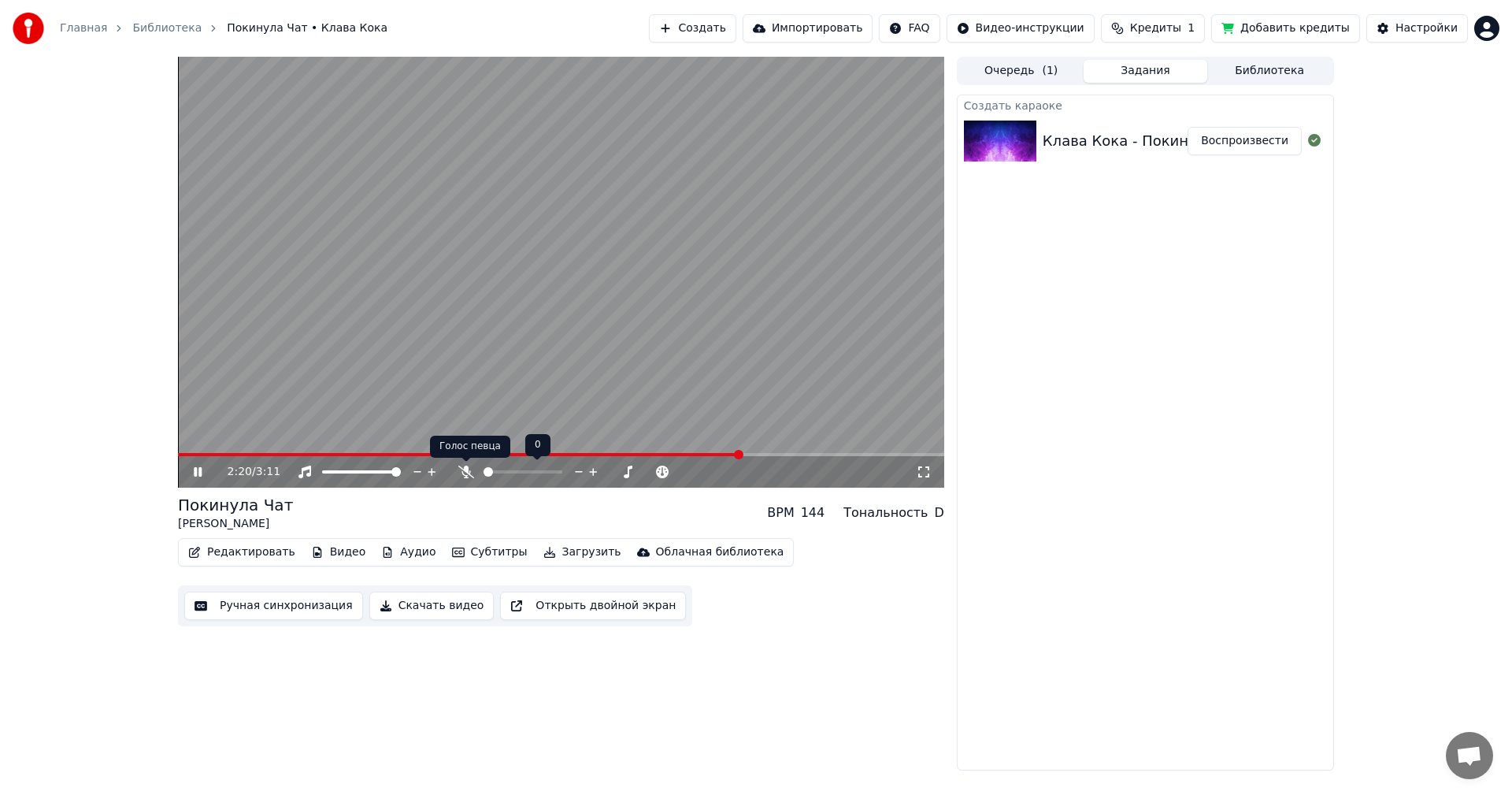
click at [468, 472] on icon at bounding box center [466, 472] width 15 height 13
click at [468, 472] on icon at bounding box center [466, 472] width 9 height 13
click at [416, 607] on button "Скачать видео" at bounding box center [432, 605] width 125 height 28
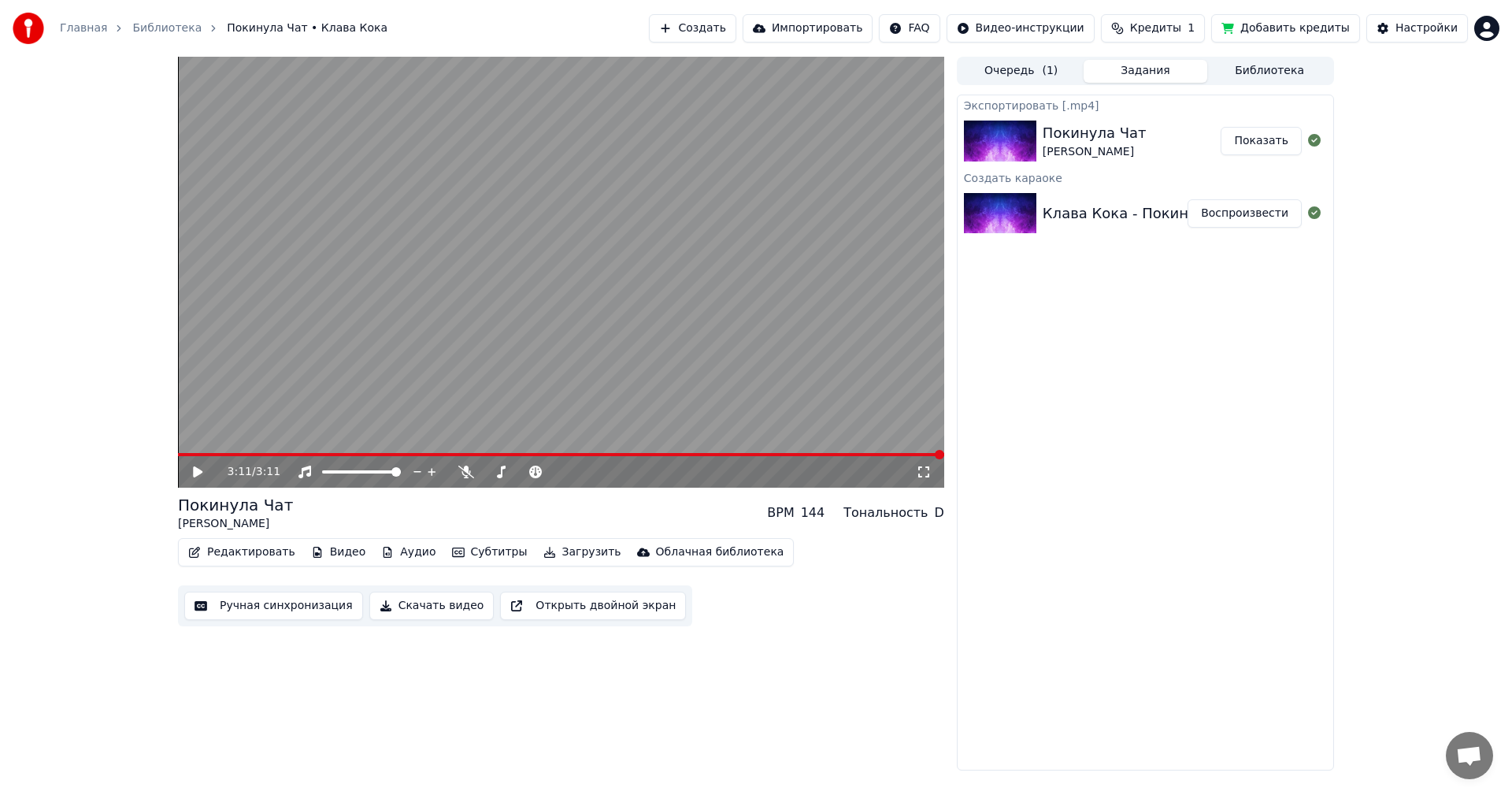
click at [1267, 141] on button "Показать" at bounding box center [1262, 141] width 81 height 28
